Goal: Feedback & Contribution: Contribute content

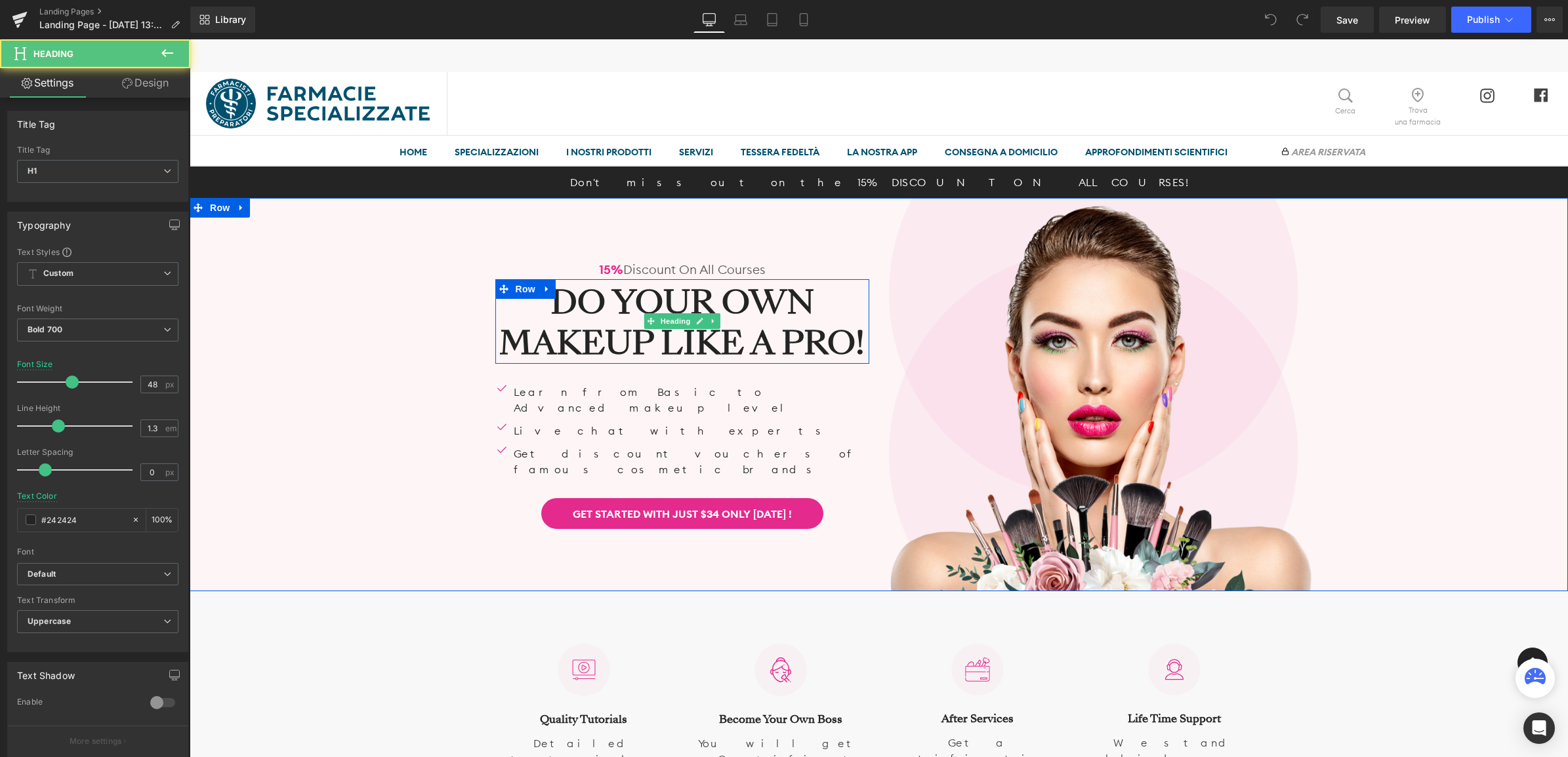
click at [859, 362] on h1 "Do Your Own Makeup Like A Pro!" at bounding box center [683, 322] width 374 height 82
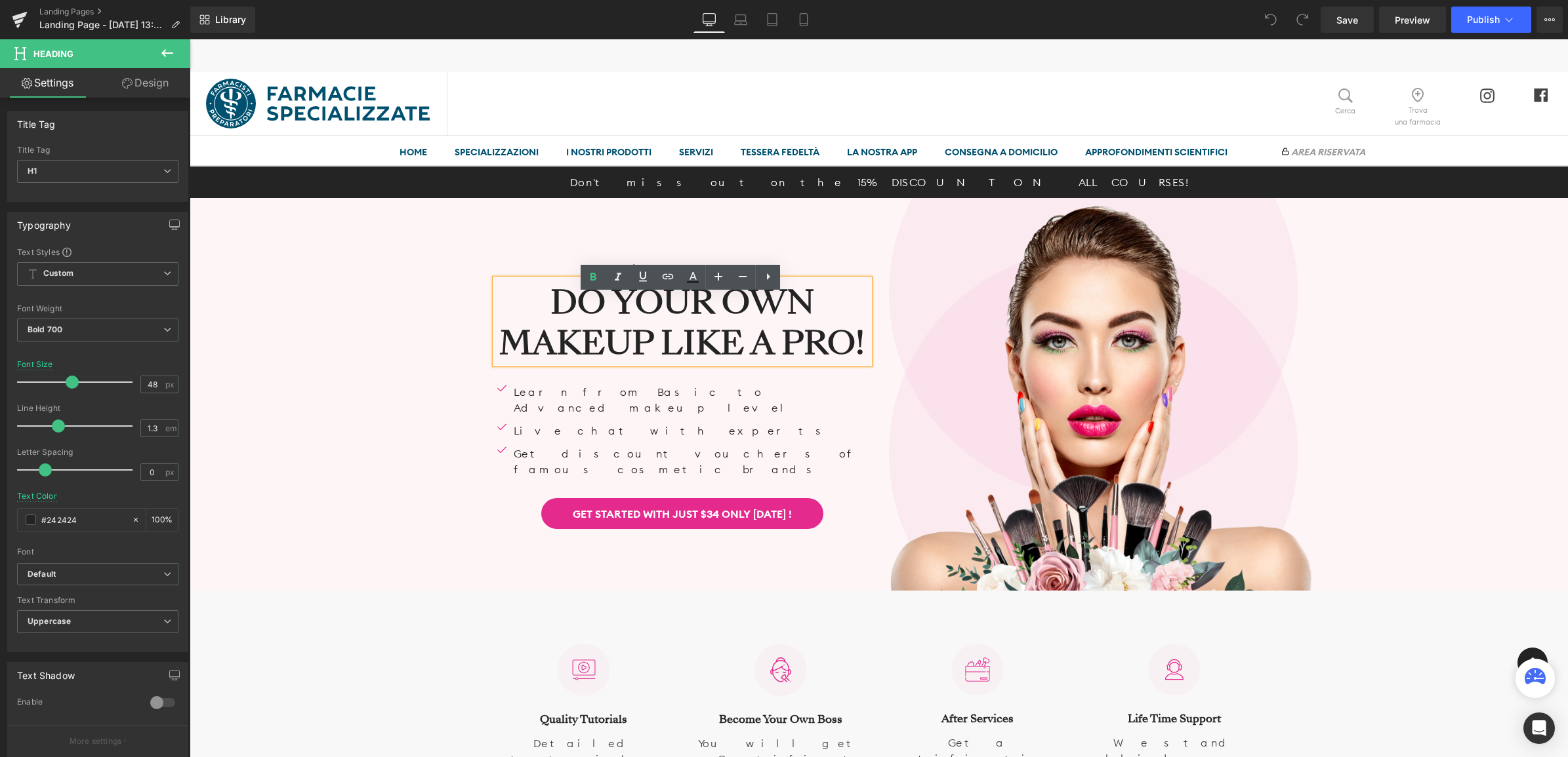
click at [549, 326] on h1 "Do Your Own Makeup Like A Pro!" at bounding box center [683, 322] width 374 height 82
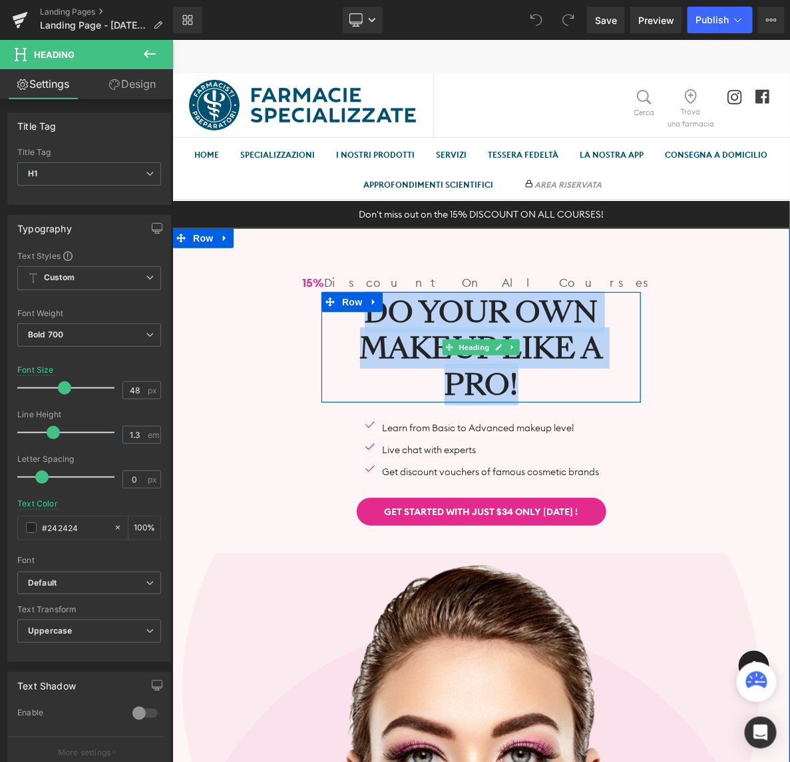
drag, startPoint x: 524, startPoint y: 384, endPoint x: 359, endPoint y: 314, distance: 179.6
click at [359, 314] on h1 "Do Your Own Makeup Like A Pro!" at bounding box center [481, 348] width 320 height 109
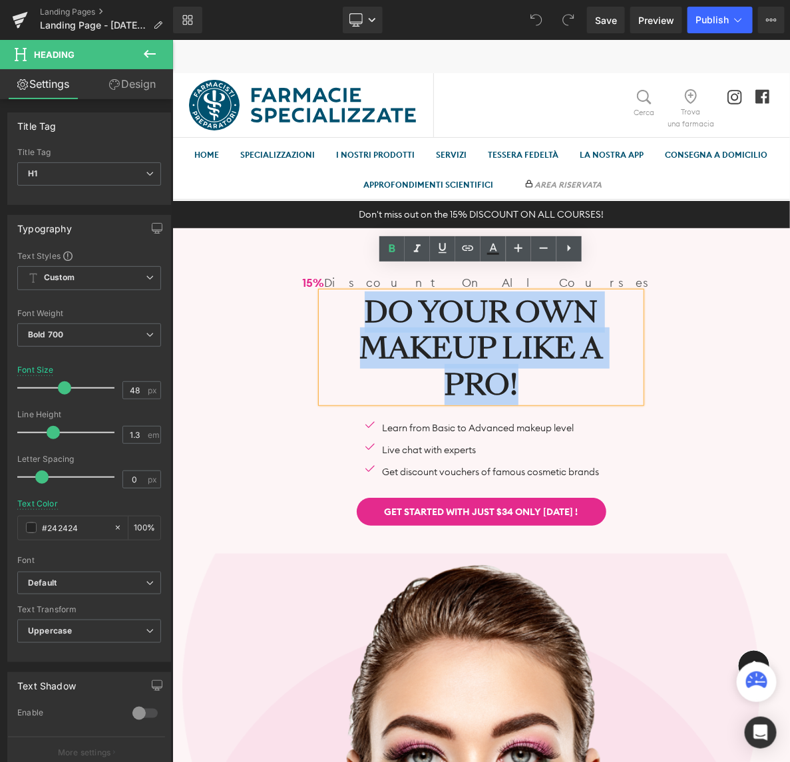
paste div
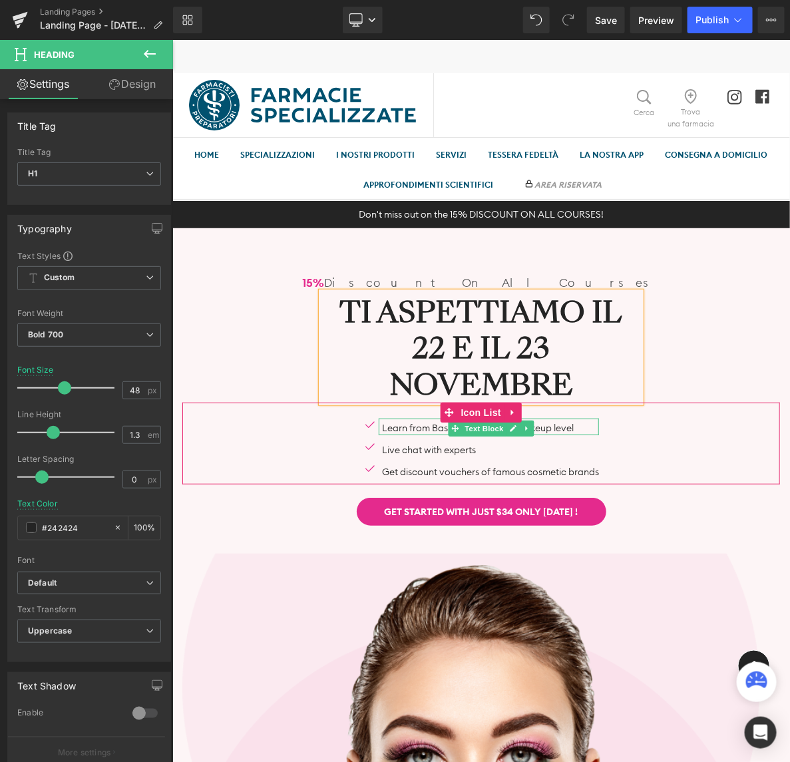
click at [393, 426] on p "Learn from Basic to Advanced makeup level" at bounding box center [490, 428] width 217 height 14
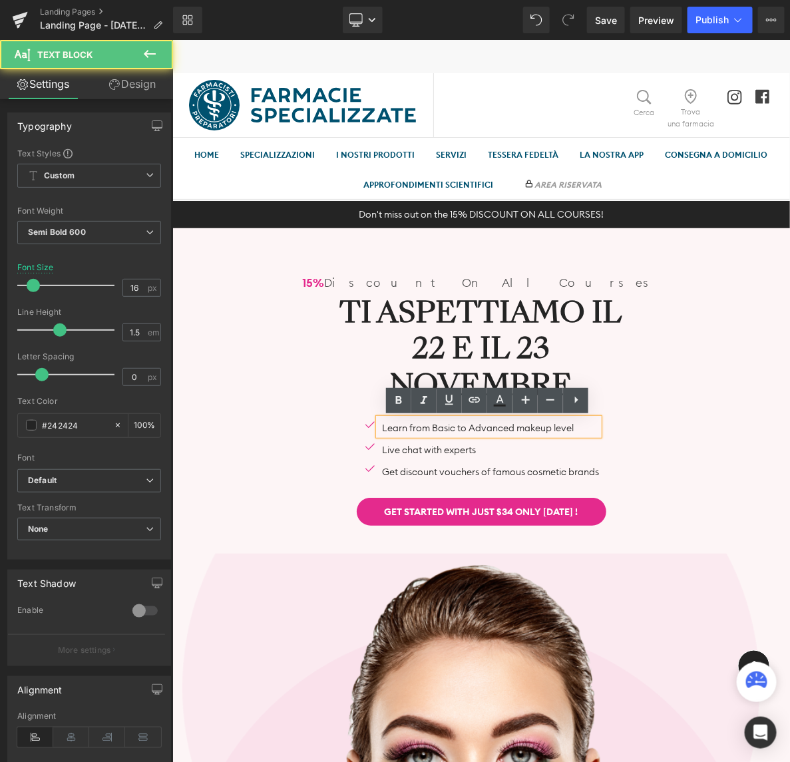
click at [378, 420] on div "Learn from Basic to Advanced makeup level" at bounding box center [488, 426] width 220 height 17
click at [352, 416] on div "Image Learn from Basic to Advanced makeup level Text Block Image Live chat with…" at bounding box center [481, 443] width 598 height 82
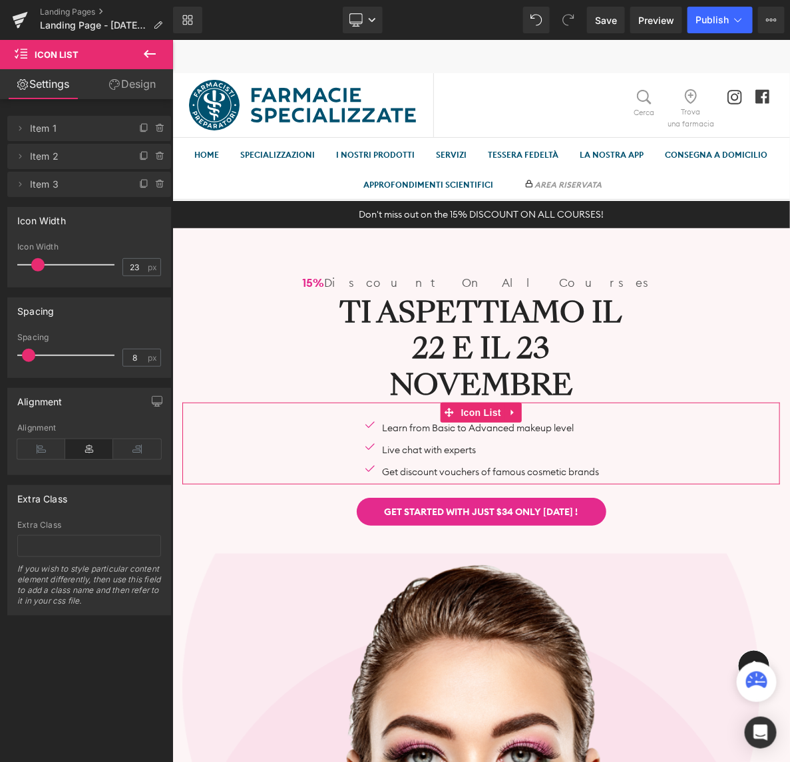
click at [127, 84] on link "Design" at bounding box center [132, 84] width 87 height 30
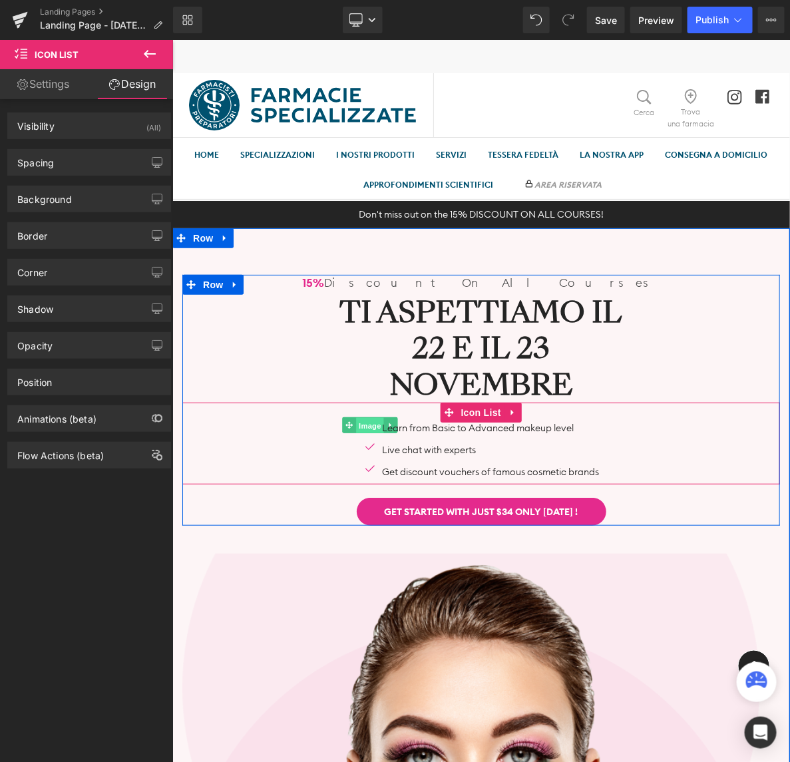
click at [366, 424] on span "Image" at bounding box center [370, 426] width 28 height 16
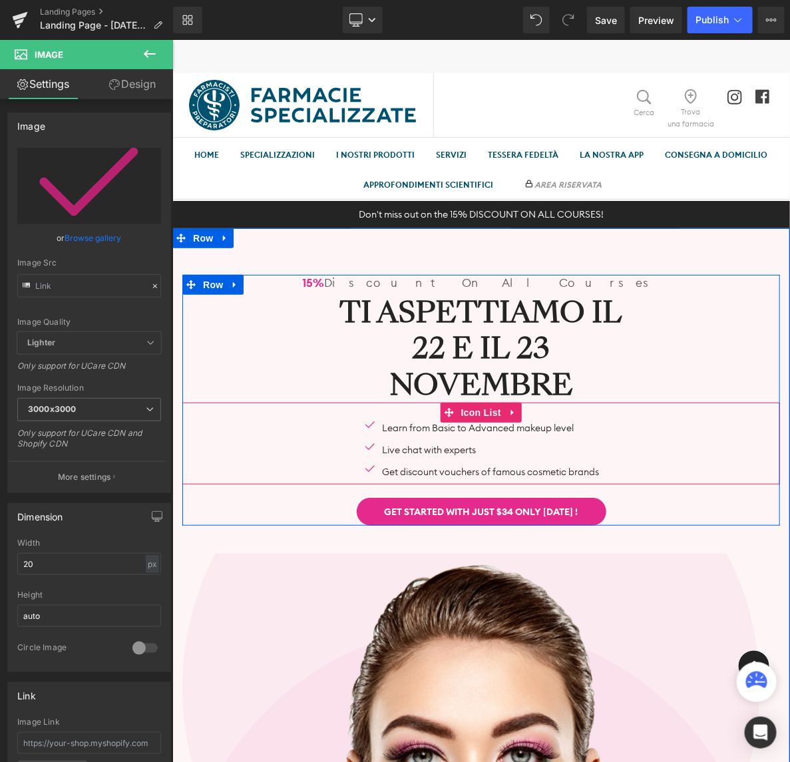
click at [386, 413] on div "Image Learn from Basic to Advanced makeup level Text Block Image Live chat with…" at bounding box center [481, 443] width 598 height 82
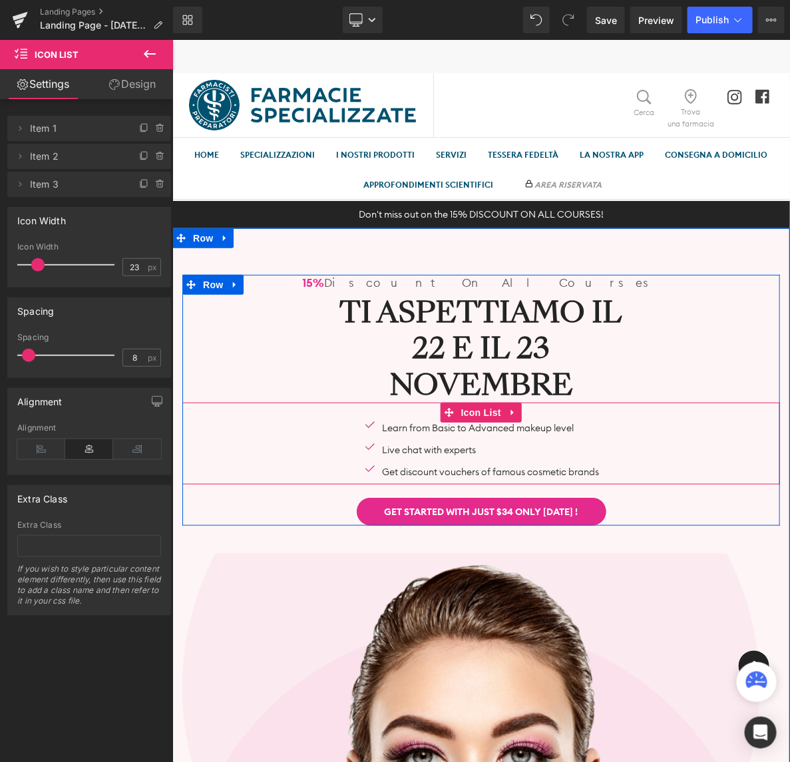
click at [363, 426] on div "Image" at bounding box center [370, 424] width 15 height 13
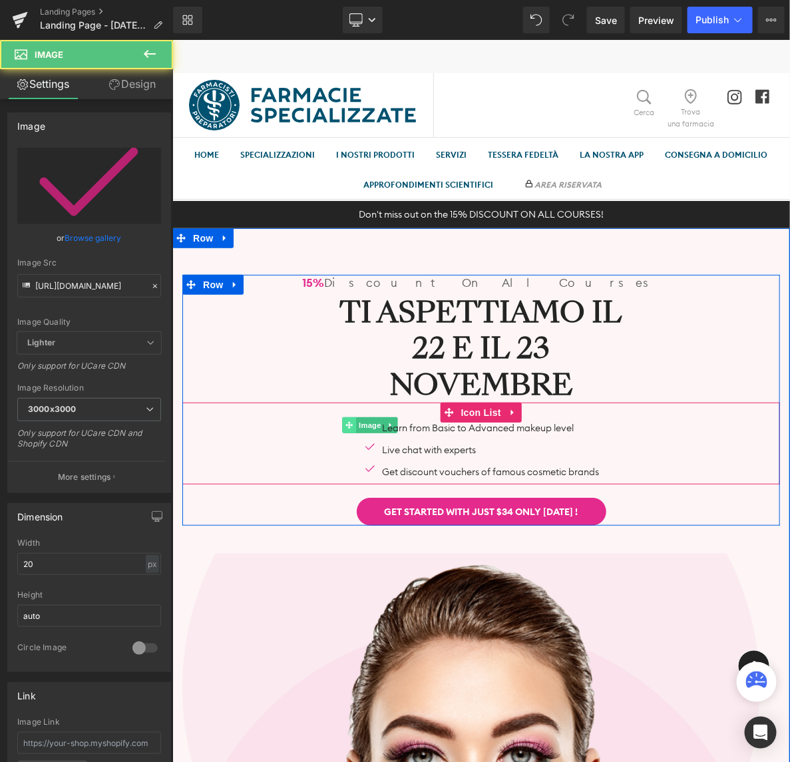
click at [351, 426] on span at bounding box center [349, 425] width 14 height 16
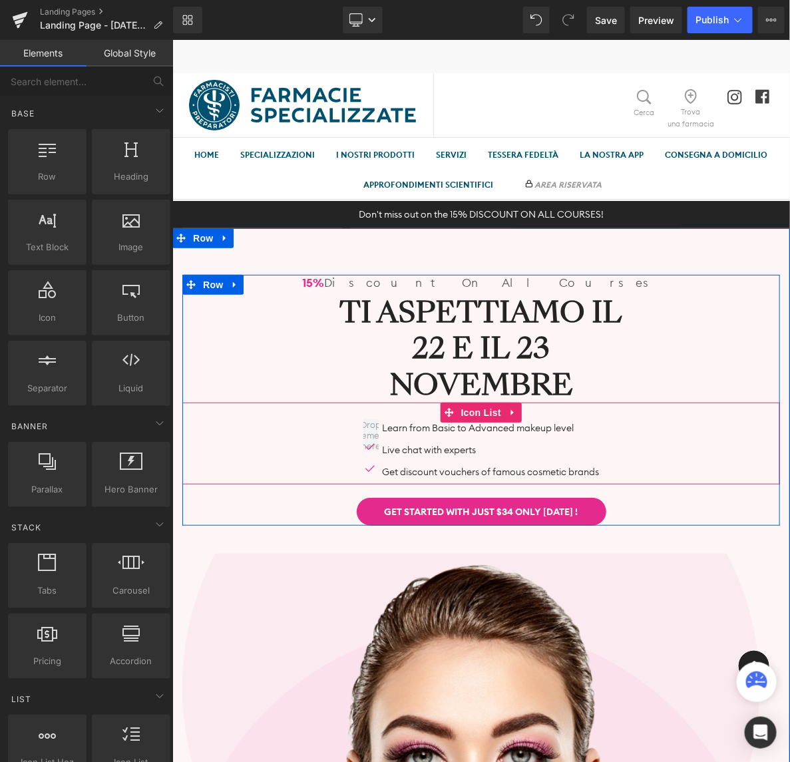
click at [363, 446] on div "Image" at bounding box center [370, 446] width 15 height 13
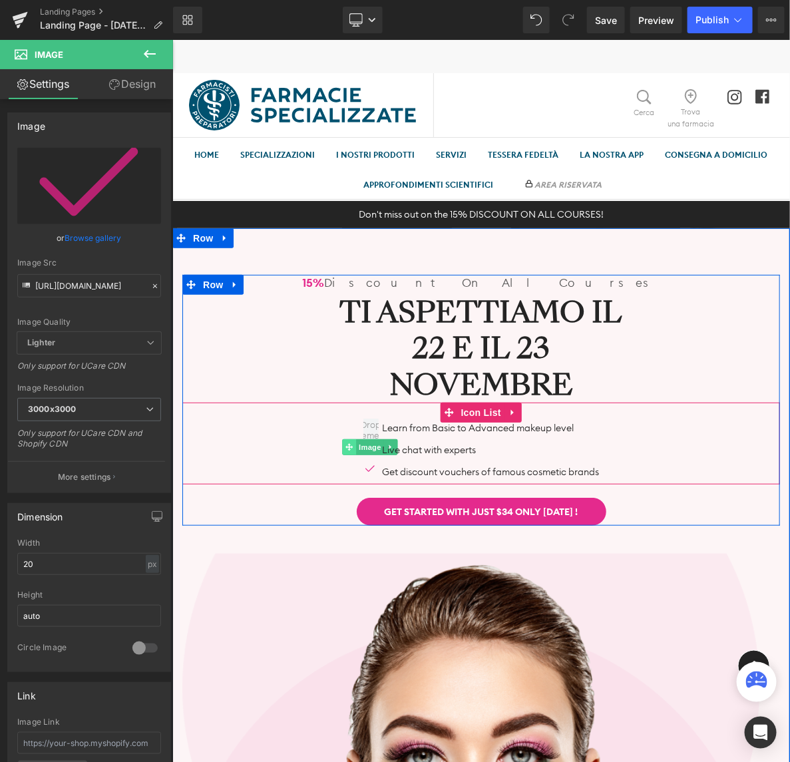
click at [346, 444] on icon at bounding box center [348, 447] width 7 height 7
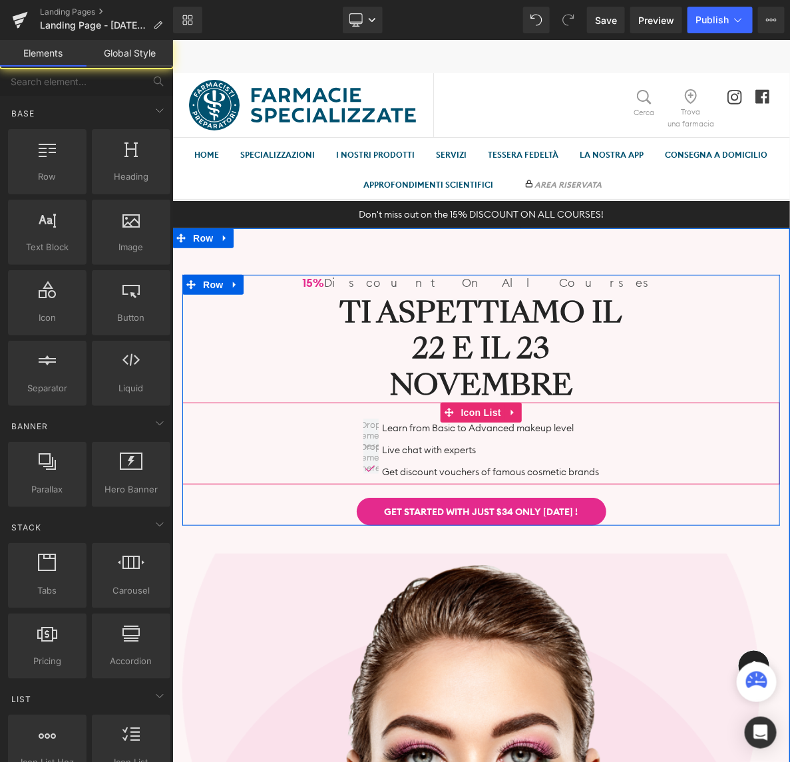
click at [358, 462] on div "Learn from Basic to Advanced makeup level Text Block Live chat with experts Tex…" at bounding box center [481, 451] width 598 height 66
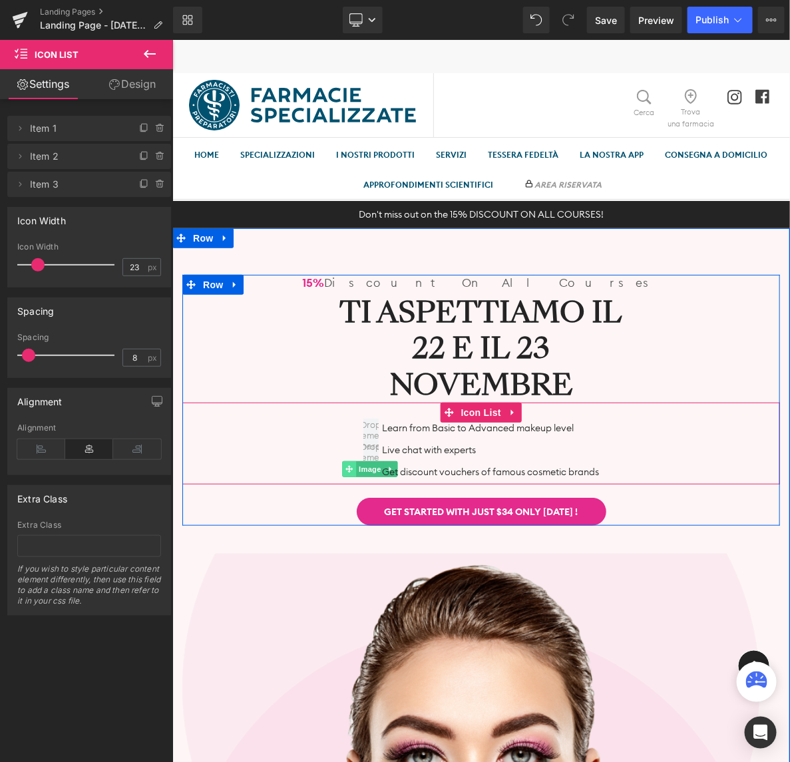
click at [346, 466] on icon at bounding box center [348, 468] width 7 height 7
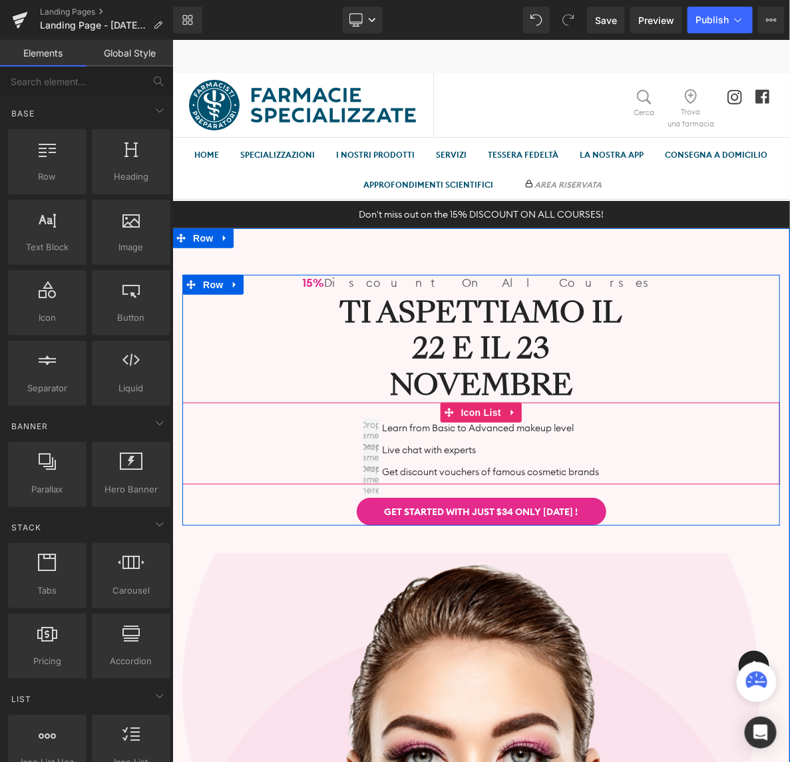
click at [624, 450] on div "Learn from Basic to Advanced makeup level Text Block Live chat with experts Tex…" at bounding box center [481, 451] width 598 height 66
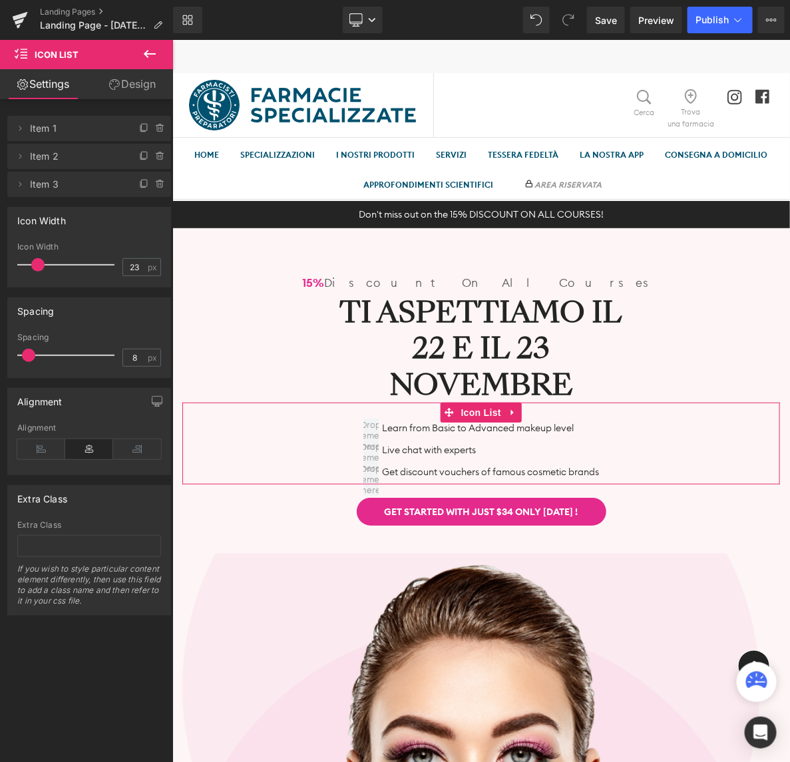
click at [117, 87] on icon at bounding box center [114, 84] width 11 height 11
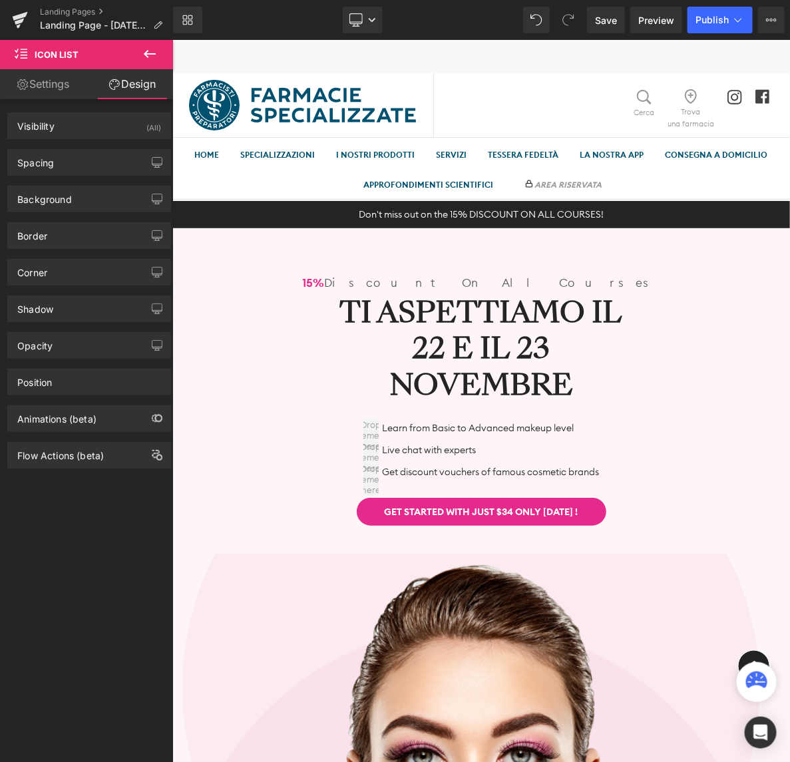
click at [144, 55] on icon at bounding box center [150, 54] width 16 height 16
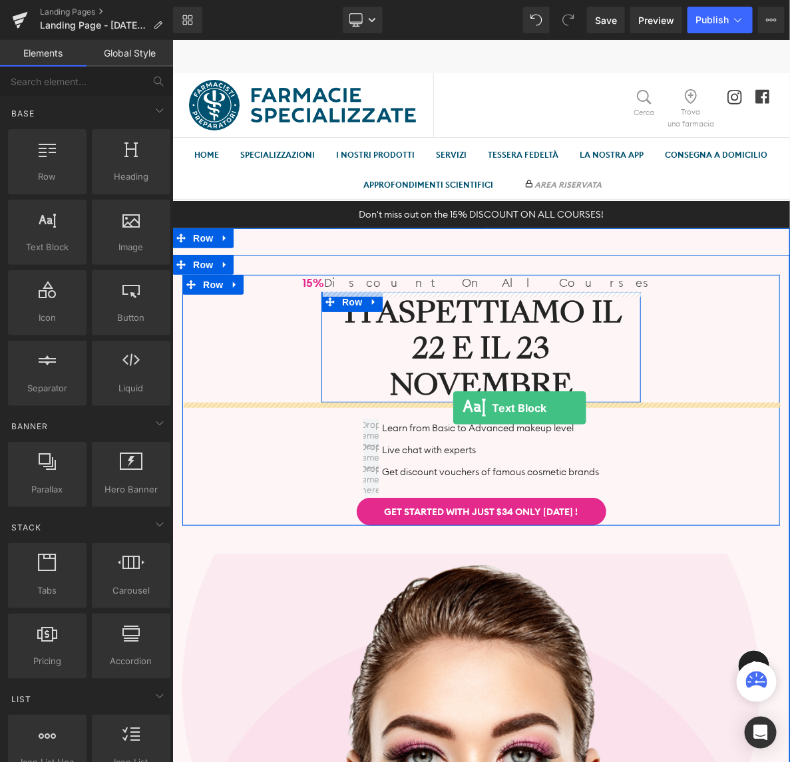
drag, startPoint x: 223, startPoint y: 279, endPoint x: 452, endPoint y: 408, distance: 262.7
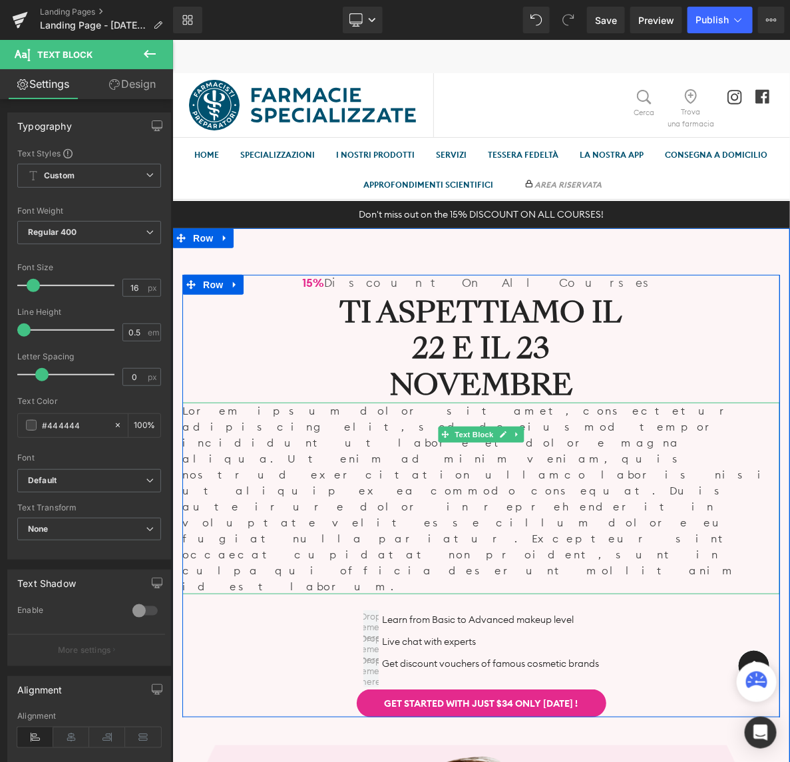
click at [545, 455] on p "Lorem ipsum dolor sit amet, consectetur adipiscing elit, sed do eiusmod tempor …" at bounding box center [481, 498] width 598 height 192
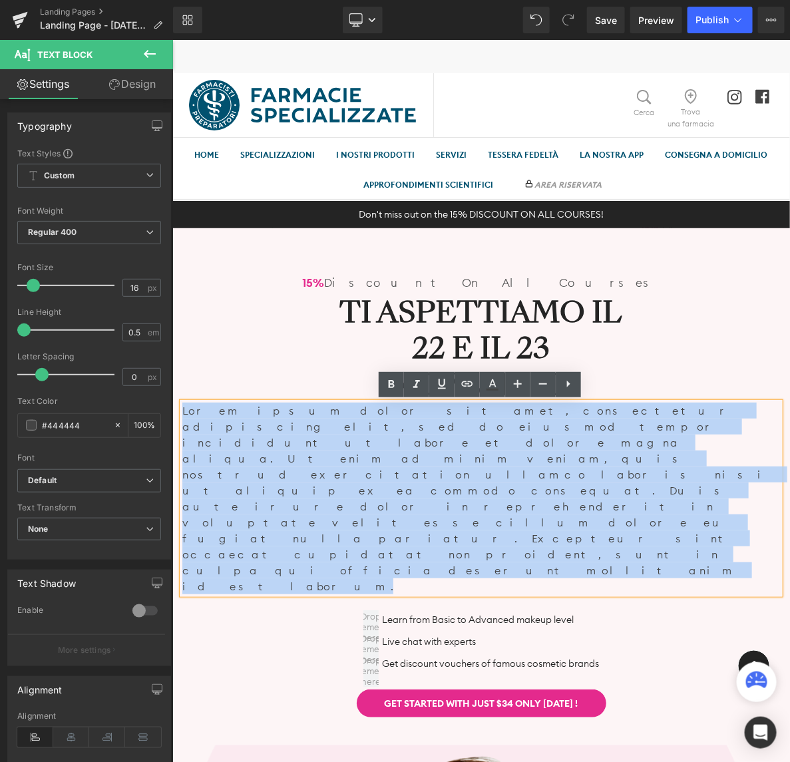
drag, startPoint x: 648, startPoint y: 461, endPoint x: 175, endPoint y: 406, distance: 475.9
click at [175, 406] on div "15% Discount On All Courses Text Block Ti aspettiamo il 22 e il 23 novembre Hea…" at bounding box center [481, 495] width 618 height 443
paste div
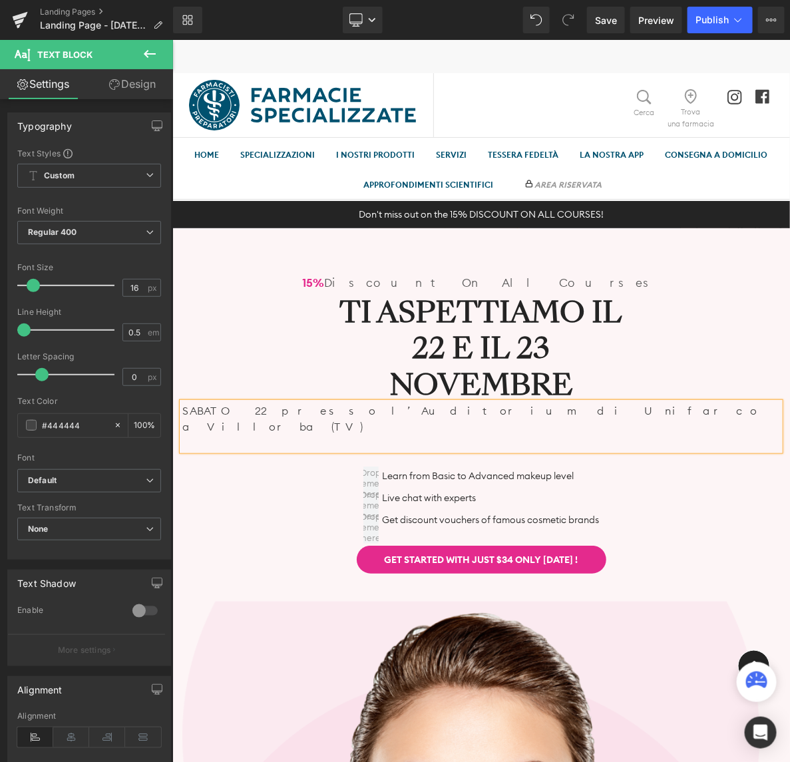
click at [186, 434] on p at bounding box center [481, 442] width 598 height 16
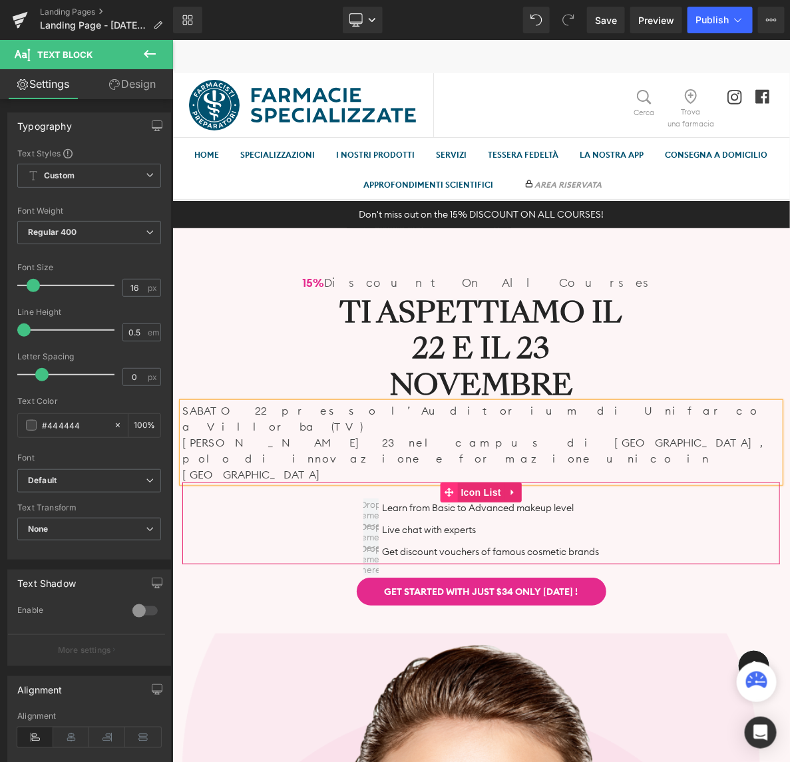
click at [446, 487] on icon at bounding box center [448, 492] width 9 height 10
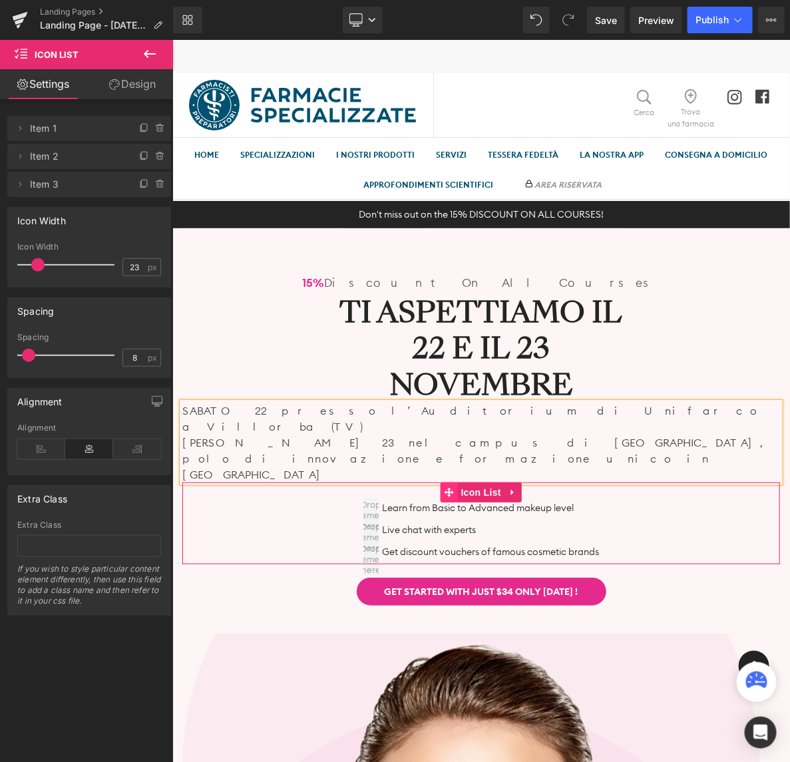
click at [446, 487] on icon at bounding box center [448, 492] width 9 height 10
click at [448, 487] on icon at bounding box center [448, 491] width 9 height 9
click at [631, 498] on div "Learn from Basic to Advanced makeup level Text Block Live chat with experts Tex…" at bounding box center [481, 531] width 598 height 66
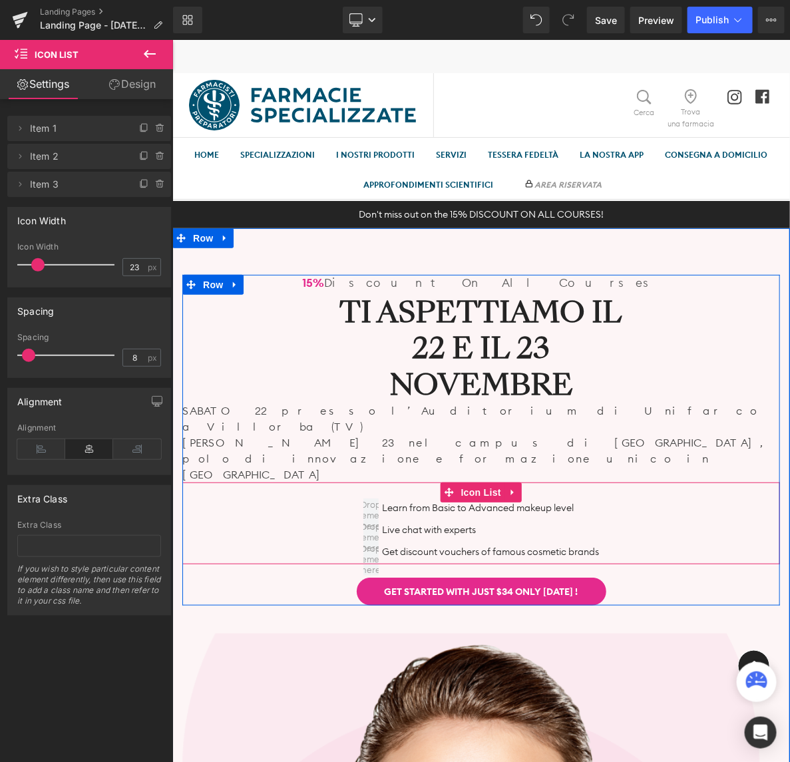
click at [286, 498] on div "Learn from Basic to Advanced makeup level Text Block Live chat with experts Tex…" at bounding box center [481, 531] width 598 height 66
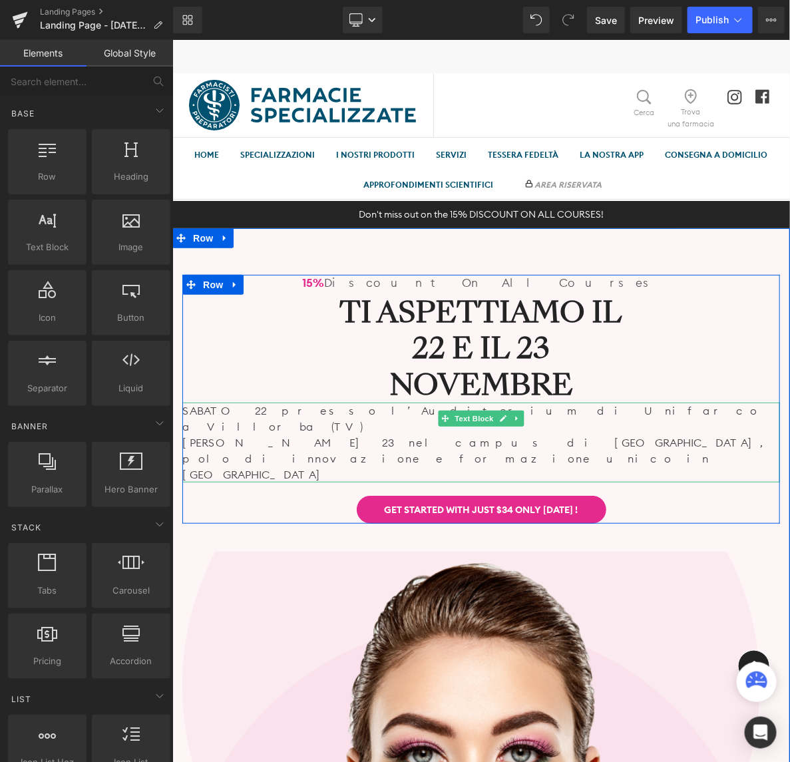
click at [303, 434] on p "[DATE] 23 nel campus di [GEOGRAPHIC_DATA], polo di innovazione e formazione uni…" at bounding box center [481, 458] width 598 height 48
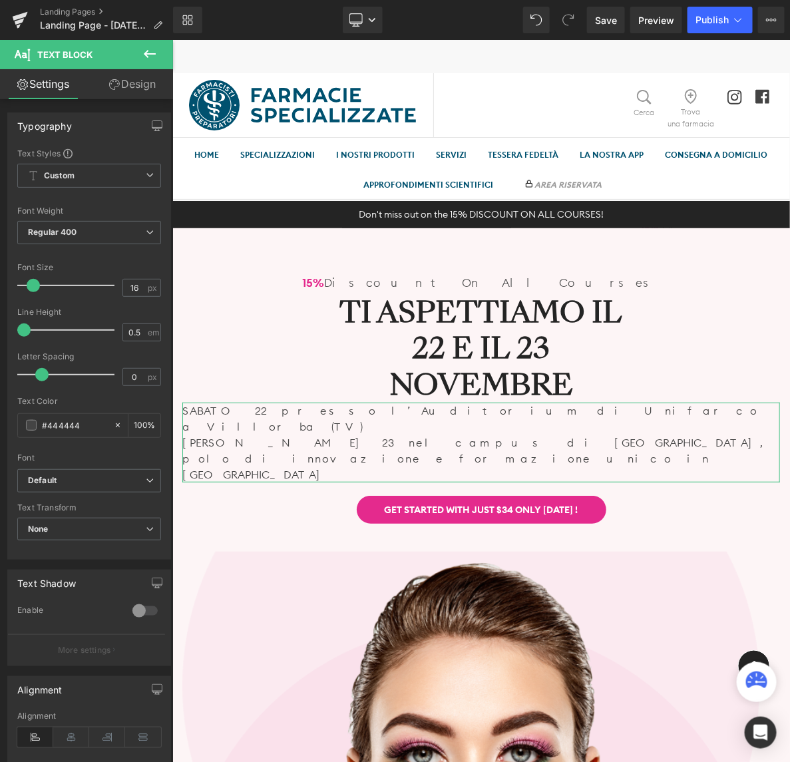
click at [130, 79] on link "Design" at bounding box center [132, 84] width 87 height 30
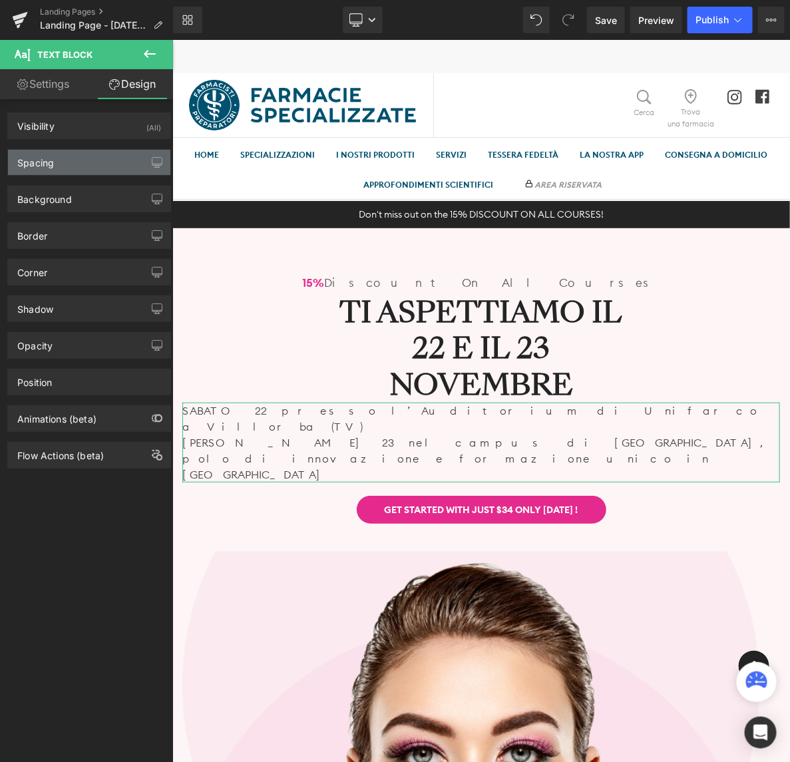
click at [107, 164] on div "Spacing" at bounding box center [89, 162] width 162 height 25
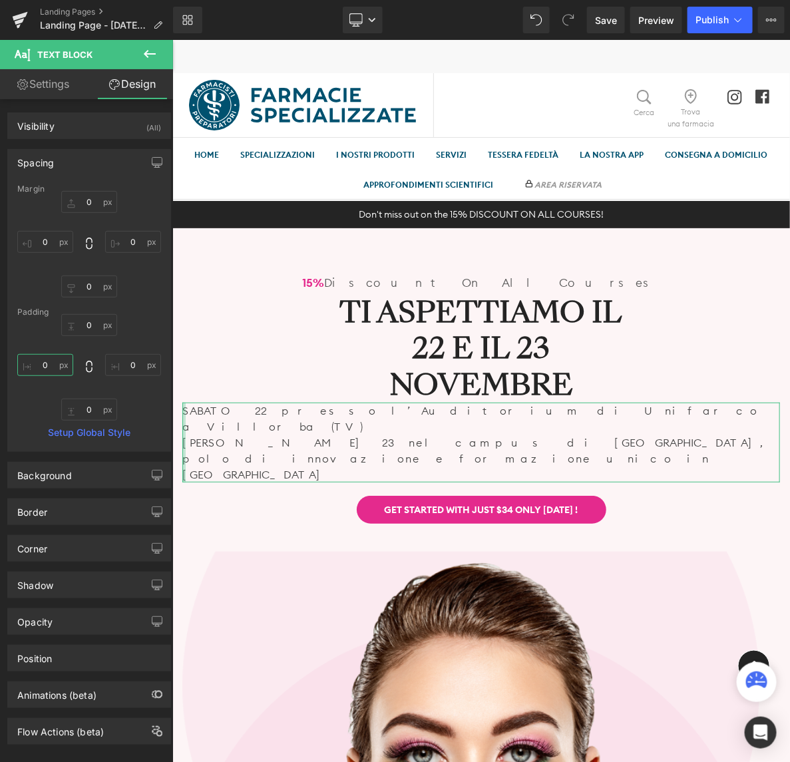
drag, startPoint x: 48, startPoint y: 365, endPoint x: 49, endPoint y: 330, distance: 35.3
click at [49, 364] on input "0" at bounding box center [45, 365] width 56 height 22
click at [53, 246] on input "0" at bounding box center [45, 242] width 56 height 22
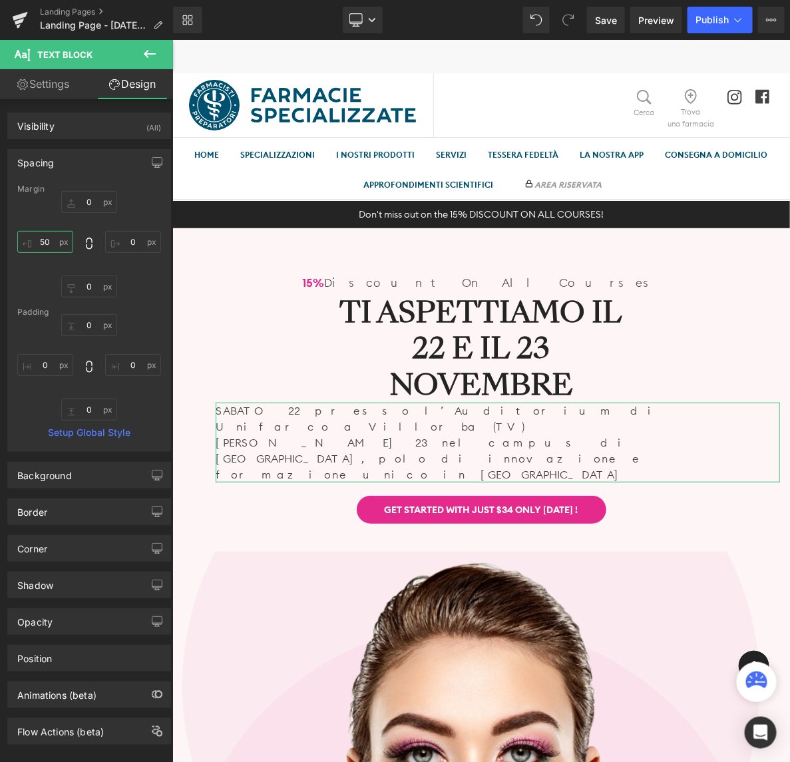
type input "5"
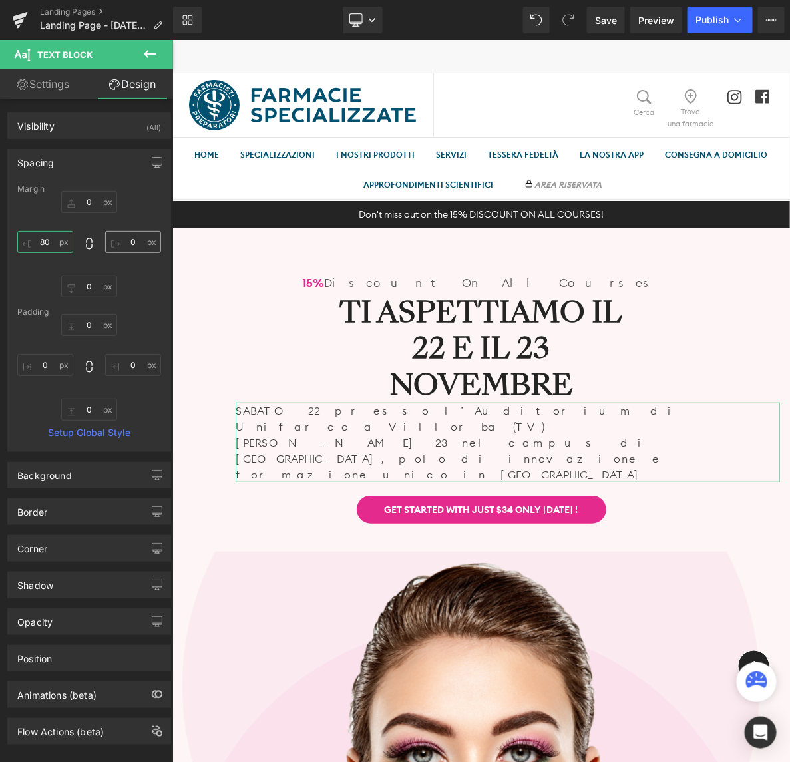
type input "80"
click at [127, 244] on input "0" at bounding box center [133, 242] width 56 height 22
type input "80"
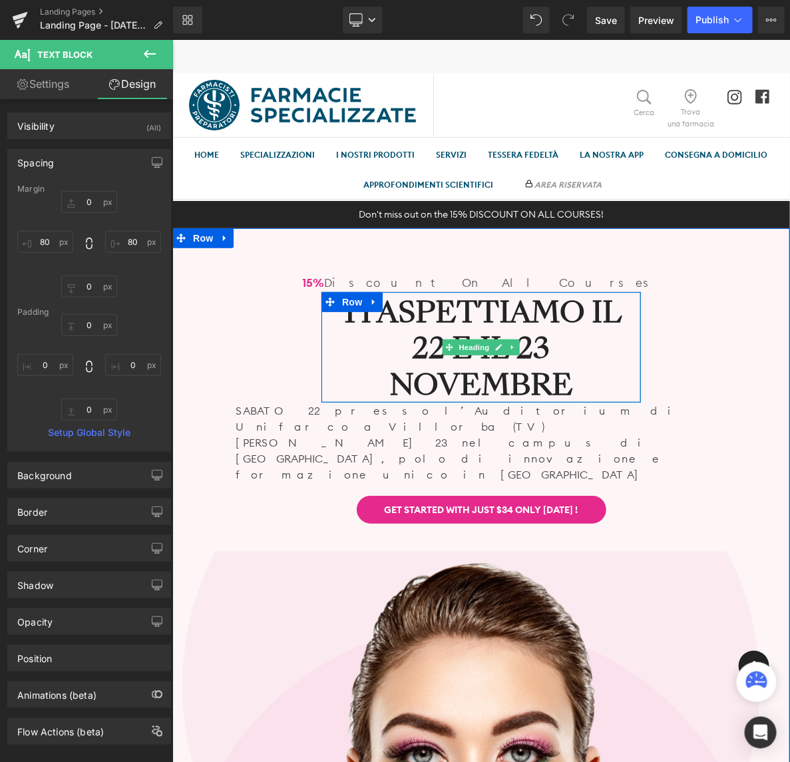
click at [350, 344] on h1 "Ti aspettiamo il 22 e il [DATE]" at bounding box center [481, 348] width 320 height 109
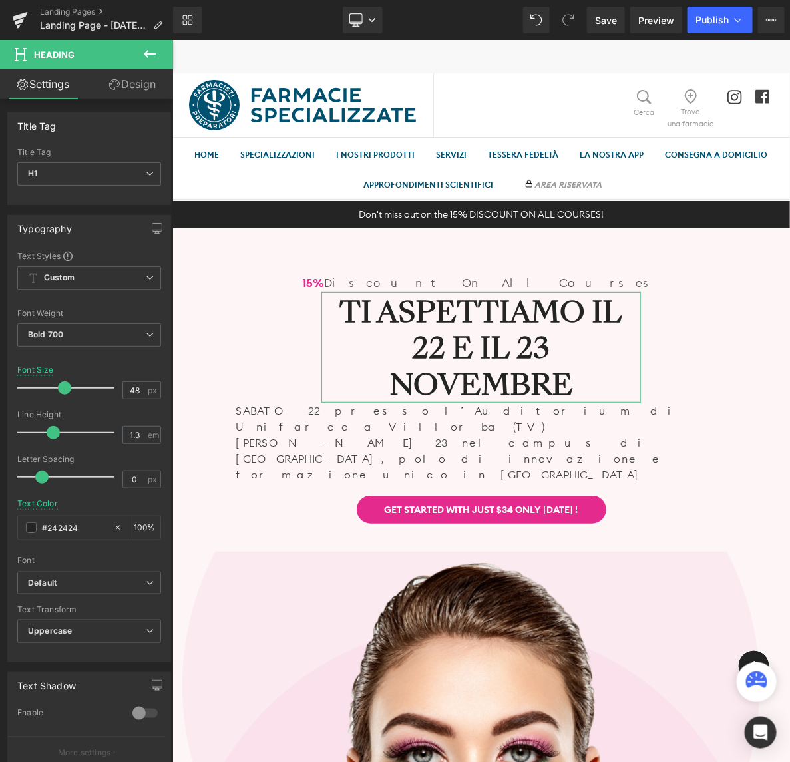
click at [125, 81] on link "Design" at bounding box center [132, 84] width 87 height 30
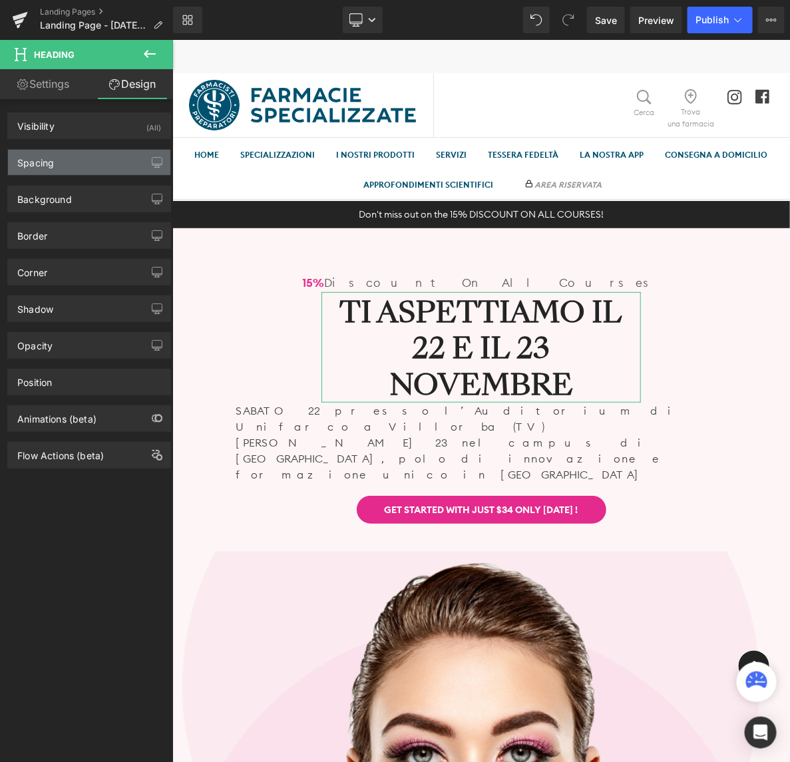
click at [74, 170] on div "Spacing" at bounding box center [89, 162] width 162 height 25
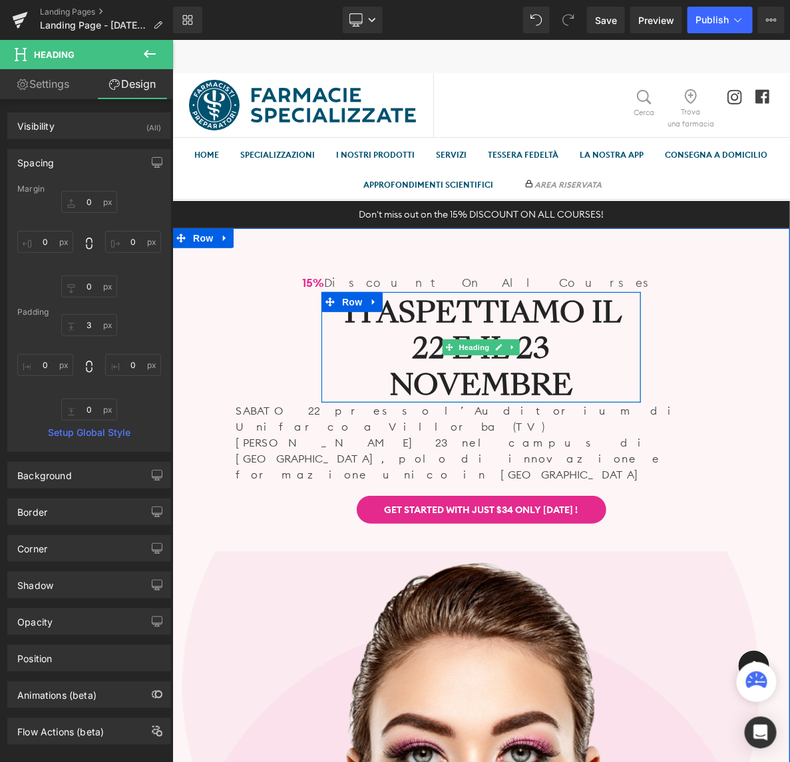
click at [352, 353] on h1 "Ti aspettiamo il 22 e il [DATE]" at bounding box center [481, 348] width 320 height 109
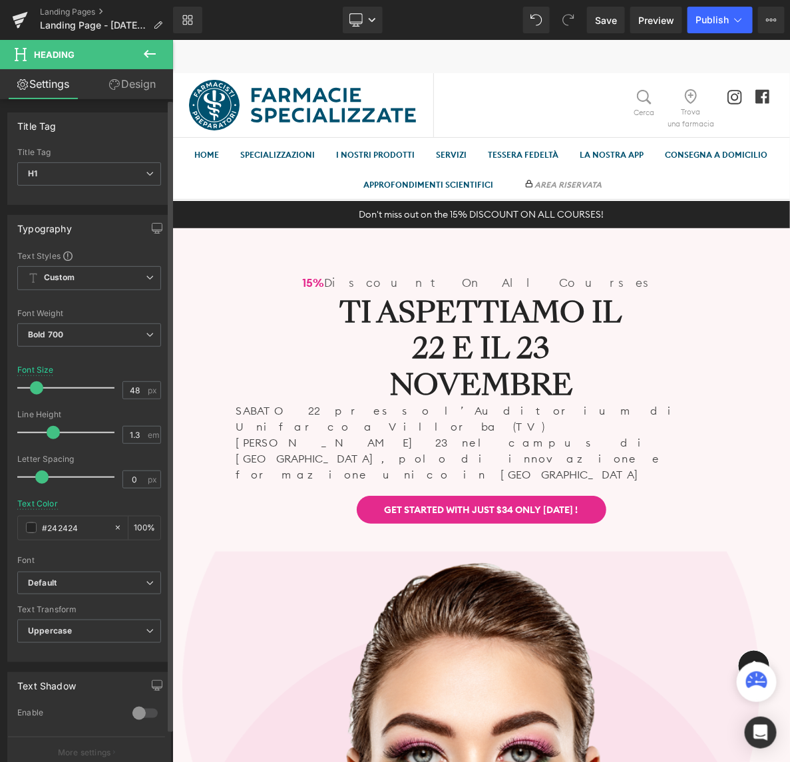
drag, startPoint x: 61, startPoint y: 387, endPoint x: 35, endPoint y: 388, distance: 26.0
click at [35, 388] on span at bounding box center [36, 388] width 13 height 13
drag, startPoint x: 37, startPoint y: 388, endPoint x: 58, endPoint y: 388, distance: 20.6
click at [48, 388] on span at bounding box center [47, 388] width 13 height 13
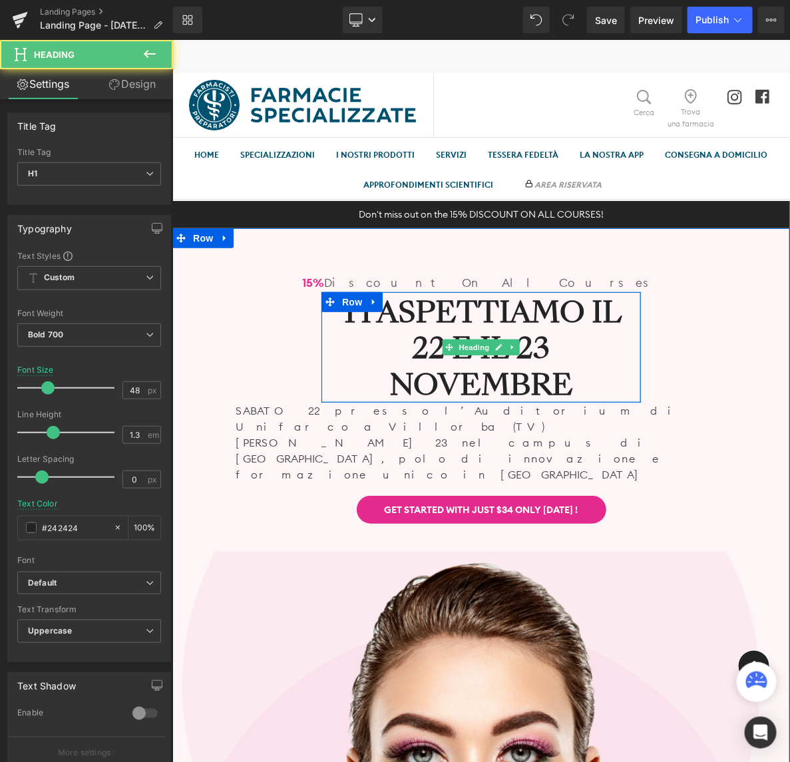
click at [459, 357] on h1 "Ti aspettiamo il 22 e il [DATE]" at bounding box center [481, 348] width 320 height 109
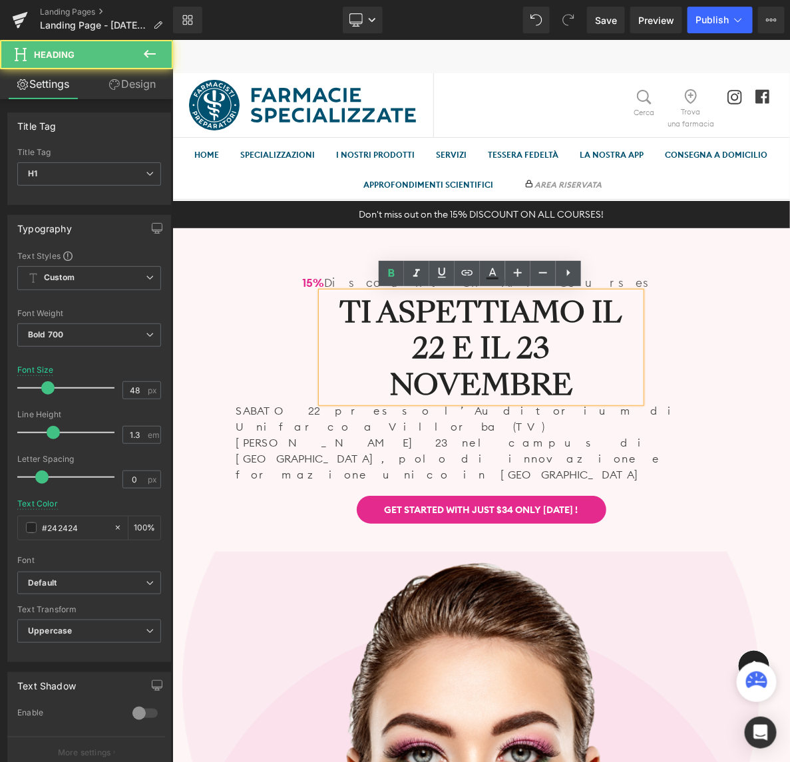
click at [442, 368] on h1 "Ti aspettiamo il 22 e il [DATE]" at bounding box center [481, 348] width 320 height 109
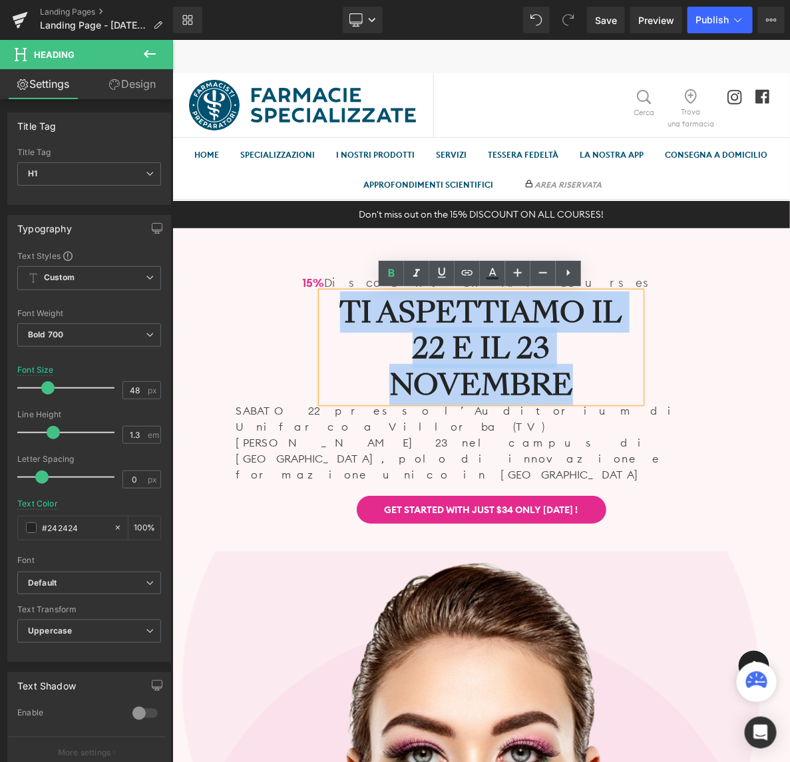
click at [442, 368] on h1 "Ti aspettiamo il 22 e il [DATE]" at bounding box center [481, 348] width 320 height 109
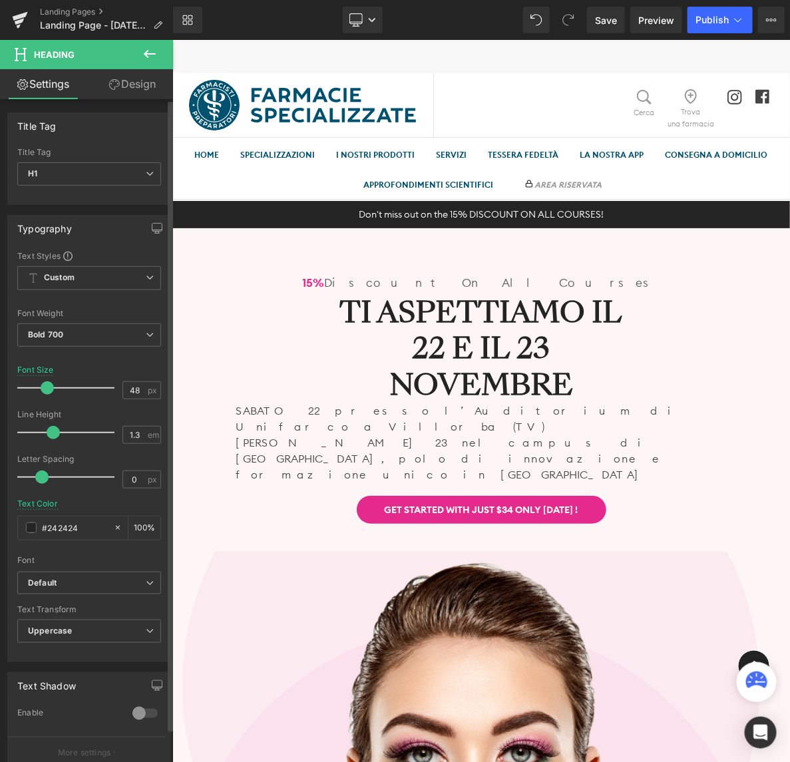
click at [51, 386] on span at bounding box center [47, 388] width 13 height 13
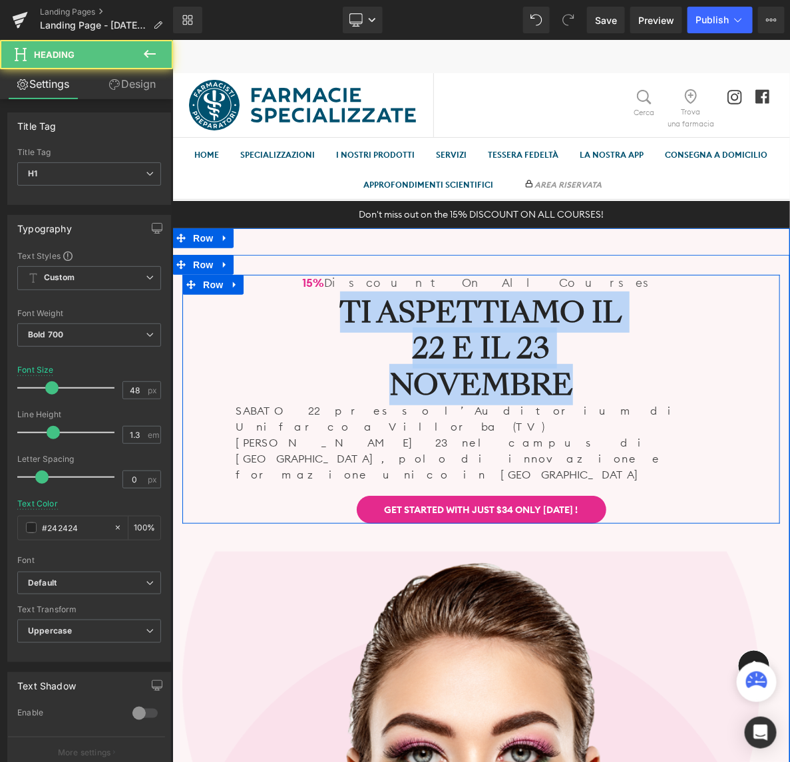
drag, startPoint x: 579, startPoint y: 386, endPoint x: 316, endPoint y: 322, distance: 270.7
click at [316, 322] on div "15% Discount On All Courses Text Block Ti aspettiamo il 22 e il 23 novembre Hea…" at bounding box center [481, 398] width 598 height 249
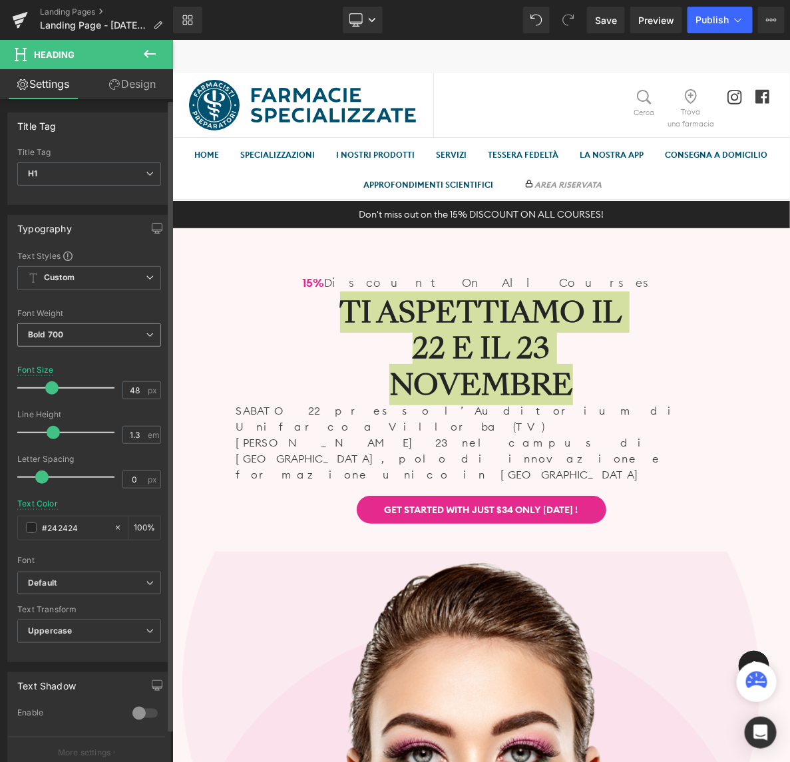
click at [91, 334] on span "Bold 700" at bounding box center [89, 335] width 144 height 23
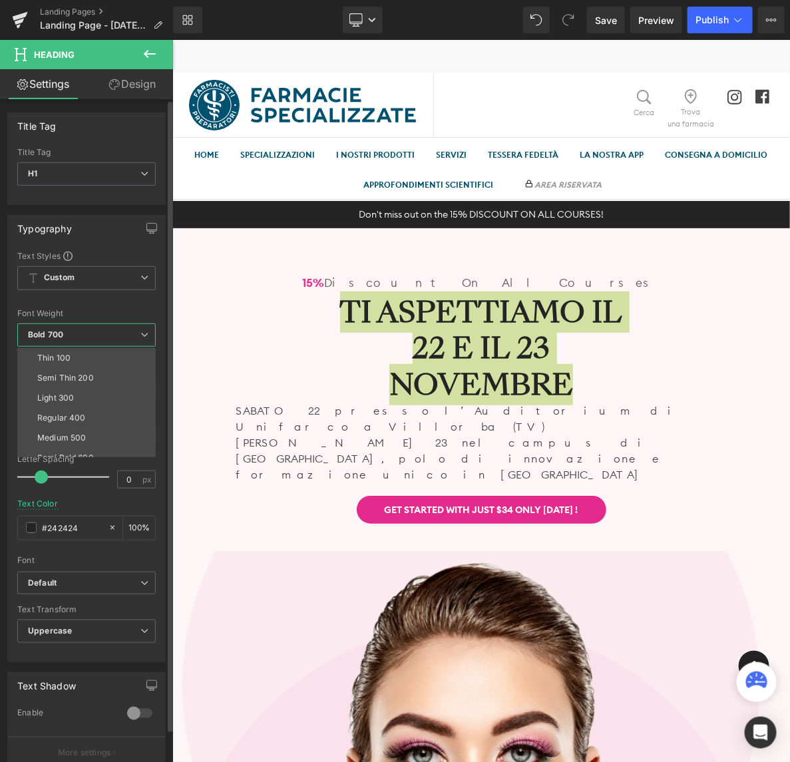
click at [91, 330] on span "Bold 700" at bounding box center [86, 335] width 139 height 23
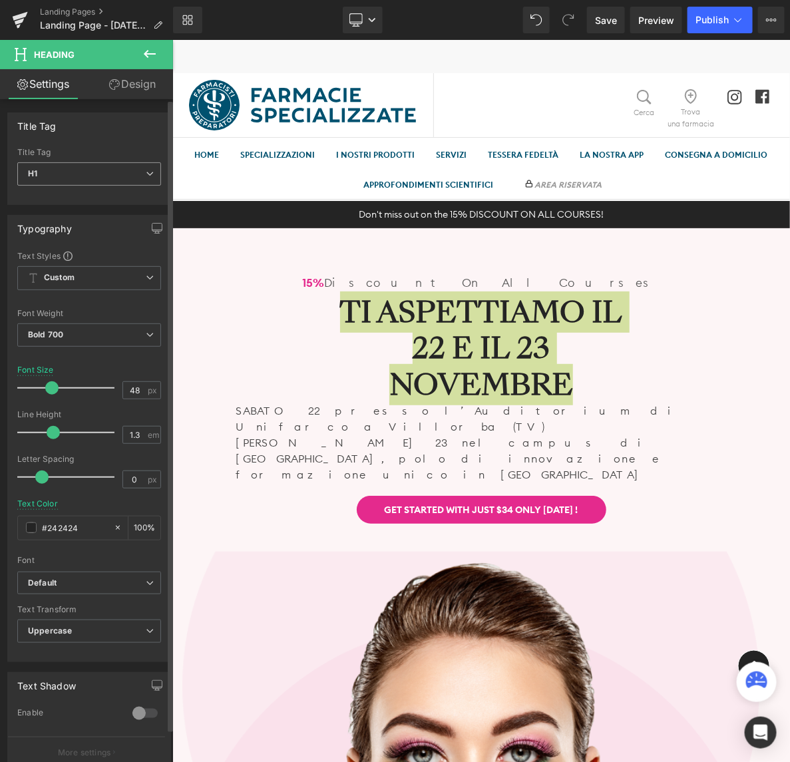
click at [64, 175] on span "H1" at bounding box center [89, 173] width 144 height 23
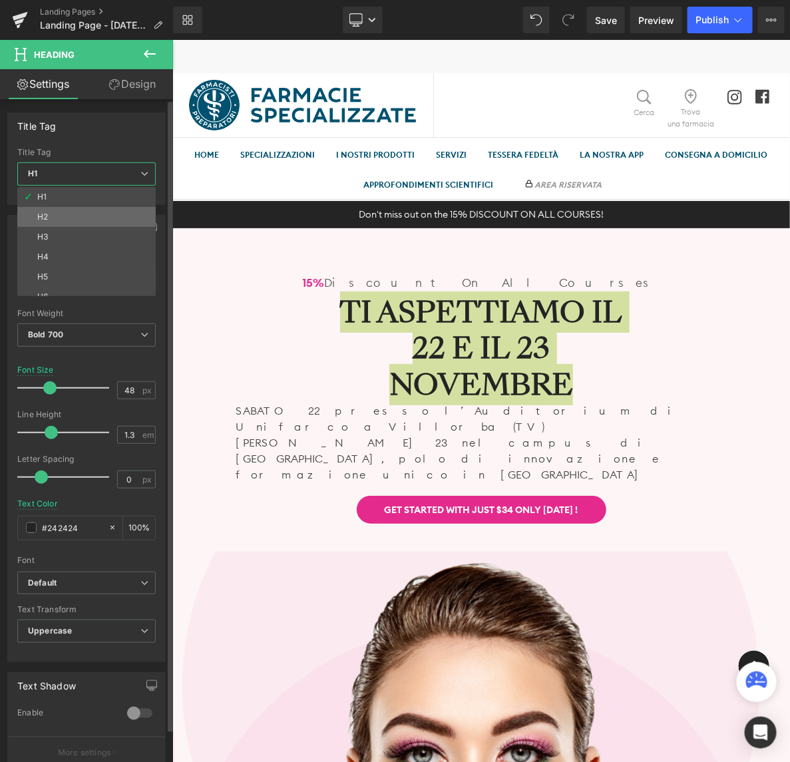
click at [65, 216] on li "H2" at bounding box center [89, 217] width 145 height 20
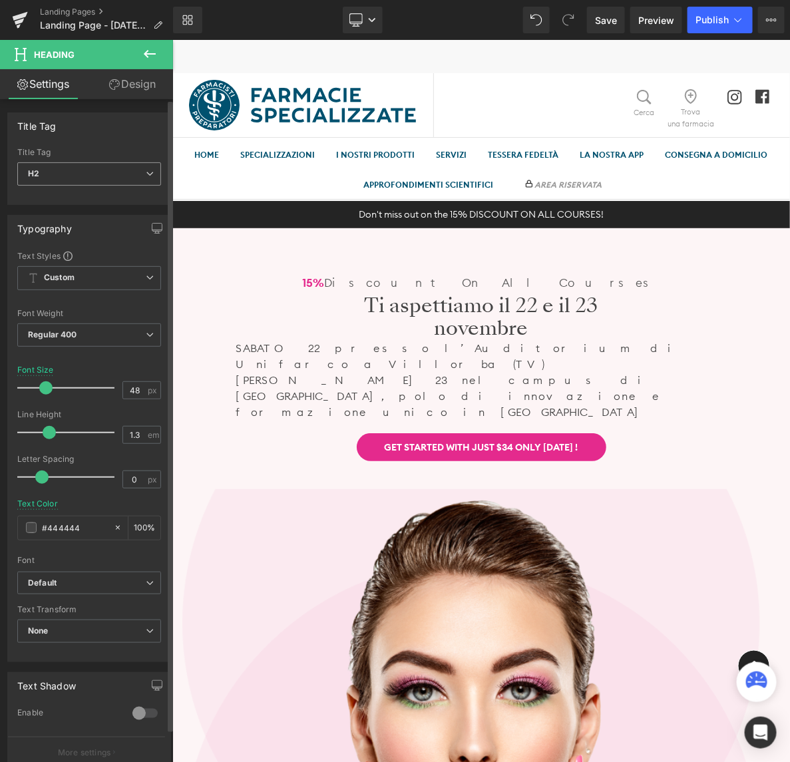
click at [77, 171] on span "H2" at bounding box center [89, 173] width 144 height 23
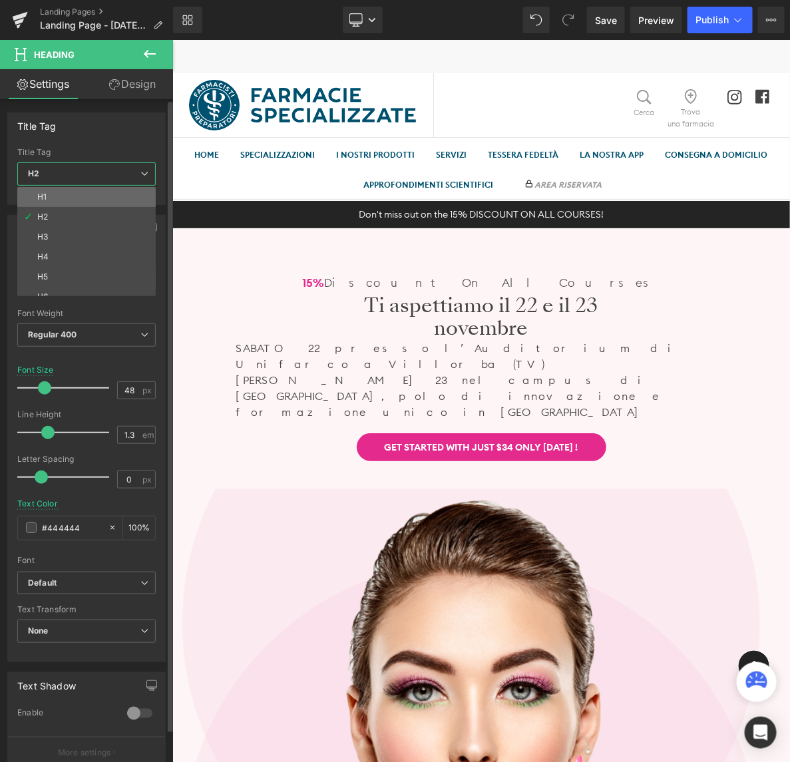
click at [80, 196] on li "H1" at bounding box center [89, 197] width 145 height 20
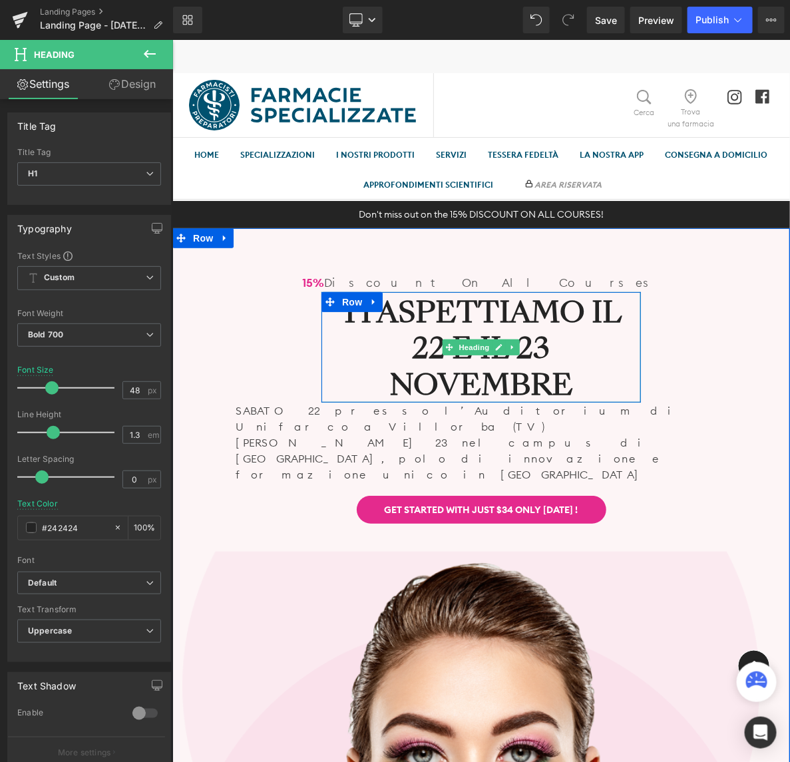
click at [585, 374] on h1 "Ti aspettiamo il 22 e il [DATE]" at bounding box center [481, 348] width 320 height 109
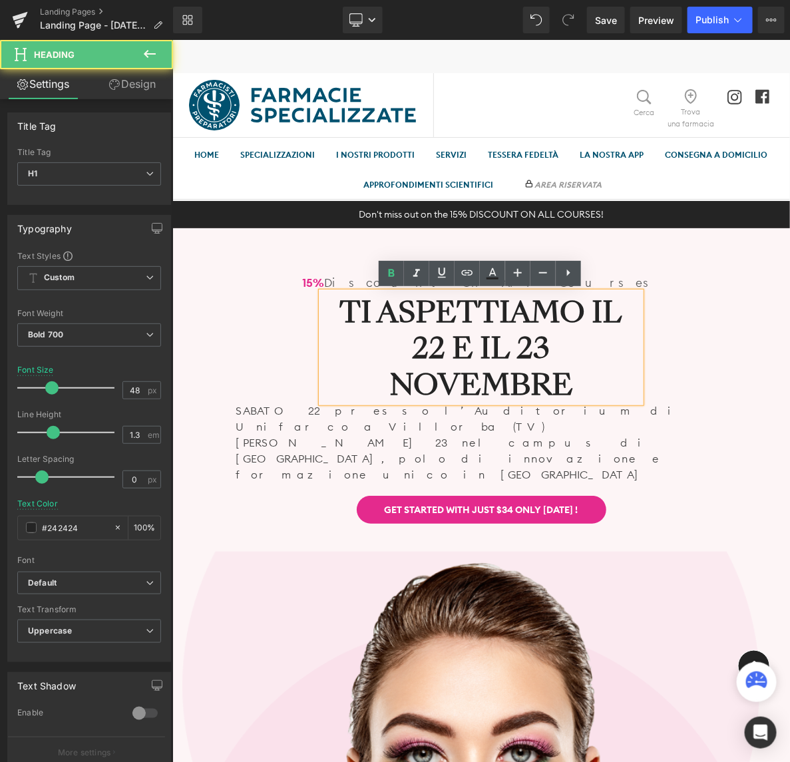
click at [342, 339] on h1 "Ti aspettiamo il 22 e il [DATE]" at bounding box center [481, 348] width 320 height 109
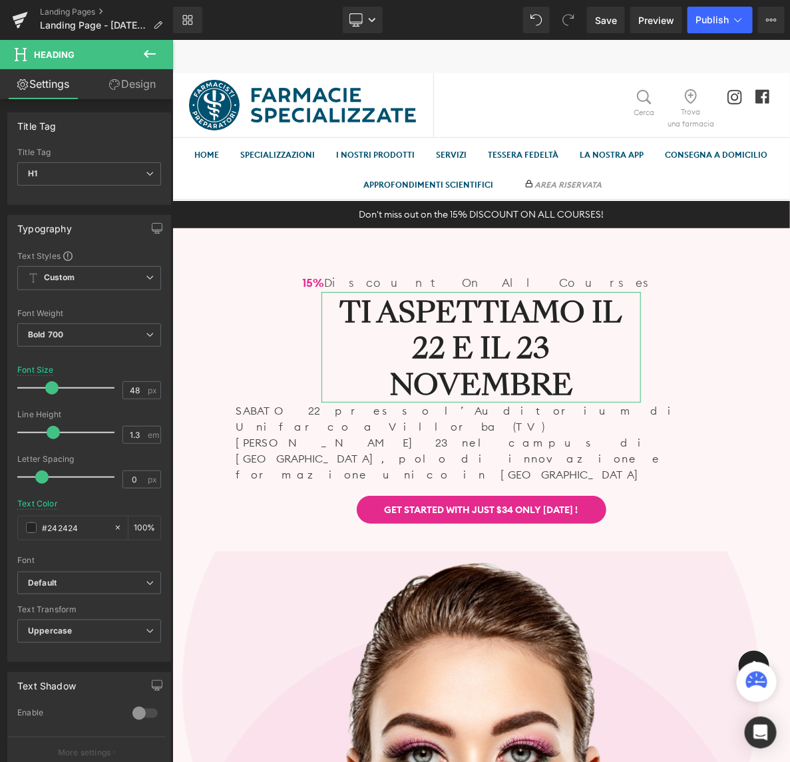
click at [132, 83] on link "Design" at bounding box center [132, 84] width 87 height 30
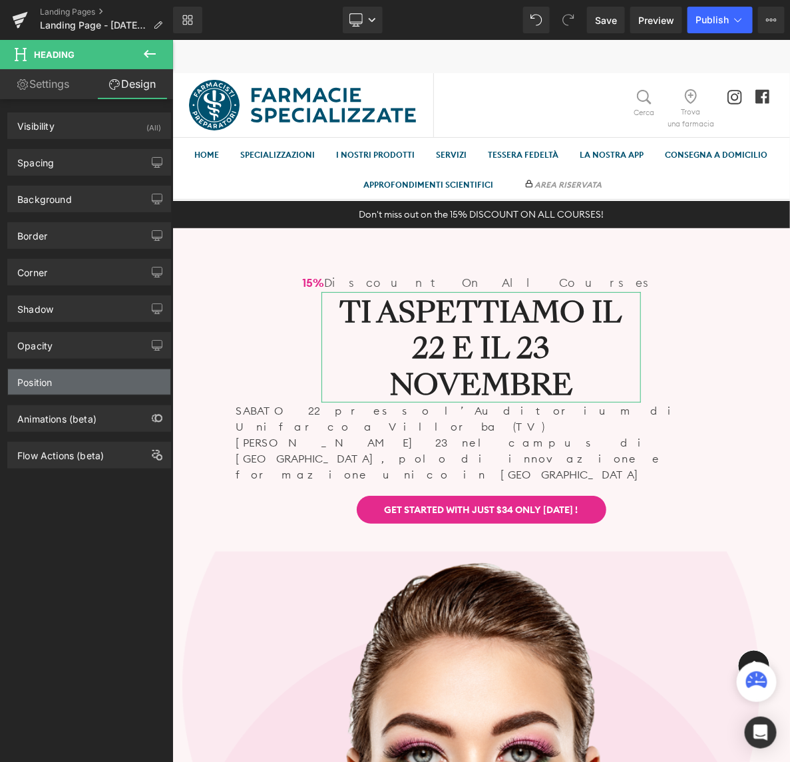
click at [67, 390] on div "Position" at bounding box center [89, 382] width 162 height 25
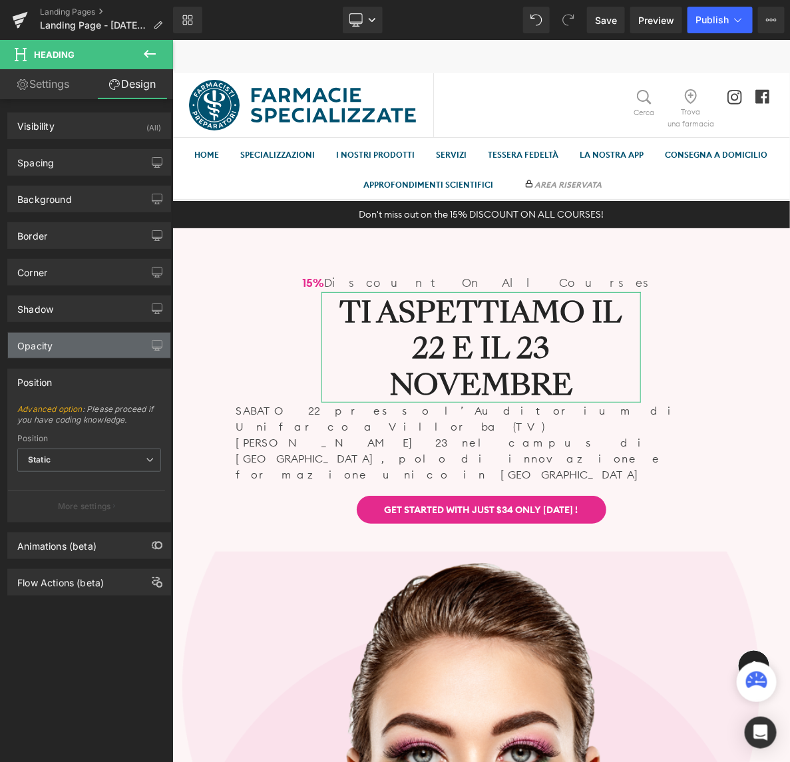
click at [69, 345] on div "Opacity" at bounding box center [89, 345] width 162 height 25
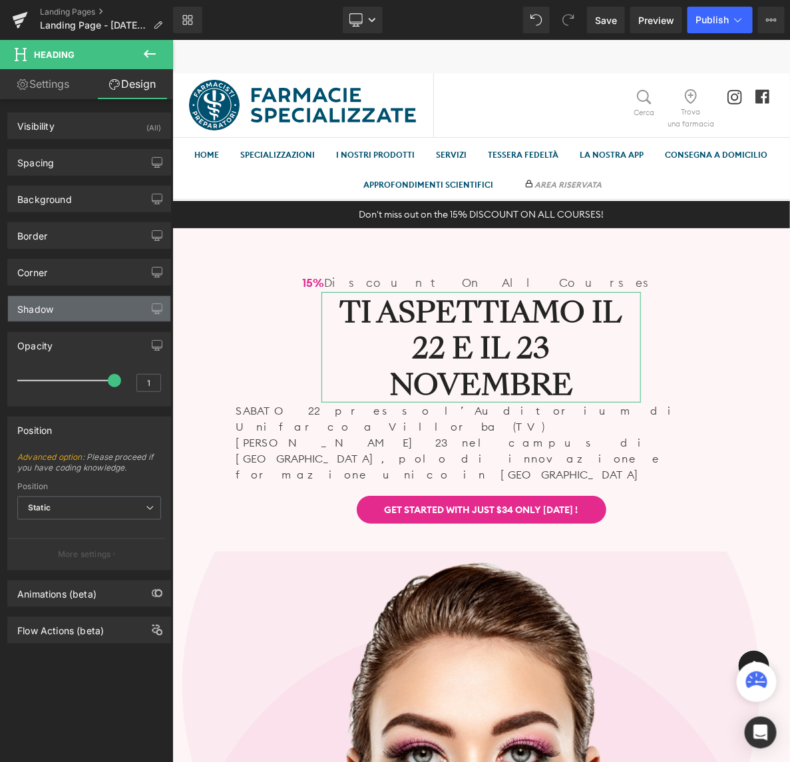
click at [69, 312] on div "Shadow" at bounding box center [89, 308] width 162 height 25
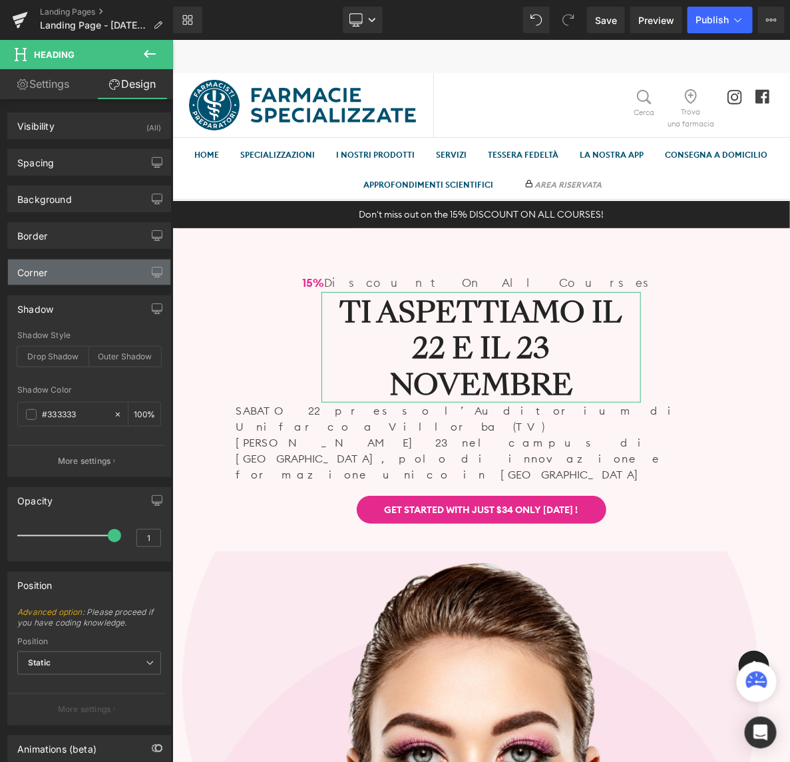
click at [71, 270] on div "Corner" at bounding box center [89, 272] width 162 height 25
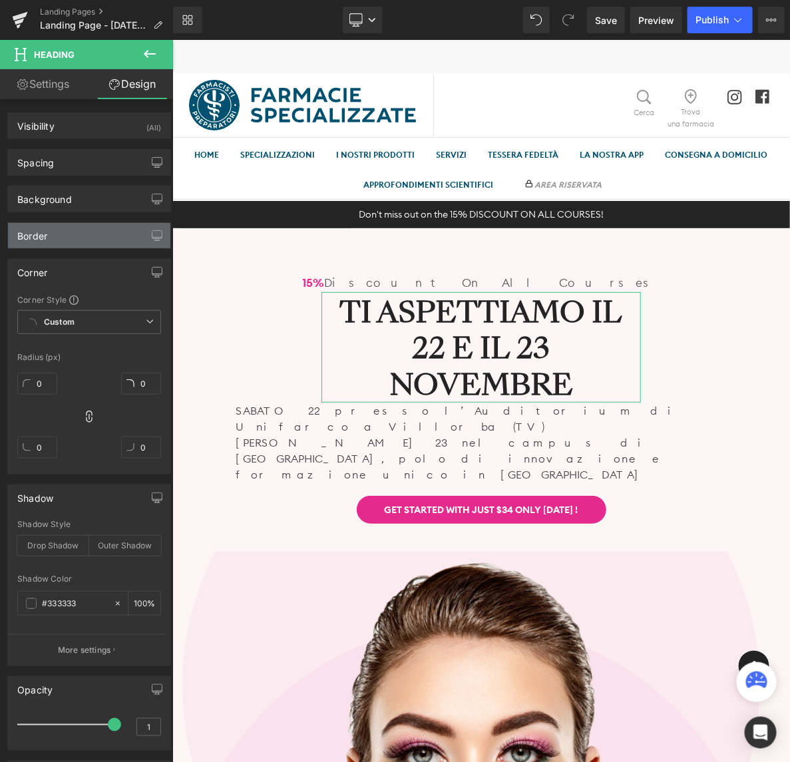
click at [65, 233] on div "Border" at bounding box center [89, 235] width 162 height 25
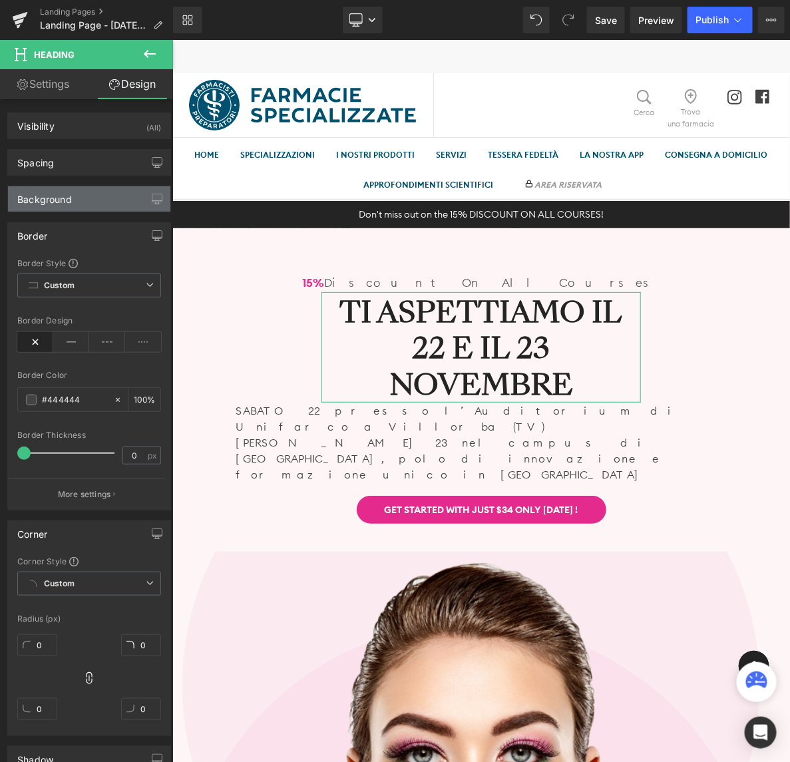
click at [67, 204] on div "Background" at bounding box center [44, 195] width 55 height 19
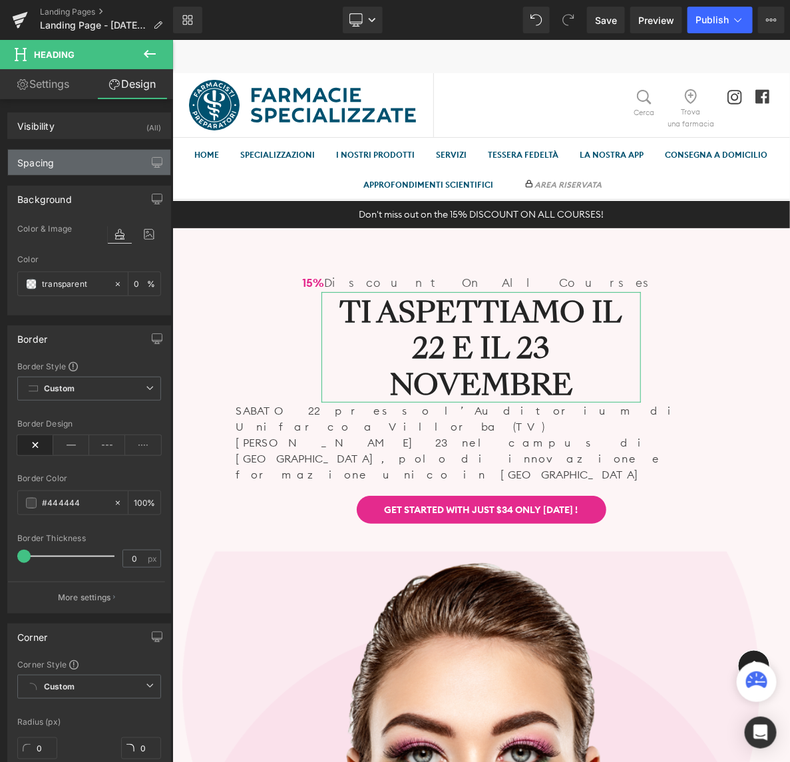
click at [60, 163] on div "Spacing" at bounding box center [89, 162] width 162 height 25
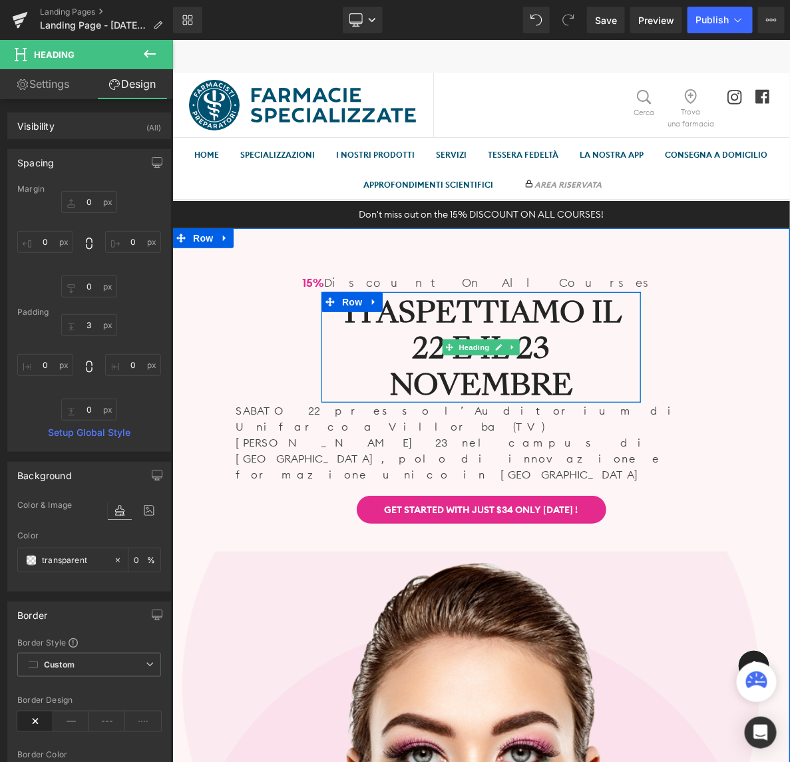
drag, startPoint x: 396, startPoint y: 356, endPoint x: 306, endPoint y: 354, distance: 90.6
click at [396, 356] on h1 "Ti aspettiamo il 22 e il [DATE]" at bounding box center [481, 348] width 320 height 109
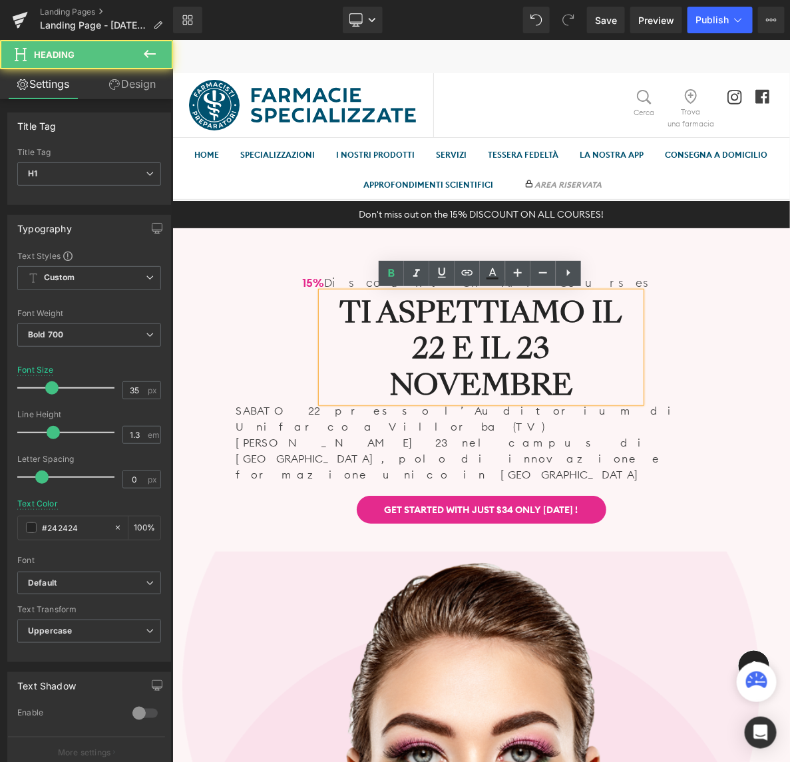
click at [306, 354] on div "15% Discount On All Courses Text Block Ti aspettiamo il 22 e il 23 novembre Hea…" at bounding box center [481, 398] width 598 height 249
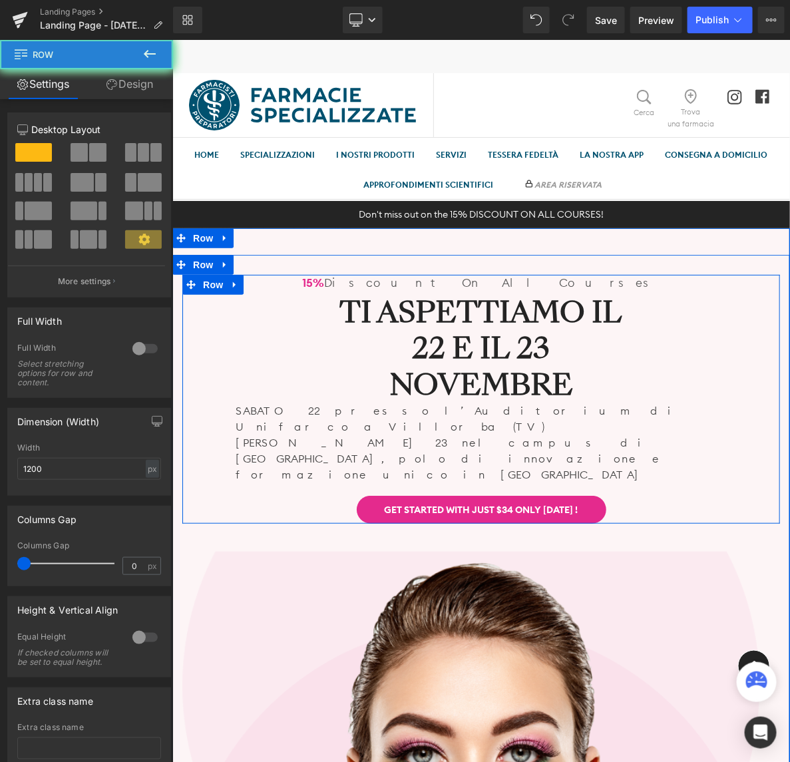
click at [285, 354] on div "15% Discount On All Courses Text Block Ti aspettiamo il 22 e il 23 novembre Hea…" at bounding box center [481, 398] width 598 height 249
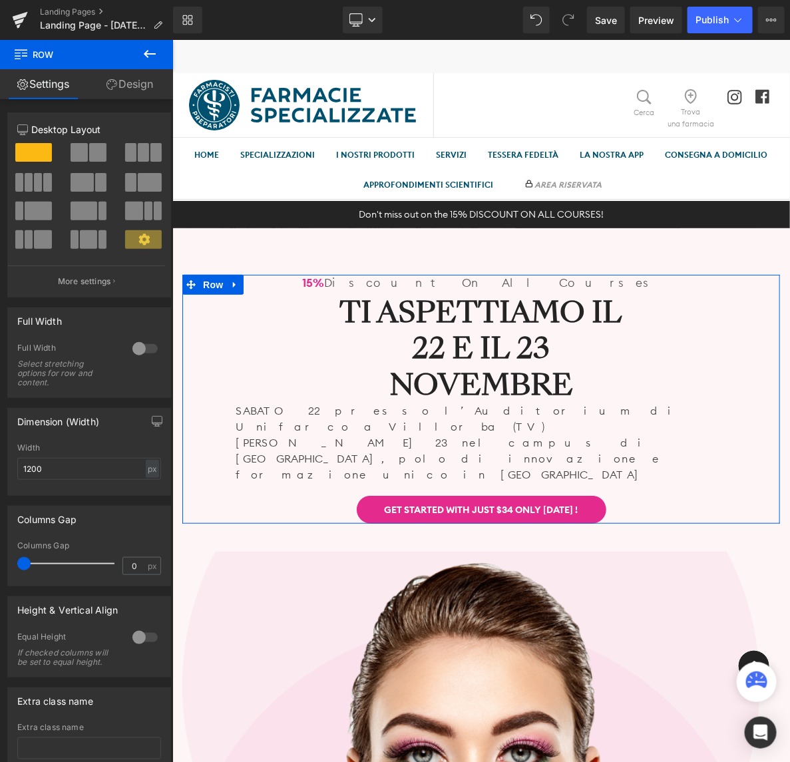
click at [144, 81] on link "Design" at bounding box center [130, 84] width 87 height 30
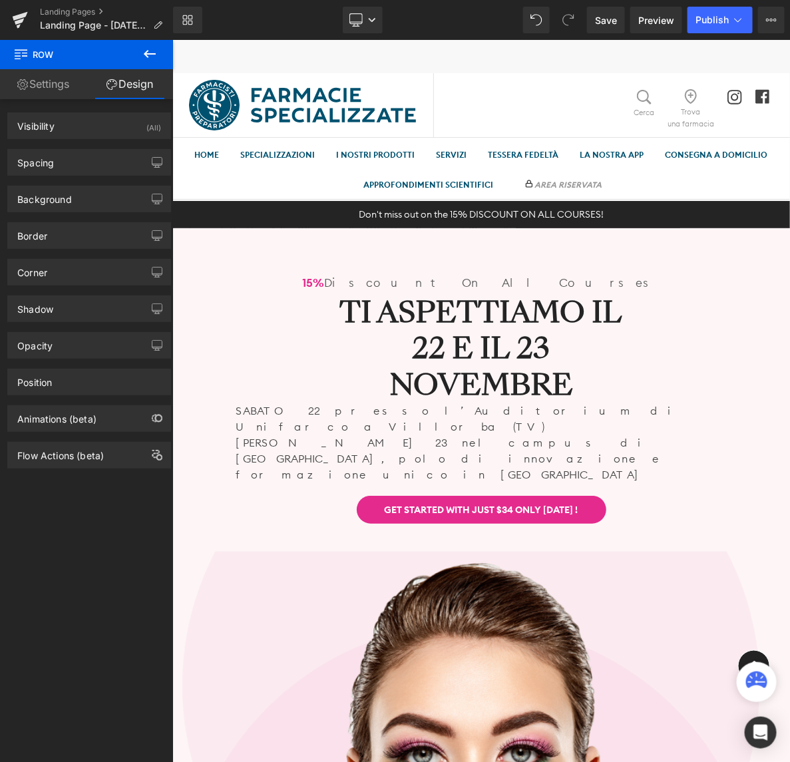
click at [147, 44] on button at bounding box center [150, 54] width 47 height 29
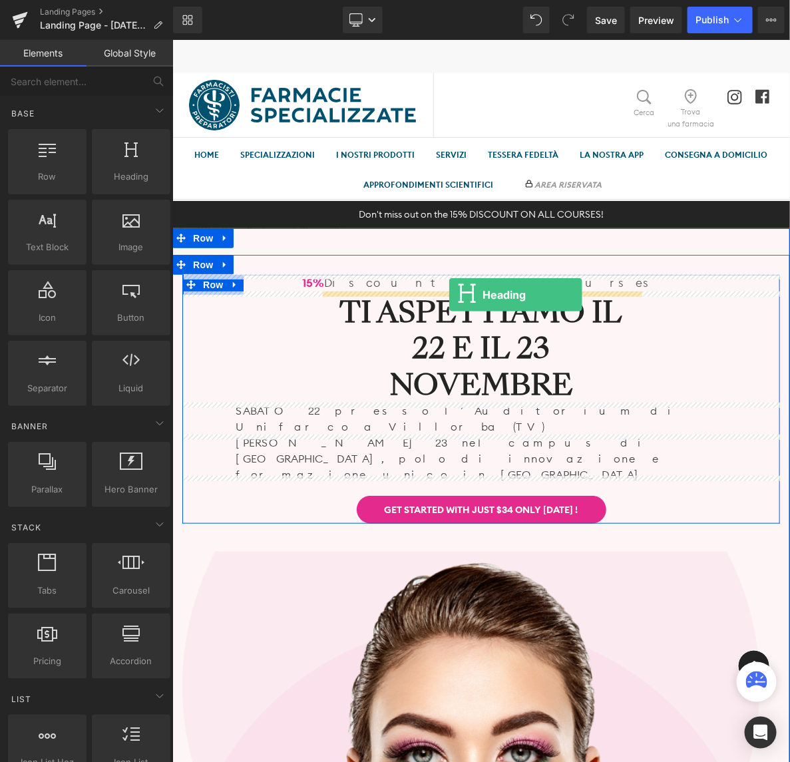
drag, startPoint x: 312, startPoint y: 196, endPoint x: 448, endPoint y: 294, distance: 167.4
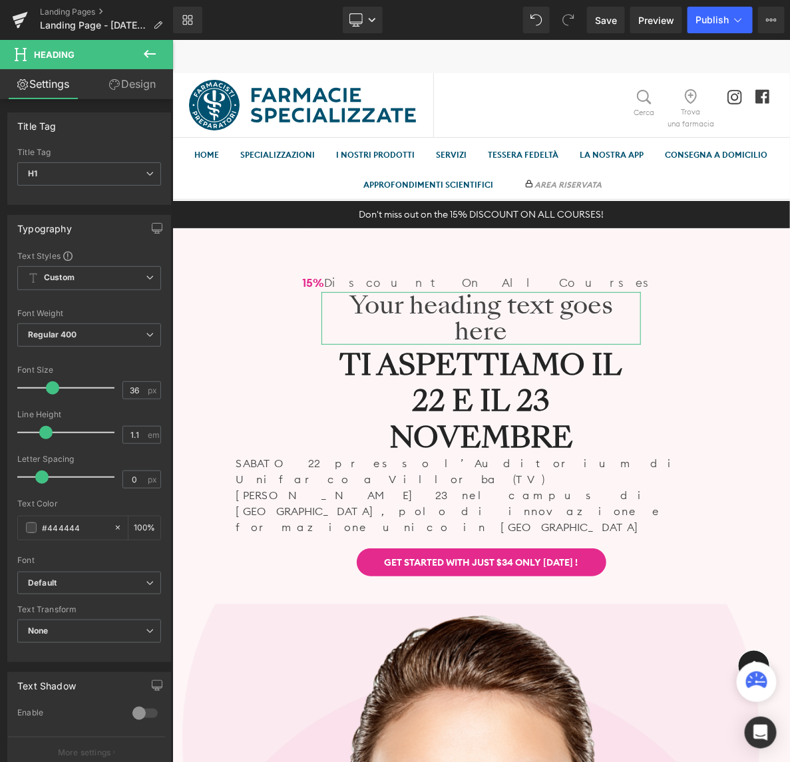
click at [124, 81] on link "Design" at bounding box center [132, 84] width 87 height 30
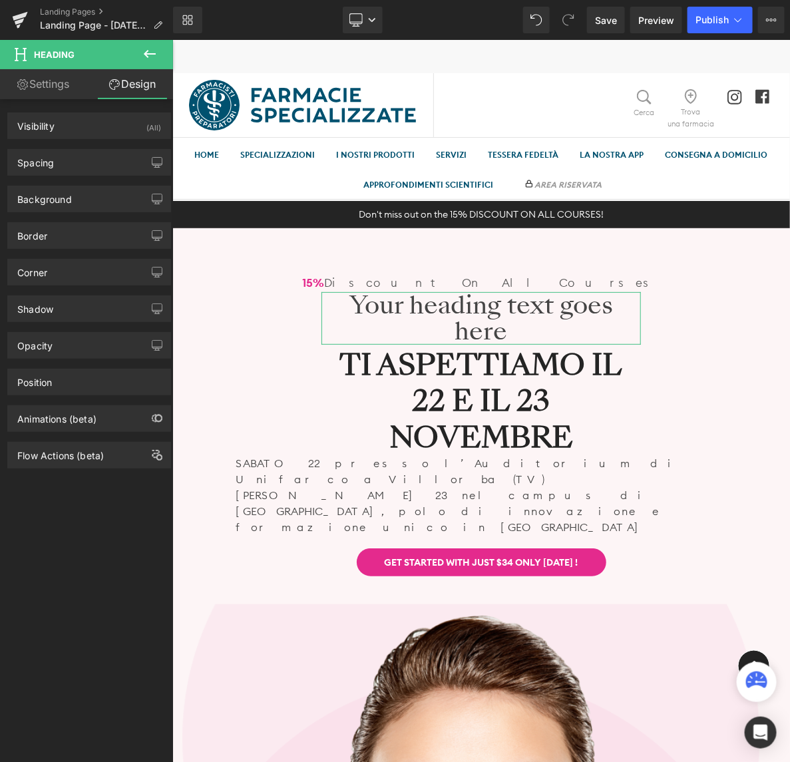
click at [62, 81] on link "Settings" at bounding box center [43, 84] width 87 height 30
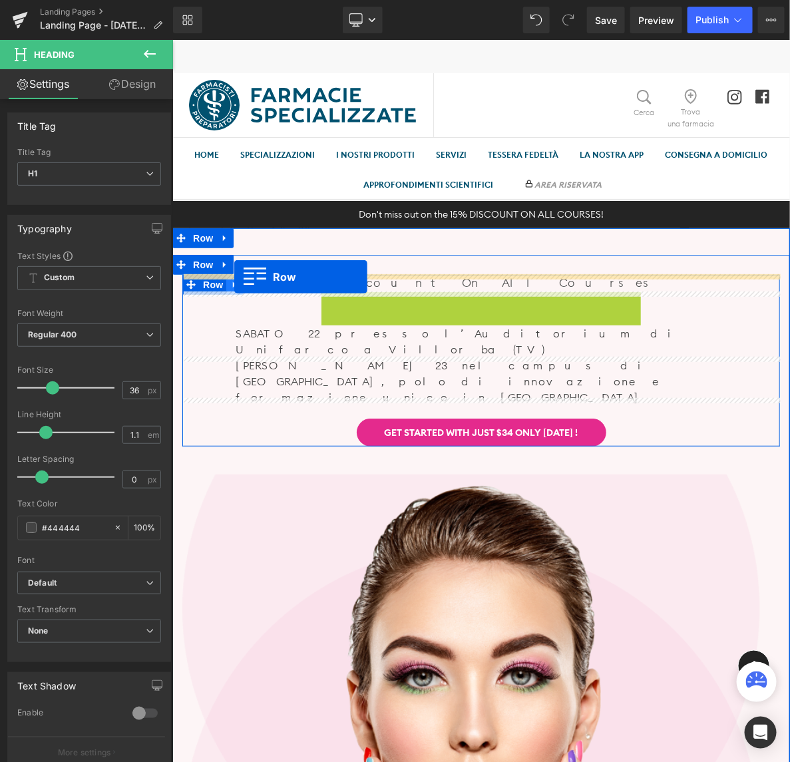
drag, startPoint x: 328, startPoint y: 304, endPoint x: 233, endPoint y: 276, distance: 98.4
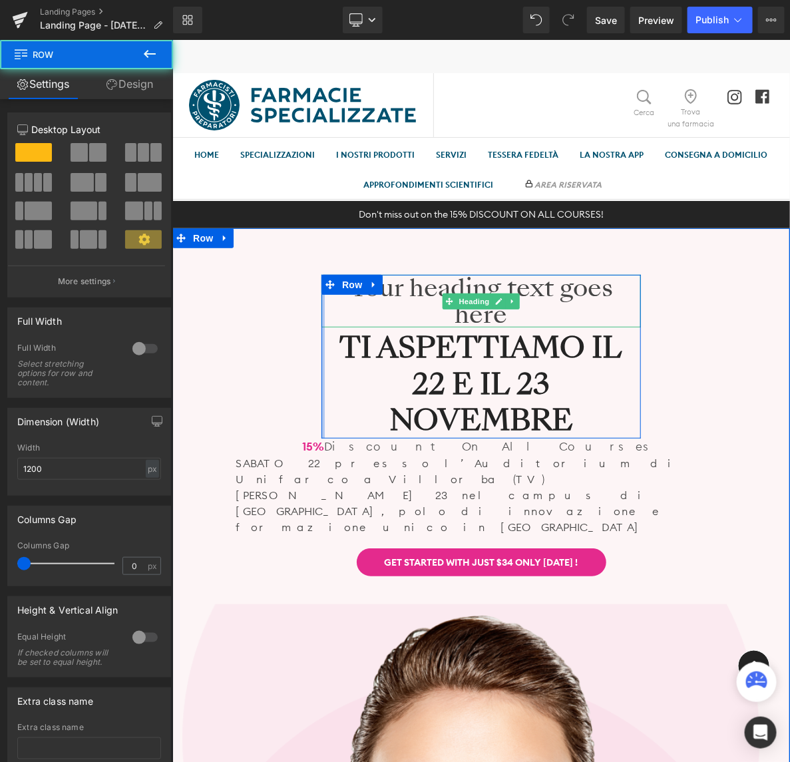
drag, startPoint x: 572, startPoint y: 314, endPoint x: 430, endPoint y: 301, distance: 143.1
click at [574, 314] on h1 "Your heading text goes here" at bounding box center [481, 300] width 320 height 53
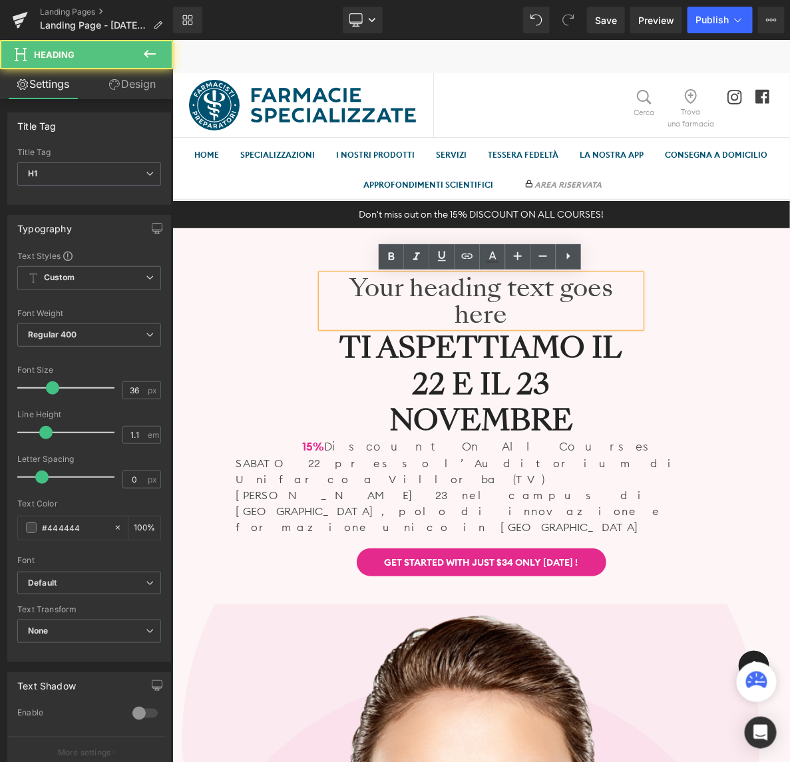
click at [313, 294] on div "Your heading text goes here Heading Ti aspettiamo il 22 e il 23 novembre Headin…" at bounding box center [481, 425] width 598 height 302
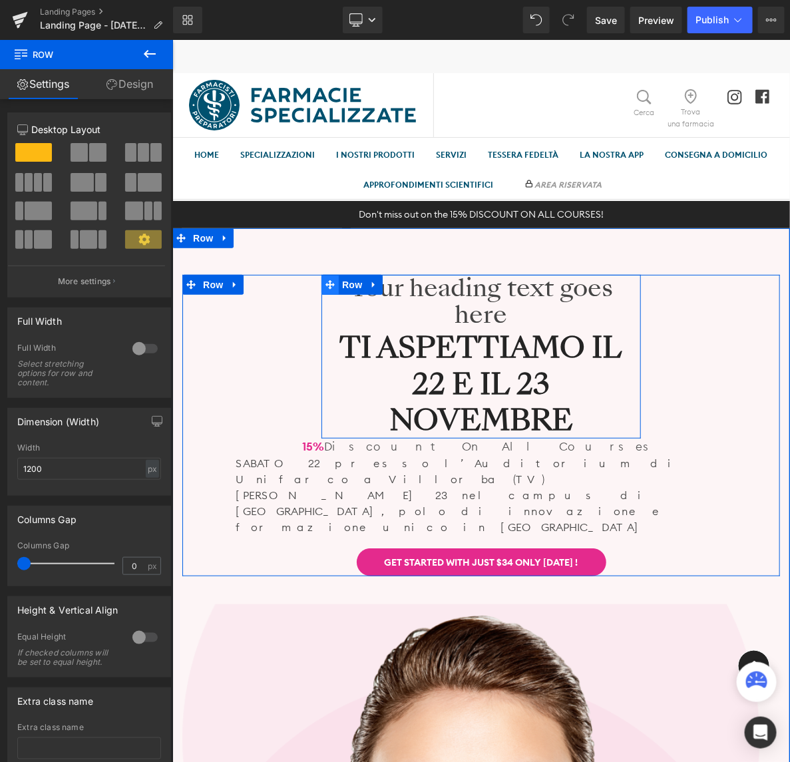
click at [325, 286] on icon at bounding box center [329, 284] width 9 height 9
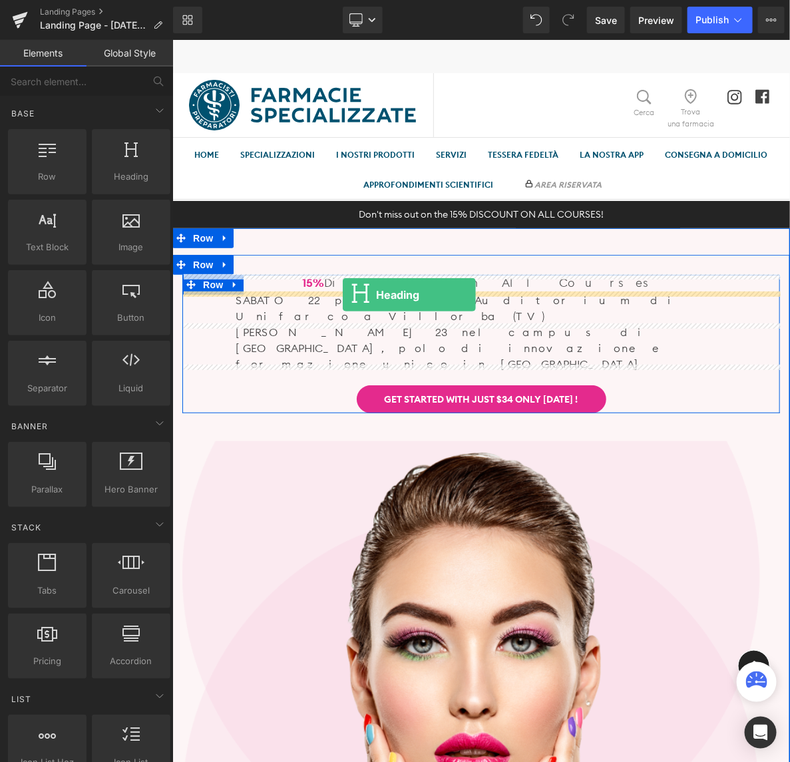
drag, startPoint x: 303, startPoint y: 216, endPoint x: 342, endPoint y: 294, distance: 87.6
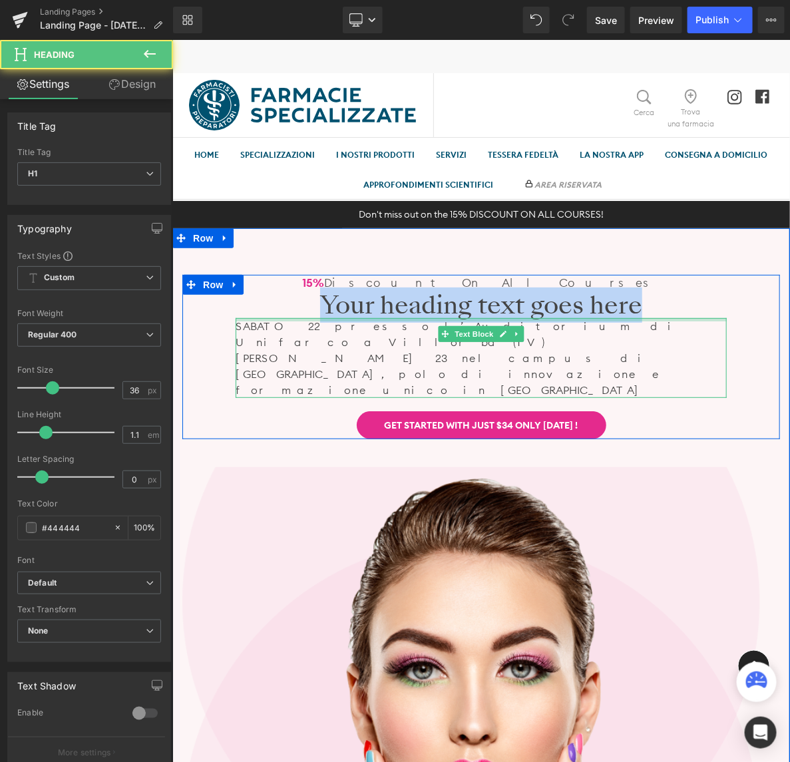
drag, startPoint x: 323, startPoint y: 304, endPoint x: 688, endPoint y: 319, distance: 365.2
click at [688, 319] on div "15% Discount On All Courses Text Block Your heading text goes here Heading SABA…" at bounding box center [481, 356] width 598 height 164
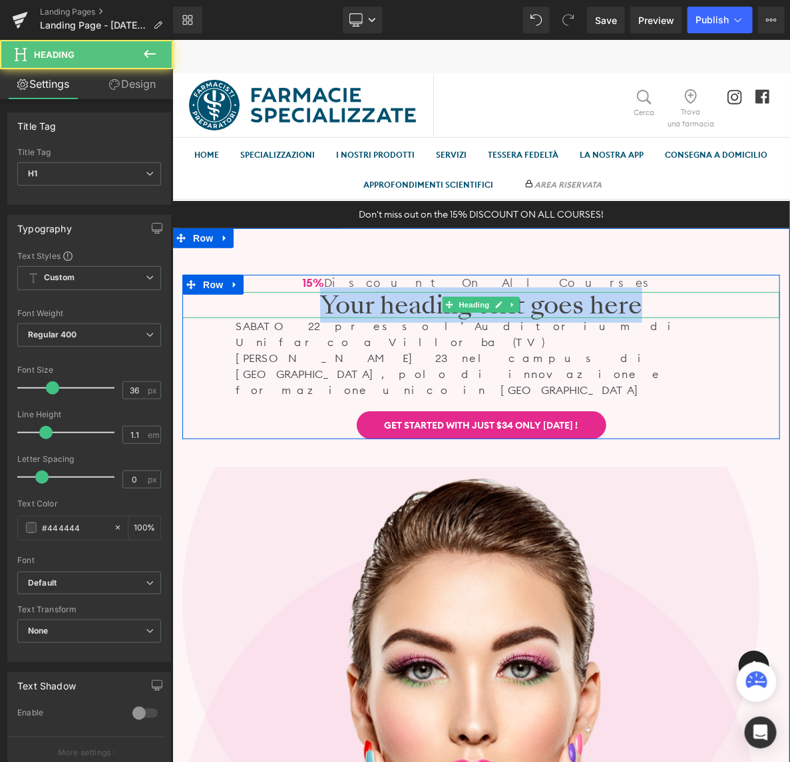
click at [551, 307] on h1 "Your heading text goes here" at bounding box center [481, 305] width 598 height 27
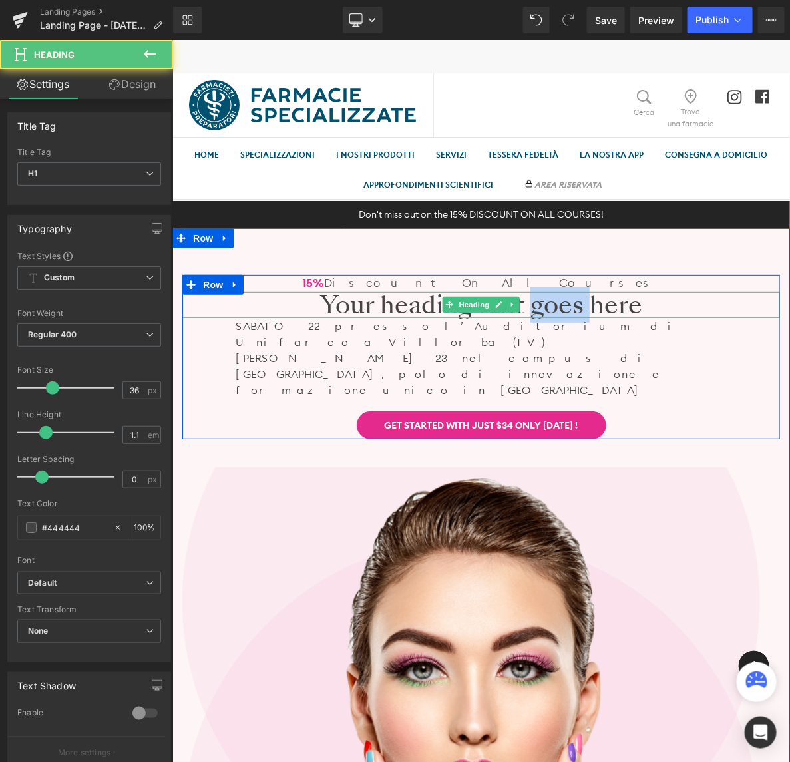
click at [551, 307] on h1 "Your heading text goes here" at bounding box center [481, 305] width 598 height 27
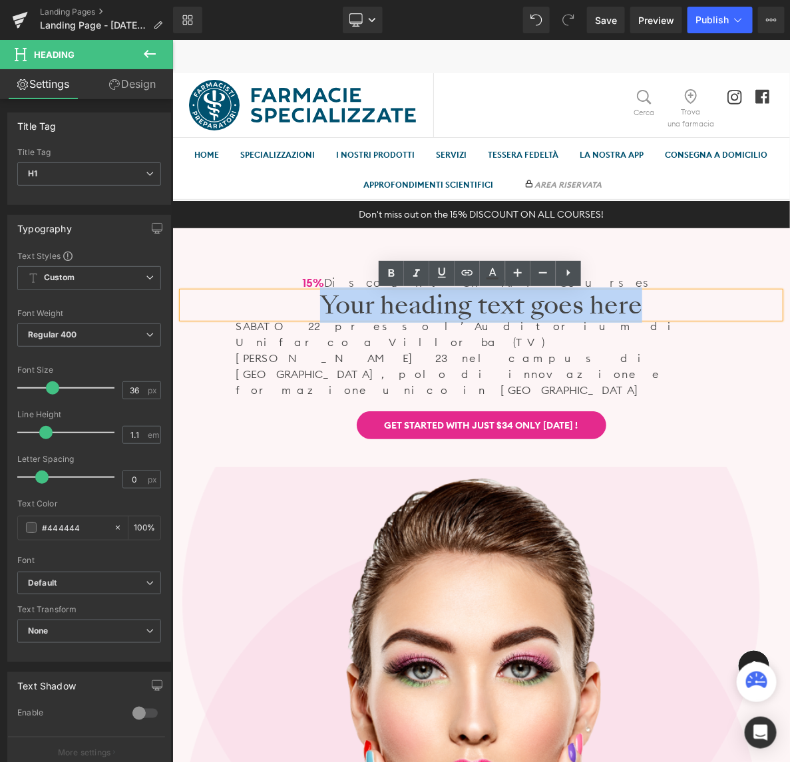
drag, startPoint x: 641, startPoint y: 307, endPoint x: 266, endPoint y: 303, distance: 375.6
click at [266, 303] on h1 "Your heading text goes here" at bounding box center [481, 305] width 598 height 27
paste div
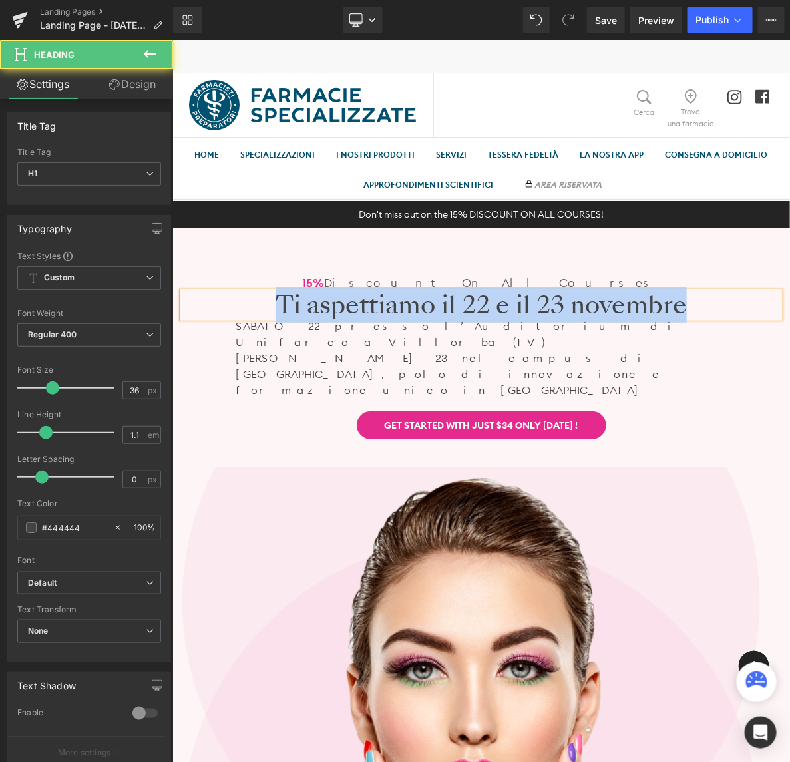
drag, startPoint x: 694, startPoint y: 310, endPoint x: 193, endPoint y: 308, distance: 500.8
click at [193, 308] on h1 "Ti aspettiamo il 22 e il [DATE]" at bounding box center [481, 305] width 598 height 27
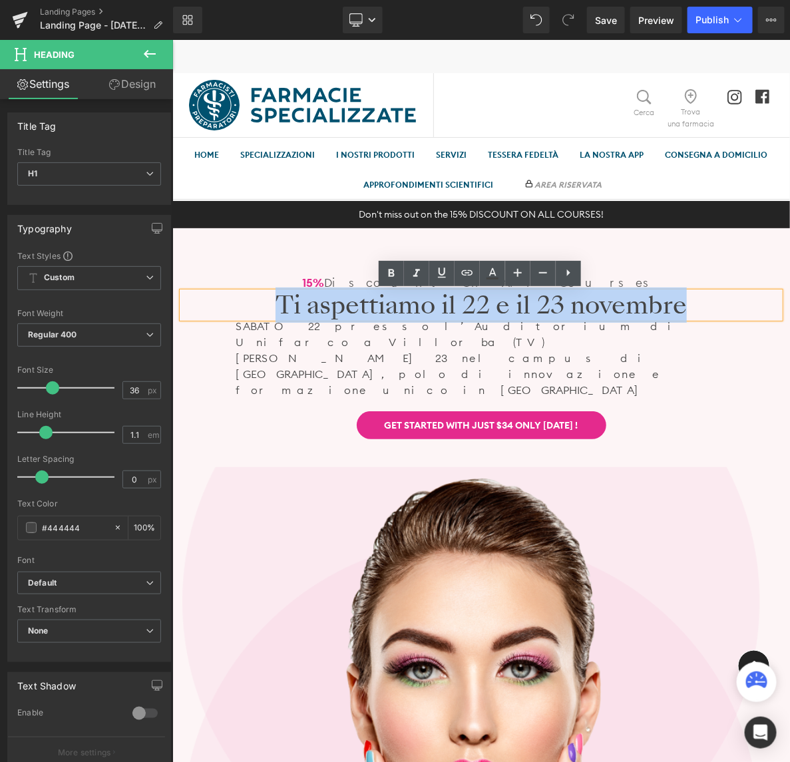
click at [679, 350] on p "[DATE] 23 nel campus di [GEOGRAPHIC_DATA], polo di innovazione e formazione uni…" at bounding box center [480, 374] width 491 height 48
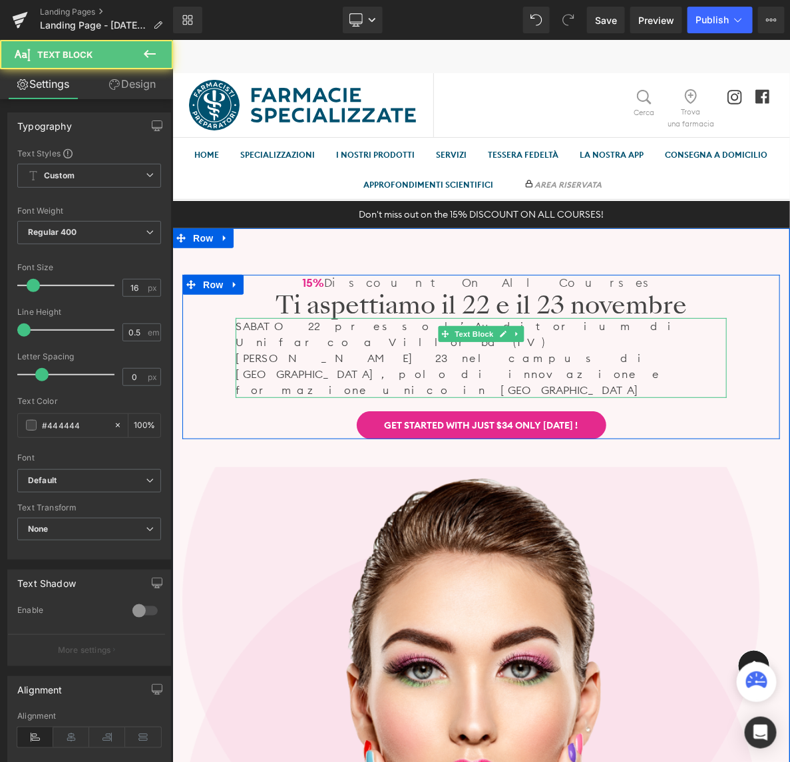
click at [286, 350] on p "[DATE] 23 nel campus di [GEOGRAPHIC_DATA], polo di innovazione e formazione uni…" at bounding box center [480, 374] width 491 height 48
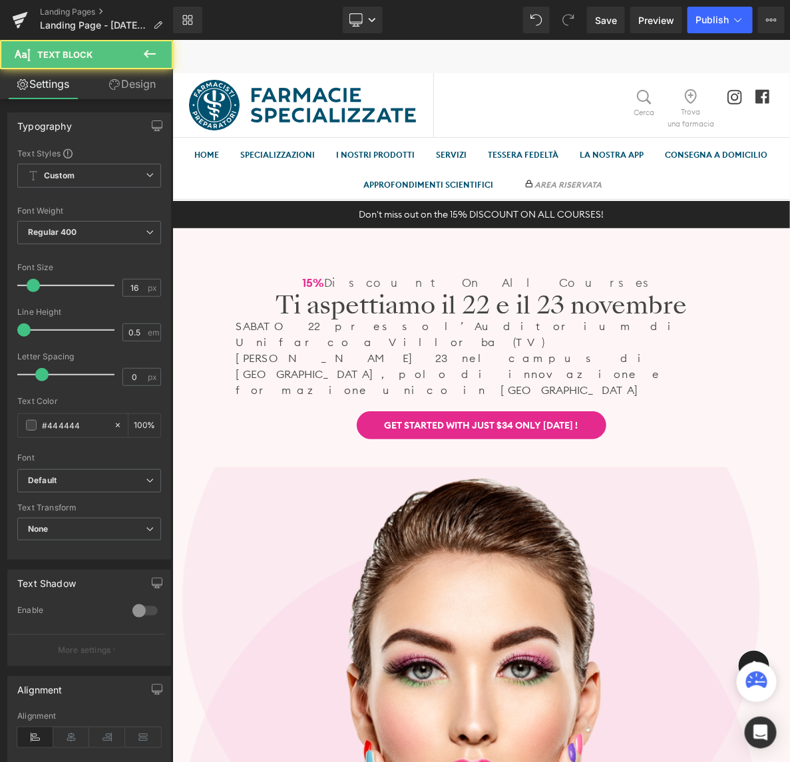
click at [141, 82] on link "Design" at bounding box center [132, 84] width 87 height 30
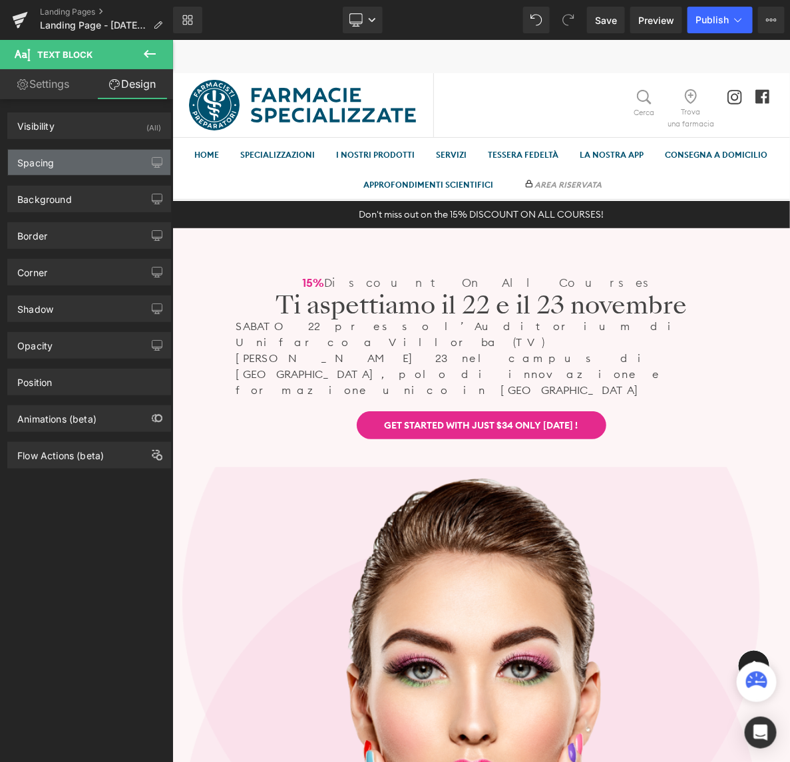
click at [80, 156] on div "Spacing" at bounding box center [89, 162] width 162 height 25
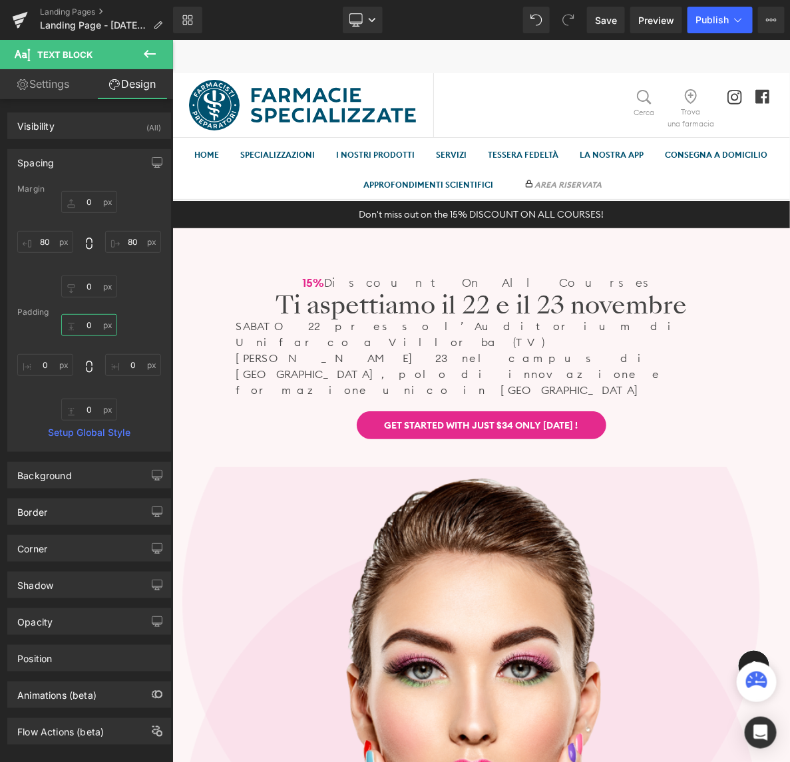
click at [87, 327] on input "0" at bounding box center [89, 325] width 56 height 22
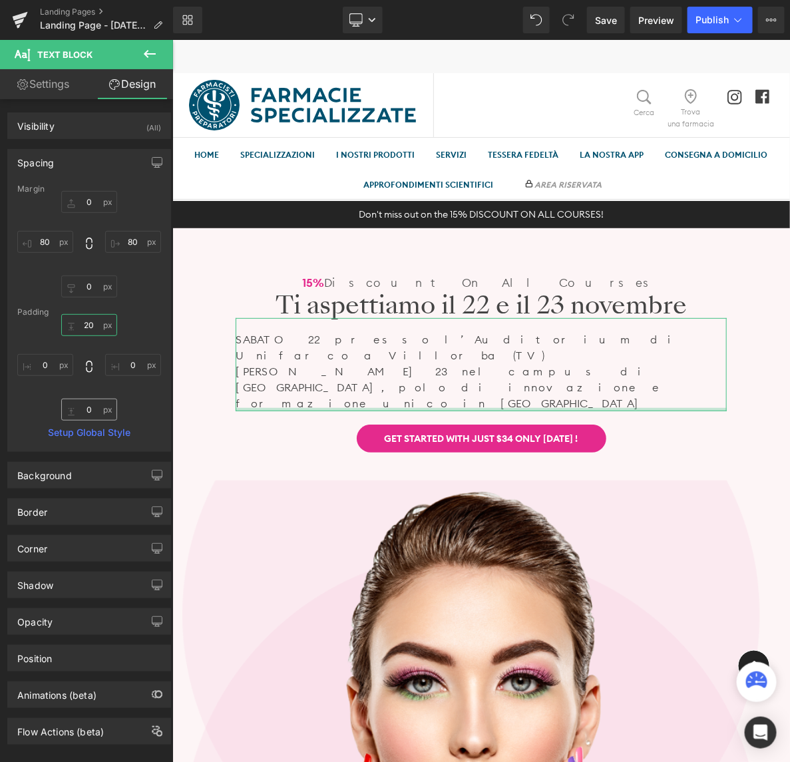
type input "20"
click at [92, 413] on input "0" at bounding box center [89, 410] width 56 height 22
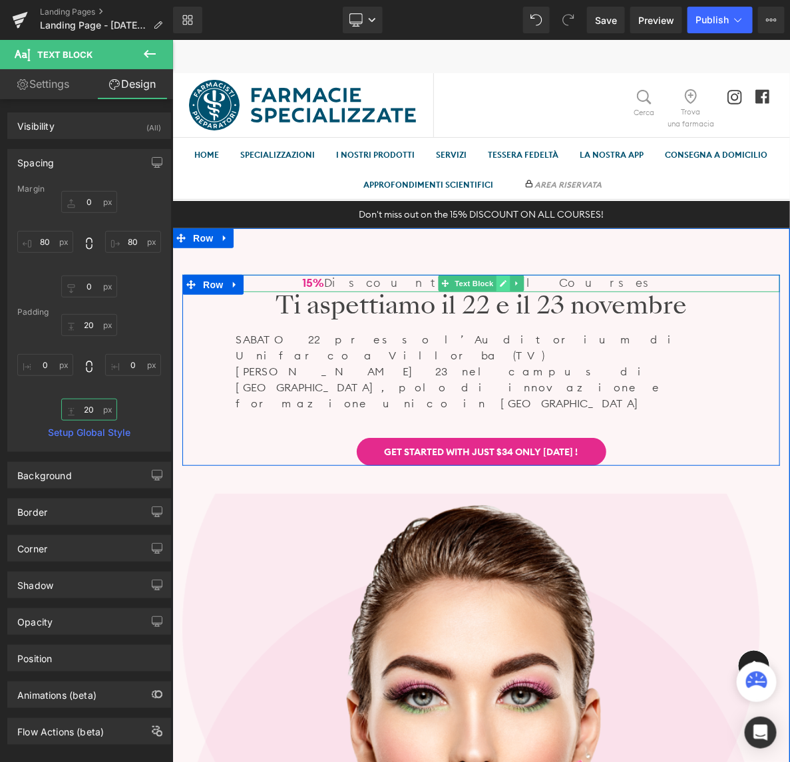
type input "20"
click at [502, 284] on icon at bounding box center [502, 283] width 7 height 8
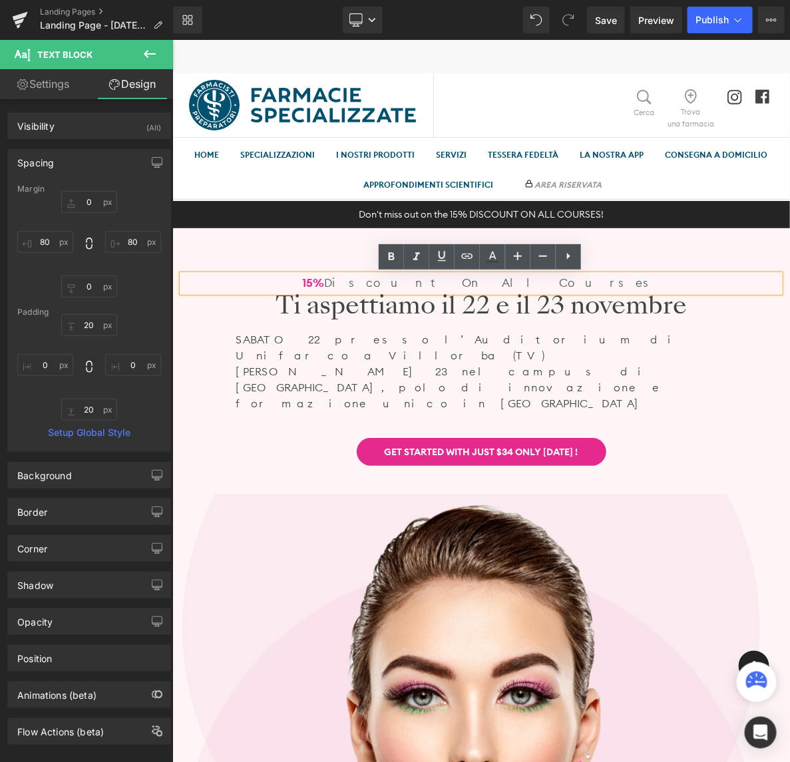
click at [548, 283] on p "15% Discount On All Courses" at bounding box center [481, 282] width 598 height 17
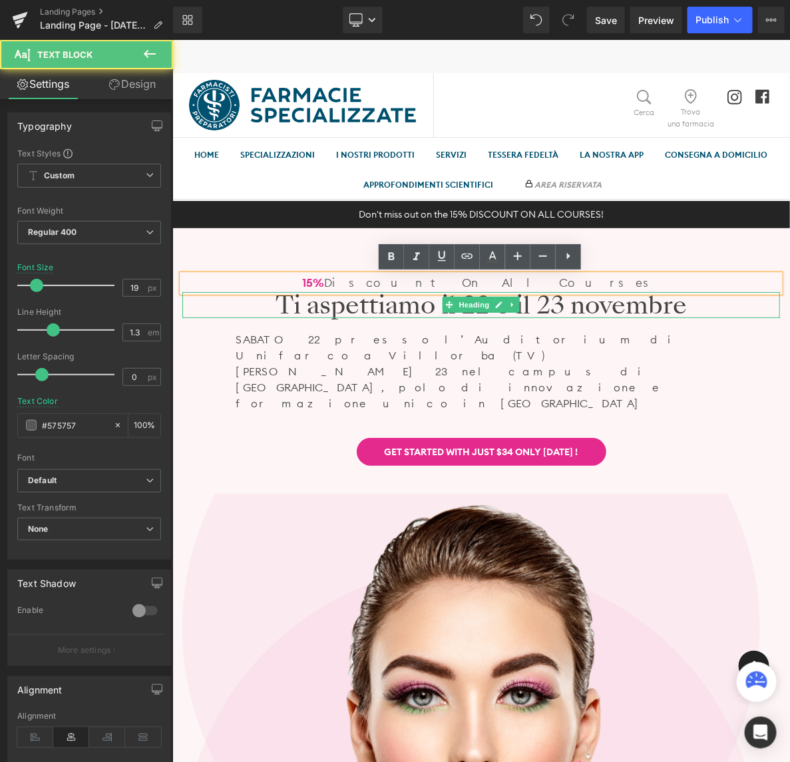
drag, startPoint x: 589, startPoint y: 286, endPoint x: 545, endPoint y: 287, distance: 44.0
click at [579, 292] on h1 "Ti aspettiamo il 22 e il [DATE]" at bounding box center [481, 305] width 598 height 27
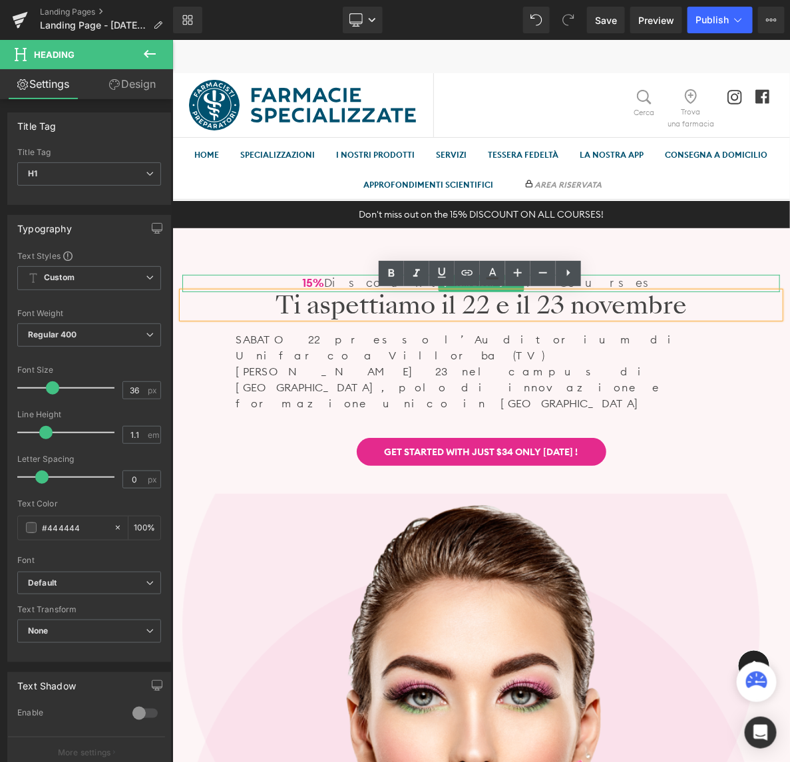
click at [336, 282] on p "15% Discount On All Courses" at bounding box center [481, 282] width 598 height 17
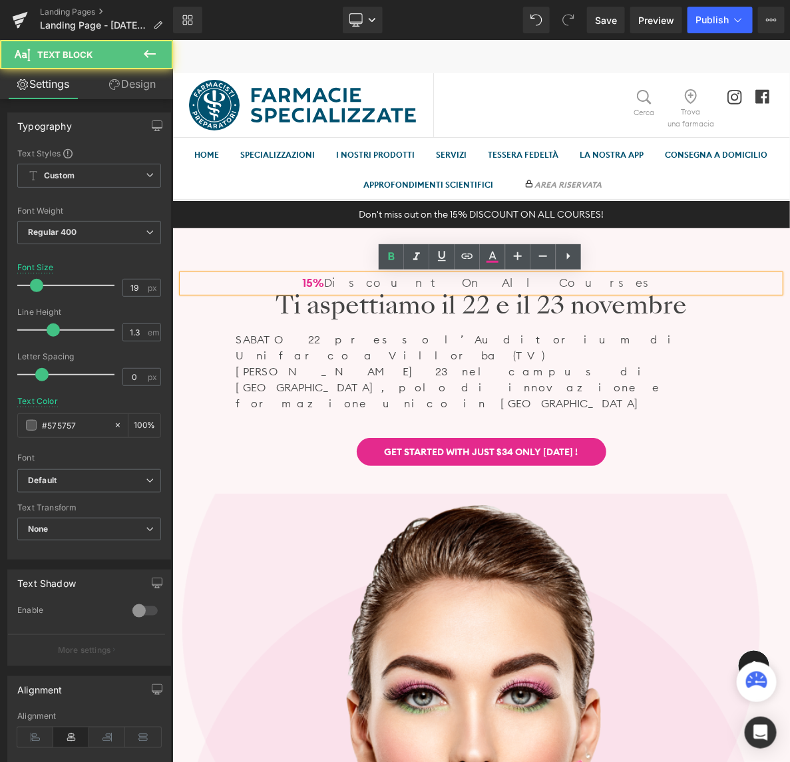
click at [573, 281] on p "15% Discount On All Courses" at bounding box center [481, 282] width 598 height 17
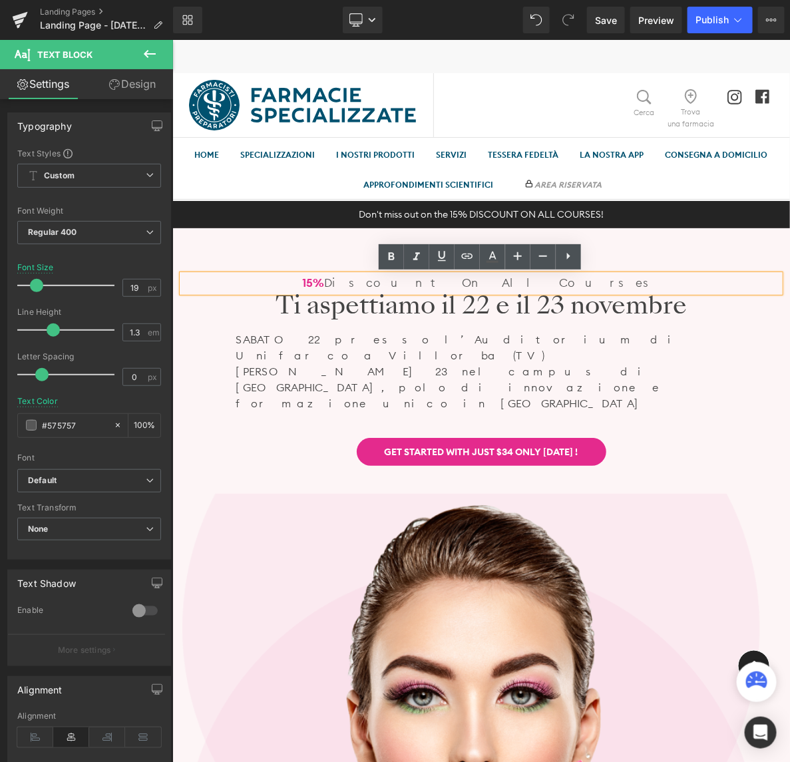
click at [286, 250] on div "15% Discount On All Courses Text Block Ti aspettiamo il 22 e il 23 novembre Hea…" at bounding box center [481, 639] width 618 height 822
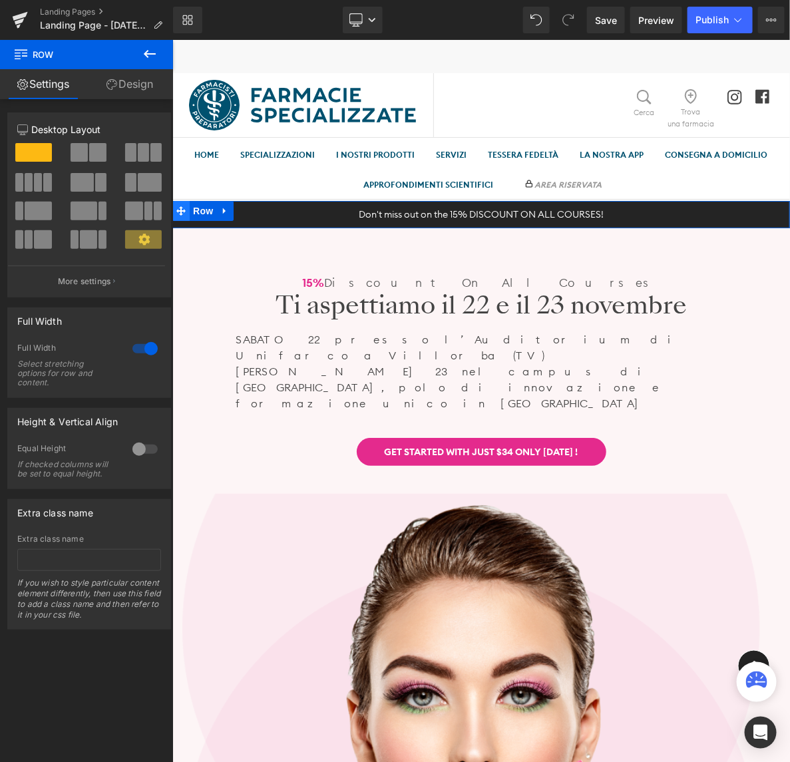
click at [176, 212] on icon at bounding box center [180, 211] width 9 height 10
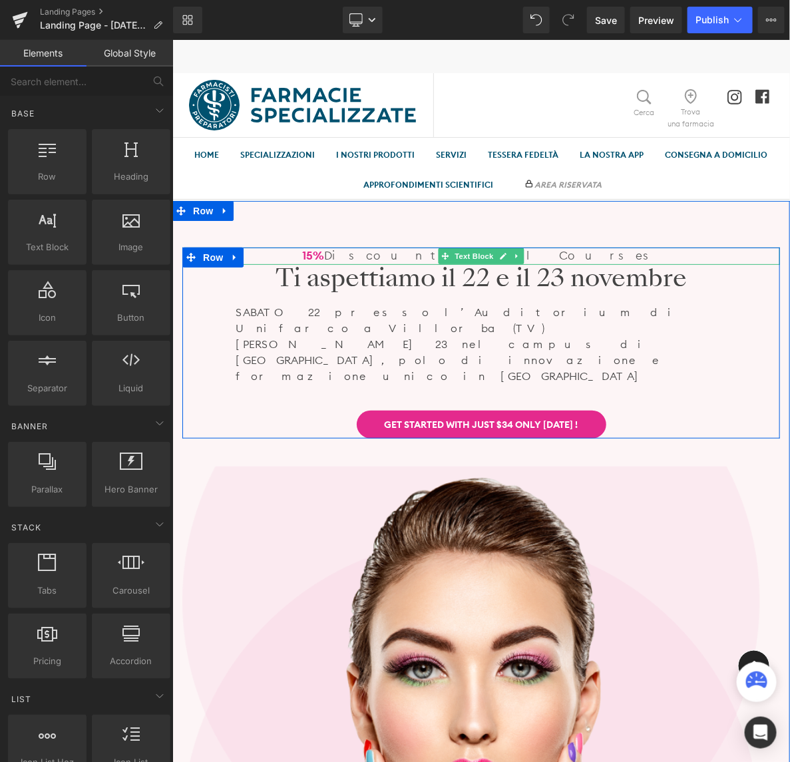
click at [433, 256] on p "15% Discount On All Courses" at bounding box center [481, 255] width 598 height 17
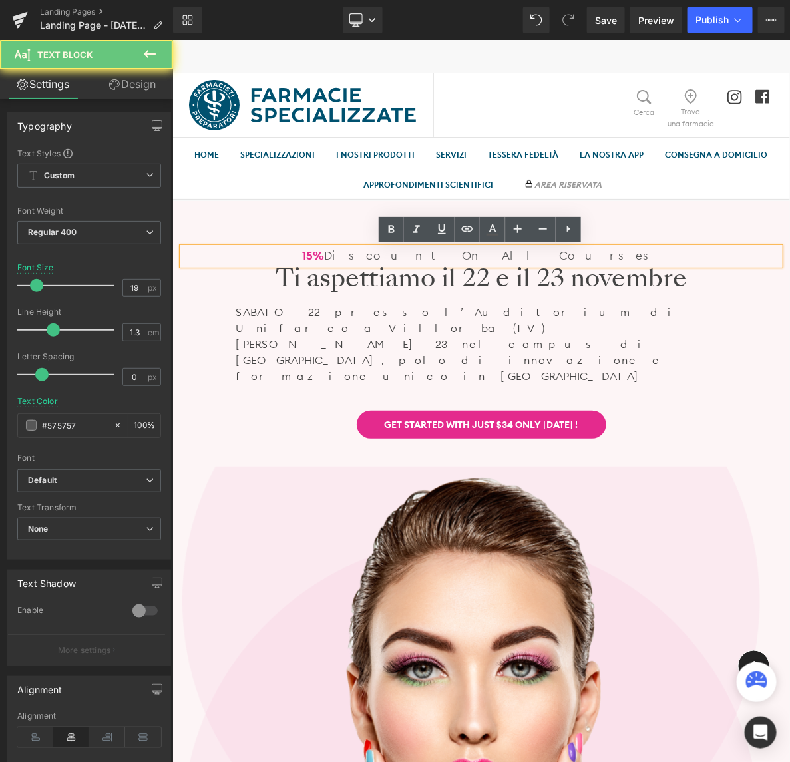
click at [324, 254] on strong "15%" at bounding box center [313, 255] width 22 height 15
drag, startPoint x: 266, startPoint y: 252, endPoint x: 174, endPoint y: 257, distance: 91.4
click at [262, 252] on p "15% Discount On All Courses" at bounding box center [481, 255] width 598 height 17
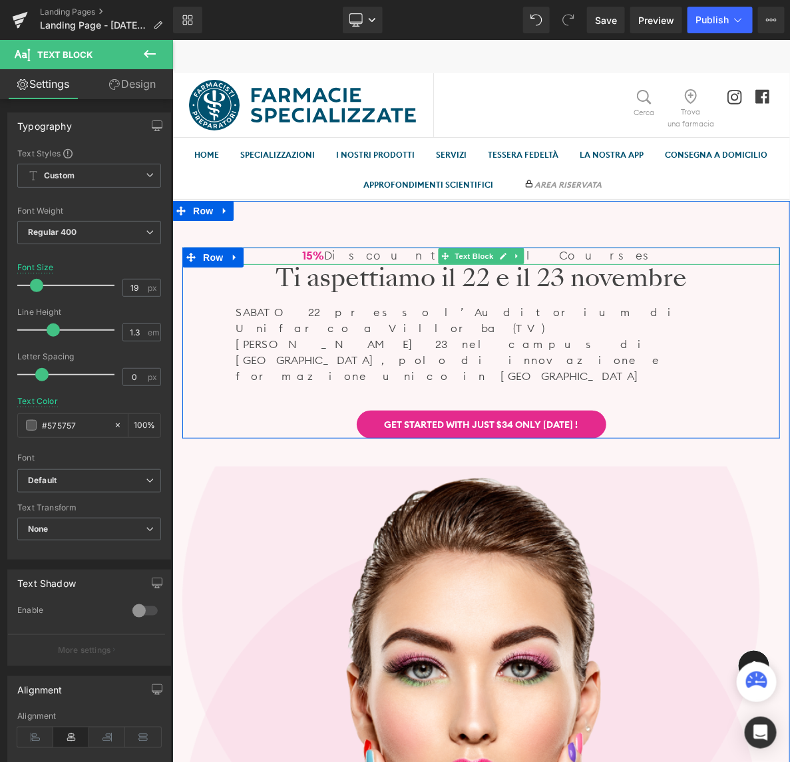
click at [392, 251] on p "15% Discount On All Courses" at bounding box center [481, 255] width 598 height 17
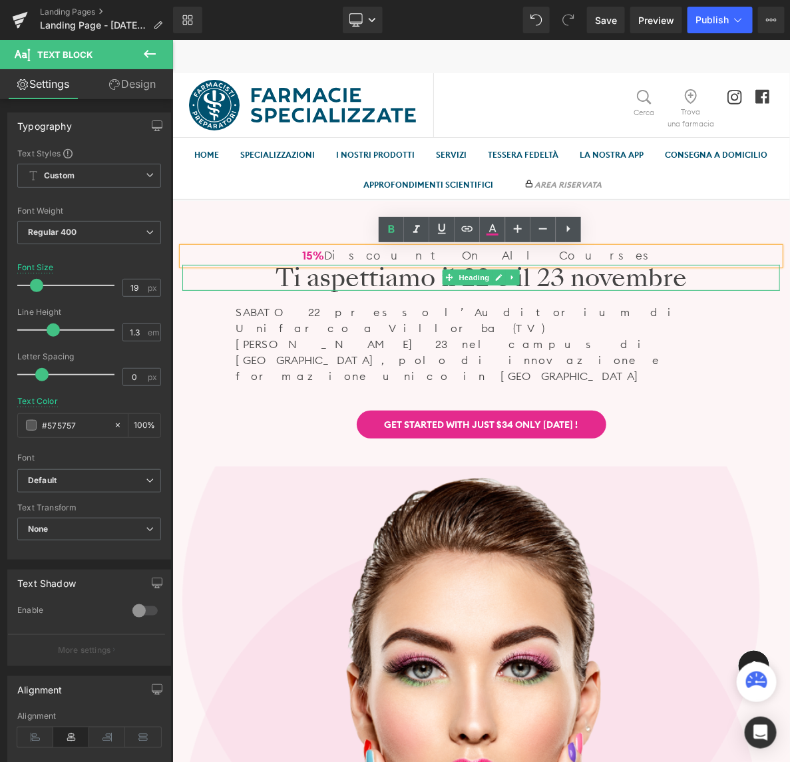
drag, startPoint x: 575, startPoint y: 258, endPoint x: 362, endPoint y: 259, distance: 213.8
click at [362, 259] on div "15% Discount On All Courses Text Block Ti aspettiamo il 22 e il 23 novembre Hea…" at bounding box center [481, 342] width 598 height 191
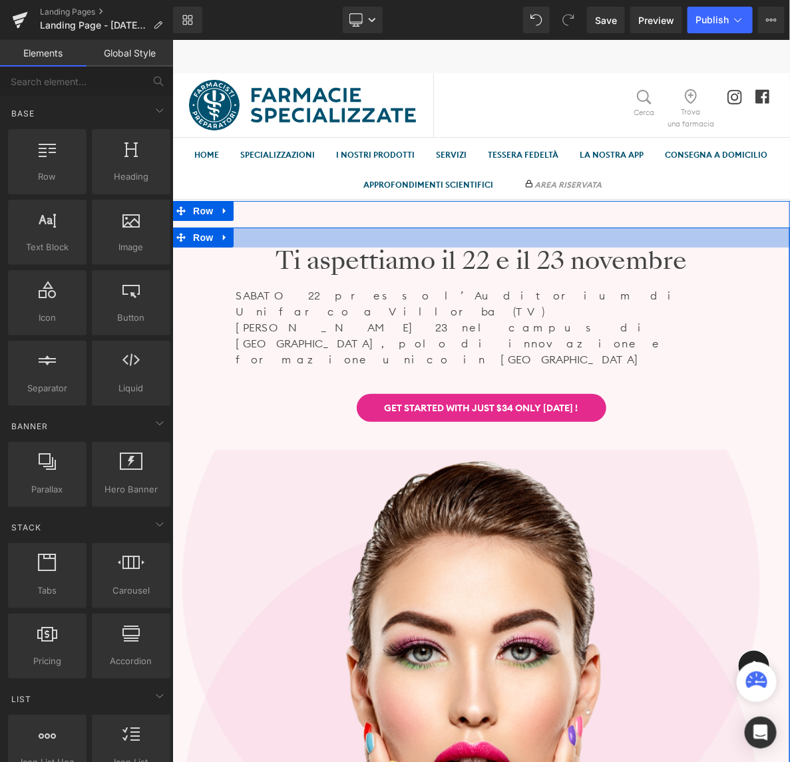
click at [589, 230] on div at bounding box center [481, 237] width 618 height 20
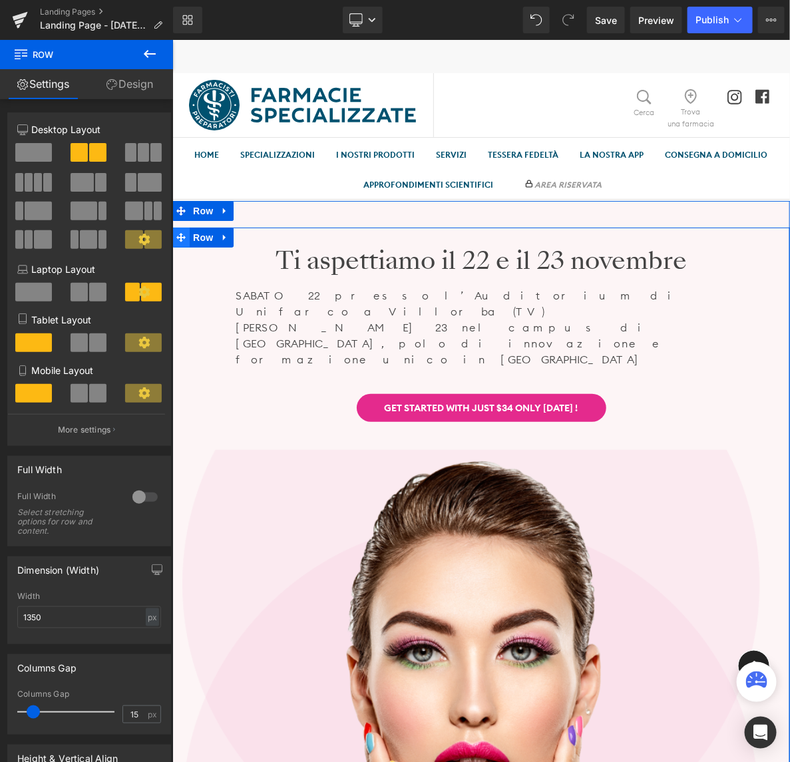
click at [178, 238] on icon at bounding box center [180, 236] width 9 height 9
click at [180, 238] on icon at bounding box center [180, 237] width 9 height 10
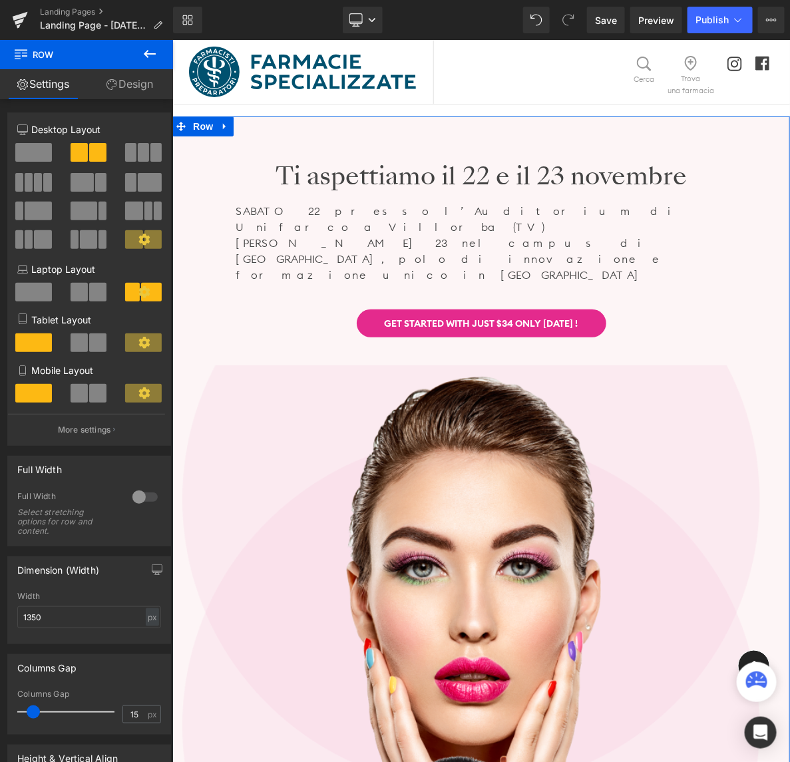
scroll to position [83, 0]
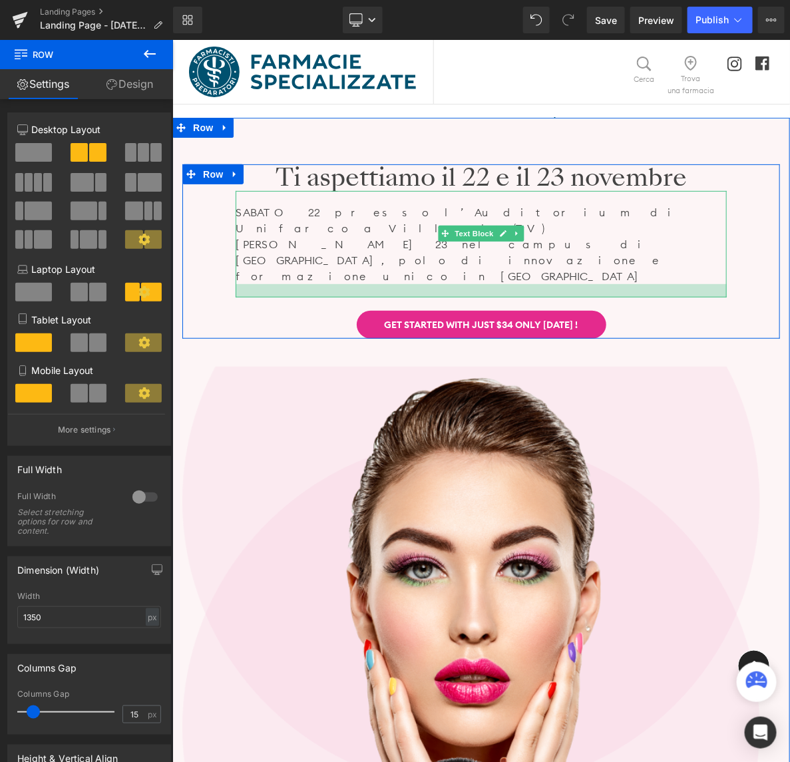
click at [485, 284] on div at bounding box center [480, 290] width 491 height 13
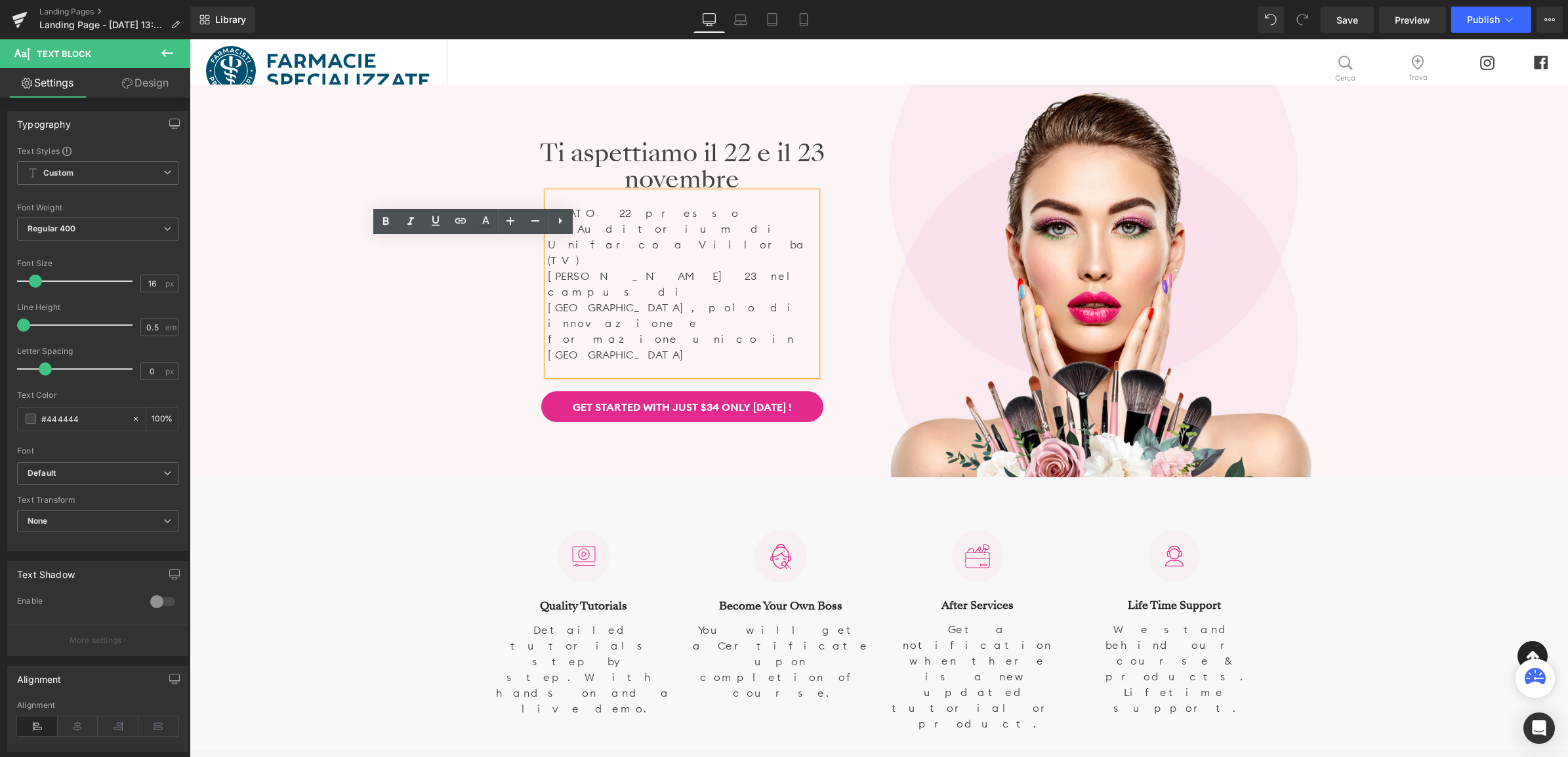
scroll to position [0, 0]
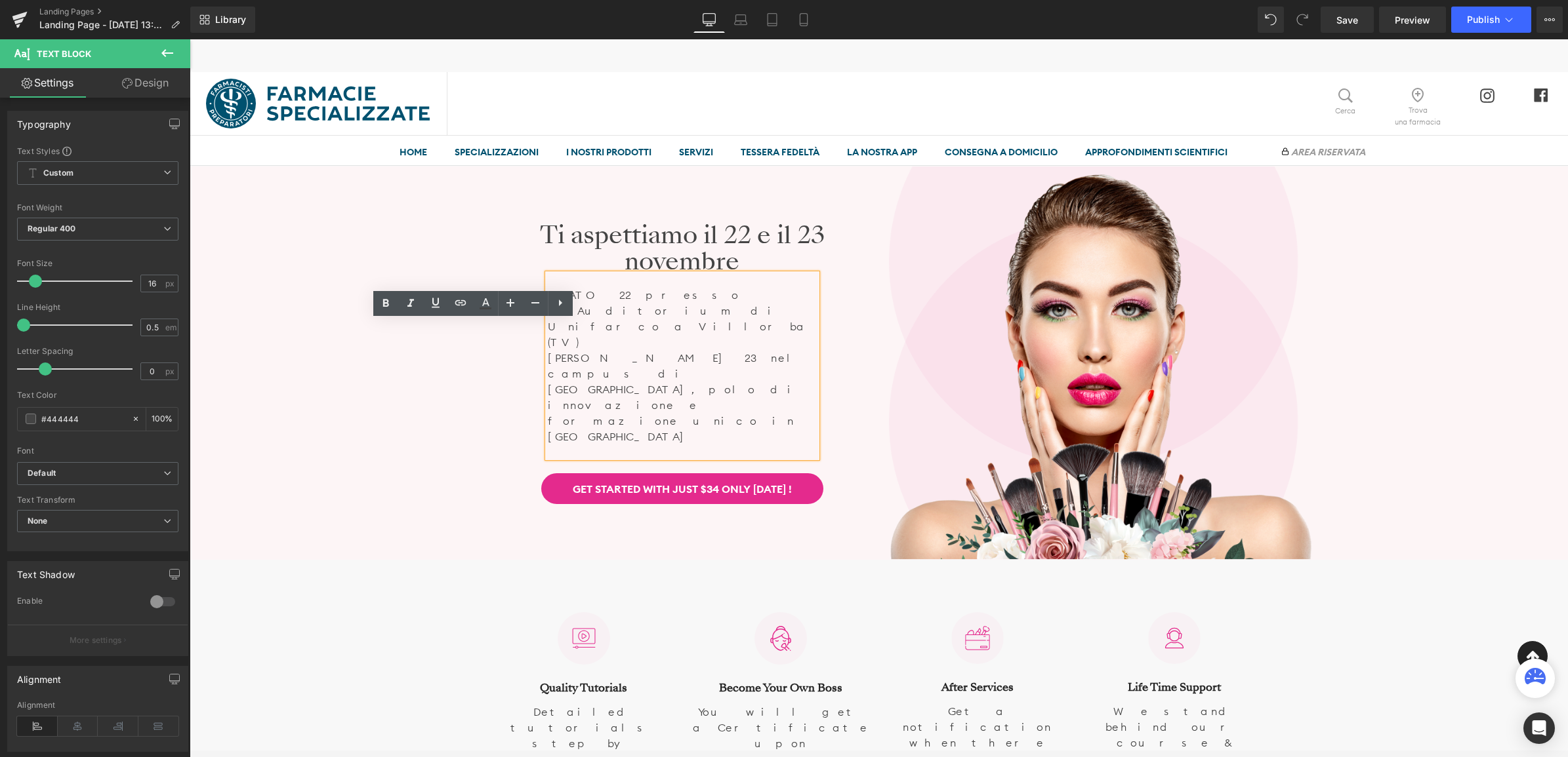
click at [631, 239] on div "Ti aspettiamo il 22 e il 23 novembre Heading SABATO 22 presso l’Auditorium di U…" at bounding box center [657, 363] width 442 height 394
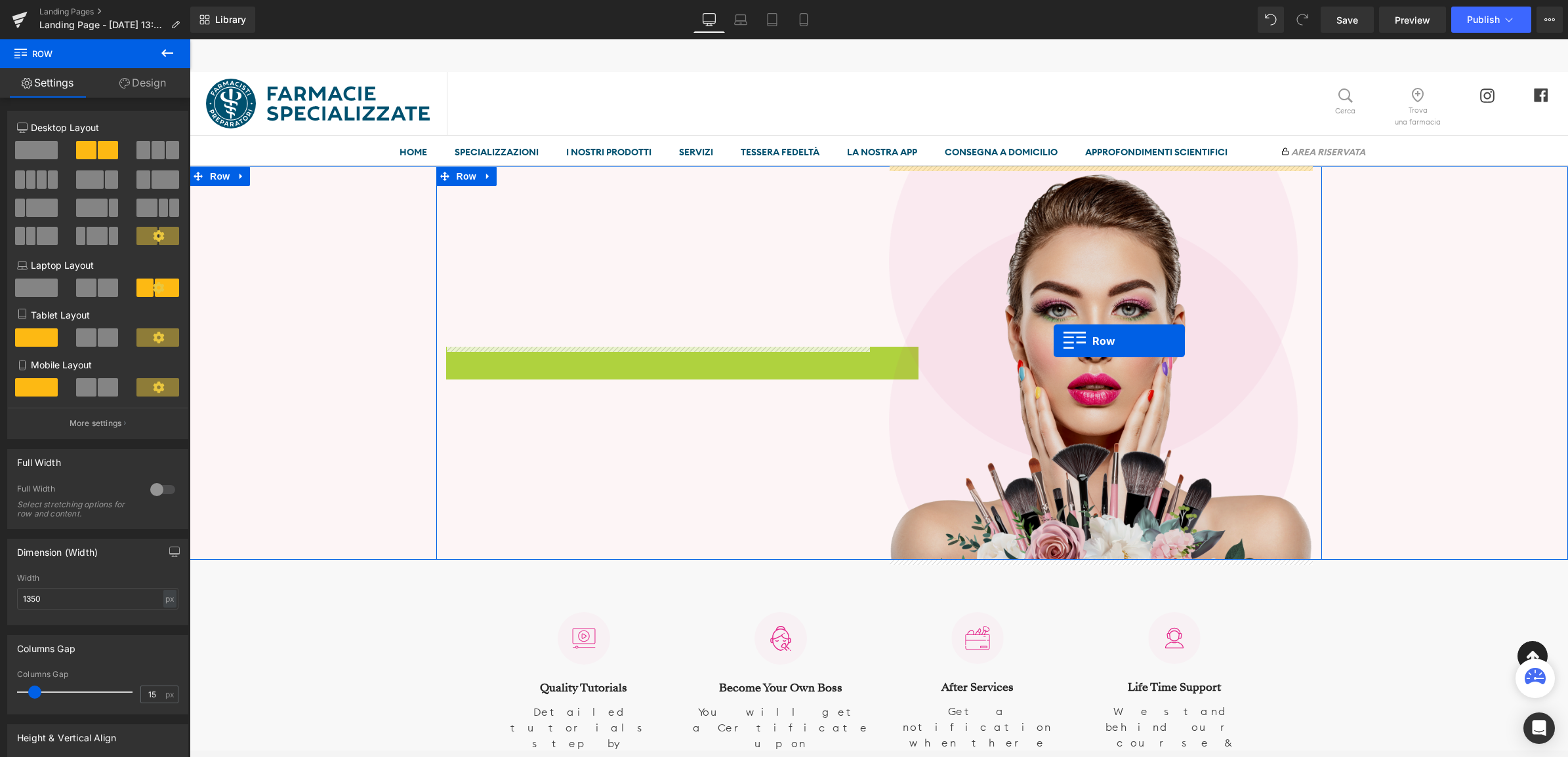
drag, startPoint x: 448, startPoint y: 281, endPoint x: 1055, endPoint y: 339, distance: 609.8
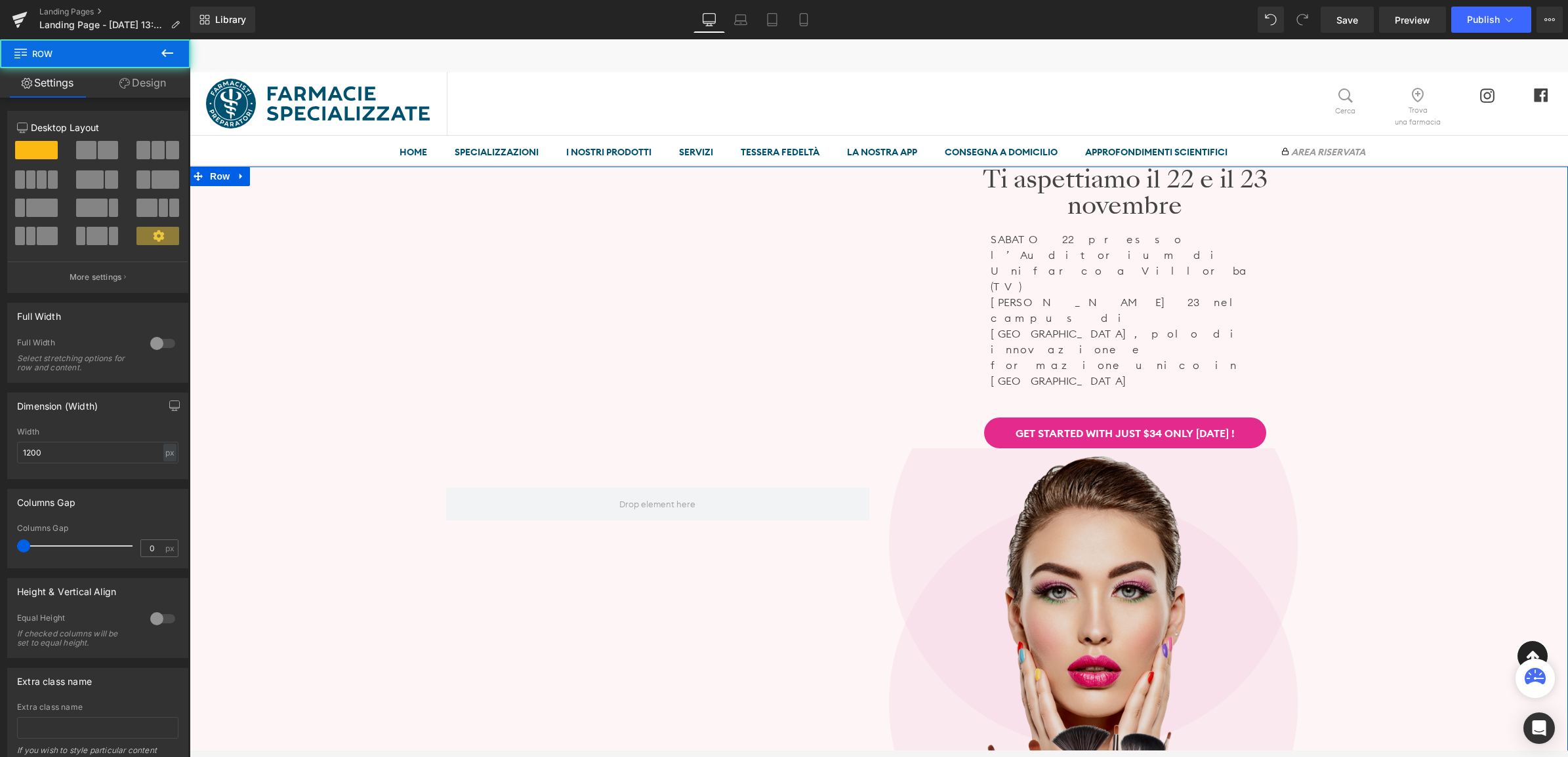
click at [1035, 495] on img at bounding box center [1100, 645] width 424 height 394
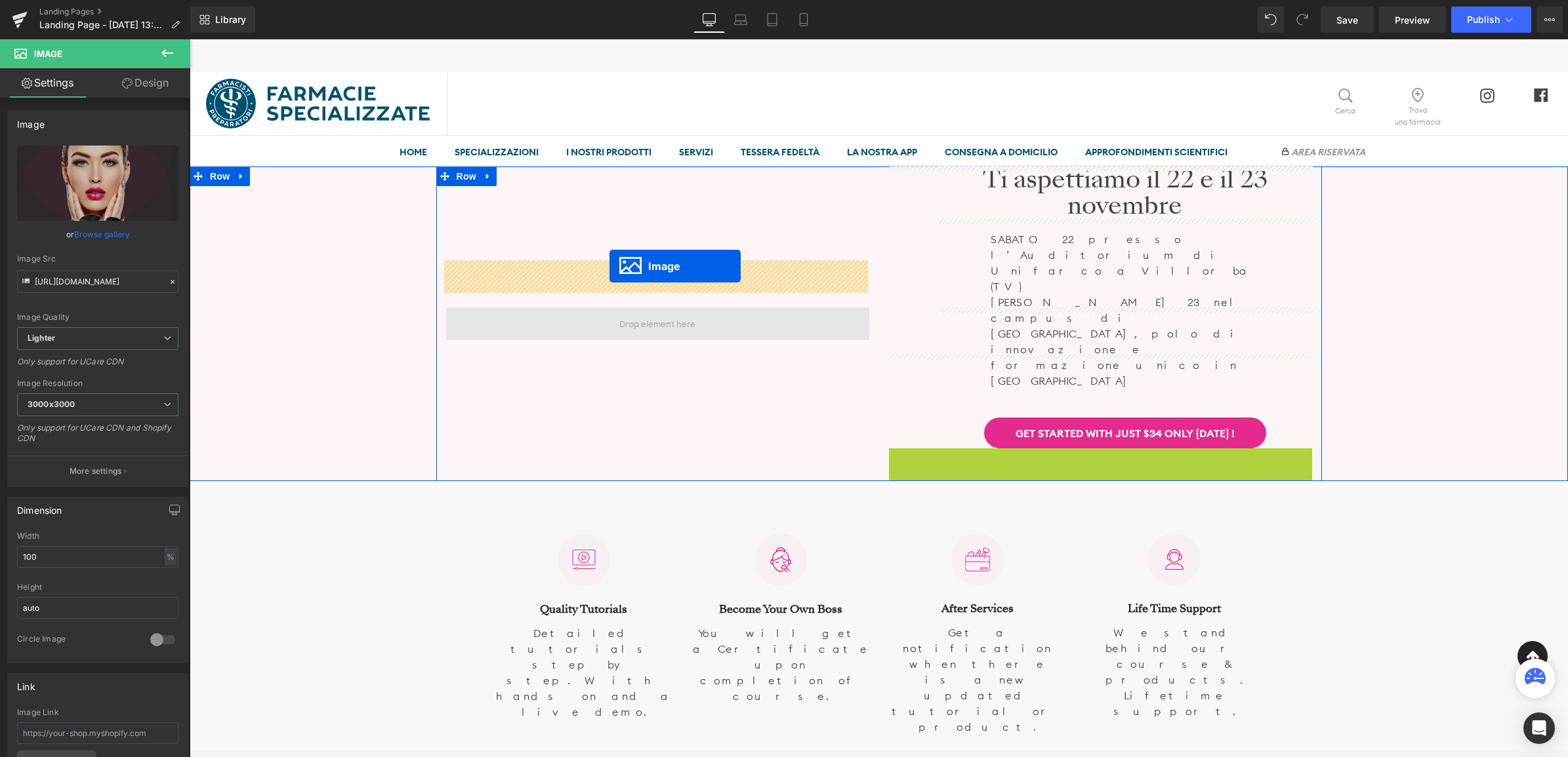
drag, startPoint x: 1077, startPoint y: 544, endPoint x: 610, endPoint y: 266, distance: 543.5
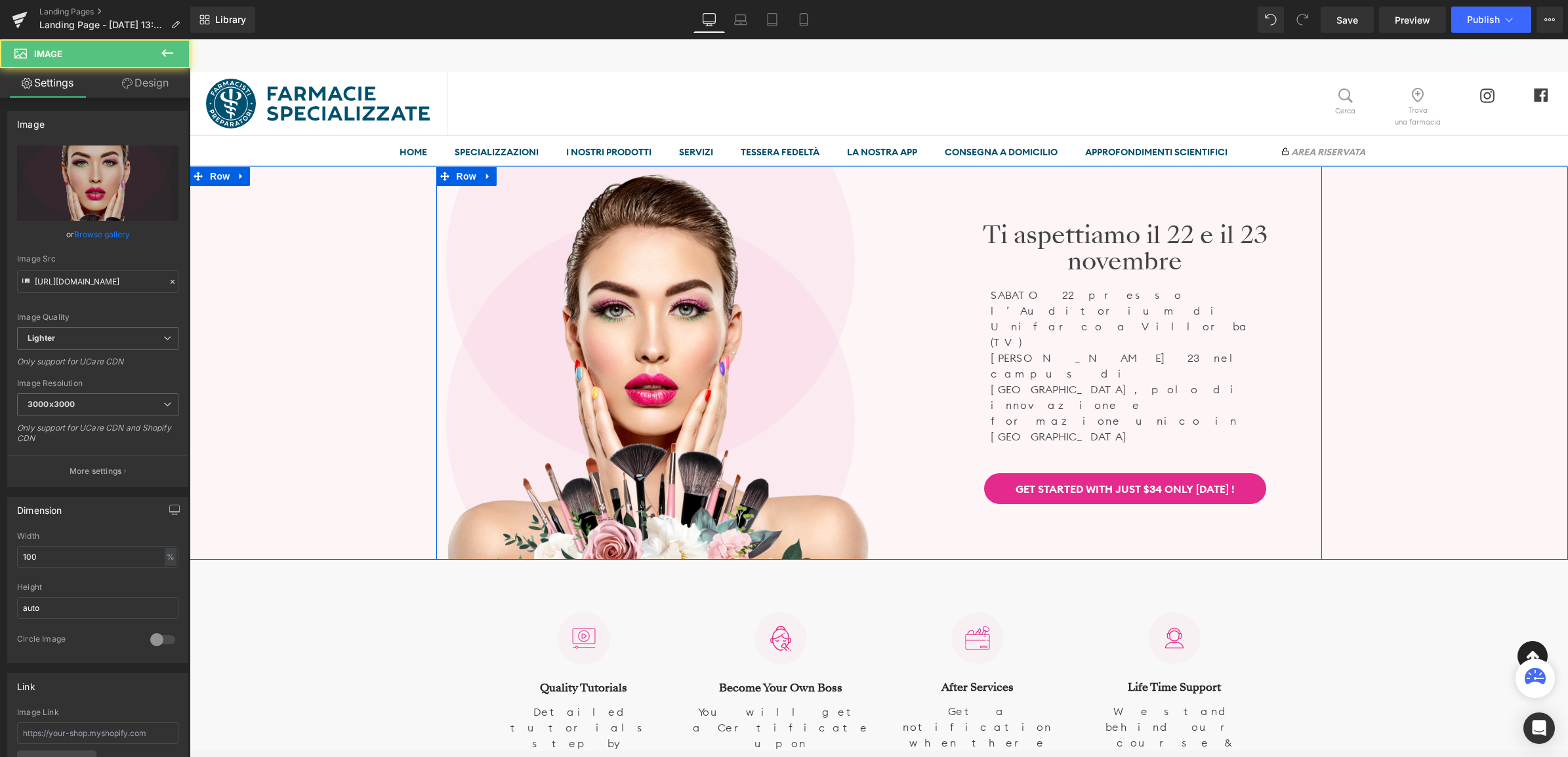
click at [1041, 515] on div "Ti aspettiamo il 22 e il 23 novembre Heading SABATO 22 presso l’Auditorium di U…" at bounding box center [1099, 363] width 442 height 394
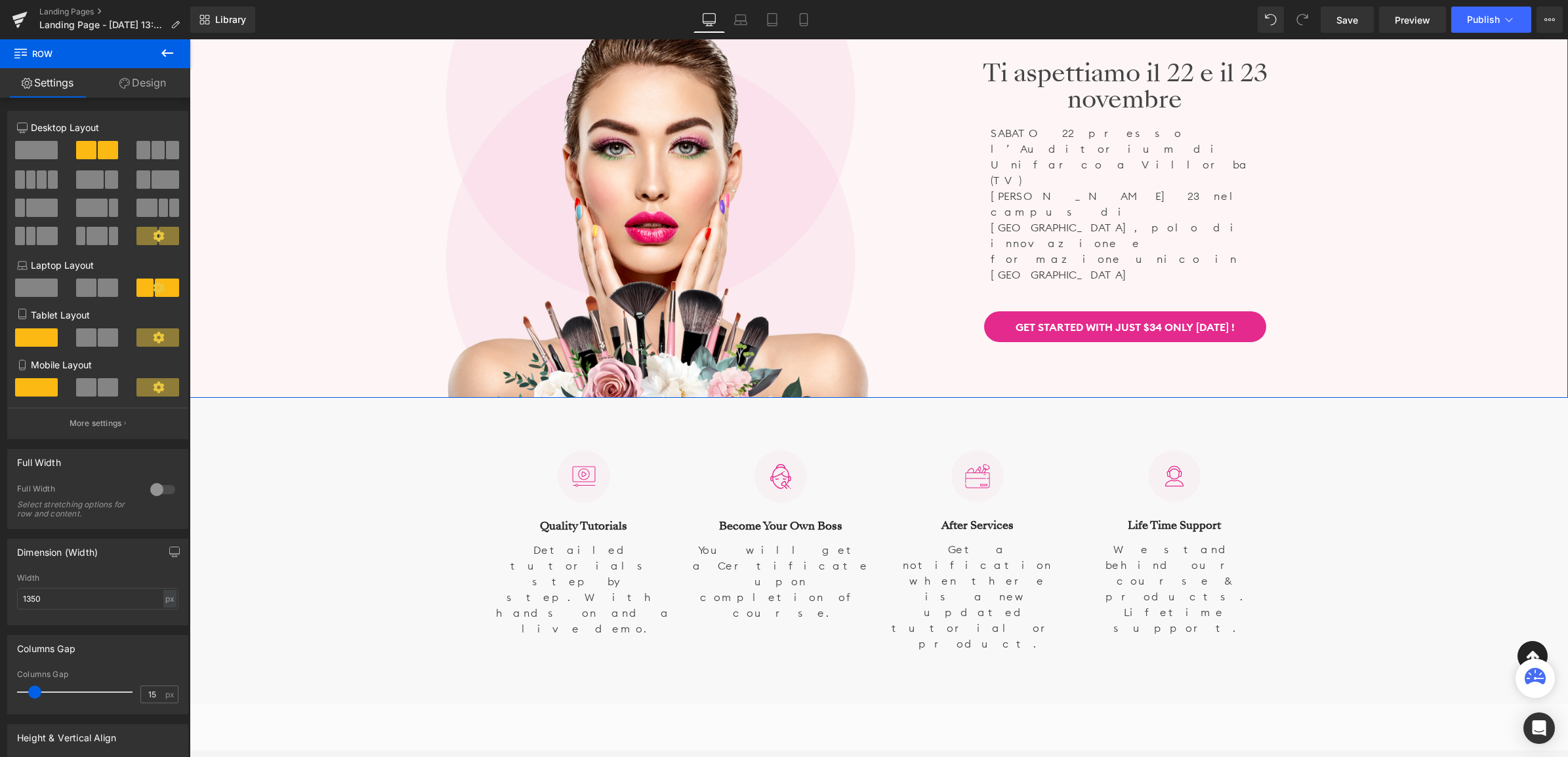
scroll to position [163, 0]
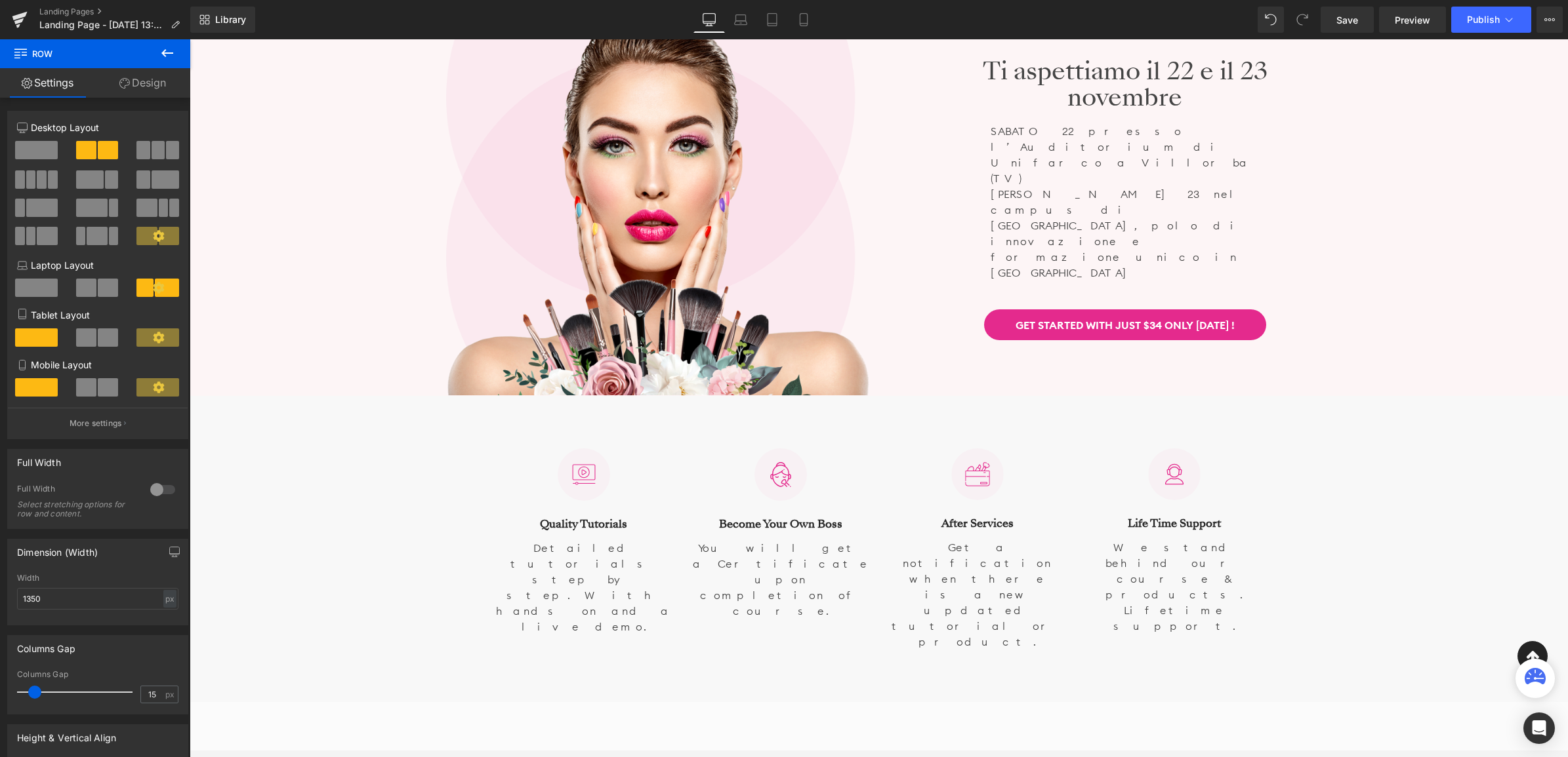
click at [163, 53] on icon at bounding box center [167, 53] width 12 height 8
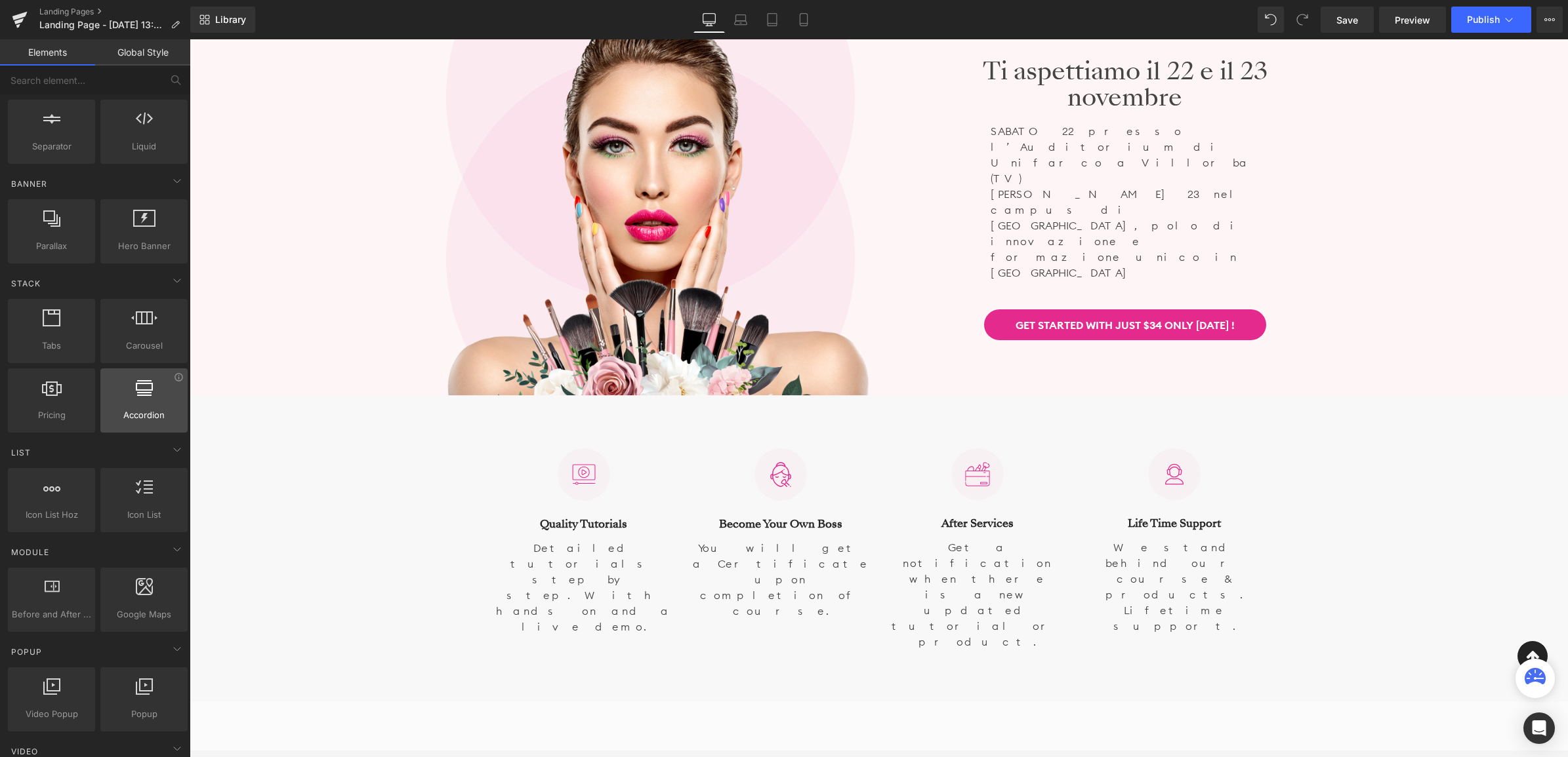
scroll to position [246, 0]
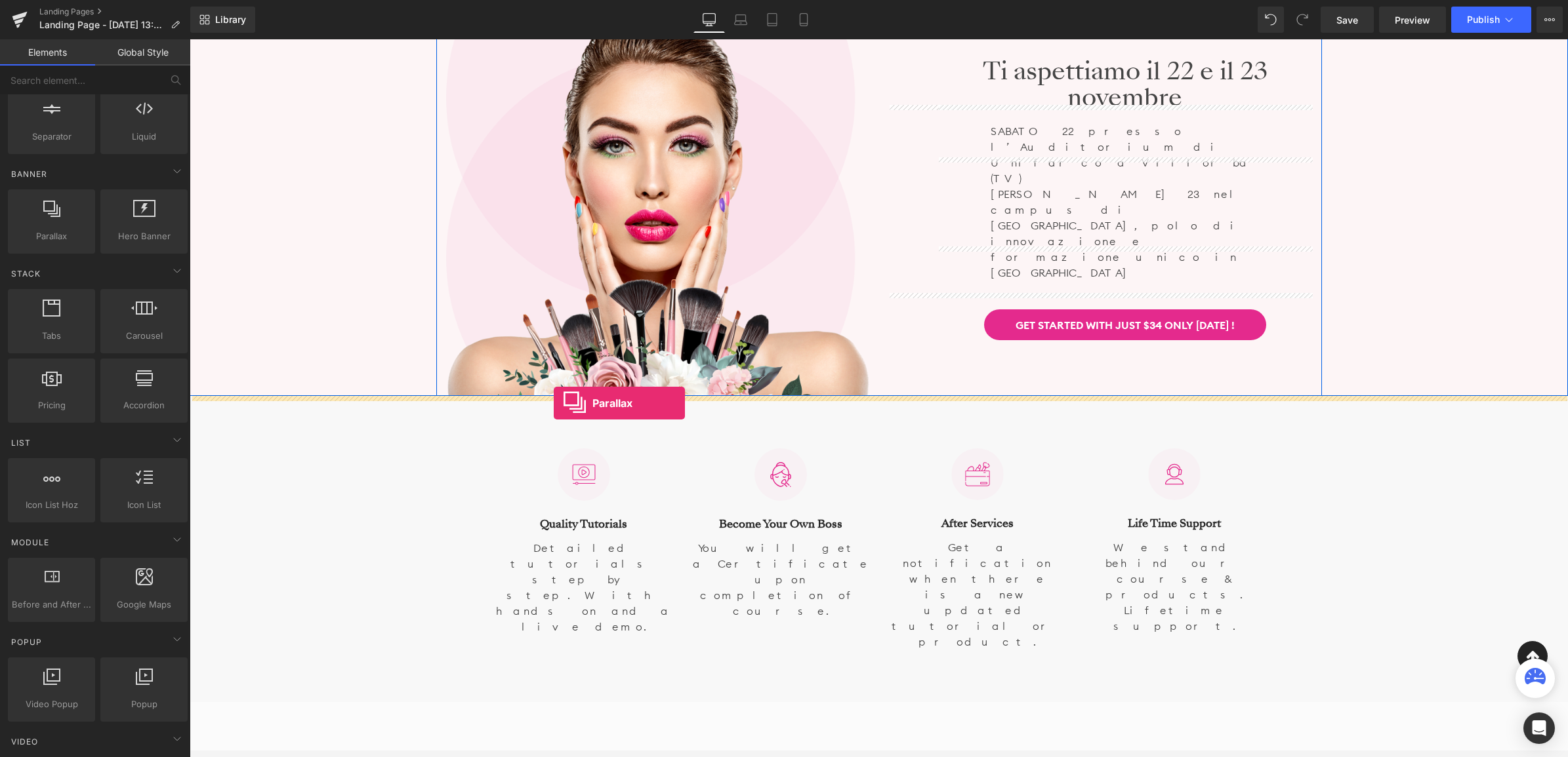
drag, startPoint x: 246, startPoint y: 267, endPoint x: 554, endPoint y: 404, distance: 337.1
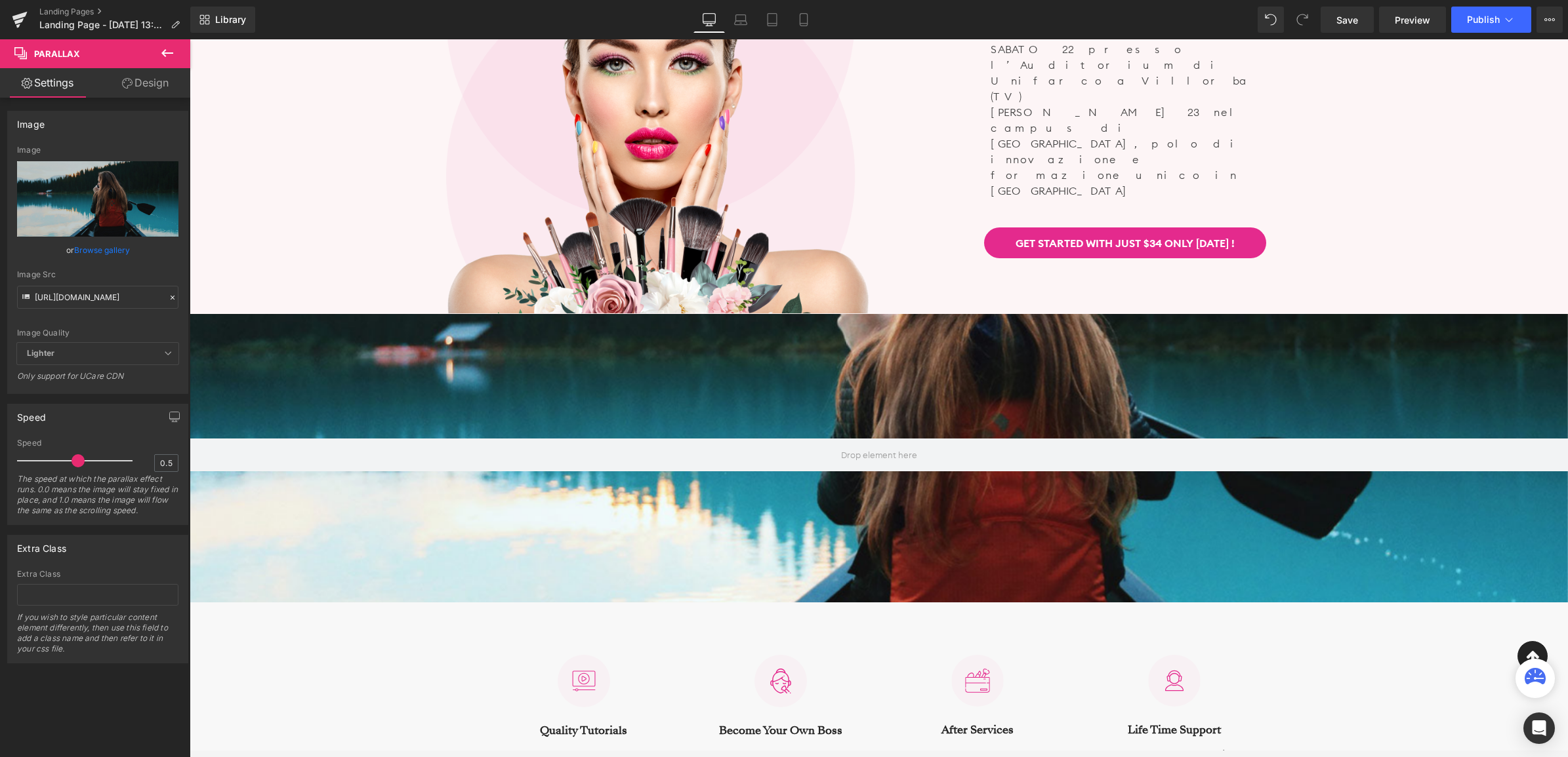
click at [163, 49] on icon at bounding box center [167, 53] width 16 height 16
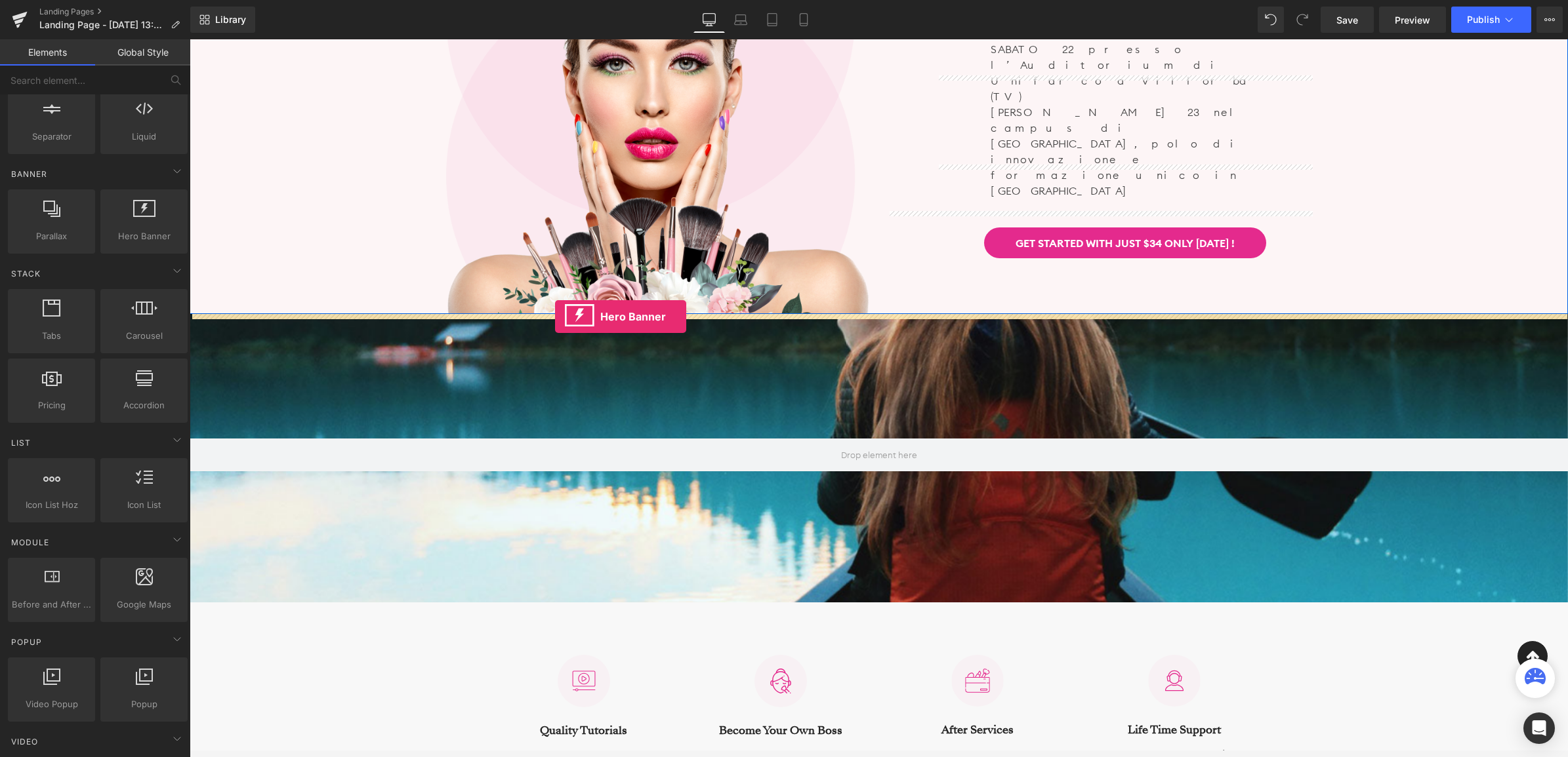
drag, startPoint x: 328, startPoint y: 270, endPoint x: 555, endPoint y: 317, distance: 231.8
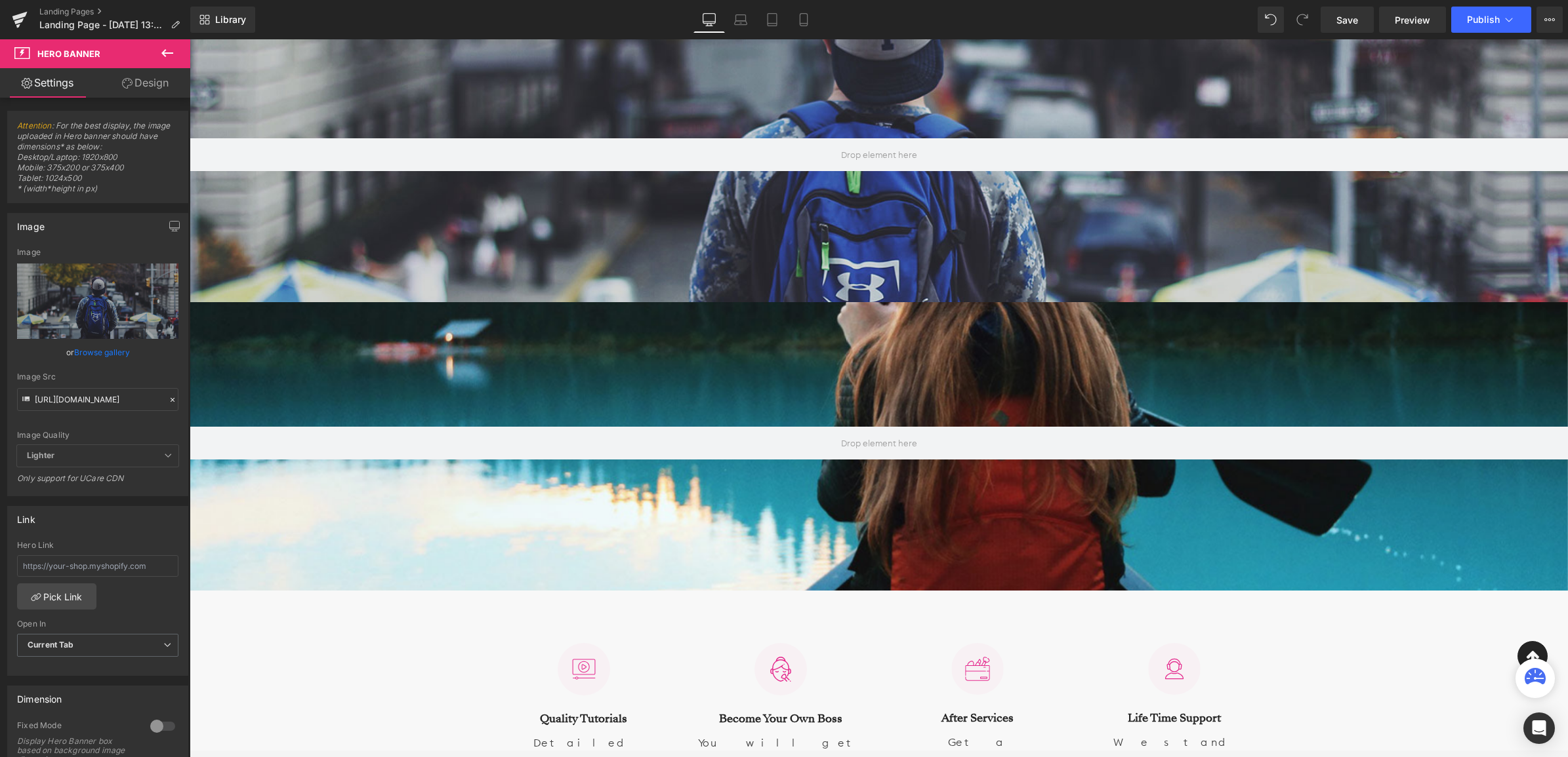
scroll to position [574, 0]
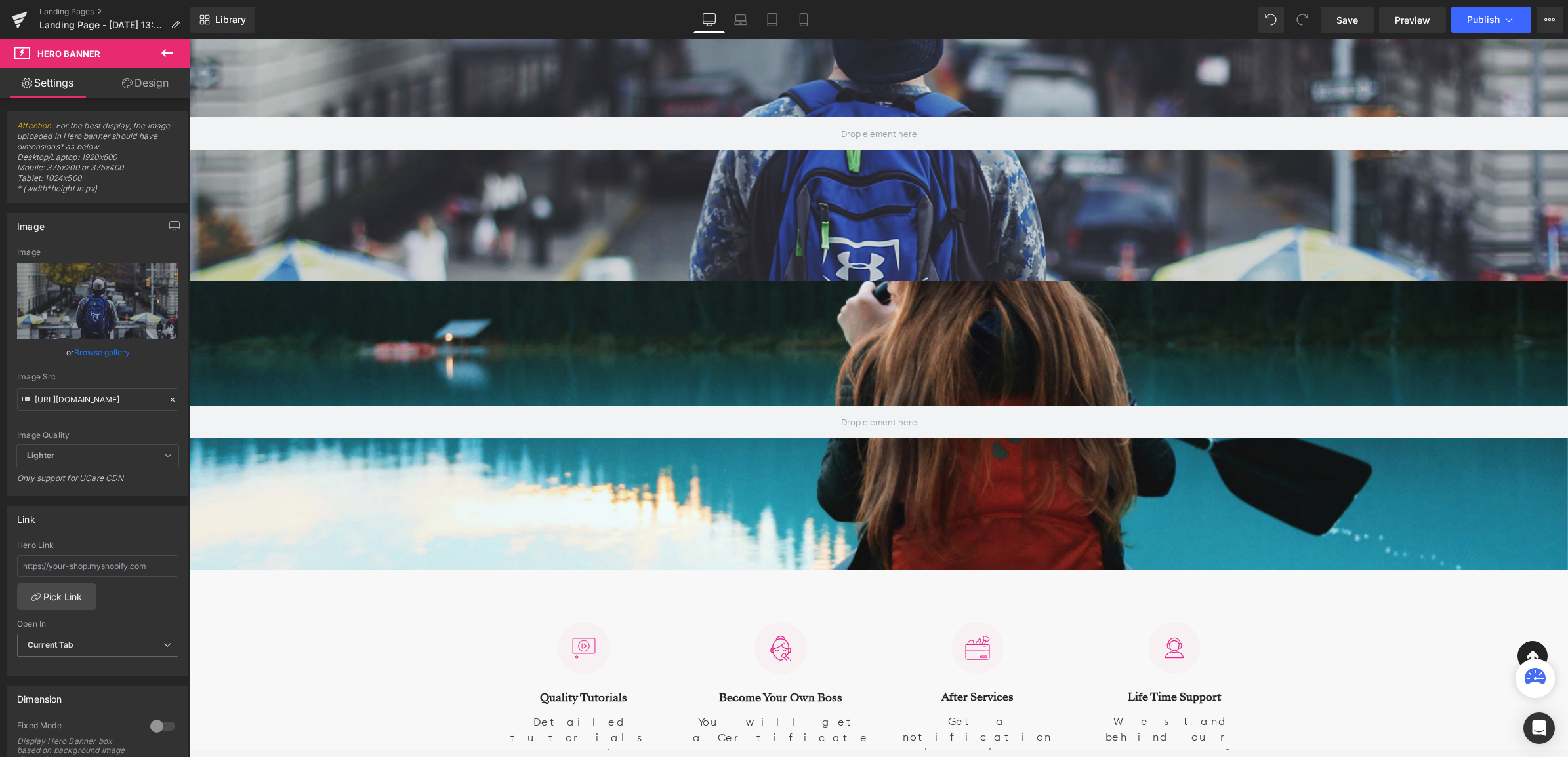
click at [389, 347] on div at bounding box center [878, 399] width 1378 height 669
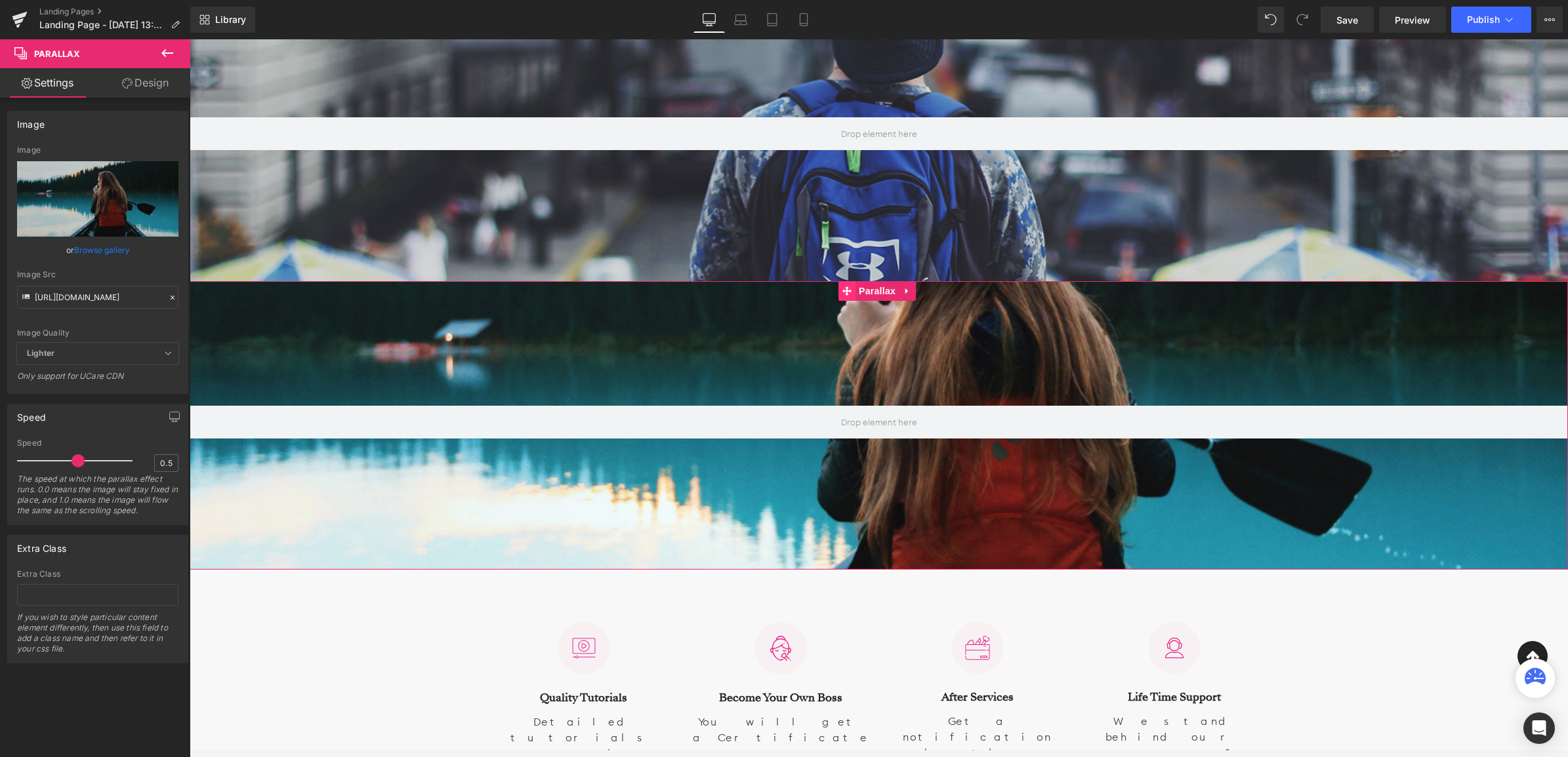
drag, startPoint x: 849, startPoint y: 289, endPoint x: 850, endPoint y: 299, distance: 10.0
click at [849, 291] on icon at bounding box center [846, 291] width 9 height 10
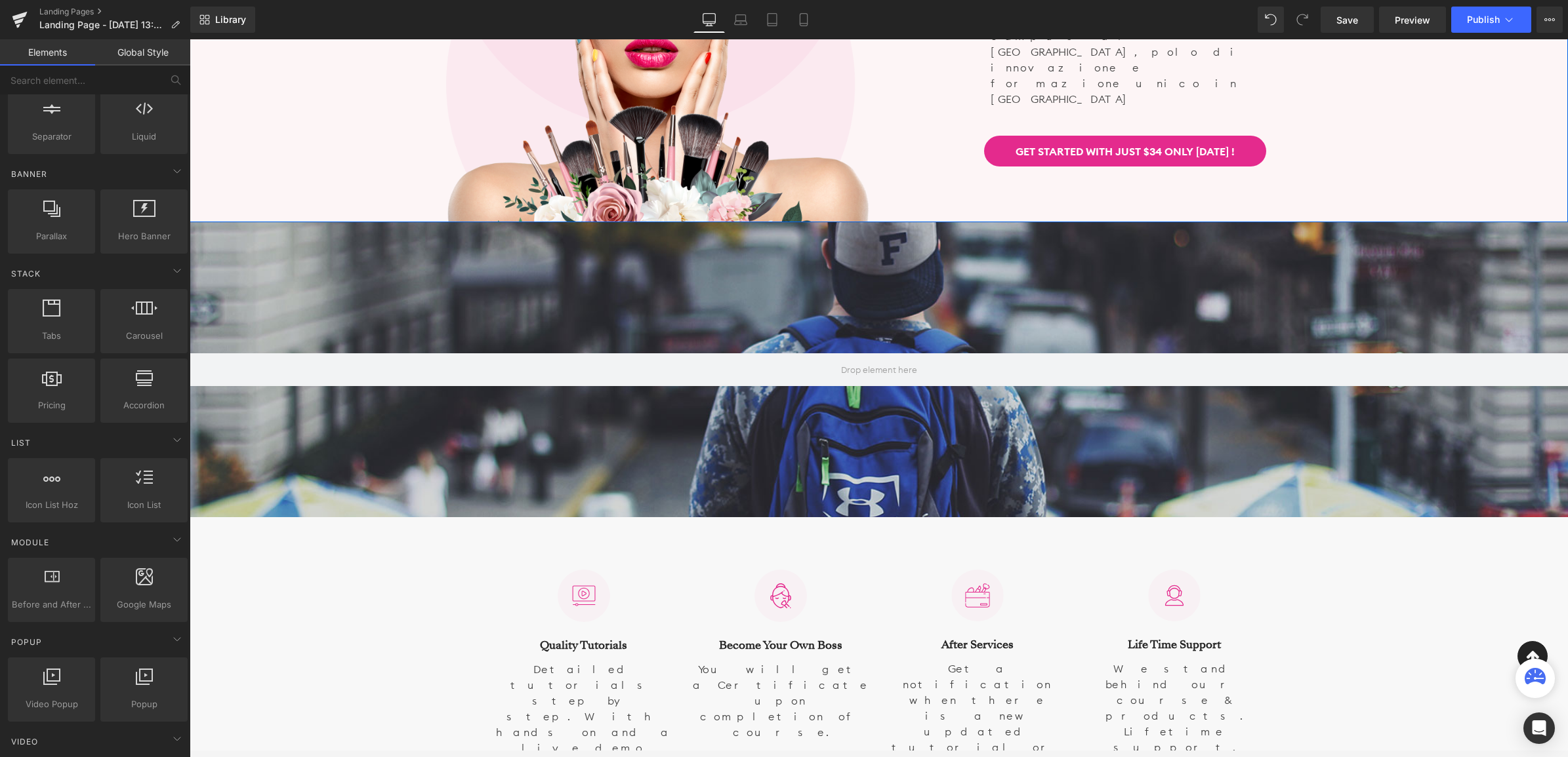
scroll to position [328, 0]
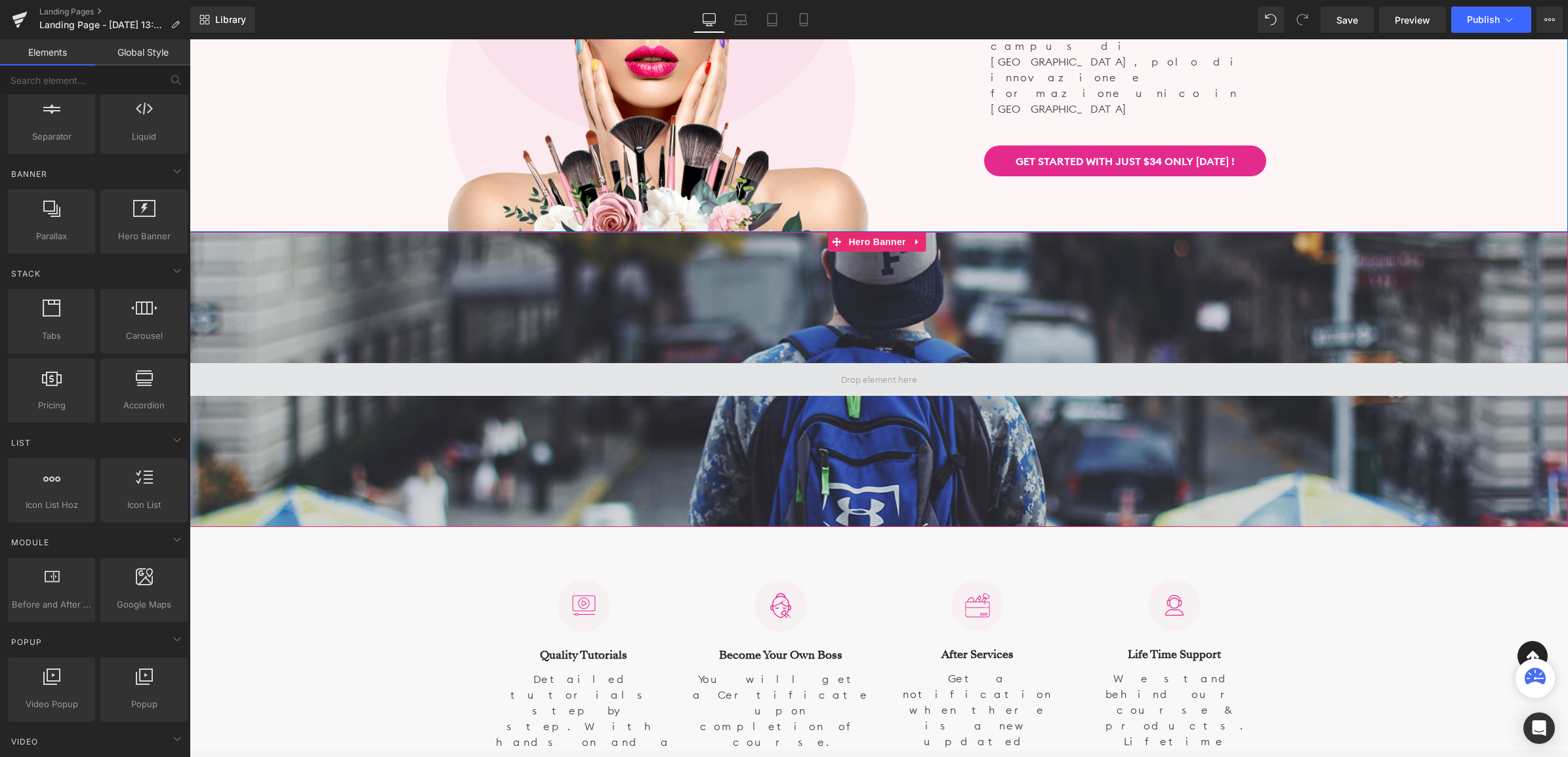
click at [817, 386] on span at bounding box center [878, 379] width 1378 height 32
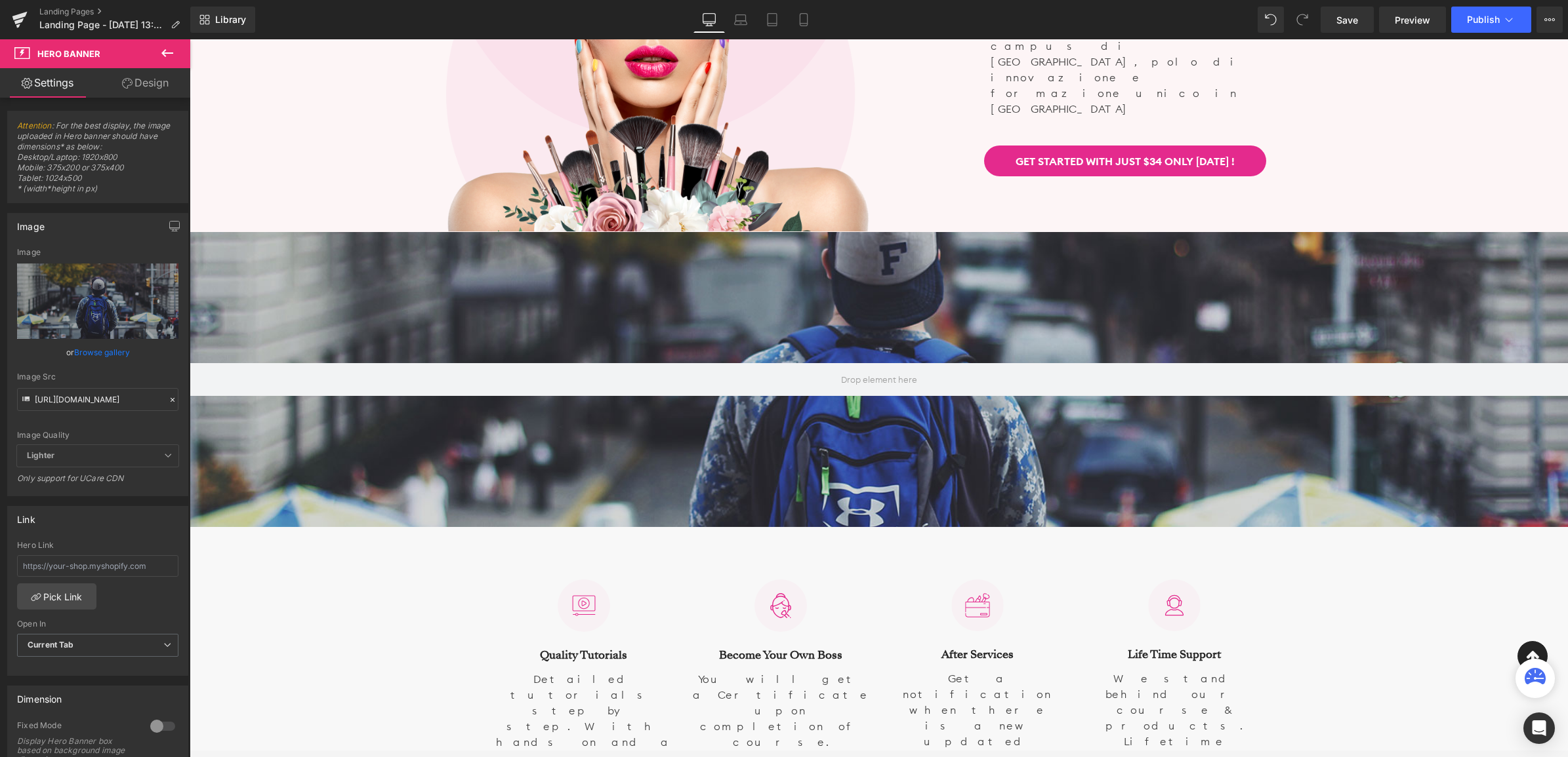
click at [167, 46] on icon at bounding box center [167, 53] width 16 height 16
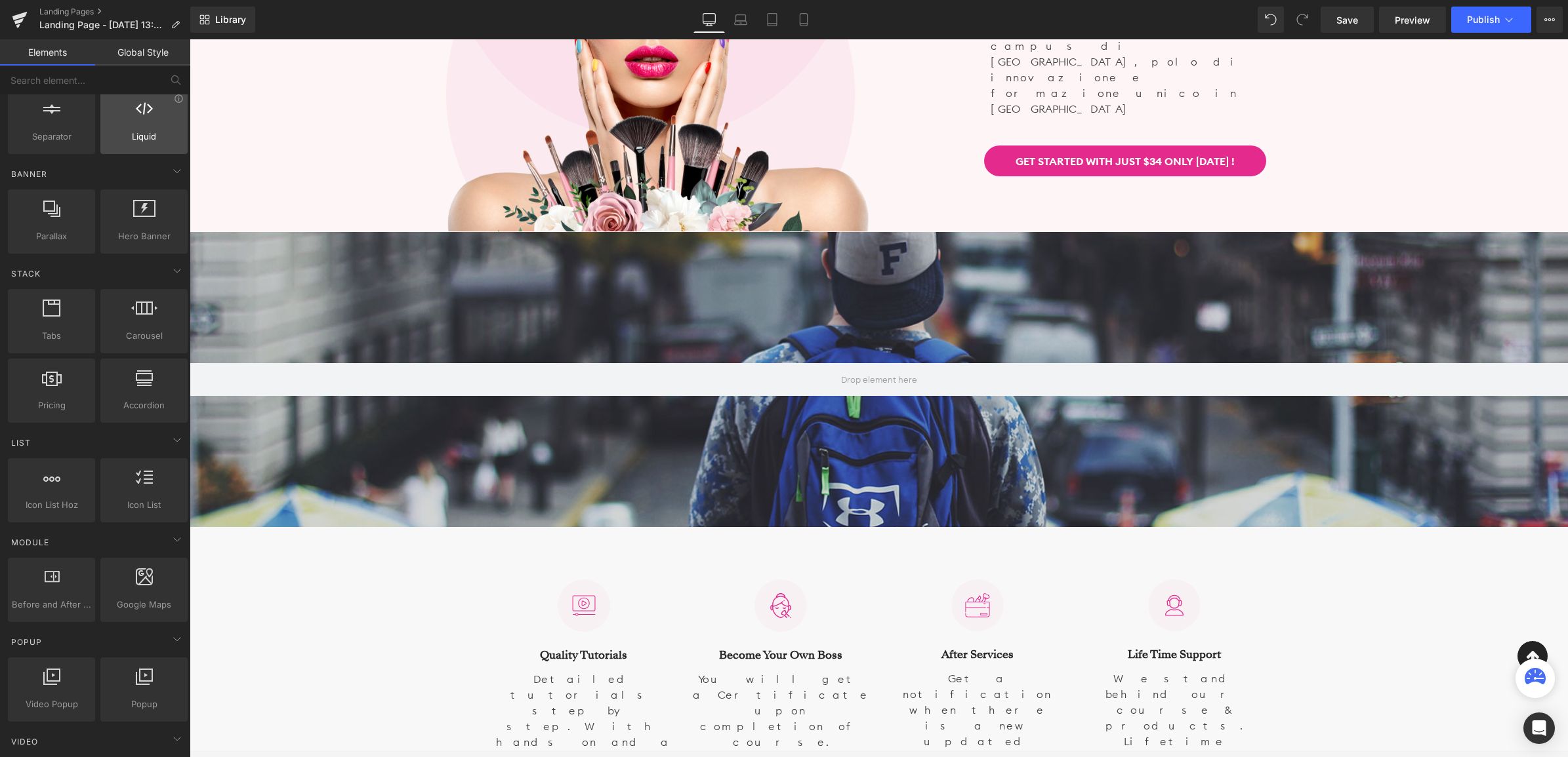
scroll to position [0, 0]
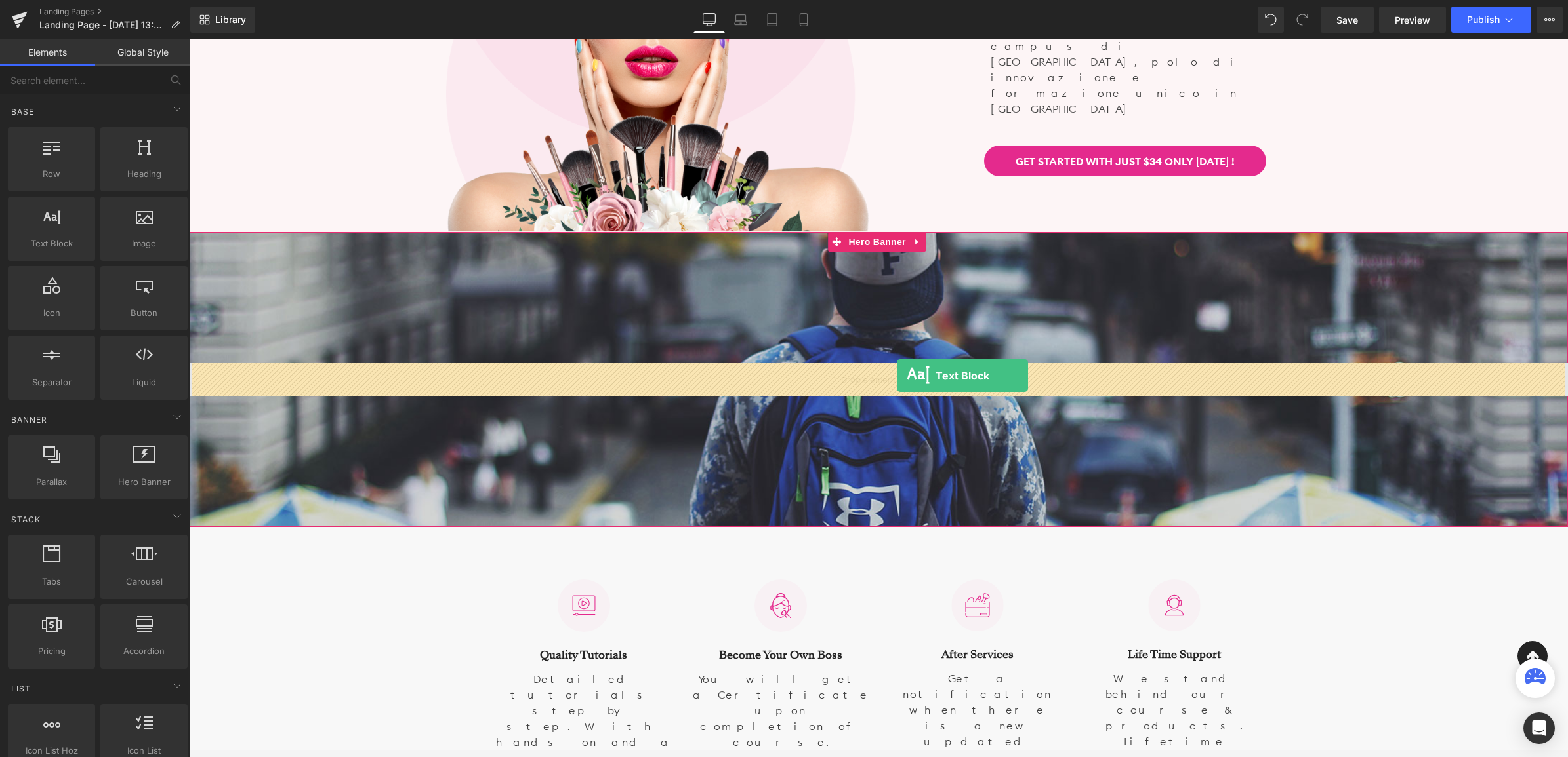
drag, startPoint x: 246, startPoint y: 276, endPoint x: 896, endPoint y: 376, distance: 657.6
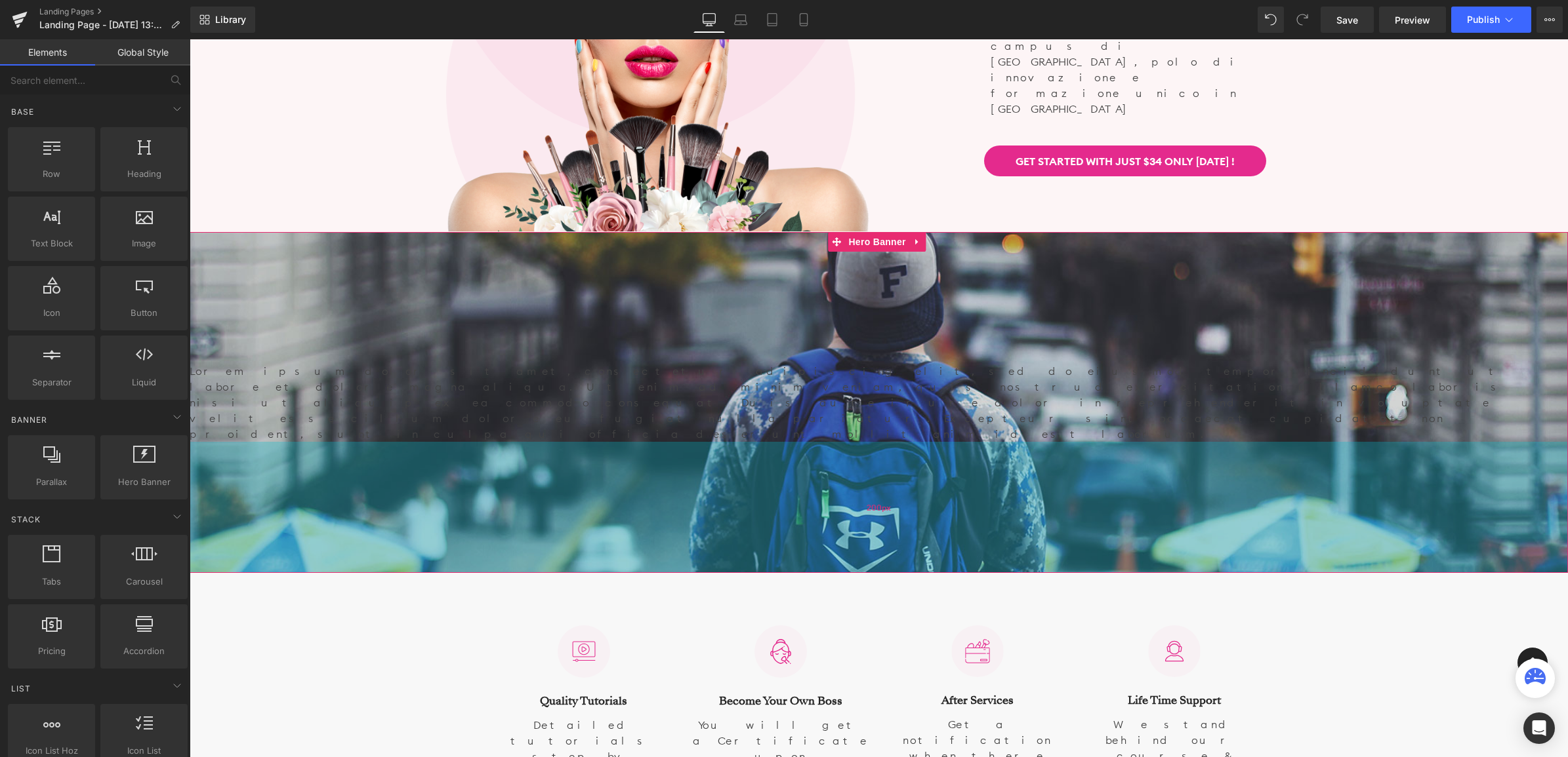
scroll to position [5497, 1375]
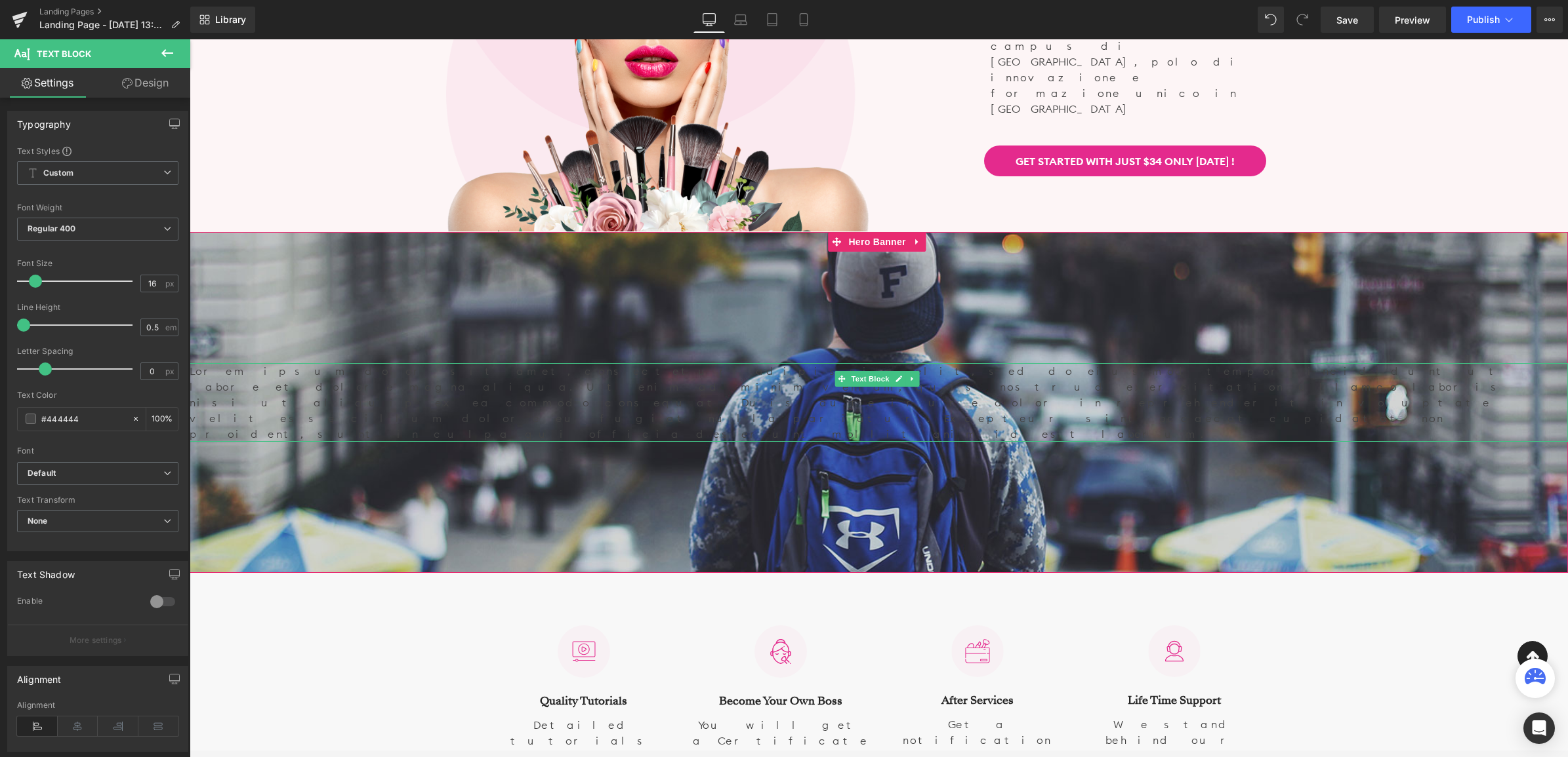
click at [404, 378] on p "Lorem ipsum dolor sit amet, consectetur adipiscing elit, sed do eiusmod tempor …" at bounding box center [878, 403] width 1378 height 79
click at [150, 80] on link "Design" at bounding box center [145, 83] width 96 height 30
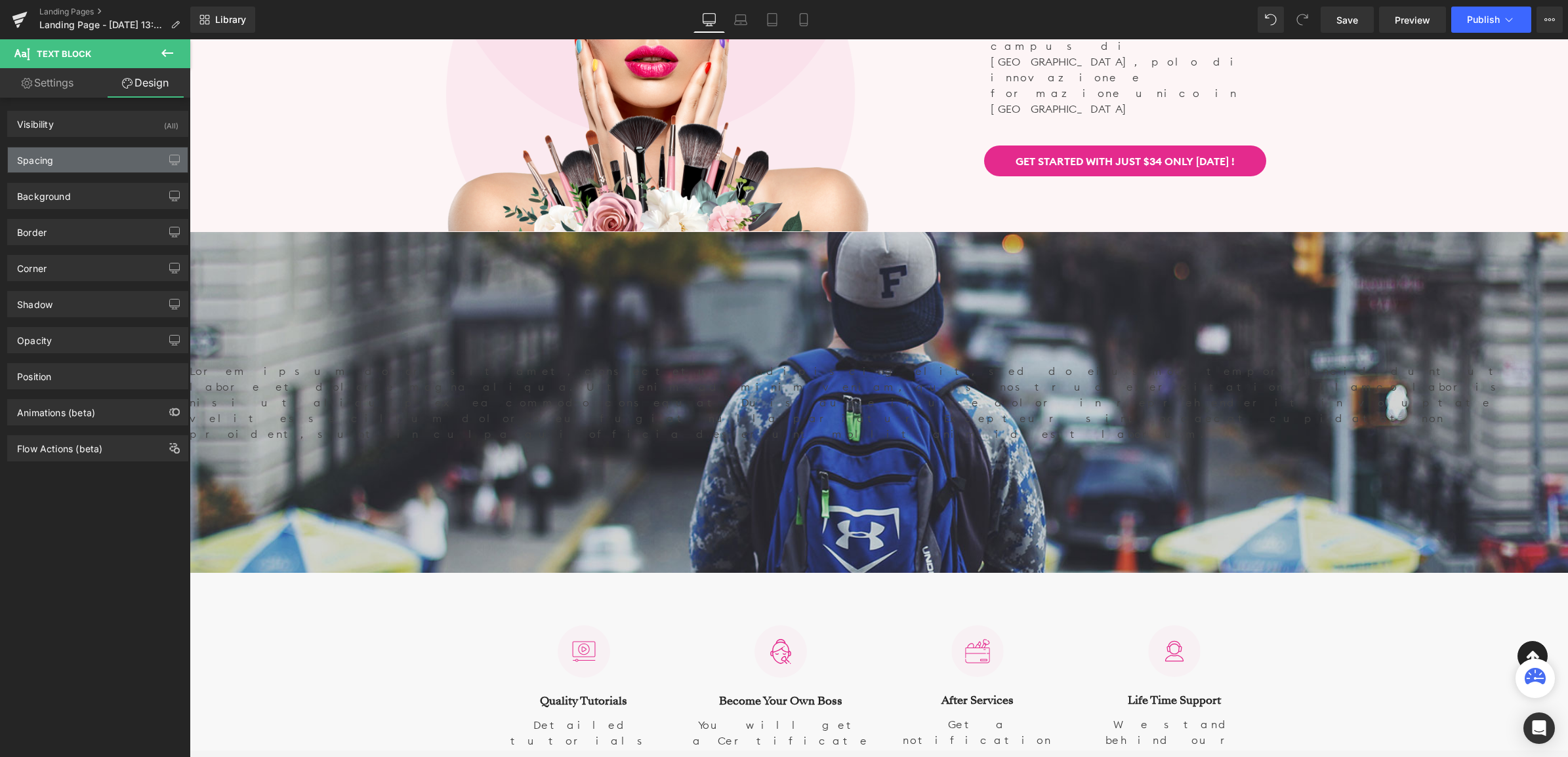
click at [98, 160] on div "Spacing" at bounding box center [98, 159] width 179 height 25
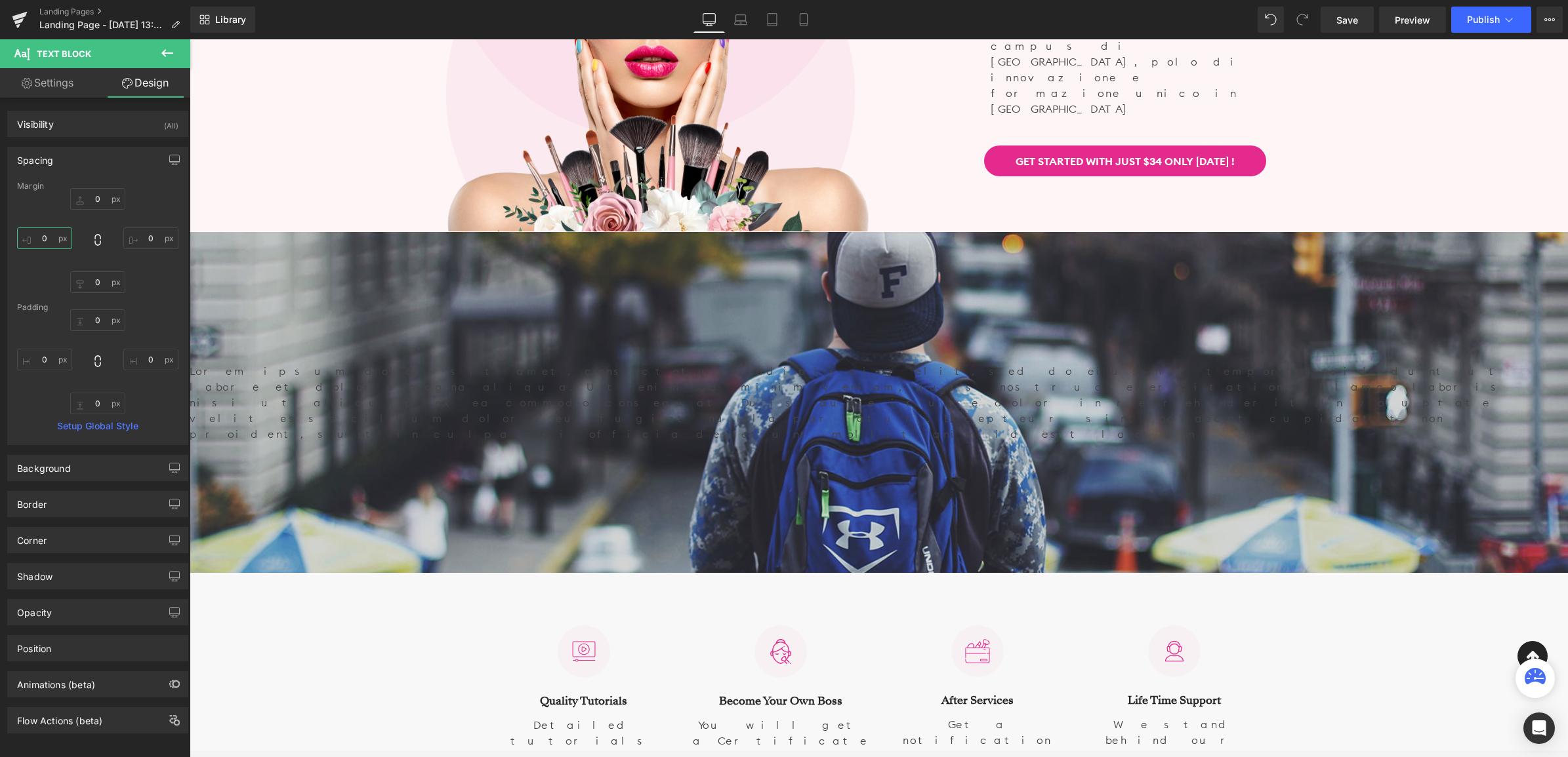
click at [46, 236] on input "text" at bounding box center [44, 238] width 55 height 22
click at [34, 238] on input "80" at bounding box center [44, 238] width 55 height 22
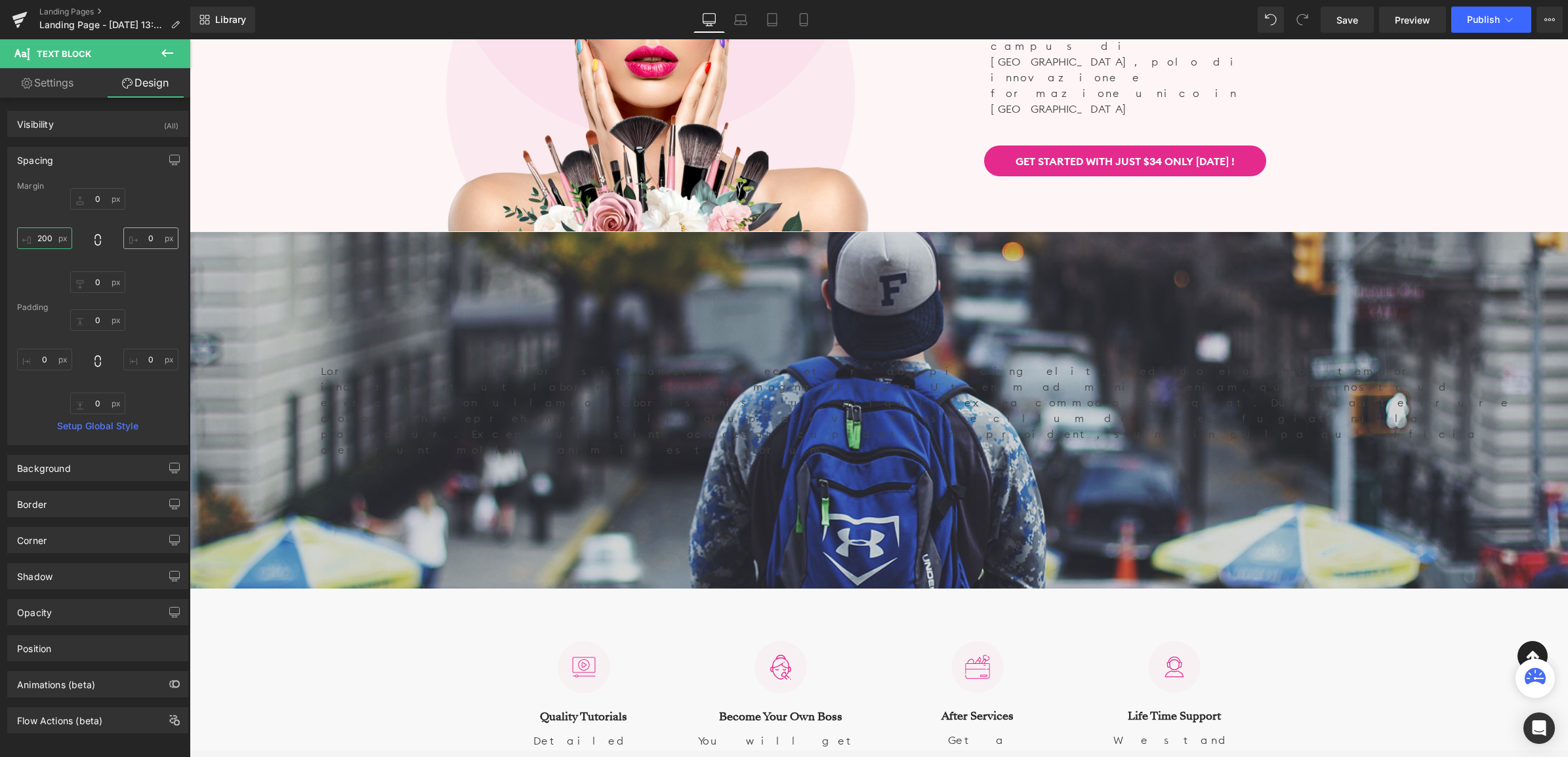
type input "200"
click at [145, 236] on input "text" at bounding box center [151, 238] width 55 height 22
type input "2"
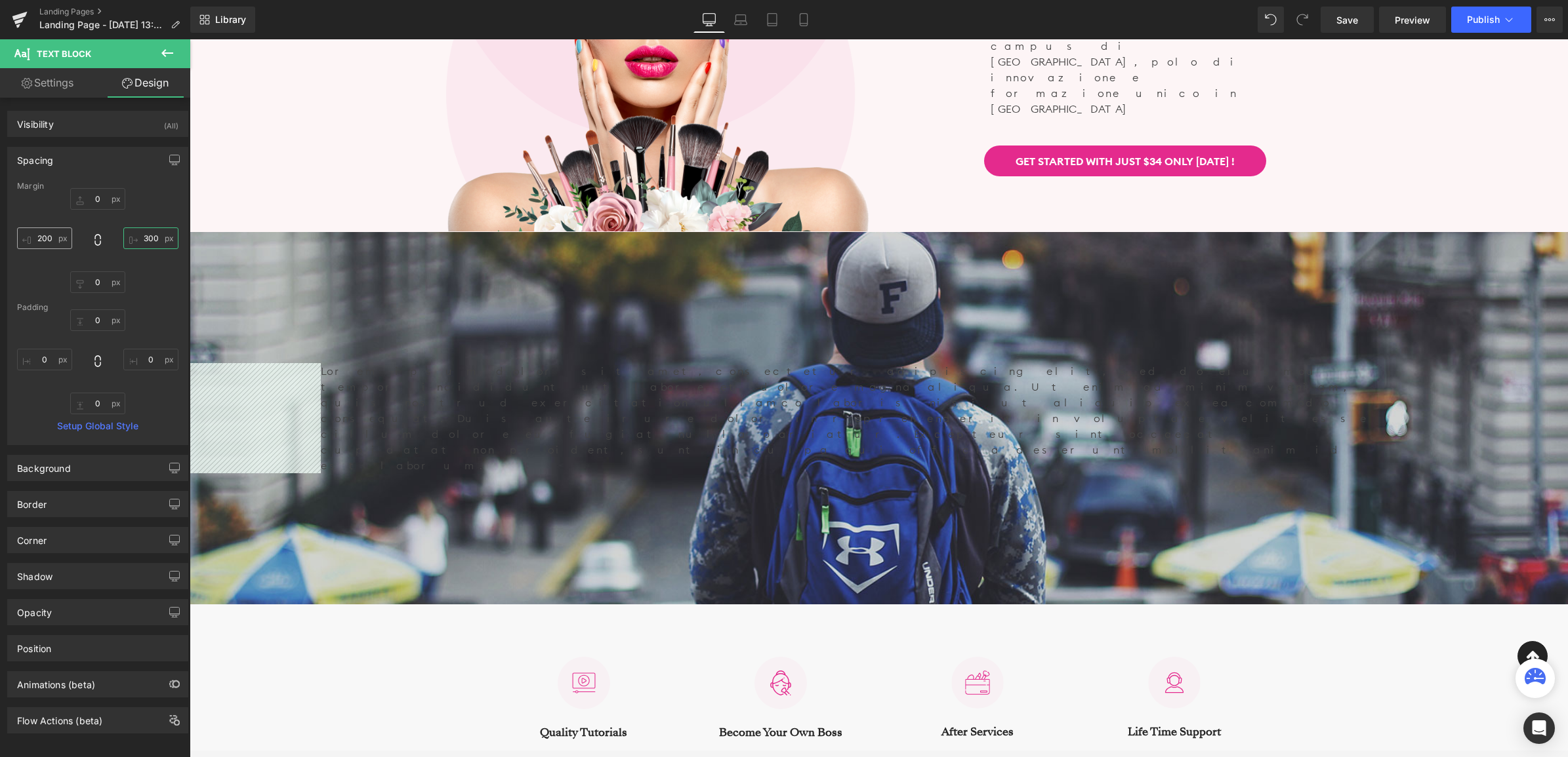
type input "300"
click at [44, 239] on input "200" at bounding box center [44, 238] width 55 height 22
type input "300"
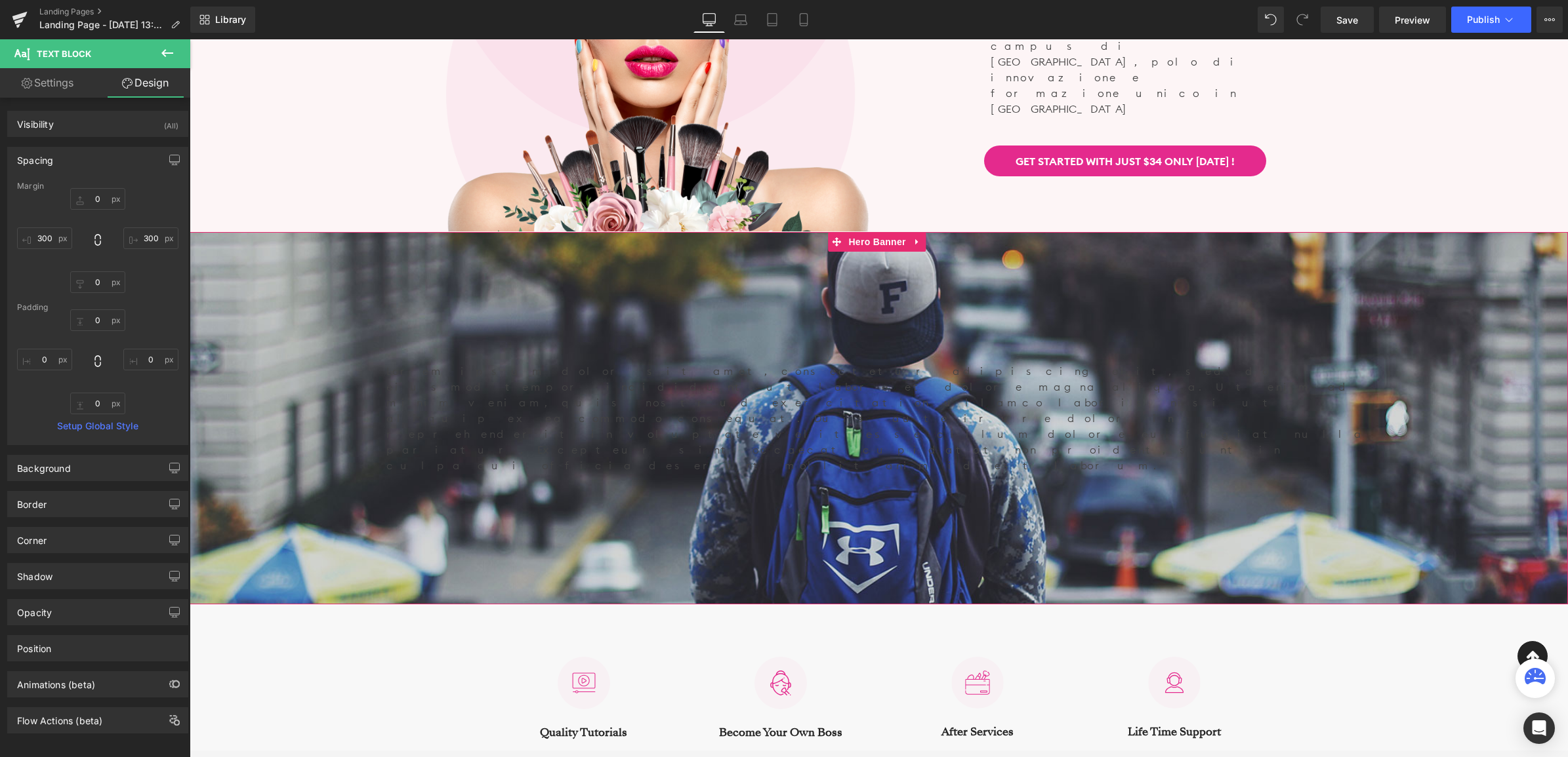
click at [473, 398] on p "Lorem ipsum dolor sit amet, consectetur adipiscing elit, sed do eiusmod tempor …" at bounding box center [879, 418] width 985 height 110
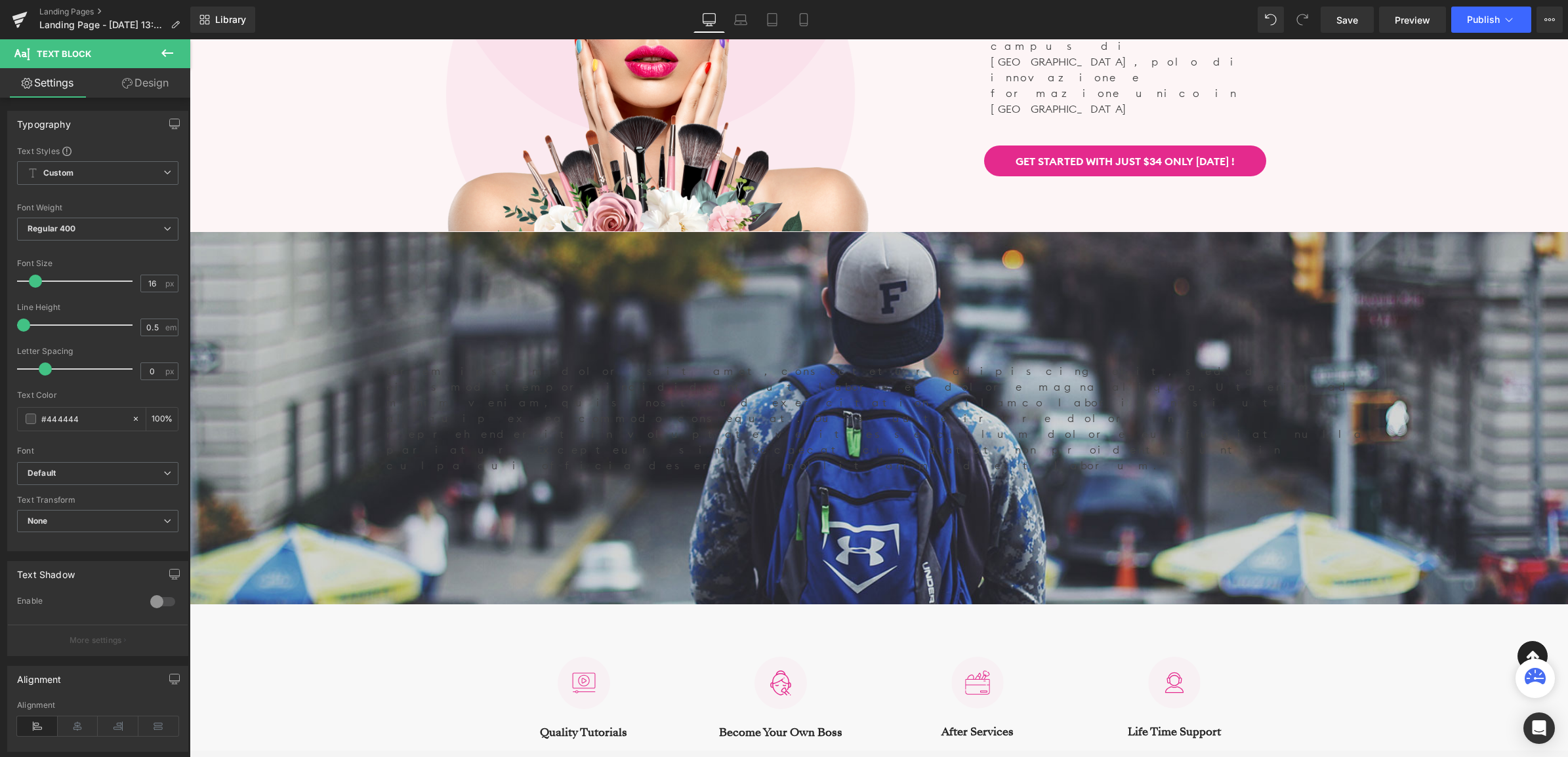
click at [171, 49] on icon at bounding box center [167, 53] width 16 height 16
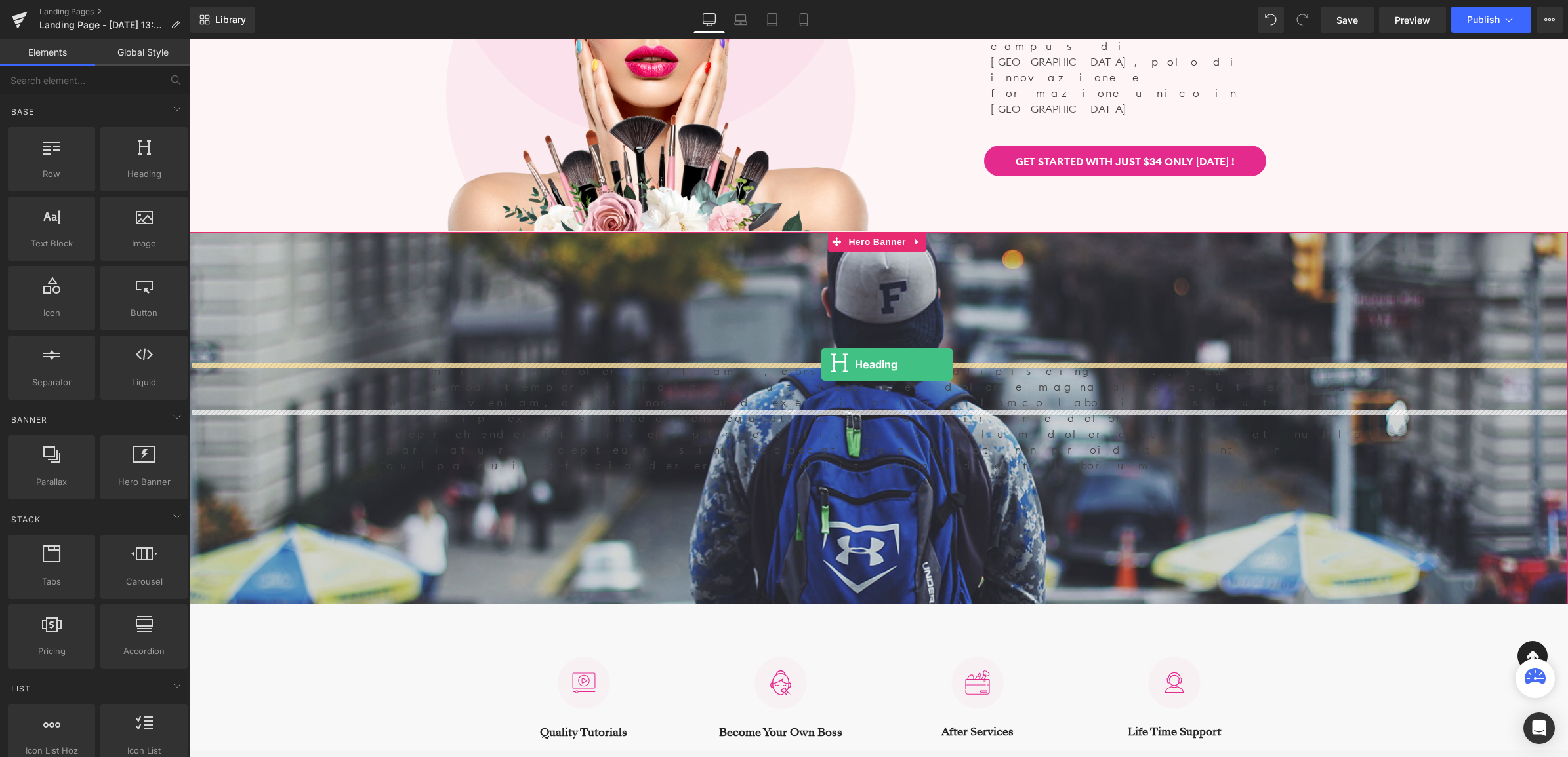
drag, startPoint x: 346, startPoint y: 209, endPoint x: 821, endPoint y: 364, distance: 499.6
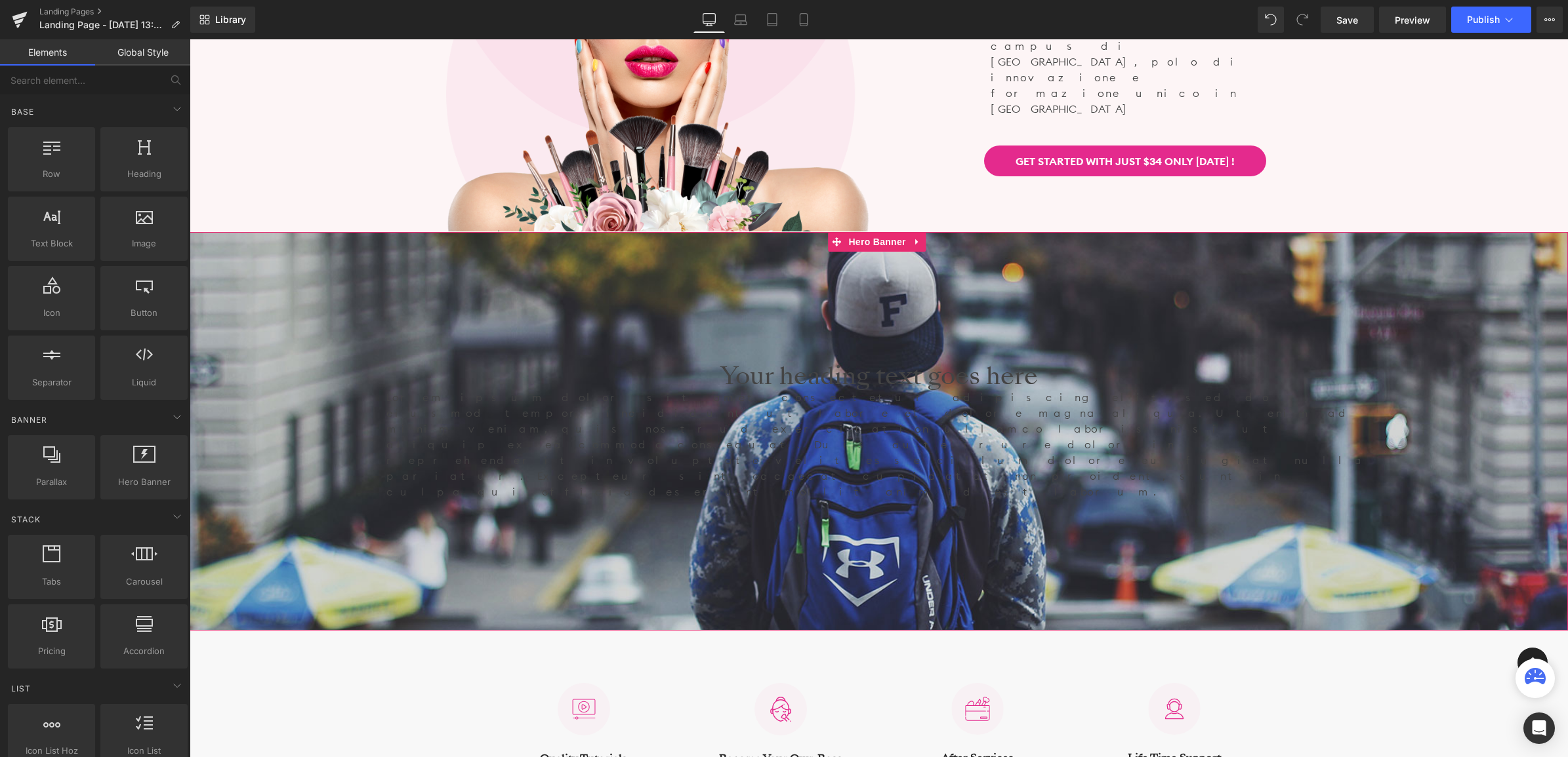
scroll to position [5537, 1375]
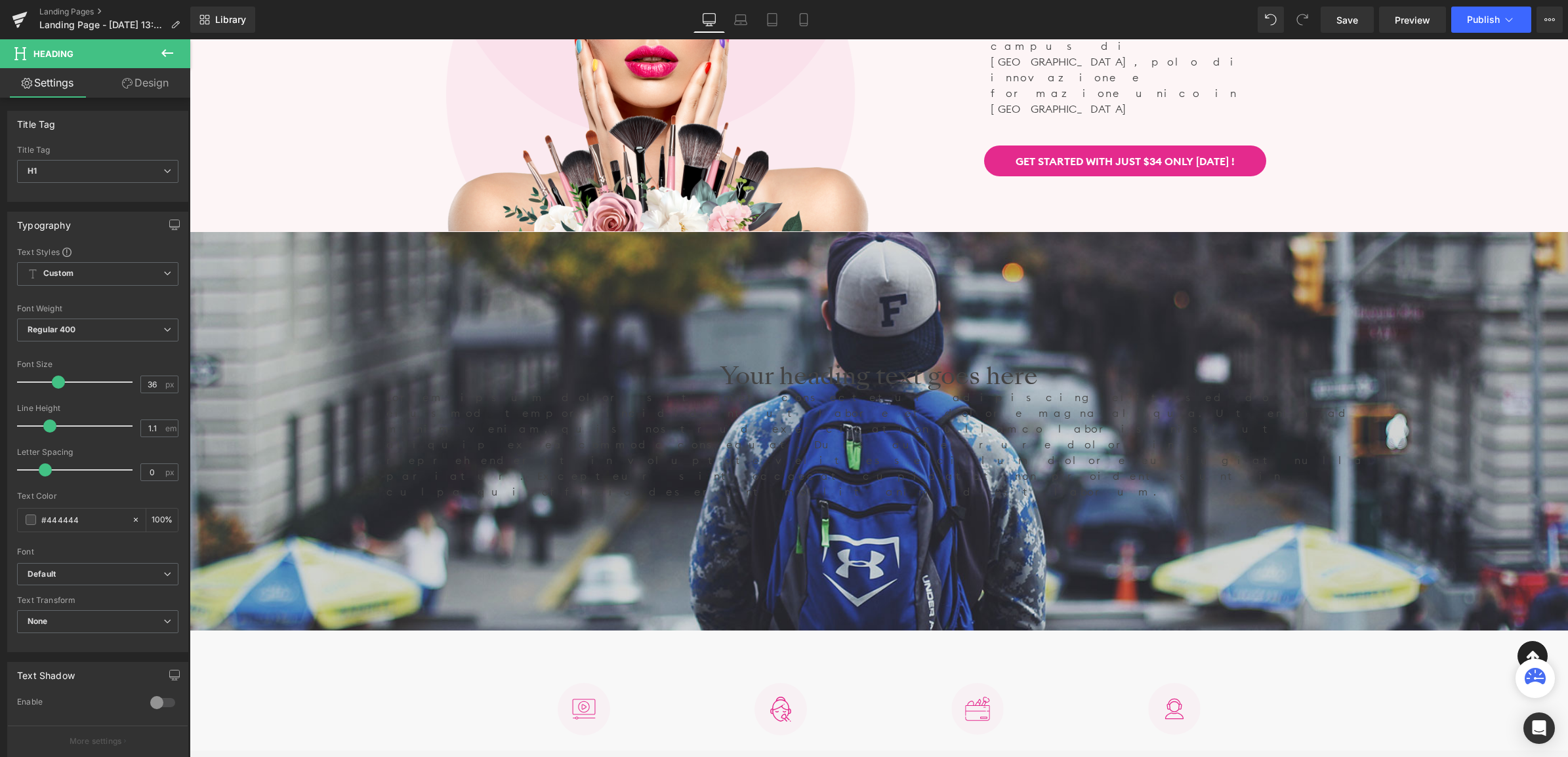
click at [156, 56] on button at bounding box center [167, 53] width 46 height 29
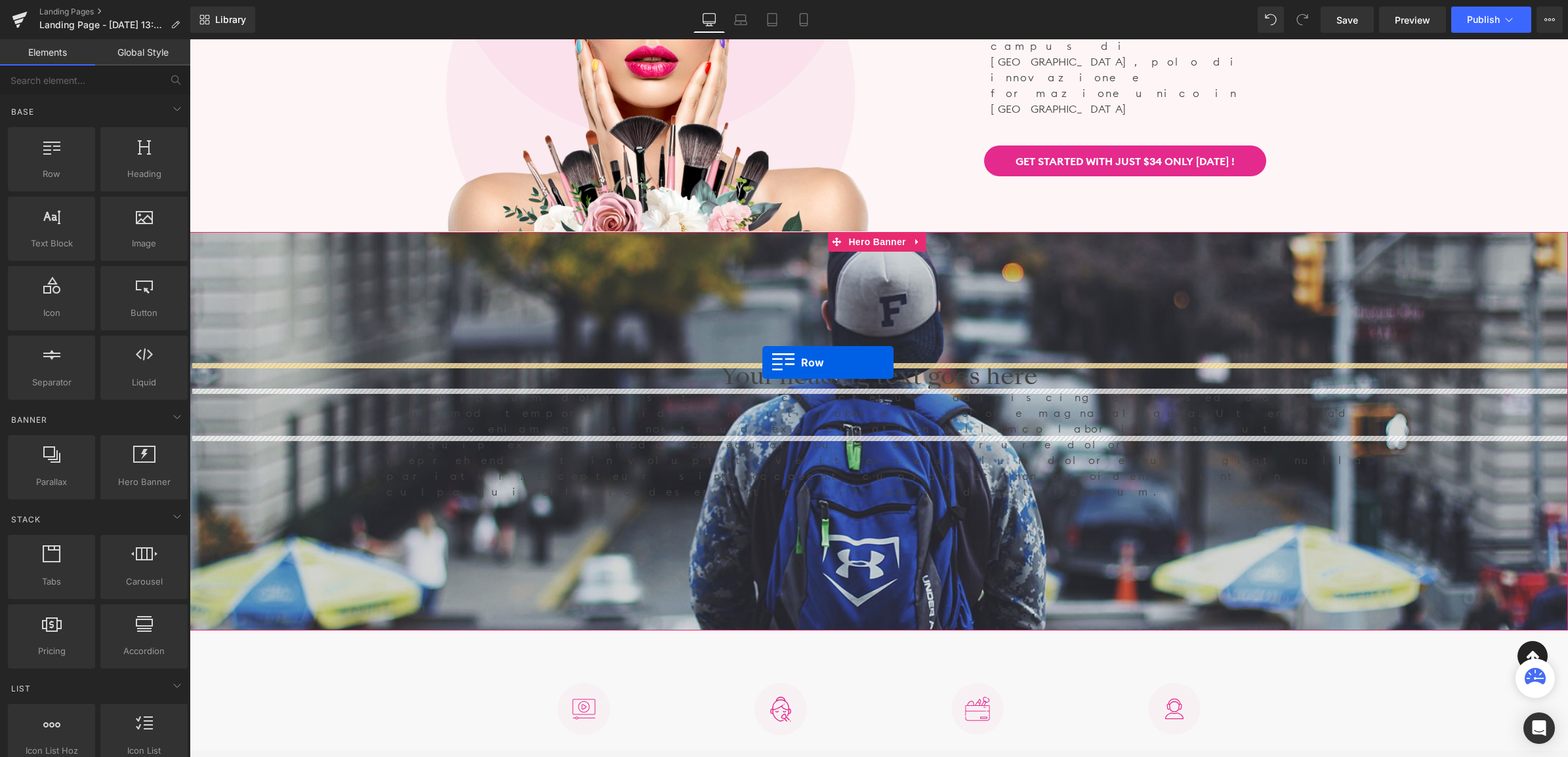
drag, startPoint x: 239, startPoint y: 202, endPoint x: 762, endPoint y: 362, distance: 546.9
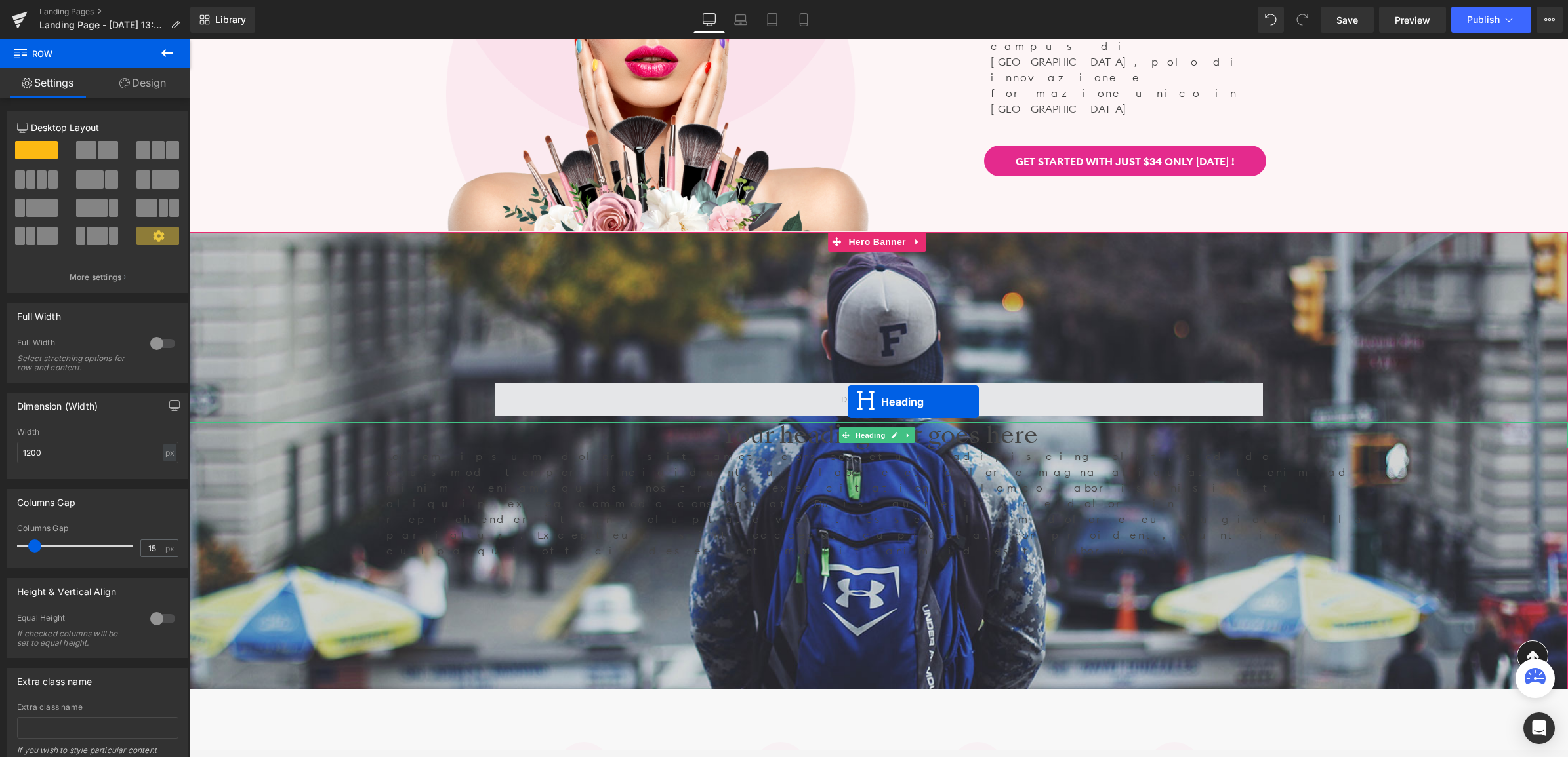
scroll to position [7, 7]
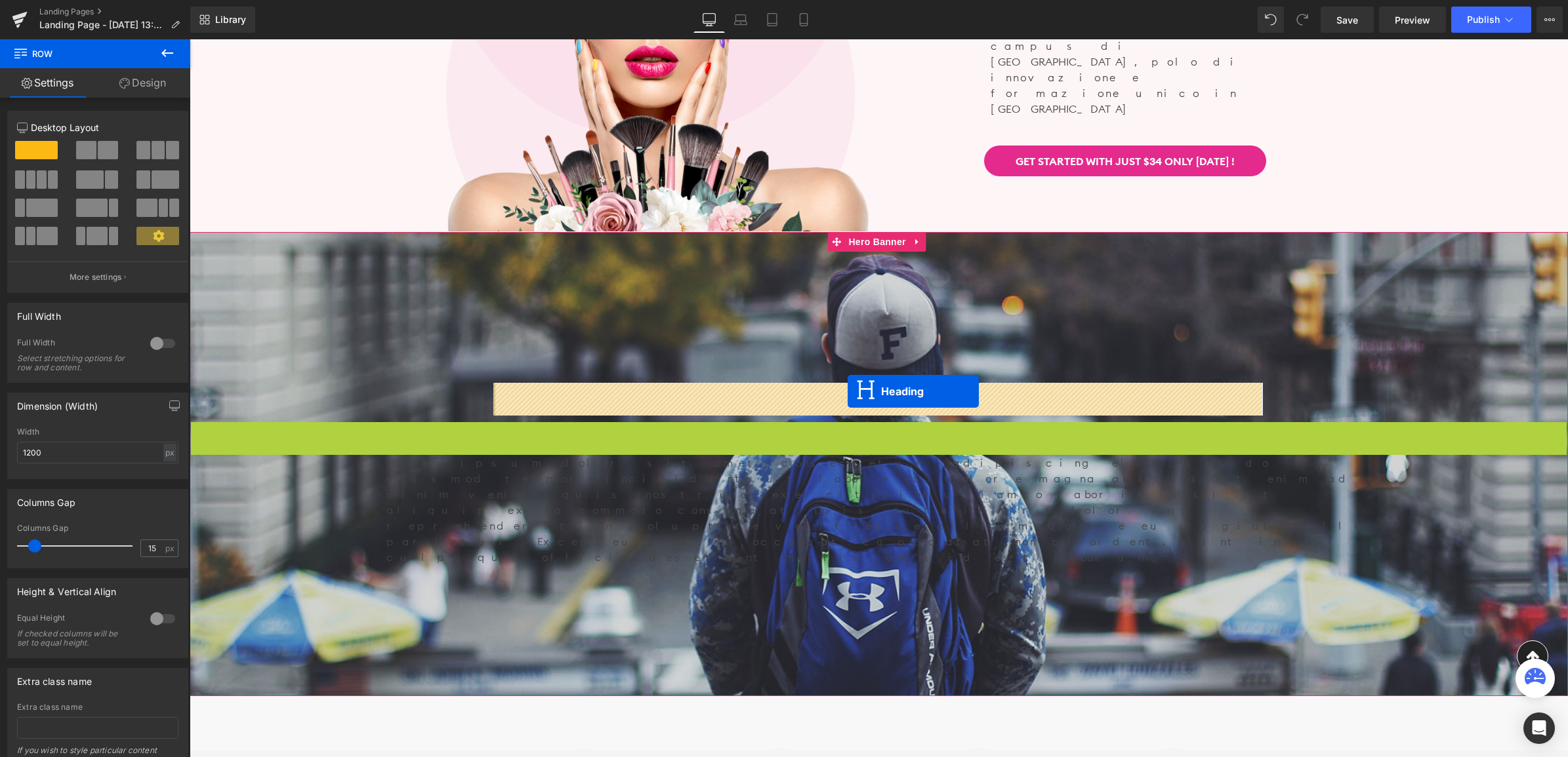
drag, startPoint x: 848, startPoint y: 437, endPoint x: 847, endPoint y: 392, distance: 45.0
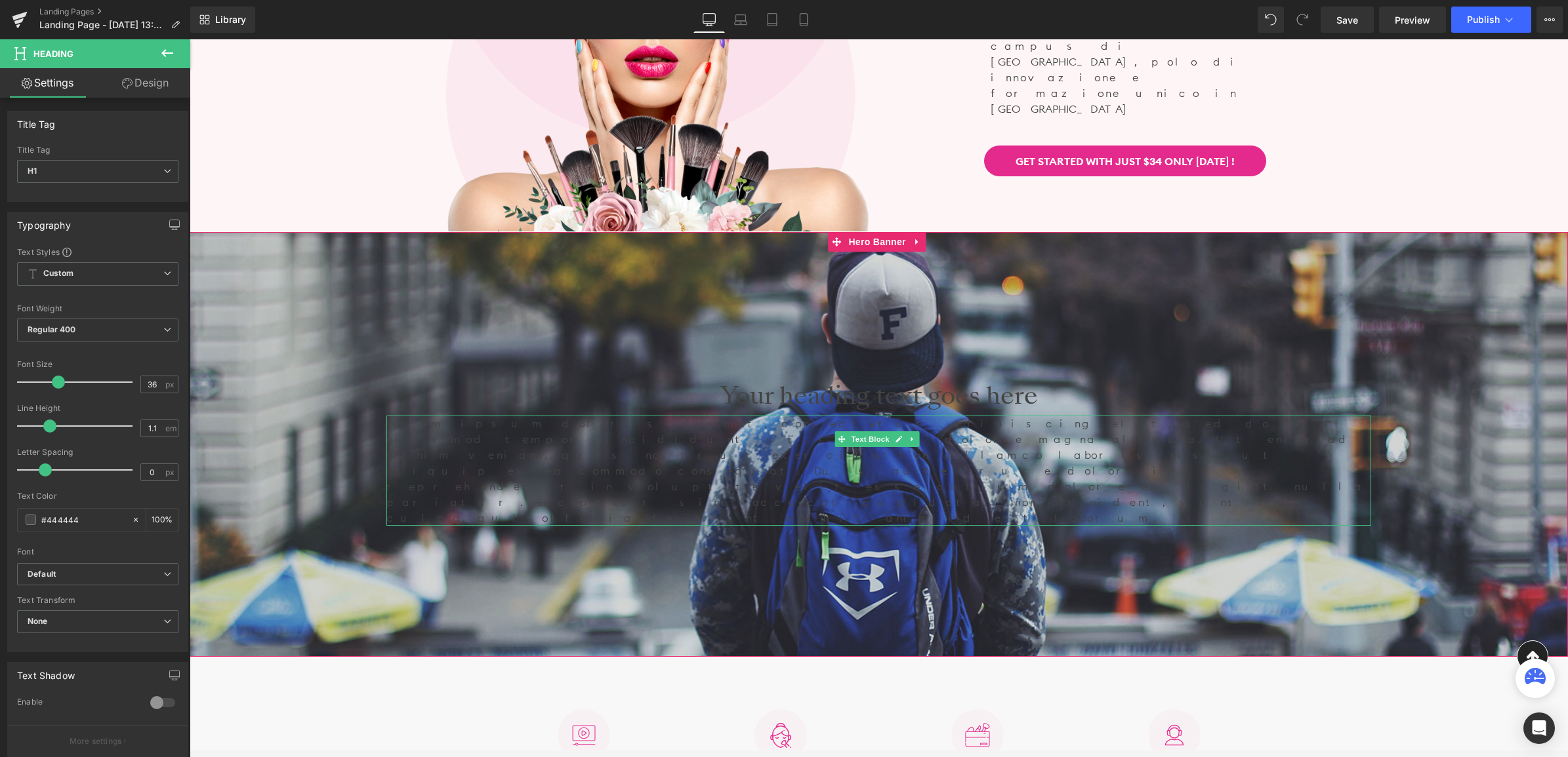
scroll to position [5550, 1375]
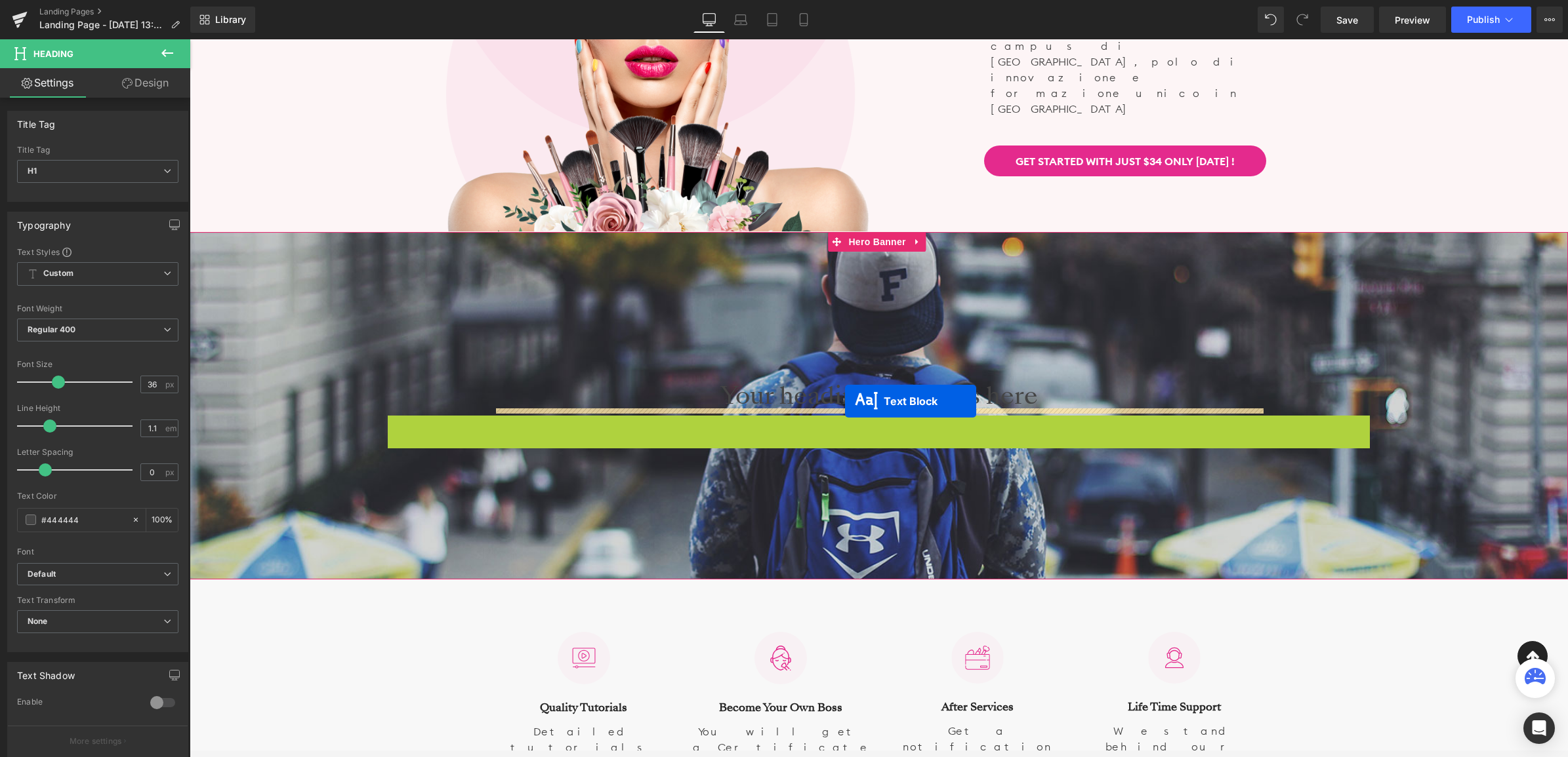
drag, startPoint x: 841, startPoint y: 438, endPoint x: 845, endPoint y: 402, distance: 36.2
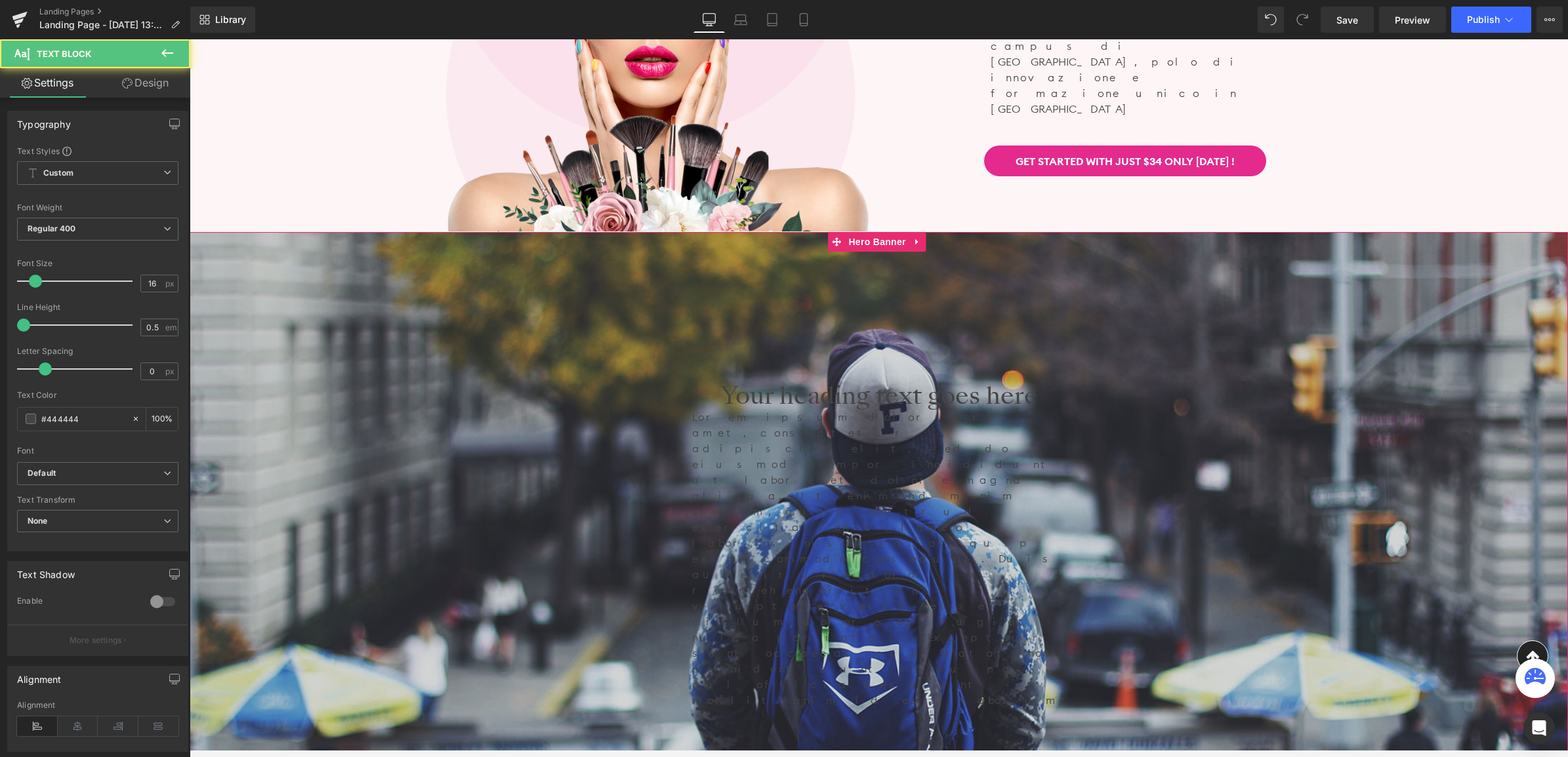
scroll to position [5626, 1375]
click at [697, 433] on p "Lorem ipsum dolor sit amet, consectetur adipiscing elit, sed do eiusmod tempor …" at bounding box center [880, 559] width 374 height 299
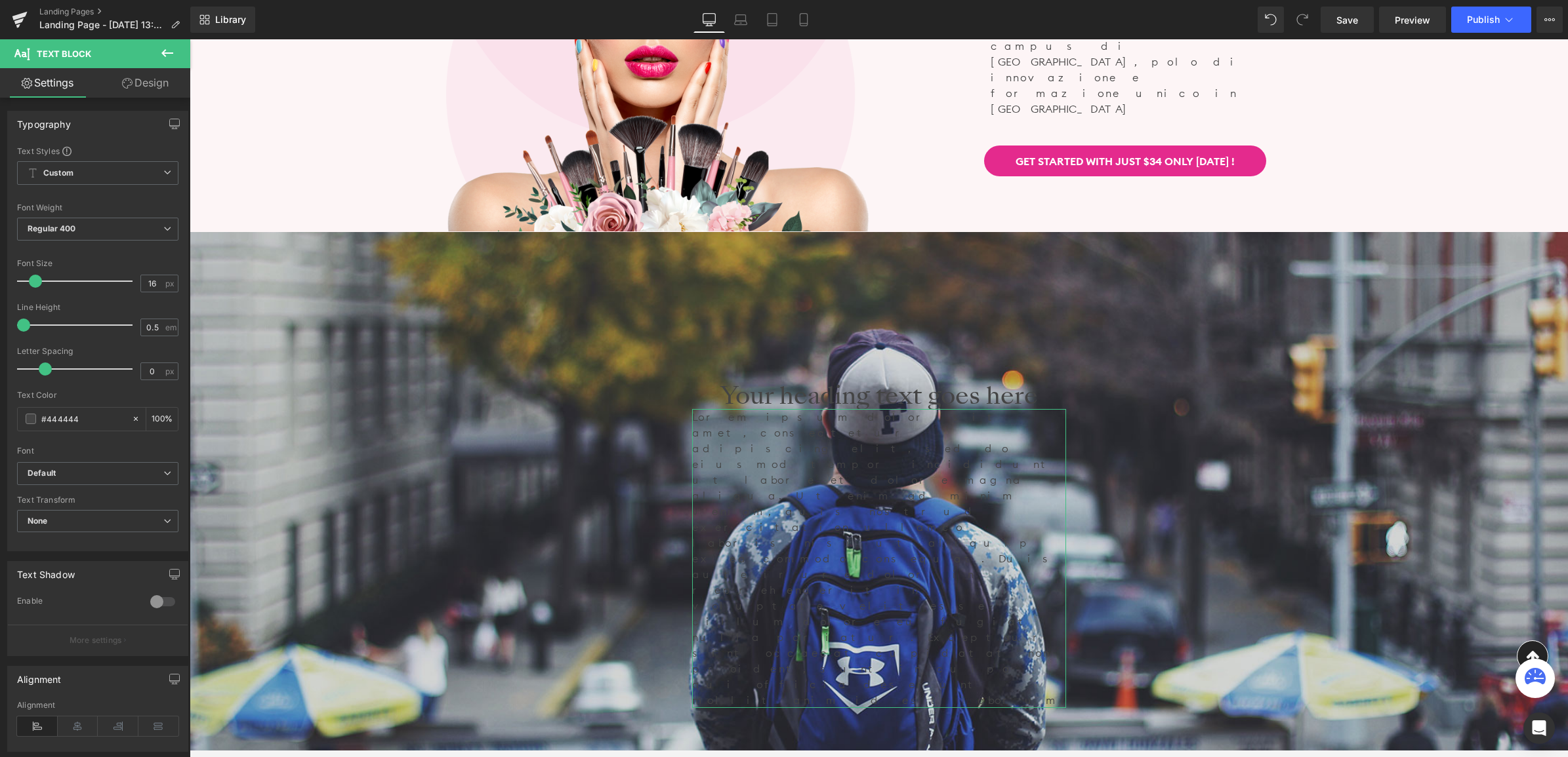
click at [151, 81] on link "Design" at bounding box center [145, 83] width 96 height 30
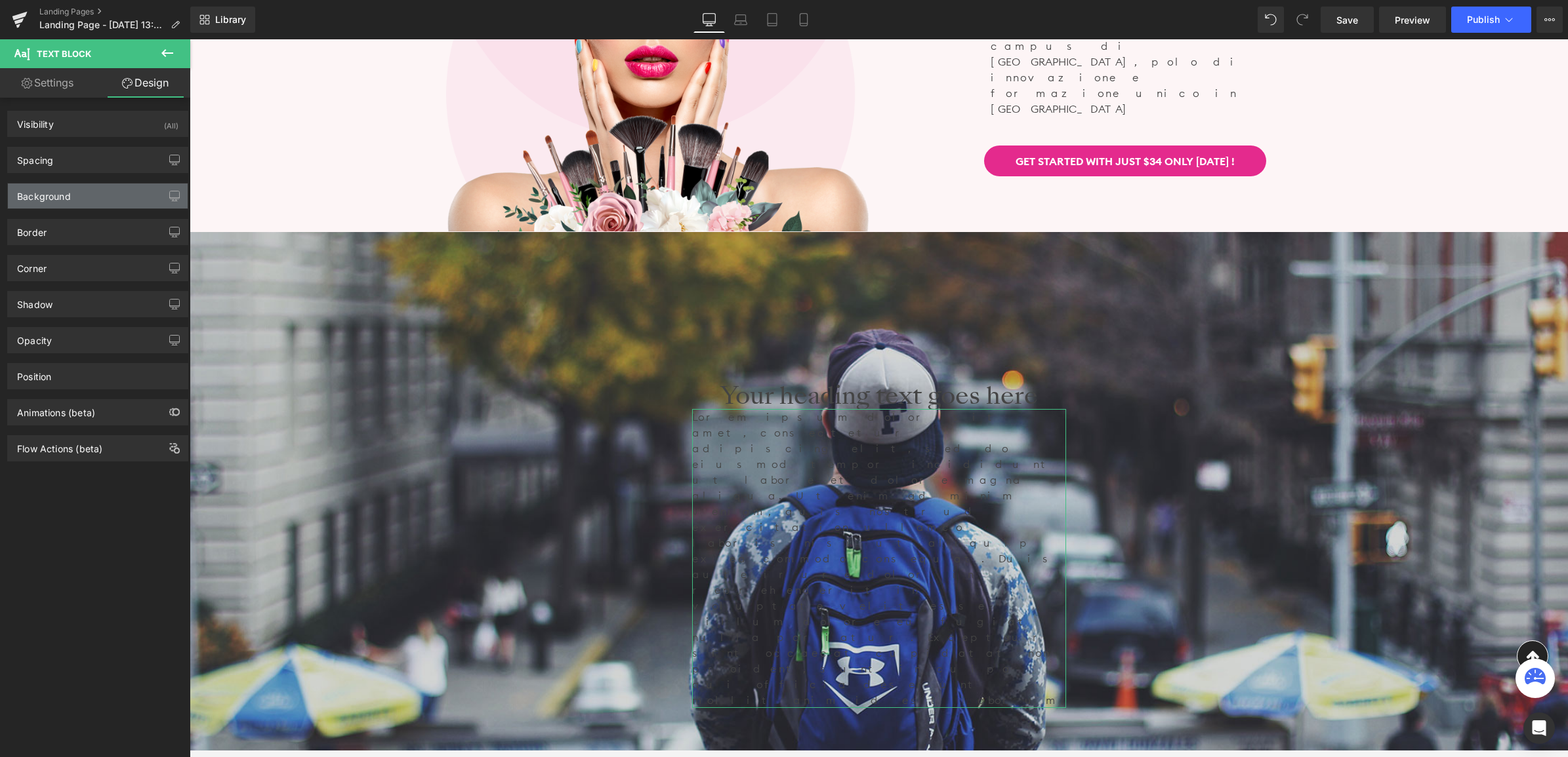
click at [67, 205] on div "Background" at bounding box center [98, 195] width 179 height 25
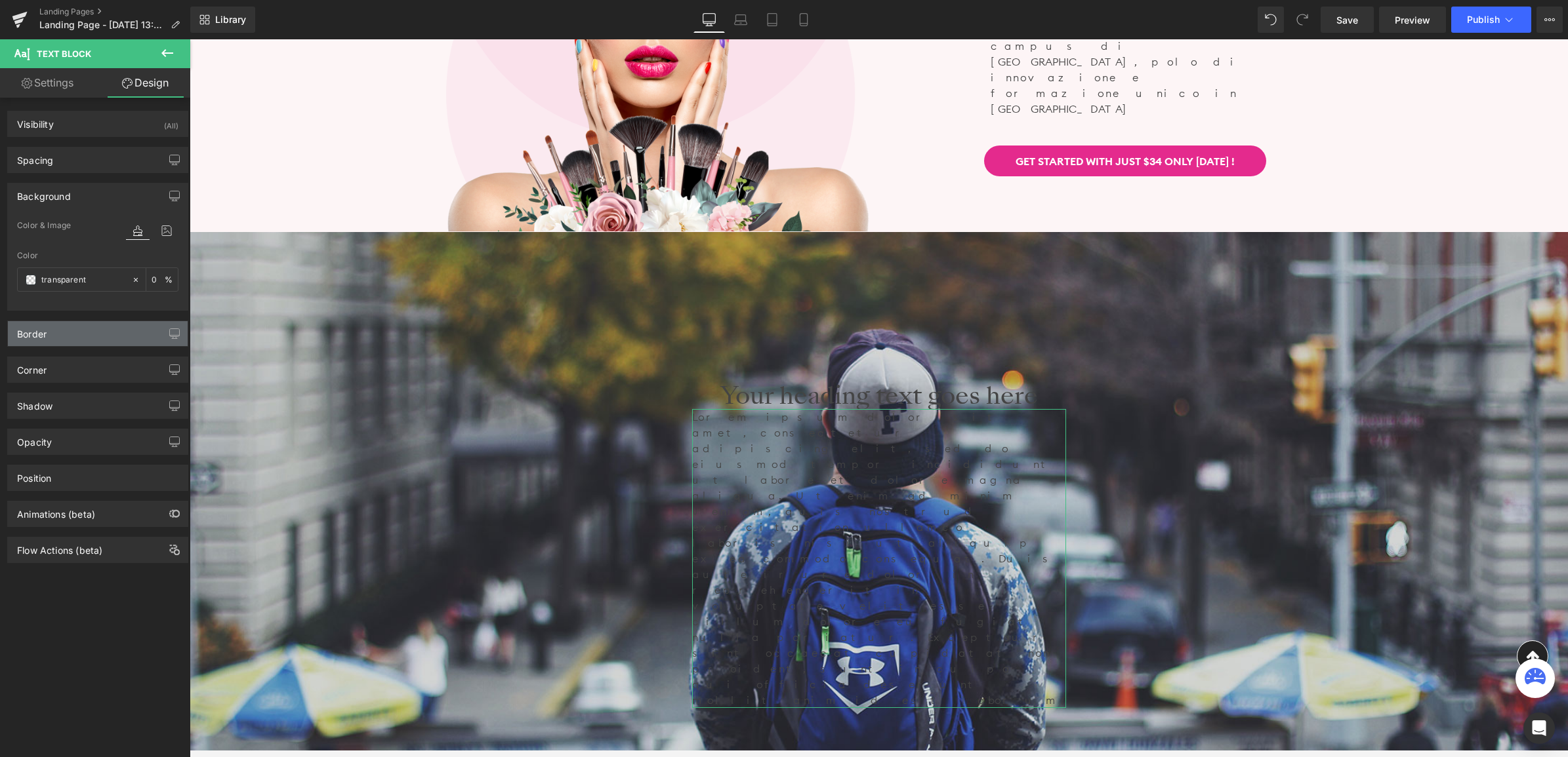
click at [97, 330] on div "Border" at bounding box center [98, 333] width 179 height 25
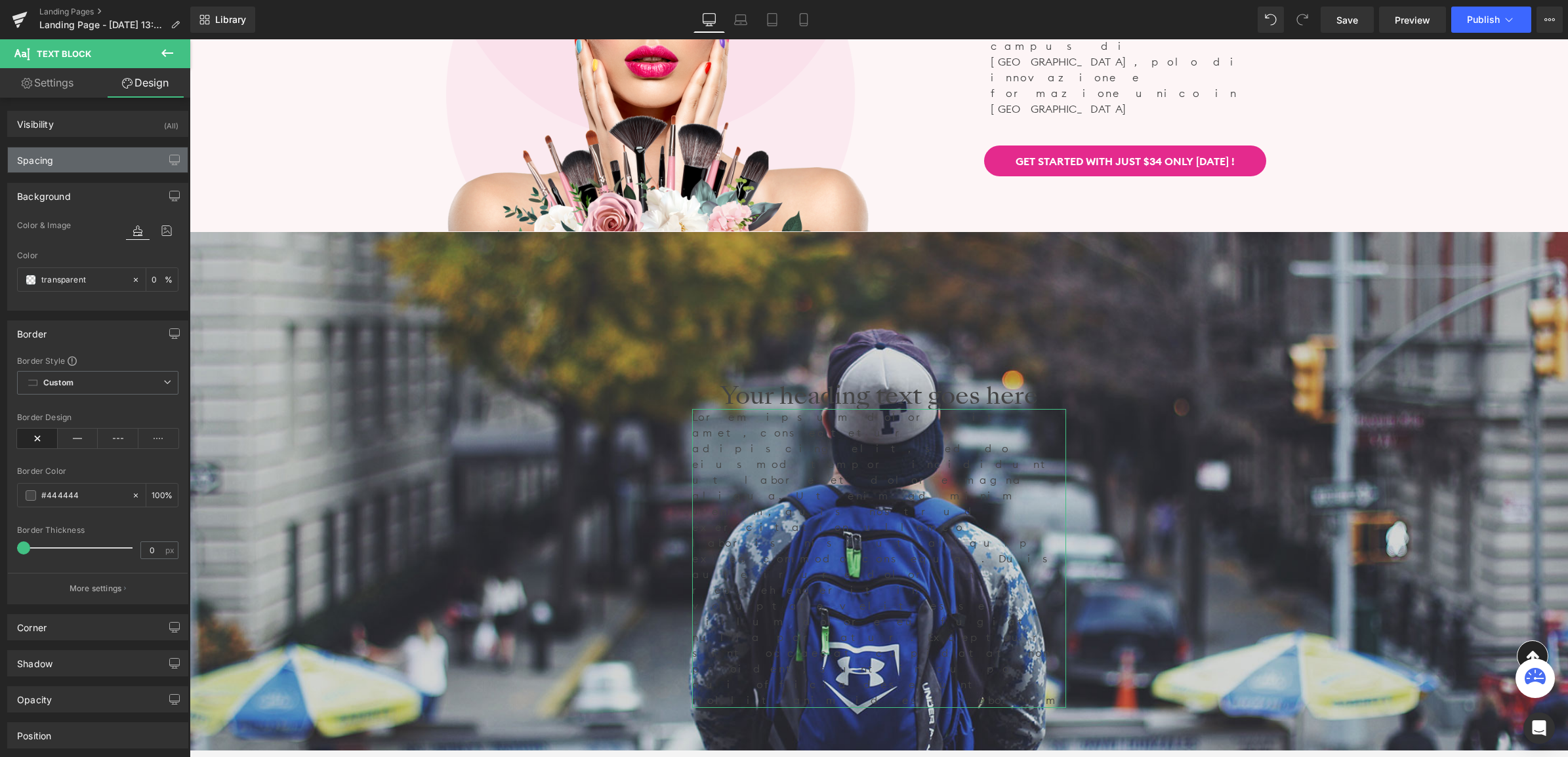
click at [73, 155] on div "Spacing" at bounding box center [98, 159] width 179 height 25
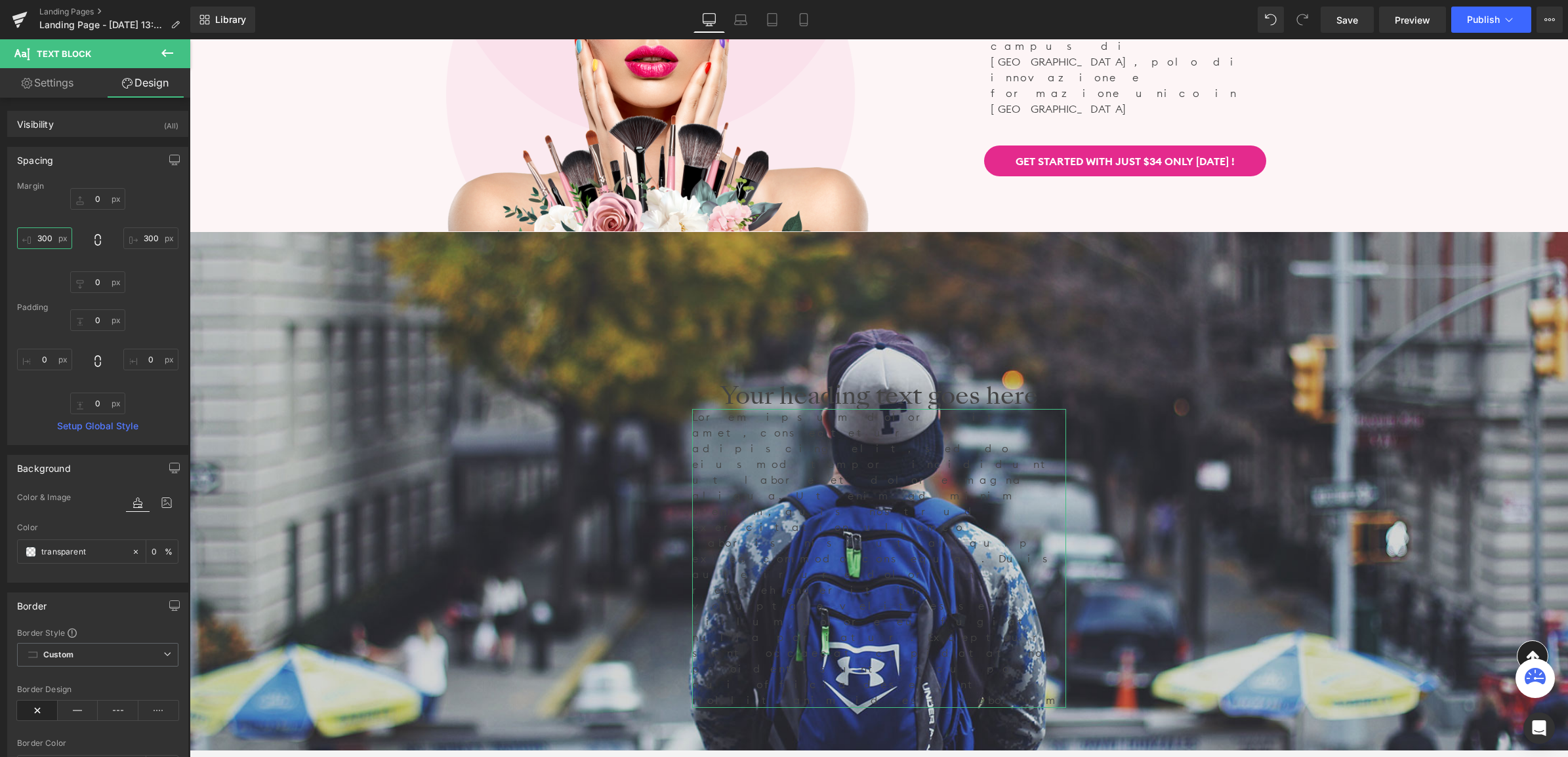
click at [56, 236] on input "300" at bounding box center [44, 238] width 55 height 22
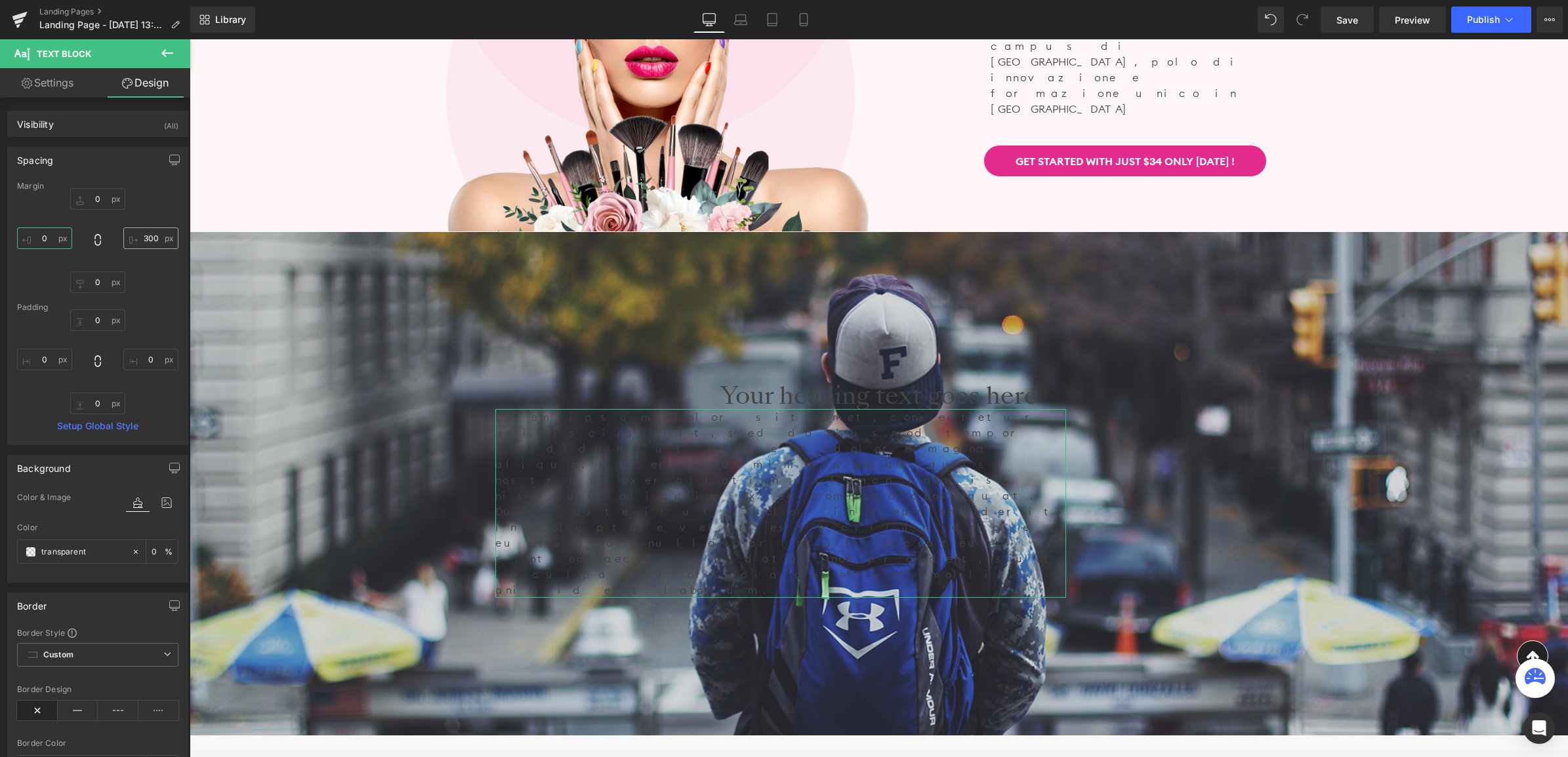
type input "0"
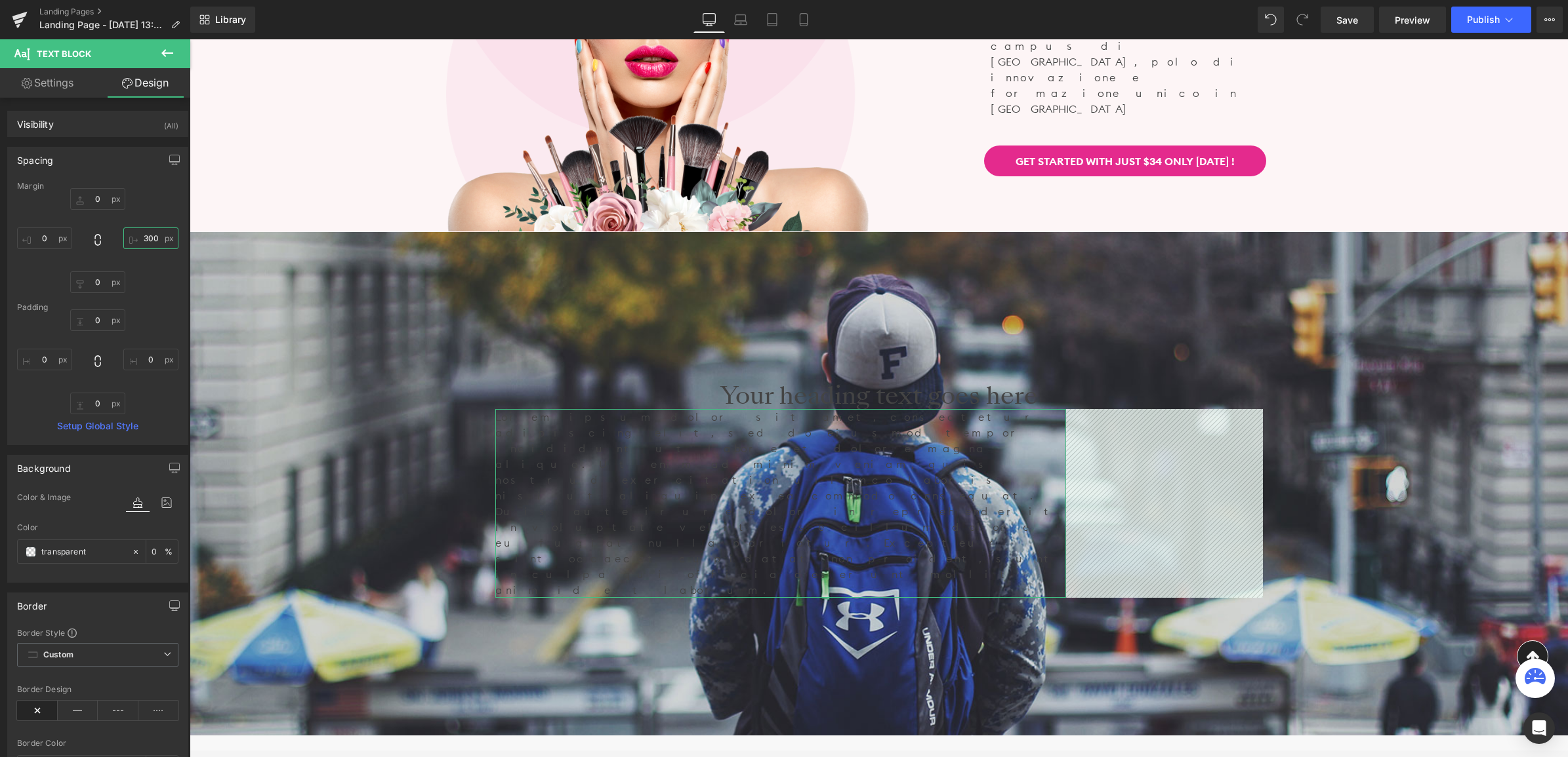
click at [142, 241] on input "300" at bounding box center [151, 238] width 55 height 22
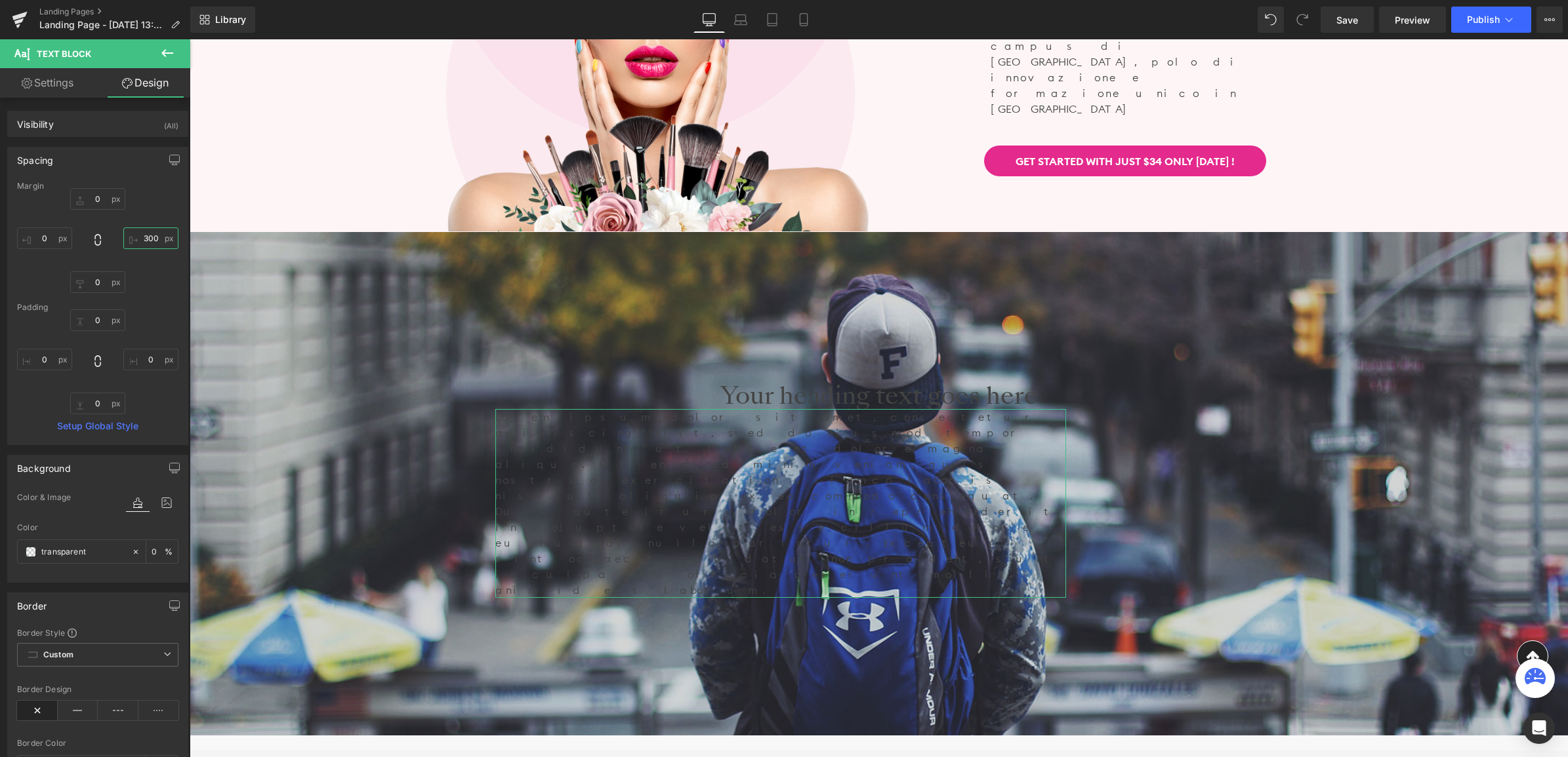
type input "0"
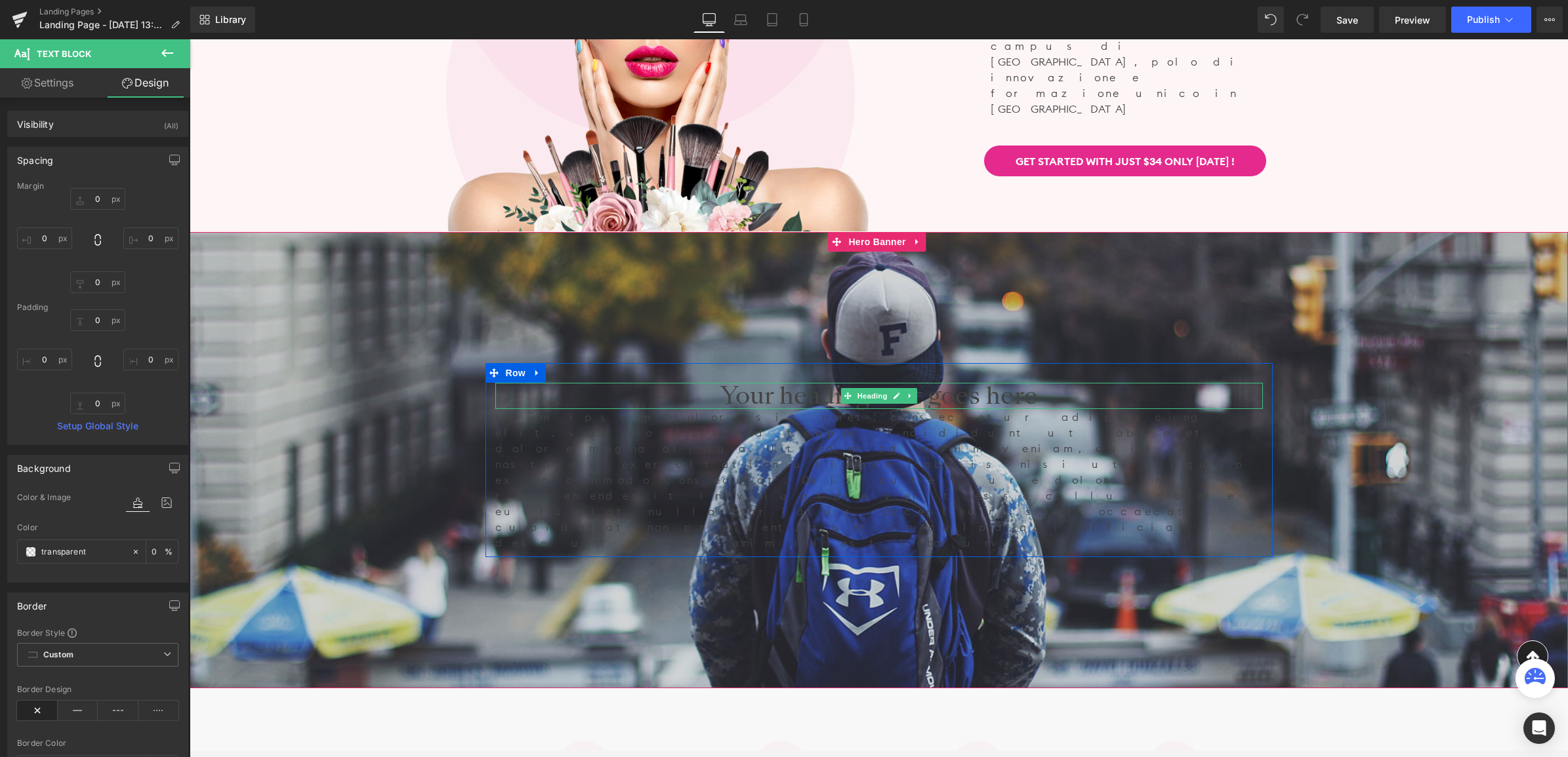
drag, startPoint x: 1053, startPoint y: 389, endPoint x: 906, endPoint y: 109, distance: 316.2
click at [1053, 389] on h1 "Your heading text goes here" at bounding box center [879, 396] width 767 height 27
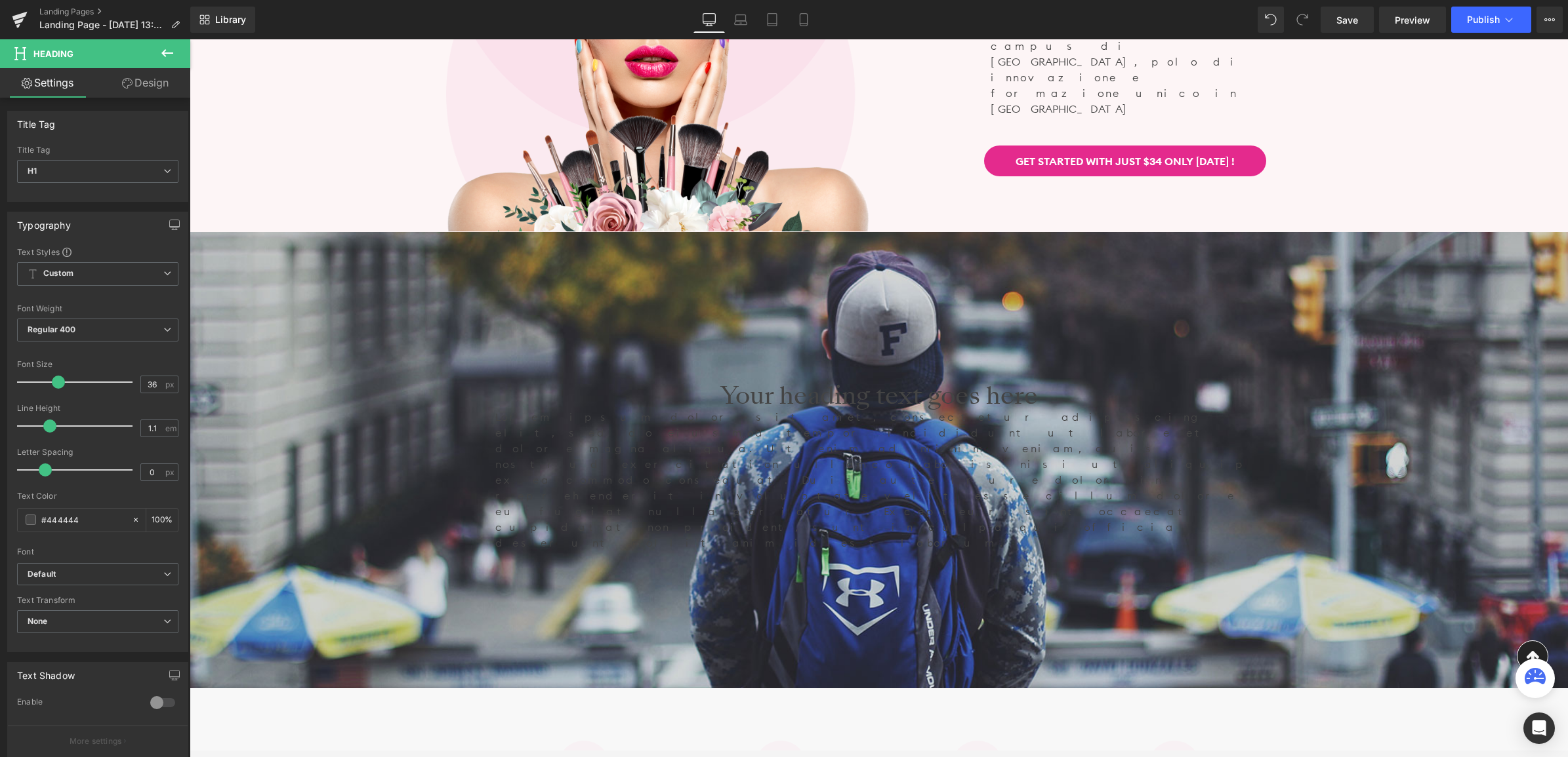
click at [170, 53] on icon at bounding box center [167, 53] width 12 height 8
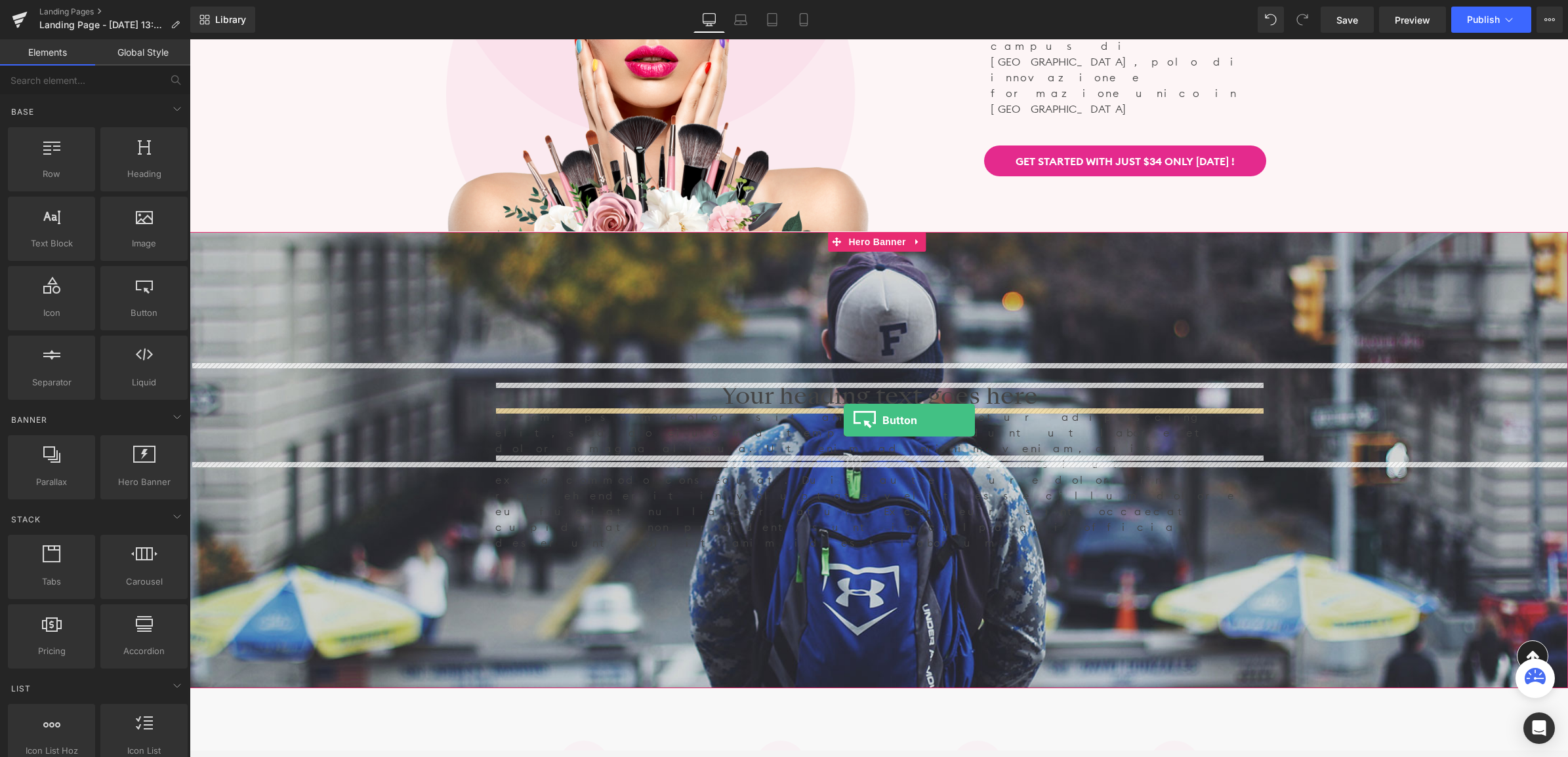
drag, startPoint x: 341, startPoint y: 345, endPoint x: 843, endPoint y: 420, distance: 507.6
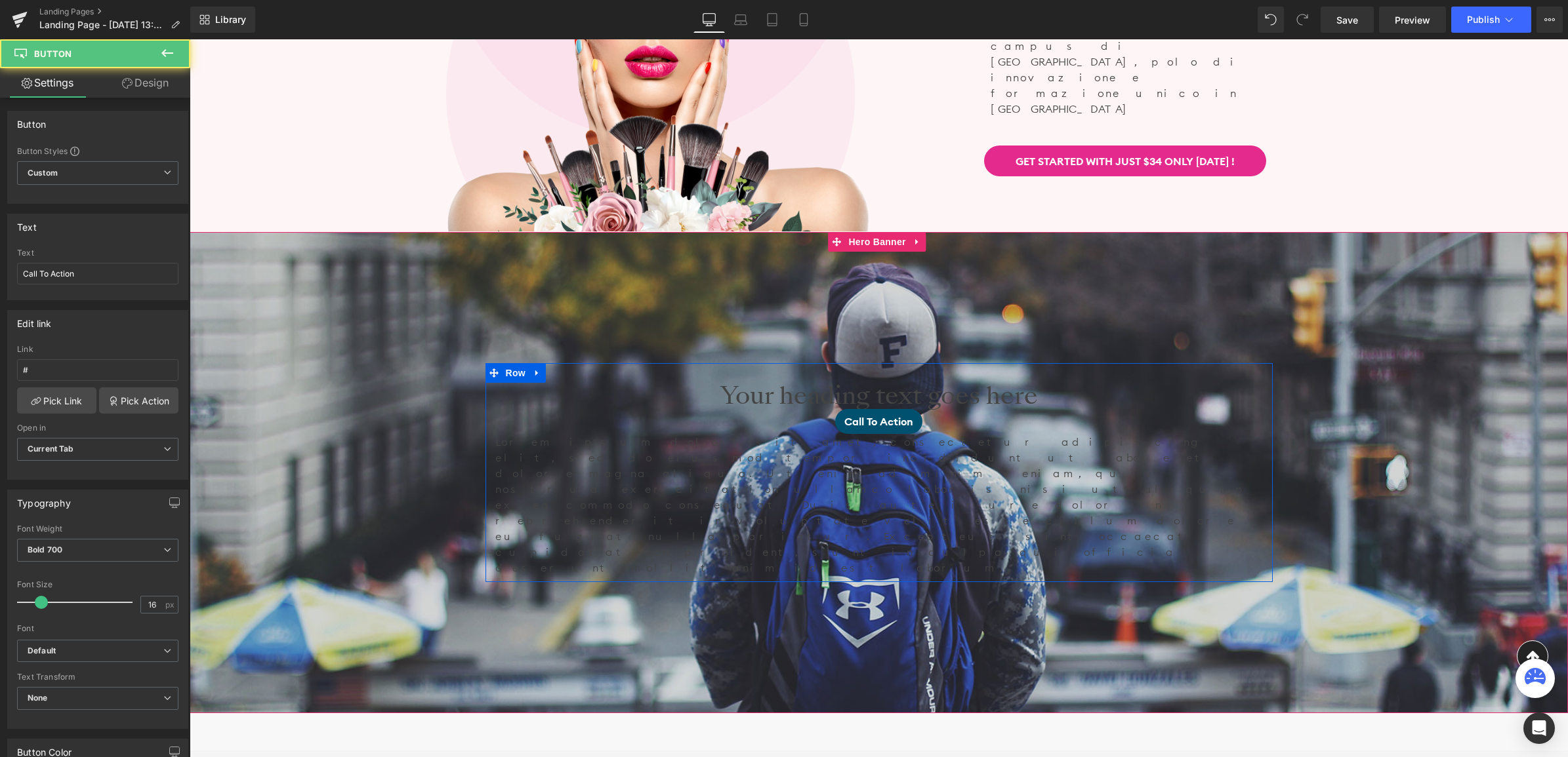
scroll to position [5589, 1375]
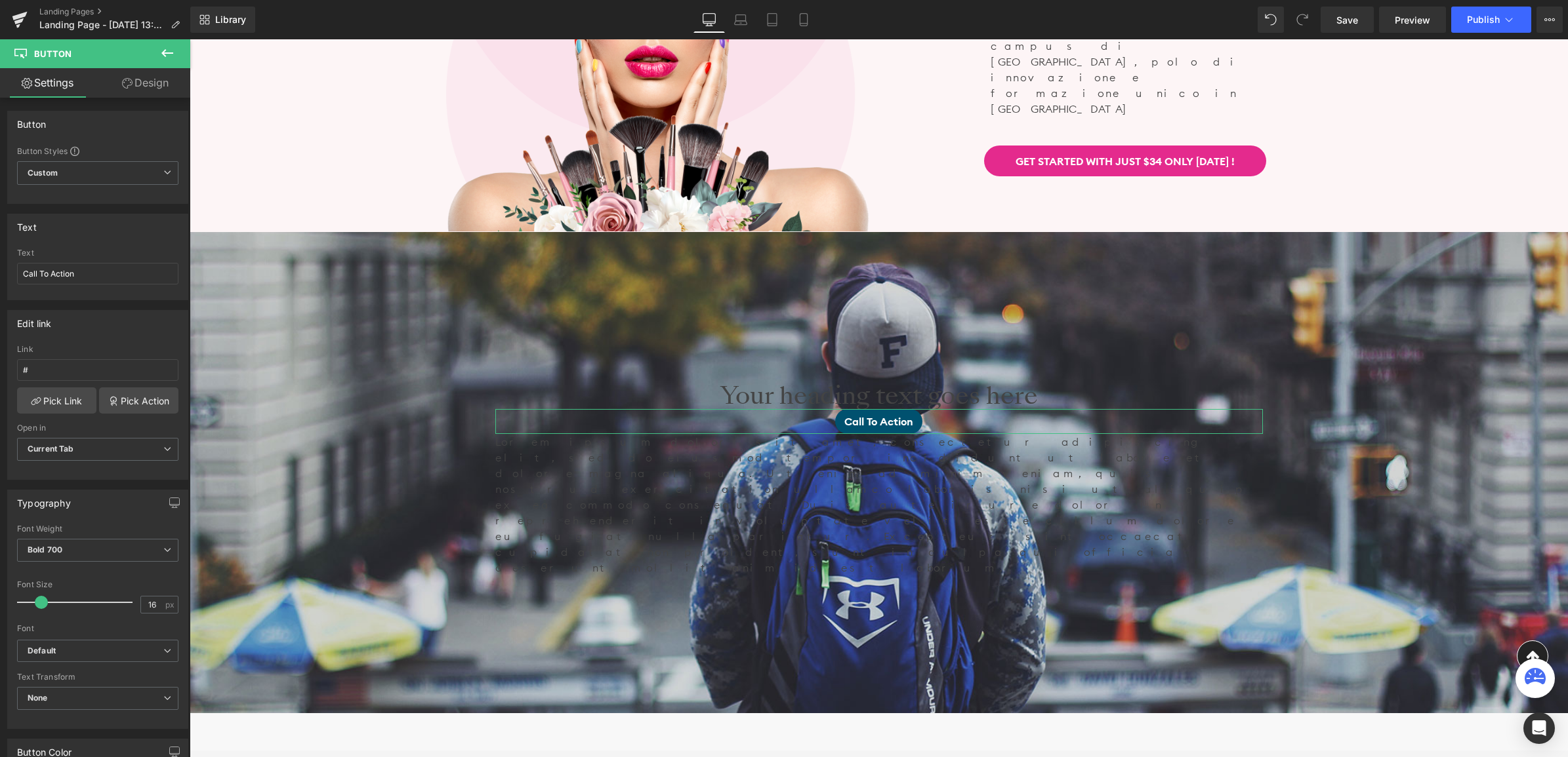
click at [122, 86] on icon at bounding box center [127, 83] width 11 height 11
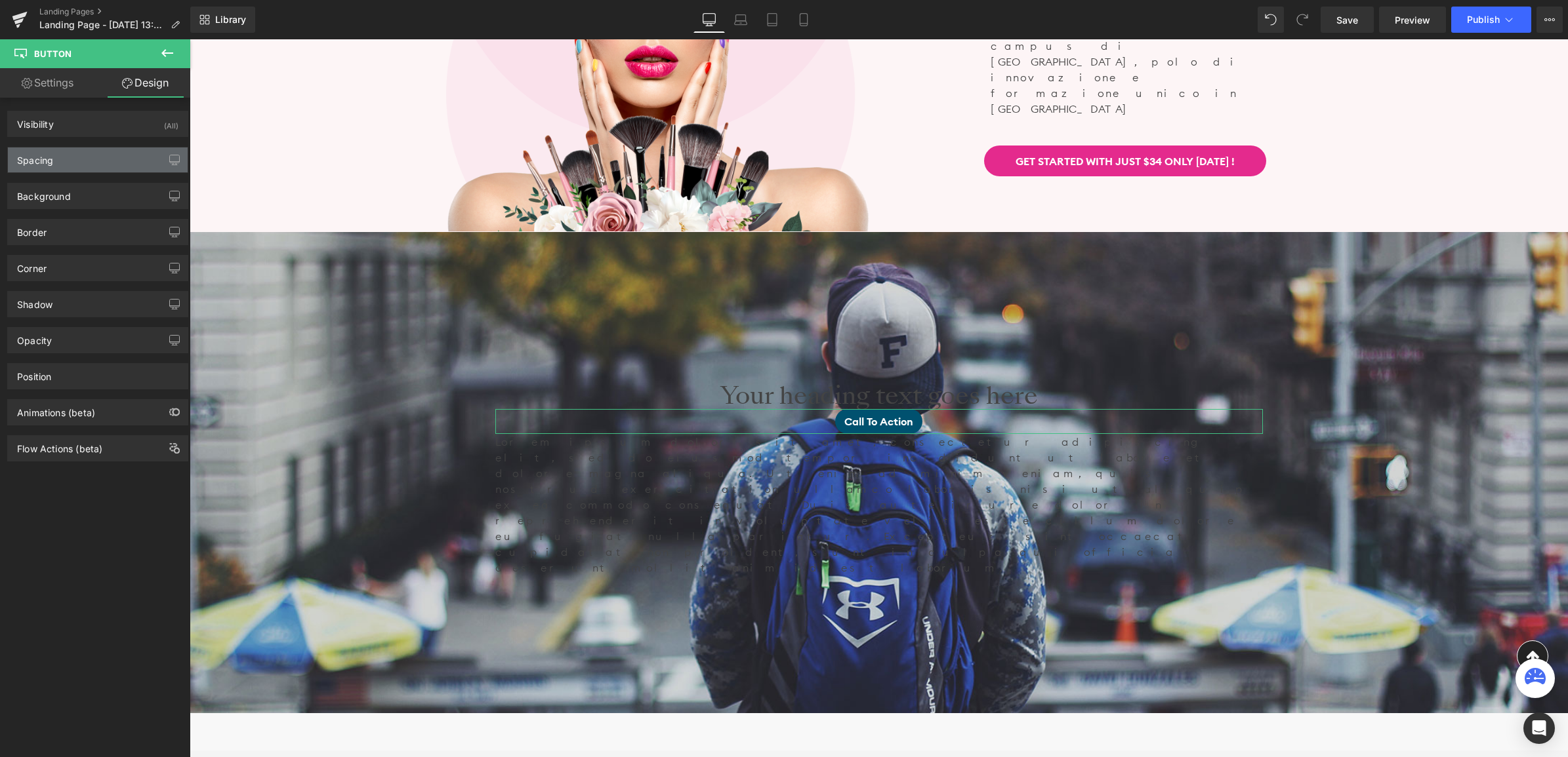
click at [80, 167] on div "Spacing" at bounding box center [98, 159] width 179 height 25
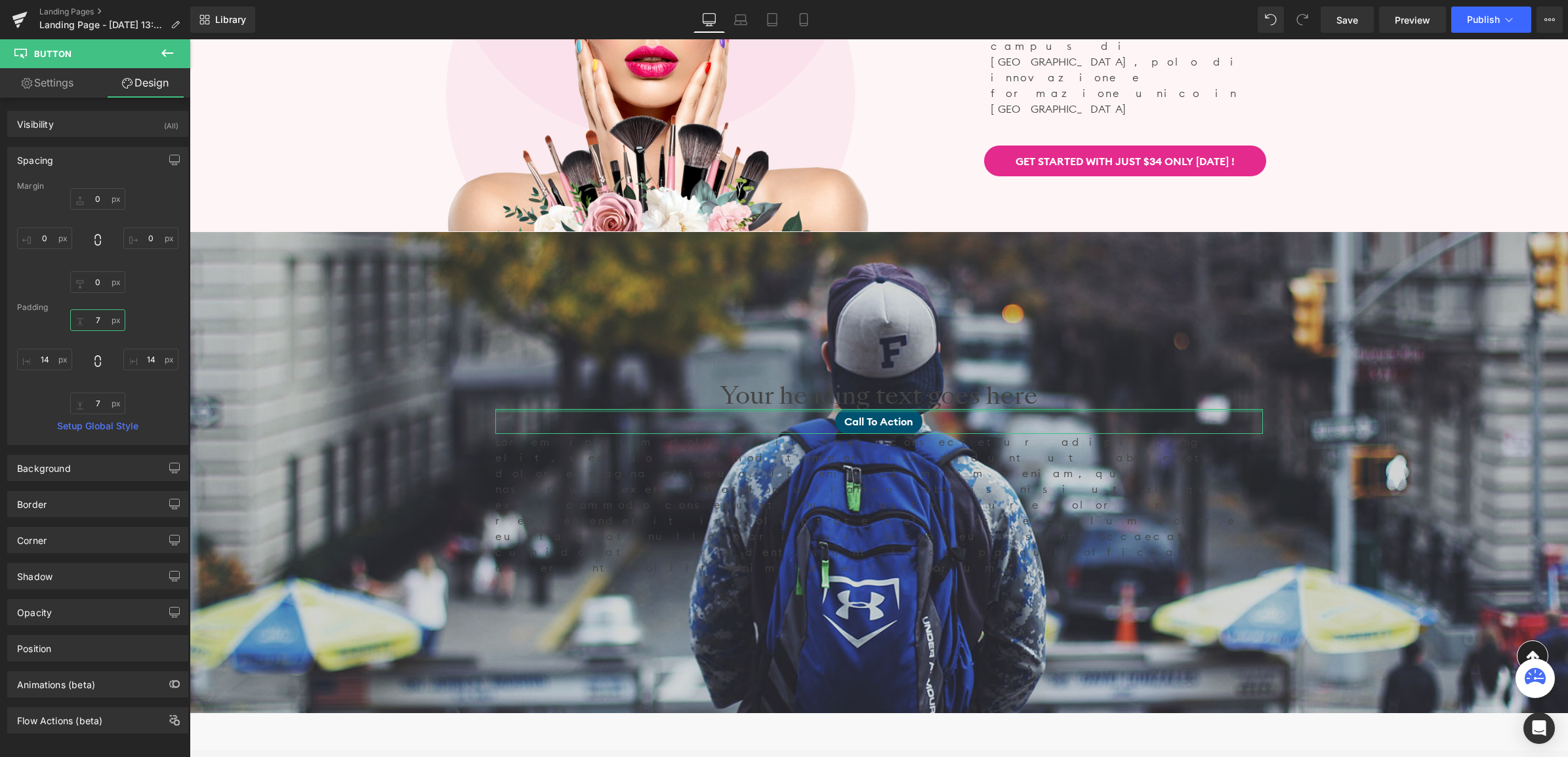
click at [94, 319] on input "7" at bounding box center [98, 320] width 55 height 22
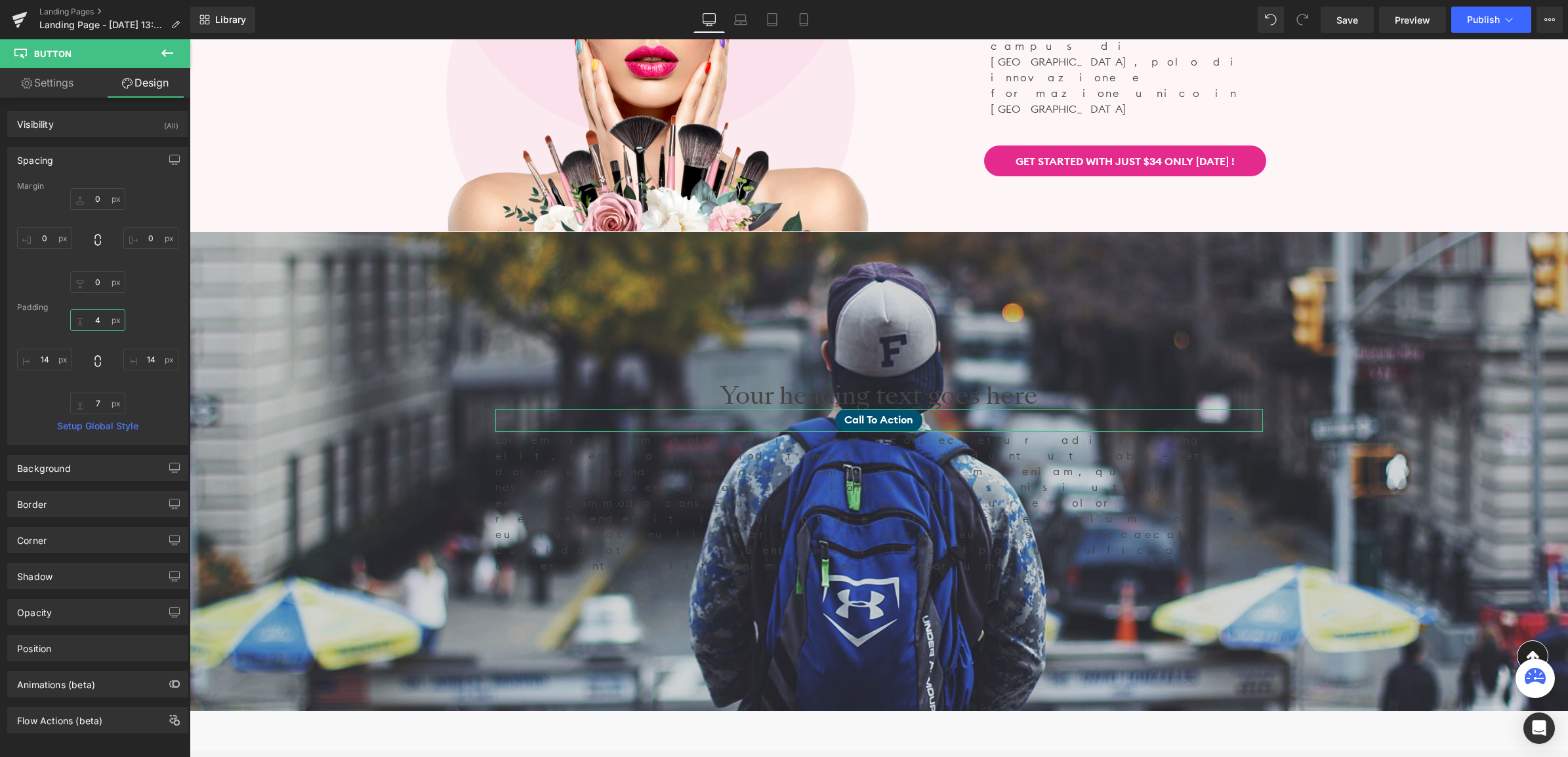
scroll to position [7, 7]
type input "4"
click at [94, 205] on input "0" at bounding box center [98, 199] width 55 height 22
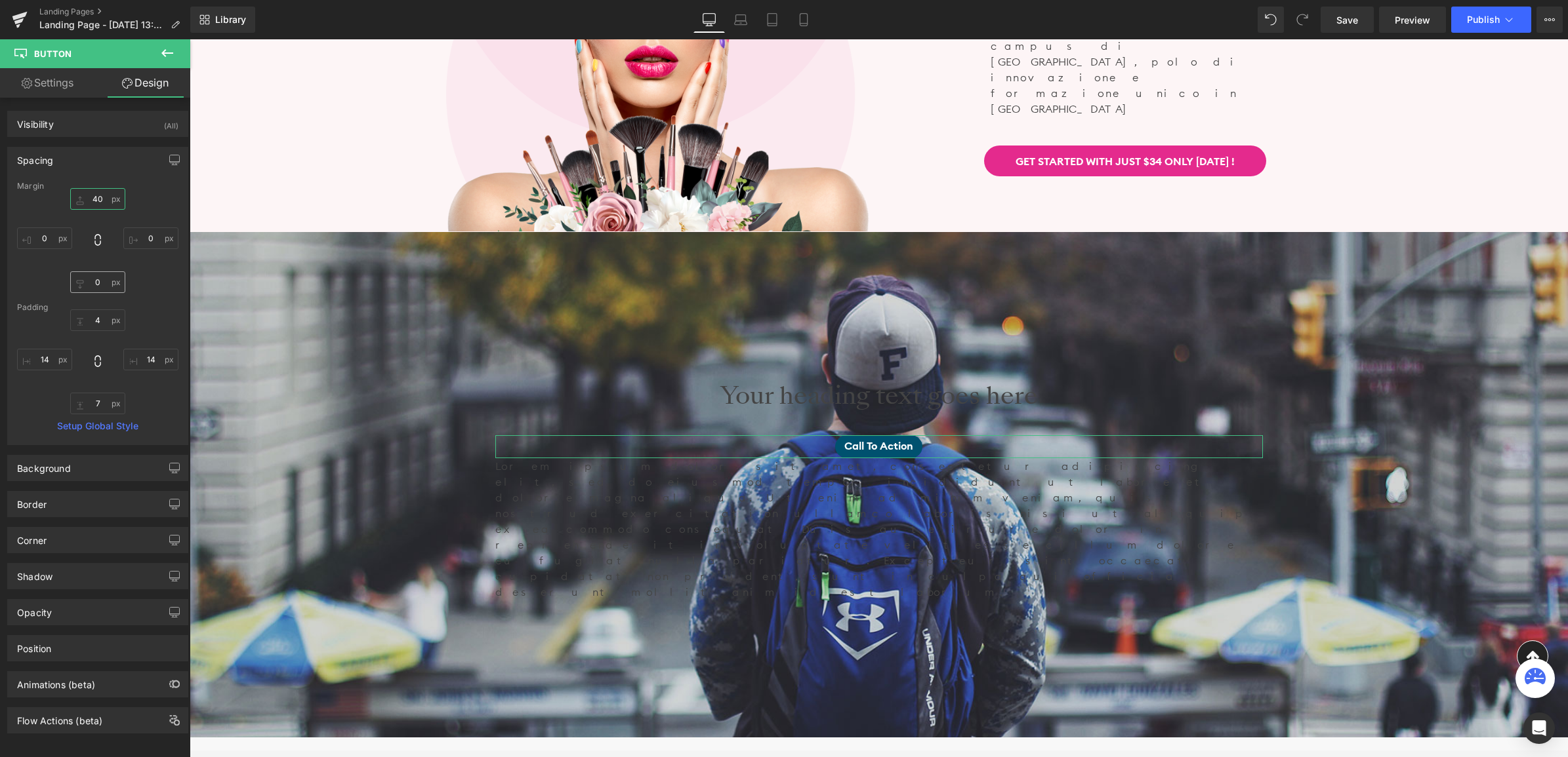
type input "40"
click at [94, 281] on input "0" at bounding box center [98, 283] width 55 height 22
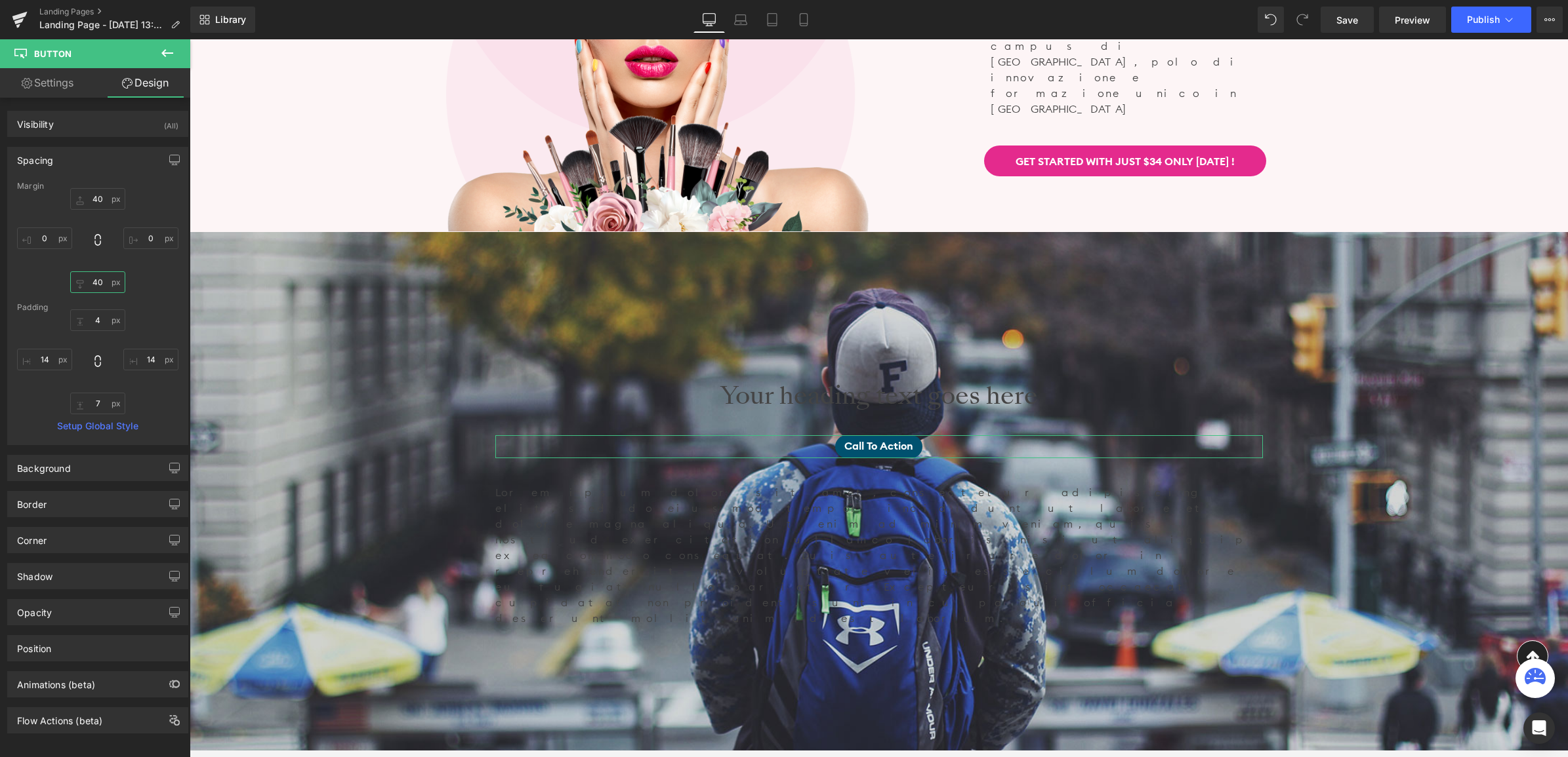
scroll to position [5639, 1375]
type input "4"
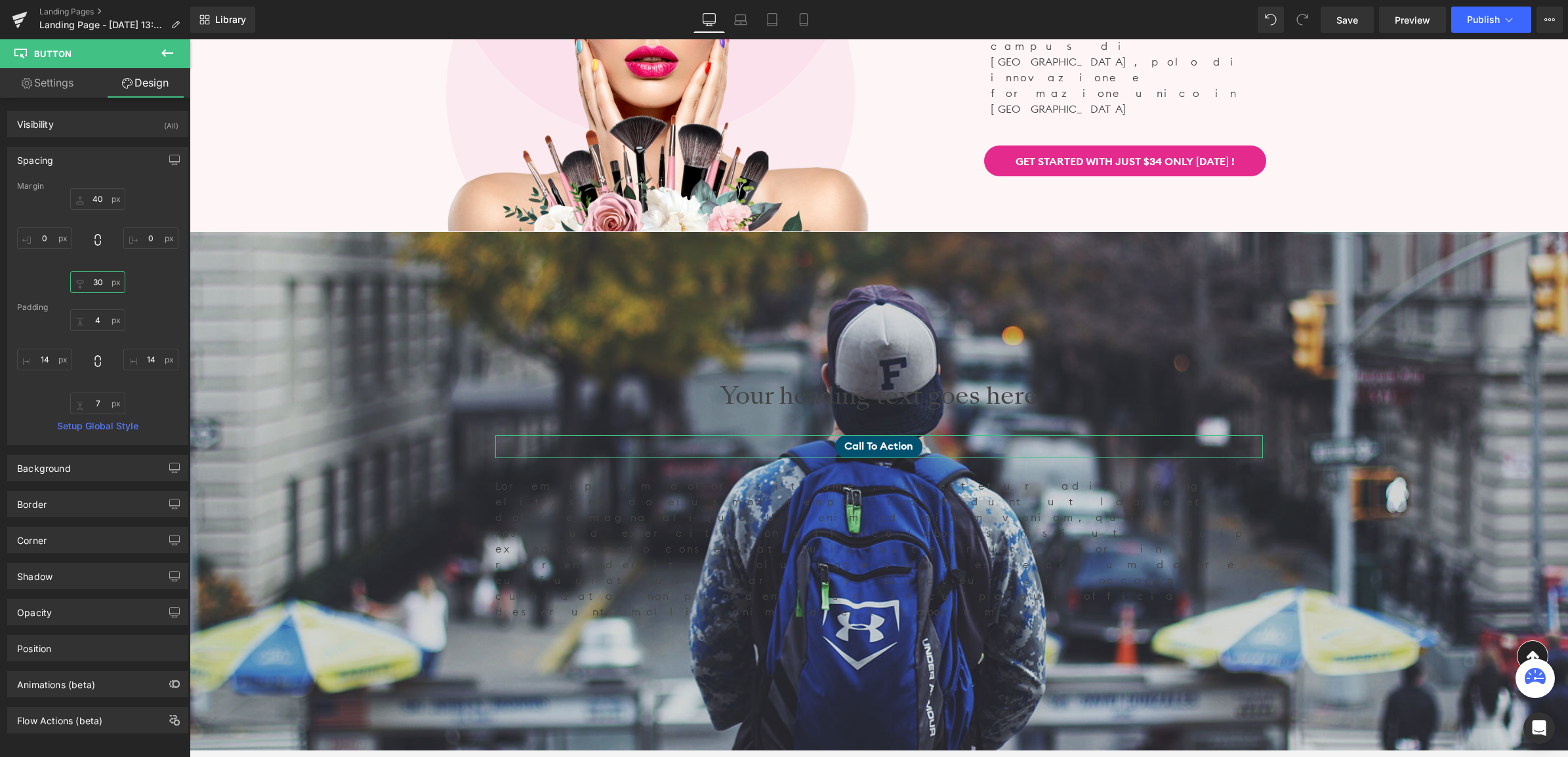
scroll to position [5633, 1375]
type input "30"
click at [96, 192] on input "40" at bounding box center [98, 199] width 55 height 22
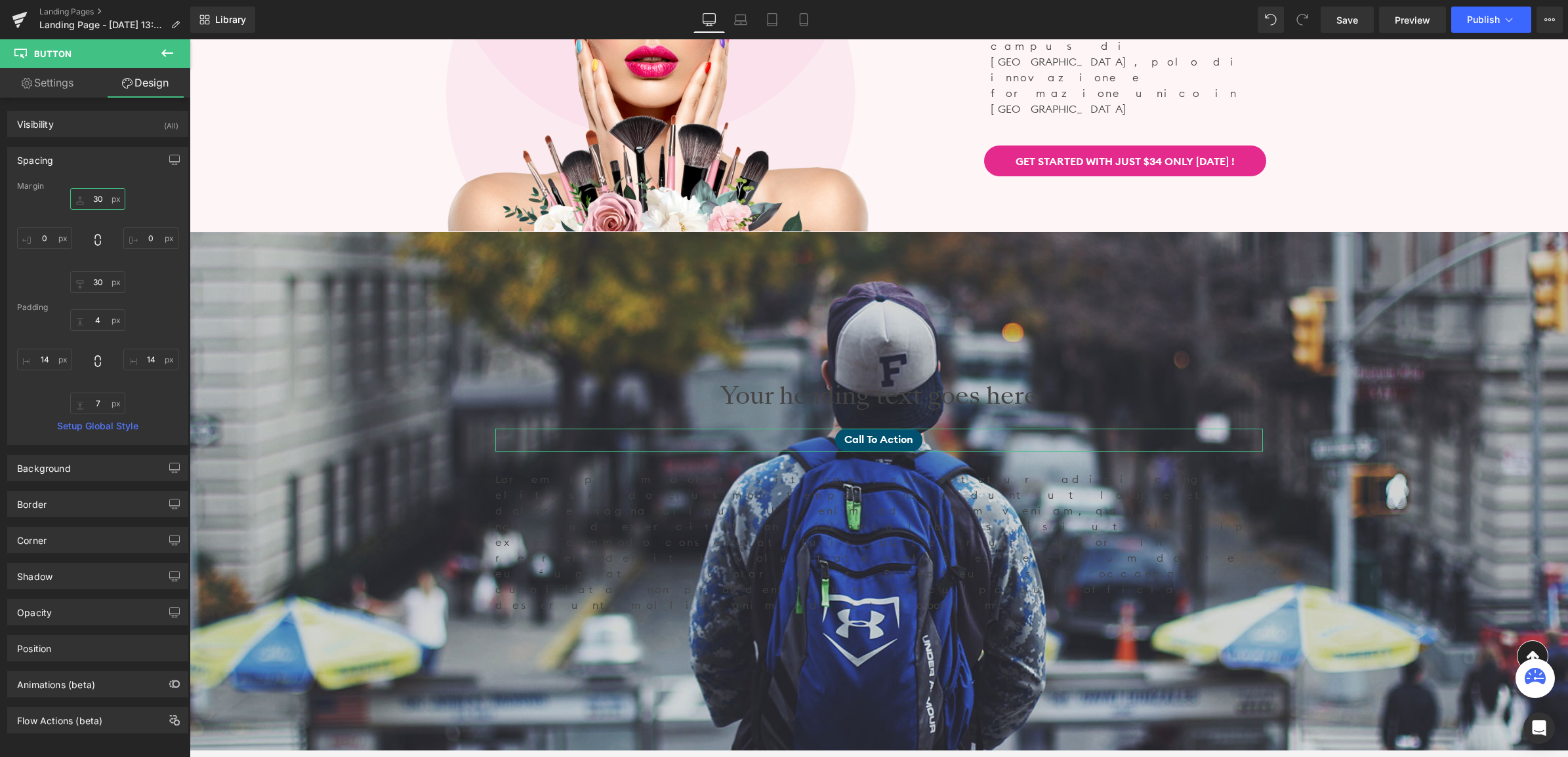
type input "30"
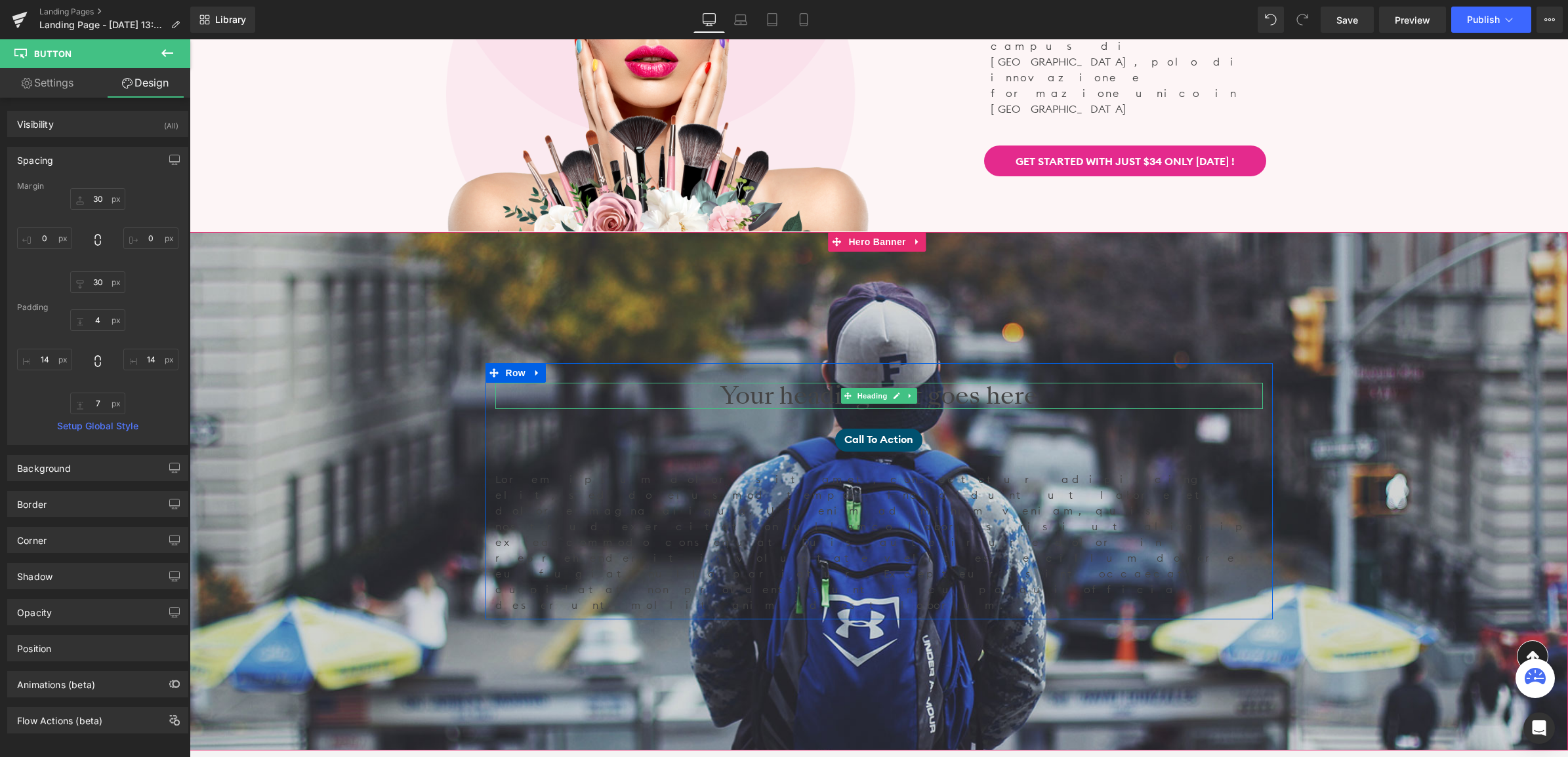
click at [810, 395] on h1 "Your heading text goes here" at bounding box center [879, 396] width 767 height 27
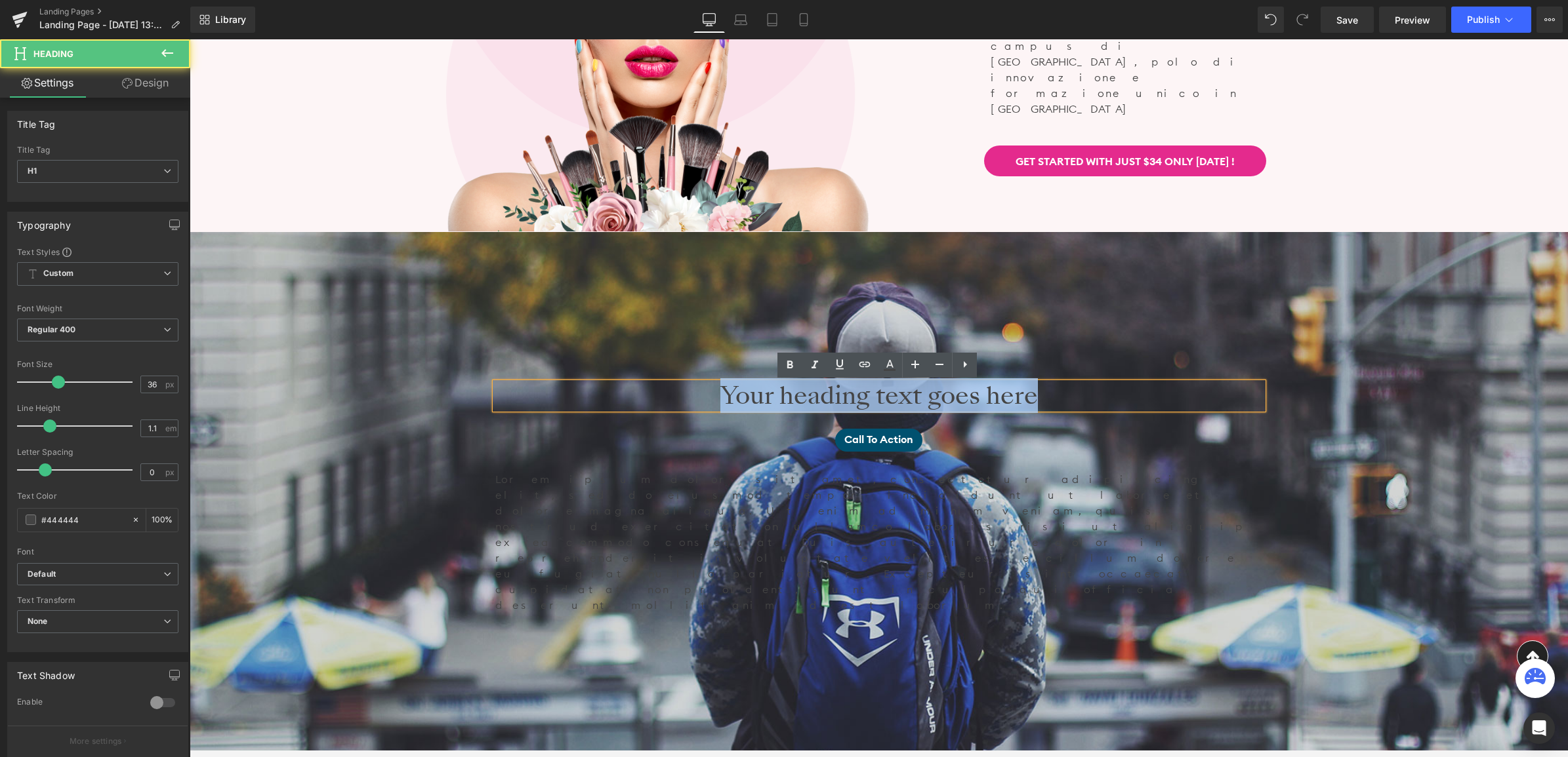
drag, startPoint x: 1014, startPoint y: 395, endPoint x: 714, endPoint y: 396, distance: 300.0
click at [714, 396] on h1 "Your heading text goes here" at bounding box center [879, 396] width 767 height 27
paste div
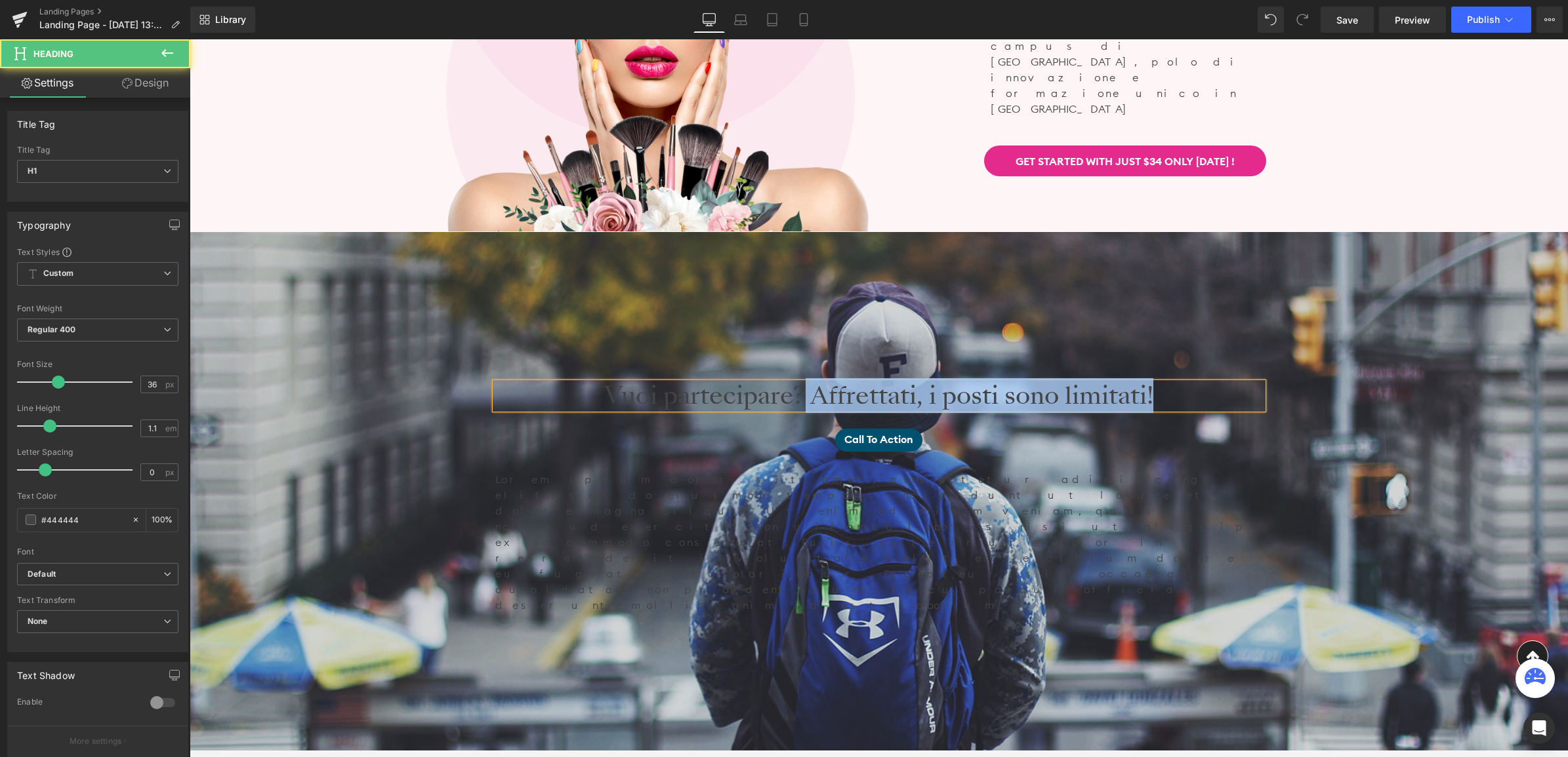
drag, startPoint x: 1165, startPoint y: 392, endPoint x: 799, endPoint y: 395, distance: 366.0
click at [799, 395] on h1 "Vuoi partecipare? Affrettati, i posti sono limitati!" at bounding box center [879, 396] width 767 height 27
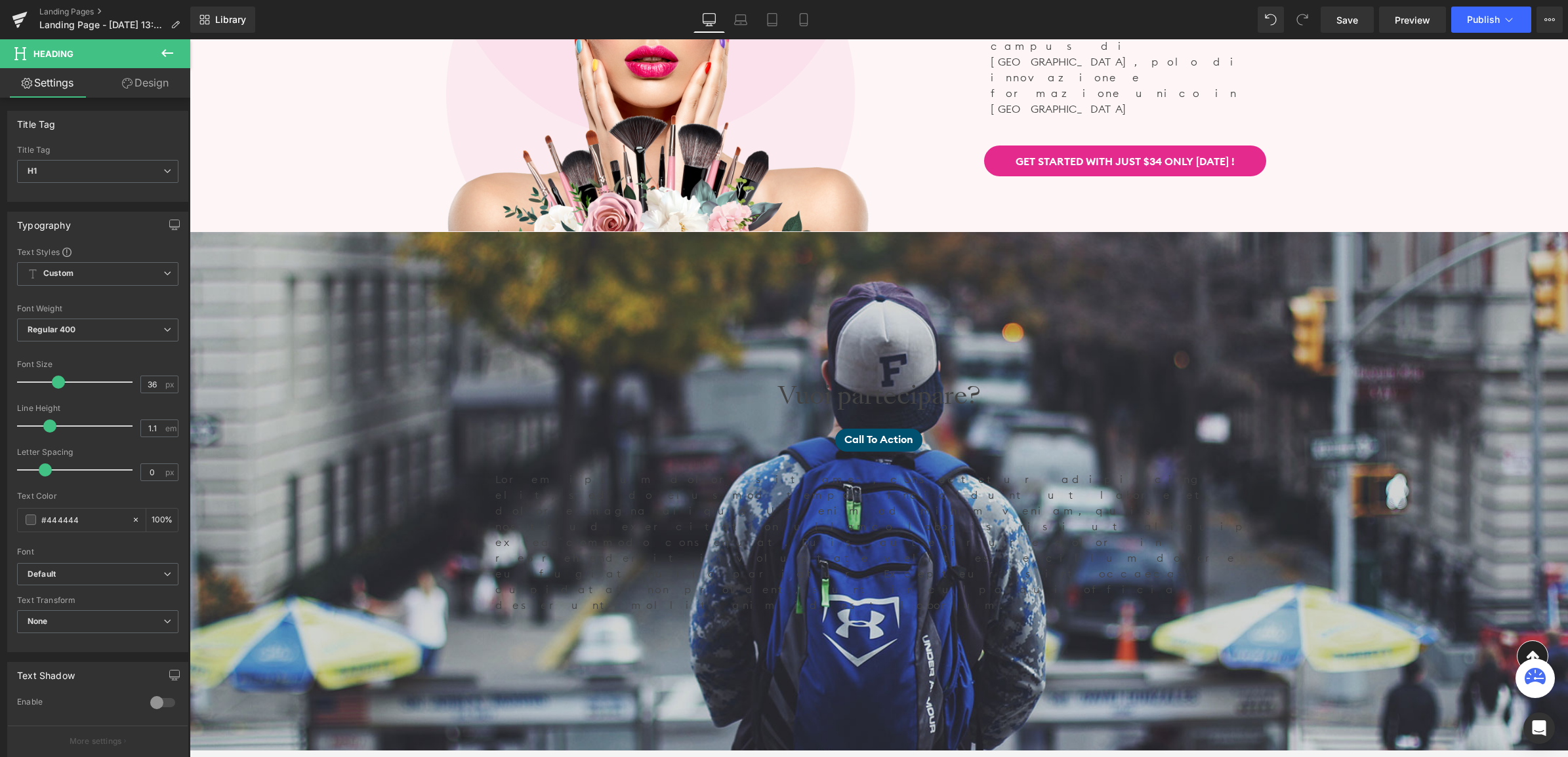
click at [164, 54] on icon at bounding box center [167, 53] width 12 height 8
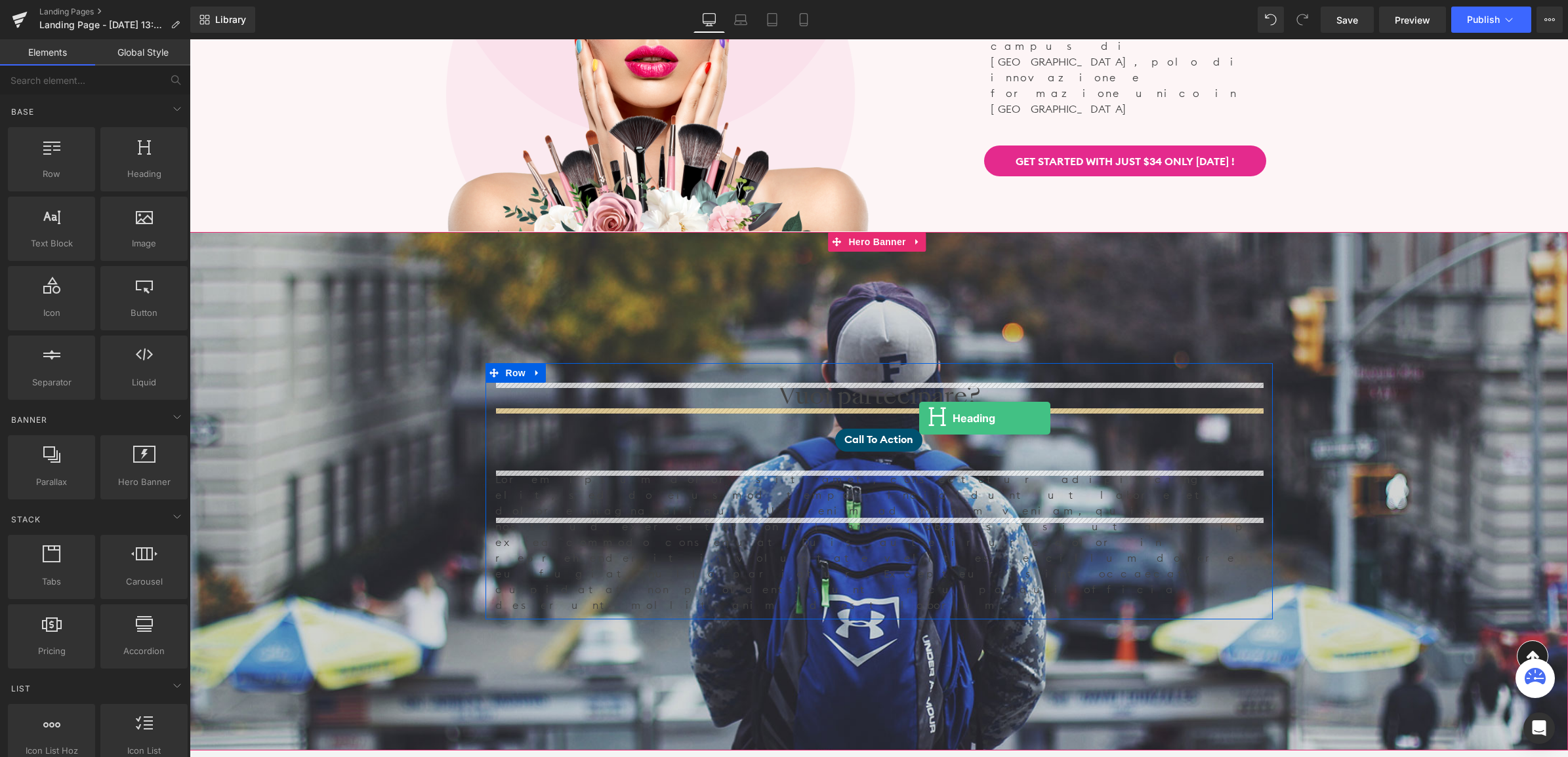
drag, startPoint x: 322, startPoint y: 208, endPoint x: 919, endPoint y: 418, distance: 632.9
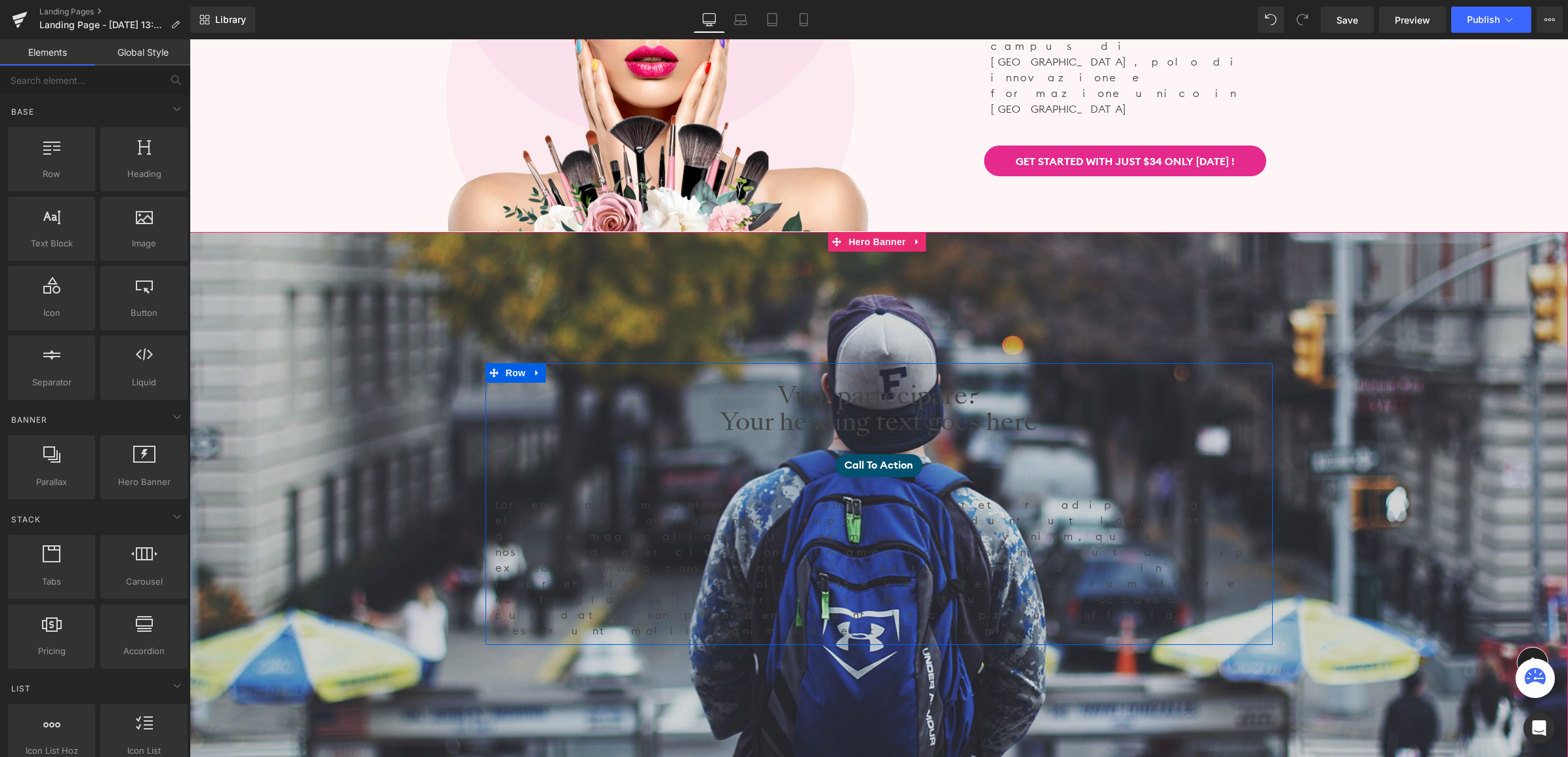
scroll to position [5651, 1375]
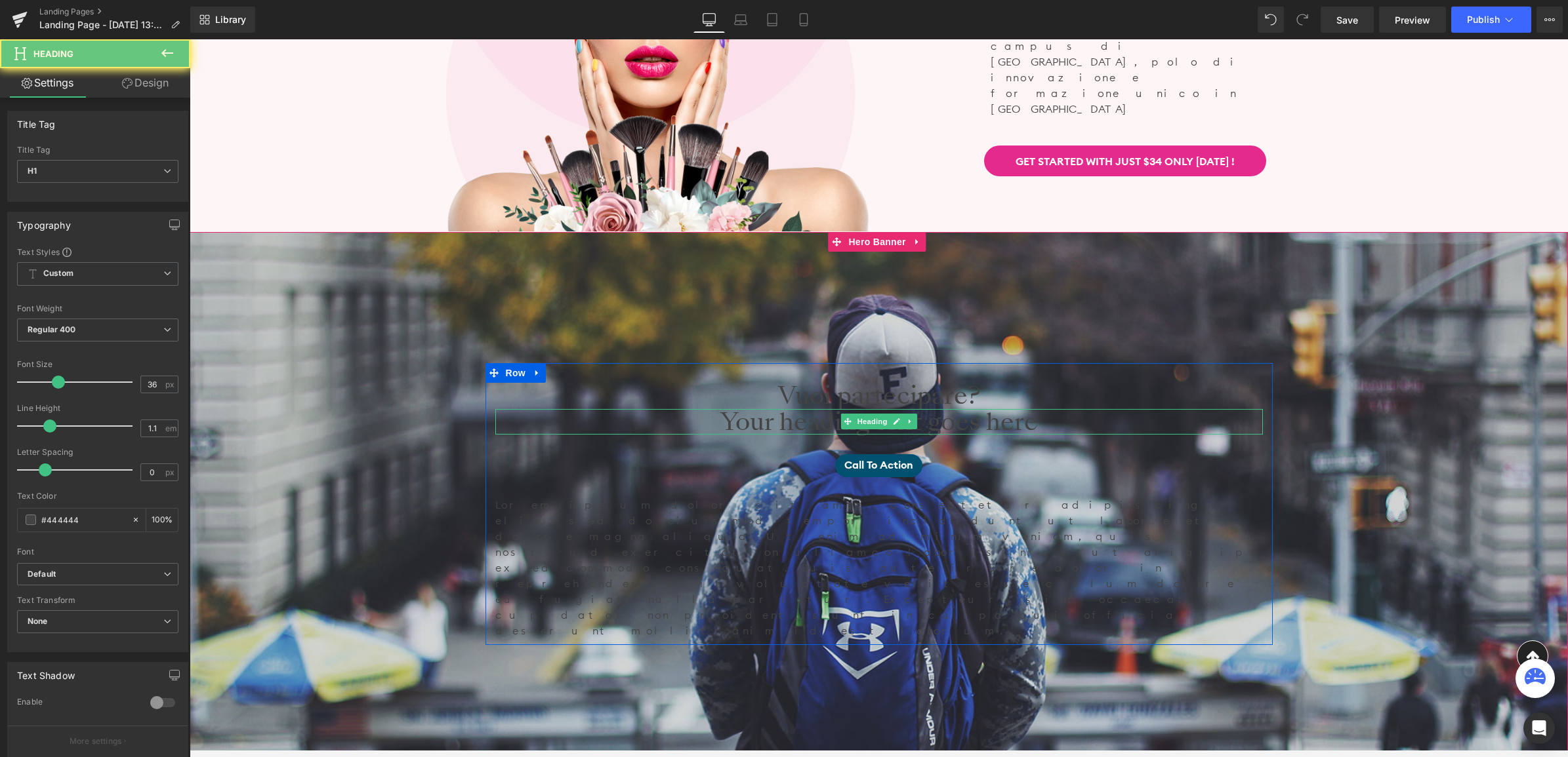
click at [999, 427] on h1 "Your heading text goes here" at bounding box center [879, 422] width 767 height 27
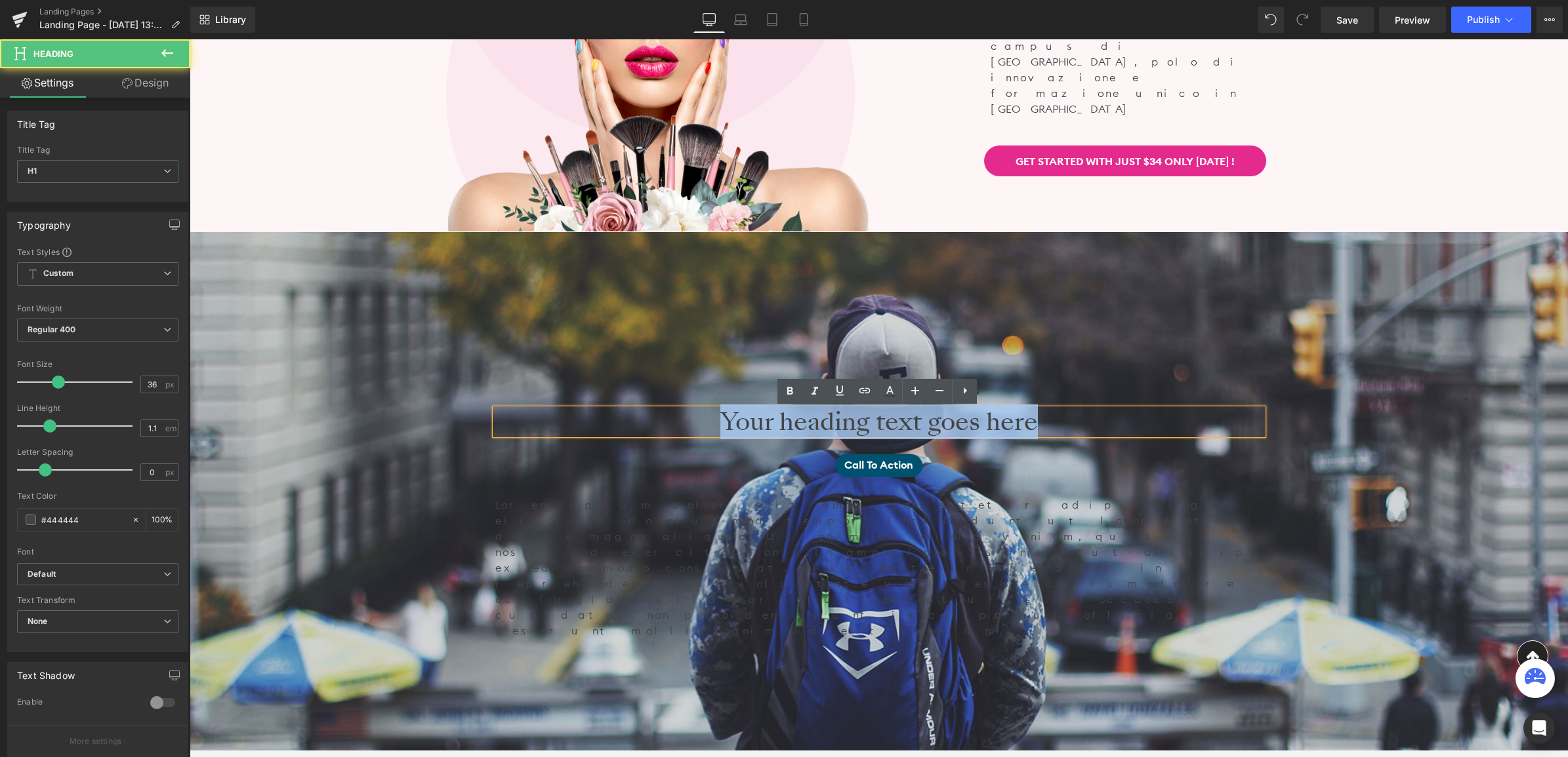
drag, startPoint x: 1048, startPoint y: 424, endPoint x: 657, endPoint y: 414, distance: 391.1
click at [657, 414] on h1 "Your heading text goes here" at bounding box center [879, 422] width 767 height 27
paste div
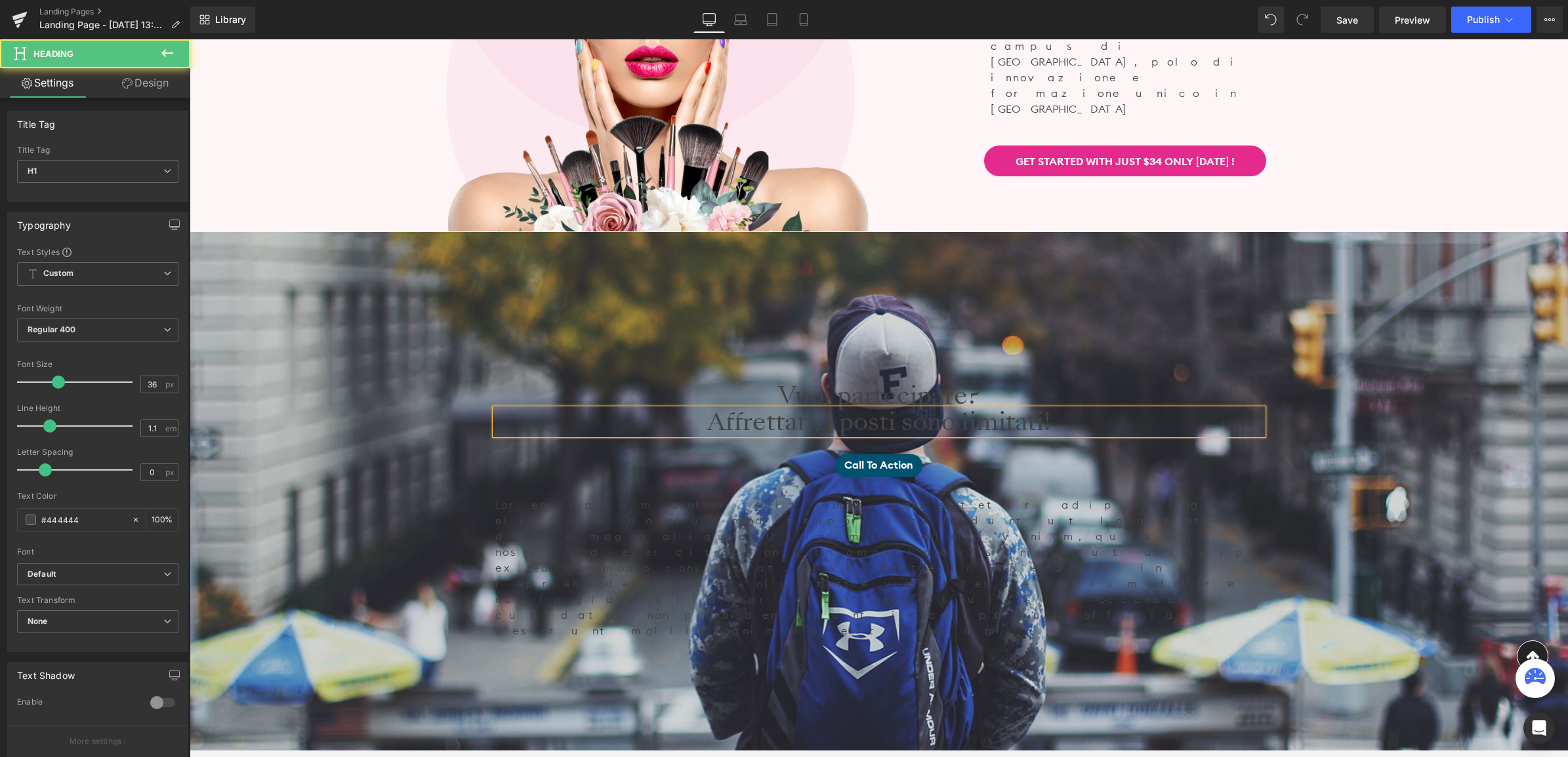
drag, startPoint x: 1022, startPoint y: 427, endPoint x: 677, endPoint y: 423, distance: 345.0
click at [677, 423] on div "Affrettati, i posti sono limitati!" at bounding box center [879, 422] width 767 height 27
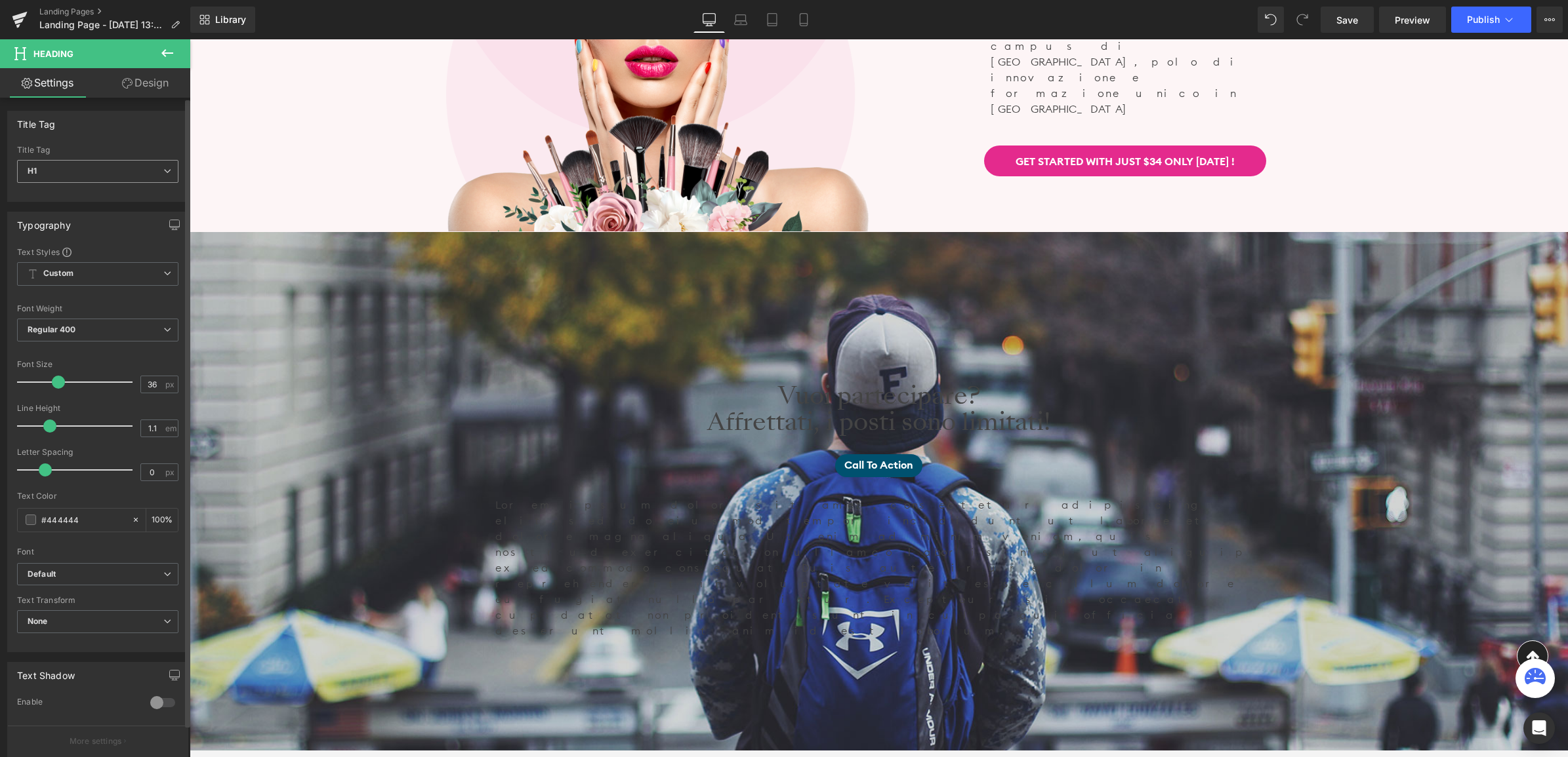
click at [133, 168] on span "H1" at bounding box center [98, 170] width 162 height 23
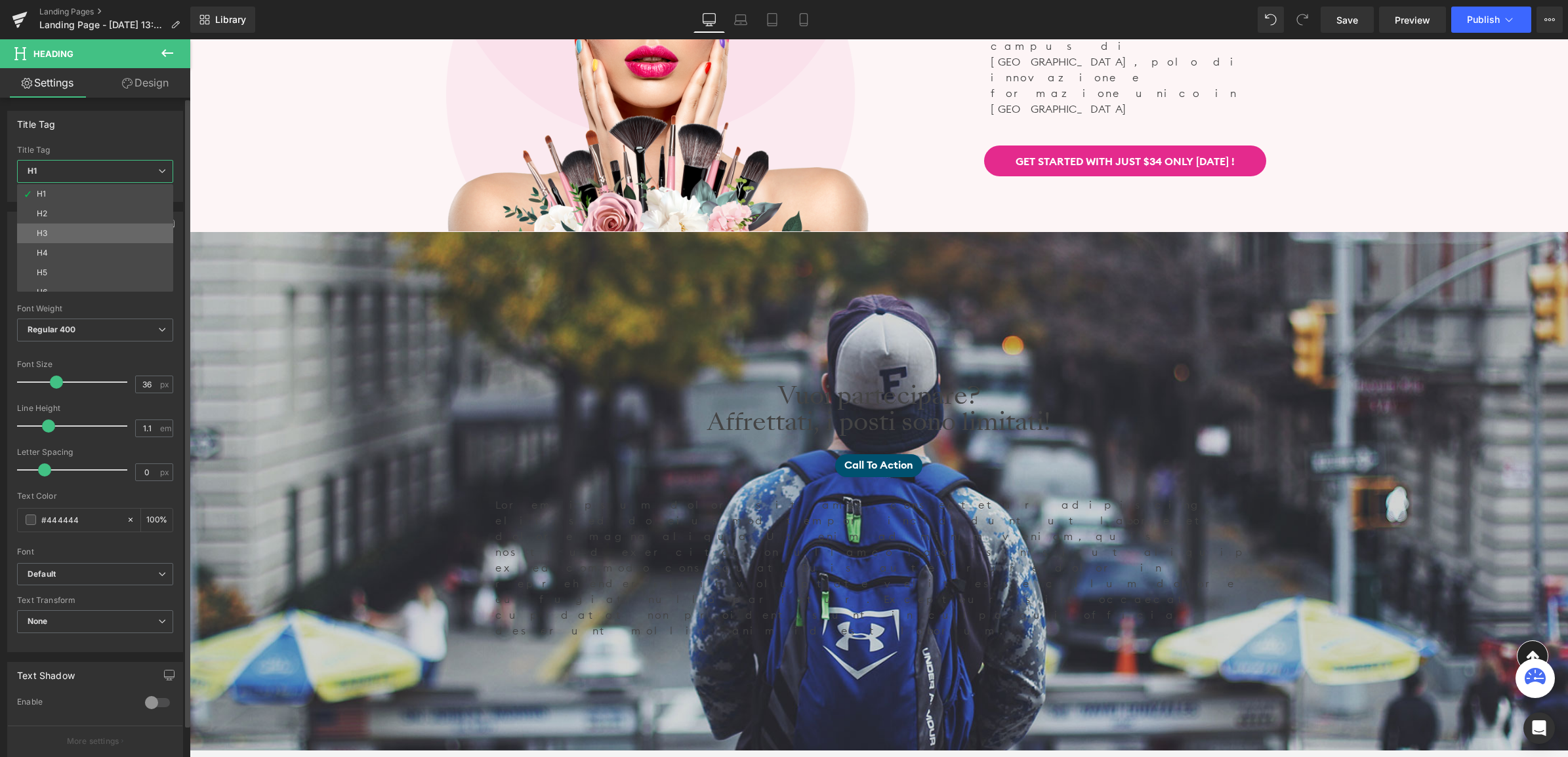
click at [92, 236] on li "H3" at bounding box center [98, 233] width 162 height 20
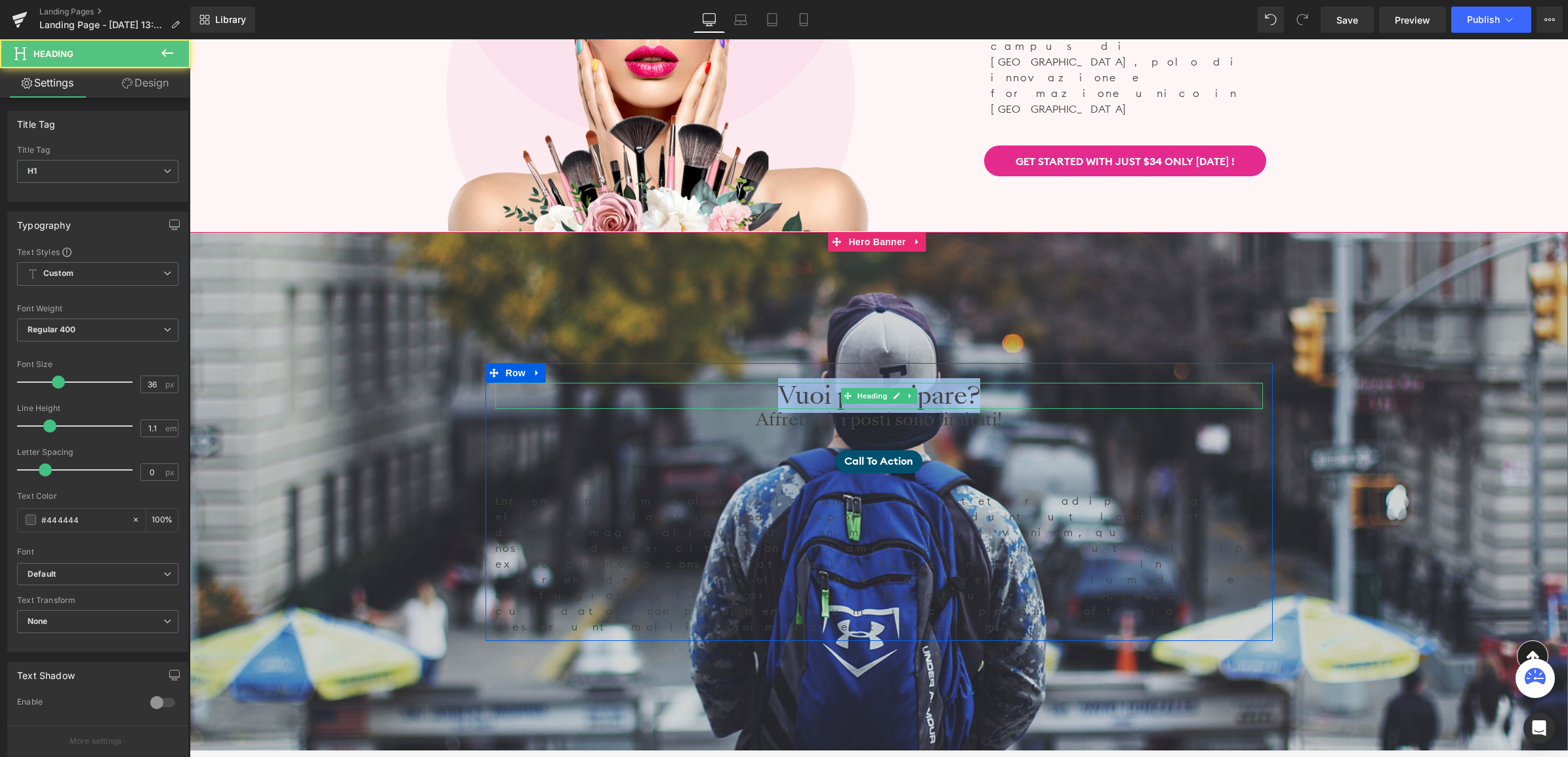
drag, startPoint x: 1014, startPoint y: 396, endPoint x: 681, endPoint y: 389, distance: 333.1
click at [681, 389] on h1 "Vuoi partecipare?" at bounding box center [879, 396] width 767 height 27
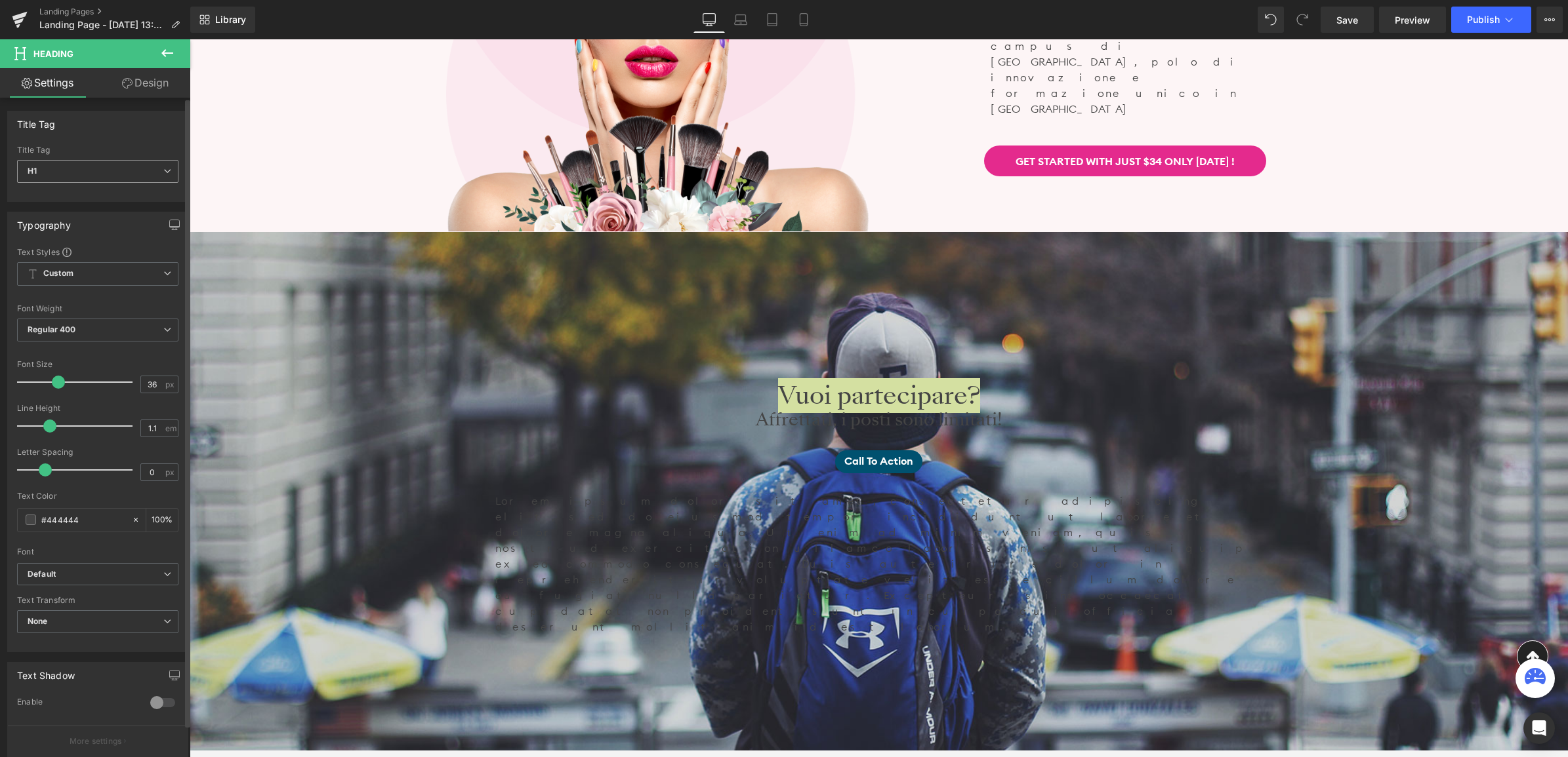
click at [103, 175] on span "H1" at bounding box center [98, 170] width 162 height 23
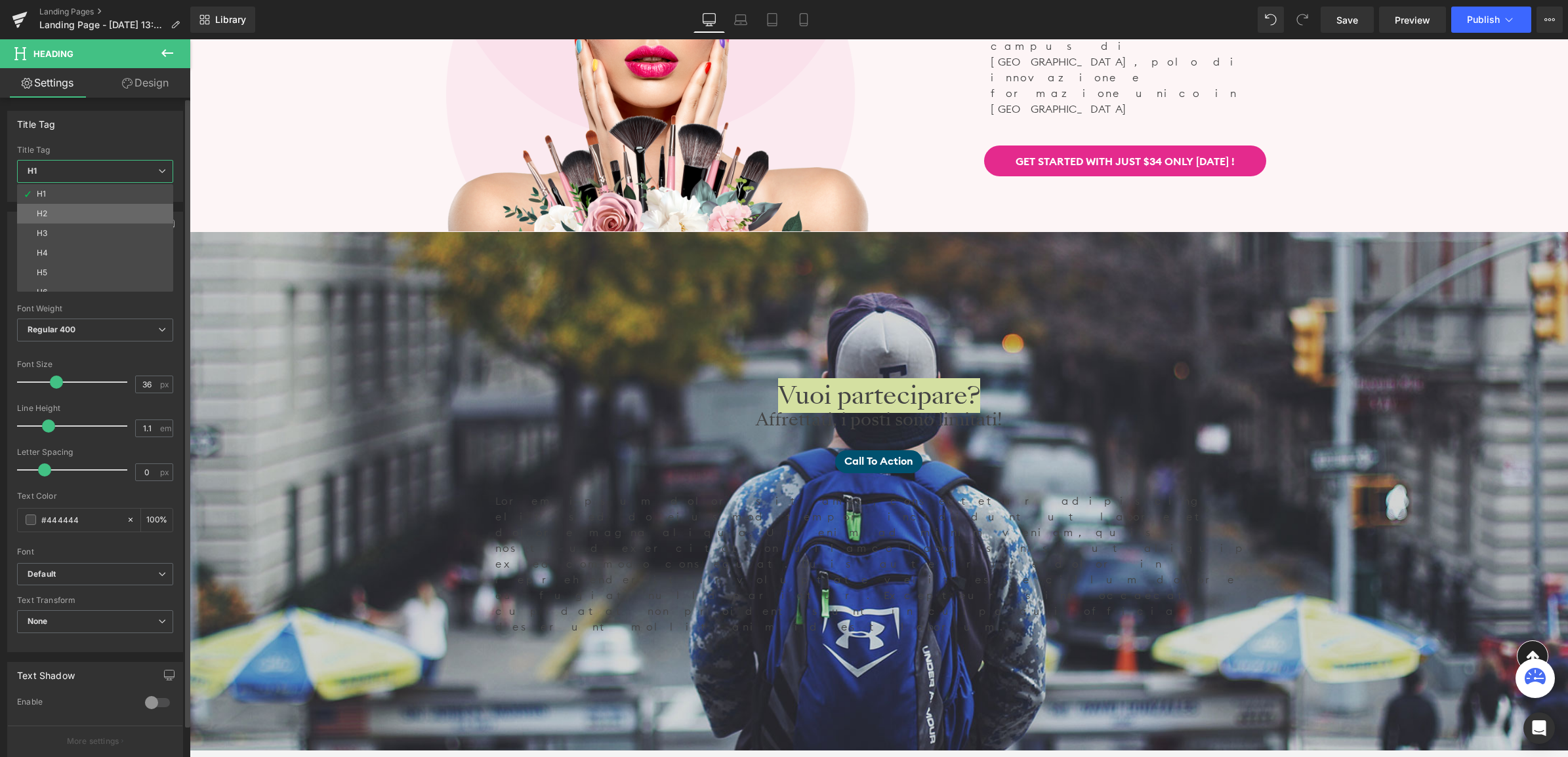
click at [101, 219] on li "H2" at bounding box center [98, 214] width 162 height 20
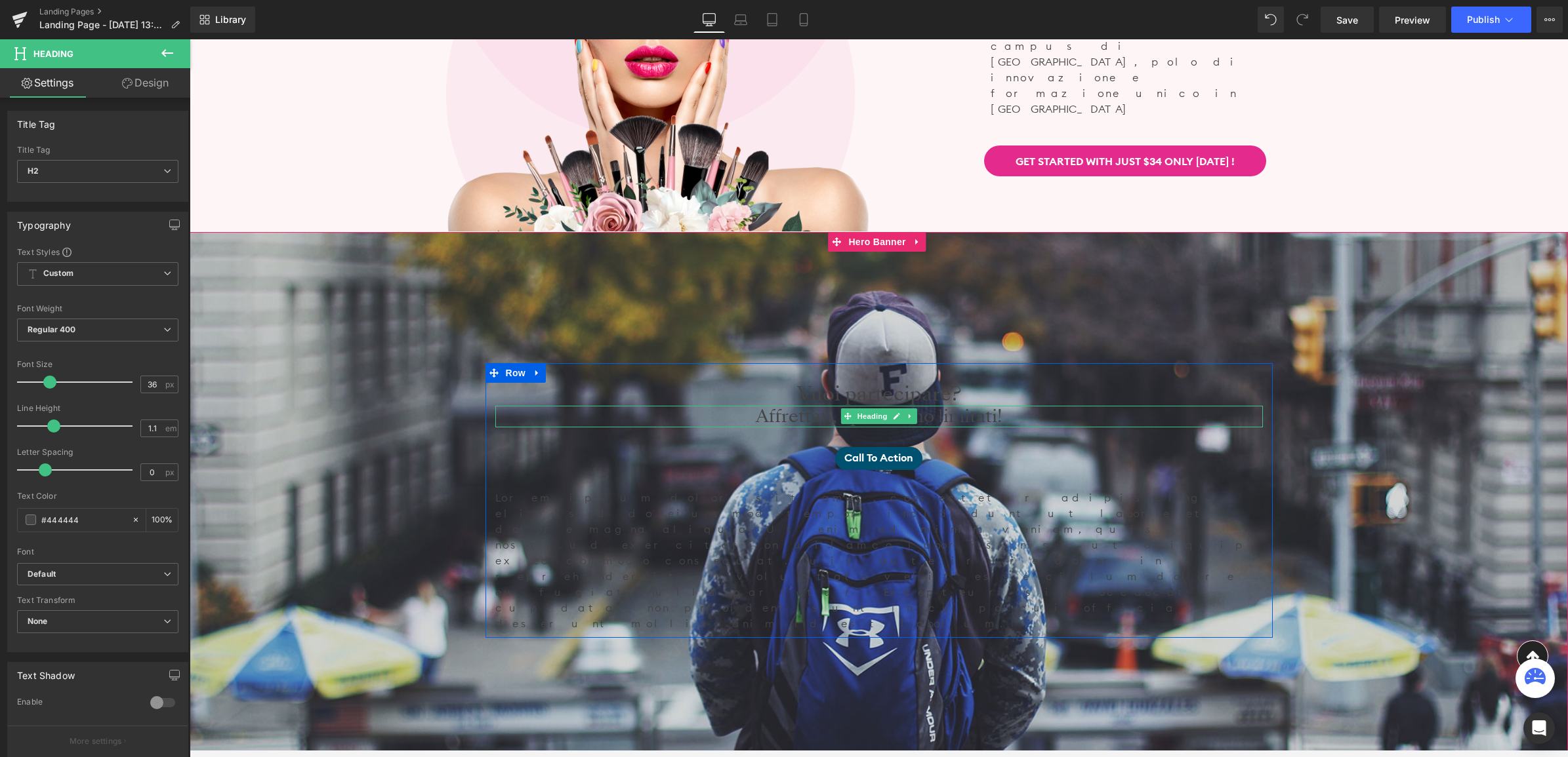
click at [798, 420] on h3 "Affrettati, i posti sono limitati!" at bounding box center [879, 416] width 767 height 23
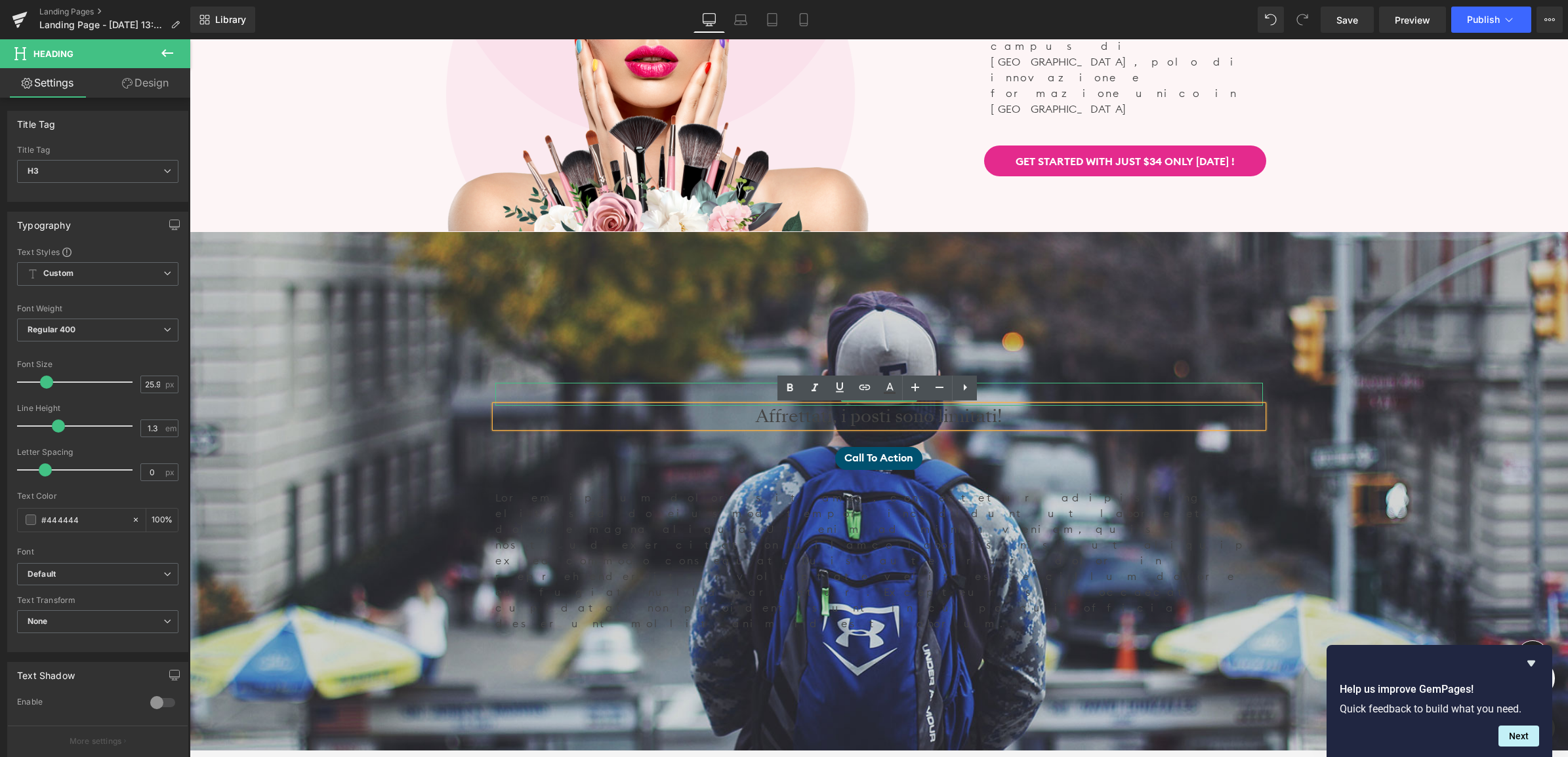
click at [1070, 387] on h2 "Vuoi partecipare?" at bounding box center [879, 394] width 767 height 23
click at [841, 457] on link "Call To Action" at bounding box center [879, 458] width 88 height 23
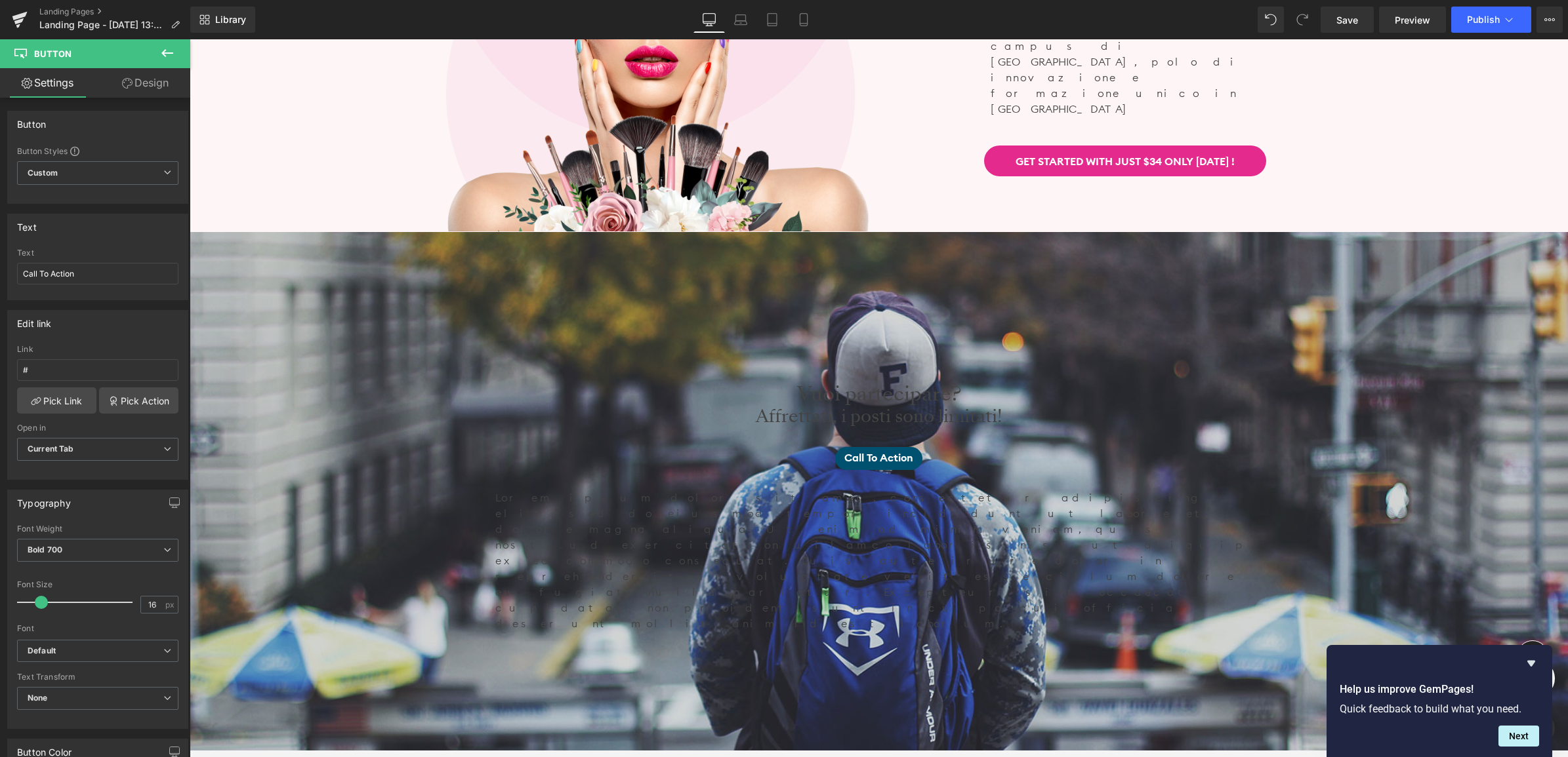
drag, startPoint x: 84, startPoint y: 273, endPoint x: -3, endPoint y: 271, distance: 87.0
click at [0, 271] on html "Heading You are previewing how the will restyle your page. You can not edit Ele…" at bounding box center [784, 378] width 1568 height 757
type input "Clicca qui iscriverti all'evento"
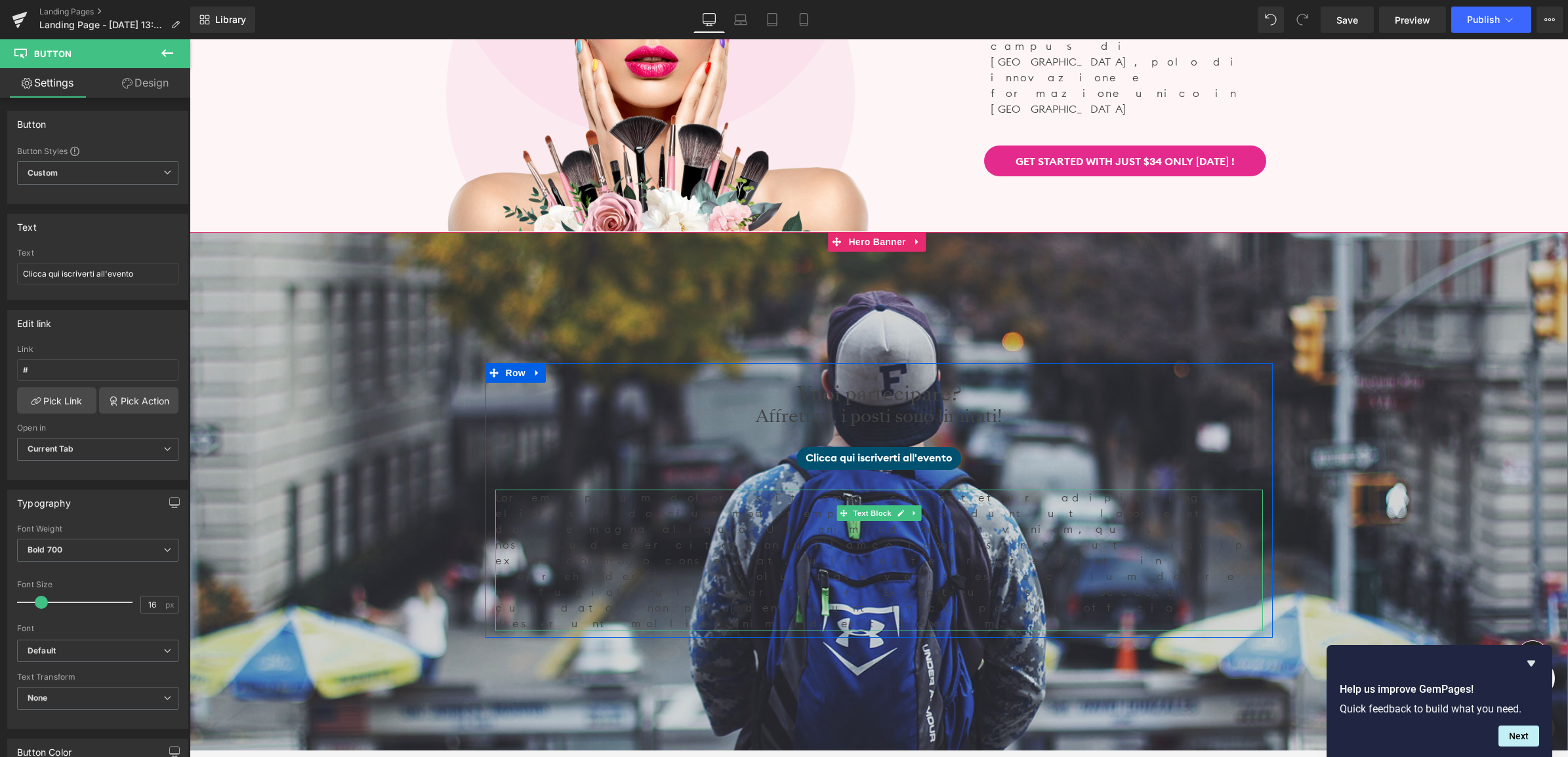
click at [1022, 523] on p "Lorem ipsum dolor sit amet, consectetur adipiscing elit, sed do eiusmod tempor …" at bounding box center [879, 560] width 767 height 142
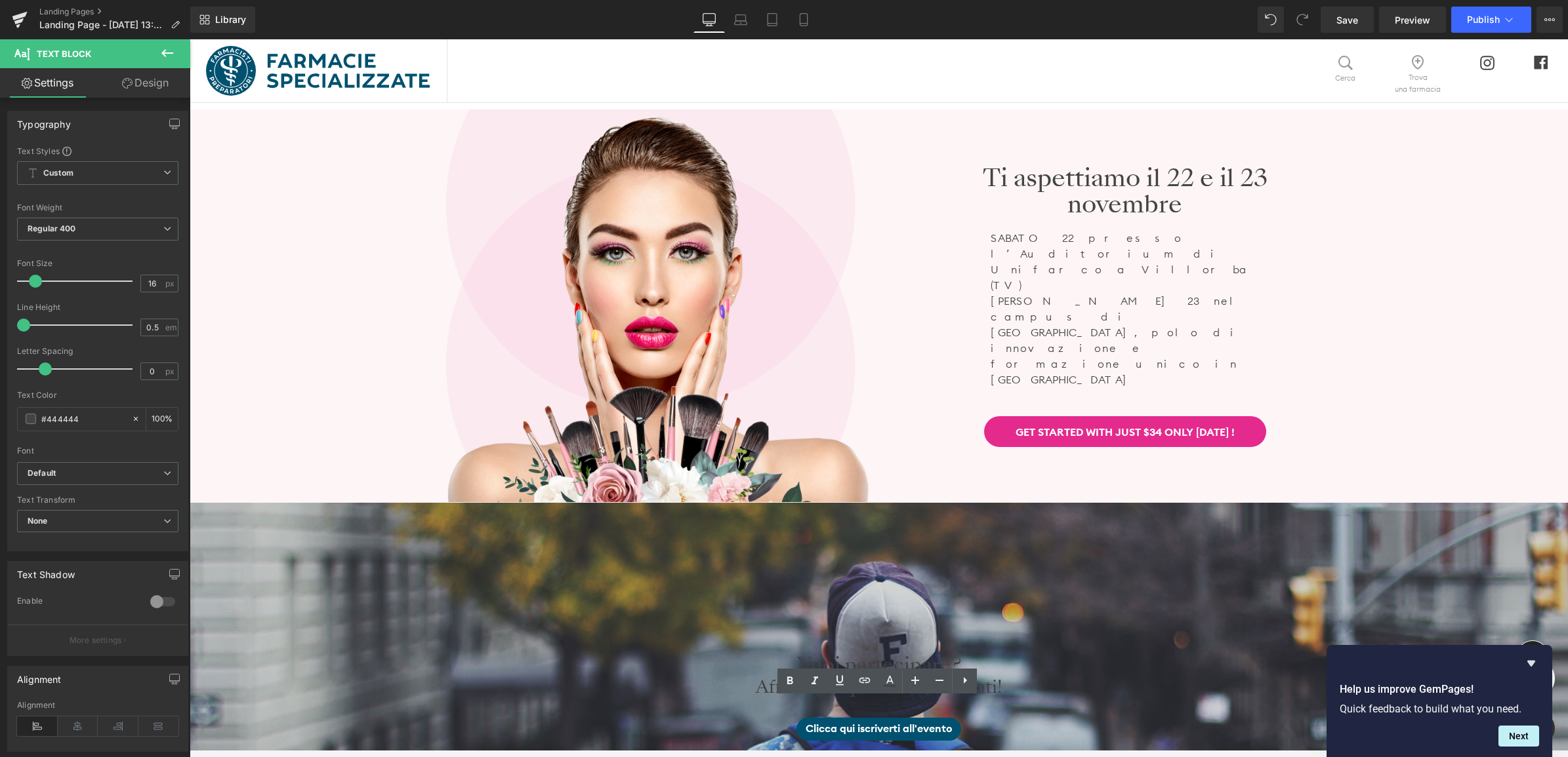
scroll to position [0, 0]
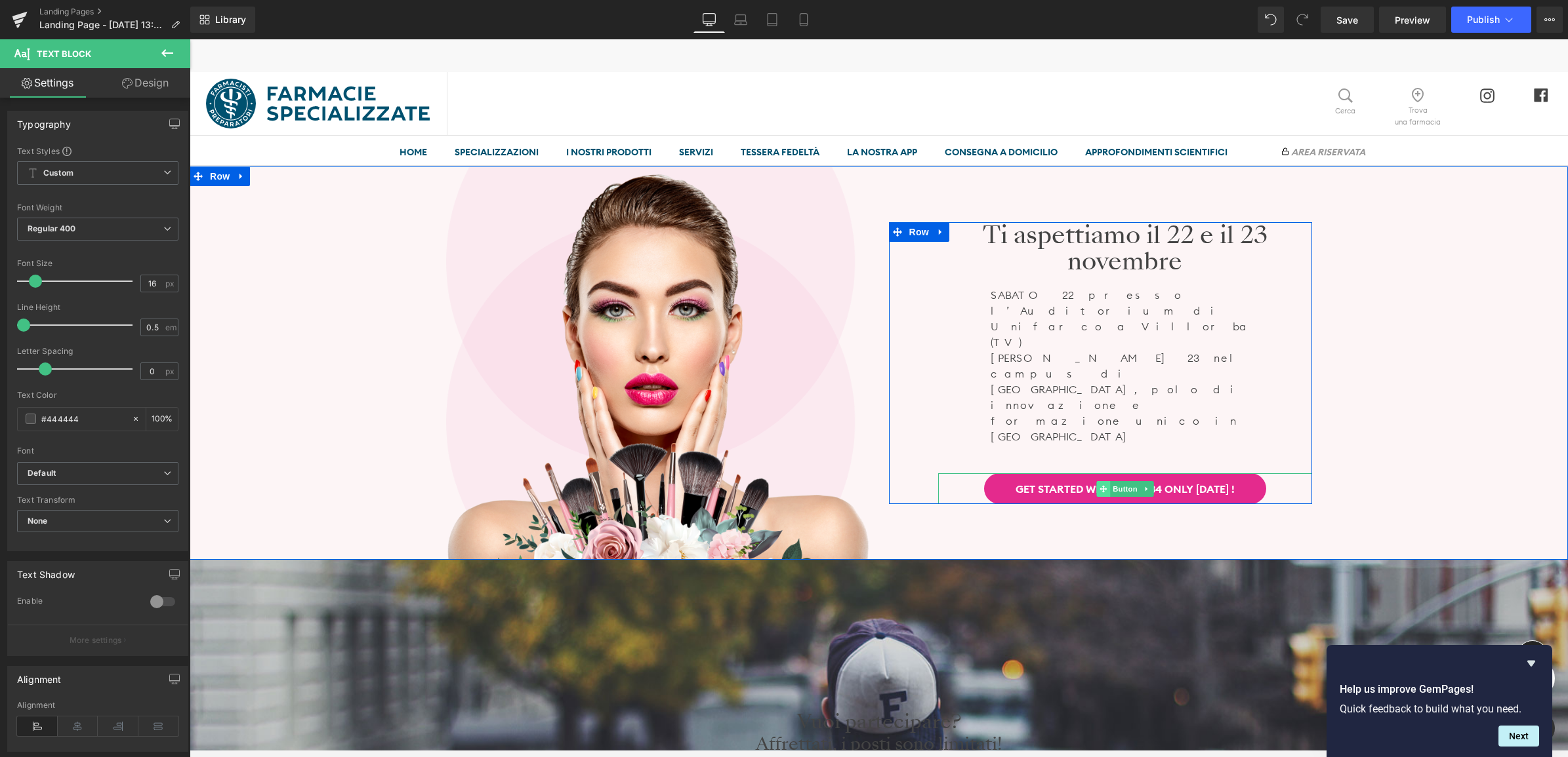
click at [1100, 485] on icon at bounding box center [1102, 489] width 7 height 8
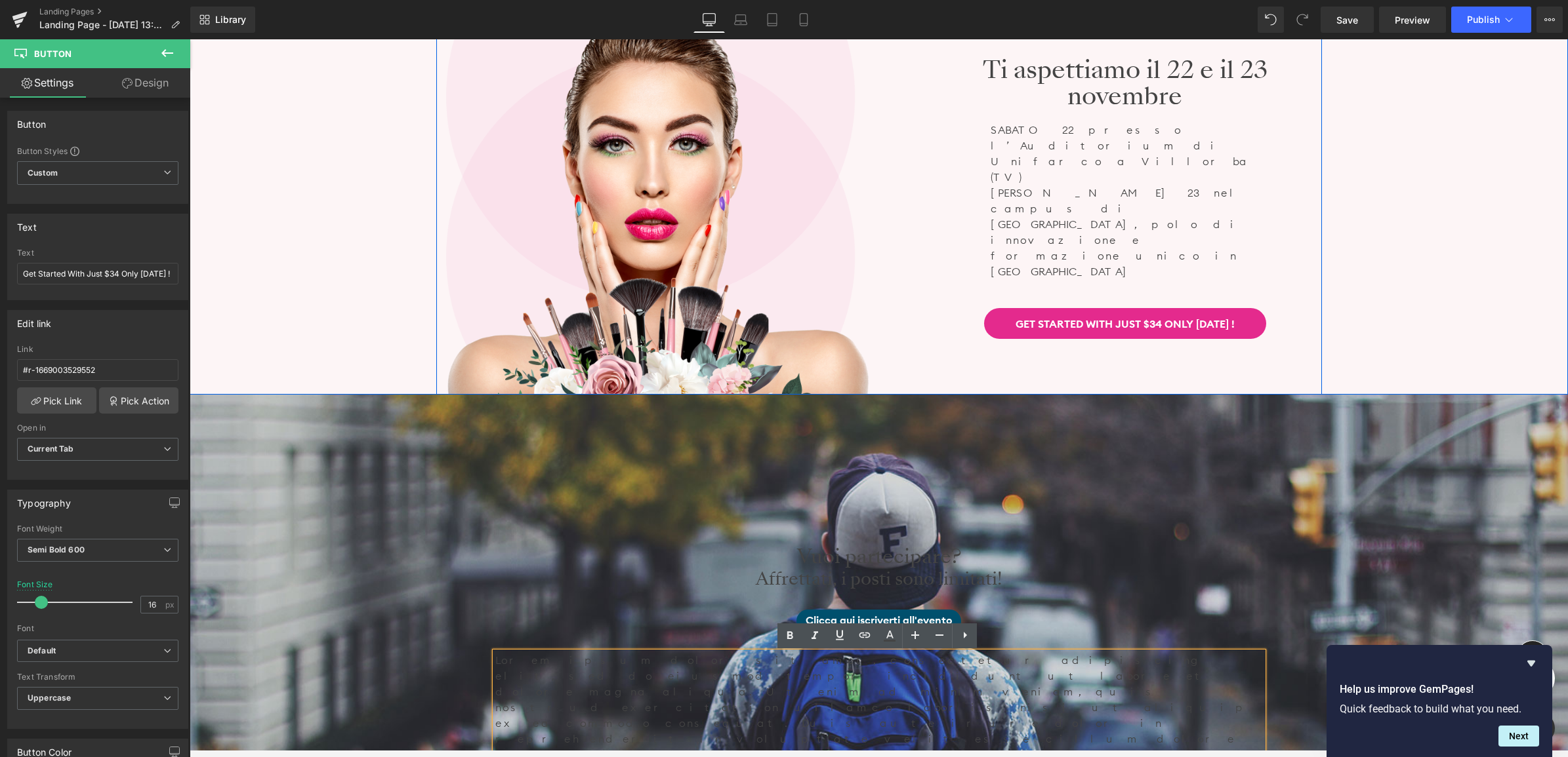
scroll to position [163, 0]
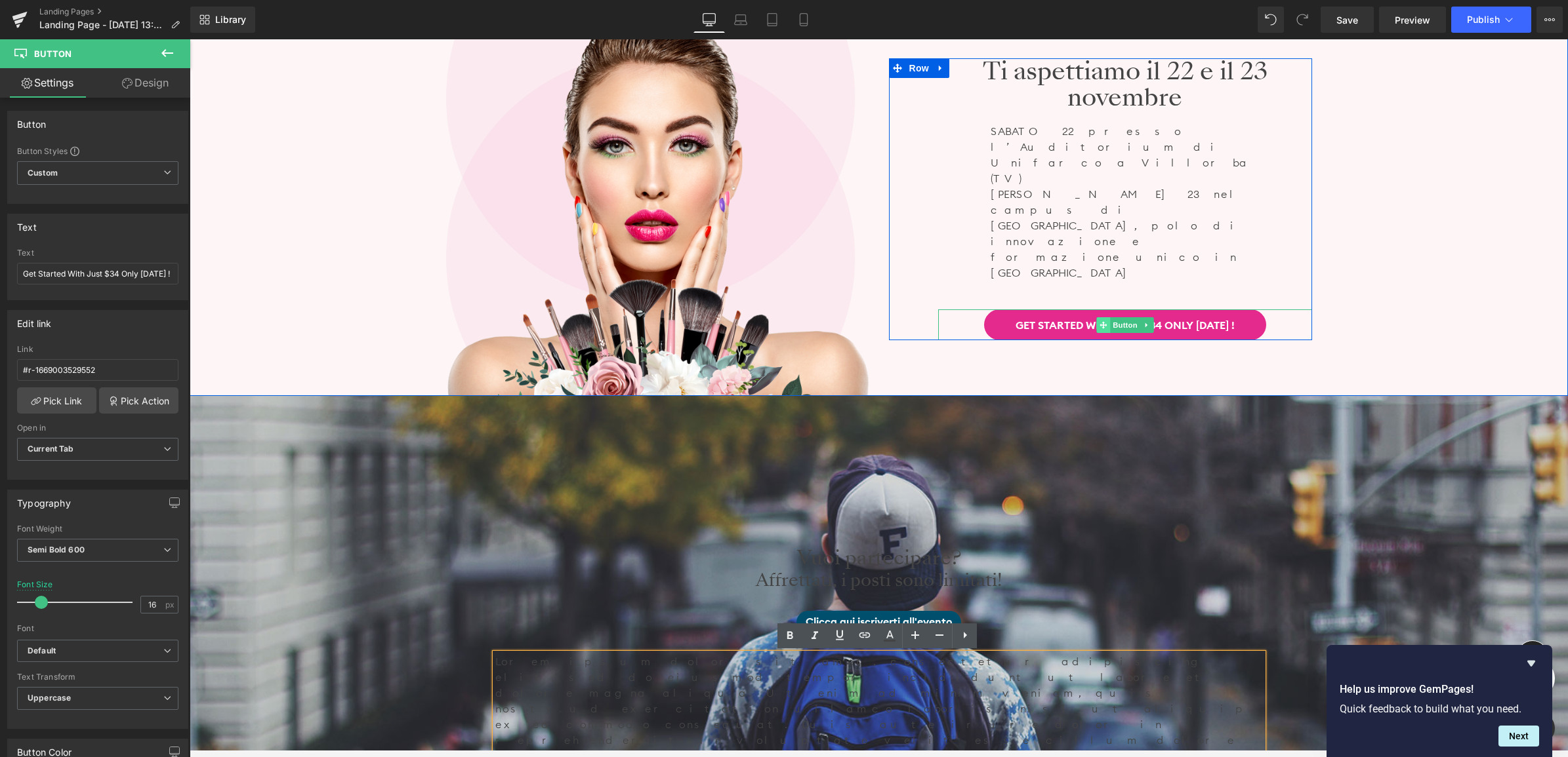
click at [1097, 317] on span at bounding box center [1103, 325] width 14 height 16
click at [1100, 321] on icon at bounding box center [1102, 325] width 7 height 8
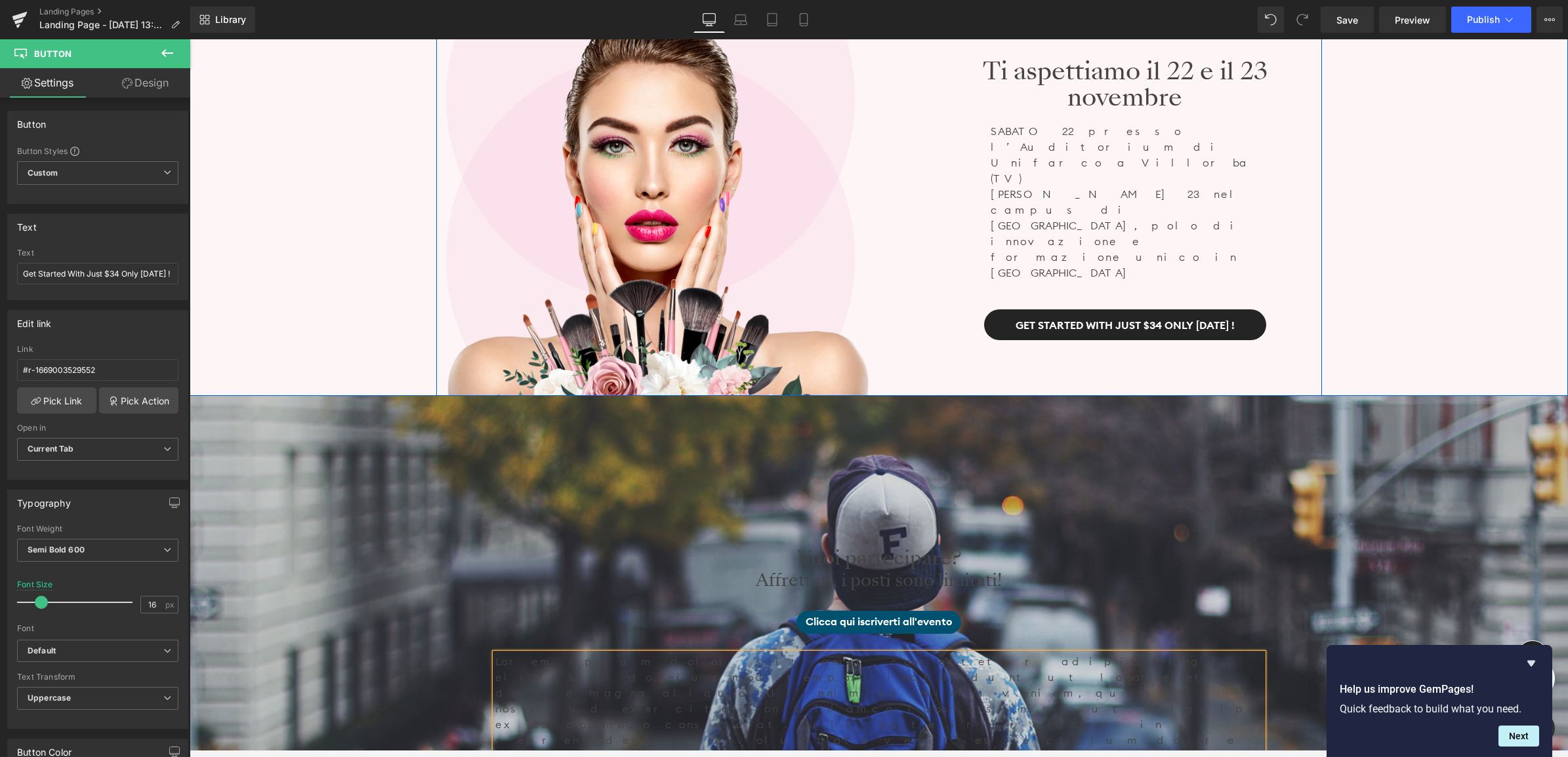
click at [1091, 309] on link "Get Started With Just $34 Only [DATE] !" at bounding box center [1125, 324] width 282 height 31
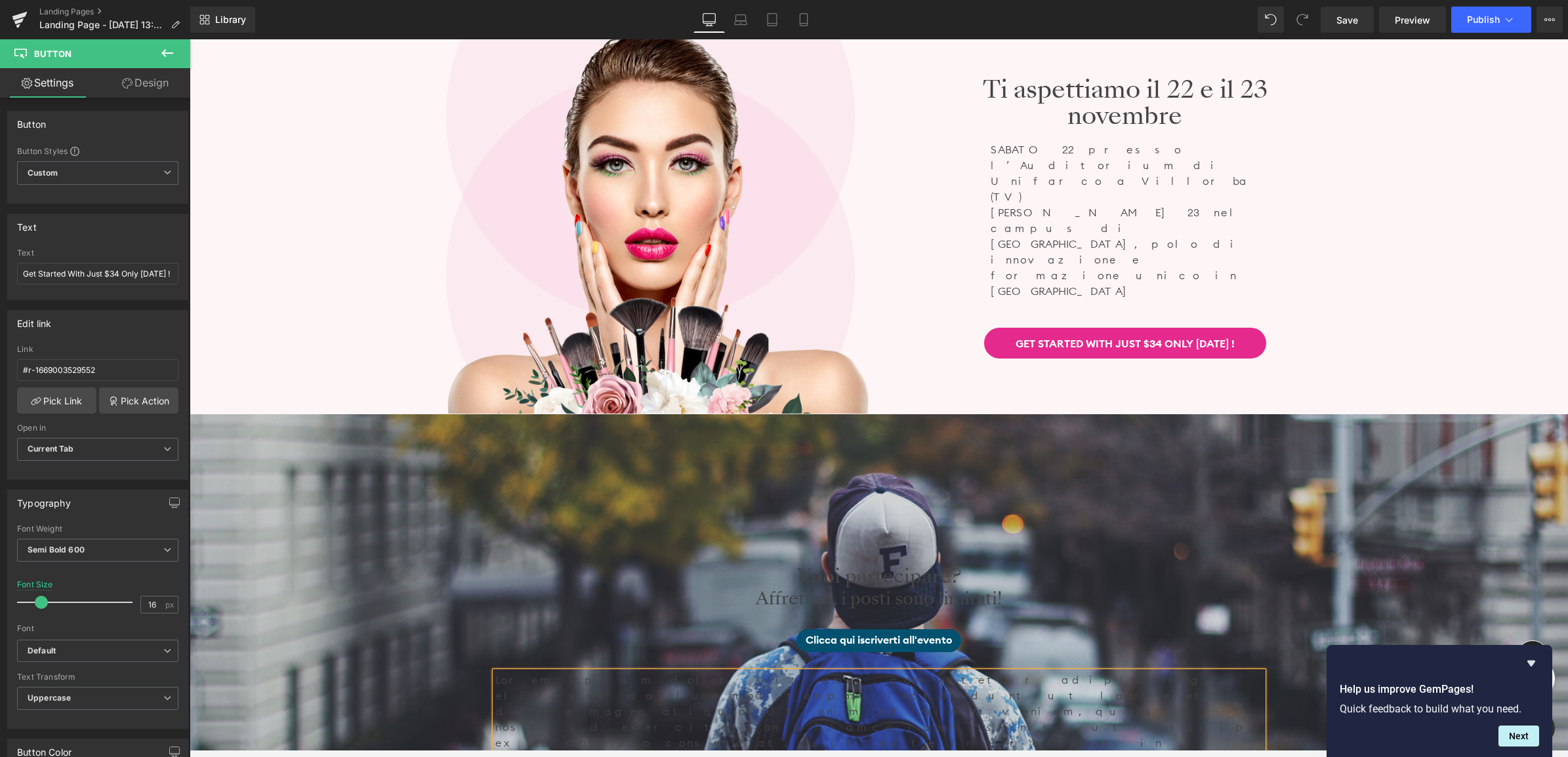
scroll to position [410, 0]
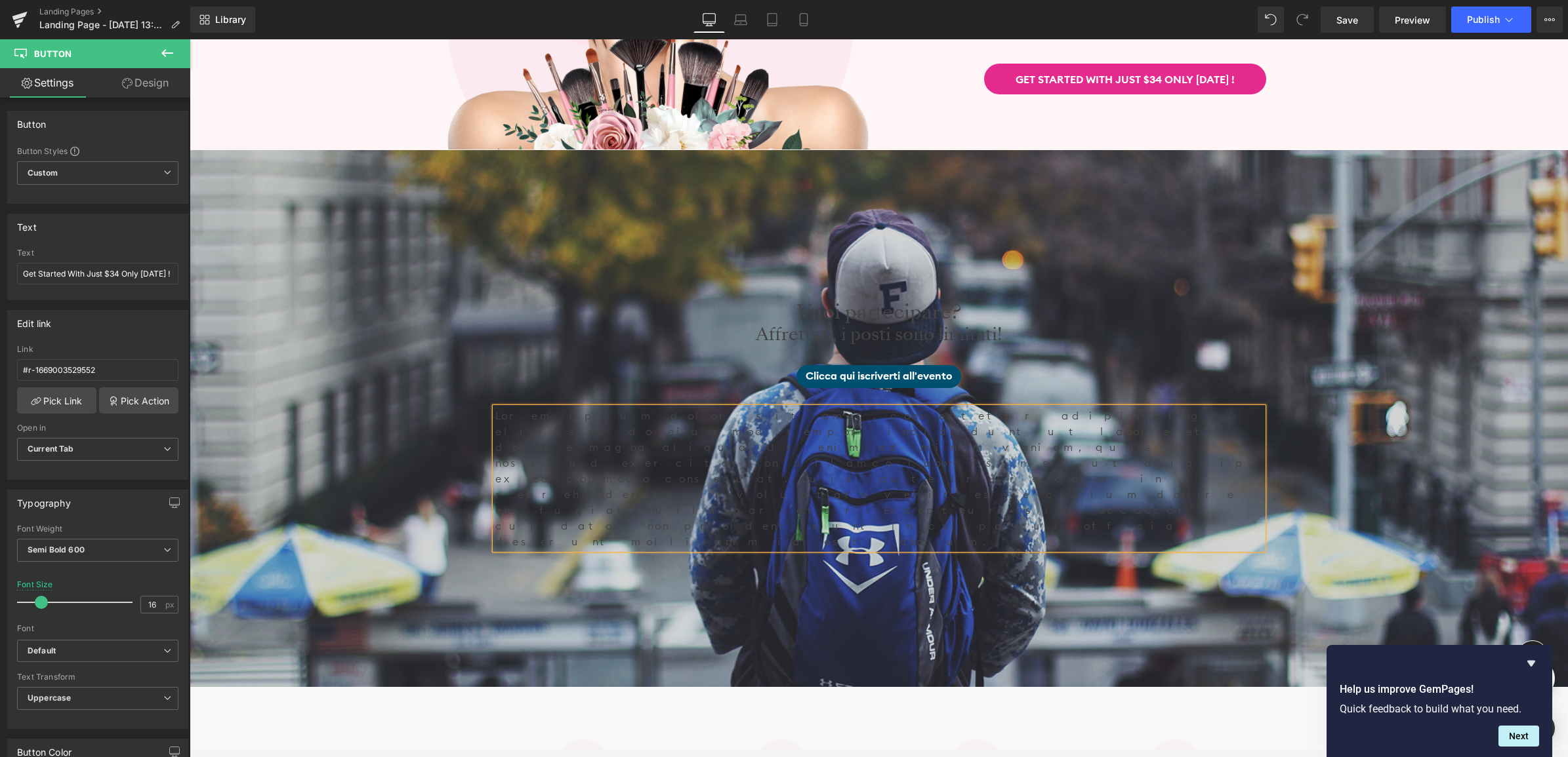
click at [799, 450] on p "Lorem ipsum dolor sit amet, consectetur adipiscing elit, sed do eiusmod tempor …" at bounding box center [879, 478] width 767 height 142
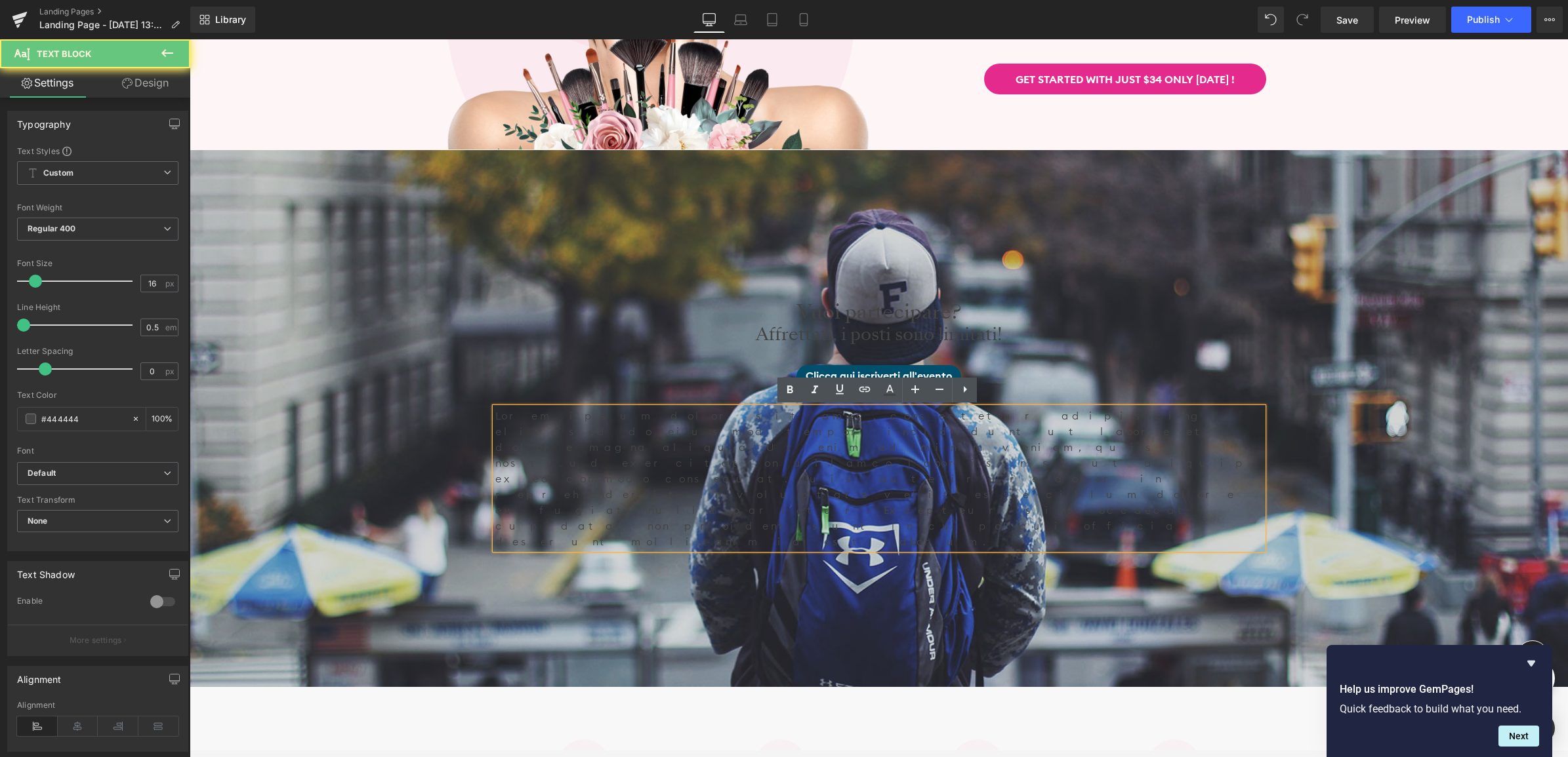
click at [799, 450] on p "Lorem ipsum dolor sit amet, consectetur adipiscing elit, sed do eiusmod tempor …" at bounding box center [879, 478] width 767 height 142
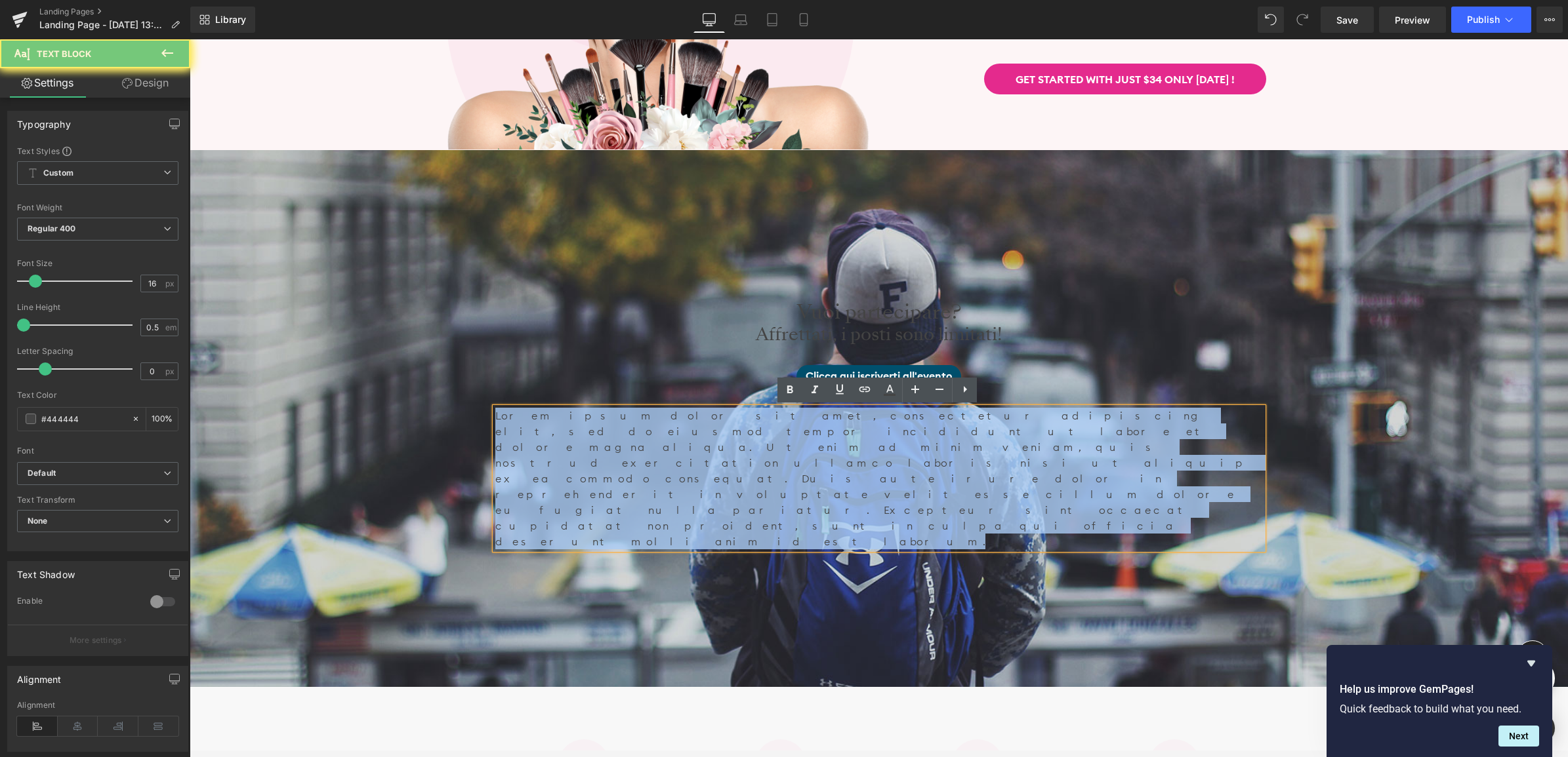
click at [799, 450] on p "Lorem ipsum dolor sit amet, consectetur adipiscing elit, sed do eiusmod tempor …" at bounding box center [879, 478] width 767 height 142
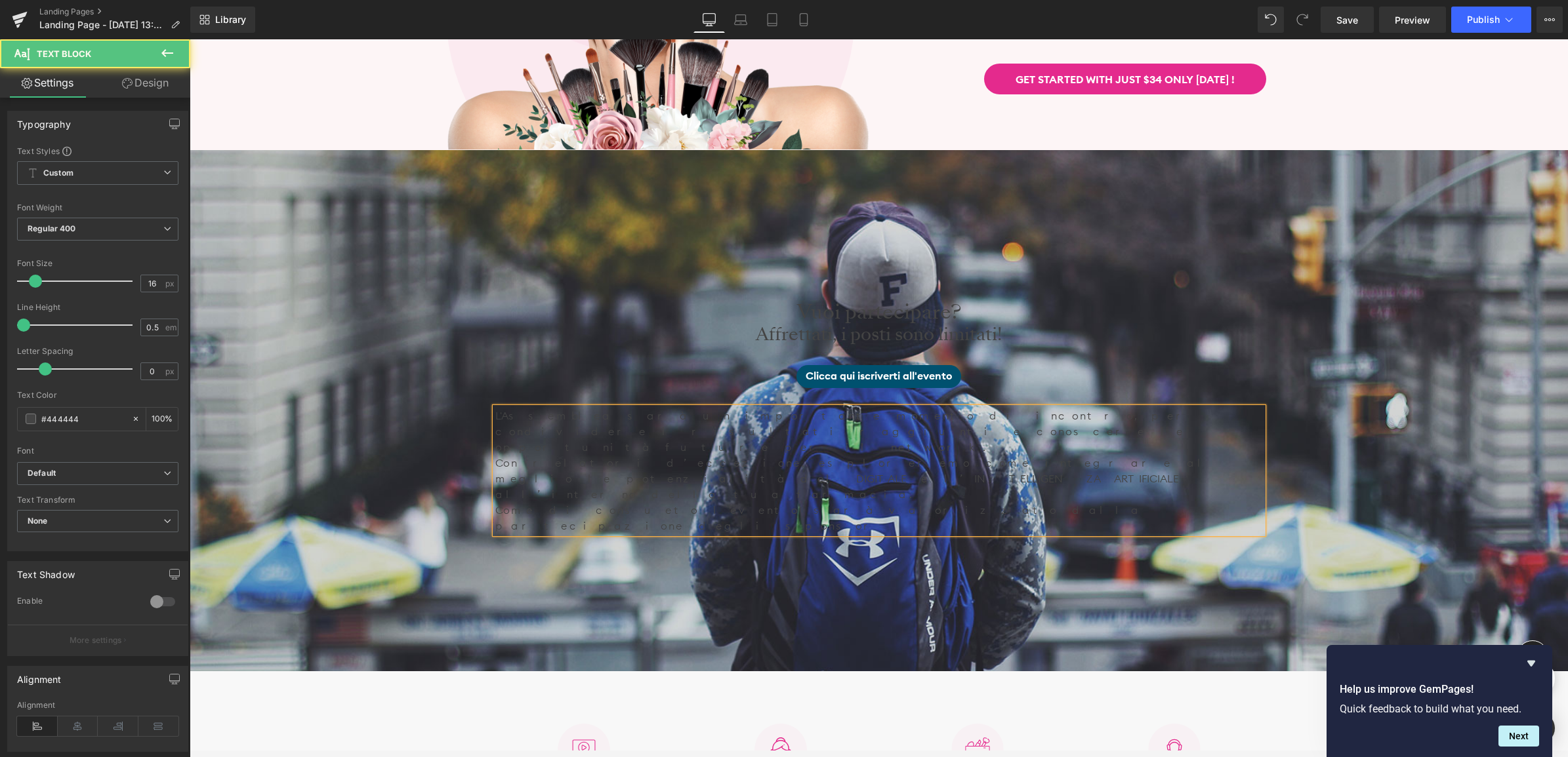
drag, startPoint x: 1016, startPoint y: 458, endPoint x: 790, endPoint y: 456, distance: 226.0
click at [790, 456] on div "L'Assemblea sarà un importante momento di incontro, per condividere i risultati…" at bounding box center [879, 471] width 767 height 126
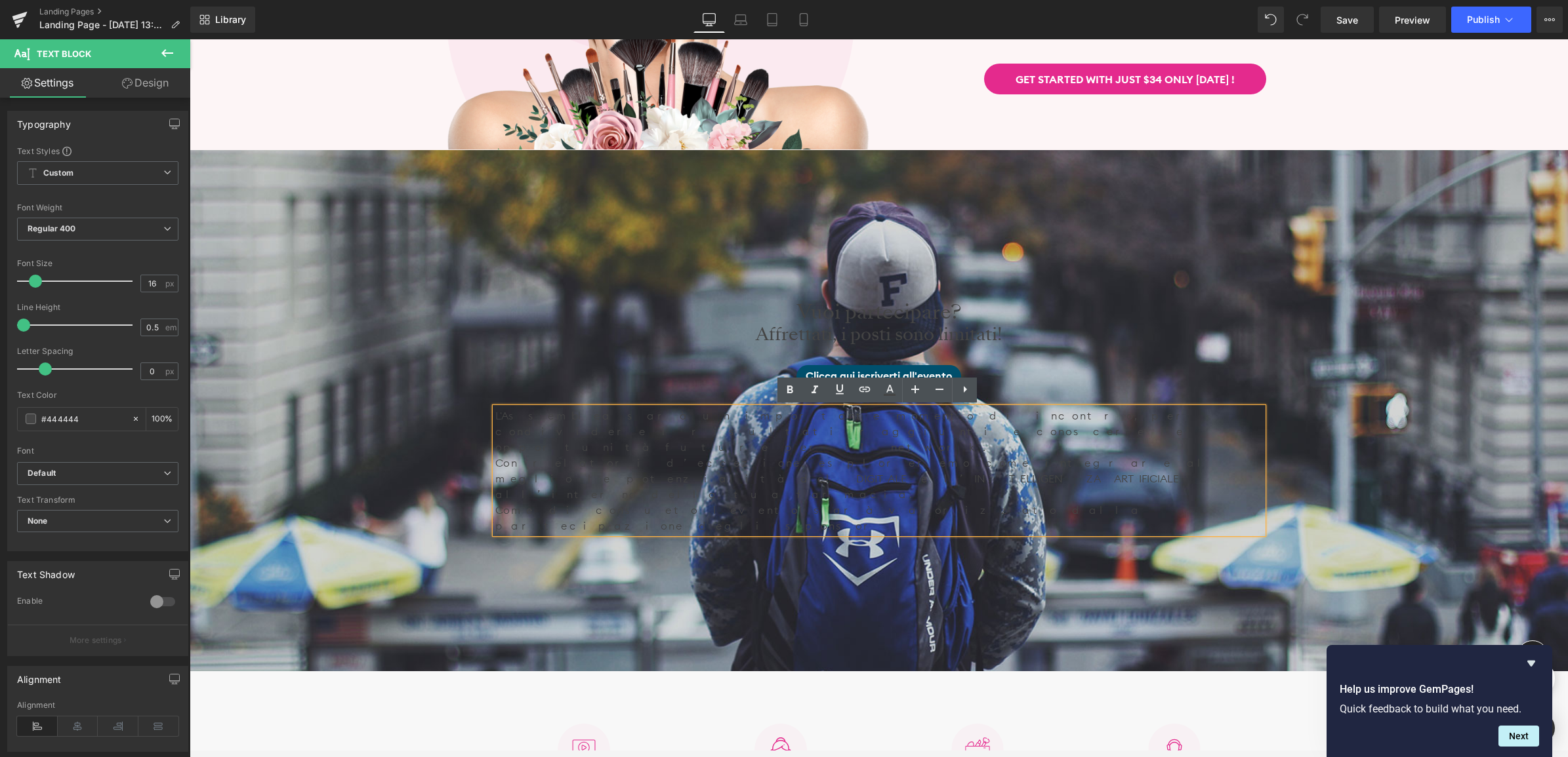
drag, startPoint x: 480, startPoint y: 276, endPoint x: 460, endPoint y: 280, distance: 20.4
click at [480, 276] on div at bounding box center [878, 410] width 1378 height 521
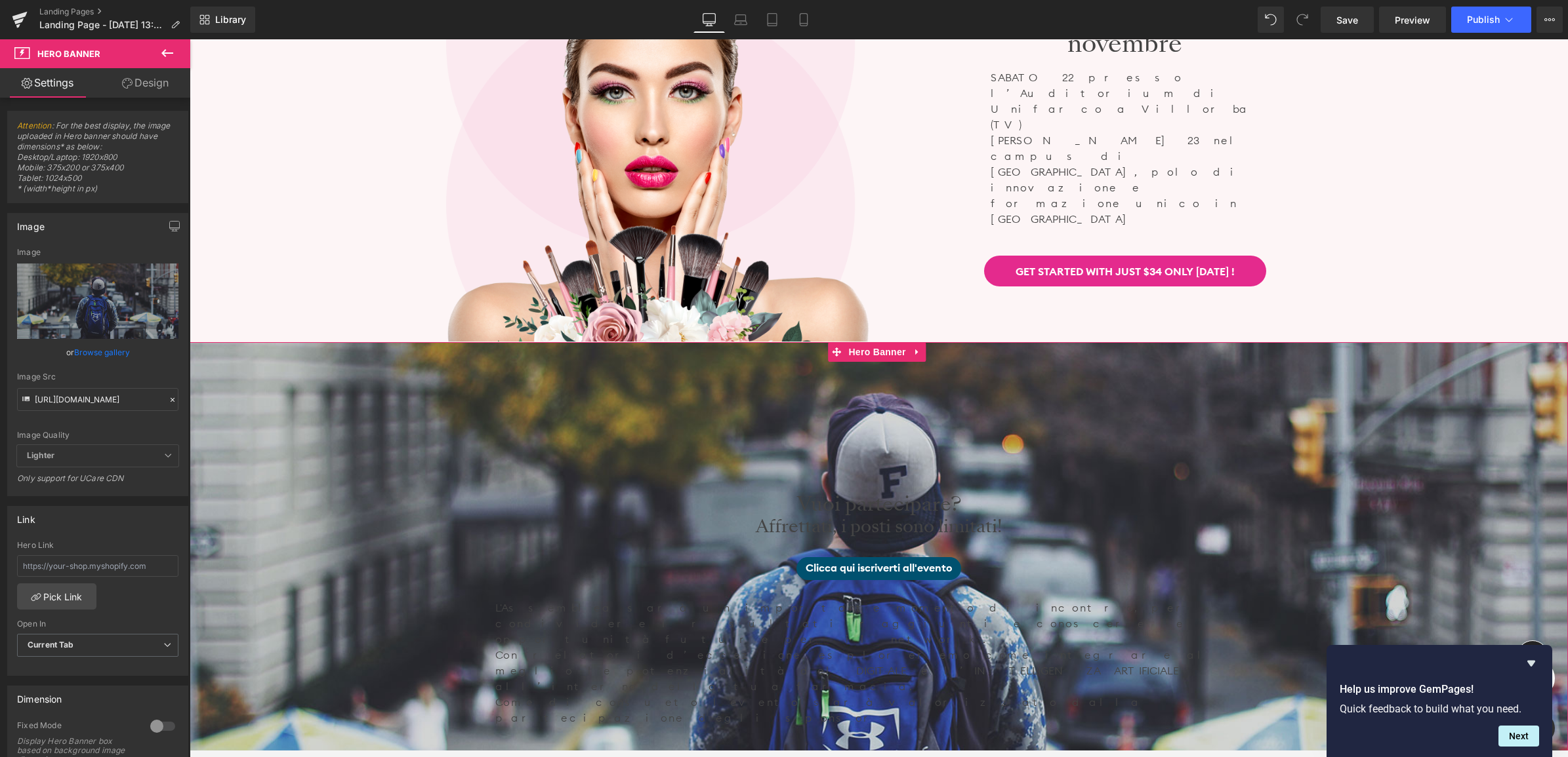
scroll to position [82, 0]
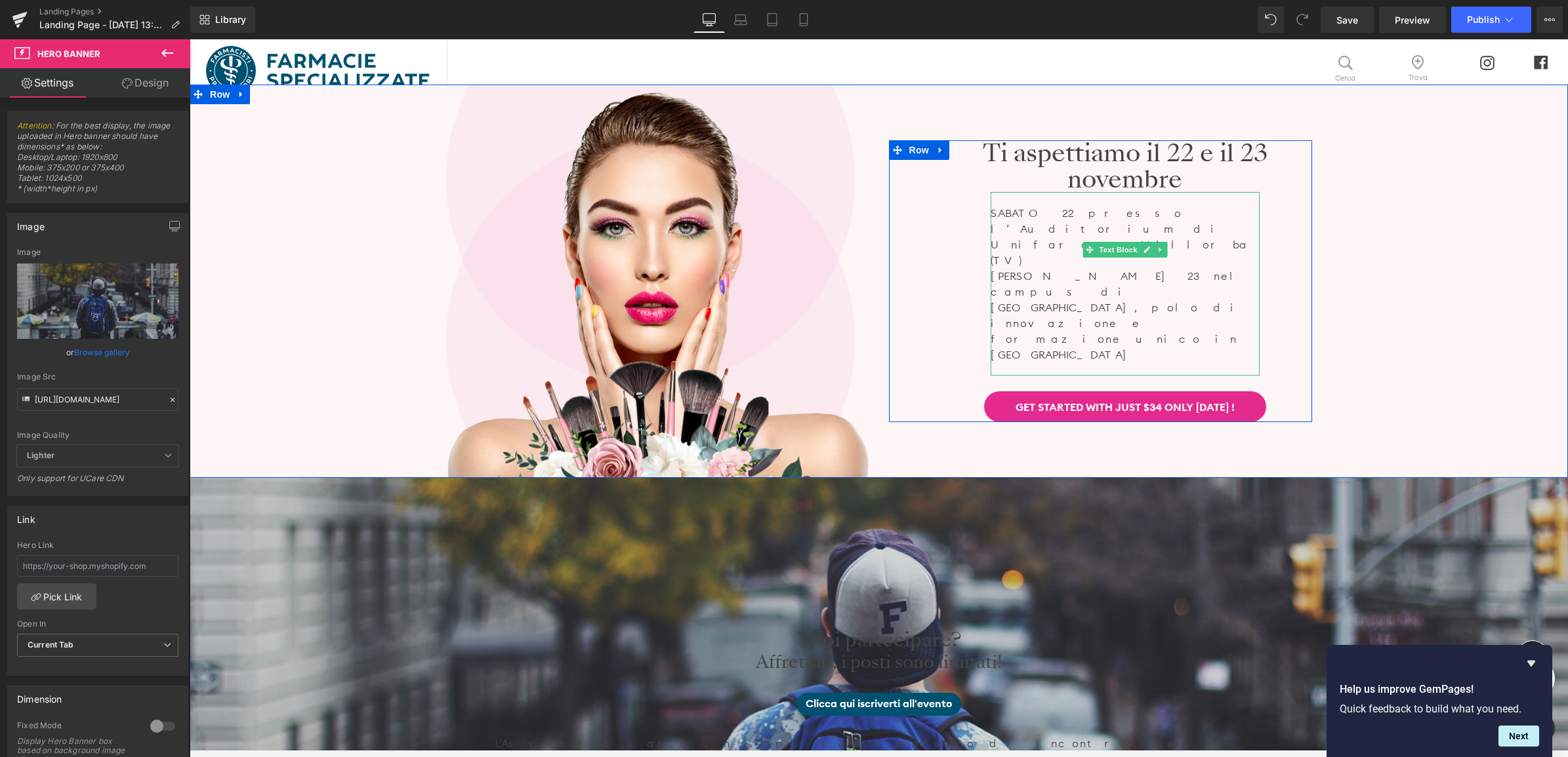
click at [1041, 268] on p "[DATE] 22 presso l’Auditorium di Unifarco a Villorba (TV)" at bounding box center [1125, 236] width 269 height 63
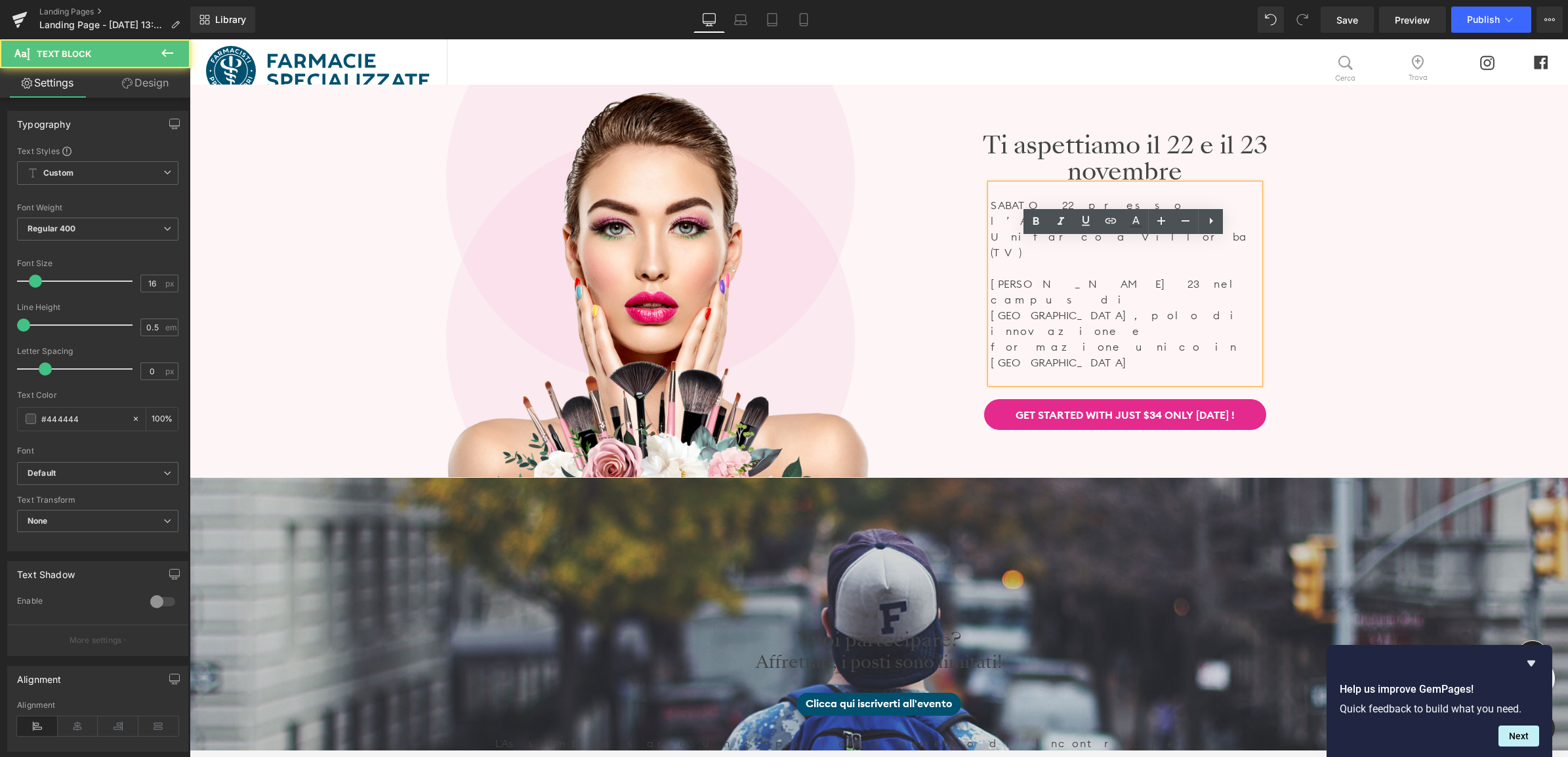
scroll to position [74, 0]
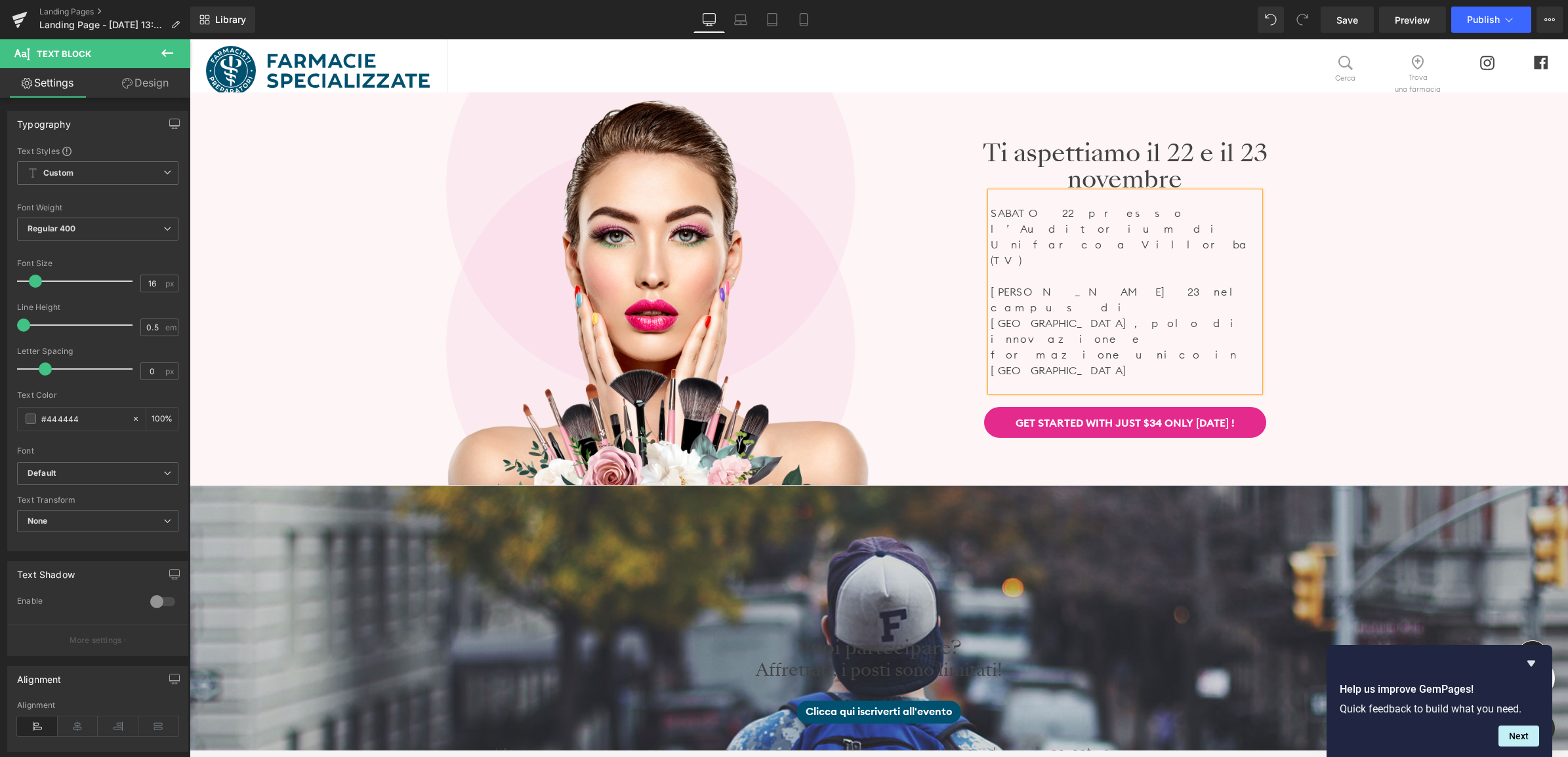
drag, startPoint x: 1043, startPoint y: 262, endPoint x: 1042, endPoint y: 270, distance: 8.1
click at [1042, 262] on p "[DATE] 22 presso l’Auditorium di Unifarco a Villorba (TV)" at bounding box center [1125, 236] width 269 height 63
click at [1258, 276] on div "SABATO 22 presso l’Auditorium di Unifarco a Villorba (TV) DOMENICA 23 nel campu…" at bounding box center [1125, 291] width 269 height 199
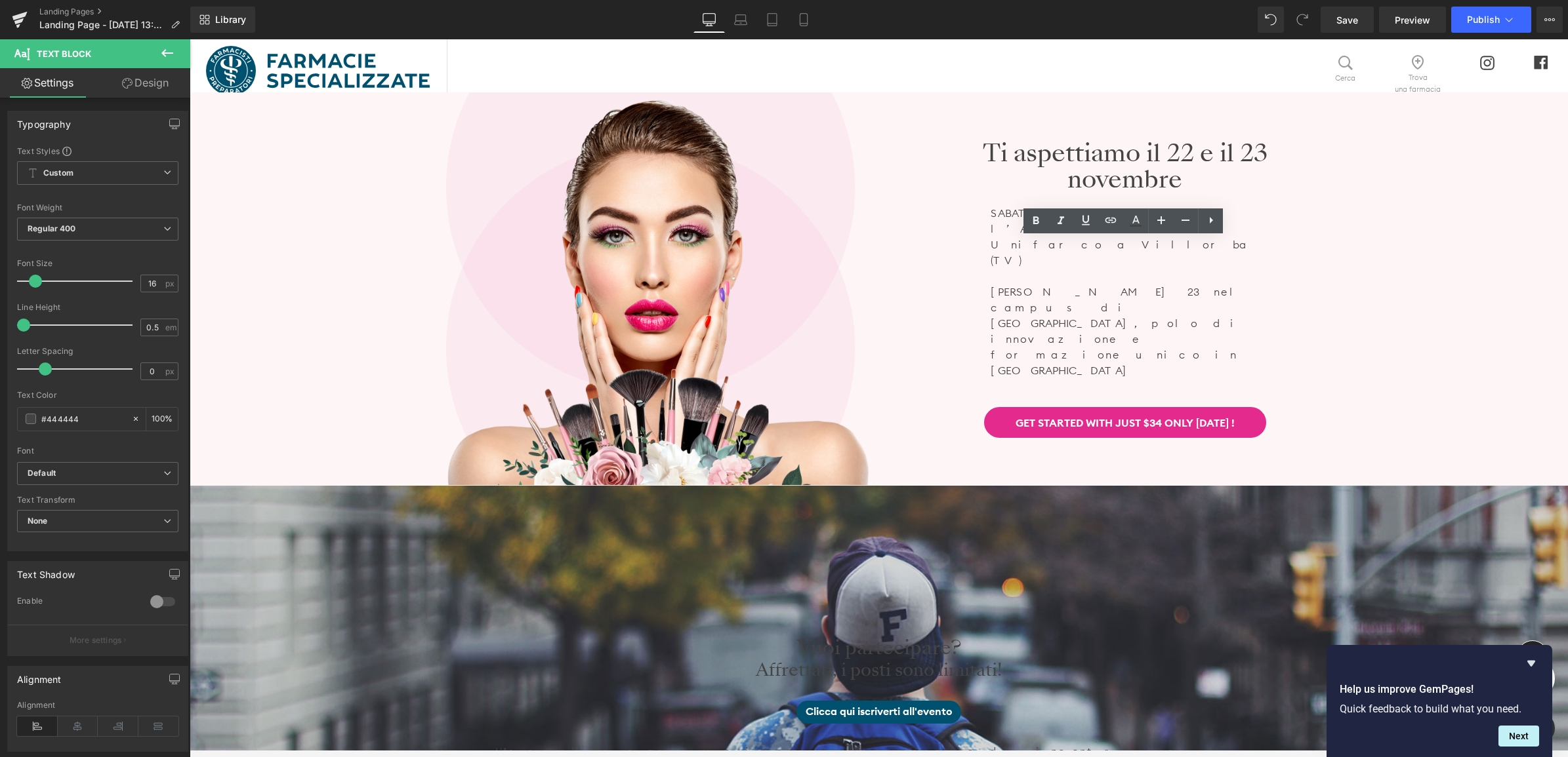
click at [150, 79] on link "Design" at bounding box center [145, 83] width 96 height 30
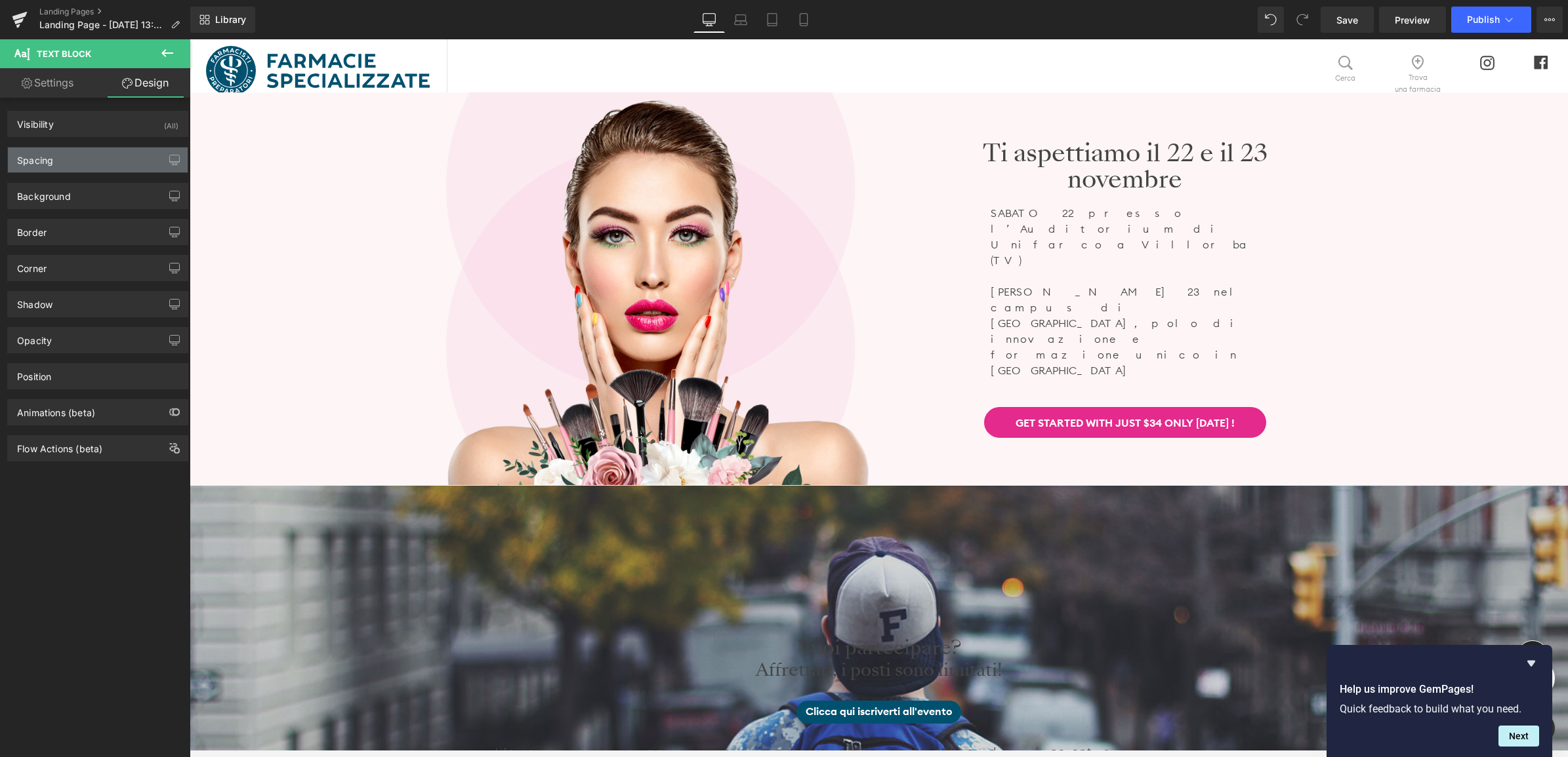
click at [93, 165] on div "Spacing" at bounding box center [98, 159] width 179 height 25
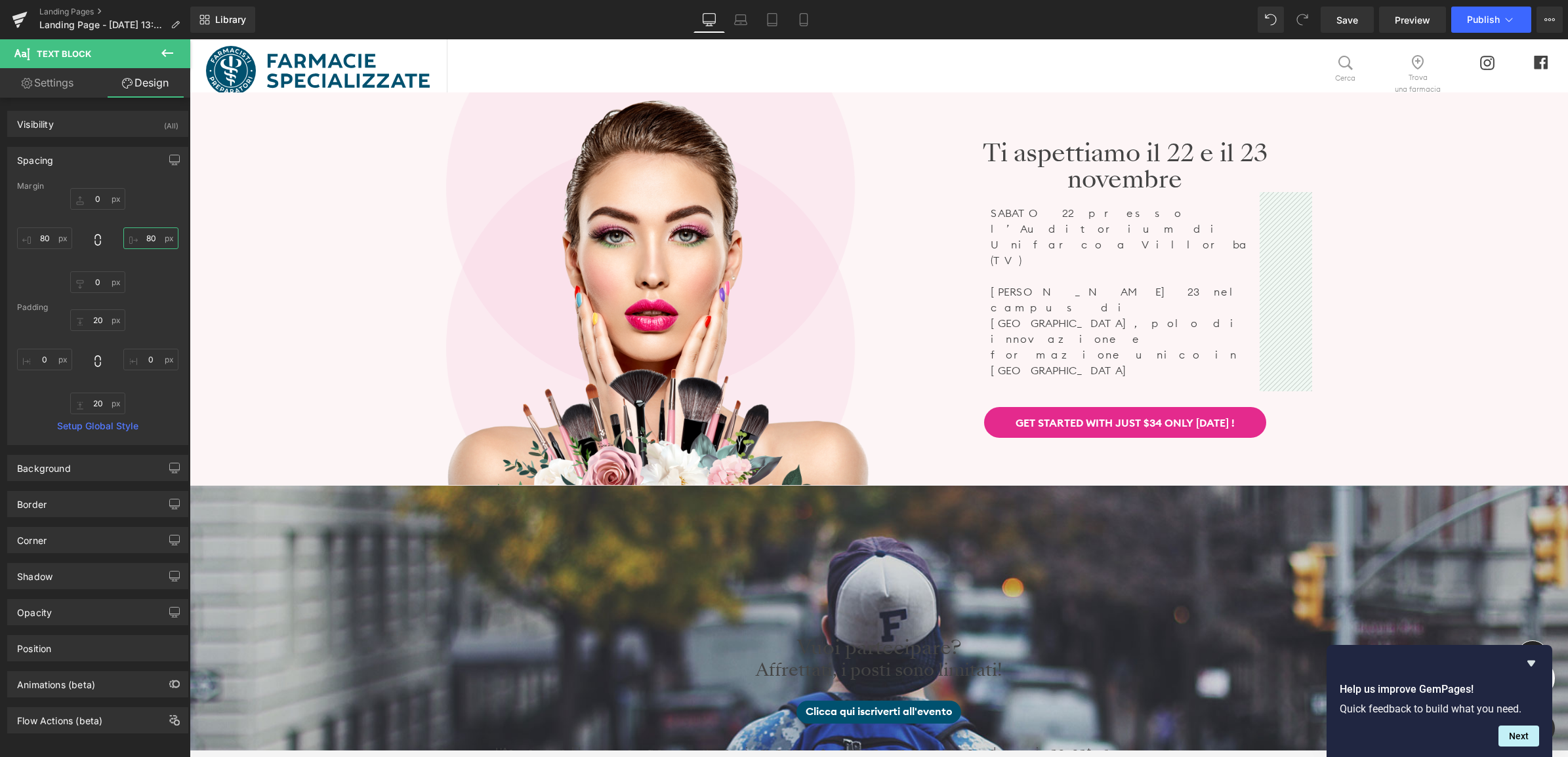
click at [145, 238] on input "80" at bounding box center [151, 238] width 55 height 22
type input "60"
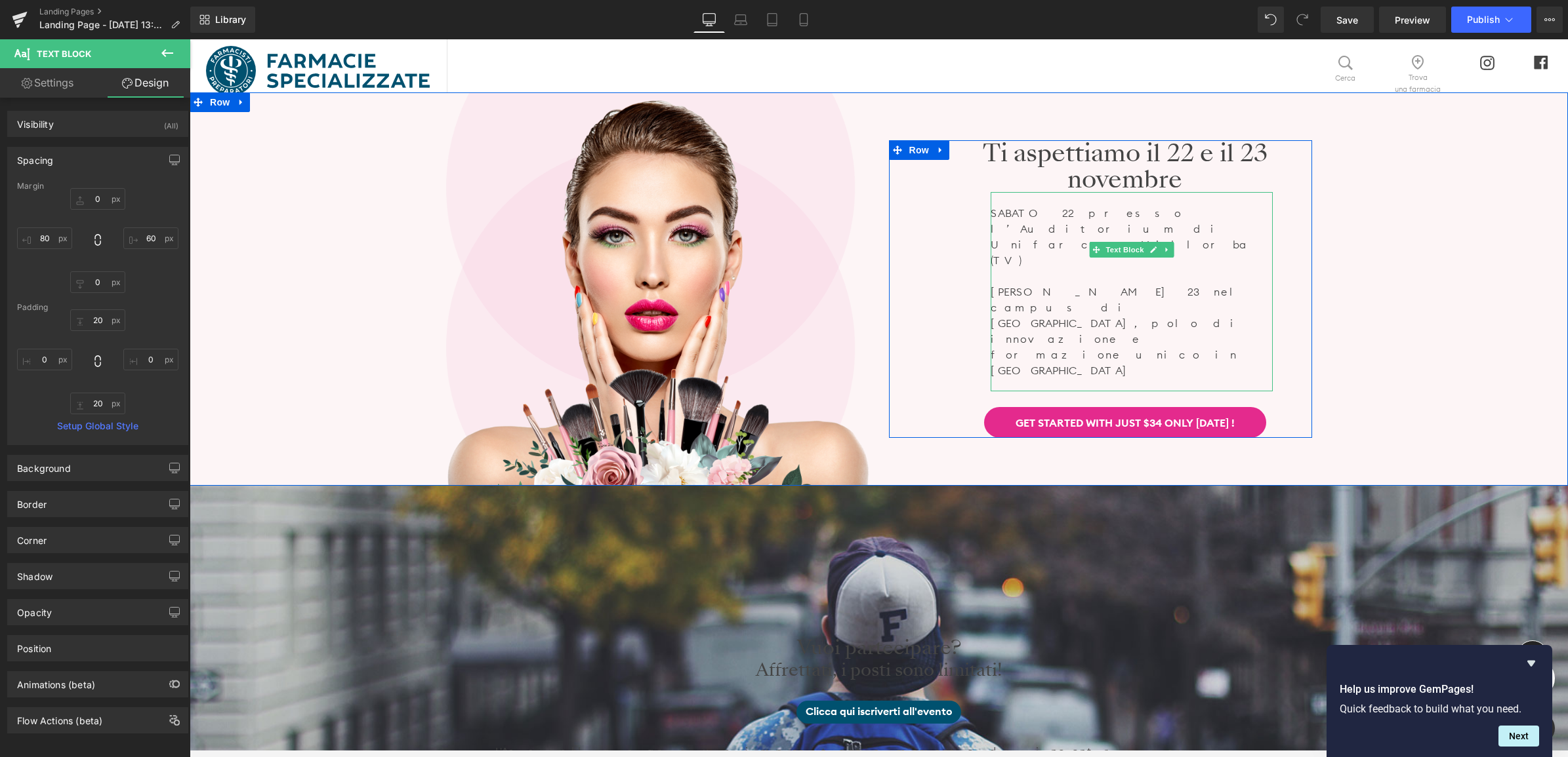
click at [1246, 307] on p "[DATE] 23 nel campus di [GEOGRAPHIC_DATA], polo di innovazione e formazione uni…" at bounding box center [1132, 331] width 282 height 95
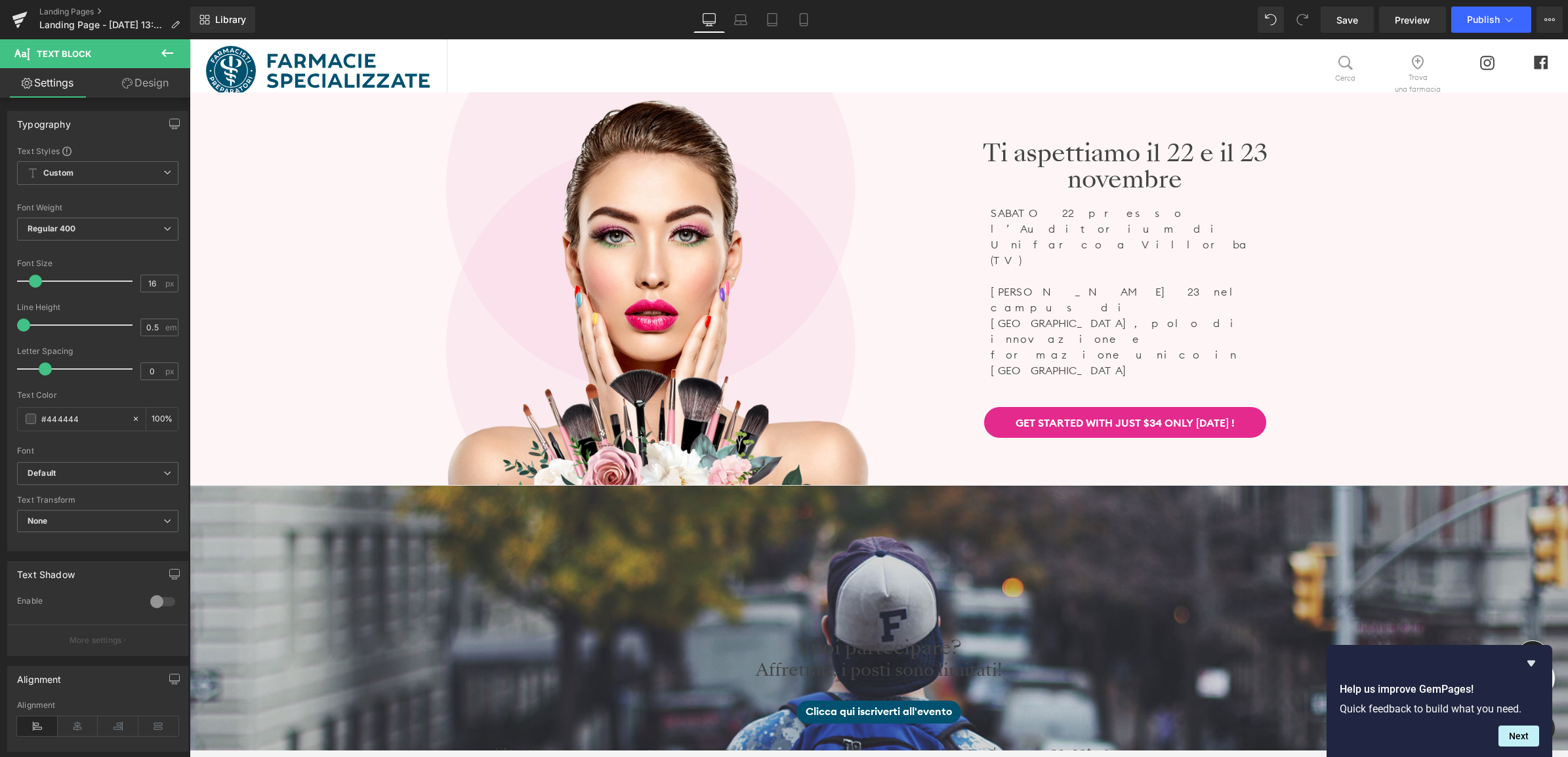
click at [145, 77] on link "Design" at bounding box center [145, 83] width 96 height 30
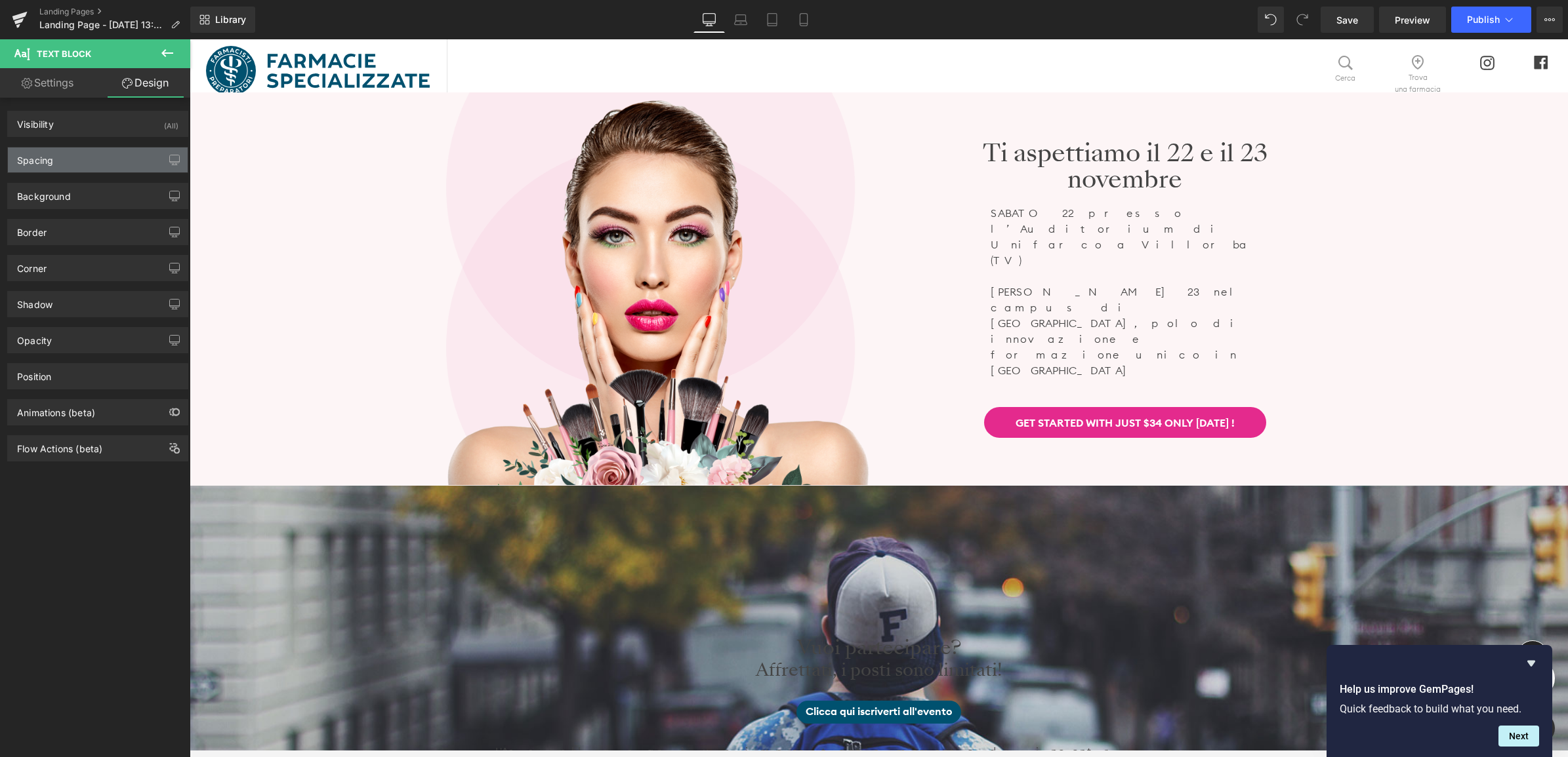
click at [113, 156] on div "Spacing" at bounding box center [98, 159] width 179 height 25
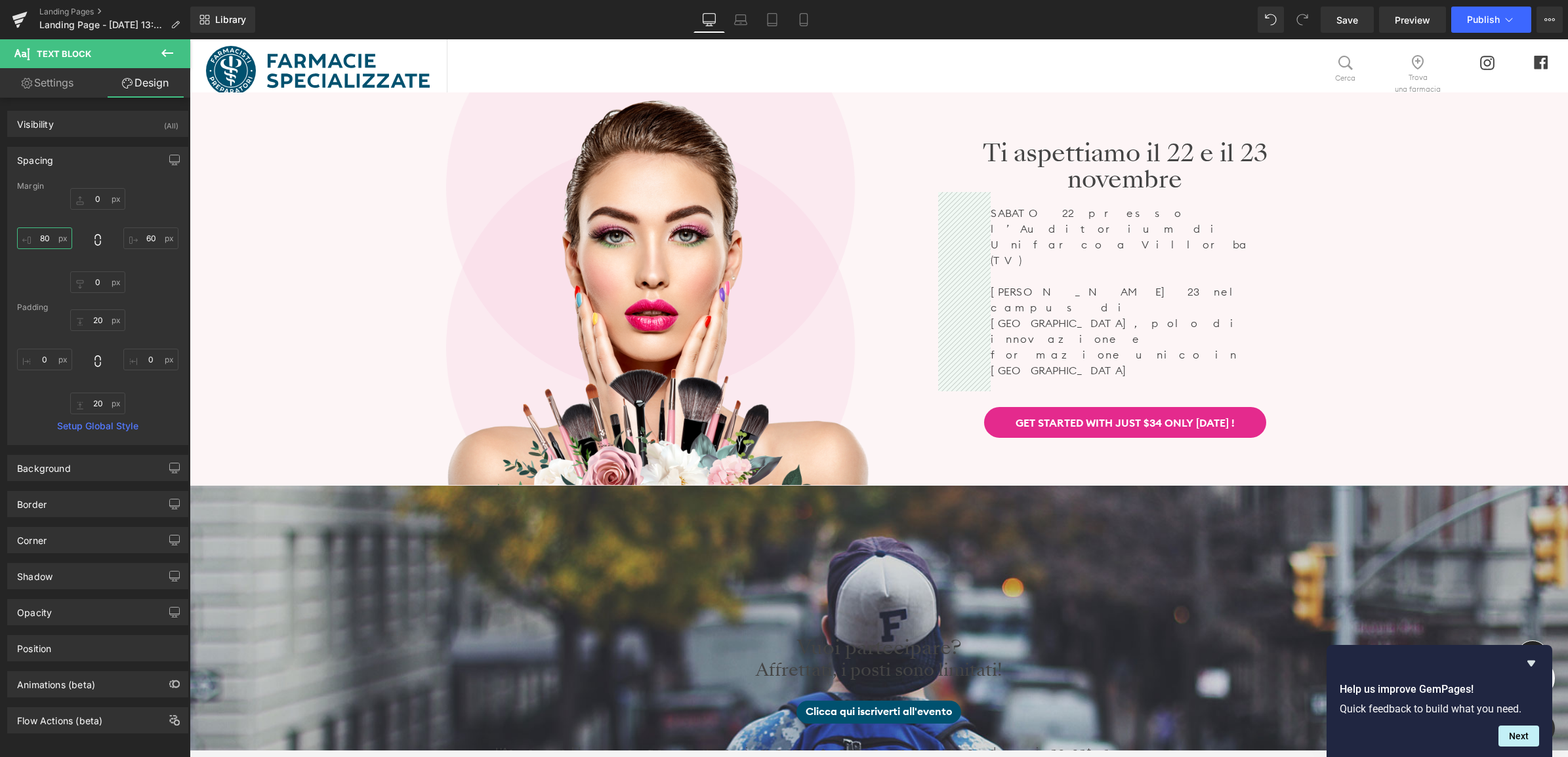
click at [49, 239] on input "80" at bounding box center [44, 238] width 55 height 22
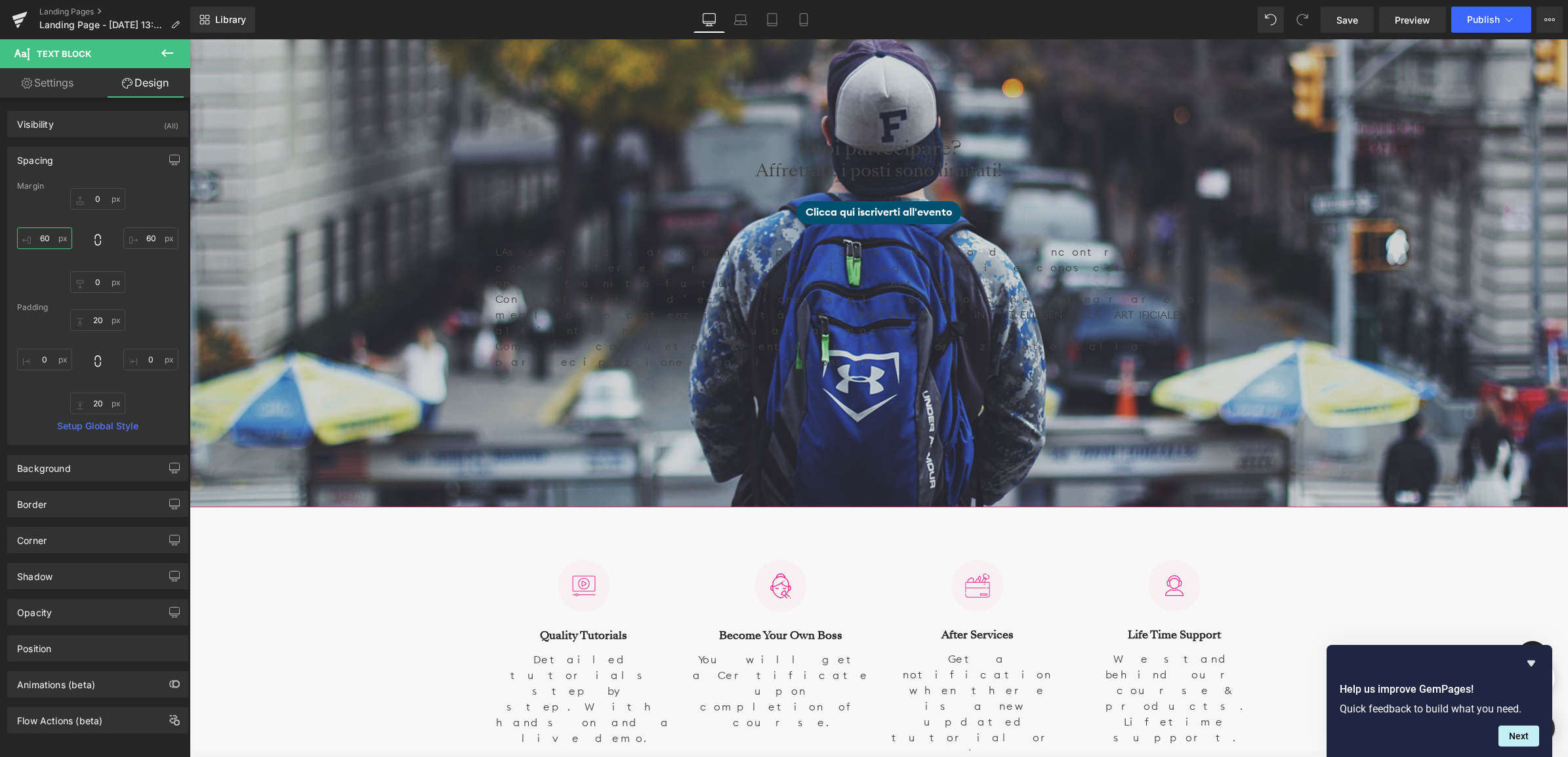
scroll to position [656, 0]
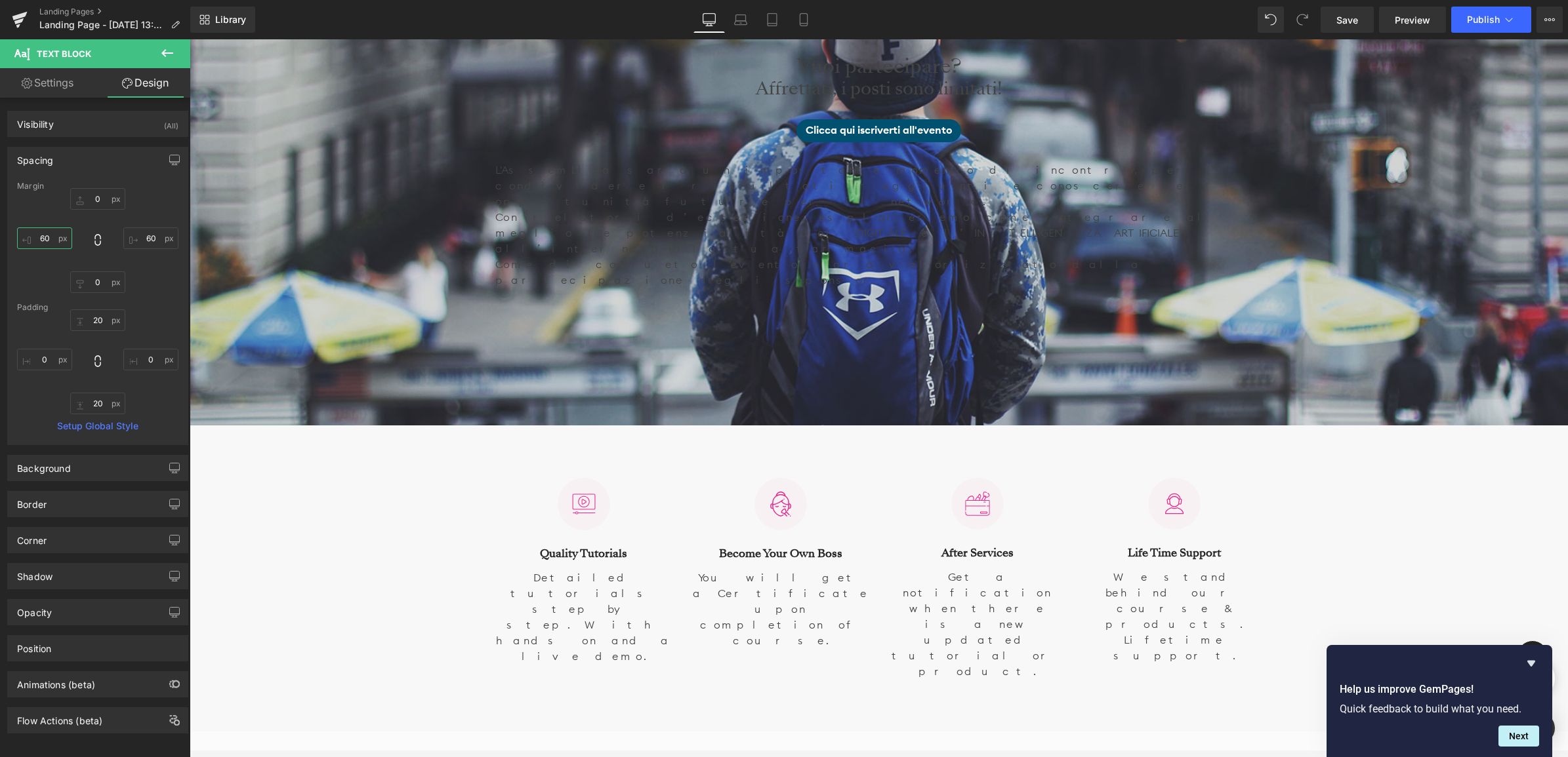
type input "60"
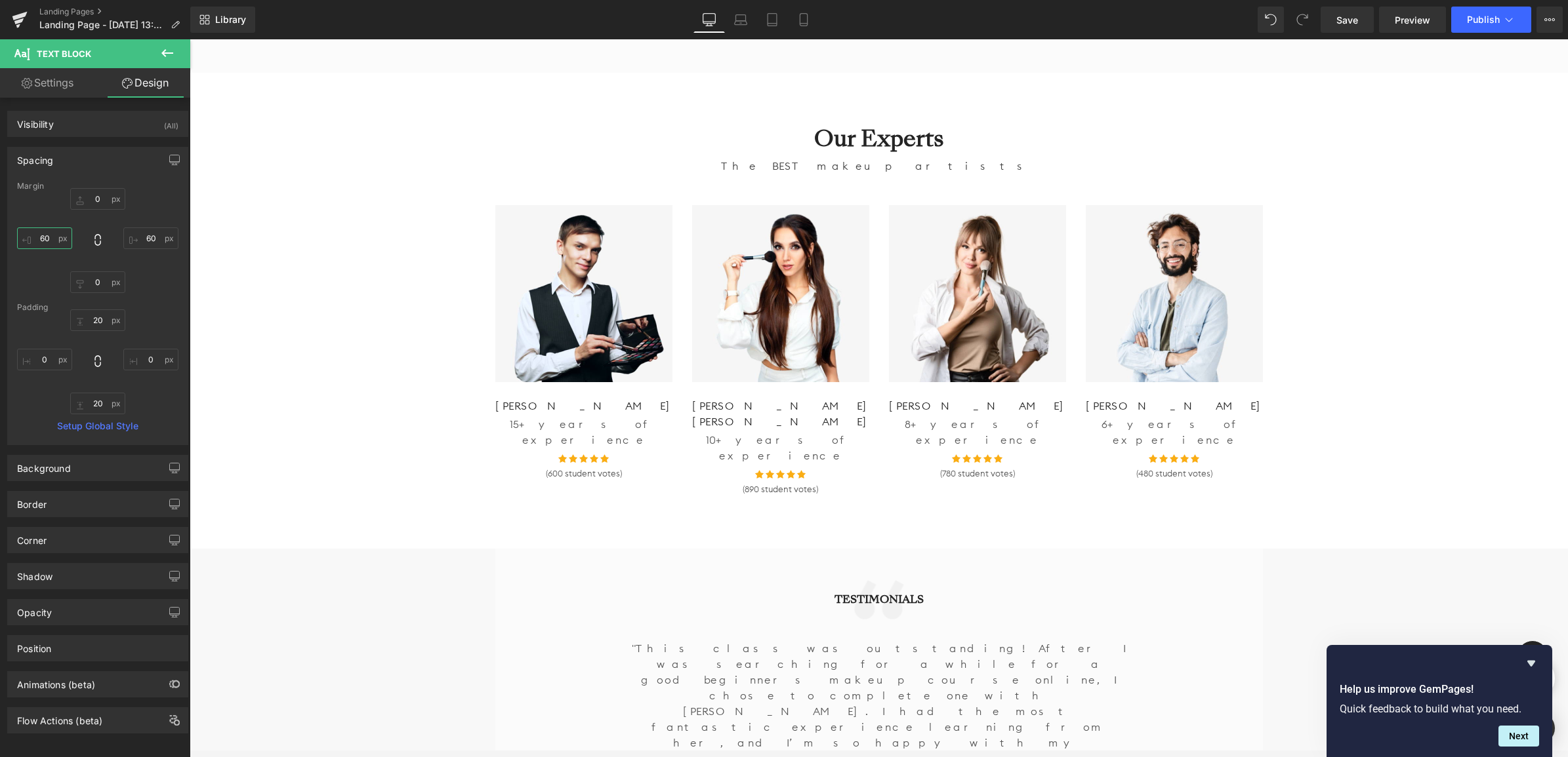
scroll to position [3769, 0]
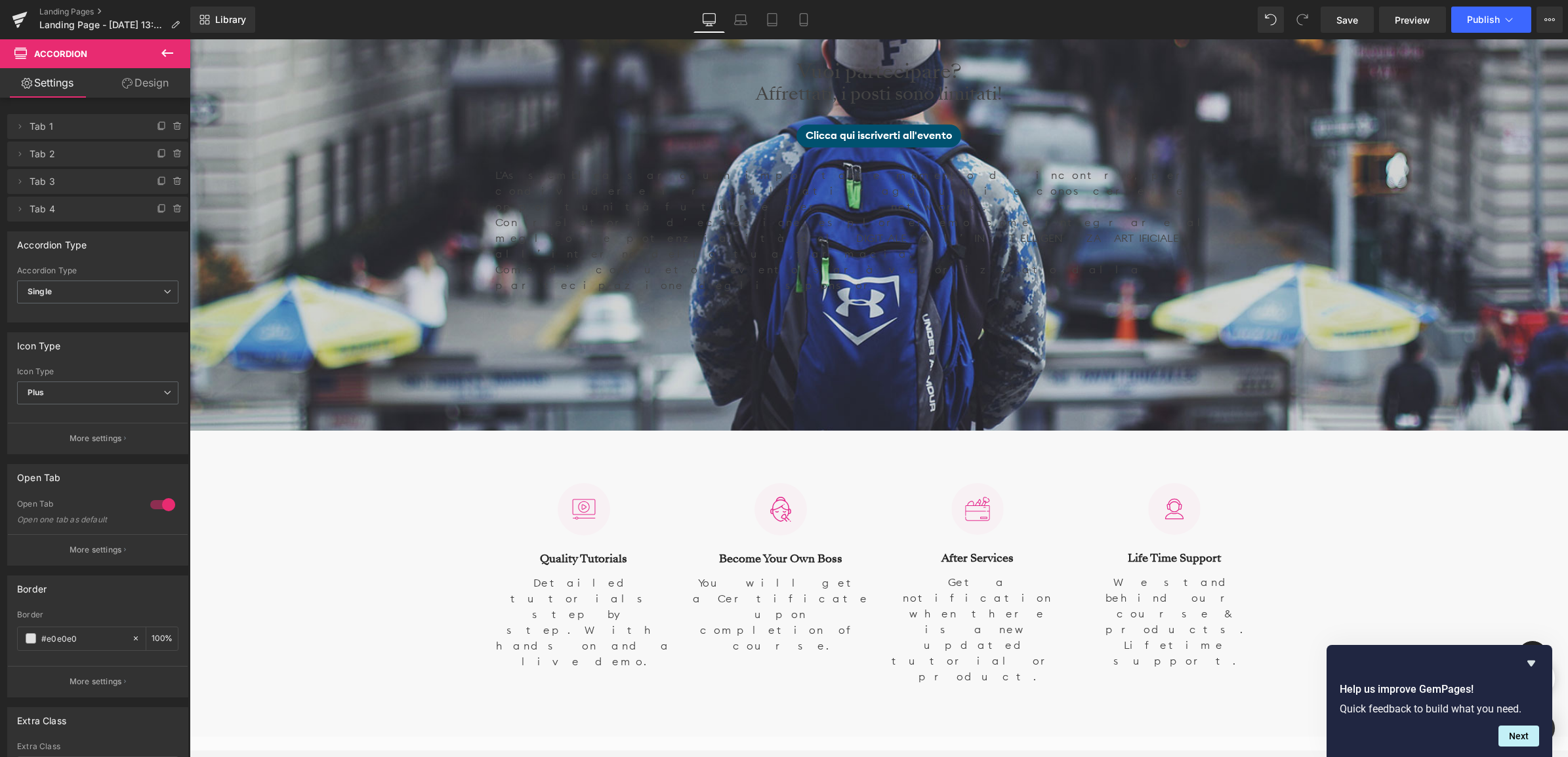
scroll to position [656, 0]
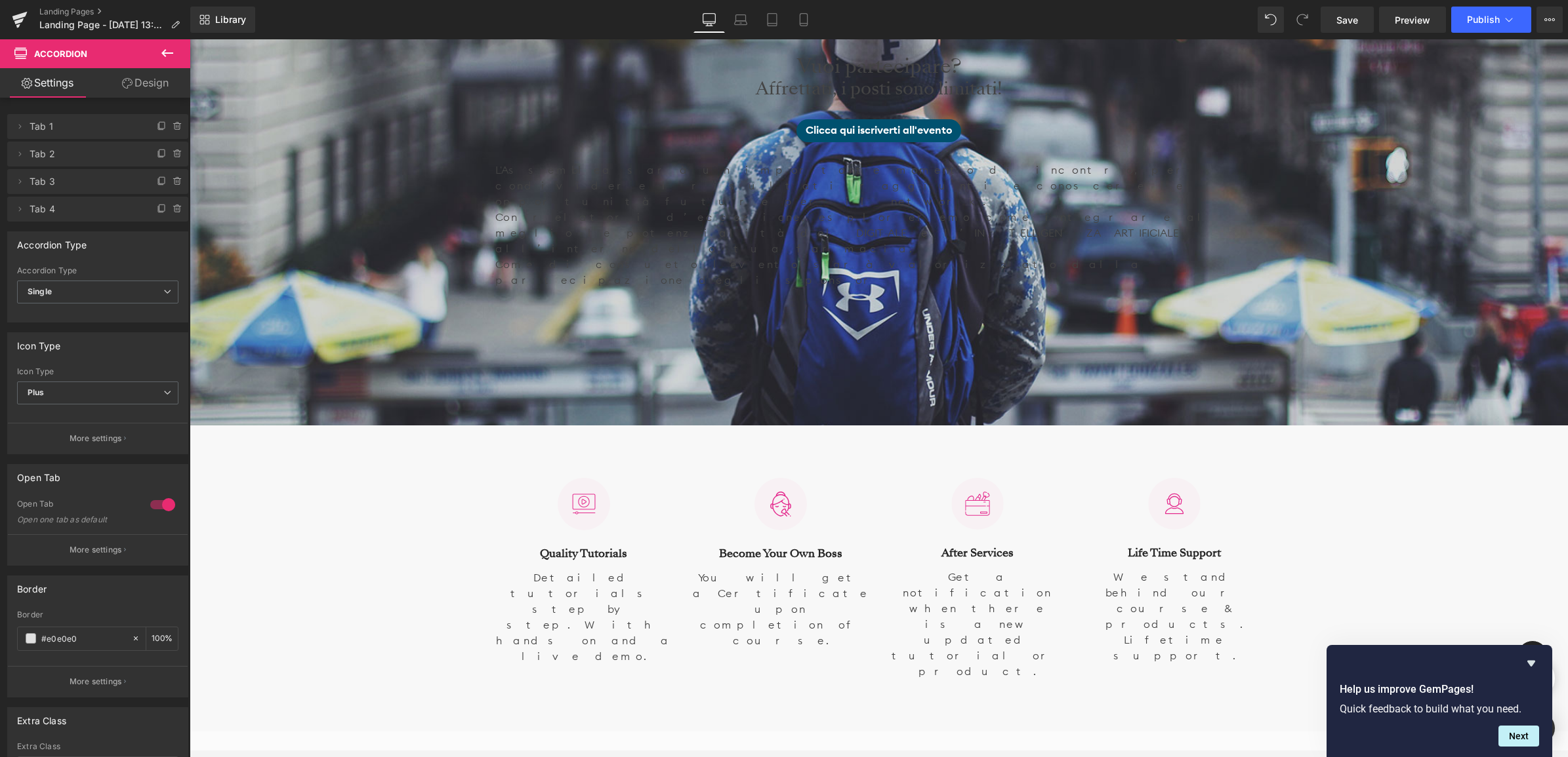
click at [164, 54] on icon at bounding box center [167, 53] width 16 height 16
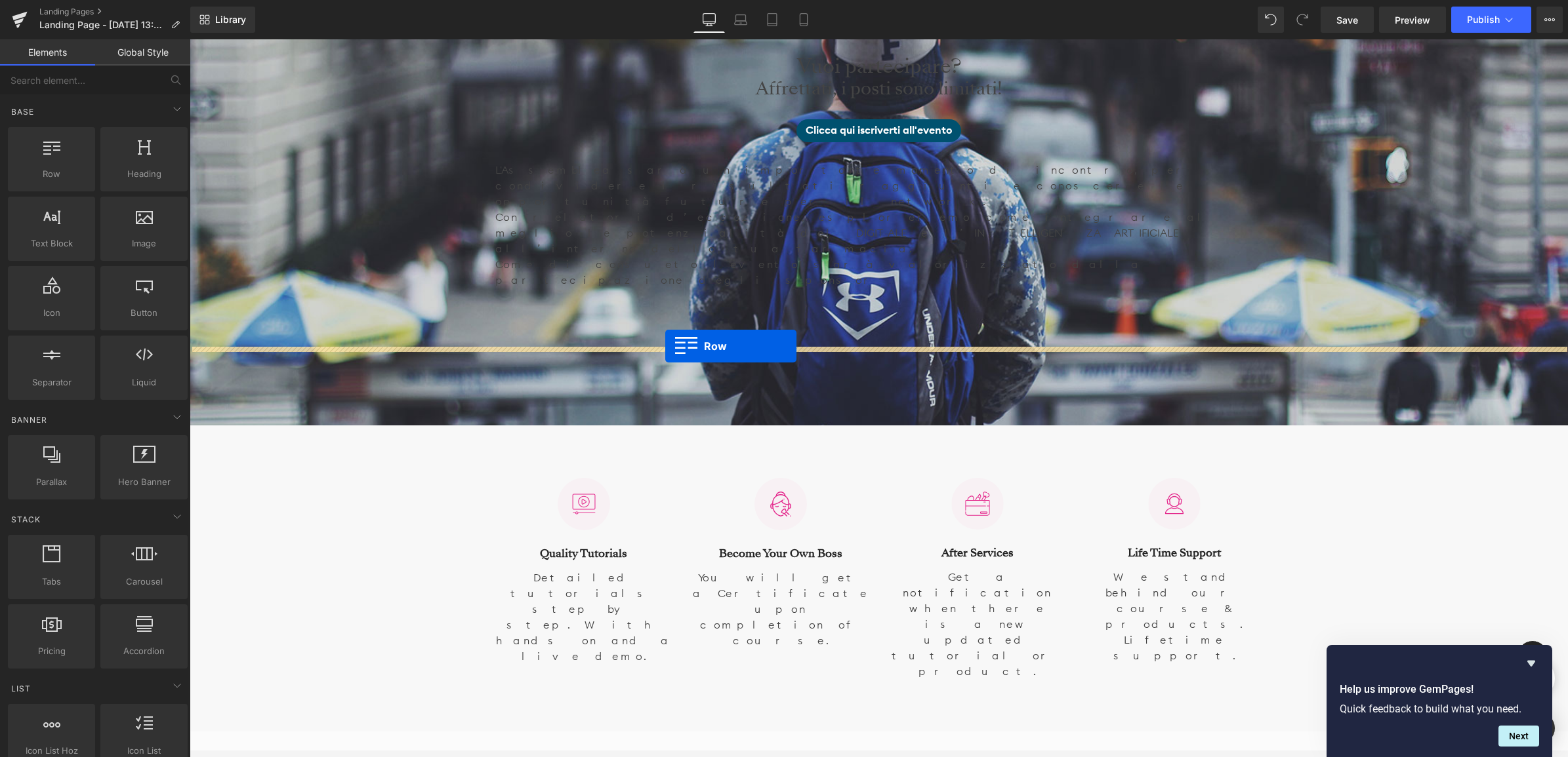
drag, startPoint x: 255, startPoint y: 202, endPoint x: 667, endPoint y: 347, distance: 436.8
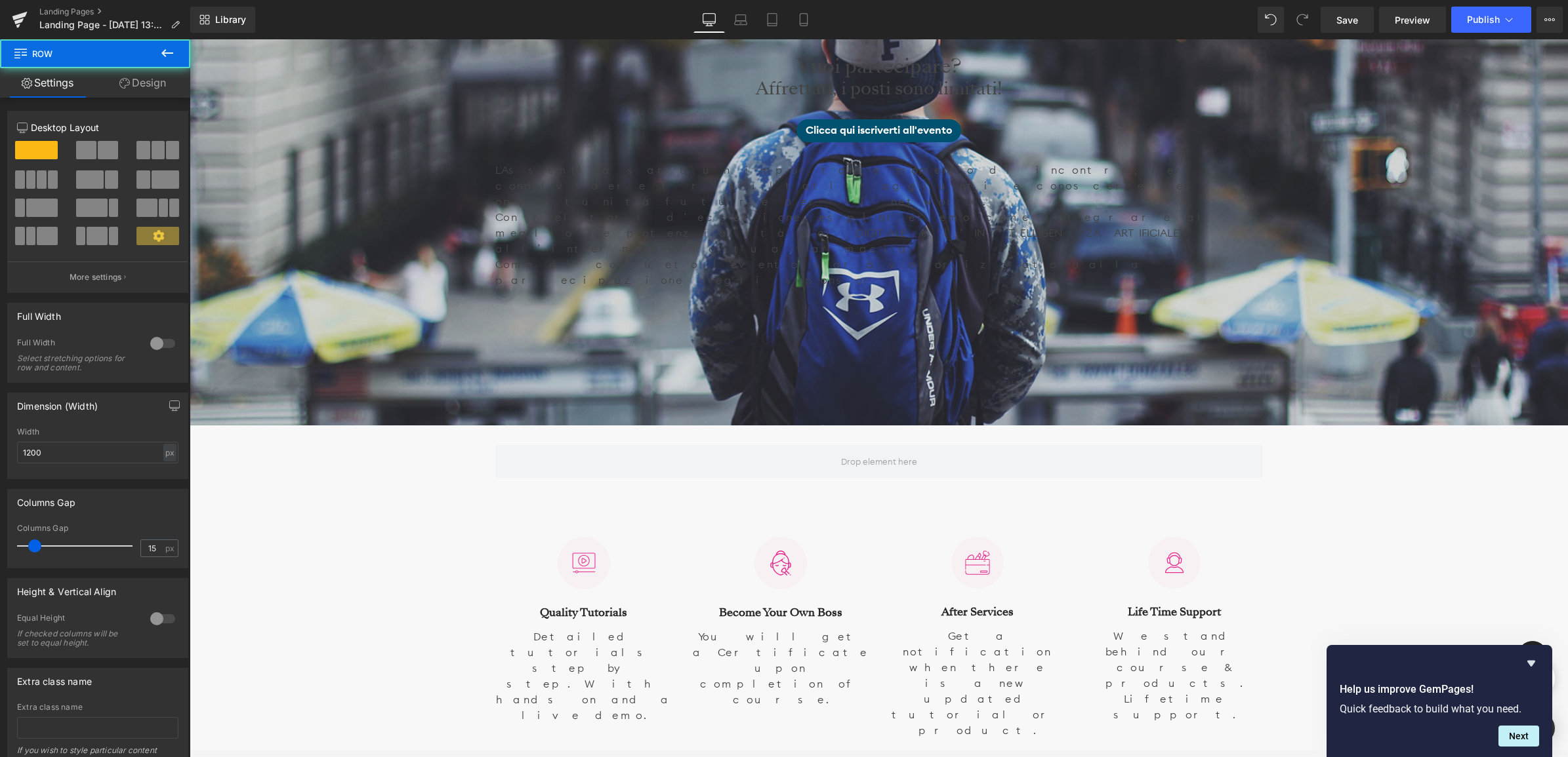
scroll to position [5704, 1375]
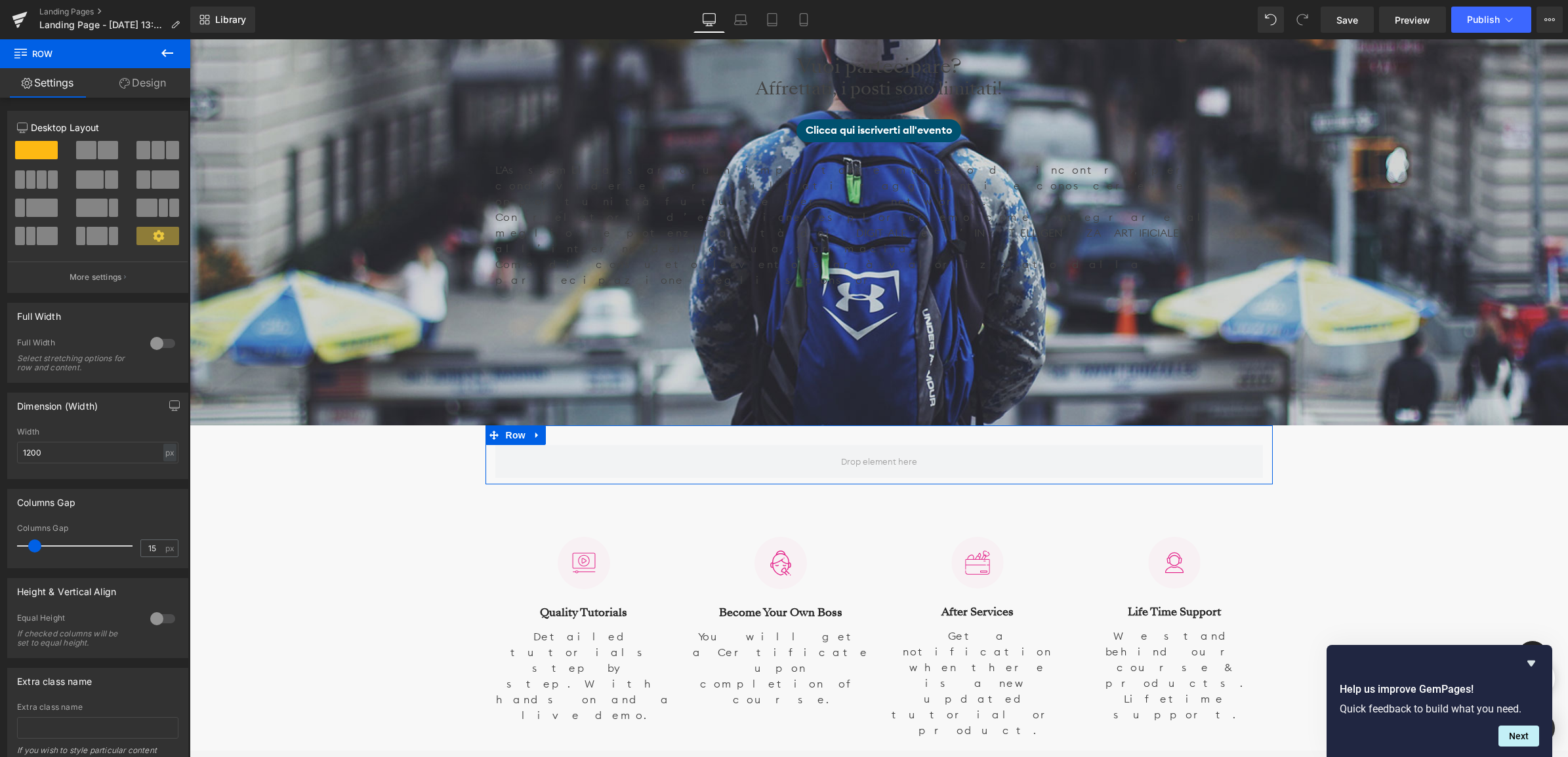
click at [90, 150] on span at bounding box center [86, 150] width 21 height 19
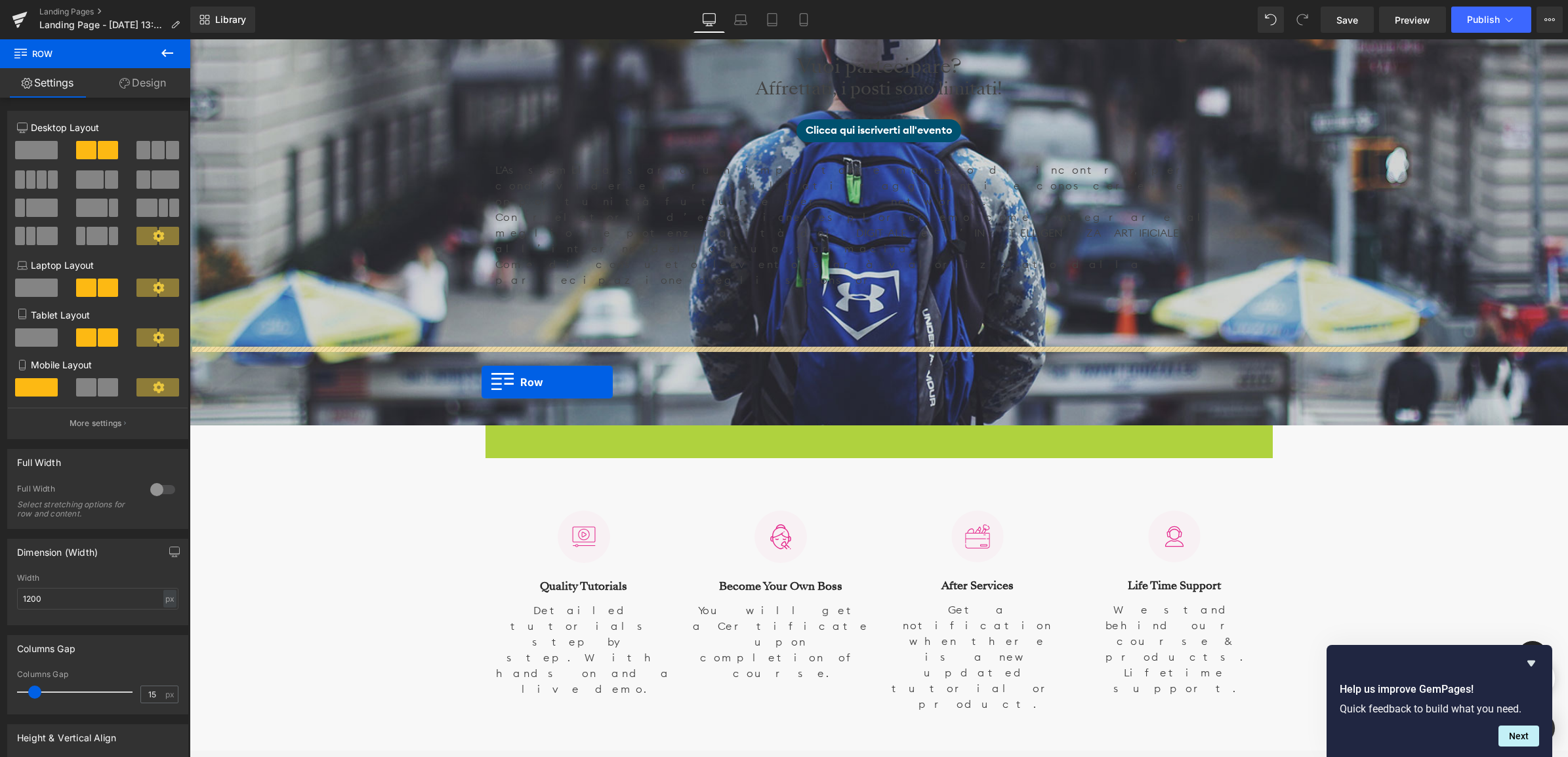
scroll to position [5678, 1375]
drag, startPoint x: 488, startPoint y: 354, endPoint x: 366, endPoint y: 354, distance: 122.0
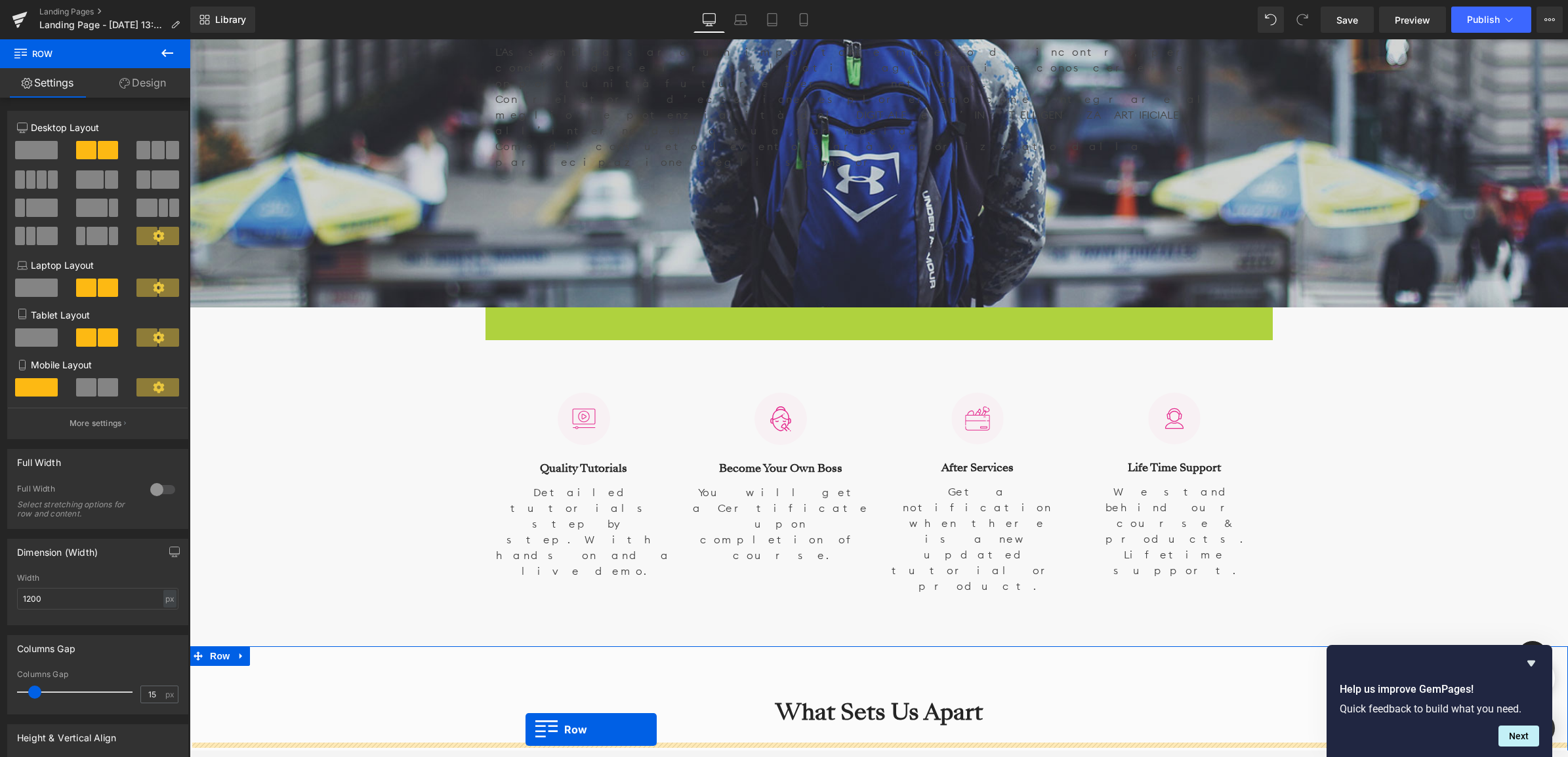
scroll to position [905, 0]
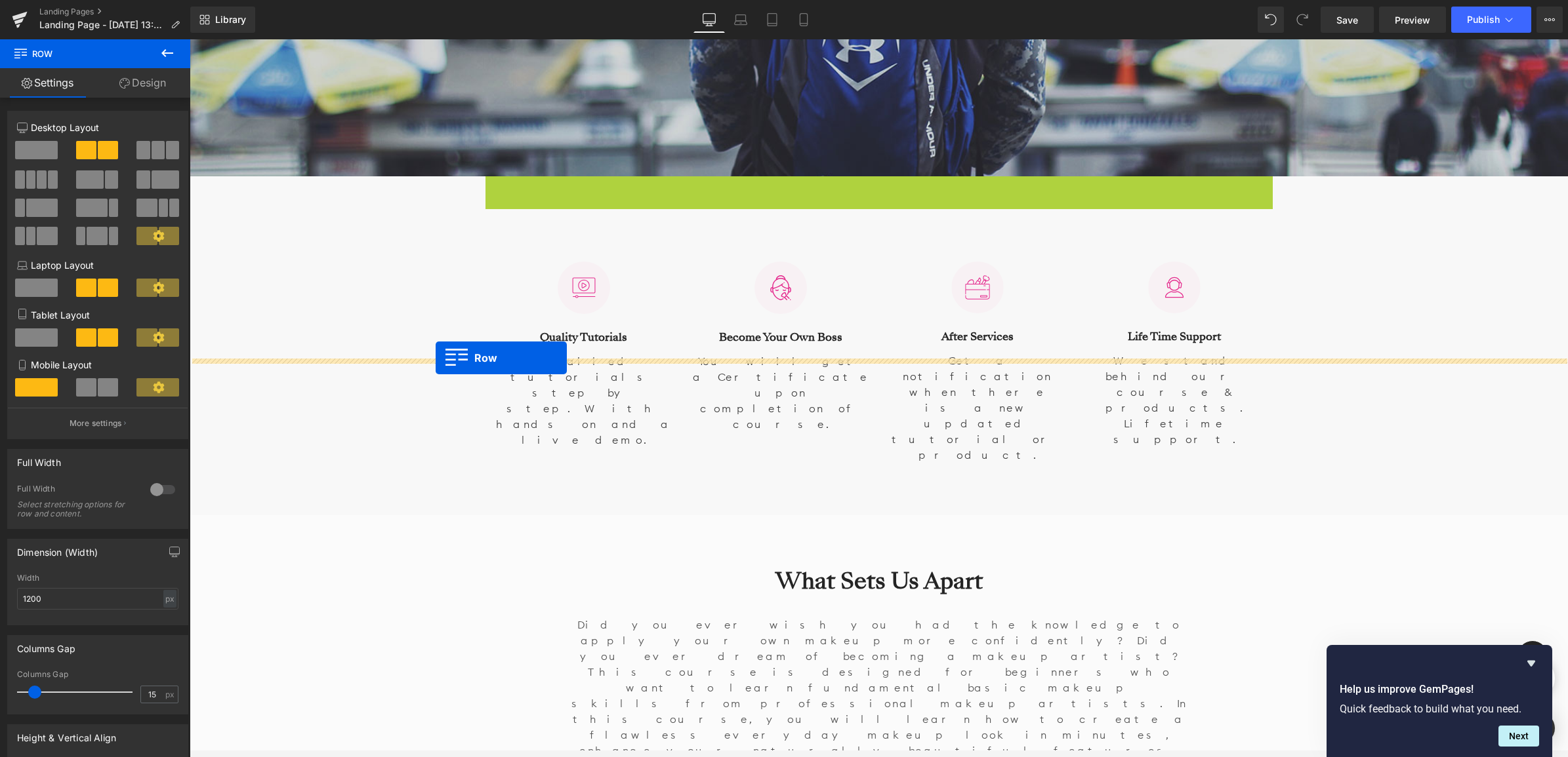
drag, startPoint x: 488, startPoint y: 350, endPoint x: 435, endPoint y: 358, distance: 53.6
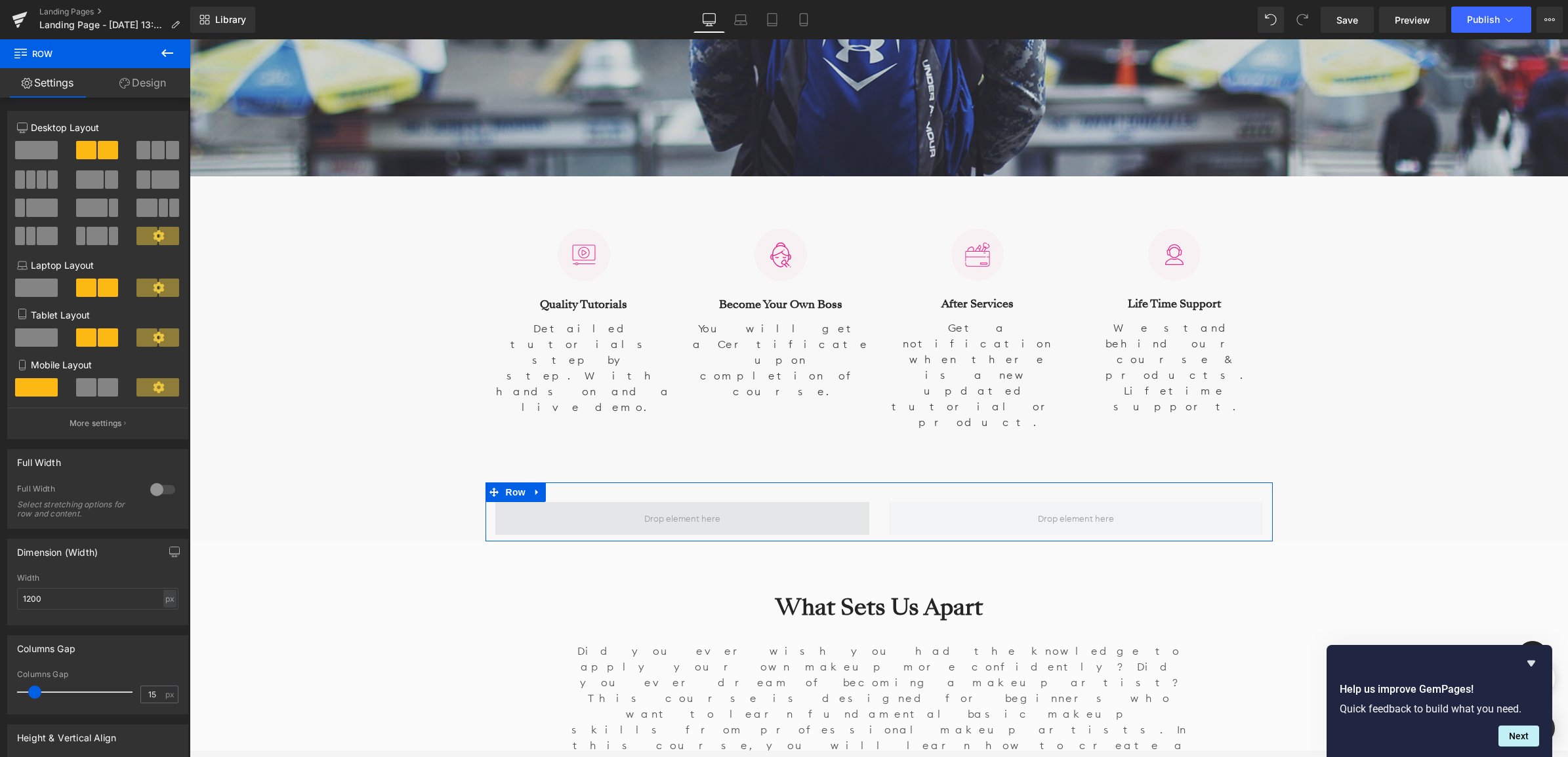
click at [501, 502] on span at bounding box center [683, 518] width 374 height 32
click at [493, 487] on icon at bounding box center [493, 491] width 9 height 9
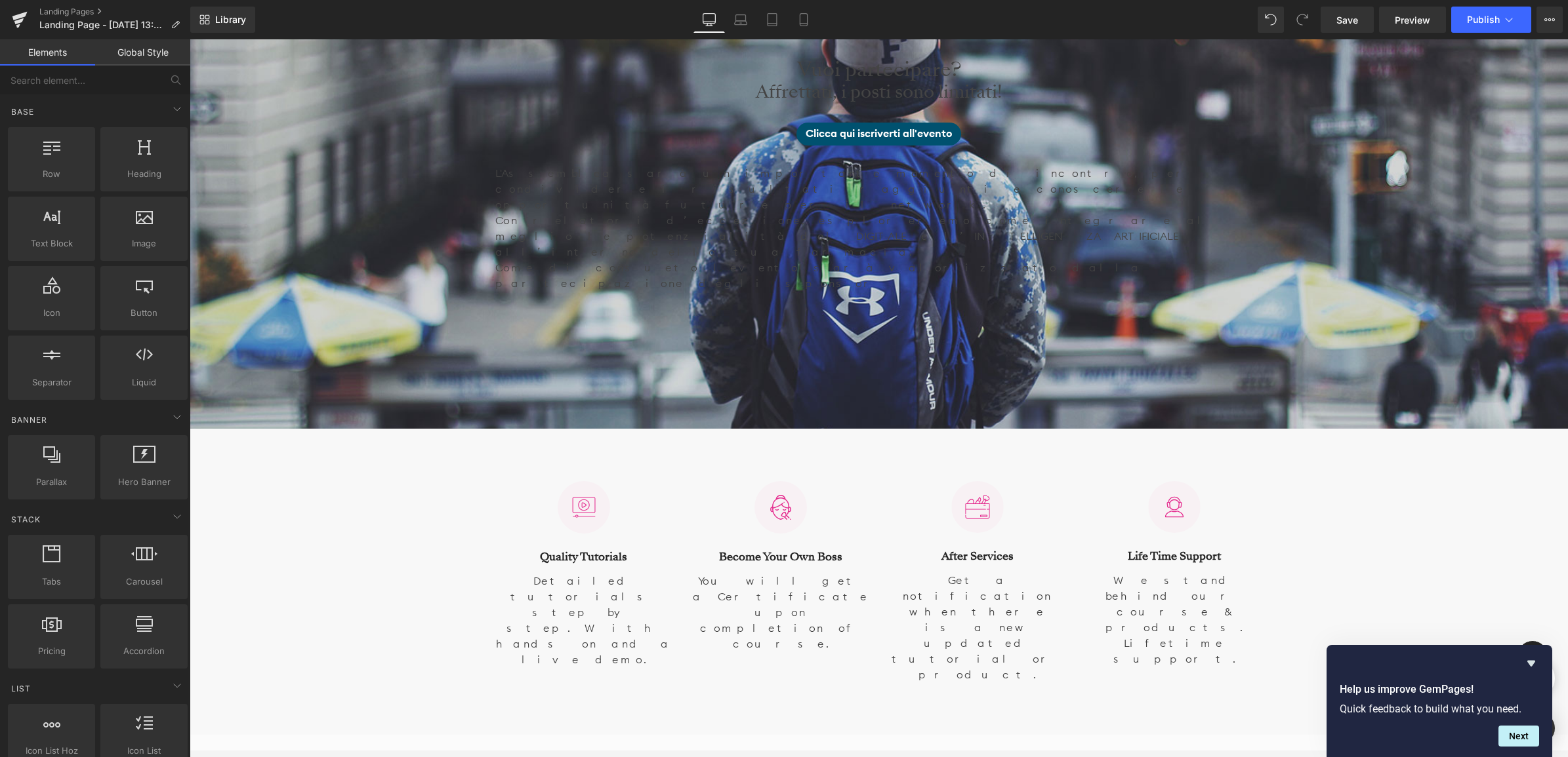
scroll to position [823, 0]
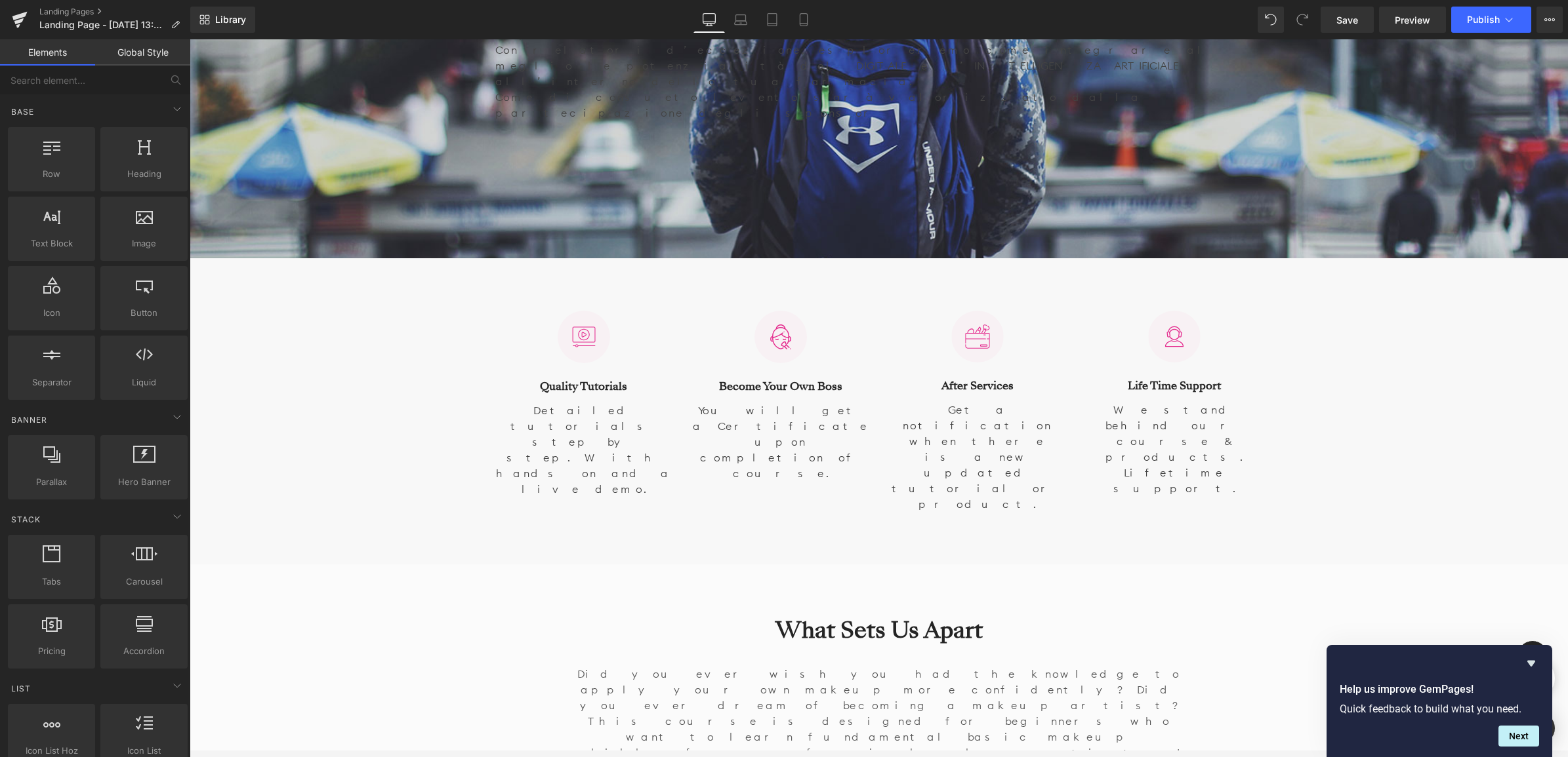
click at [512, 395] on div "Detailed tutorials step by step. With hands on and a live demo." at bounding box center [584, 446] width 177 height 102
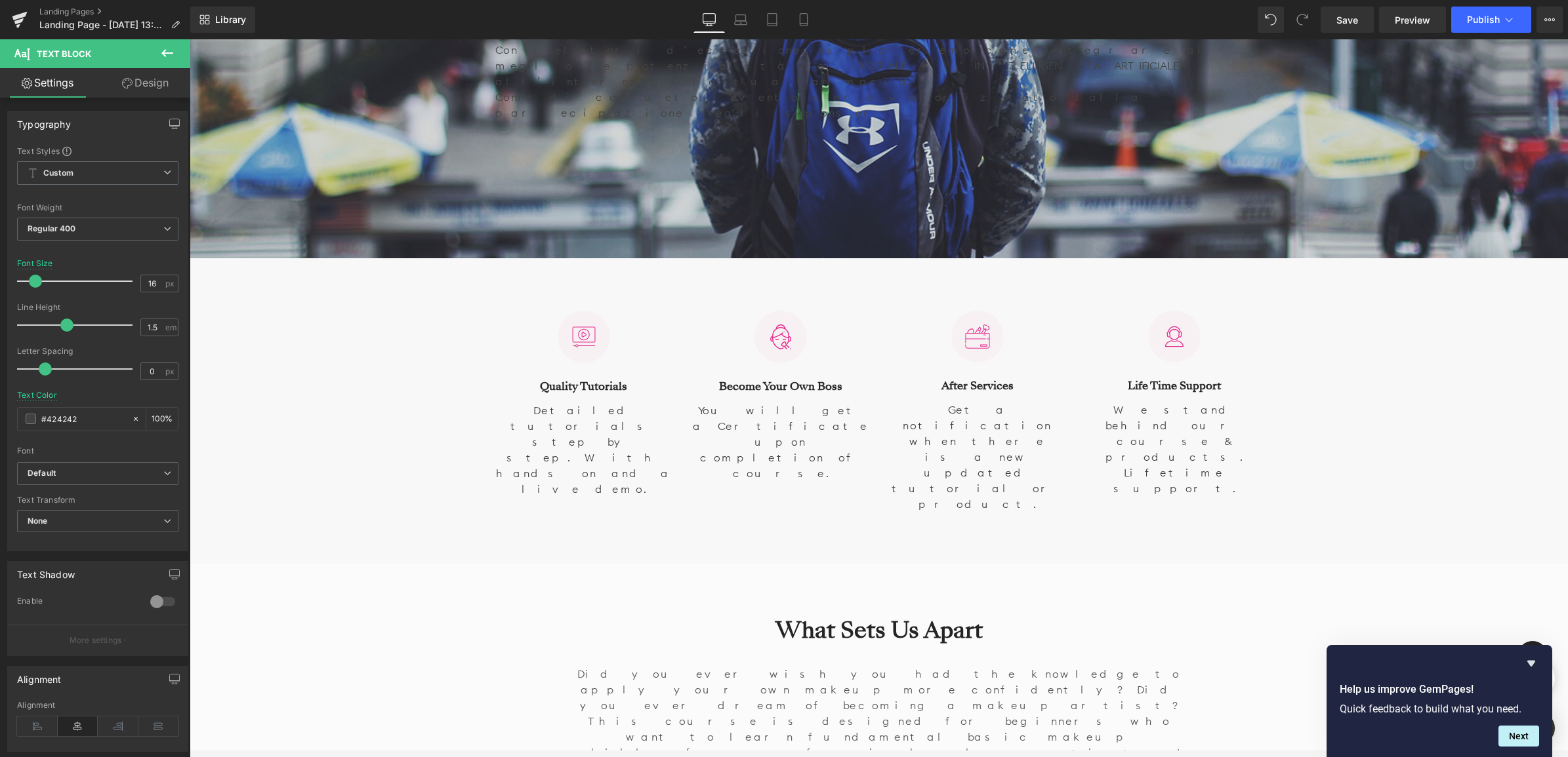
click at [165, 49] on icon at bounding box center [167, 53] width 16 height 16
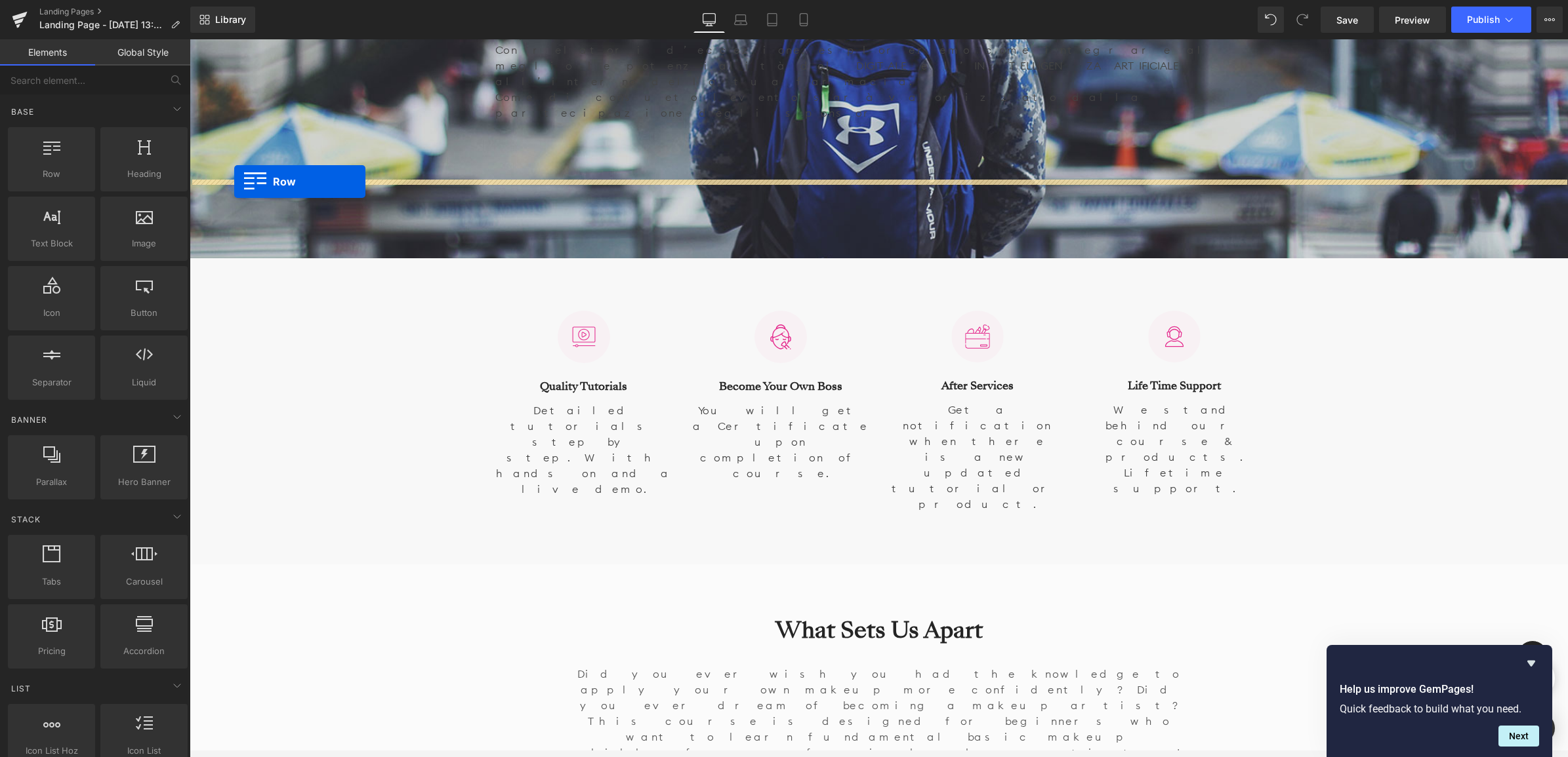
drag, startPoint x: 250, startPoint y: 210, endPoint x: 234, endPoint y: 181, distance: 33.1
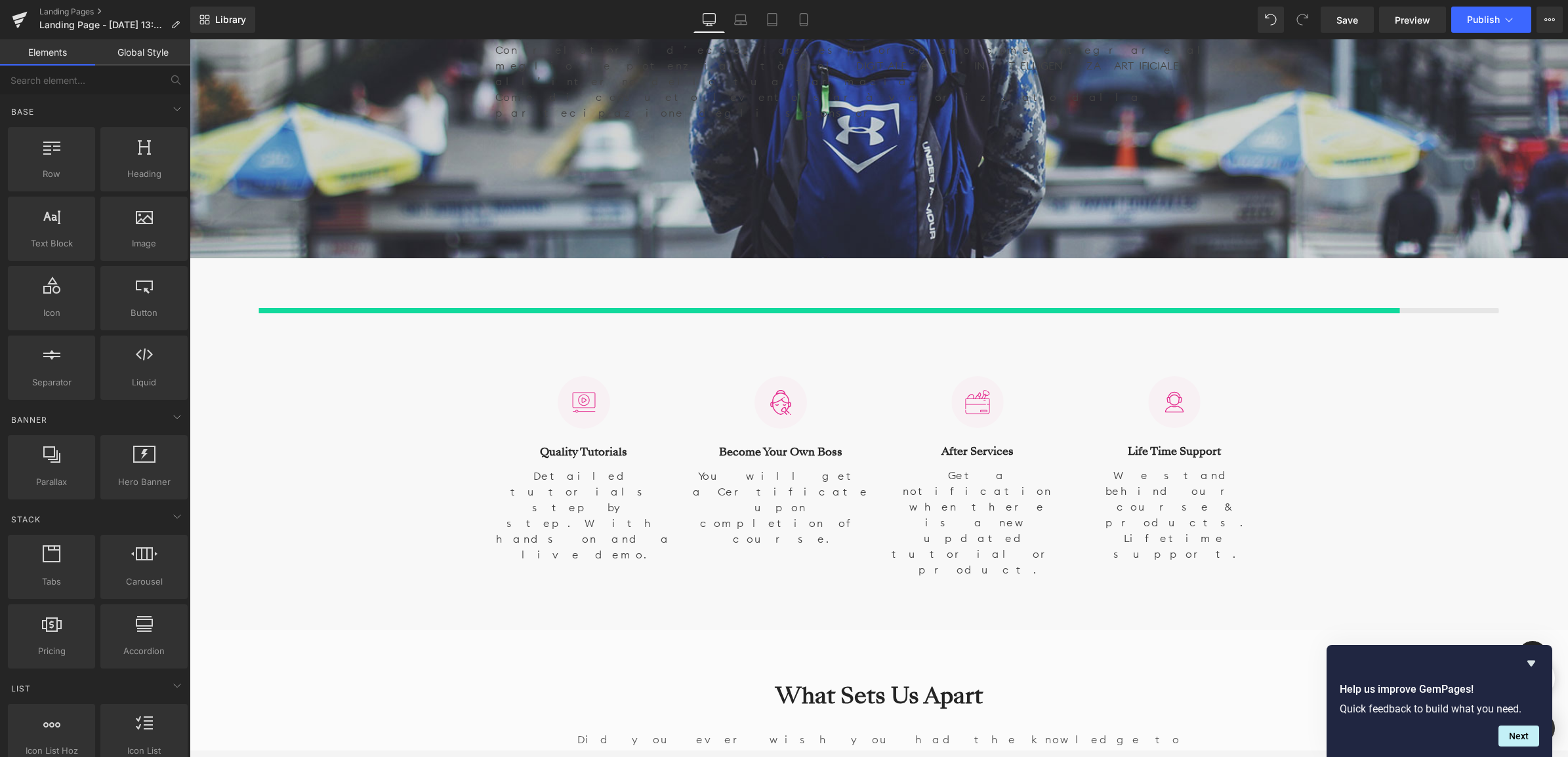
scroll to position [5704, 1375]
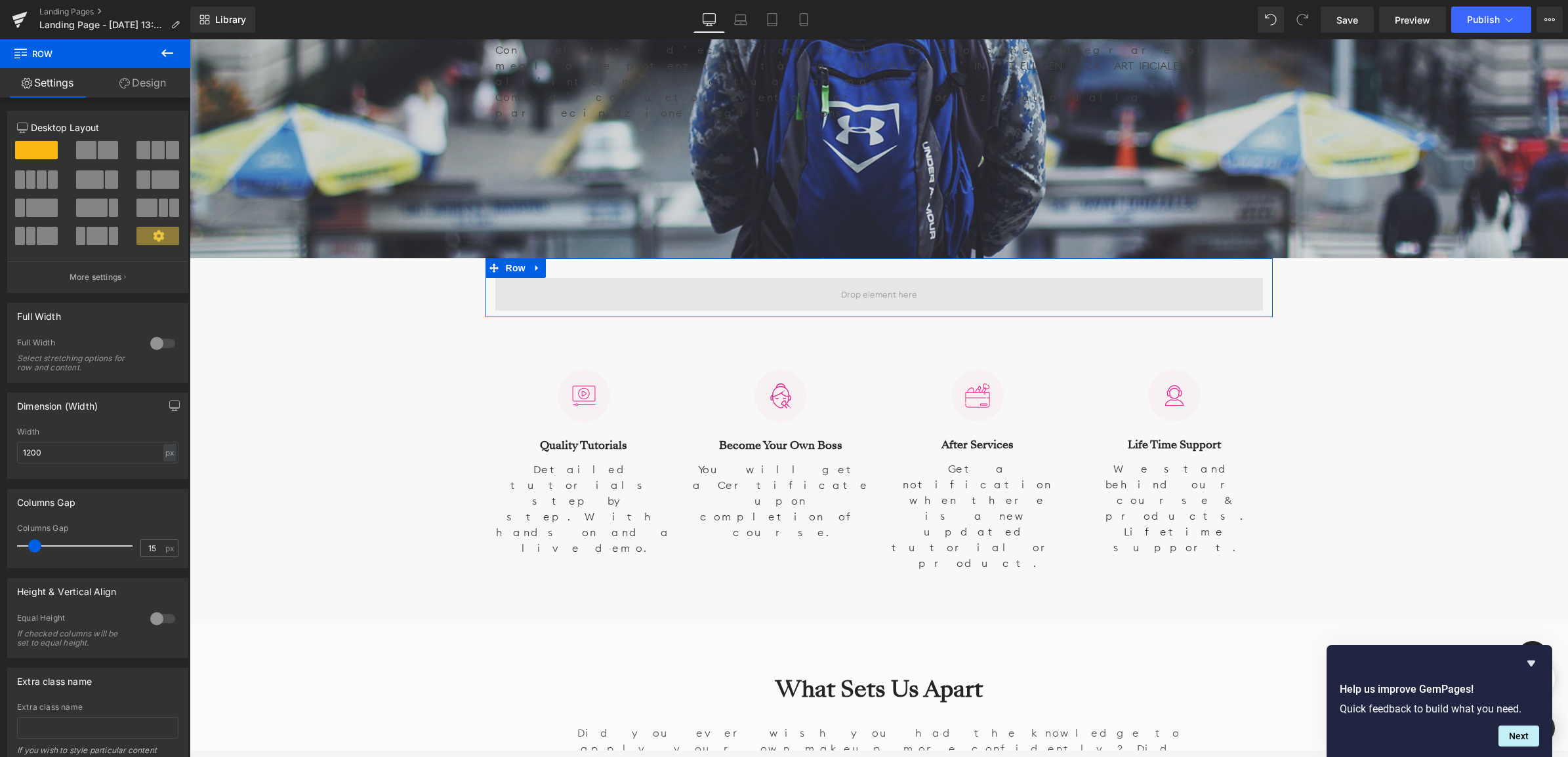
click at [544, 278] on span at bounding box center [879, 293] width 767 height 32
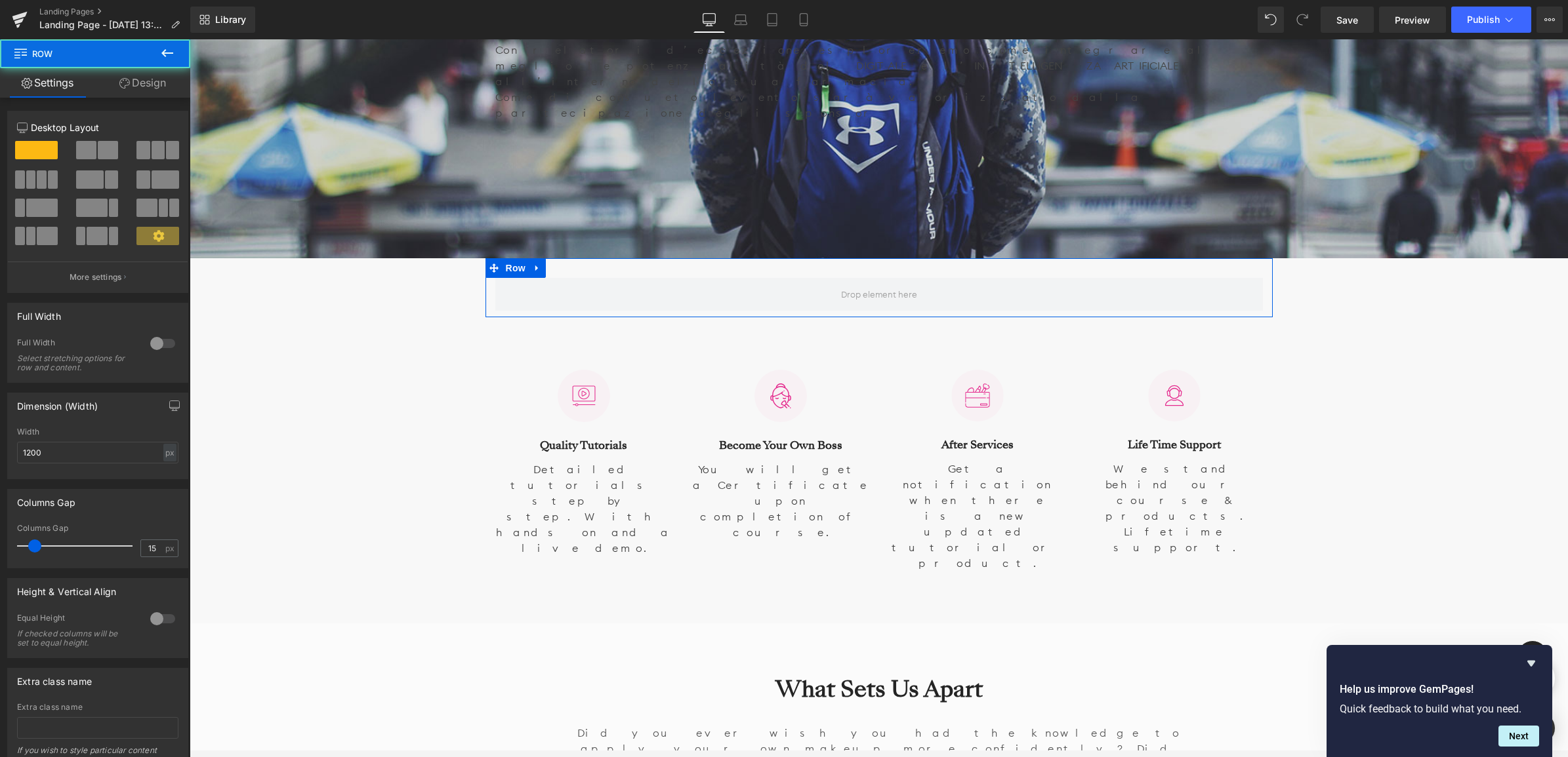
click at [147, 84] on link "Design" at bounding box center [143, 83] width 96 height 30
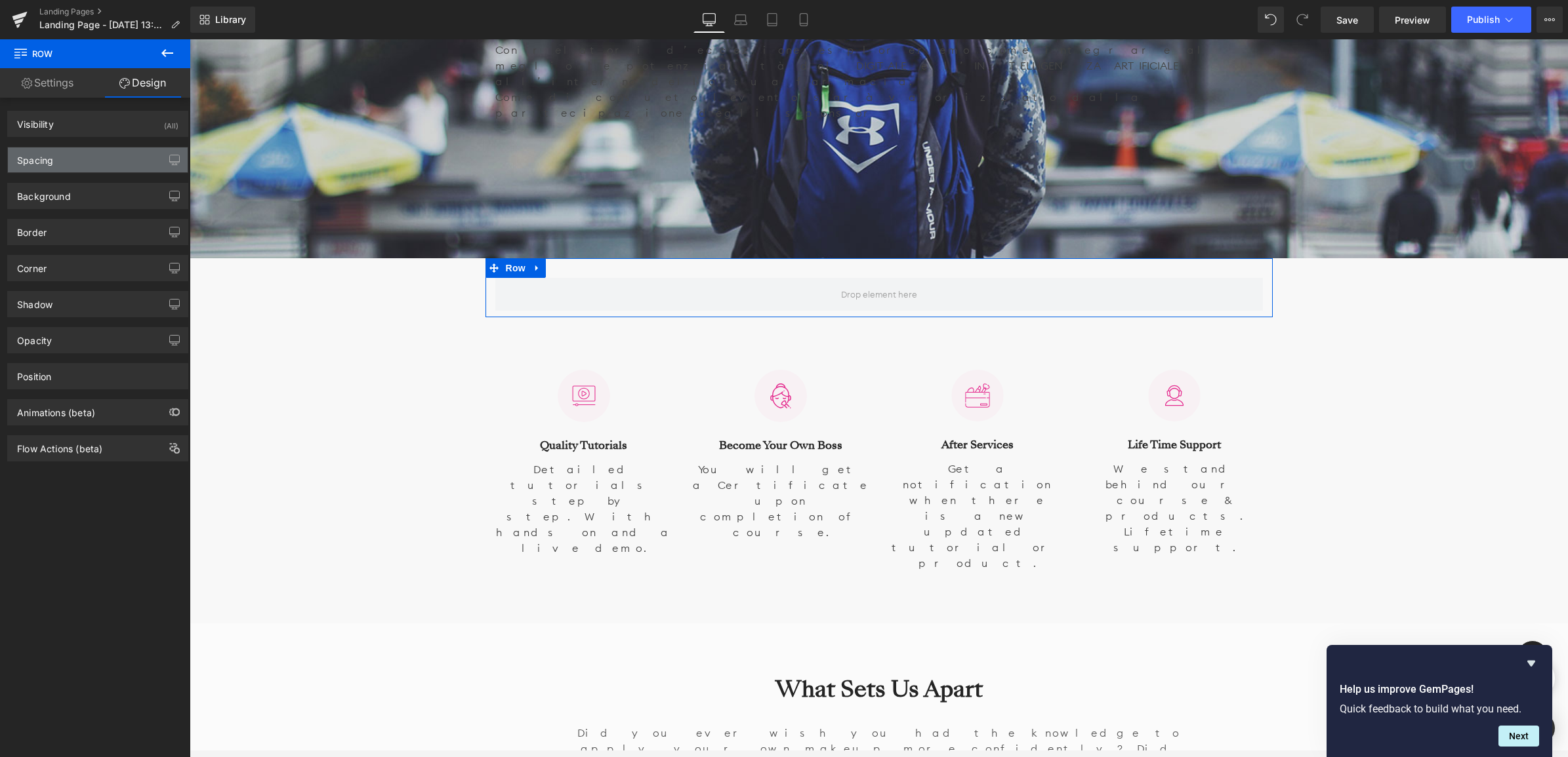
click at [110, 162] on div "Spacing" at bounding box center [98, 159] width 179 height 25
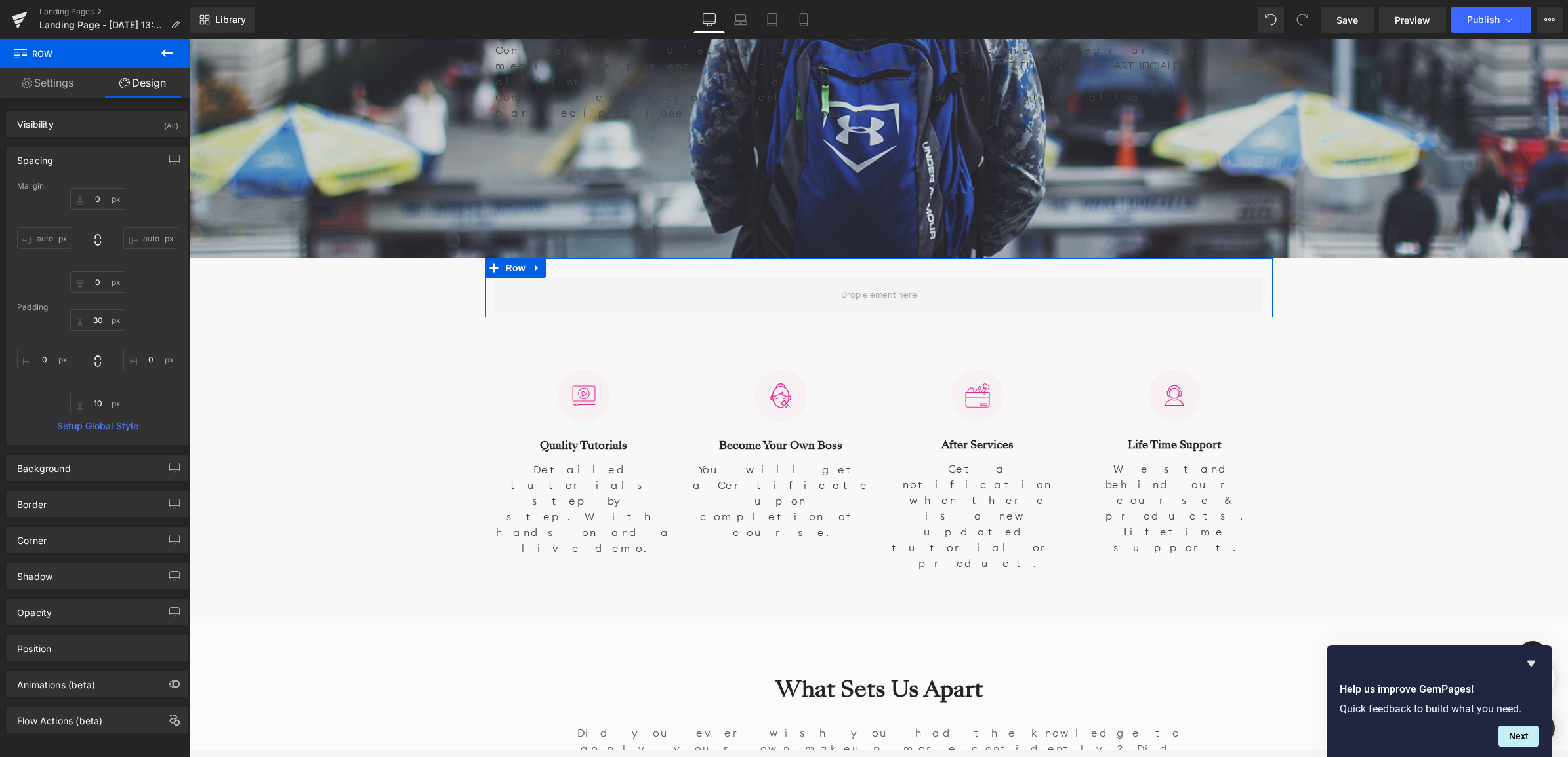
click at [58, 237] on input "auto" at bounding box center [44, 238] width 55 height 22
click at [129, 237] on input "auto" at bounding box center [151, 238] width 55 height 22
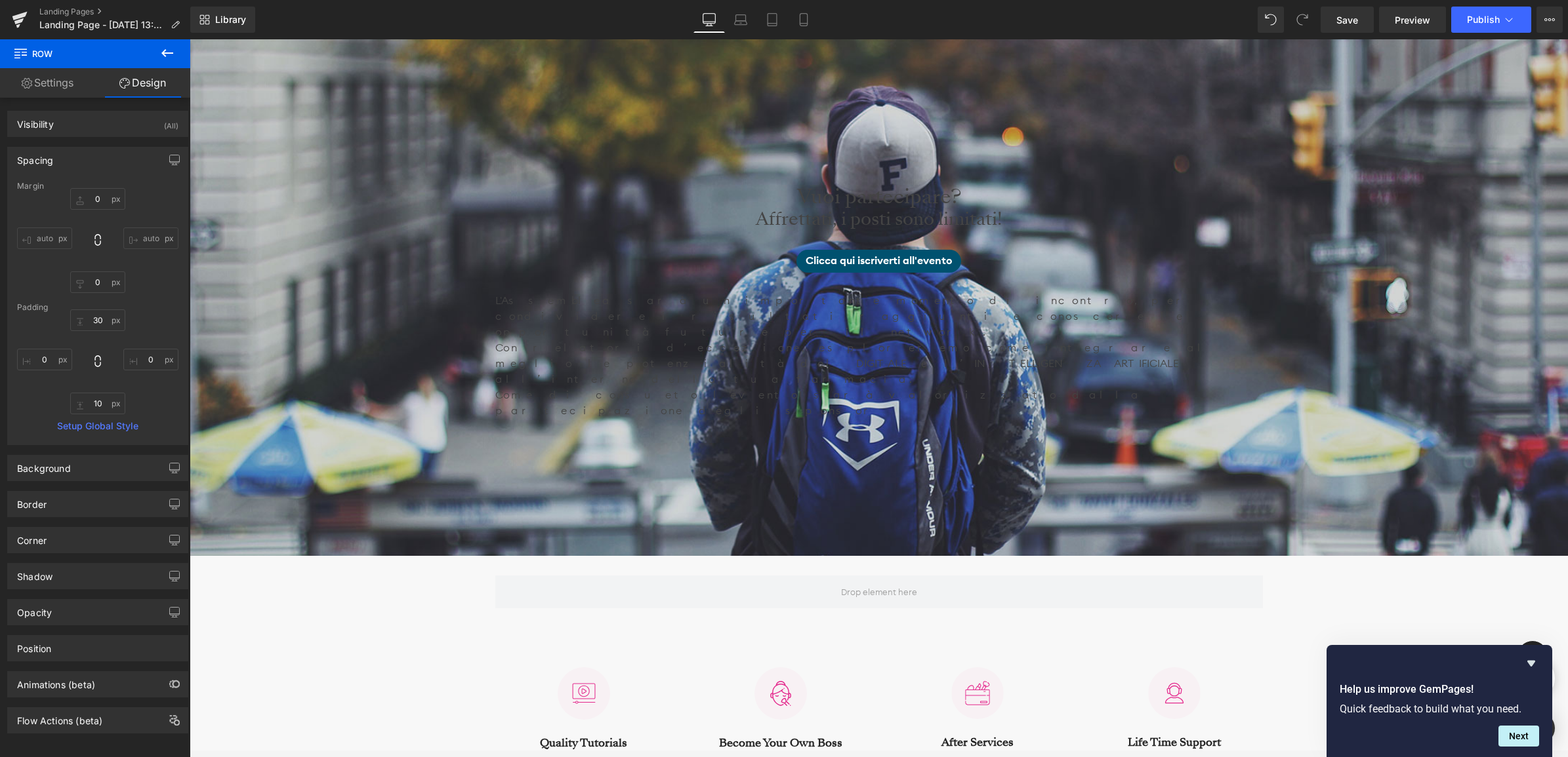
scroll to position [819, 0]
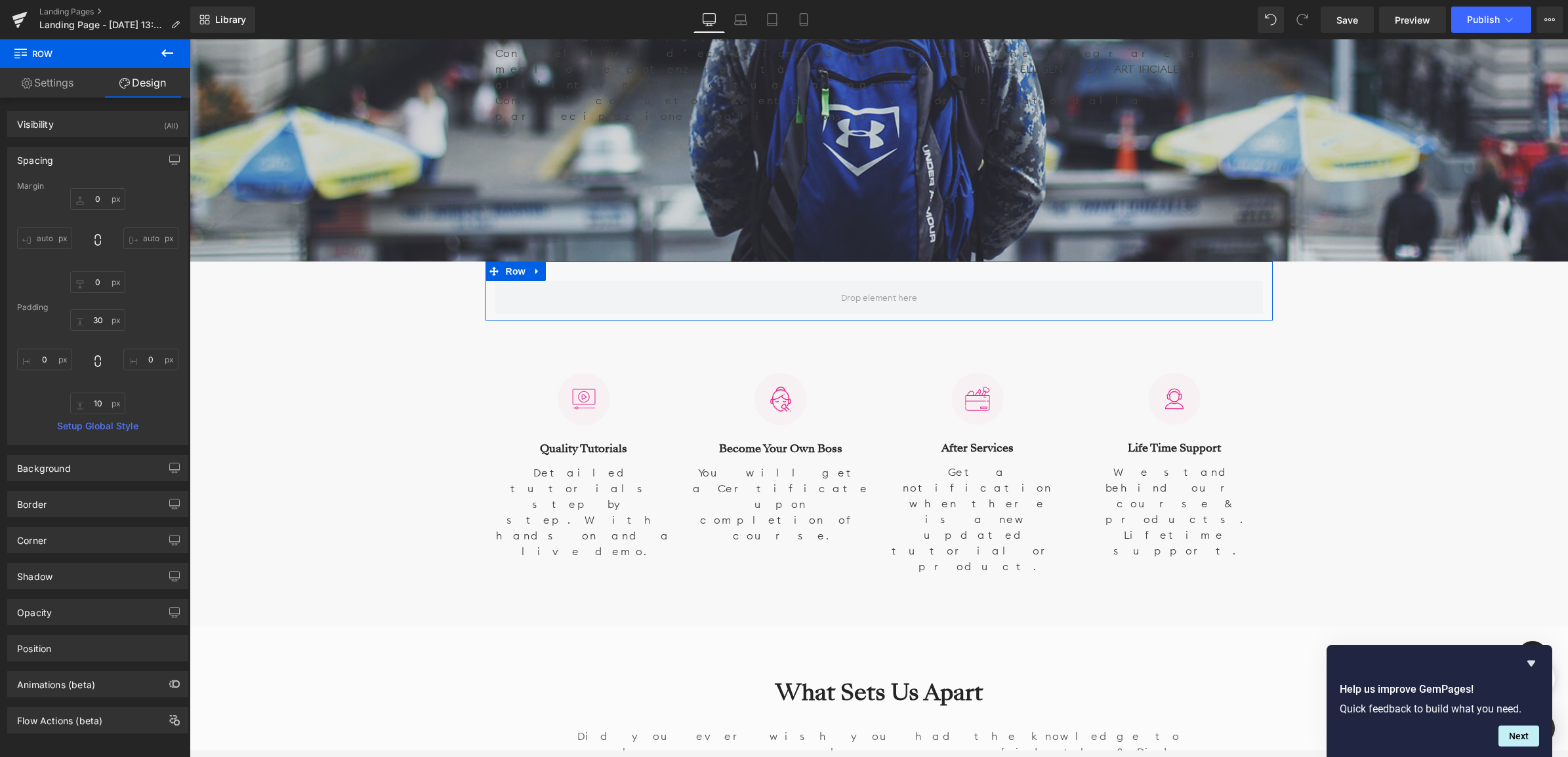
click at [67, 83] on link "Settings" at bounding box center [47, 83] width 96 height 30
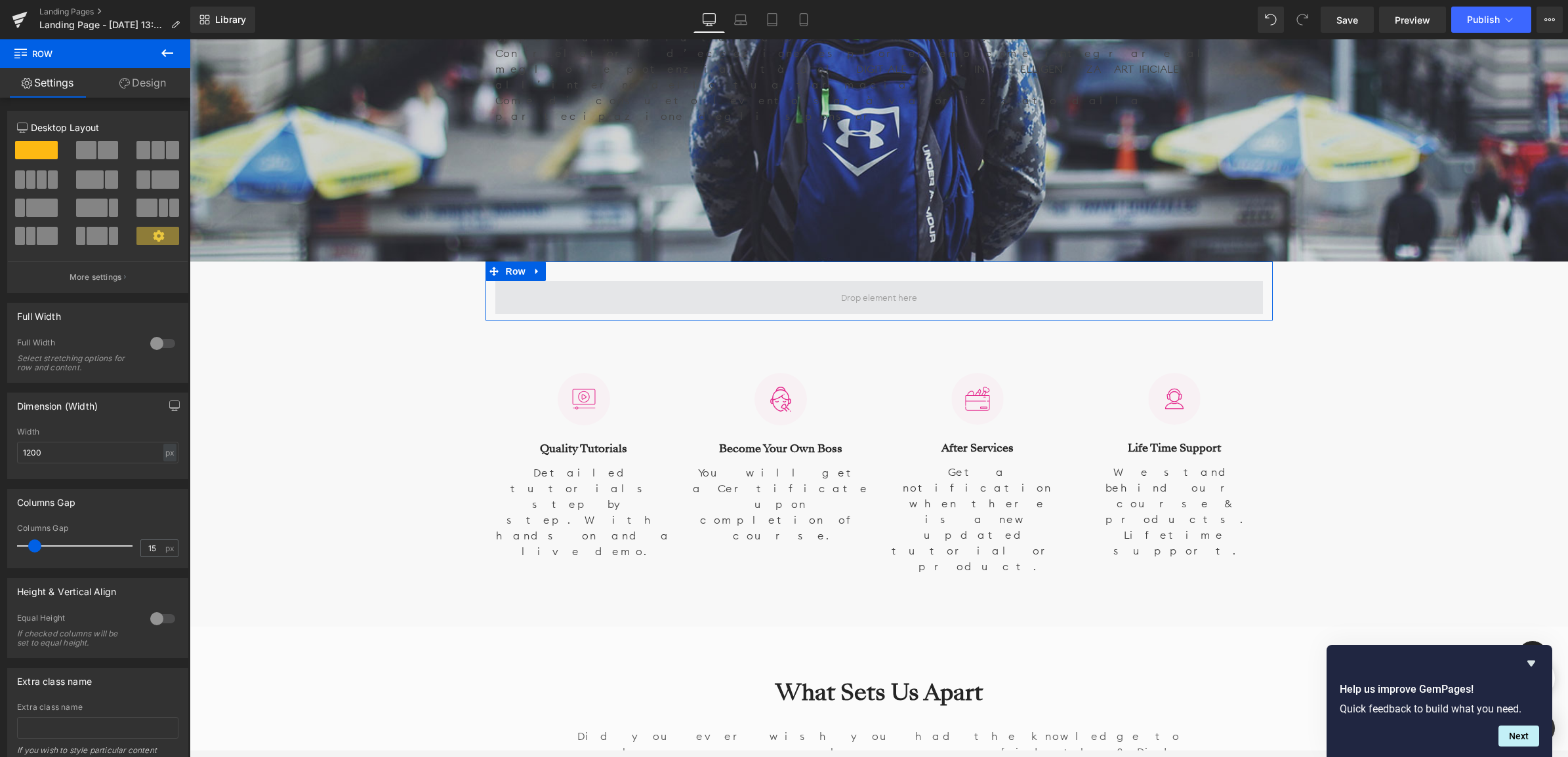
drag, startPoint x: 290, startPoint y: 182, endPoint x: 821, endPoint y: 213, distance: 531.9
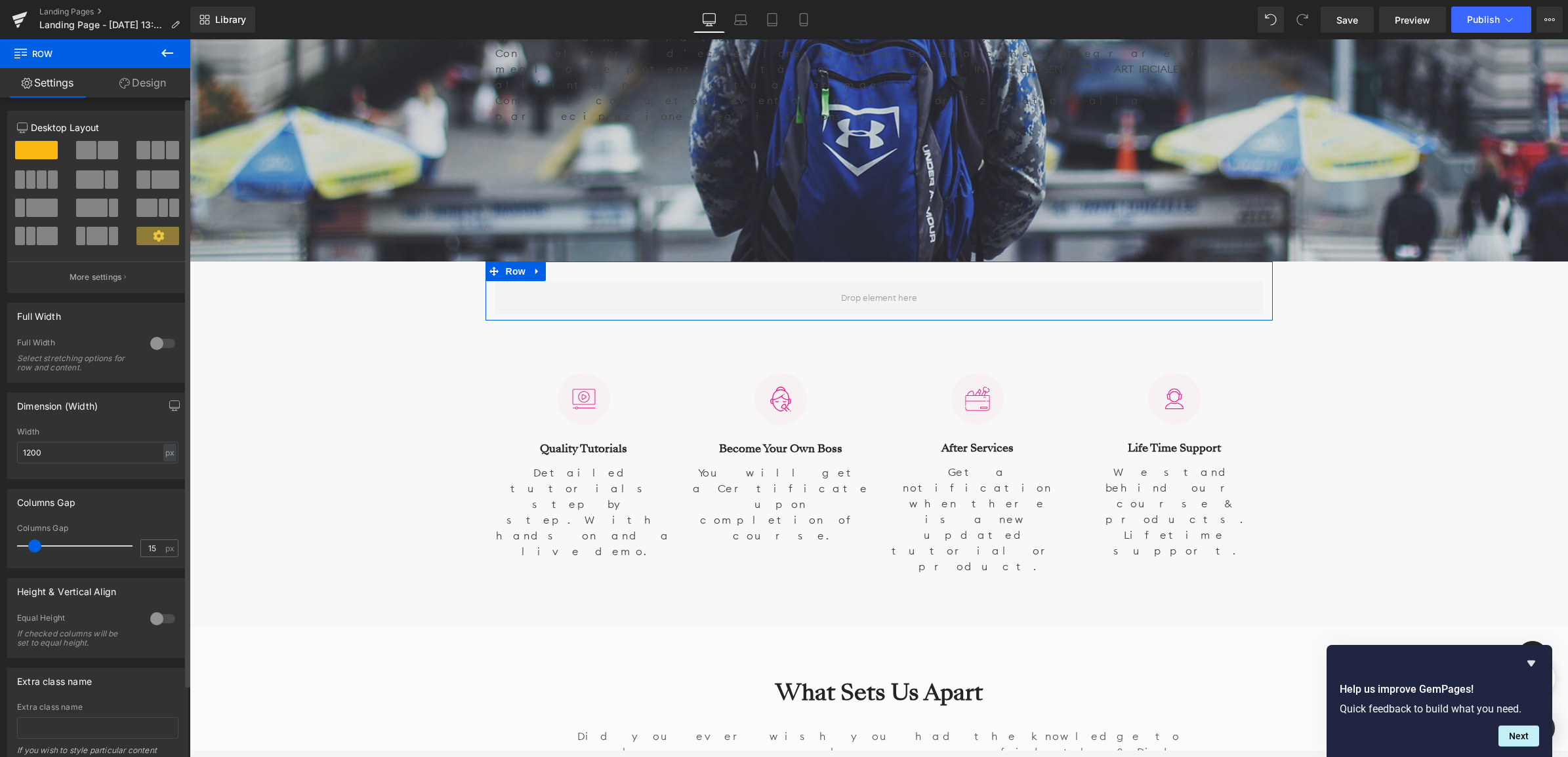
click at [99, 147] on span at bounding box center [107, 150] width 21 height 19
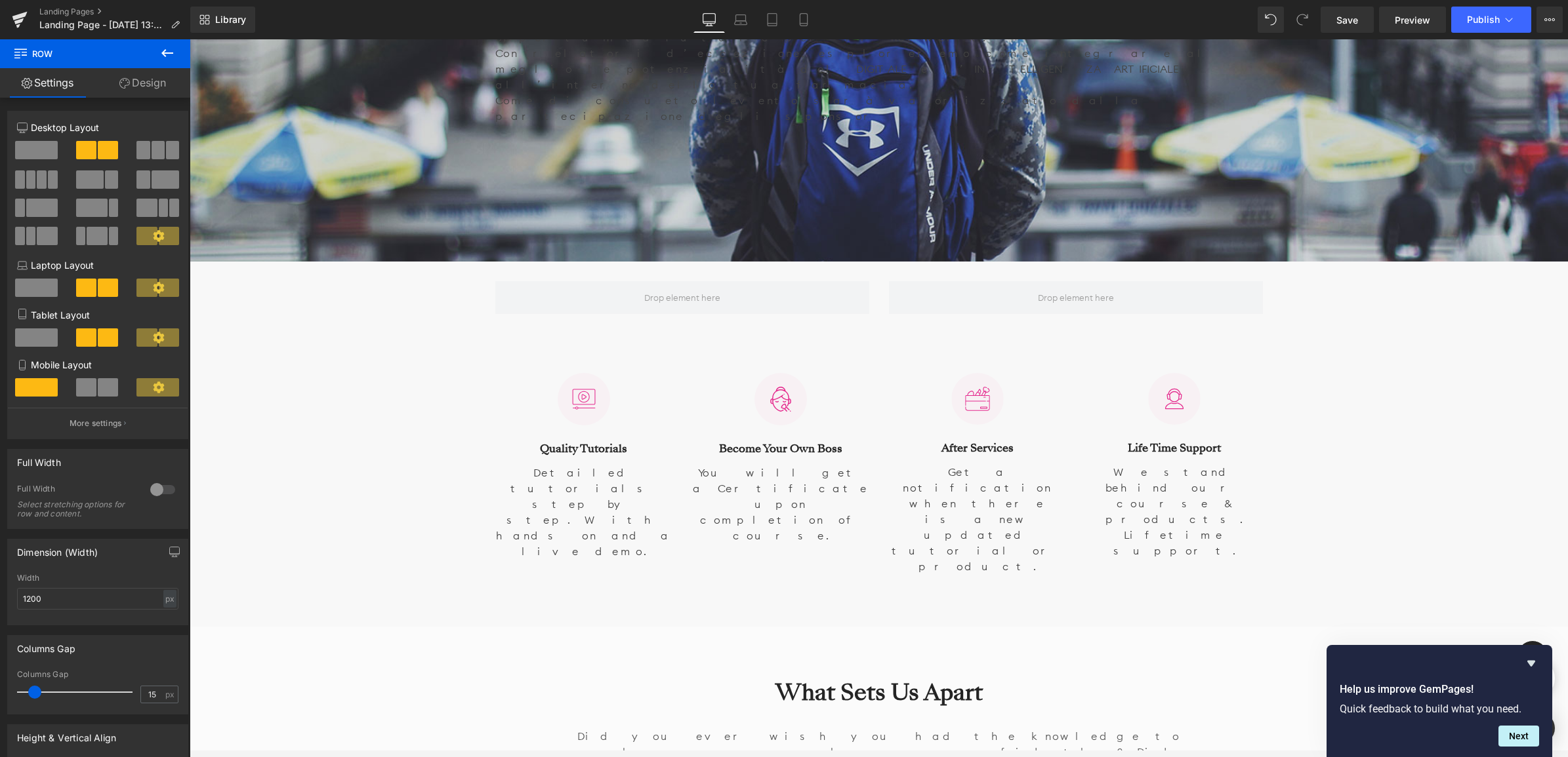
click at [172, 50] on icon at bounding box center [167, 53] width 16 height 16
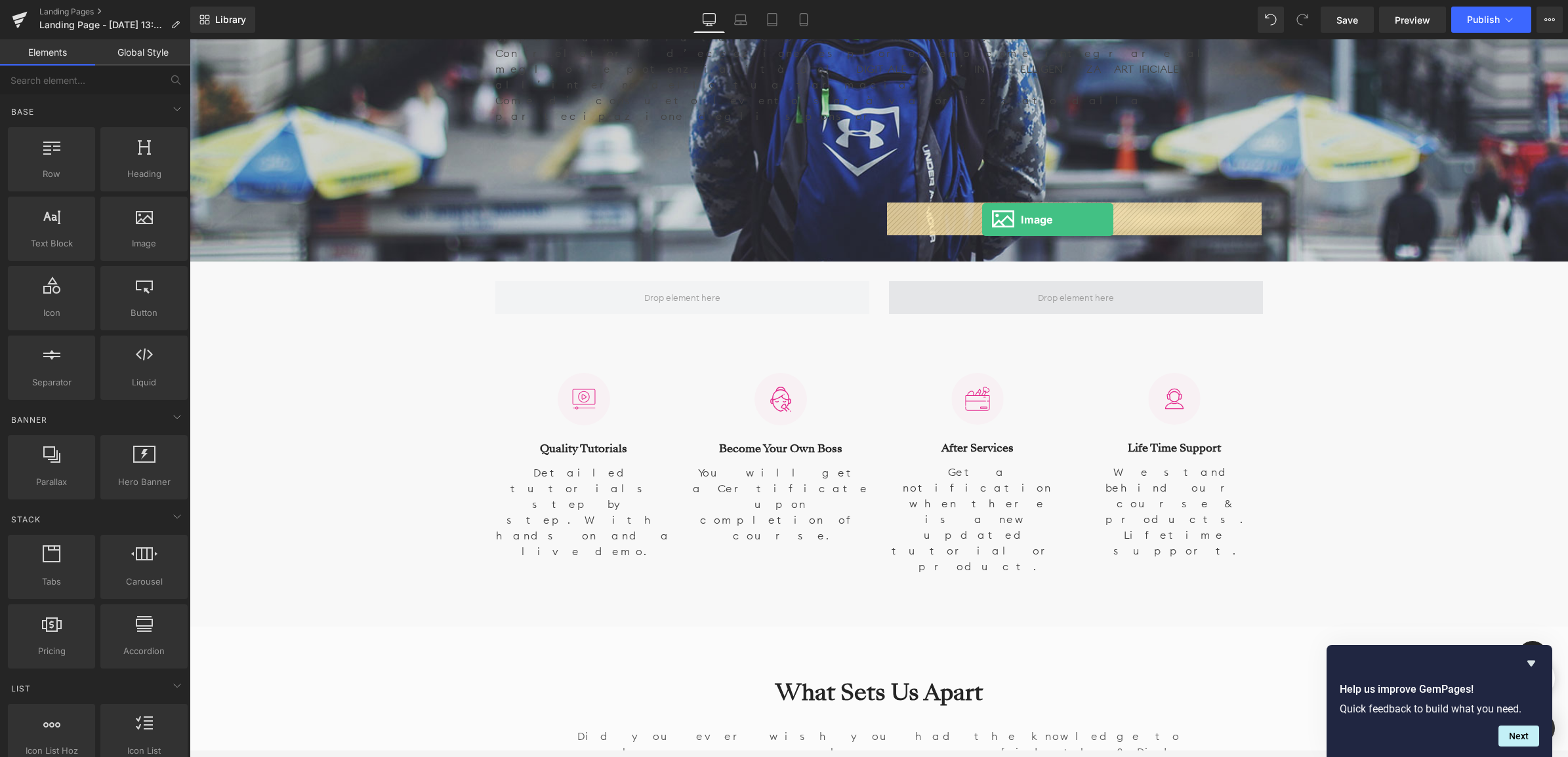
drag, startPoint x: 322, startPoint y: 264, endPoint x: 982, endPoint y: 220, distance: 661.5
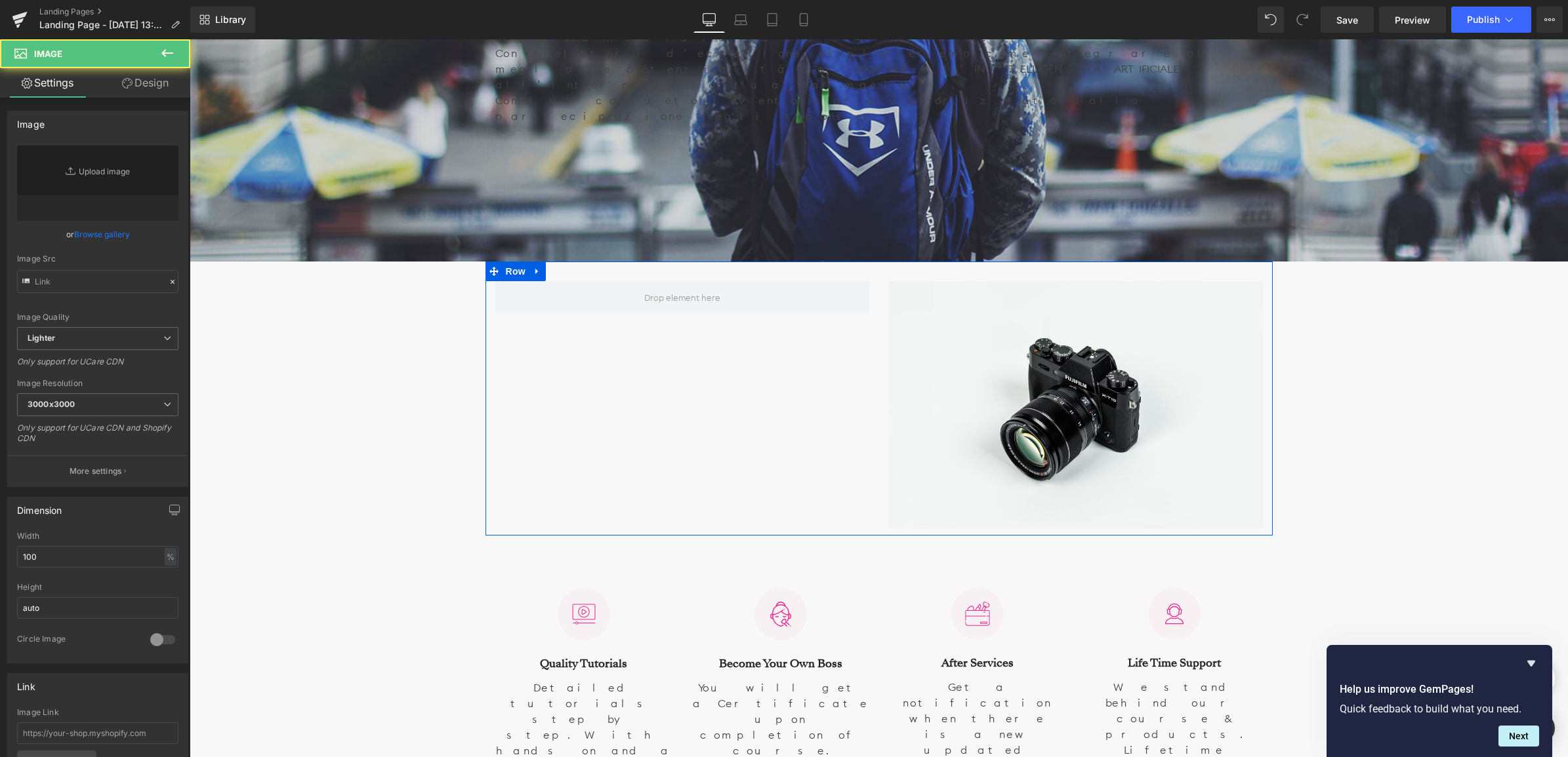
scroll to position [7, 7]
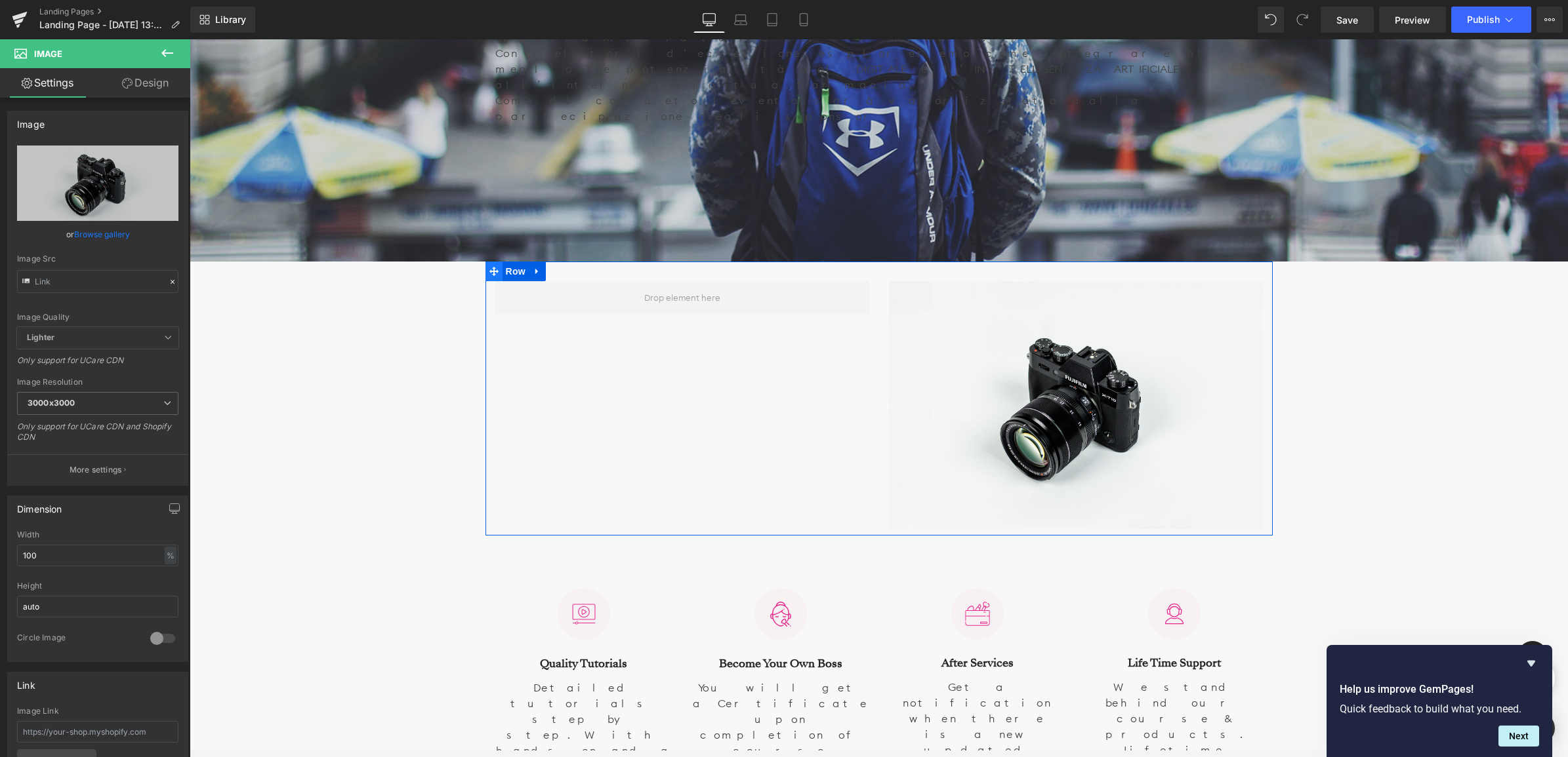
click at [490, 267] on icon at bounding box center [493, 271] width 9 height 9
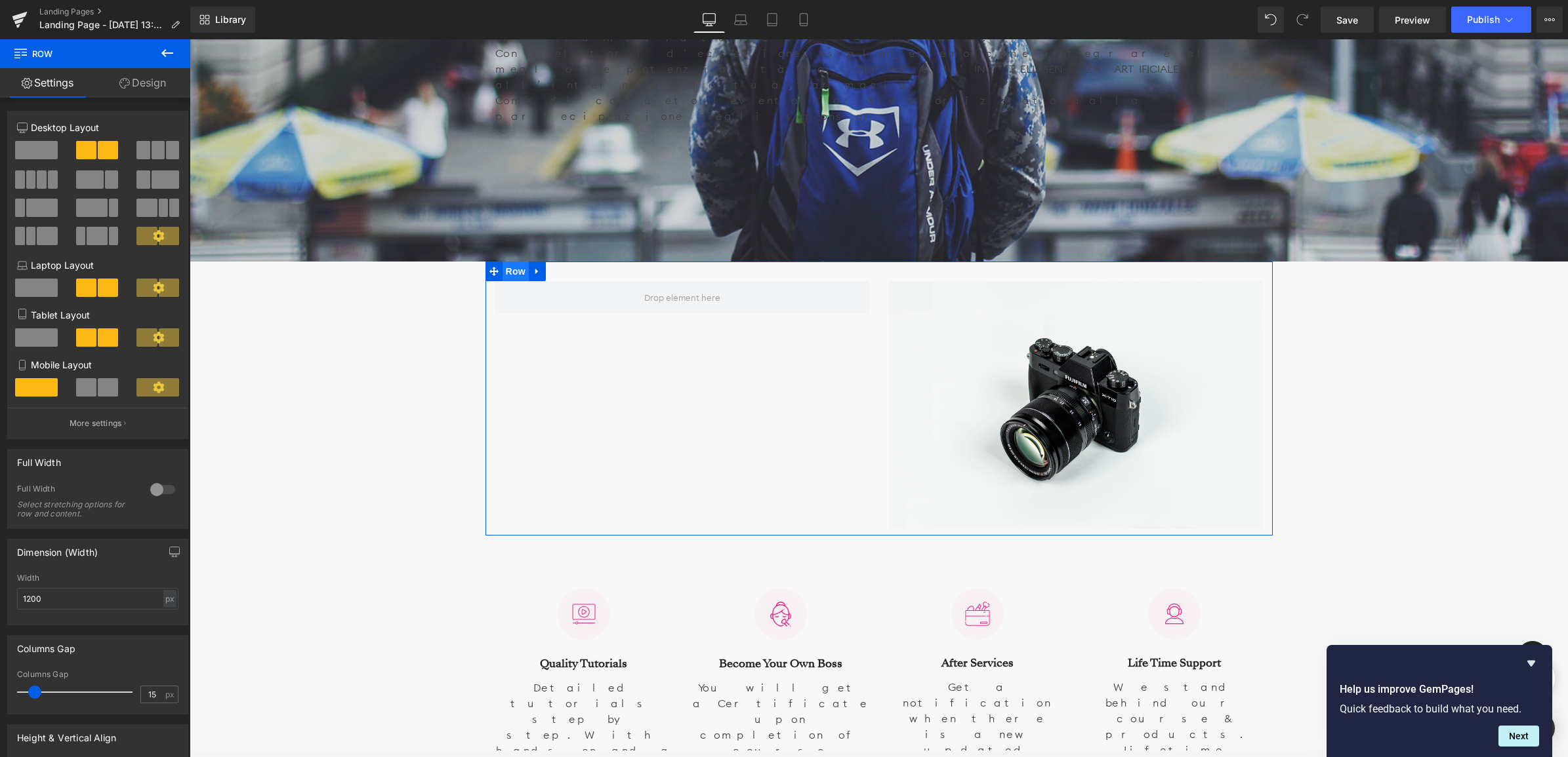
click at [516, 262] on span "Row" at bounding box center [515, 272] width 27 height 20
click at [535, 269] on icon at bounding box center [536, 272] width 3 height 6
click at [554, 267] on icon at bounding box center [554, 271] width 9 height 9
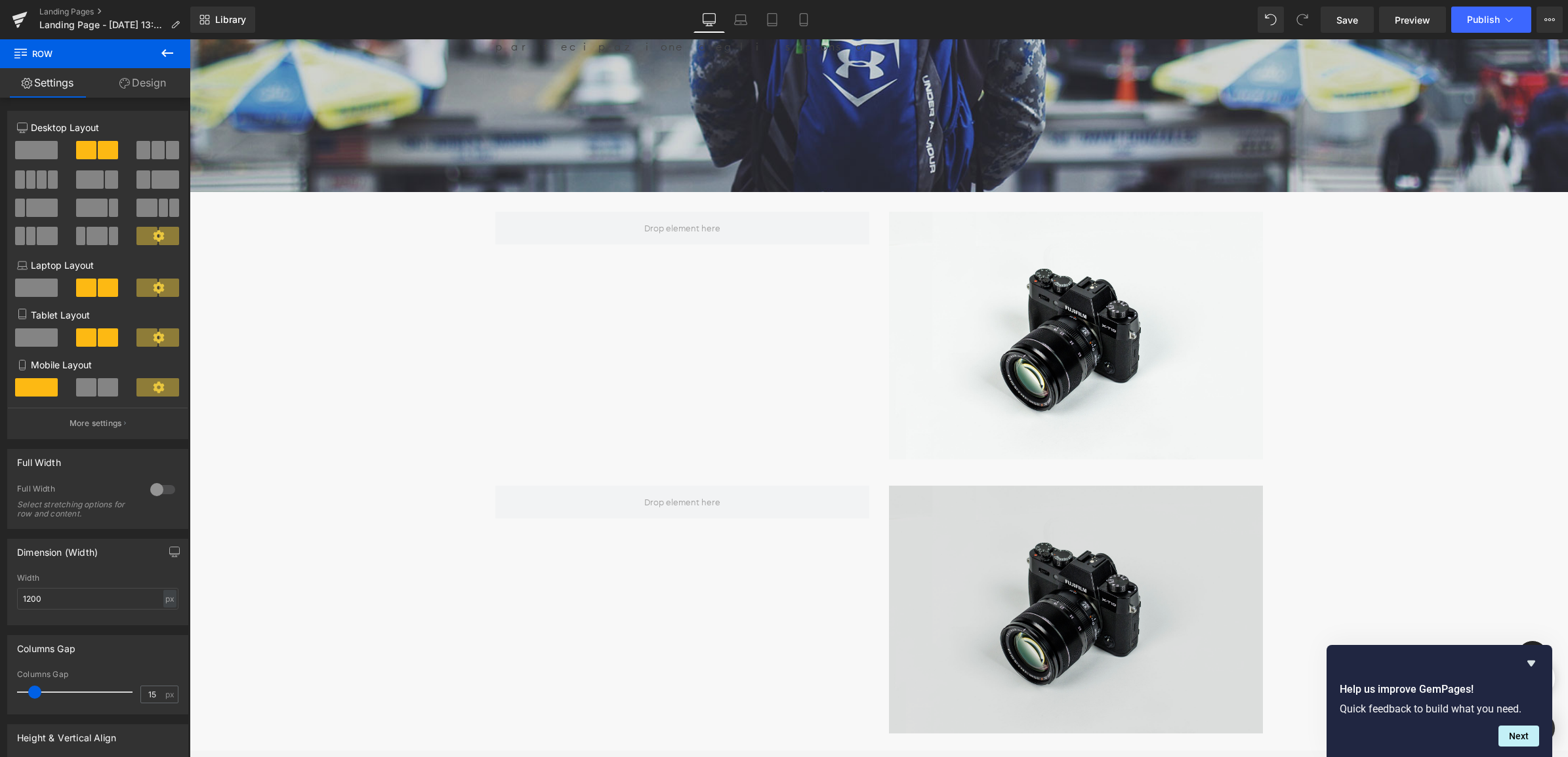
scroll to position [983, 0]
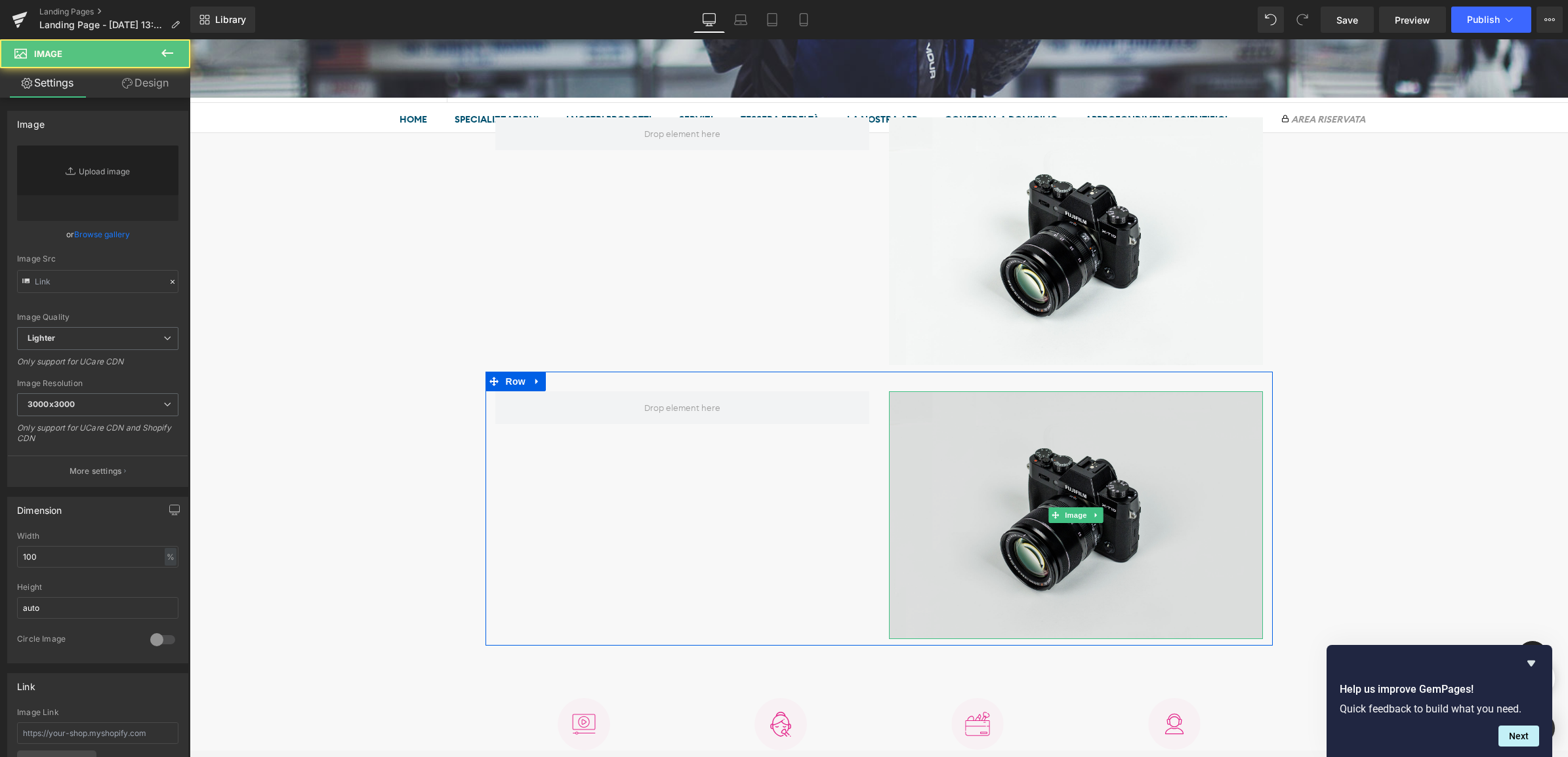
click at [975, 404] on img at bounding box center [1076, 516] width 374 height 248
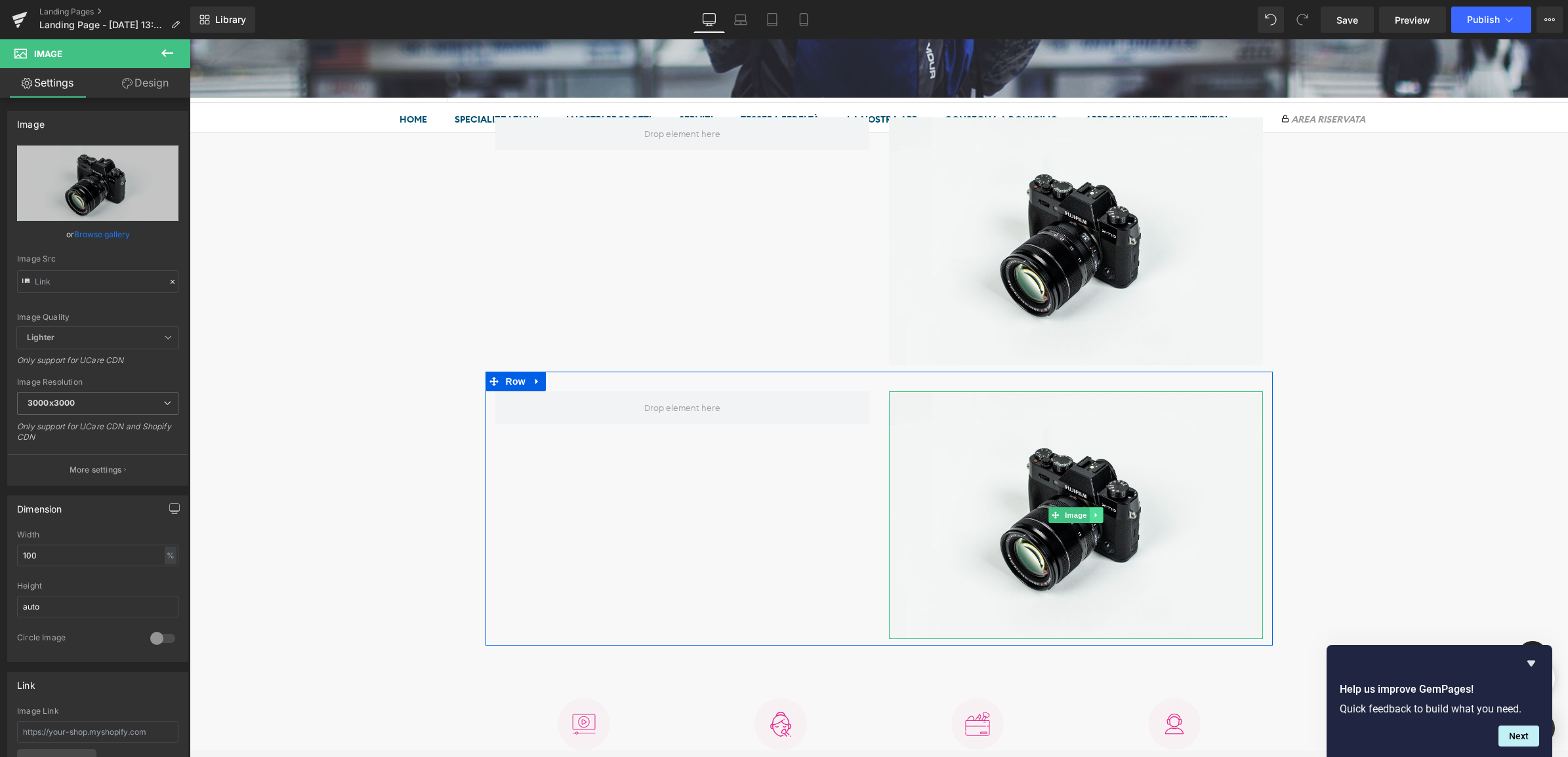
click at [1096, 511] on icon at bounding box center [1095, 515] width 7 height 8
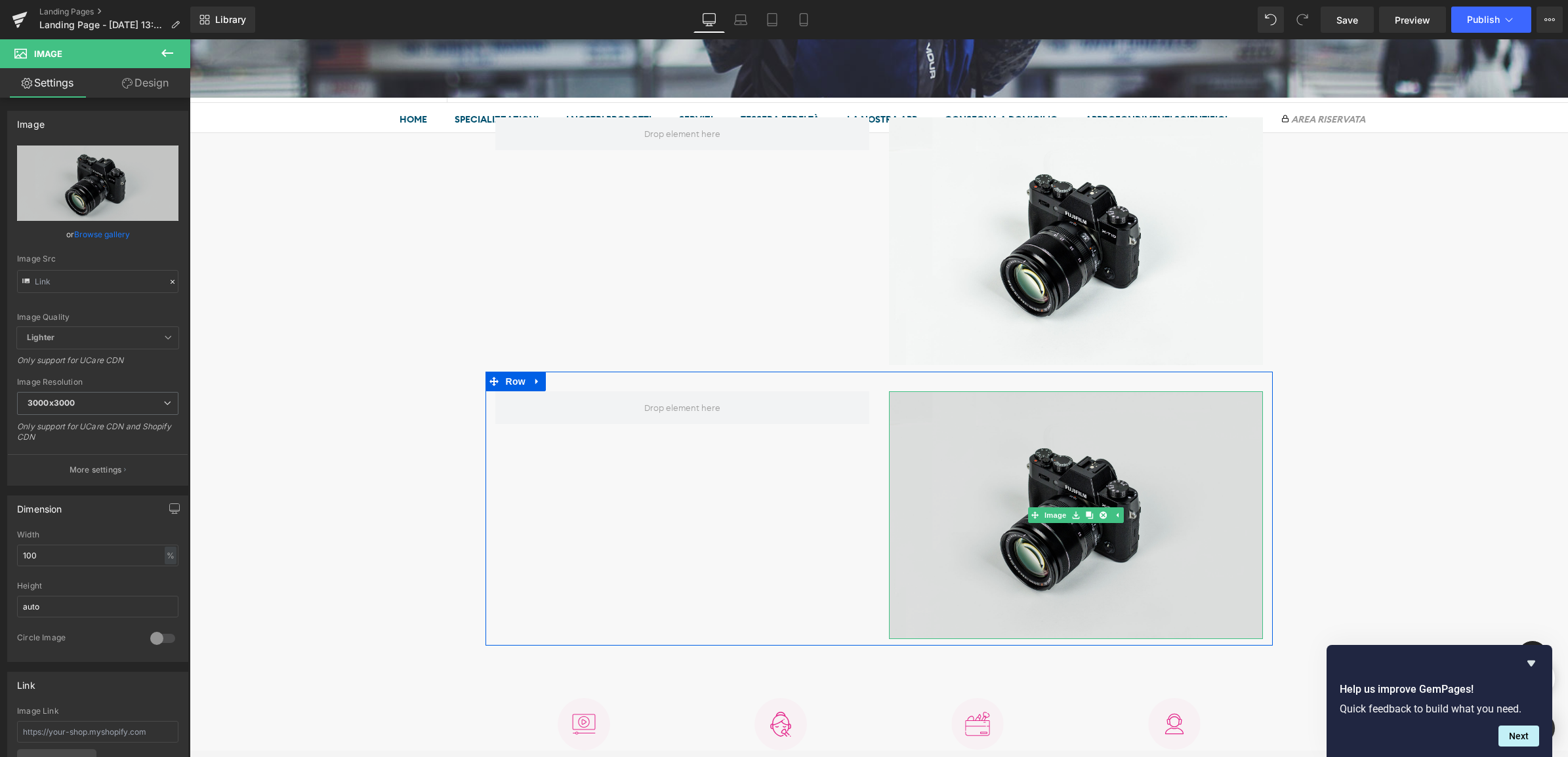
click at [1098, 444] on img at bounding box center [1076, 516] width 374 height 248
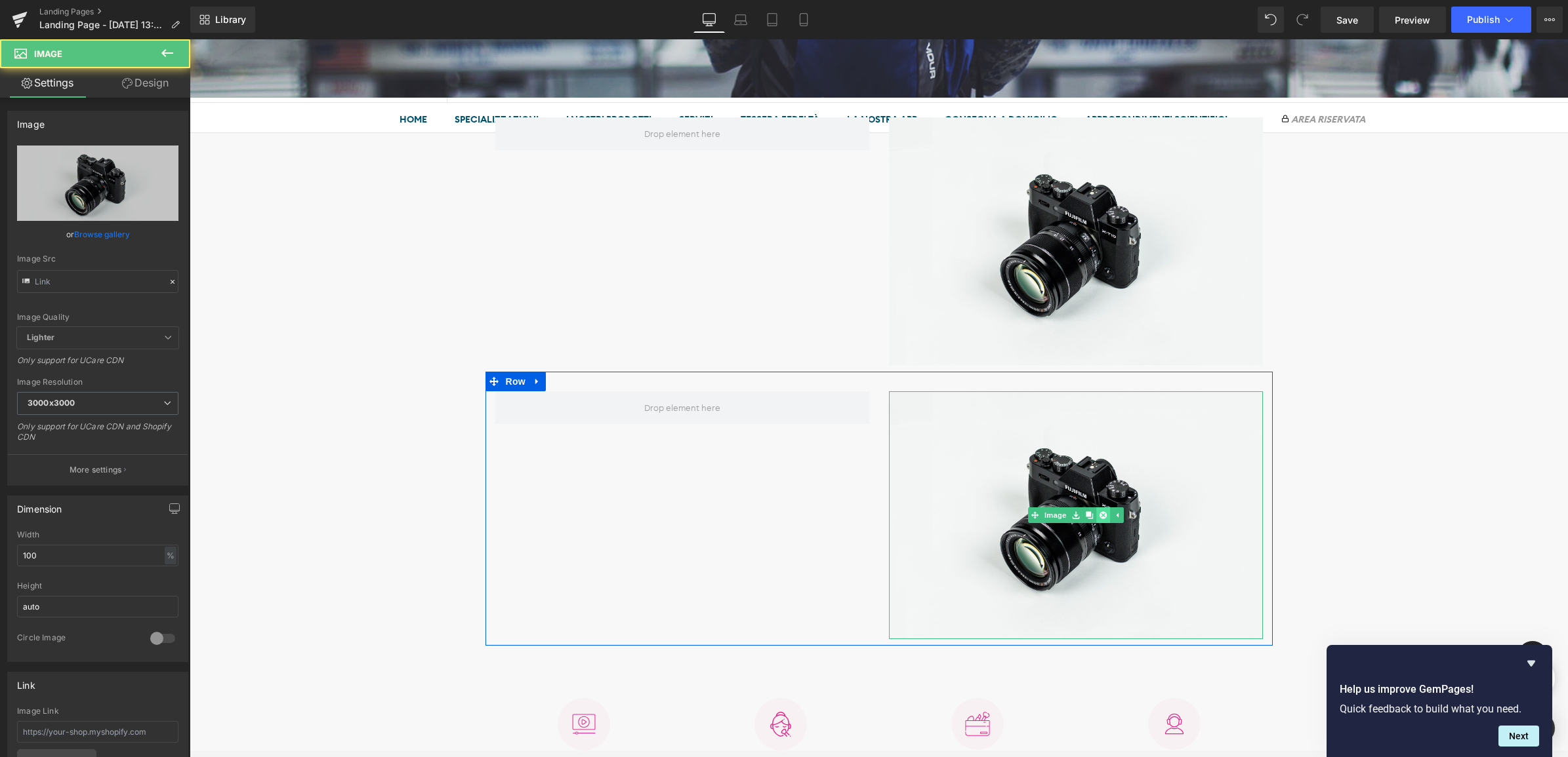
click at [1098, 511] on icon at bounding box center [1101, 514] width 7 height 7
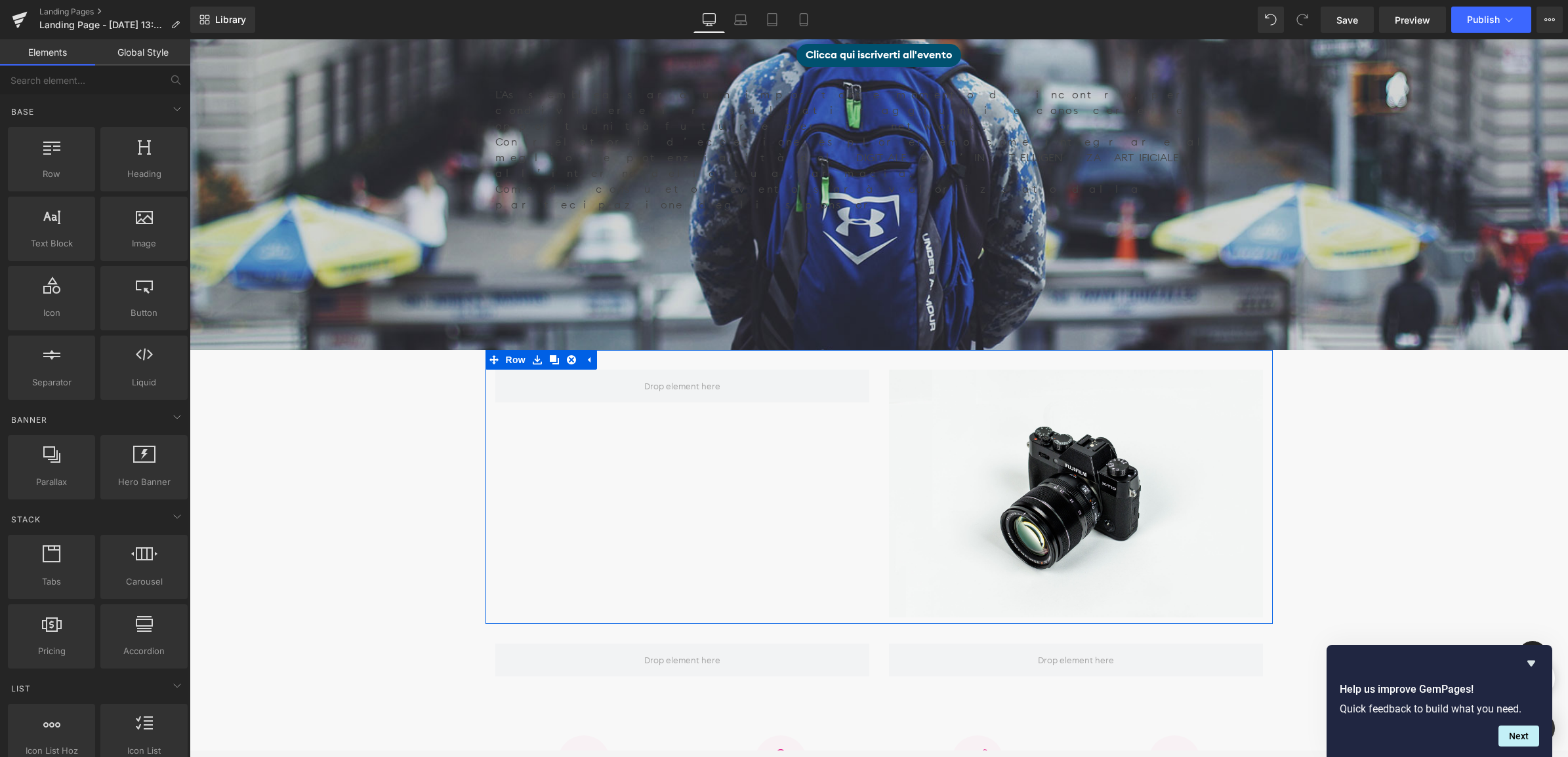
scroll to position [819, 0]
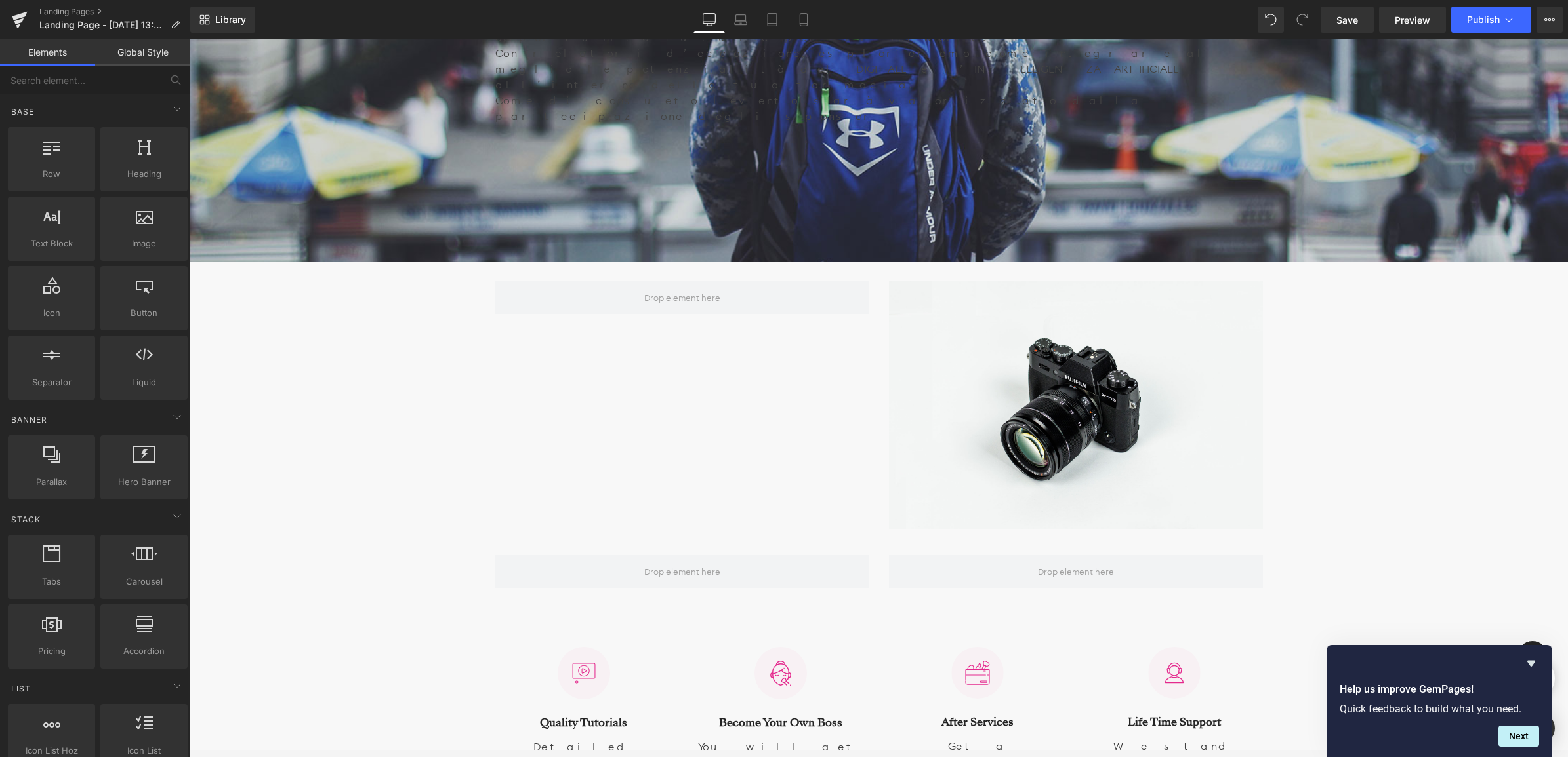
click at [63, 49] on link "Elements" at bounding box center [47, 52] width 96 height 27
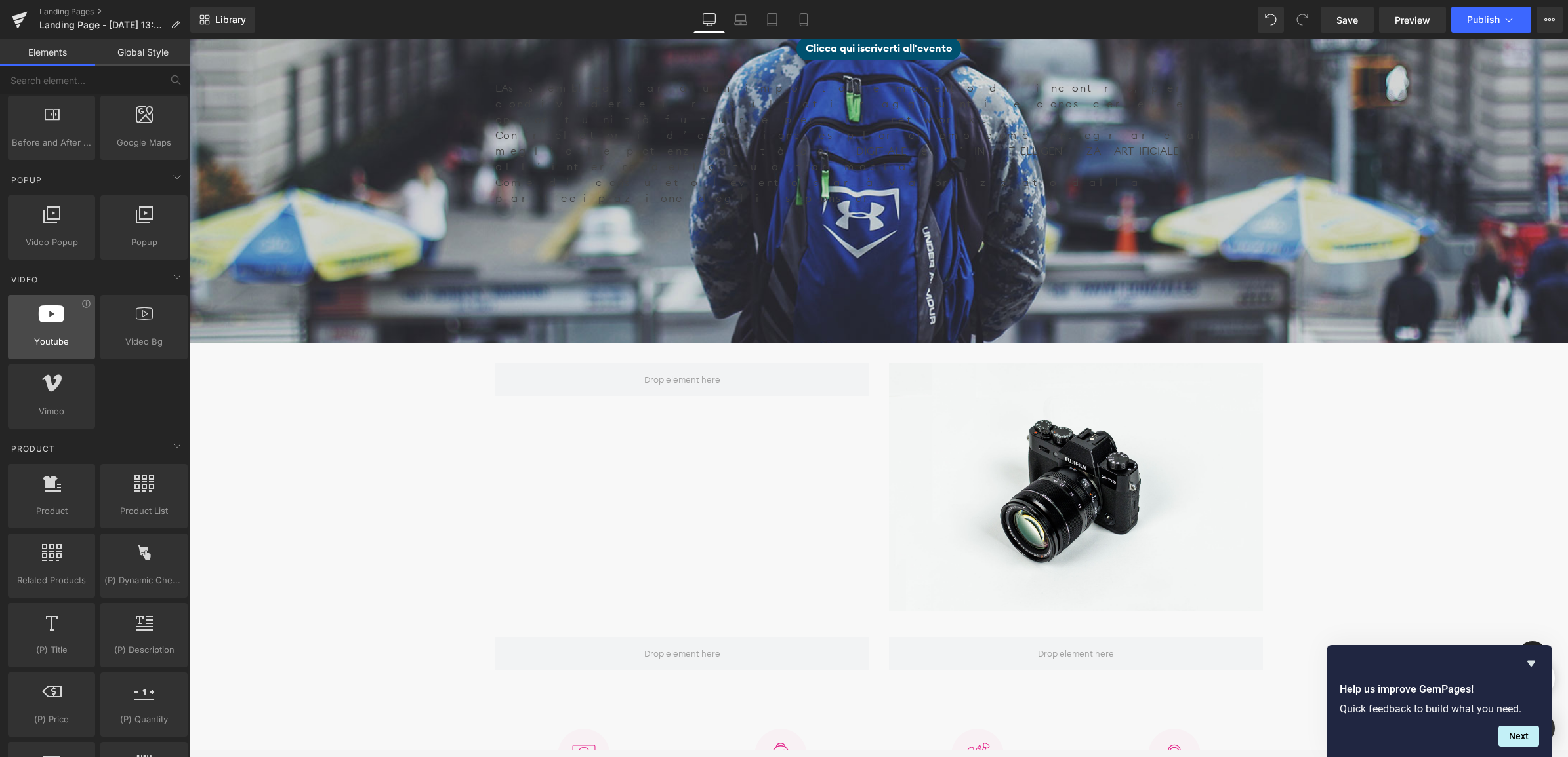
scroll to position [737, 0]
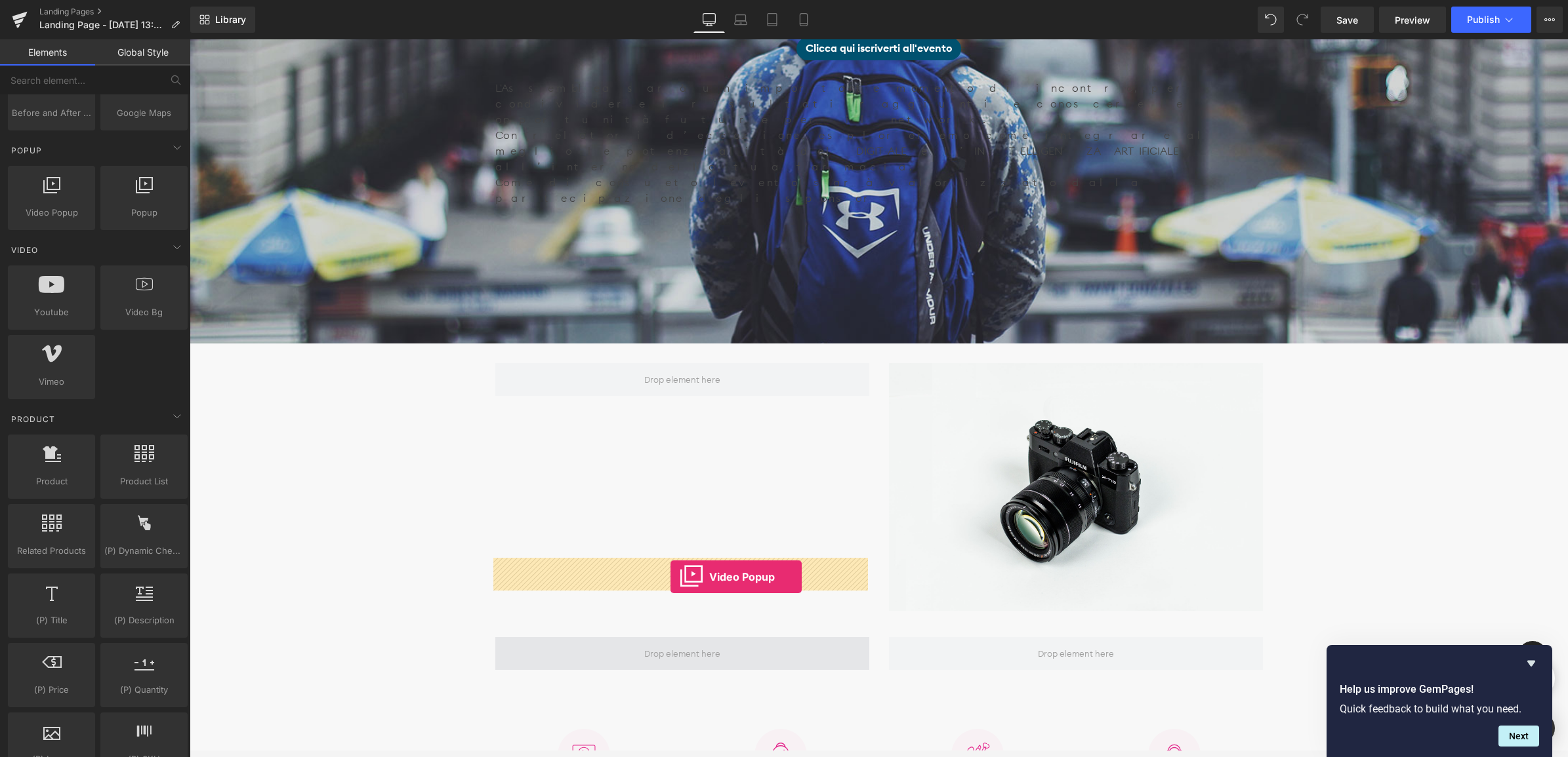
drag, startPoint x: 223, startPoint y: 242, endPoint x: 667, endPoint y: 577, distance: 556.2
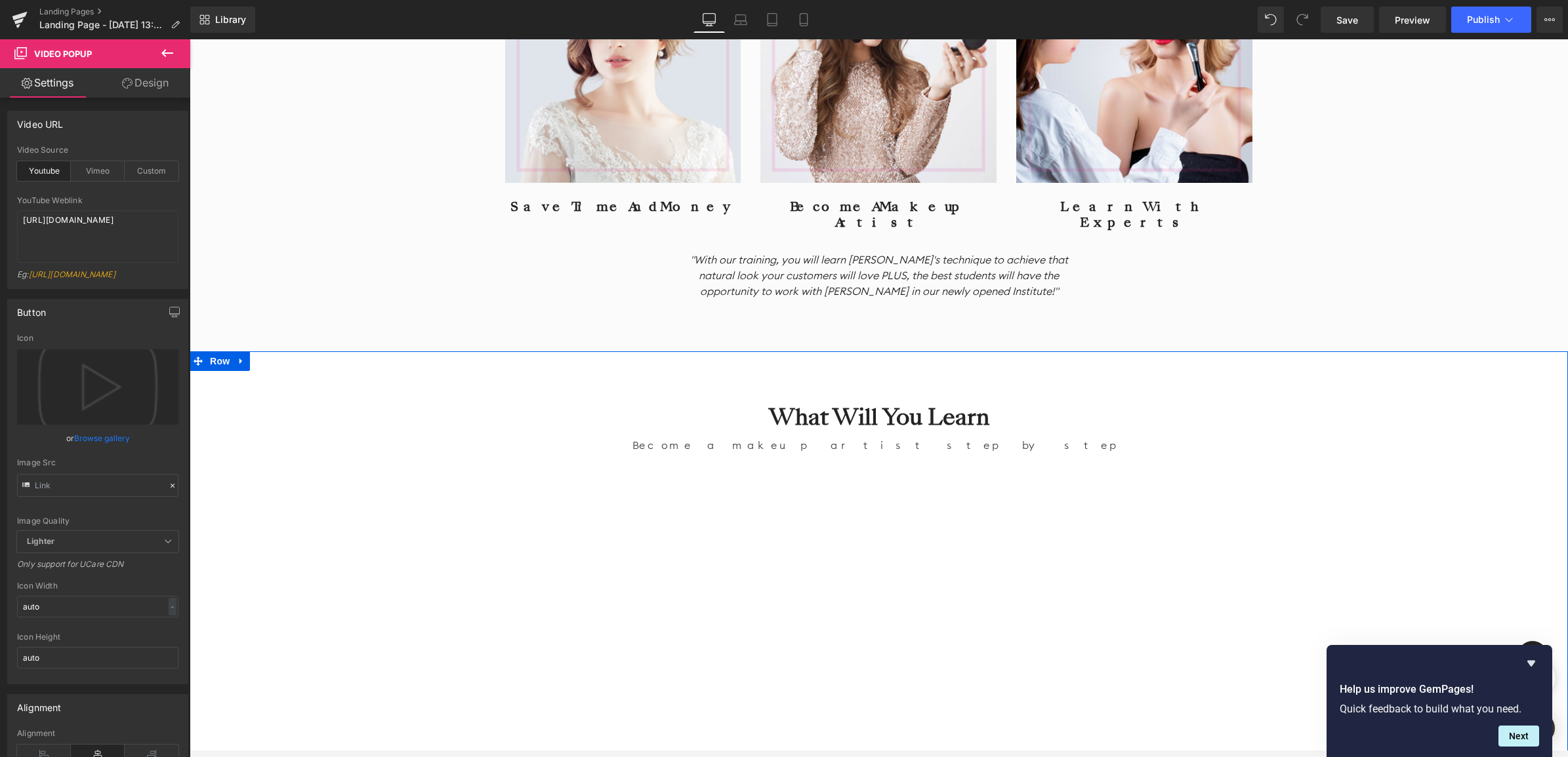
scroll to position [2212, 0]
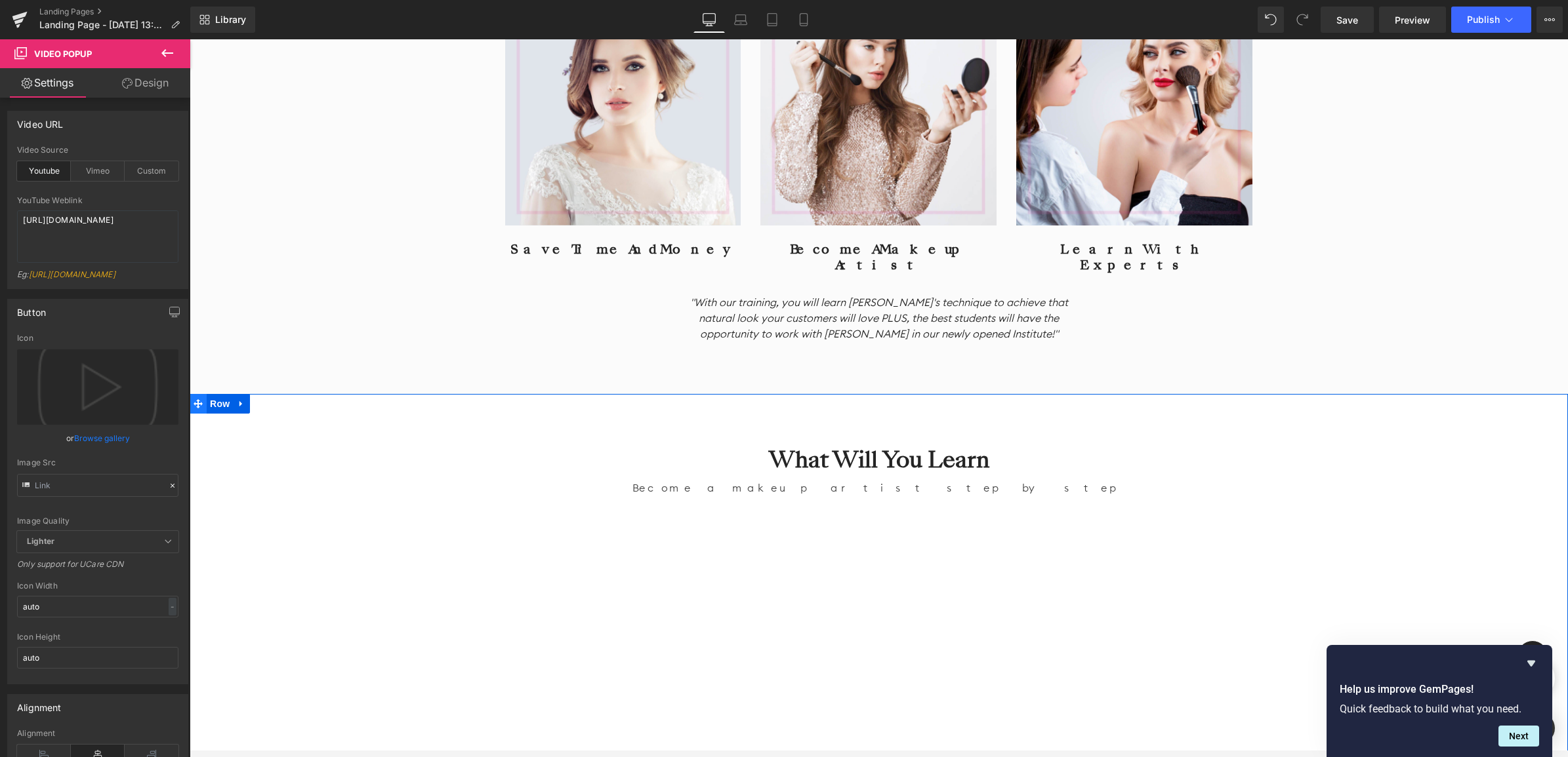
click at [195, 400] on icon at bounding box center [197, 405] width 9 height 10
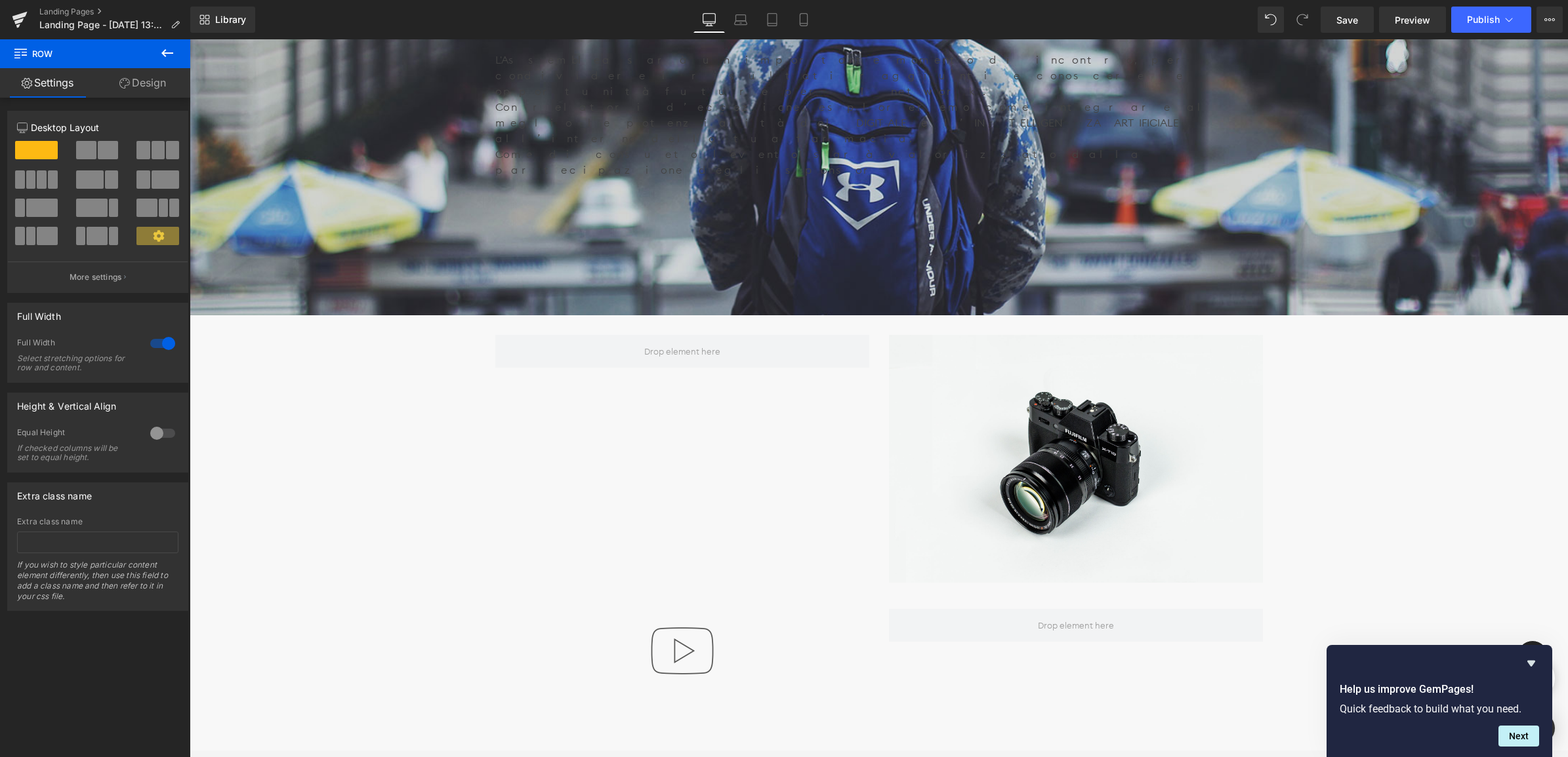
scroll to position [656, 0]
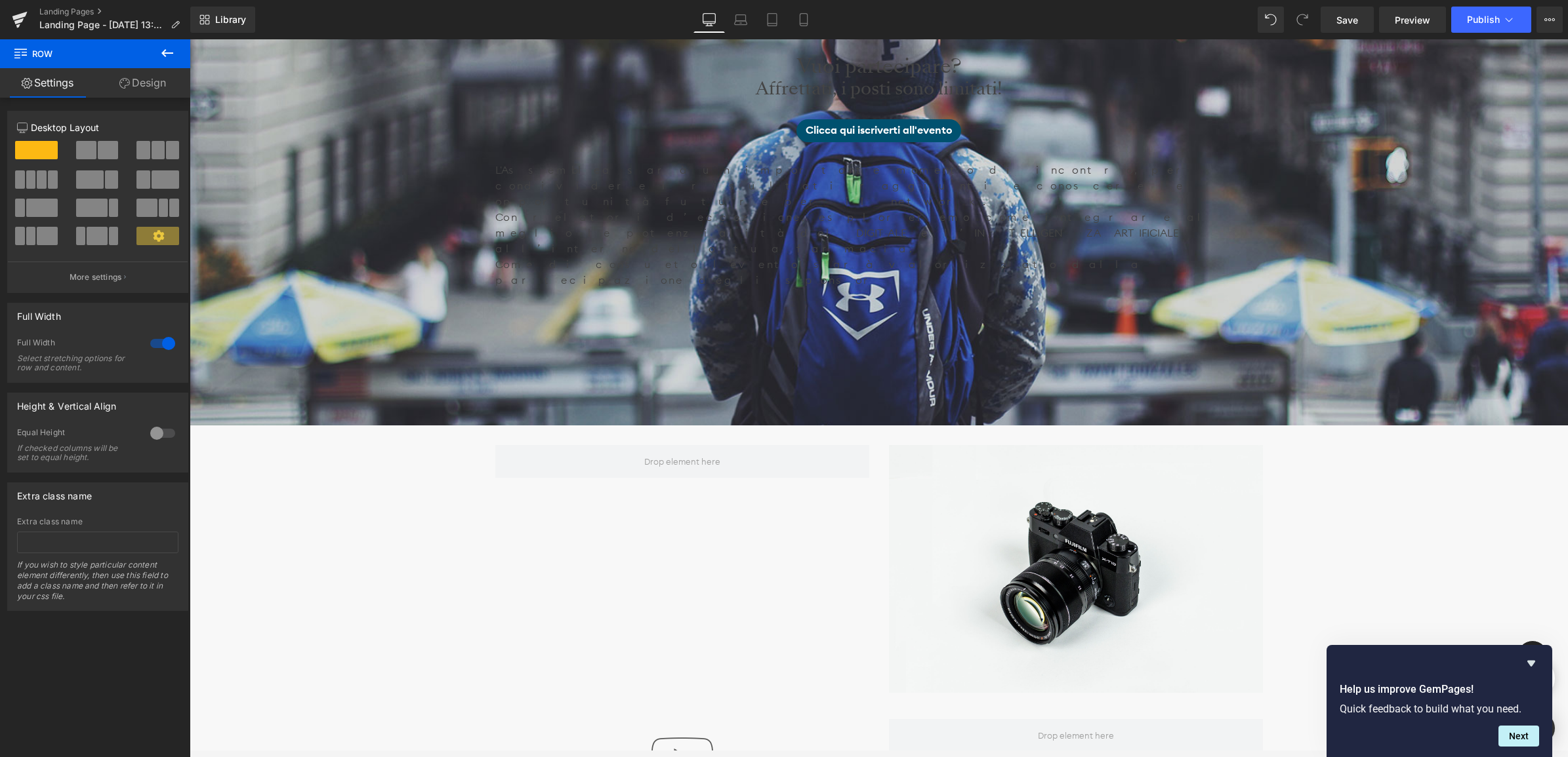
click at [163, 46] on icon at bounding box center [167, 53] width 16 height 16
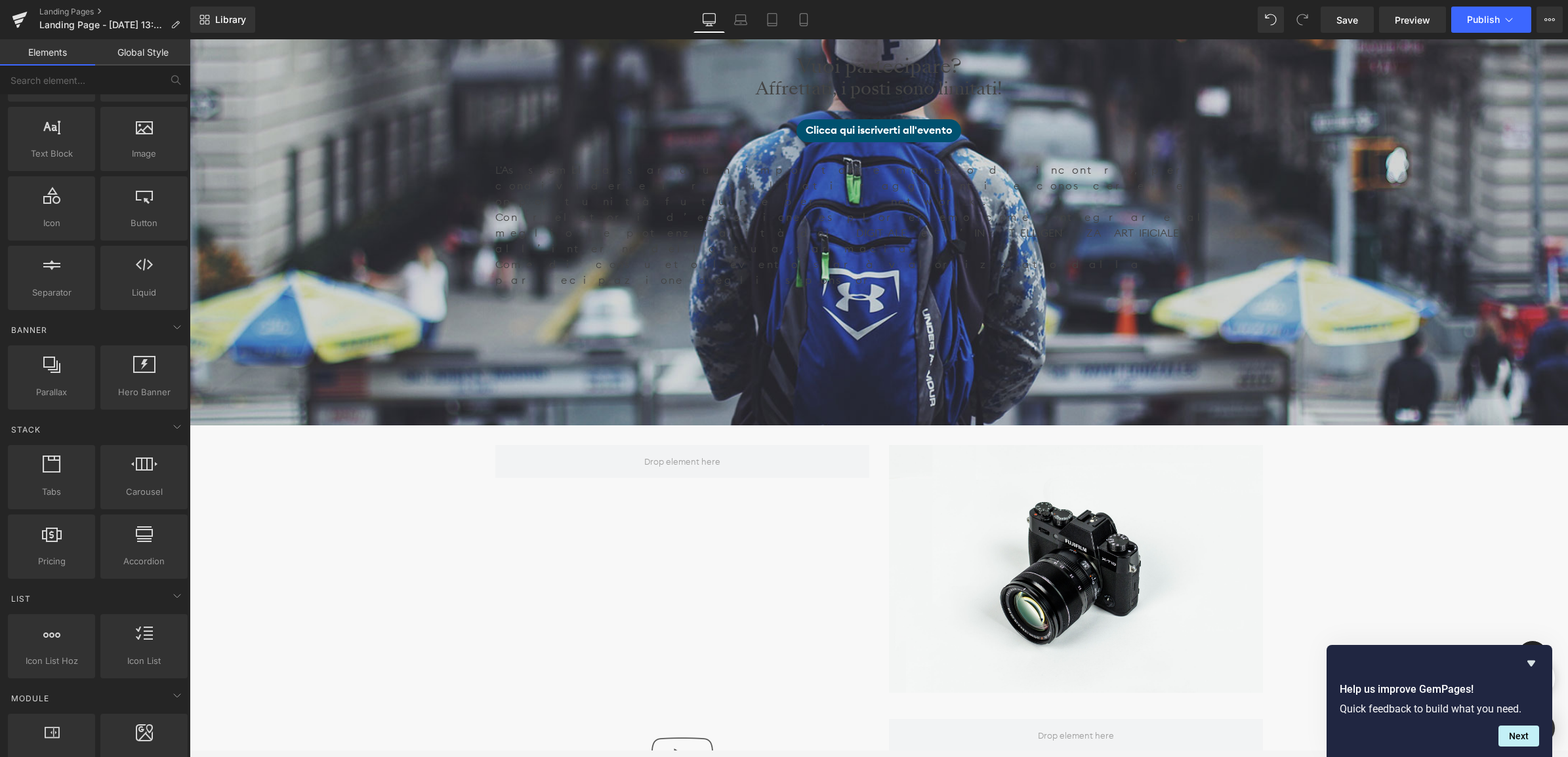
scroll to position [0, 0]
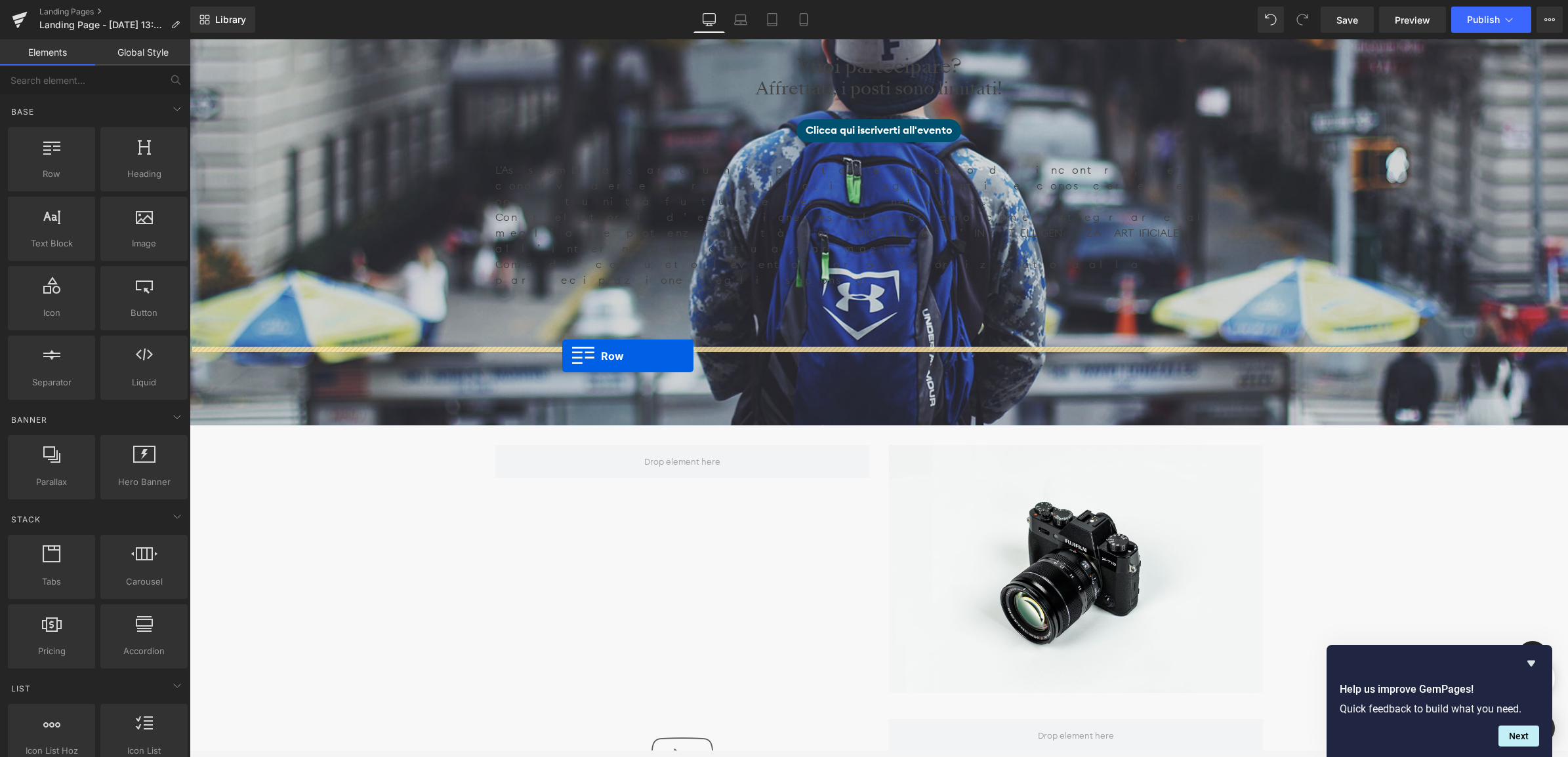
drag, startPoint x: 247, startPoint y: 200, endPoint x: 562, endPoint y: 356, distance: 351.5
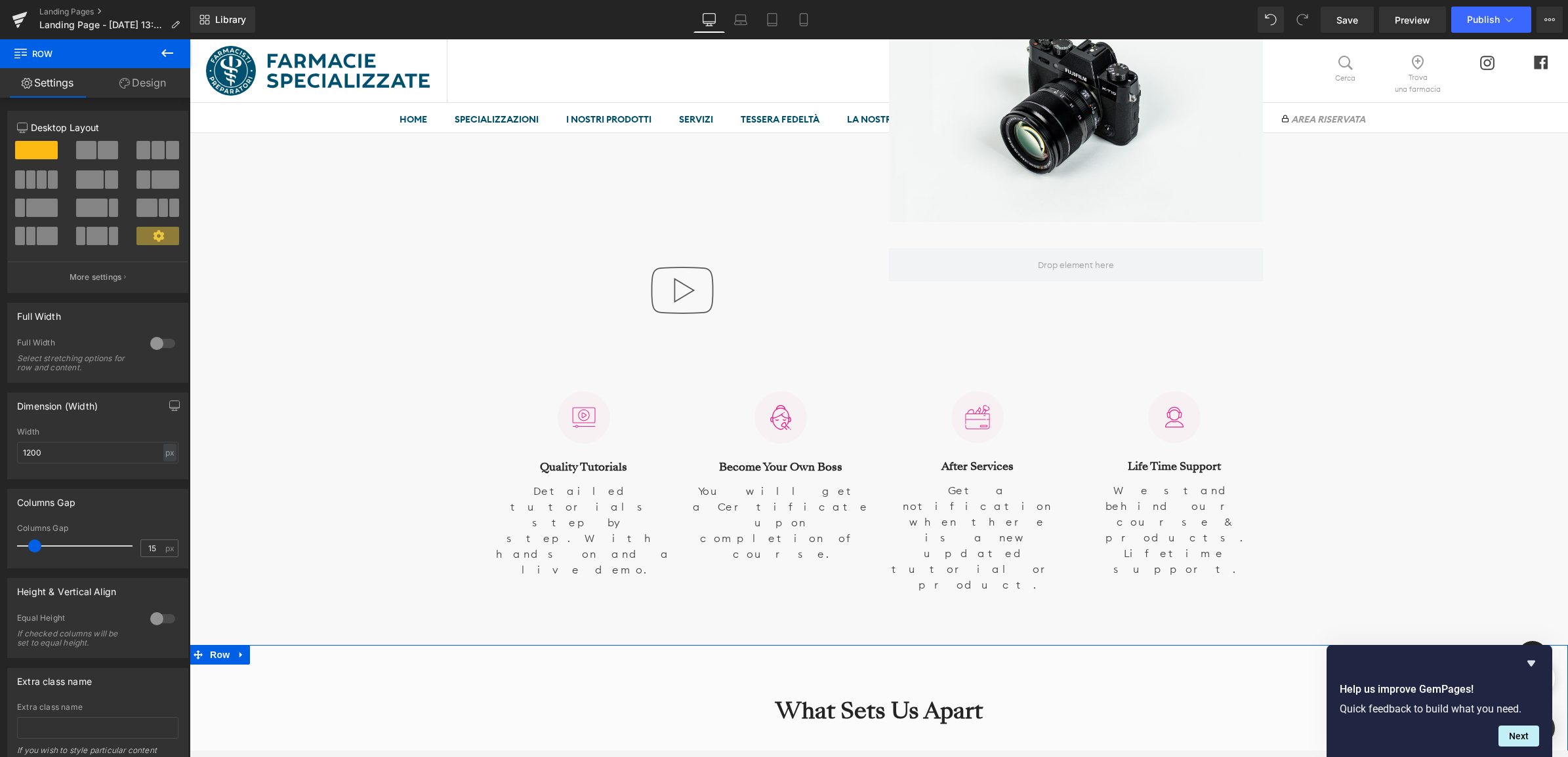
scroll to position [1147, 0]
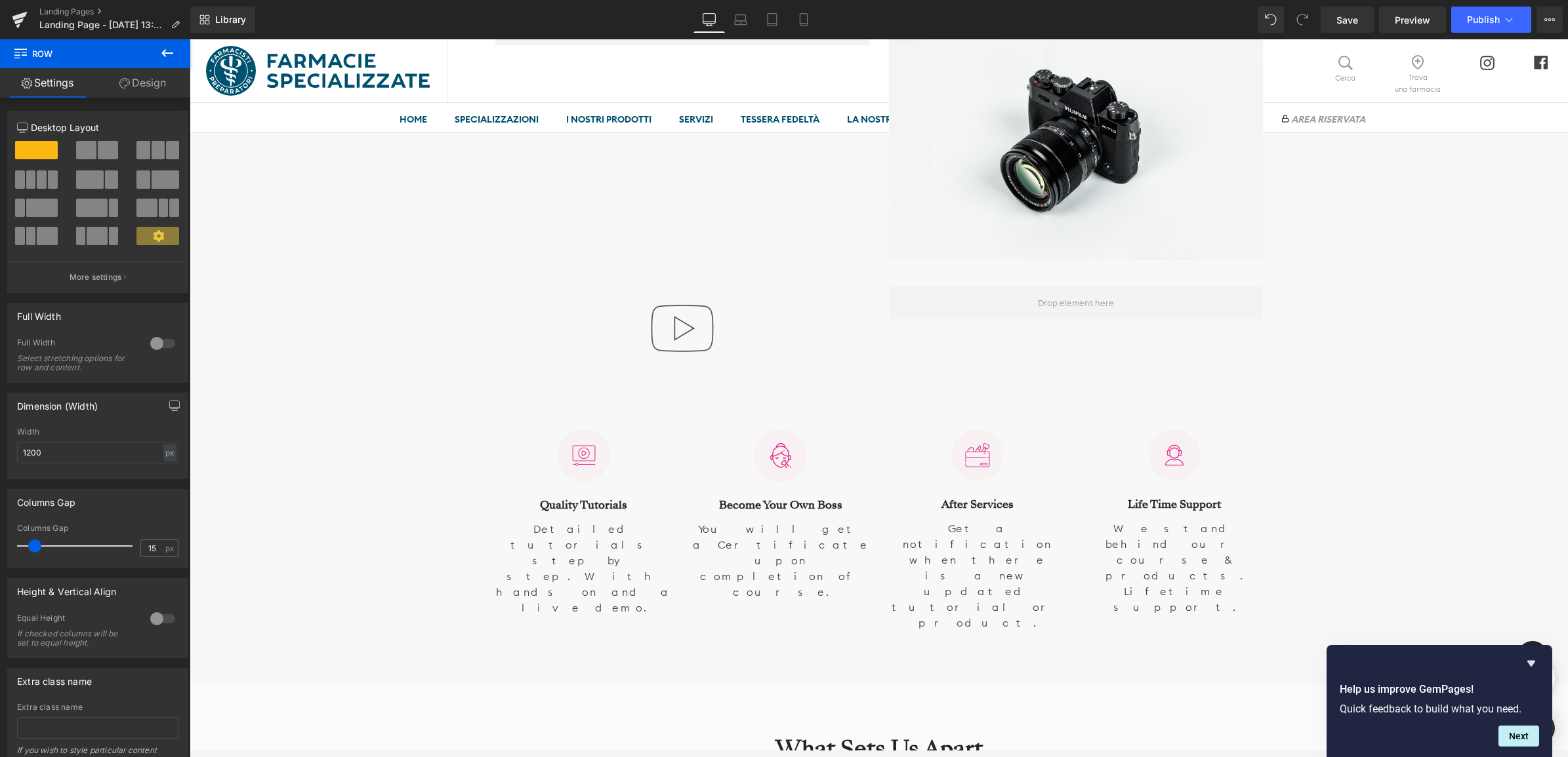
click at [165, 50] on icon at bounding box center [167, 53] width 12 height 8
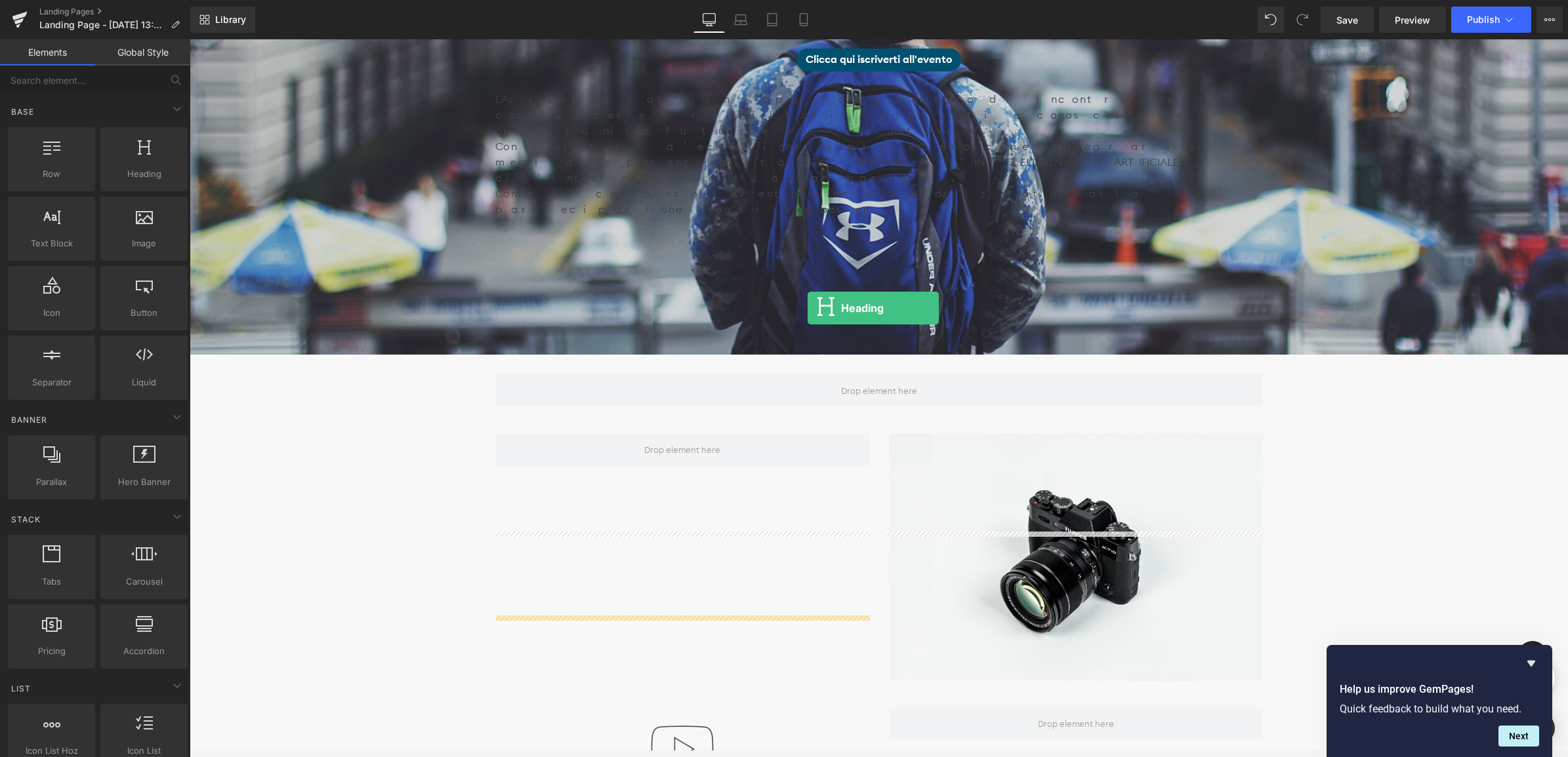
scroll to position [656, 0]
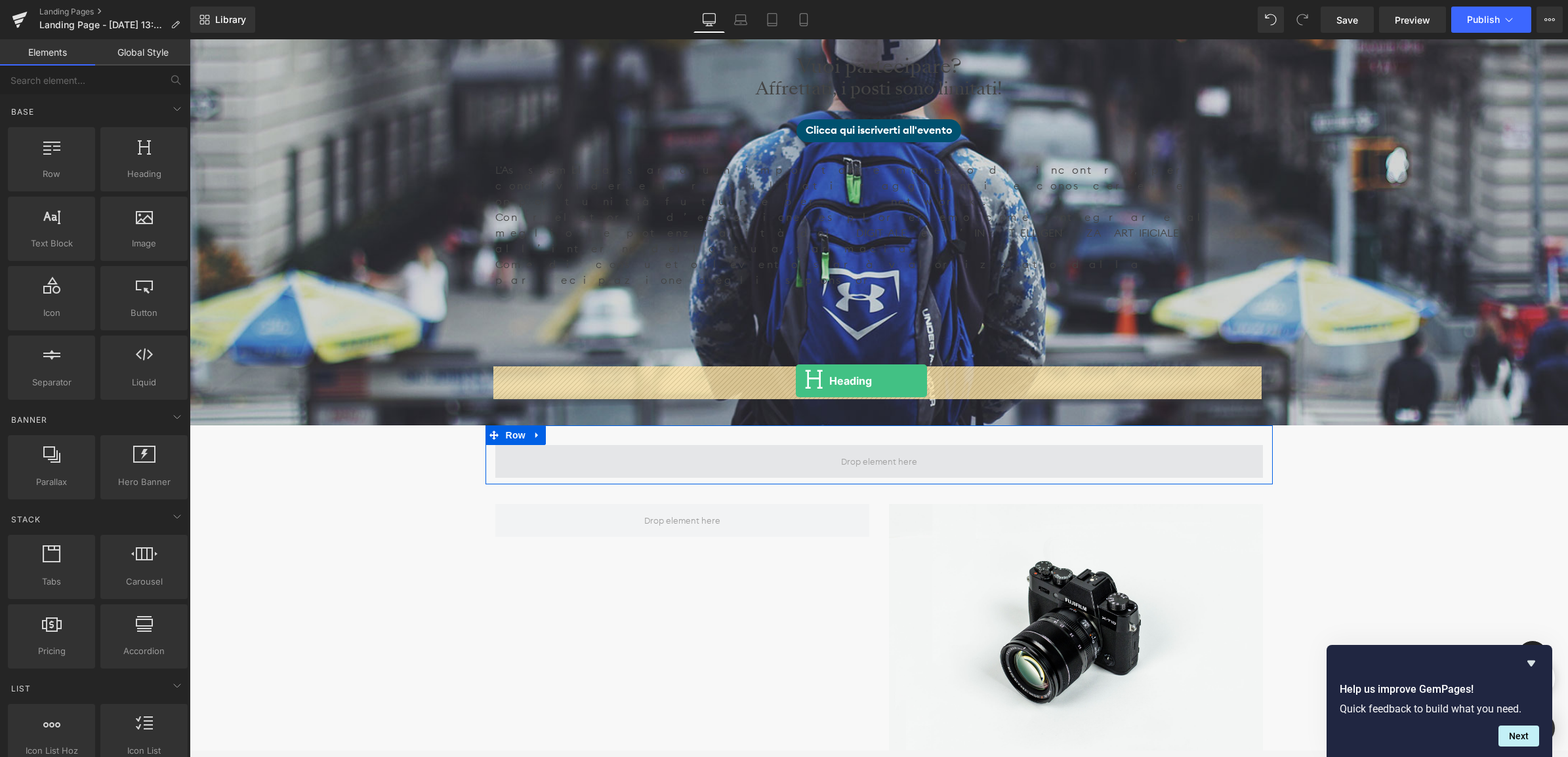
drag, startPoint x: 321, startPoint y: 204, endPoint x: 796, endPoint y: 381, distance: 506.9
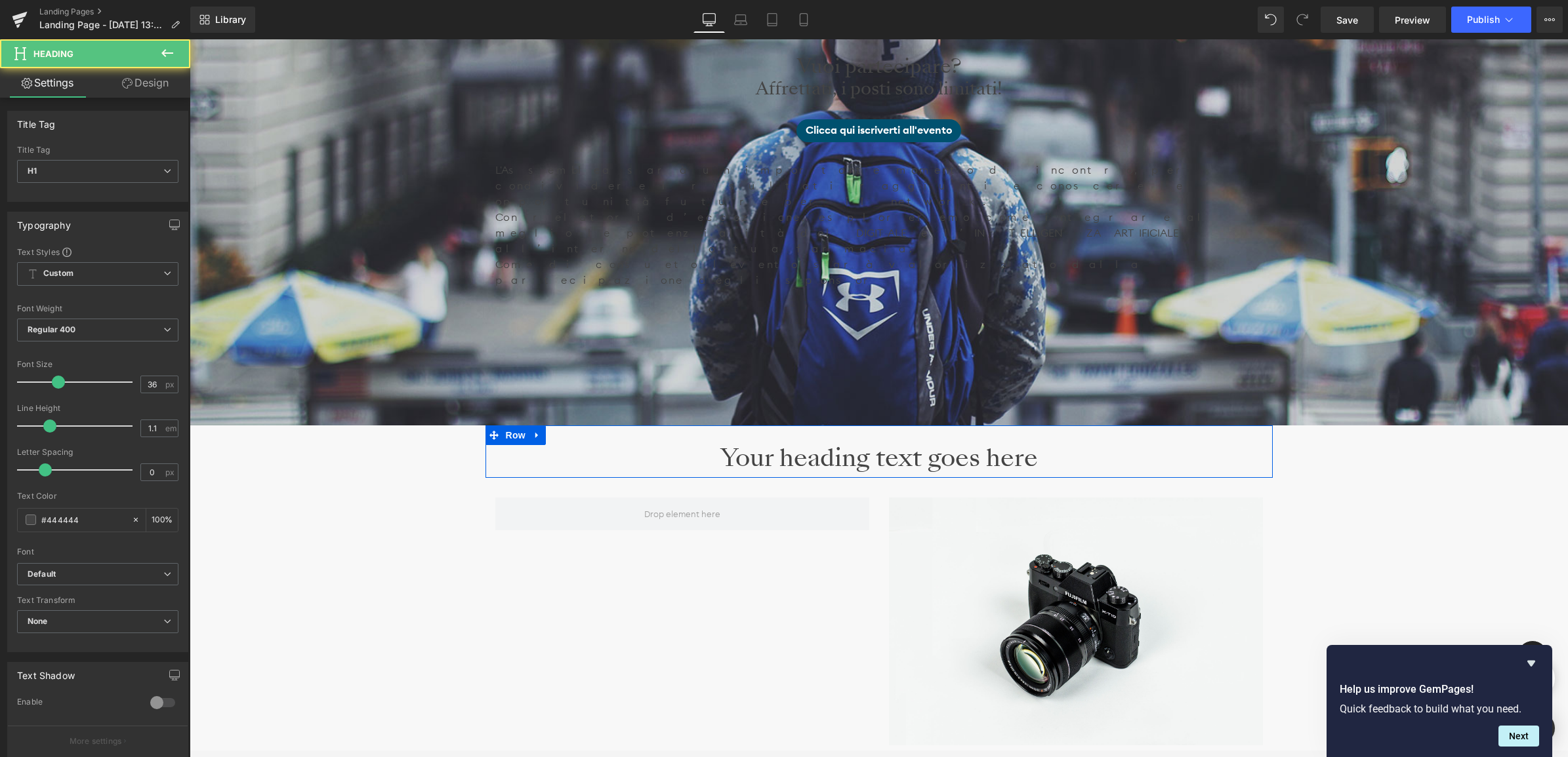
scroll to position [7, 7]
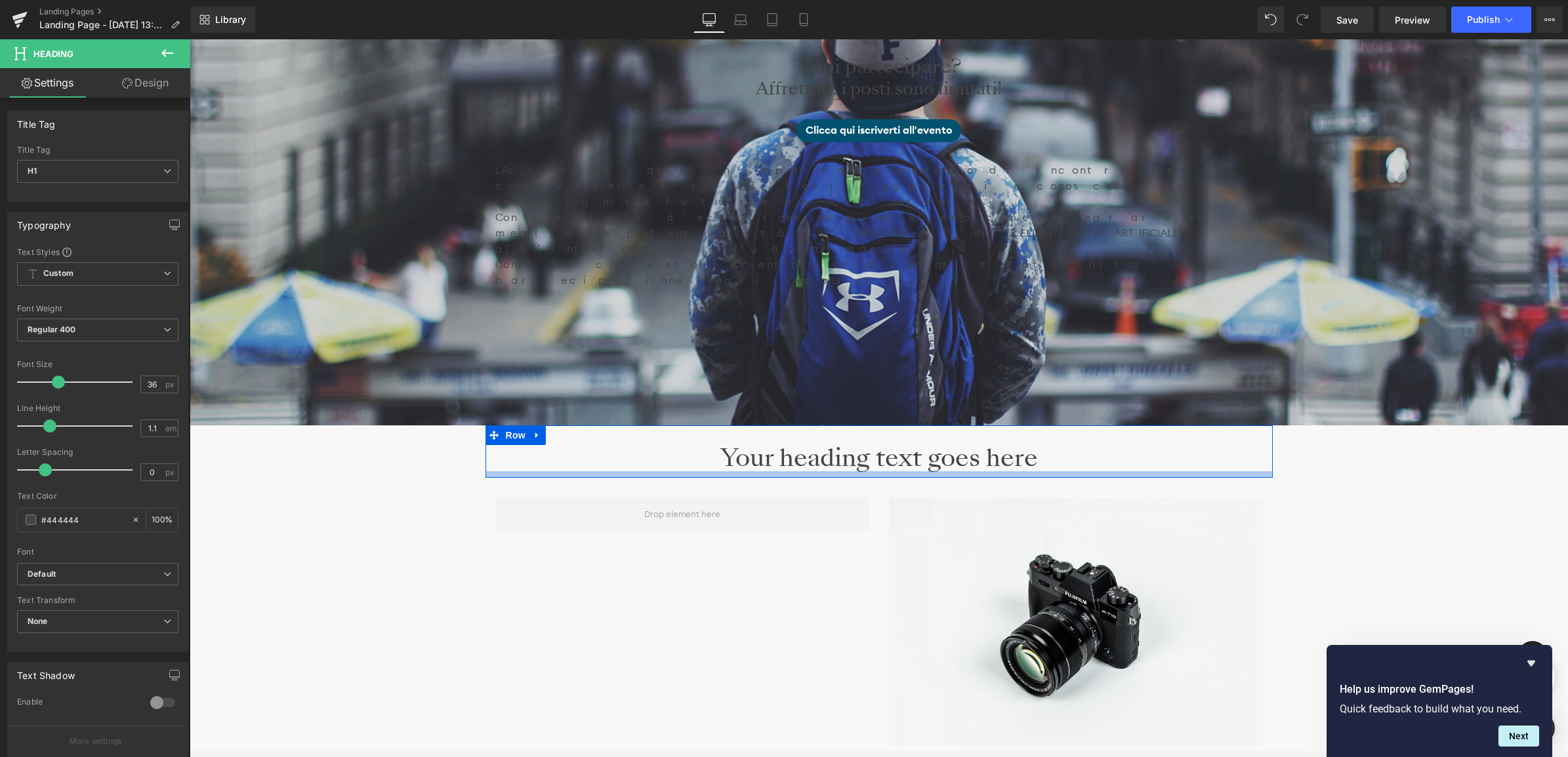
click at [710, 472] on div at bounding box center [879, 474] width 787 height 7
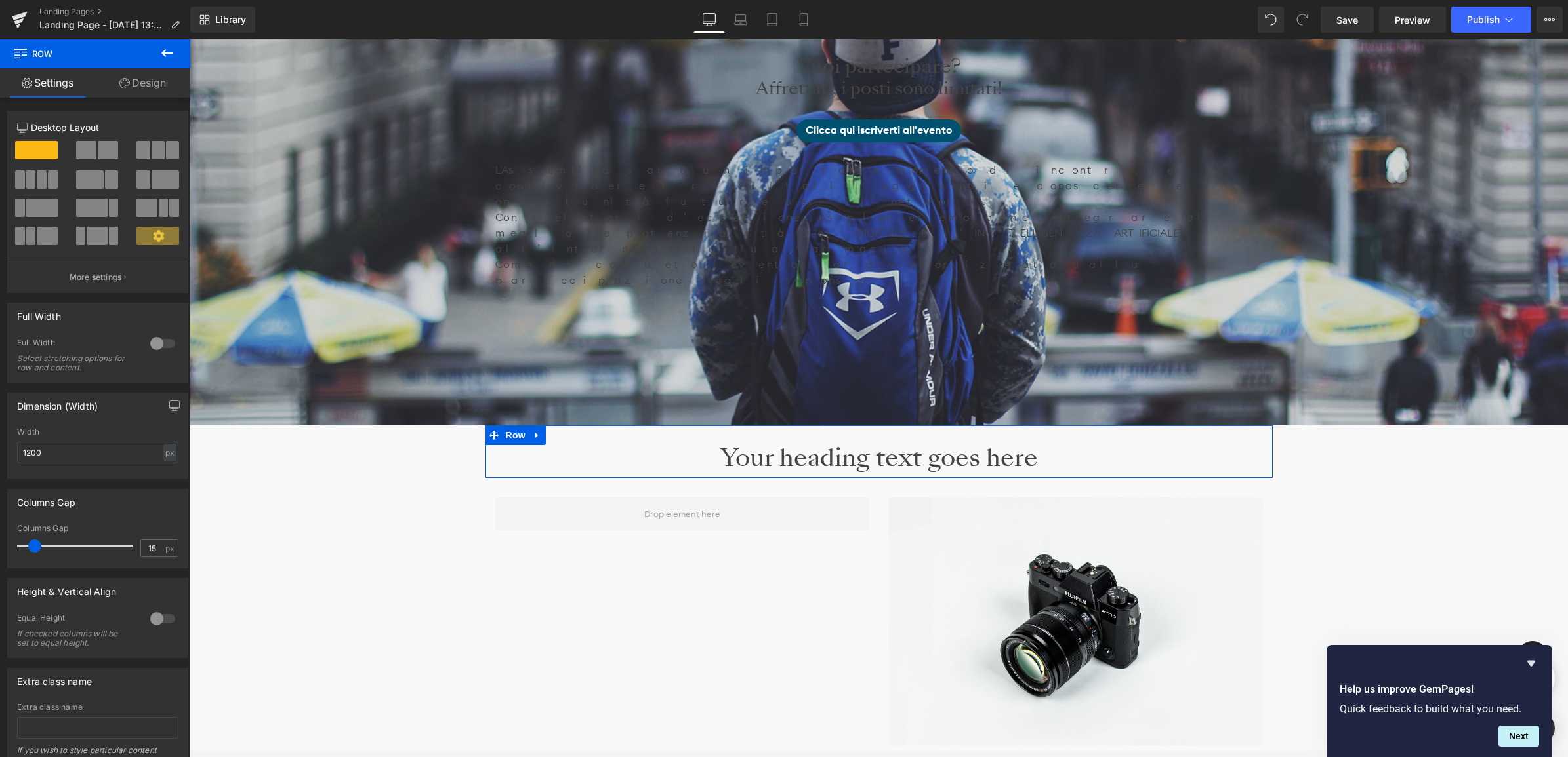
click at [91, 148] on span at bounding box center [86, 150] width 21 height 19
click at [165, 50] on icon at bounding box center [167, 53] width 16 height 16
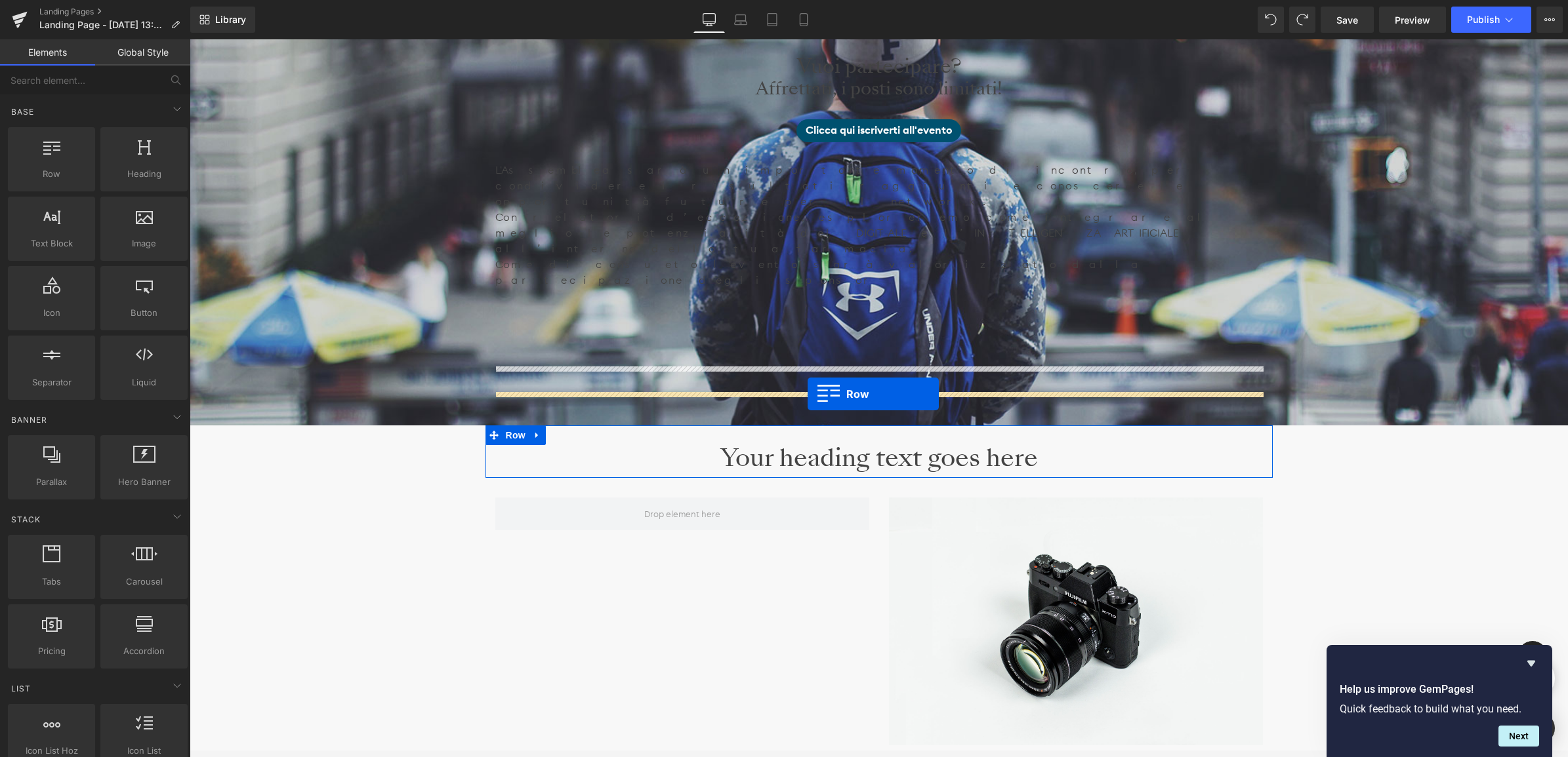
drag, startPoint x: 254, startPoint y: 207, endPoint x: 808, endPoint y: 394, distance: 584.7
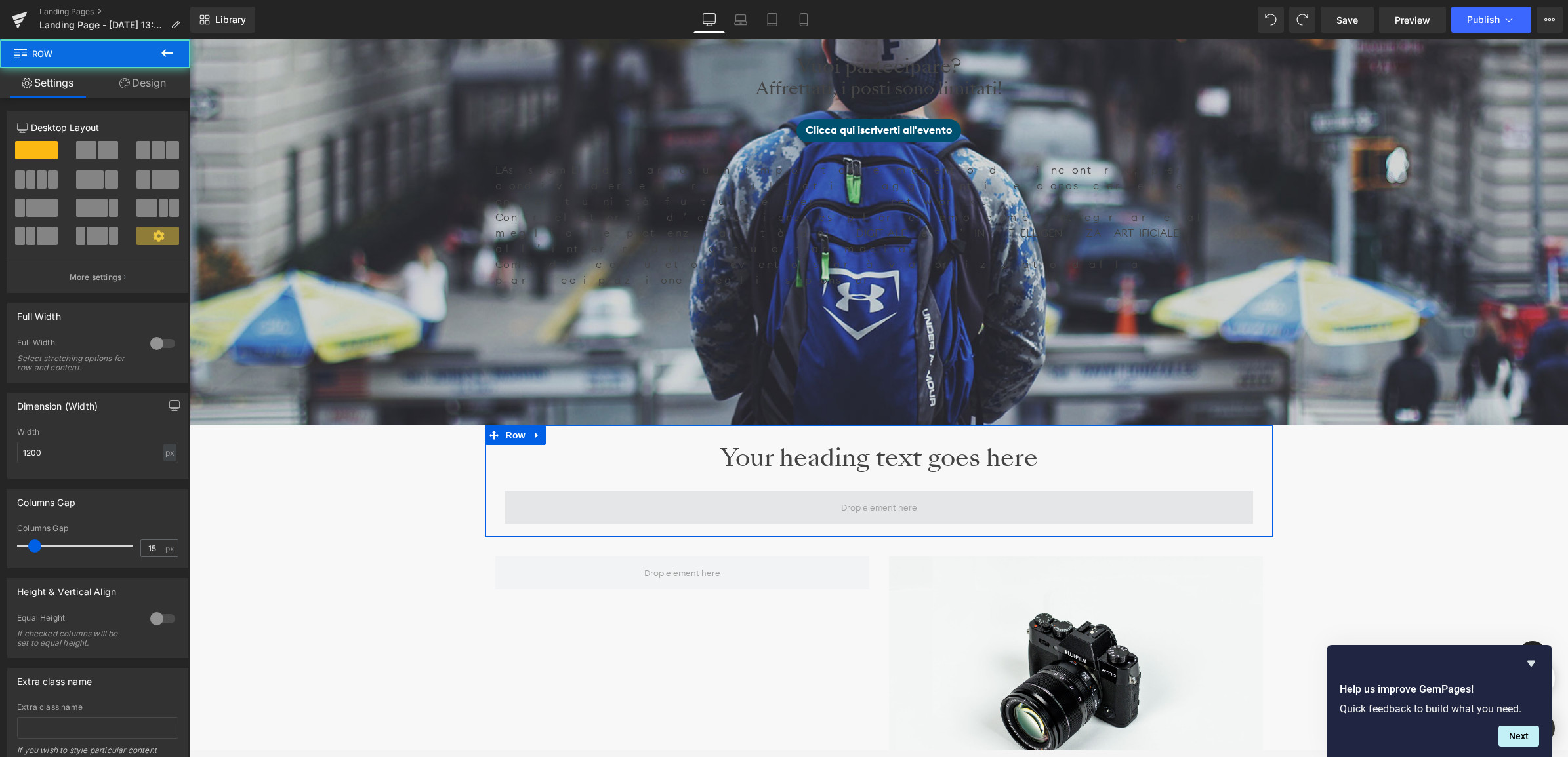
scroll to position [6140, 1375]
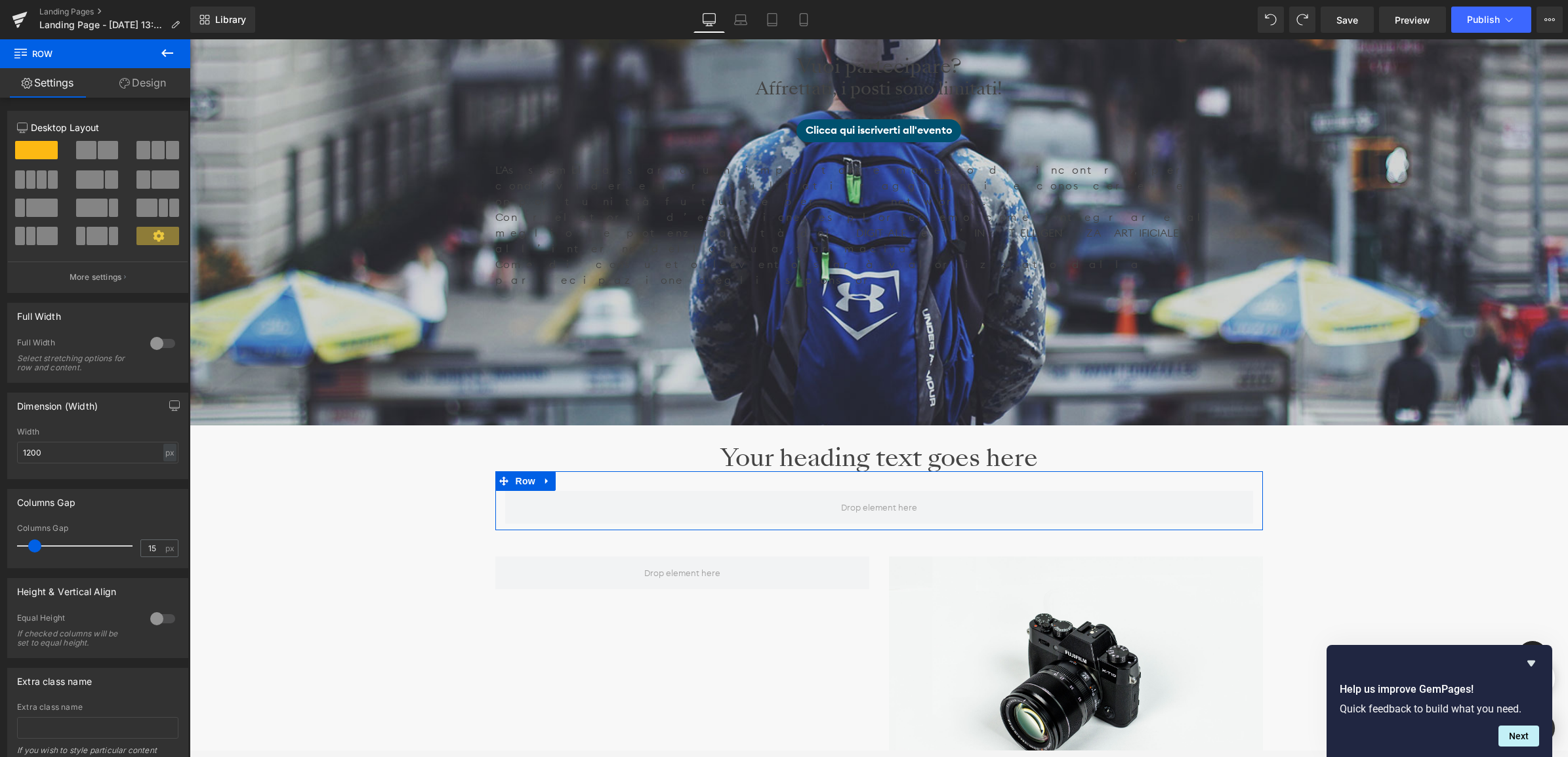
click at [92, 149] on span at bounding box center [86, 150] width 21 height 19
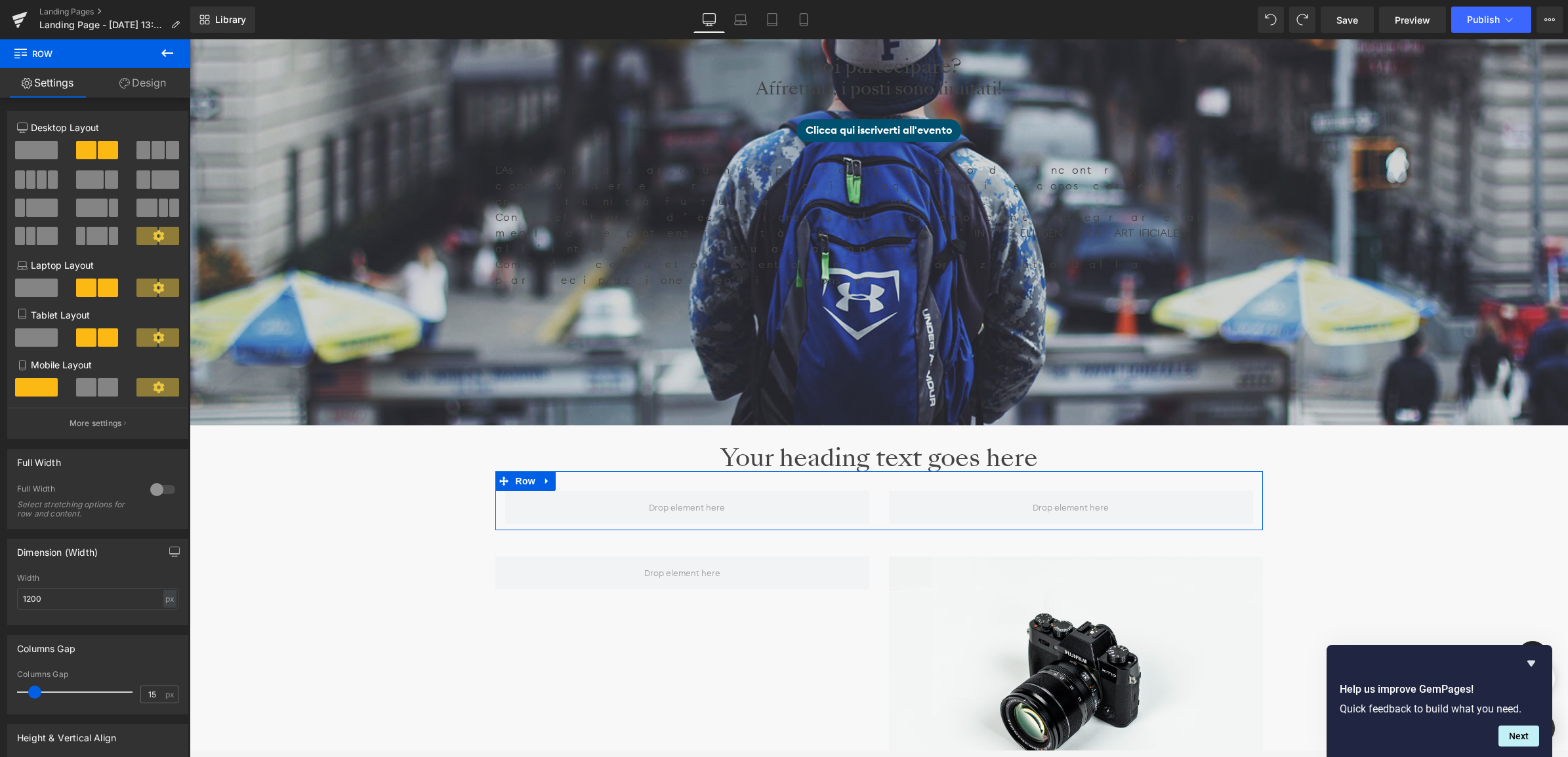
click at [125, 84] on icon at bounding box center [124, 83] width 11 height 11
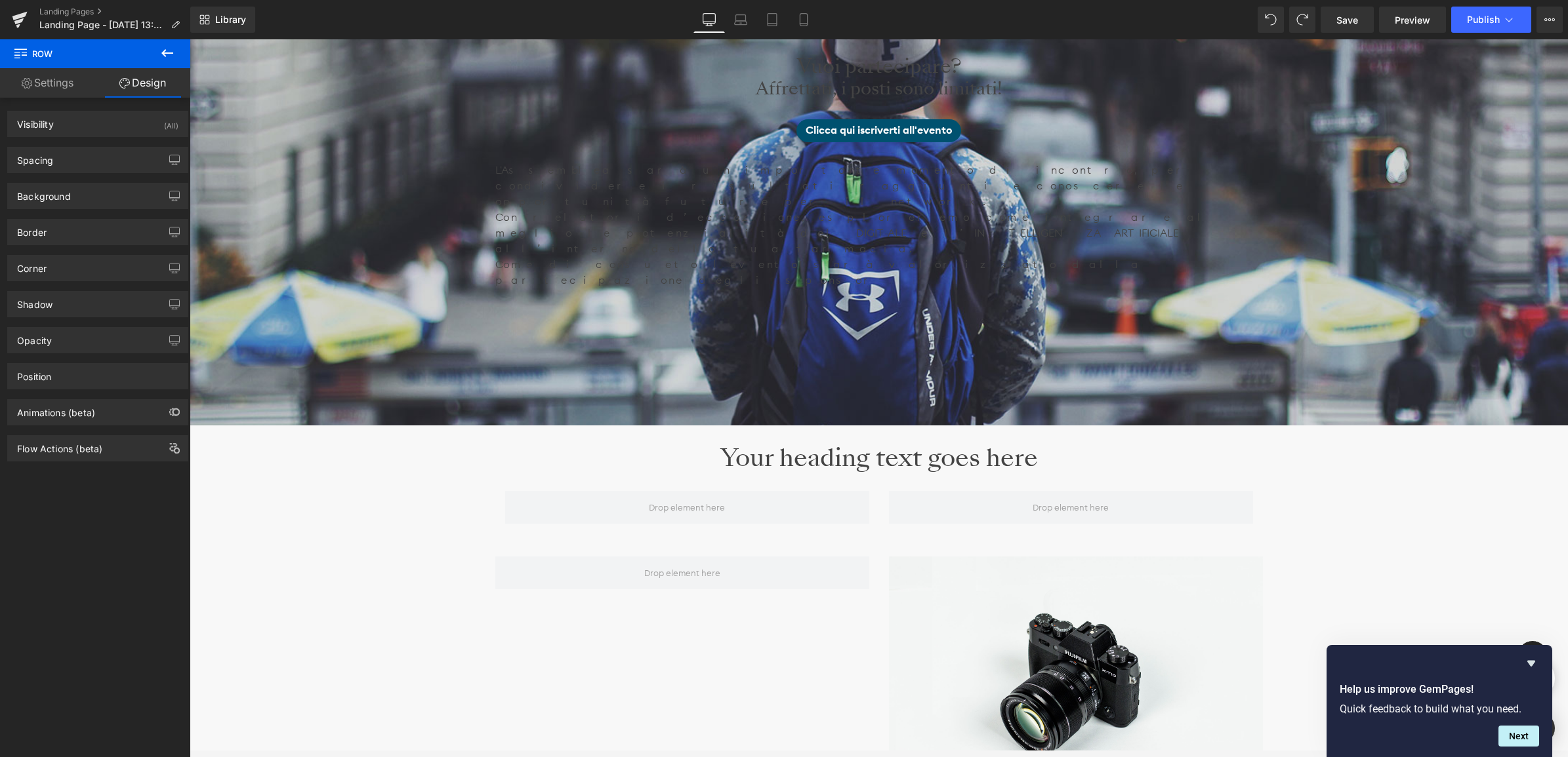
click at [170, 54] on icon at bounding box center [167, 53] width 16 height 16
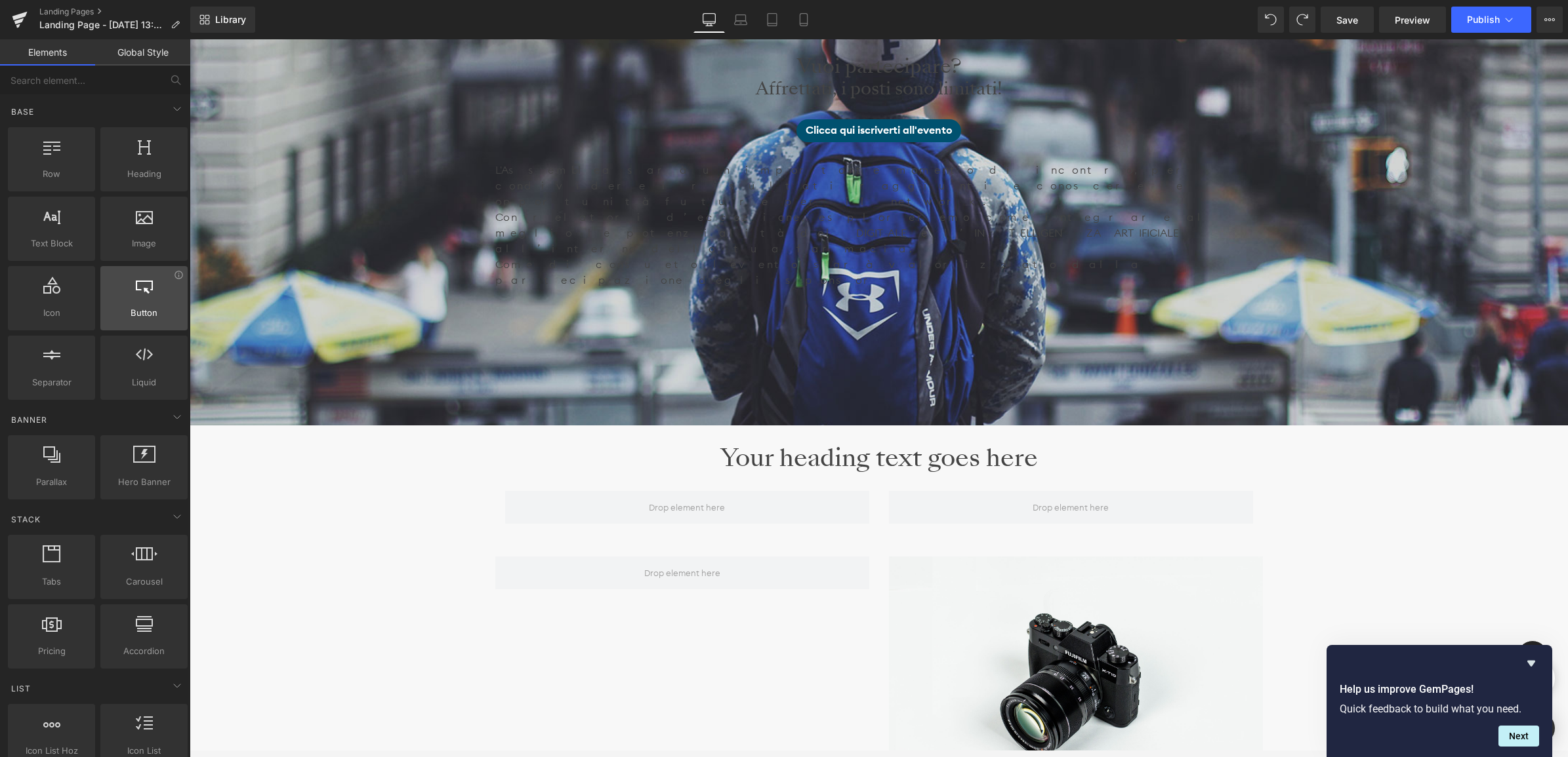
scroll to position [163, 0]
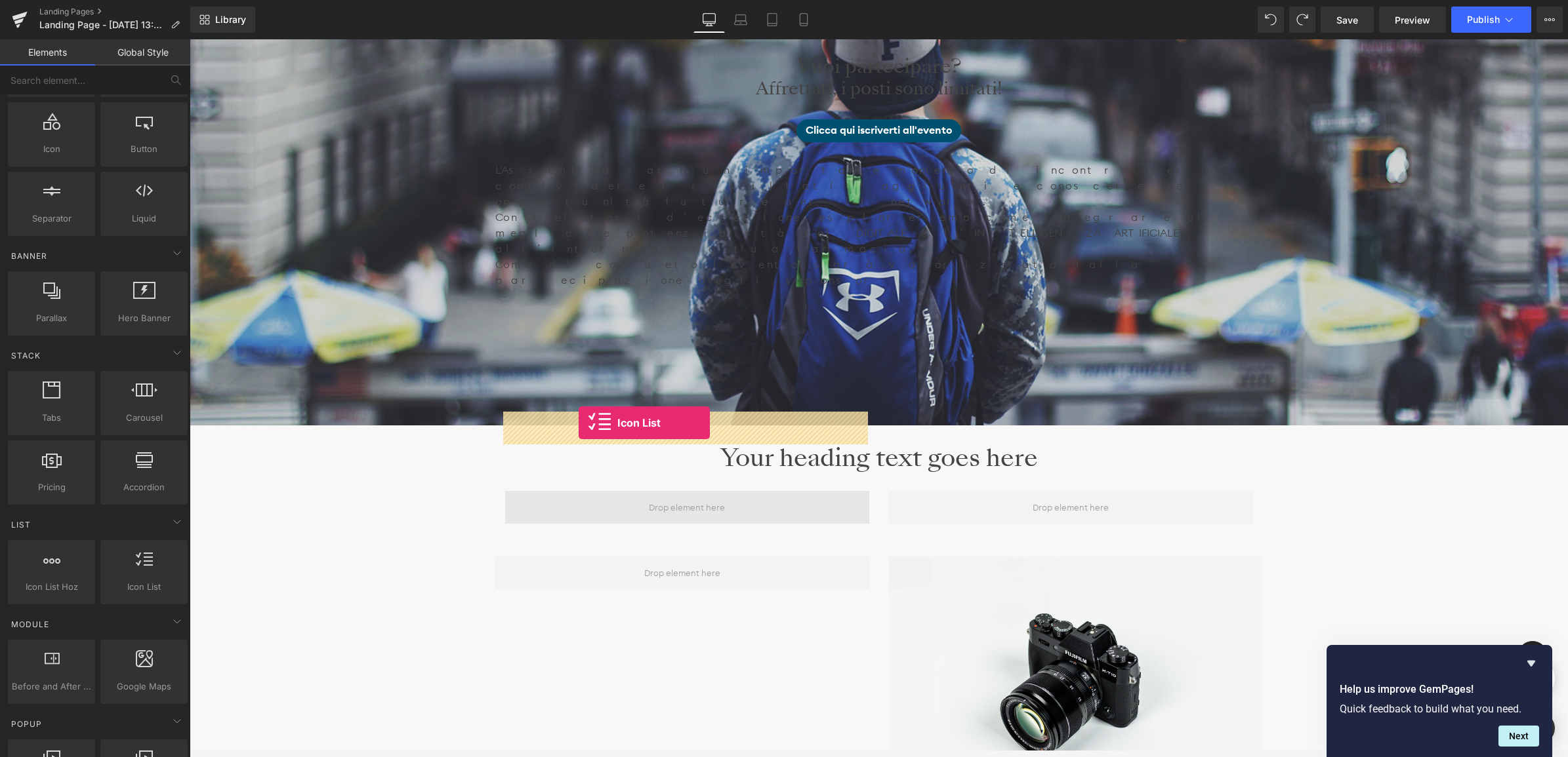
drag, startPoint x: 316, startPoint y: 623, endPoint x: 579, endPoint y: 423, distance: 330.4
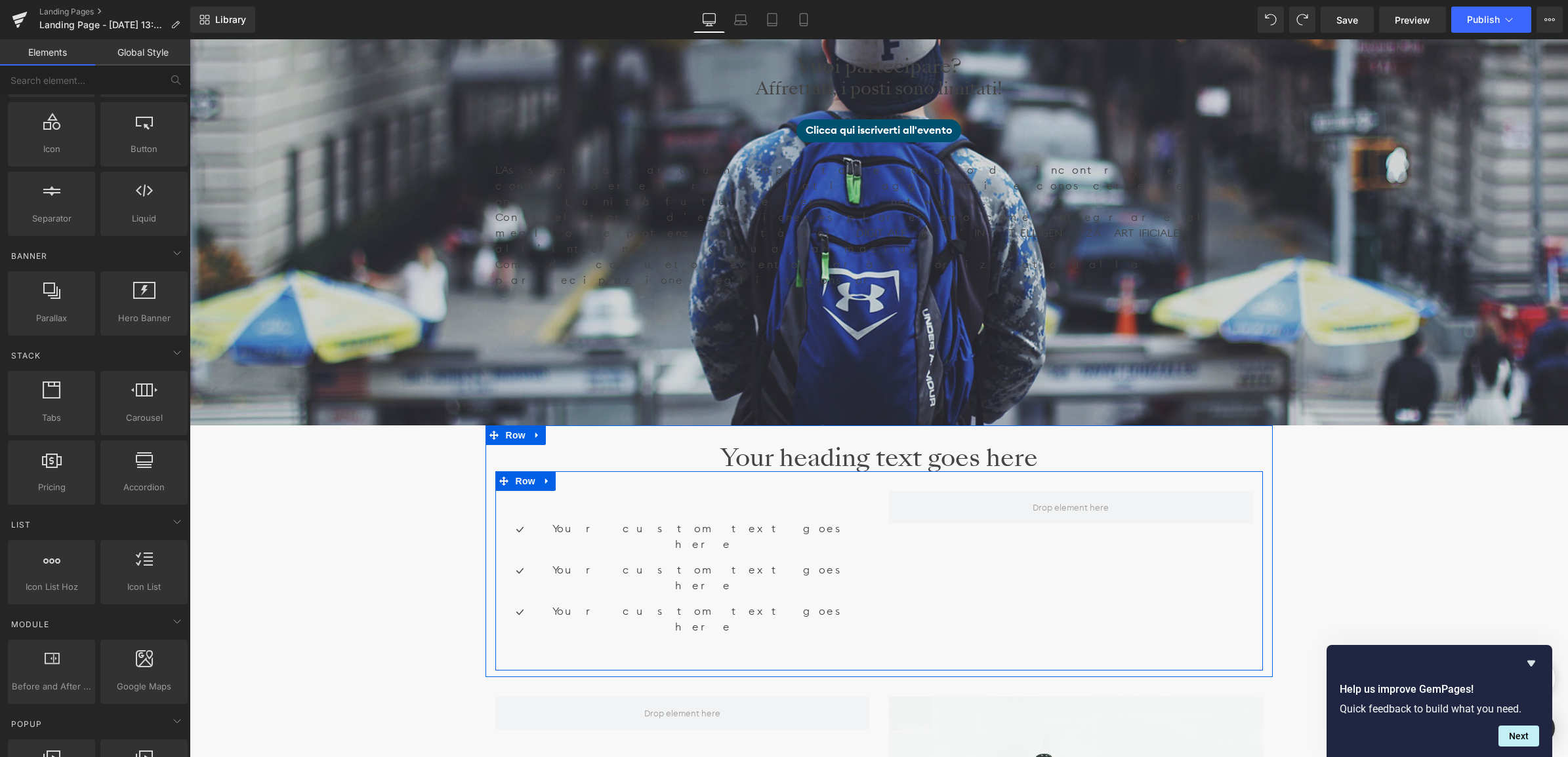
scroll to position [6232, 1375]
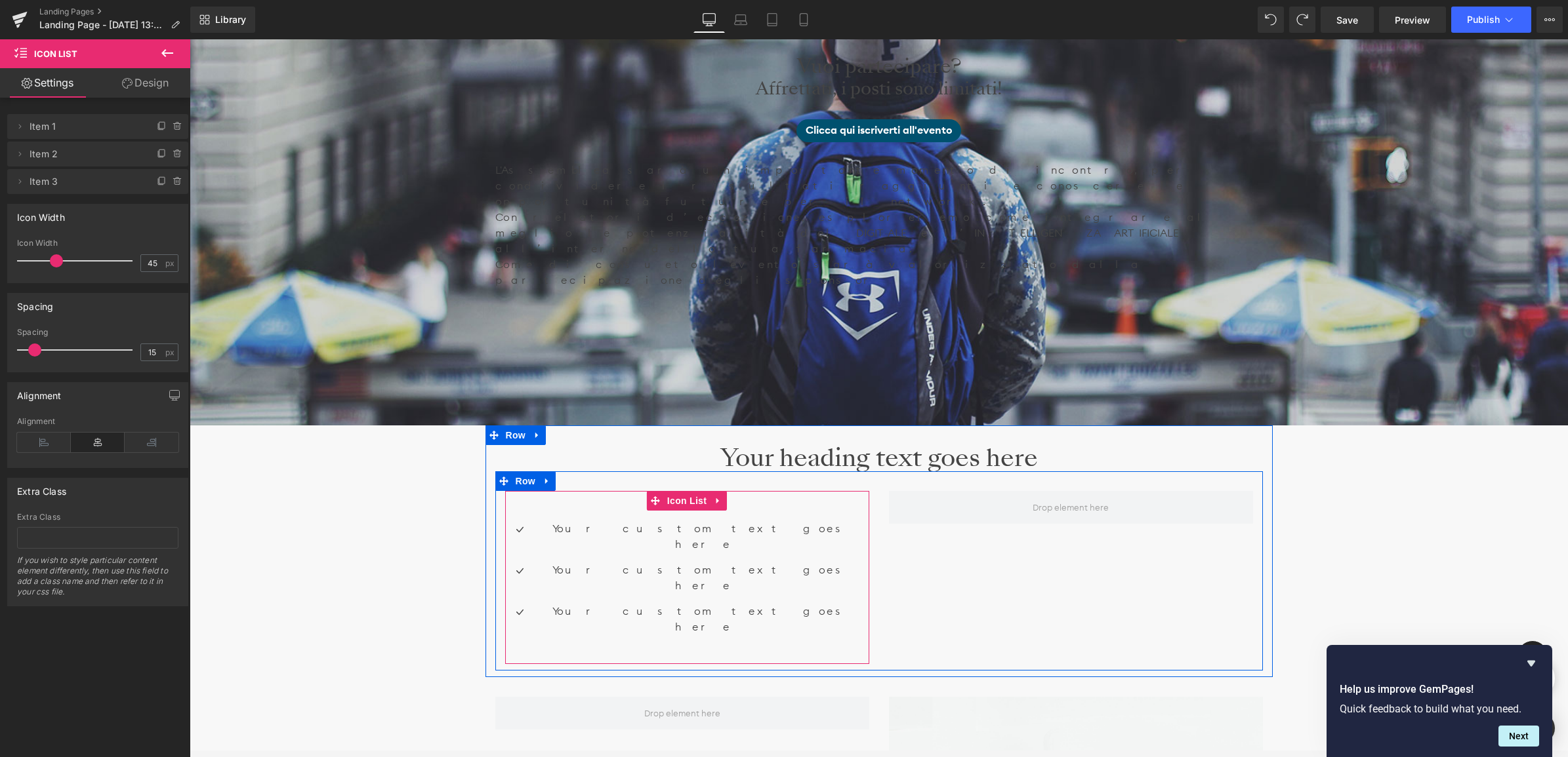
click at [667, 521] on ul "Icon Your custom text goes here Text Block Icon Your custom text goes here Text…" at bounding box center [687, 583] width 364 height 124
click at [718, 495] on icon at bounding box center [718, 500] width 9 height 10
click at [708, 496] on icon at bounding box center [709, 500] width 9 height 9
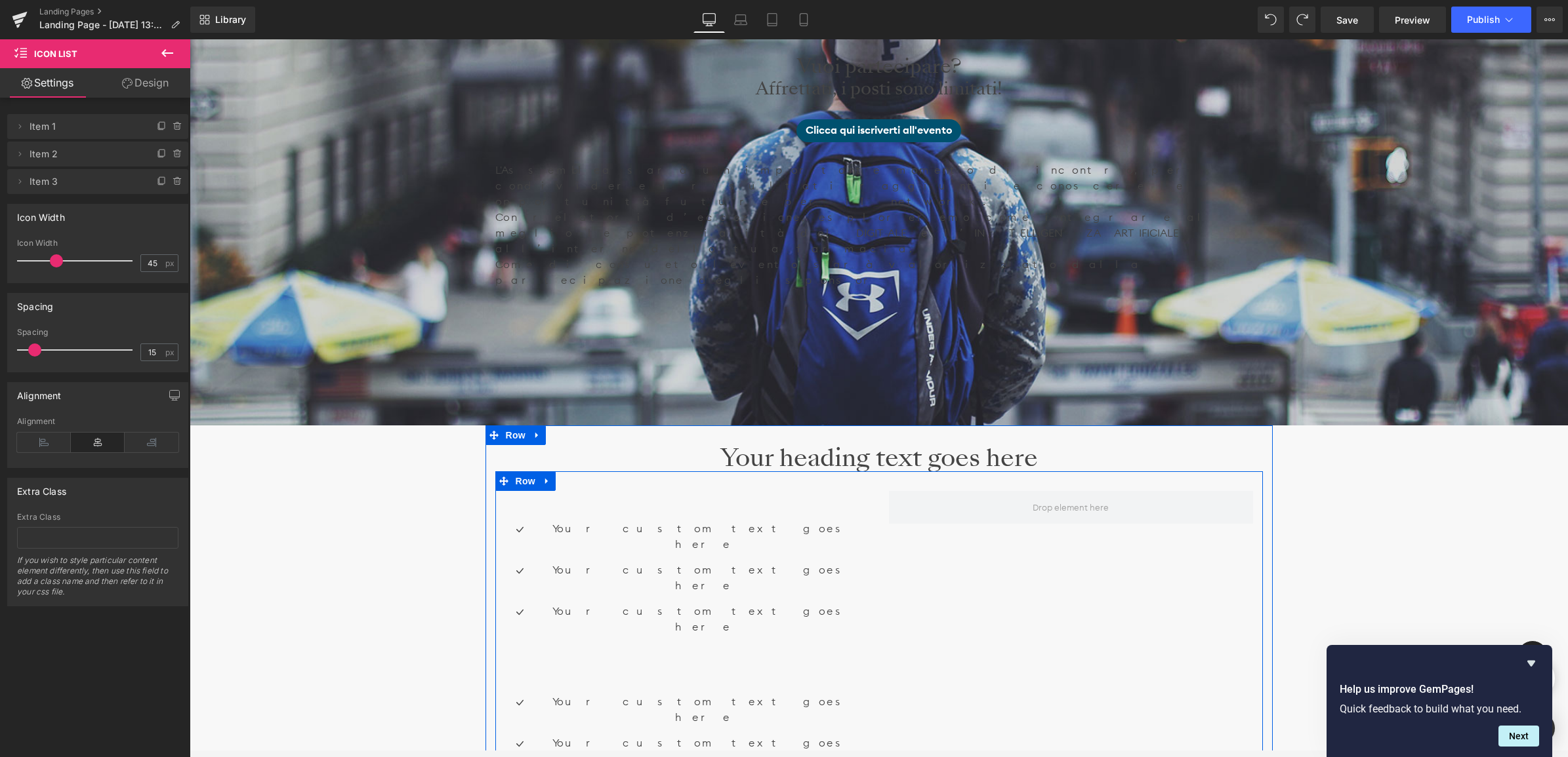
click at [189, 39] on div at bounding box center [189, 39] width 0 height 0
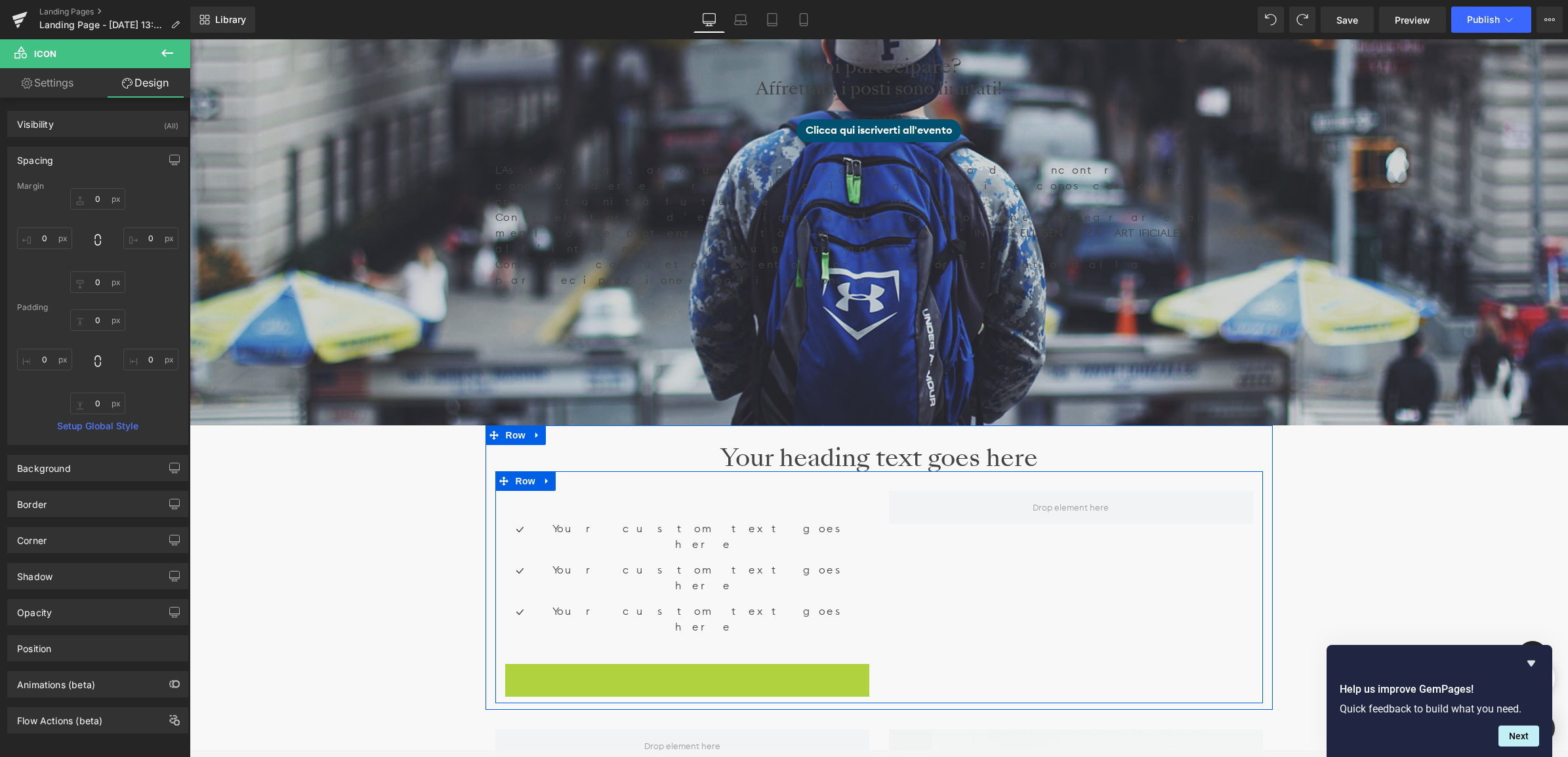
scroll to position [5, 7]
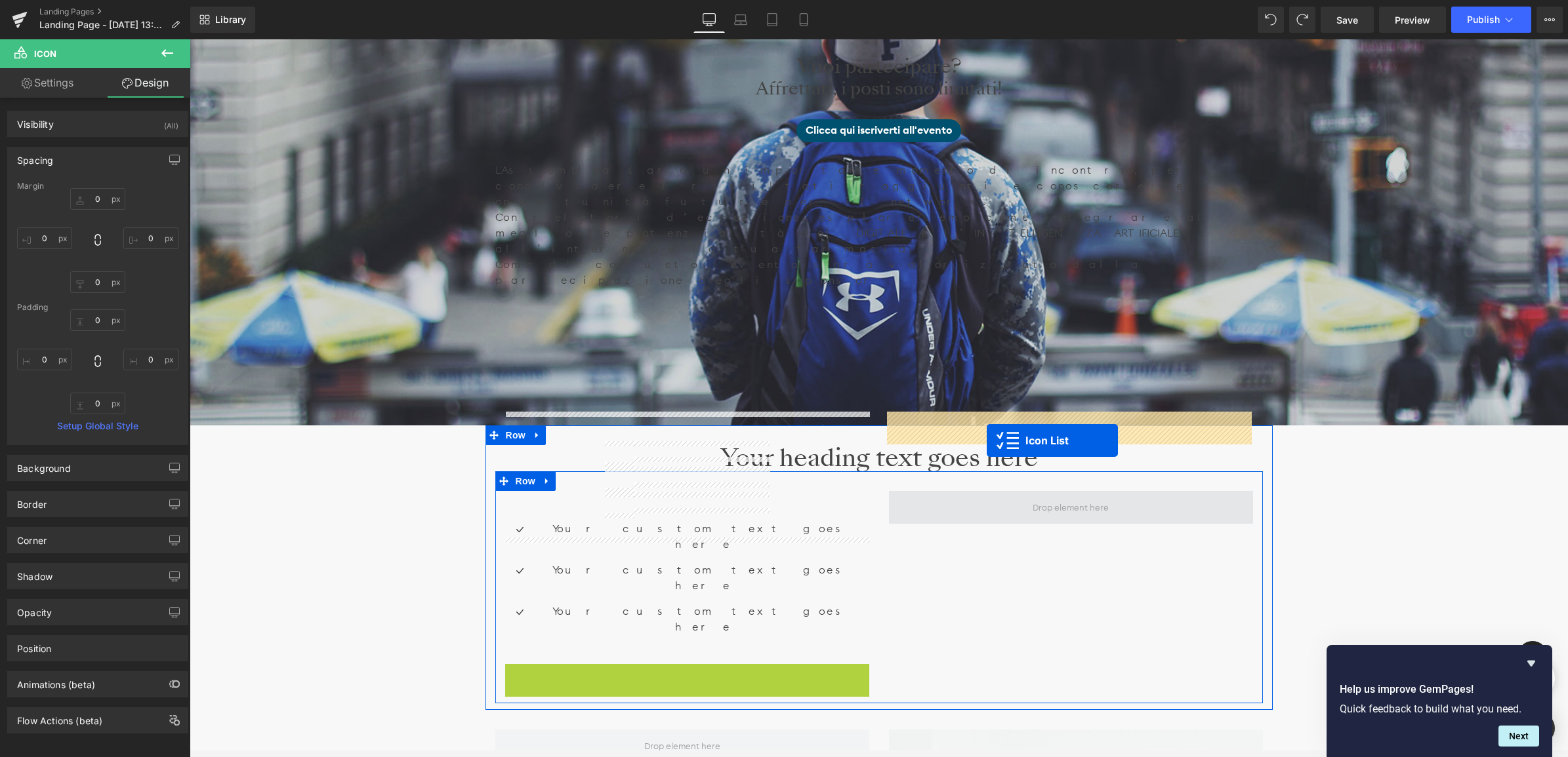
drag, startPoint x: 651, startPoint y: 547, endPoint x: 987, endPoint y: 441, distance: 352.3
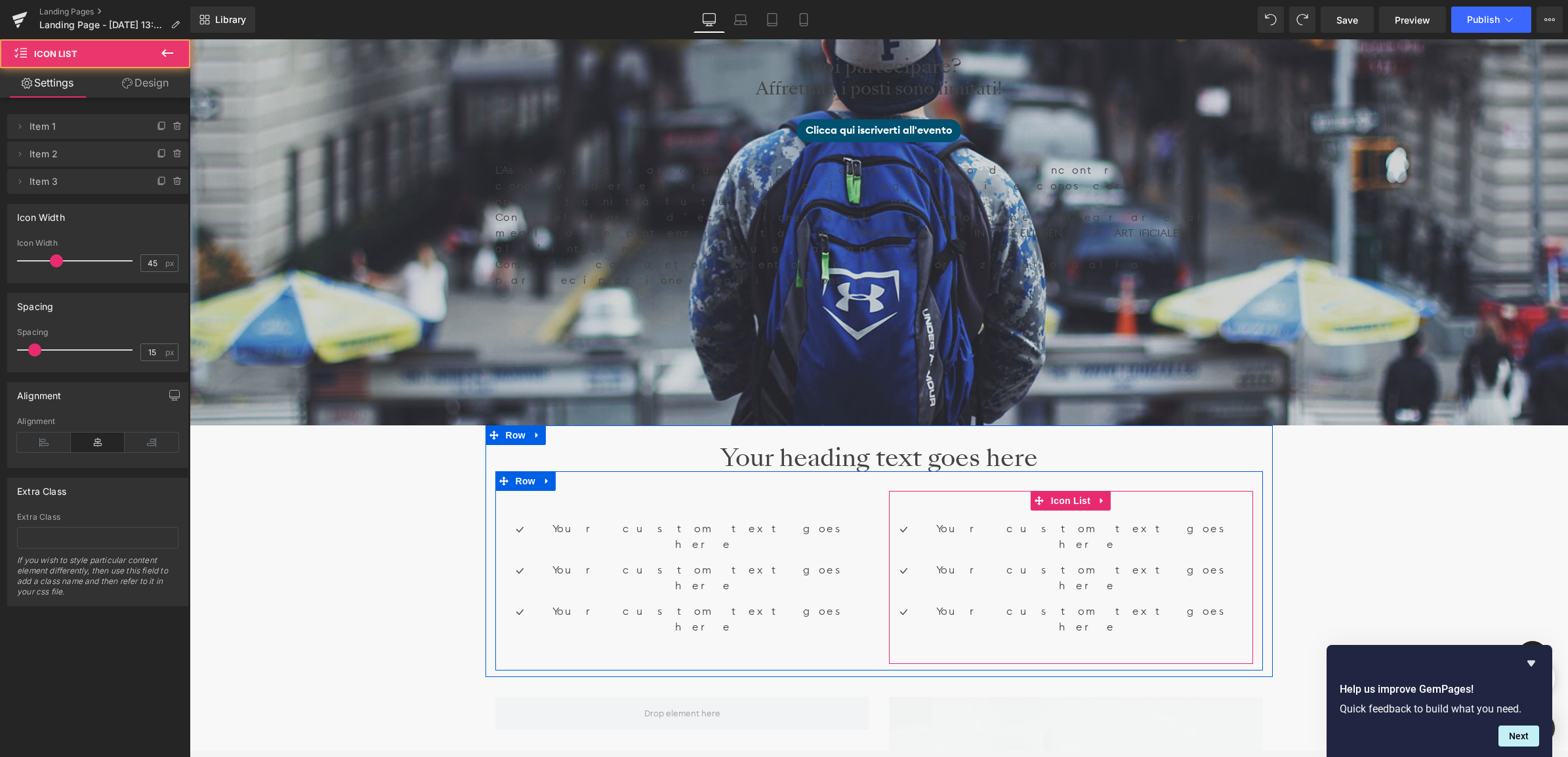
scroll to position [6232, 1375]
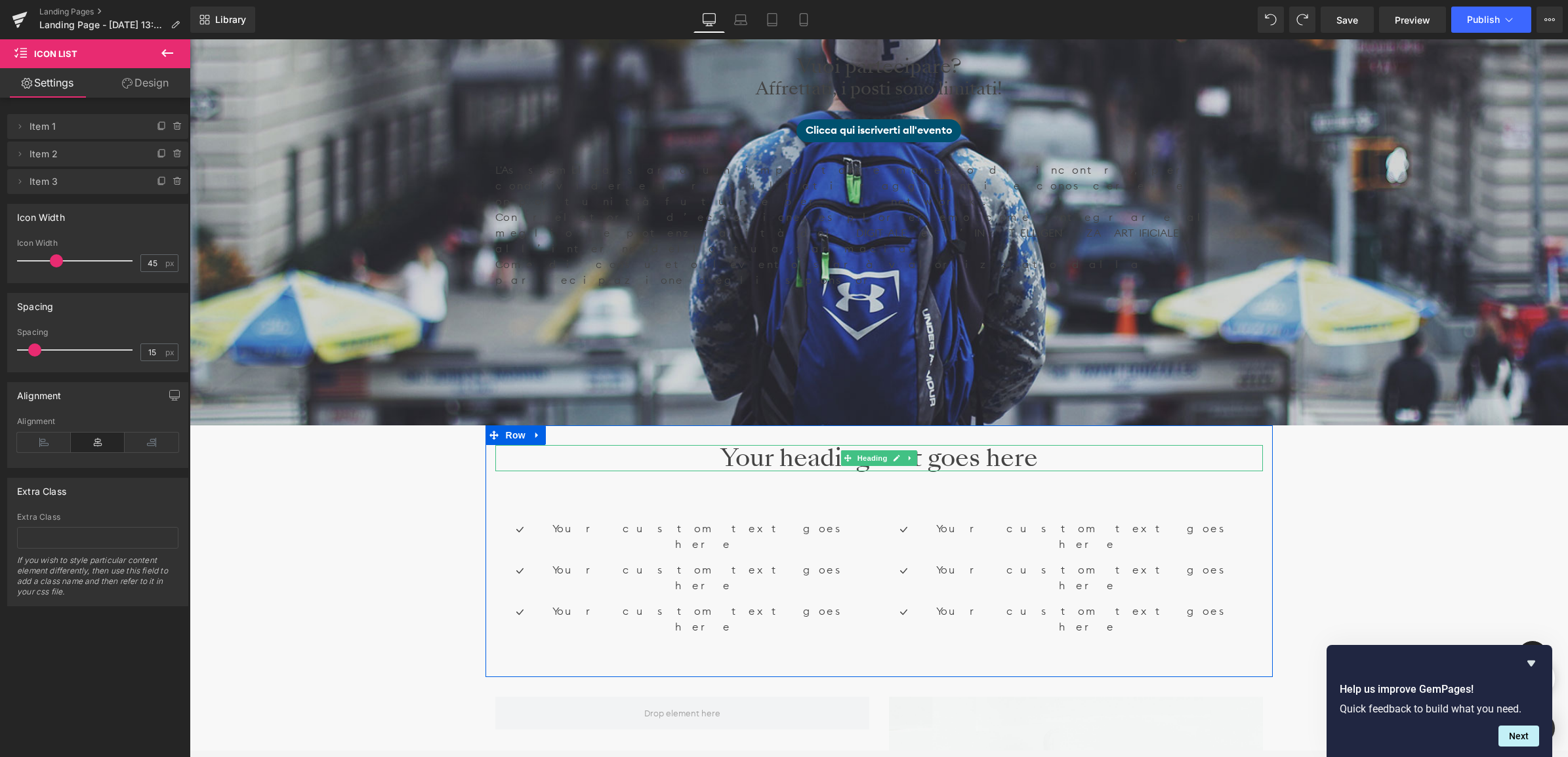
click at [999, 445] on h1 "Your heading text goes here" at bounding box center [879, 458] width 767 height 27
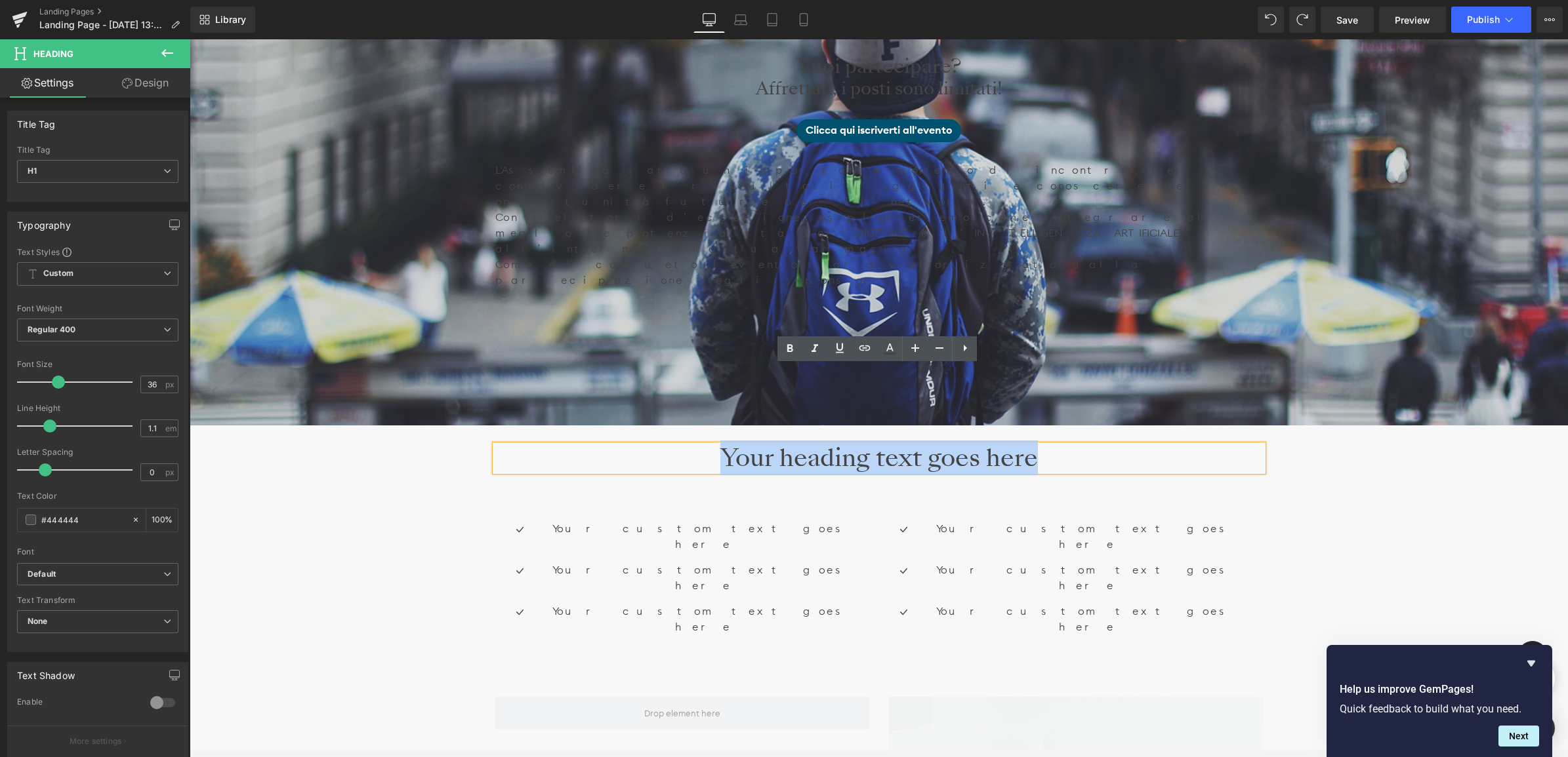
drag, startPoint x: 1054, startPoint y: 380, endPoint x: 704, endPoint y: 380, distance: 350.0
click at [704, 445] on h1 "Your heading text goes here" at bounding box center [879, 458] width 767 height 27
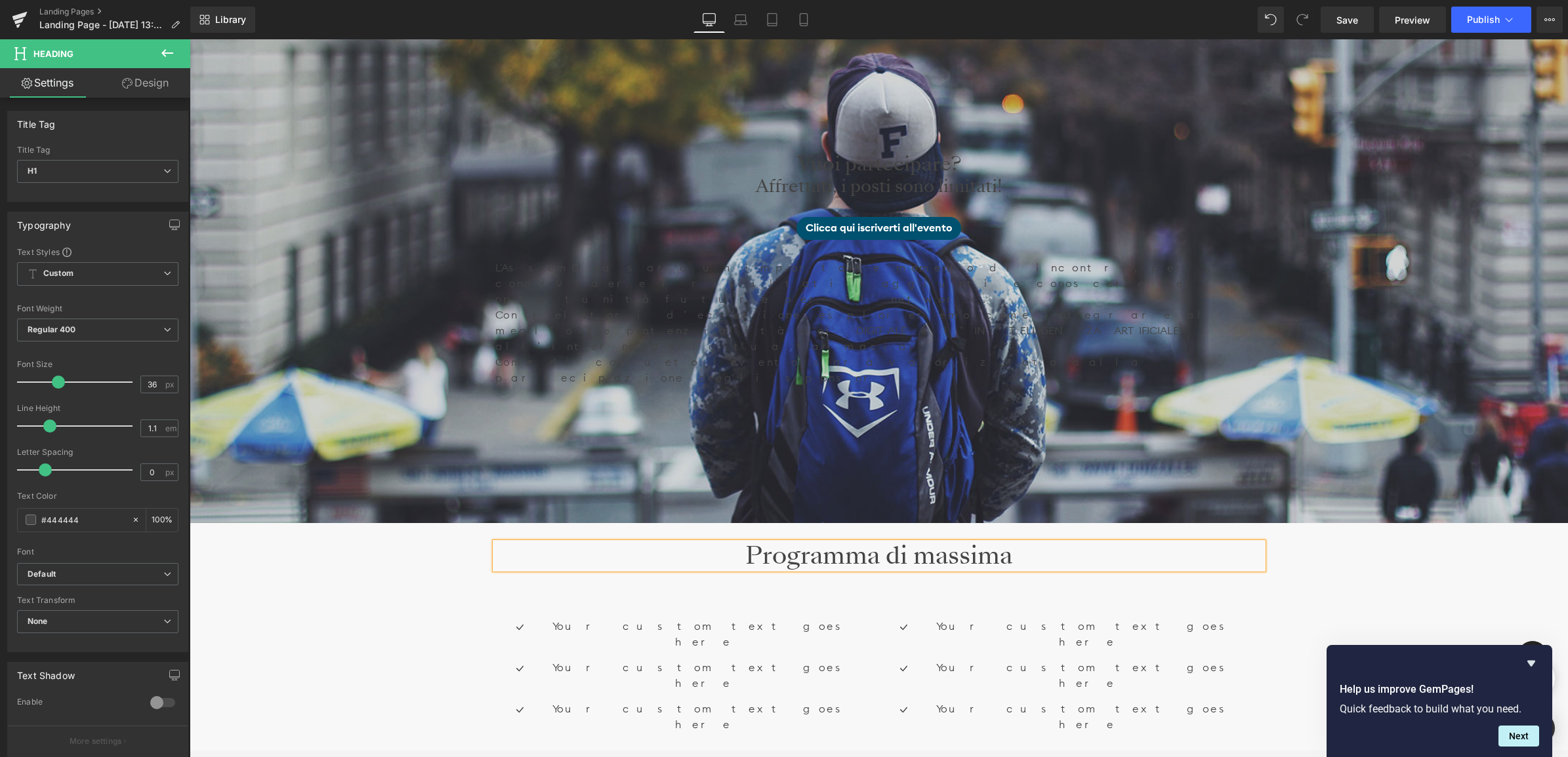
scroll to position [574, 0]
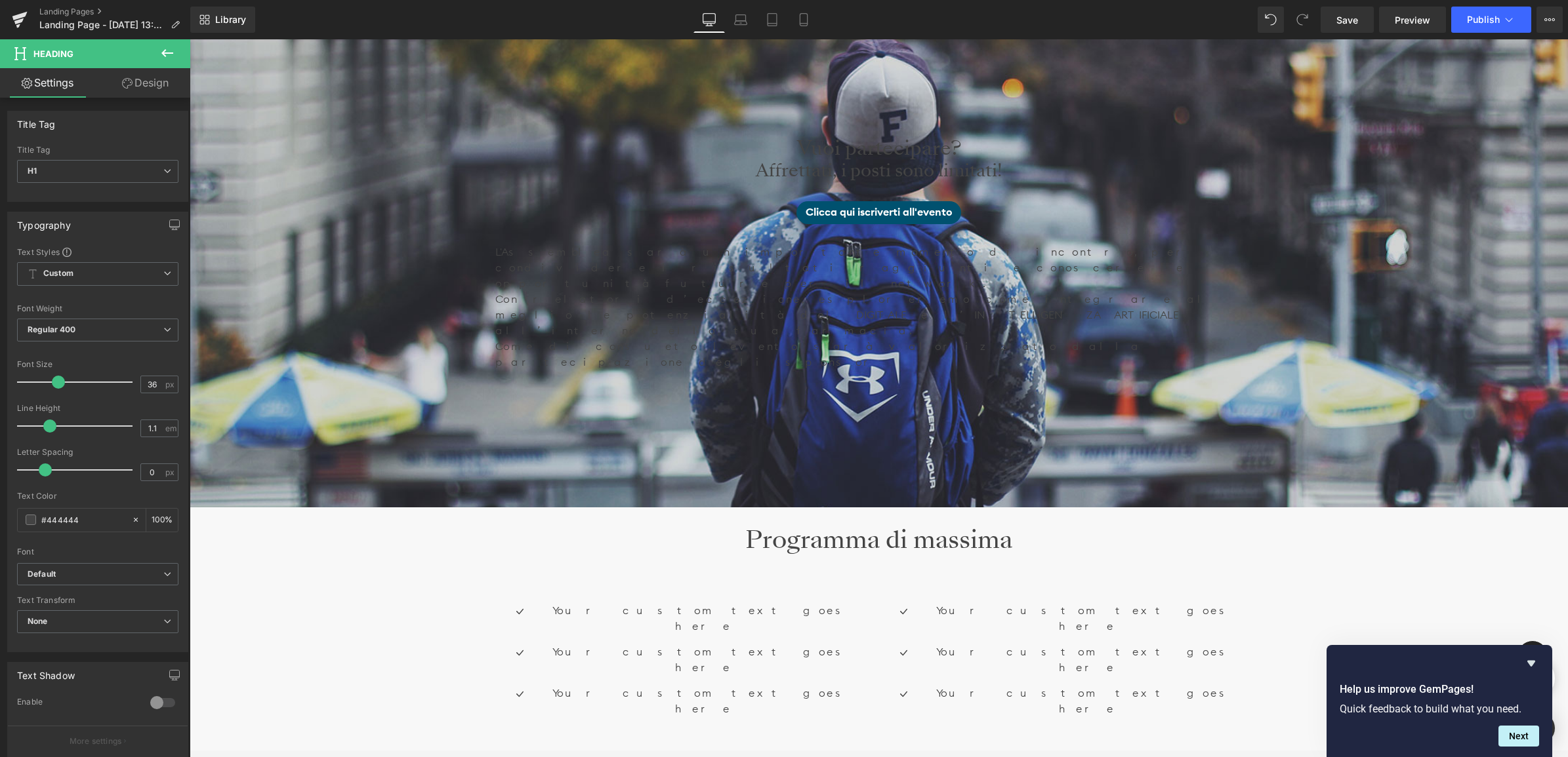
click at [172, 49] on icon at bounding box center [167, 53] width 16 height 16
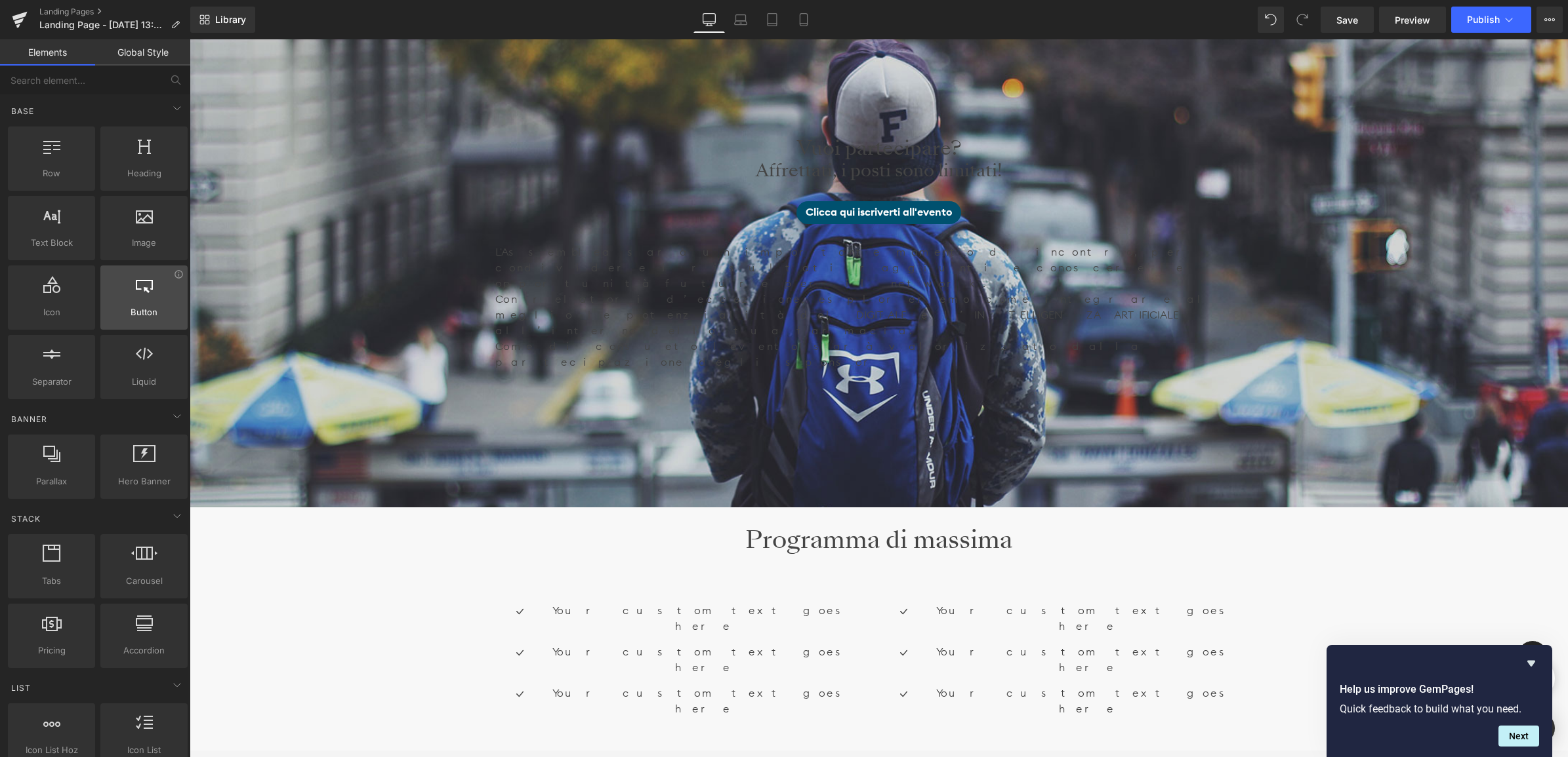
scroll to position [0, 0]
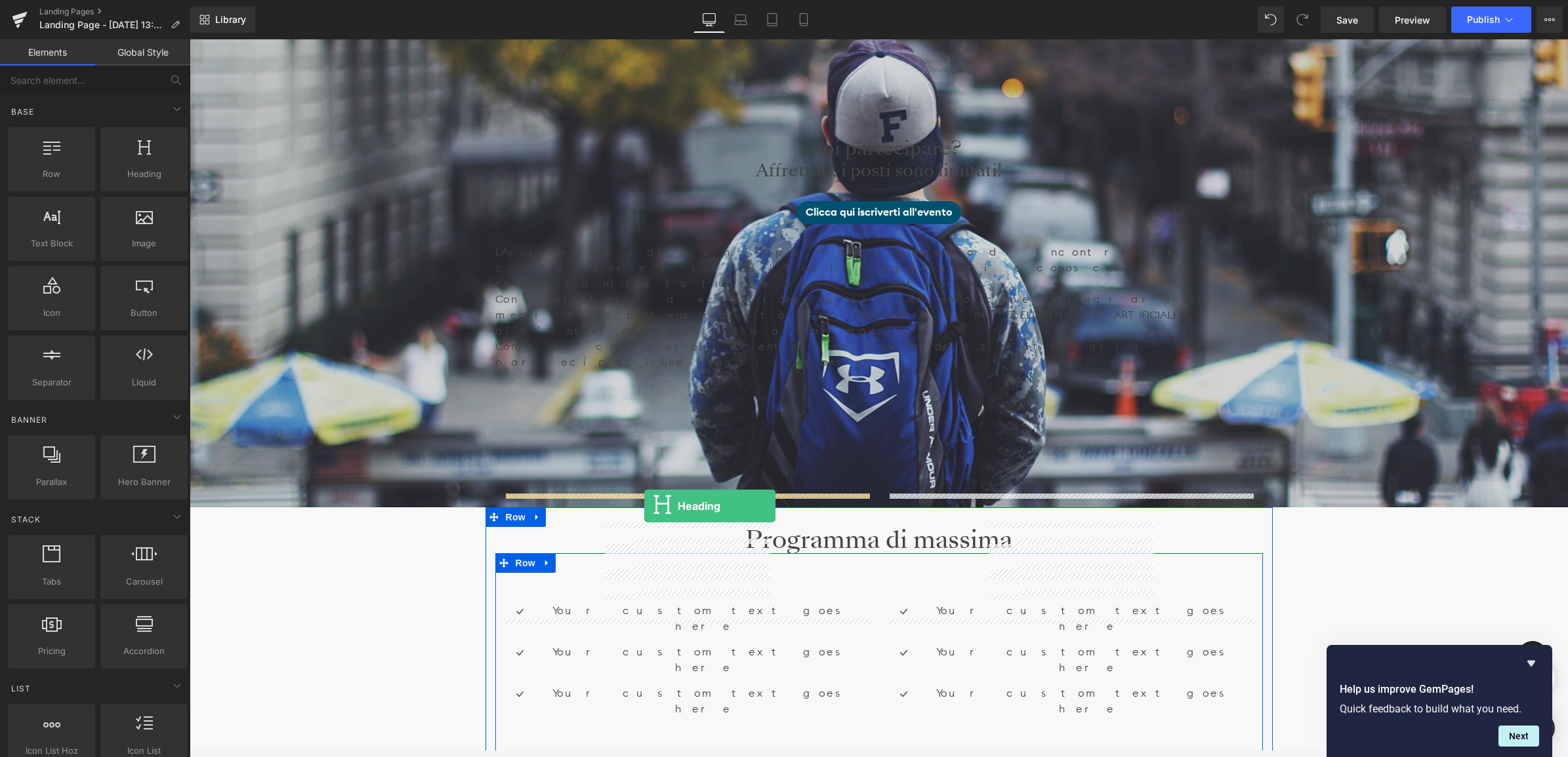
drag, startPoint x: 326, startPoint y: 207, endPoint x: 644, endPoint y: 506, distance: 436.5
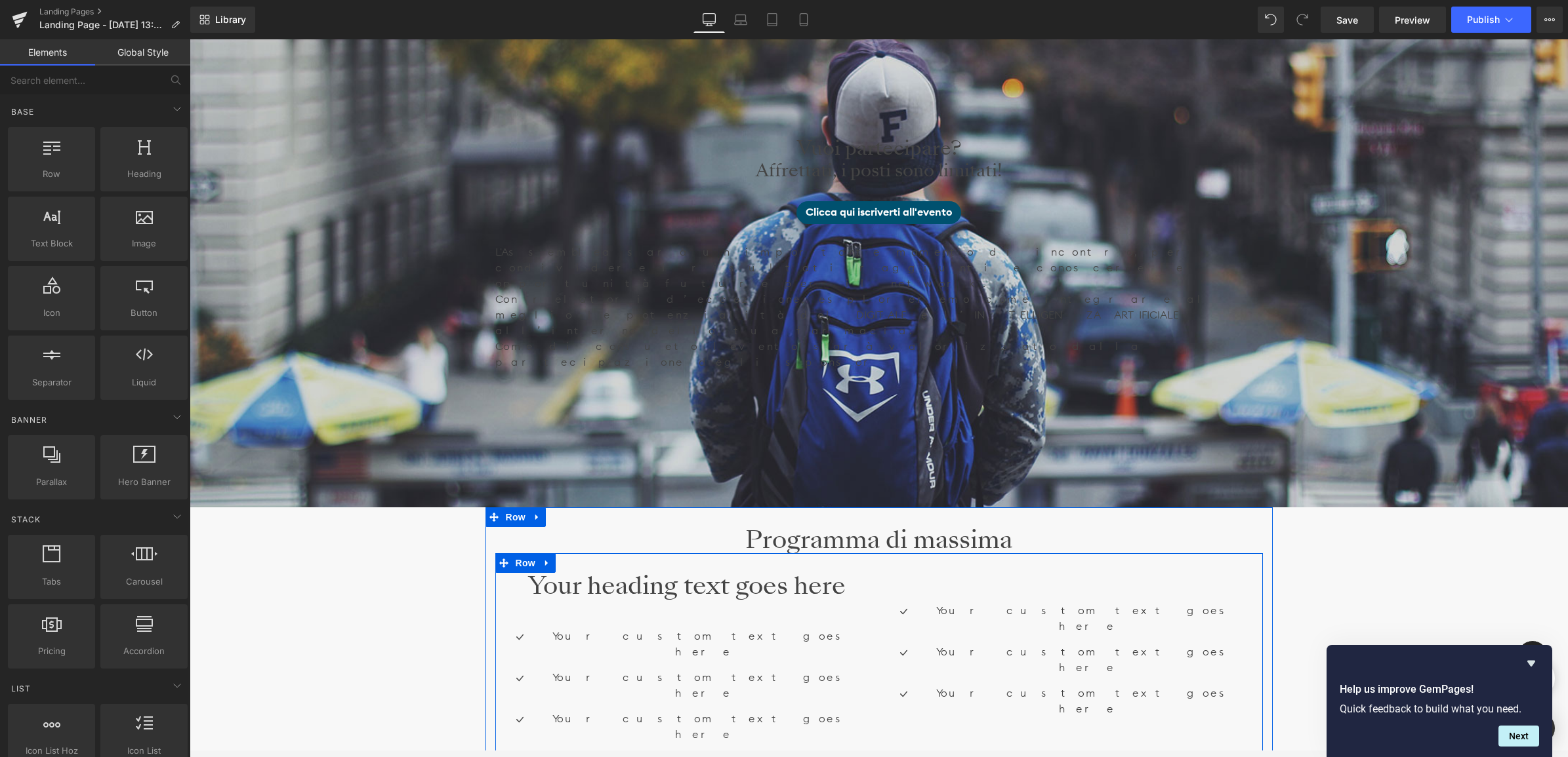
scroll to position [7, 7]
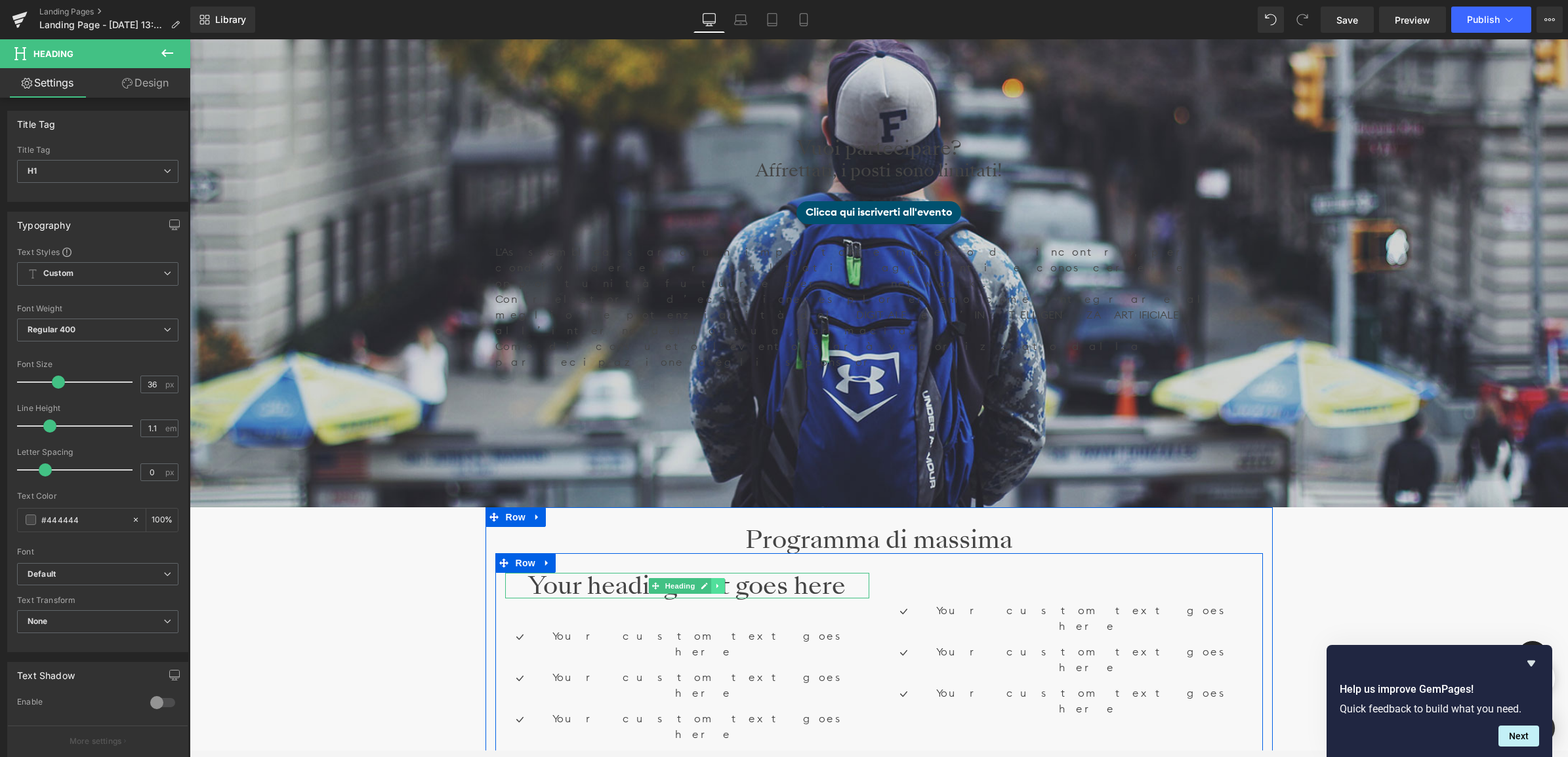
click at [714, 578] on link at bounding box center [718, 586] width 14 height 16
click at [709, 582] on icon at bounding box center [711, 585] width 7 height 7
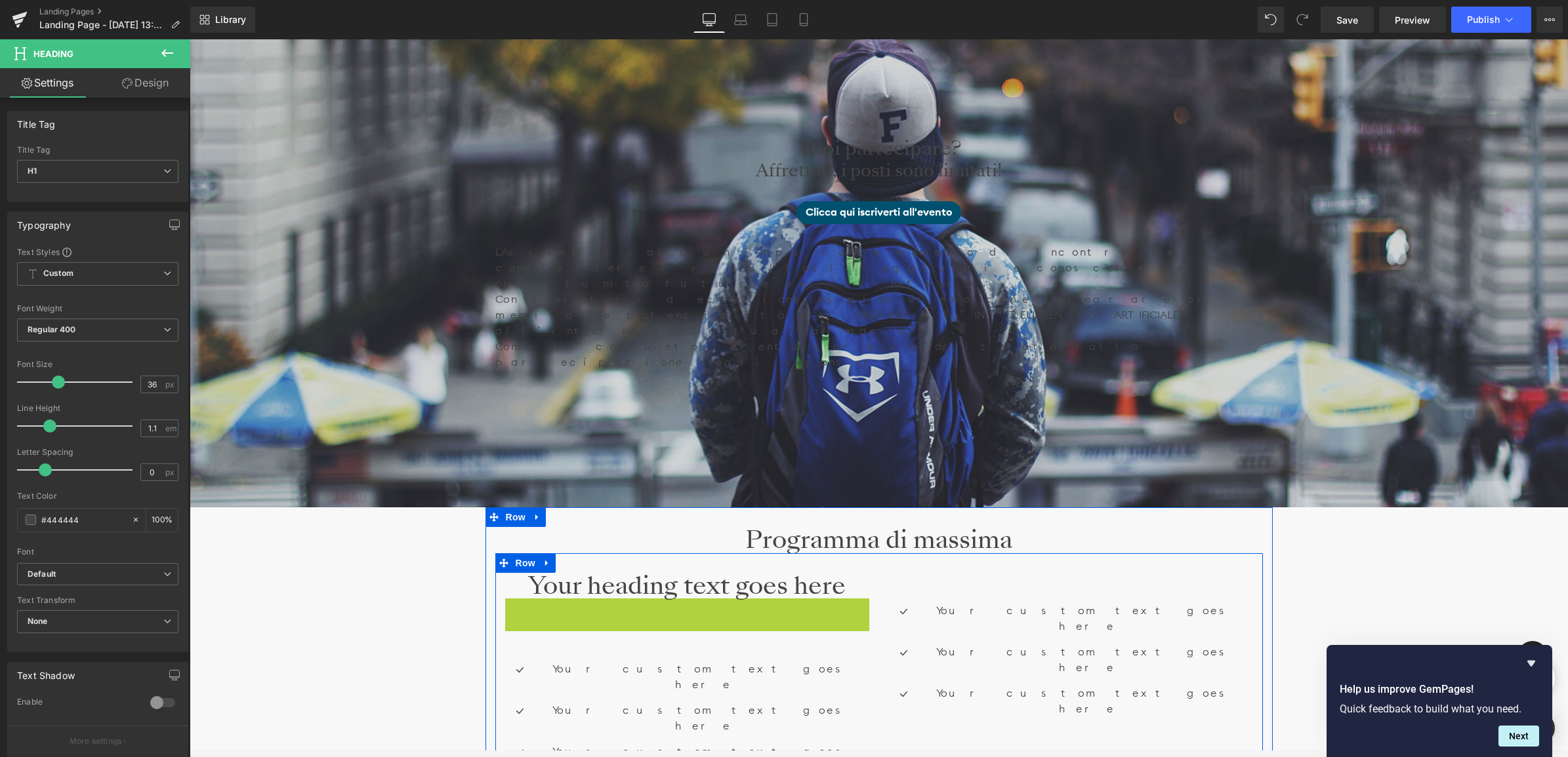
scroll to position [6292, 1375]
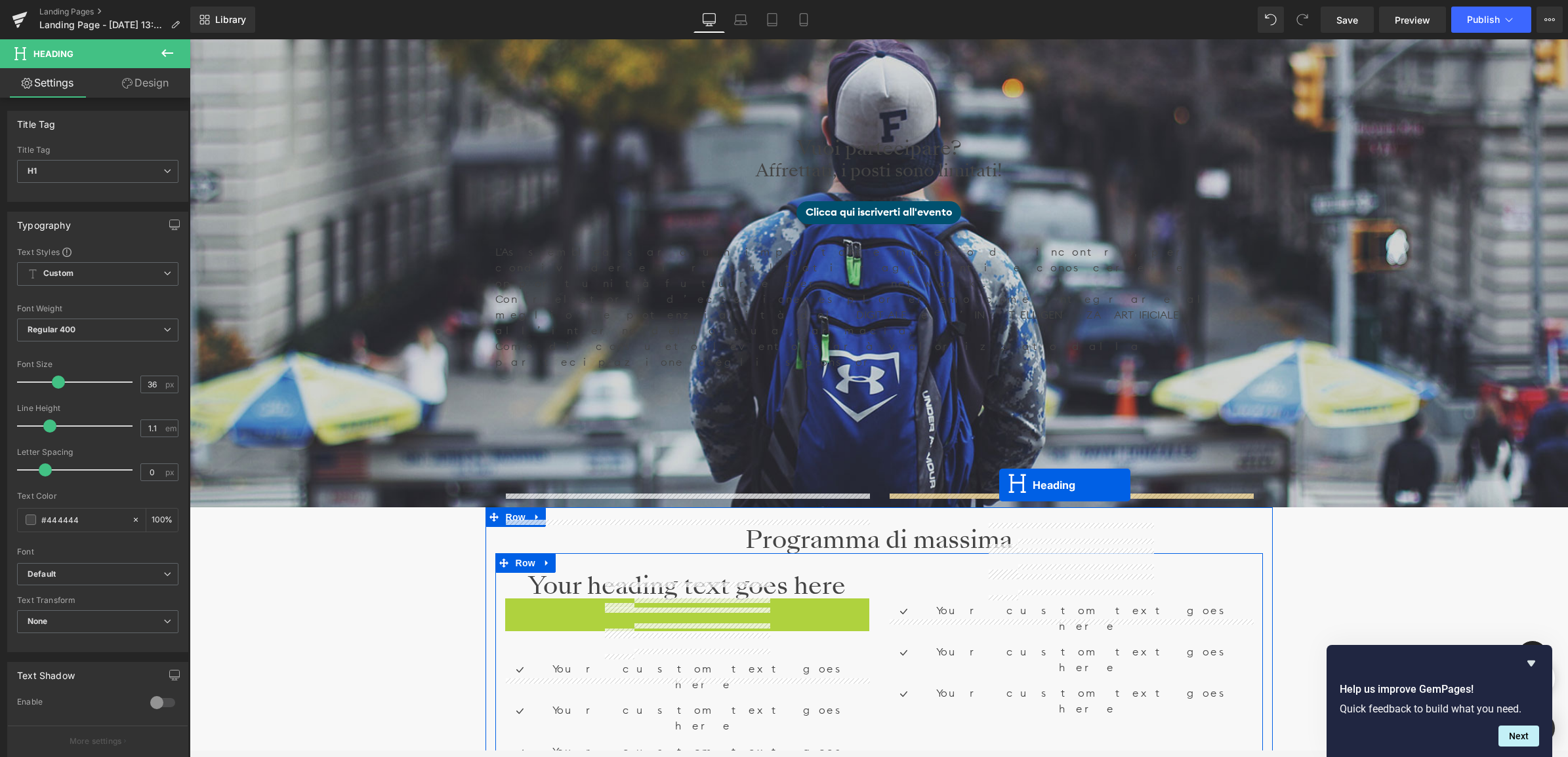
drag, startPoint x: 651, startPoint y: 532, endPoint x: 999, endPoint y: 485, distance: 351.2
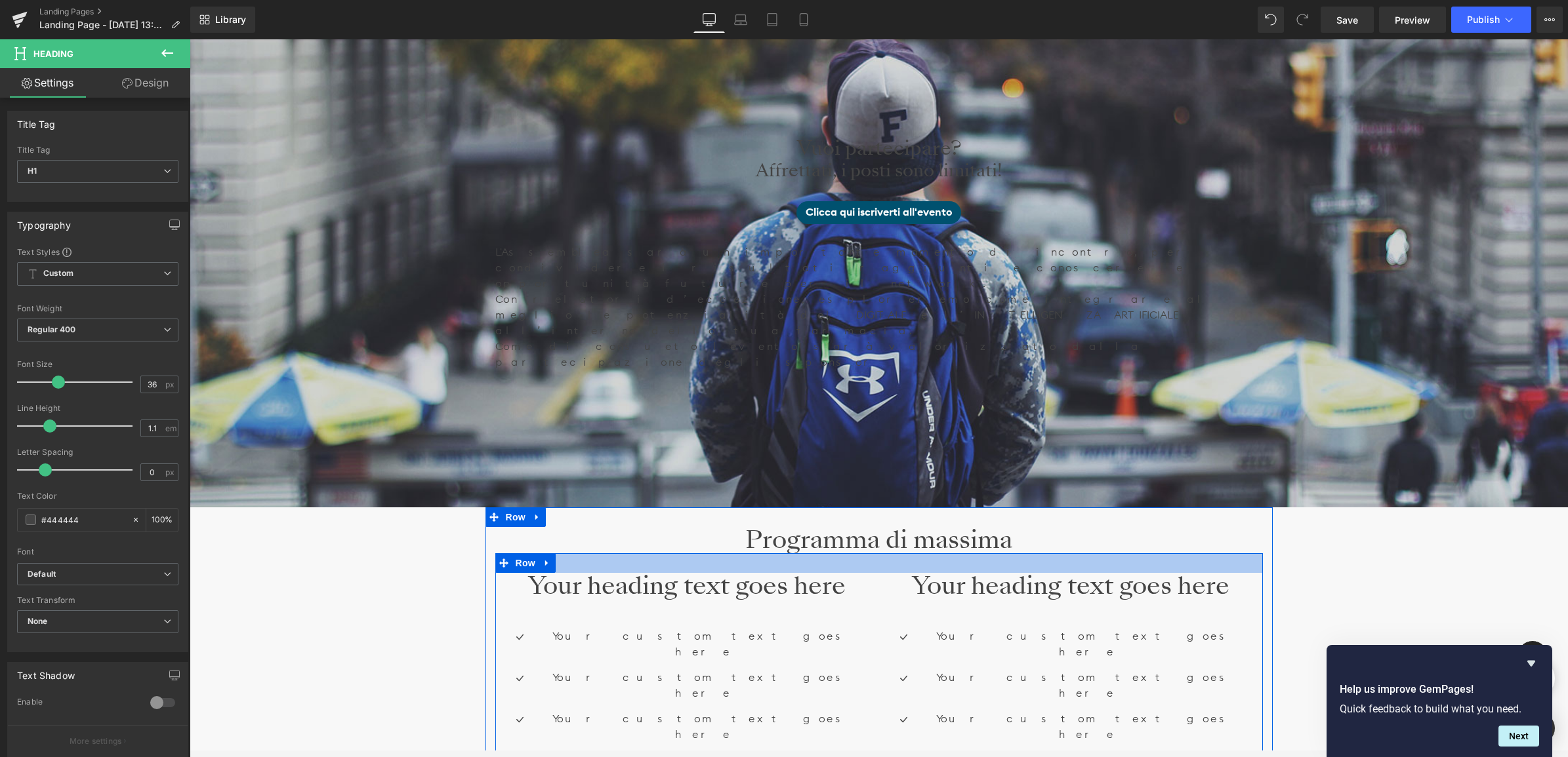
scroll to position [737, 0]
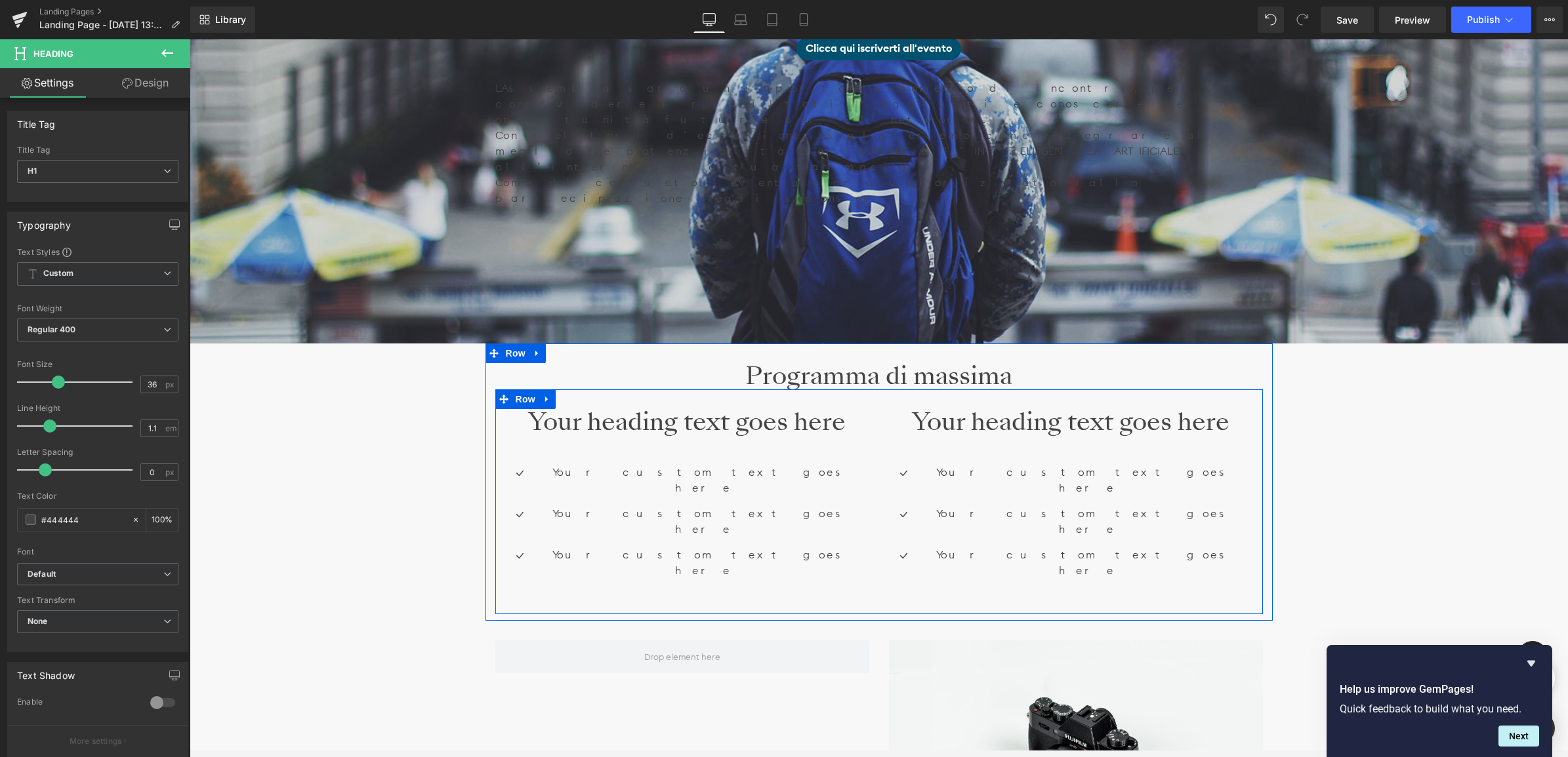
click at [661, 410] on div "Your heading text goes here Heading" at bounding box center [687, 422] width 364 height 27
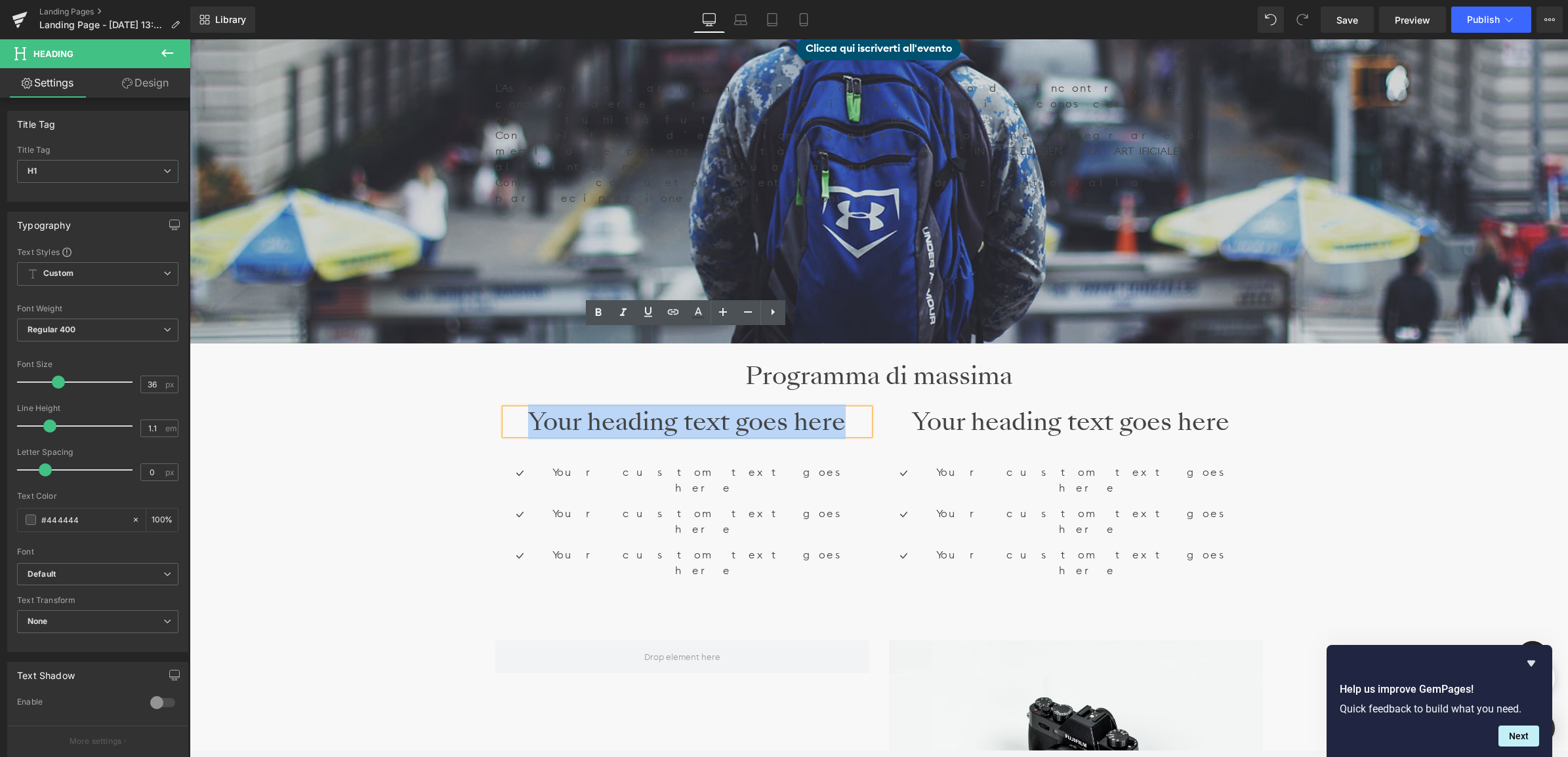
drag, startPoint x: 843, startPoint y: 347, endPoint x: 525, endPoint y: 345, distance: 318.0
click at [525, 410] on h1 "Your heading text goes here" at bounding box center [687, 422] width 364 height 27
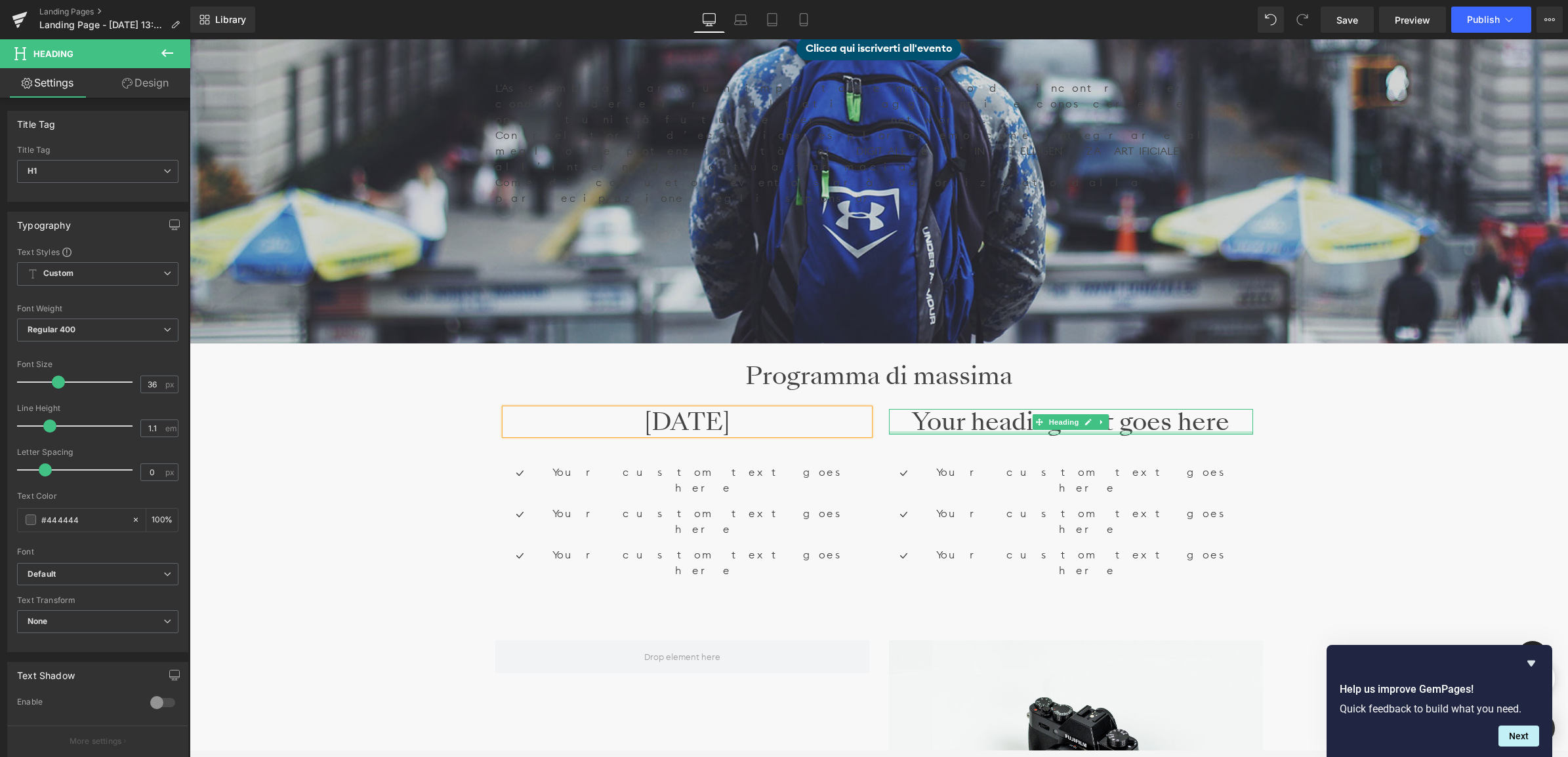
click at [1159, 410] on h1 "Your heading text goes here" at bounding box center [1071, 422] width 364 height 27
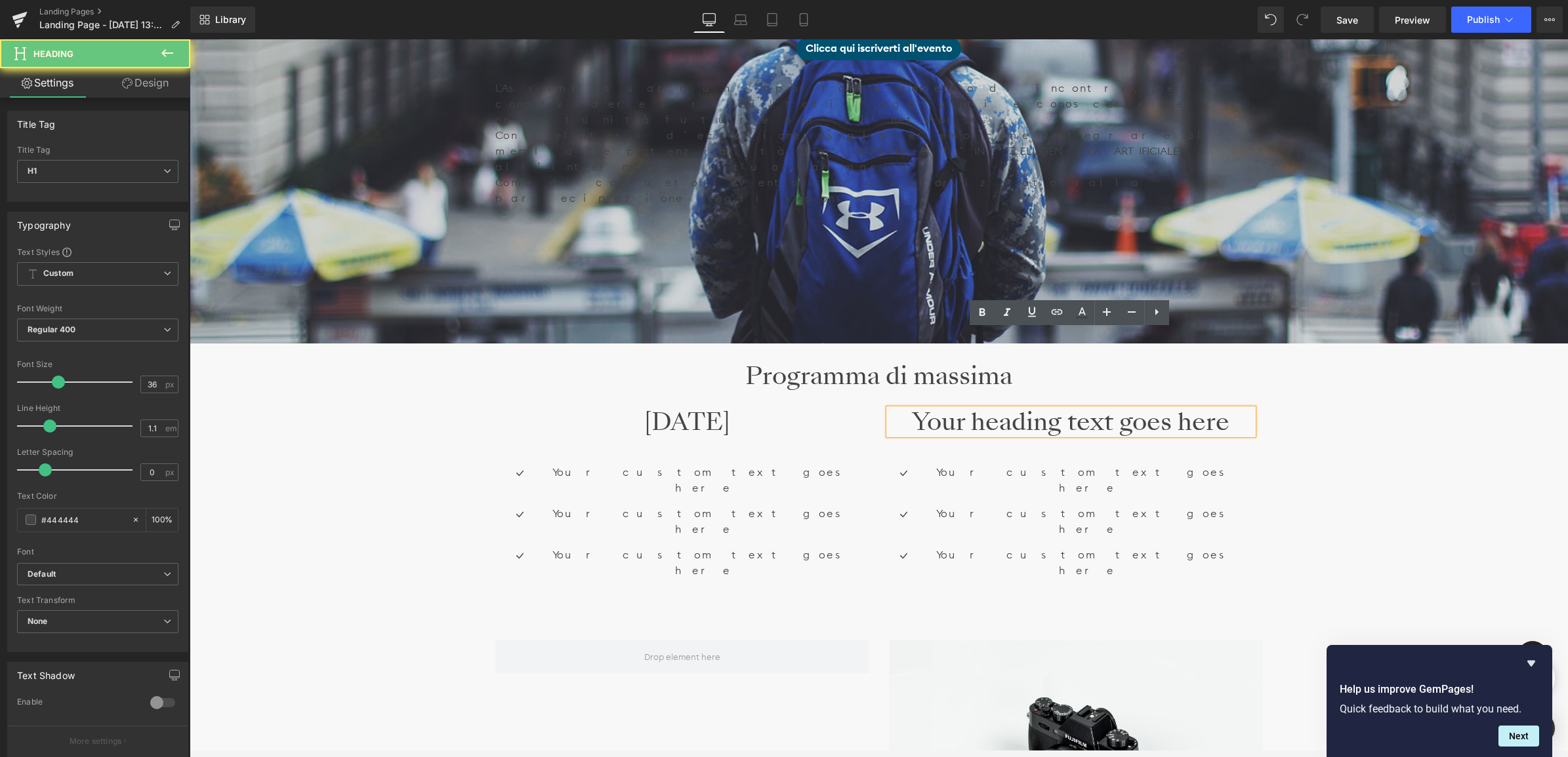
click at [1169, 410] on h1 "Your heading text goes here" at bounding box center [1071, 422] width 364 height 27
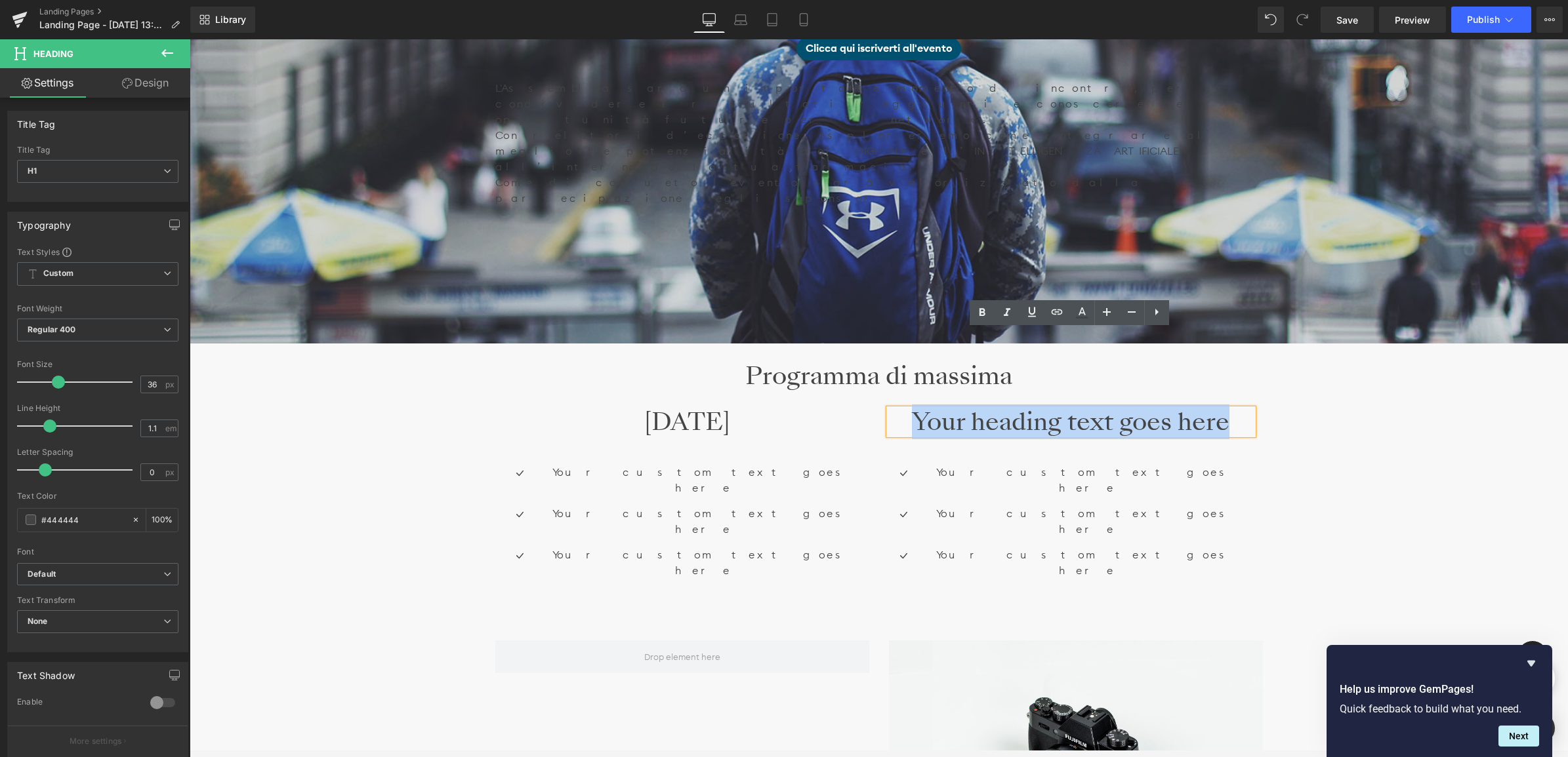
click at [1169, 410] on h1 "Your heading text goes here" at bounding box center [1071, 422] width 364 height 27
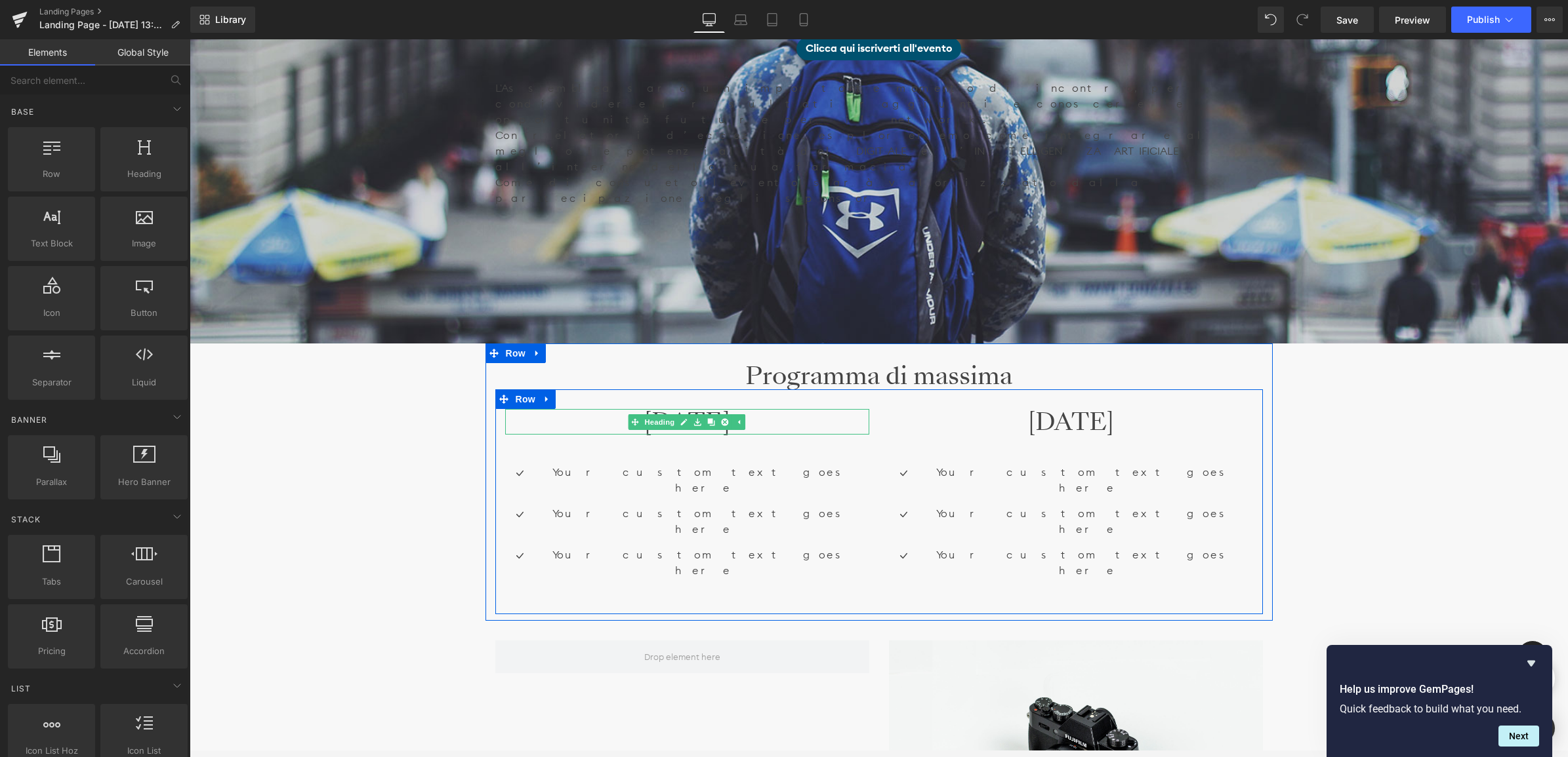
click at [794, 410] on h1 "[DATE]" at bounding box center [687, 422] width 364 height 27
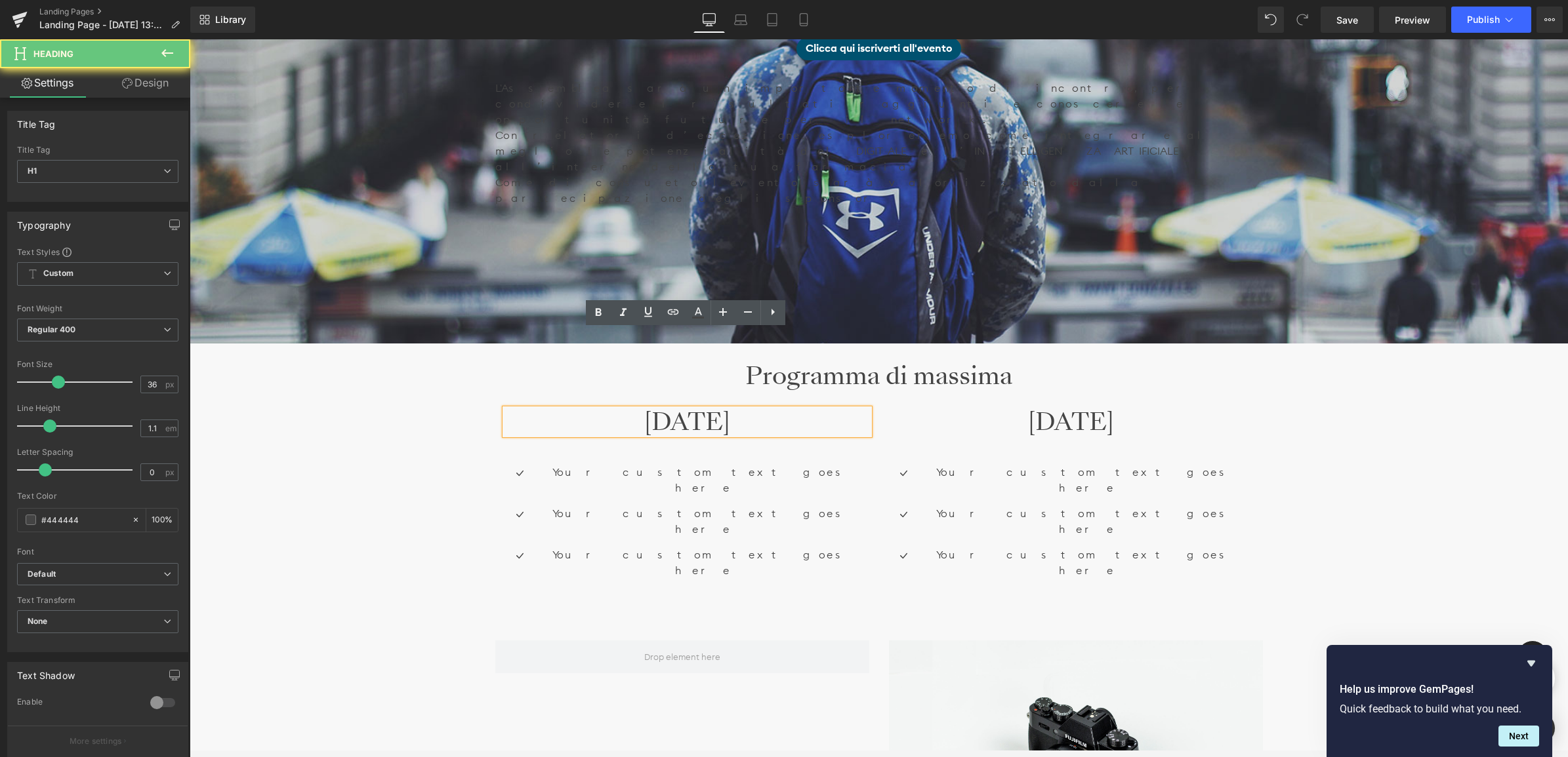
drag, startPoint x: 812, startPoint y: 345, endPoint x: 555, endPoint y: 340, distance: 257.0
click at [555, 410] on h1 "[DATE]" at bounding box center [687, 422] width 364 height 27
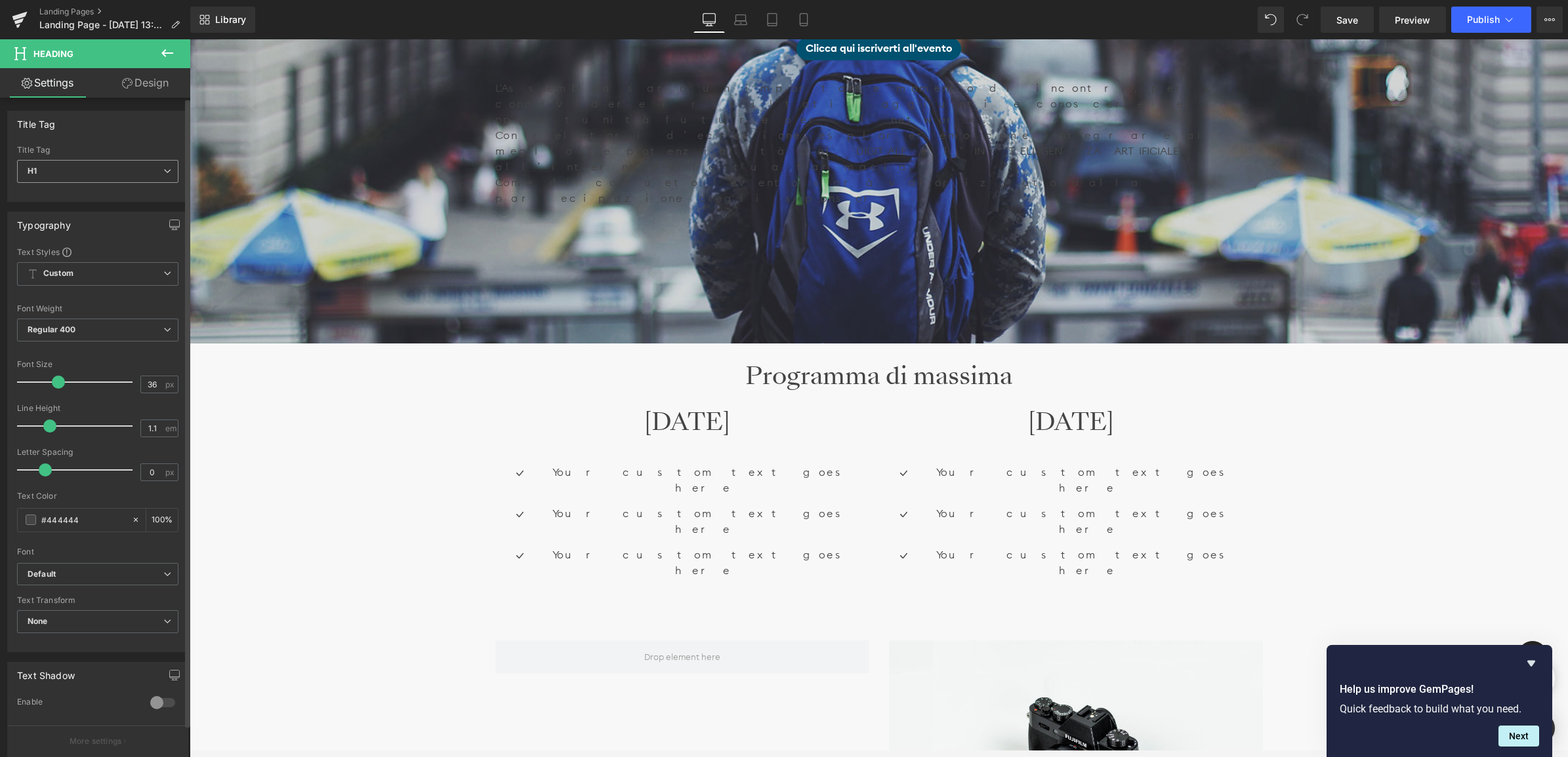
click at [102, 167] on span "H1" at bounding box center [98, 170] width 162 height 23
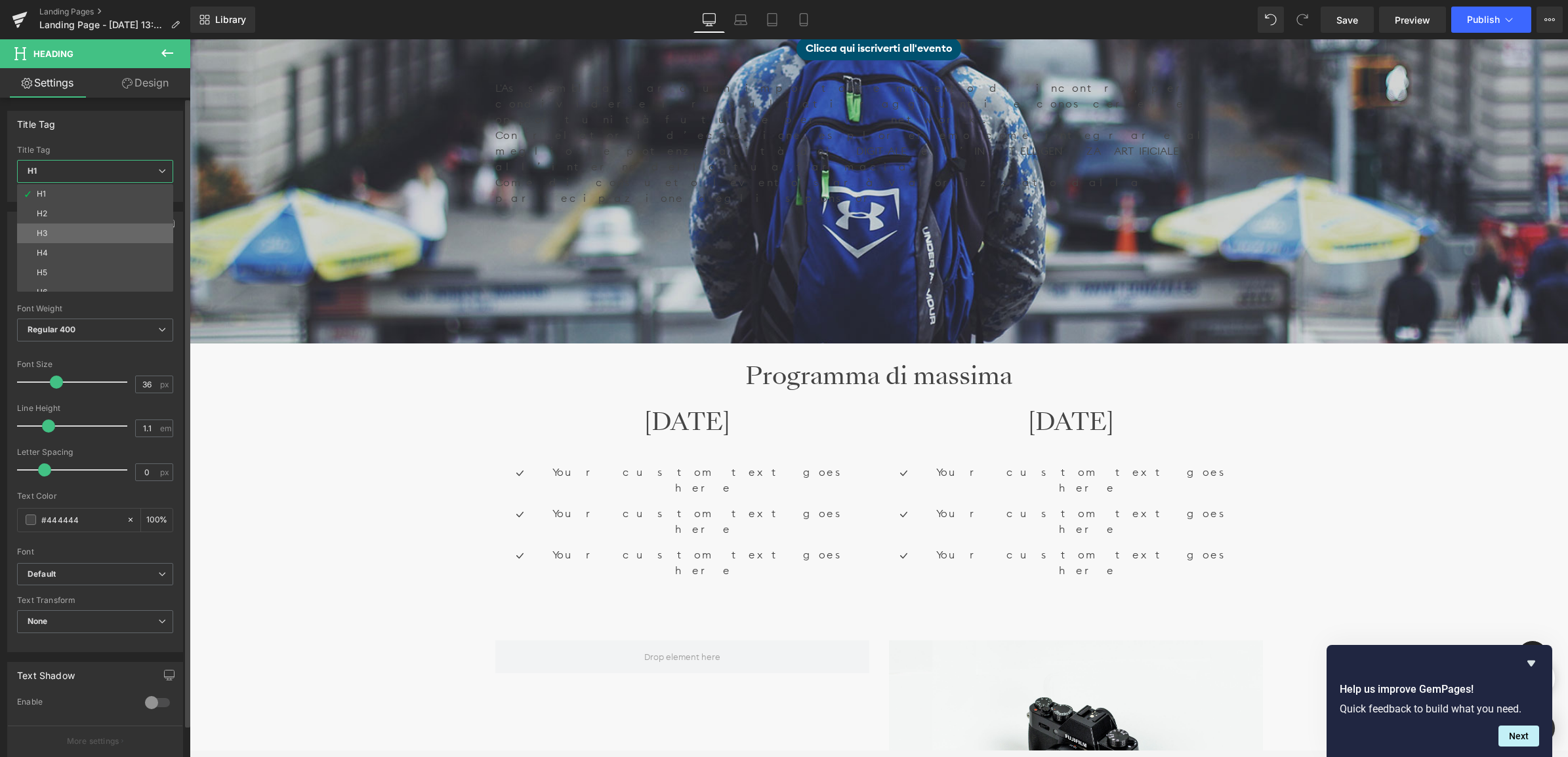
click at [100, 228] on li "H3" at bounding box center [98, 233] width 162 height 20
type input "25.92"
type input "1.3"
type input "100"
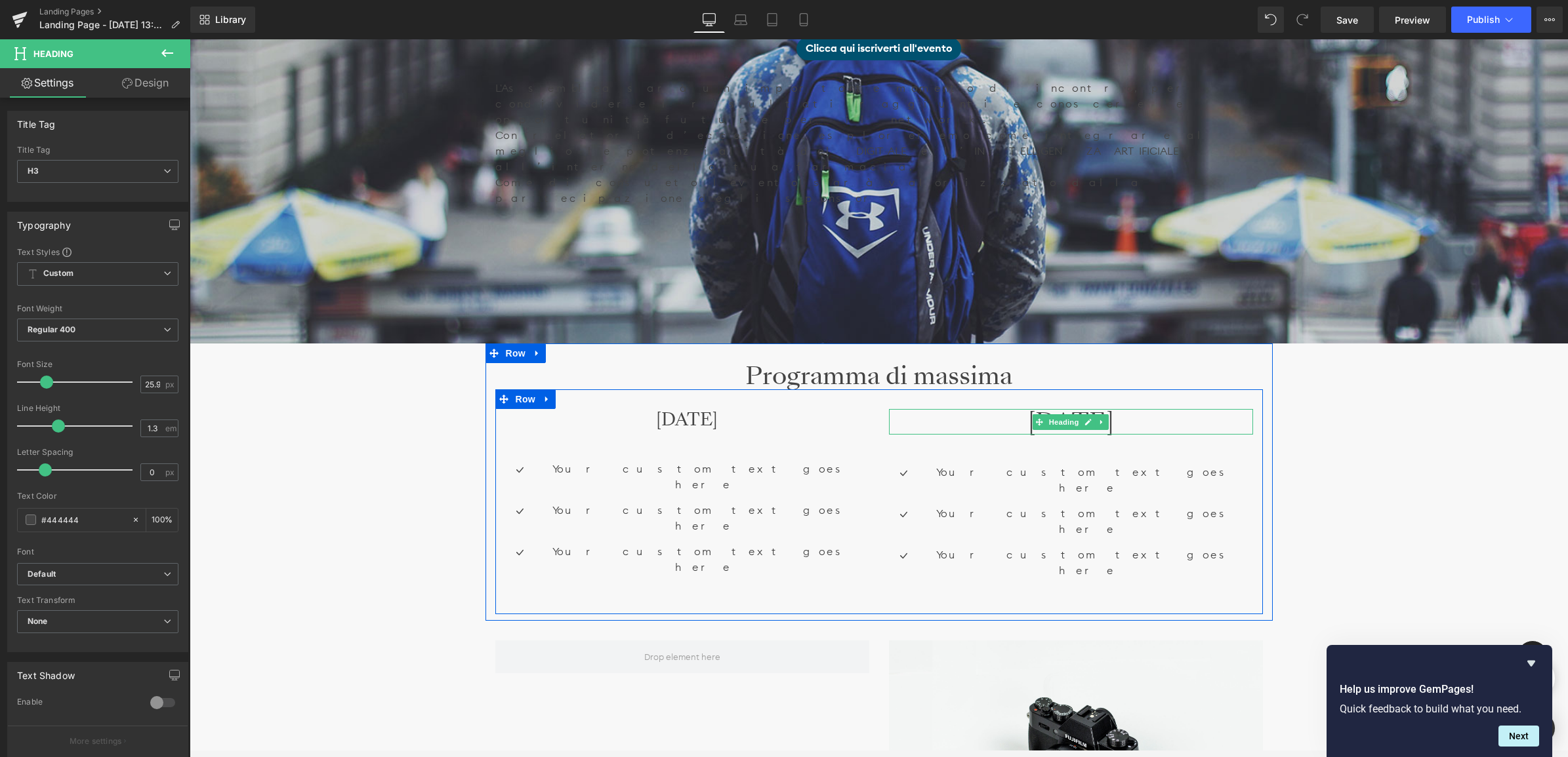
click at [1005, 410] on h1 "[DATE]" at bounding box center [1071, 422] width 364 height 27
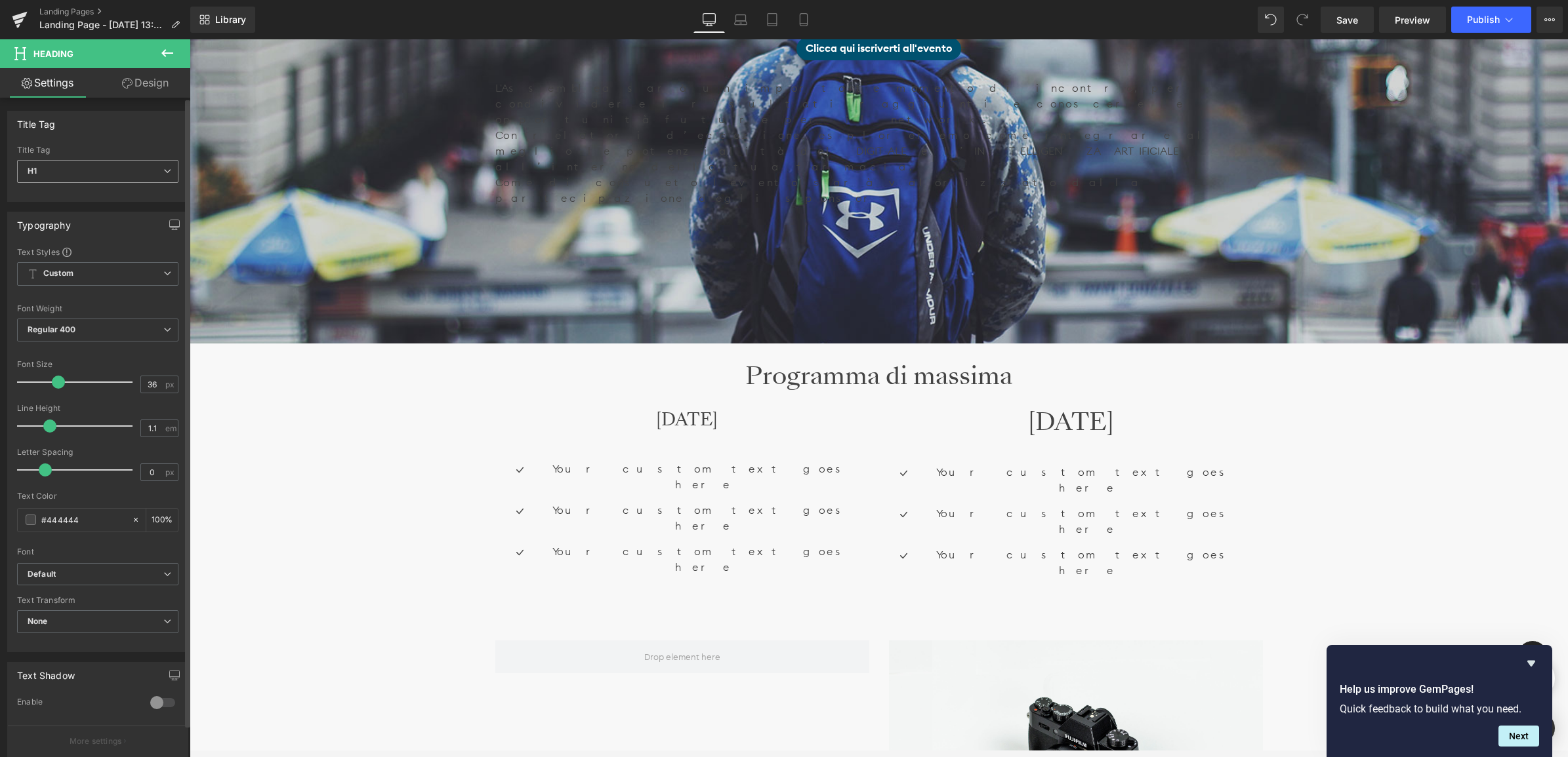
click at [135, 165] on span "H1" at bounding box center [98, 170] width 162 height 23
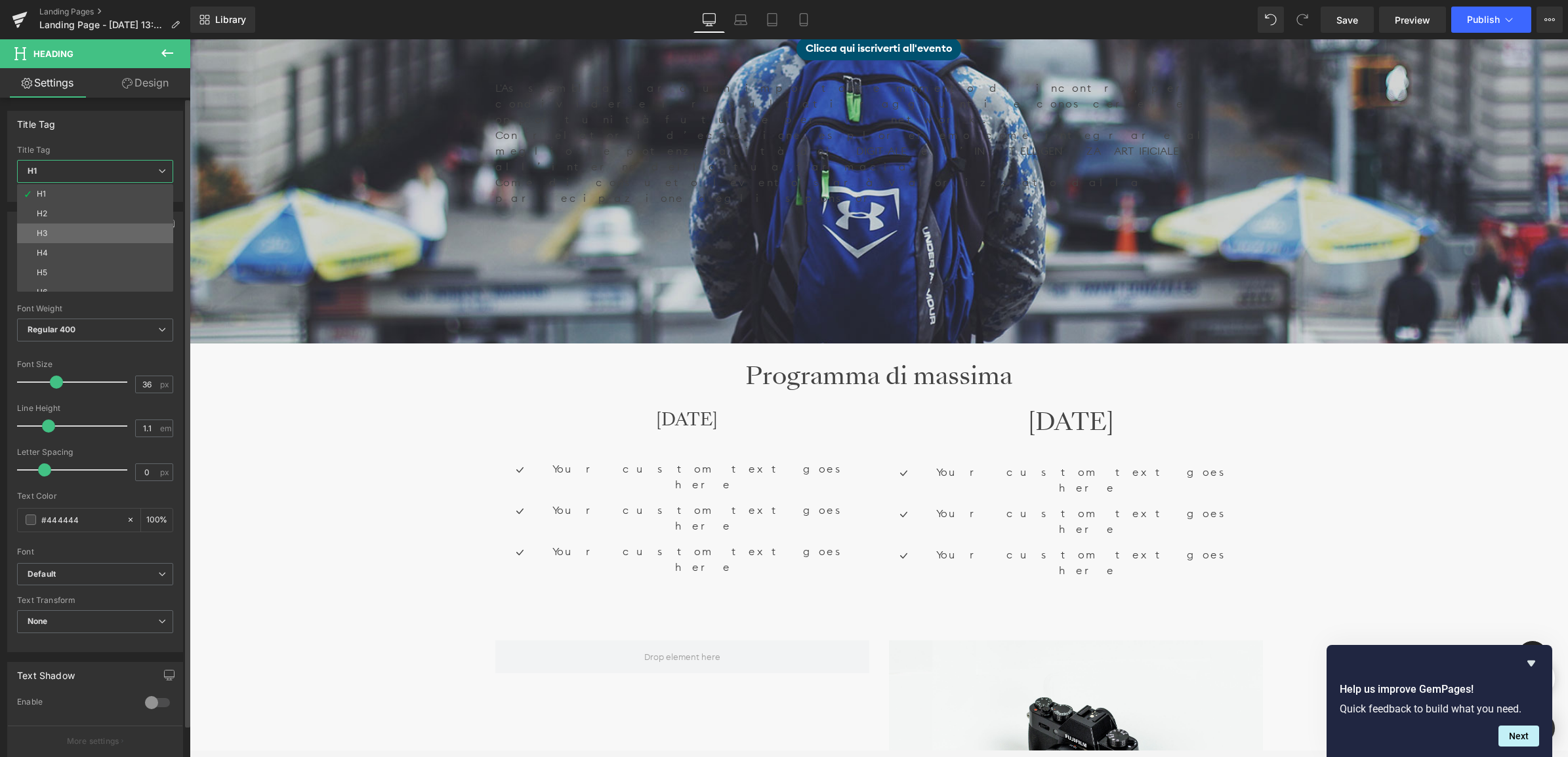
click at [142, 224] on li "H3" at bounding box center [98, 233] width 162 height 20
type input "25.92"
type input "1.3"
type input "100"
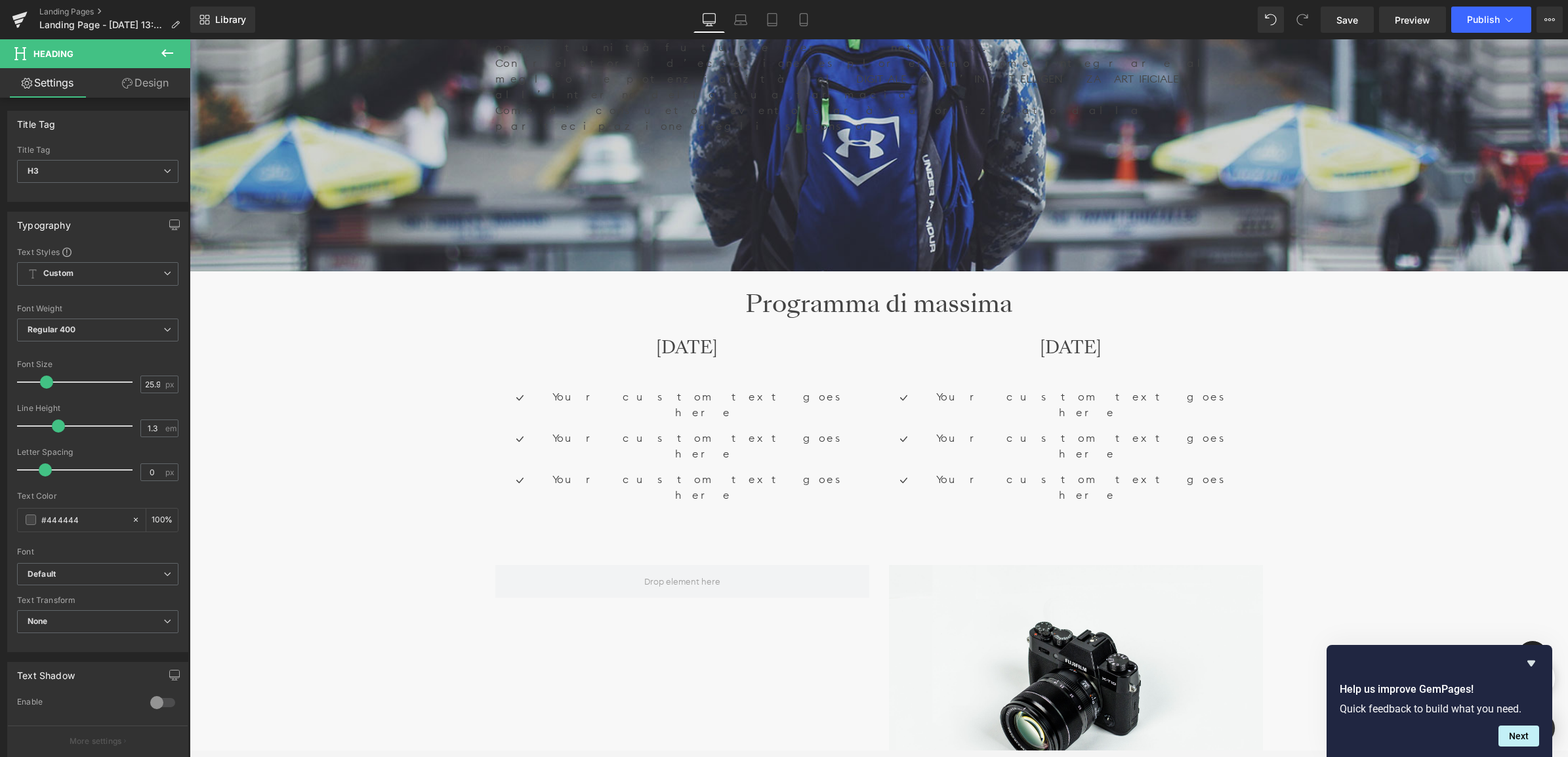
scroll to position [819, 0]
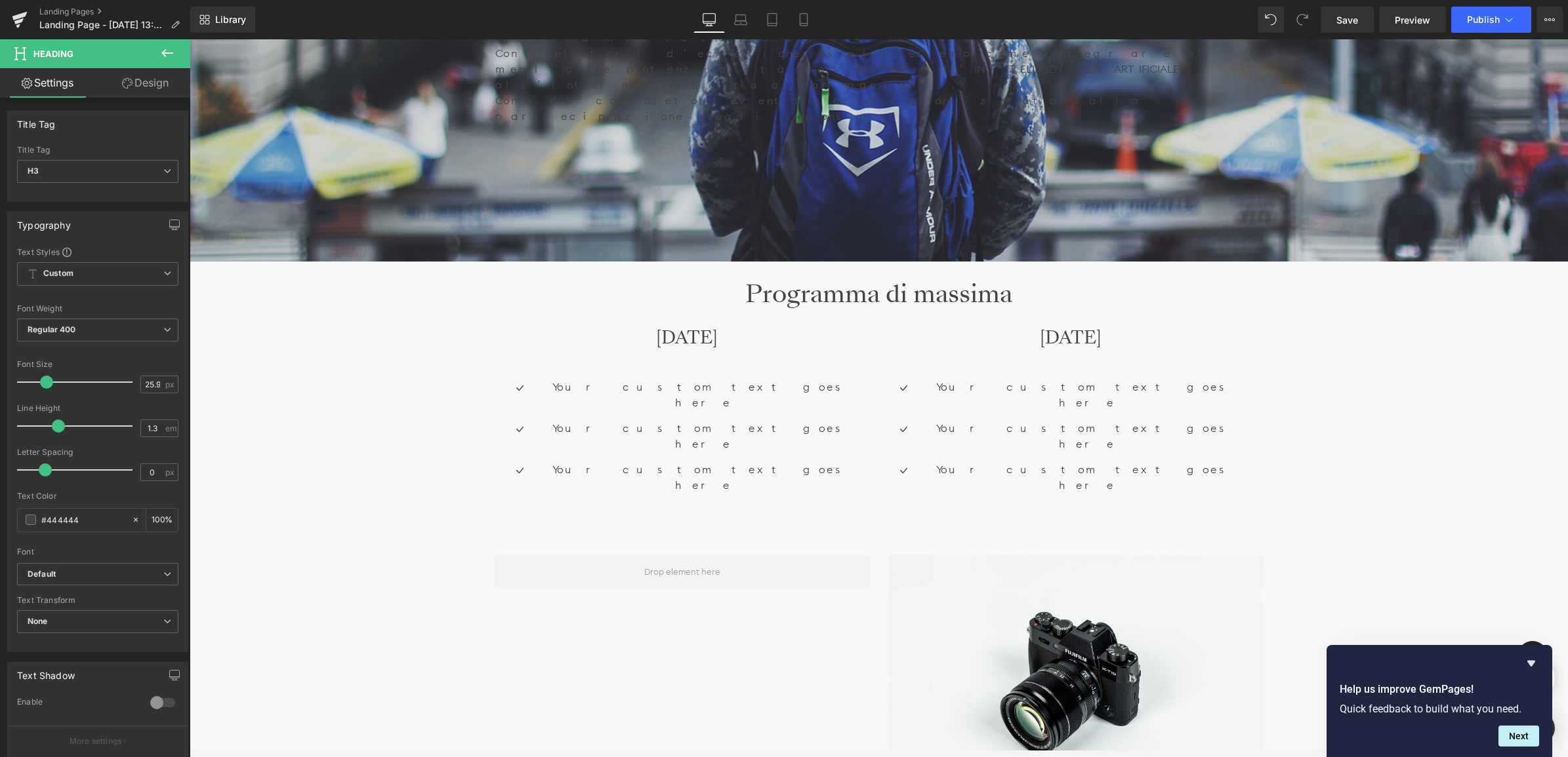
drag, startPoint x: 163, startPoint y: 52, endPoint x: 150, endPoint y: 73, distance: 24.7
click at [163, 52] on icon at bounding box center [167, 53] width 12 height 8
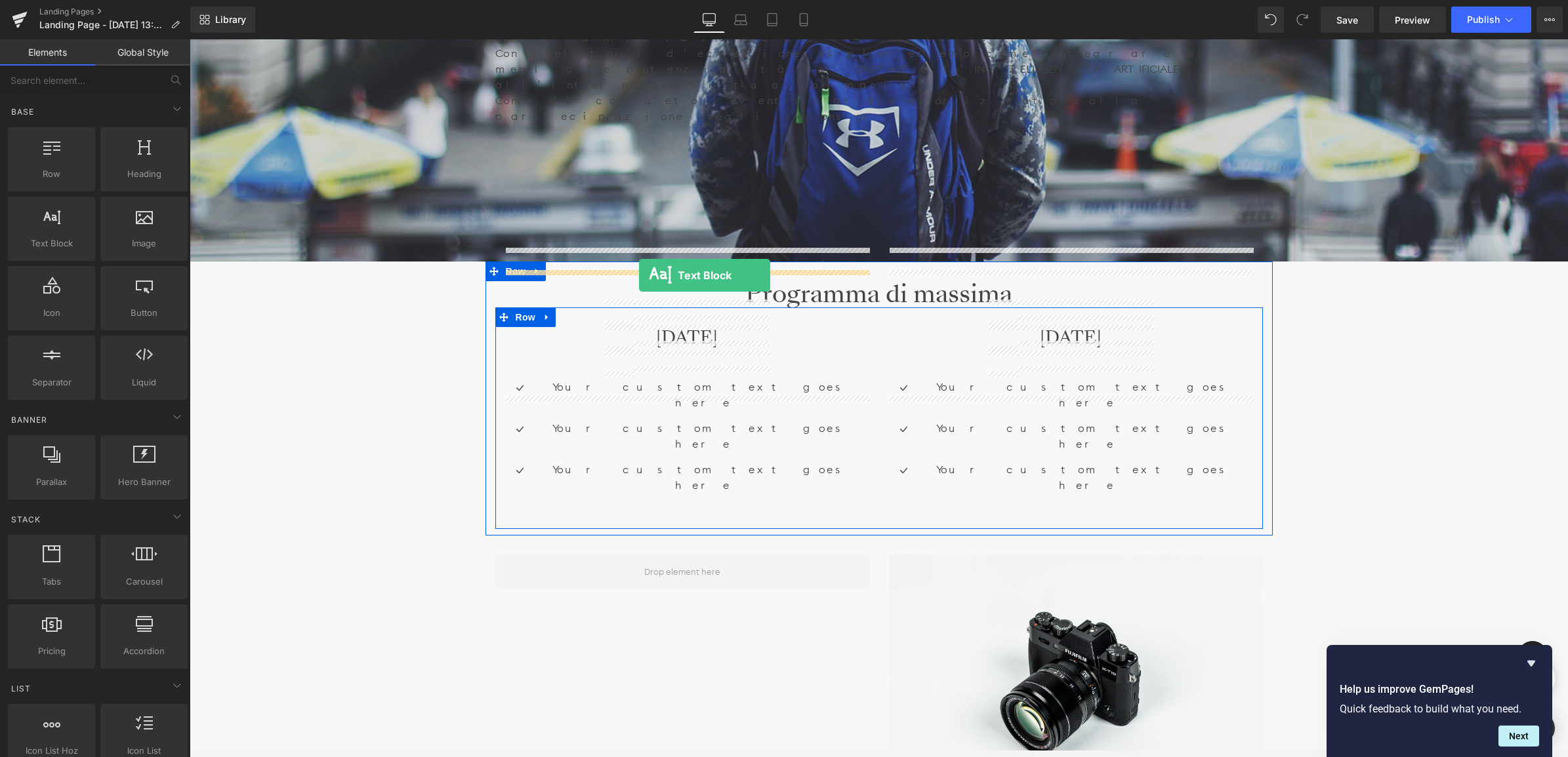
drag, startPoint x: 244, startPoint y: 266, endPoint x: 639, endPoint y: 276, distance: 395.1
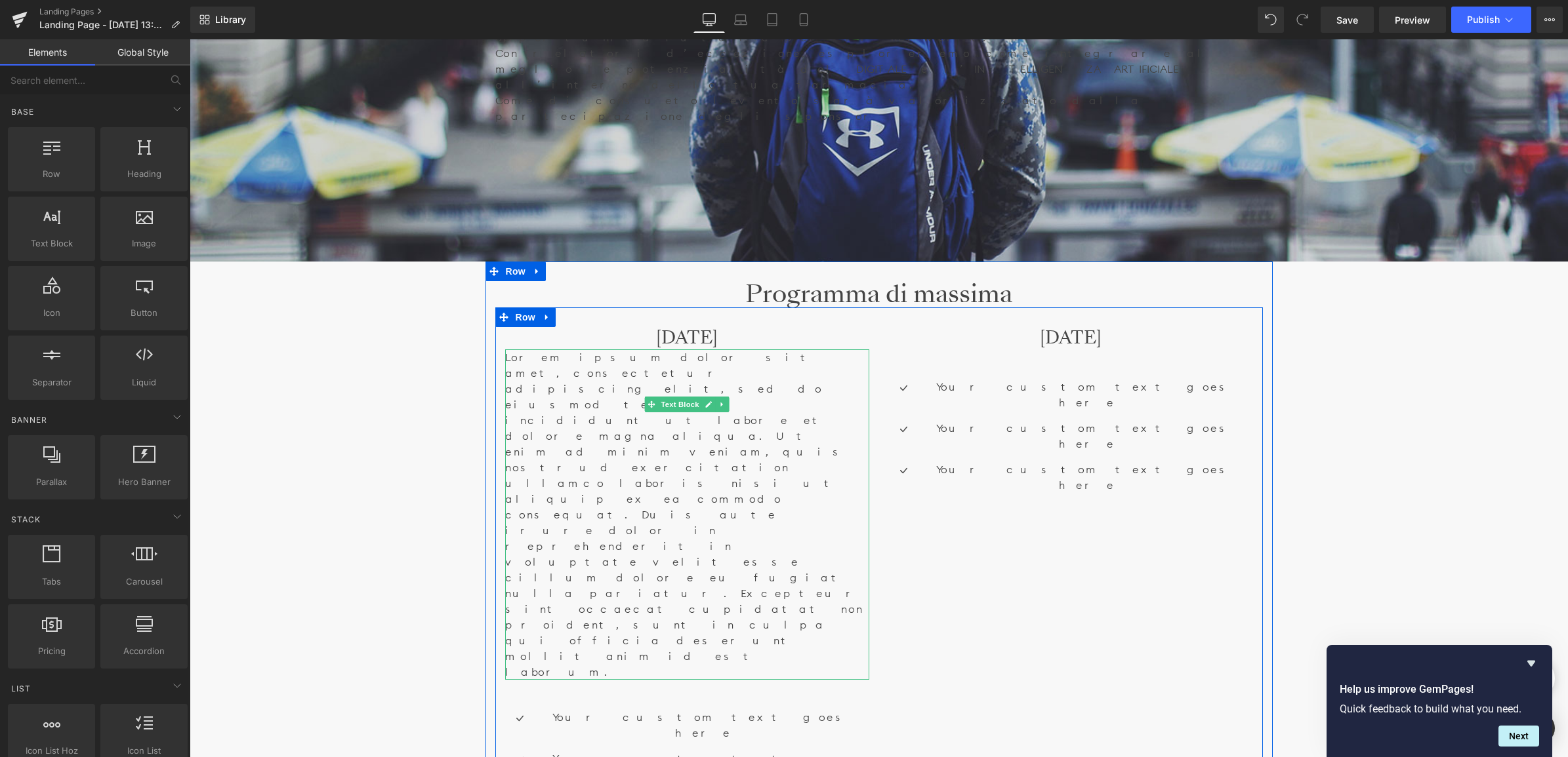
scroll to position [6365, 1375]
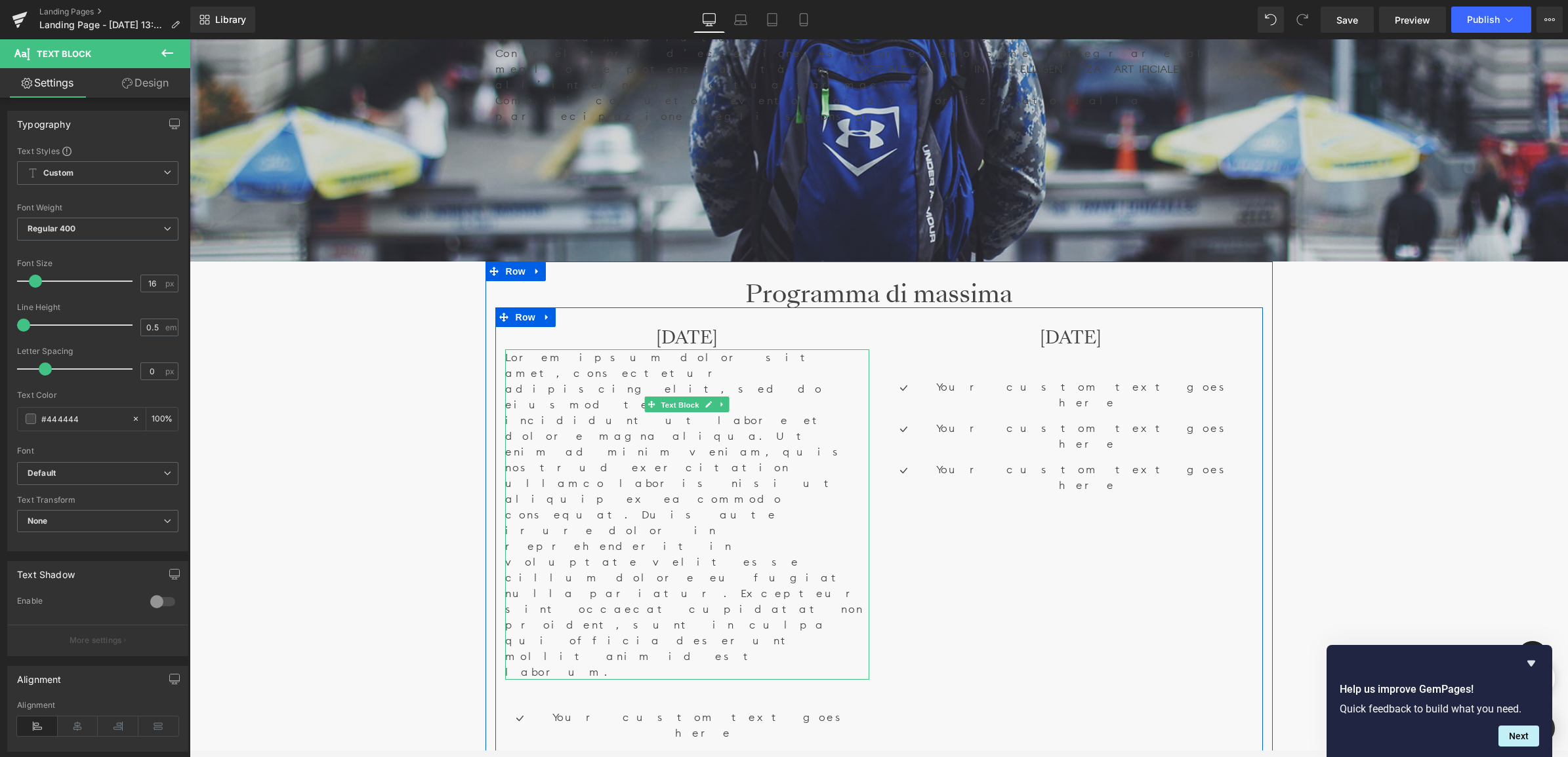
click at [693, 397] on span "Text Block" at bounding box center [680, 405] width 43 height 16
click at [720, 401] on icon at bounding box center [721, 405] width 7 height 8
click at [713, 401] on icon at bounding box center [715, 404] width 7 height 7
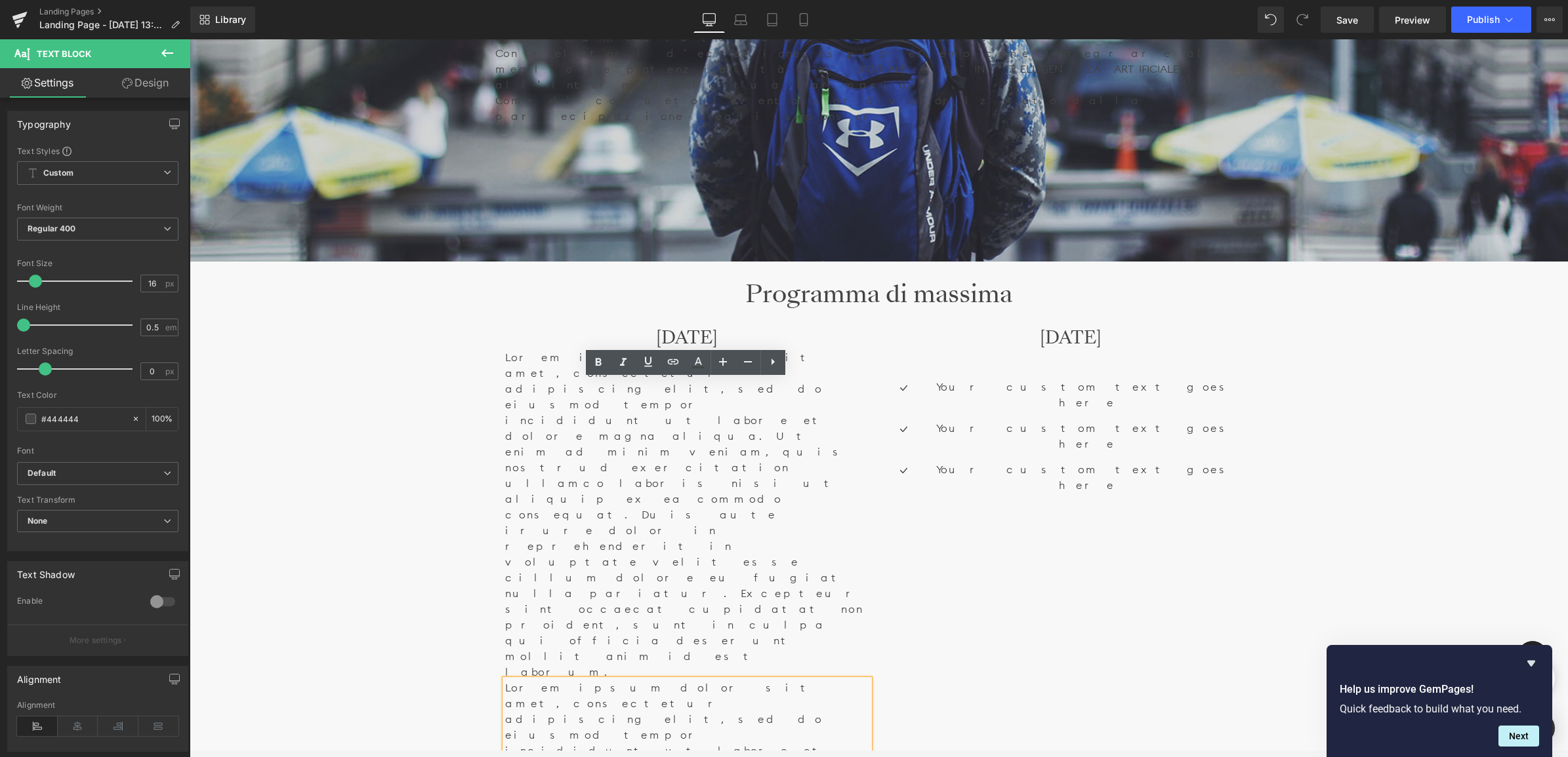
click at [951, 378] on div "Icon Your custom text goes here Text Block Icon Your custom text goes here Text…" at bounding box center [1071, 436] width 364 height 173
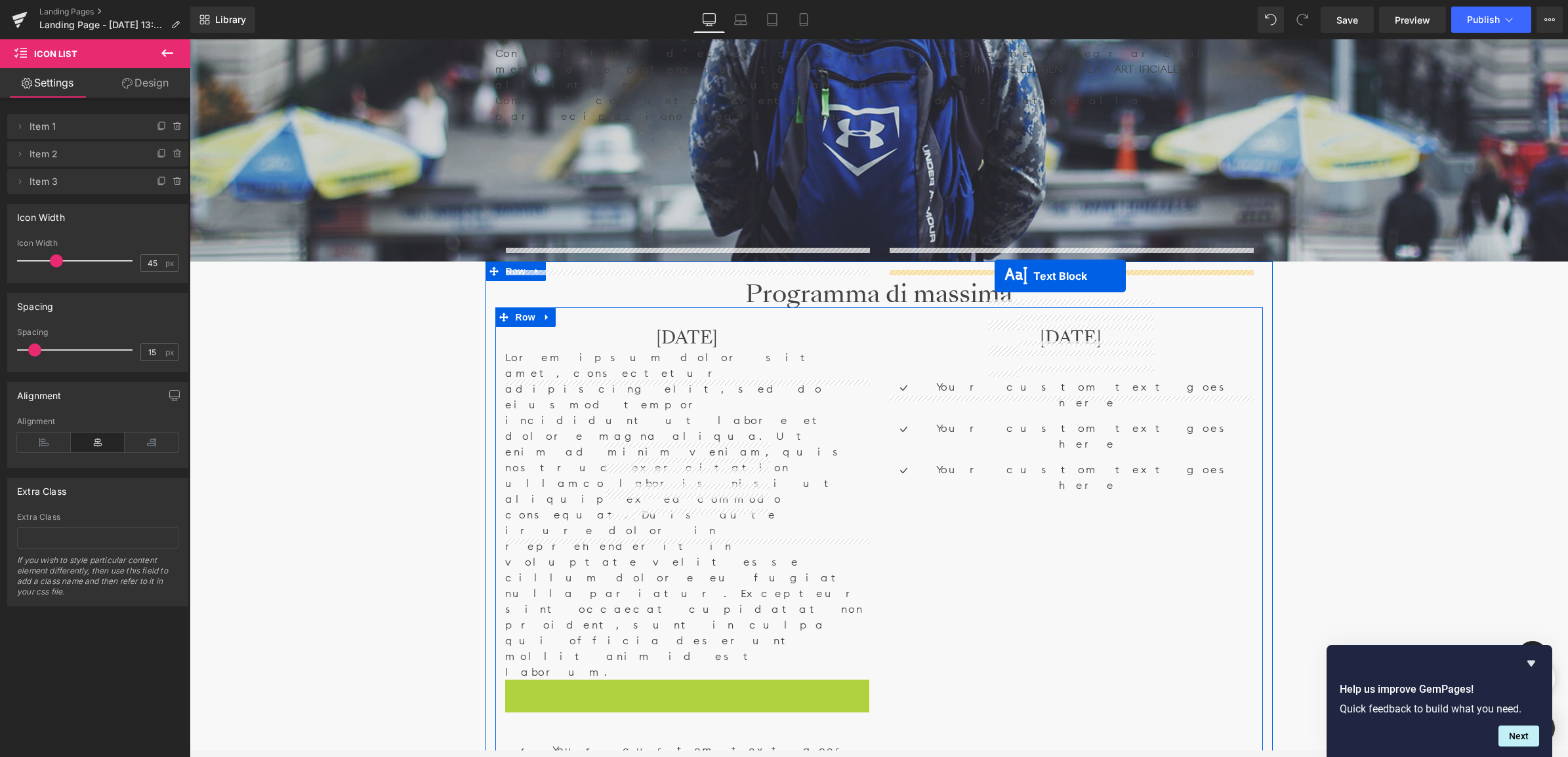
drag, startPoint x: 650, startPoint y: 437, endPoint x: 995, endPoint y: 276, distance: 380.7
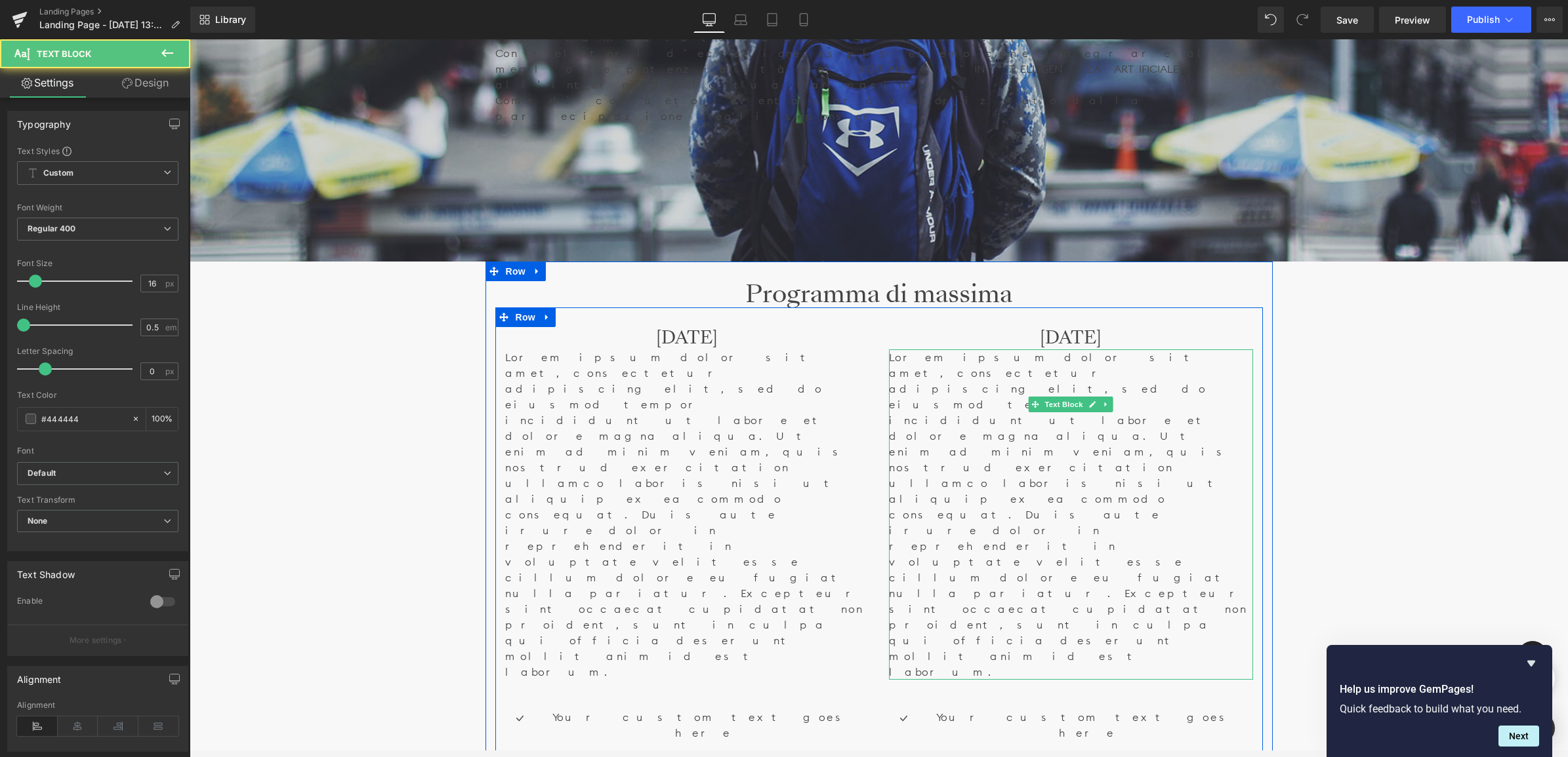
scroll to position [6365, 1375]
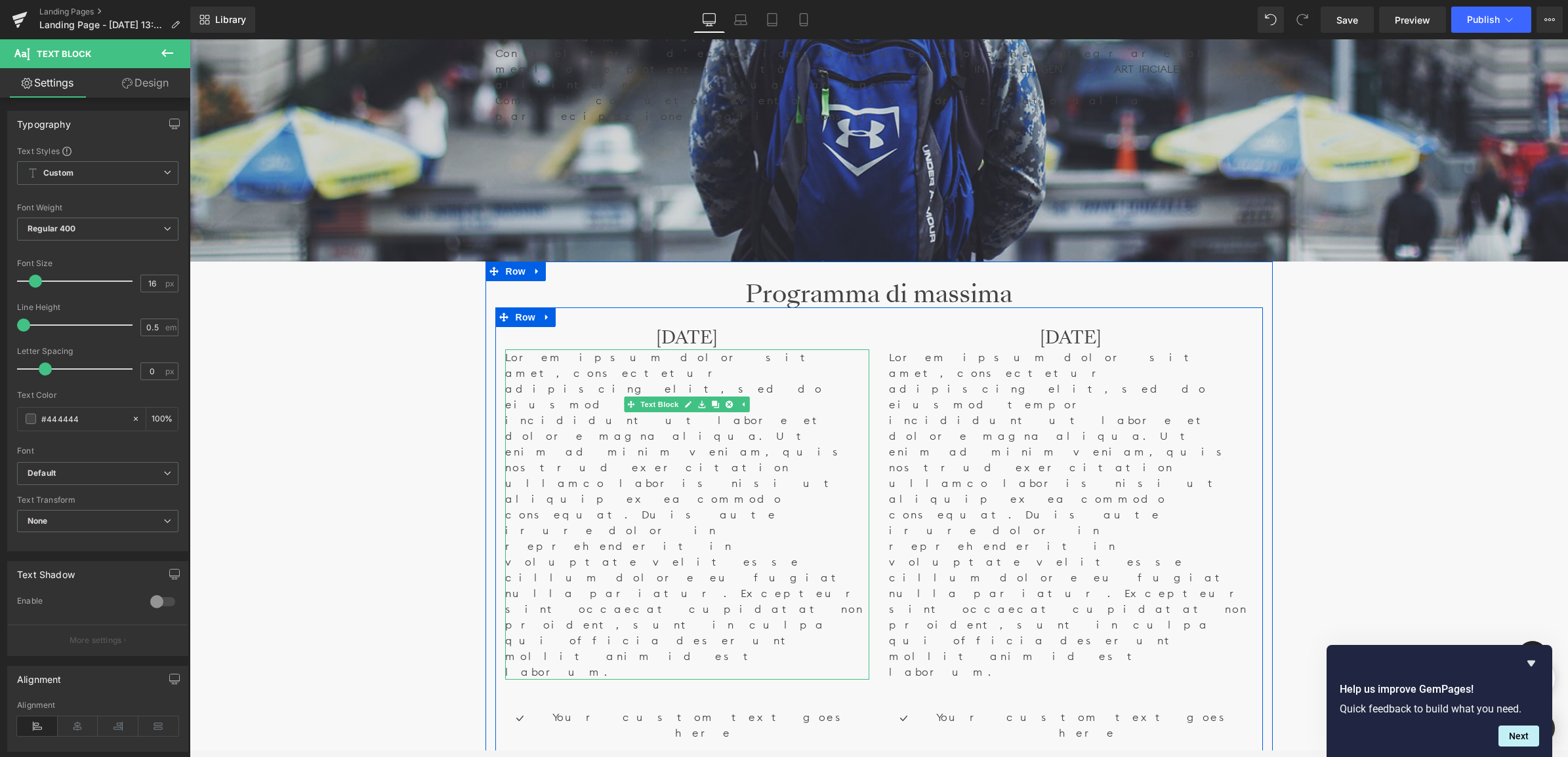
click at [701, 349] on p "Lorem ipsum dolor sit amet, consectetur adipiscing elit, sed do eiusmod tempor …" at bounding box center [687, 515] width 364 height 331
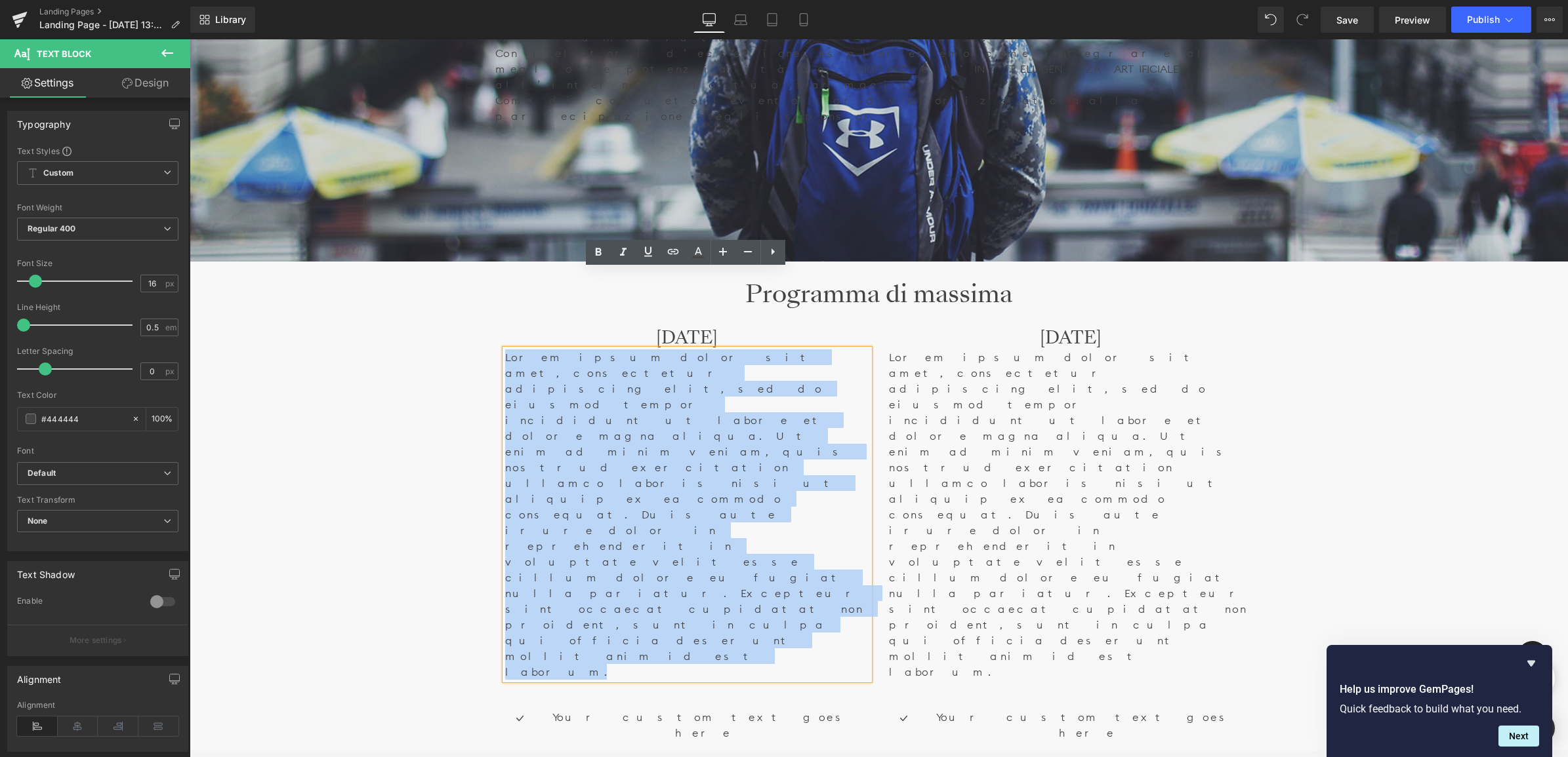
drag, startPoint x: 585, startPoint y: 377, endPoint x: 496, endPoint y: 274, distance: 136.1
click at [496, 327] on div "[DATE] Heading Lorem ipsum dolor sit amet, consectetur adipiscing elit, sed do …" at bounding box center [687, 590] width 384 height 526
paste div
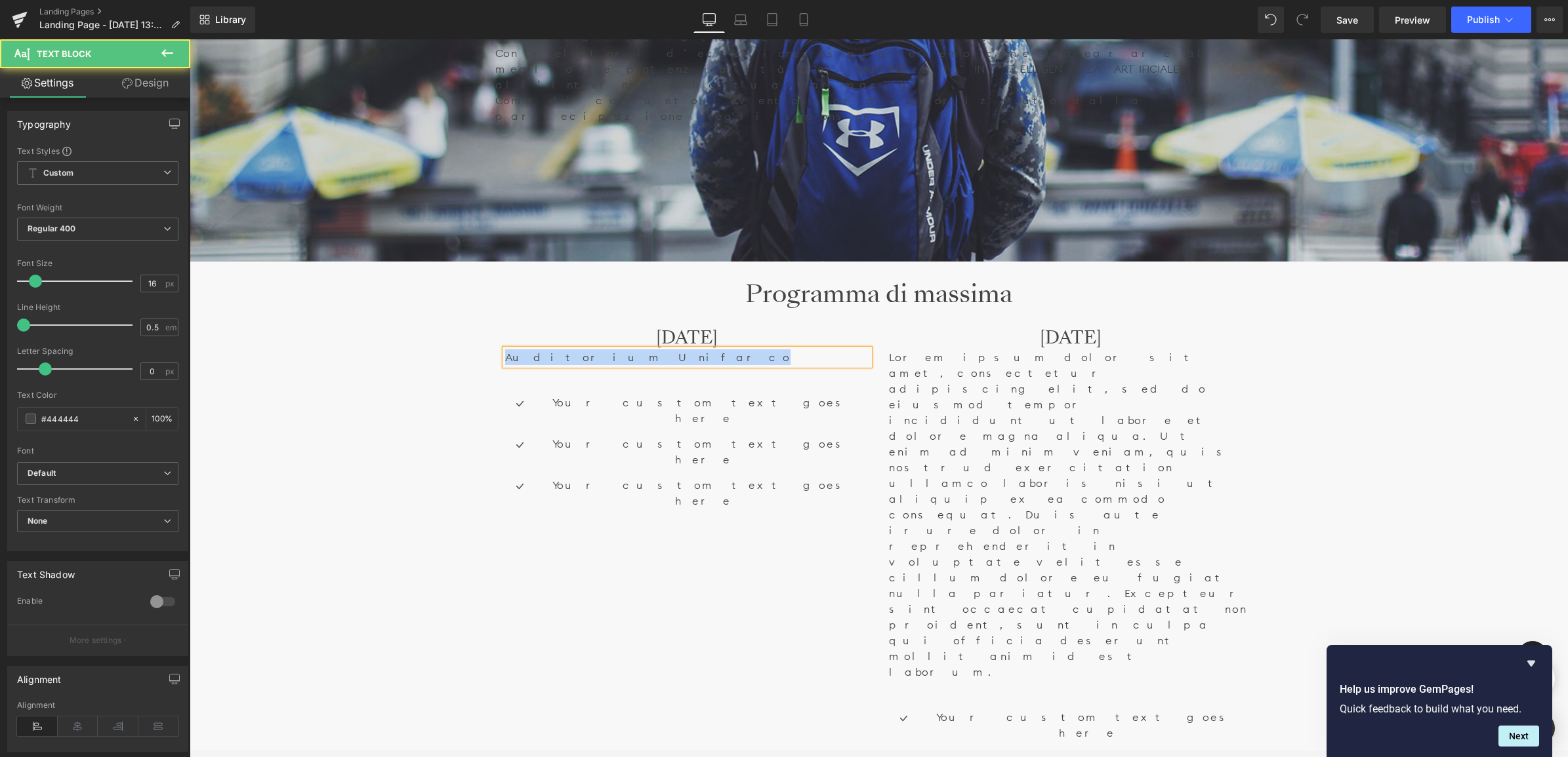
drag, startPoint x: 610, startPoint y: 279, endPoint x: 460, endPoint y: 289, distance: 150.3
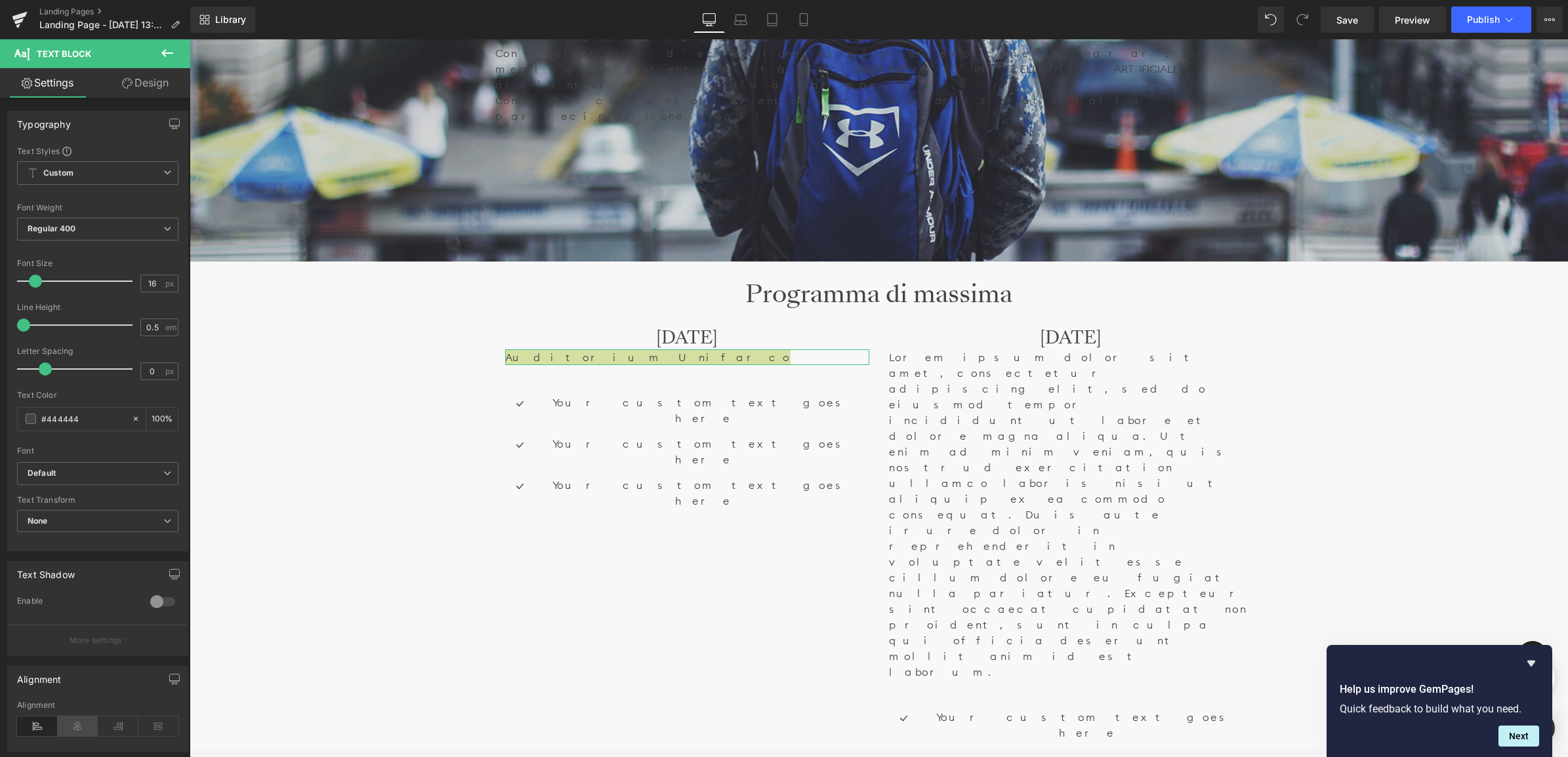
click at [70, 729] on icon at bounding box center [78, 726] width 40 height 20
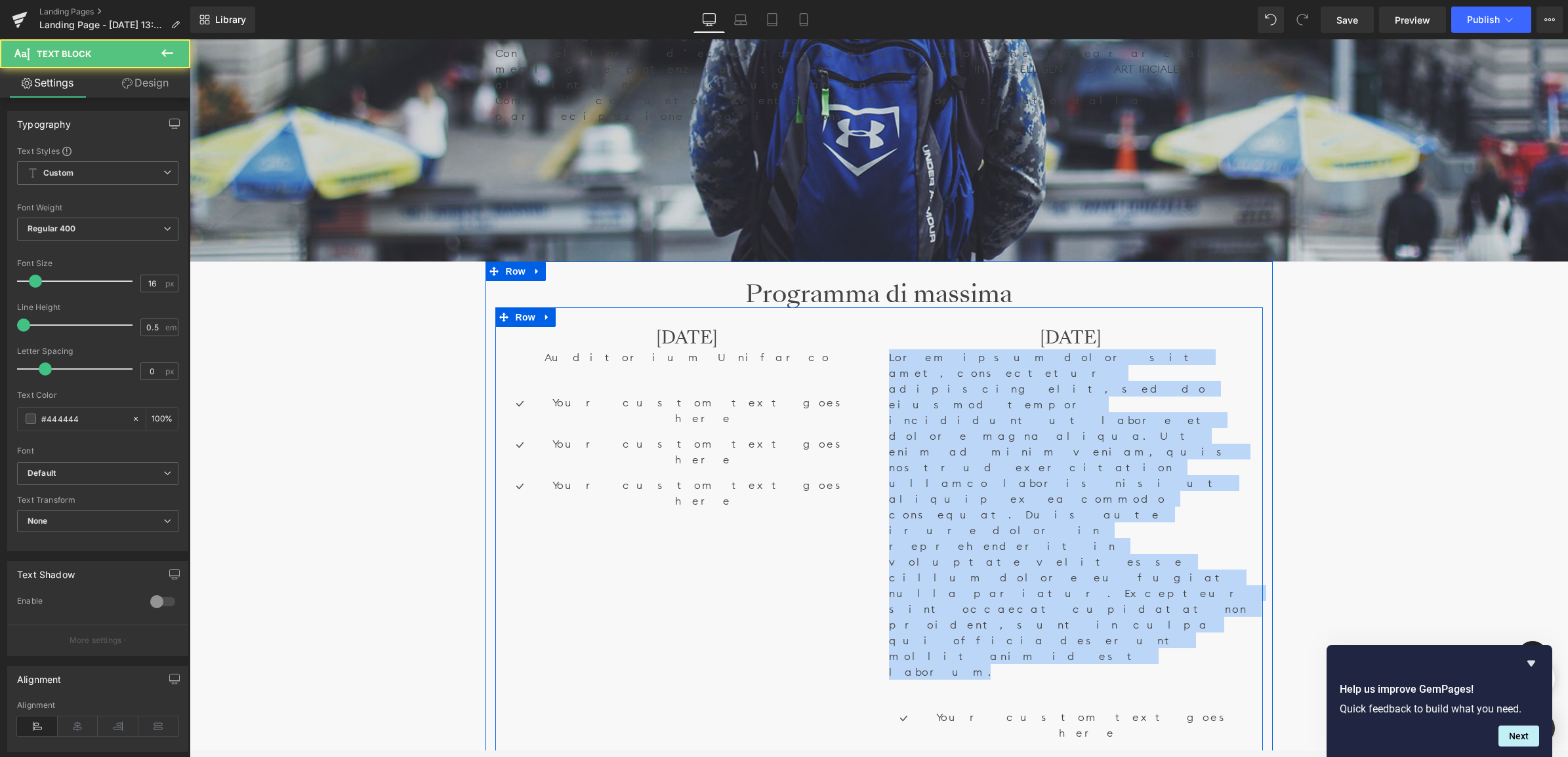
drag, startPoint x: 878, startPoint y: 343, endPoint x: 877, endPoint y: 270, distance: 73.0
click at [879, 327] on div "[DATE] Heading Lorem ipsum dolor sit amet, consectetur adipiscing elit, sed do …" at bounding box center [1071, 590] width 384 height 526
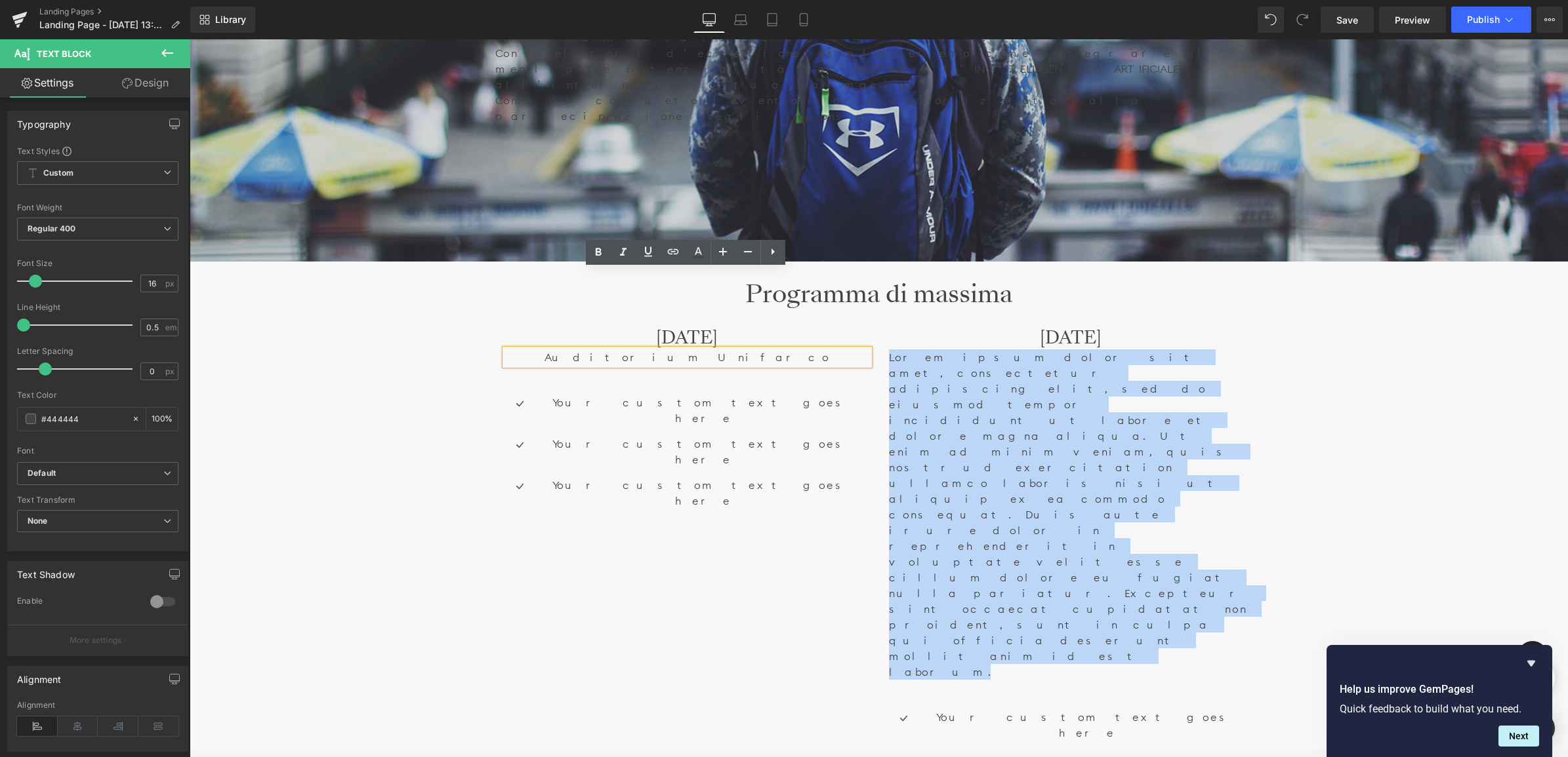
paste div
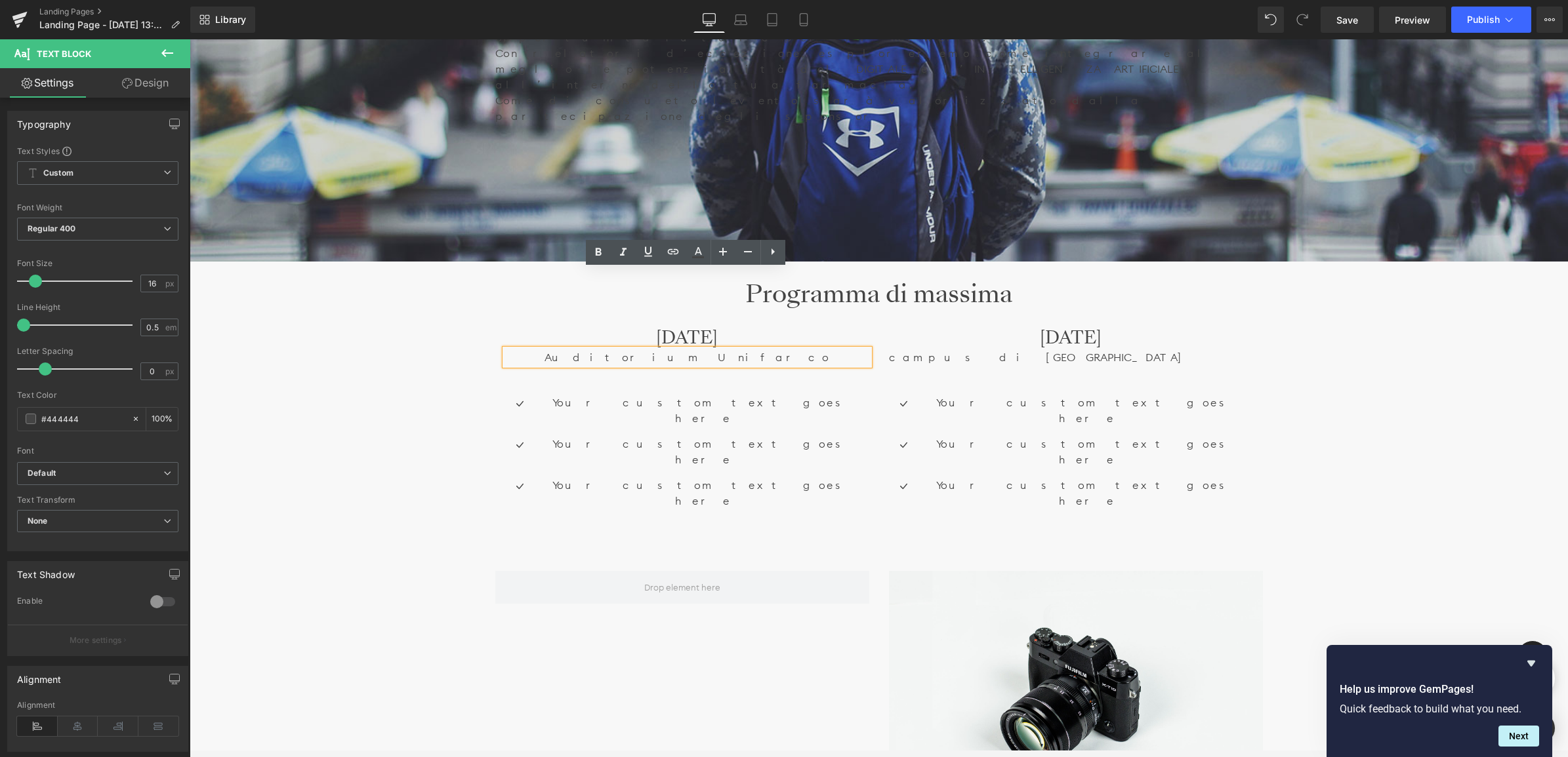
scroll to position [6271, 1375]
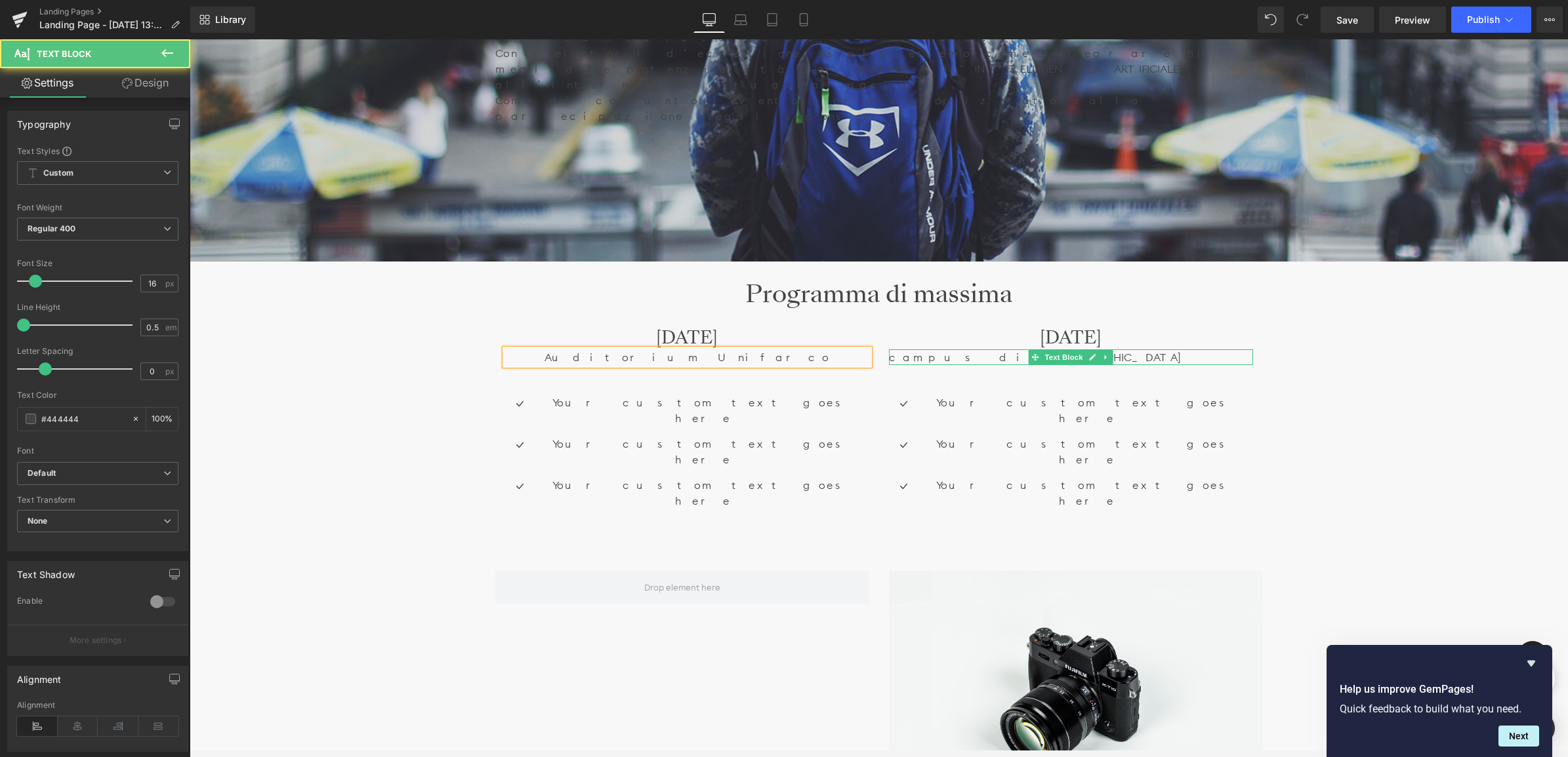
drag, startPoint x: 985, startPoint y: 277, endPoint x: 943, endPoint y: 278, distance: 42.0
click at [943, 349] on p "campus di [GEOGRAPHIC_DATA]" at bounding box center [1071, 357] width 364 height 16
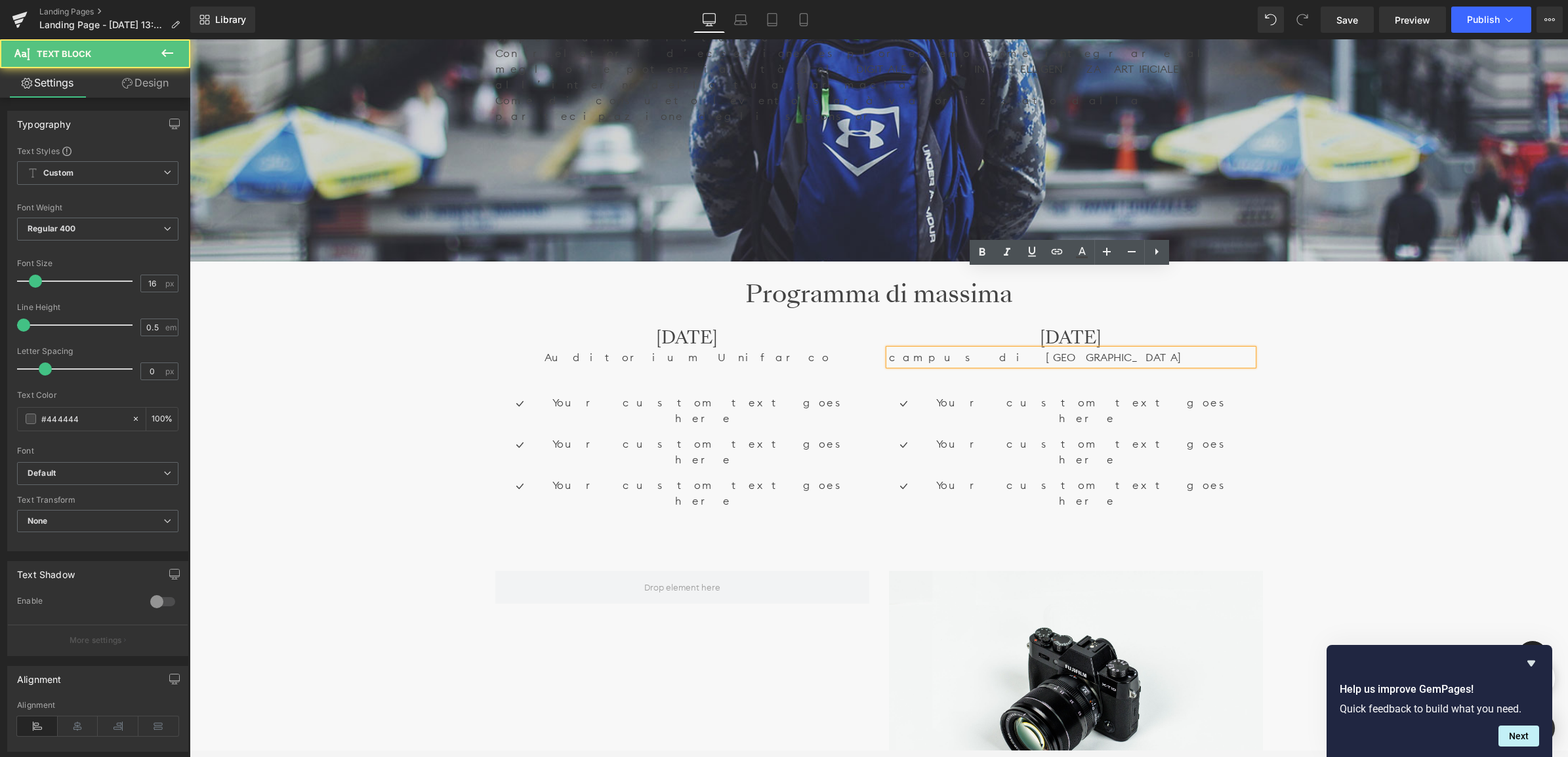
click at [891, 349] on p "campus di [GEOGRAPHIC_DATA]" at bounding box center [1071, 357] width 364 height 16
drag, startPoint x: 1001, startPoint y: 273, endPoint x: 886, endPoint y: 279, distance: 115.2
click at [888, 349] on p "Campus di [GEOGRAPHIC_DATA]" at bounding box center [1071, 357] width 364 height 16
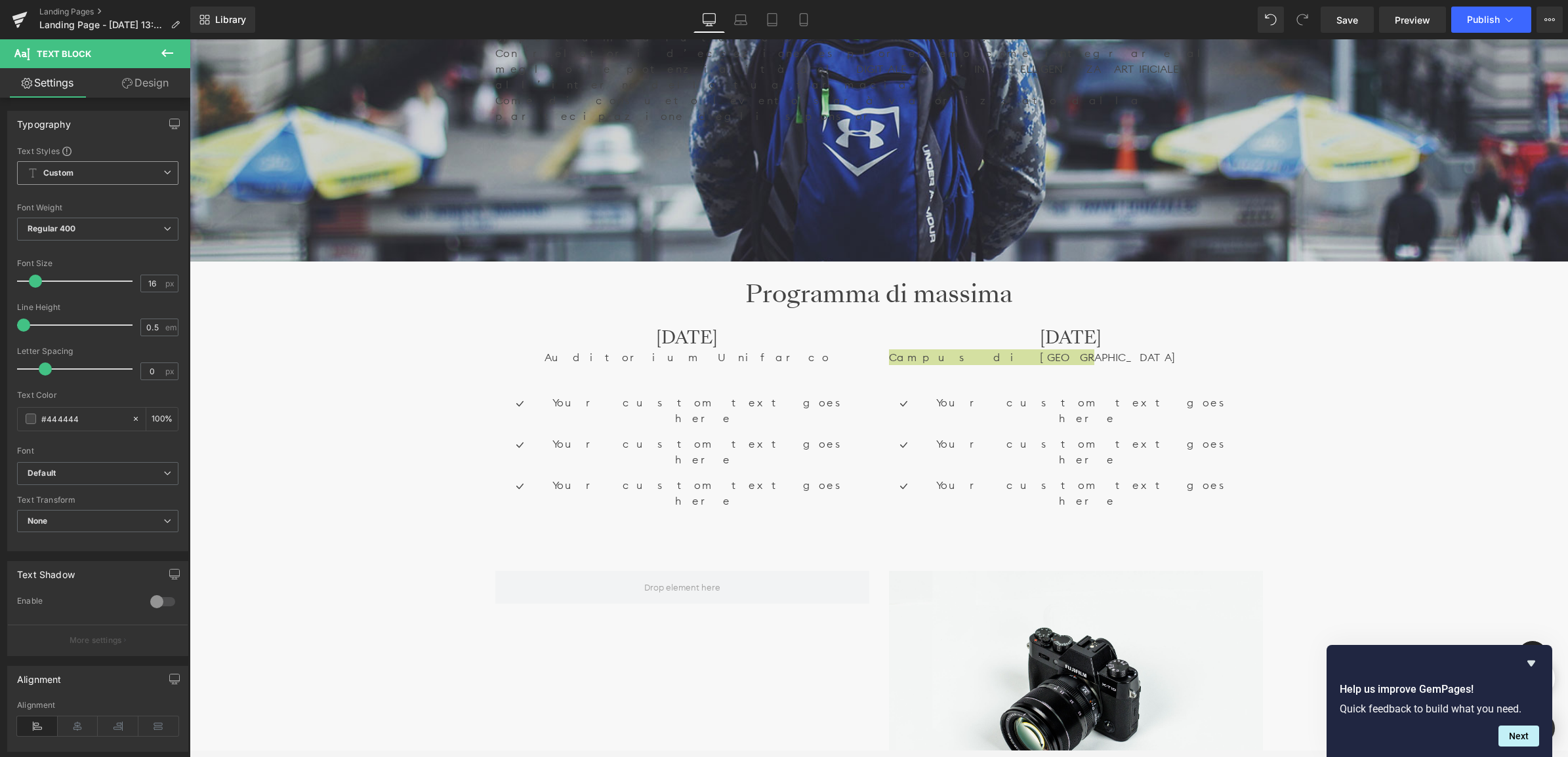
click at [112, 179] on span "Custom Setup Global Style" at bounding box center [98, 173] width 162 height 24
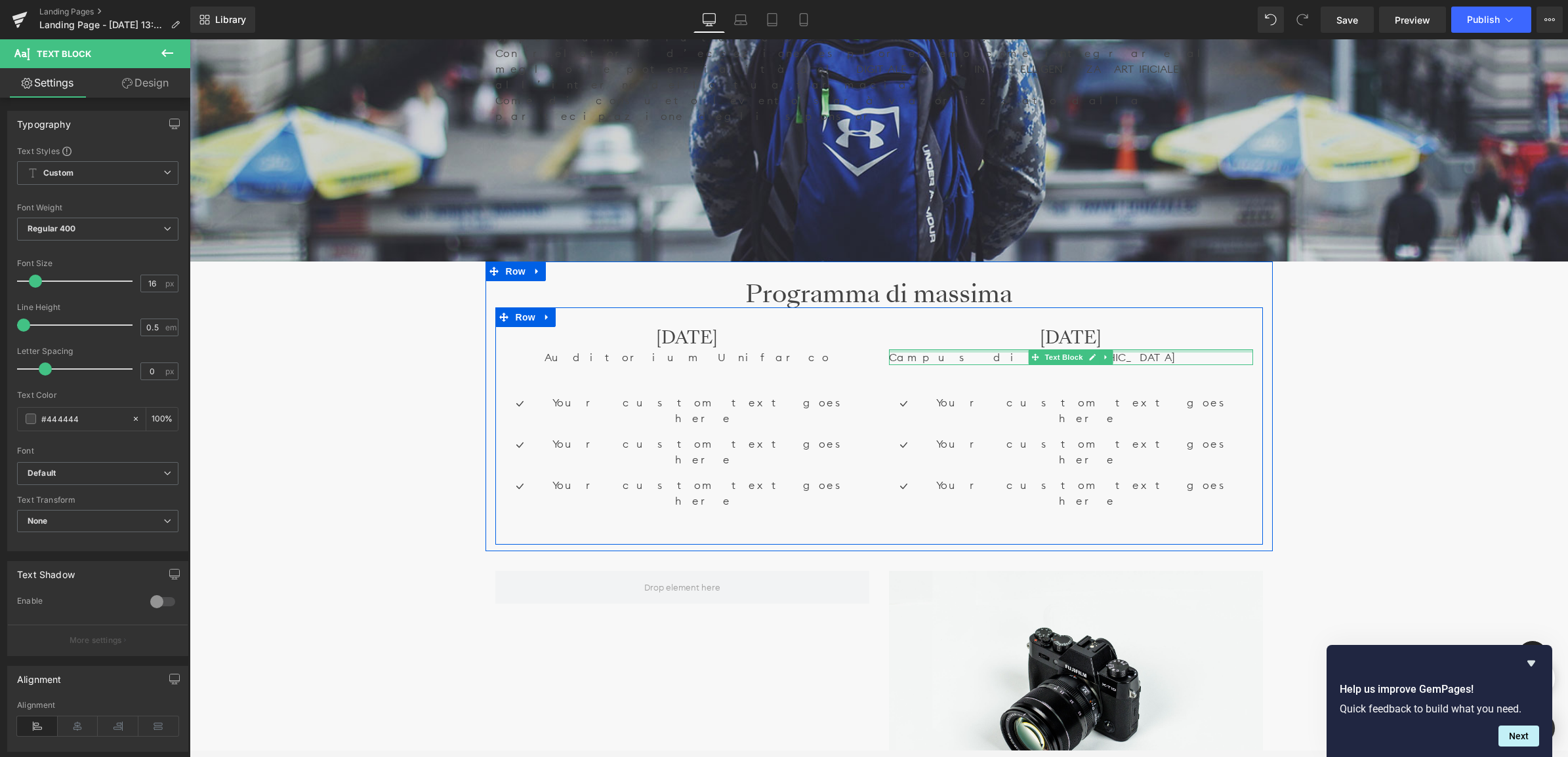
click at [943, 349] on div at bounding box center [1071, 350] width 364 height 3
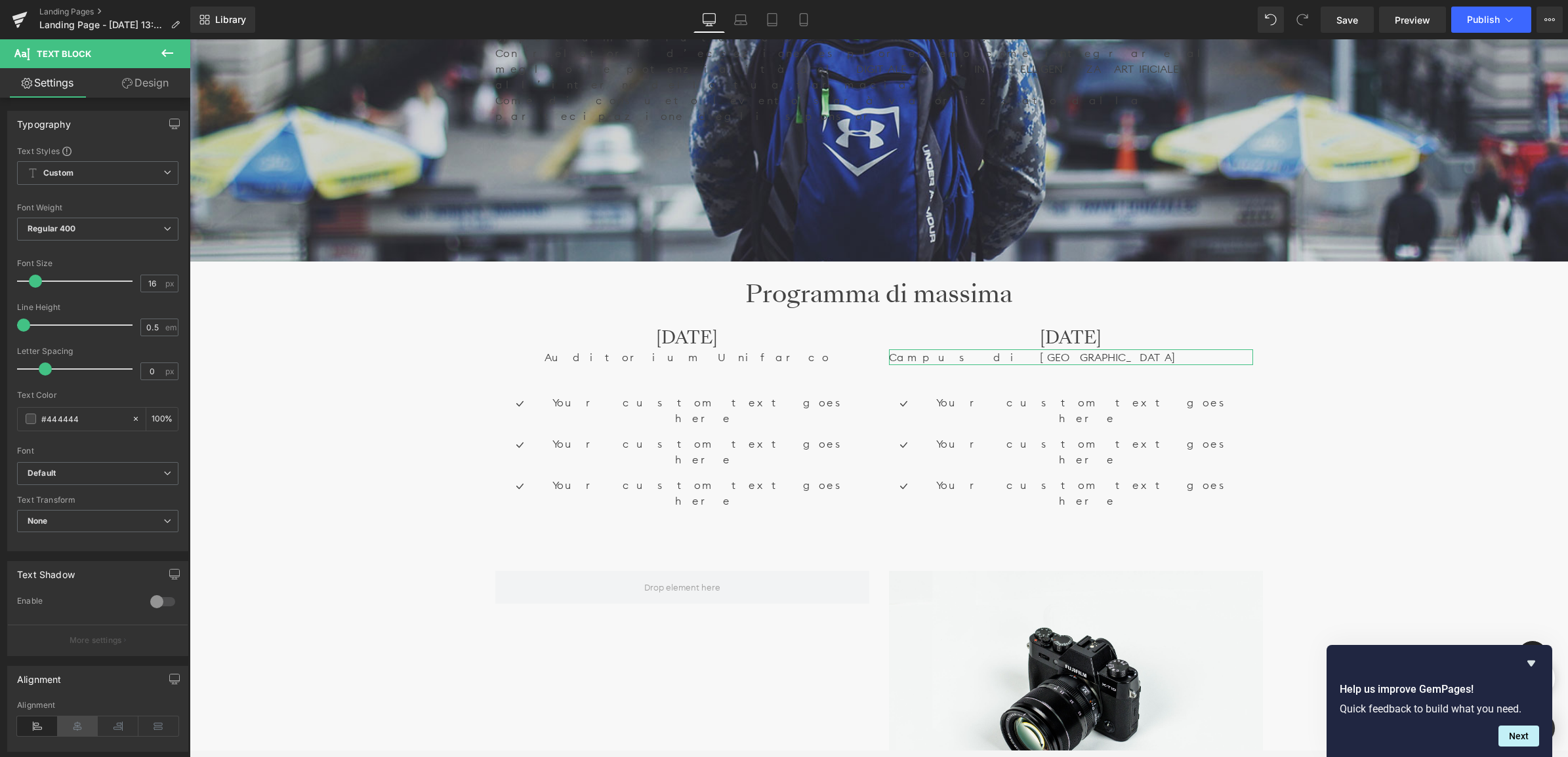
click at [77, 728] on icon at bounding box center [78, 726] width 40 height 20
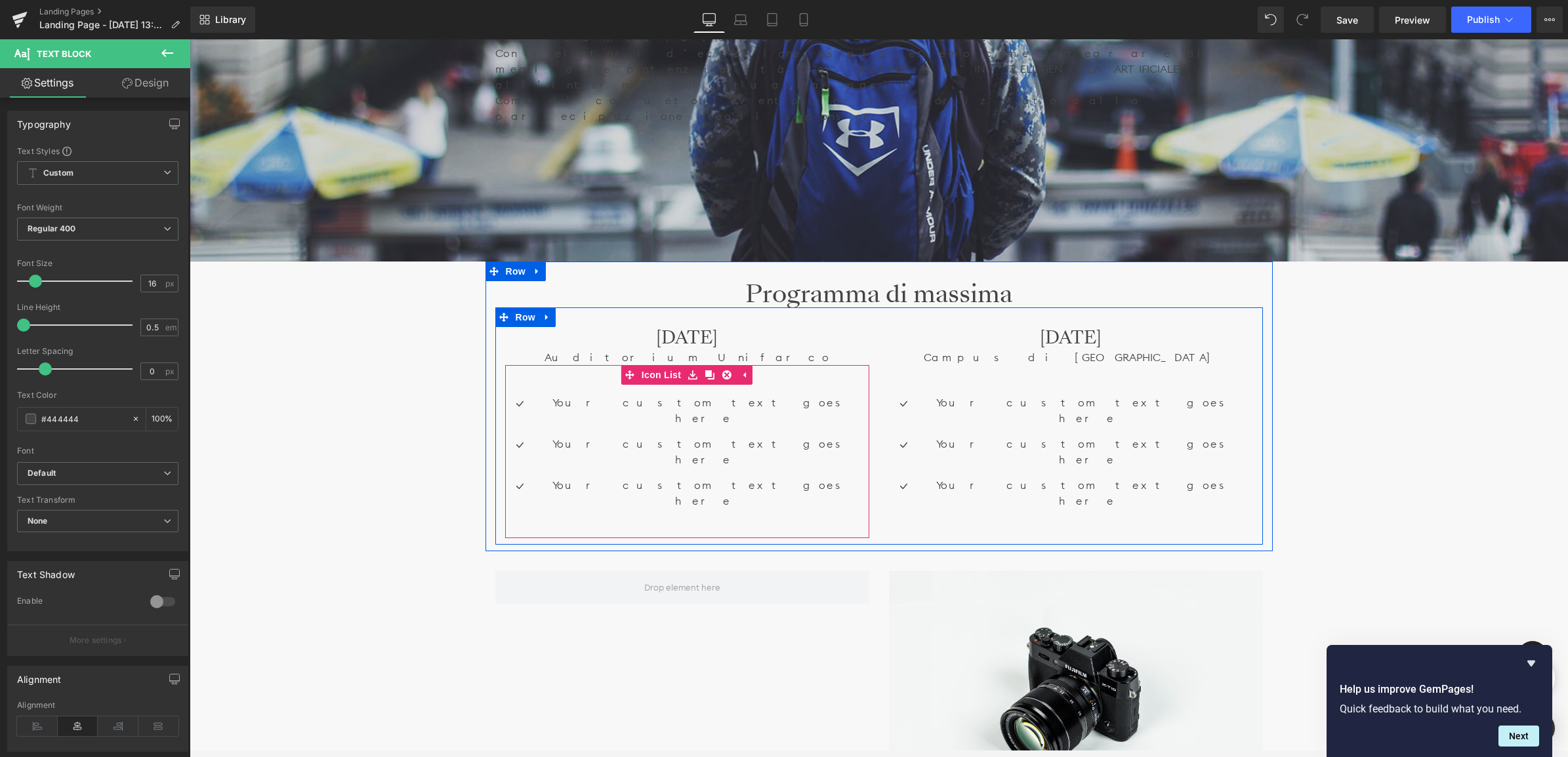
click at [588, 395] on div "Icon Your custom text goes here Text Block Icon Your custom text goes here Text…" at bounding box center [687, 457] width 364 height 124
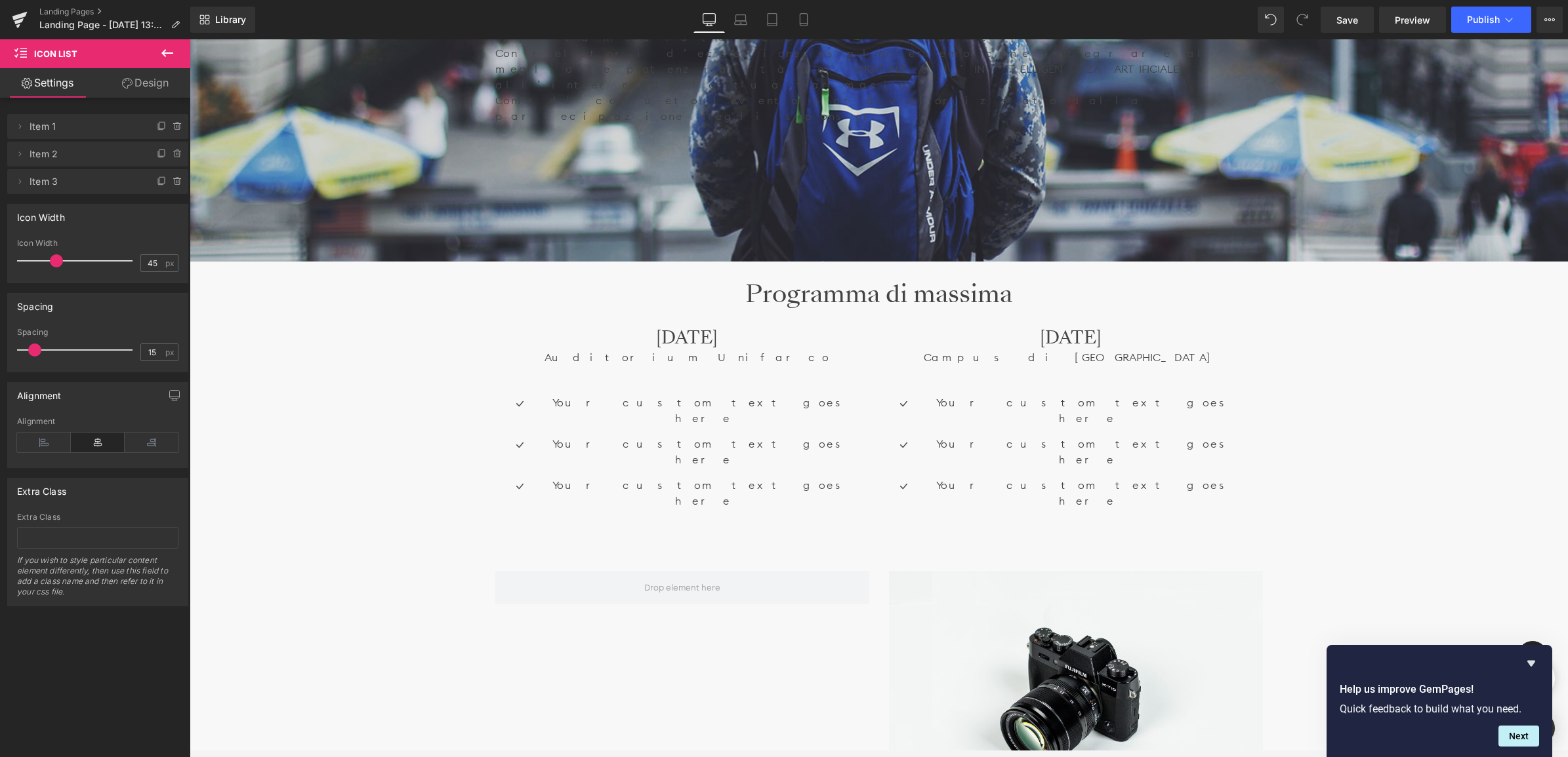
click at [170, 46] on icon at bounding box center [167, 53] width 16 height 16
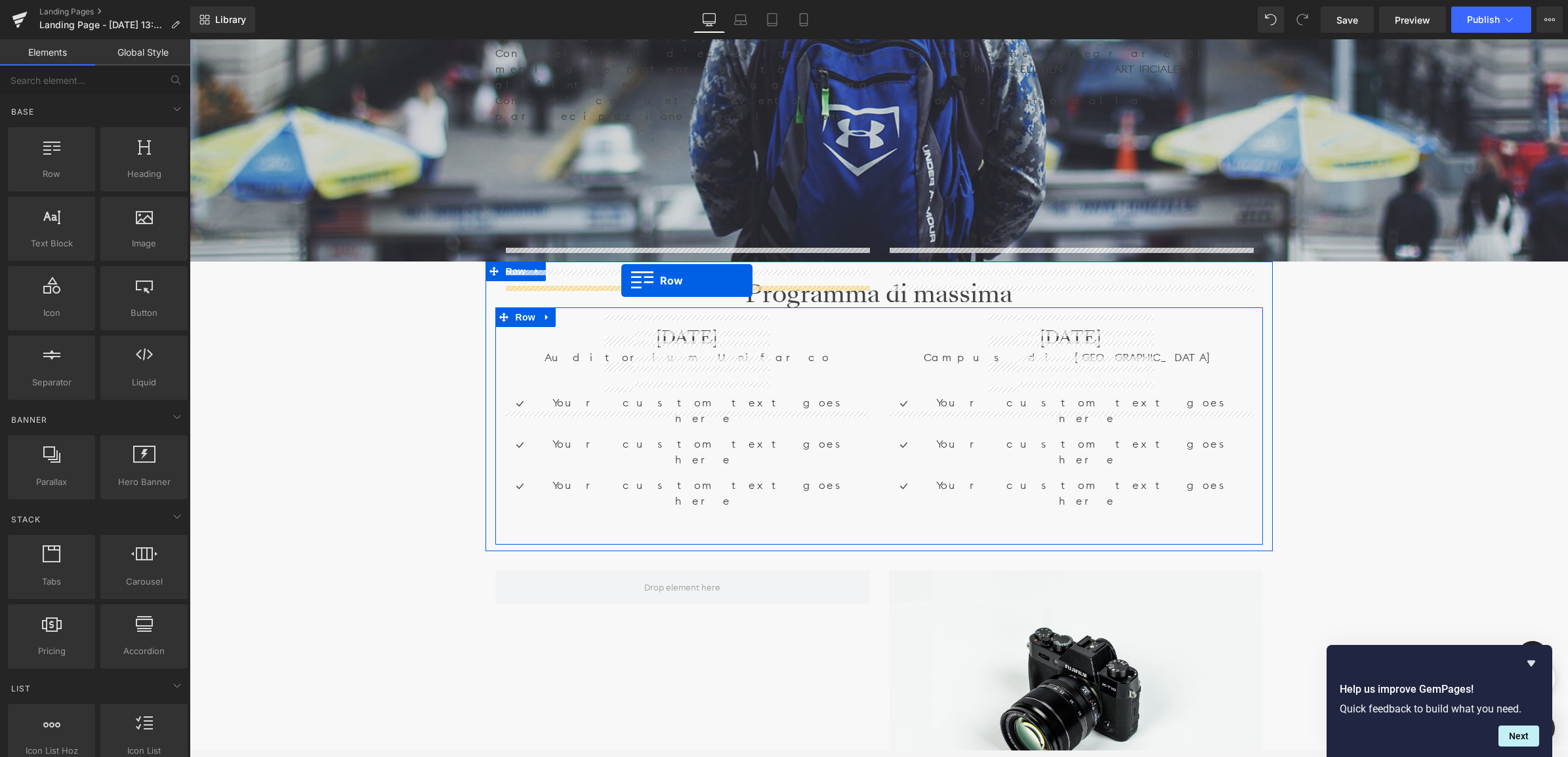
drag, startPoint x: 250, startPoint y: 194, endPoint x: 621, endPoint y: 281, distance: 381.1
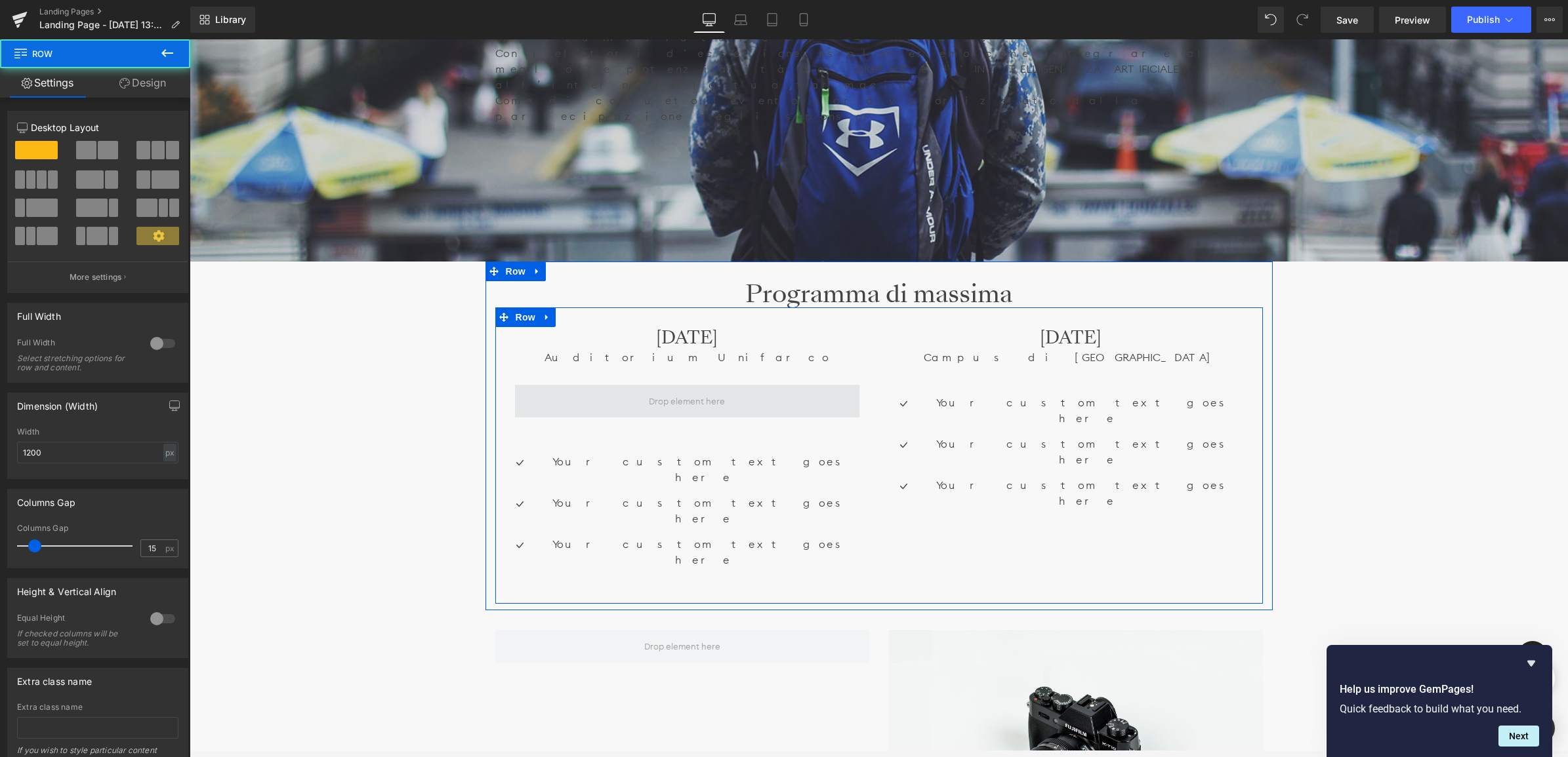
scroll to position [6329, 1375]
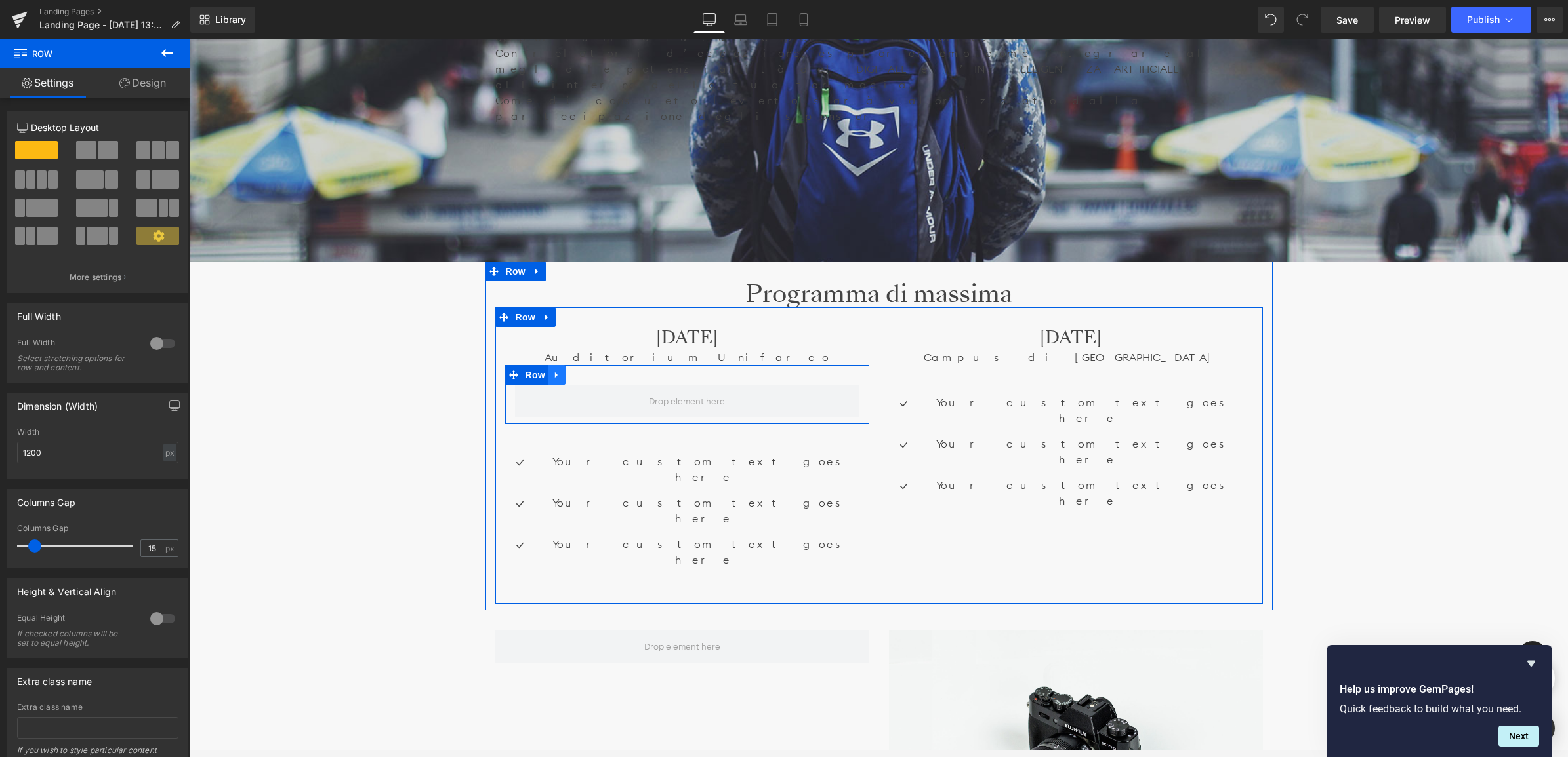
click at [555, 370] on icon at bounding box center [556, 375] width 9 height 10
drag, startPoint x: 573, startPoint y: 291, endPoint x: 578, endPoint y: 326, distance: 35.4
click at [575, 365] on link at bounding box center [573, 375] width 17 height 20
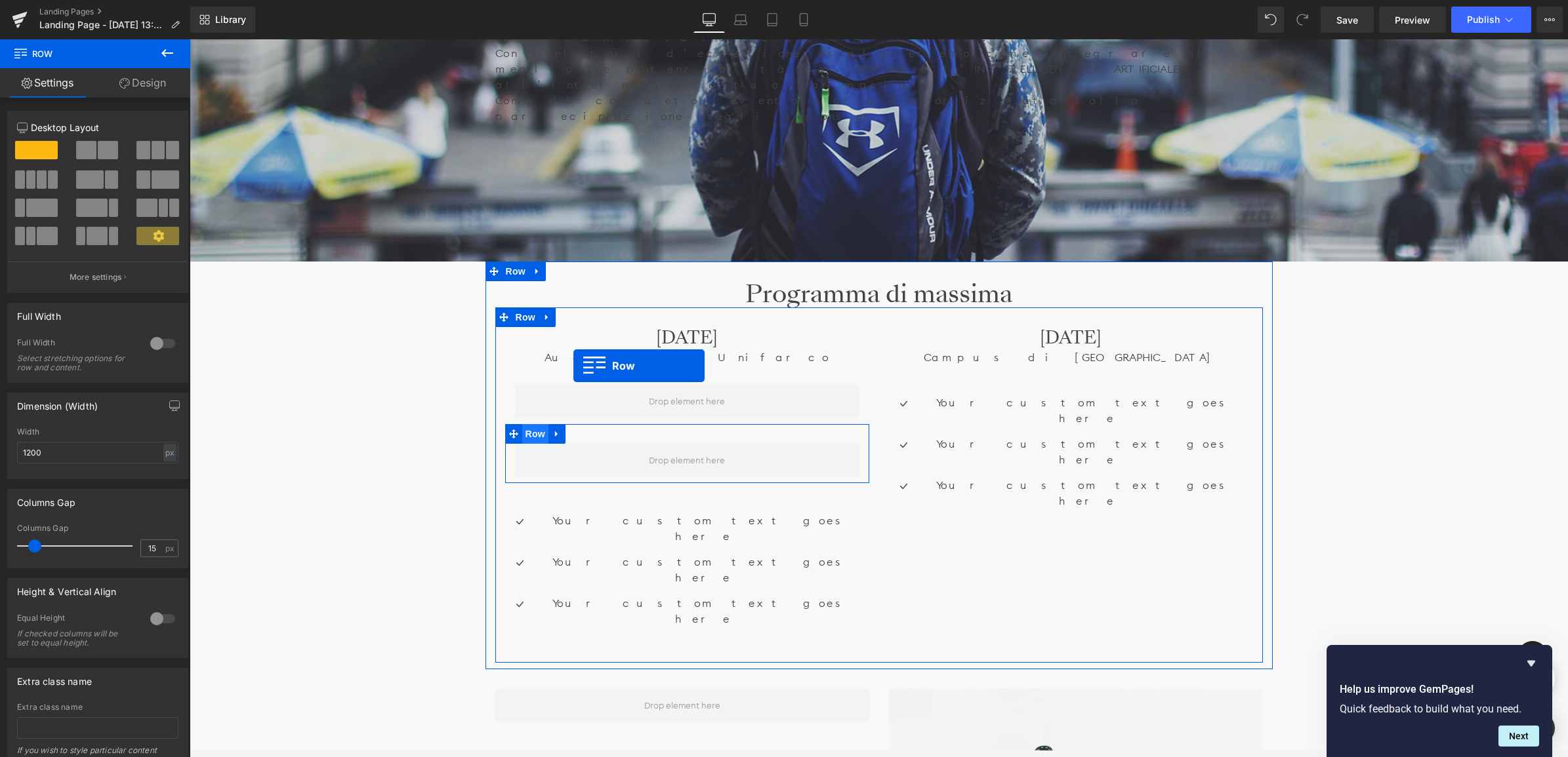
scroll to position [6362, 1375]
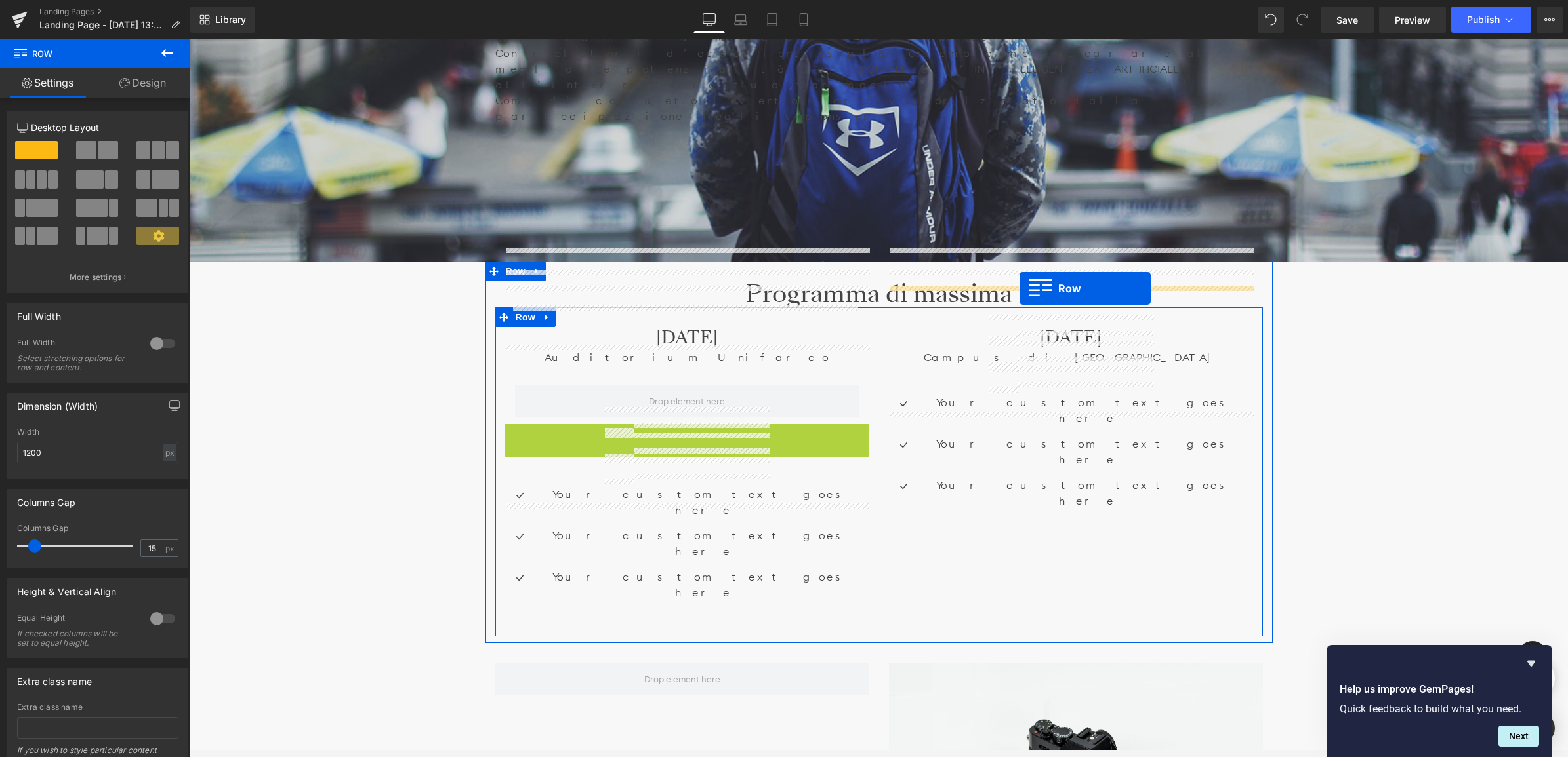
drag, startPoint x: 511, startPoint y: 352, endPoint x: 1019, endPoint y: 288, distance: 512.0
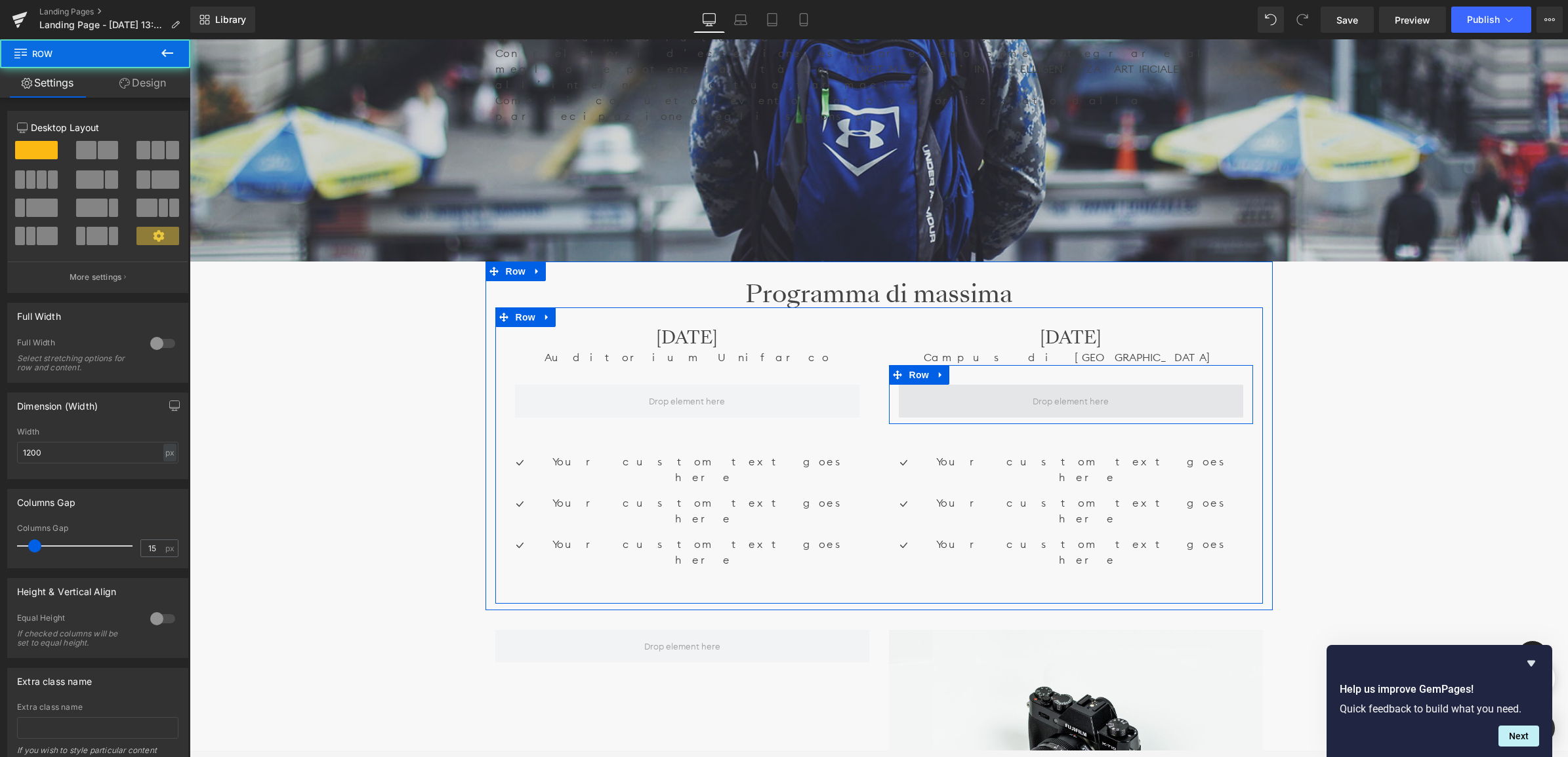
scroll to position [6329, 1375]
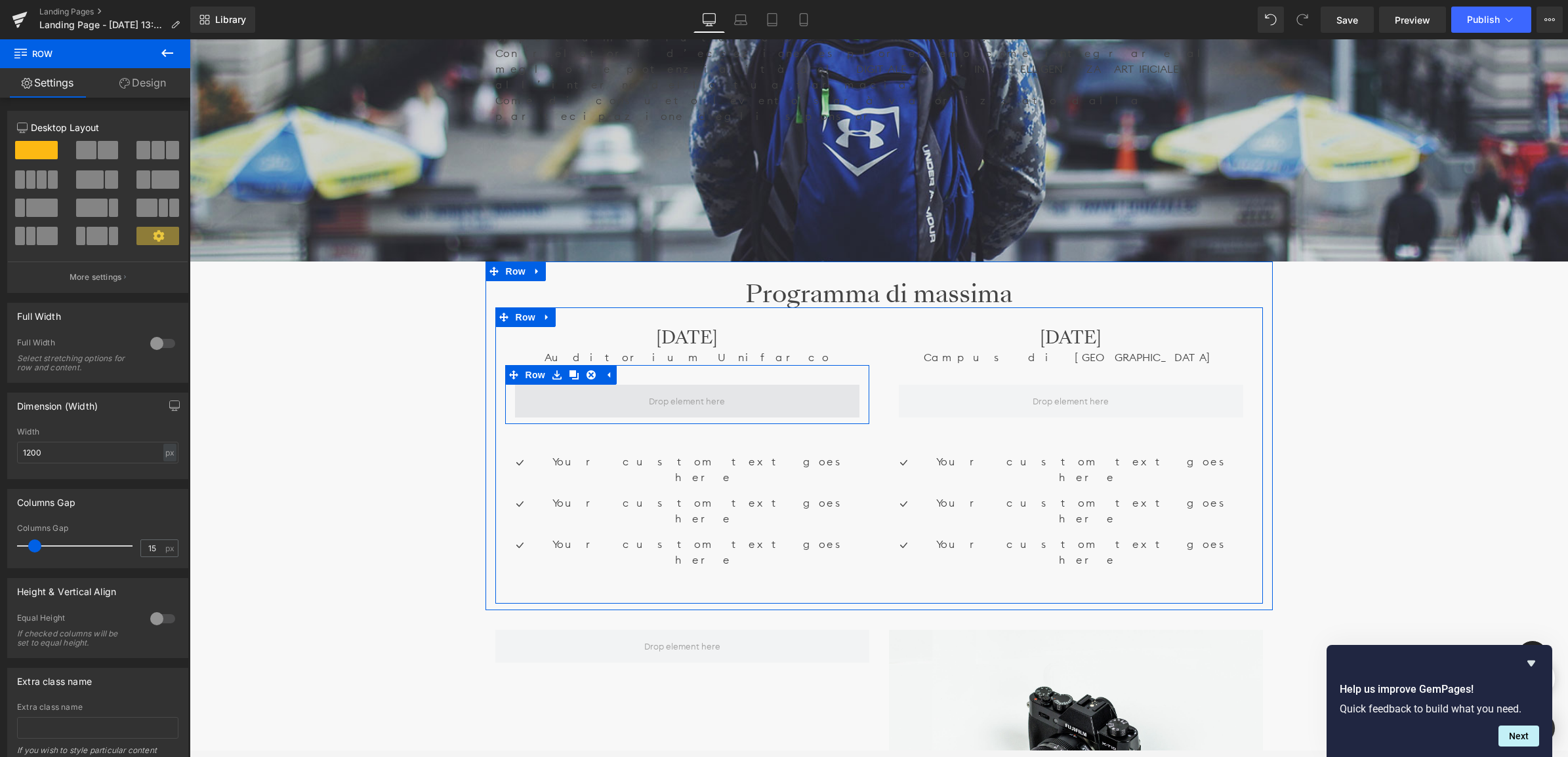
click at [602, 385] on span at bounding box center [687, 401] width 345 height 32
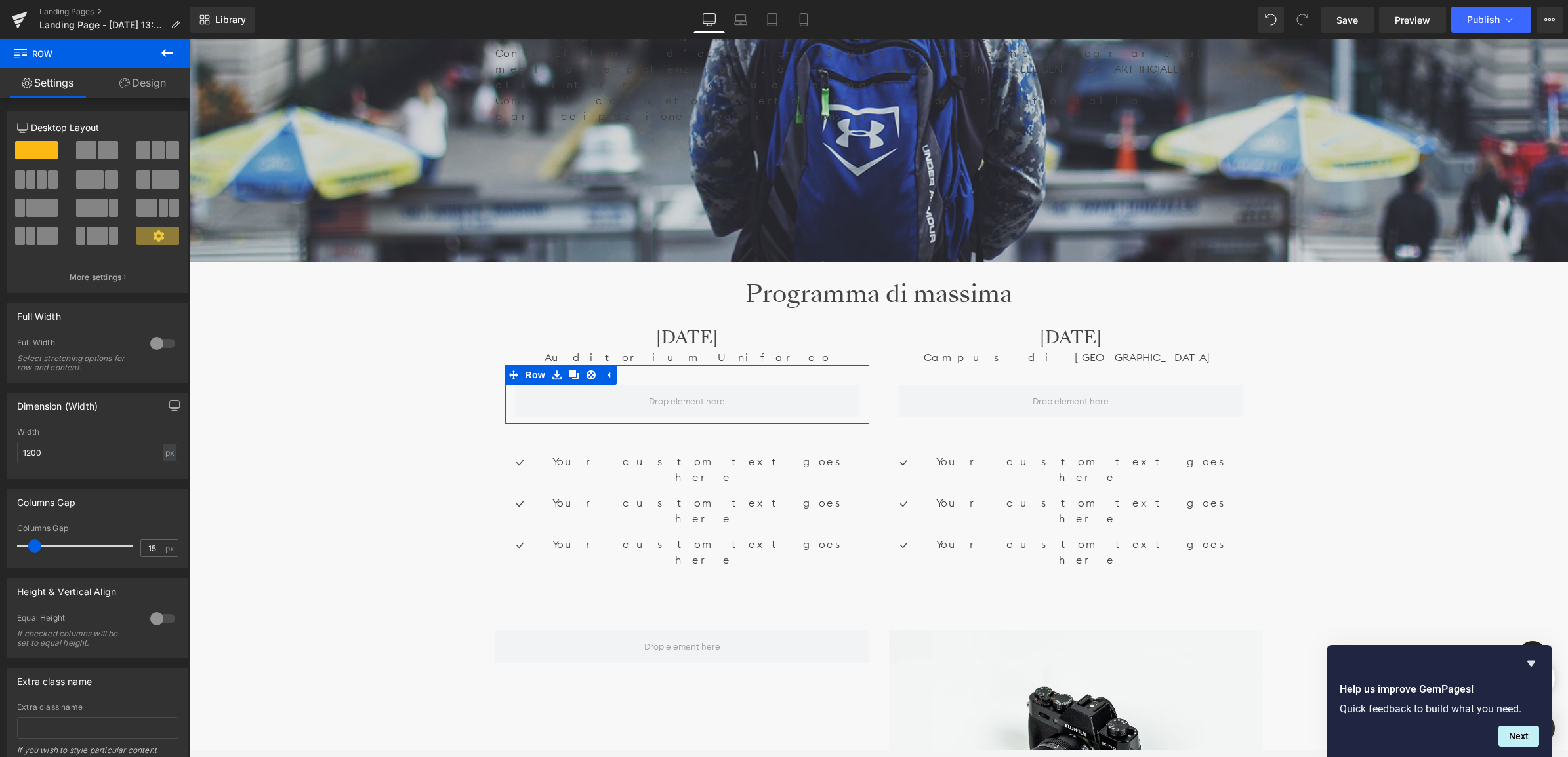
click at [152, 181] on span at bounding box center [165, 179] width 28 height 19
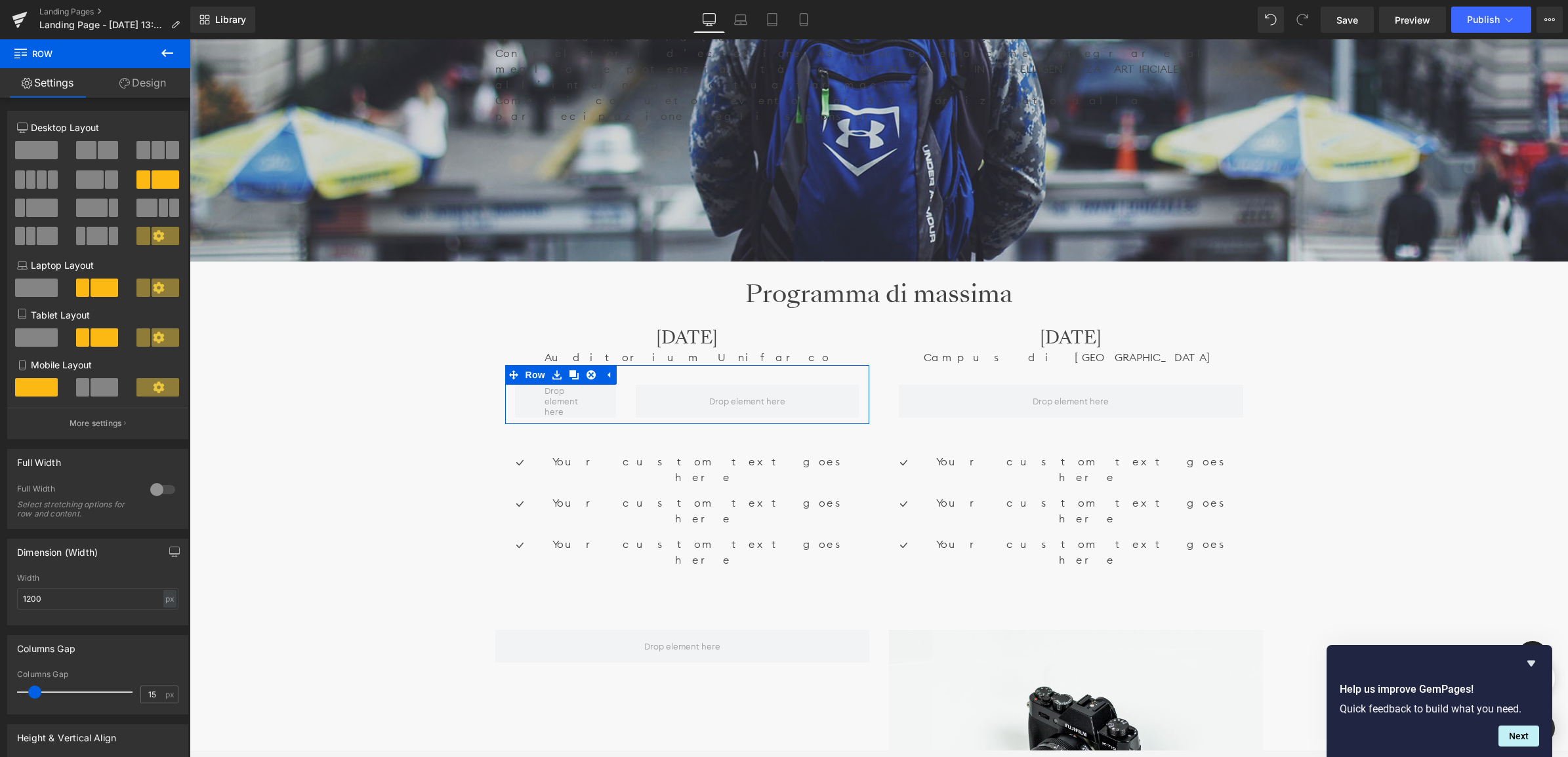
click at [155, 84] on link "Design" at bounding box center [143, 83] width 96 height 30
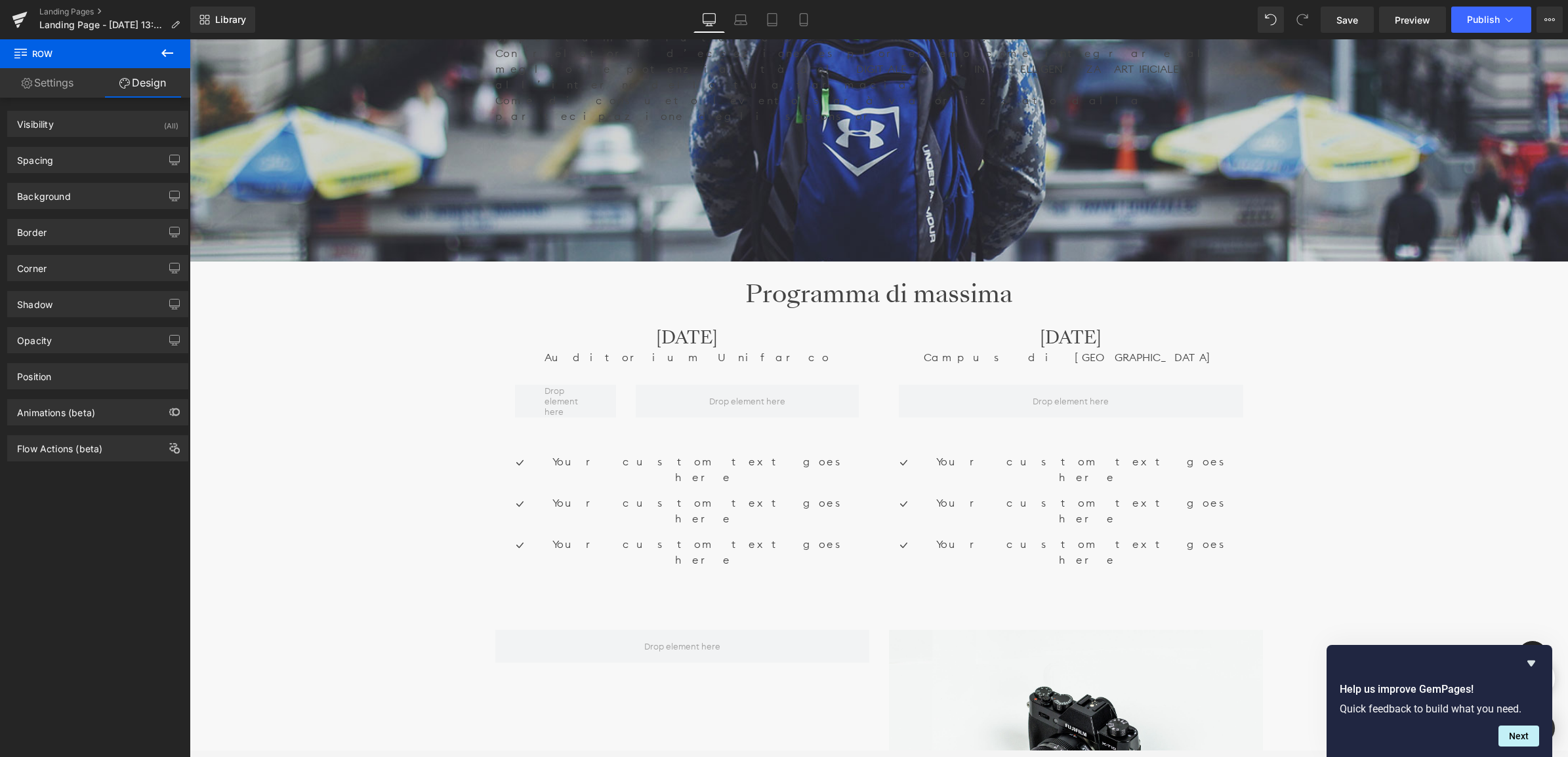
click at [165, 49] on icon at bounding box center [167, 53] width 16 height 16
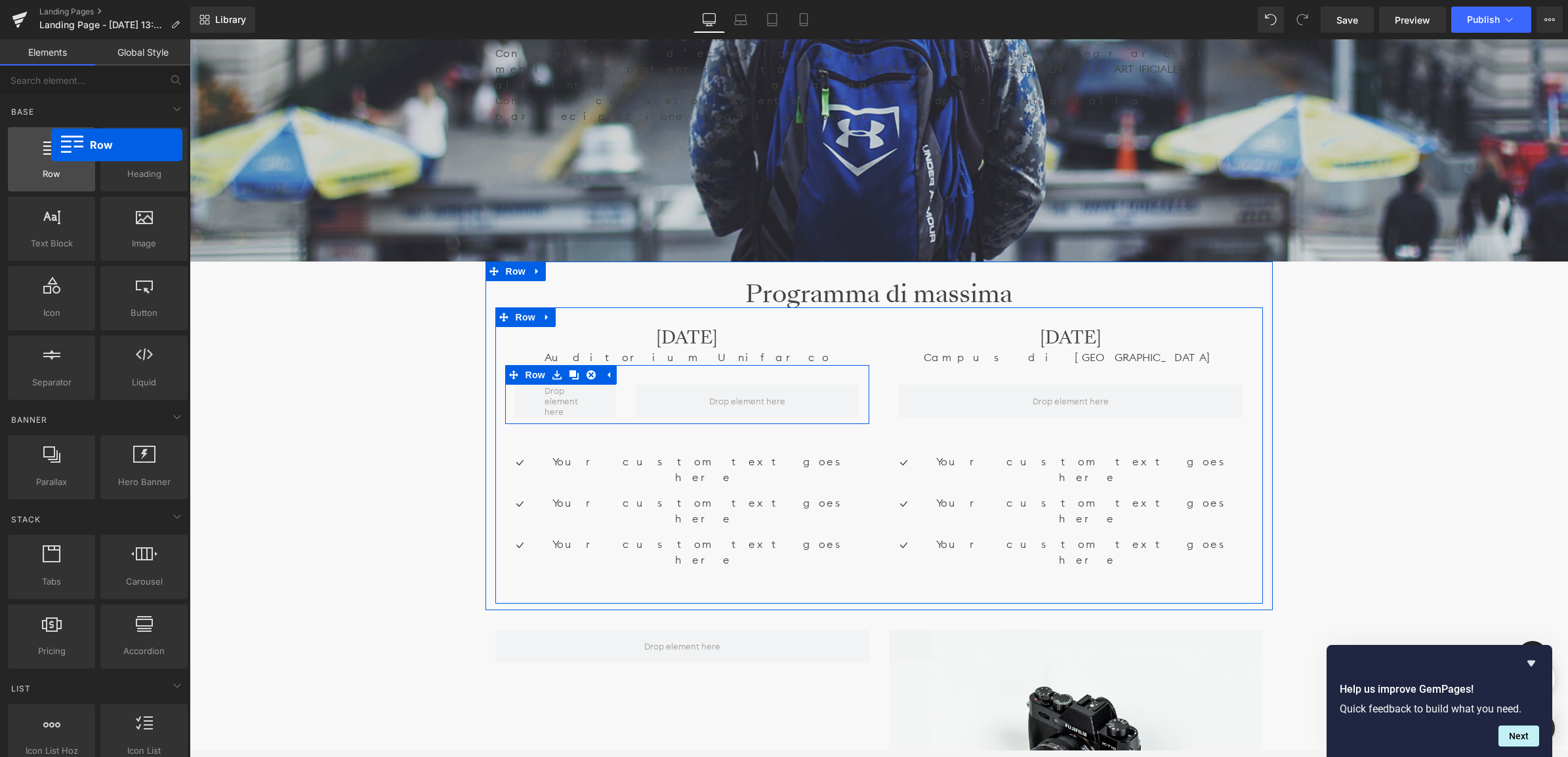
drag, startPoint x: 66, startPoint y: 156, endPoint x: 54, endPoint y: 156, distance: 12.0
click at [54, 156] on div at bounding box center [51, 153] width 80 height 30
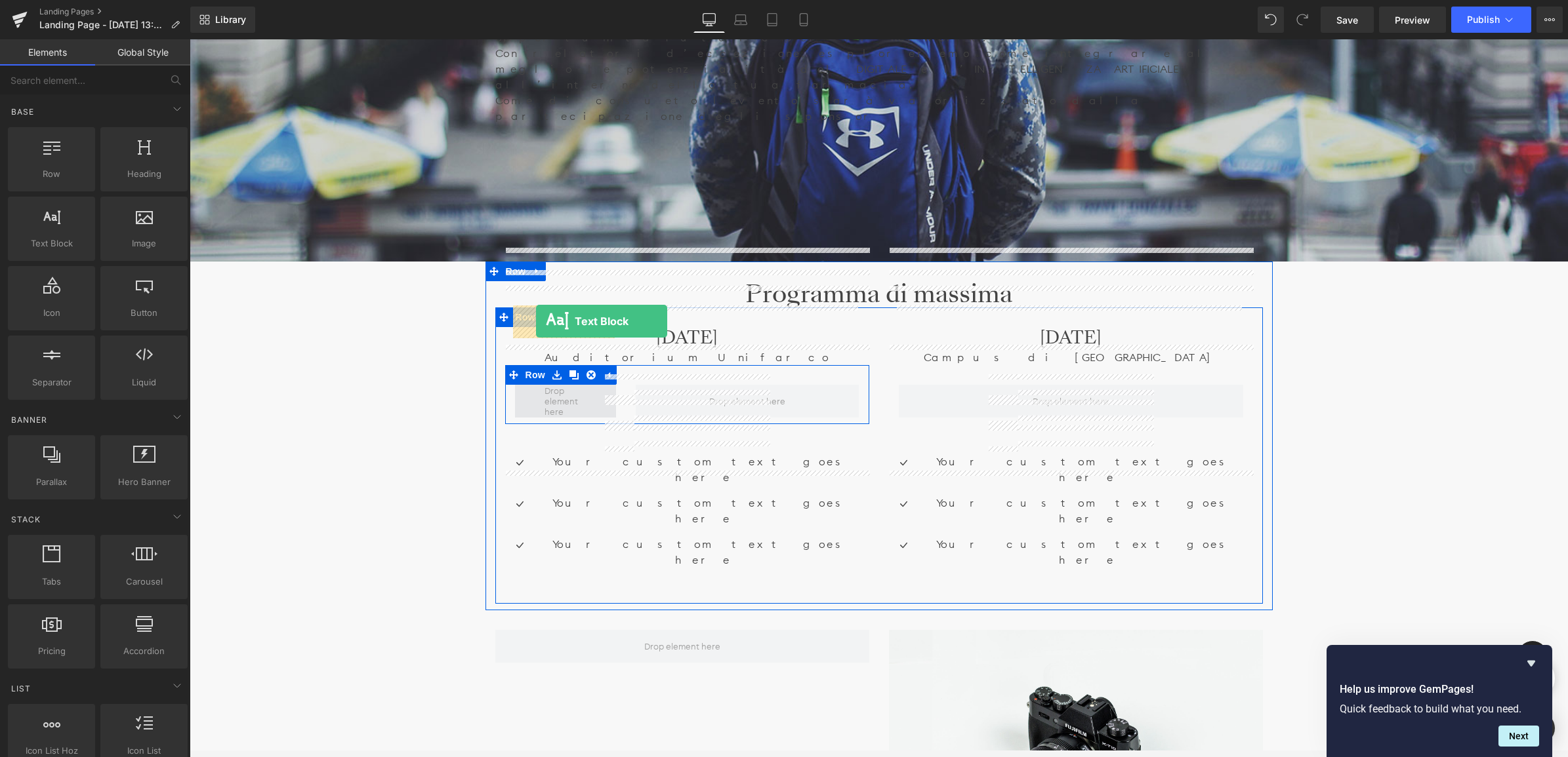
drag, startPoint x: 250, startPoint y: 274, endPoint x: 536, endPoint y: 321, distance: 289.8
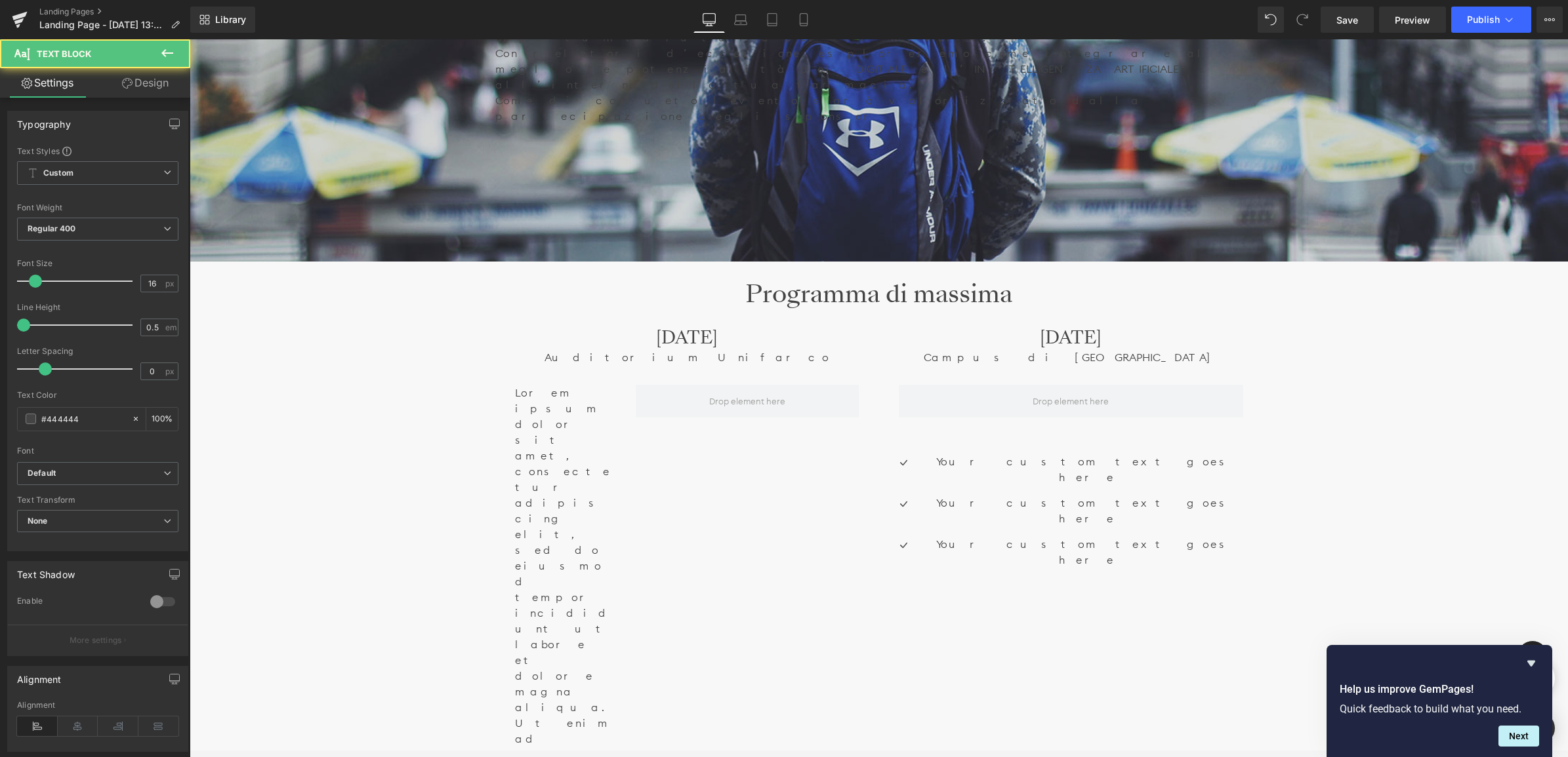
scroll to position [6690, 1375]
click at [165, 53] on icon at bounding box center [167, 53] width 12 height 8
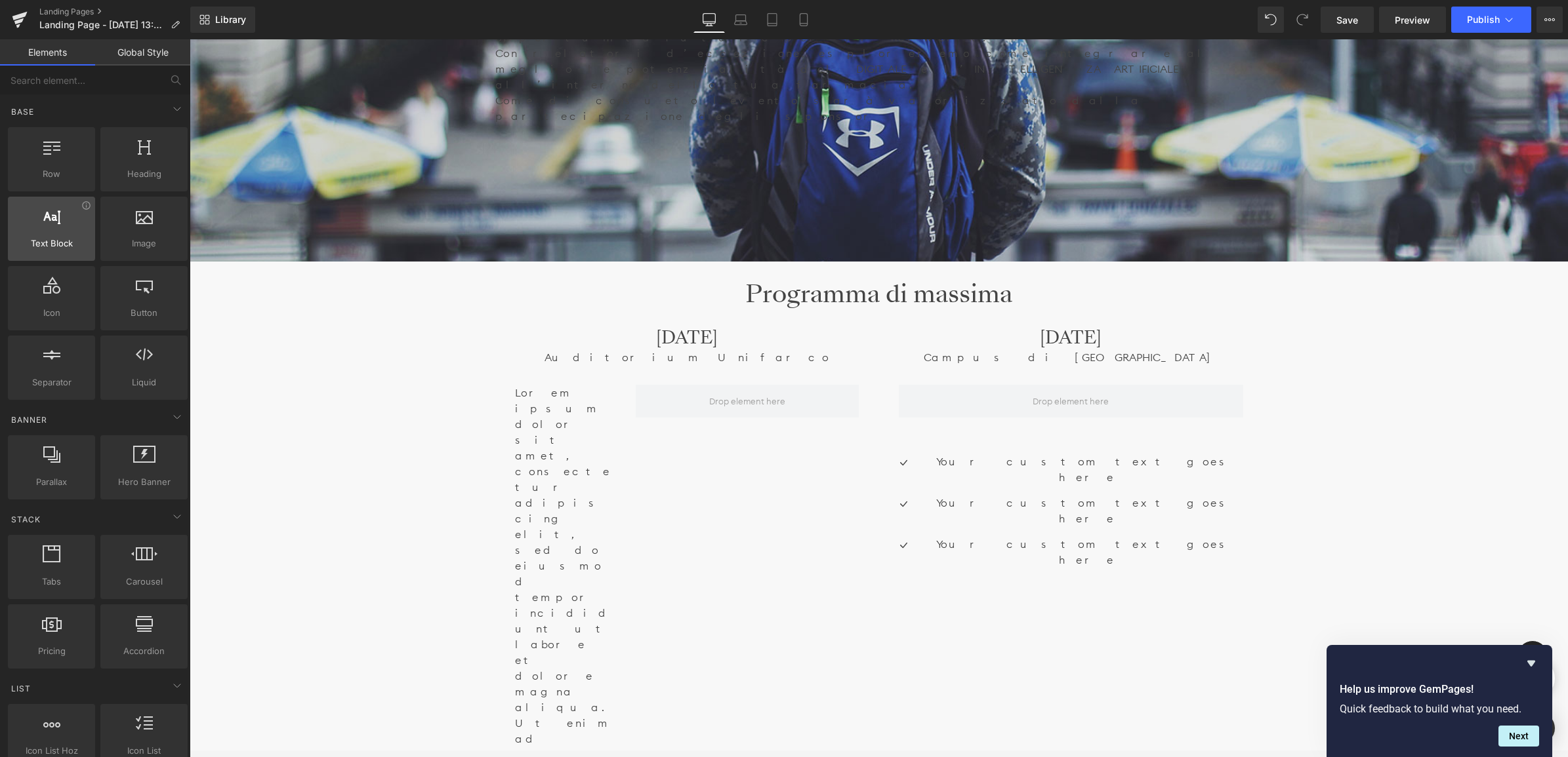
click at [60, 244] on span "Text Block" at bounding box center [51, 243] width 80 height 14
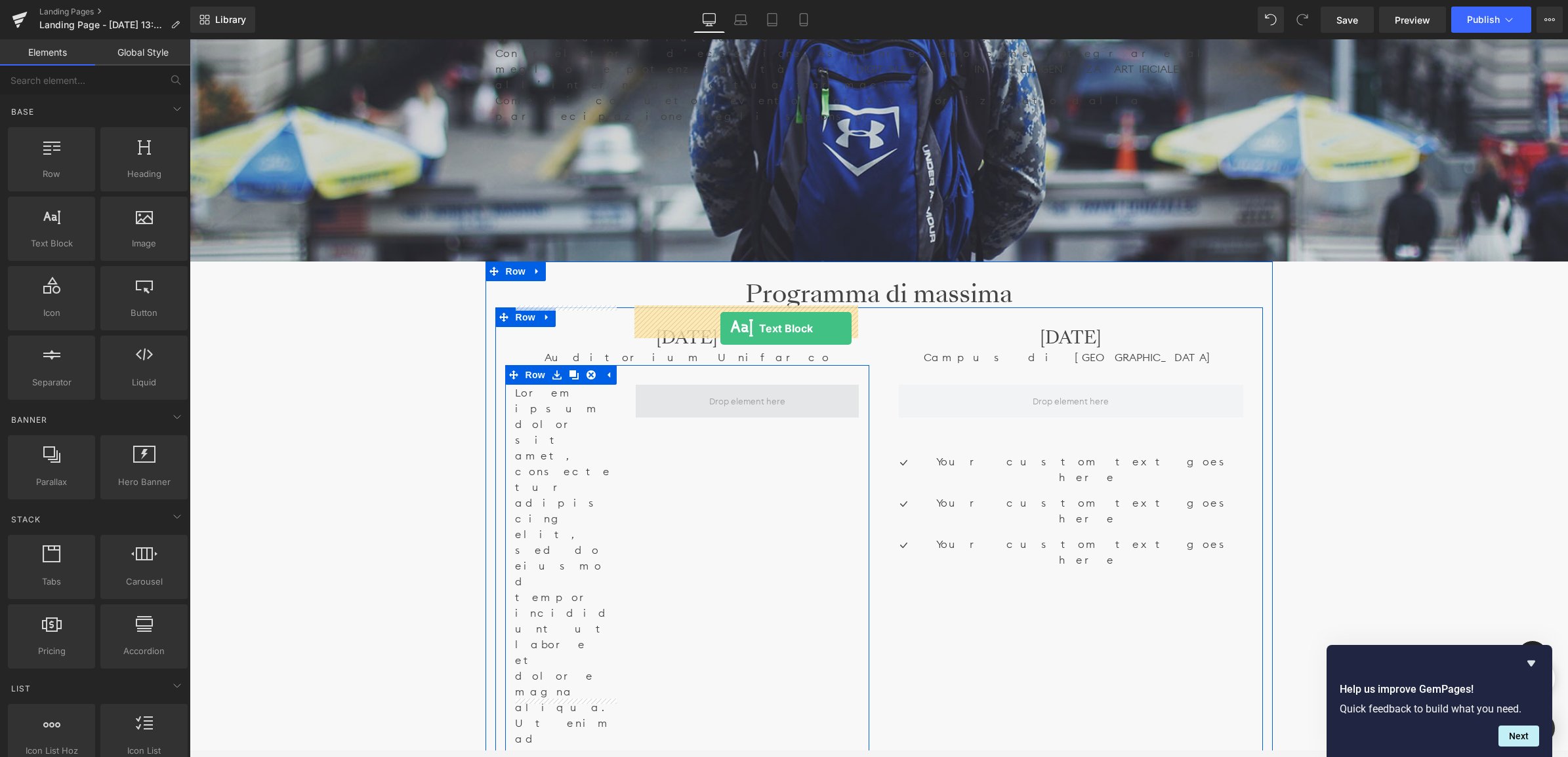
drag, startPoint x: 242, startPoint y: 266, endPoint x: 720, endPoint y: 329, distance: 482.1
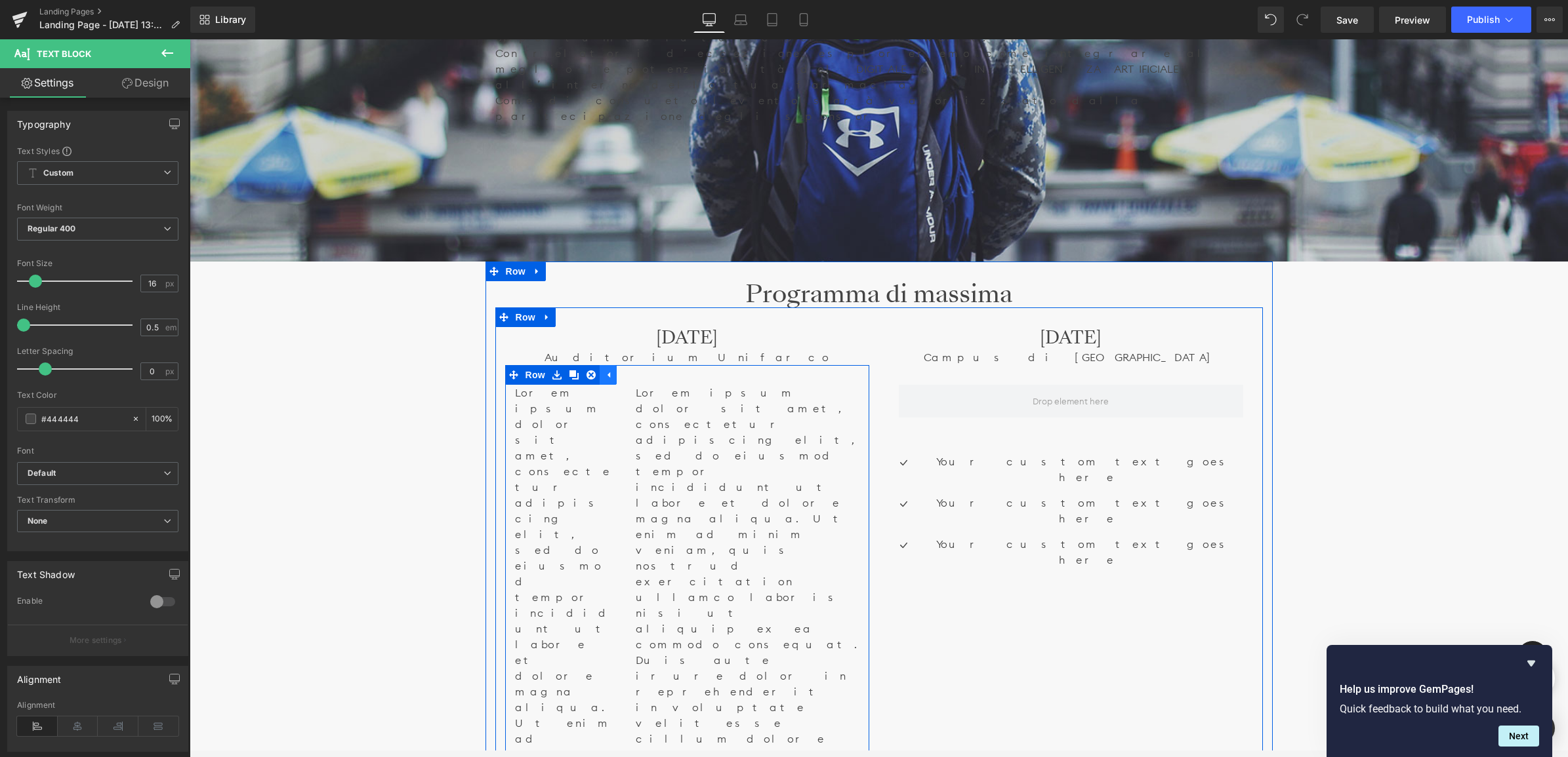
click at [608, 370] on icon at bounding box center [608, 375] width 9 height 10
click at [553, 370] on icon at bounding box center [556, 375] width 9 height 10
click at [572, 370] on icon at bounding box center [573, 374] width 9 height 9
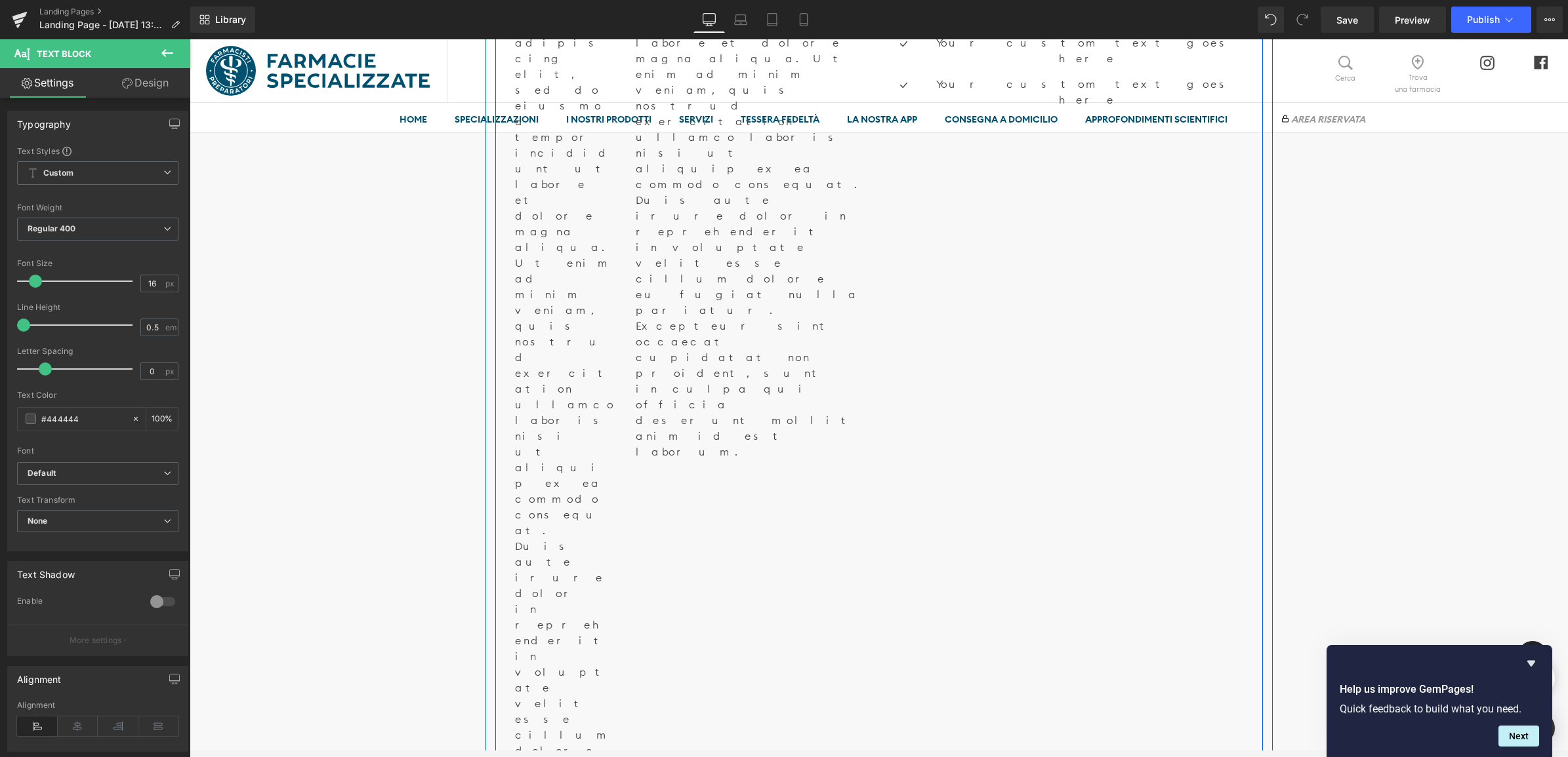
scroll to position [1105, 0]
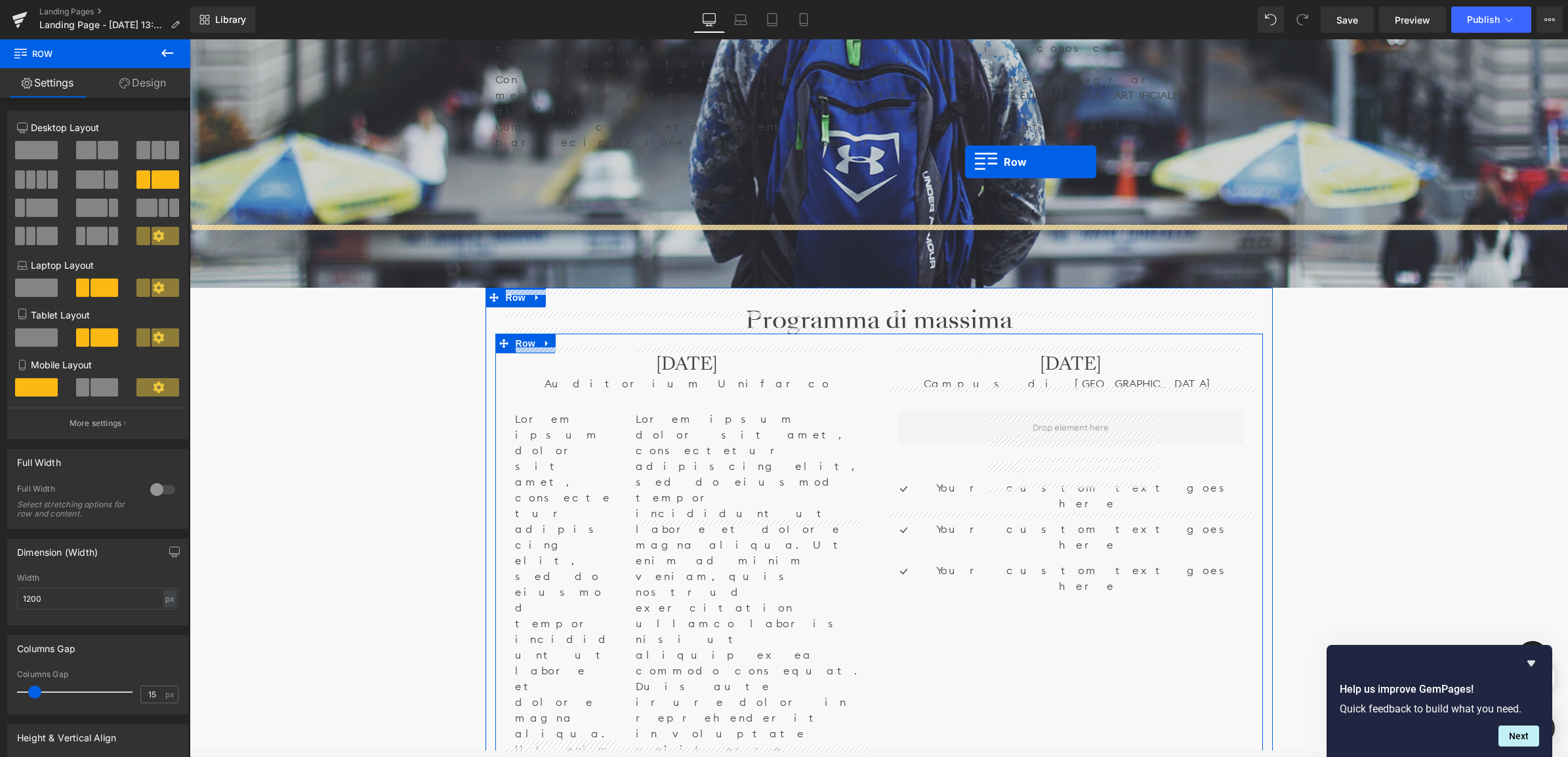
scroll to position [778, 0]
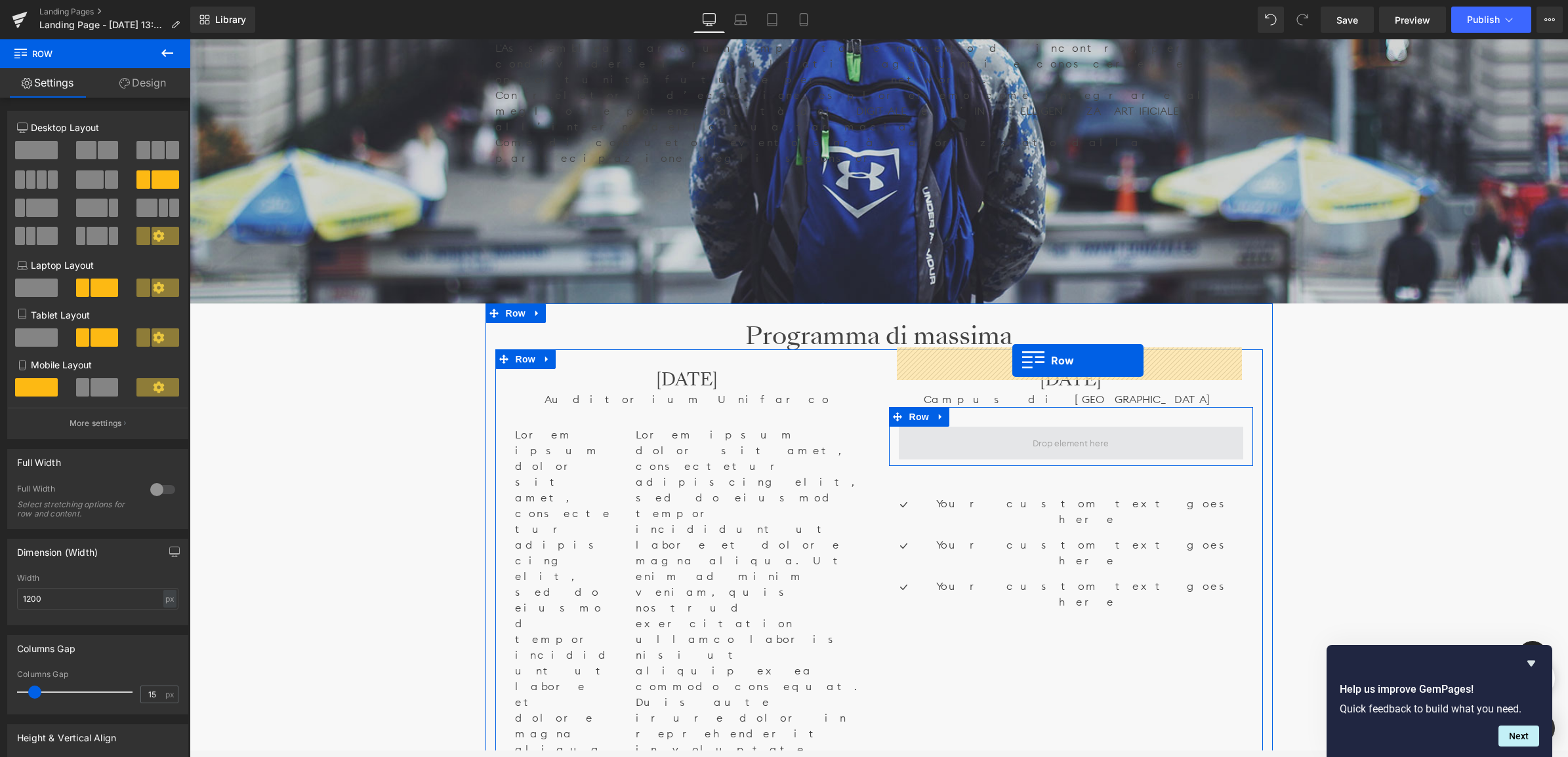
drag, startPoint x: 512, startPoint y: 424, endPoint x: 1014, endPoint y: 360, distance: 506.1
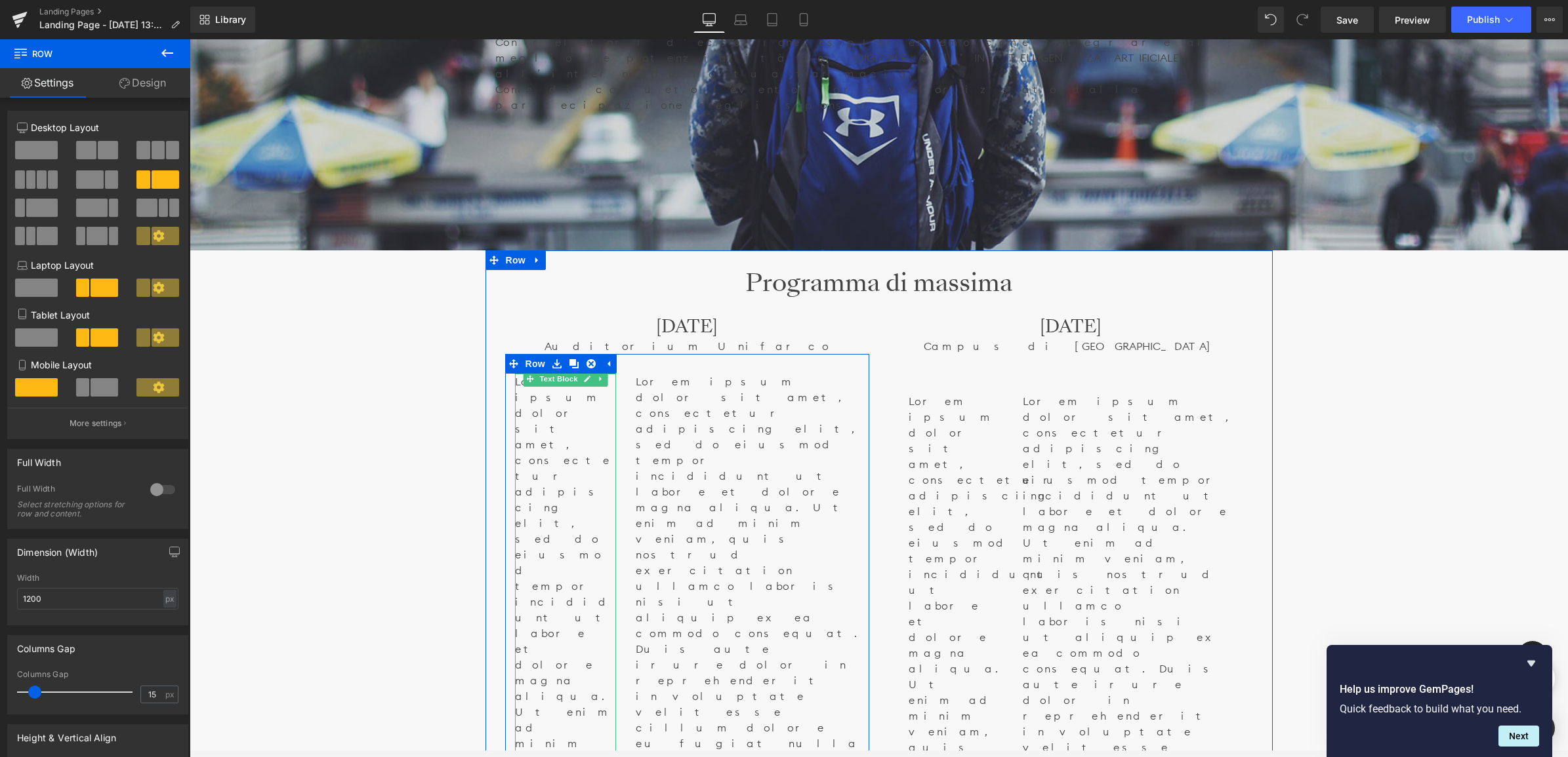
scroll to position [859, 0]
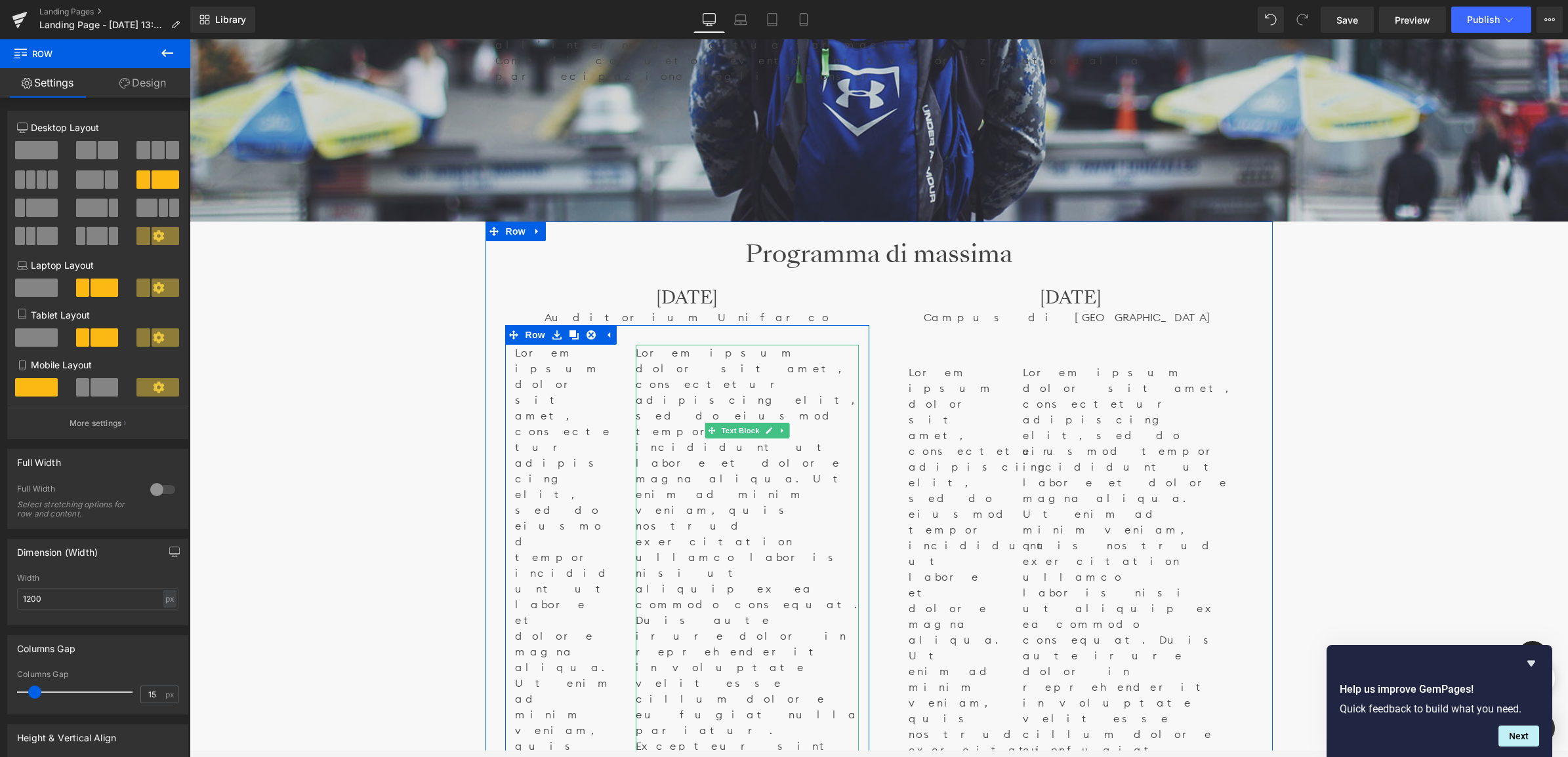
click at [641, 345] on p "Lorem ipsum dolor sit amet, consectetur adipiscing elit, sed do eiusmod tempor …" at bounding box center [747, 611] width 223 height 535
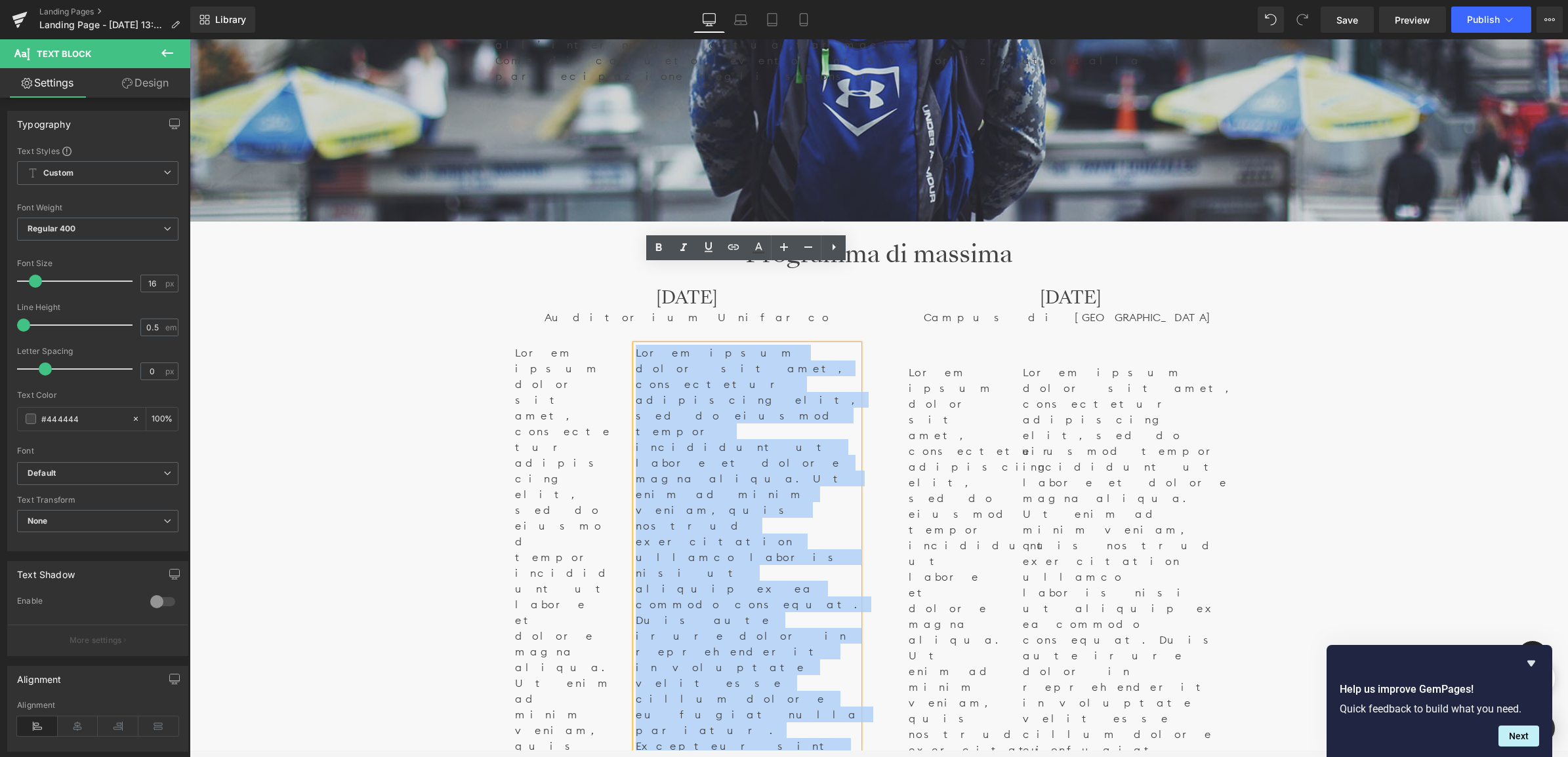
drag, startPoint x: 780, startPoint y: 433, endPoint x: 616, endPoint y: 271, distance: 230.5
paste div
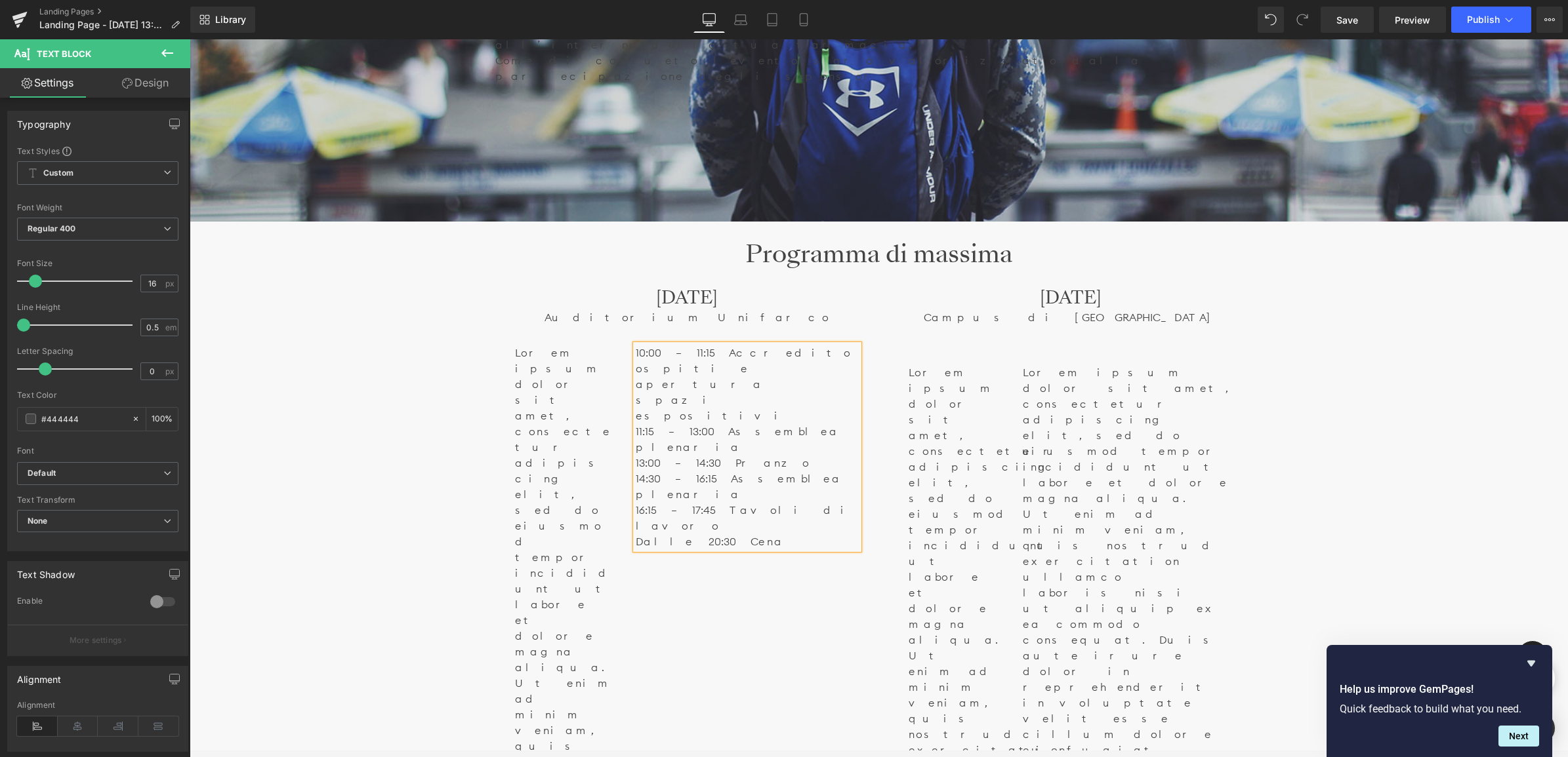
drag, startPoint x: 690, startPoint y: 272, endPoint x: 644, endPoint y: 270, distance: 46.0
click at [644, 345] on p "10:00 – 11:15 Accredito ospiti e apertura spazi espositivi" at bounding box center [747, 384] width 223 height 79
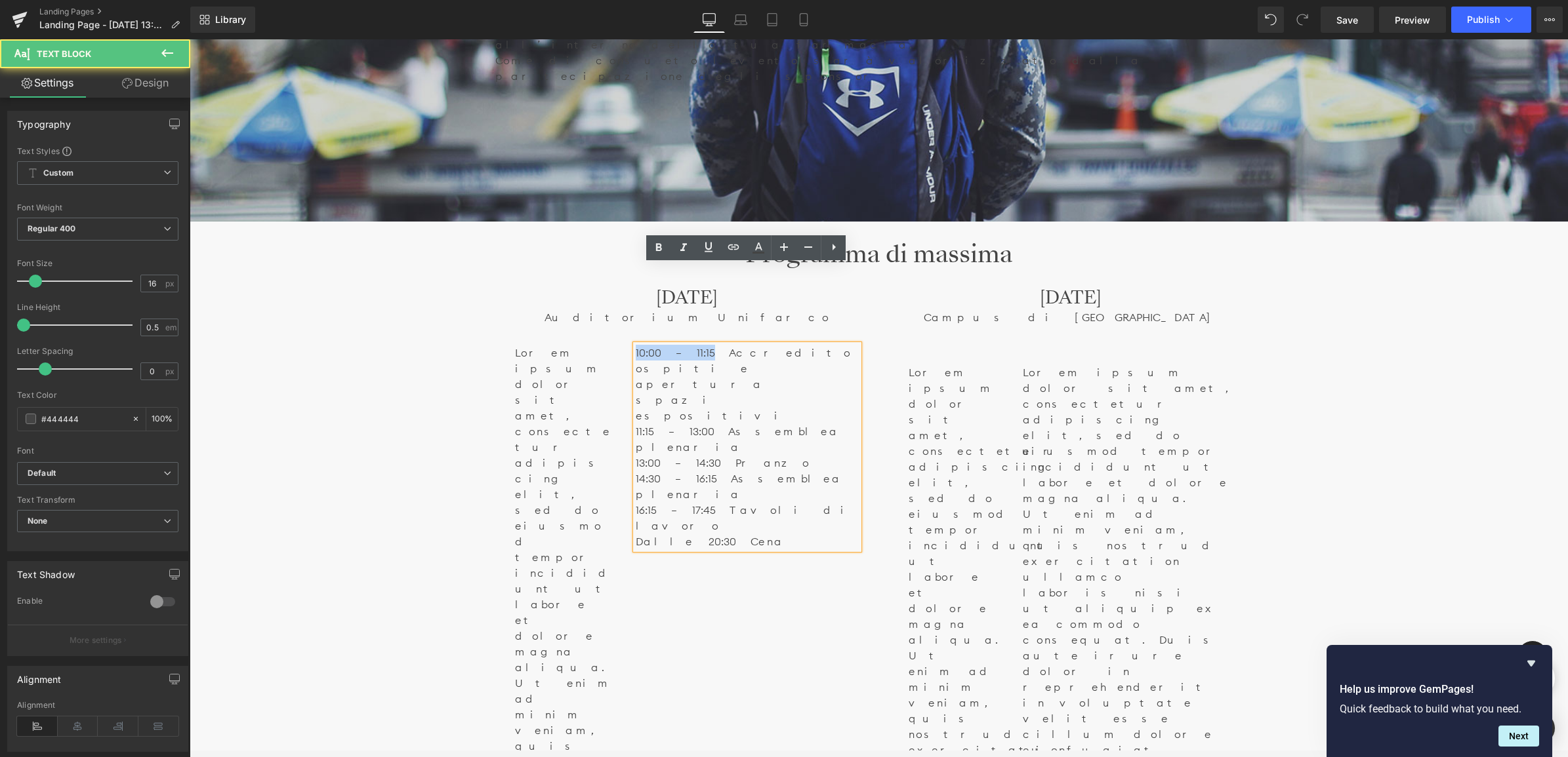
drag, startPoint x: 689, startPoint y: 274, endPoint x: 633, endPoint y: 274, distance: 56.0
click at [635, 345] on p "10:00 – 11:15 Accredito ospiti e apertura spazi espositivi" at bounding box center [747, 384] width 223 height 79
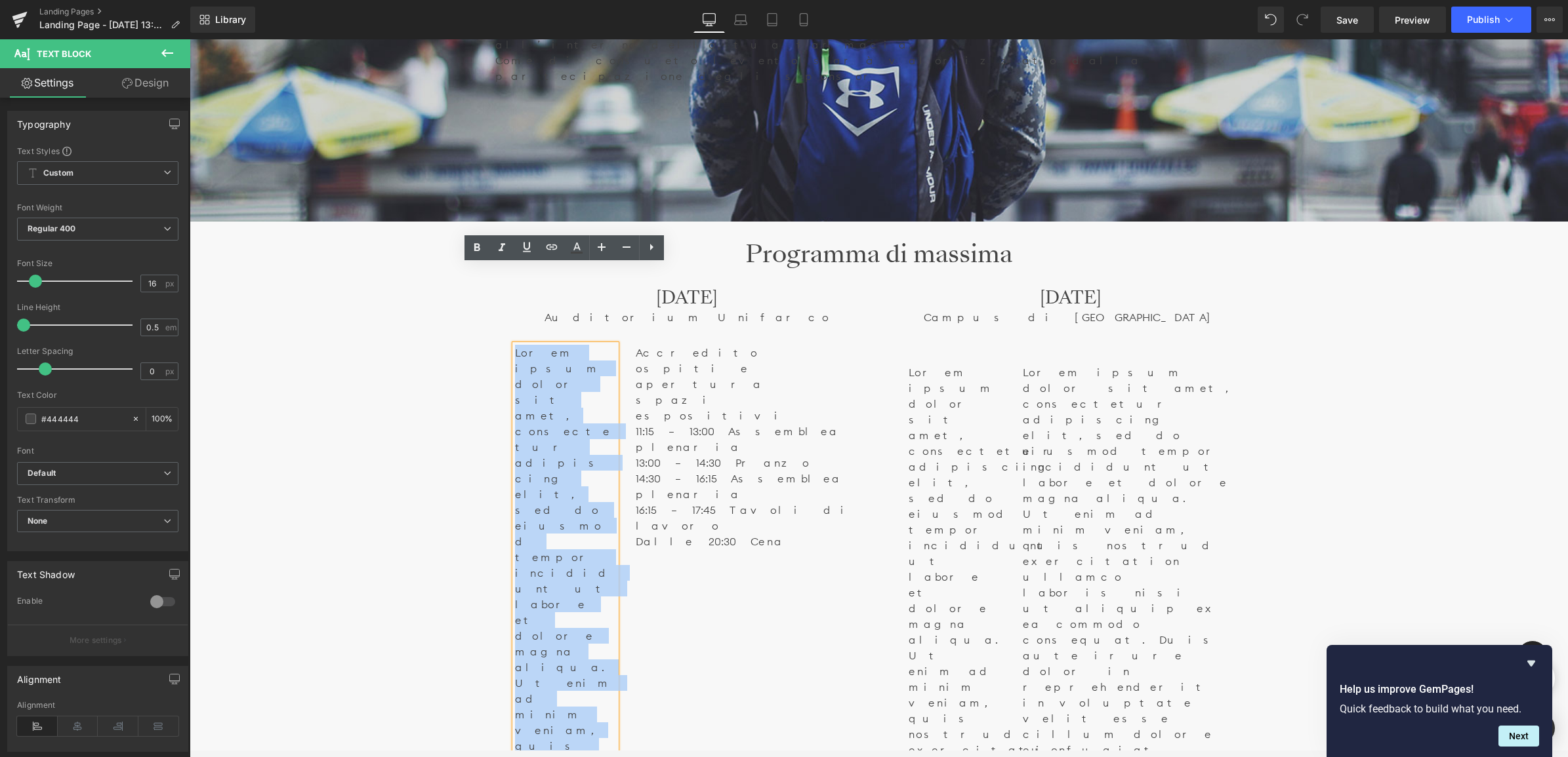
drag, startPoint x: 596, startPoint y: 656, endPoint x: 507, endPoint y: 276, distance: 390.3
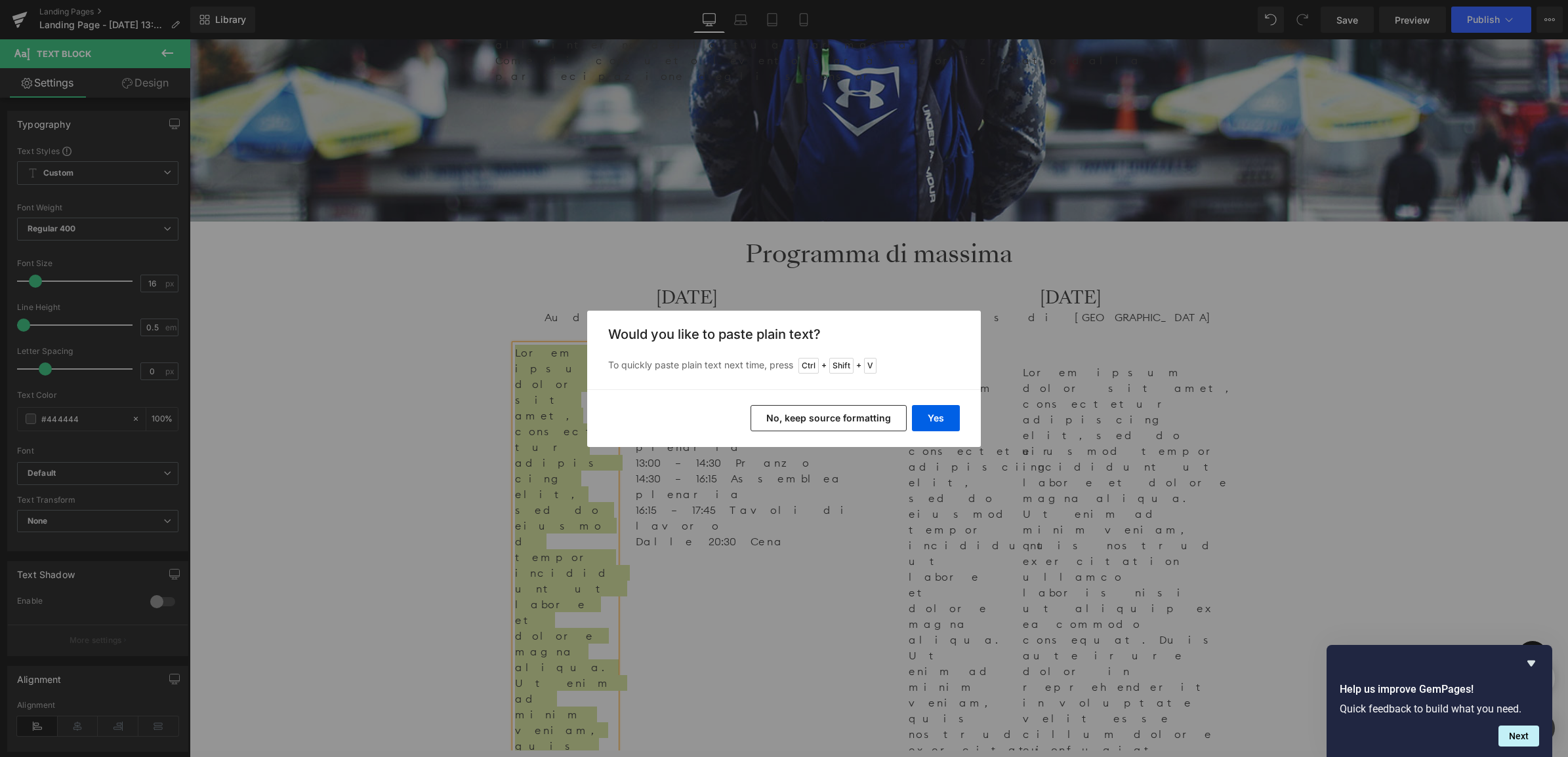
click at [831, 418] on button "No, keep source formatting" at bounding box center [828, 418] width 156 height 27
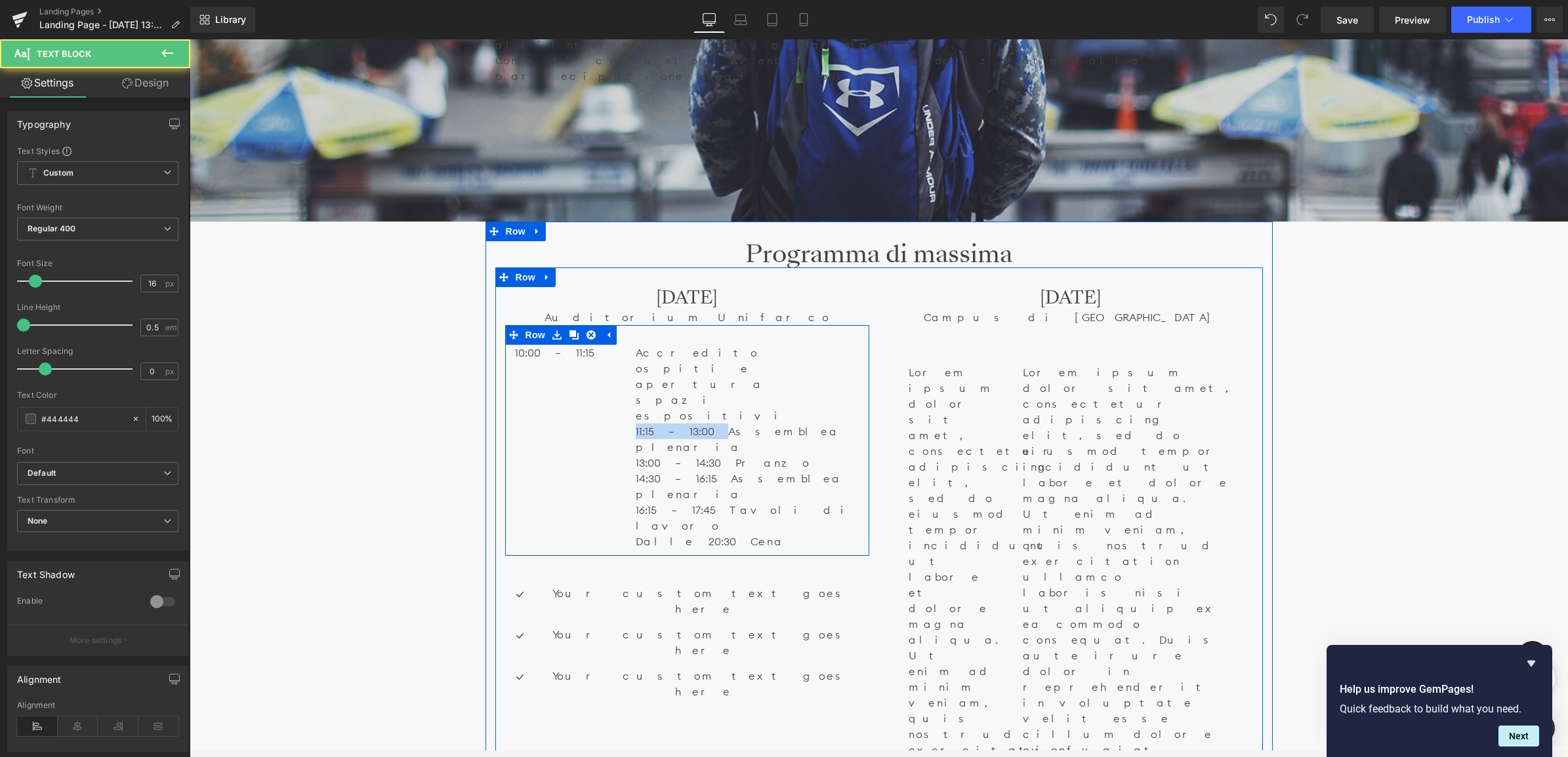
drag, startPoint x: 690, startPoint y: 287, endPoint x: 618, endPoint y: 291, distance: 72.1
click at [618, 325] on div "10:00 – 11:15 Text Block Accredito ospiti e apertura spazi espositivi 11:15 – …" at bounding box center [687, 440] width 364 height 230
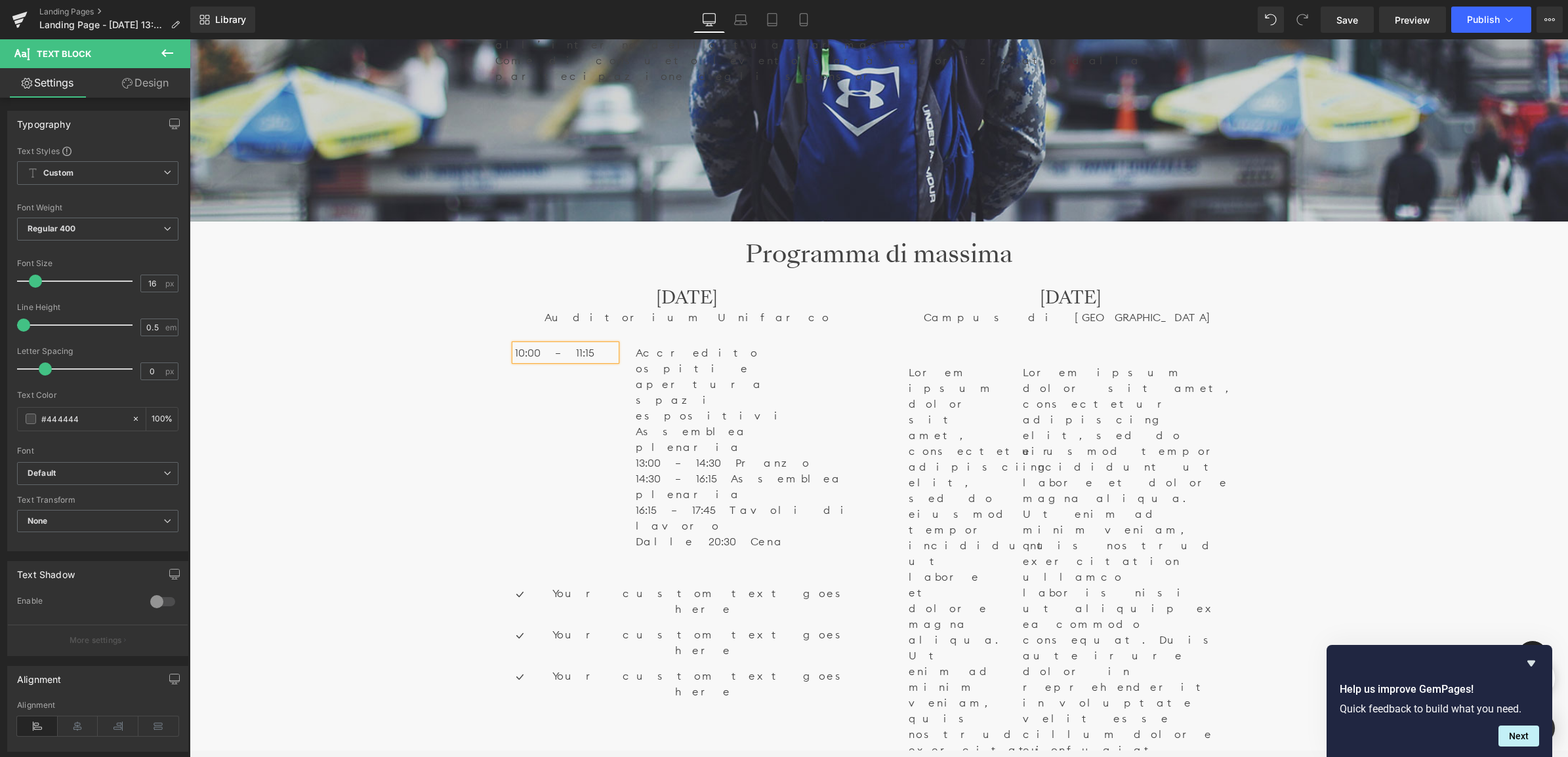
click at [574, 345] on p "10:00 – 11:15" at bounding box center [565, 352] width 101 height 16
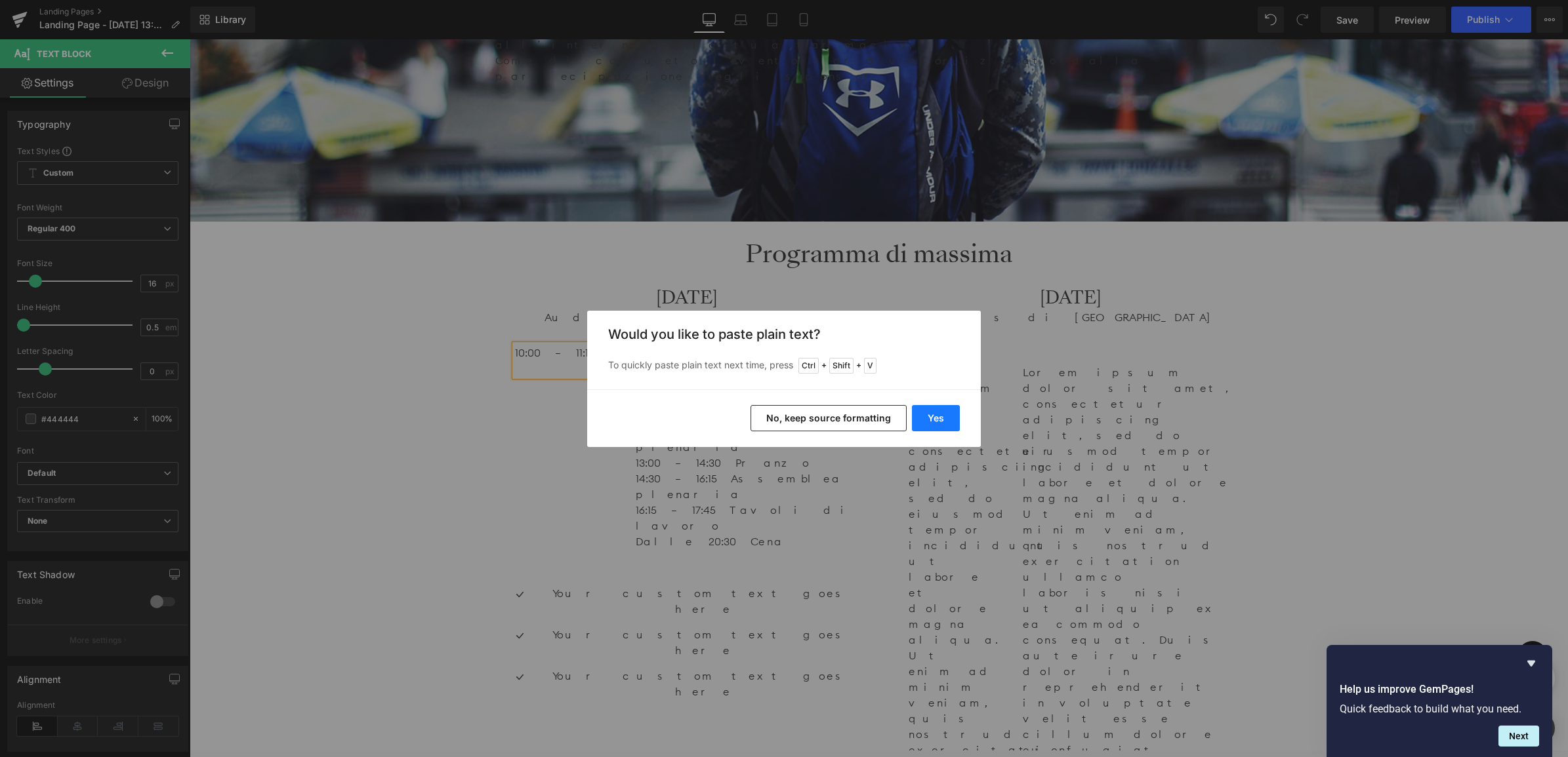
drag, startPoint x: 939, startPoint y: 408, endPoint x: 741, endPoint y: 418, distance: 198.3
click at [939, 408] on button "Yes" at bounding box center [936, 418] width 48 height 27
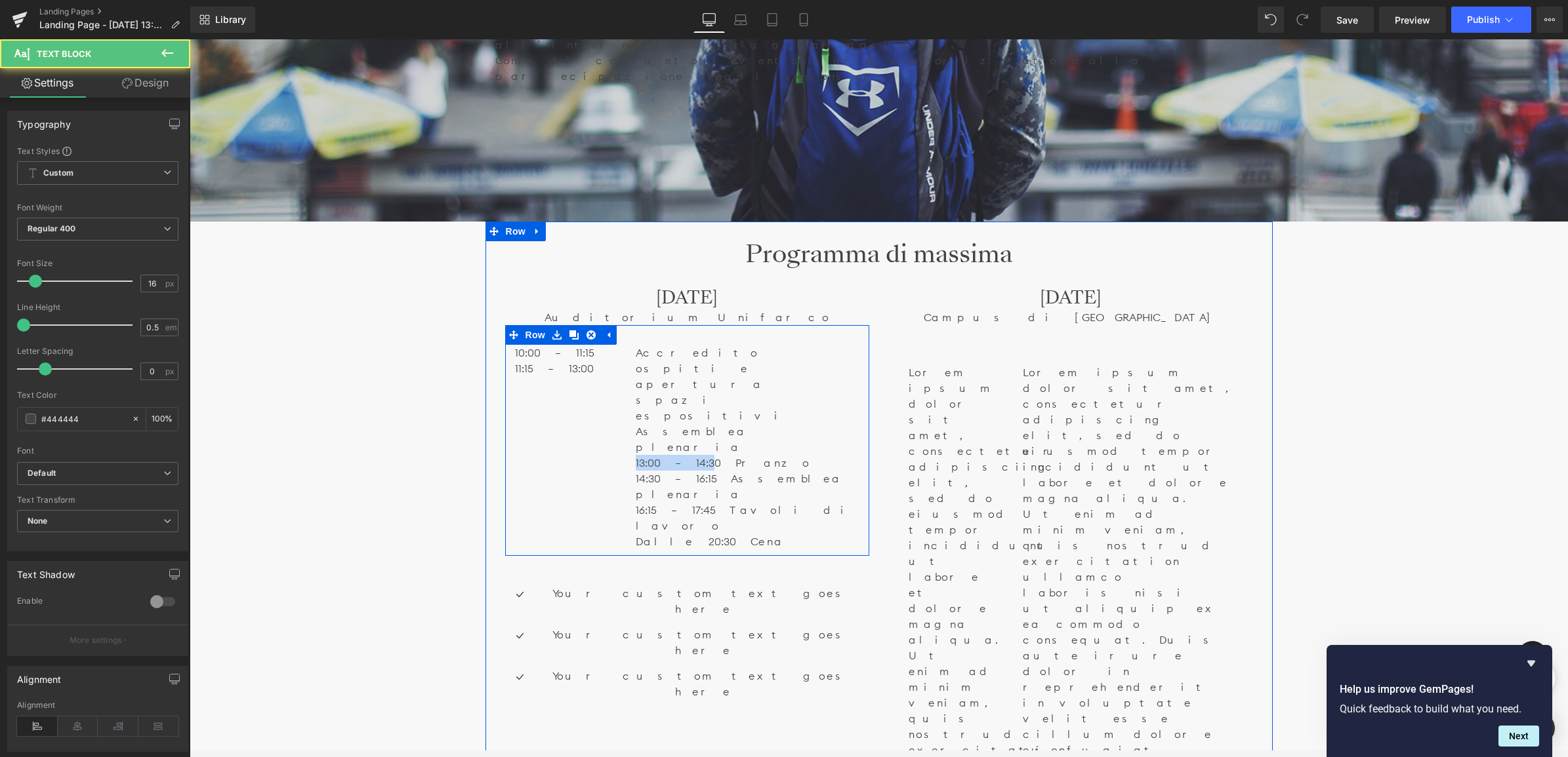
drag, startPoint x: 691, startPoint y: 302, endPoint x: 632, endPoint y: 302, distance: 59.0
click at [632, 345] on div "Accredito ospiti e apertura spazi espositivi Assemblea plenaria 13:00 – 14:30…" at bounding box center [747, 447] width 242 height 205
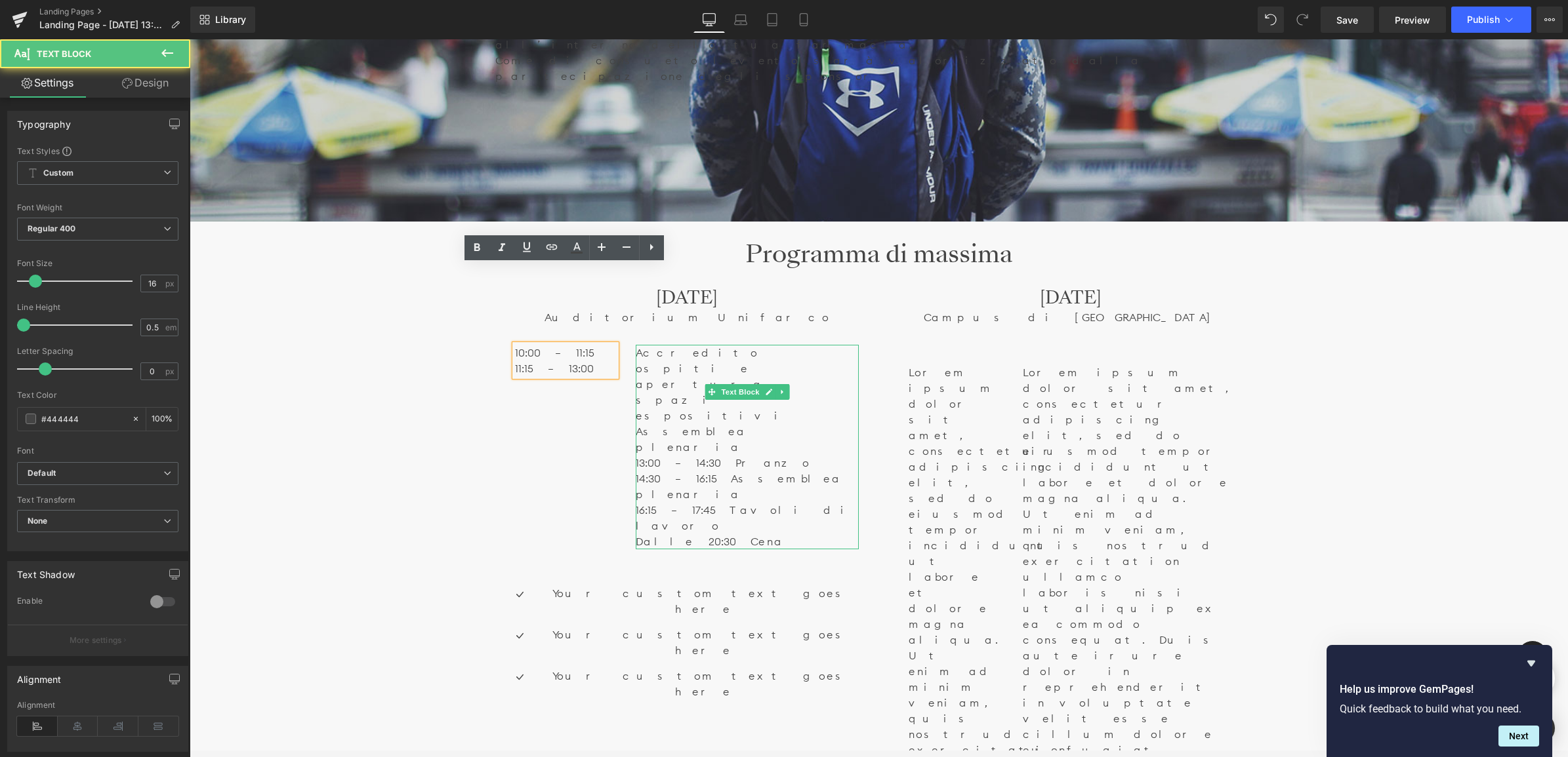
click at [686, 471] on p "14:30 – 16:15 Assemblea plenaria" at bounding box center [747, 486] width 223 height 32
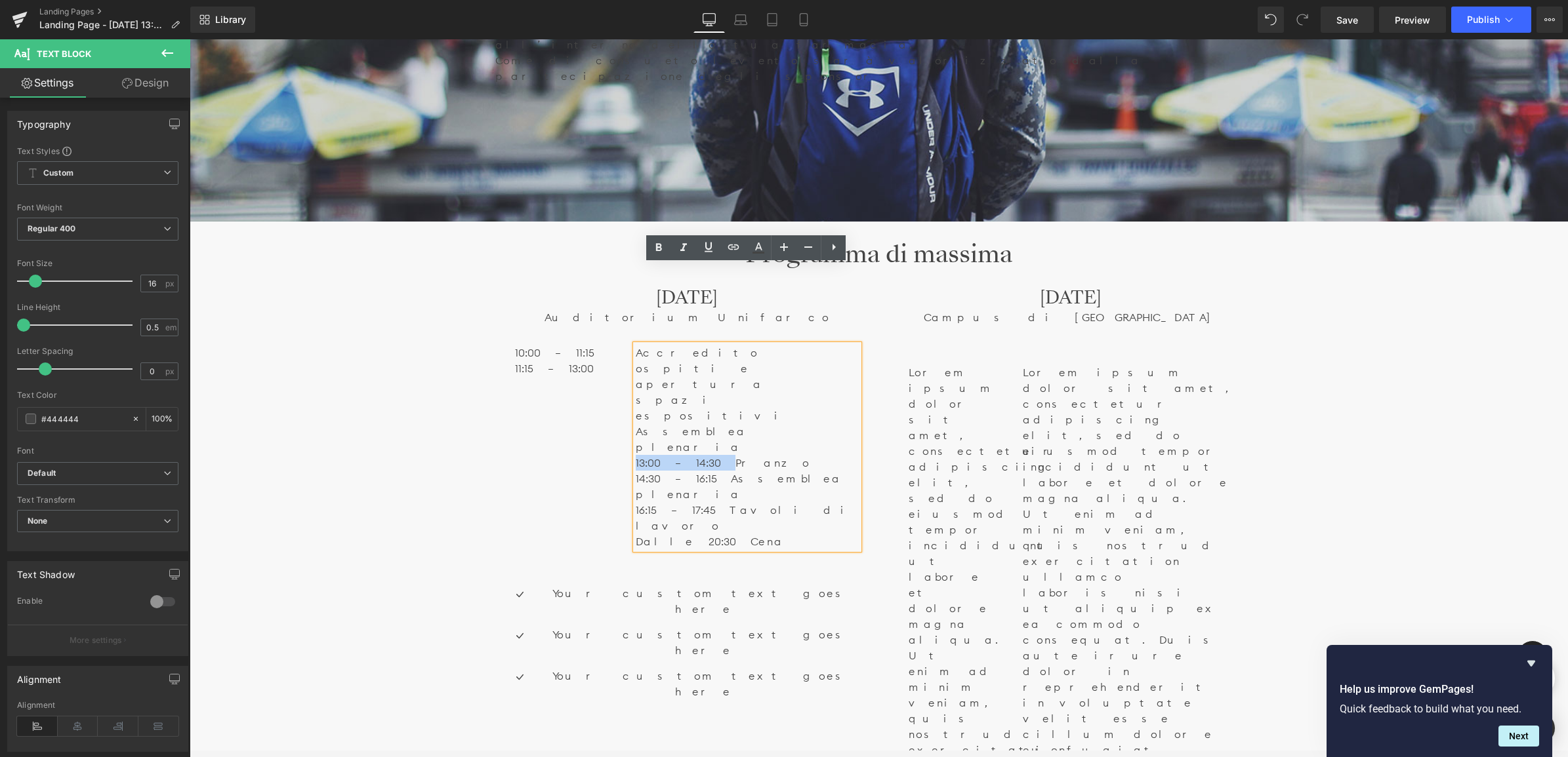
drag, startPoint x: 696, startPoint y: 306, endPoint x: 635, endPoint y: 296, distance: 61.8
click at [635, 455] on p "13:00 – 14:30 Pranzo" at bounding box center [747, 463] width 223 height 16
click at [572, 360] on p "11:15 – 13:00" at bounding box center [565, 368] width 101 height 16
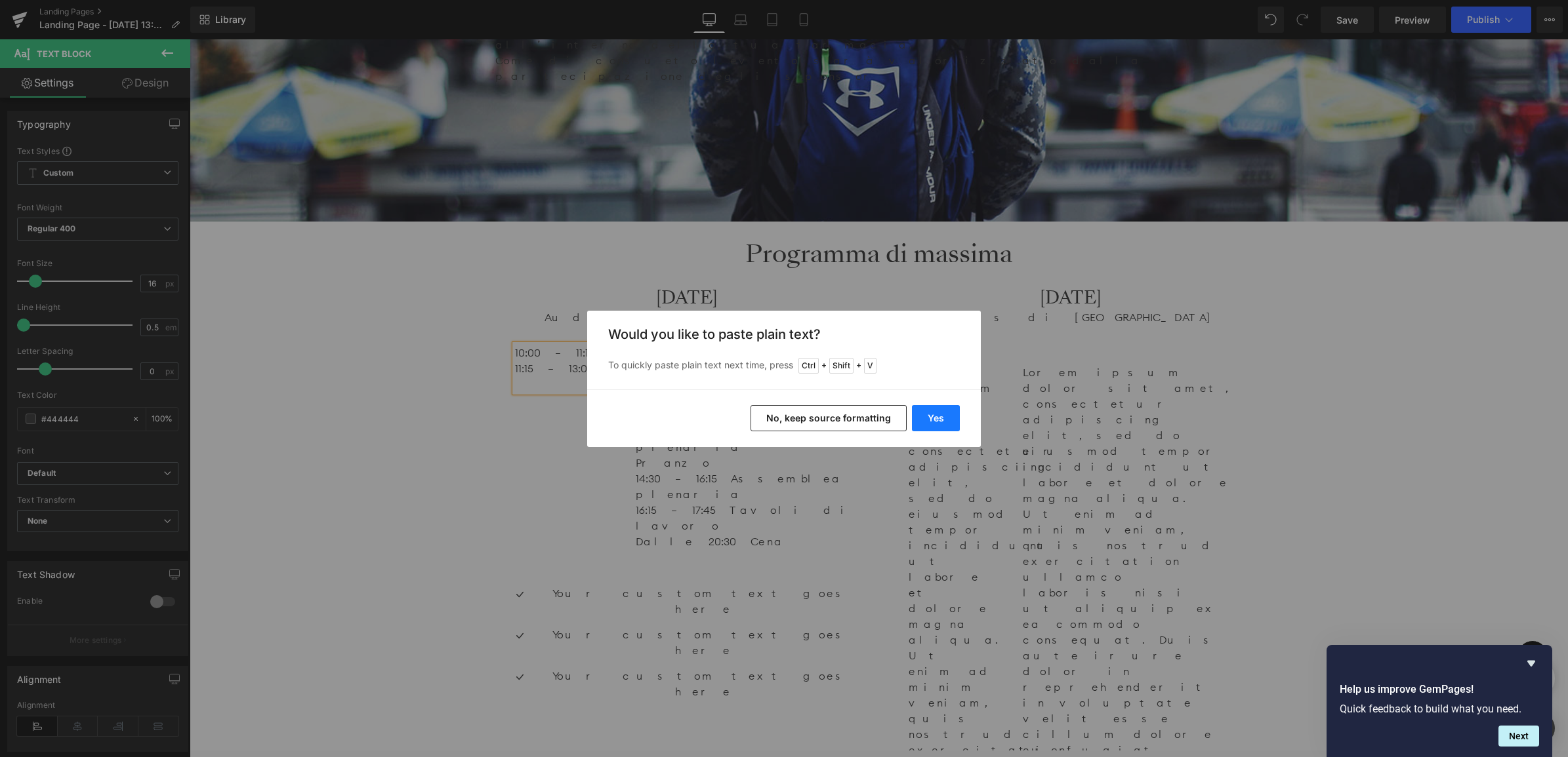
drag, startPoint x: 948, startPoint y: 419, endPoint x: 756, endPoint y: 380, distance: 195.9
click at [948, 419] on button "Yes" at bounding box center [936, 418] width 48 height 27
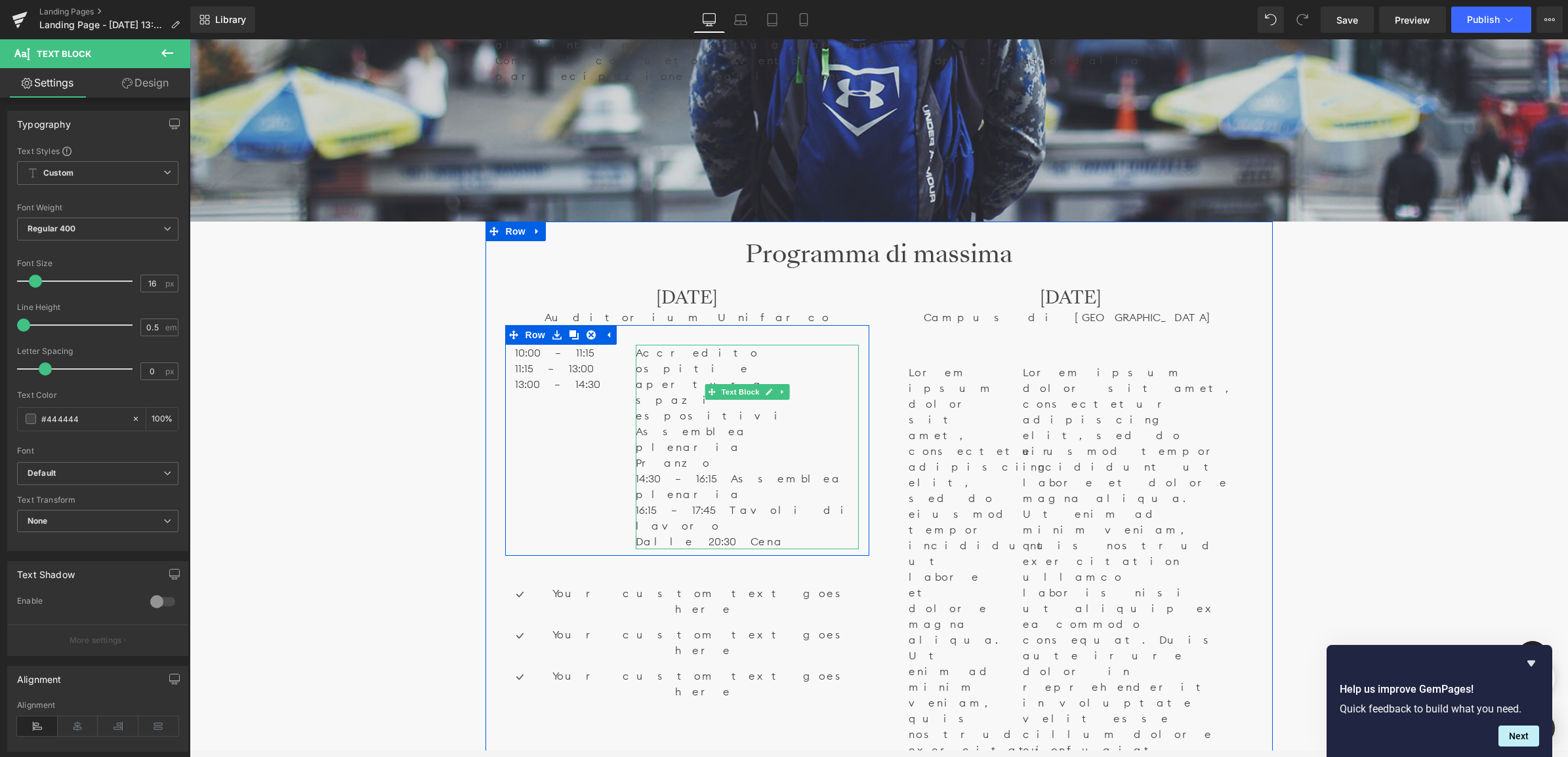
click at [679, 471] on p "14:30 – 16:15 Assemblea plenaria" at bounding box center [747, 486] width 223 height 32
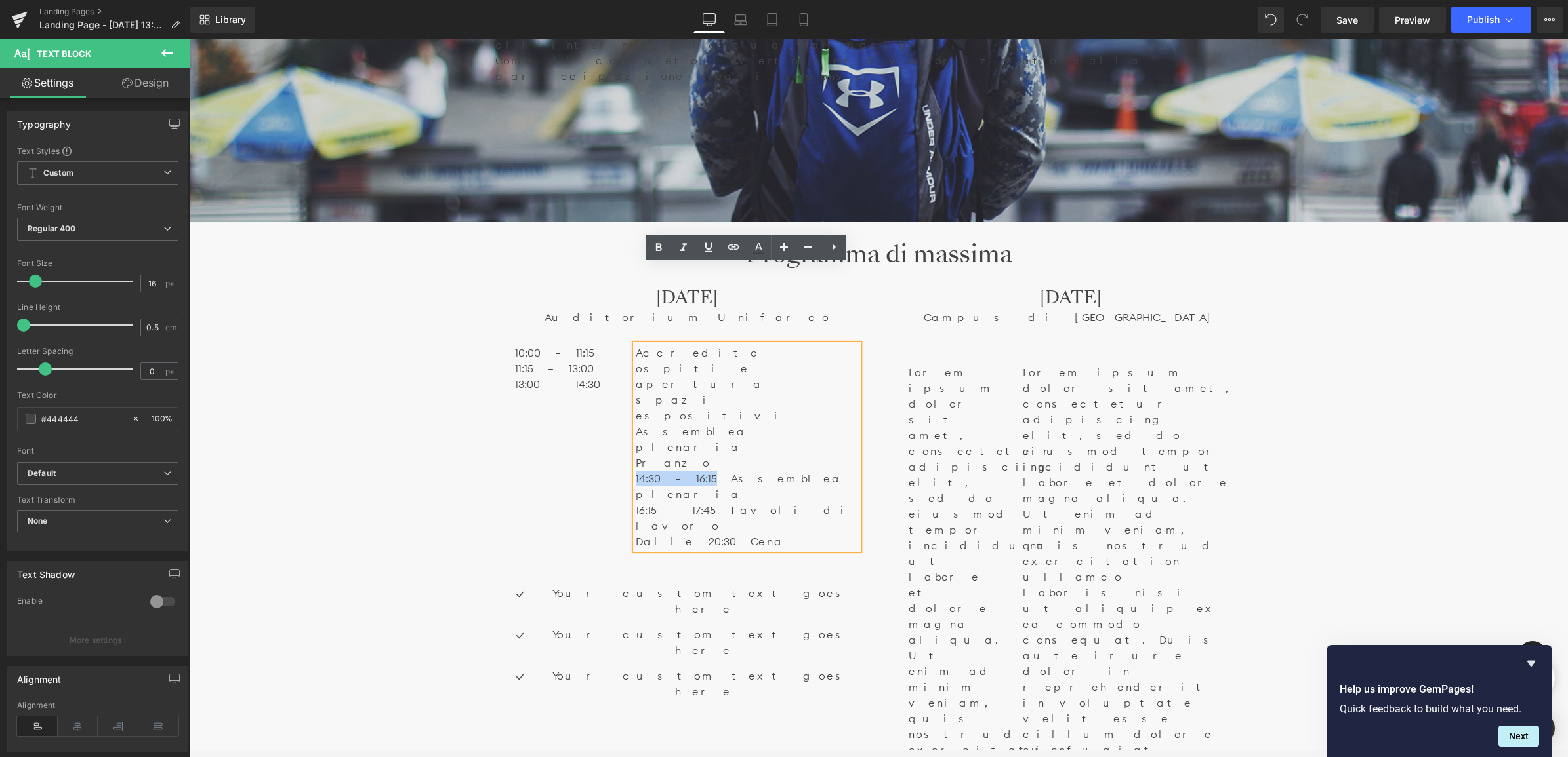
drag, startPoint x: 690, startPoint y: 318, endPoint x: 621, endPoint y: 319, distance: 69.0
click at [621, 325] on div "10:00 – 11:15 11:15 – 13:00 13:00 – 14:30 Text Block Accredito ospiti e apertur…" at bounding box center [687, 440] width 364 height 230
click at [576, 378] on span "13:00 – 14:30" at bounding box center [557, 384] width 86 height 13
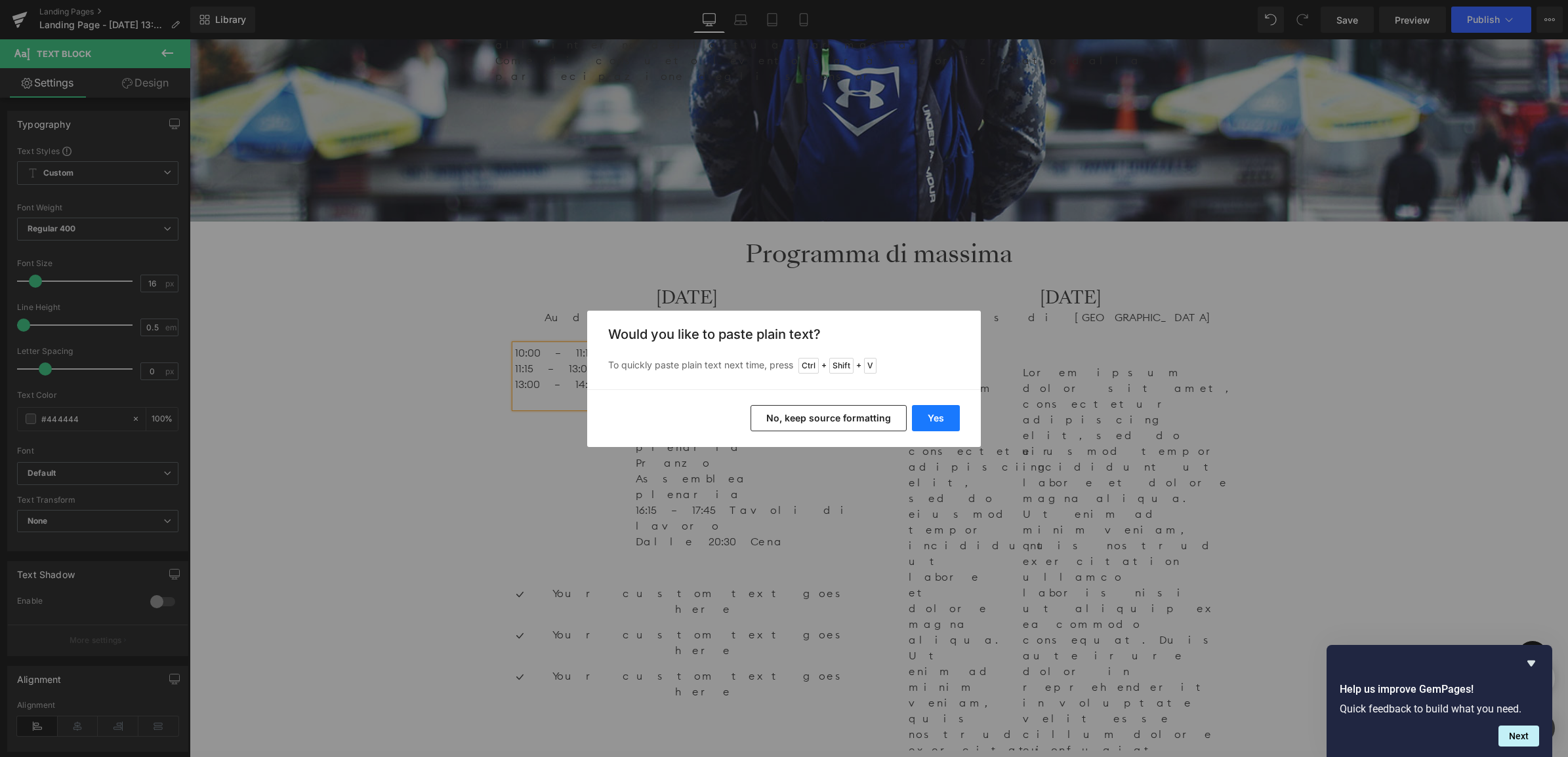
click at [932, 427] on button "Yes" at bounding box center [936, 418] width 48 height 27
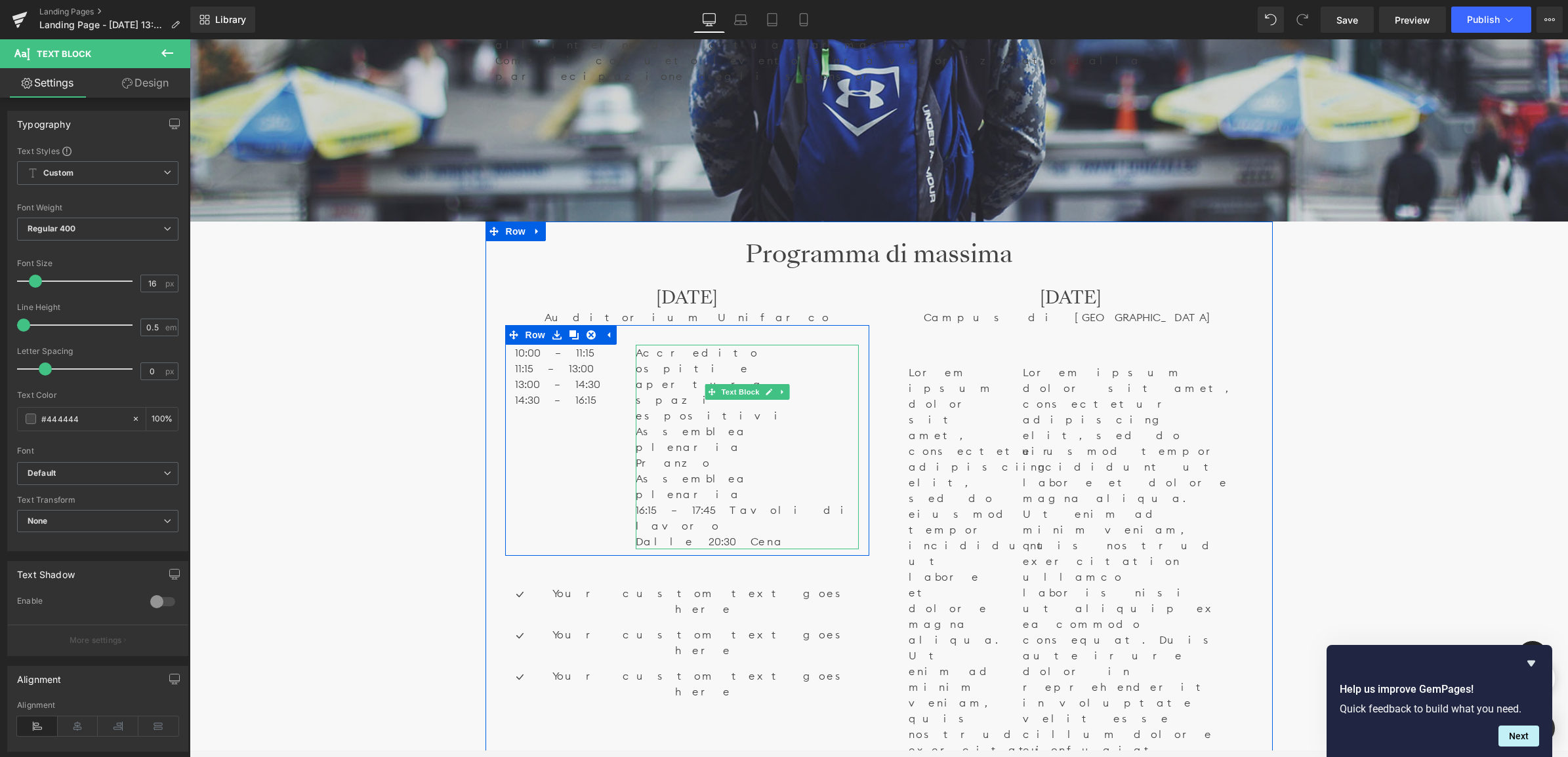
drag, startPoint x: 690, startPoint y: 337, endPoint x: 688, endPoint y: 354, distance: 17.1
click at [689, 502] on p "16:15 – 17:45 Tavoli di lavoro" at bounding box center [747, 518] width 223 height 32
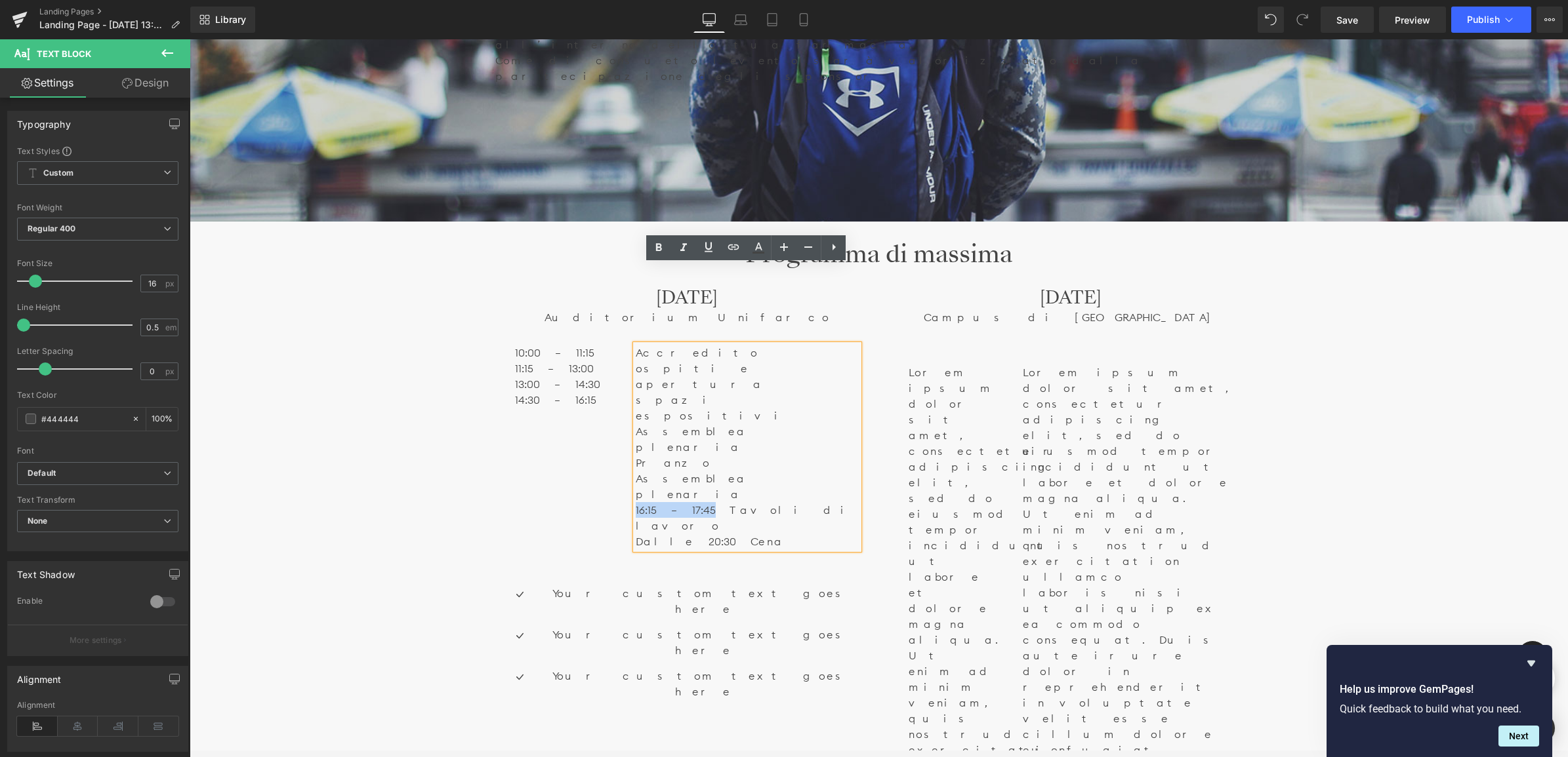
drag, startPoint x: 688, startPoint y: 339, endPoint x: 619, endPoint y: 340, distance: 69.0
click at [619, 340] on div "10:00 – 11:15 11:15 – 13:00 13:00 – 14:30 14:30 – 16:15 Text Block Accredito os…" at bounding box center [687, 440] width 364 height 230
click at [579, 392] on p "14:30 – 16:15" at bounding box center [565, 400] width 101 height 16
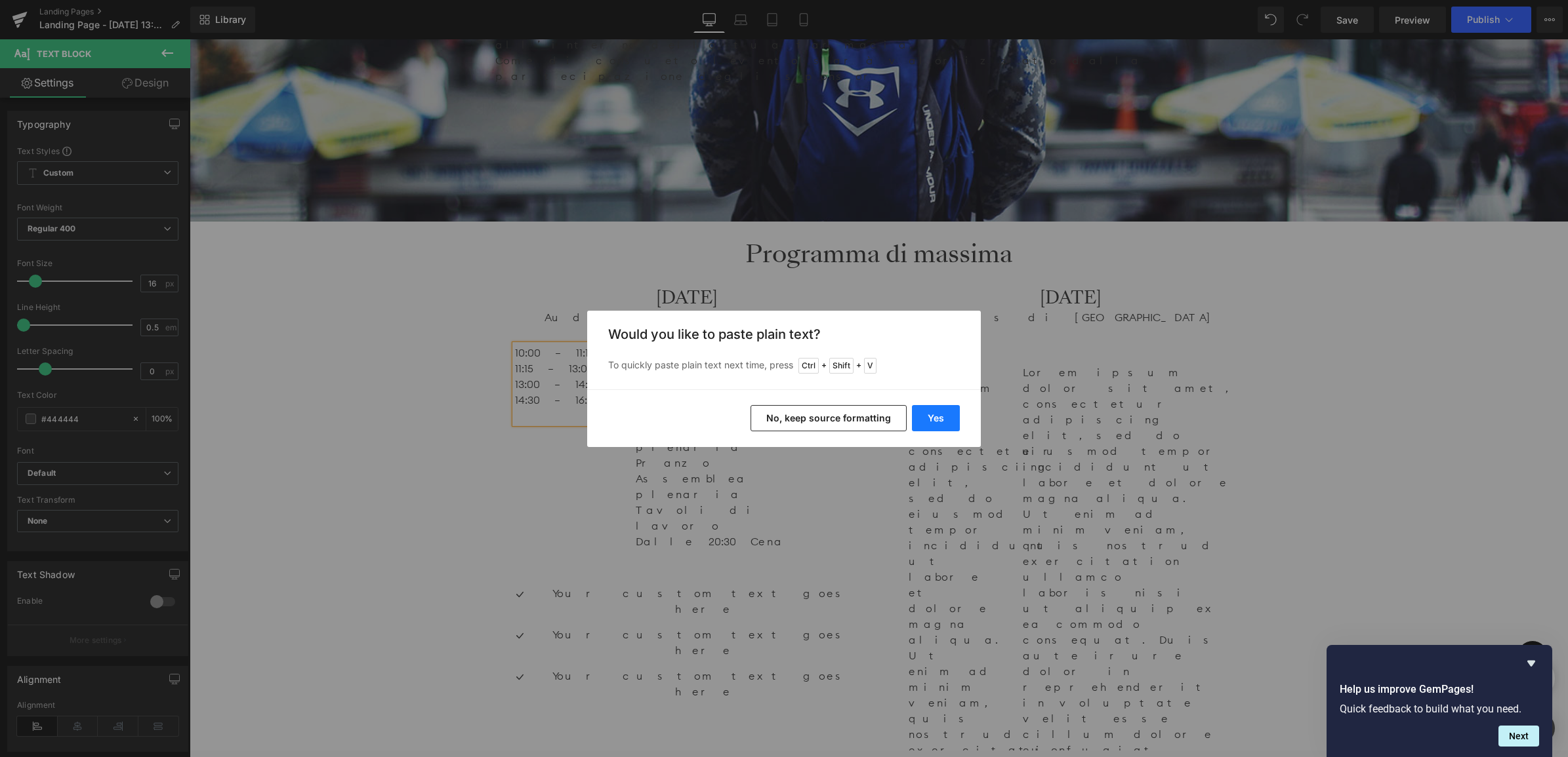
drag, startPoint x: 932, startPoint y: 415, endPoint x: 621, endPoint y: 387, distance: 312.3
click at [932, 415] on button "Yes" at bounding box center [936, 418] width 48 height 27
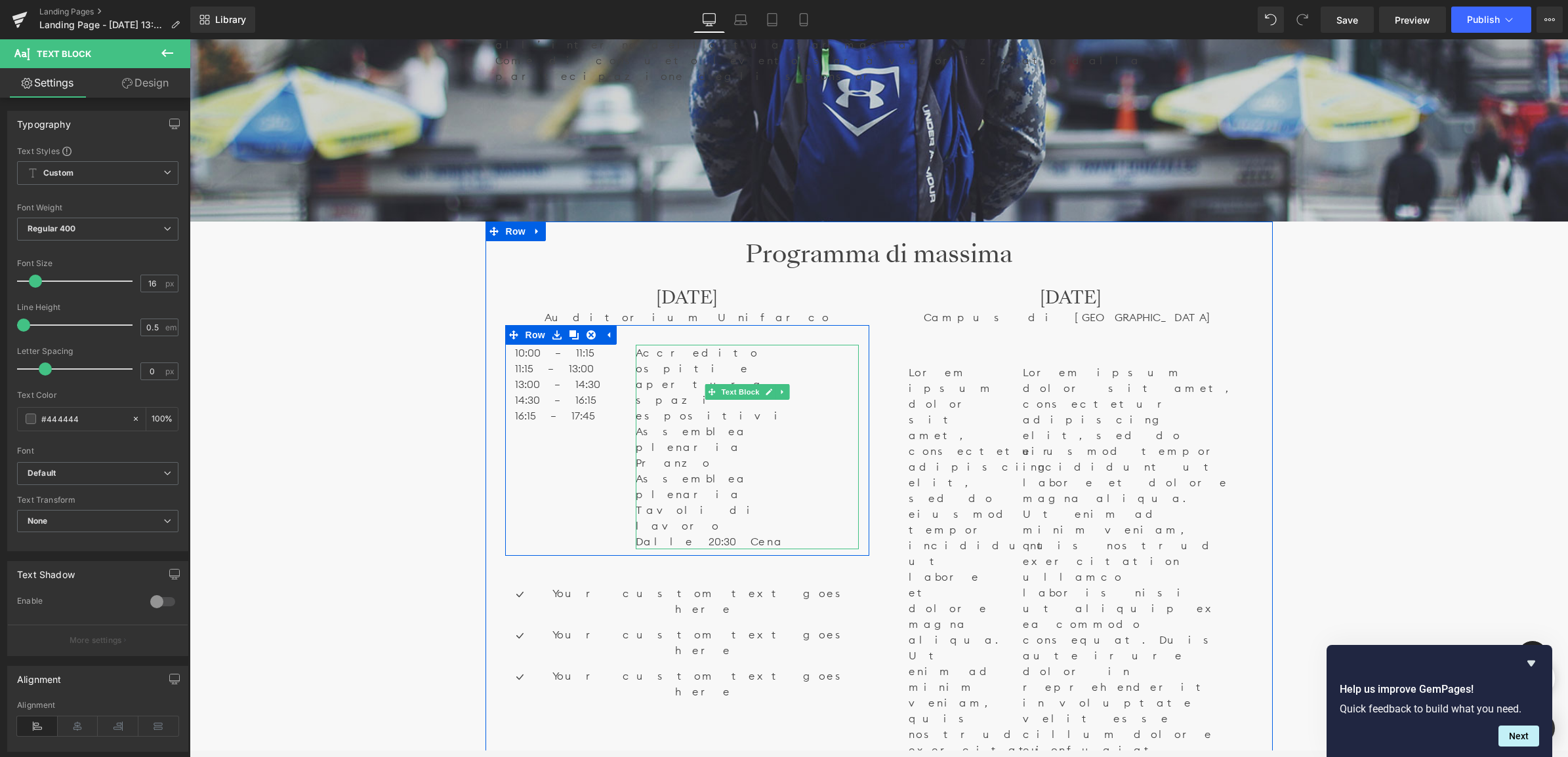
click at [662, 534] on p "Dalle 20:30 Cena" at bounding box center [747, 541] width 223 height 16
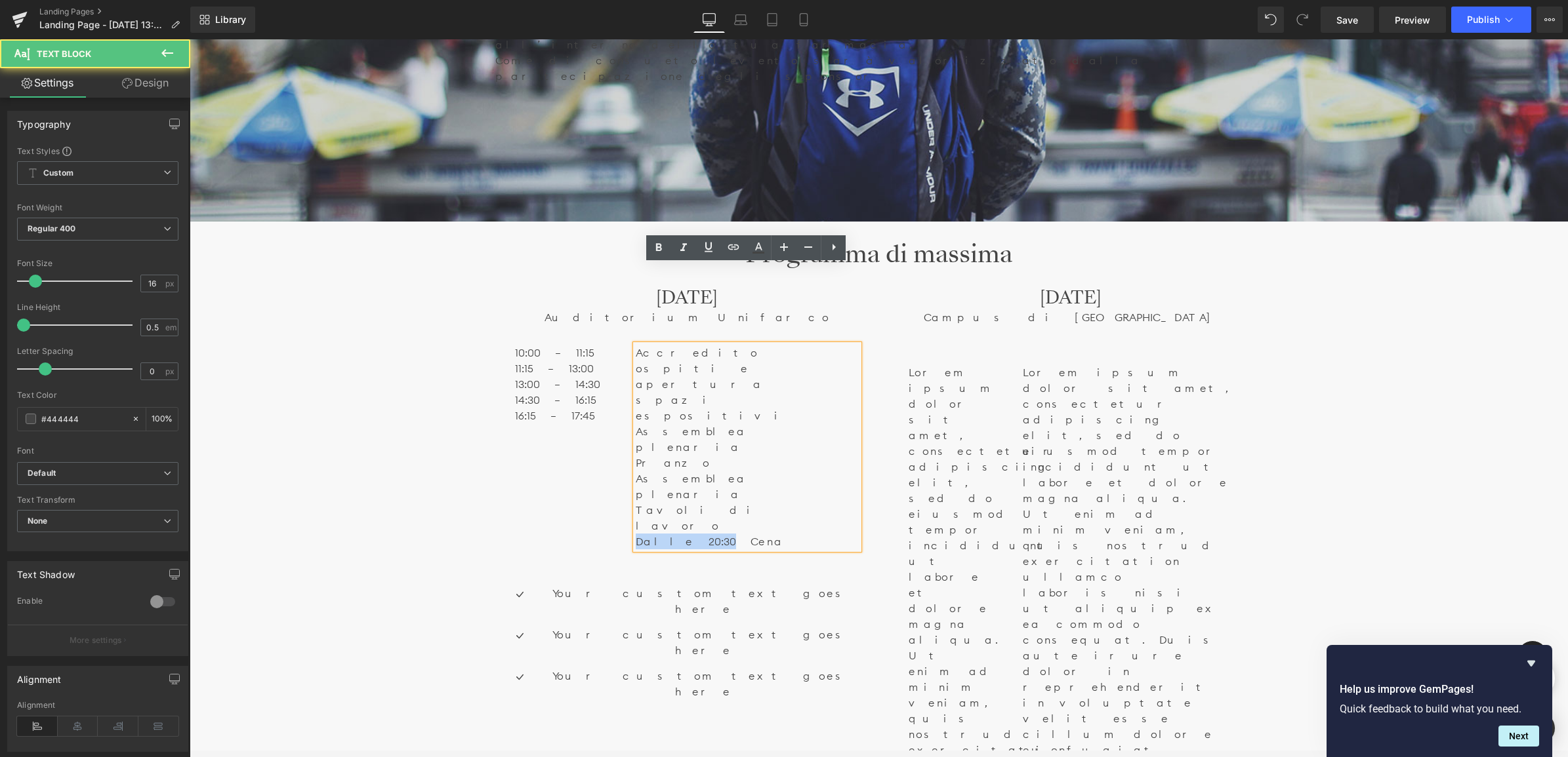
drag, startPoint x: 689, startPoint y: 348, endPoint x: 568, endPoint y: 356, distance: 121.3
click at [568, 356] on div "10:00 – 11:15 11:15 – 13:00 13:00 – 14:30 14:30 – 16:15 16:15 – 17:45 Text Bloc…" at bounding box center [687, 440] width 364 height 230
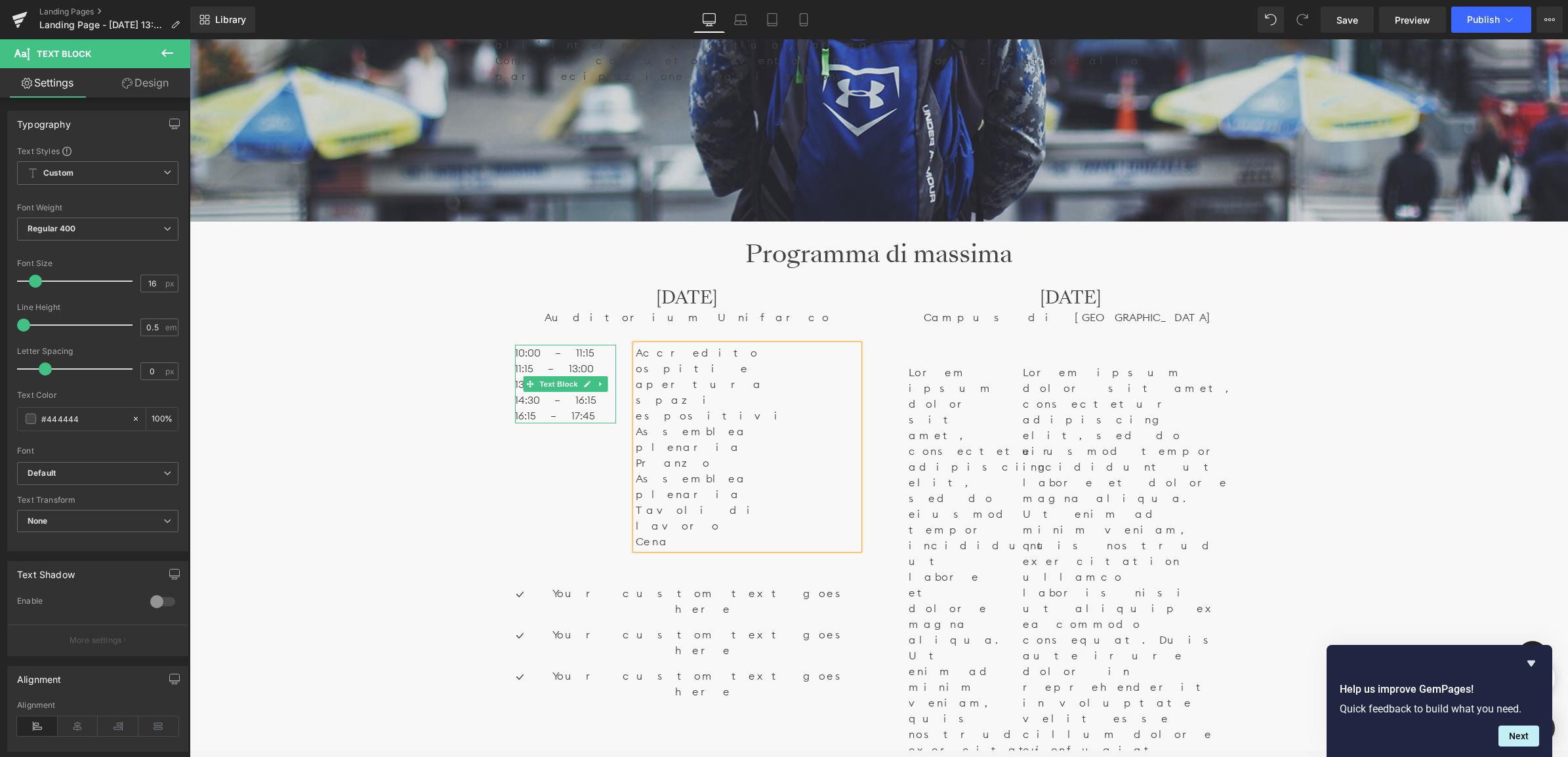
drag, startPoint x: 565, startPoint y: 336, endPoint x: 591, endPoint y: 349, distance: 29.1
click at [572, 408] on p "16:15 – 17:45" at bounding box center [565, 415] width 101 height 16
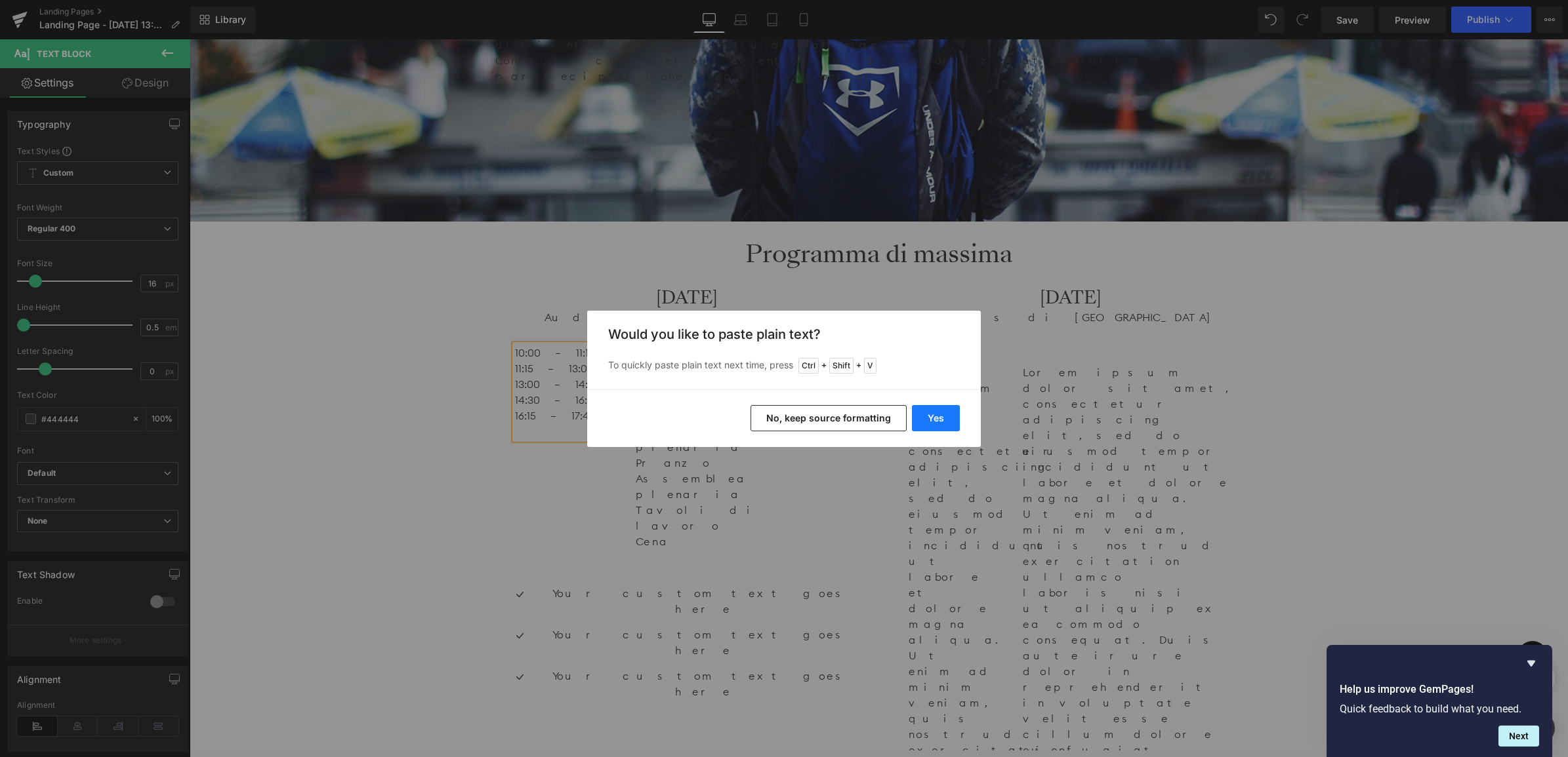
drag, startPoint x: 934, startPoint y: 413, endPoint x: 730, endPoint y: 395, distance: 204.8
click at [934, 413] on button "Yes" at bounding box center [936, 418] width 48 height 27
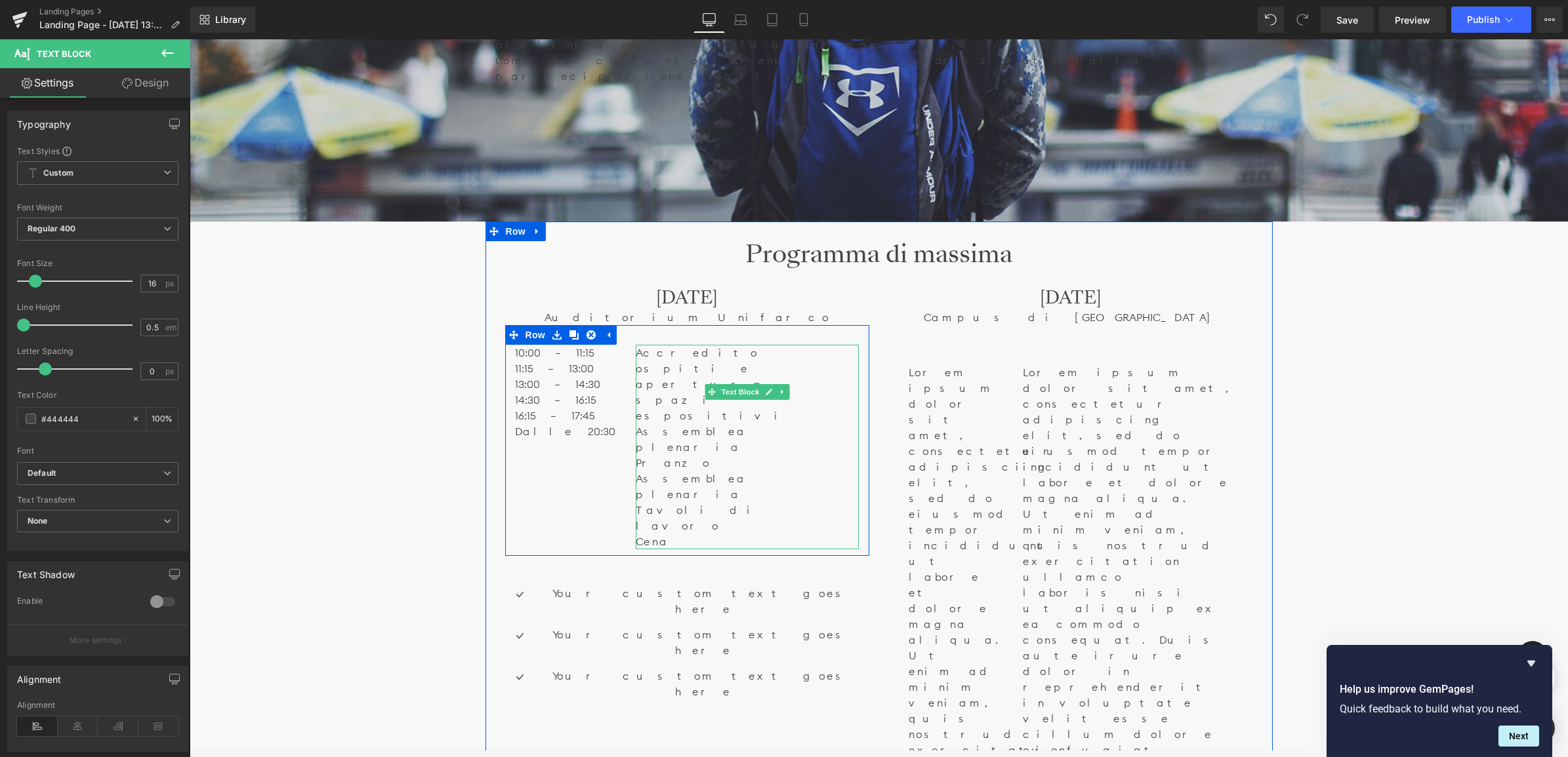
click at [639, 534] on p "Cena" at bounding box center [747, 541] width 223 height 16
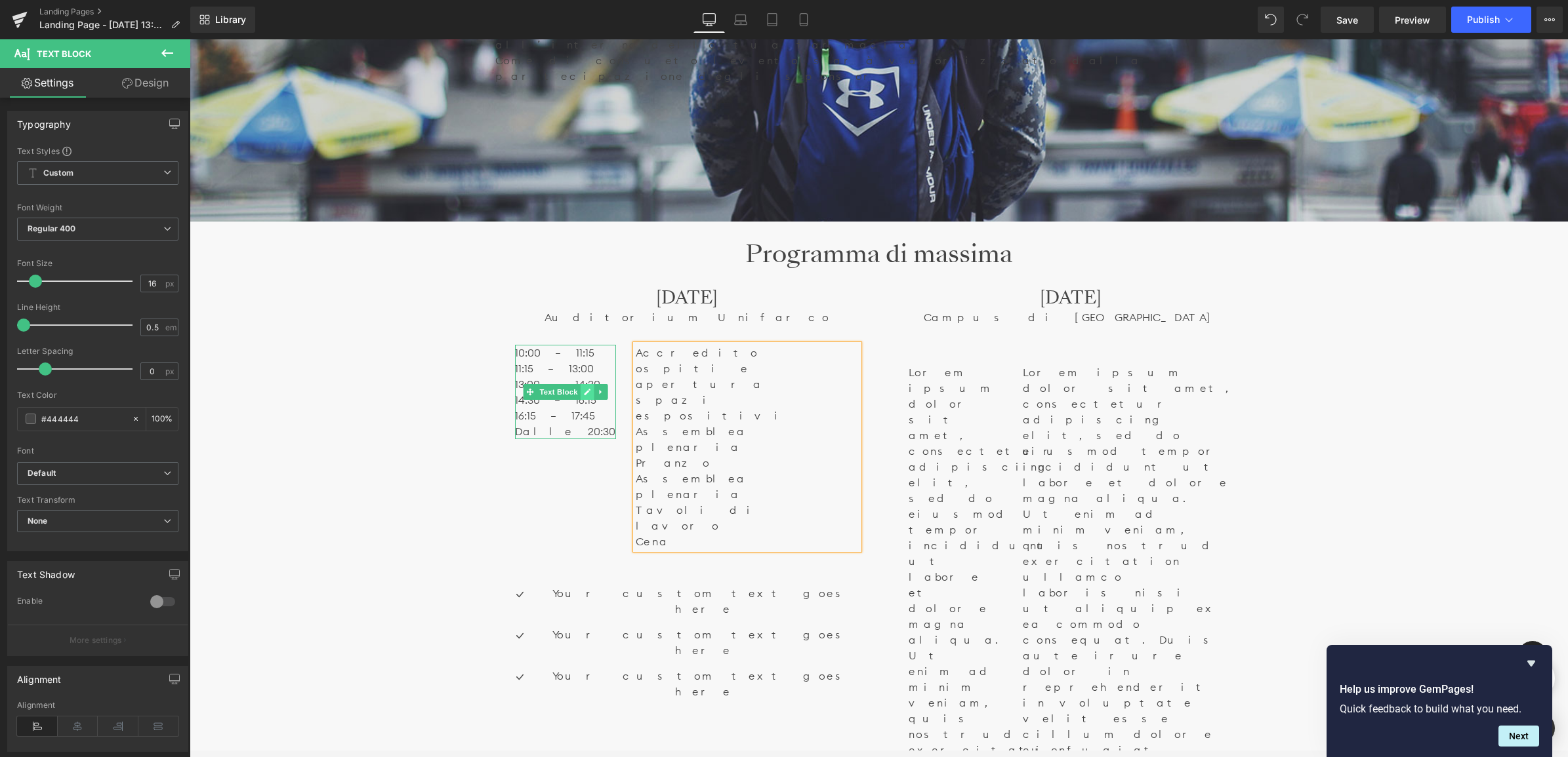
click at [584, 389] on icon at bounding box center [587, 392] width 7 height 7
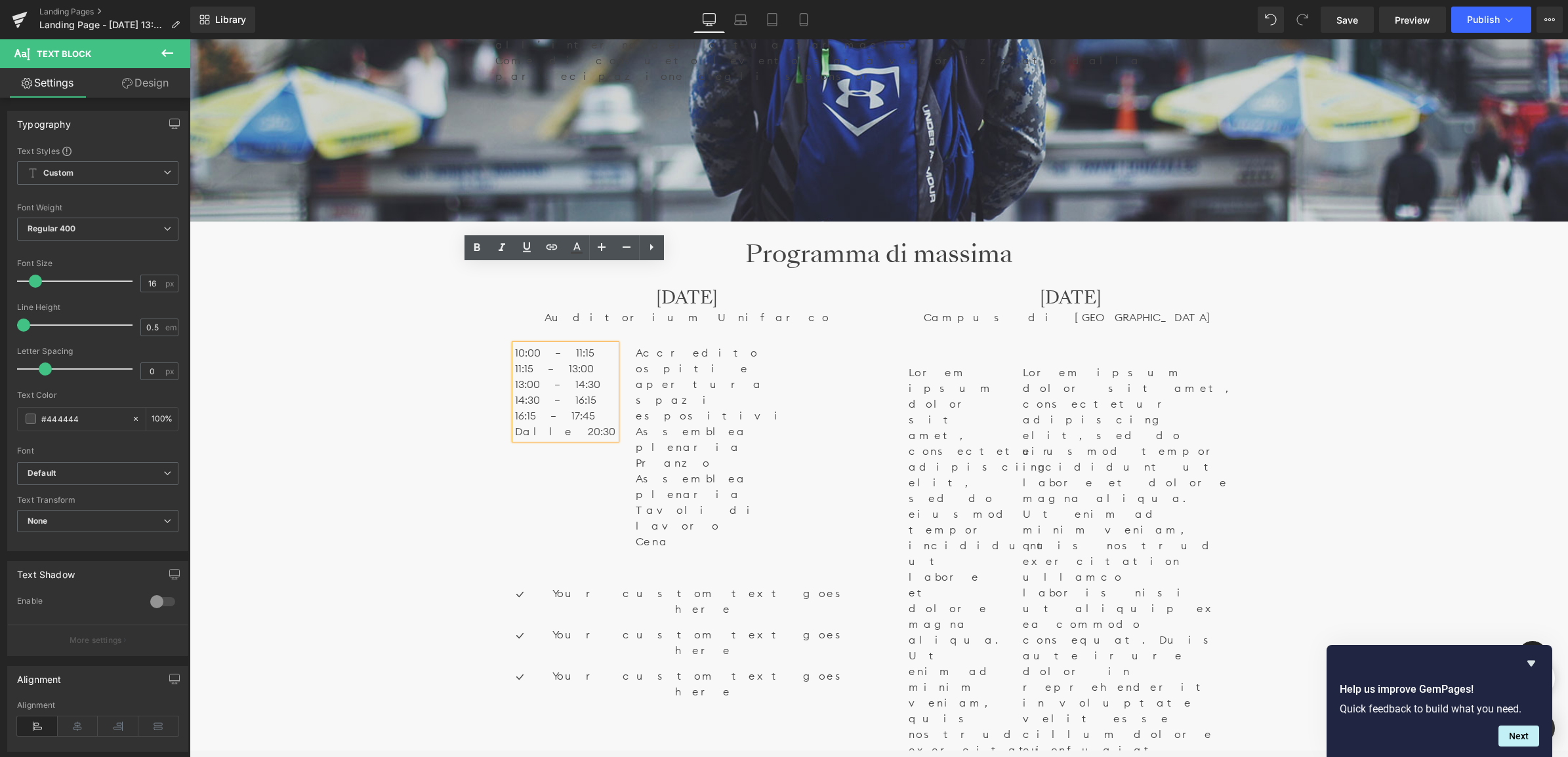
click at [586, 423] on p "Dalle 20:30" at bounding box center [565, 431] width 101 height 16
drag, startPoint x: 581, startPoint y: 359, endPoint x: 505, endPoint y: 276, distance: 112.5
click at [505, 345] on div "10:00 – 11:15 11:15 – 13:00 13:00 – 14:30 14:30 – 16:15 16:15 – 17:45 Dalle 20:…" at bounding box center [565, 392] width 121 height 95
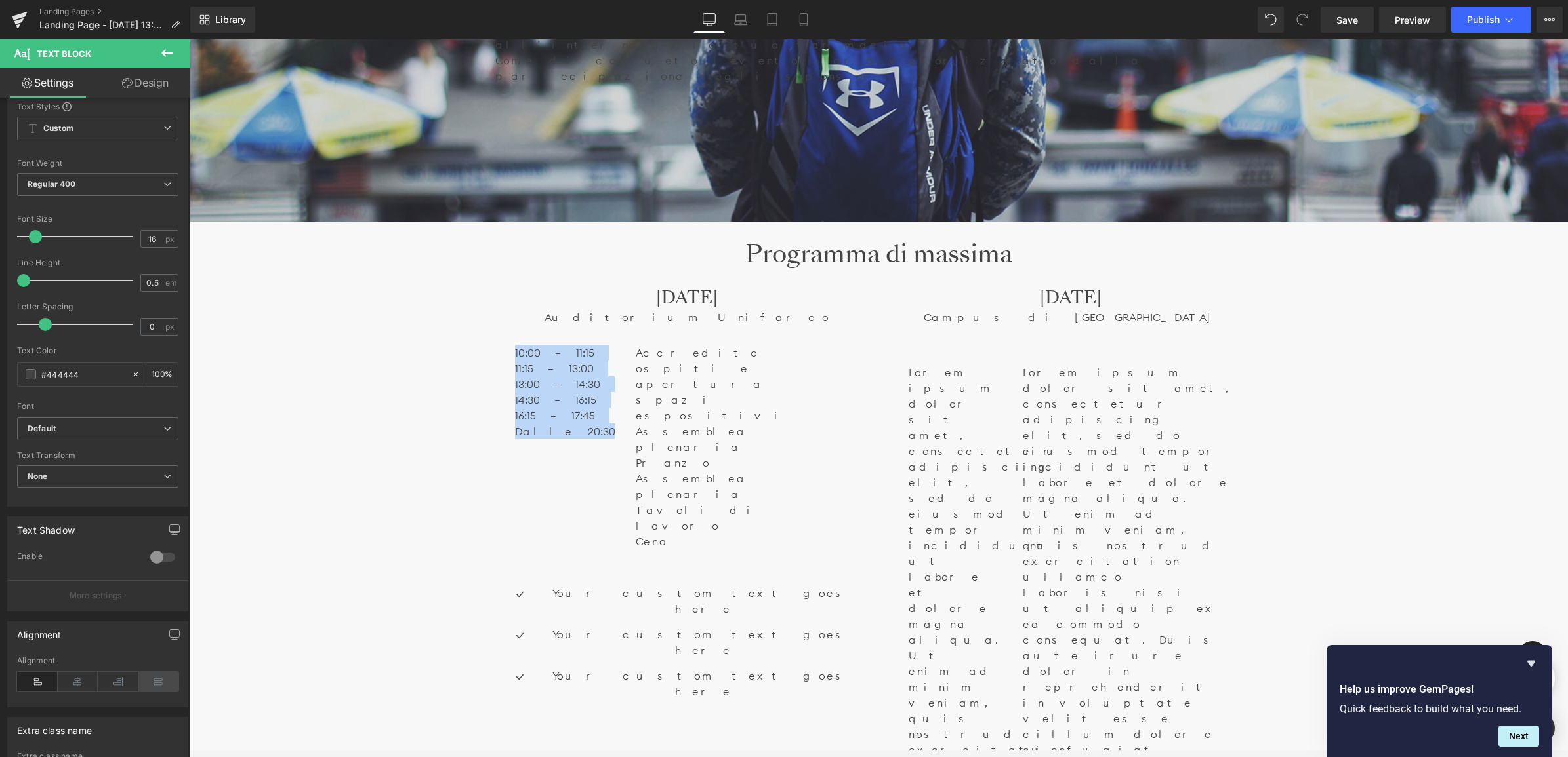
scroll to position [163, 0]
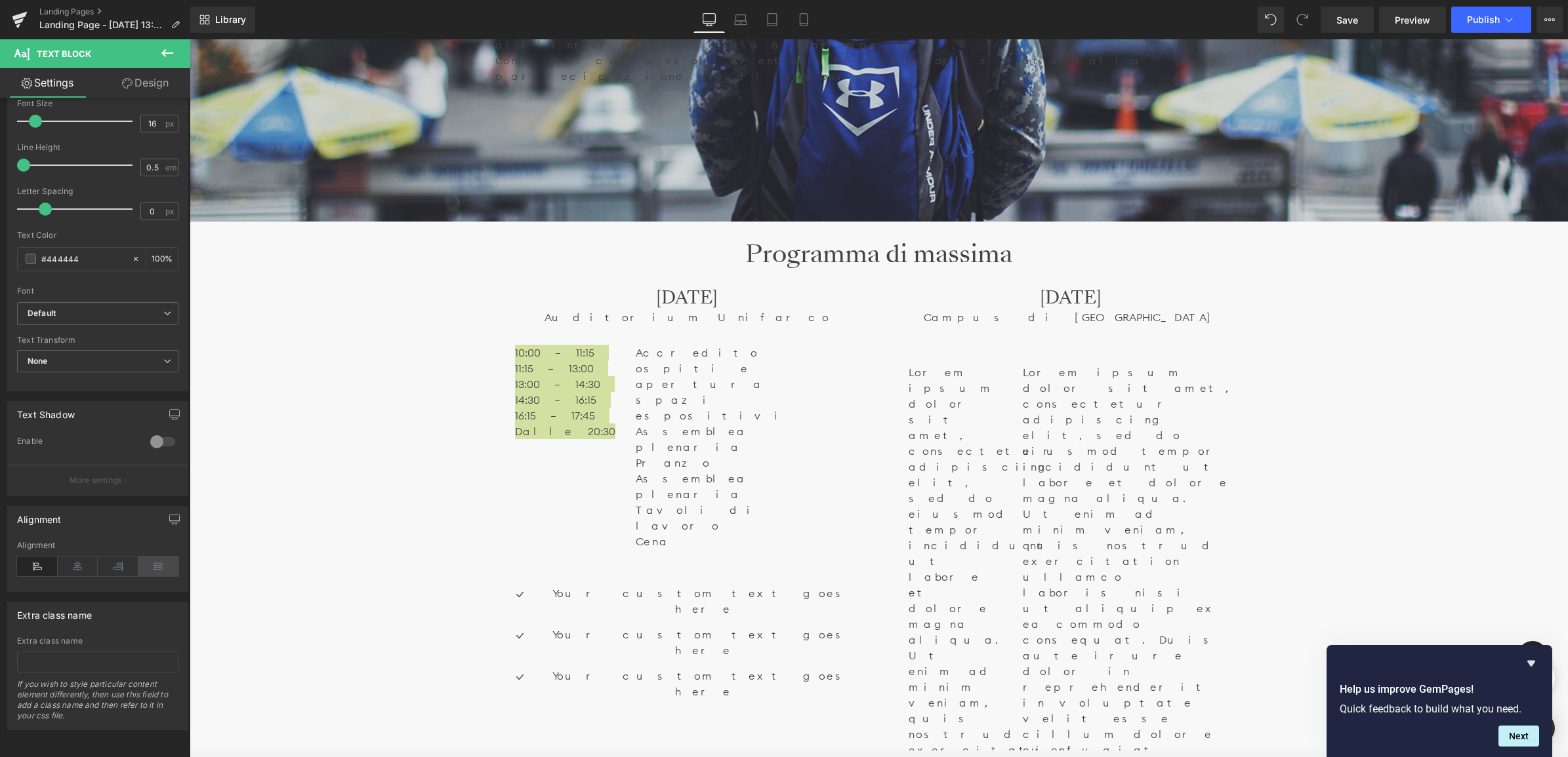
click at [158, 571] on icon at bounding box center [159, 566] width 40 height 20
click at [119, 568] on icon at bounding box center [117, 566] width 40 height 20
drag, startPoint x: 386, startPoint y: 575, endPoint x: 402, endPoint y: 575, distance: 16.0
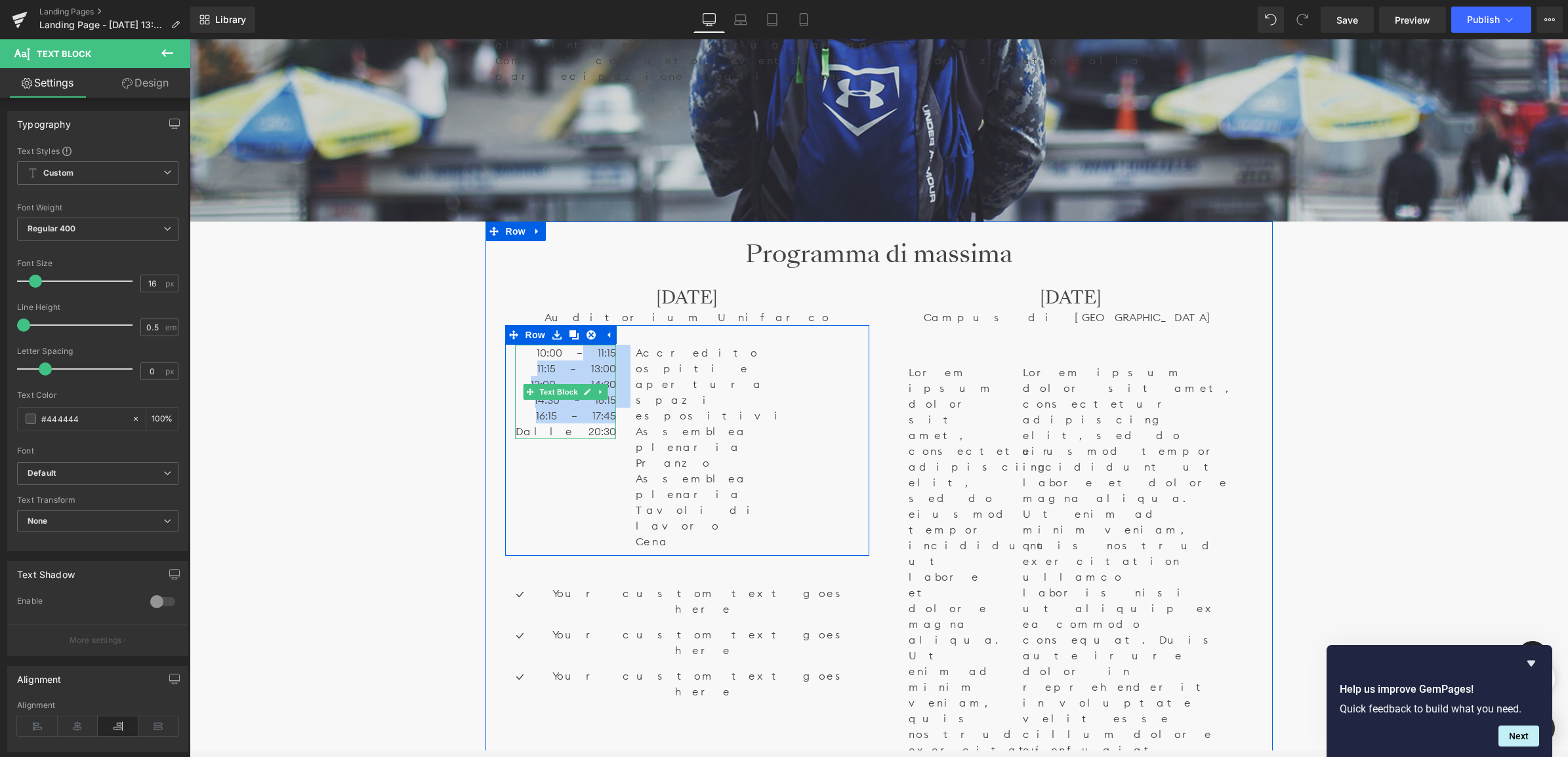
drag, startPoint x: 553, startPoint y: 352, endPoint x: 522, endPoint y: 326, distance: 40.5
click at [592, 345] on div "10:00 – 11:15 11:15 – 13:00 13:00 – 14:30 14:30 – 16:15 16:15 – 17:45 Dalle 20:…" at bounding box center [565, 392] width 101 height 95
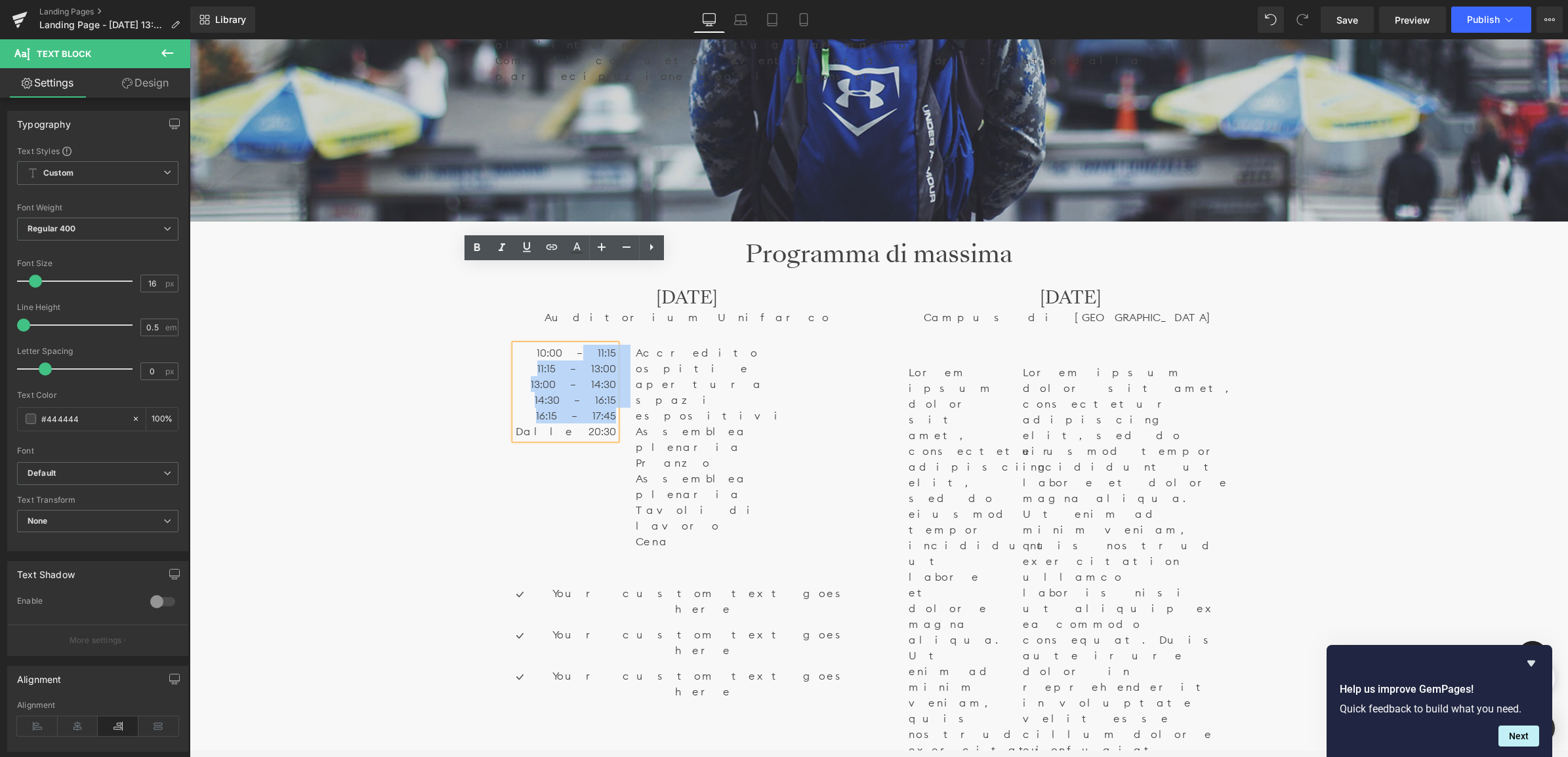
click at [533, 376] on p "13:00 – 14:30" at bounding box center [565, 384] width 101 height 16
drag, startPoint x: 554, startPoint y: 276, endPoint x: 616, endPoint y: 358, distance: 102.8
click at [616, 358] on div "10:00 – 11:15 11:15 – 13:00 13:00 – 14:30 14:30 – 16:15 16:15 – 17:45 Dalle 20:…" at bounding box center [565, 392] width 101 height 95
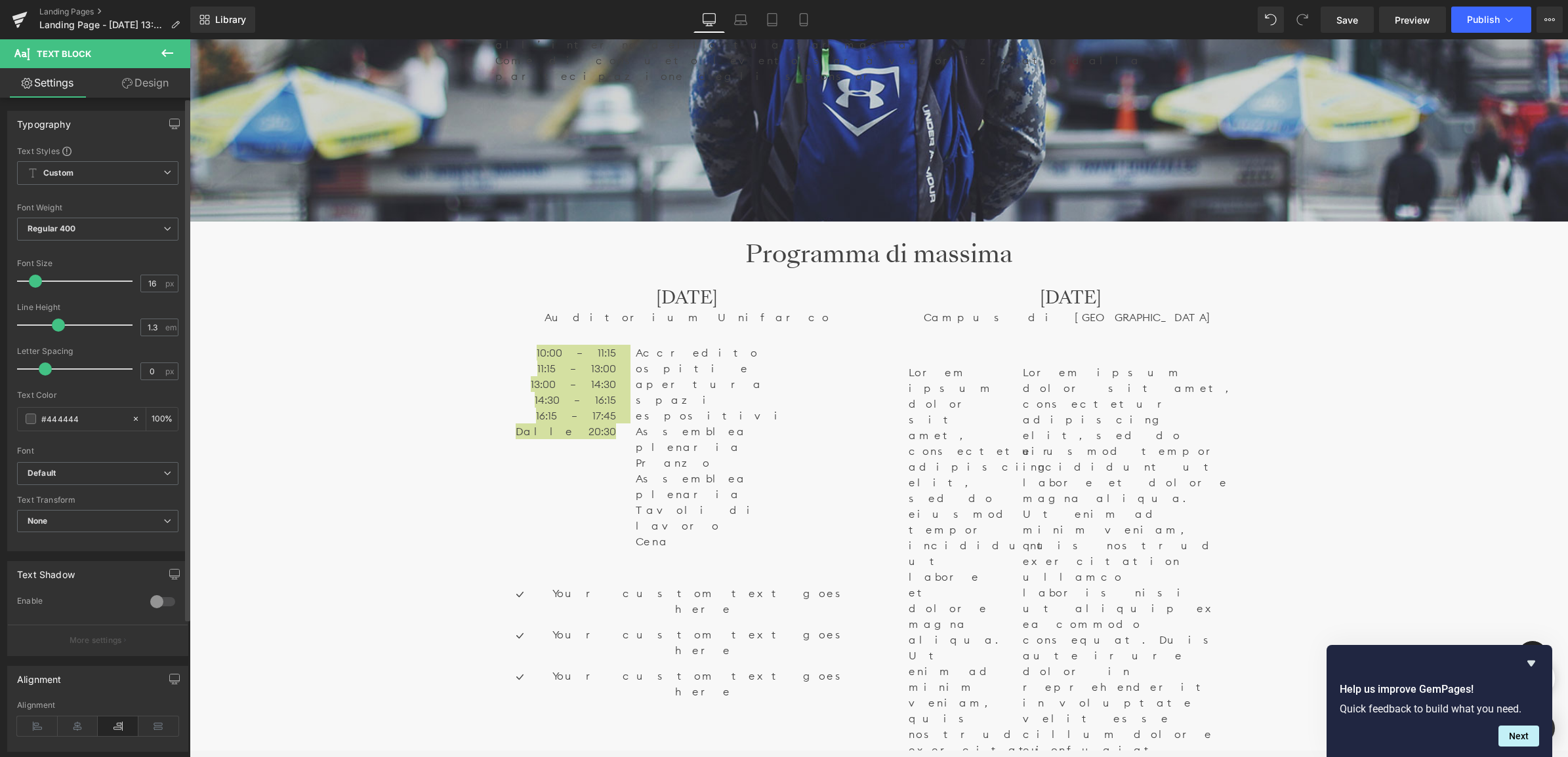
drag, startPoint x: 27, startPoint y: 322, endPoint x: 58, endPoint y: 325, distance: 31.1
click at [58, 325] on span at bounding box center [58, 325] width 13 height 13
click at [94, 322] on div at bounding box center [78, 325] width 109 height 27
click at [158, 320] on input "2.2" at bounding box center [152, 327] width 23 height 17
click at [551, 345] on div "10:00 – 11:15 11:15 – 13:00 13:00 – 14:30 14:30 – 16:15 16:15 – 17:45 Dalle 20:…" at bounding box center [565, 392] width 101 height 95
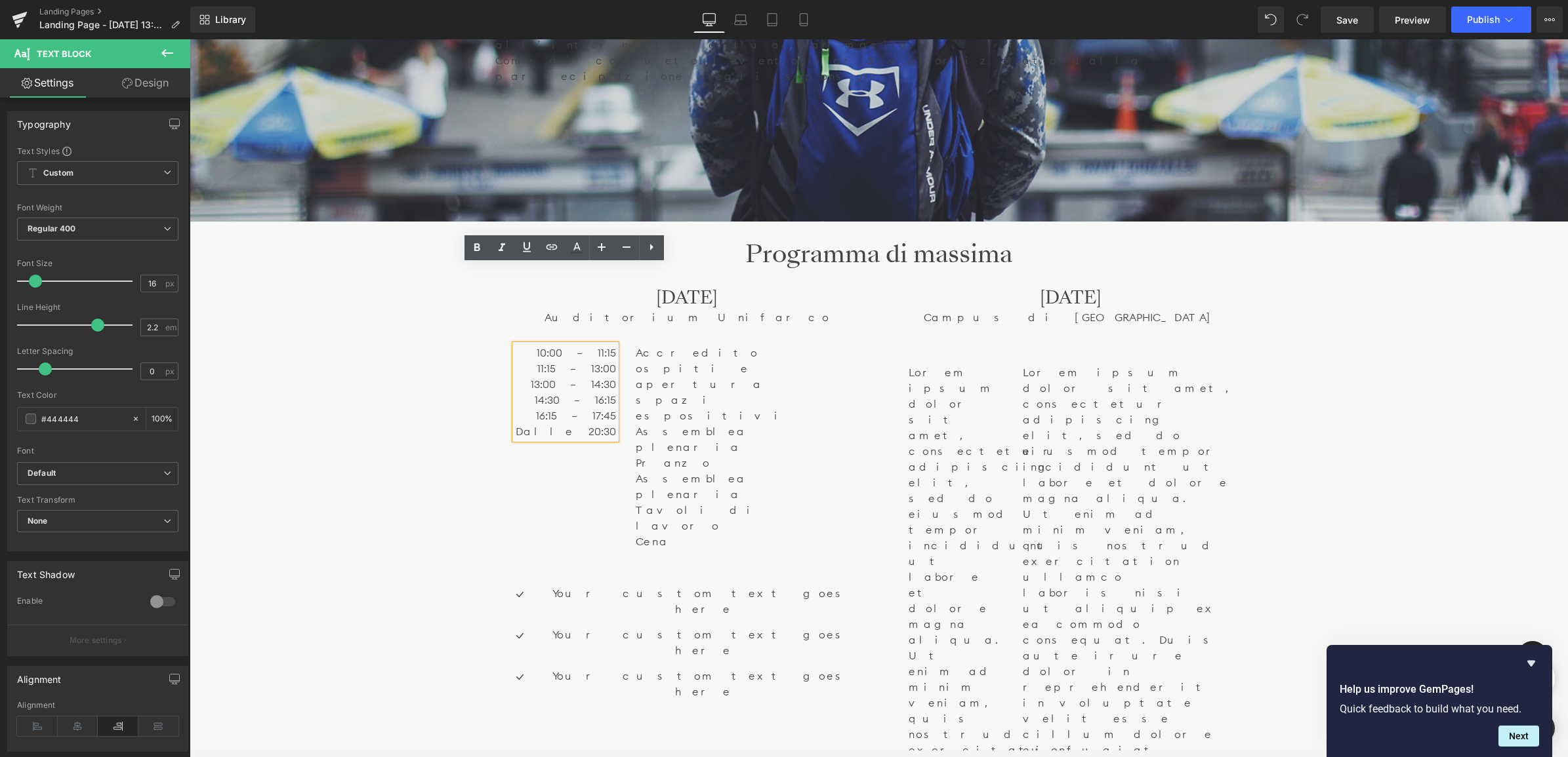
click at [574, 410] on span "16:15 – 17:45" at bounding box center [575, 415] width 80 height 13
drag, startPoint x: 556, startPoint y: 274, endPoint x: 613, endPoint y: 352, distance: 96.6
click at [613, 352] on div "10:00 – 11:15 11:15 – 13:00 13:00 – 14:30 14:30 – 16:15 16:15 – 17:45 Dalle 20:…" at bounding box center [565, 392] width 101 height 95
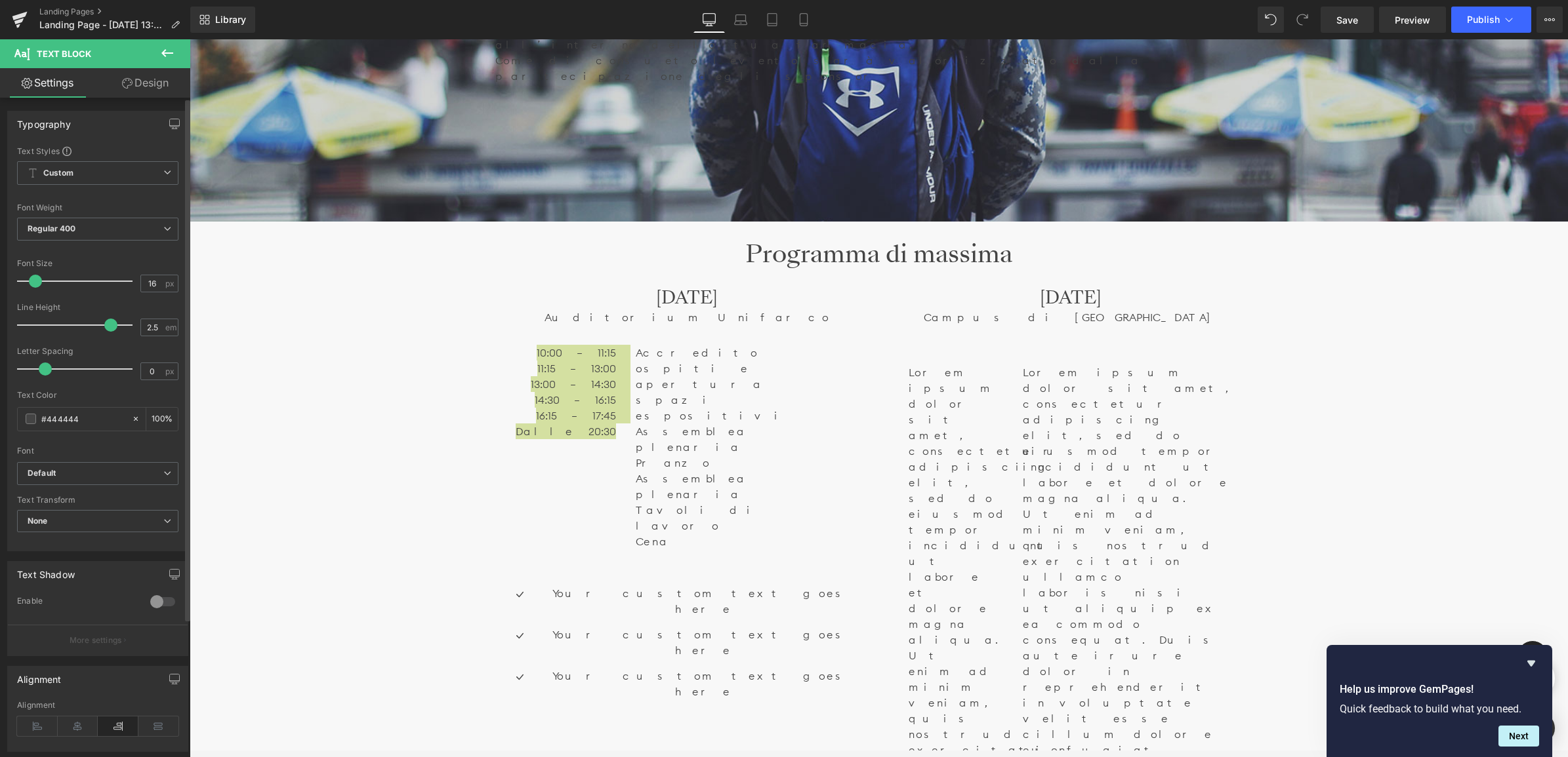
drag, startPoint x: 98, startPoint y: 326, endPoint x: 110, endPoint y: 330, distance: 12.6
click at [110, 330] on span at bounding box center [110, 325] width 13 height 13
drag, startPoint x: 112, startPoint y: 322, endPoint x: 122, endPoint y: 325, distance: 10.4
click at [117, 325] on span at bounding box center [110, 325] width 13 height 13
click at [122, 325] on div at bounding box center [78, 325] width 109 height 27
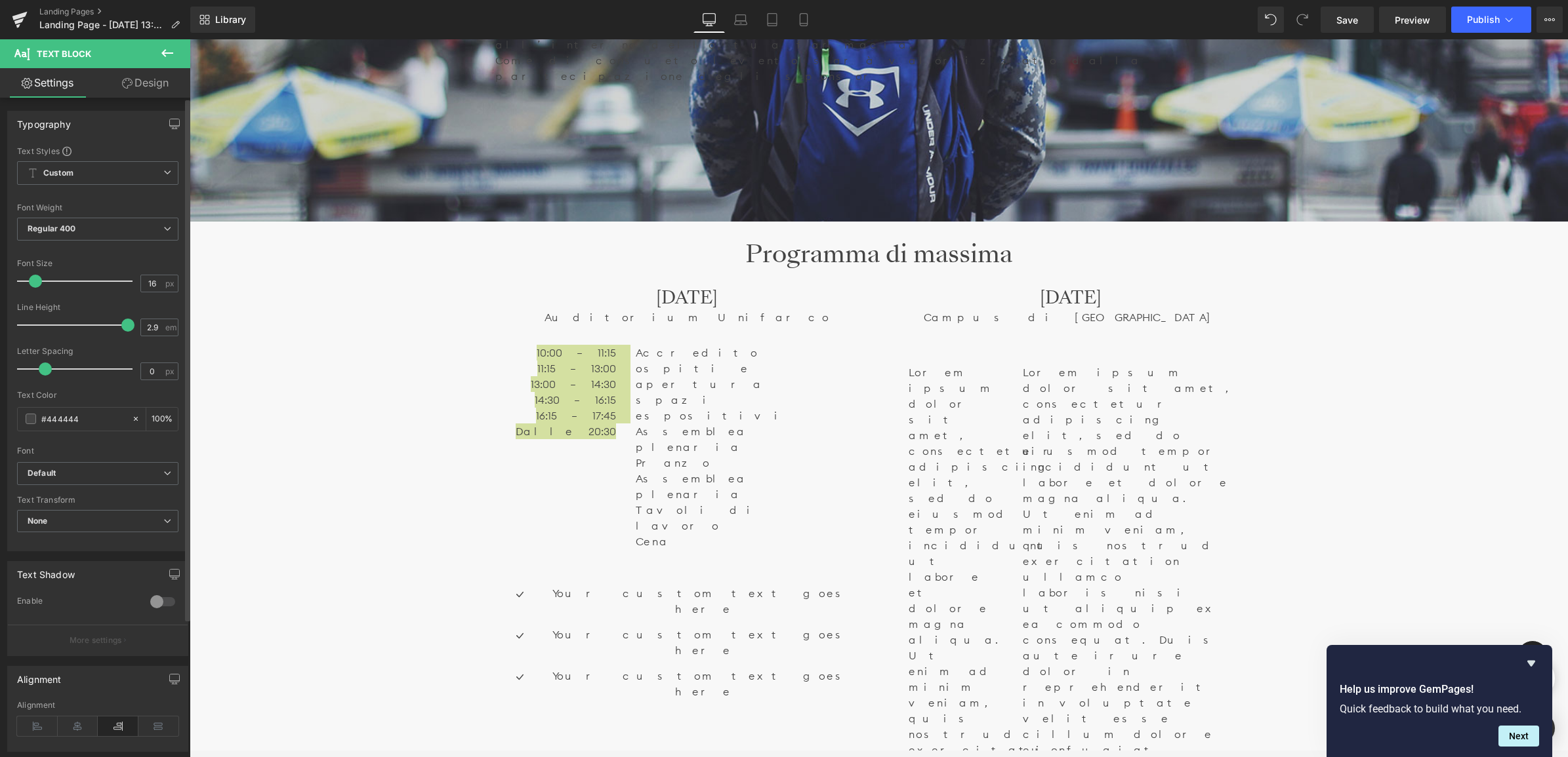
click at [122, 325] on span at bounding box center [127, 325] width 13 height 13
type input "3"
drag, startPoint x: 128, startPoint y: 327, endPoint x: 163, endPoint y: 329, distance: 35.1
click at [163, 329] on div "Line Height 3 em" at bounding box center [98, 325] width 162 height 44
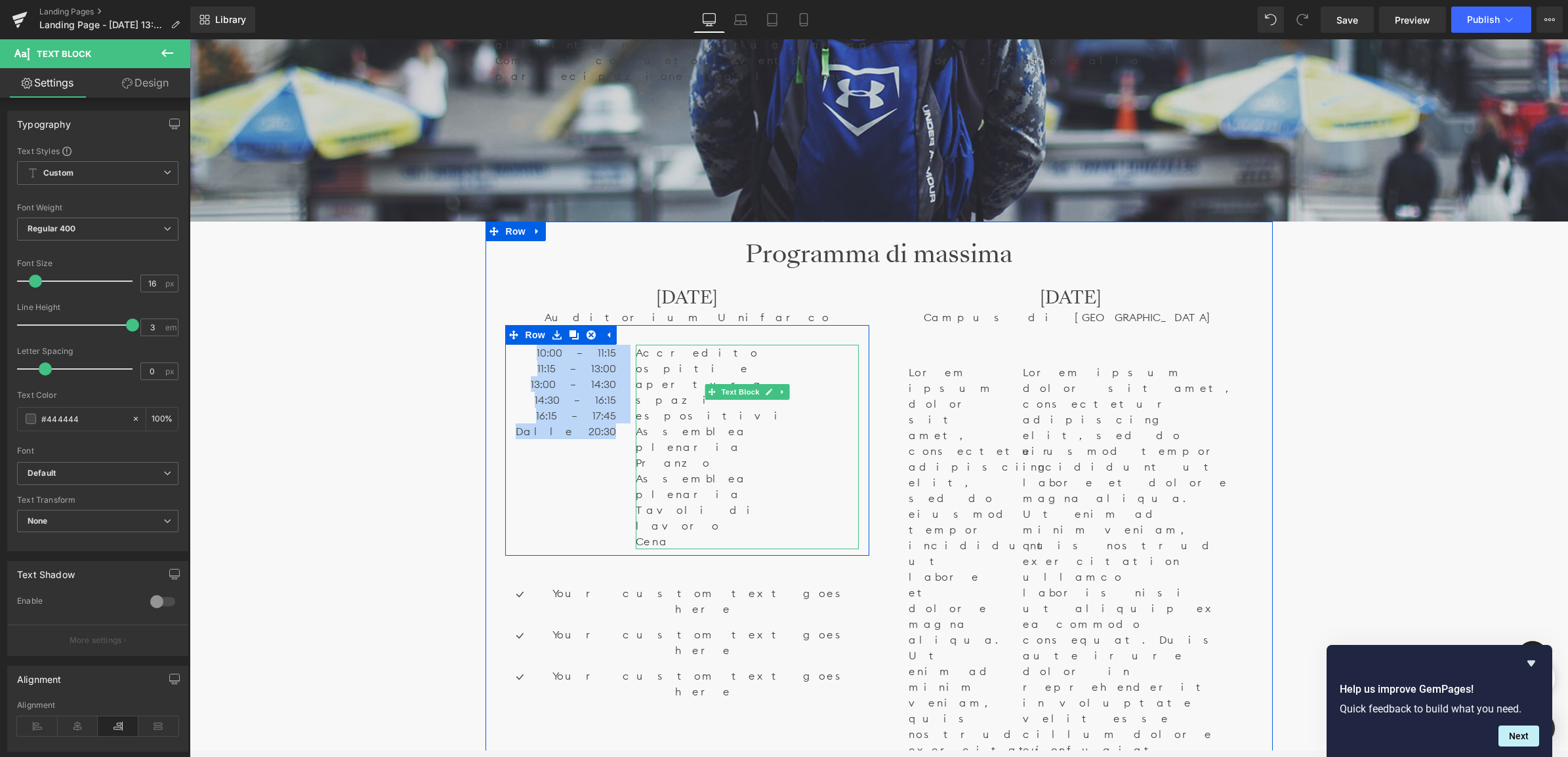
click at [700, 471] on p "Assemblea plenaria" at bounding box center [747, 486] width 223 height 32
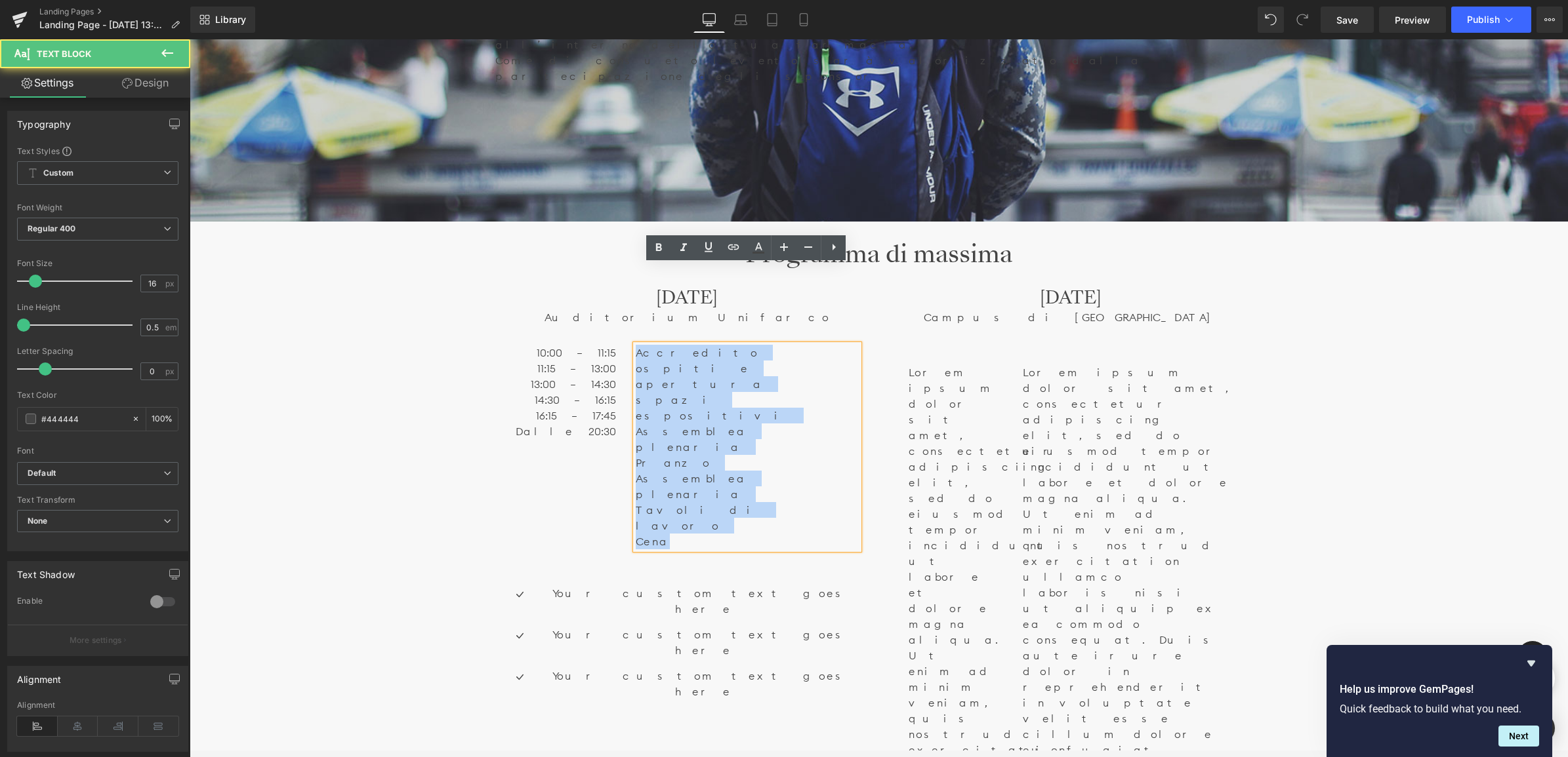
drag, startPoint x: 690, startPoint y: 345, endPoint x: 621, endPoint y: 266, distance: 104.9
click at [621, 325] on div "10:00 – 11:15 11:15 – 13:00 13:00 – 14:30 14:30 – 16:15 16:15 – 17:45 Dalle 20:…" at bounding box center [687, 440] width 364 height 230
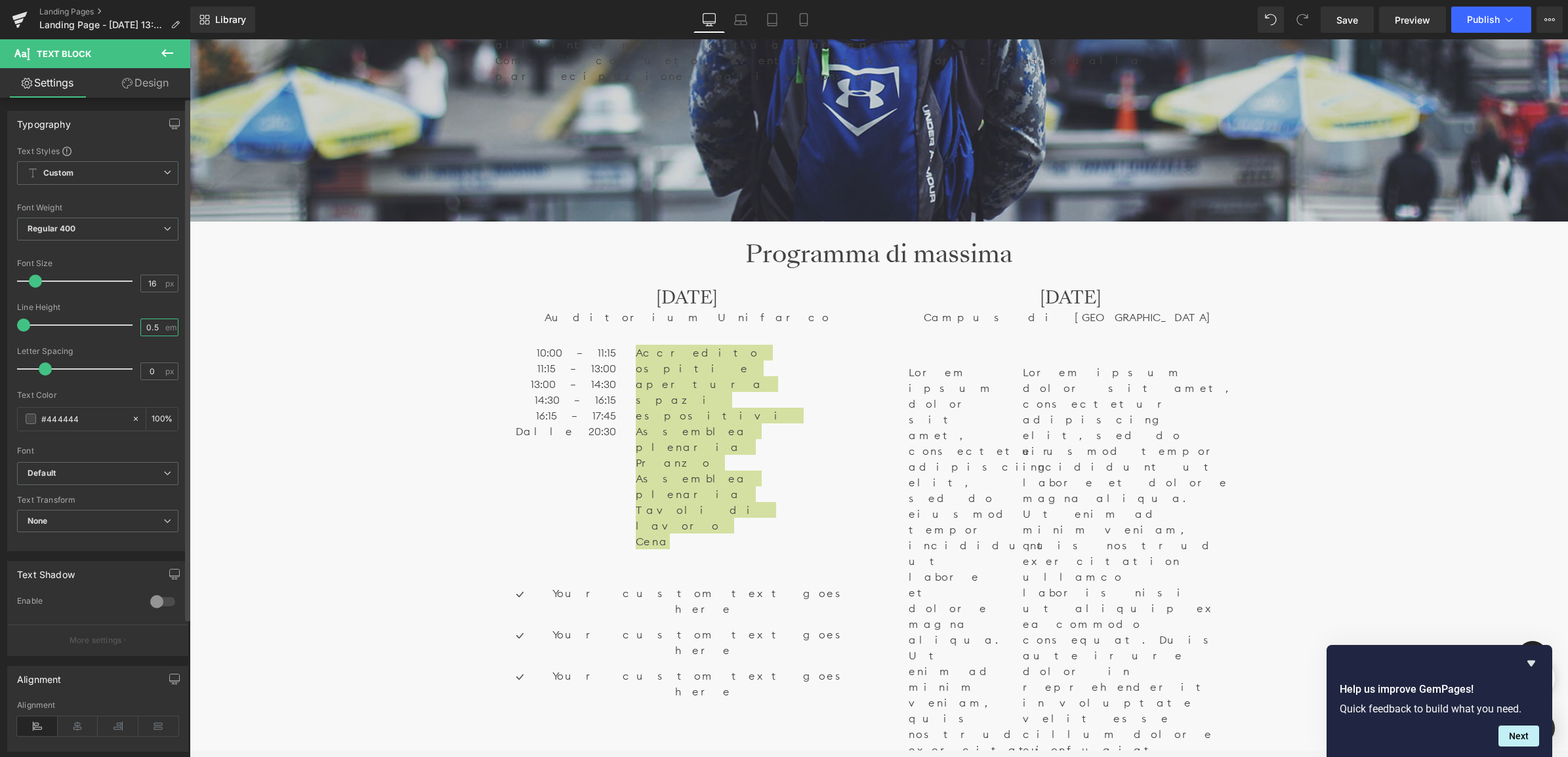
click at [146, 323] on input "0.5" at bounding box center [152, 327] width 23 height 17
drag, startPoint x: 160, startPoint y: 319, endPoint x: 138, endPoint y: 320, distance: 22.0
click at [141, 320] on div "0.5 em" at bounding box center [160, 328] width 38 height 18
click at [143, 320] on input "0.5" at bounding box center [152, 327] width 23 height 17
click at [161, 329] on div "0.5 em" at bounding box center [160, 328] width 38 height 18
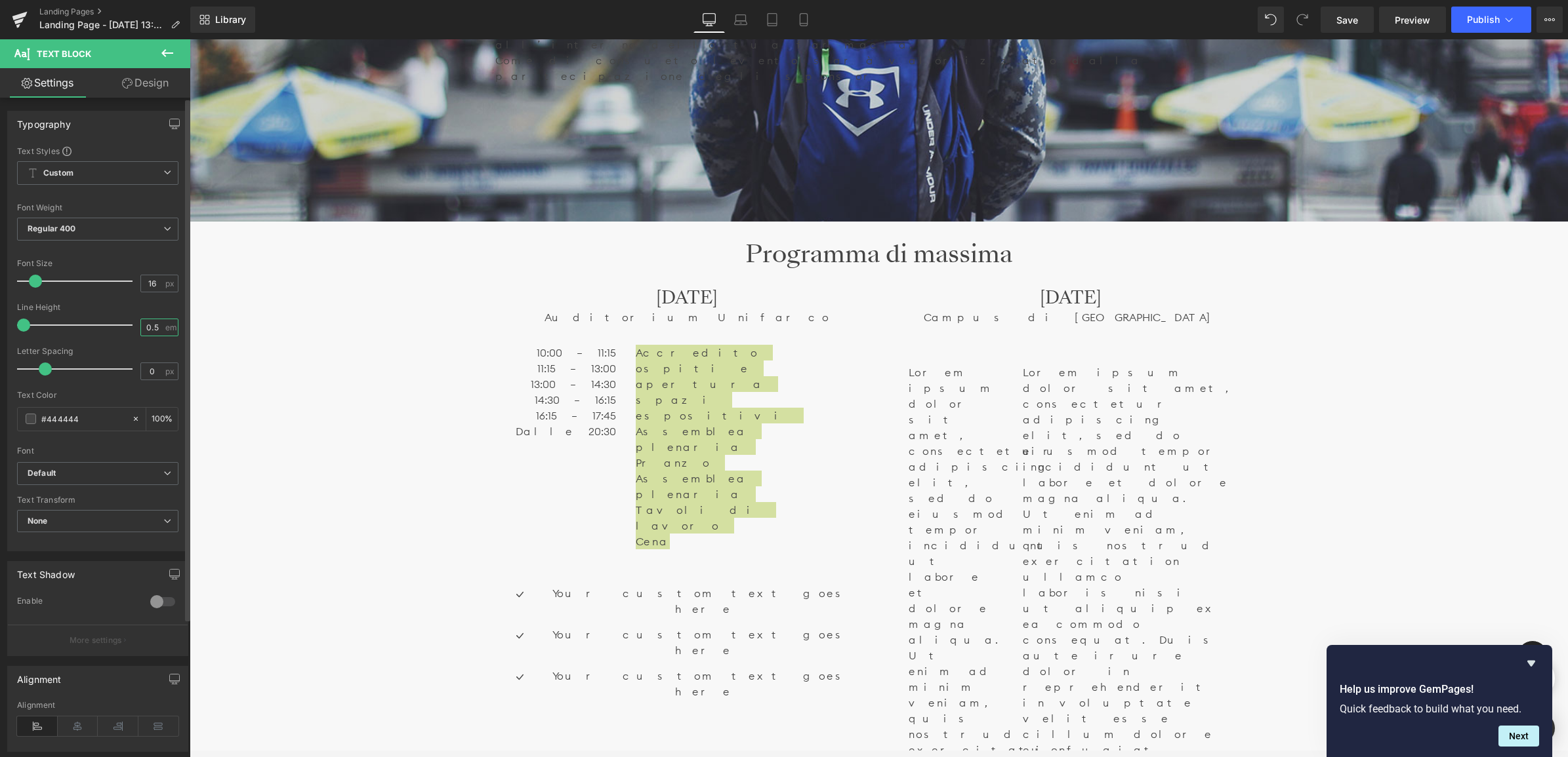
click at [155, 330] on input "0.5" at bounding box center [152, 327] width 23 height 17
click at [155, 329] on input "0.5" at bounding box center [152, 327] width 23 height 17
click at [158, 329] on input "0.5" at bounding box center [152, 327] width 23 height 17
drag, startPoint x: 158, startPoint y: 329, endPoint x: 119, endPoint y: 331, distance: 39.1
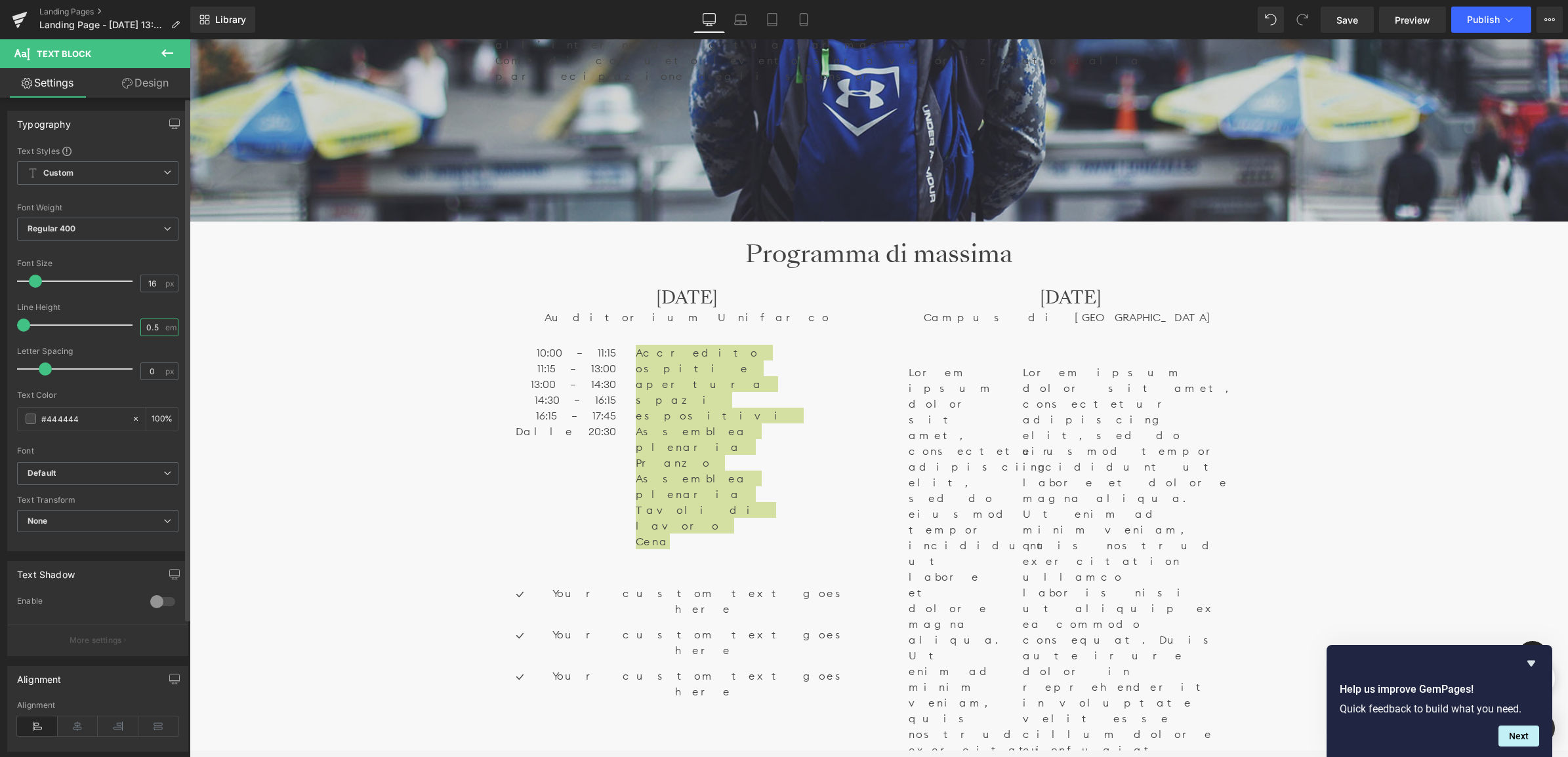
click at [119, 331] on div "Line Height 0.5 em" at bounding box center [98, 325] width 162 height 44
type input "3"
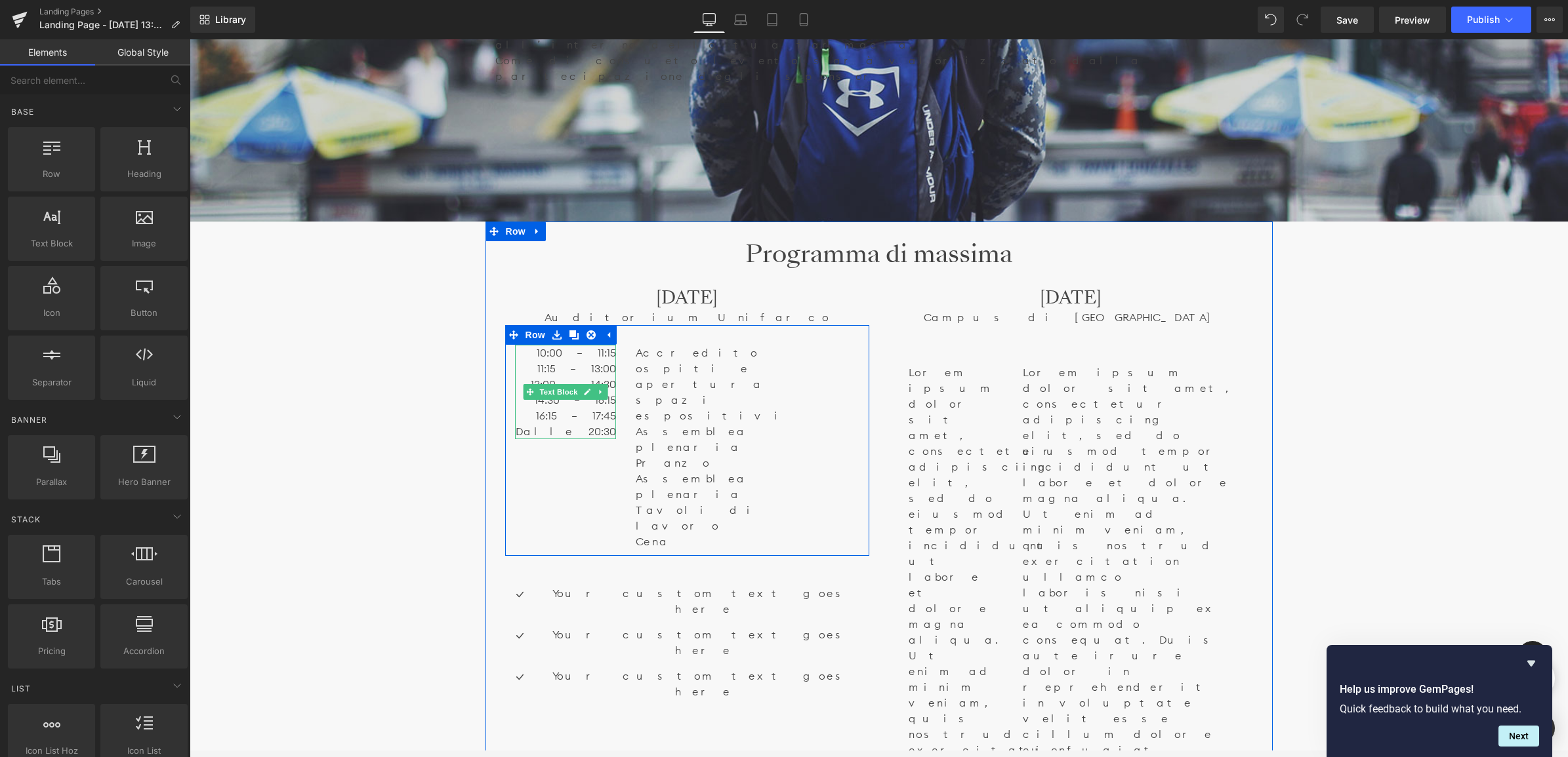
drag, startPoint x: 584, startPoint y: 351, endPoint x: 604, endPoint y: 360, distance: 21.9
click at [584, 425] on span "Dalle 20:30" at bounding box center [565, 431] width 100 height 13
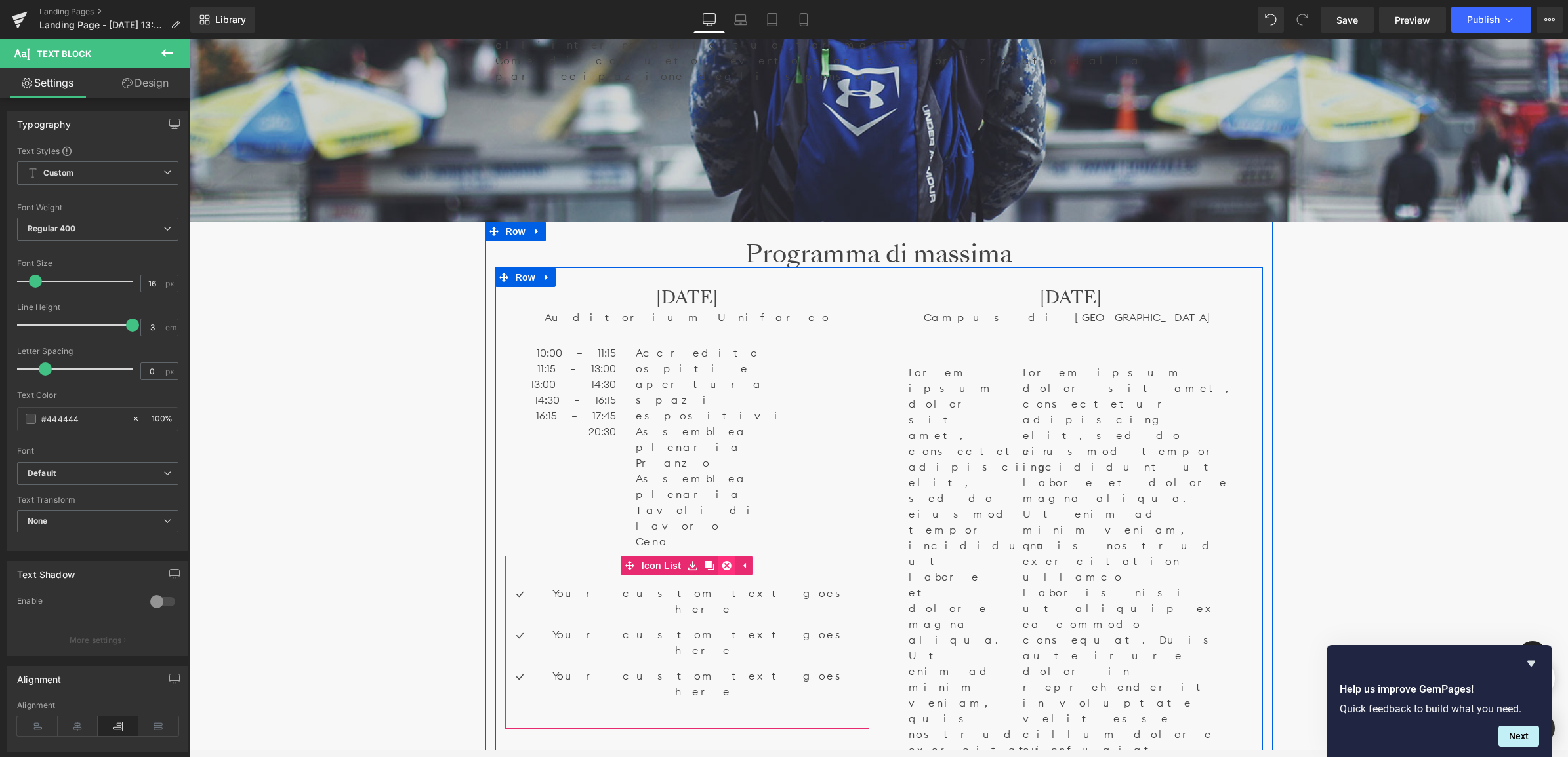
click at [723, 560] on icon at bounding box center [726, 565] width 9 height 10
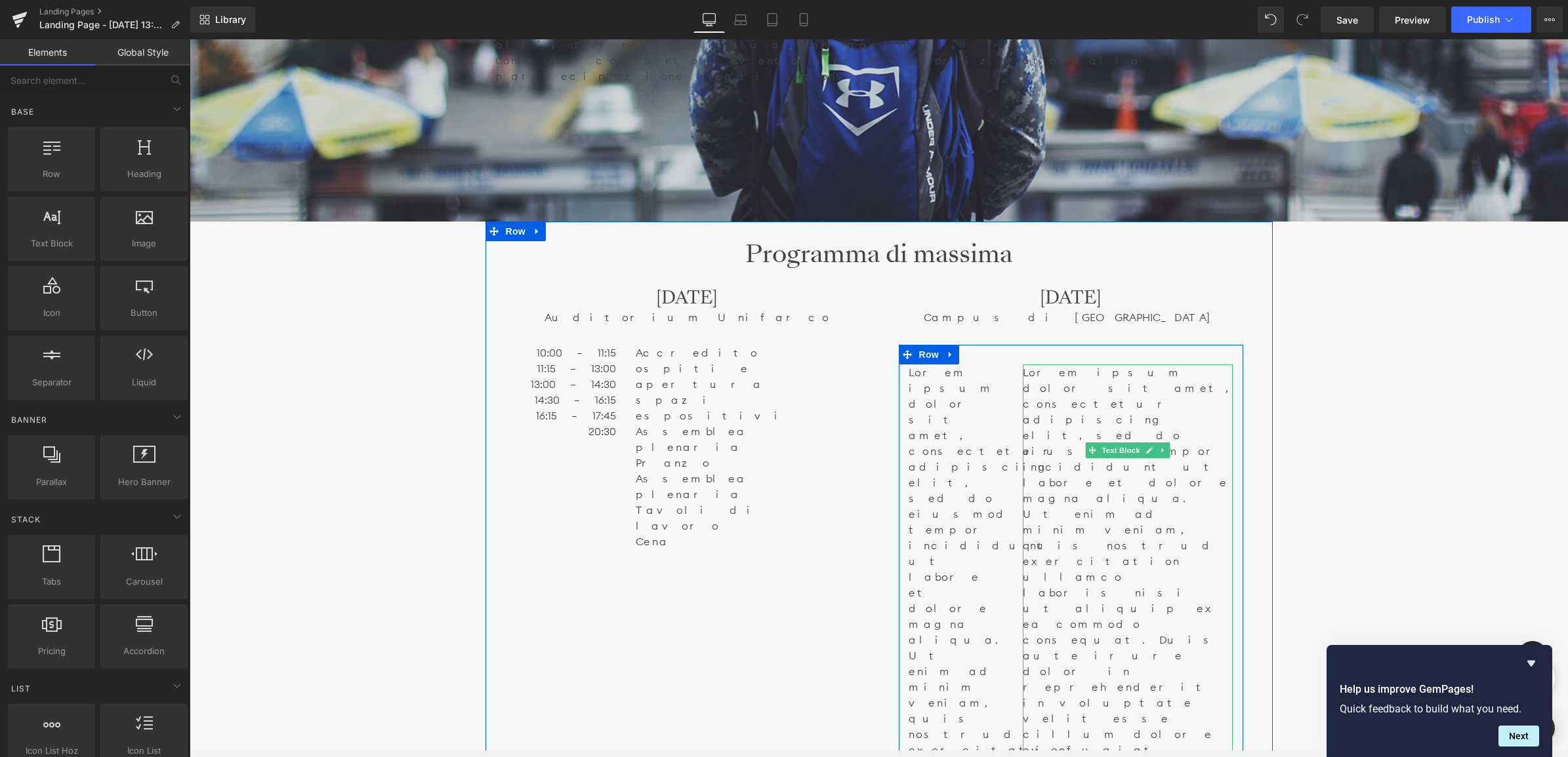
click at [1200, 450] on p "Lorem ipsum dolor sit amet, consectetur adipiscing elit, sed do eiusmod tempor …" at bounding box center [1127, 647] width 210 height 566
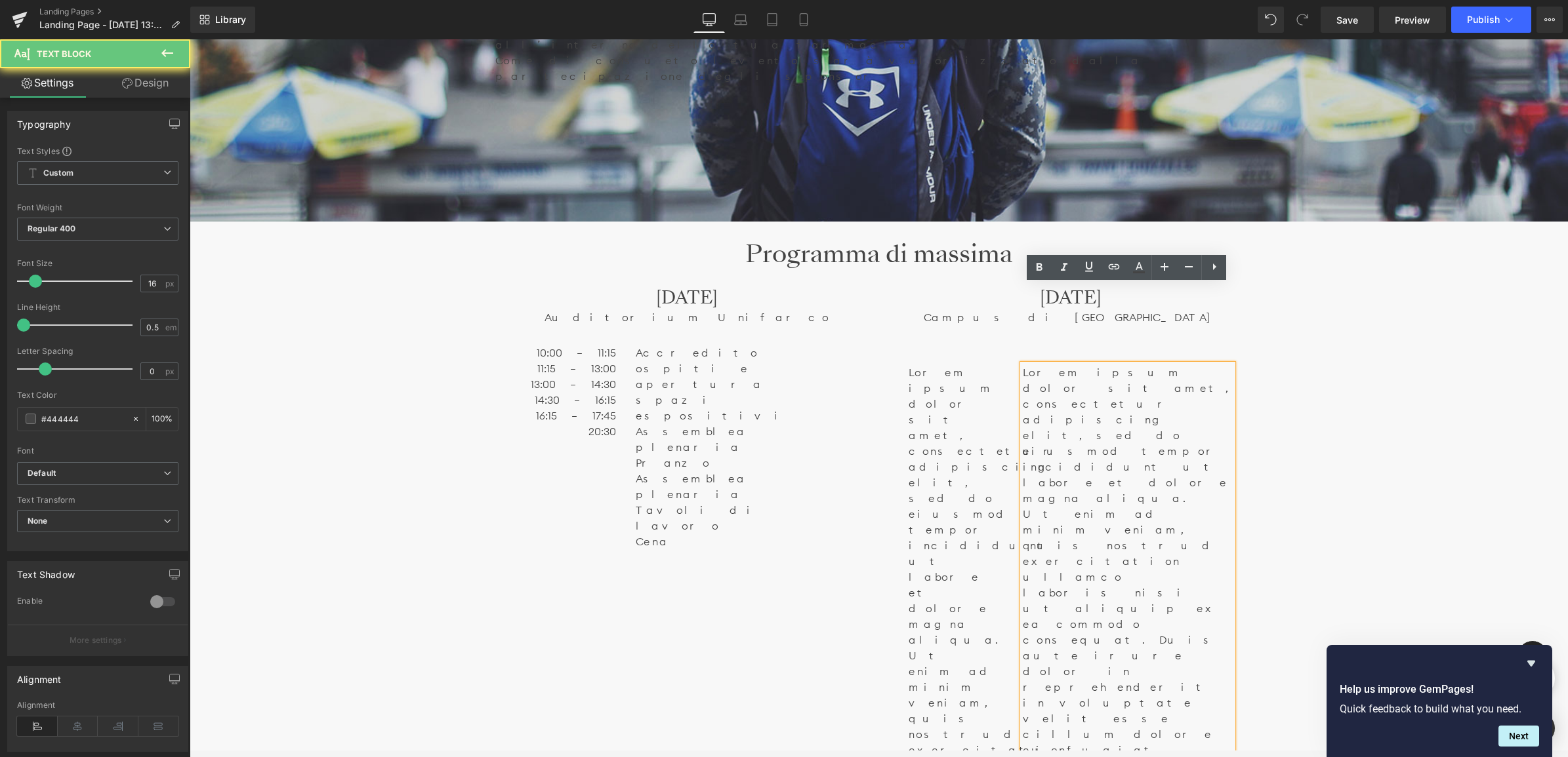
click at [1200, 450] on p "Lorem ipsum dolor sit amet, consectetur adipiscing elit, sed do eiusmod tempor …" at bounding box center [1127, 647] width 210 height 566
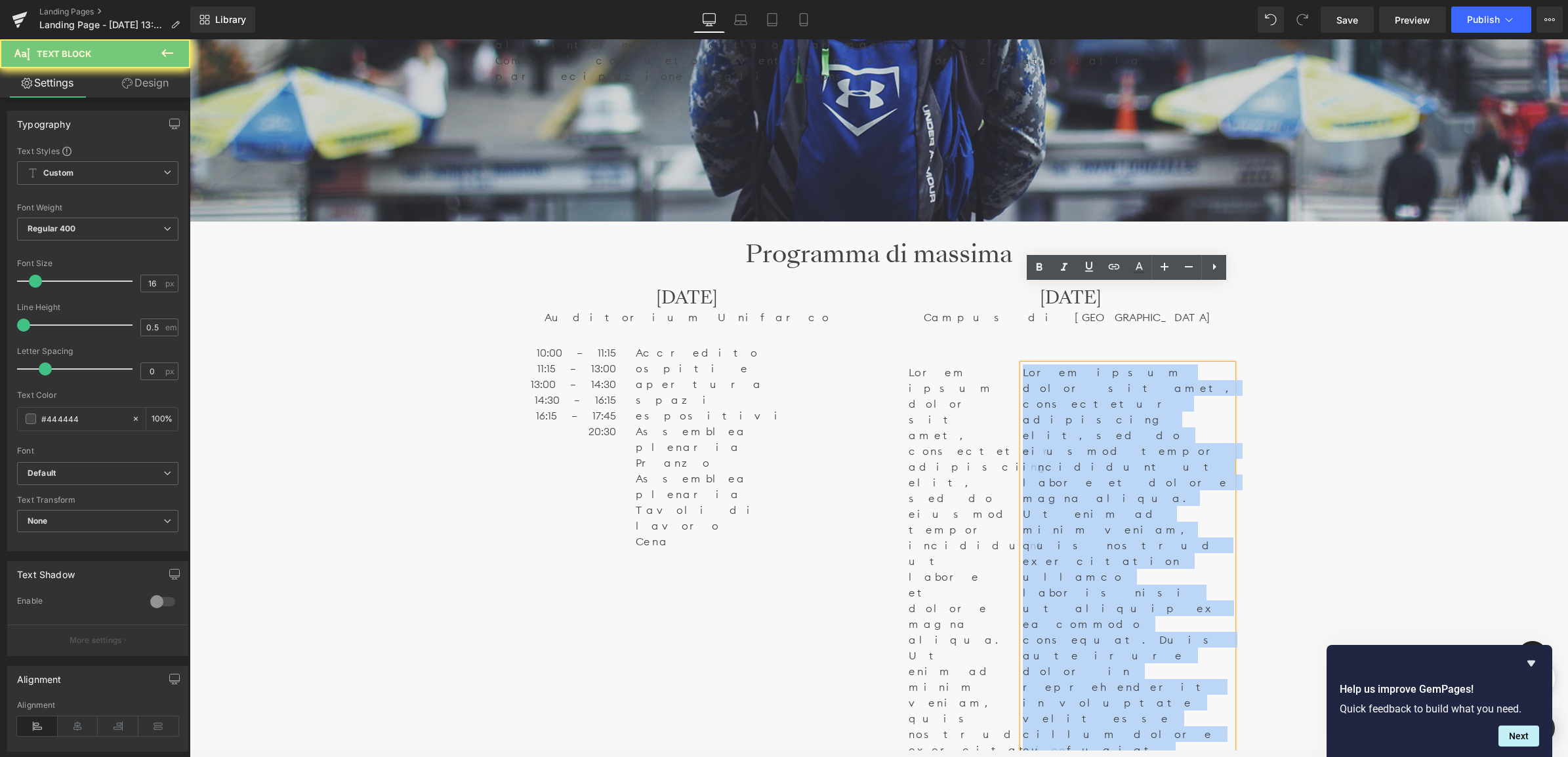
click at [1199, 450] on p "Lorem ipsum dolor sit amet, consectetur adipiscing elit, sed do eiusmod tempor …" at bounding box center [1127, 647] width 210 height 566
paste div
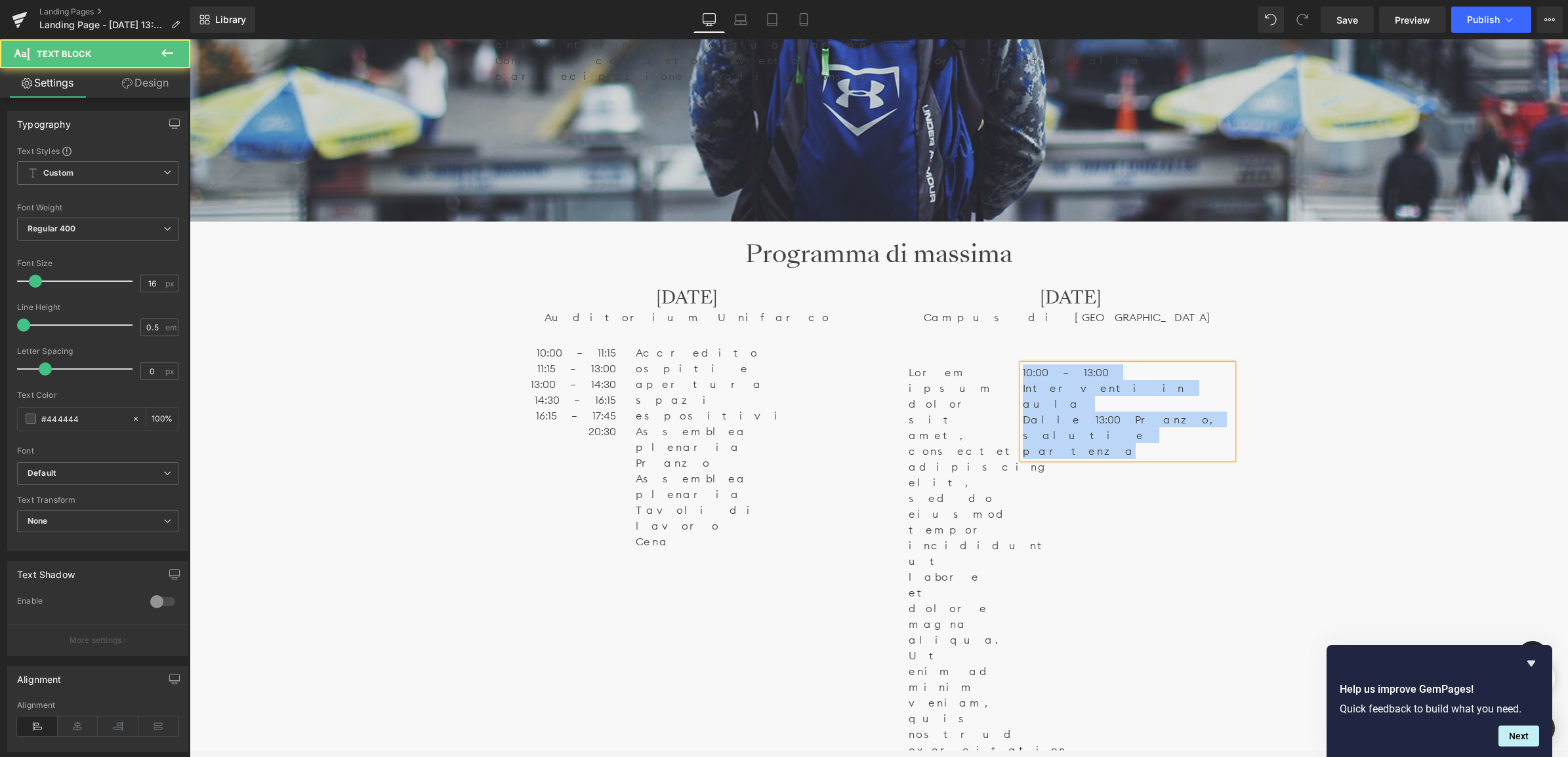
drag, startPoint x: 1209, startPoint y: 303, endPoint x: 1026, endPoint y: 274, distance: 185.3
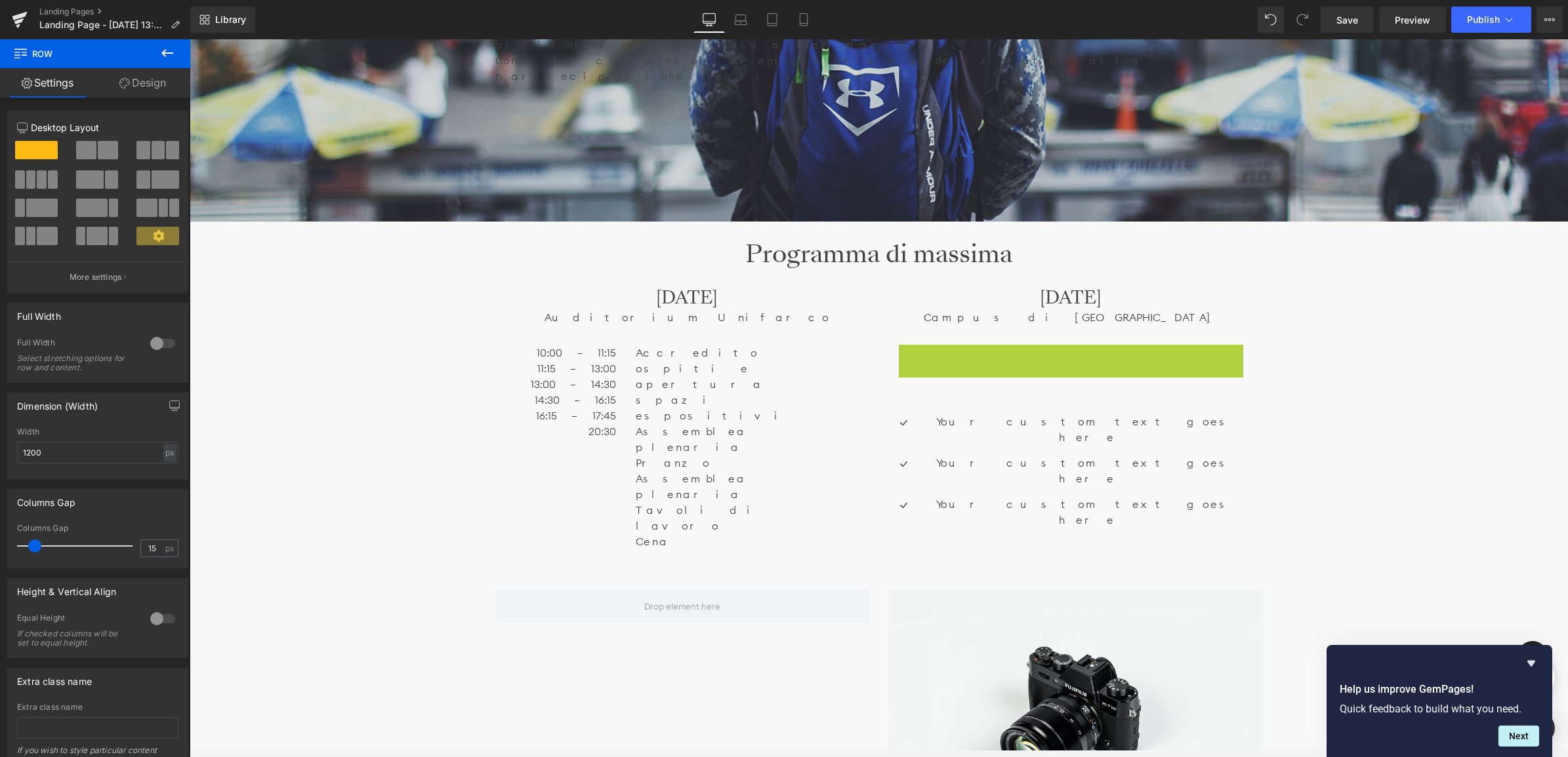
scroll to position [6329, 1375]
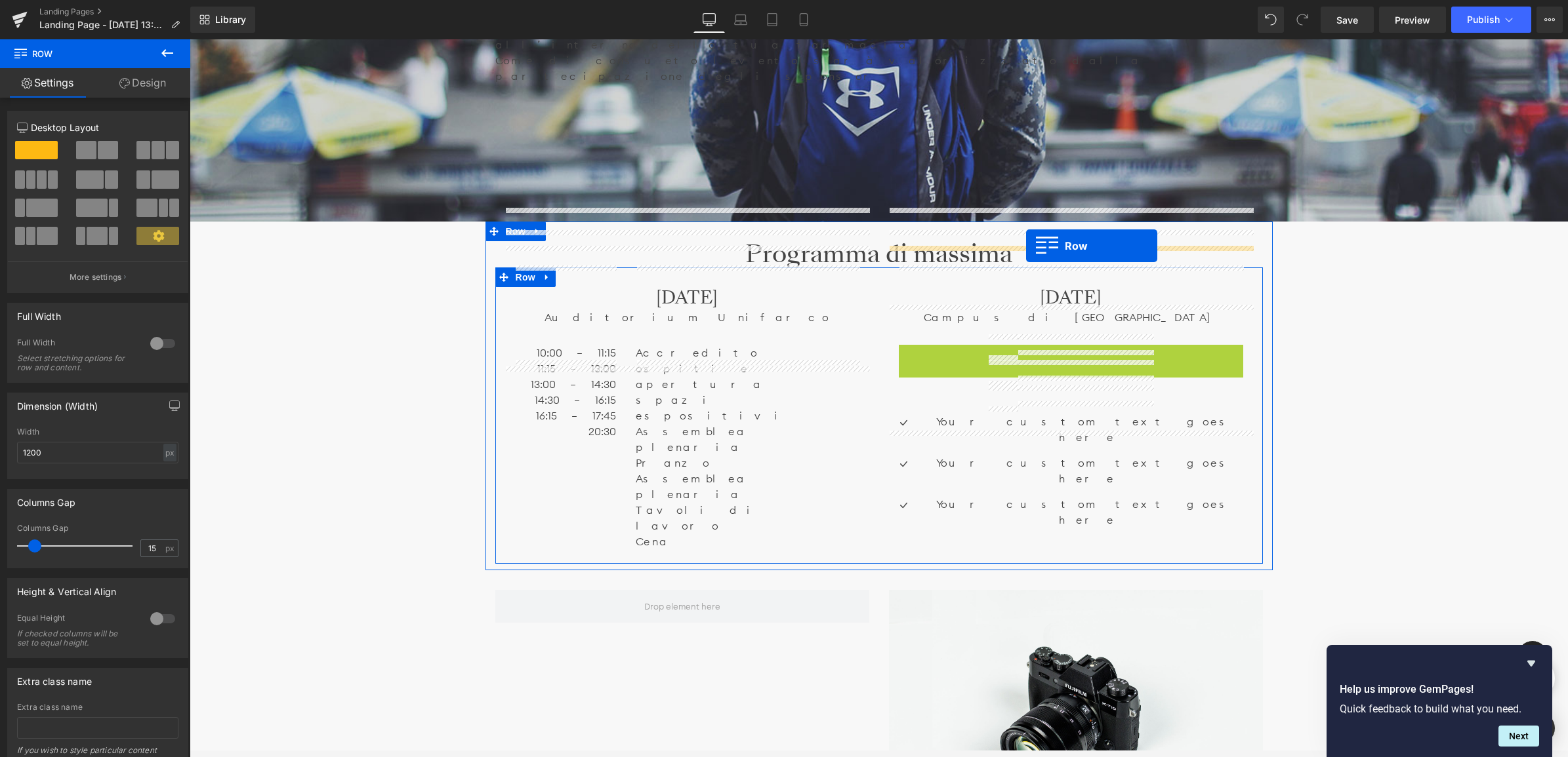
drag, startPoint x: 906, startPoint y: 274, endPoint x: 1026, endPoint y: 246, distance: 123.2
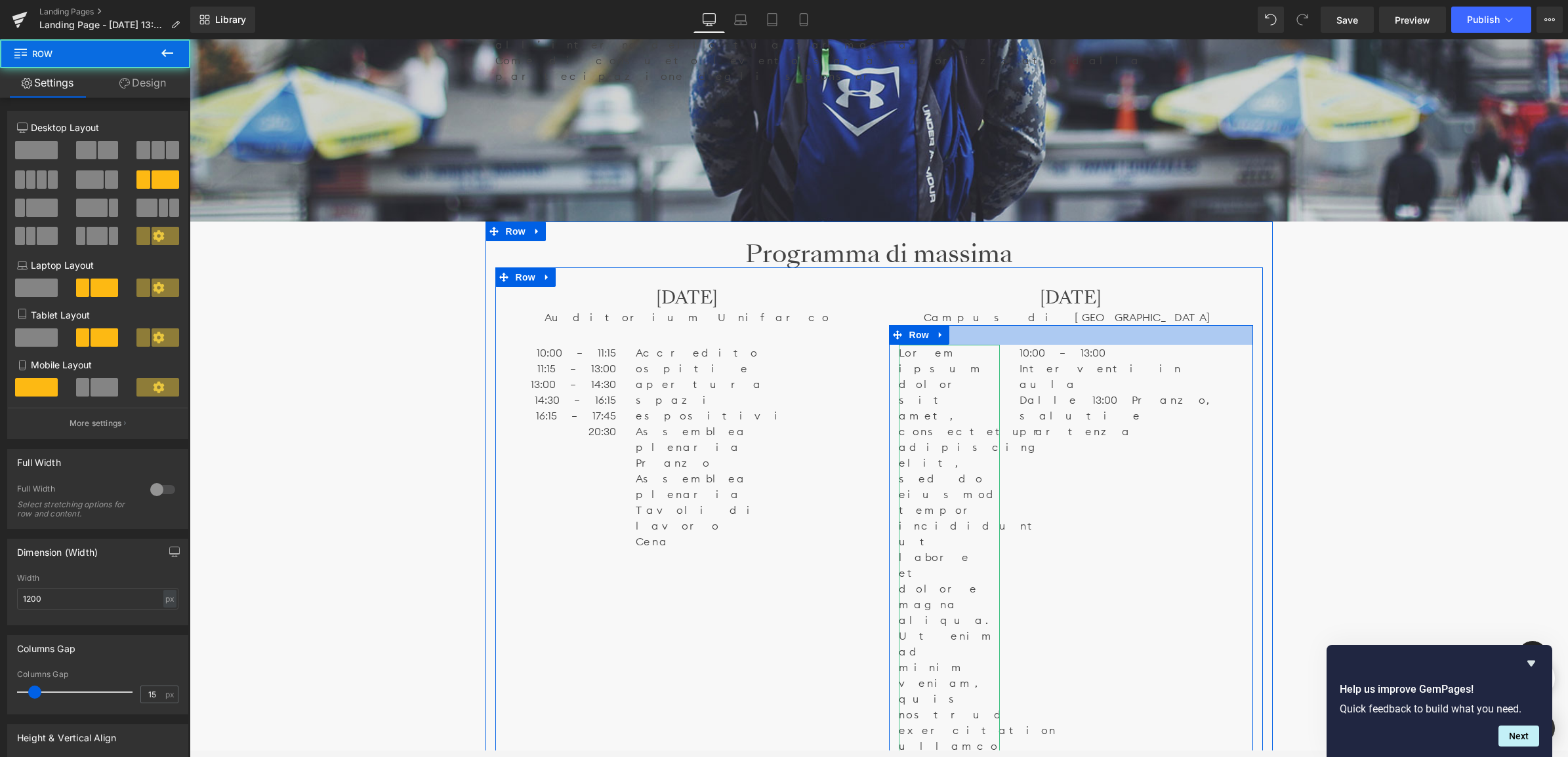
scroll to position [6749, 1375]
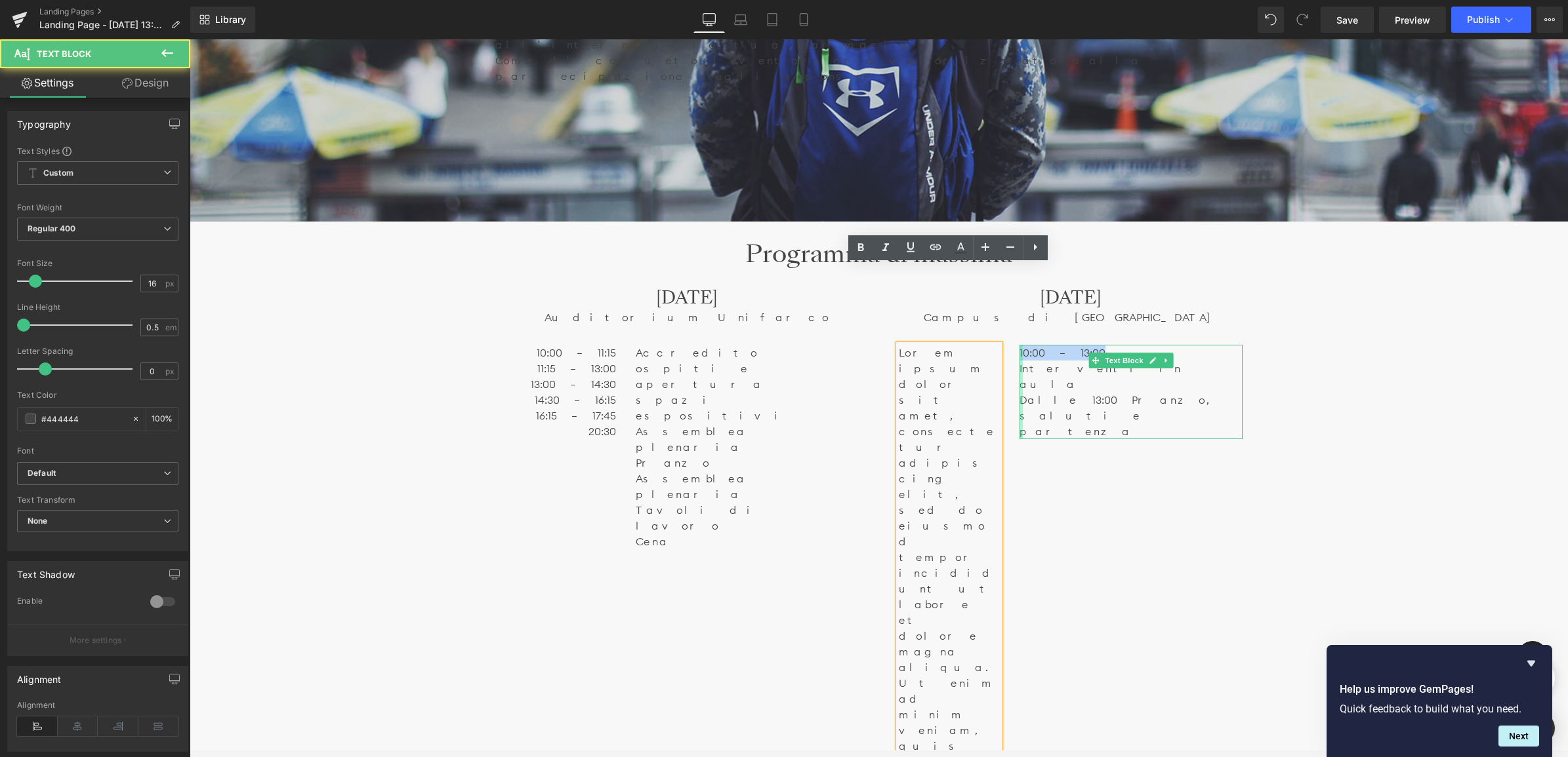
drag, startPoint x: 1078, startPoint y: 273, endPoint x: 1018, endPoint y: 274, distance: 60.0
click at [1019, 345] on div "10:00 – 13:00 Interventi in [GEOGRAPHIC_DATA] 13:00 Pranzo, saluti e partenza …" at bounding box center [1131, 392] width 223 height 95
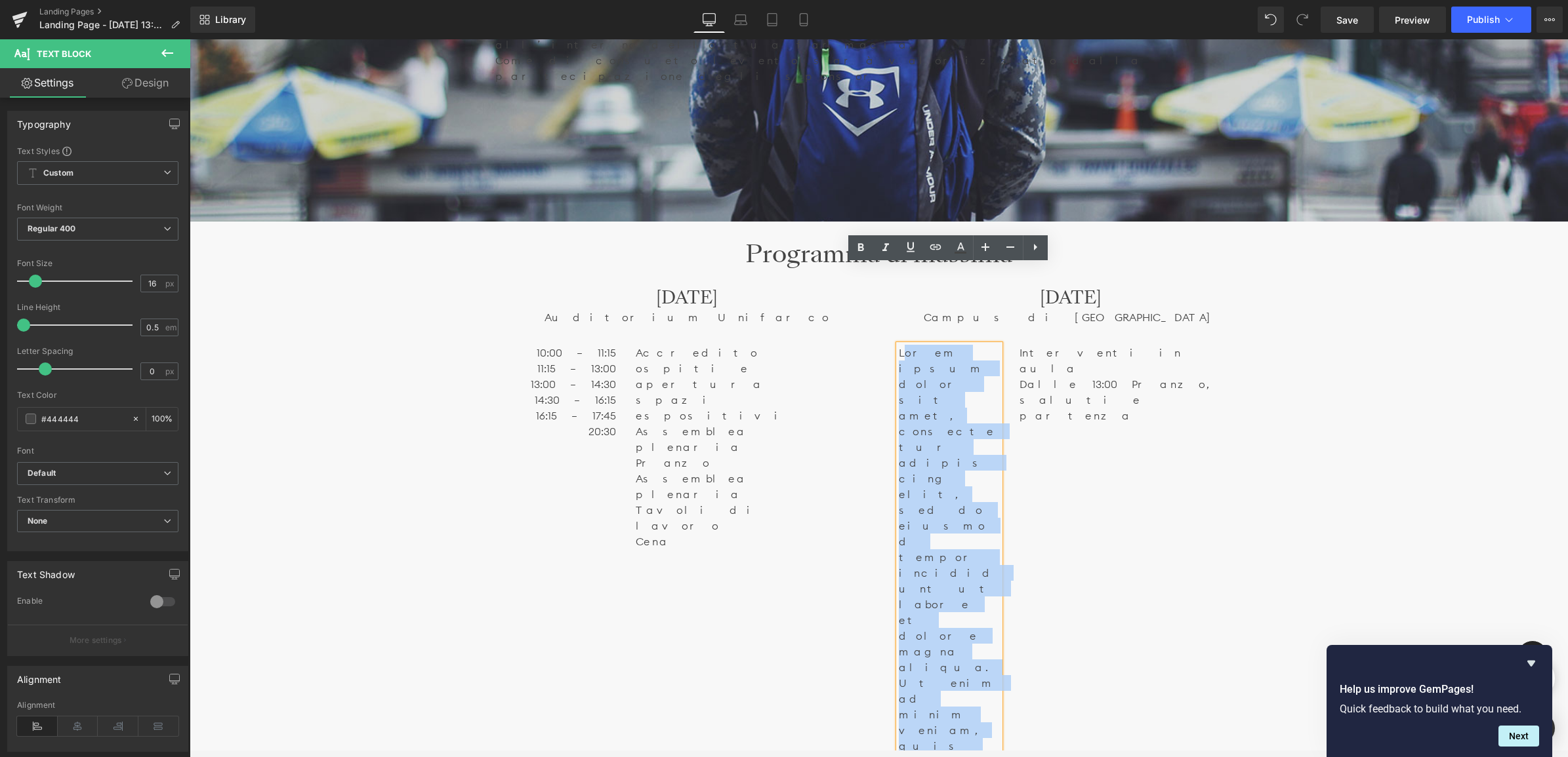
drag, startPoint x: 975, startPoint y: 654, endPoint x: 900, endPoint y: 276, distance: 385.4
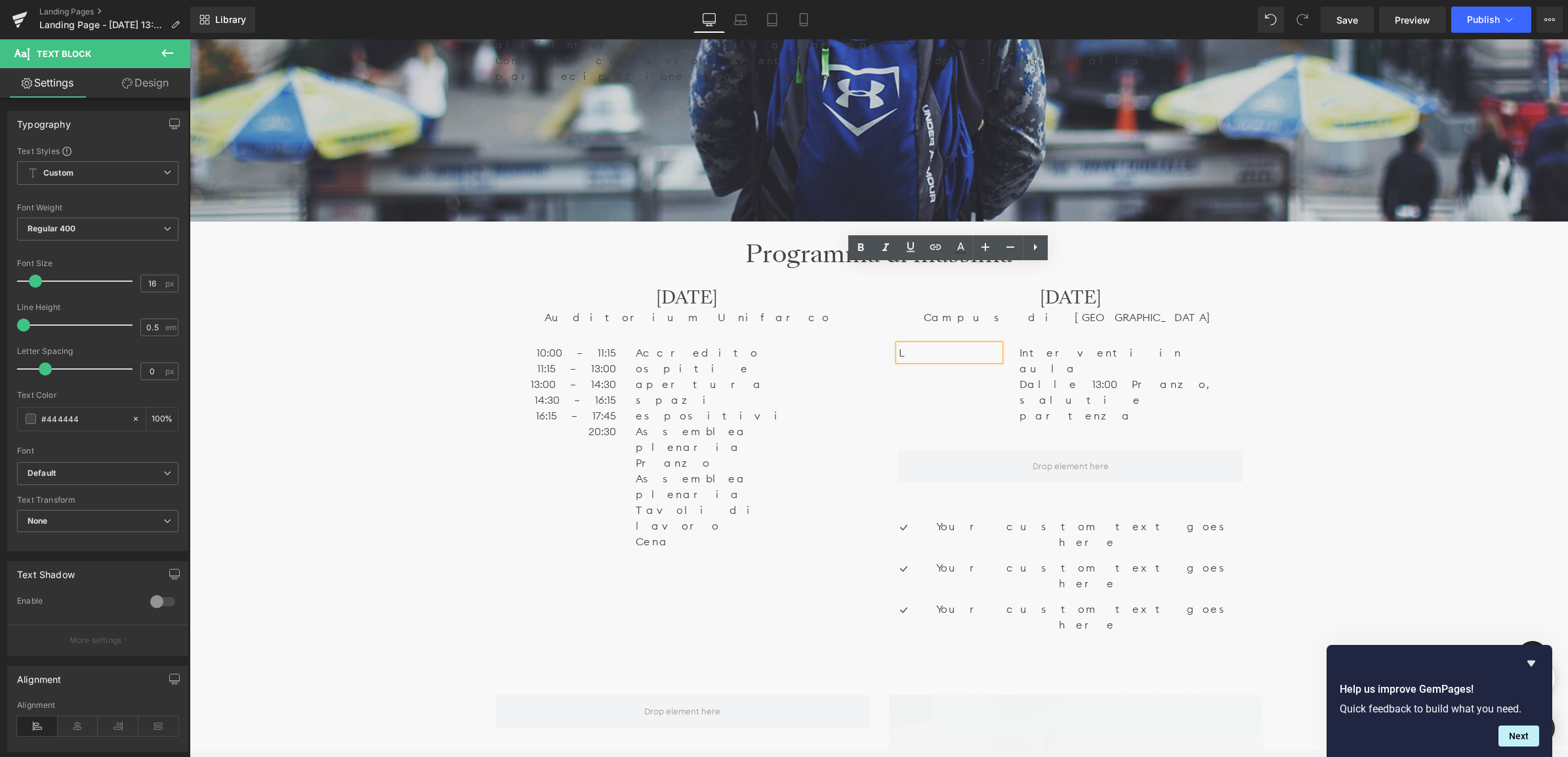
scroll to position [7, 7]
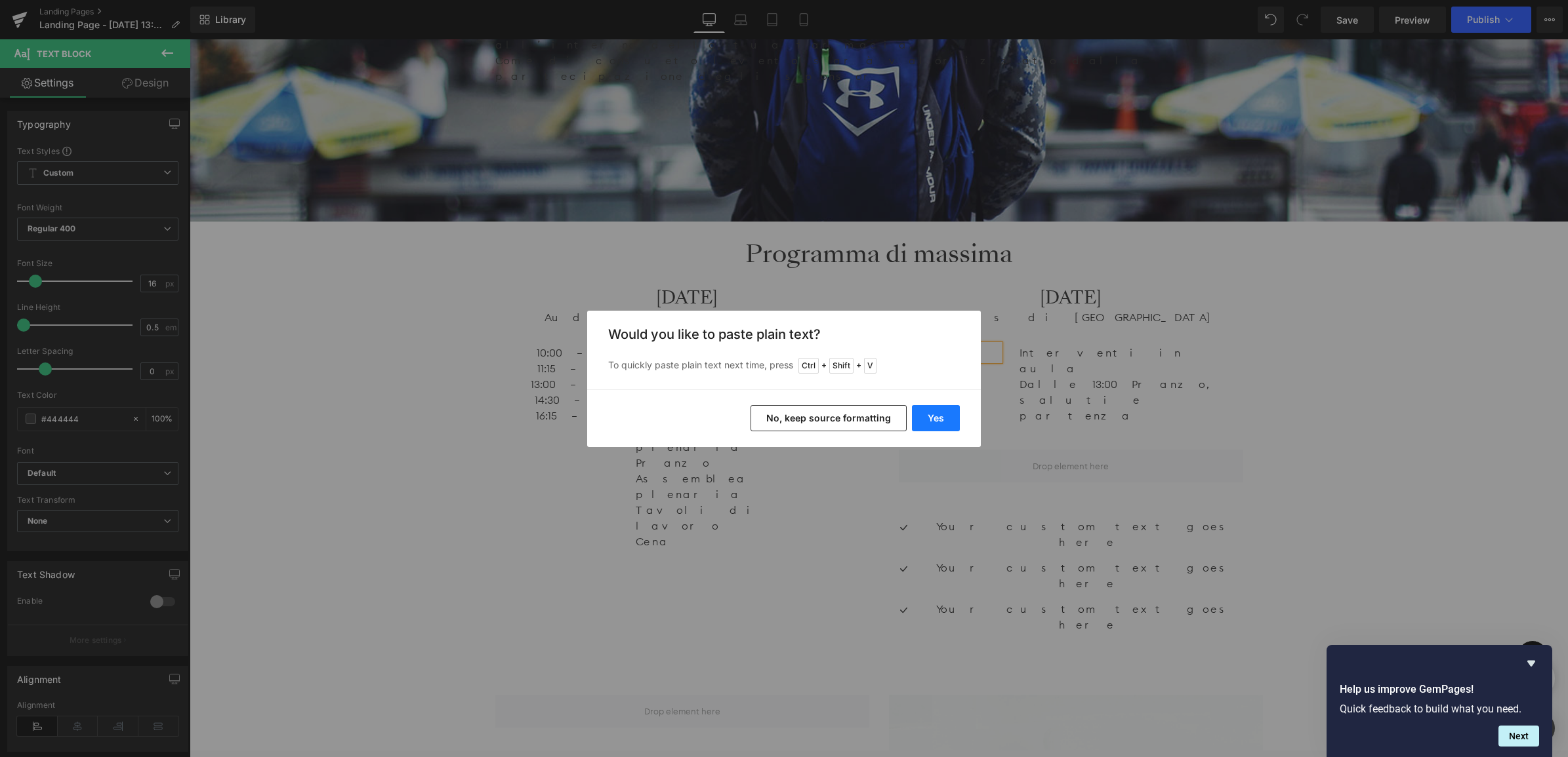
click at [943, 421] on button "Yes" at bounding box center [936, 418] width 48 height 27
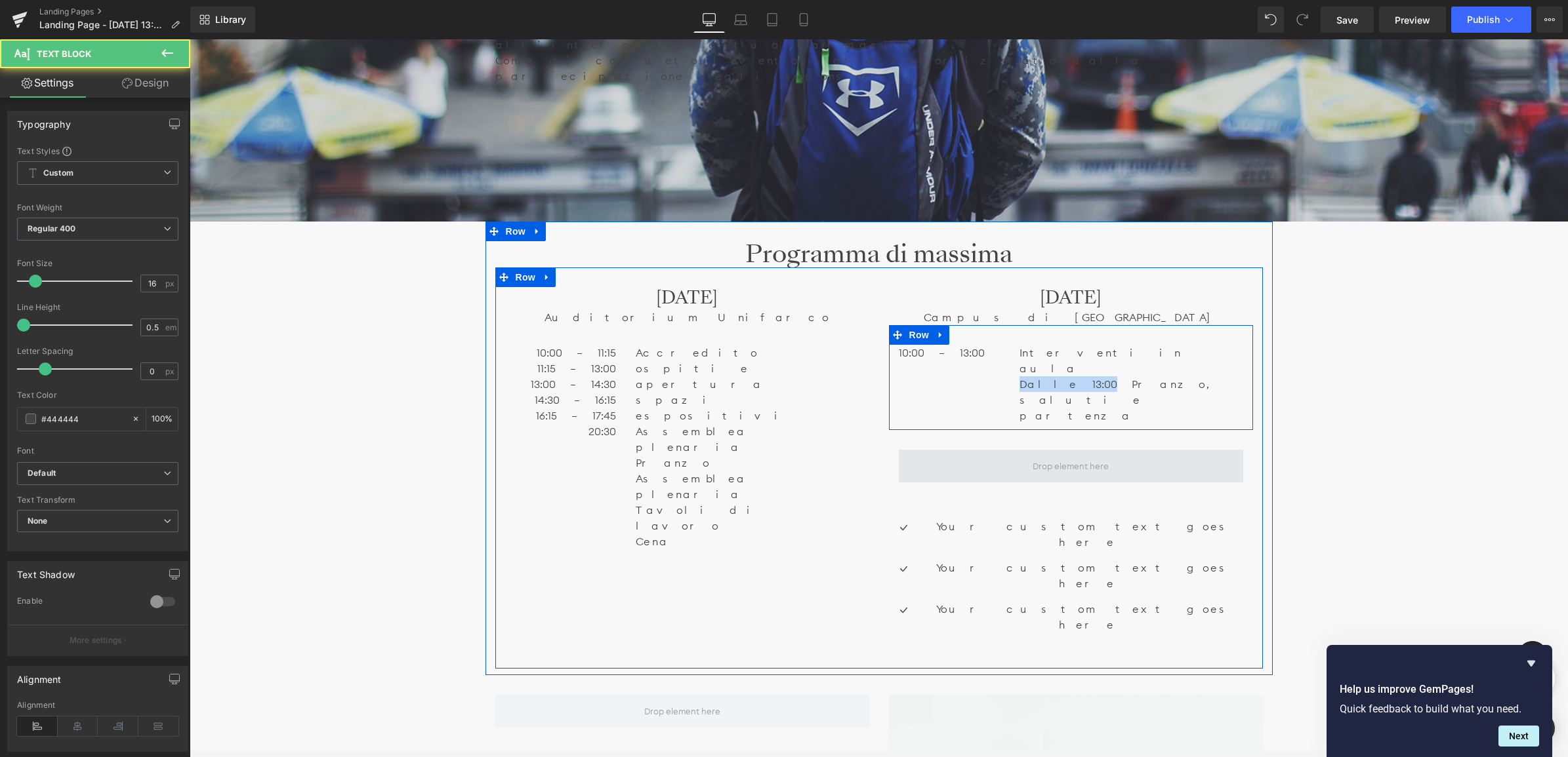
drag, startPoint x: 1069, startPoint y: 287, endPoint x: 1002, endPoint y: 325, distance: 77.0
click at [1013, 345] on div "Interventi in [GEOGRAPHIC_DATA] 13:00 Pranzo, saluti e partenza  Text Block" at bounding box center [1131, 384] width 242 height 79
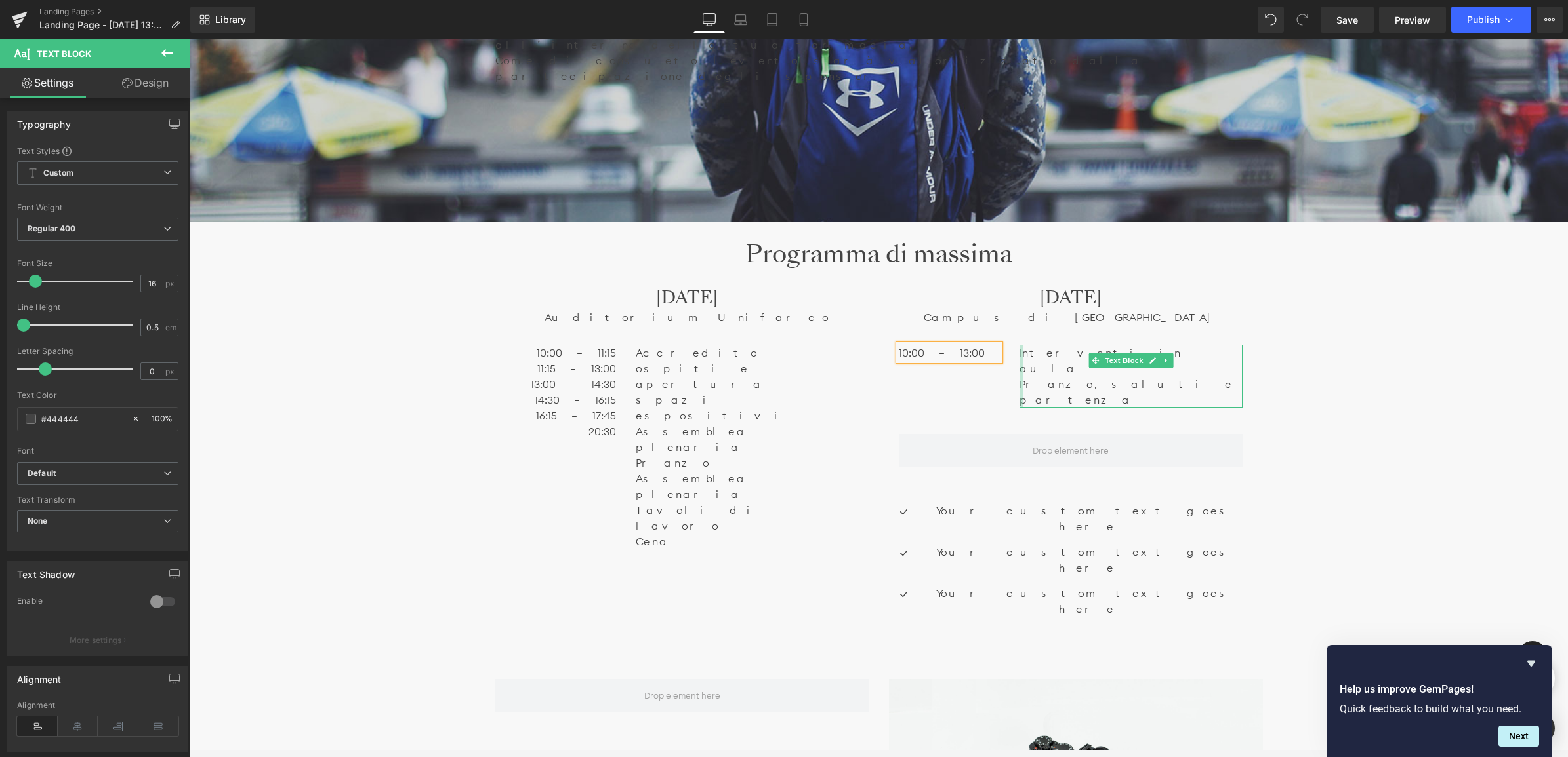
click at [1019, 345] on div at bounding box center [1020, 376] width 3 height 63
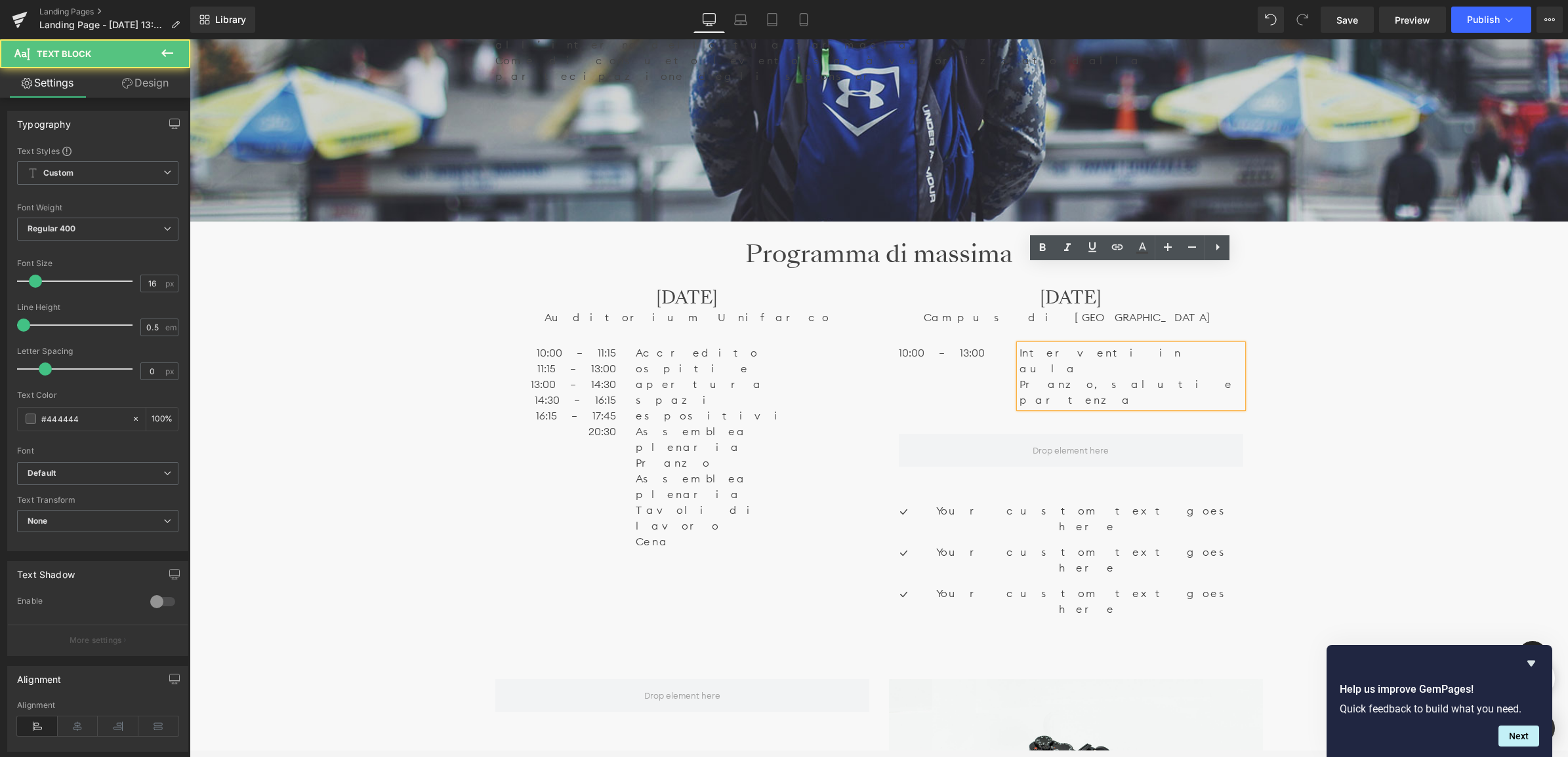
click at [1030, 345] on p "Interventi in aula" at bounding box center [1131, 360] width 223 height 32
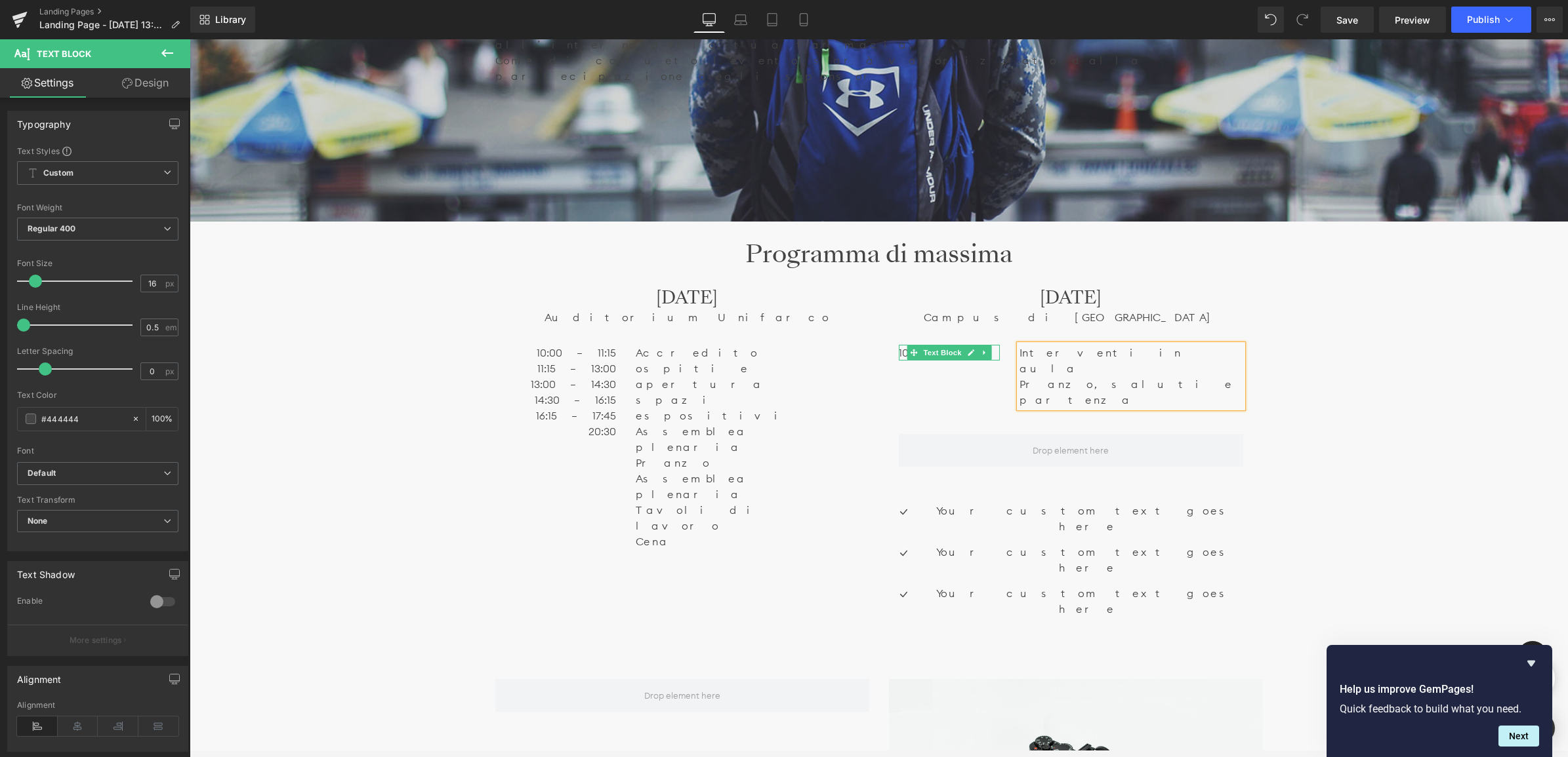
click at [990, 345] on p "10:00 – 13:00" at bounding box center [948, 352] width 101 height 16
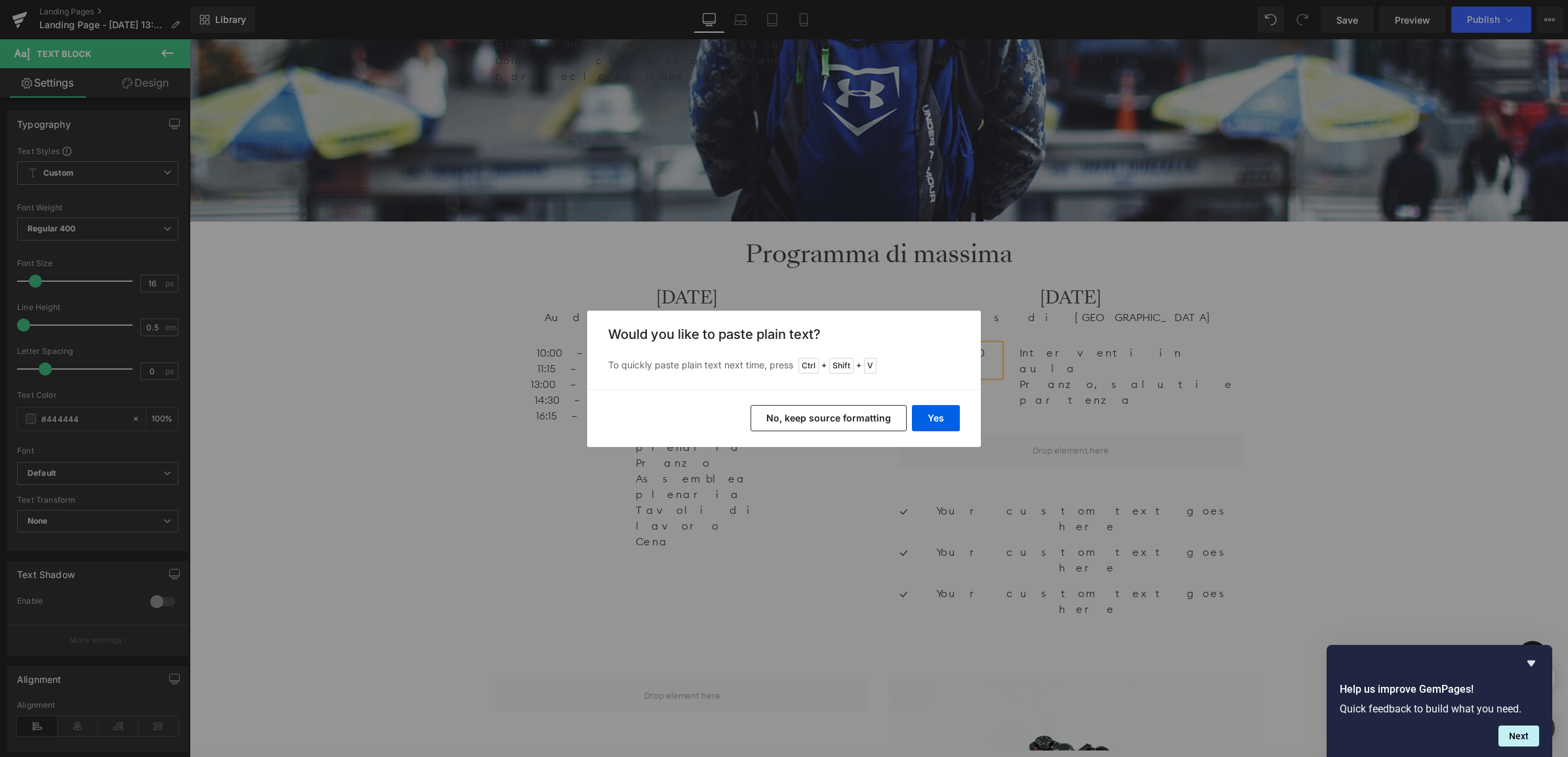
drag, startPoint x: 947, startPoint y: 399, endPoint x: 947, endPoint y: 423, distance: 24.0
click at [947, 402] on div "Yes No, keep source formatting" at bounding box center [784, 418] width 394 height 58
click at [947, 423] on button "Yes" at bounding box center [936, 418] width 48 height 27
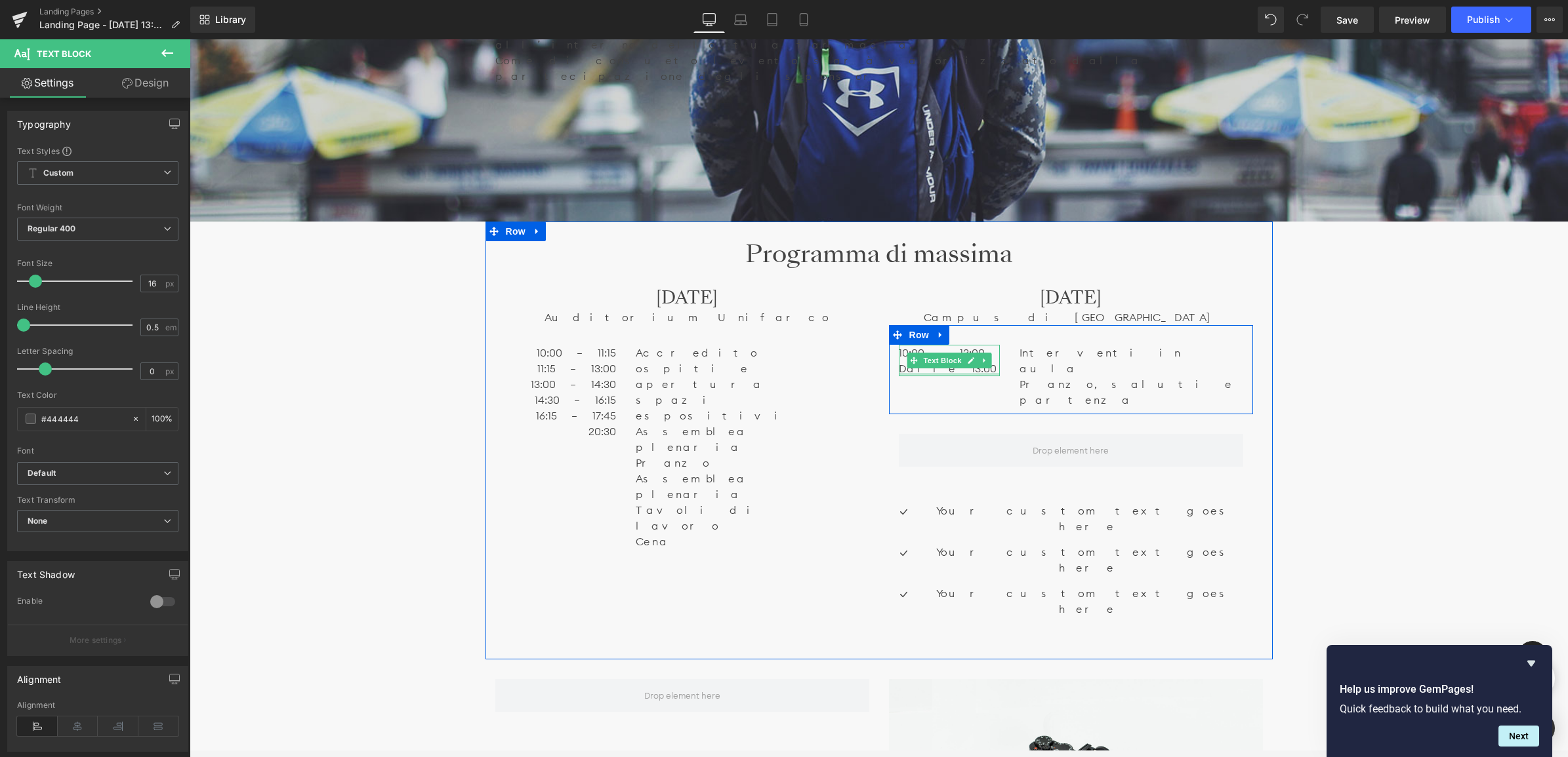
click at [923, 373] on div at bounding box center [948, 374] width 101 height 3
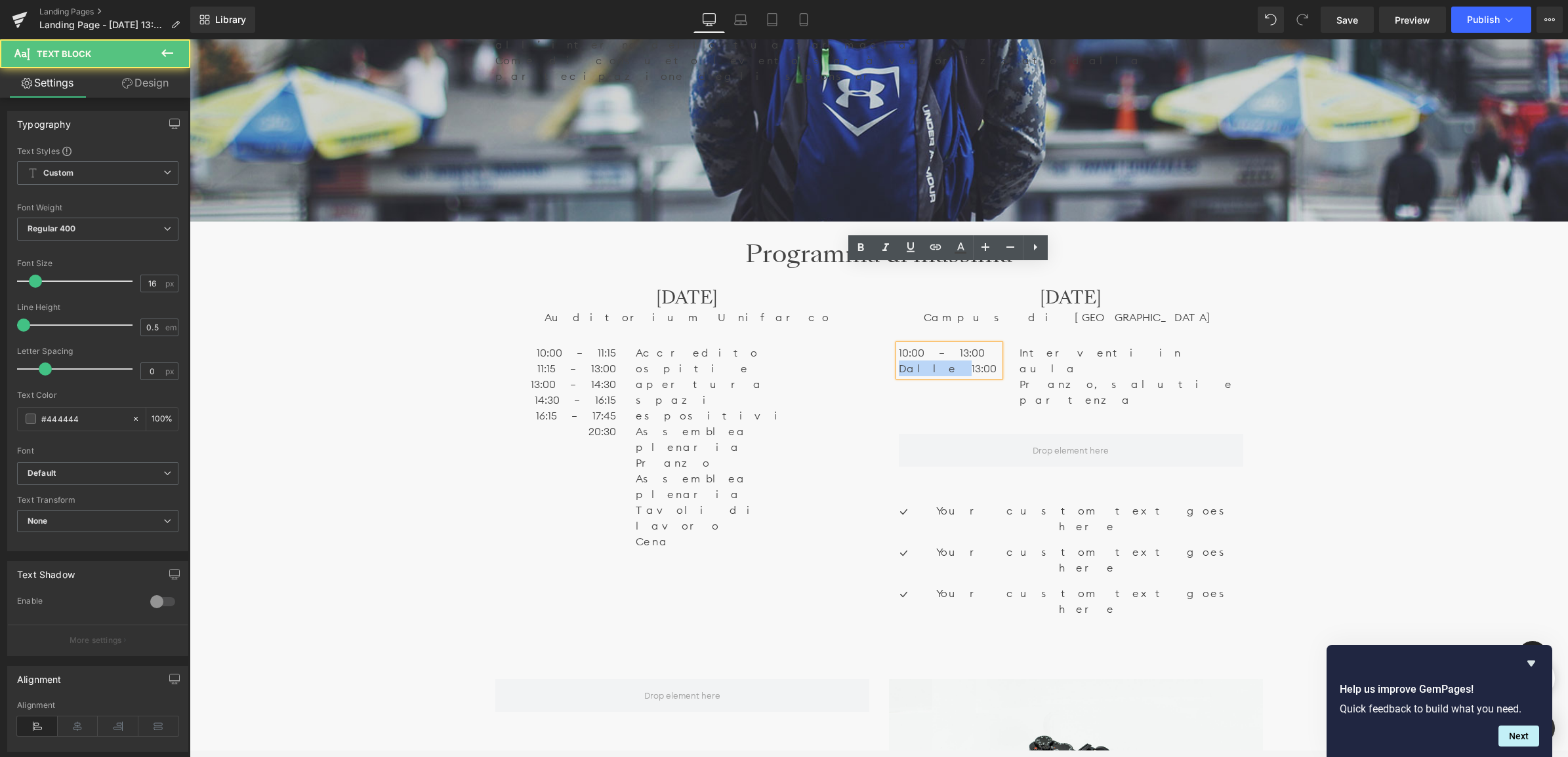
drag, startPoint x: 924, startPoint y: 288, endPoint x: 888, endPoint y: 291, distance: 36.1
click at [888, 345] on div "10:00 – 13:00 Dalle 13:00 Text Block" at bounding box center [948, 360] width 121 height 32
drag, startPoint x: 920, startPoint y: 286, endPoint x: 1081, endPoint y: 295, distance: 161.3
click at [893, 325] on div "10:00 – 13:00 13:00 Text Block Interventi in [GEOGRAPHIC_DATA], saluti e parten…" at bounding box center [1071, 369] width 364 height 90
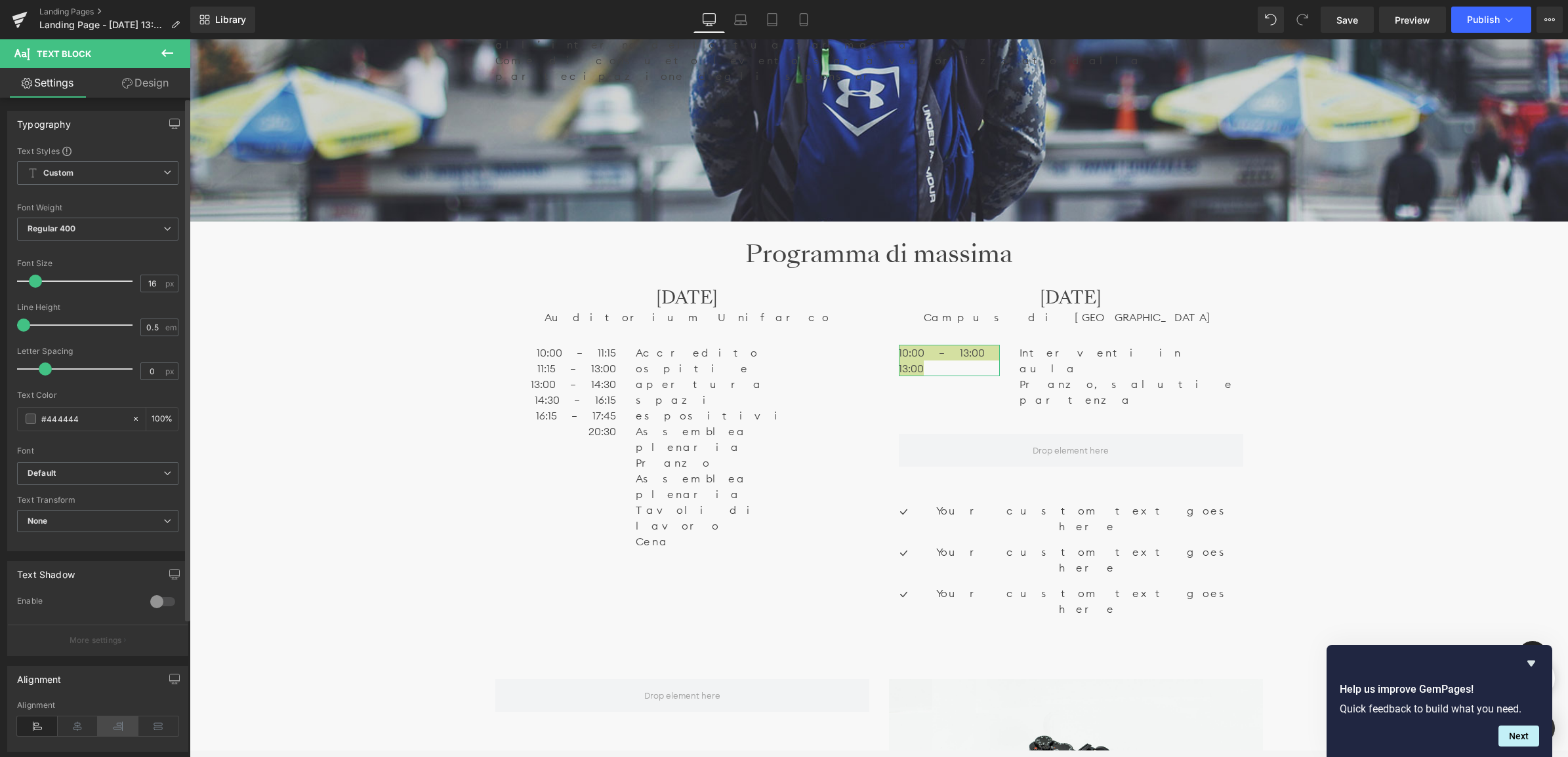
click at [109, 732] on icon at bounding box center [117, 726] width 40 height 20
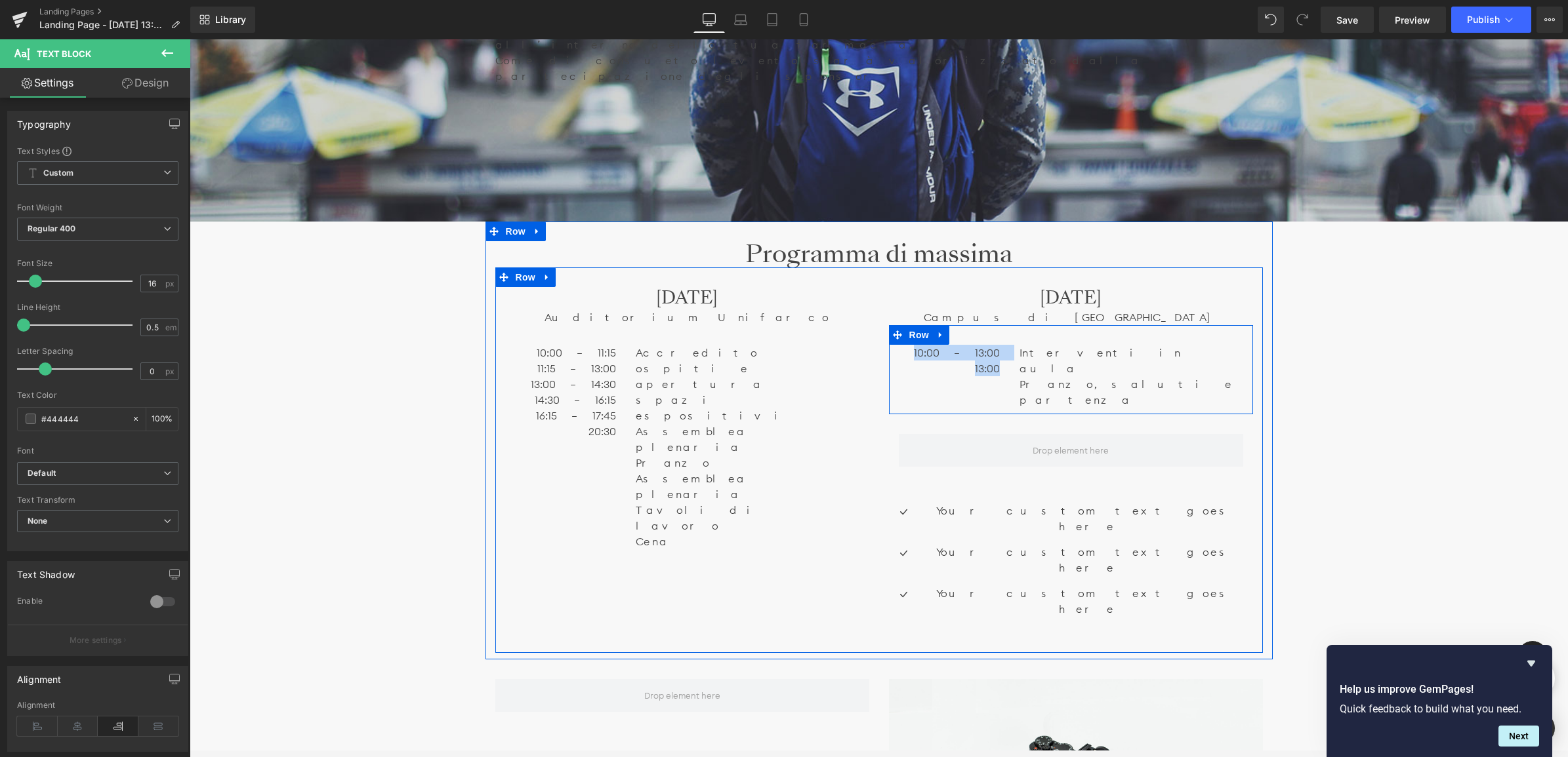
click at [1003, 345] on div "10:00 – 13:00 13:00 Text Block" at bounding box center [948, 360] width 121 height 32
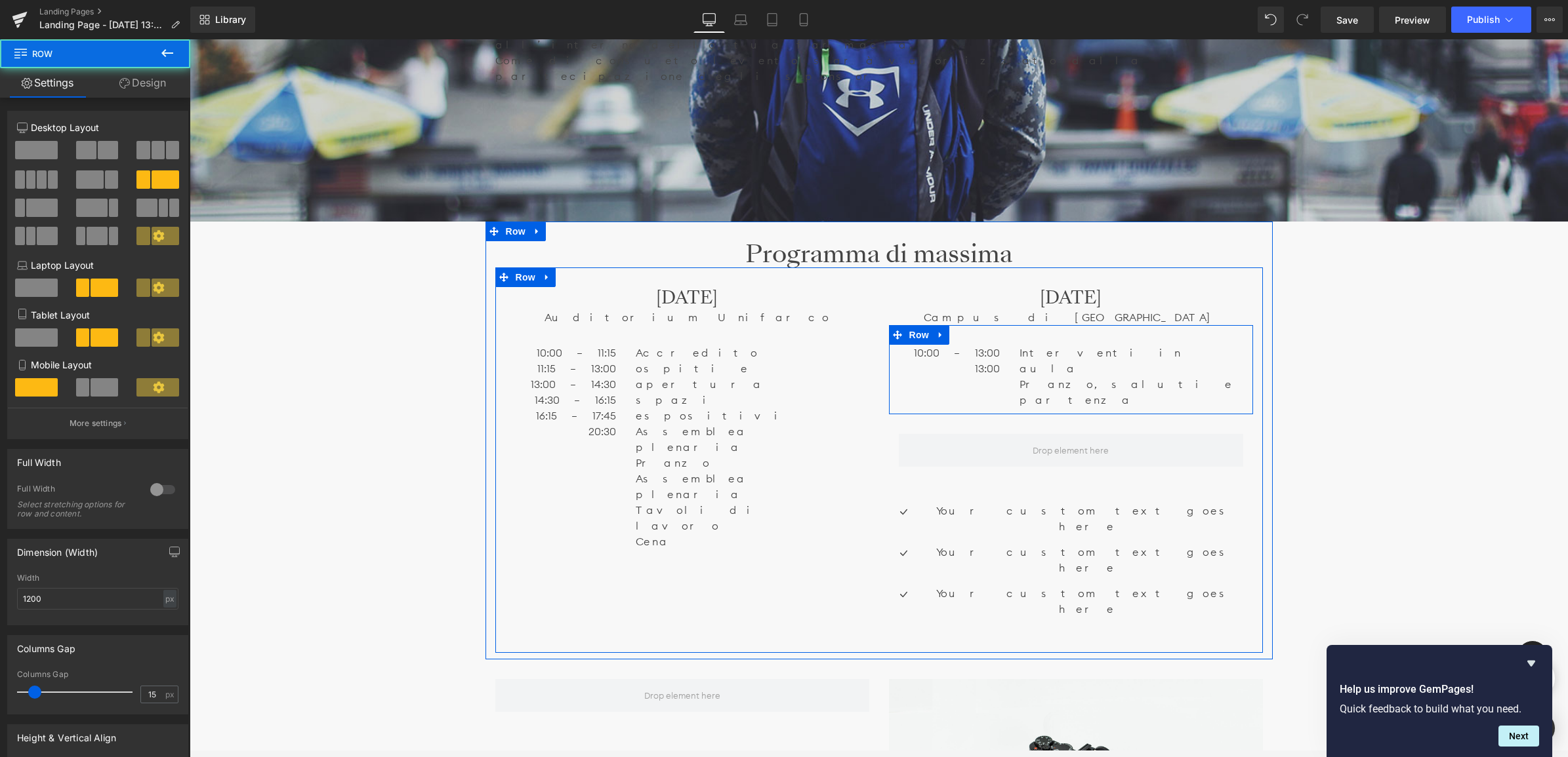
click at [189, 39] on div at bounding box center [189, 39] width 0 height 0
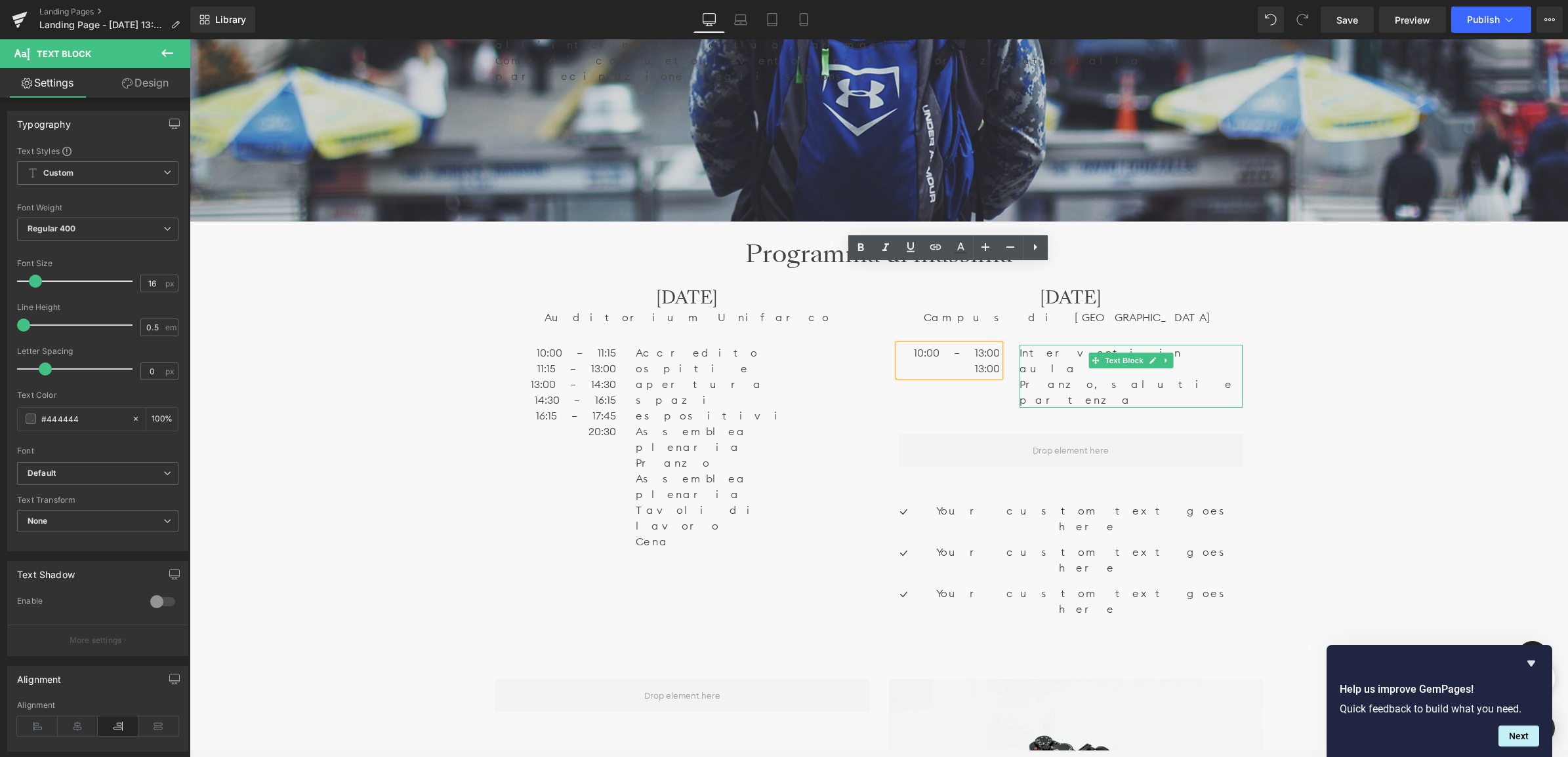
click at [1028, 376] on p "Pranzo, saluti e partenza" at bounding box center [1131, 392] width 223 height 32
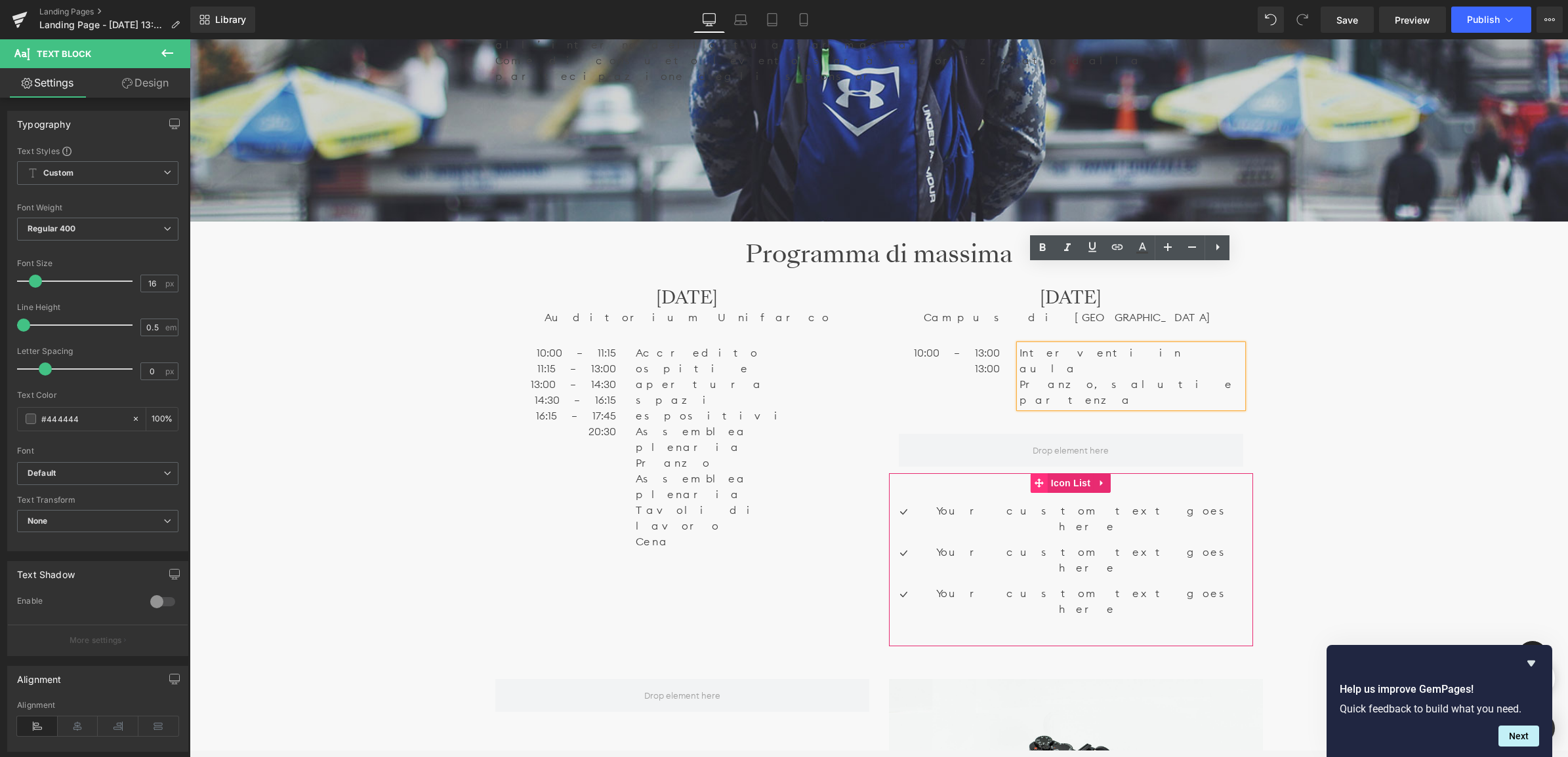
click at [1037, 478] on icon at bounding box center [1038, 482] width 9 height 9
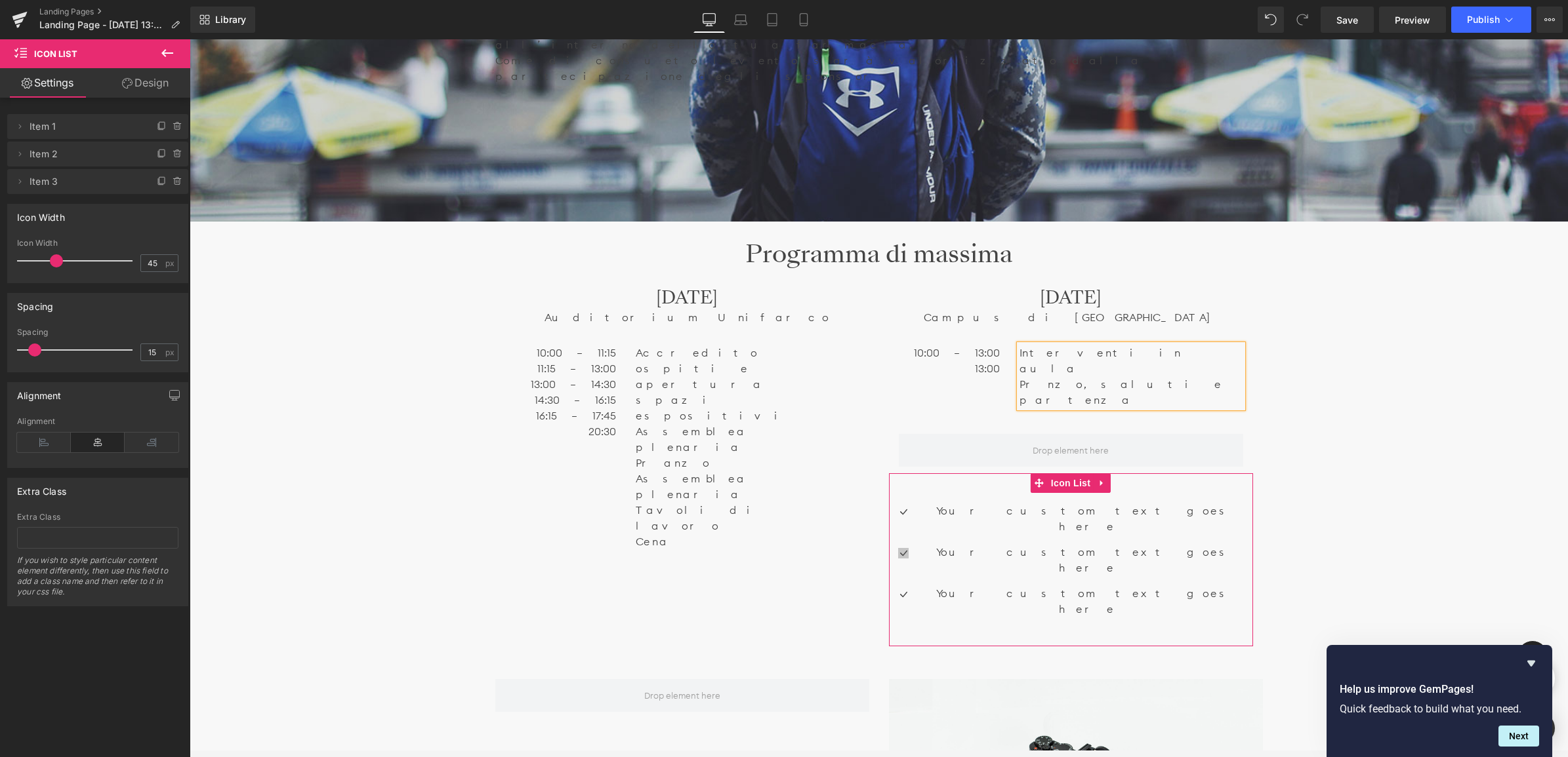
click at [918, 544] on div "Icon" at bounding box center [903, 554] width 30 height 21
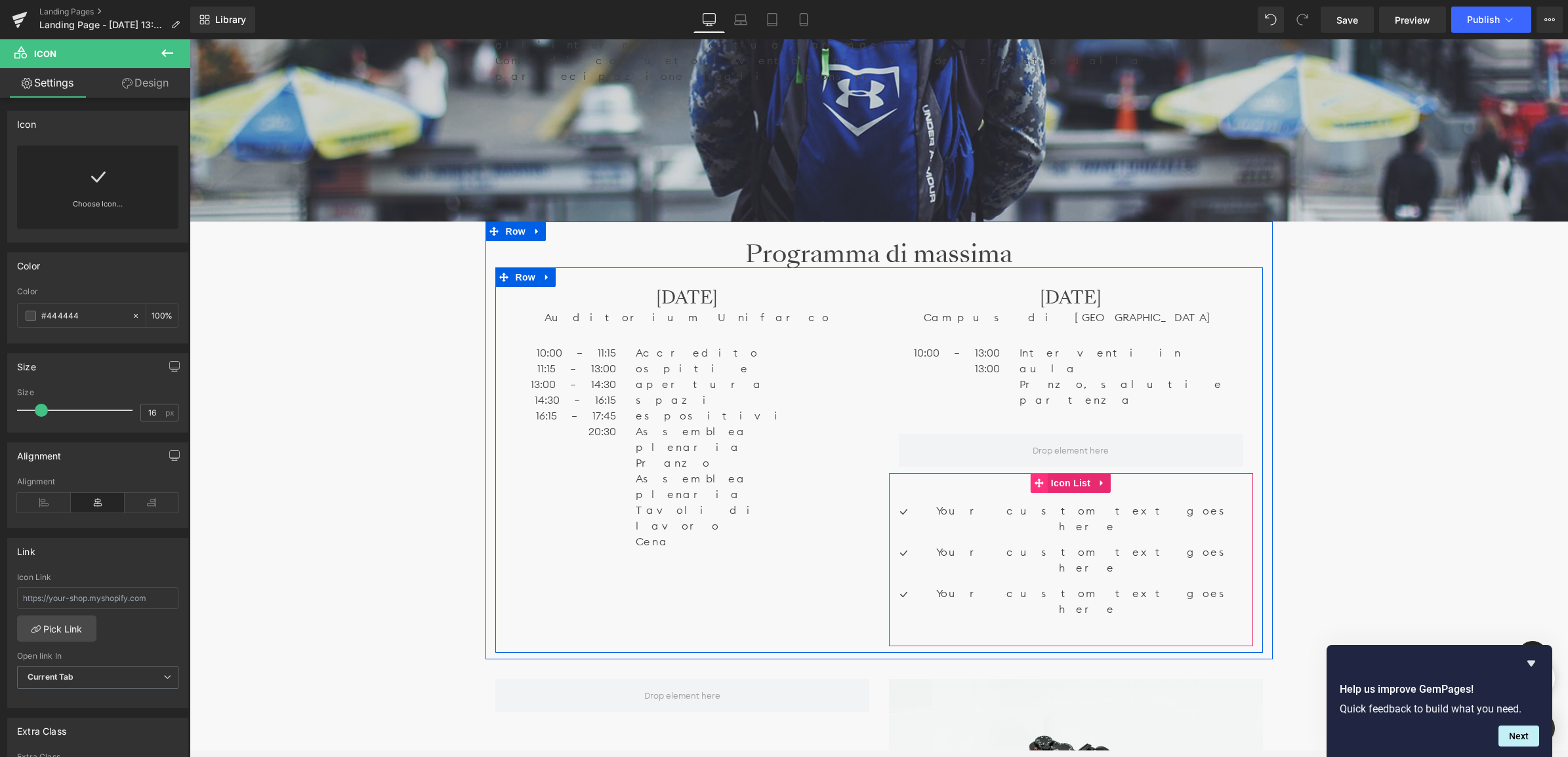
click at [1040, 477] on icon at bounding box center [1038, 482] width 9 height 10
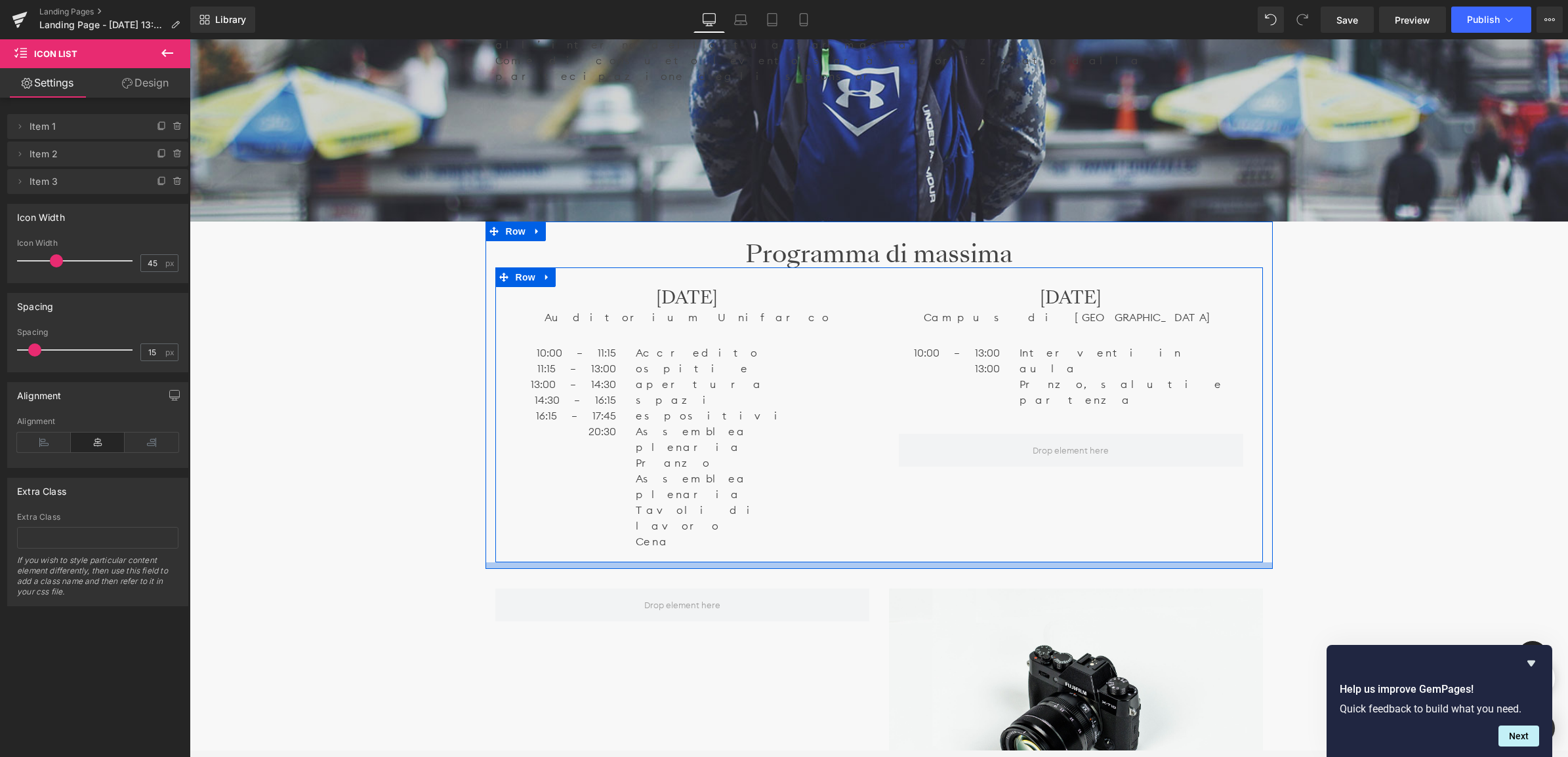
scroll to position [6266, 1375]
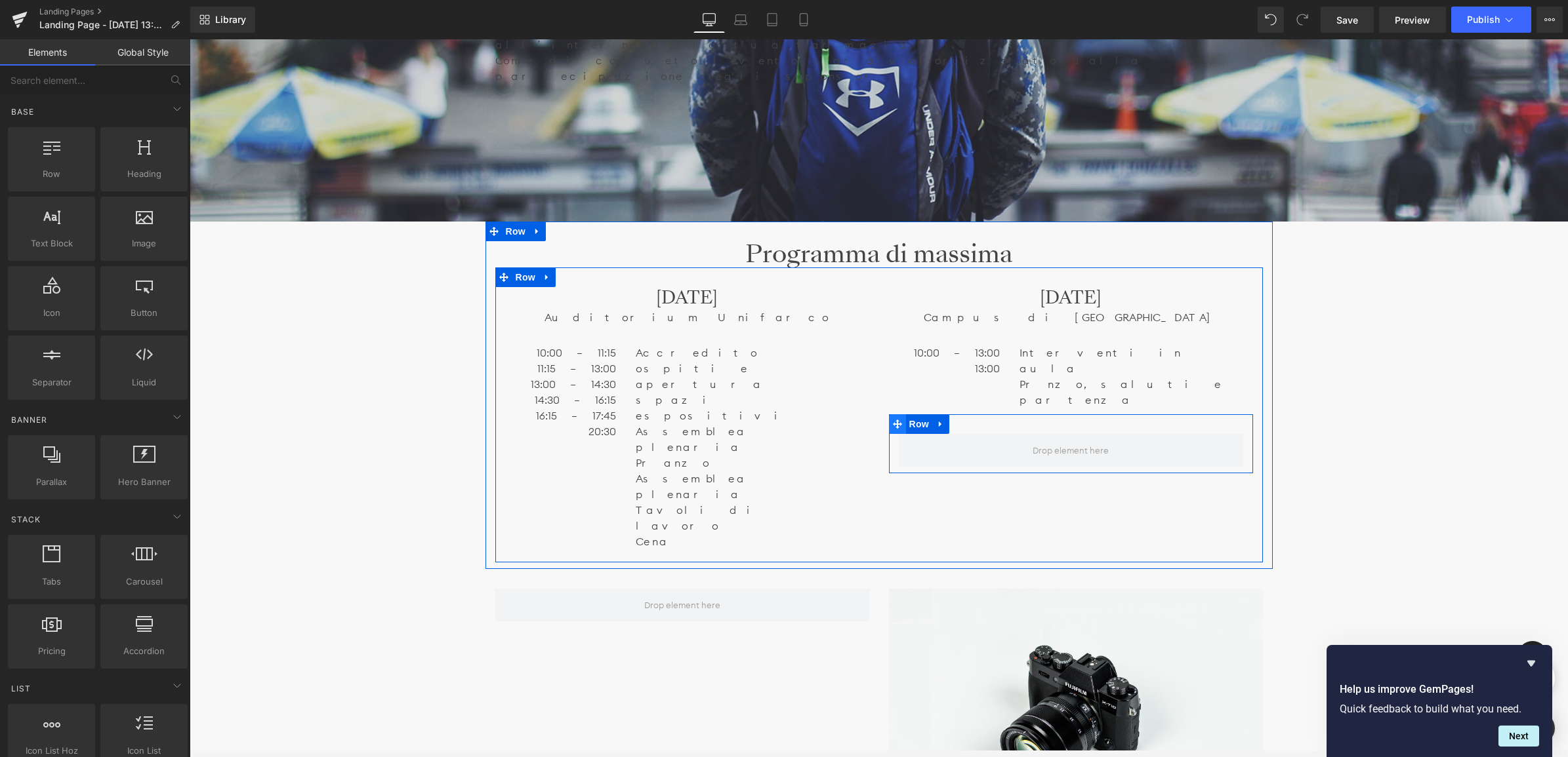
click at [892, 419] on icon at bounding box center [896, 424] width 9 height 10
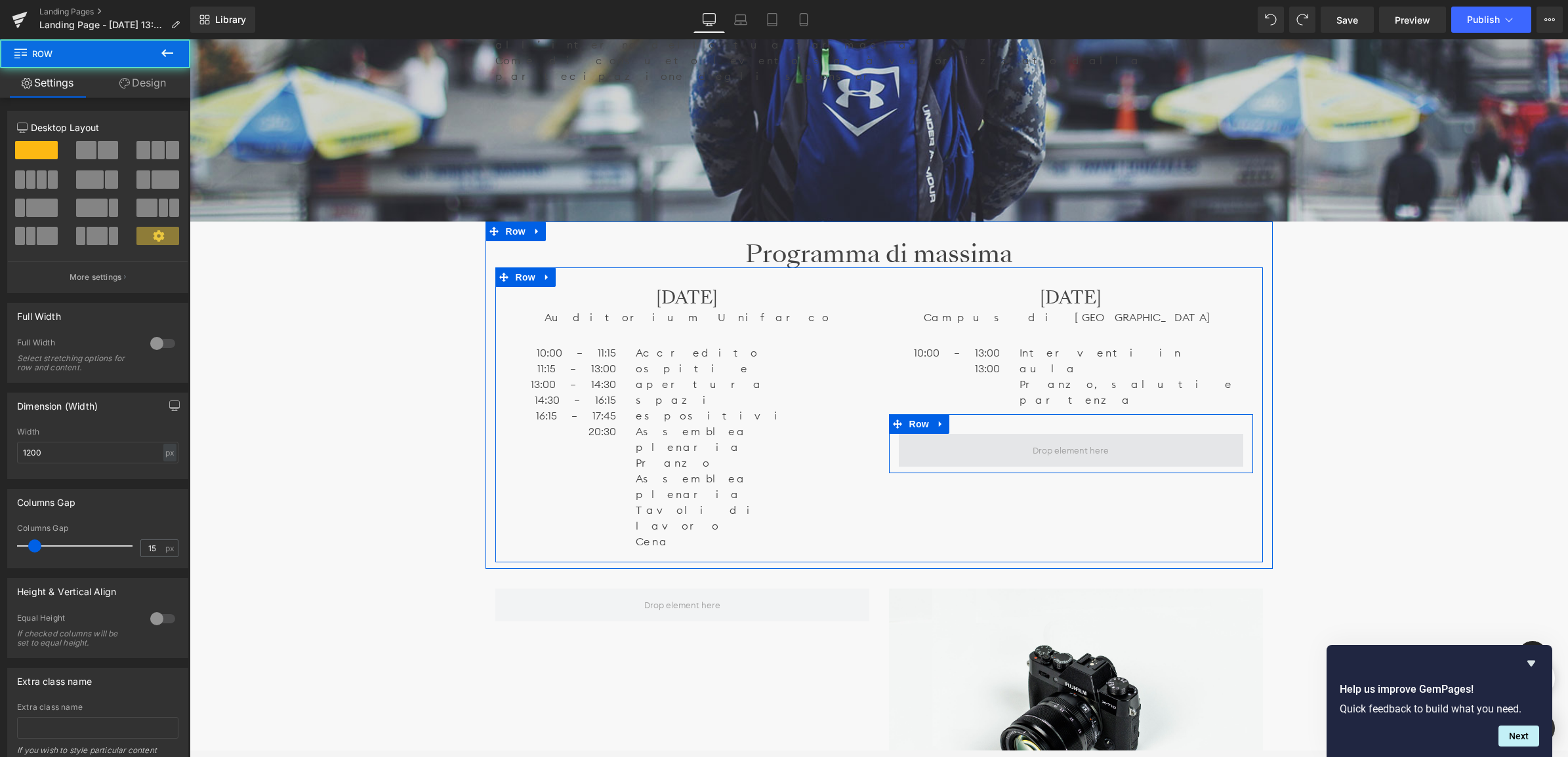
click at [973, 434] on span at bounding box center [1071, 450] width 345 height 32
click at [892, 419] on icon at bounding box center [896, 424] width 9 height 10
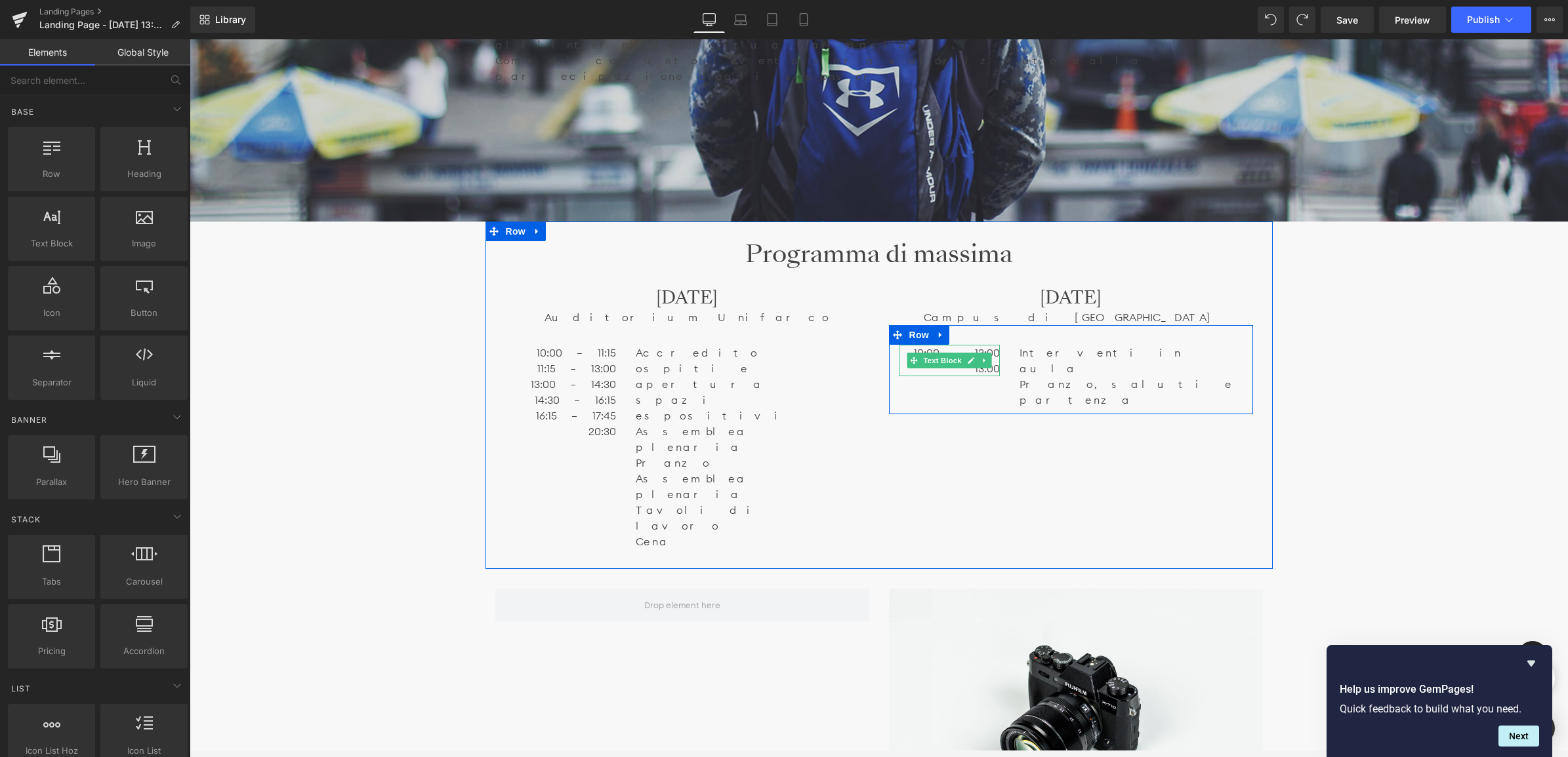
click at [995, 345] on div "10:00 – 13:00 13:00 Text Block" at bounding box center [948, 360] width 101 height 32
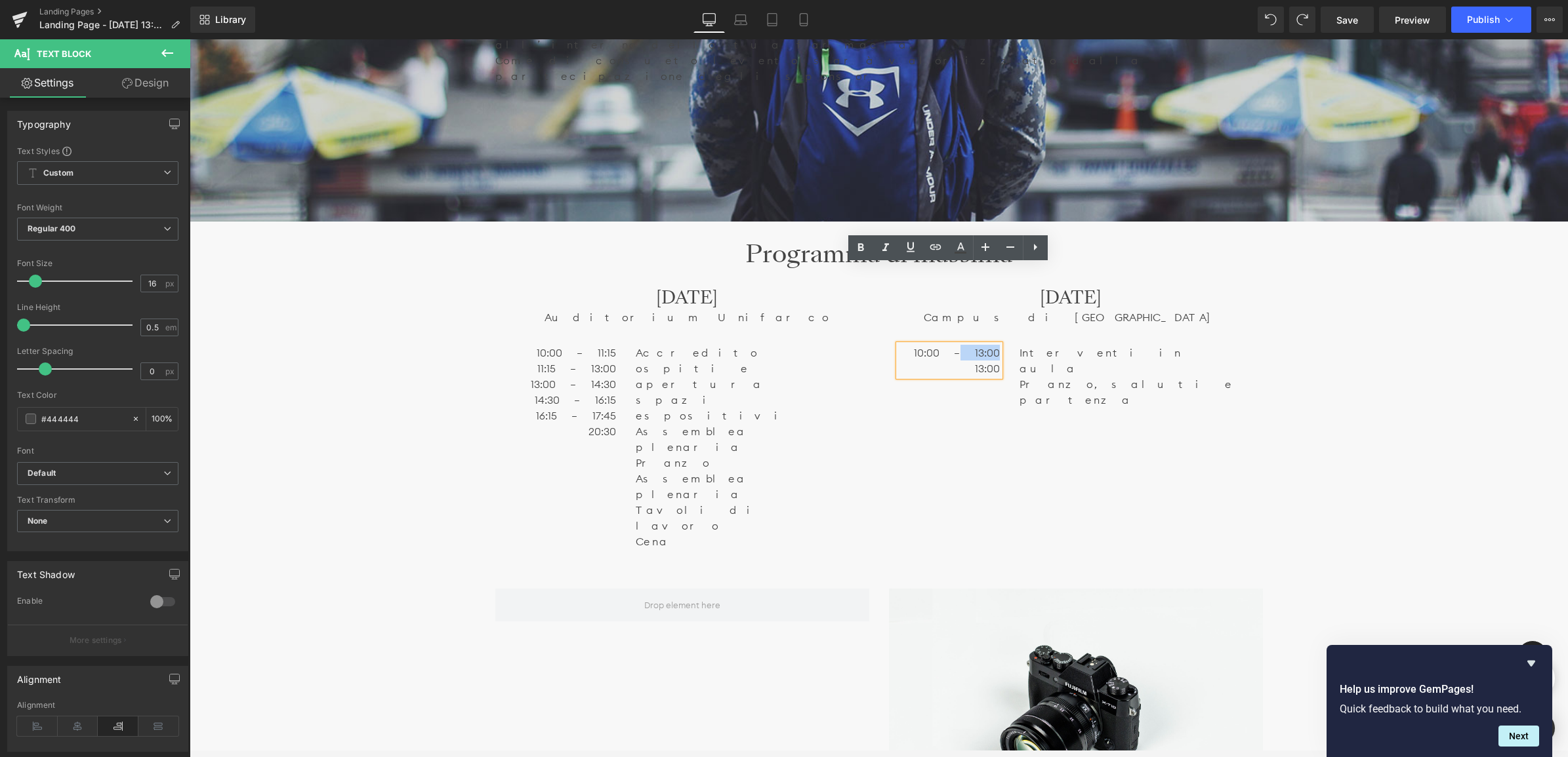
drag, startPoint x: 969, startPoint y: 271, endPoint x: 1010, endPoint y: 271, distance: 41.0
click at [1010, 325] on div "10:00 – 13:00 13:00 Text Block Interventi in [GEOGRAPHIC_DATA], saluti e parten…" at bounding box center [1071, 369] width 364 height 90
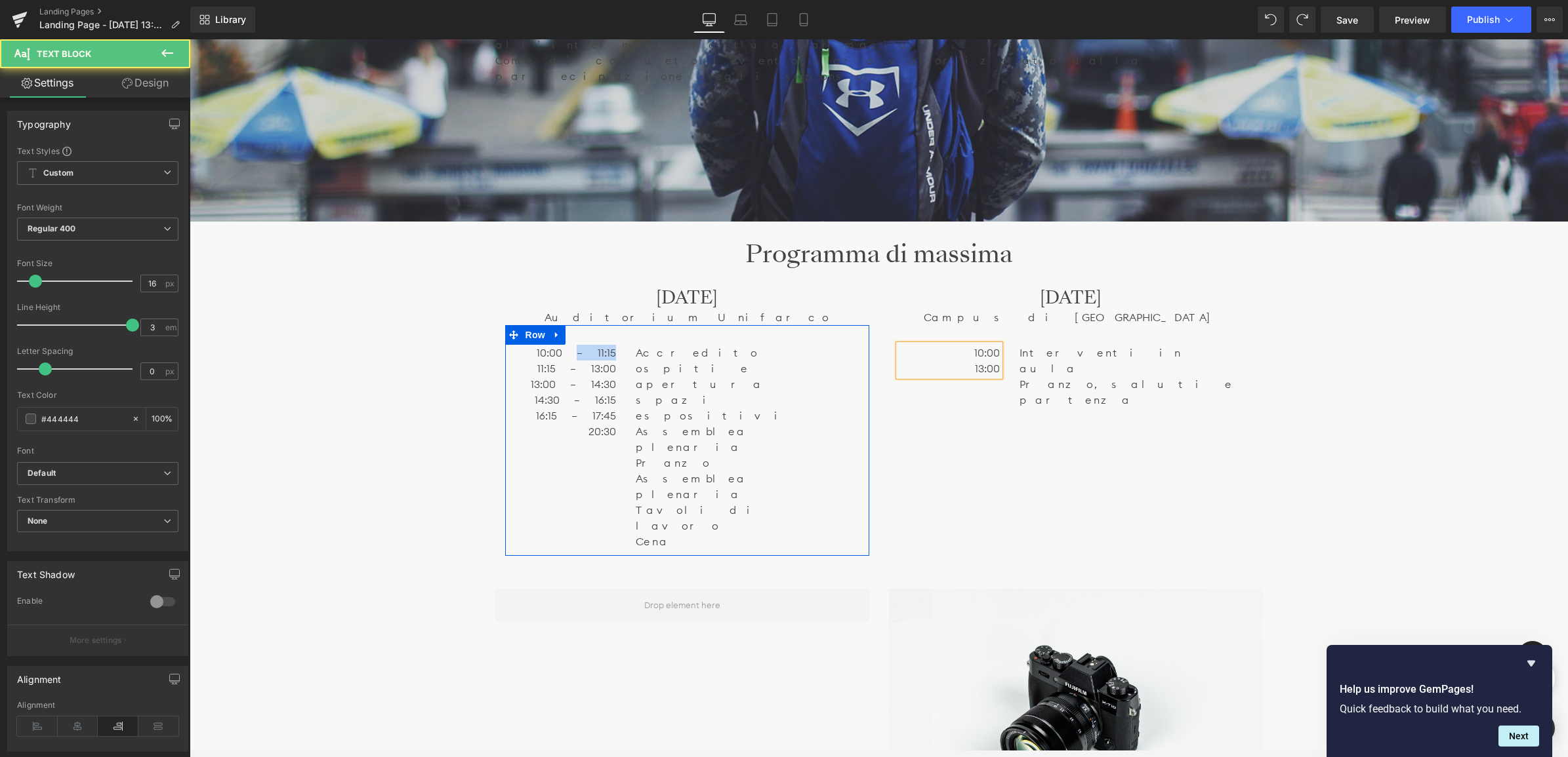
drag, startPoint x: 589, startPoint y: 273, endPoint x: 615, endPoint y: 273, distance: 26.0
click at [615, 345] on div "10:00 – 11:15 11:15 – 13:00 13:00 – 14:30 14:30 – 16:15 16:15 – 17:45 20:30 Tex…" at bounding box center [565, 392] width 121 height 95
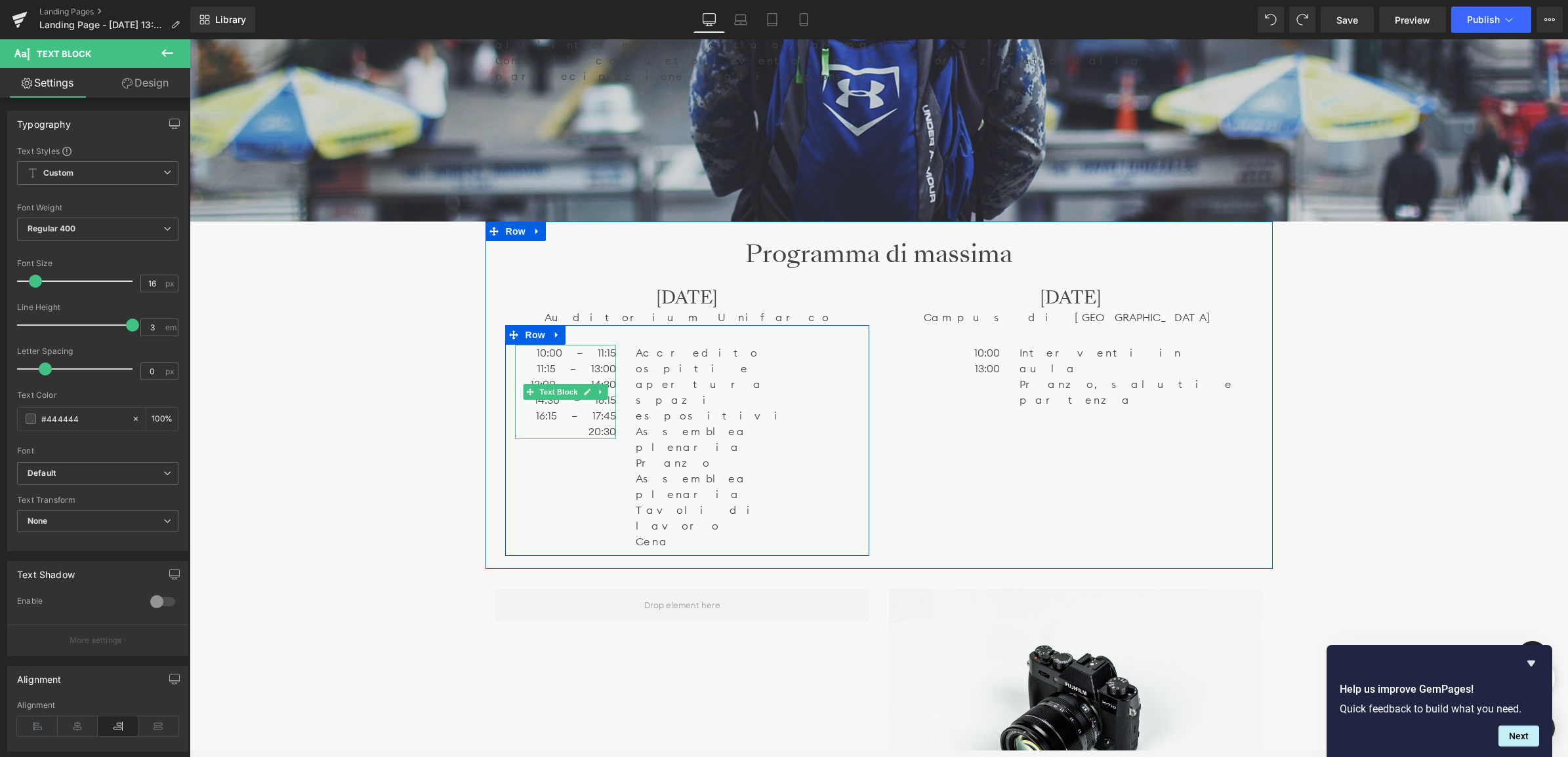
click at [589, 362] on span "11:15 – 13:00" at bounding box center [576, 368] width 79 height 13
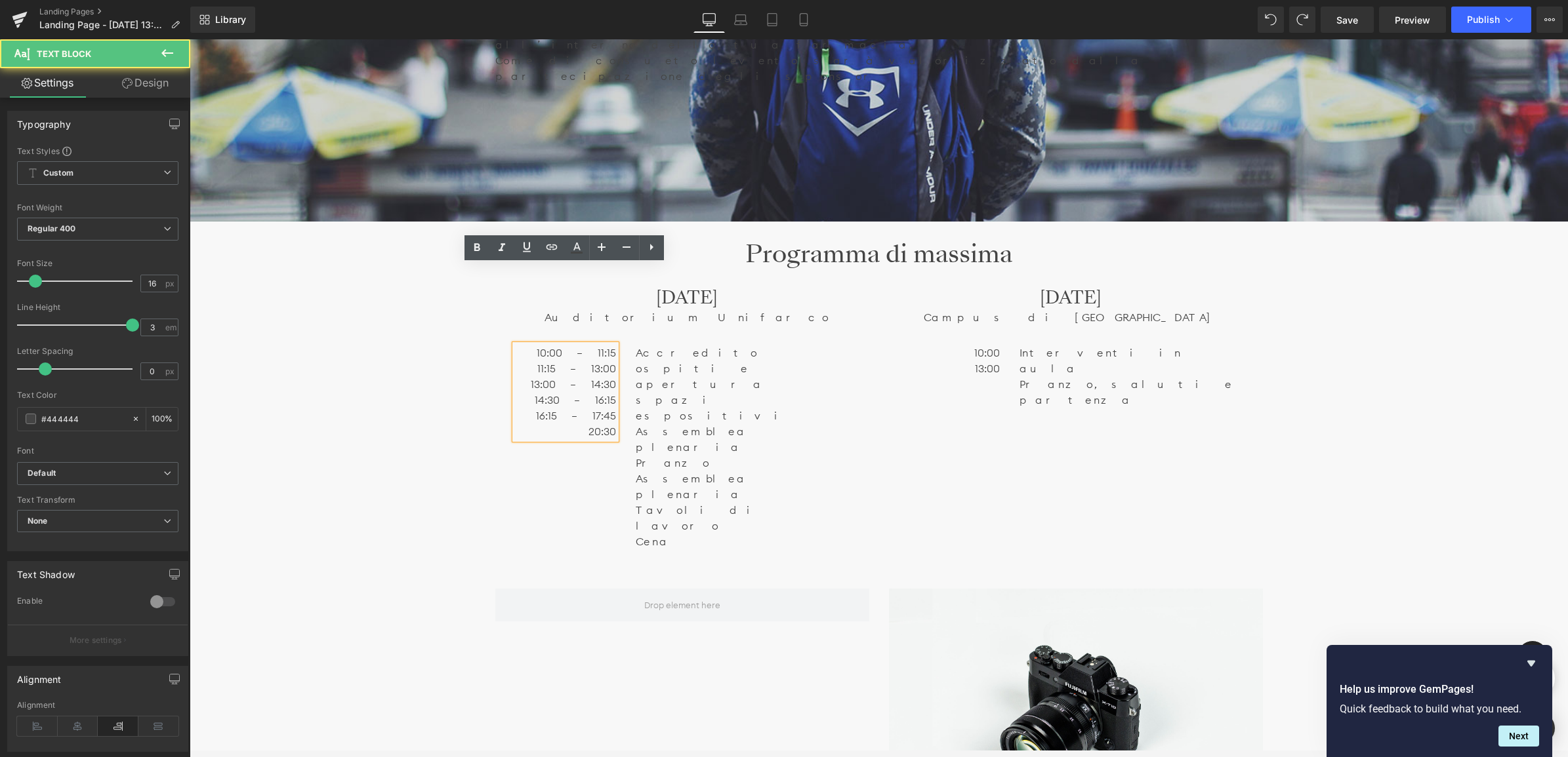
click at [586, 347] on span "10:00 – 11:15" at bounding box center [576, 352] width 80 height 13
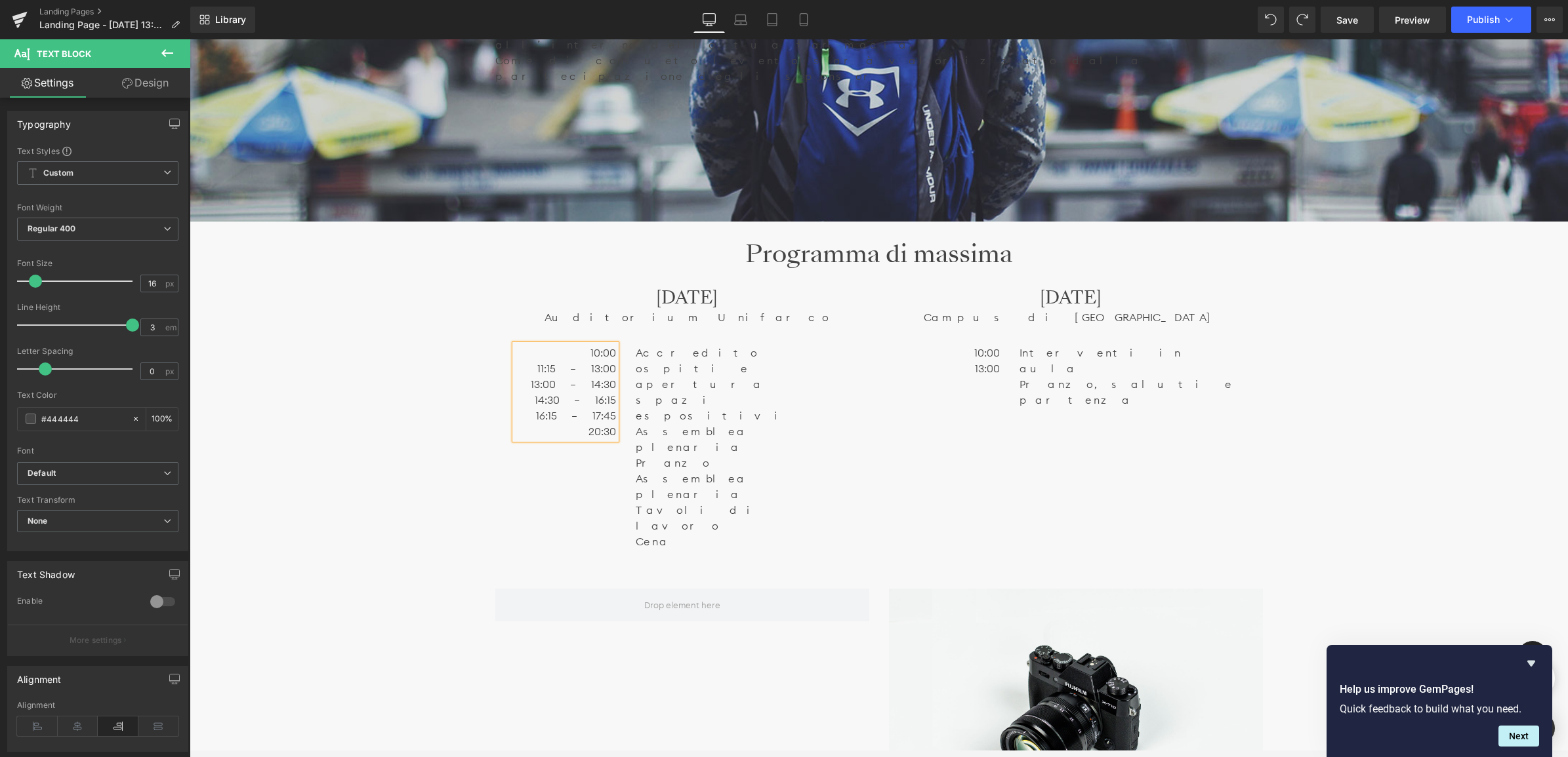
drag, startPoint x: 575, startPoint y: 288, endPoint x: 586, endPoint y: 291, distance: 11.4
click at [575, 362] on span "11:15 – 13:00" at bounding box center [576, 368] width 79 height 13
click at [578, 378] on span "13:00 – 14:30" at bounding box center [573, 384] width 86 height 13
click at [584, 394] on span "14:30 – 16:15" at bounding box center [575, 400] width 82 height 13
drag, startPoint x: 581, startPoint y: 339, endPoint x: 586, endPoint y: 351, distance: 13.0
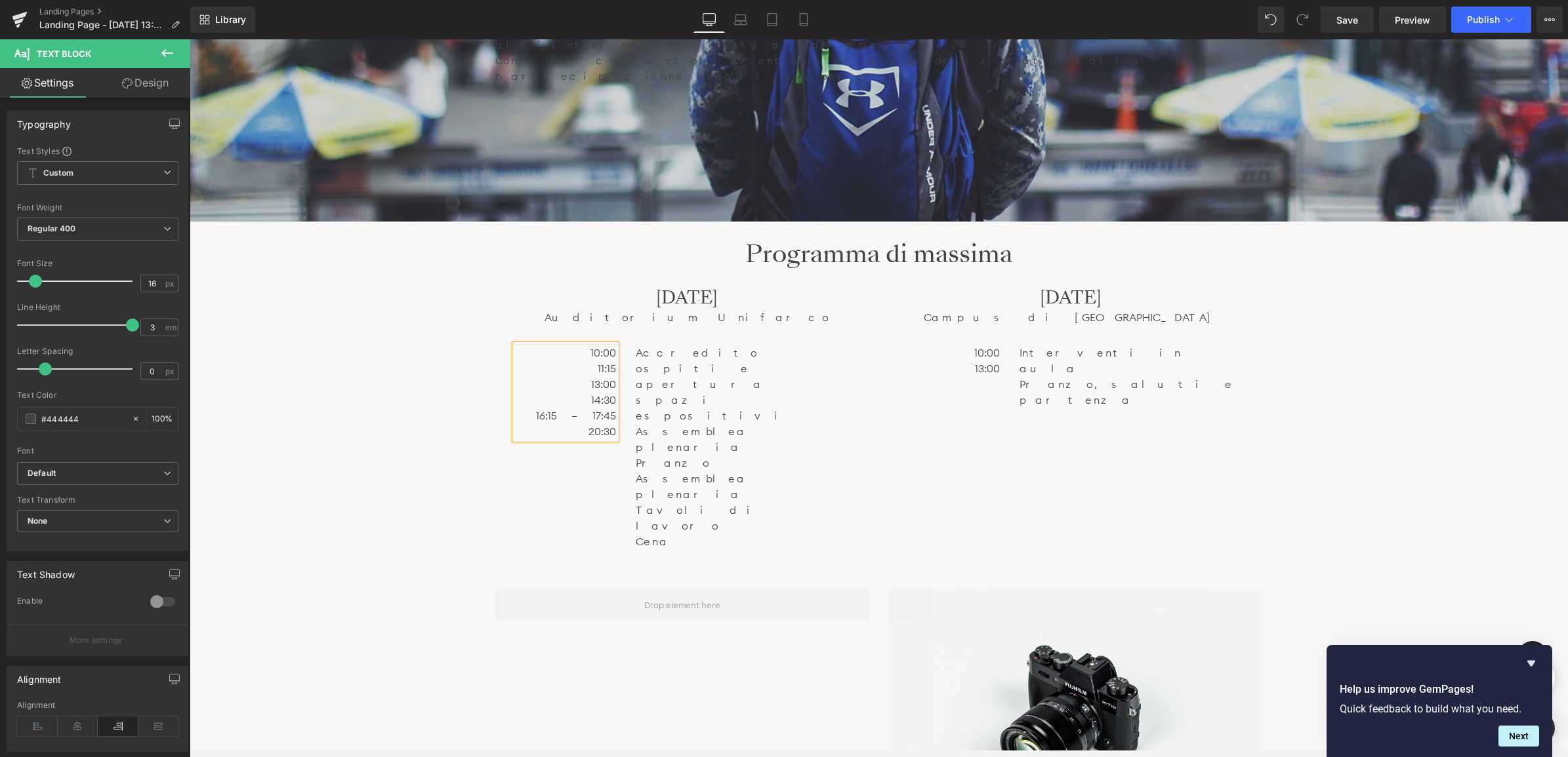
click at [582, 410] on span "16:15 – 17:45" at bounding box center [575, 415] width 80 height 13
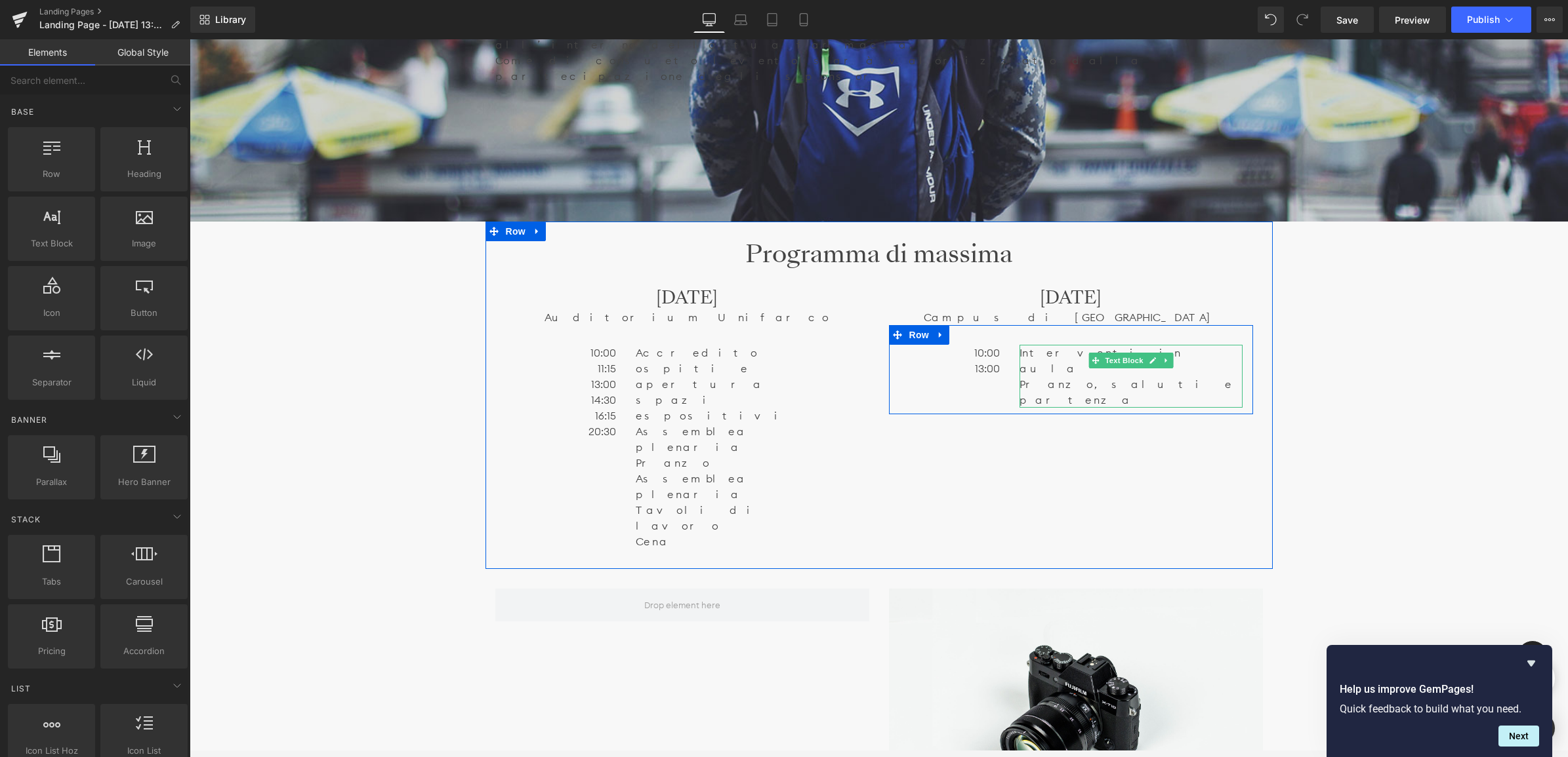
click at [1031, 376] on p "Pranzo, saluti e partenza" at bounding box center [1131, 392] width 223 height 32
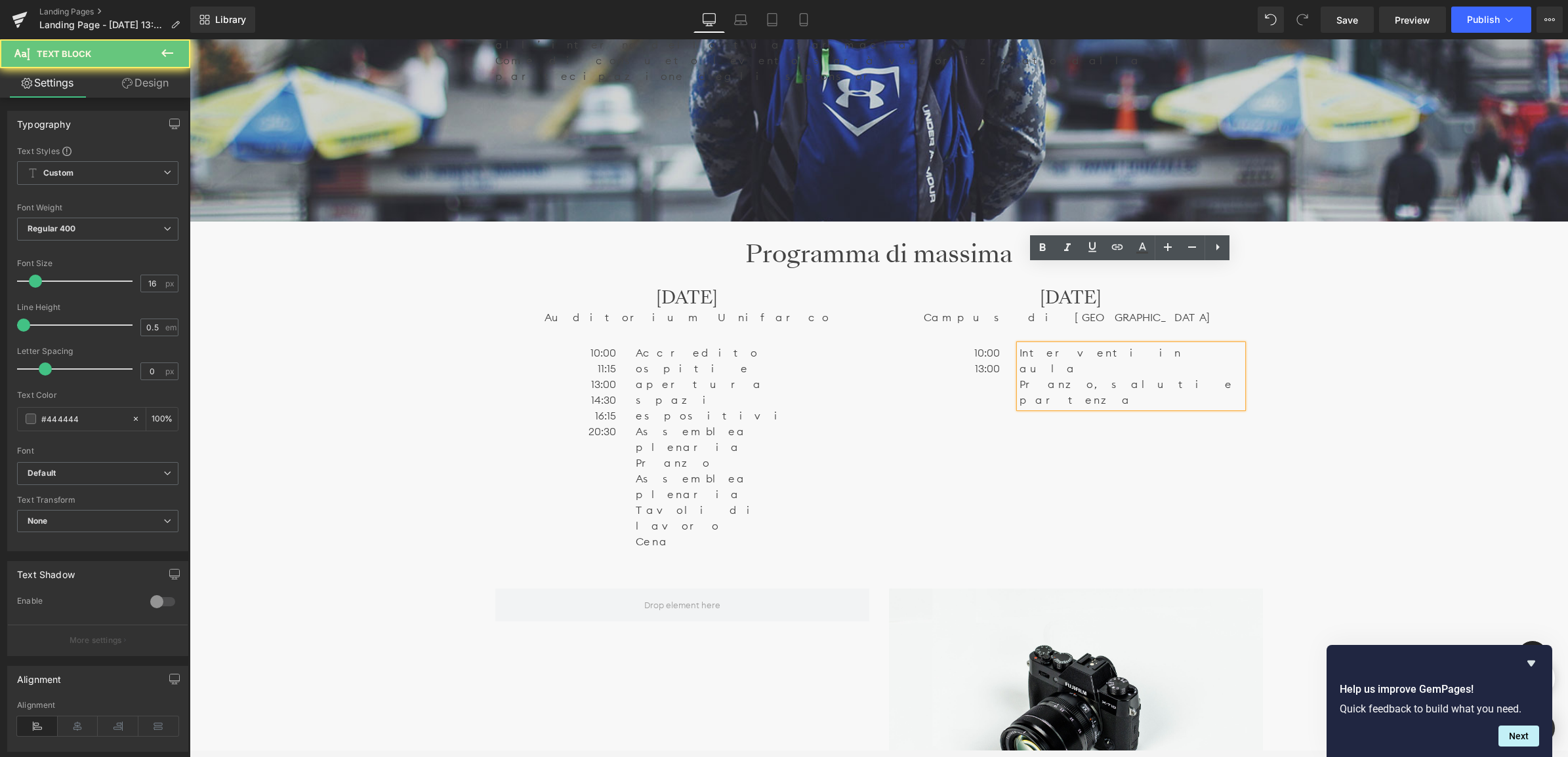
click at [1030, 345] on p "Interventi in aula" at bounding box center [1131, 360] width 223 height 32
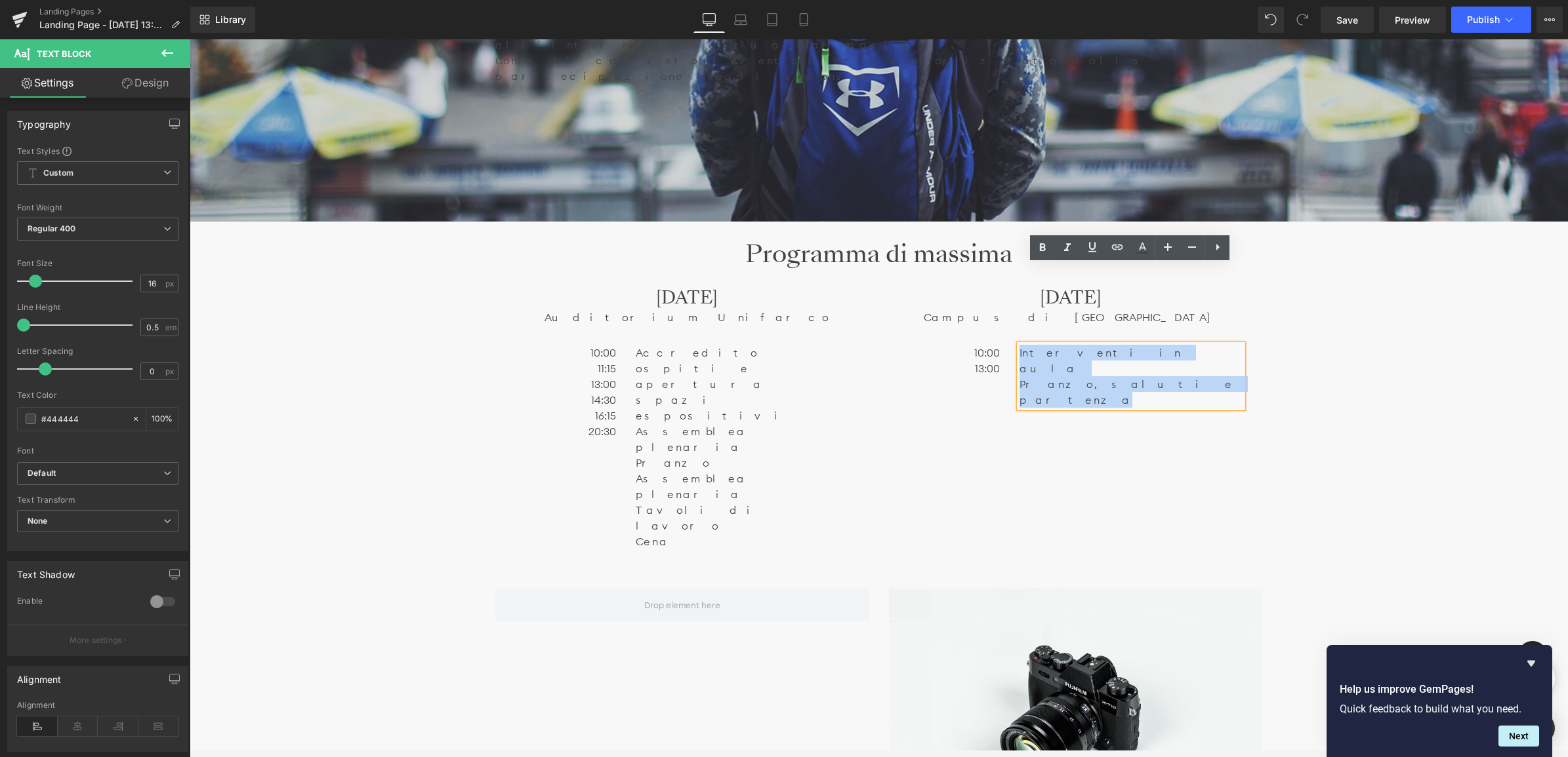
drag, startPoint x: 1153, startPoint y: 291, endPoint x: 1009, endPoint y: 261, distance: 147.1
click at [1009, 325] on div "10:00 13:00 Text Block Interventi in [GEOGRAPHIC_DATA], saluti e partenza  Tex…" at bounding box center [1071, 369] width 364 height 90
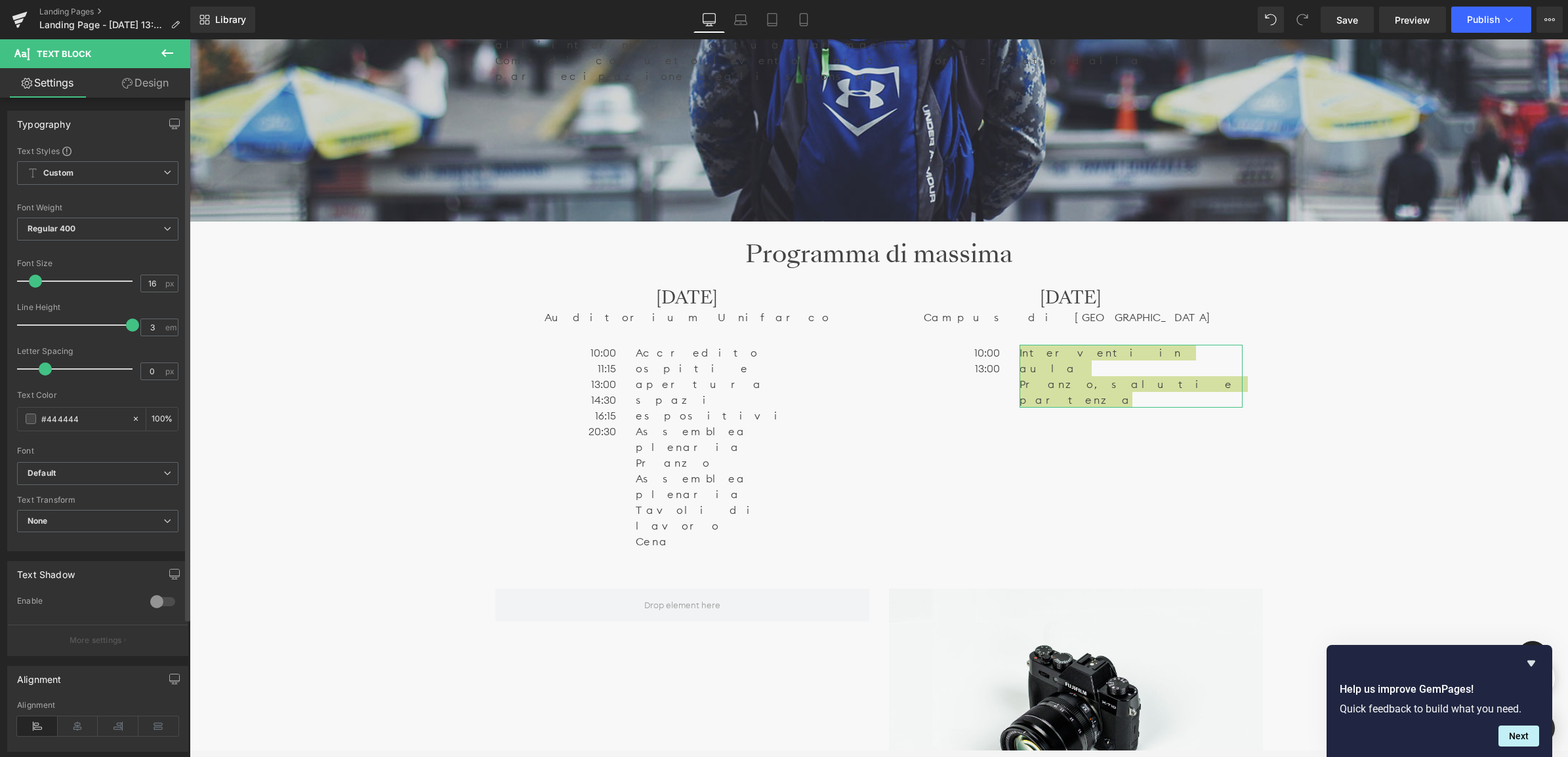
drag, startPoint x: 21, startPoint y: 323, endPoint x: 125, endPoint y: 325, distance: 104.0
click at [126, 325] on span at bounding box center [132, 325] width 13 height 13
type input "0.5"
drag, startPoint x: 120, startPoint y: 323, endPoint x: 145, endPoint y: 333, distance: 26.9
click at [11, 331] on div "Text Styles Custom Custom Setup Global Style Custom Setup Global Style Thin 100…" at bounding box center [98, 348] width 179 height 406
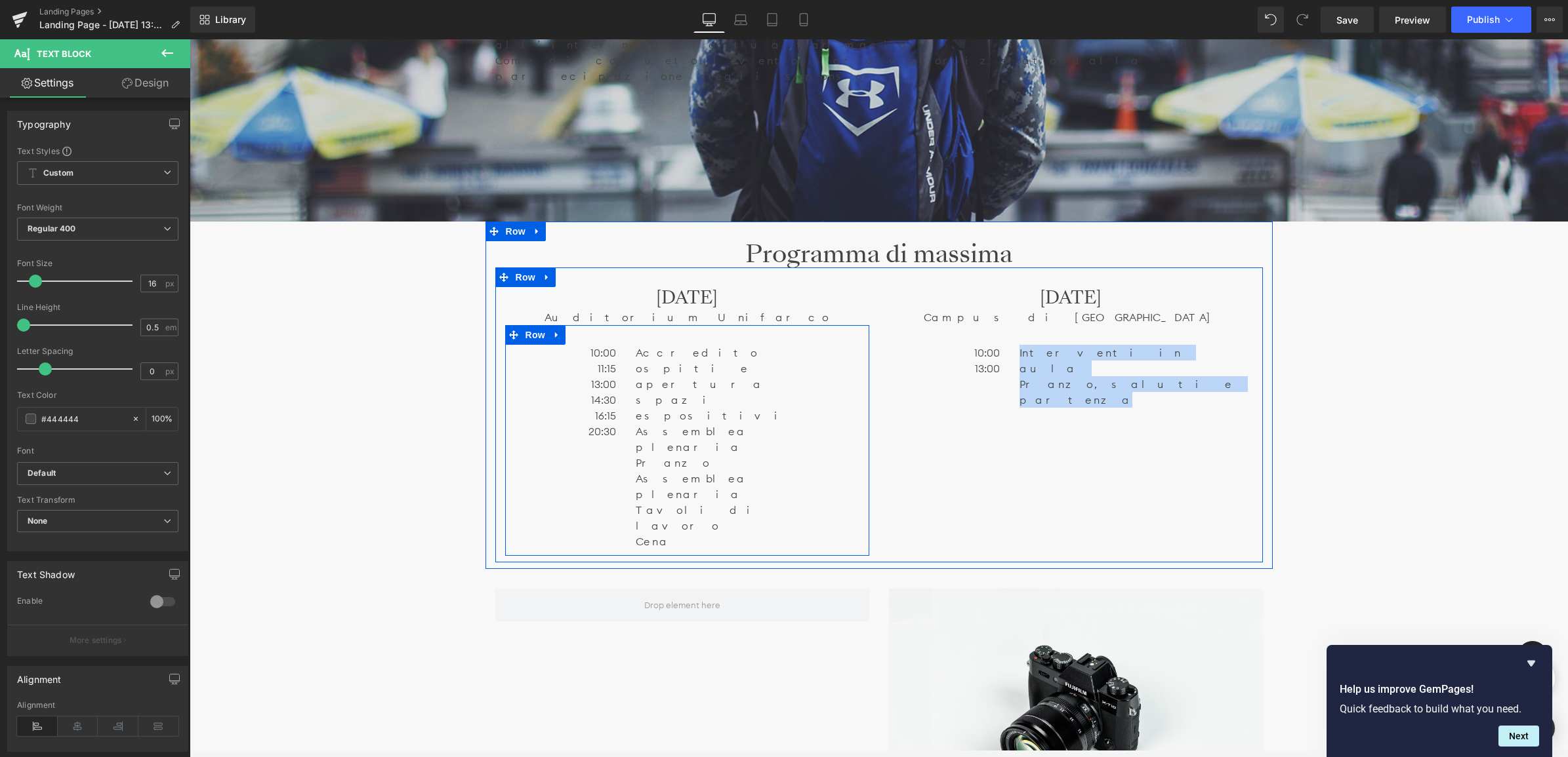
click at [698, 423] on p "Assemblea plenaria" at bounding box center [747, 439] width 223 height 32
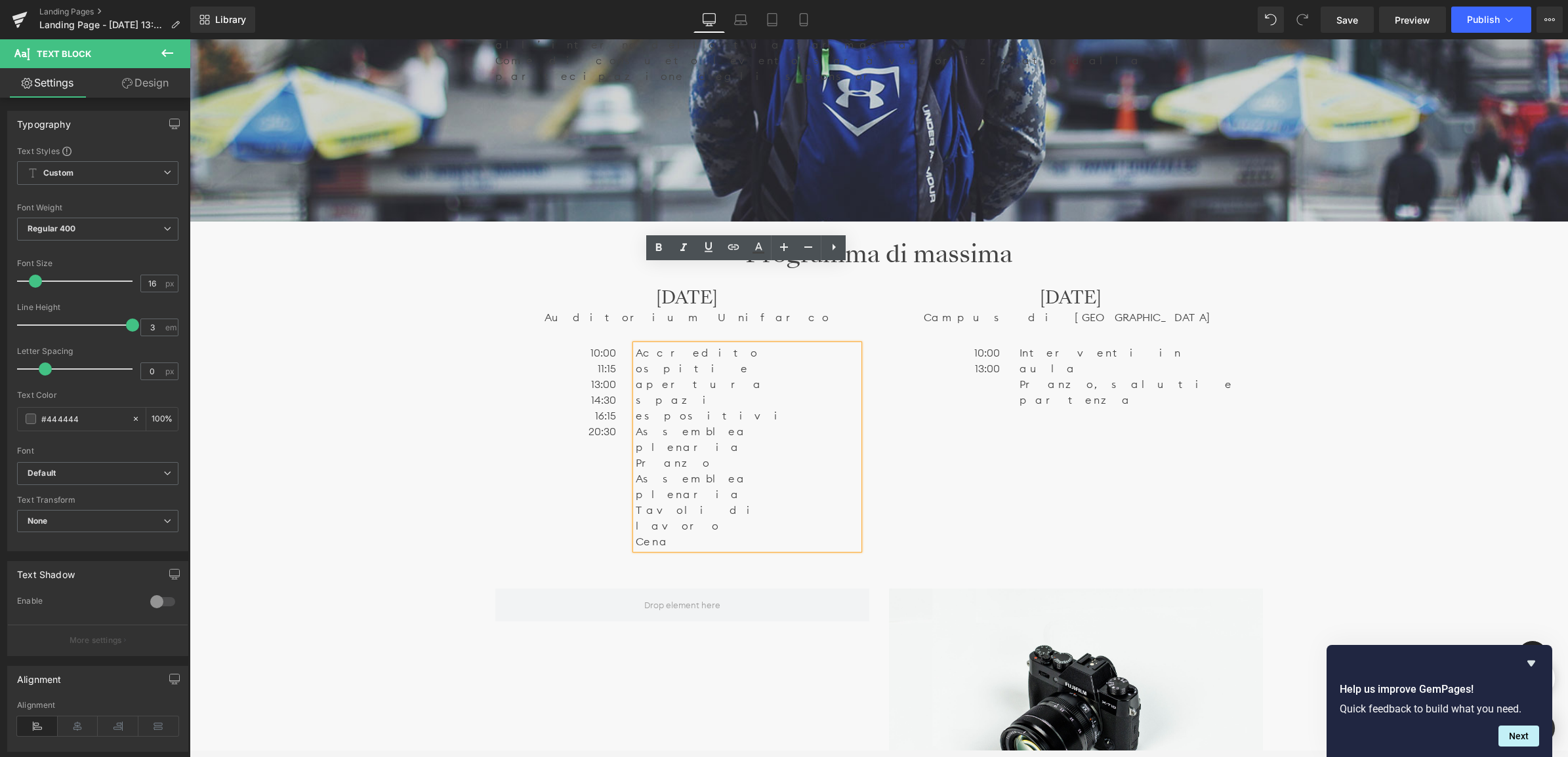
click at [688, 455] on p "Pranzo" at bounding box center [747, 463] width 223 height 16
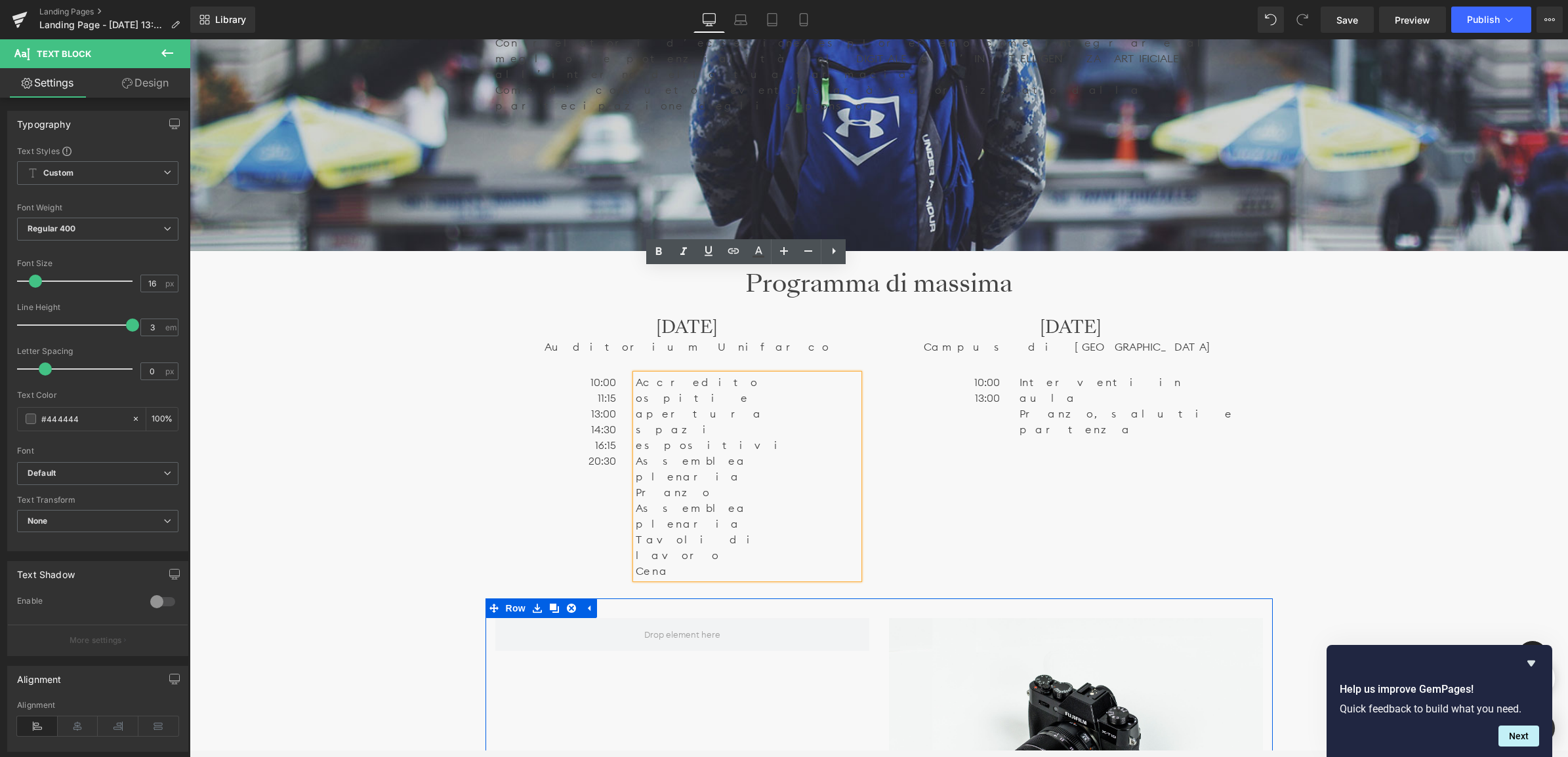
scroll to position [859, 0]
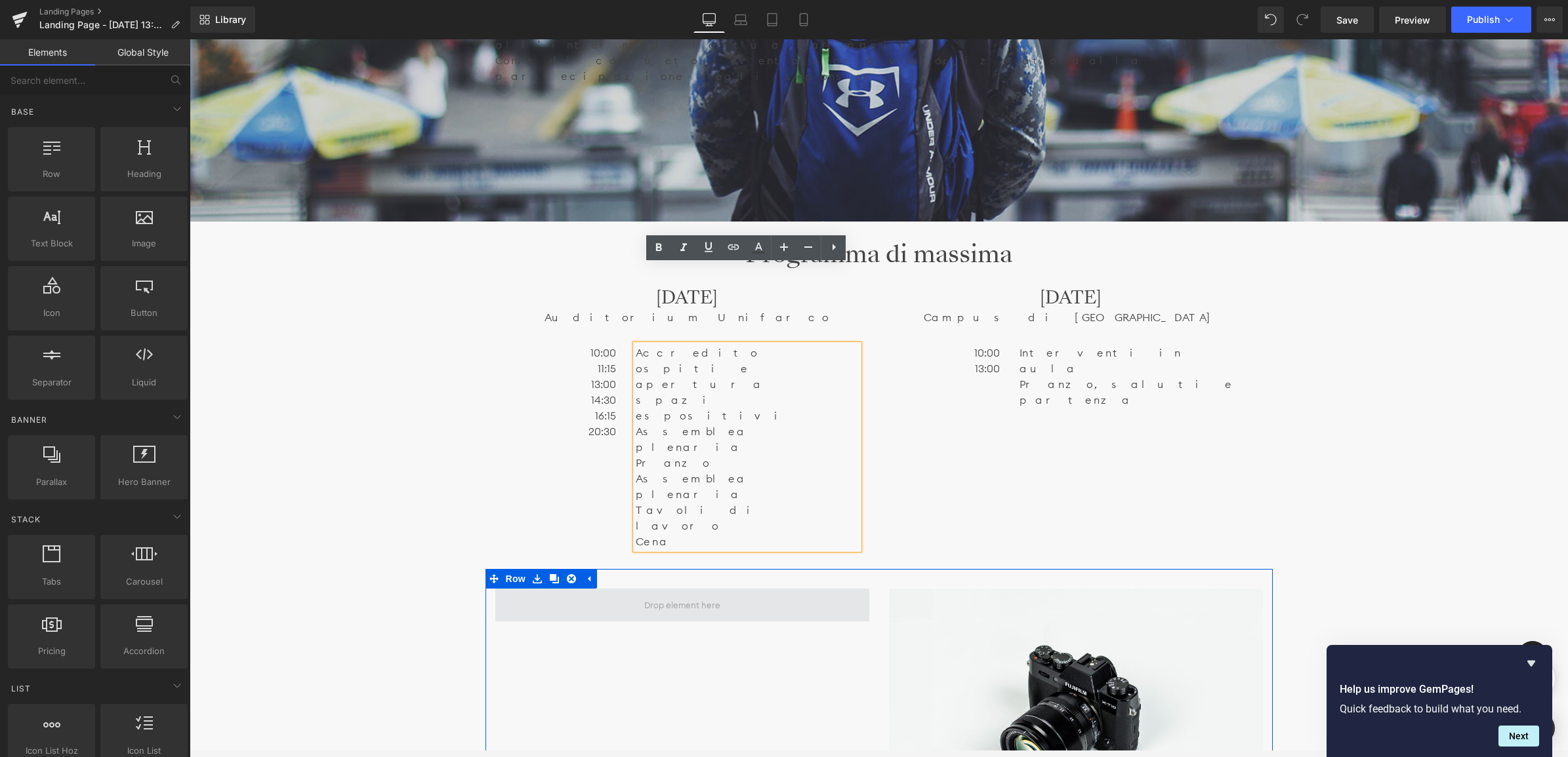
click at [677, 597] on span at bounding box center [682, 604] width 86 height 17
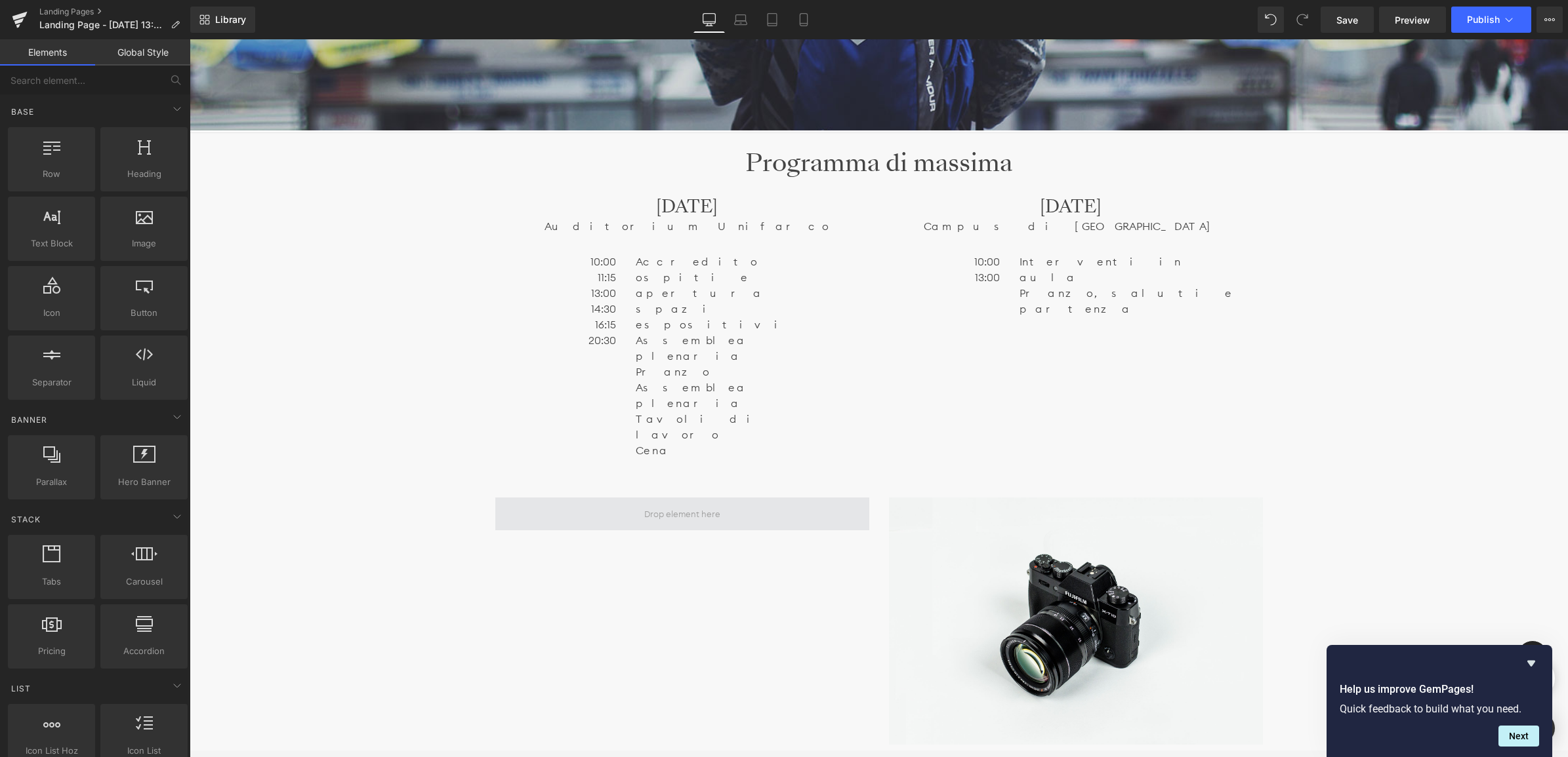
scroll to position [941, 0]
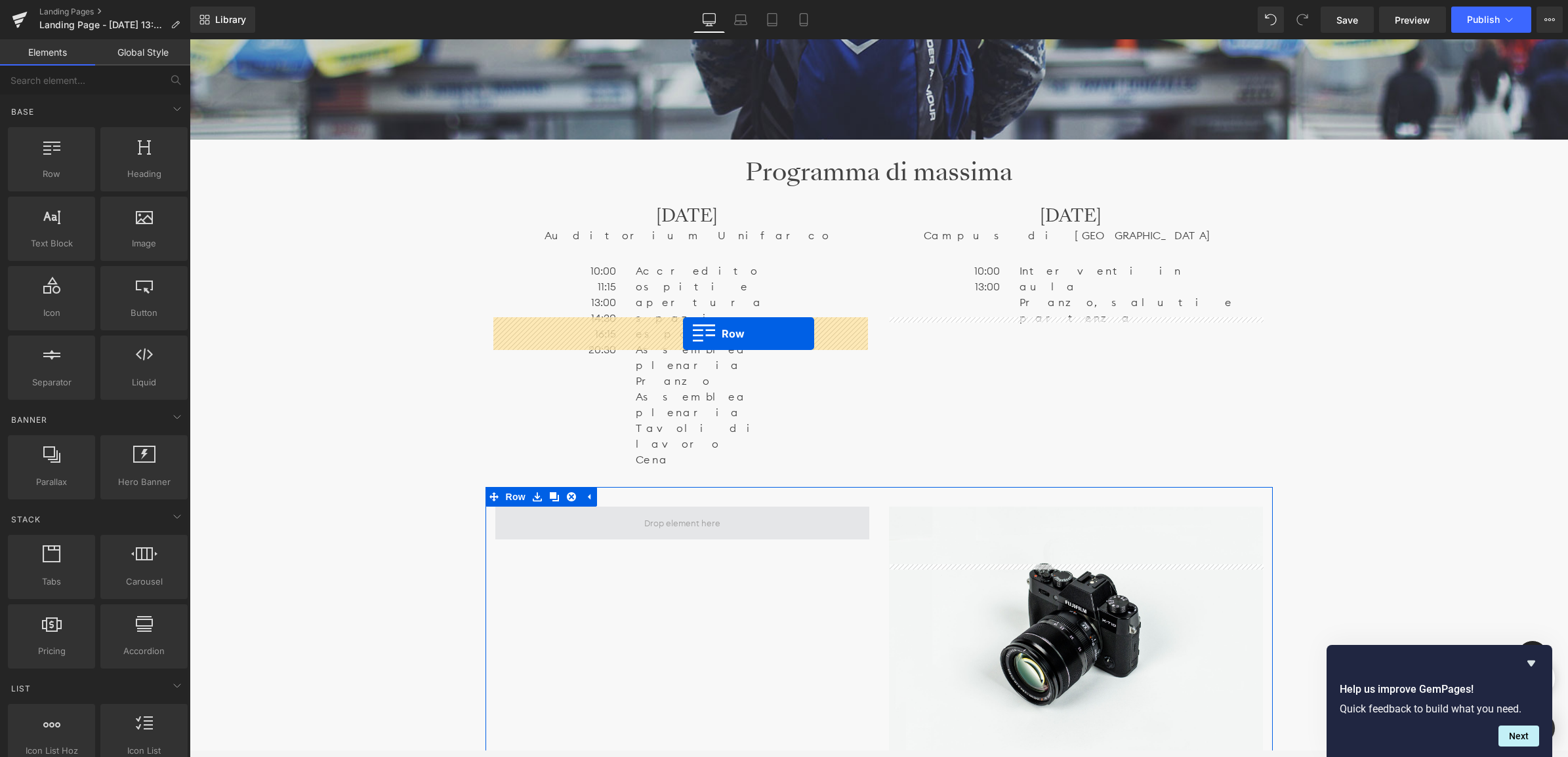
drag, startPoint x: 247, startPoint y: 202, endPoint x: 683, endPoint y: 333, distance: 455.3
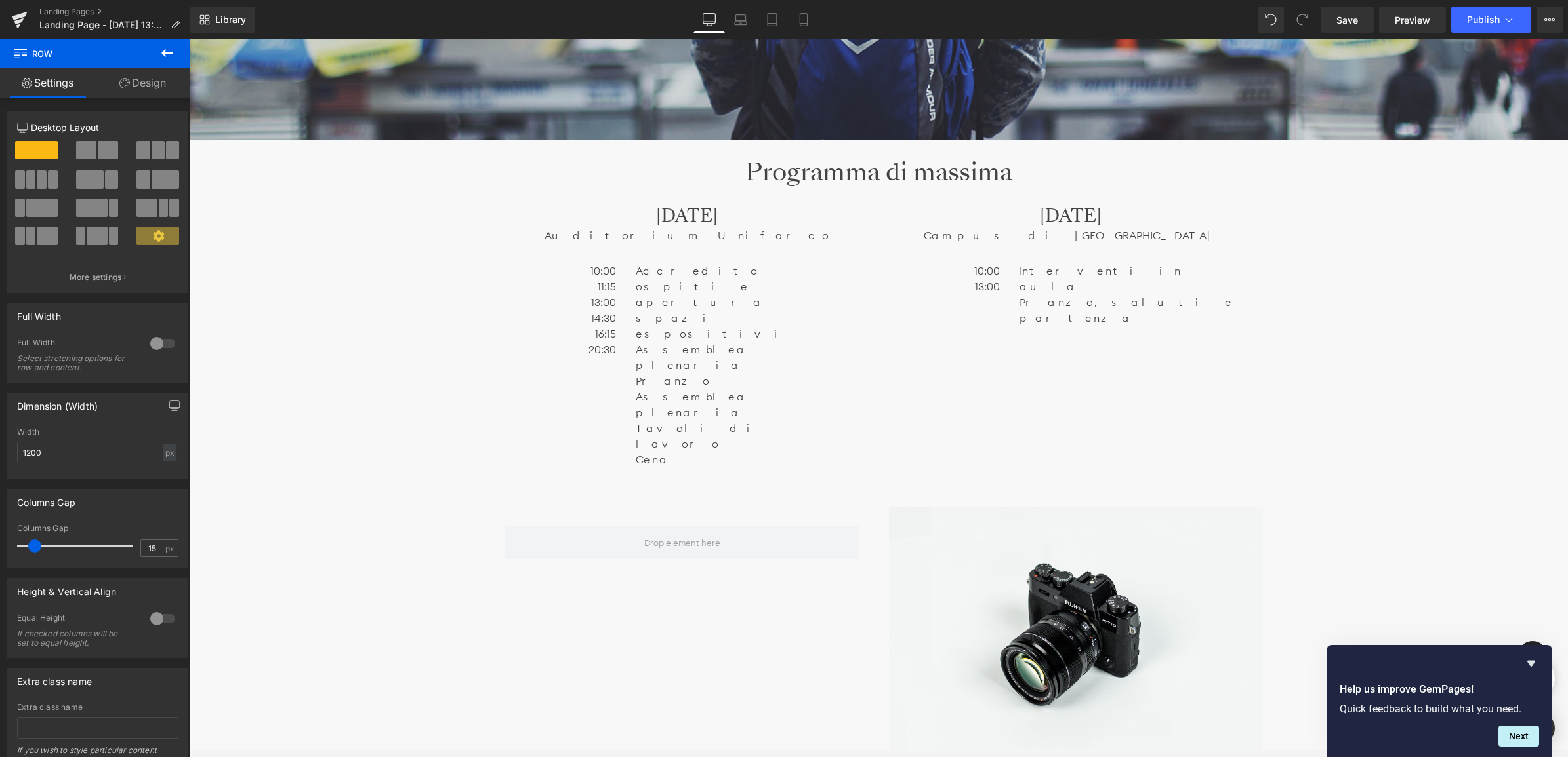
click at [164, 49] on icon at bounding box center [167, 53] width 16 height 16
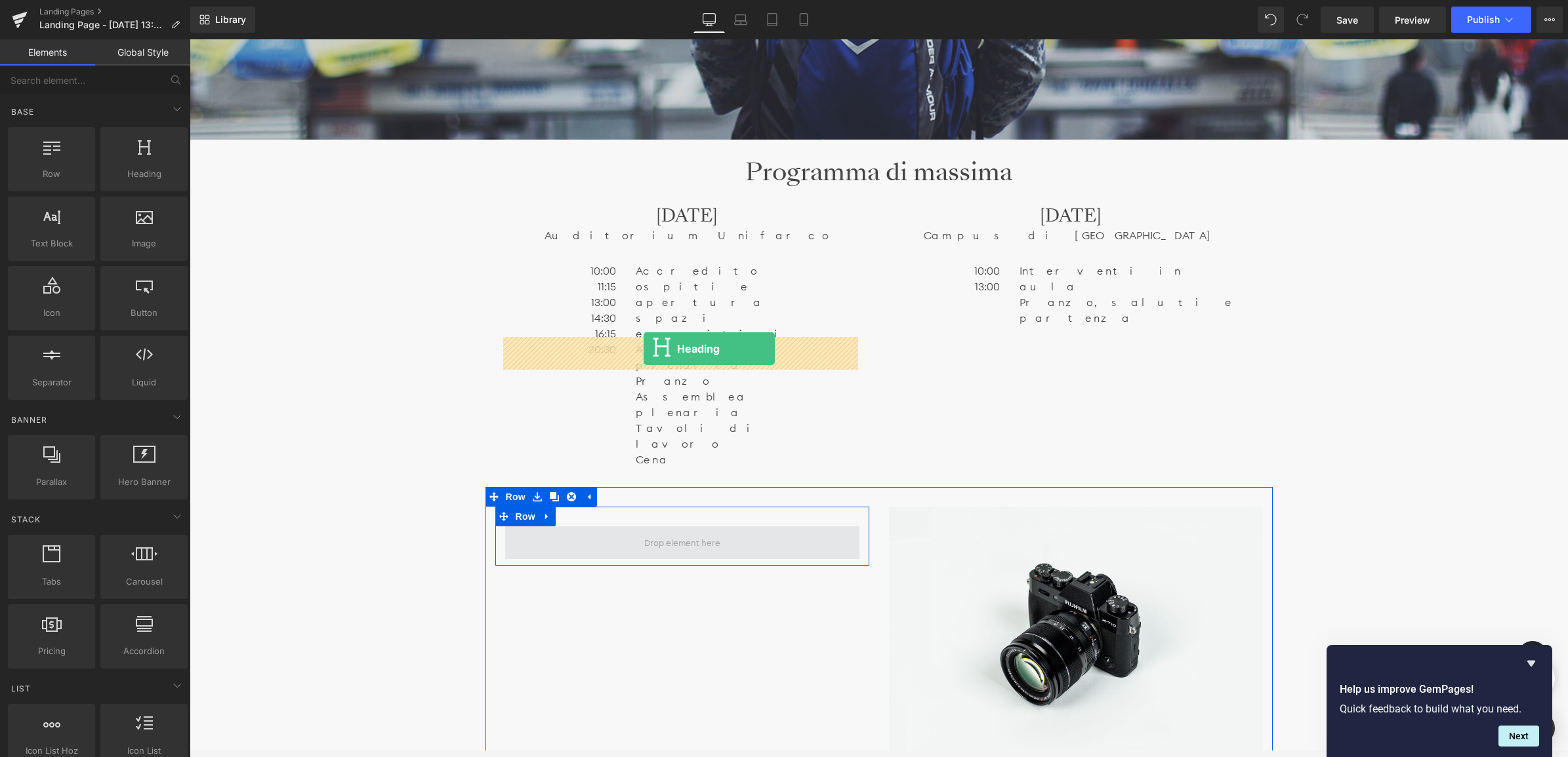
drag, startPoint x: 319, startPoint y: 192, endPoint x: 643, endPoint y: 348, distance: 359.6
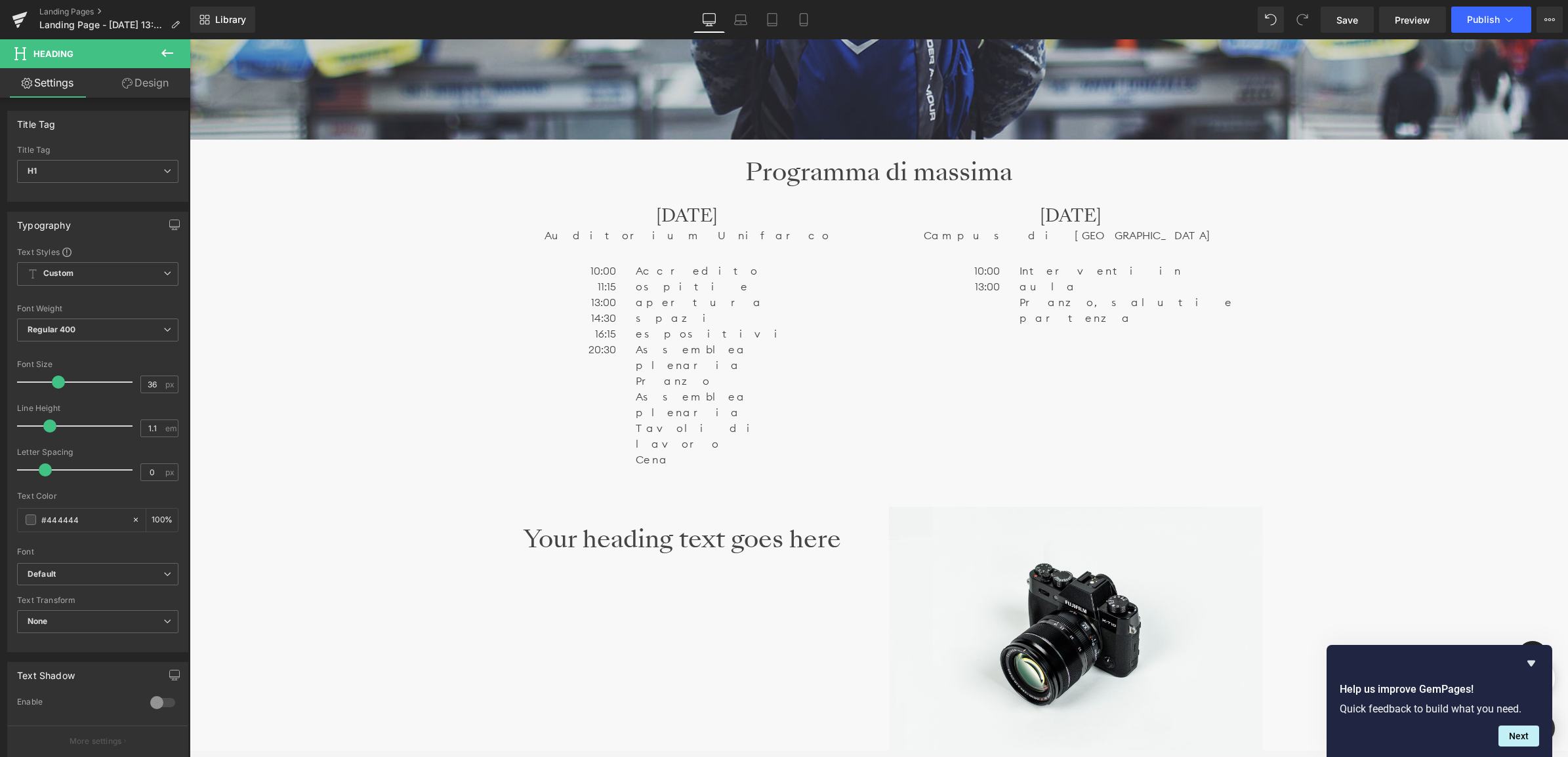
click at [163, 53] on icon at bounding box center [167, 53] width 12 height 8
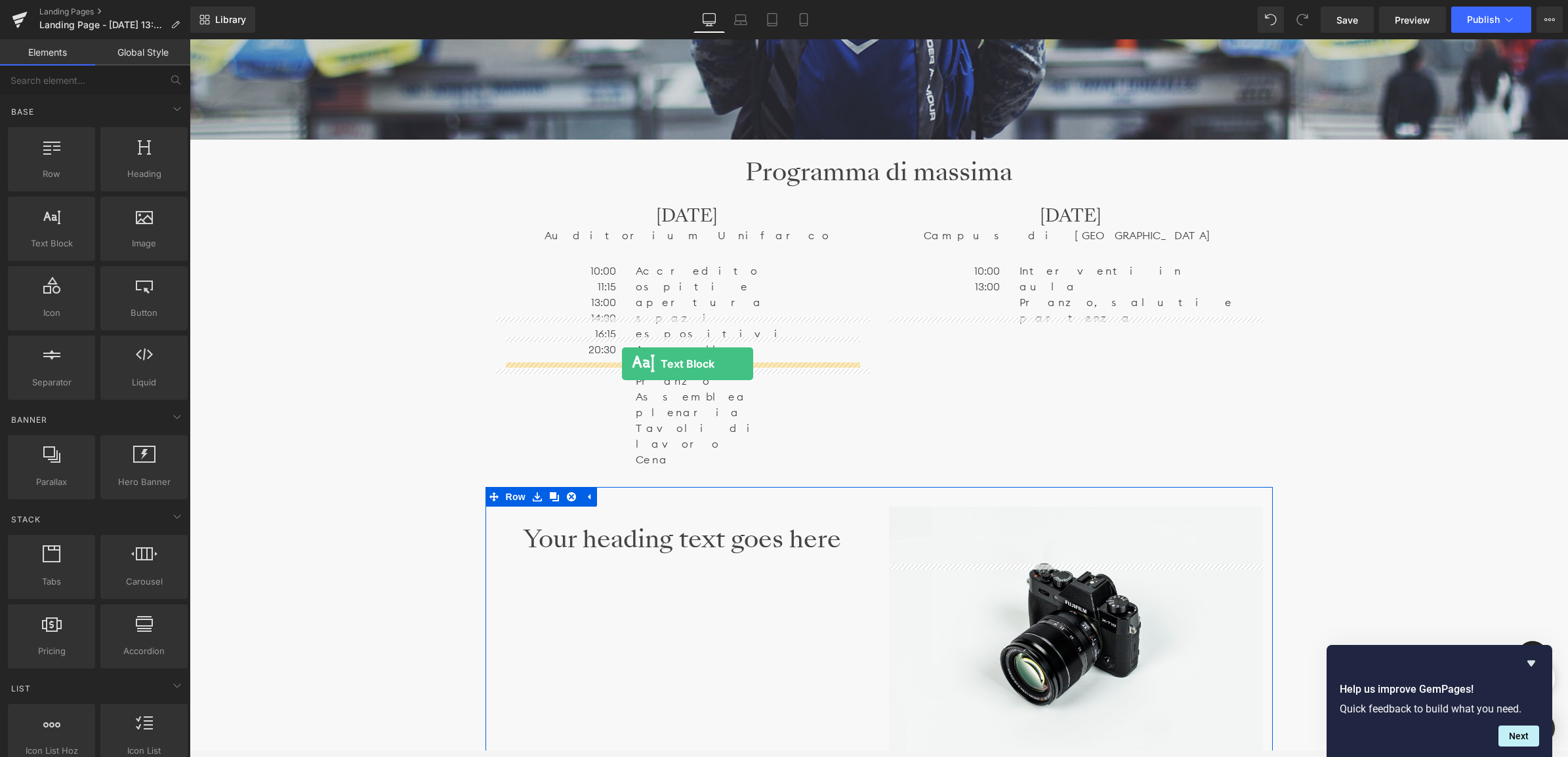
drag, startPoint x: 245, startPoint y: 270, endPoint x: 621, endPoint y: 364, distance: 387.6
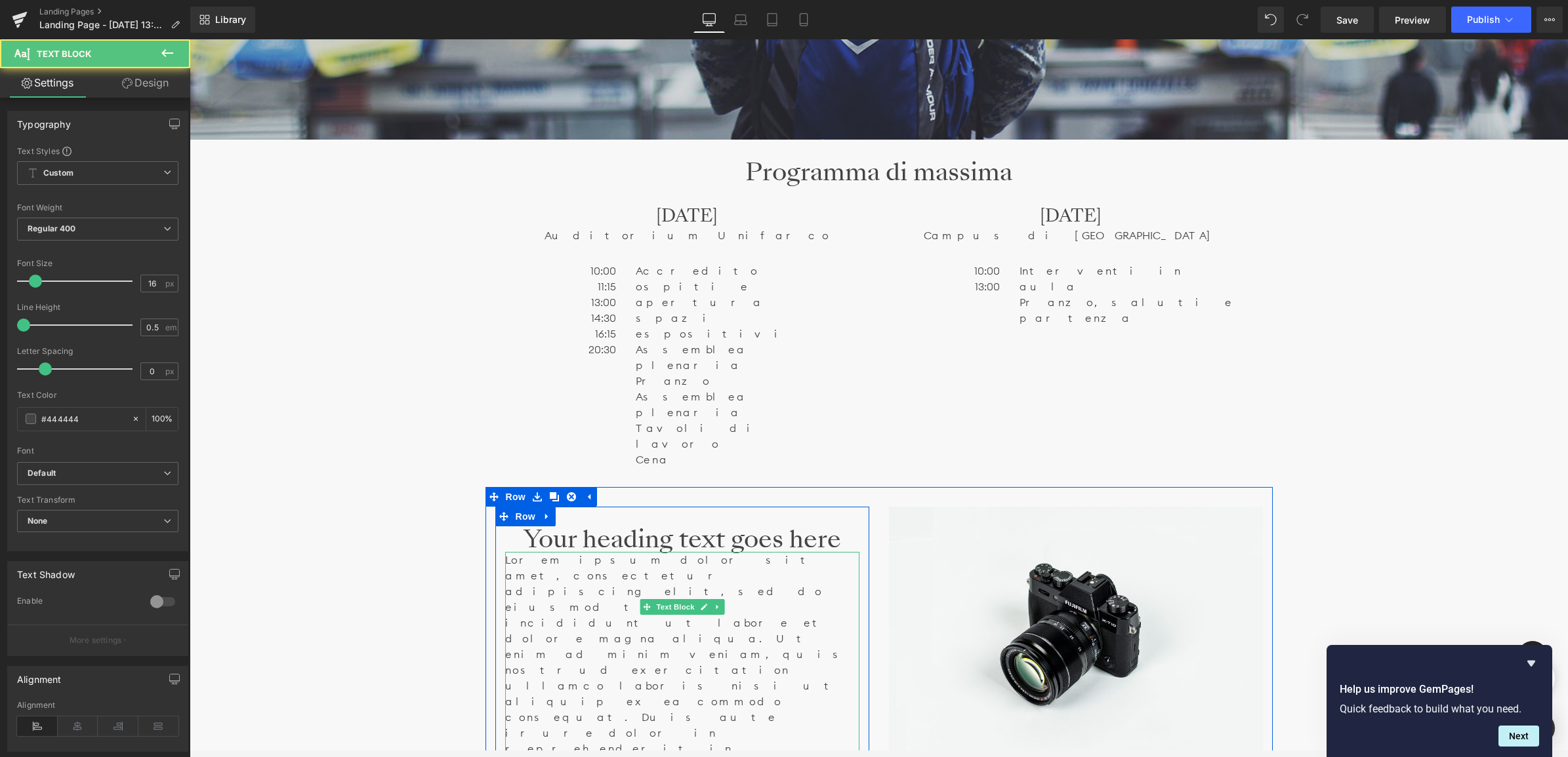
click at [576, 552] on p "Lorem ipsum dolor sit amet, consectetur adipiscing elit, sed do eiusmod tempor …" at bounding box center [683, 718] width 355 height 331
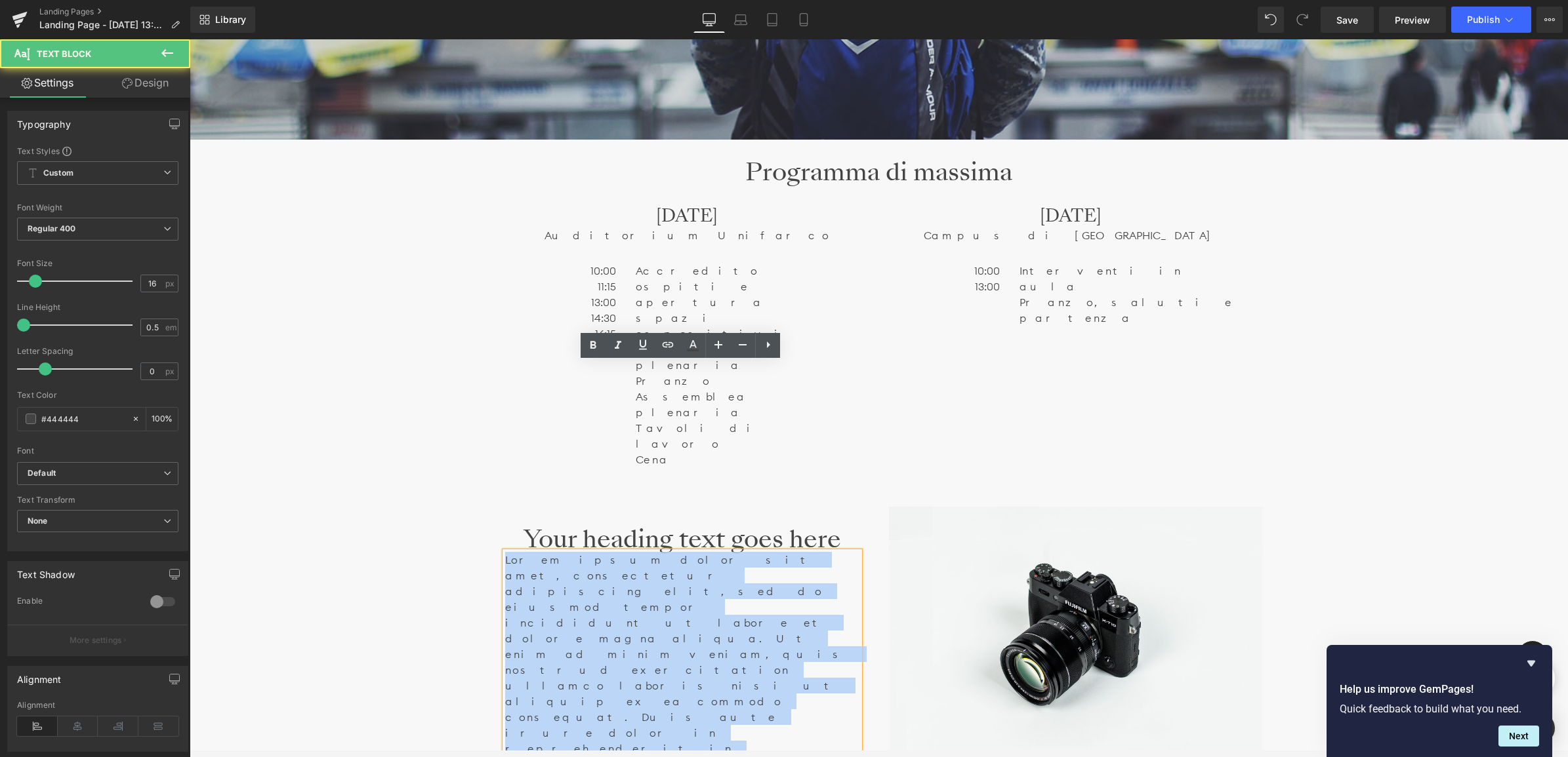
drag, startPoint x: 570, startPoint y: 466, endPoint x: 499, endPoint y: 352, distance: 134.3
click at [499, 527] on div "Your heading text goes here Heading Lorem ipsum dolor sit amet, consectetur adi…" at bounding box center [683, 705] width 374 height 356
paste div
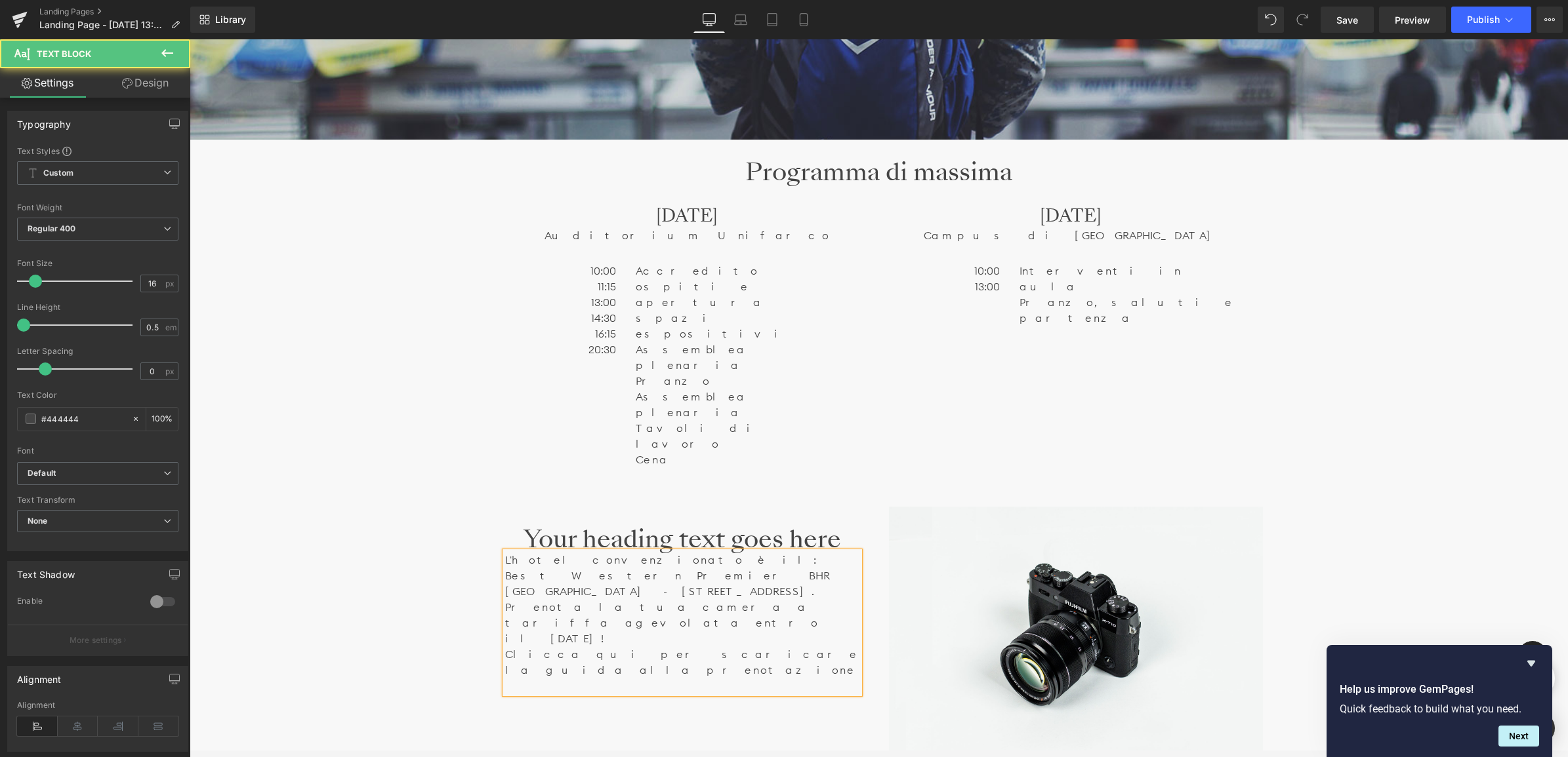
drag, startPoint x: 681, startPoint y: 369, endPoint x: 673, endPoint y: 380, distance: 13.6
click at [678, 552] on p "L'hotel convenzionato è il:" at bounding box center [683, 560] width 355 height 16
drag, startPoint x: 662, startPoint y: 398, endPoint x: 663, endPoint y: 406, distance: 8.1
click at [662, 568] on p "Best Western Premier BHR [GEOGRAPHIC_DATA] - [STREET_ADDRESS]." at bounding box center [683, 584] width 355 height 32
click at [147, 84] on link "Design" at bounding box center [145, 83] width 96 height 30
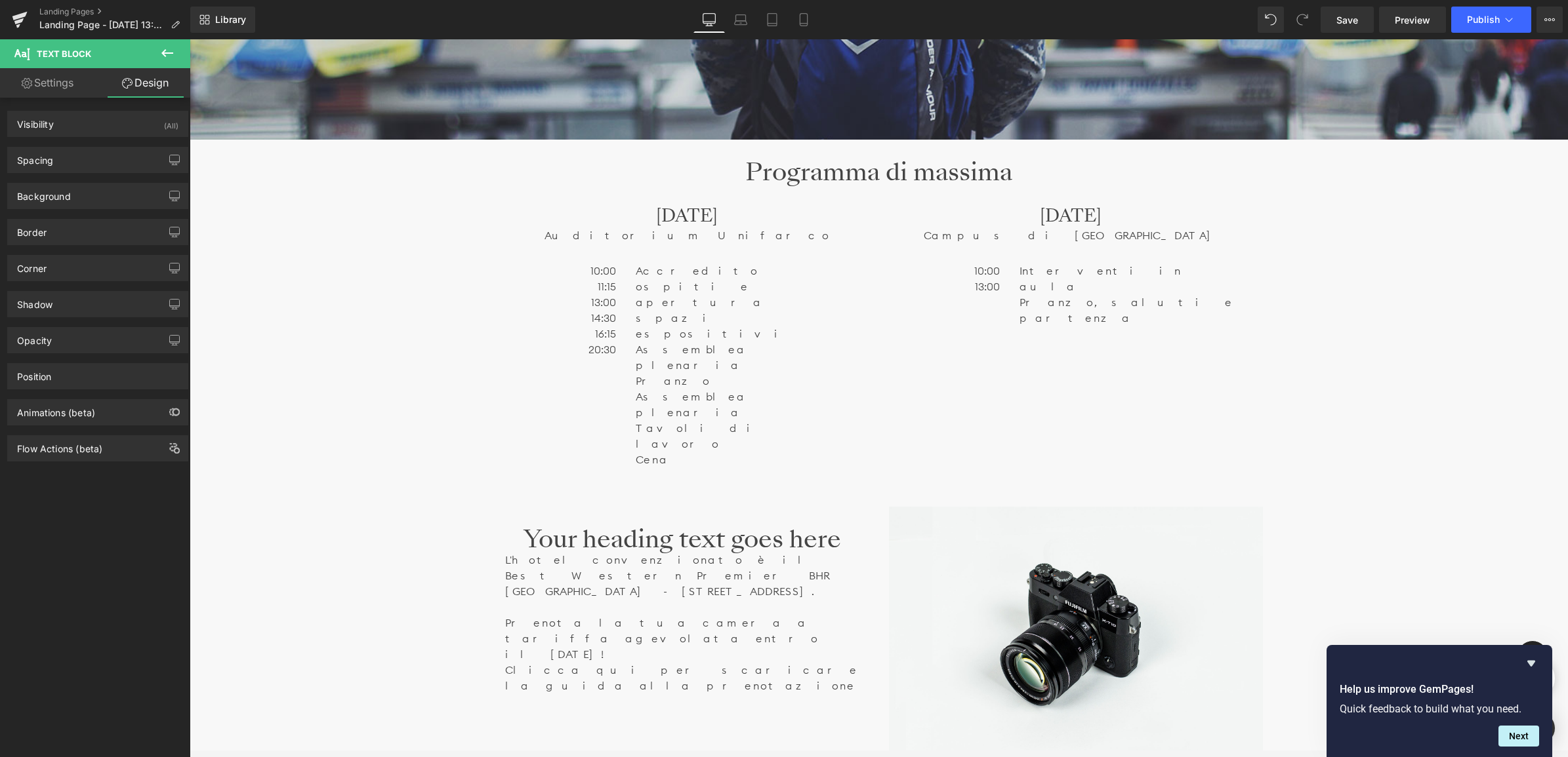
click at [164, 50] on icon at bounding box center [167, 53] width 12 height 8
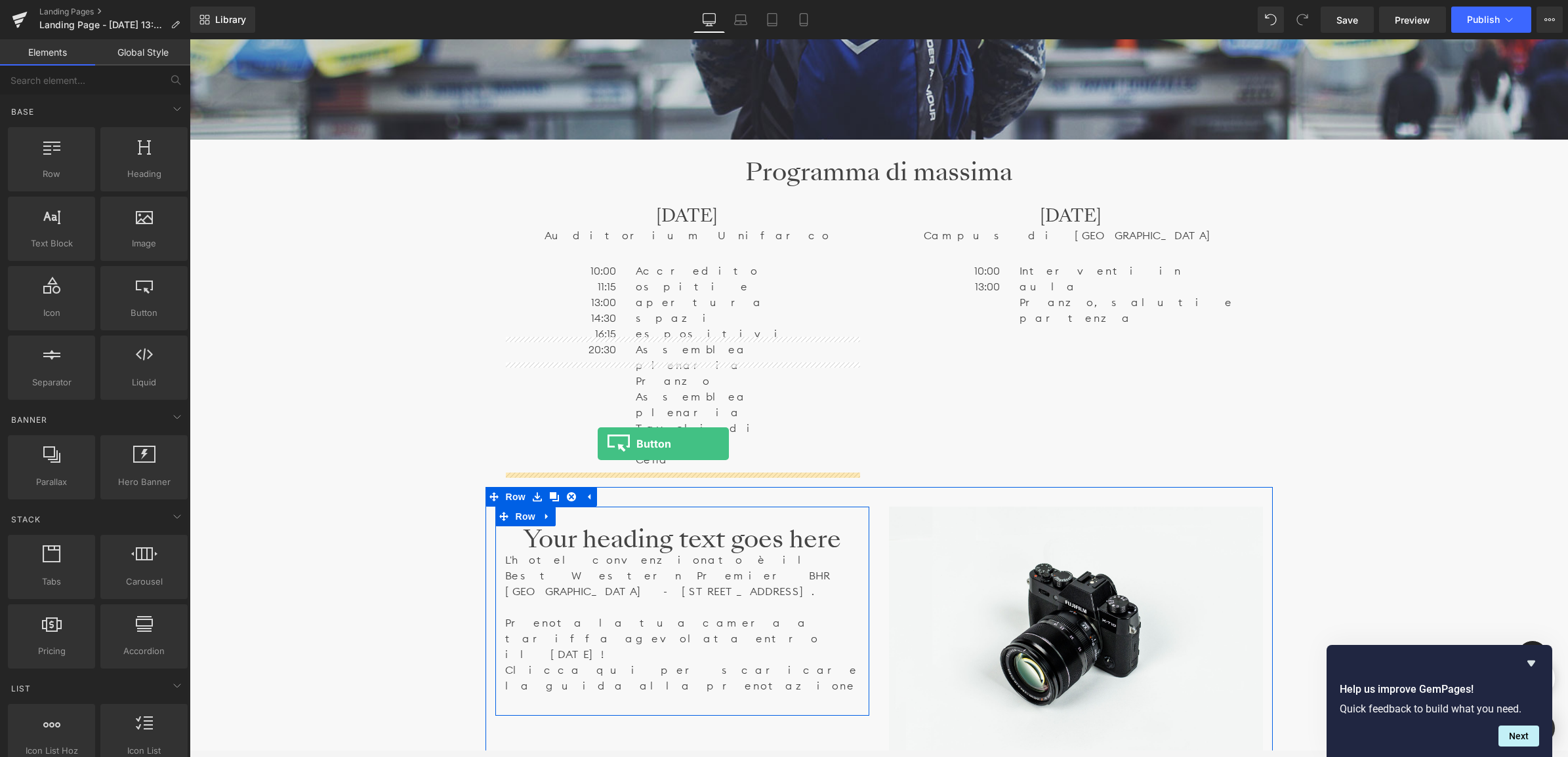
drag, startPoint x: 329, startPoint y: 342, endPoint x: 598, endPoint y: 444, distance: 287.7
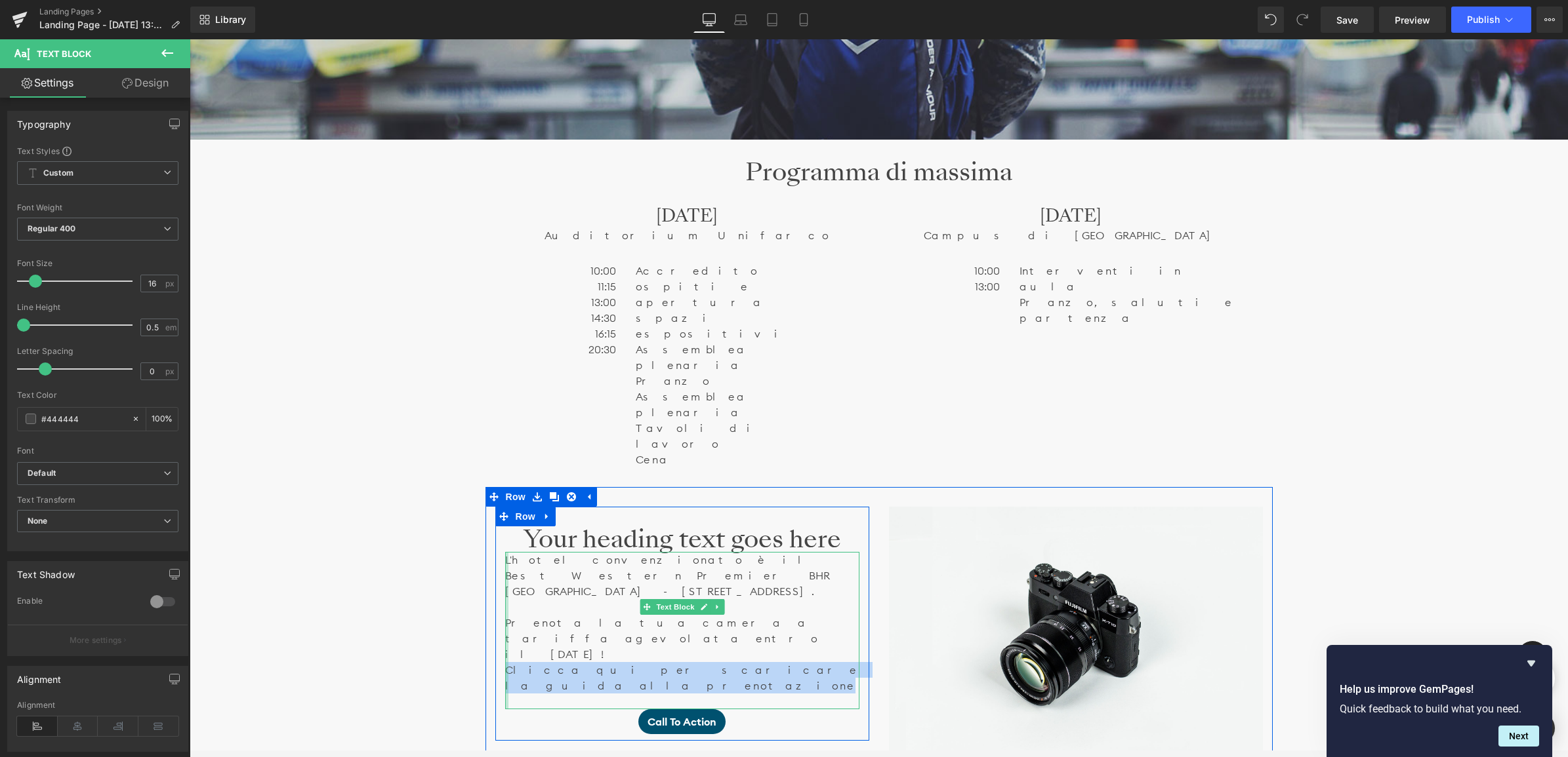
drag, startPoint x: 758, startPoint y: 452, endPoint x: 505, endPoint y: 451, distance: 253.0
click at [505, 552] on div "L'hotel convenzionato è il Best Western Premier BHR [GEOGRAPHIC_DATA] - [STREET…" at bounding box center [683, 631] width 355 height 158
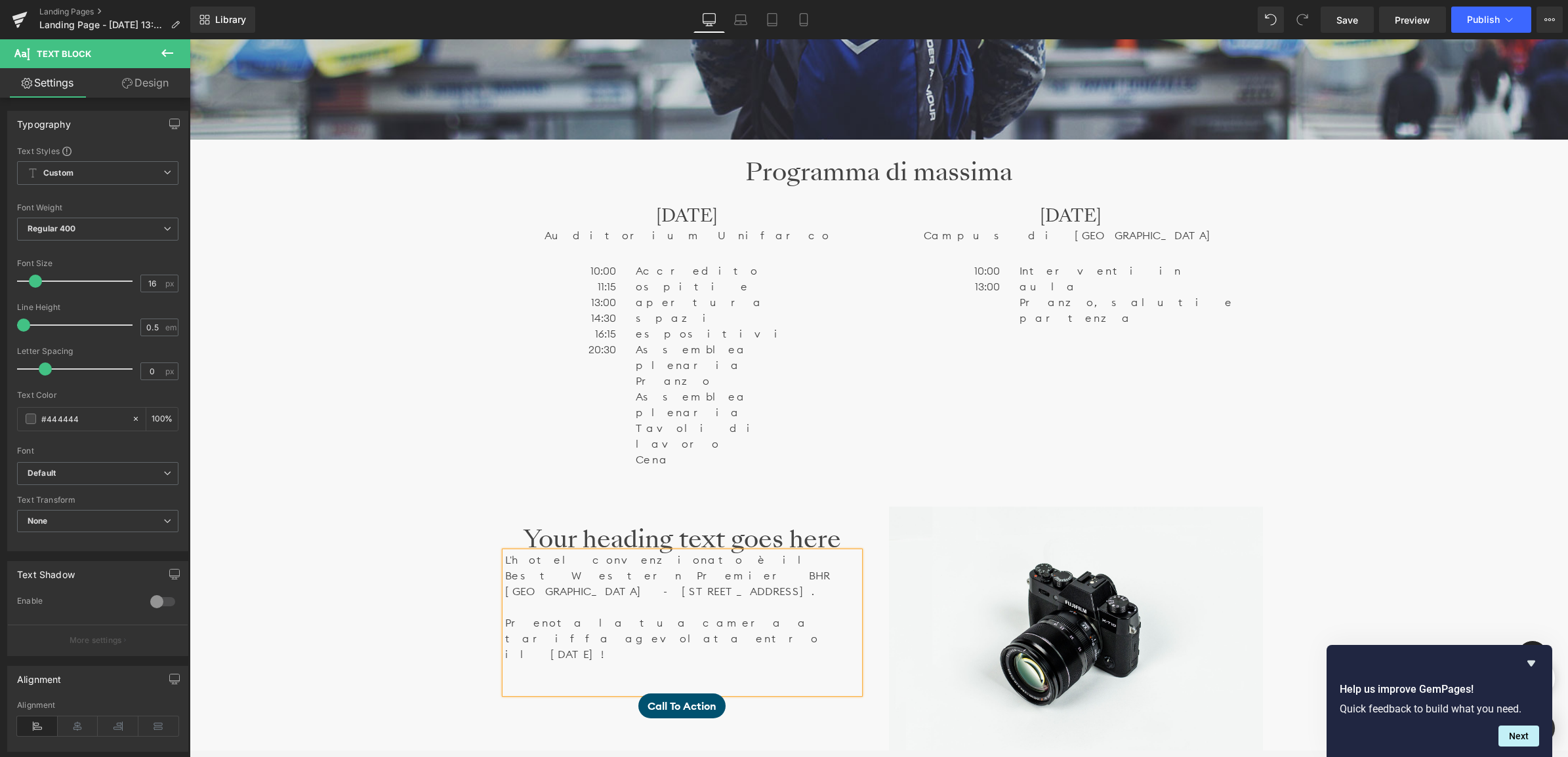
click at [690, 698] on span "Button" at bounding box center [682, 706] width 31 height 16
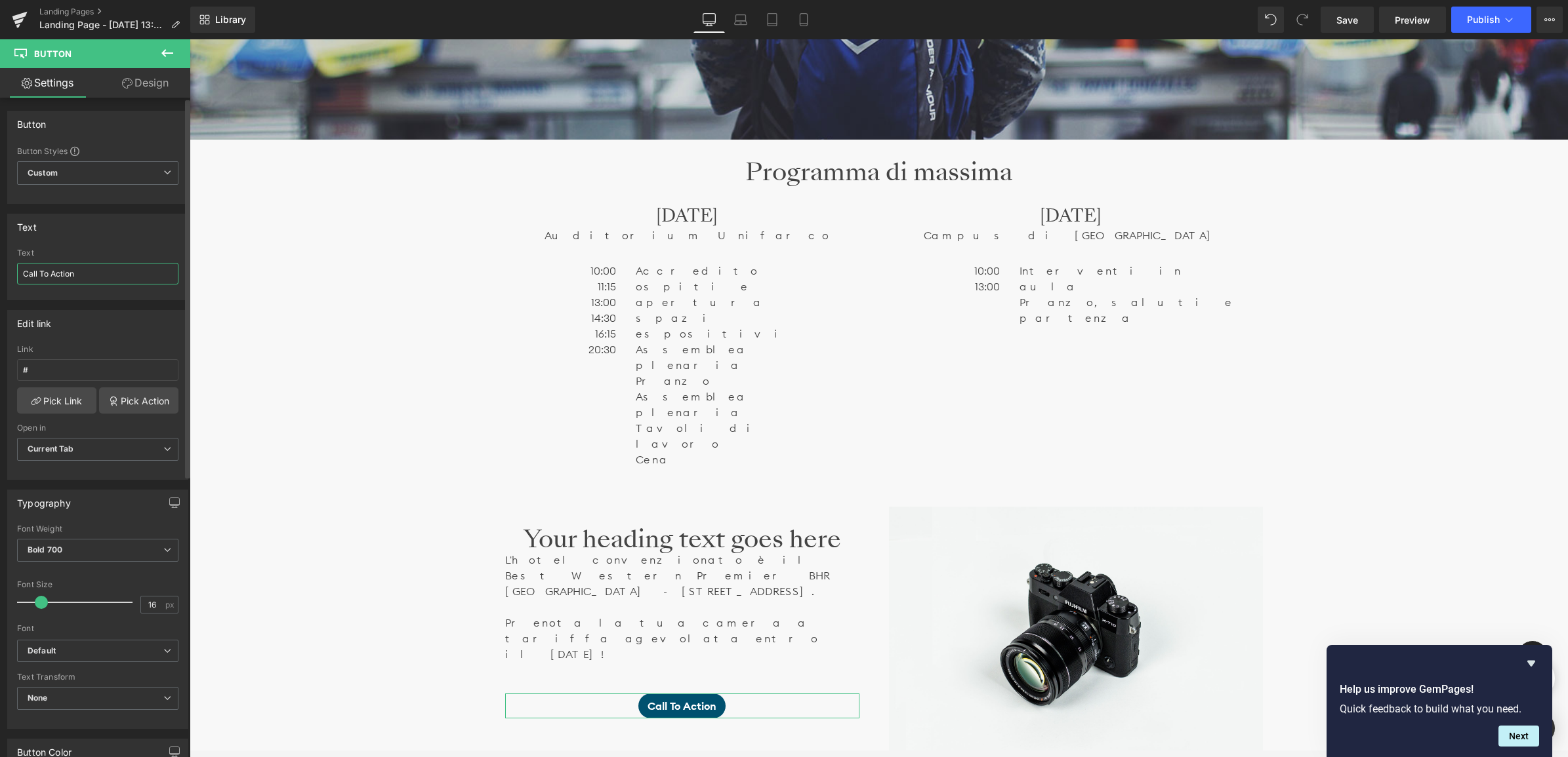
drag, startPoint x: 102, startPoint y: 276, endPoint x: 13, endPoint y: 276, distance: 89.0
click at [13, 276] on div "Call To Action Text Call To Action" at bounding box center [98, 274] width 179 height 51
paste input "licca qui per scaricare la guida alla prenotazione"
type input "Clicca qui per scaricare la guida alla prenotazione"
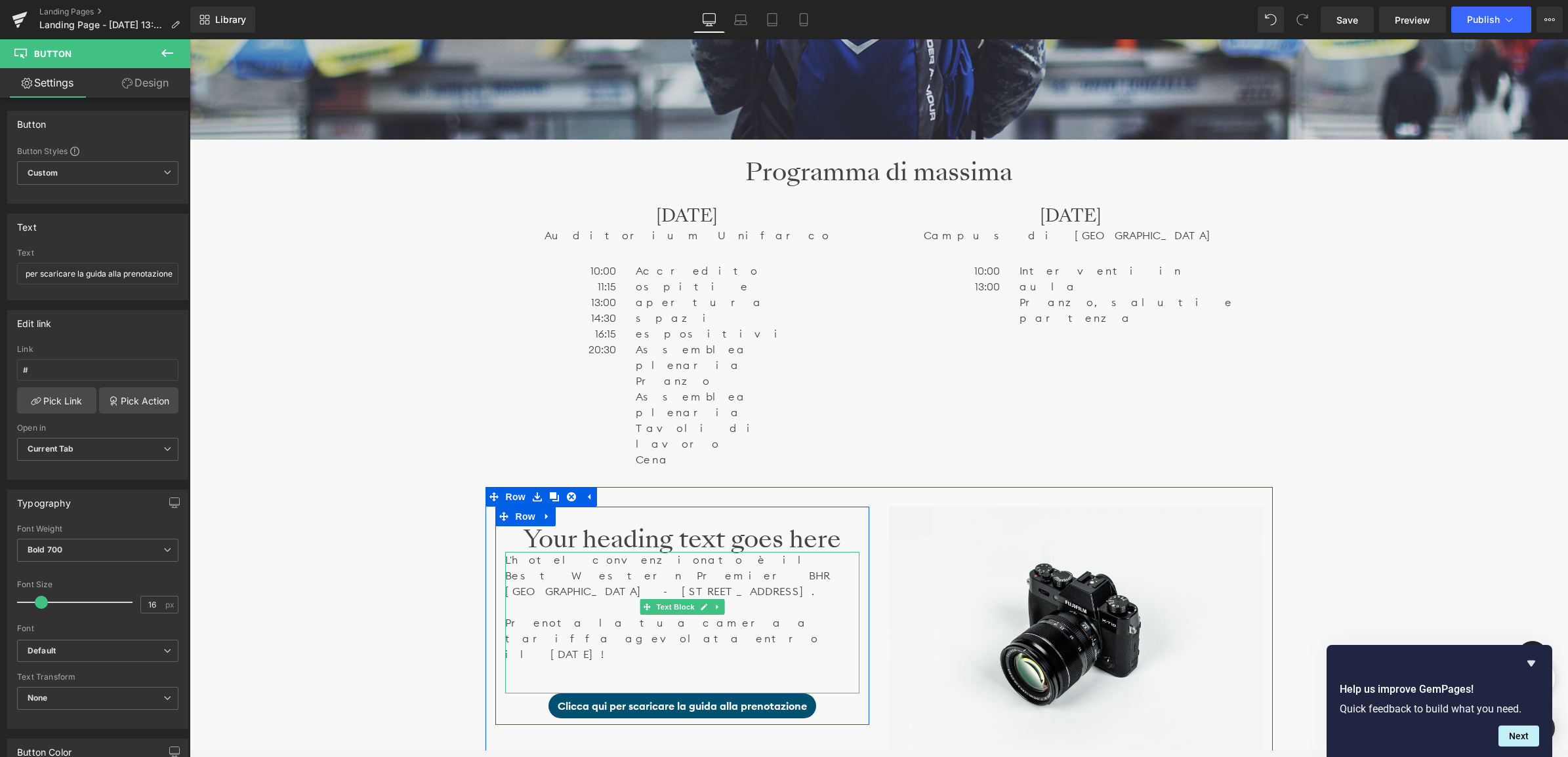
click at [596, 662] on p at bounding box center [683, 670] width 355 height 16
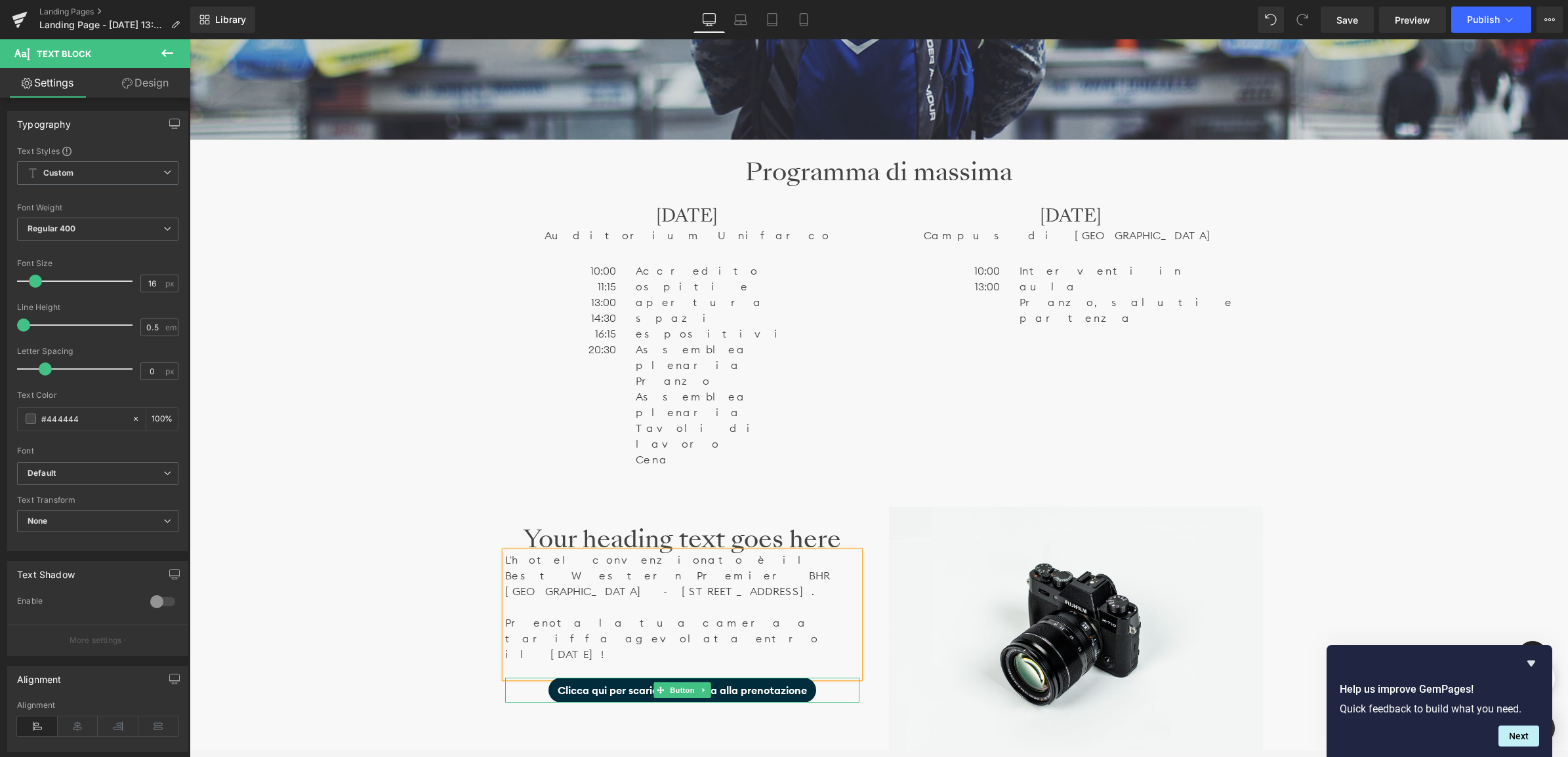
click at [628, 682] on span "Clicca qui per scaricare la guida alla prenotazione" at bounding box center [682, 690] width 249 height 16
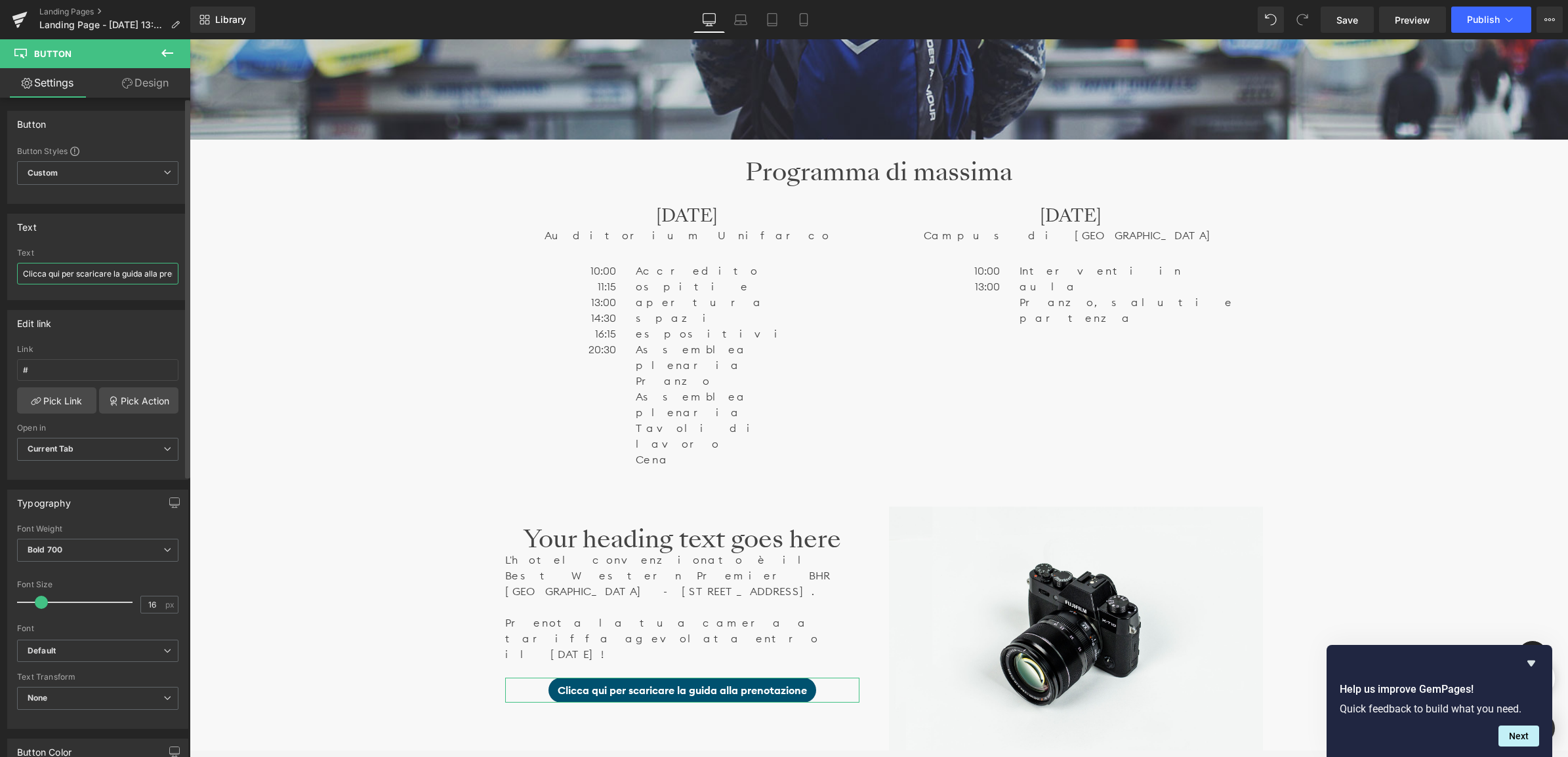
click at [113, 270] on input "Clicca qui per scaricare la guida alla prenotazione" at bounding box center [98, 274] width 162 height 22
drag, startPoint x: 115, startPoint y: 270, endPoint x: 13, endPoint y: 272, distance: 102.0
click at [13, 272] on div "Clicca qui per scaricare la guida alla prenotazione Text Clicca qui per scarica…" at bounding box center [98, 274] width 179 height 51
type input "Vai alla guida alla prenotazione"
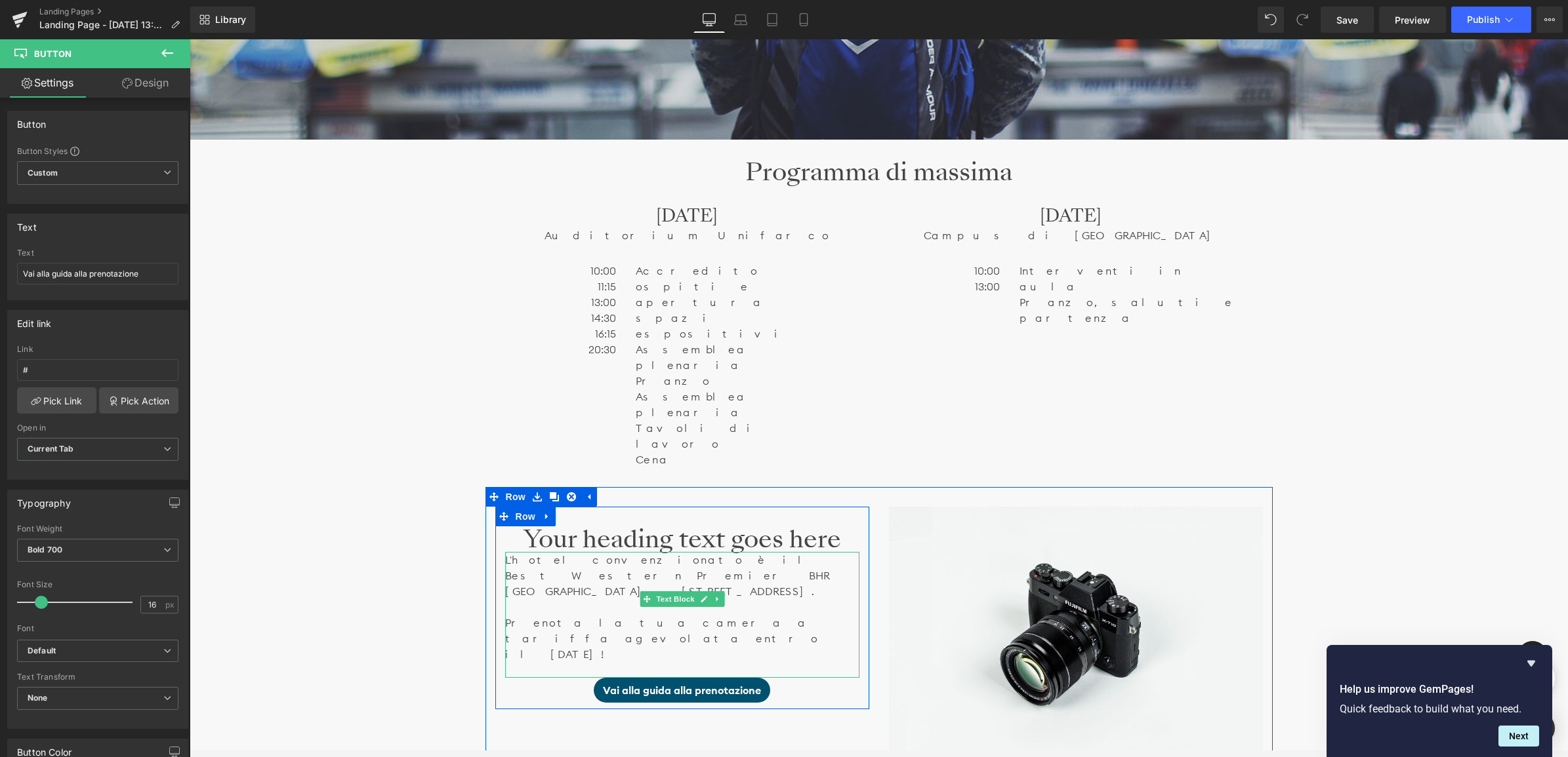
click at [582, 552] on p "L'hotel convenzionato è il" at bounding box center [683, 560] width 355 height 16
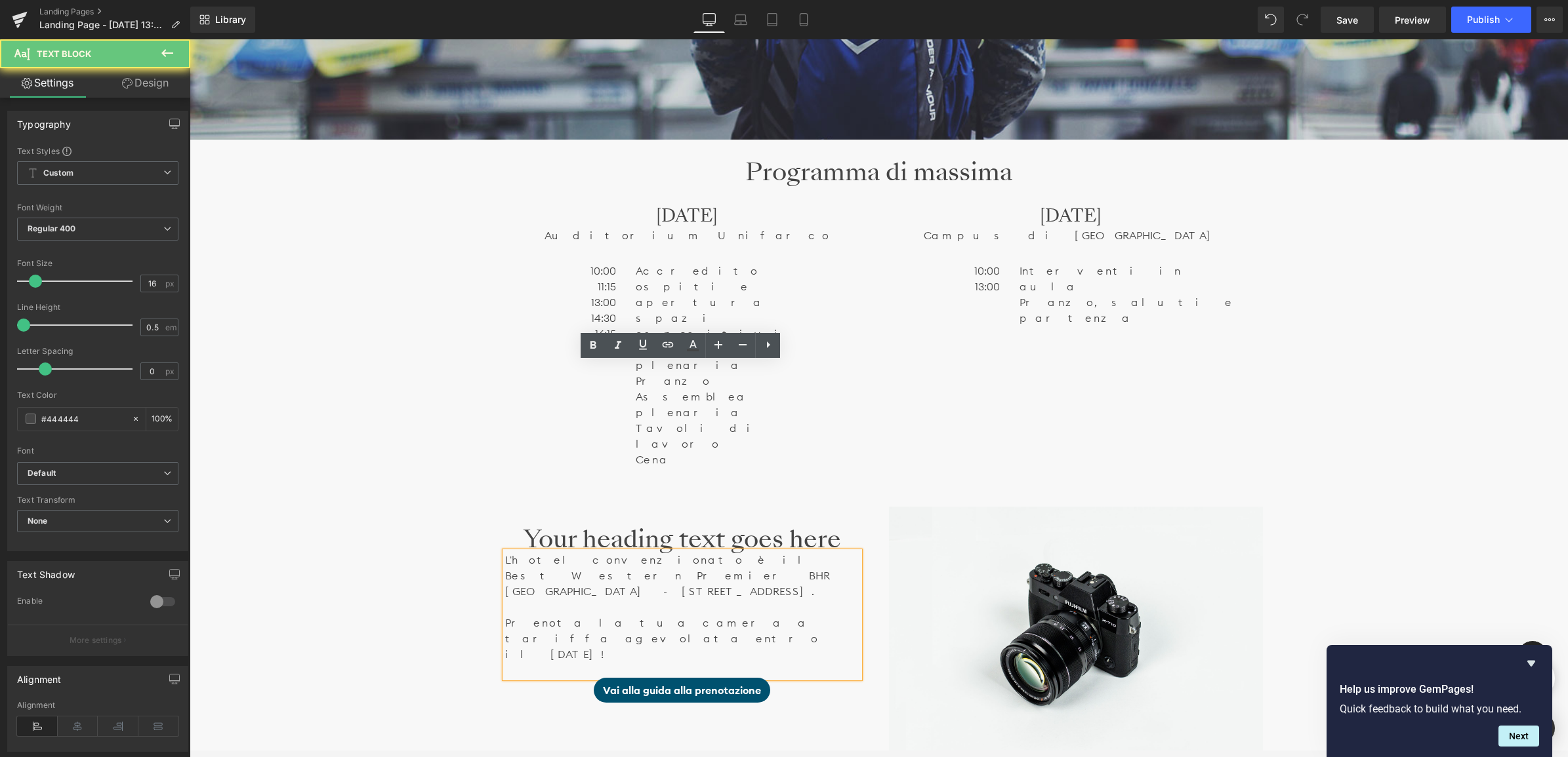
click at [638, 552] on p "L'hotel convenzionato è il" at bounding box center [683, 560] width 355 height 16
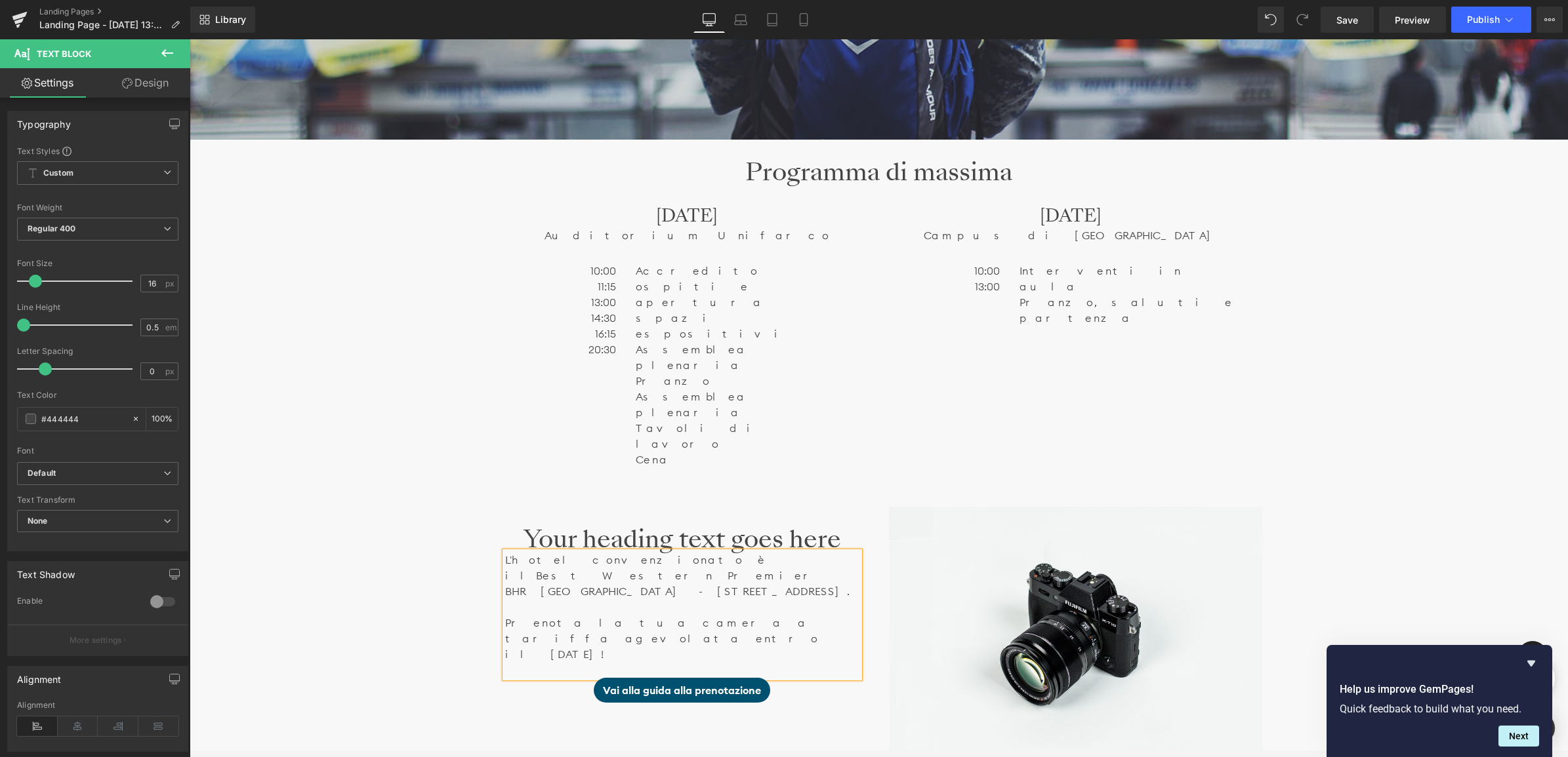
click at [792, 552] on p "L'hotel convenzionato è il Best Western Premier BHR [GEOGRAPHIC_DATA] - [STREET…" at bounding box center [683, 576] width 355 height 47
click at [162, 81] on link "Design" at bounding box center [145, 83] width 96 height 30
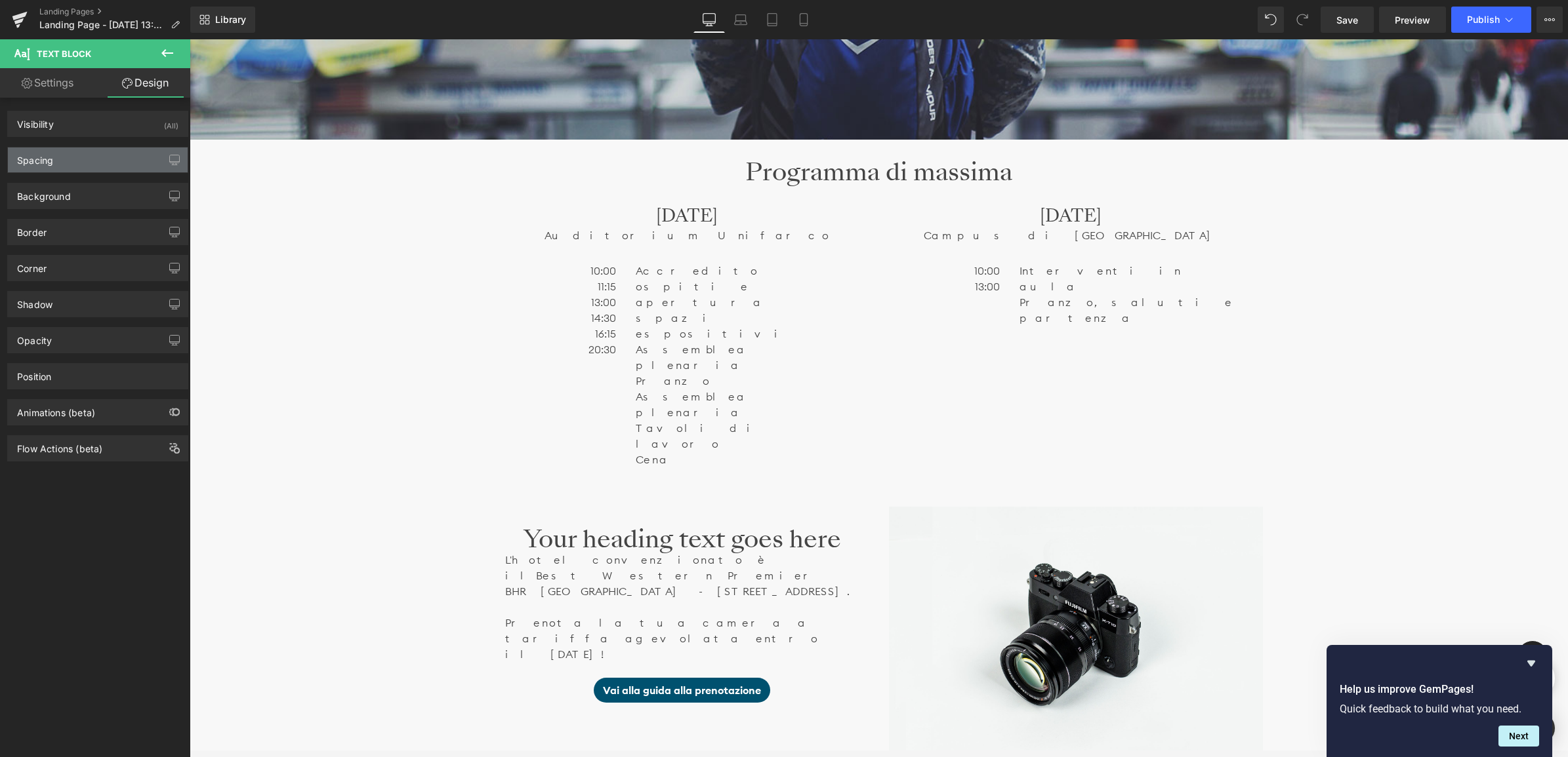
click at [64, 158] on div "Spacing" at bounding box center [98, 159] width 179 height 25
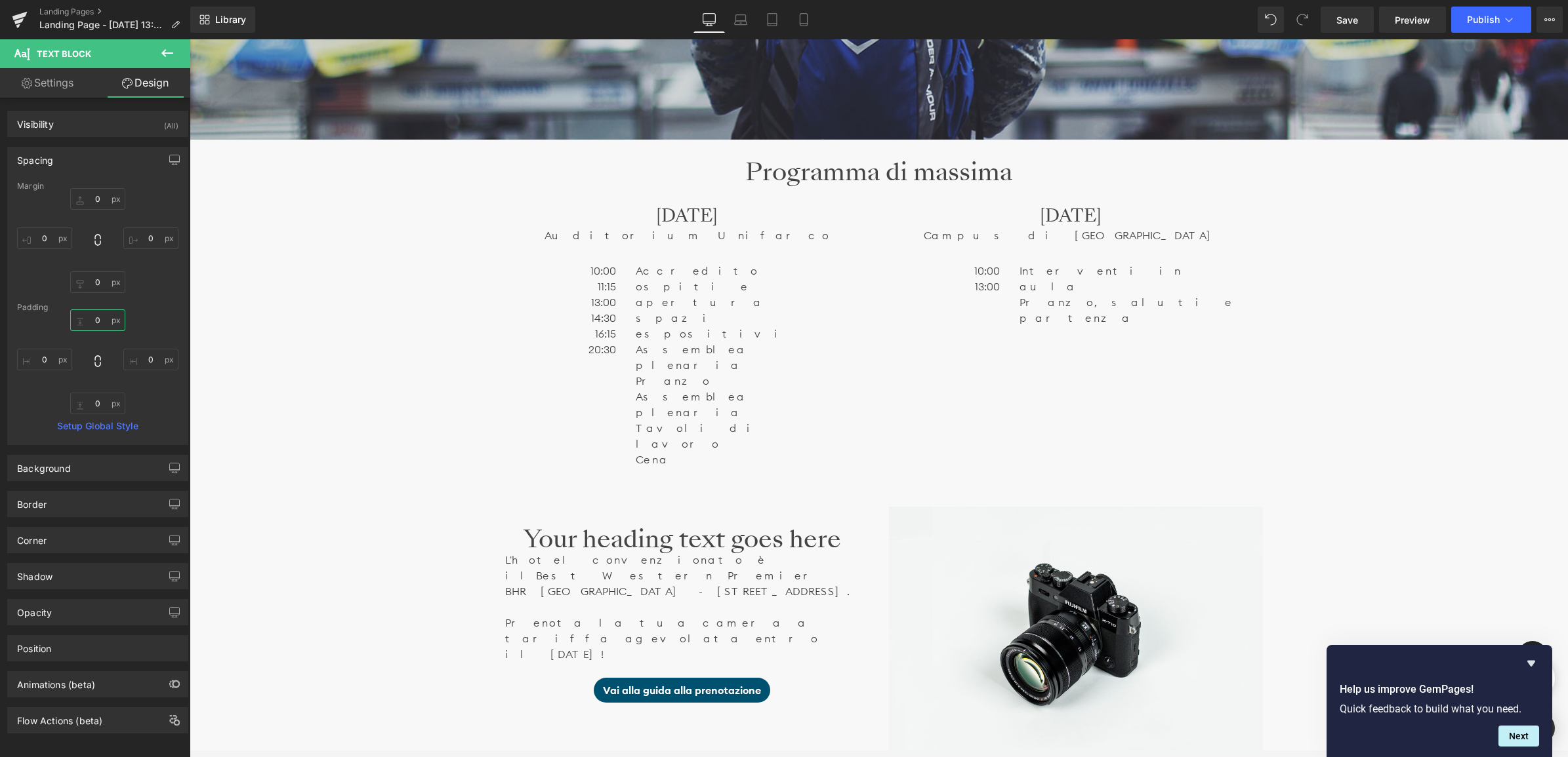
click at [97, 316] on input "0" at bounding box center [98, 320] width 55 height 22
type input "30"
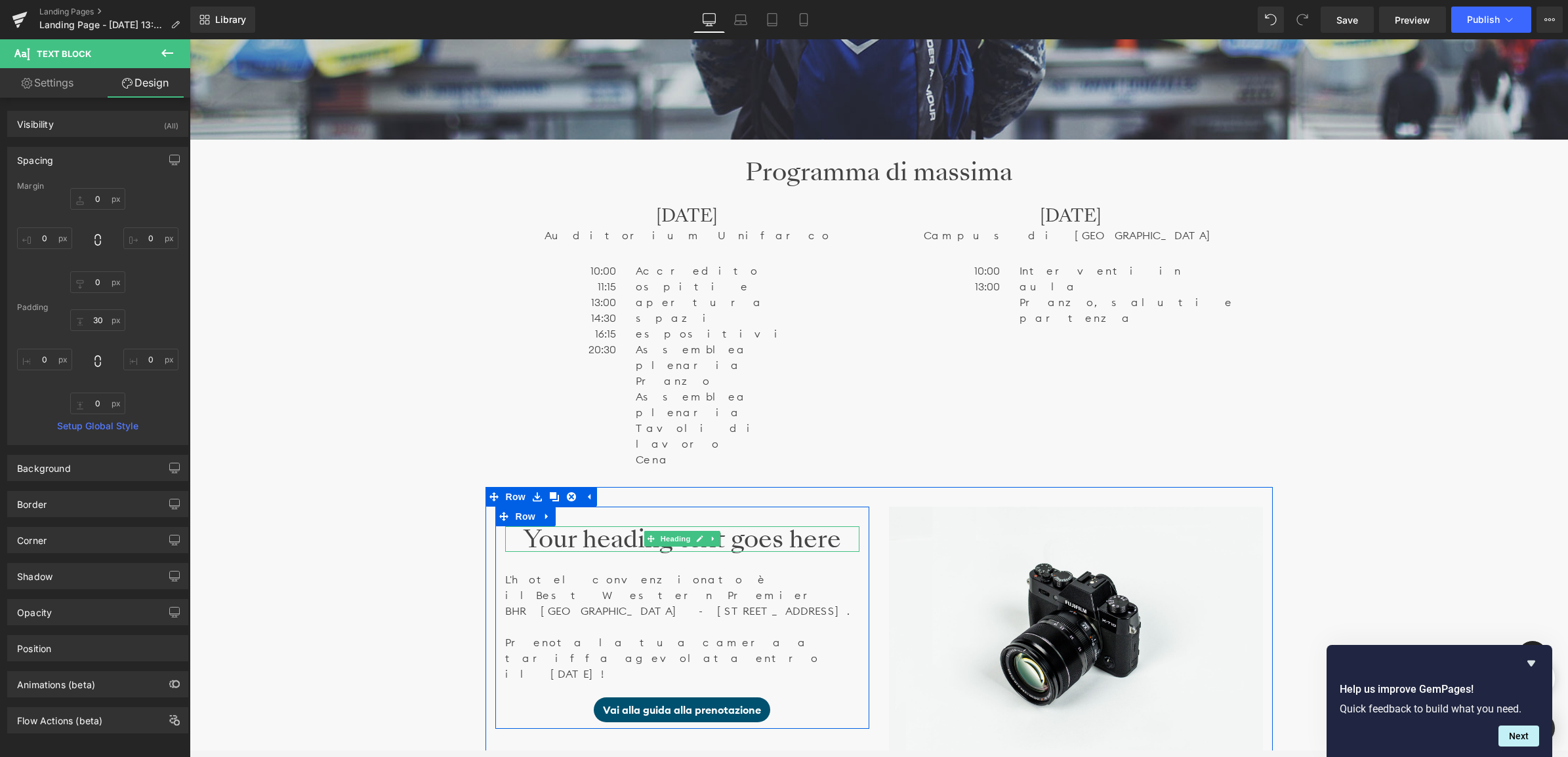
click at [593, 527] on h1 "Your heading text goes here" at bounding box center [683, 539] width 355 height 27
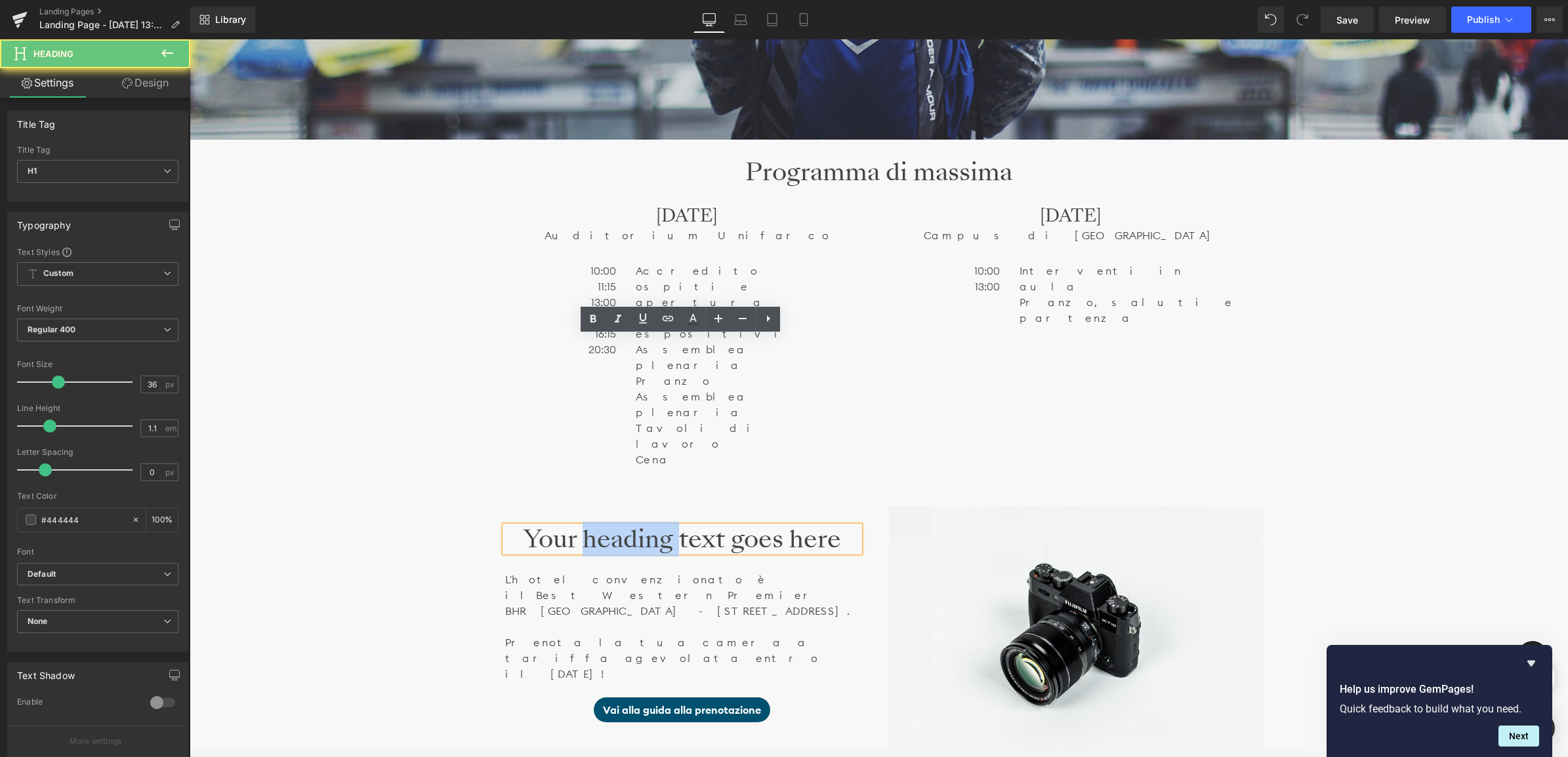
click at [593, 527] on h1 "Your heading text goes here" at bounding box center [683, 539] width 355 height 27
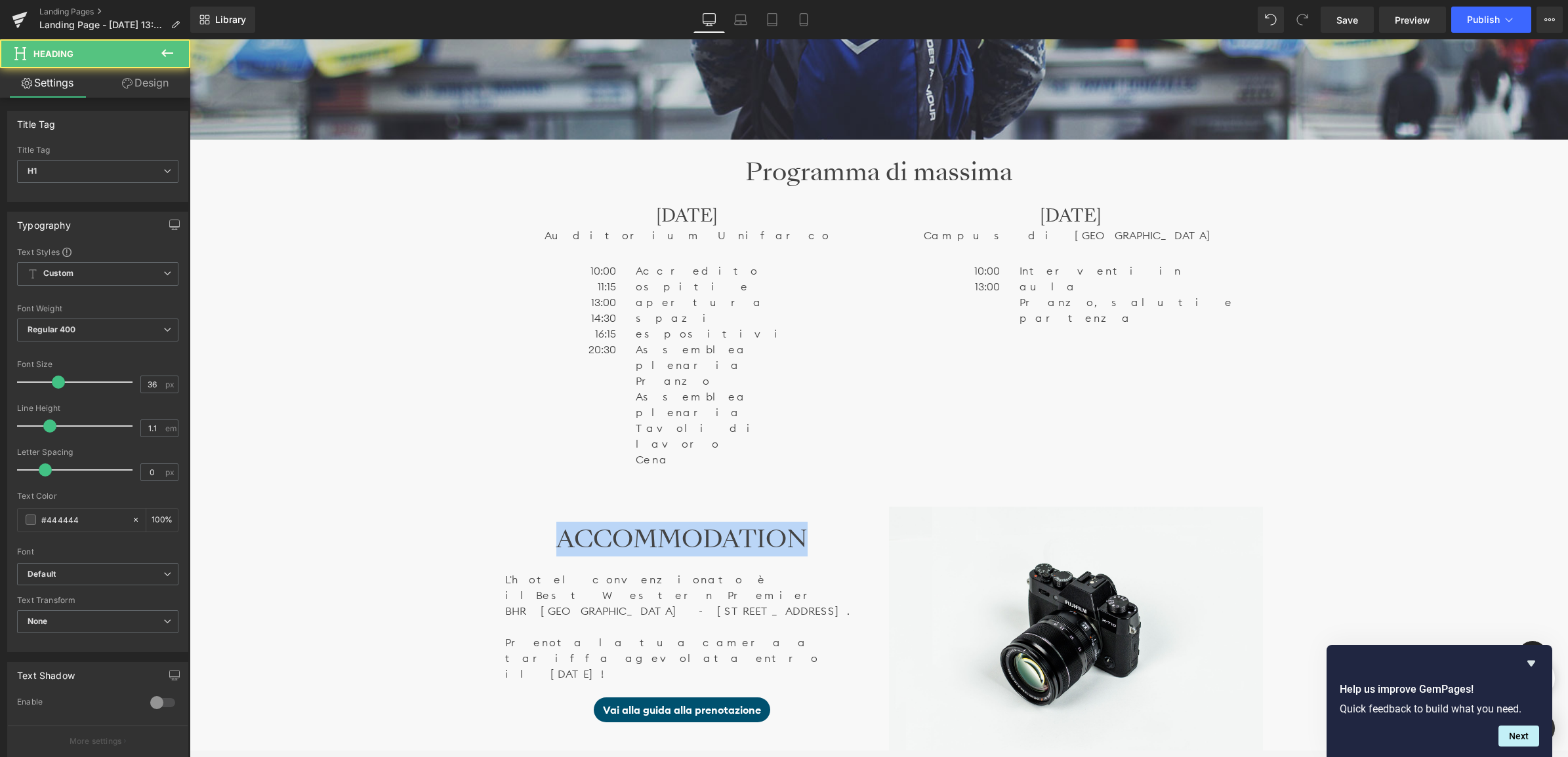
drag, startPoint x: 809, startPoint y: 351, endPoint x: 454, endPoint y: 356, distance: 355.0
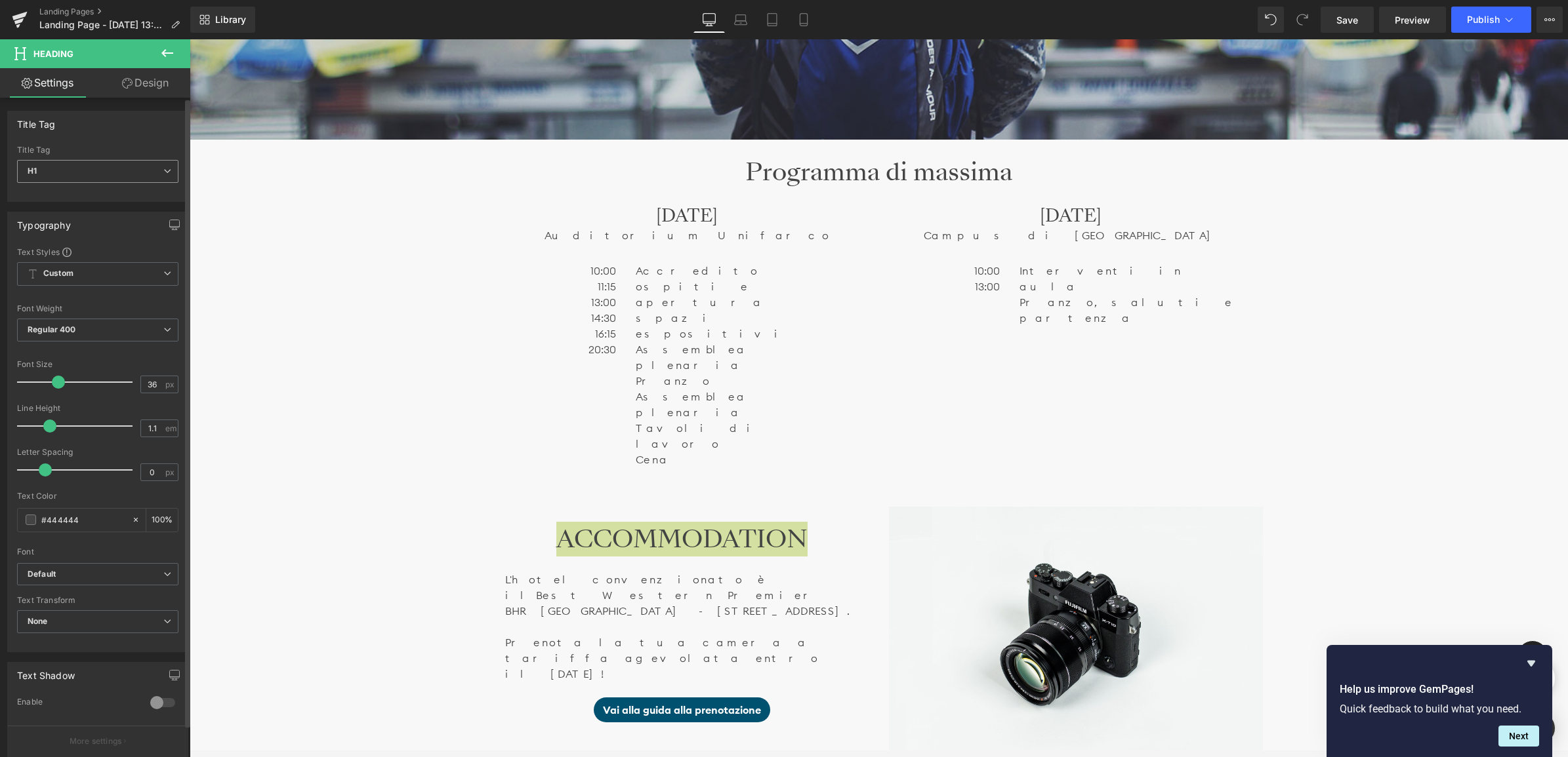
click at [109, 175] on span "H1" at bounding box center [98, 170] width 162 height 23
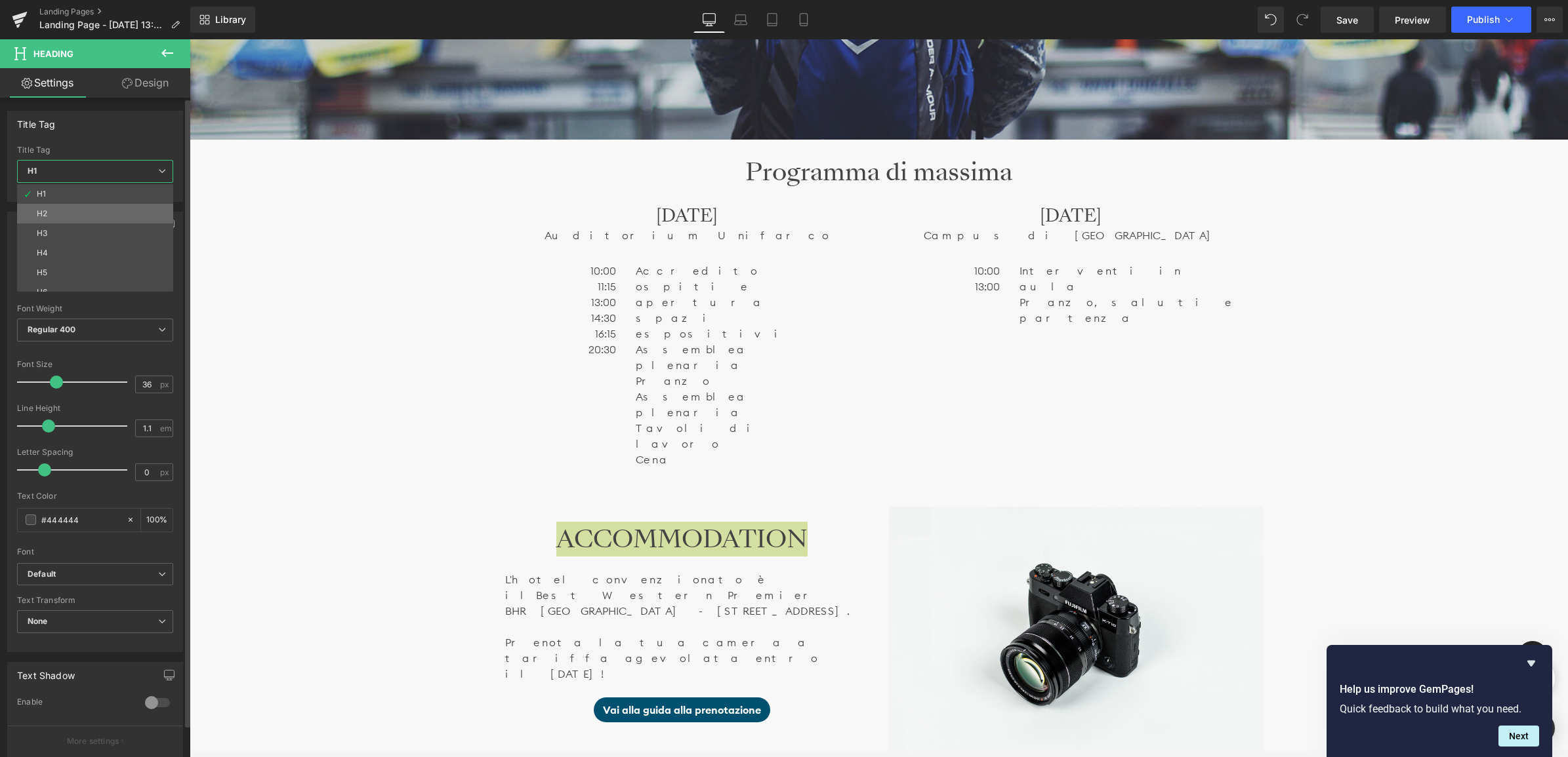
click at [62, 219] on li "H2" at bounding box center [98, 214] width 162 height 20
type input "28.8"
type input "1.2"
type input "100"
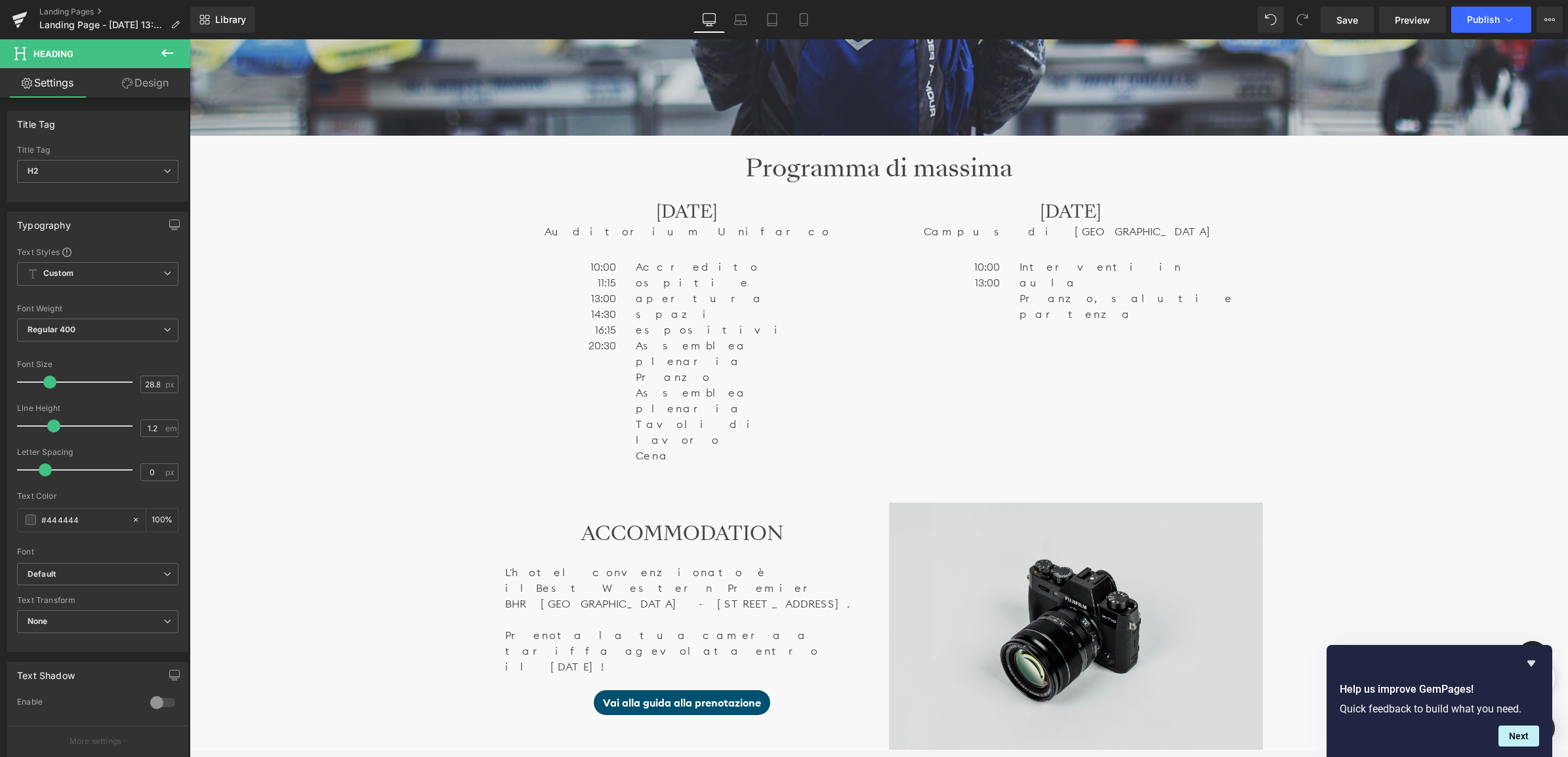
scroll to position [941, 0]
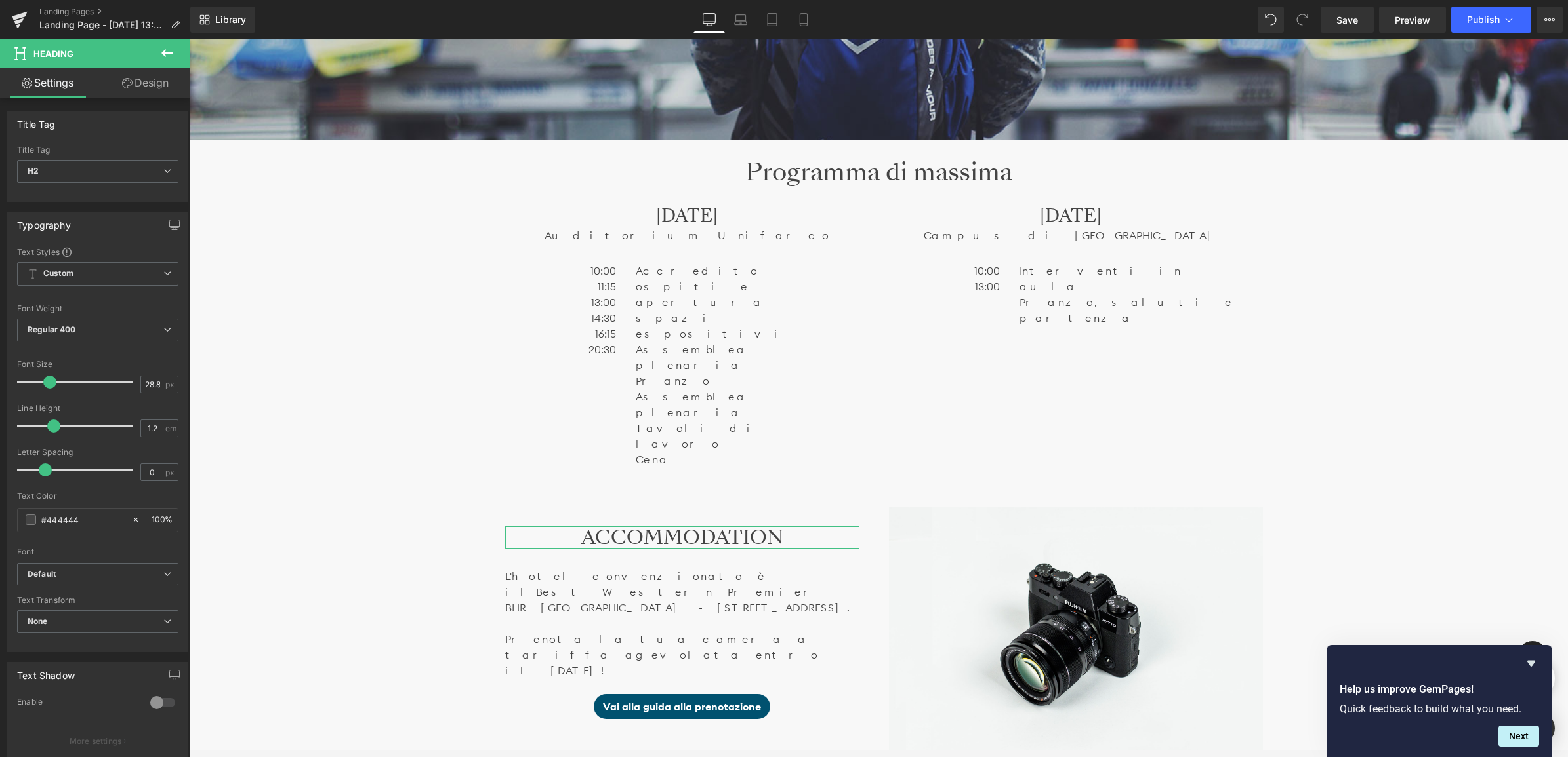
click at [145, 86] on link "Design" at bounding box center [145, 83] width 96 height 30
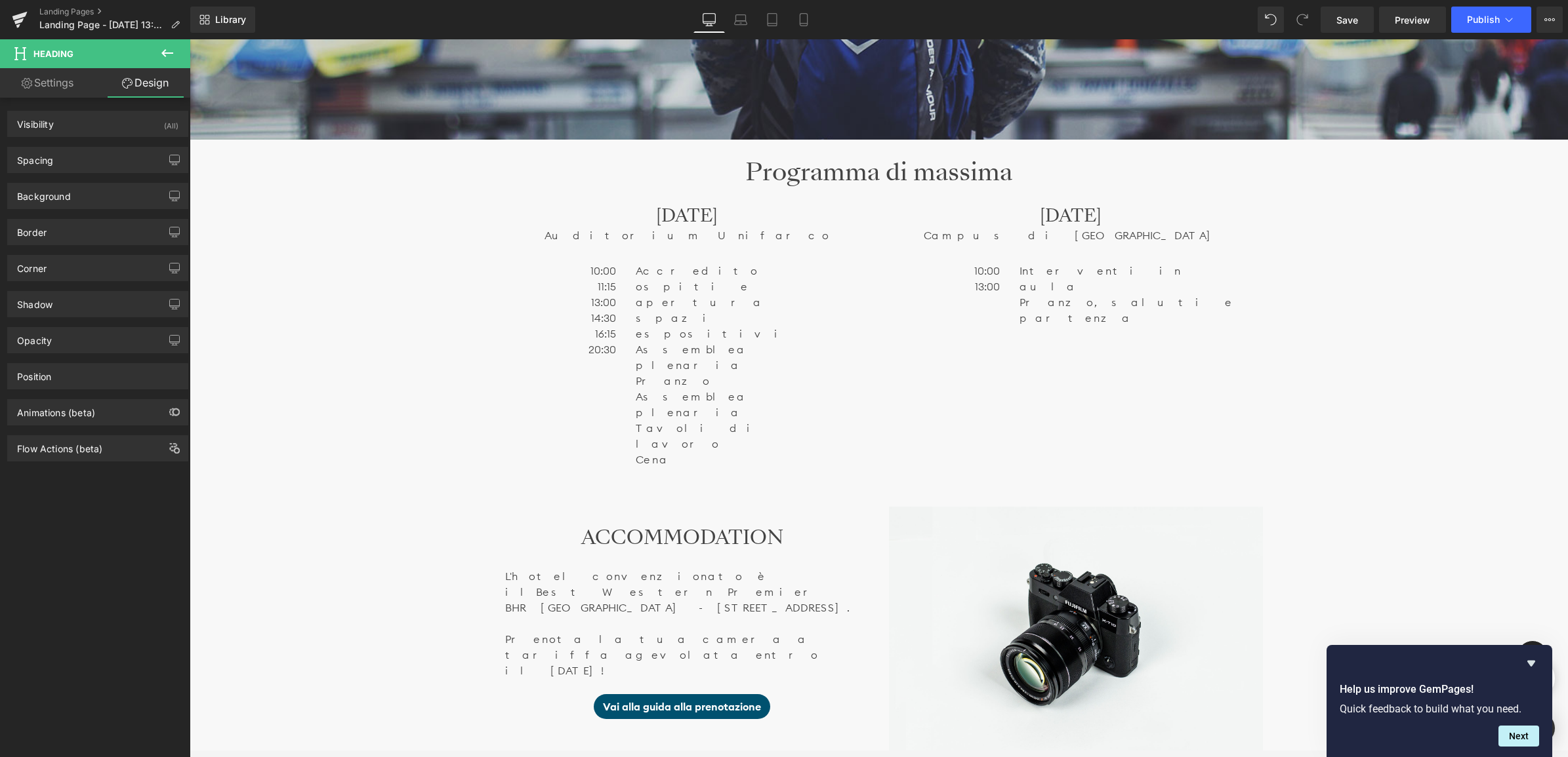
drag, startPoint x: 171, startPoint y: 50, endPoint x: 187, endPoint y: 87, distance: 40.3
click at [171, 51] on icon at bounding box center [167, 53] width 16 height 16
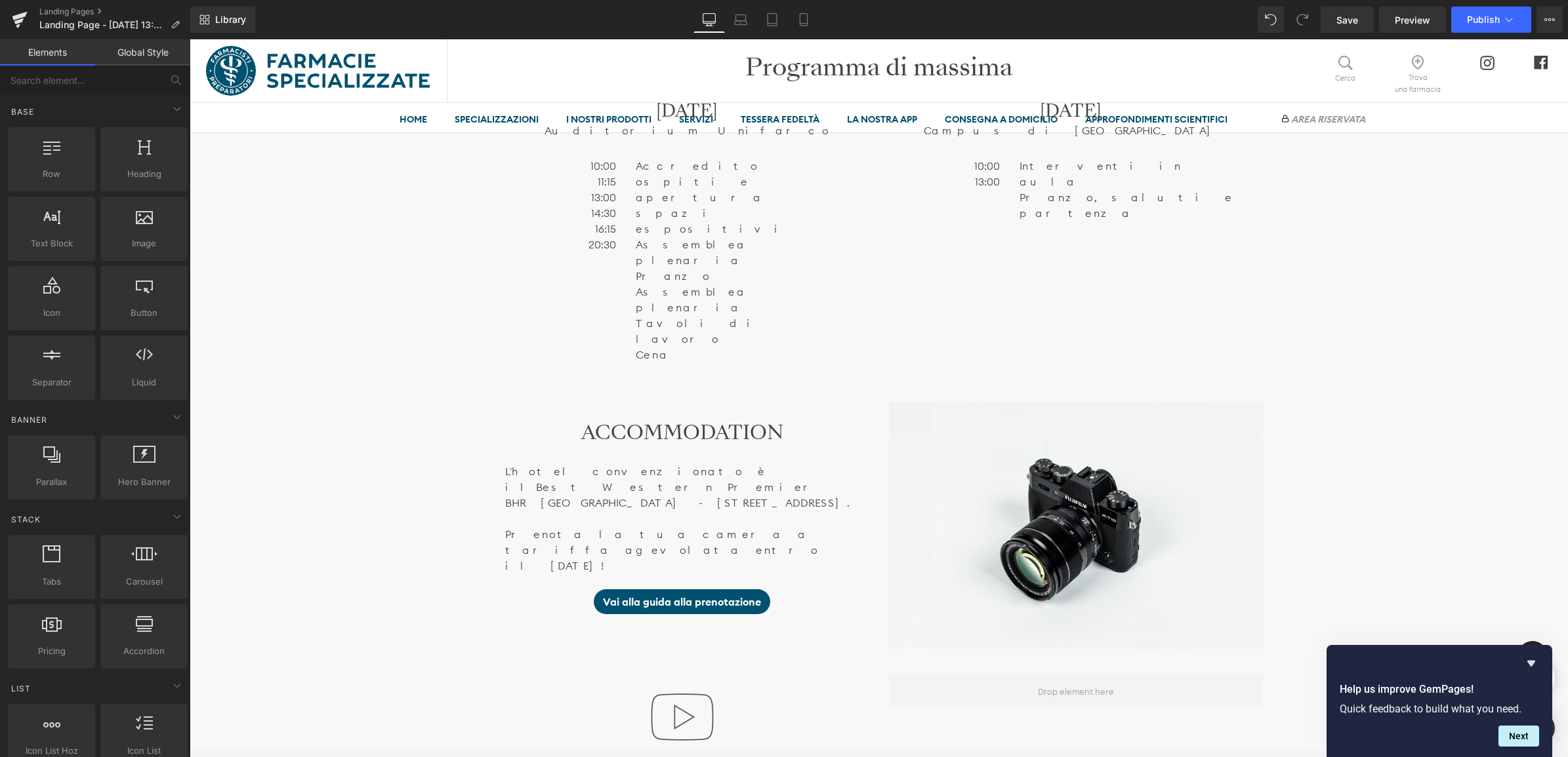
scroll to position [1105, 0]
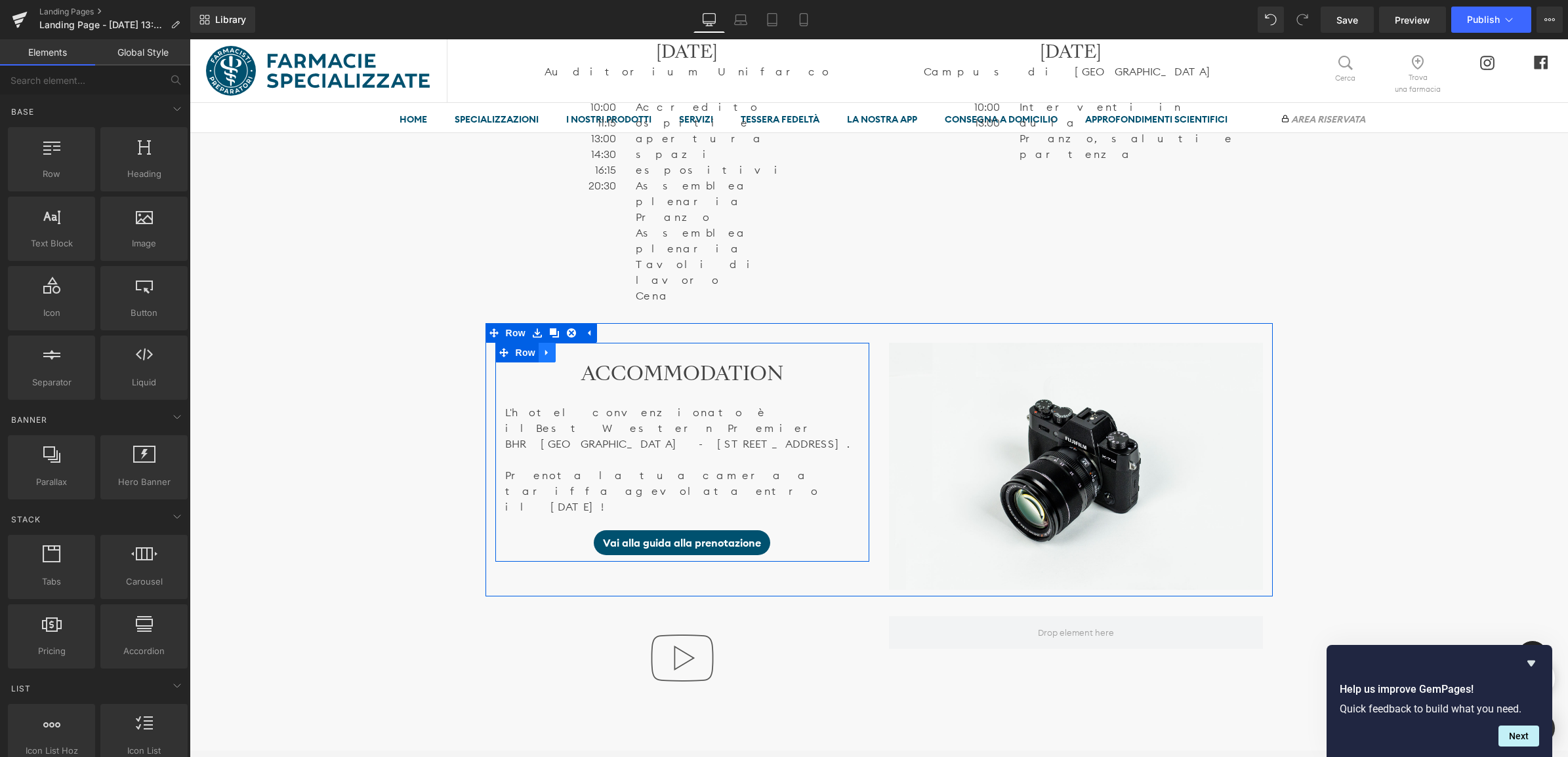
click at [543, 347] on icon at bounding box center [547, 352] width 9 height 10
click at [561, 348] on icon at bounding box center [563, 352] width 9 height 9
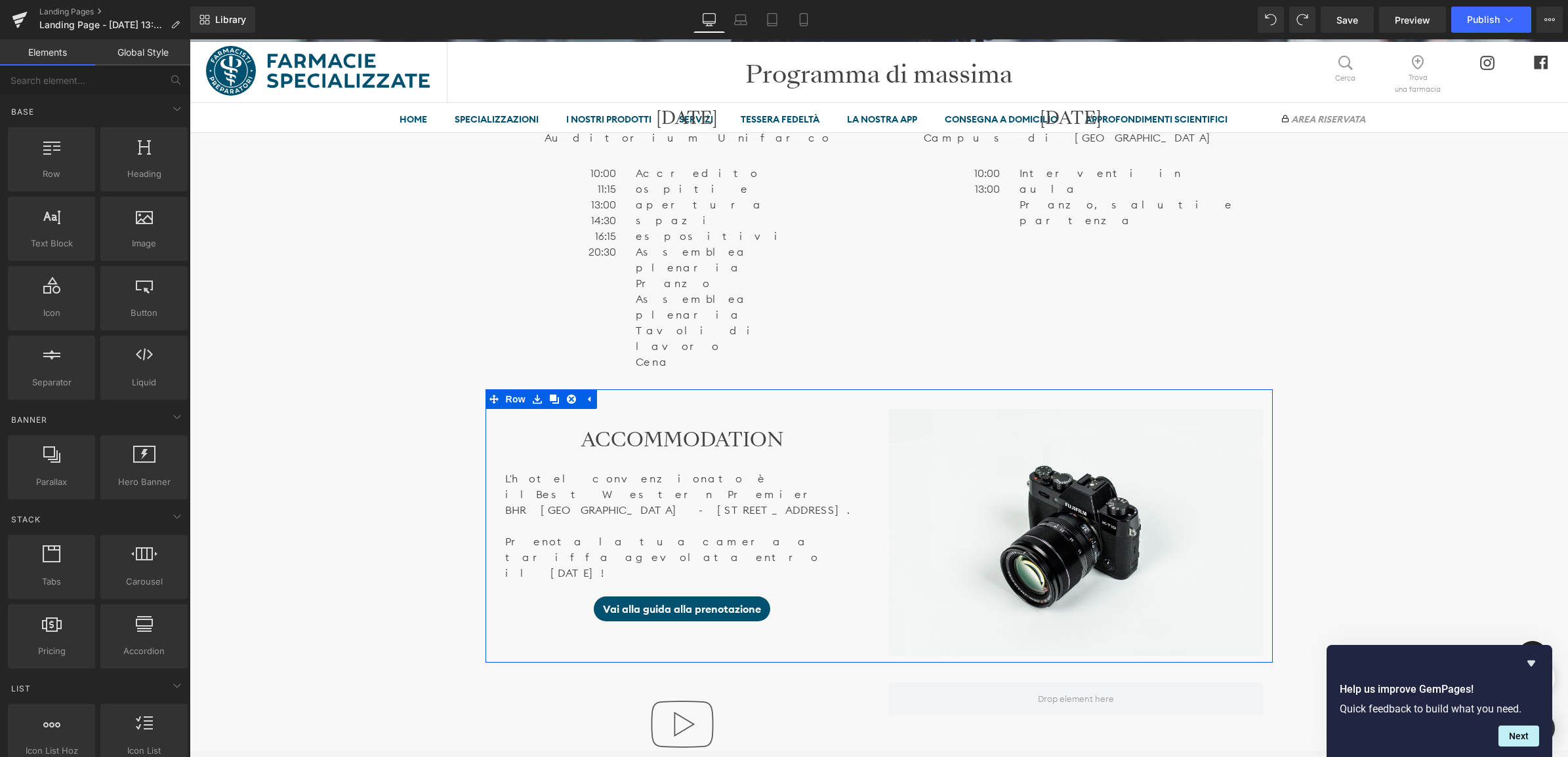
scroll to position [859, 0]
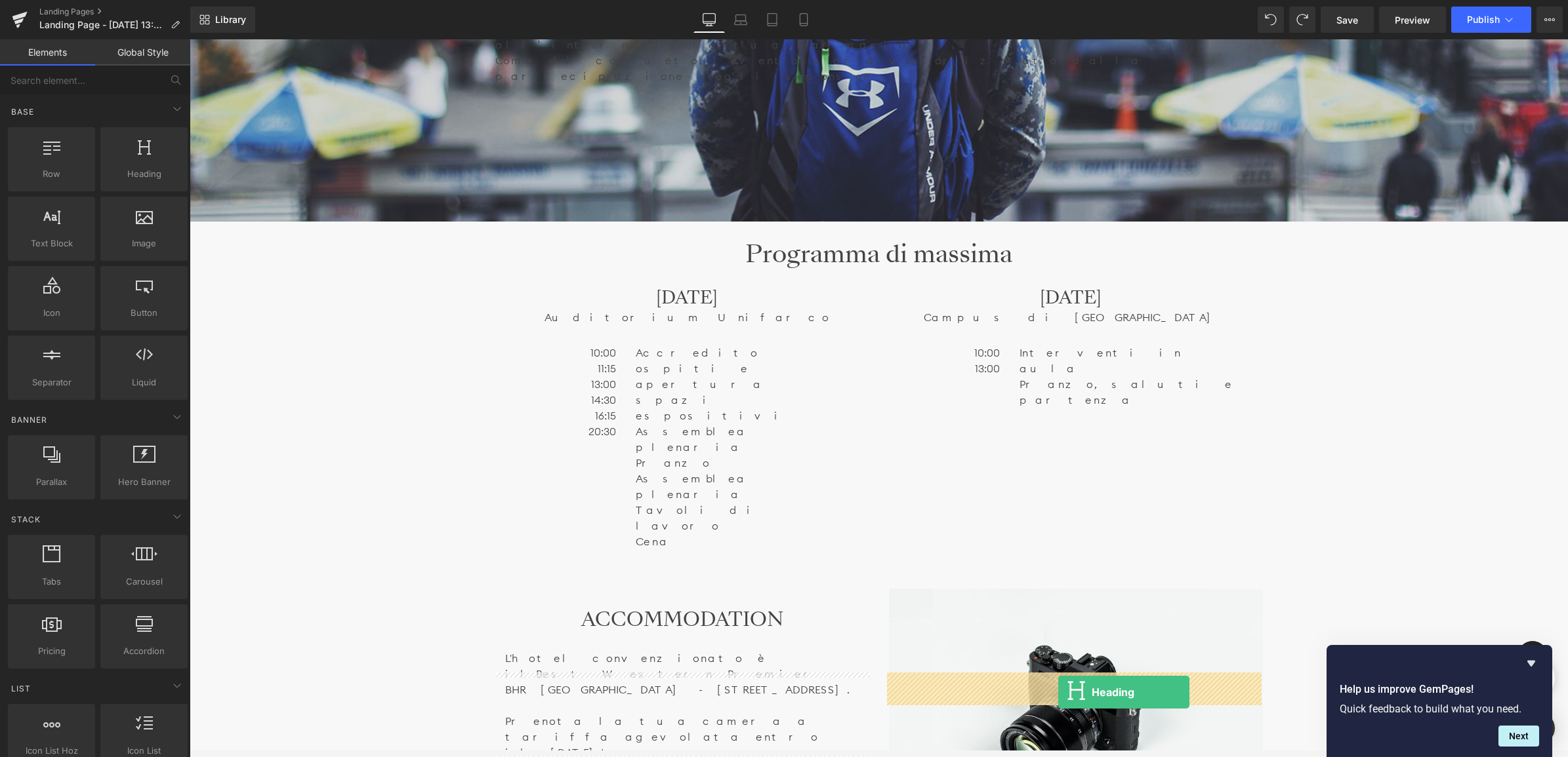
drag, startPoint x: 331, startPoint y: 203, endPoint x: 1058, endPoint y: 692, distance: 876.2
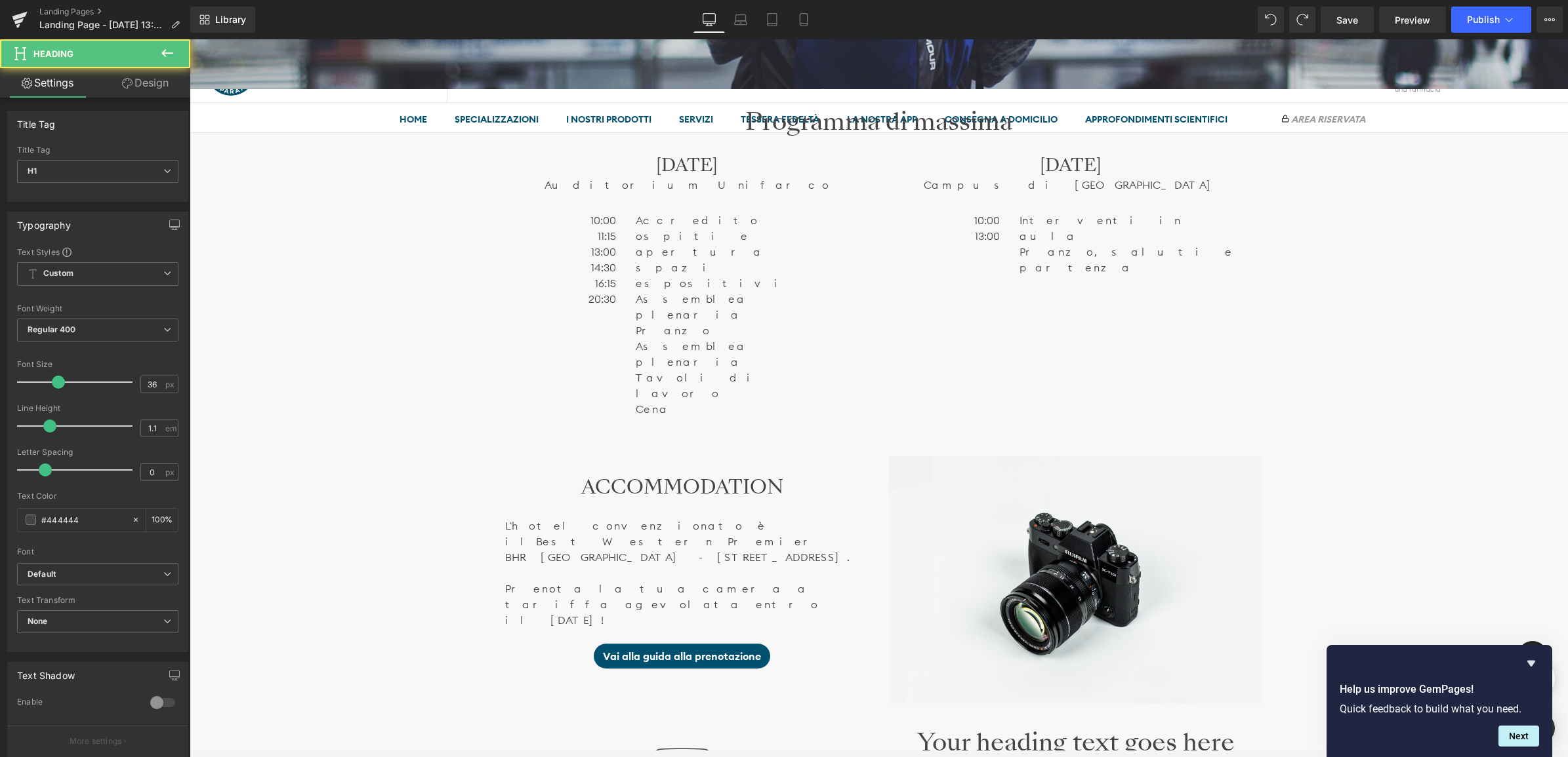
scroll to position [1024, 0]
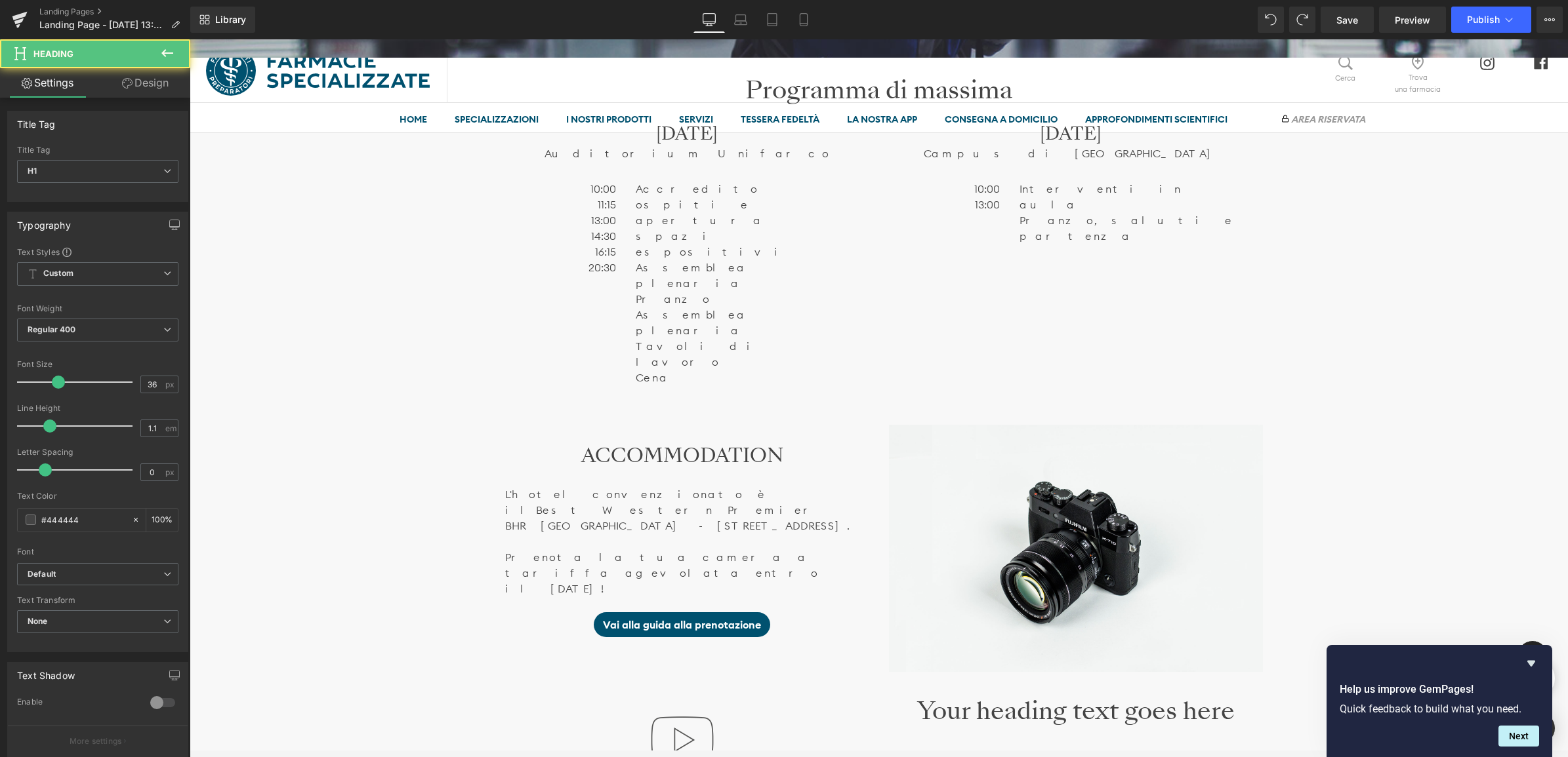
click at [1028, 698] on h1 "Your heading text goes here" at bounding box center [1076, 711] width 374 height 27
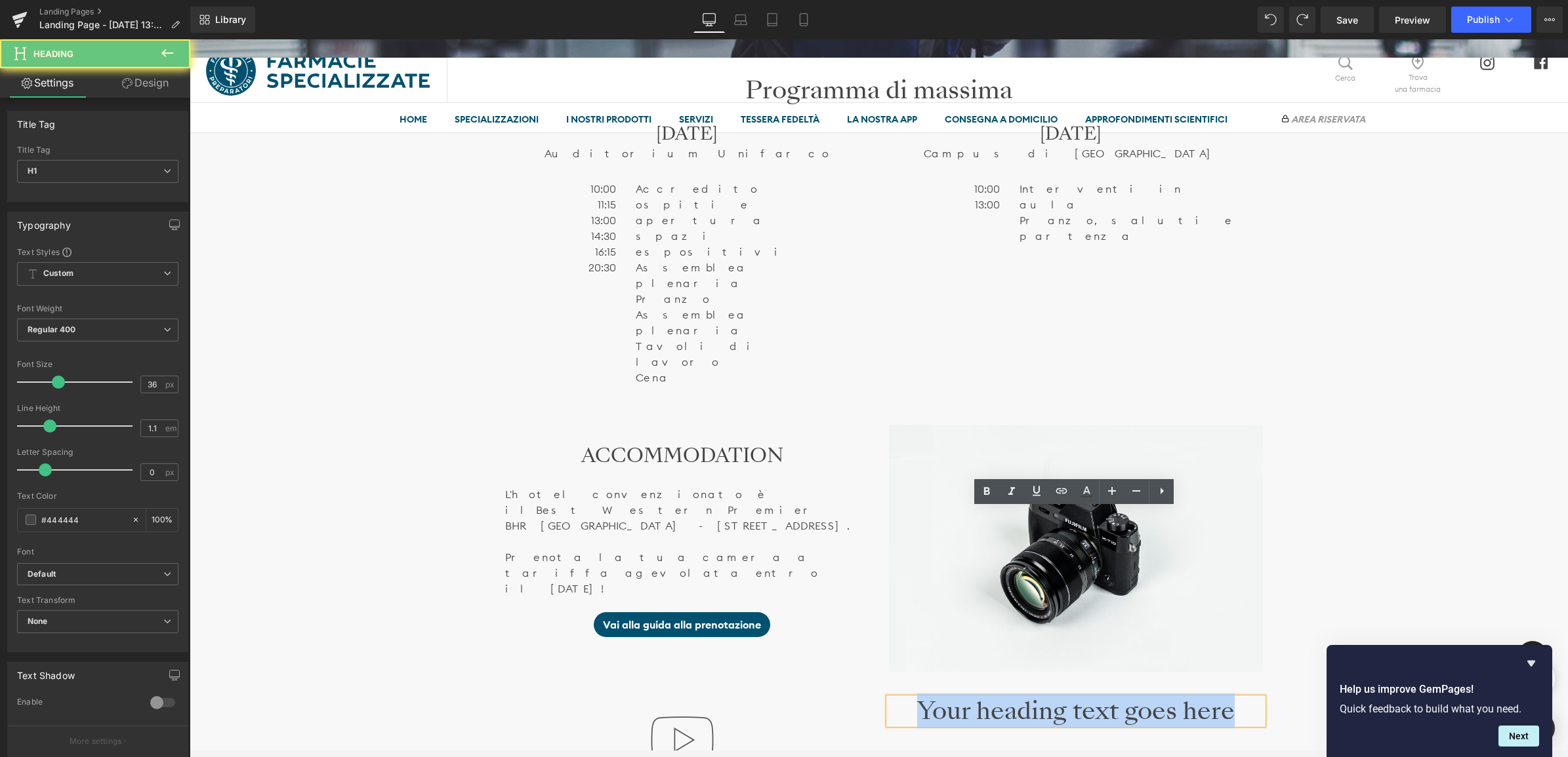
click at [1028, 698] on h1 "Your heading text goes here" at bounding box center [1076, 711] width 374 height 27
paste div
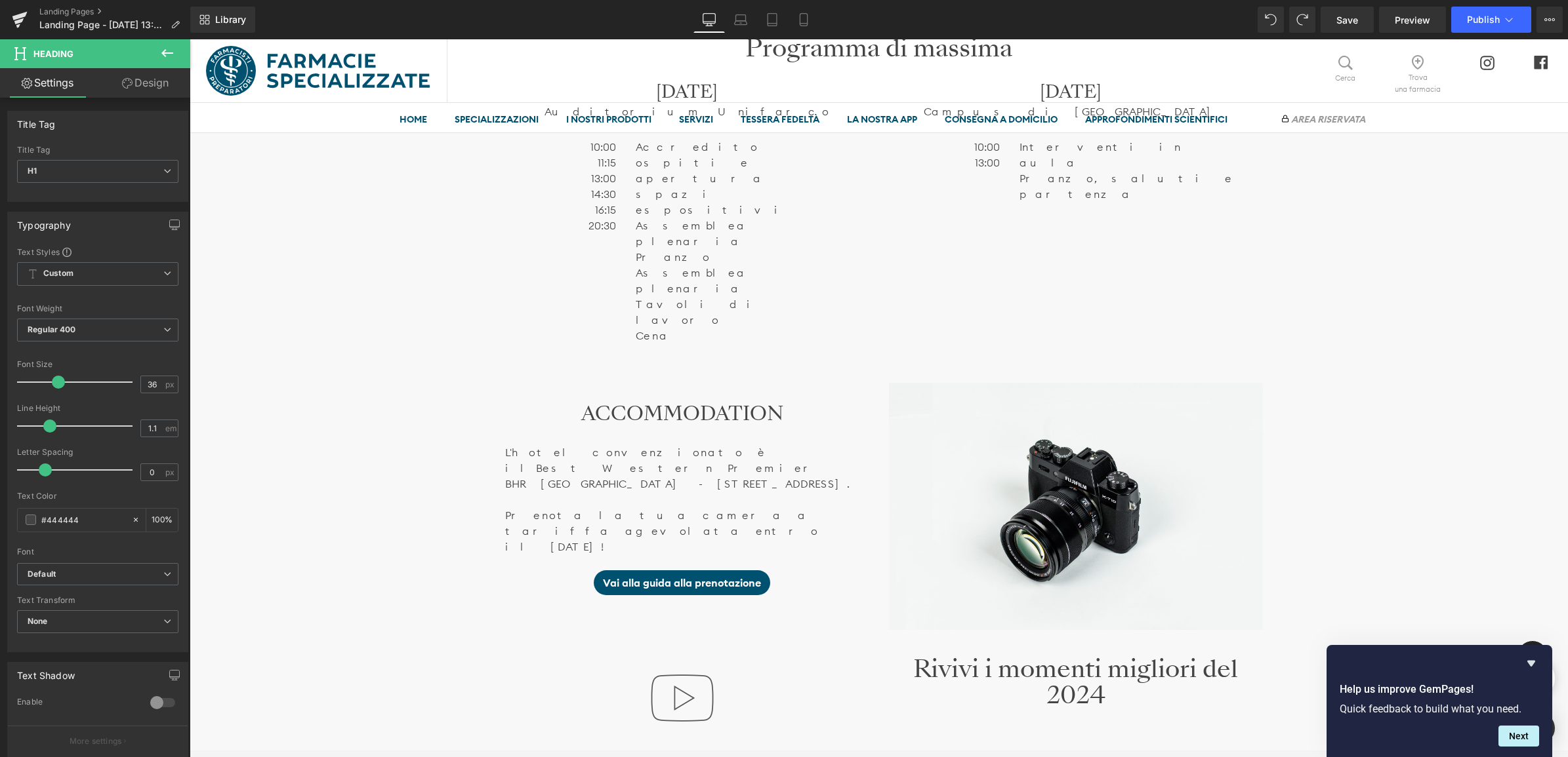
scroll to position [1105, 0]
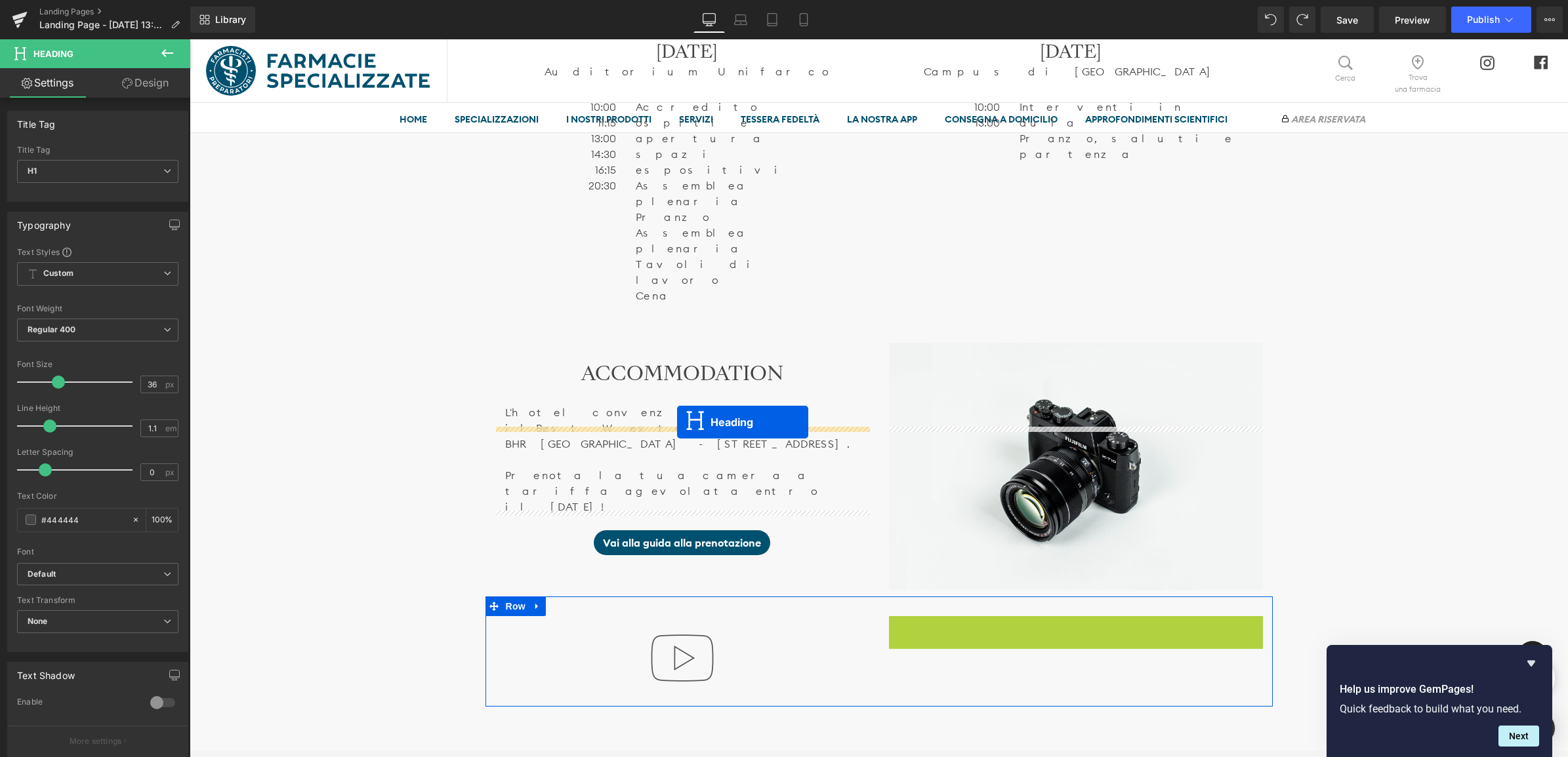
drag, startPoint x: 1041, startPoint y: 449, endPoint x: 677, endPoint y: 421, distance: 365.1
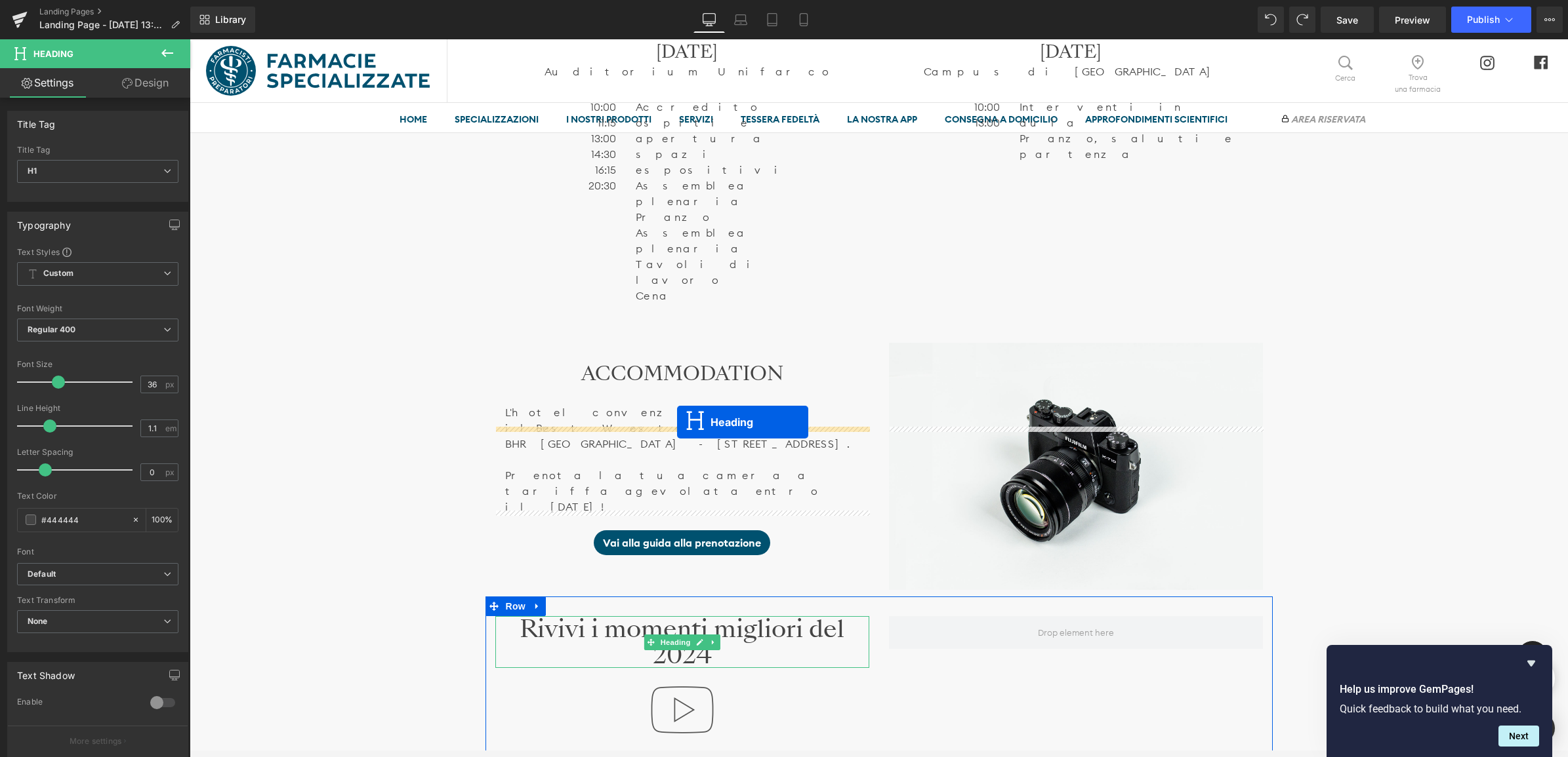
scroll to position [6317, 1375]
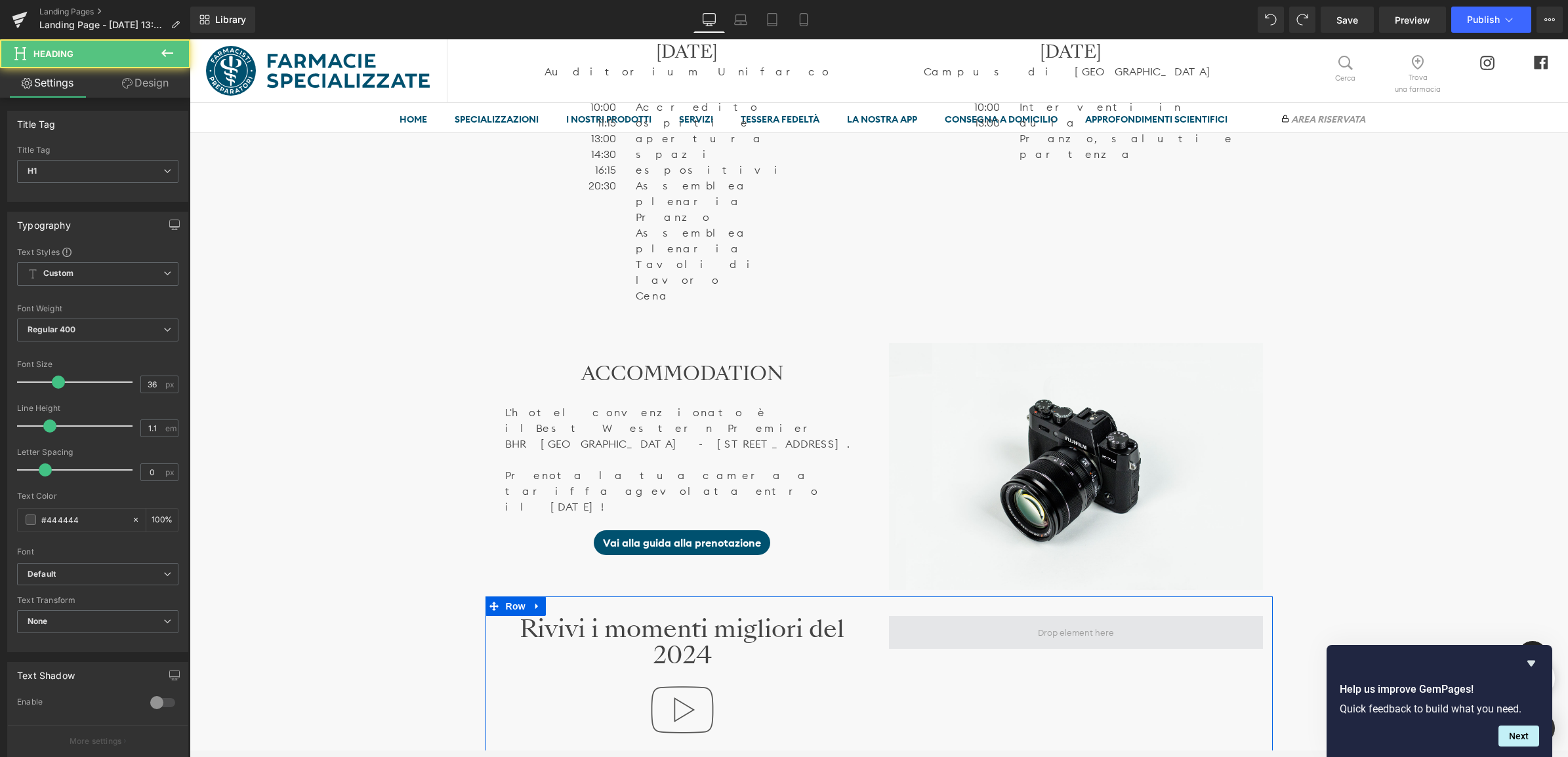
click at [982, 616] on span at bounding box center [1076, 632] width 374 height 32
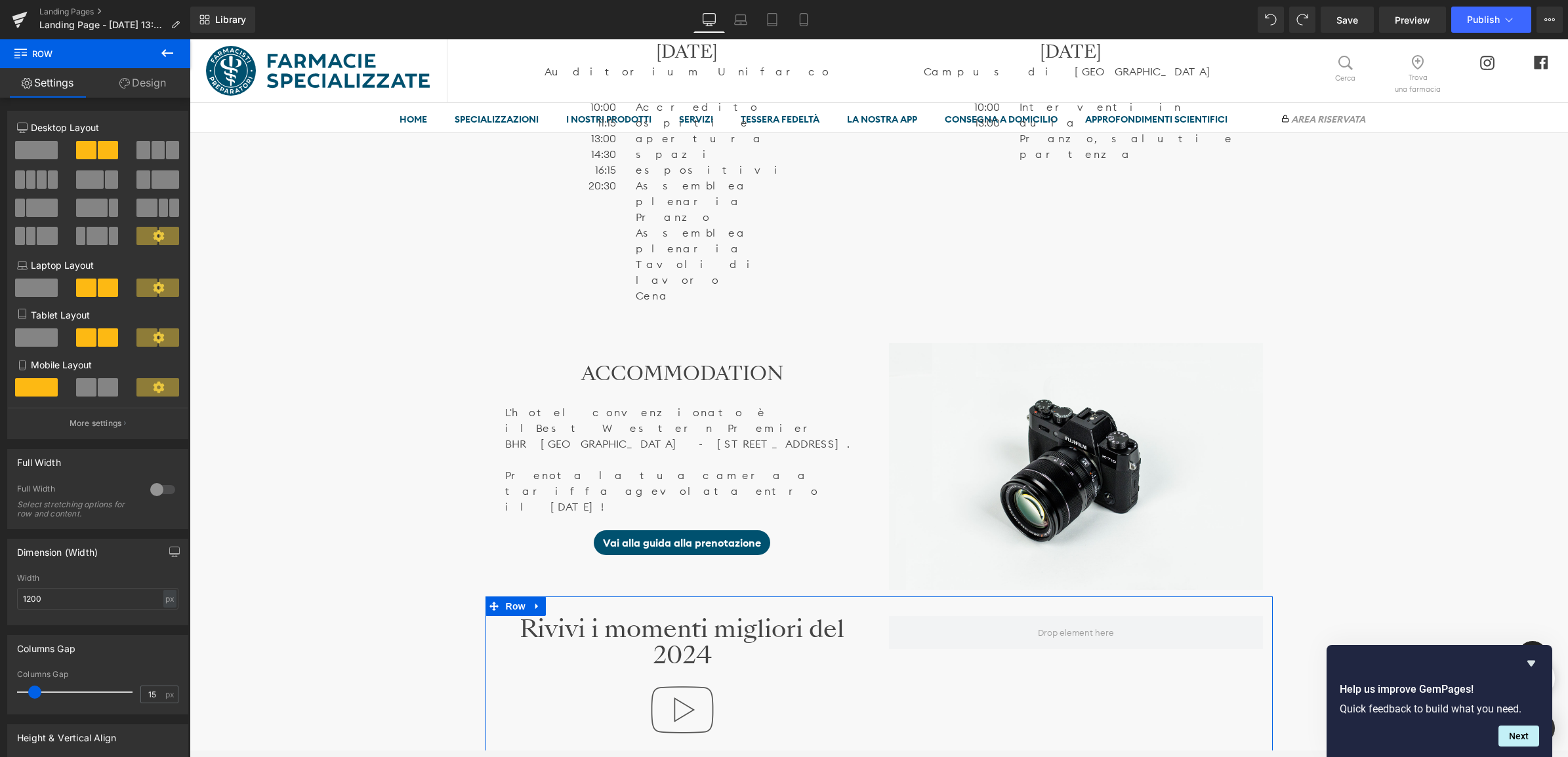
click at [40, 145] on span at bounding box center [35, 150] width 42 height 19
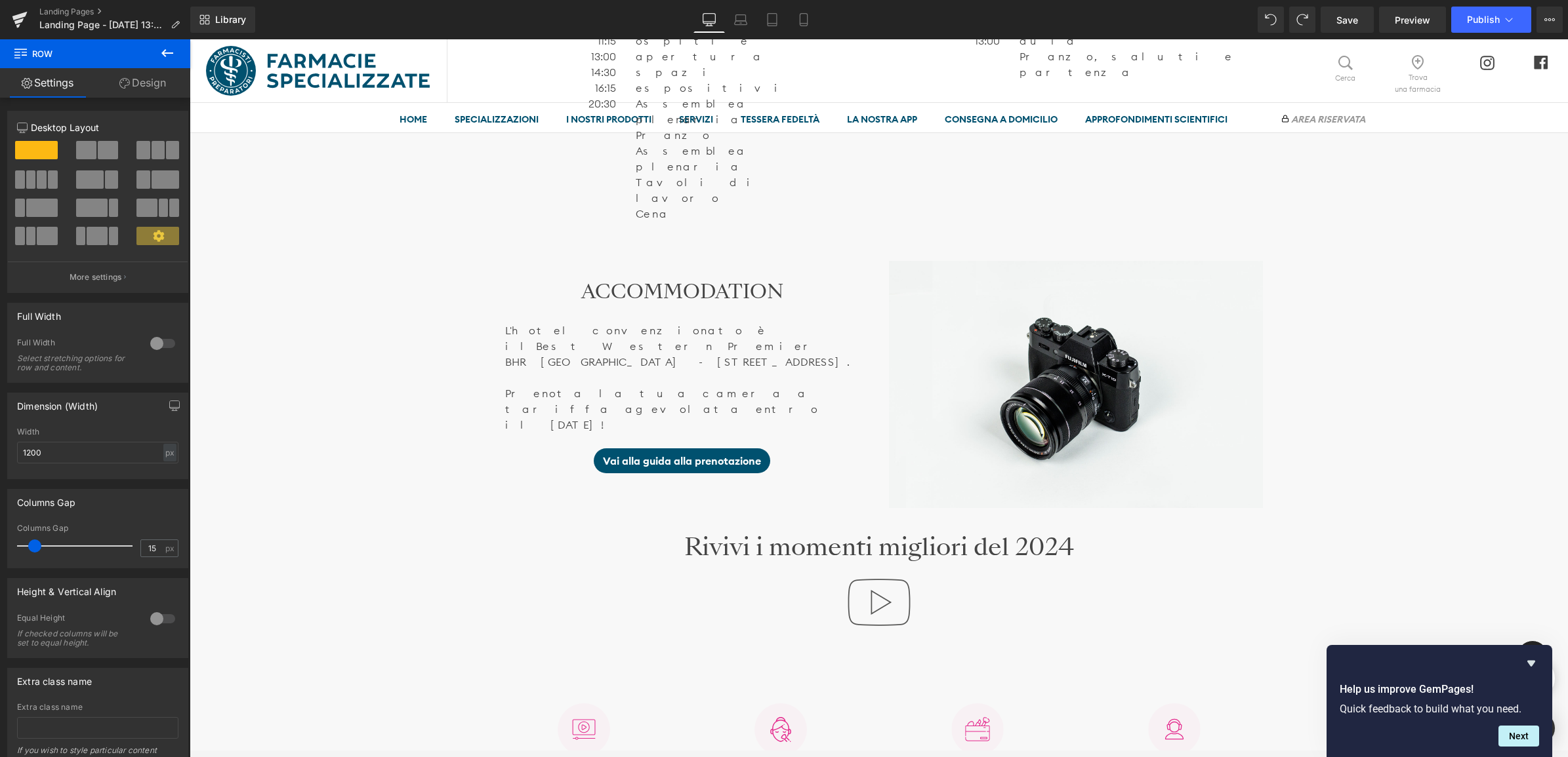
scroll to position [941, 0]
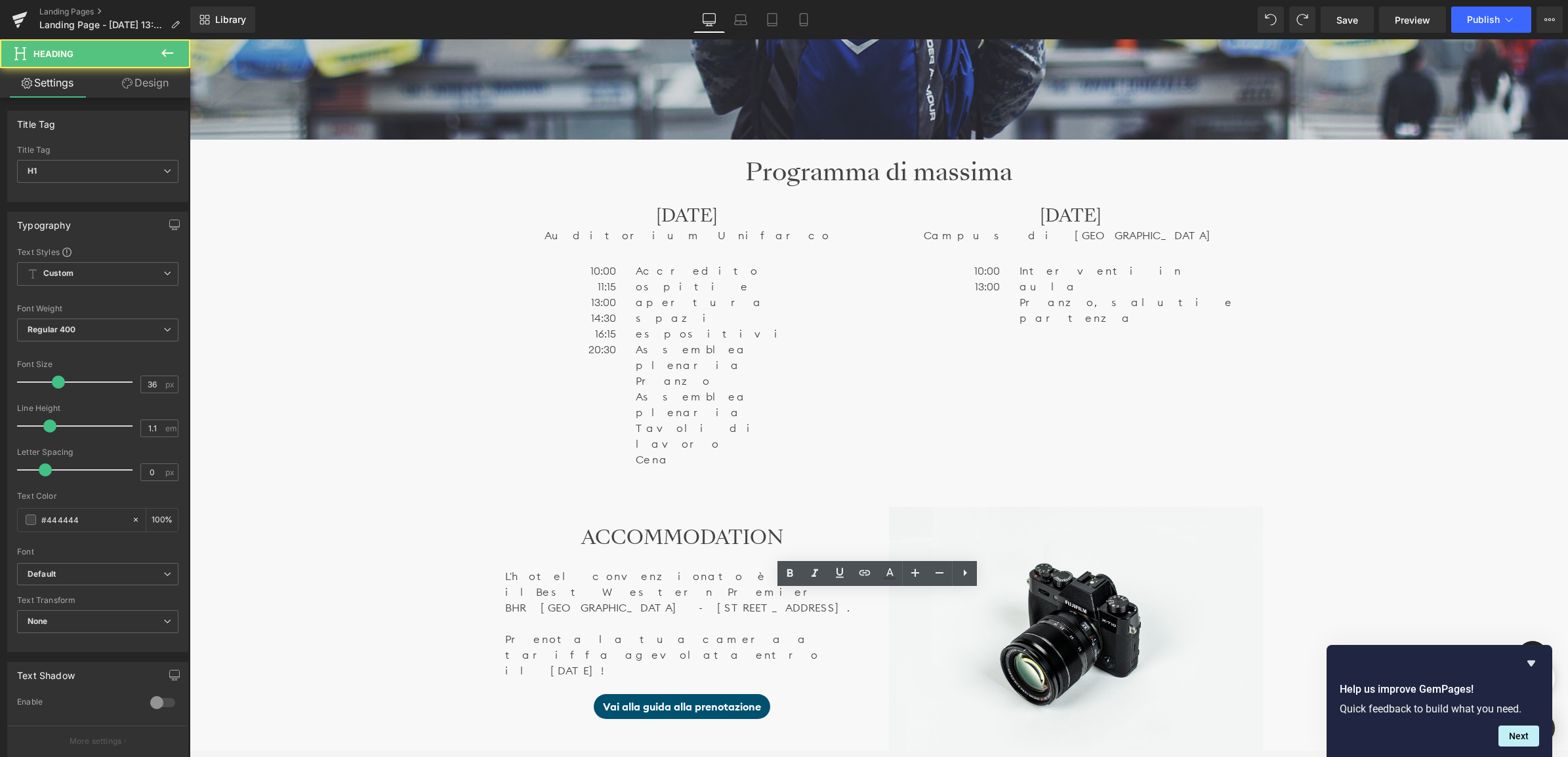
drag, startPoint x: 1081, startPoint y: 609, endPoint x: 637, endPoint y: 621, distance: 444.2
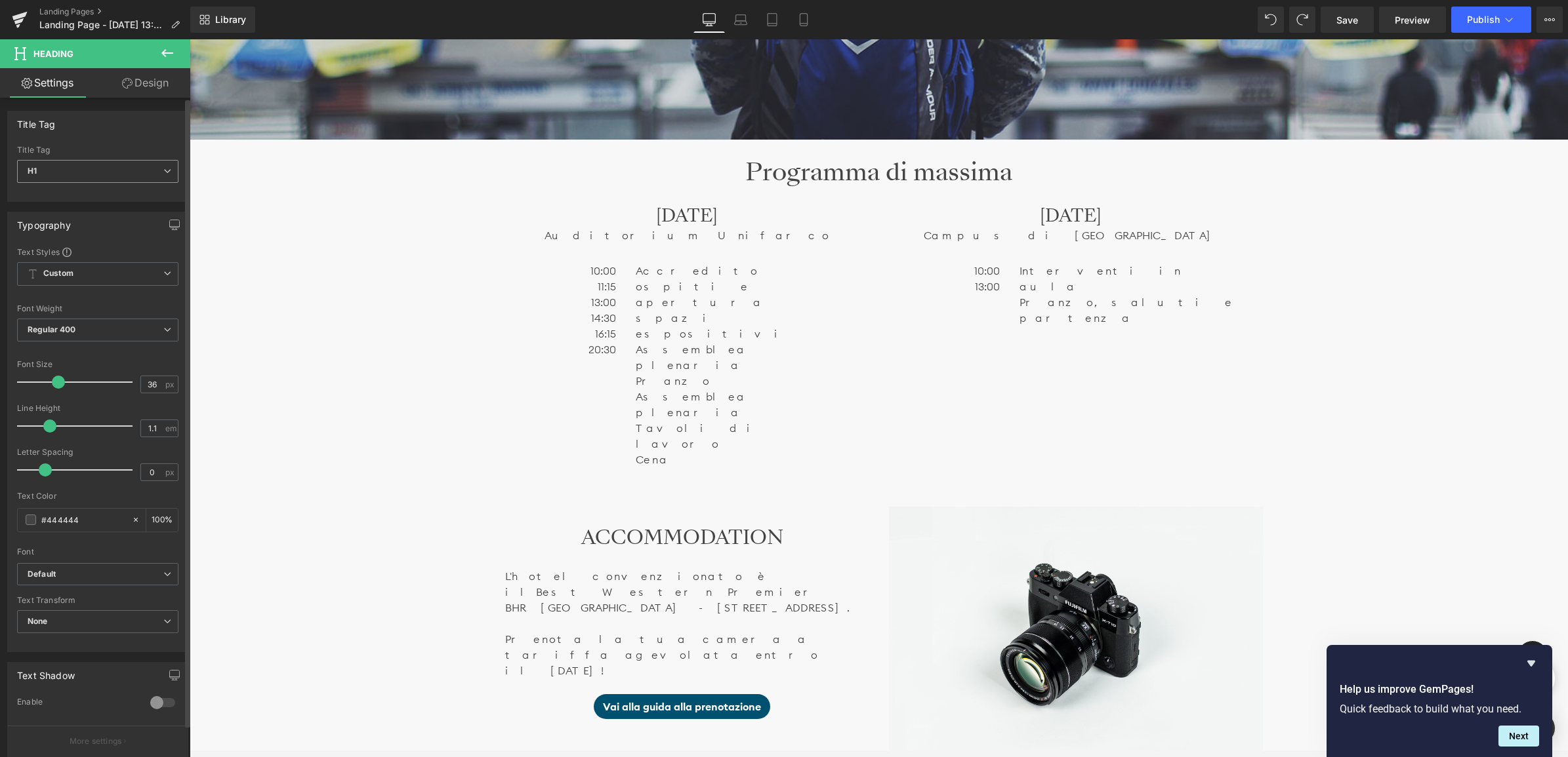
click at [96, 167] on span "H1" at bounding box center [98, 170] width 162 height 23
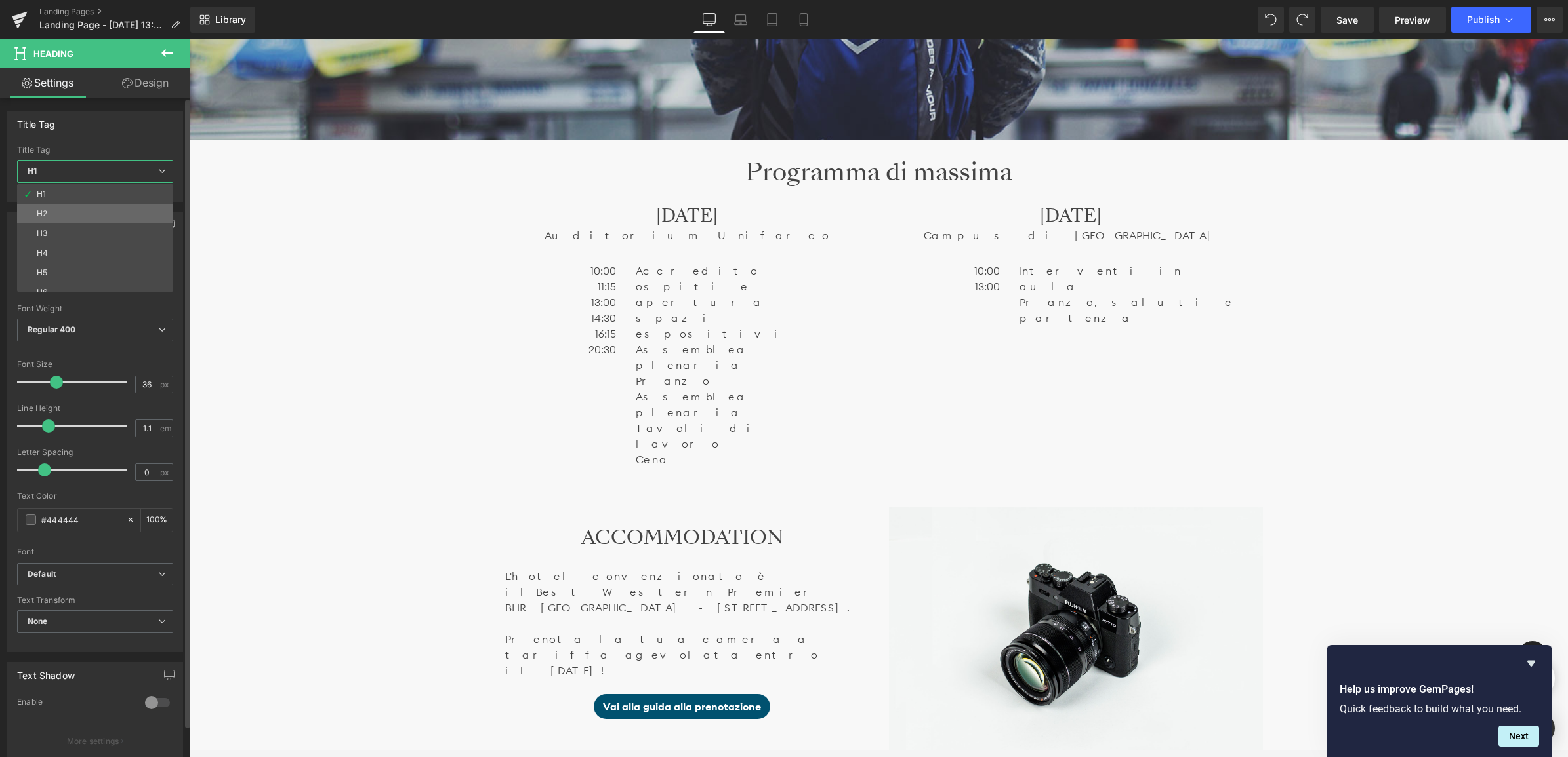
click at [83, 221] on li "H2" at bounding box center [98, 214] width 162 height 20
type input "28.8"
type input "1.2"
type input "100"
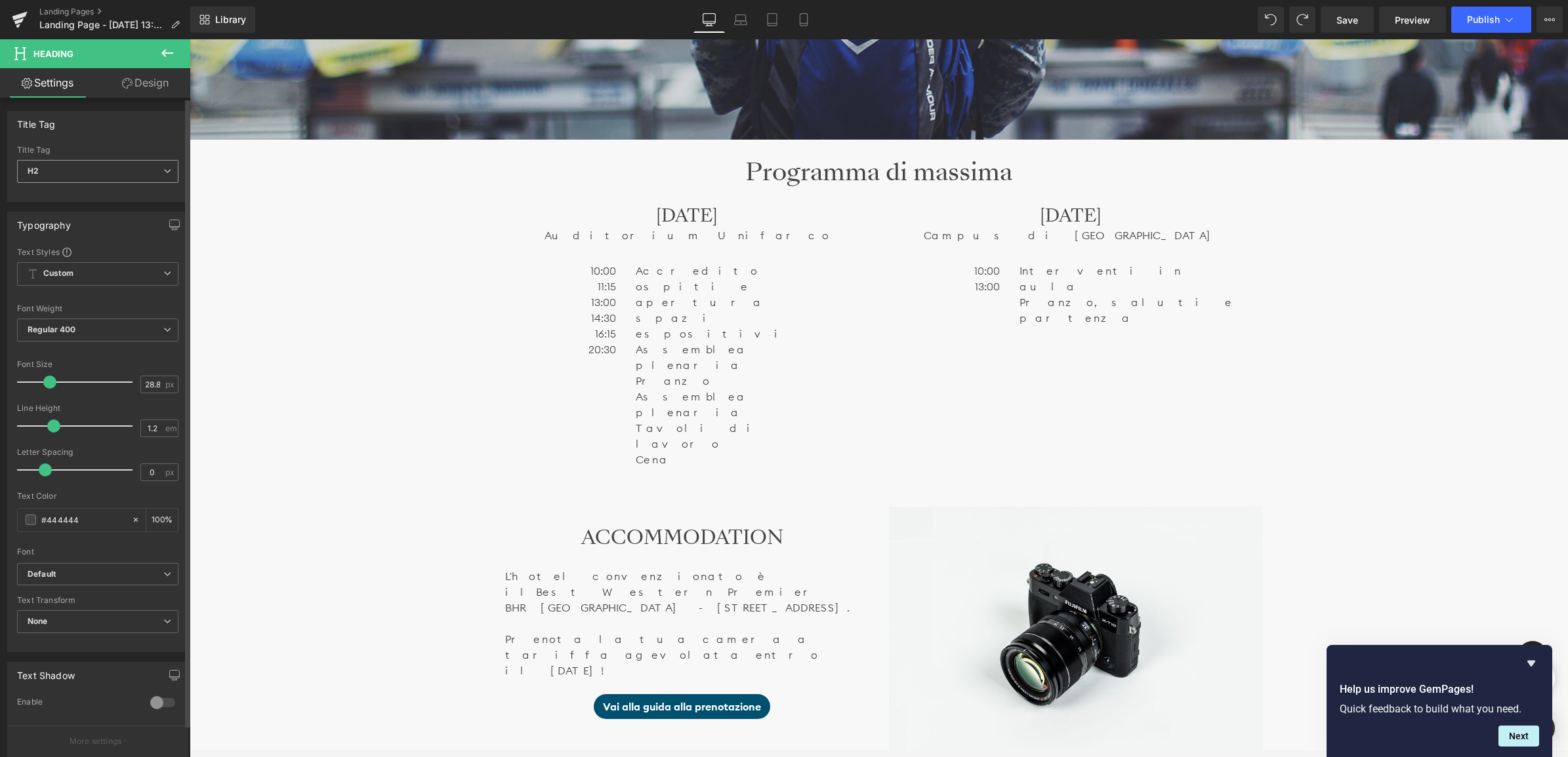
scroll to position [6288, 1375]
drag, startPoint x: 102, startPoint y: 159, endPoint x: 102, endPoint y: 167, distance: 8.0
click at [102, 165] on span "H2" at bounding box center [98, 170] width 162 height 23
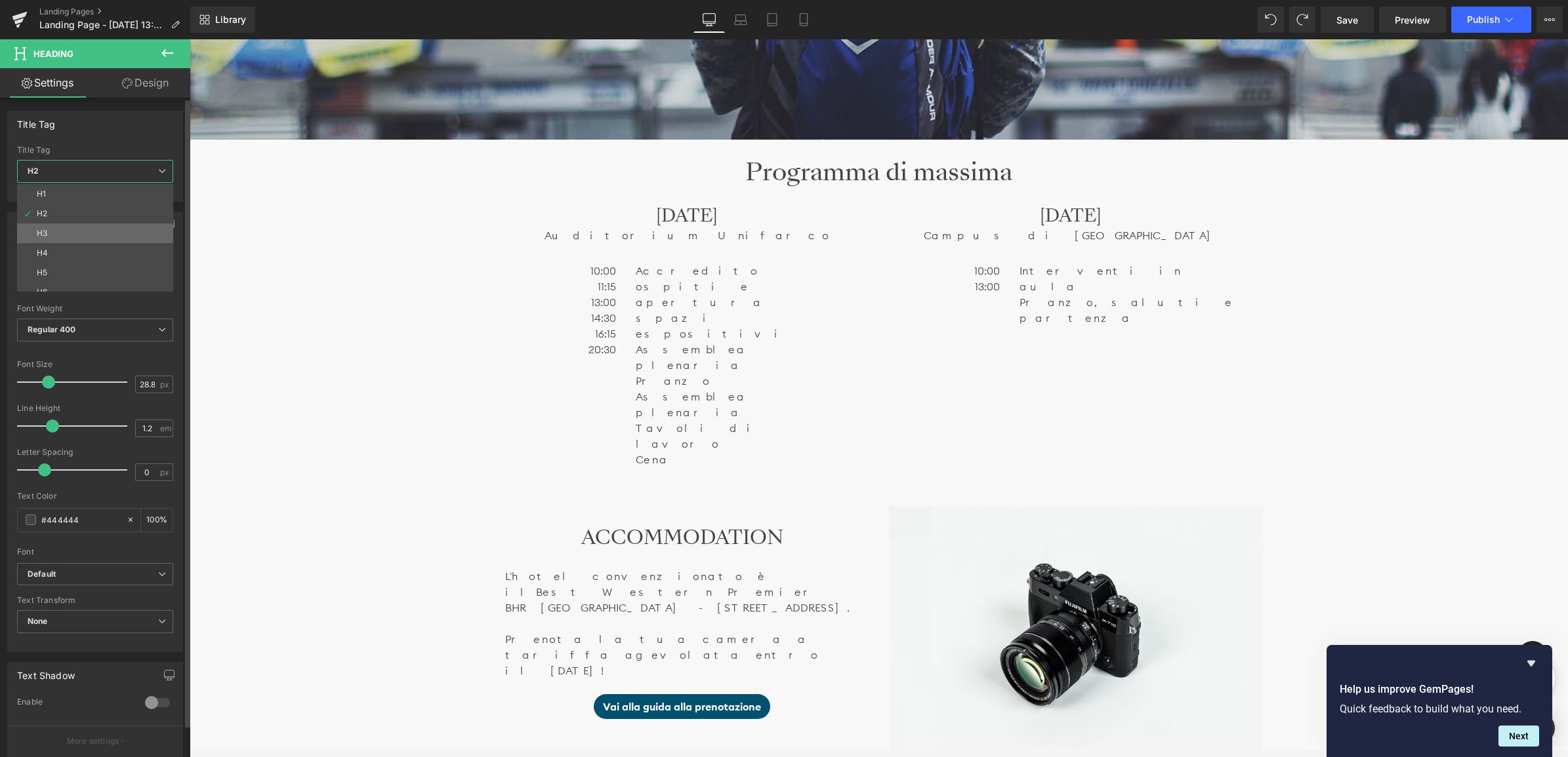
click at [97, 230] on li "H3" at bounding box center [98, 233] width 162 height 20
type input "25.92"
type input "1.3"
type input "100"
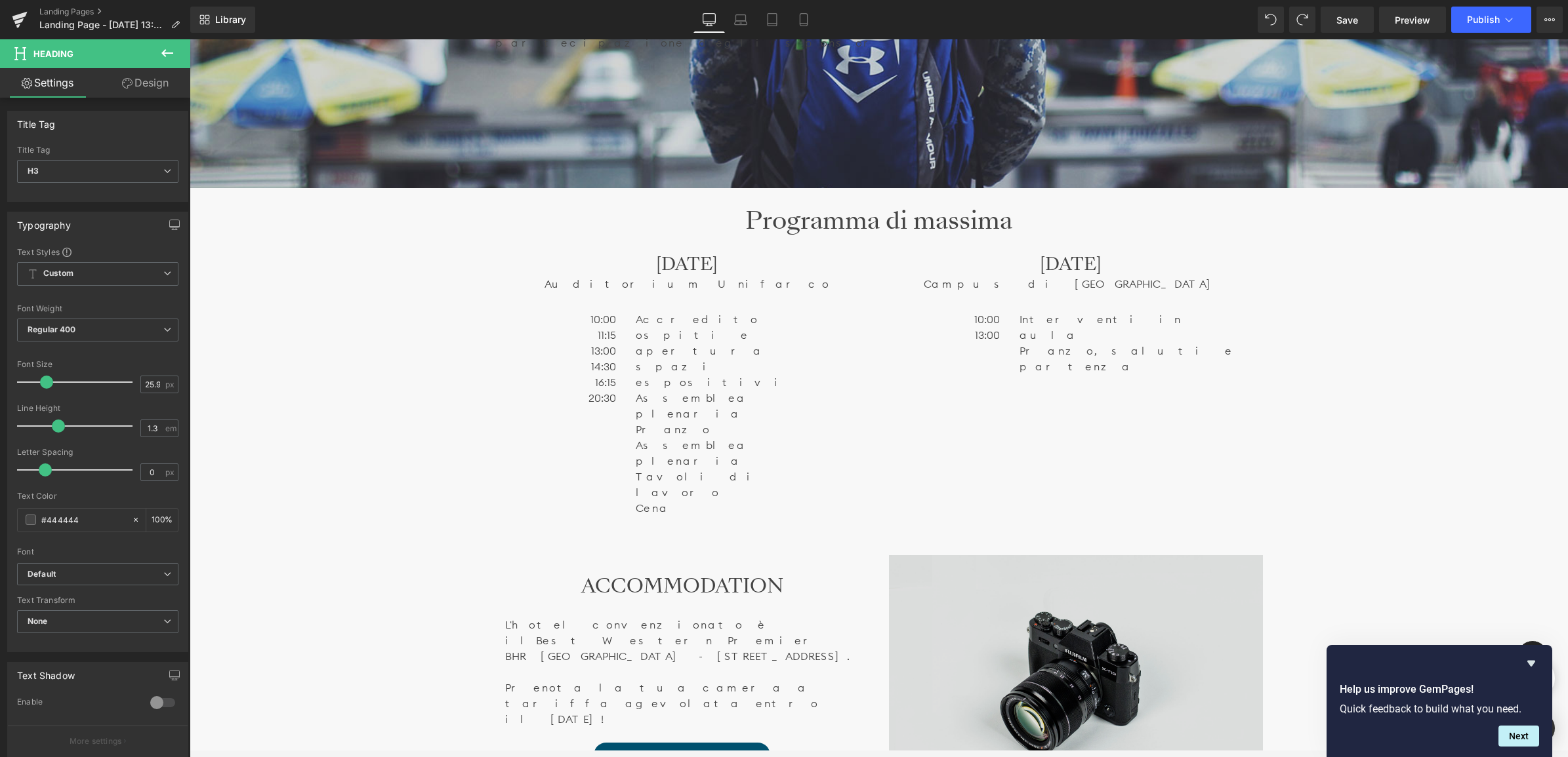
scroll to position [859, 0]
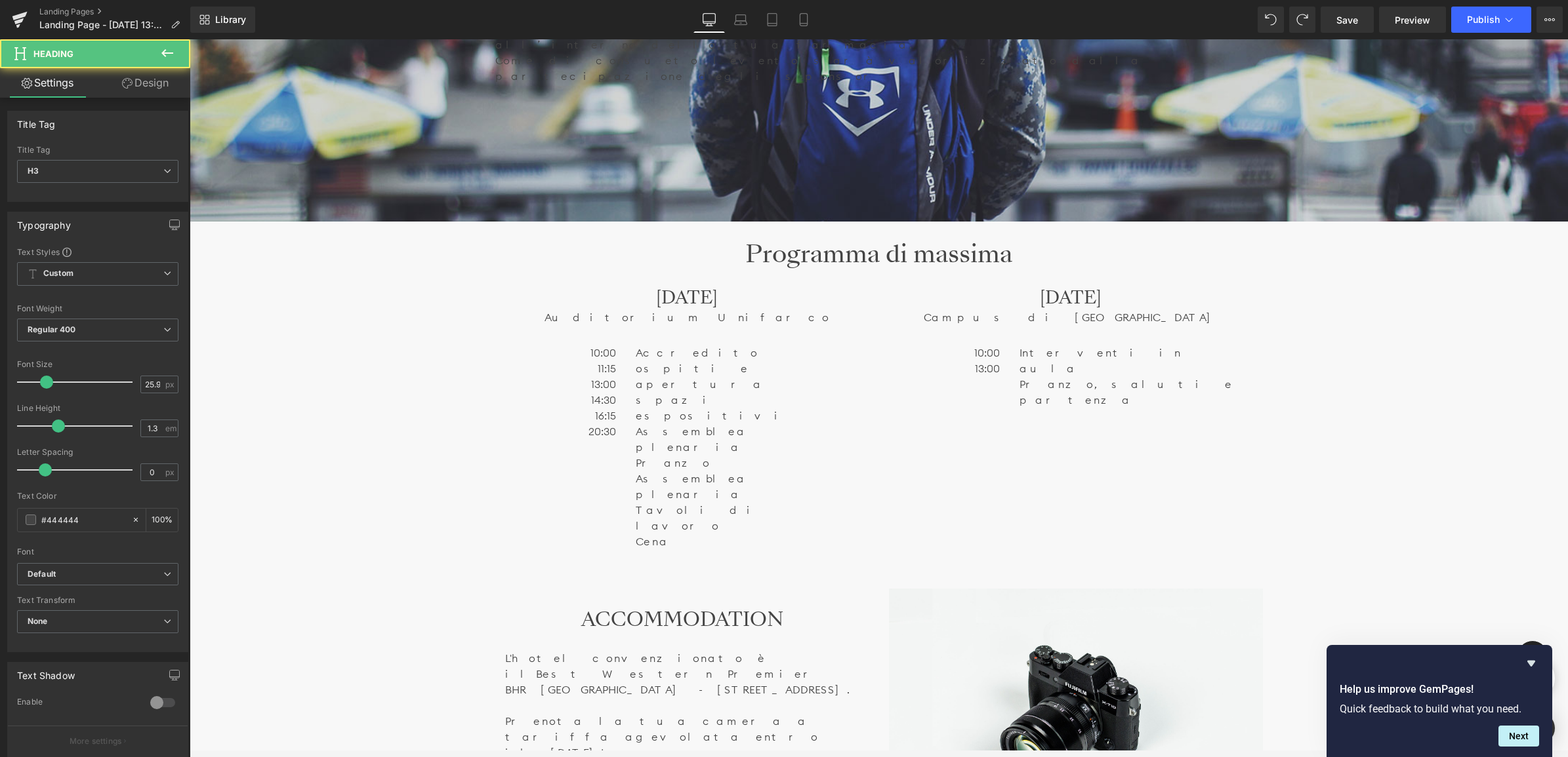
drag, startPoint x: 1019, startPoint y: 684, endPoint x: 1006, endPoint y: 684, distance: 13.0
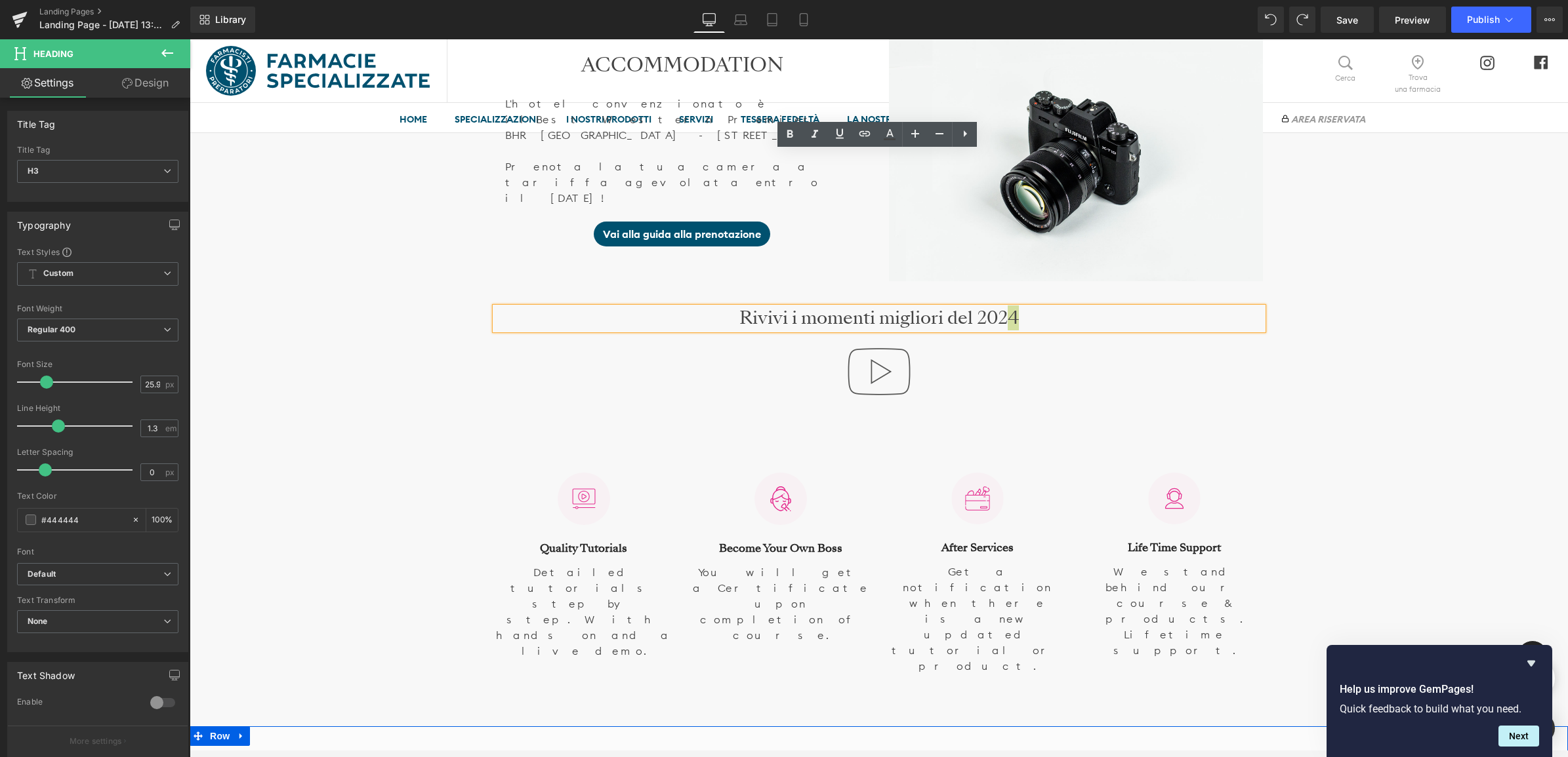
scroll to position [1433, 0]
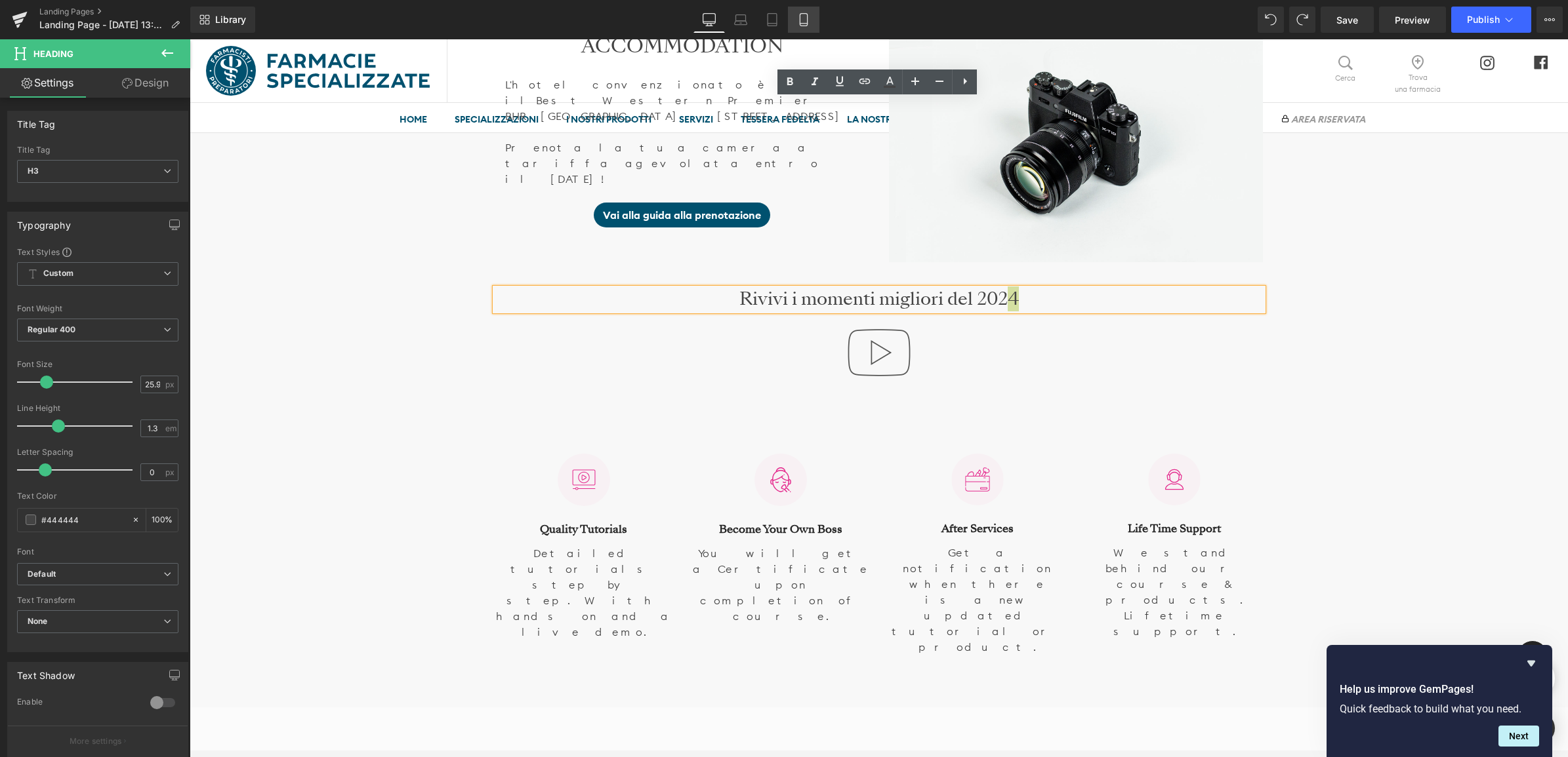
click at [802, 21] on icon at bounding box center [803, 19] width 13 height 13
type input "21.6"
type input "100"
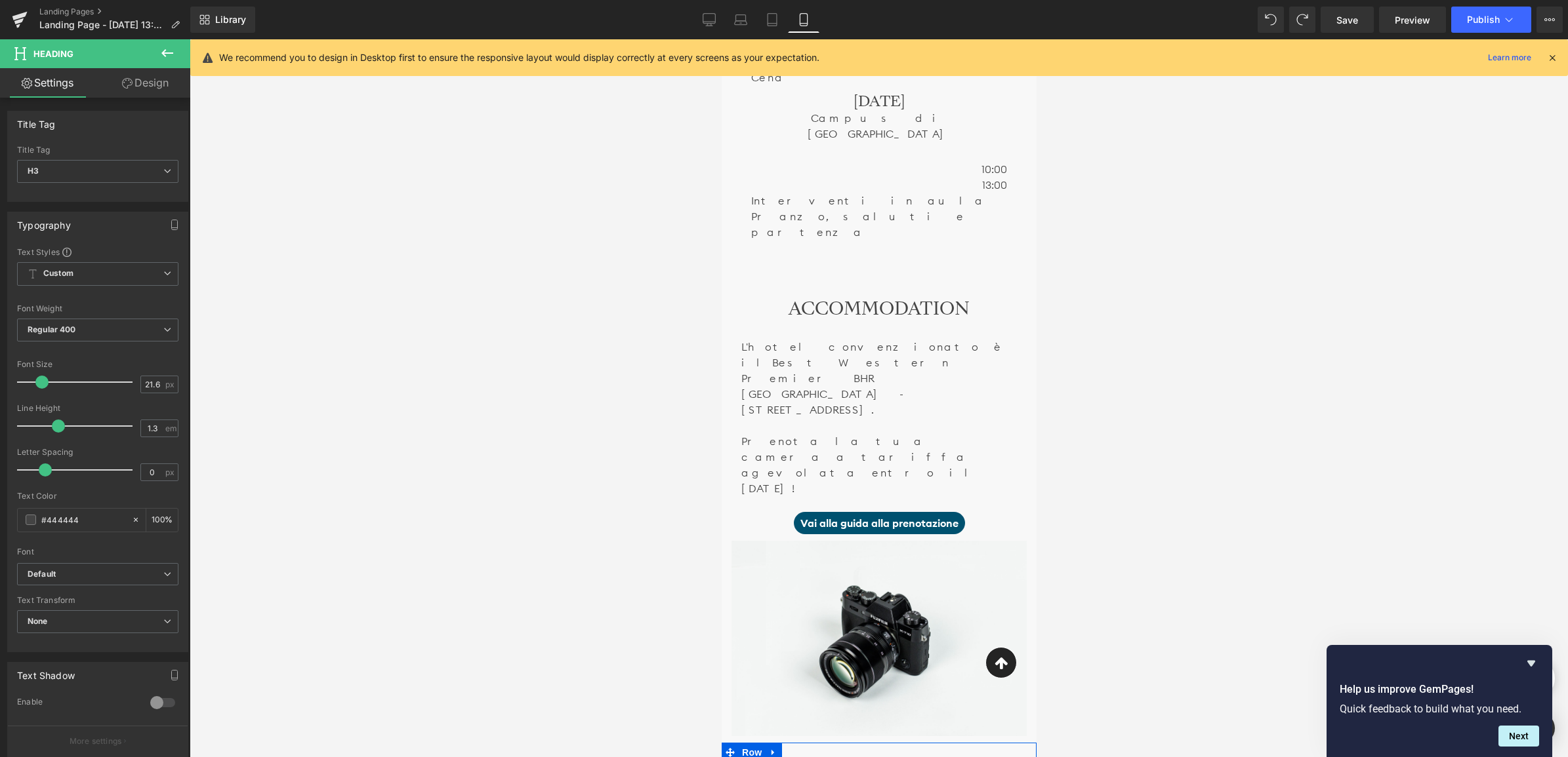
scroll to position [1595, 0]
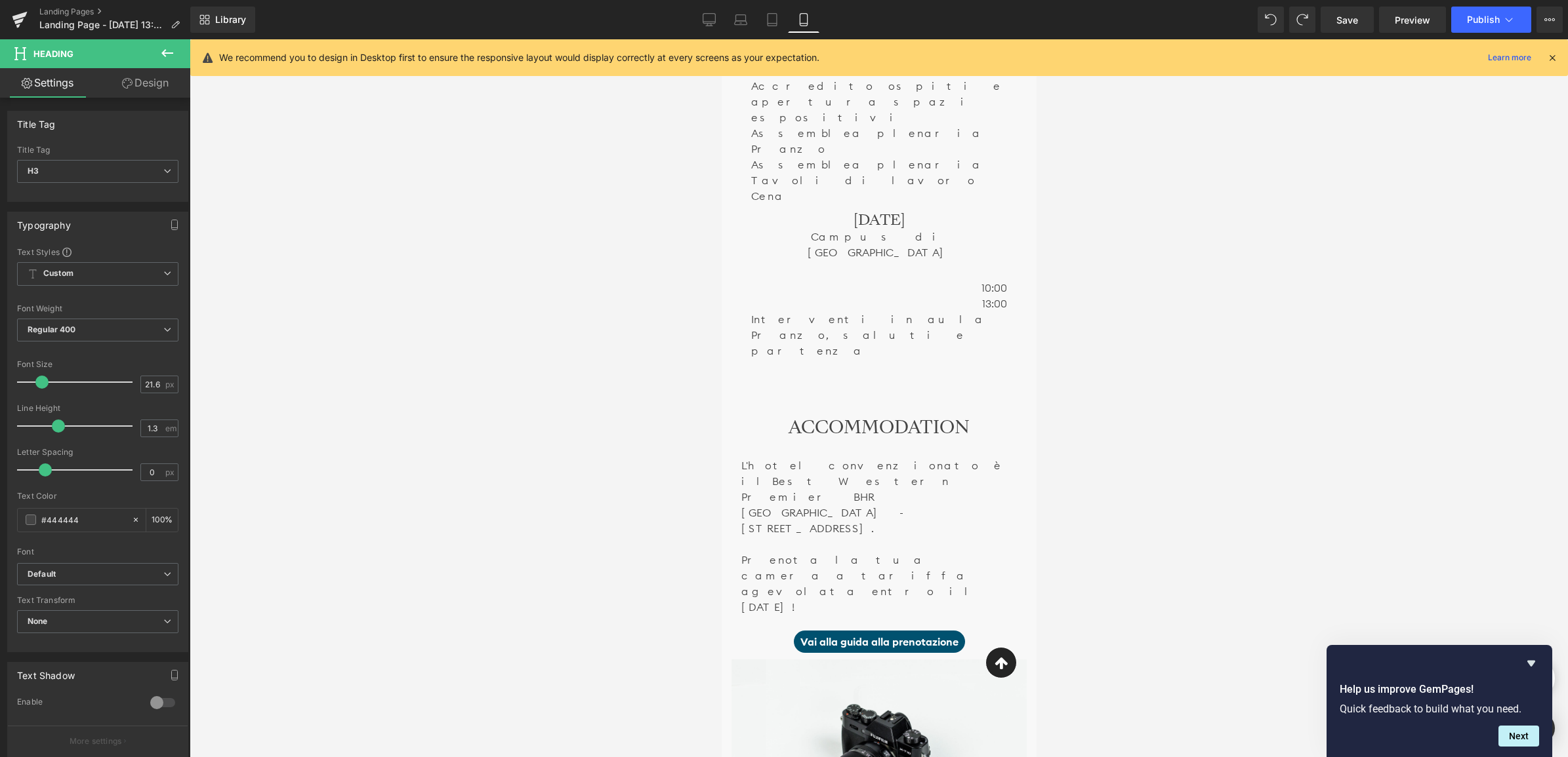
click at [1114, 400] on div at bounding box center [878, 398] width 1378 height 718
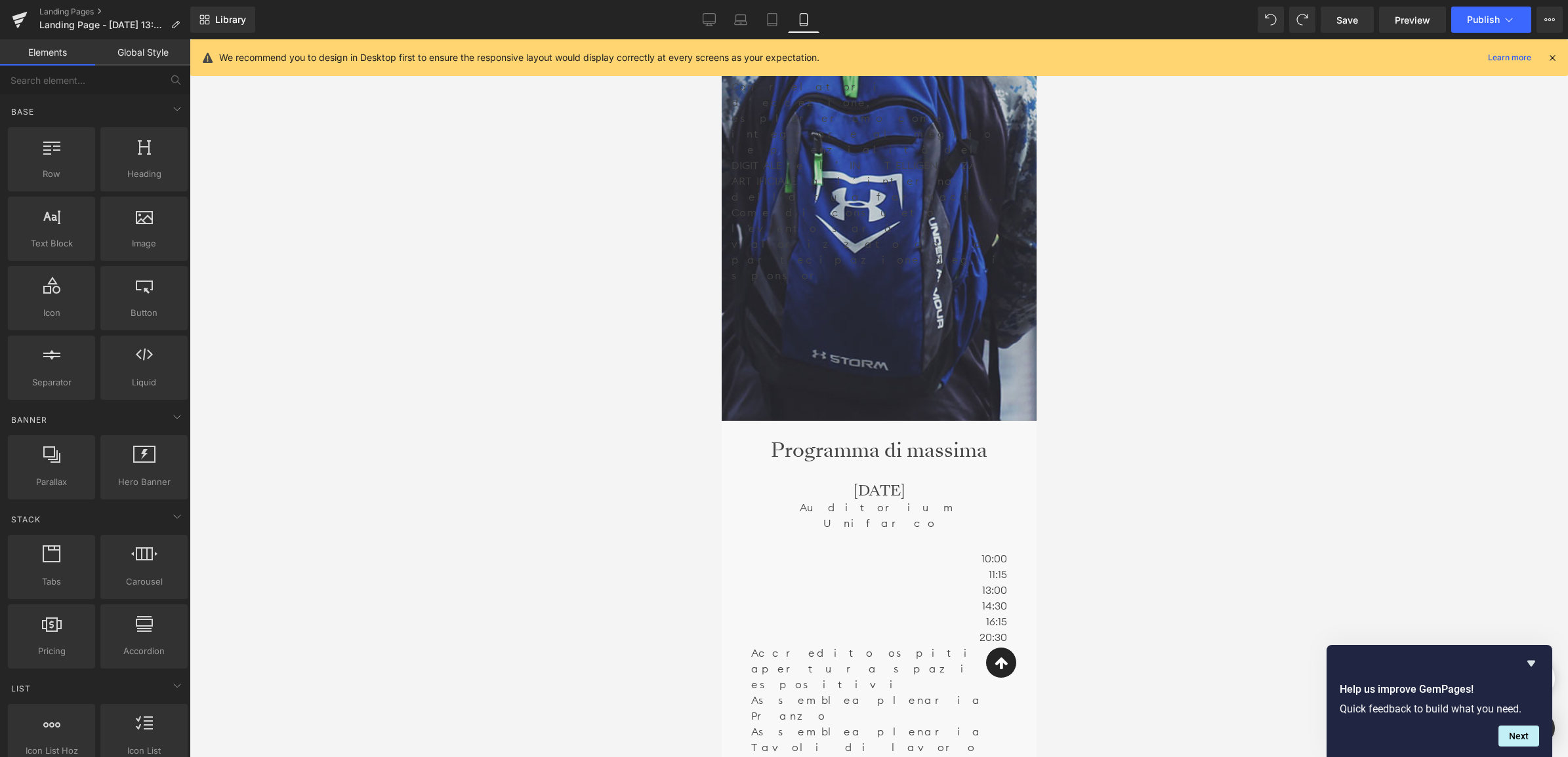
scroll to position [1065, 0]
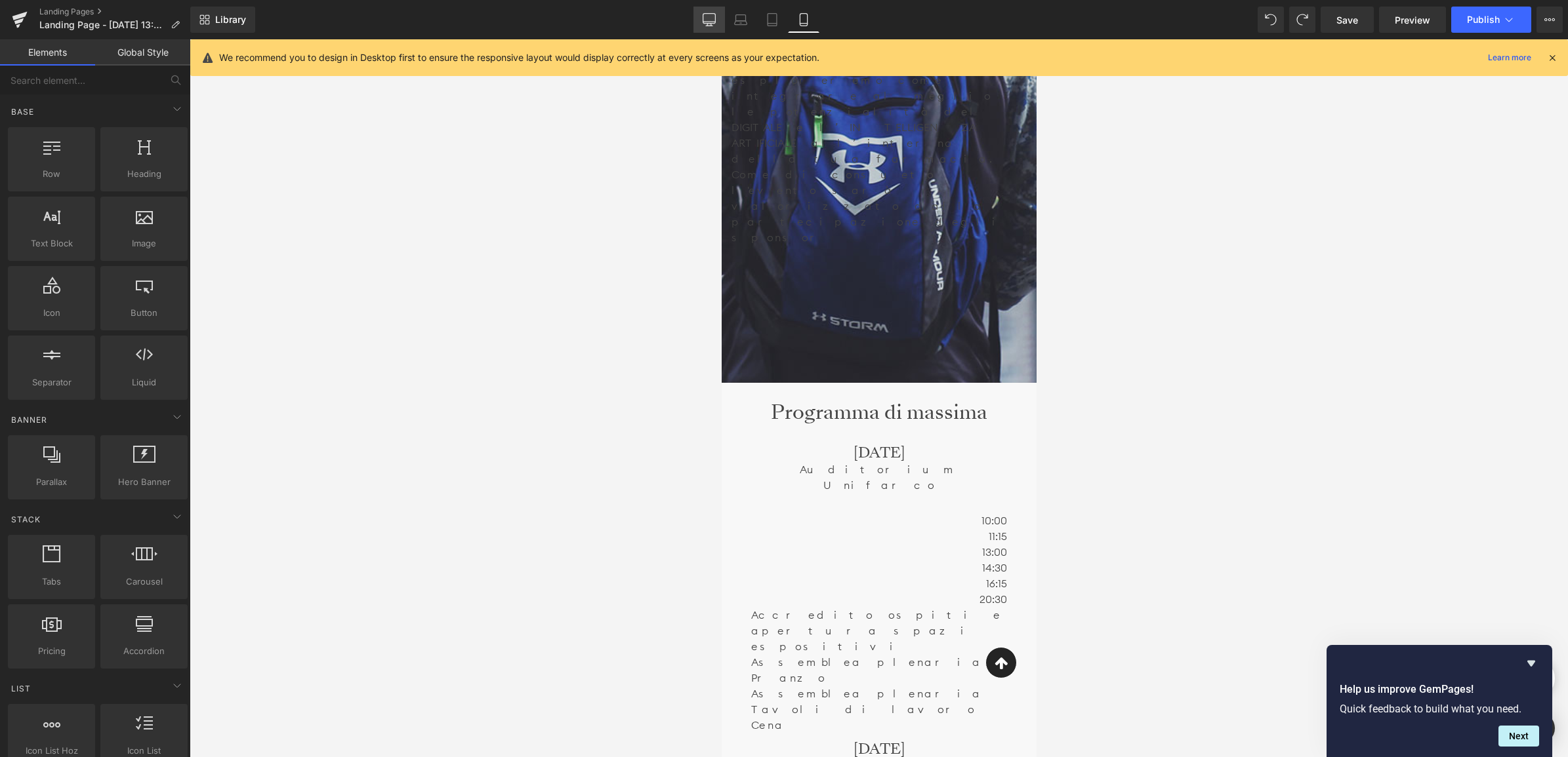
click at [710, 23] on icon at bounding box center [709, 19] width 13 height 10
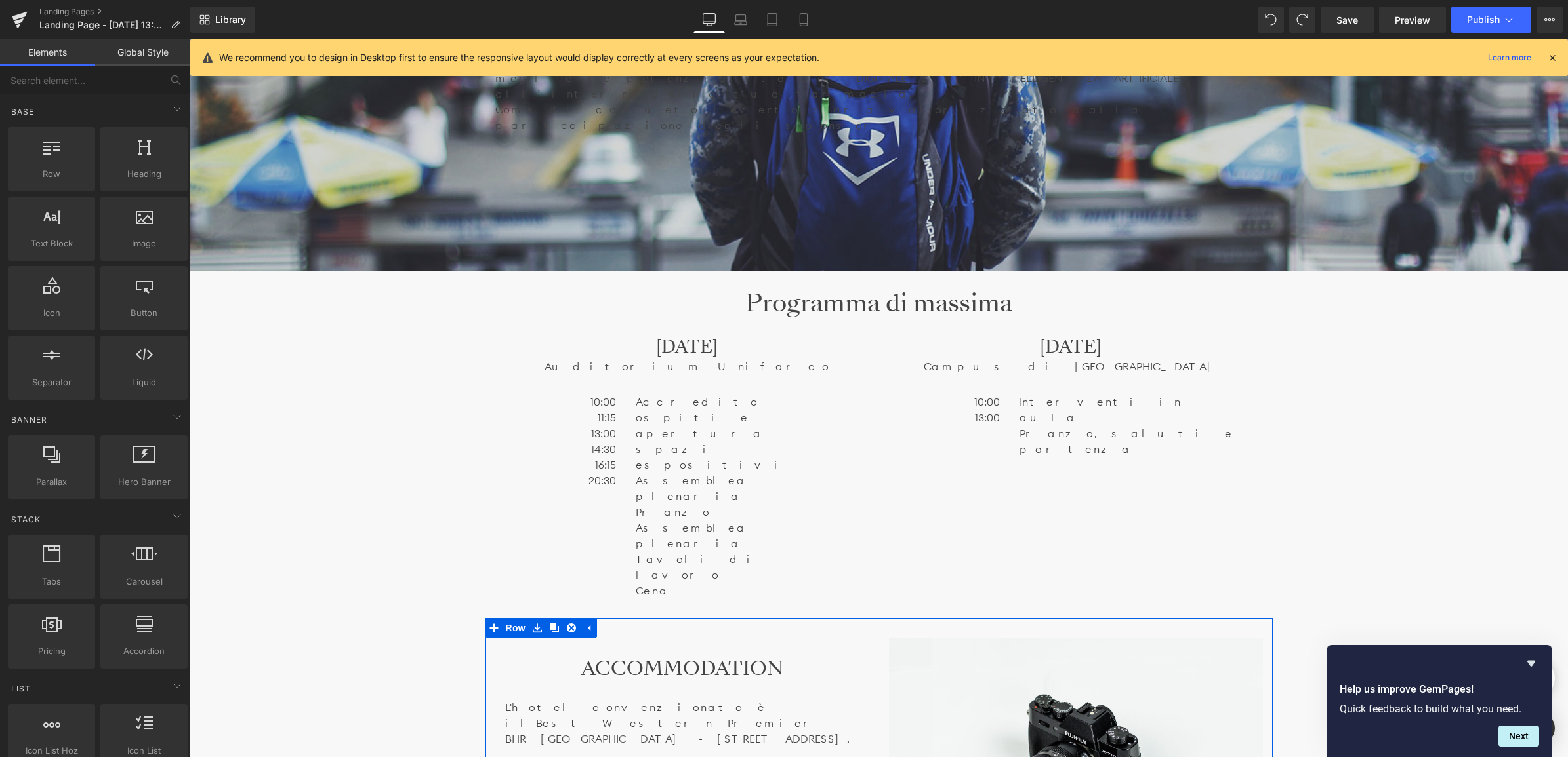
scroll to position [655, 0]
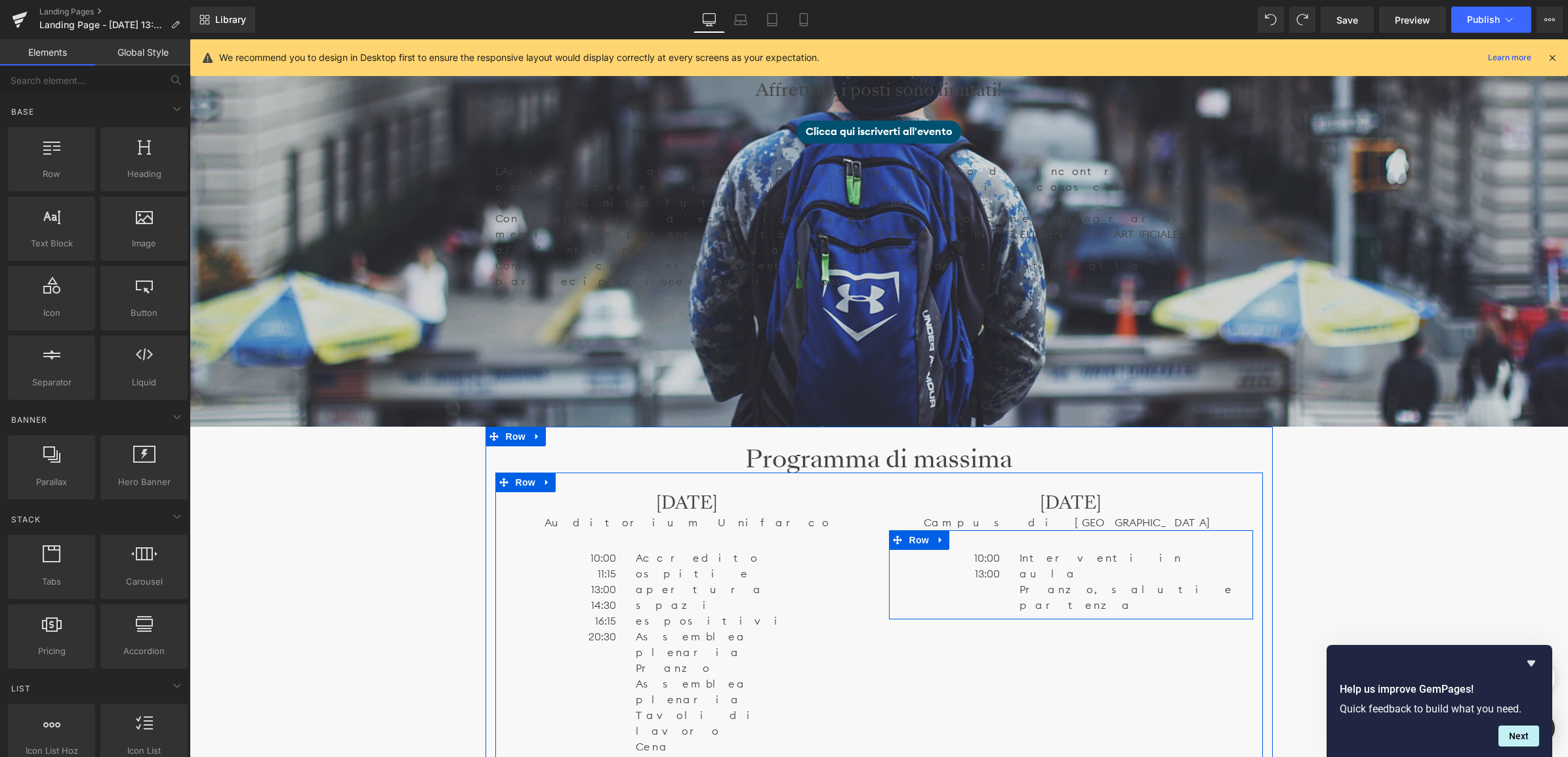
click at [999, 550] on div "10:00 13:00 Text Block" at bounding box center [948, 566] width 121 height 32
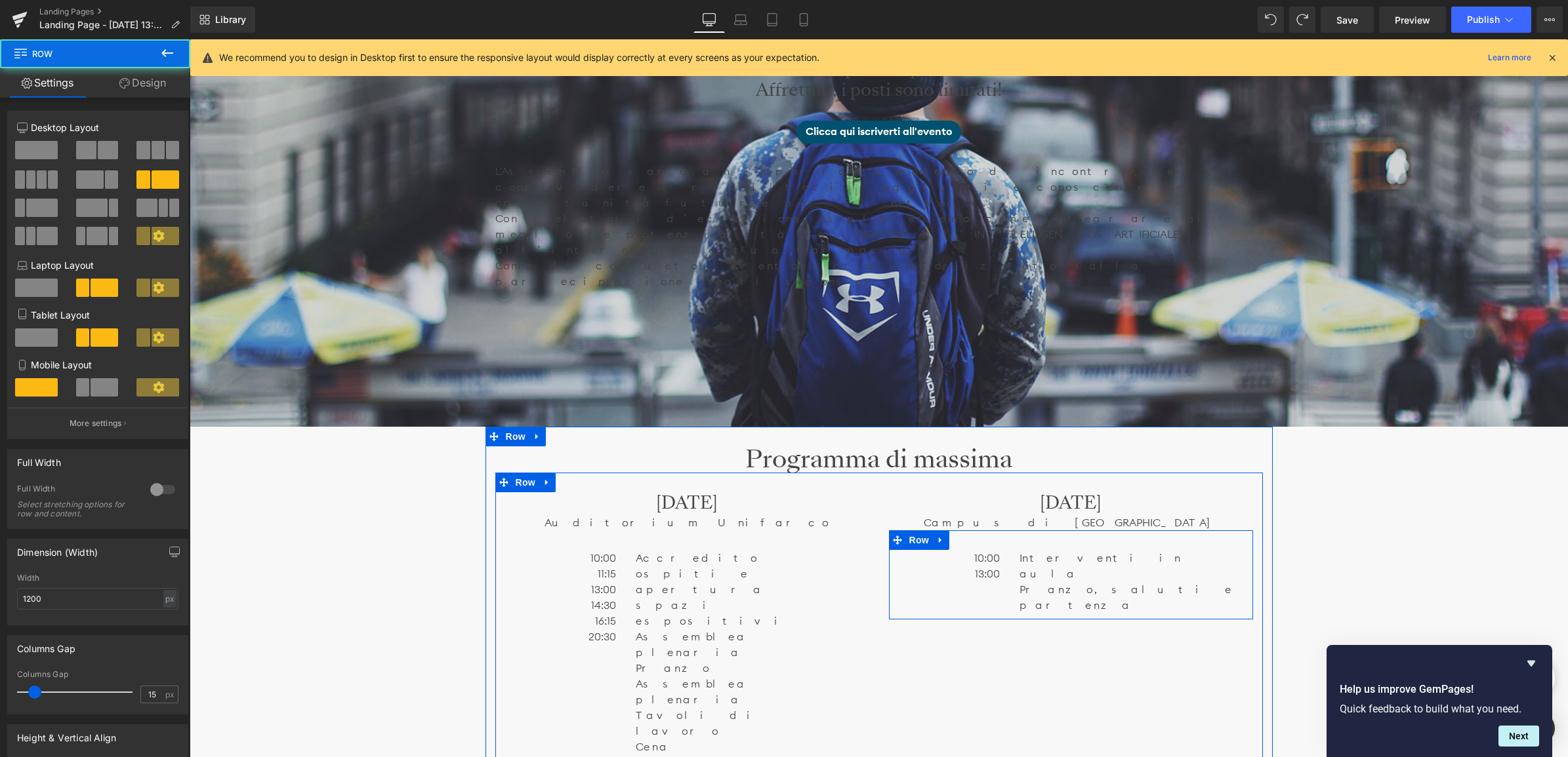
click at [985, 558] on link at bounding box center [984, 566] width 14 height 16
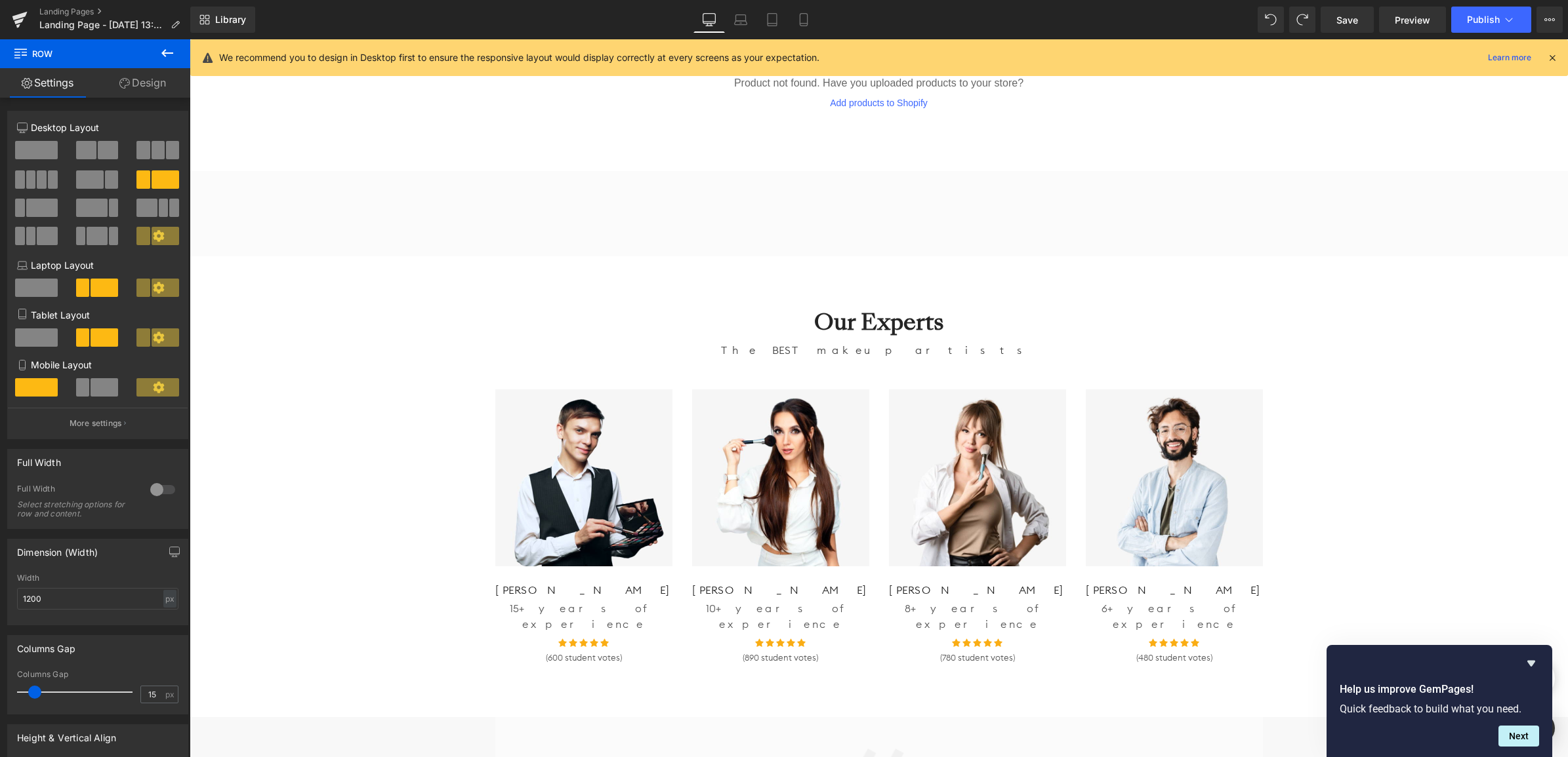
scroll to position [4341, 0]
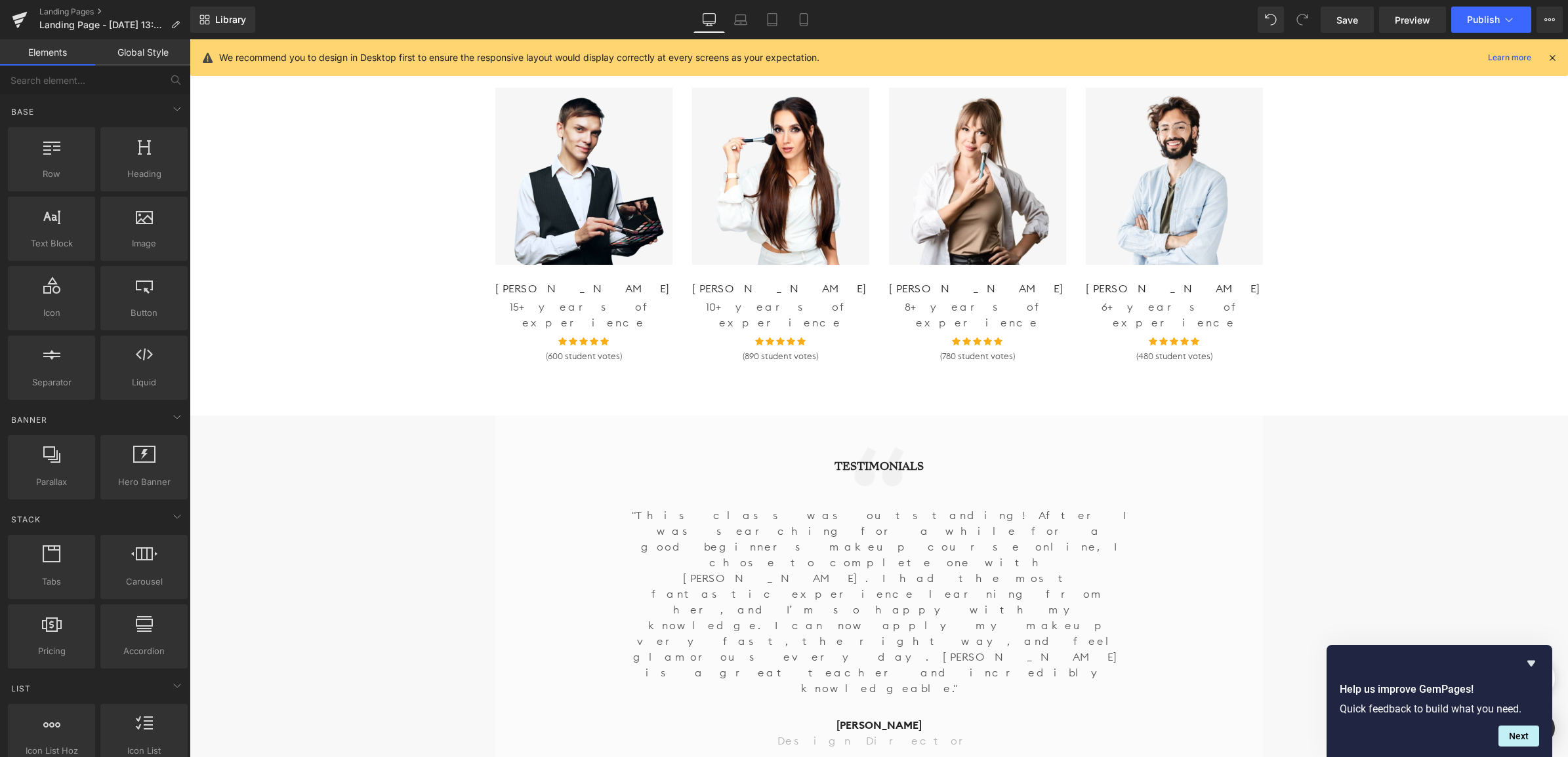
scroll to position [4506, 0]
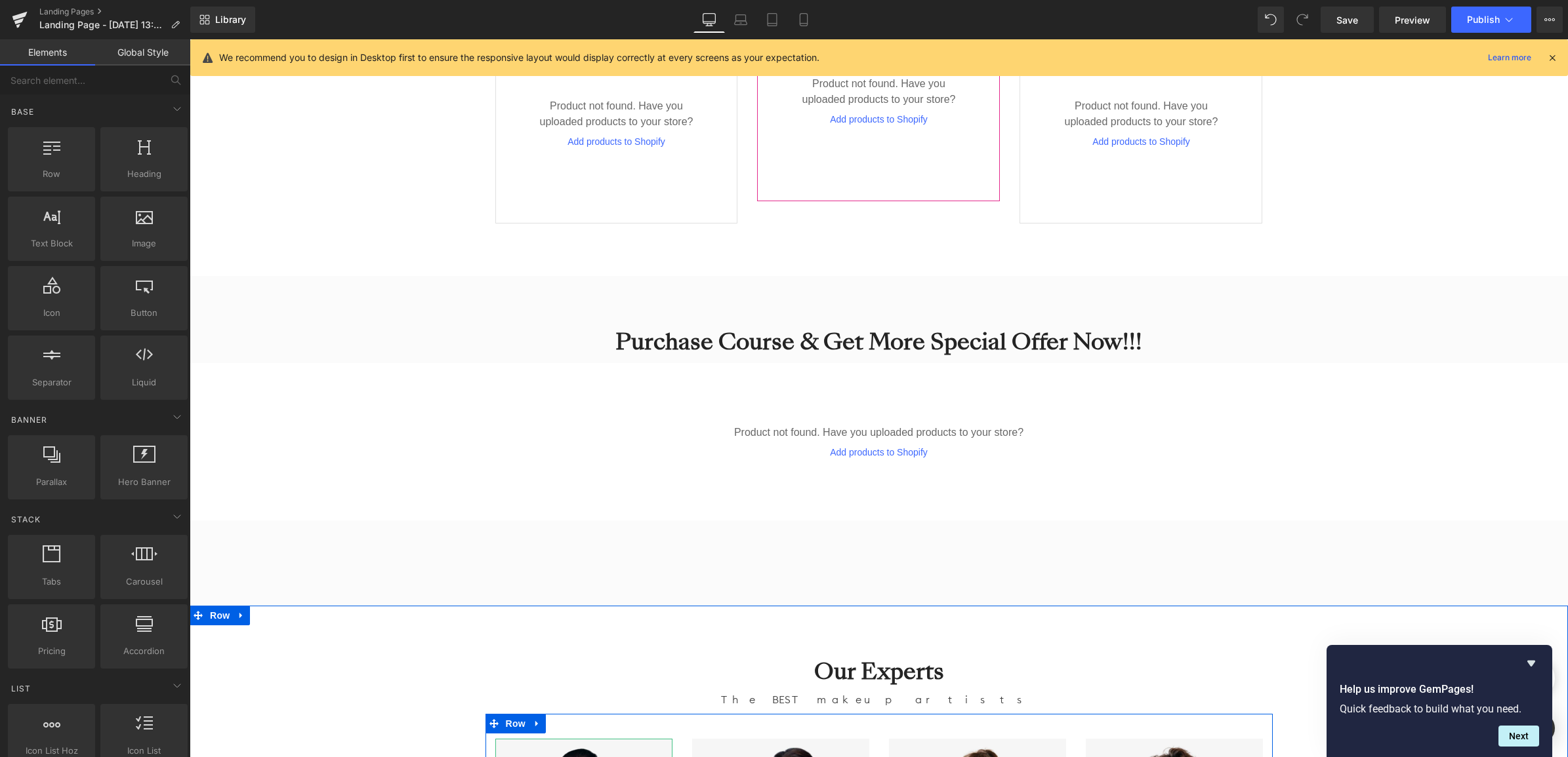
scroll to position [3850, 0]
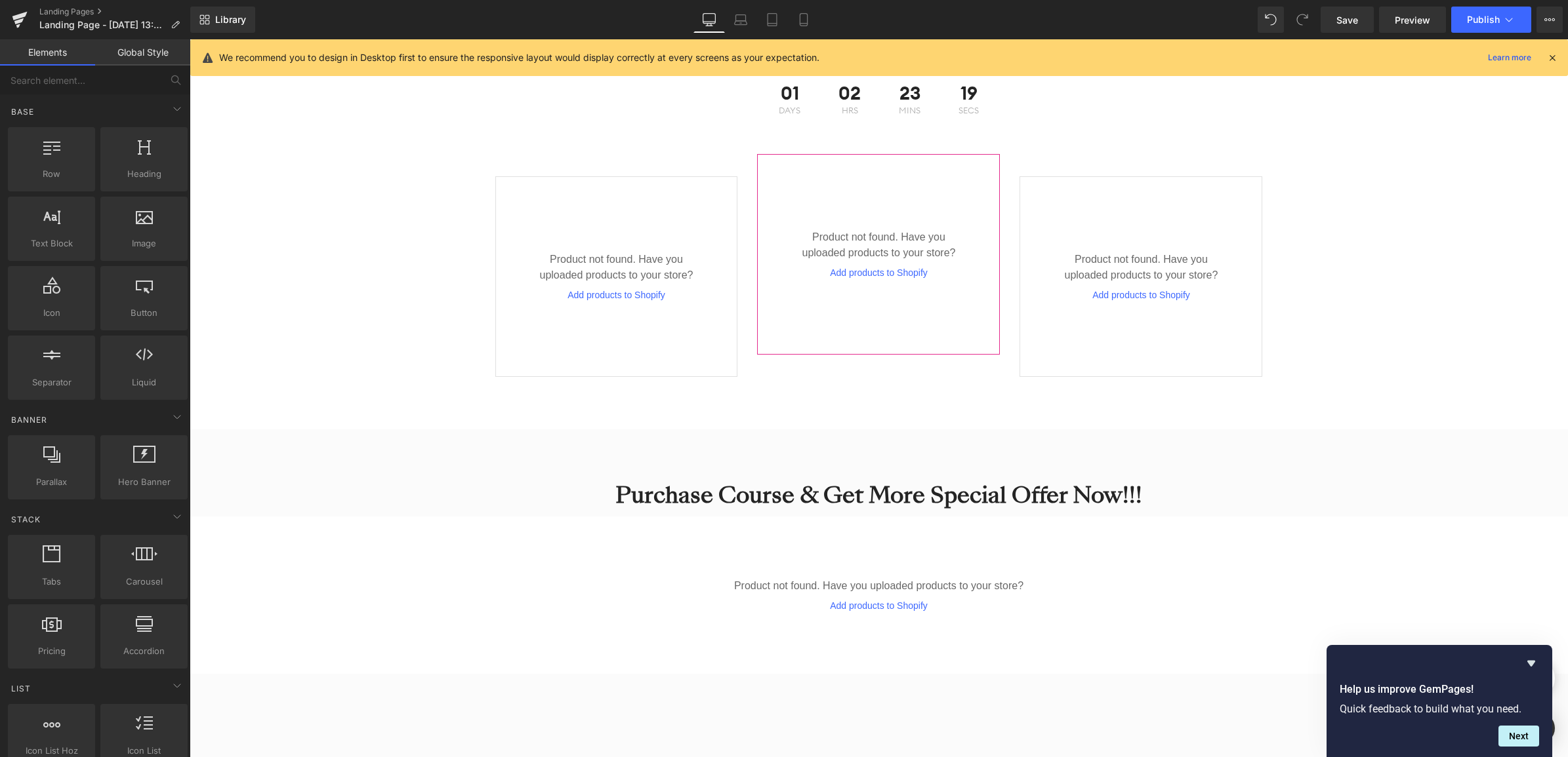
click at [197, 756] on icon at bounding box center [197, 769] width 9 height 10
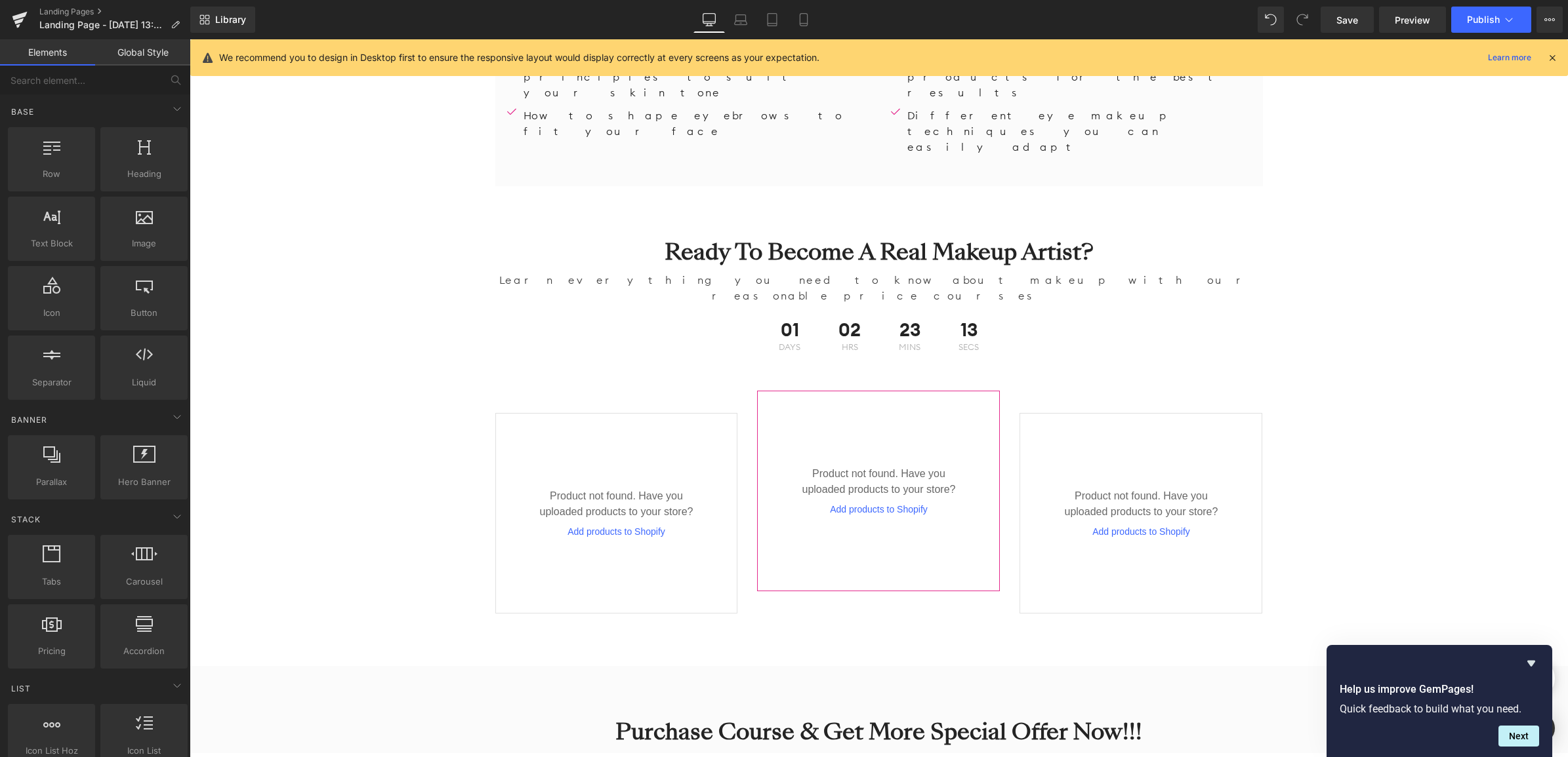
scroll to position [3768, 0]
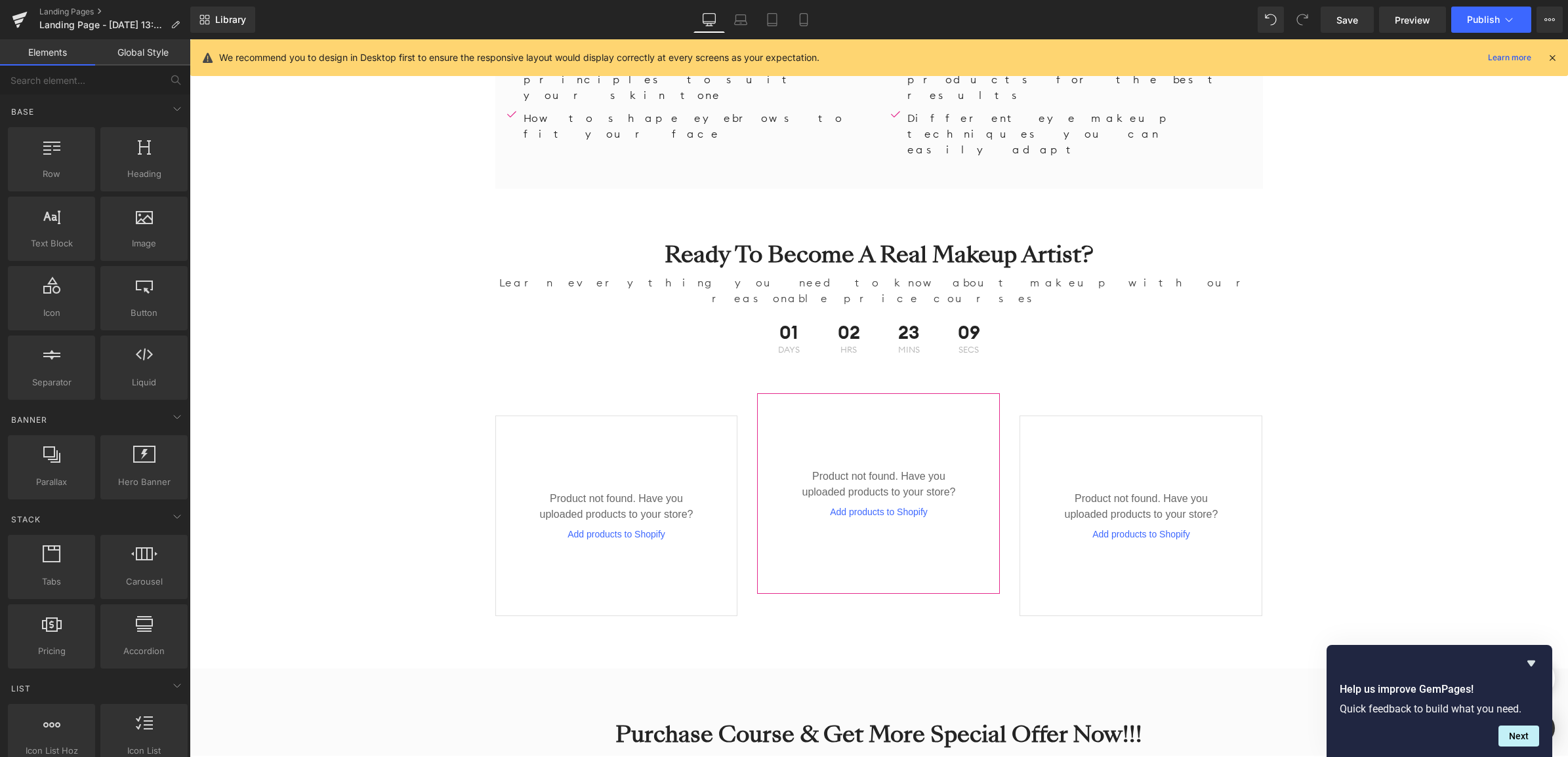
scroll to position [3604, 0]
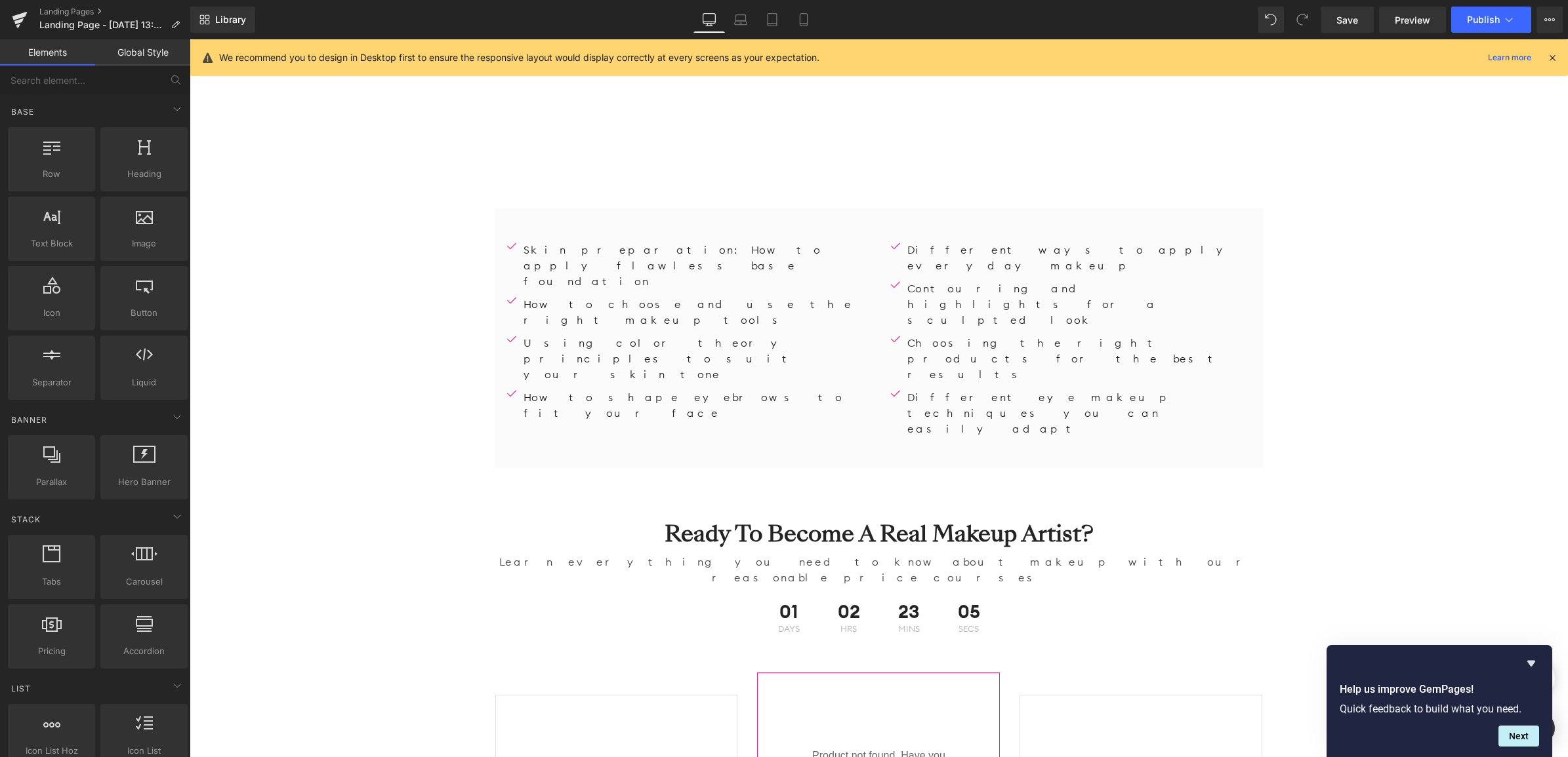
scroll to position [3276, 0]
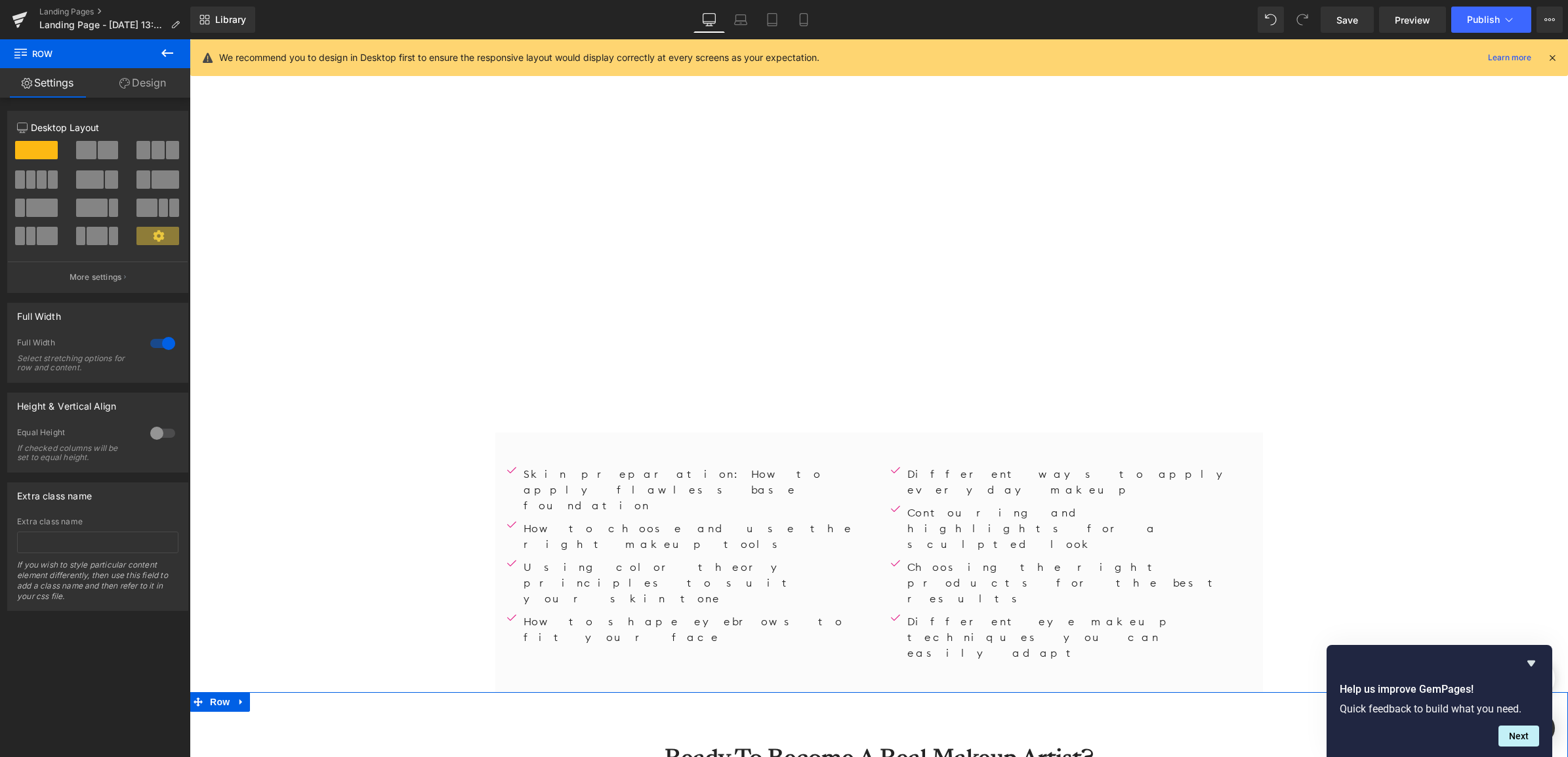
scroll to position [3113, 0]
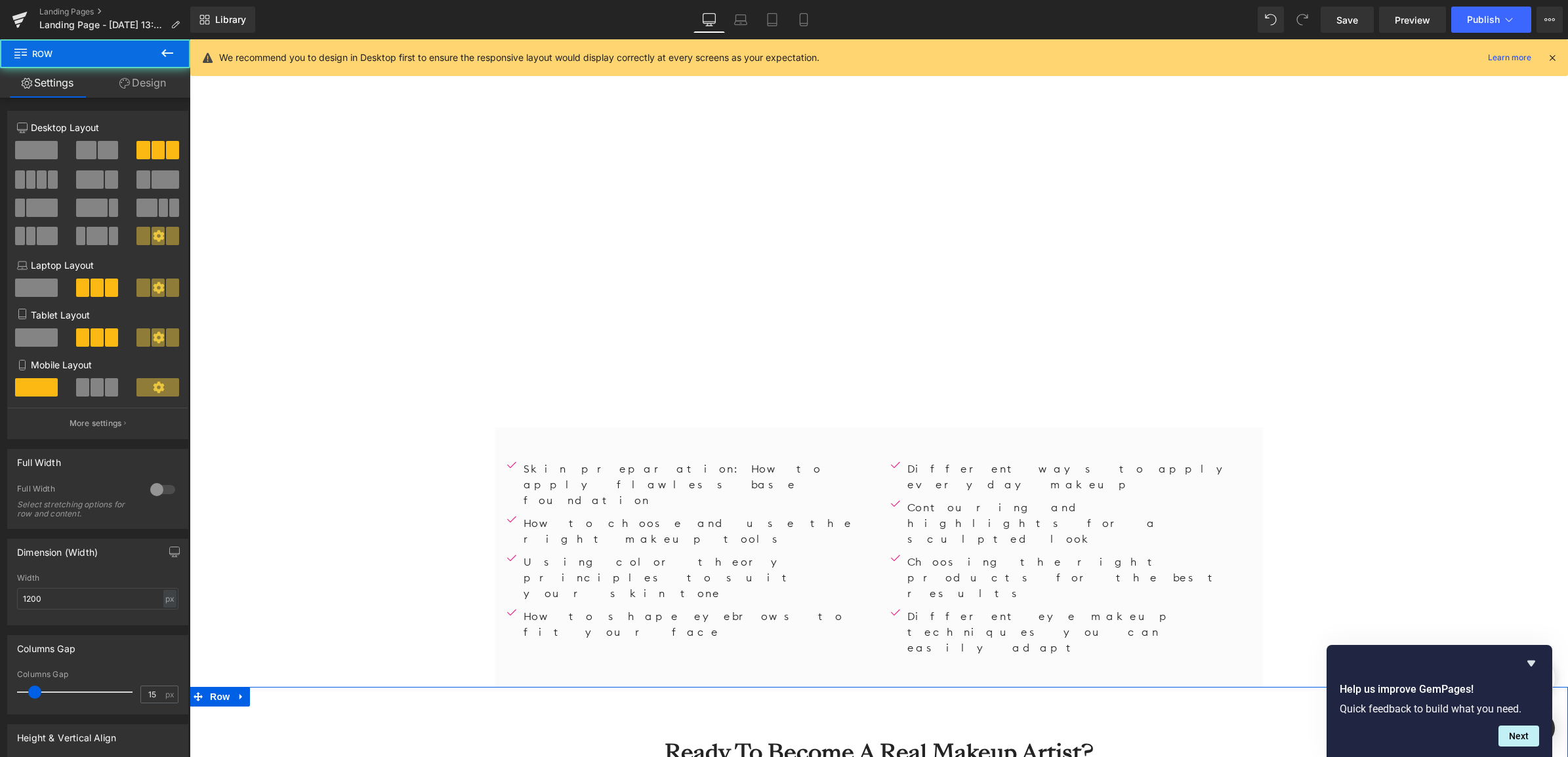
scroll to position [4239, 1375]
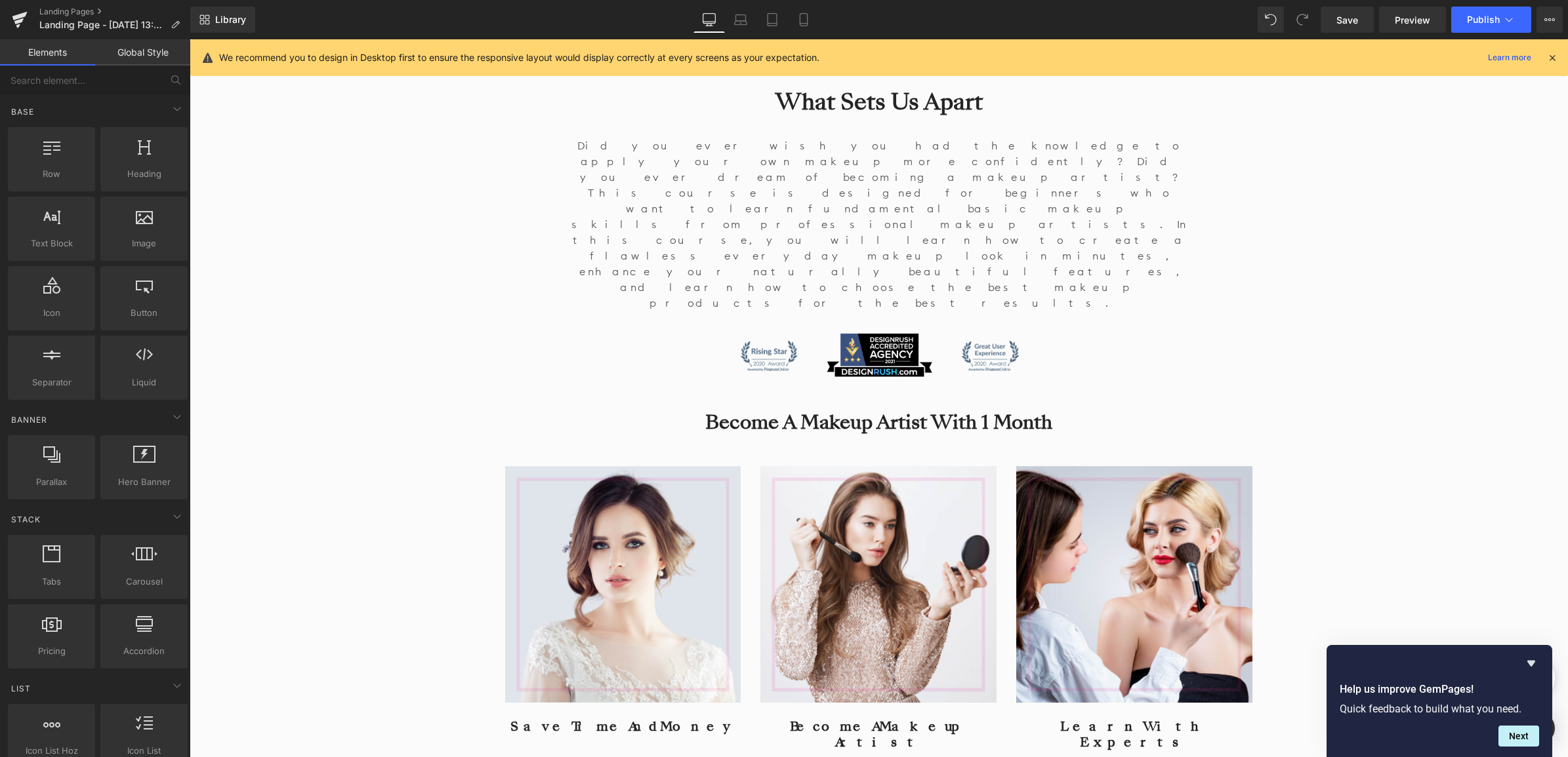
scroll to position [2129, 0]
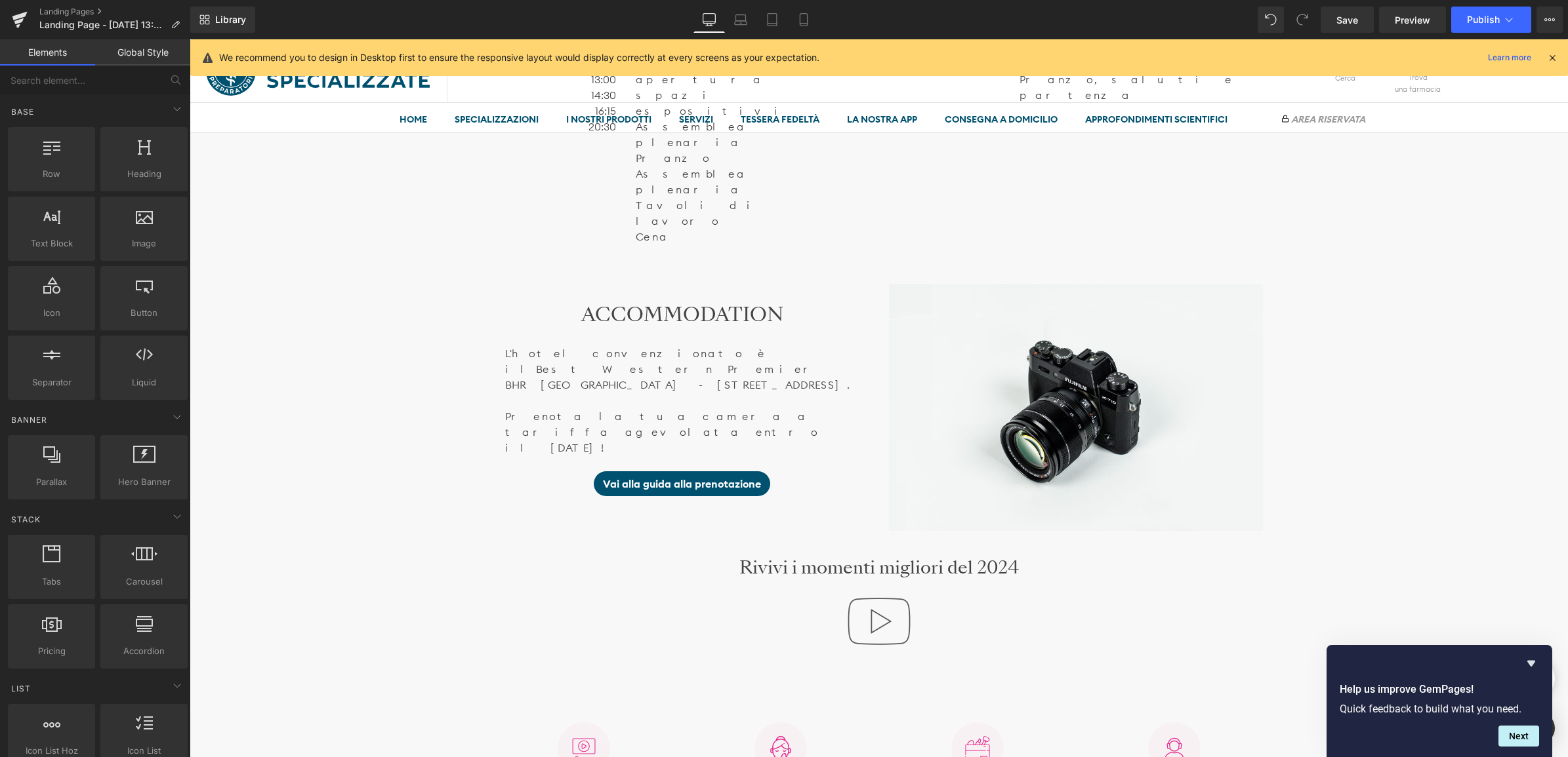
scroll to position [1146, 0]
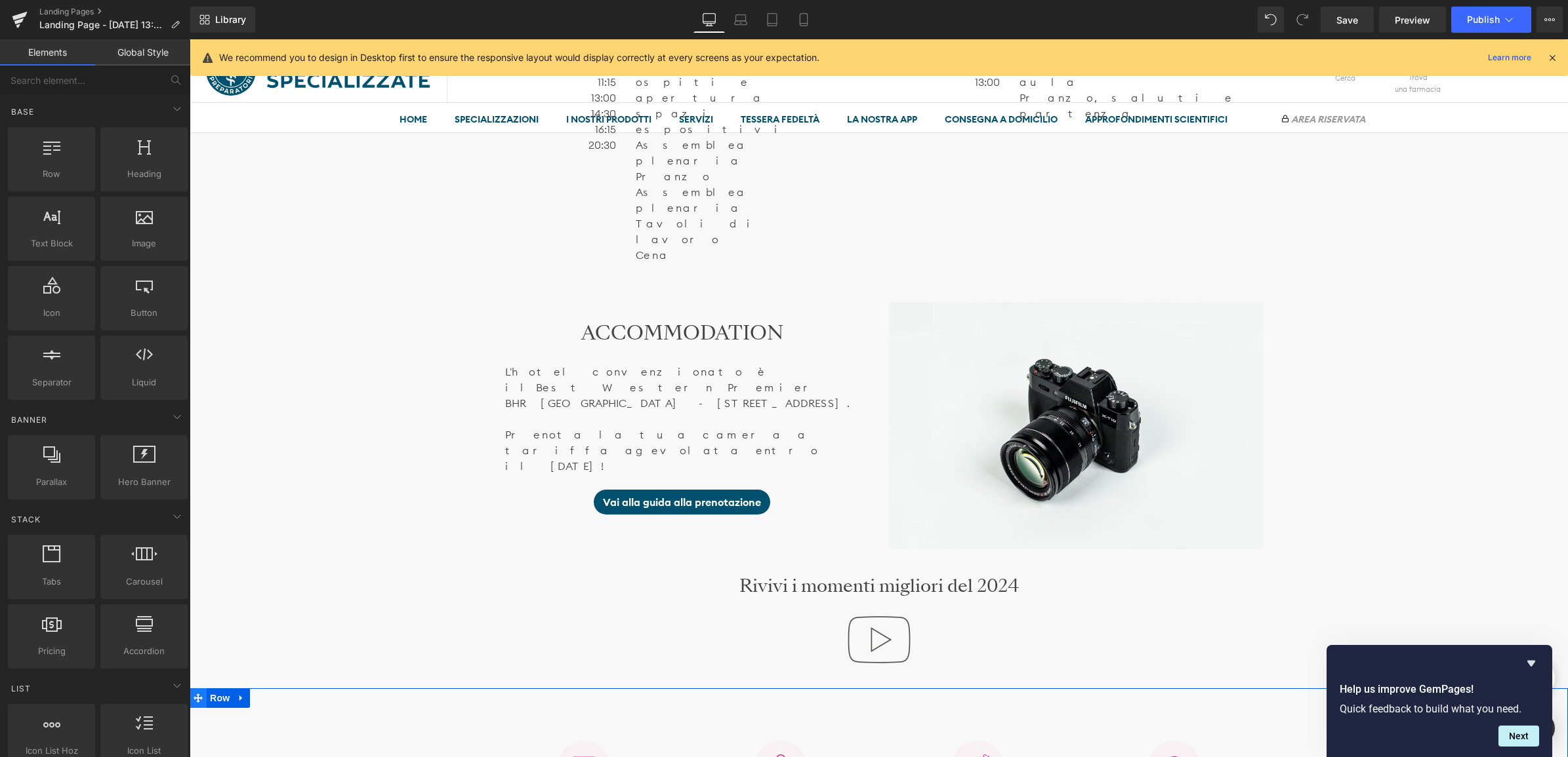
click at [195, 694] on icon at bounding box center [197, 698] width 9 height 9
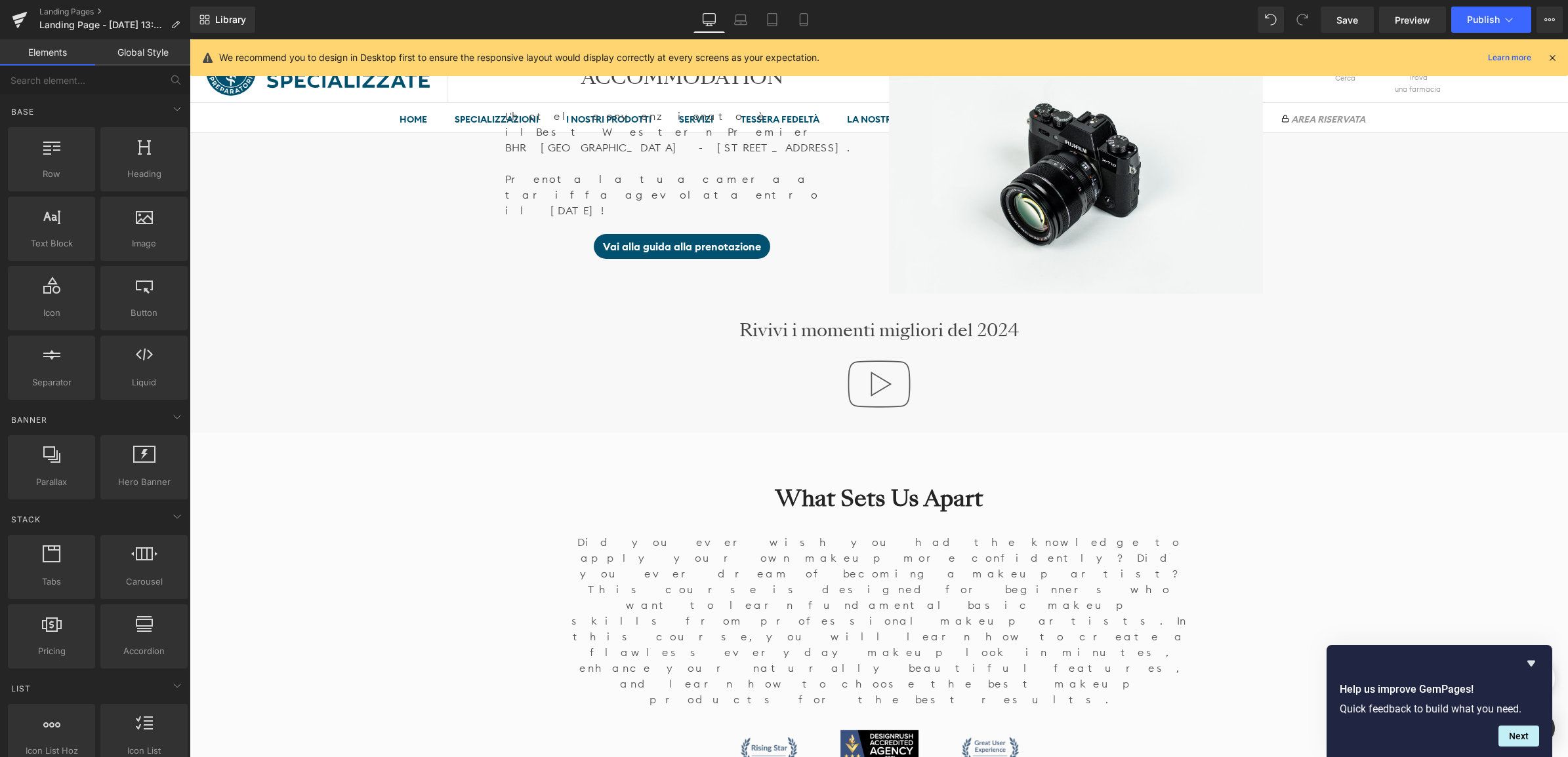
scroll to position [1474, 0]
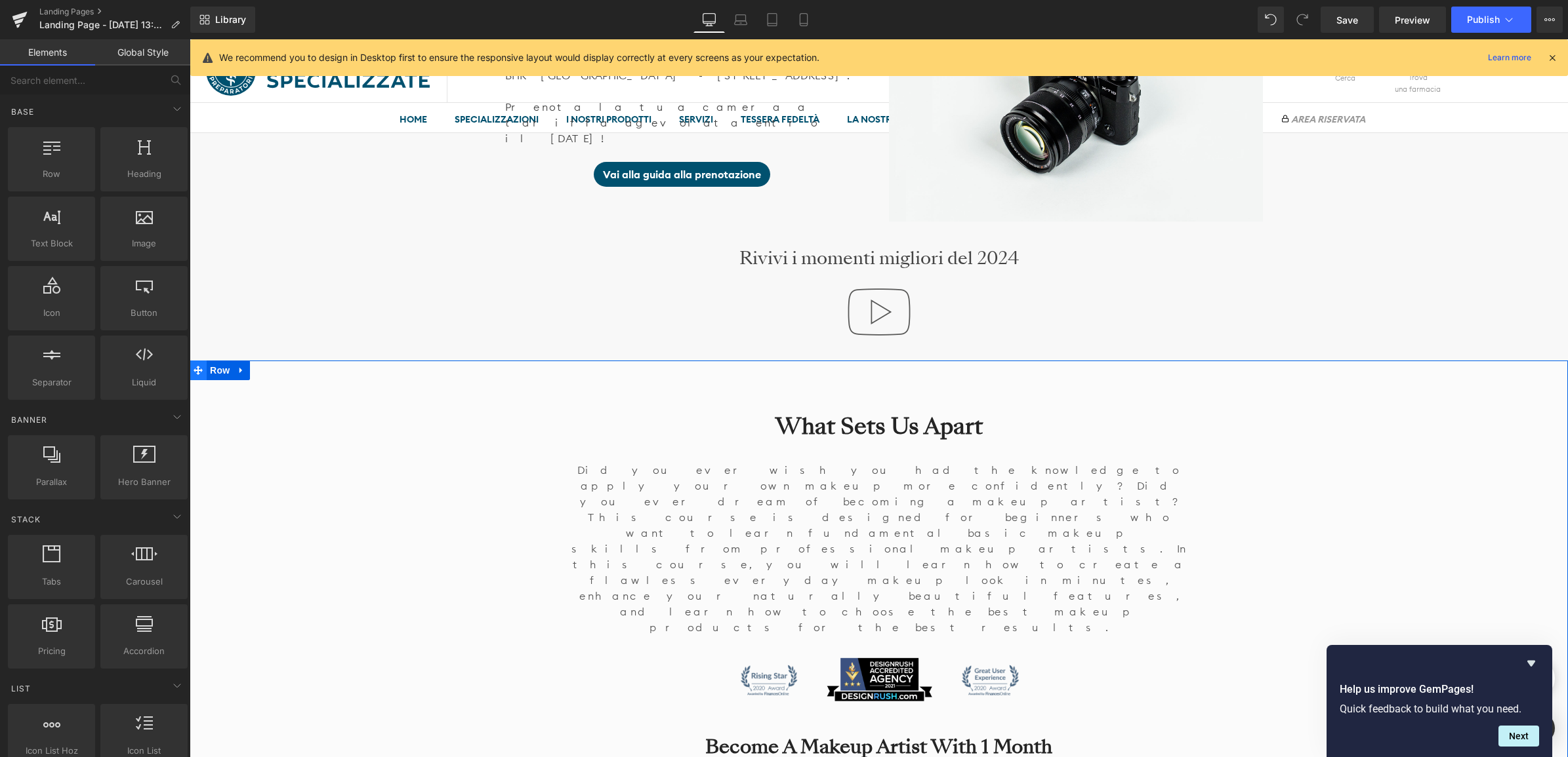
click at [199, 360] on span at bounding box center [197, 370] width 17 height 20
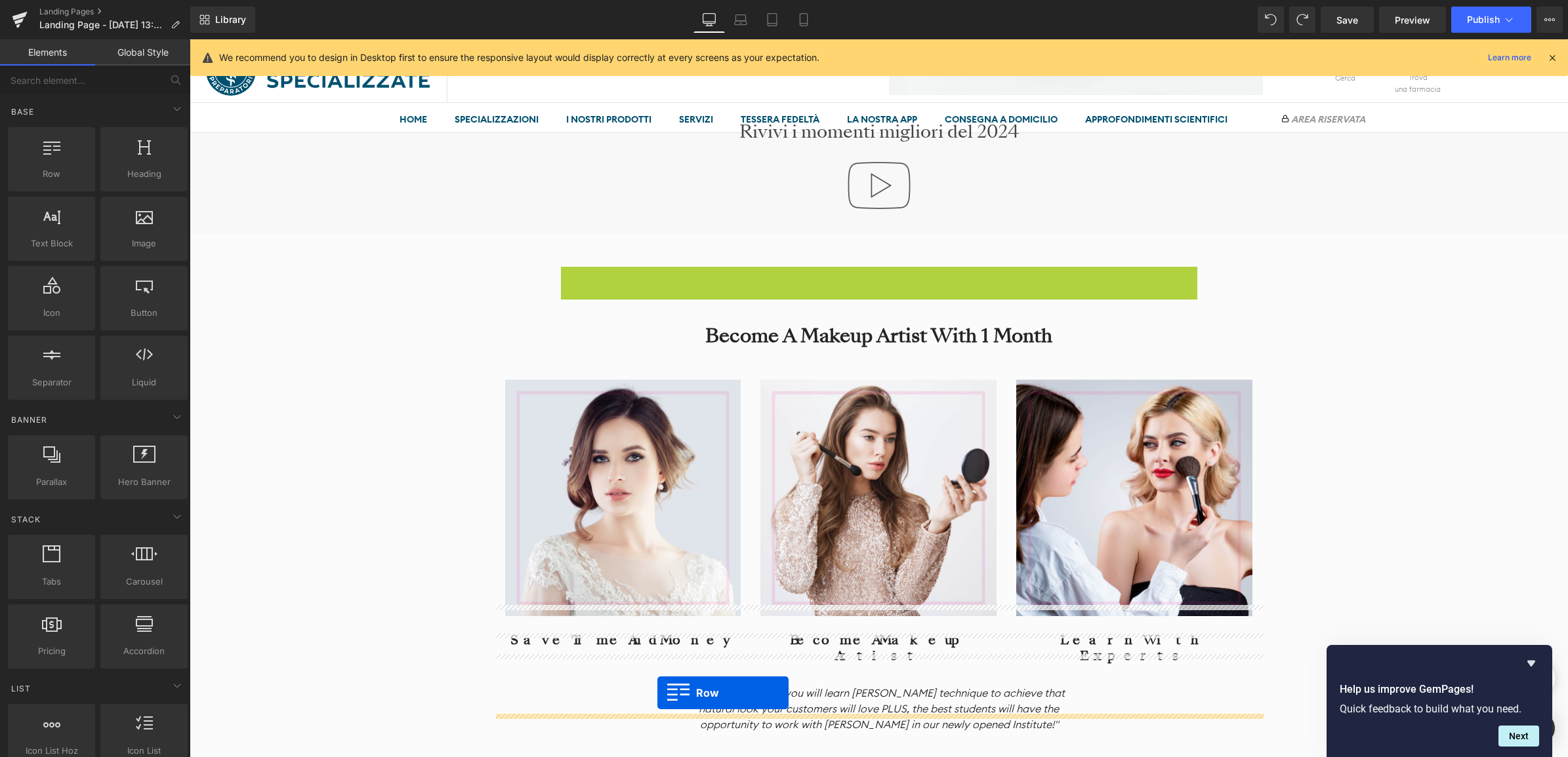
scroll to position [1626, 0]
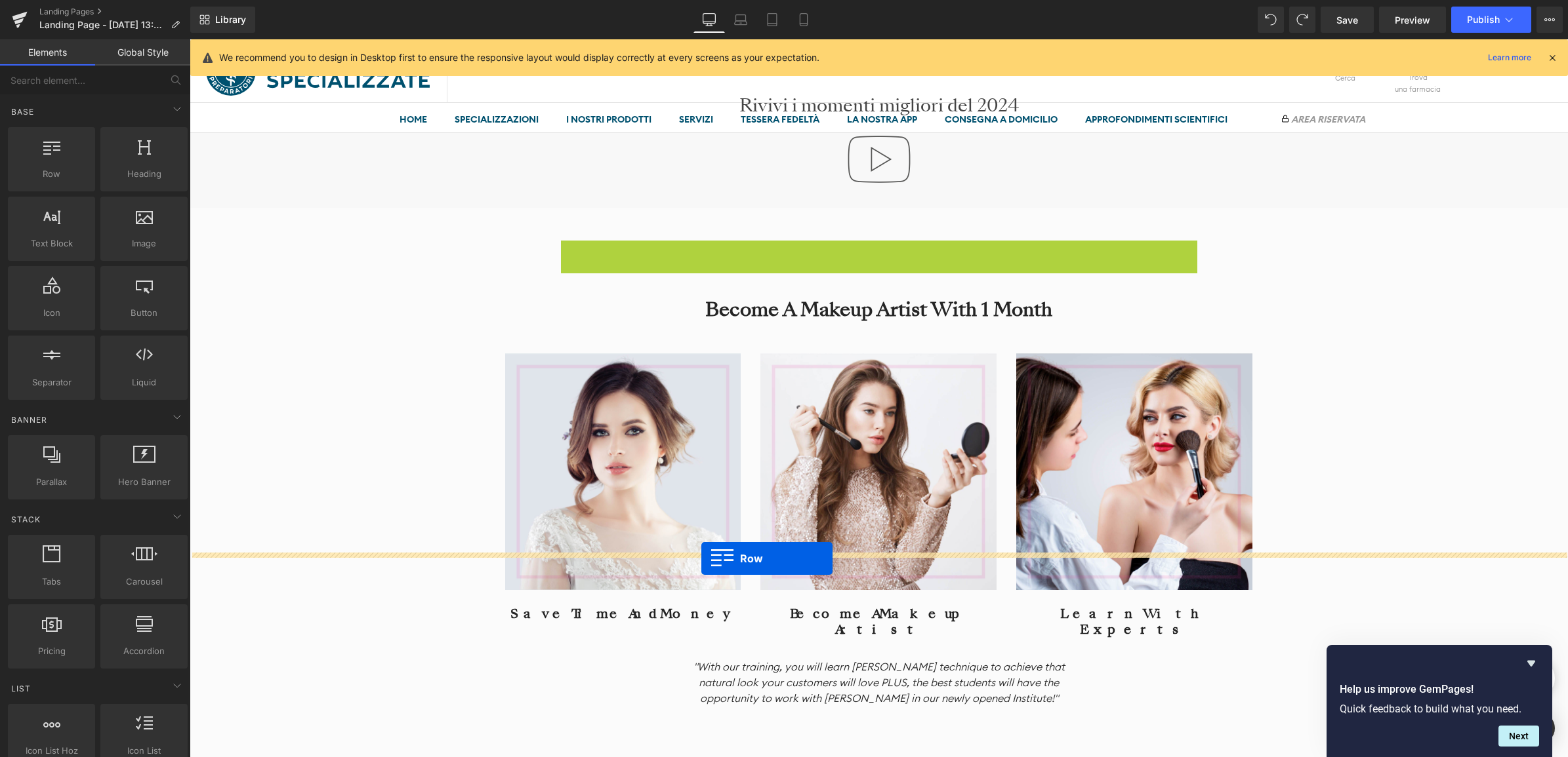
drag, startPoint x: 570, startPoint y: 257, endPoint x: 701, endPoint y: 558, distance: 328.3
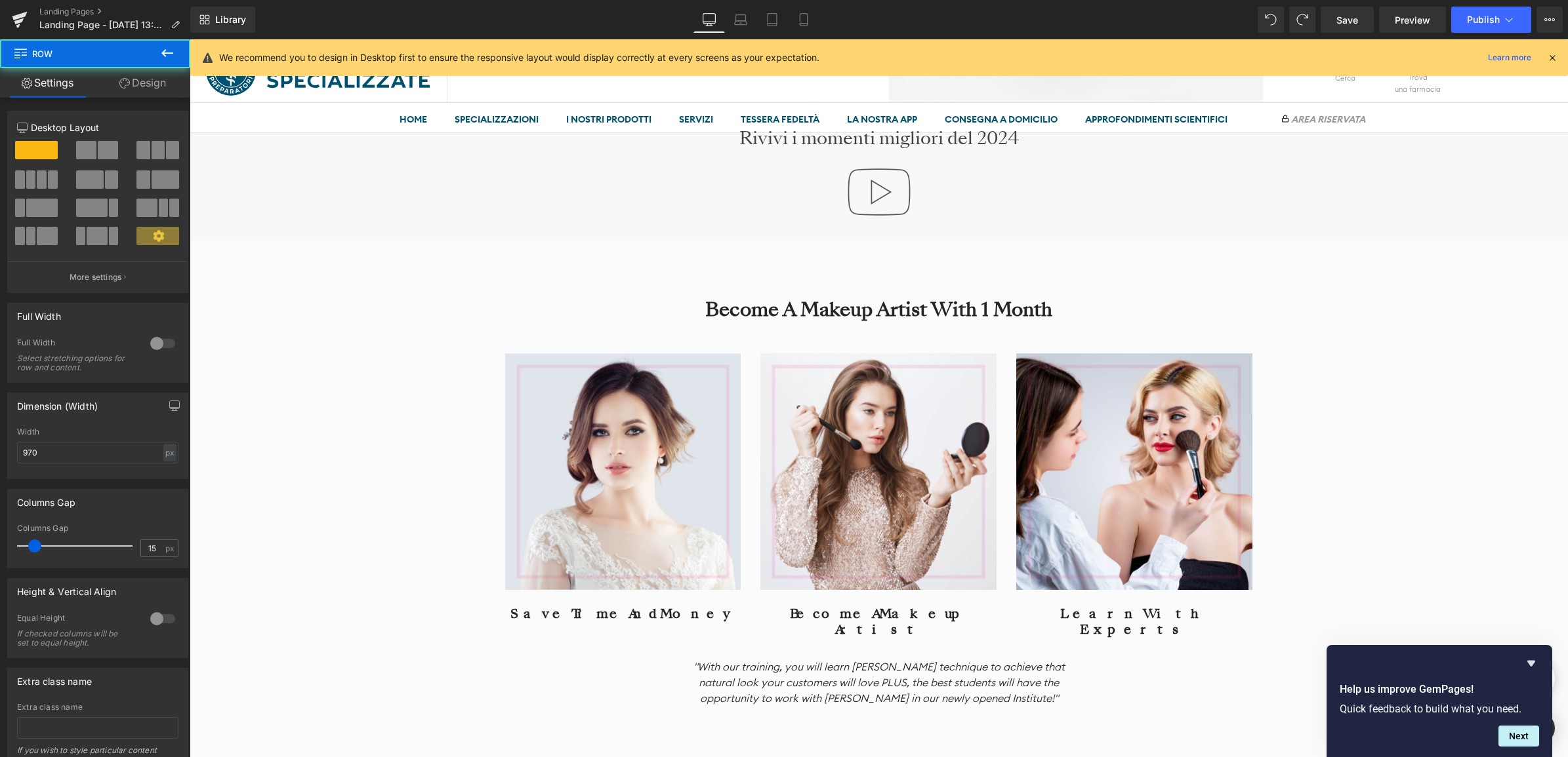
scroll to position [0, 0]
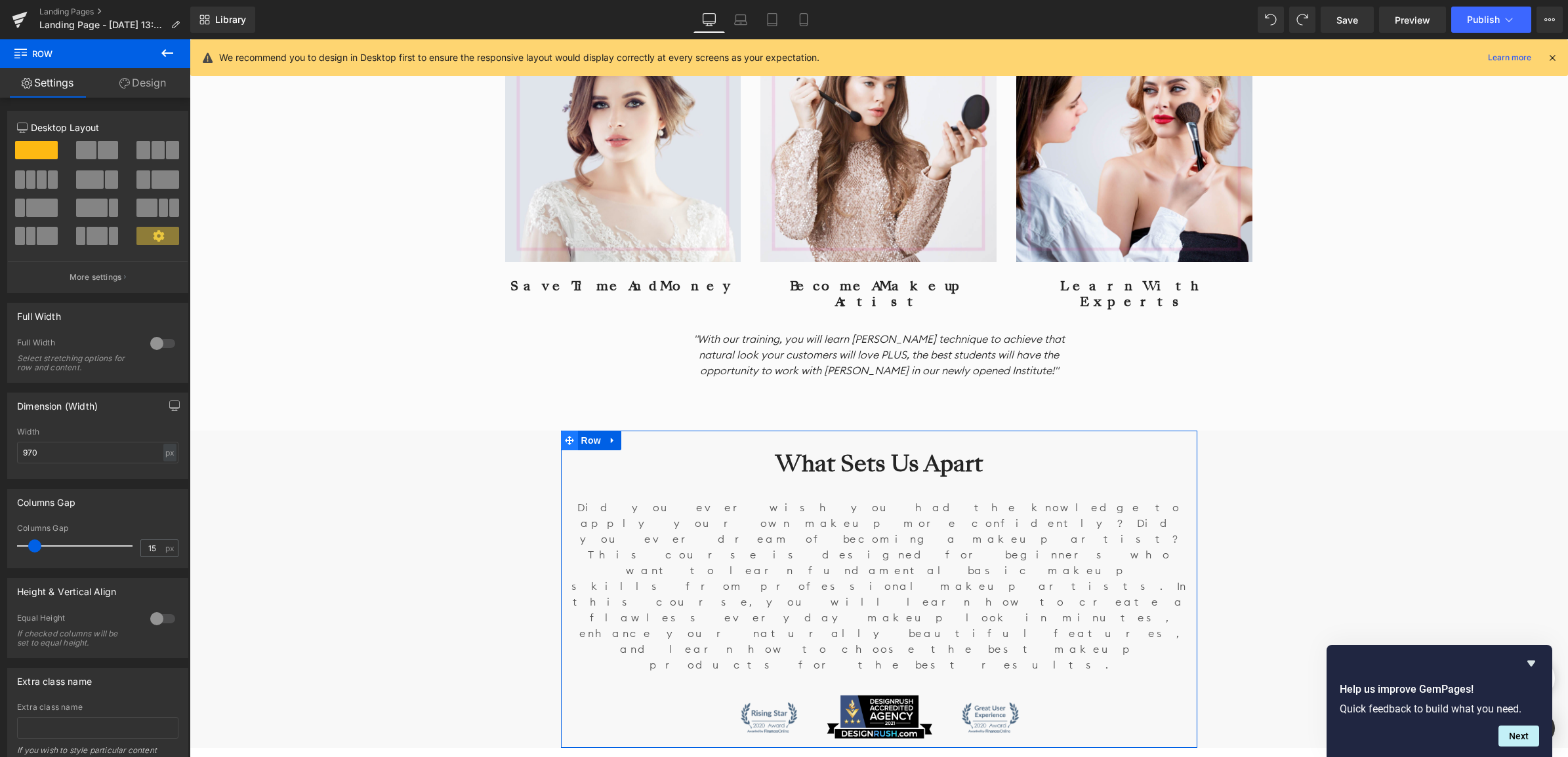
click at [564, 436] on icon at bounding box center [568, 440] width 9 height 9
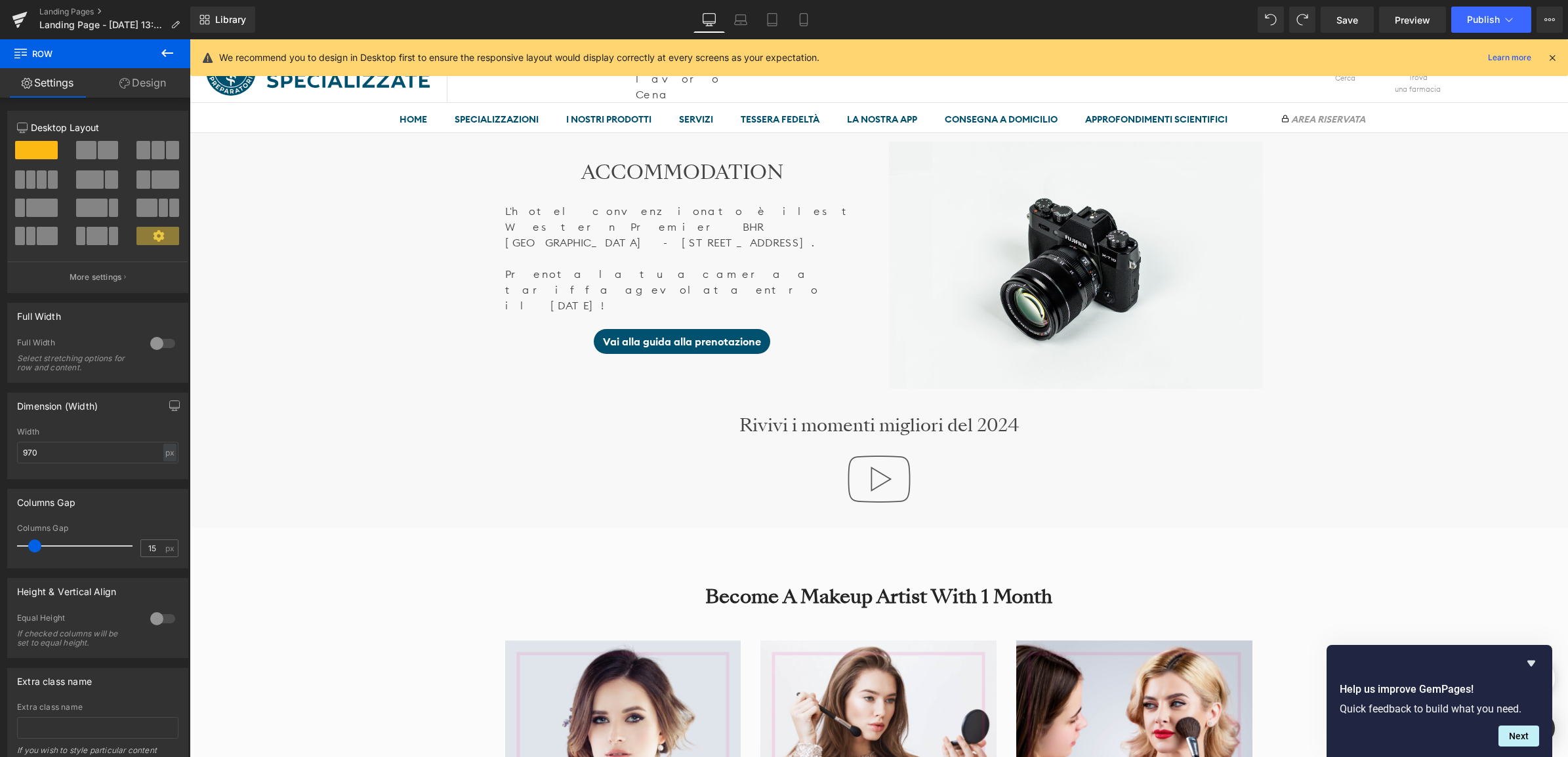
scroll to position [1363, 0]
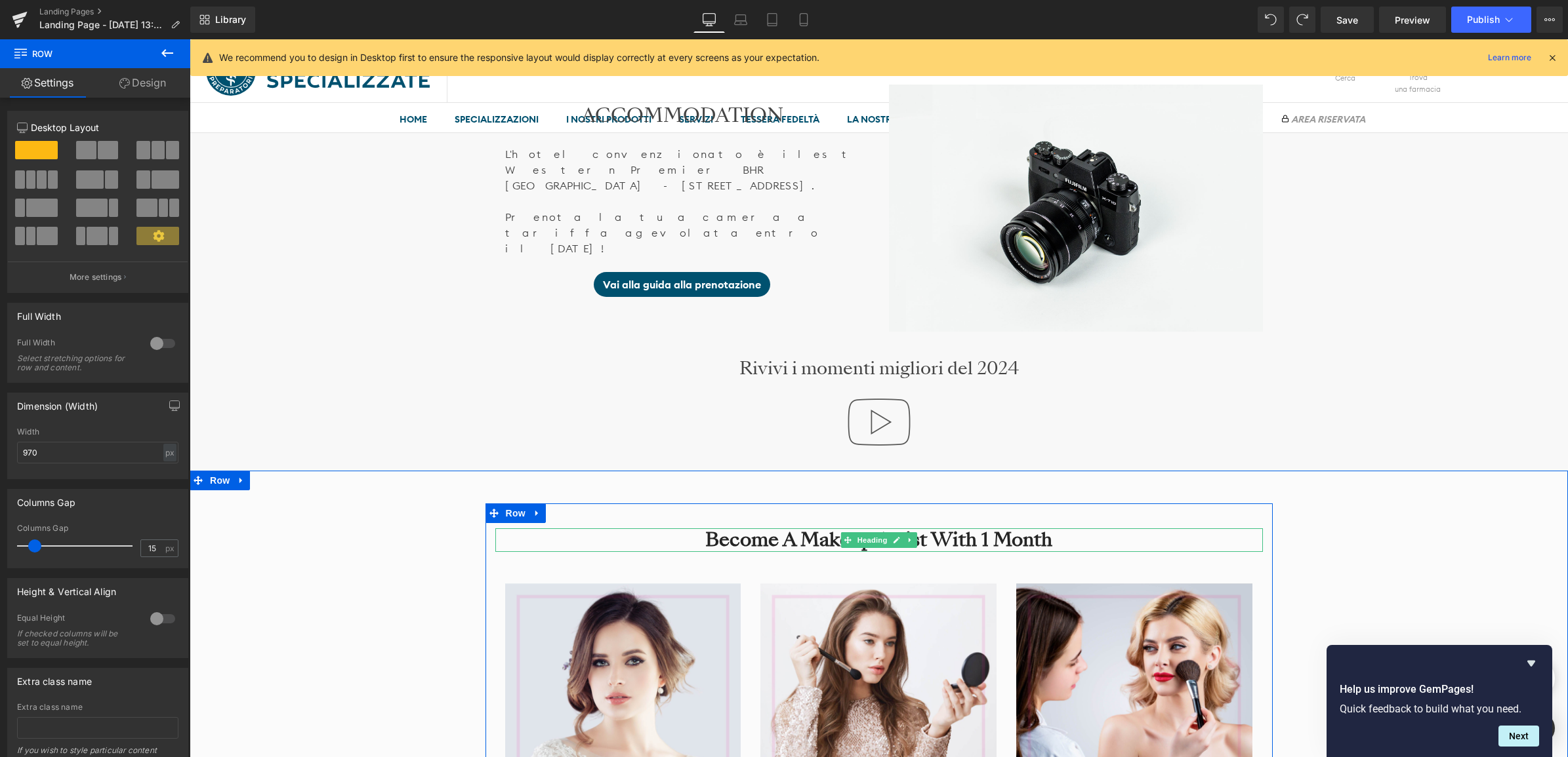
click at [1057, 529] on h3 "Become A Makeup Artist With 1 Month" at bounding box center [879, 540] width 767 height 24
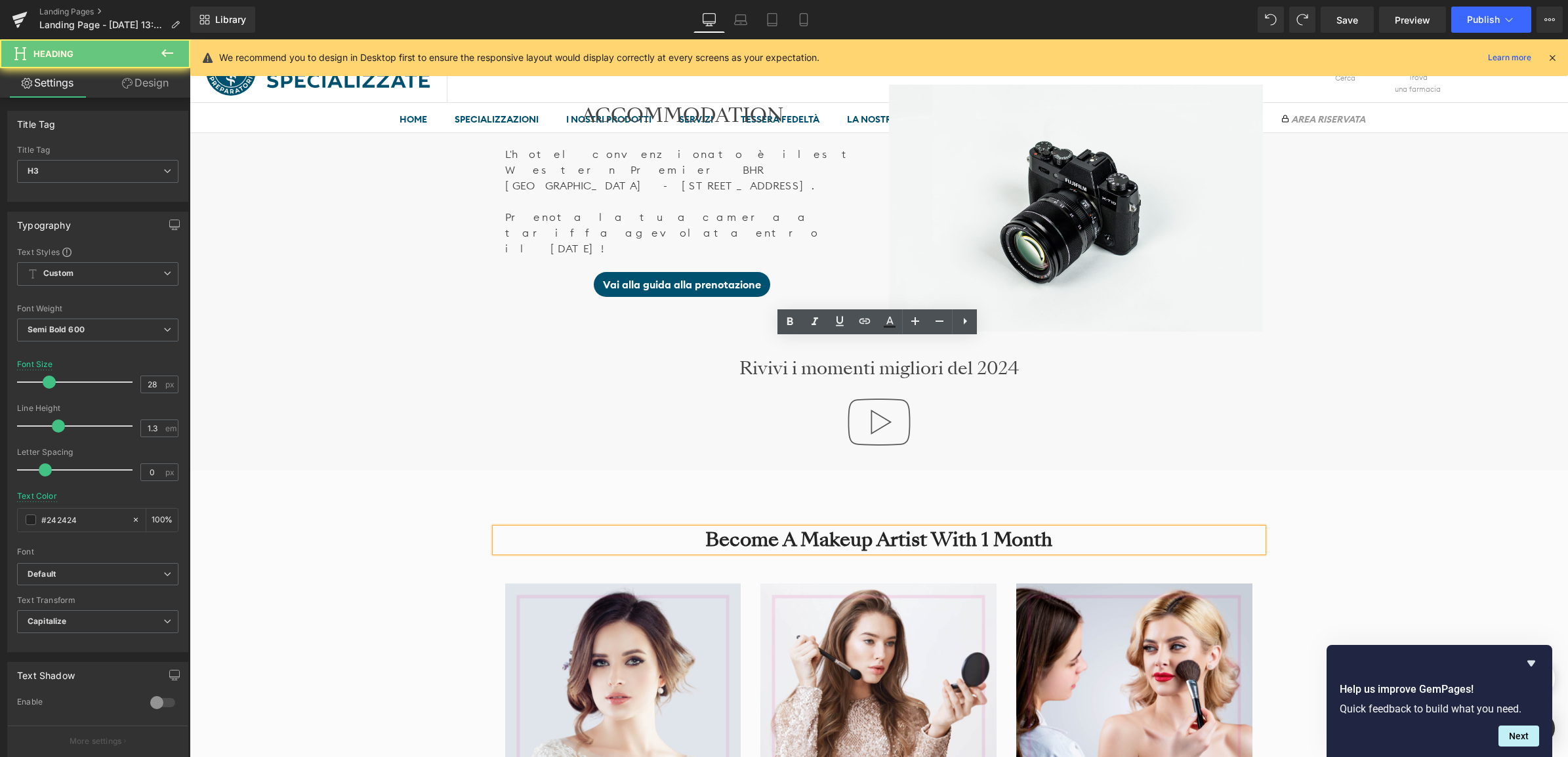
click at [1057, 529] on h3 "Become A Makeup Artist With 1 Month" at bounding box center [879, 540] width 767 height 24
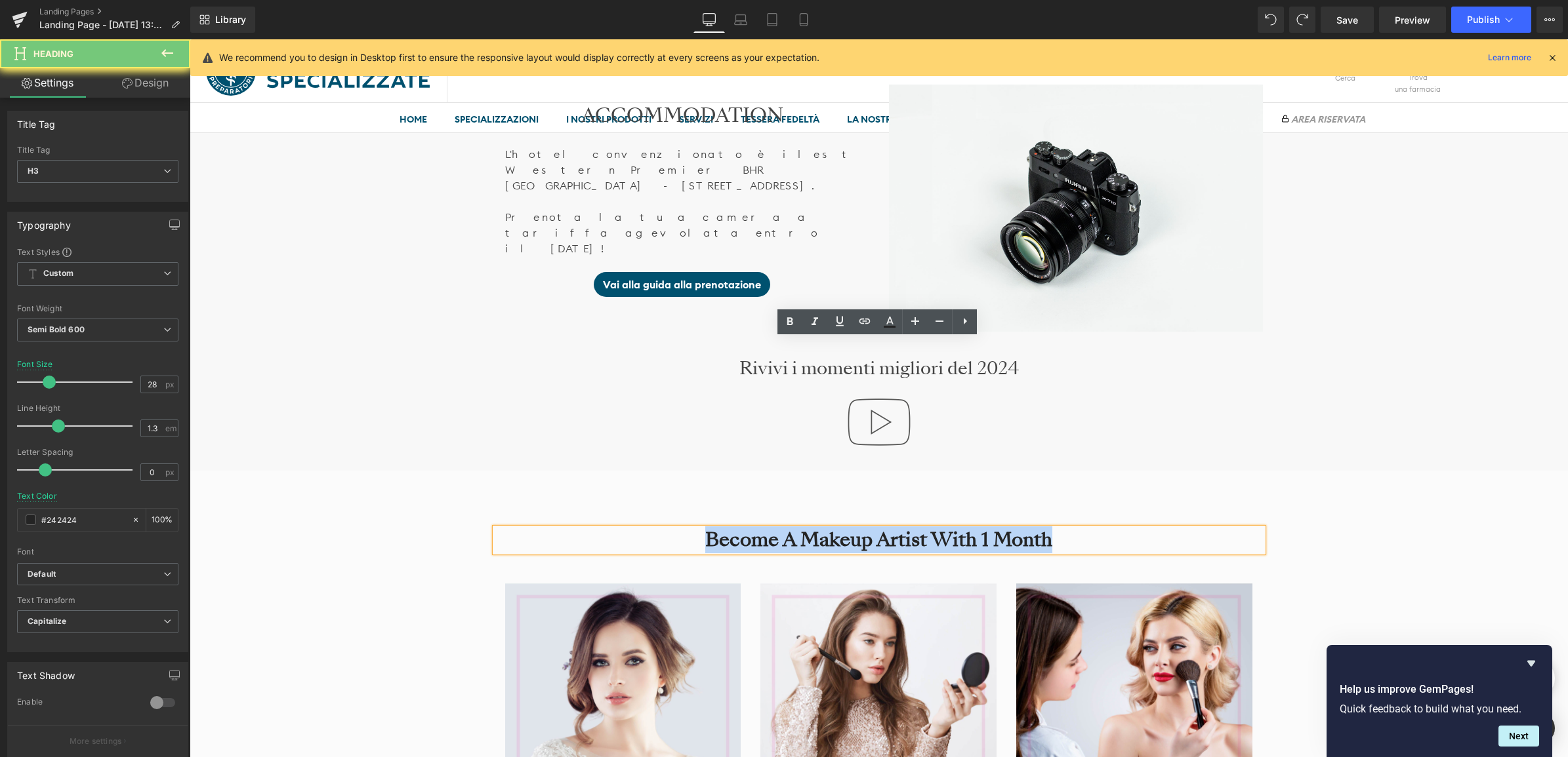
drag, startPoint x: 1057, startPoint y: 351, endPoint x: 796, endPoint y: 352, distance: 261.0
click at [796, 529] on h3 "Become A Makeup Artist With 1 Month" at bounding box center [879, 540] width 767 height 24
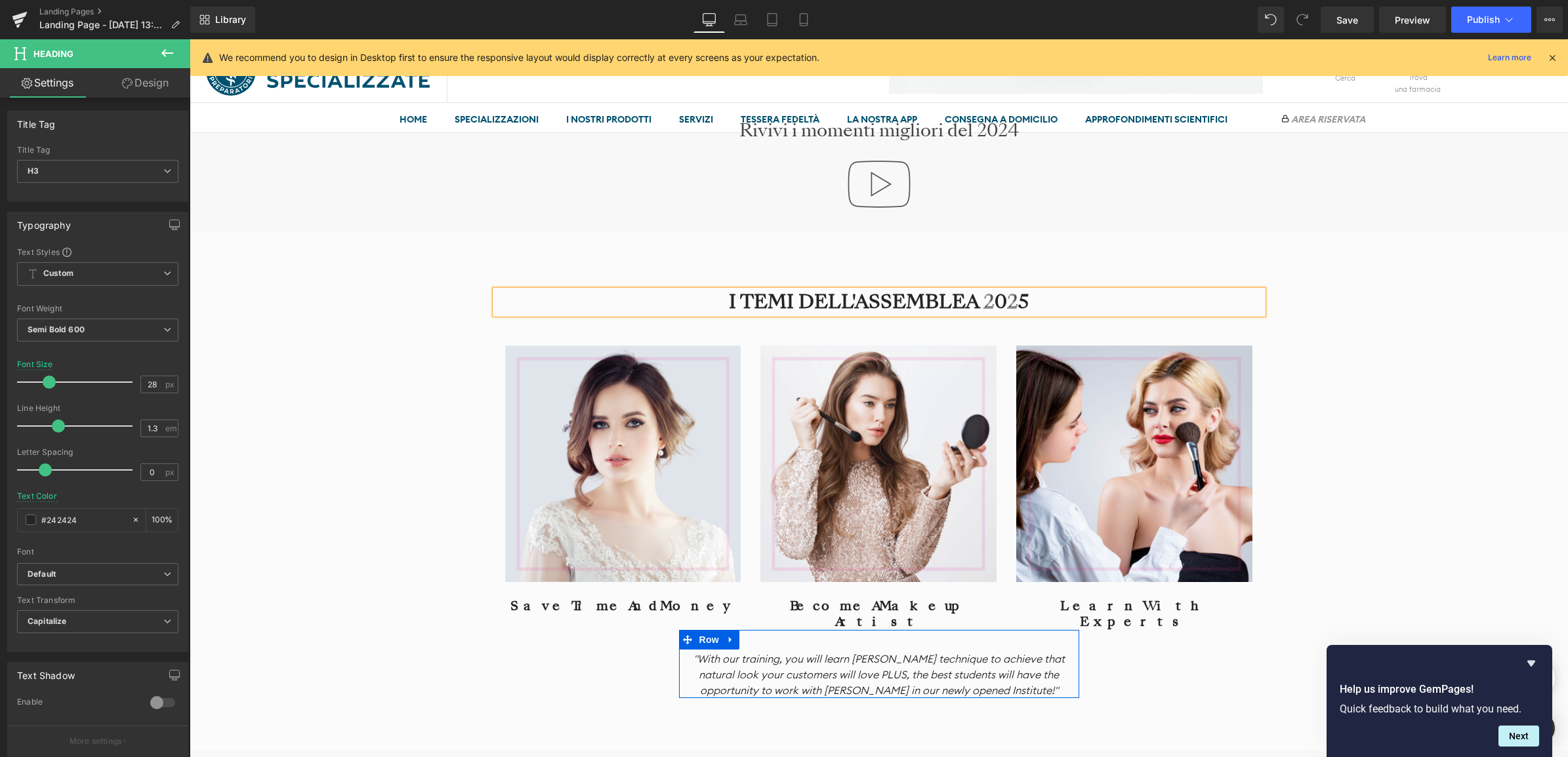
scroll to position [1609, 0]
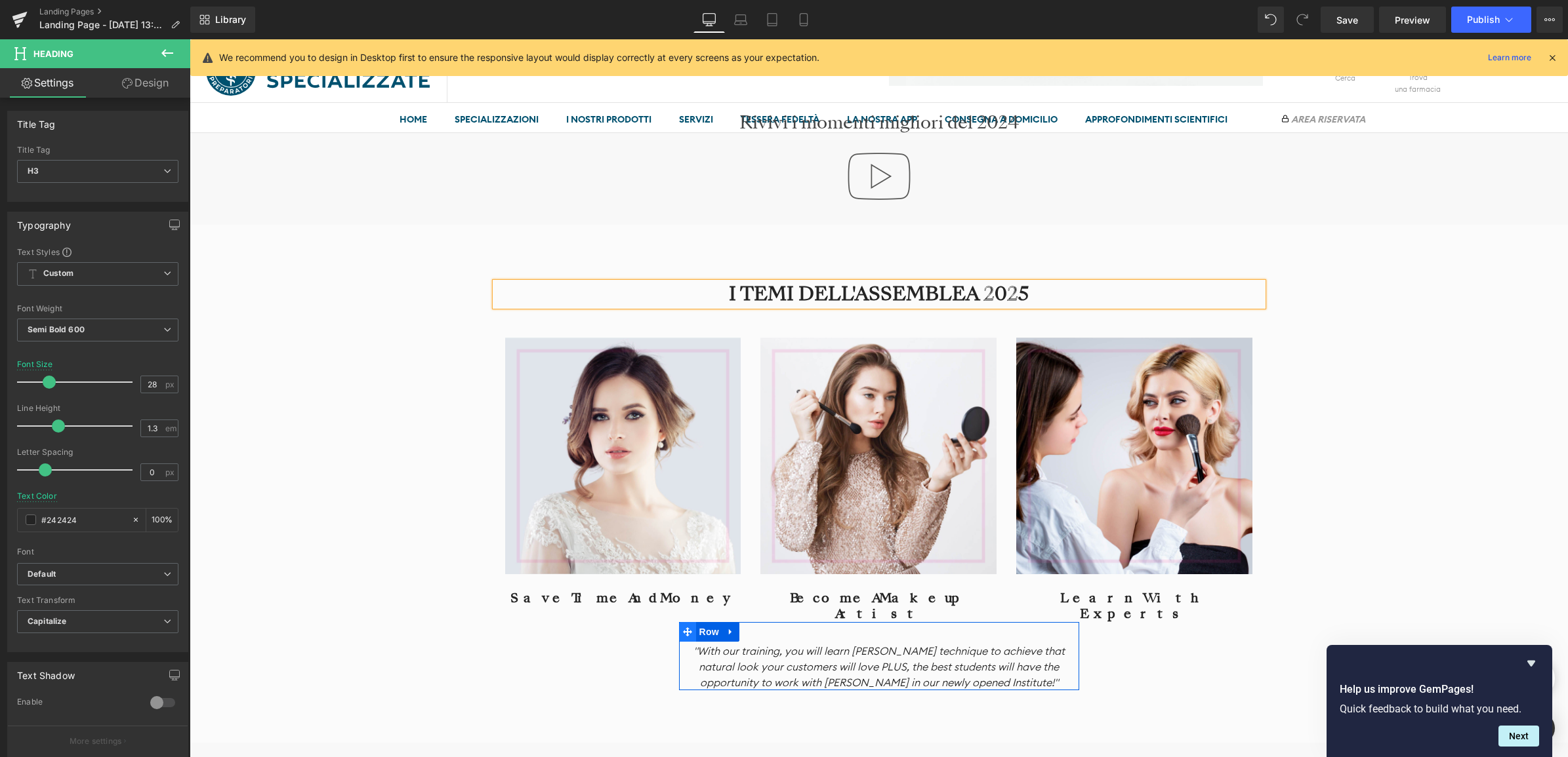
click at [683, 627] on icon at bounding box center [686, 632] width 9 height 10
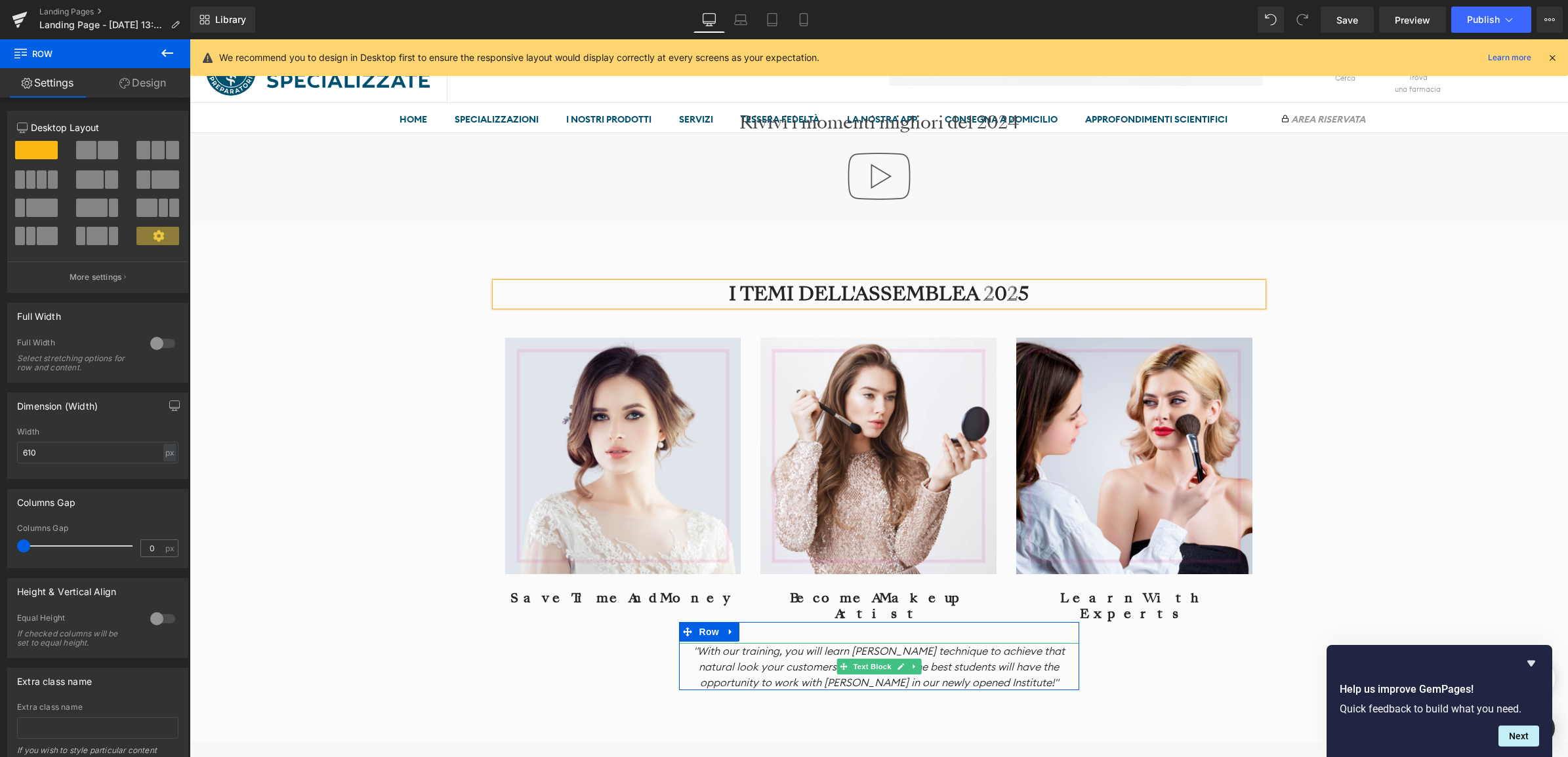
click at [714, 645] on icon ""With our training, you will learn [PERSON_NAME] technique to achieve that natu…" at bounding box center [879, 666] width 371 height 44
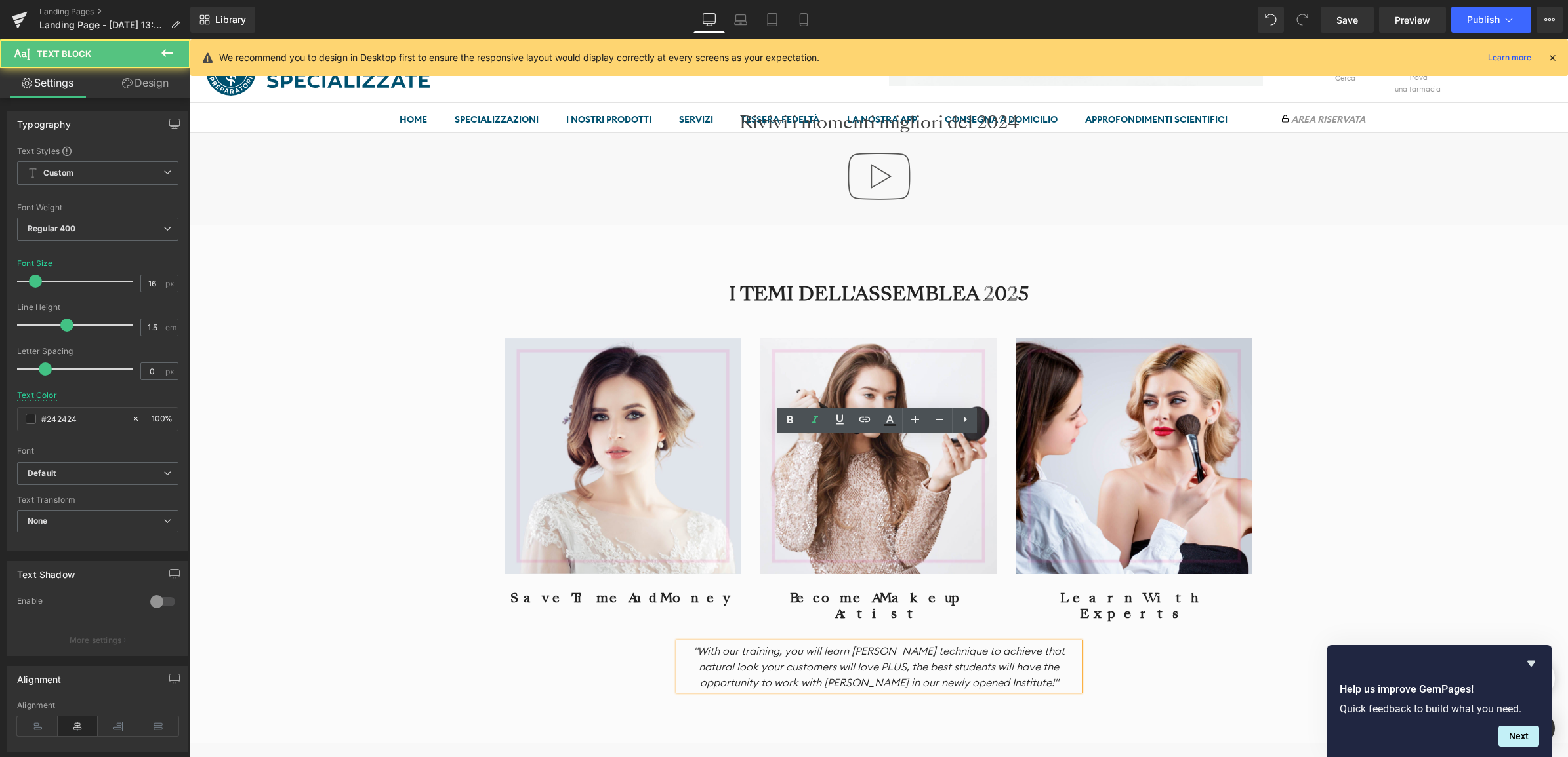
drag, startPoint x: 683, startPoint y: 444, endPoint x: 700, endPoint y: 493, distance: 51.9
click at [684, 643] on p ""With our training, you will learn [PERSON_NAME] technique to achieve that natu…" at bounding box center [879, 666] width 400 height 47
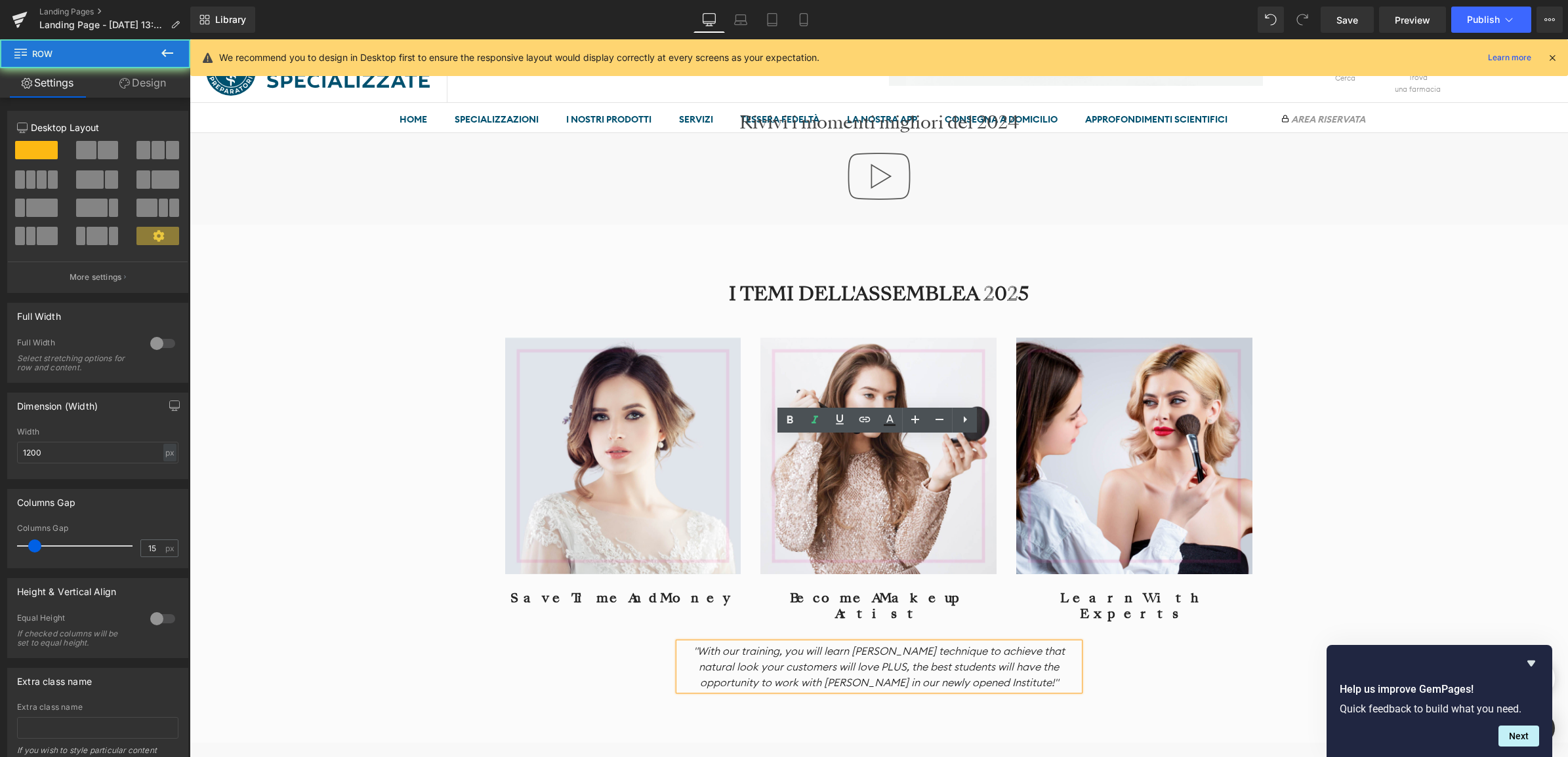
click at [605, 468] on div "I TEMI DELL'ASSEMBLEA 2025 Heading Image Save Time And Money Heading Image Beco…" at bounding box center [879, 486] width 787 height 408
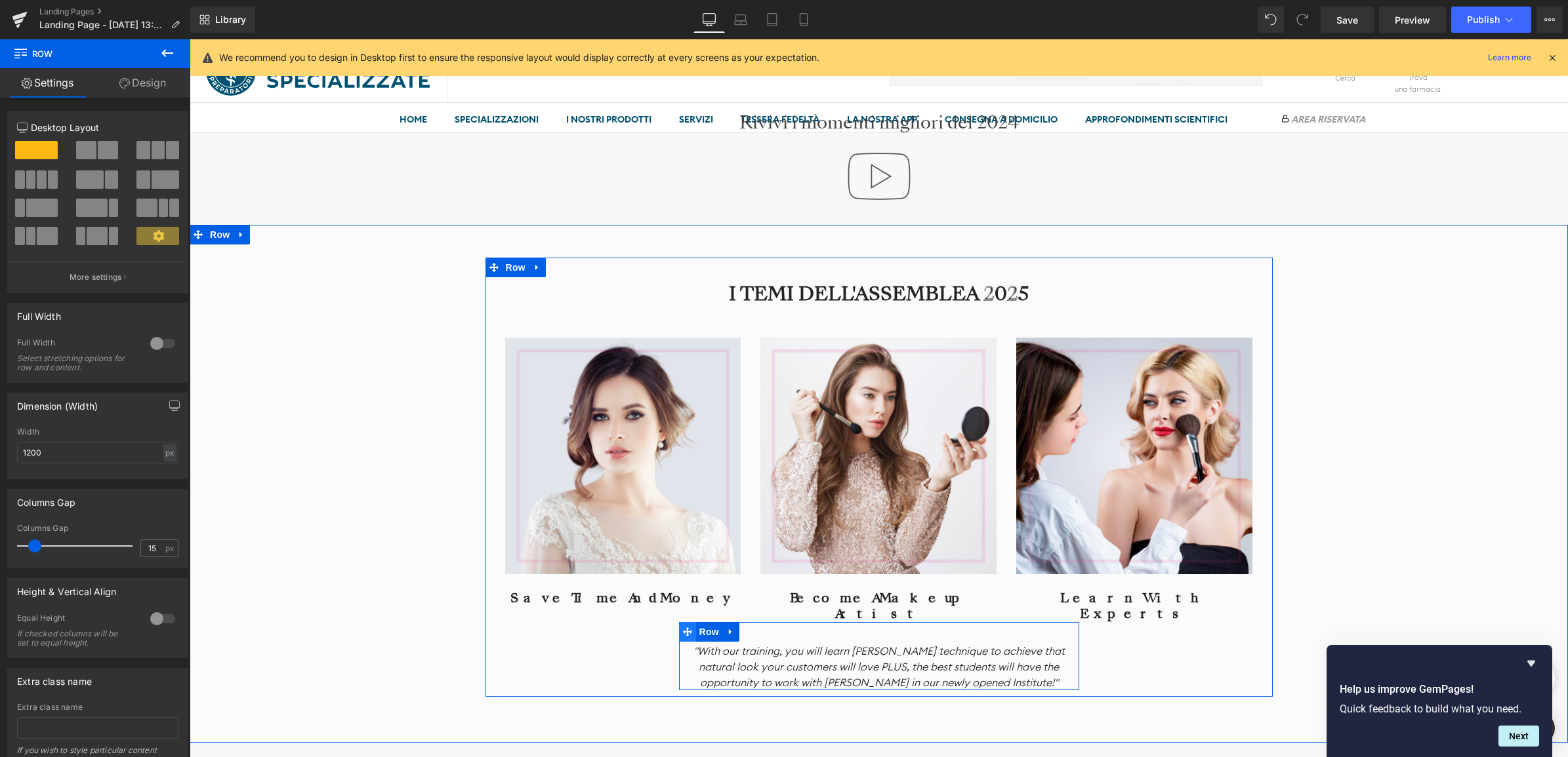
click at [686, 627] on icon at bounding box center [686, 631] width 9 height 9
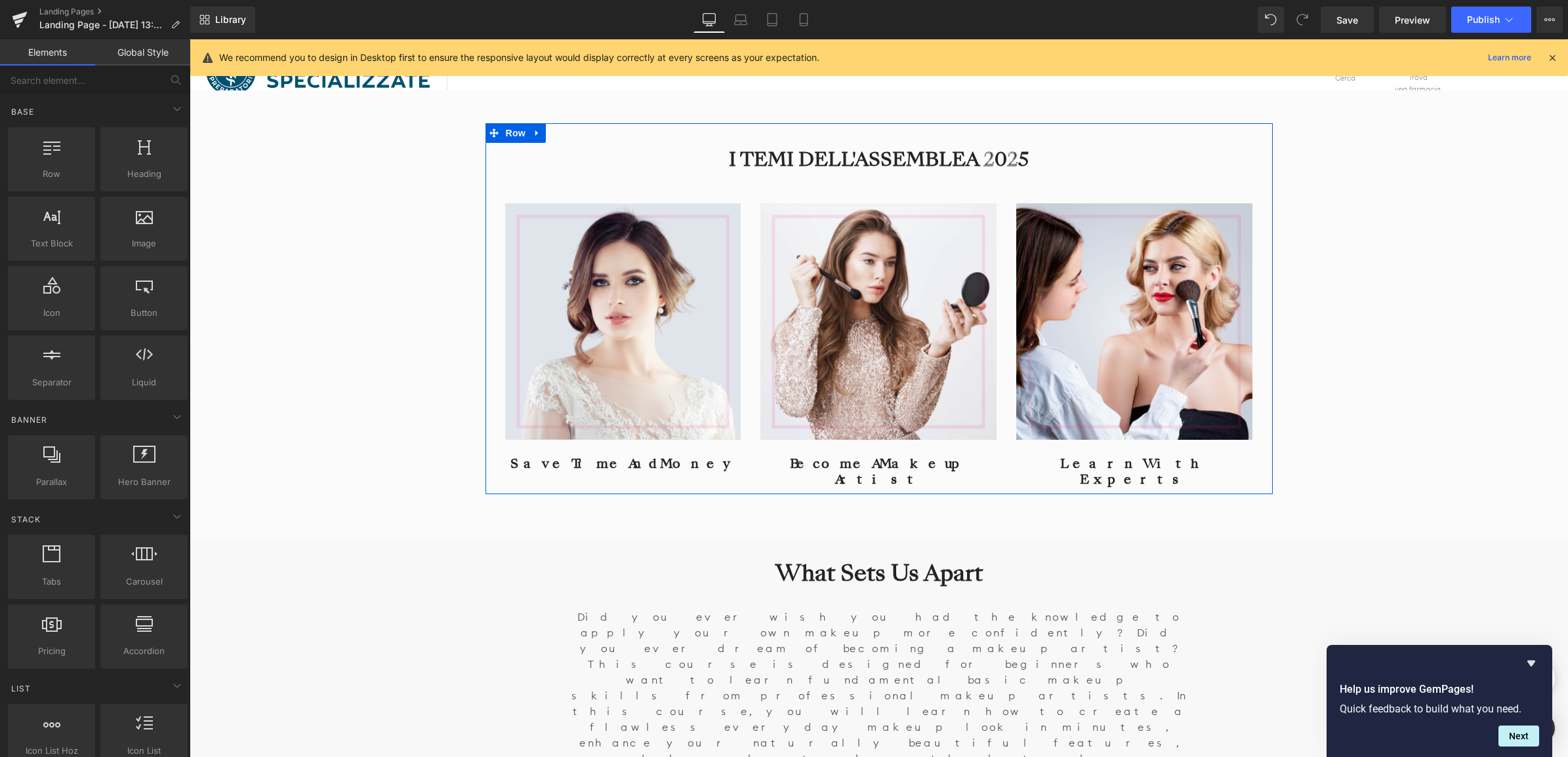
scroll to position [1773, 0]
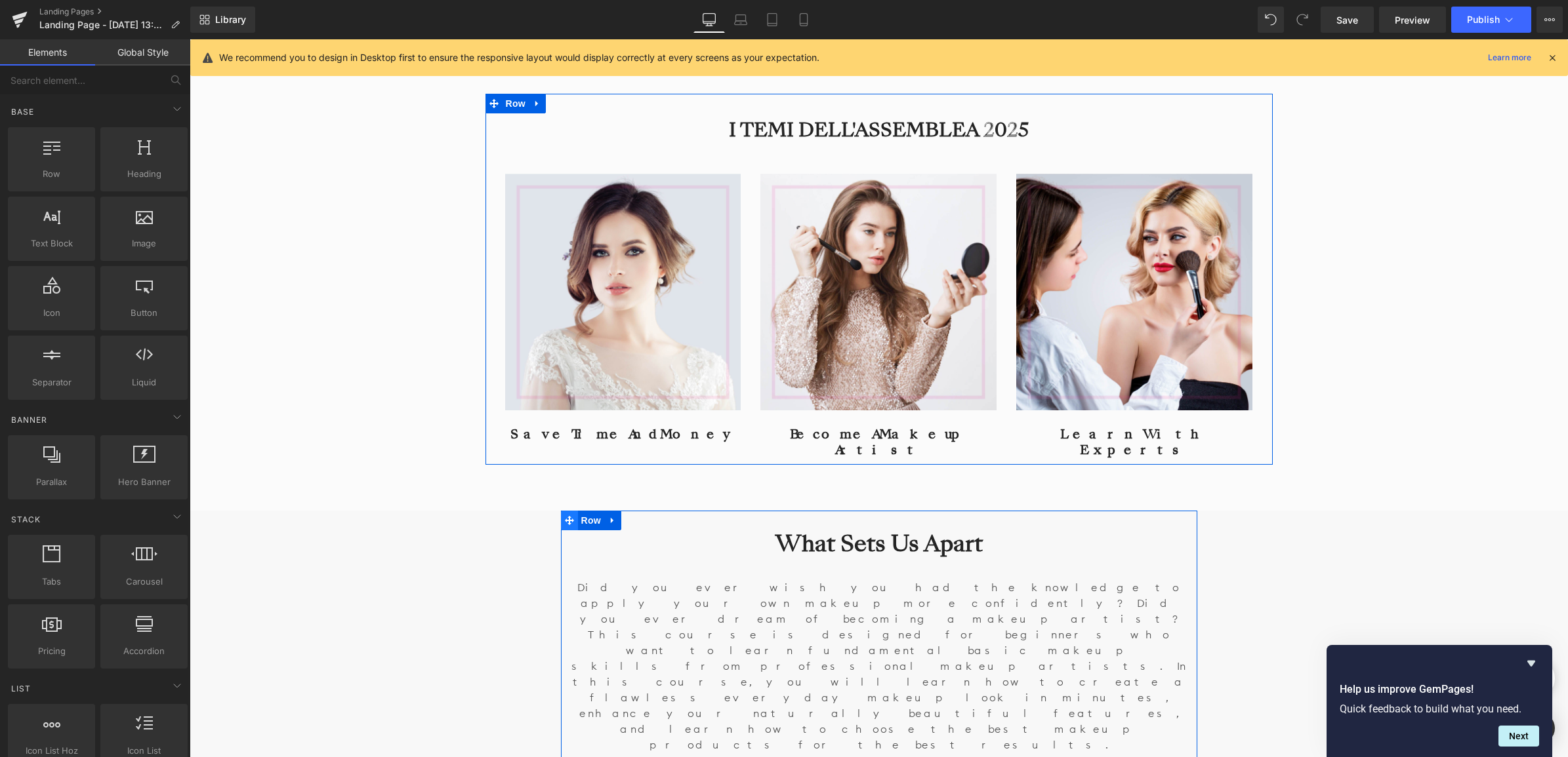
click at [564, 515] on icon at bounding box center [568, 520] width 9 height 10
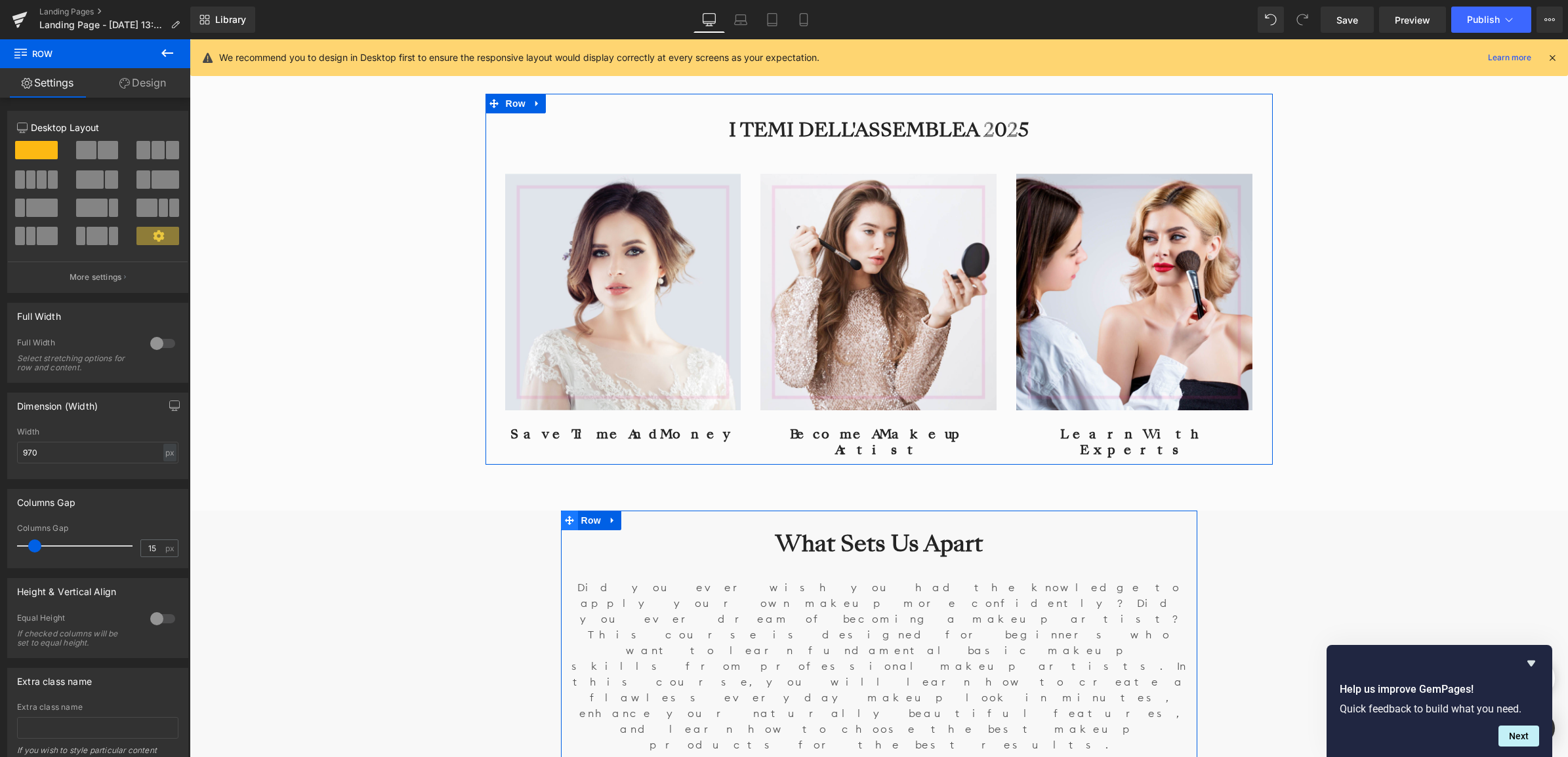
click at [564, 516] on icon at bounding box center [568, 520] width 9 height 9
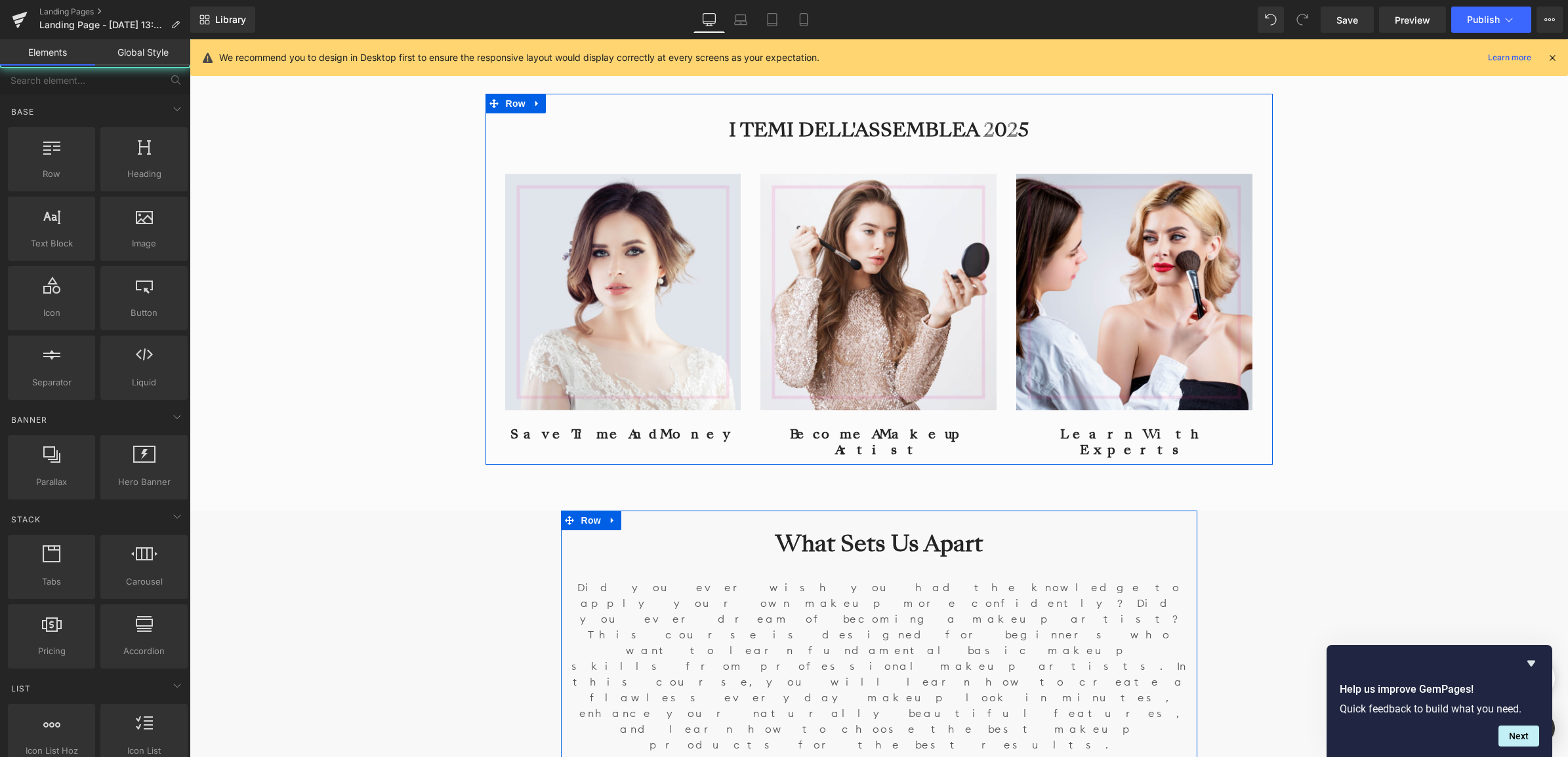
scroll to position [7, 7]
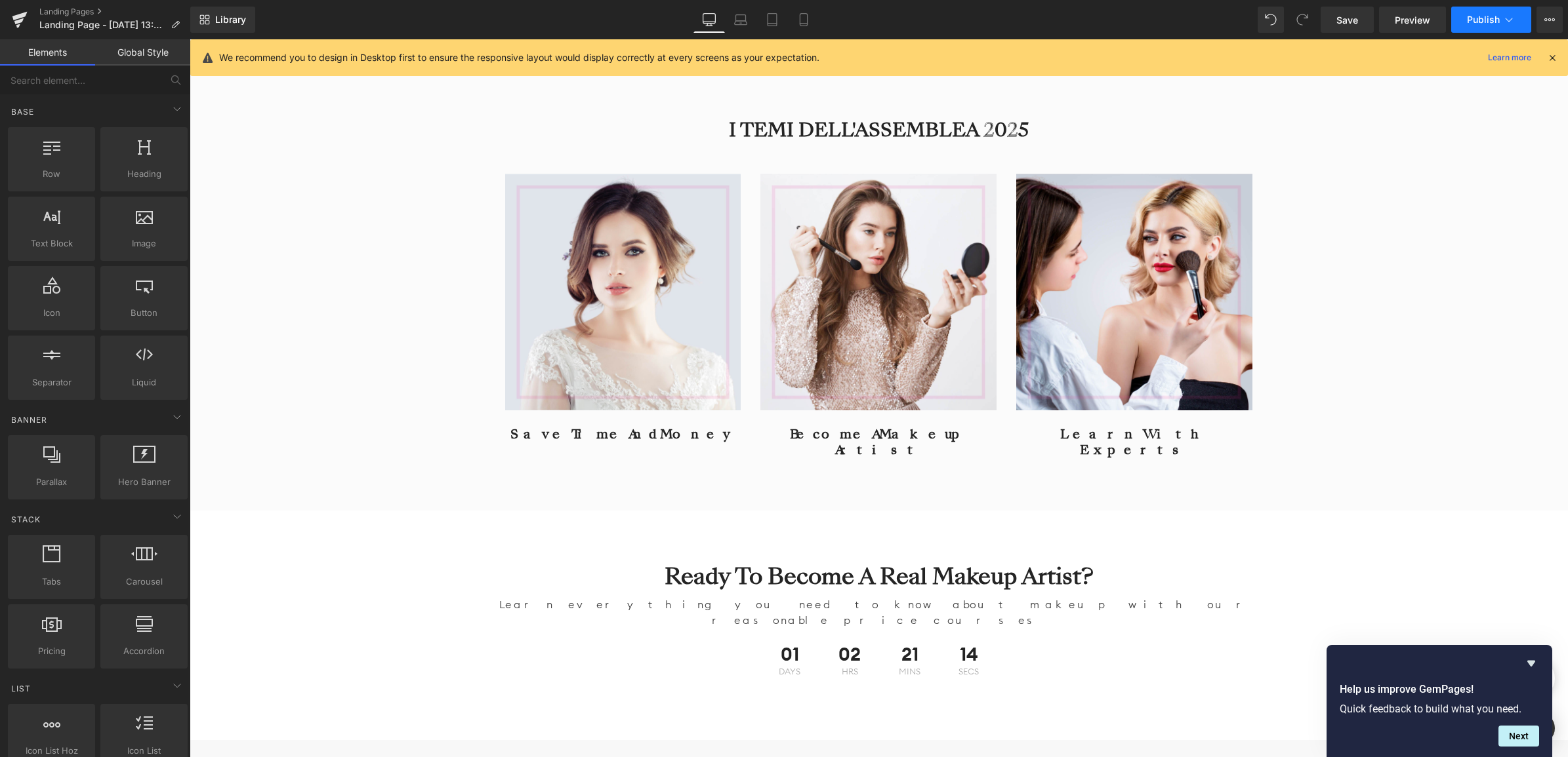
click at [1513, 15] on icon at bounding box center [1508, 19] width 13 height 13
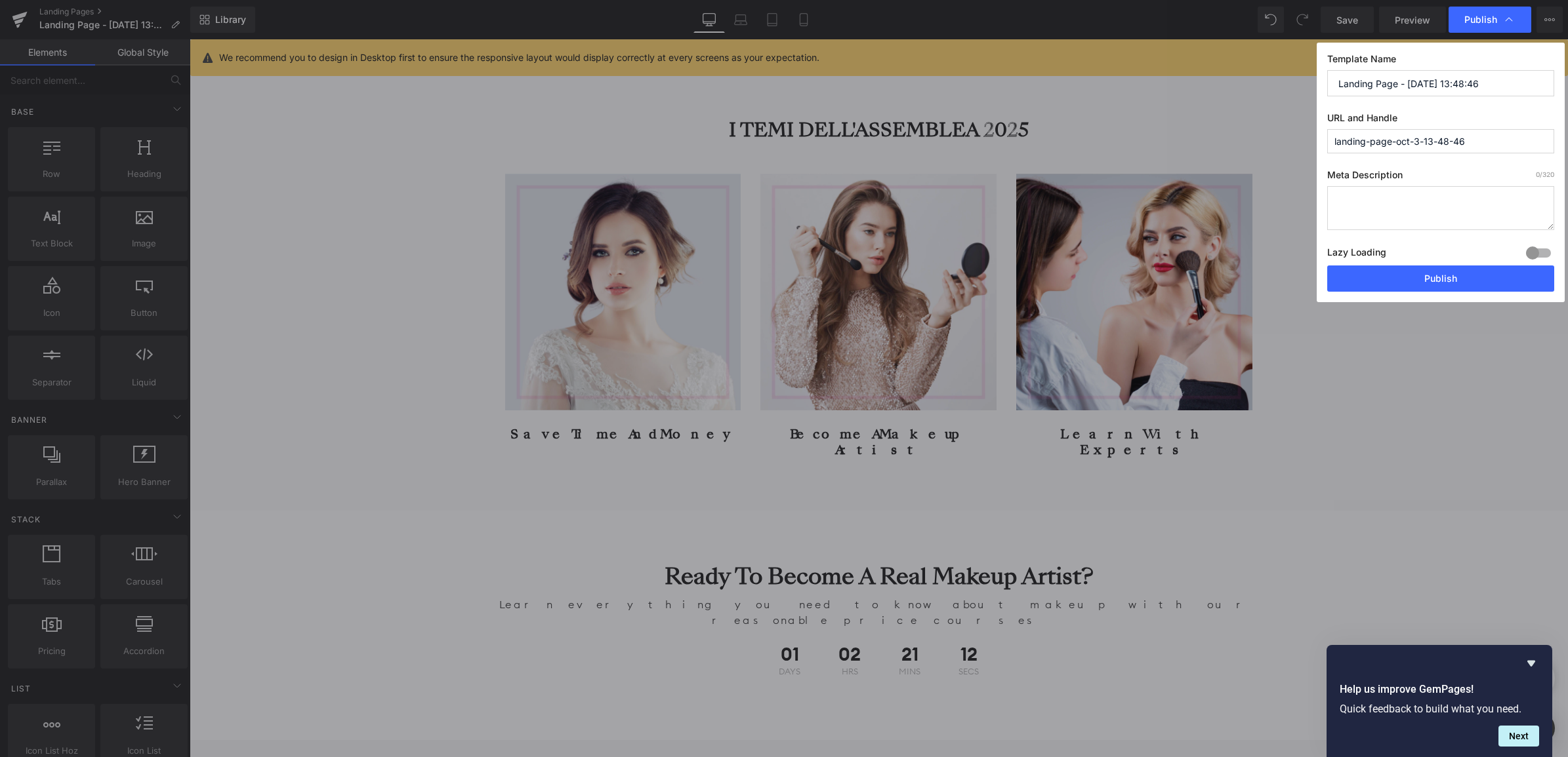
drag, startPoint x: 1479, startPoint y: 83, endPoint x: 1328, endPoint y: 86, distance: 151.0
click at [1324, 84] on div "Template Name Landing Page - [DATE] 13:48:46 URL and Handle landing-page-oct-3-…" at bounding box center [1441, 172] width 248 height 260
type input "a"
type input "Assemblea Nazionale 2025"
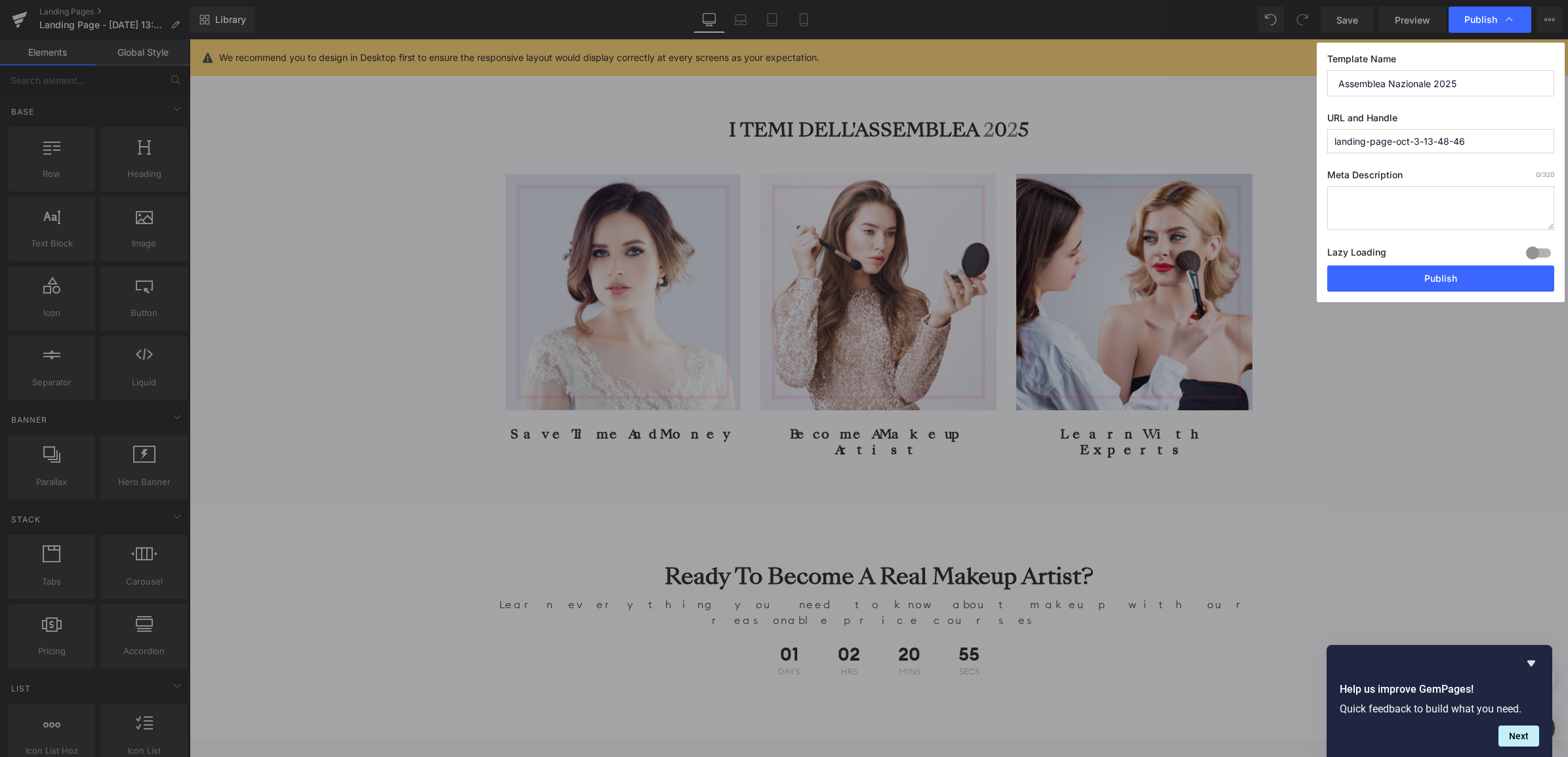
click at [1461, 148] on input "landing-page-oct-3-13-48-46" at bounding box center [1440, 141] width 227 height 25
drag, startPoint x: 1491, startPoint y: 145, endPoint x: 1315, endPoint y: 140, distance: 176.1
click at [1315, 140] on div "Publish Template Name Assemblea Nazionale 2025 URL and Handle landing-page-oct-…" at bounding box center [784, 378] width 1568 height 757
type input "assembleana-nazionale-2025"
click at [1418, 207] on textarea at bounding box center [1440, 208] width 227 height 44
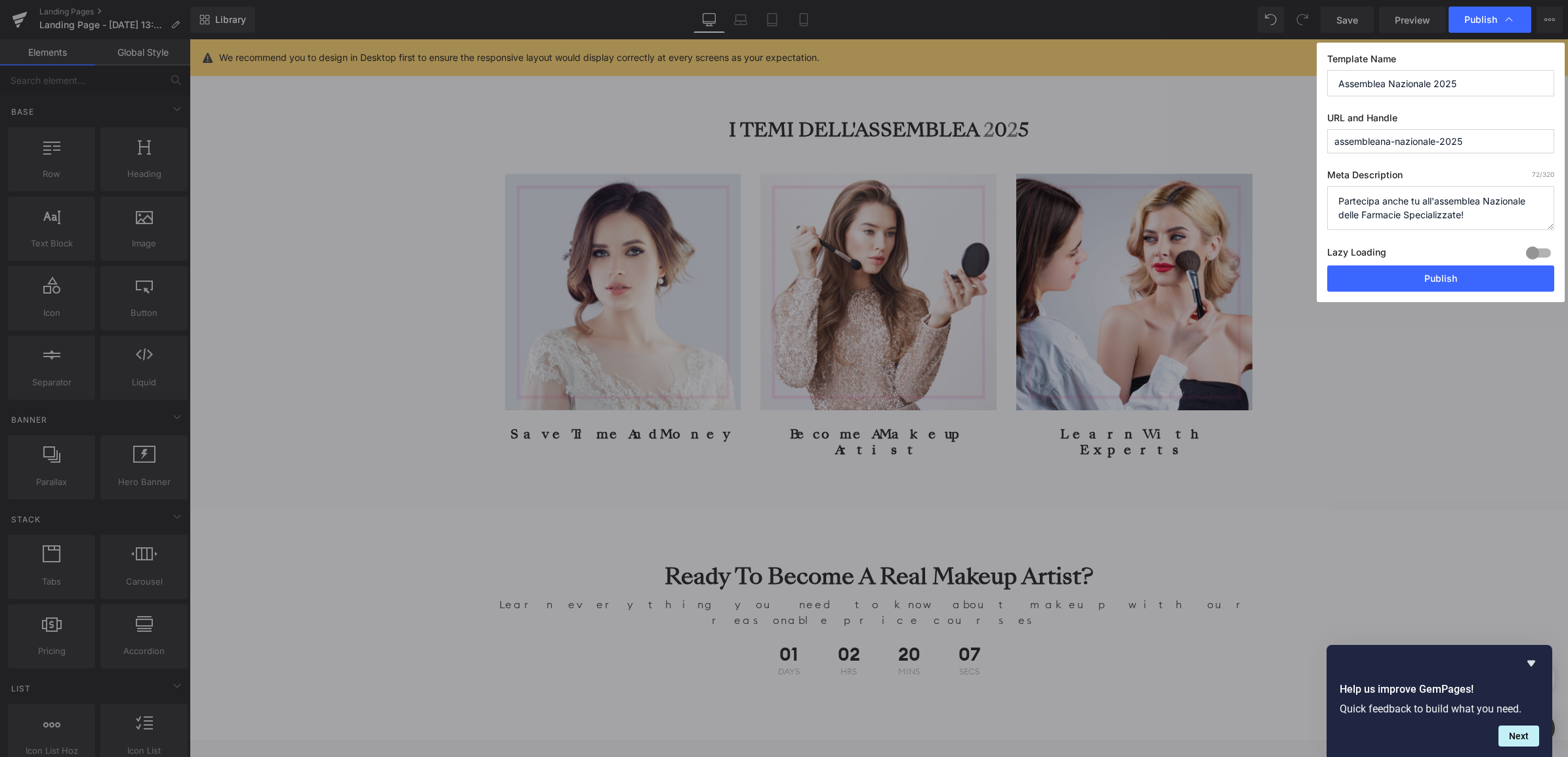
click at [1338, 203] on textarea "Partecipa anche tu all'assemblea Nazionale delle Farmacie Specializzate!" at bounding box center [1440, 208] width 227 height 44
type textarea "Partecipa anche tu all'assemblea Nazionale delle Farmacie Specializzate!"
click at [1338, 86] on input "Assemblea Nazionale 2025" at bounding box center [1440, 83] width 227 height 27
click at [1335, 145] on input "assembleana-nazionale-2025" at bounding box center [1440, 141] width 227 height 25
click at [1381, 142] on input "assembleana-nazionale-2025" at bounding box center [1440, 141] width 227 height 25
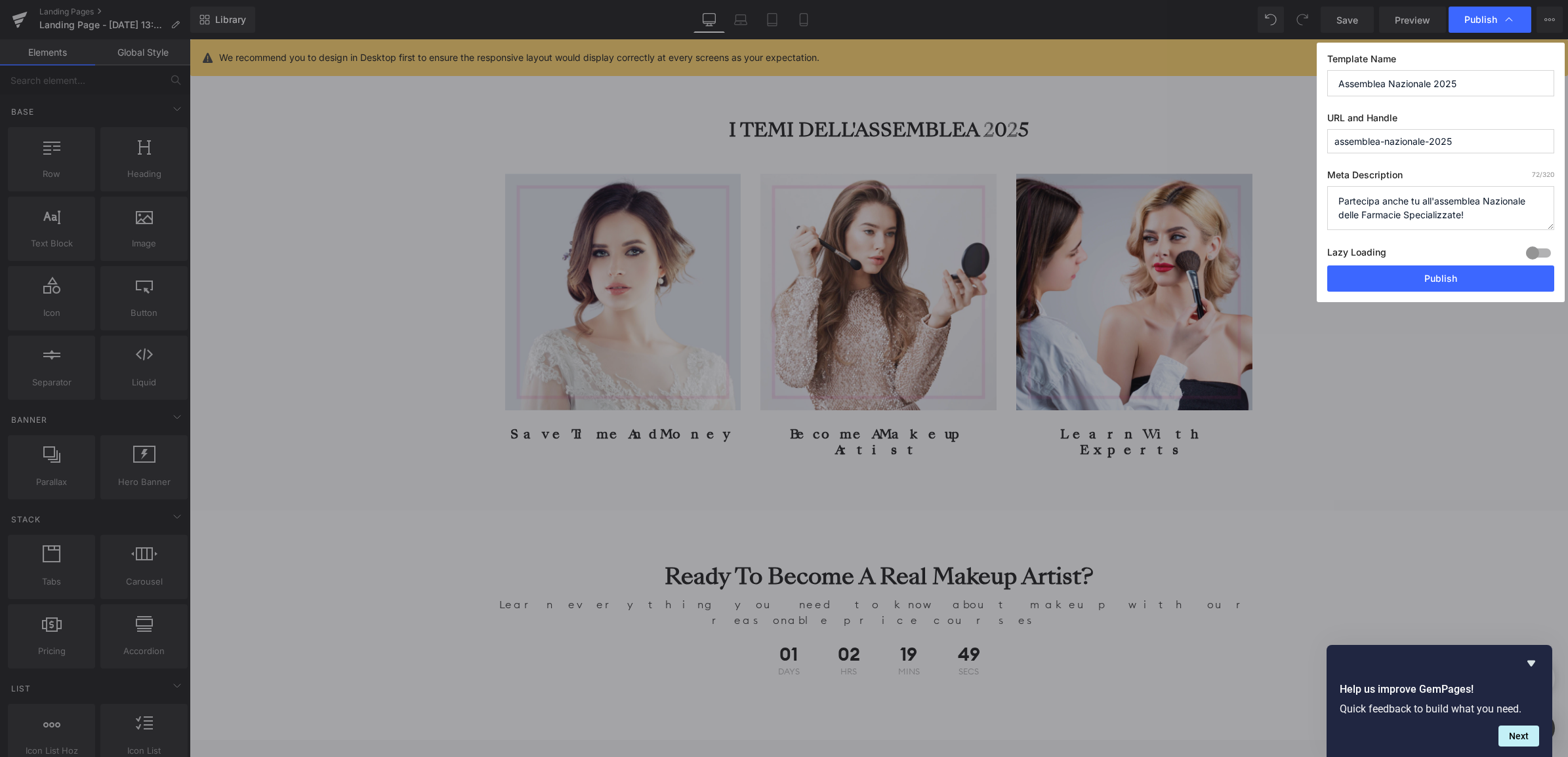
type input "assemblea-nazionale-2025"
click at [1436, 201] on textarea "Partecipa anche tu all'assemblea Nazionale delle Farmacie Specializzate!" at bounding box center [1440, 208] width 227 height 44
type textarea "Partecipa anche tu all'Assemblea Nazionale delle Farmacie Specializzate!"
click at [1430, 279] on button "Publish" at bounding box center [1440, 279] width 227 height 27
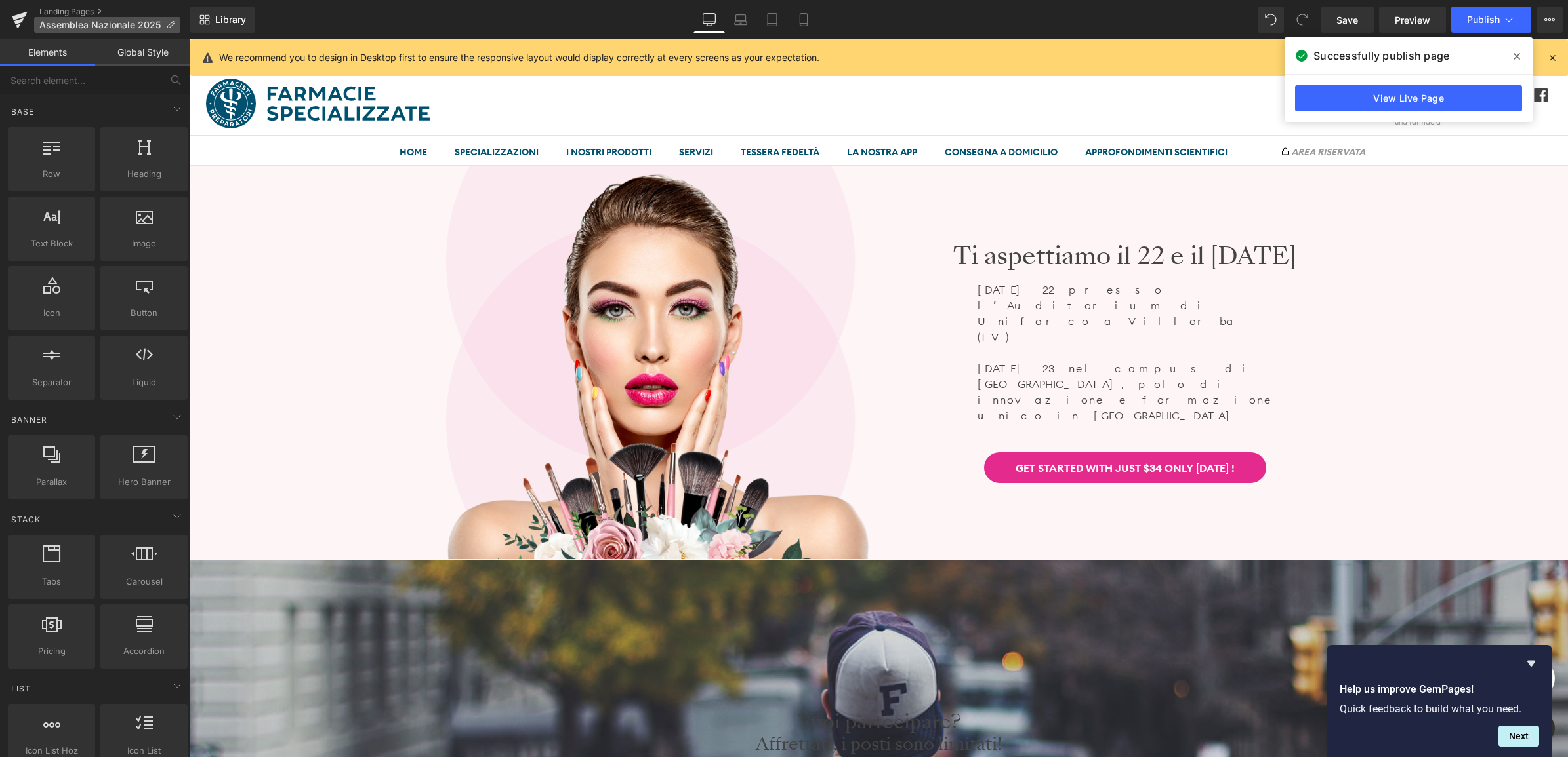
click at [56, 22] on span "Assemblea Nazionale 2025" at bounding box center [99, 25] width 121 height 11
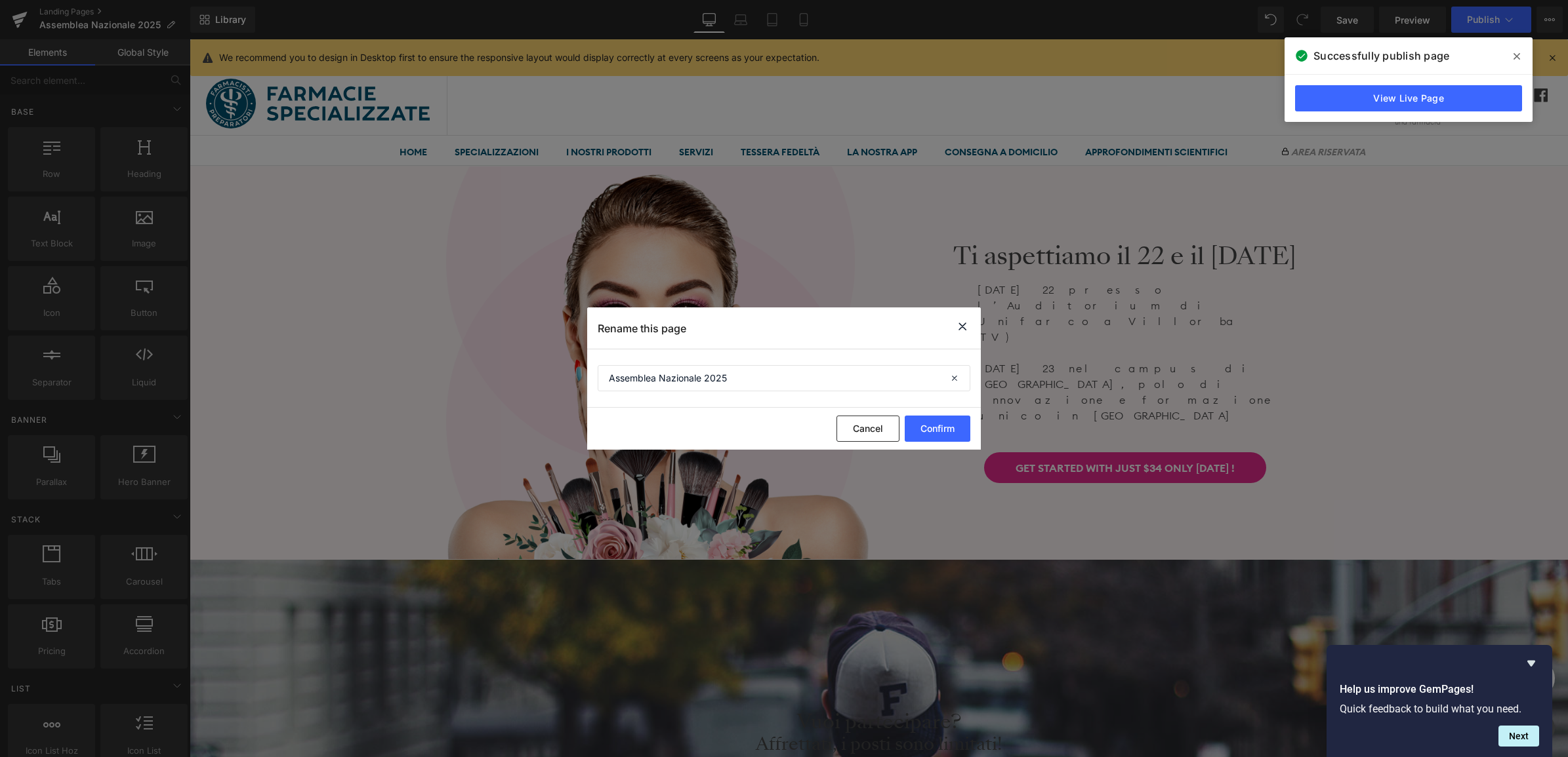
drag, startPoint x: 965, startPoint y: 325, endPoint x: 576, endPoint y: 267, distance: 393.3
click at [965, 325] on icon at bounding box center [962, 327] width 16 height 17
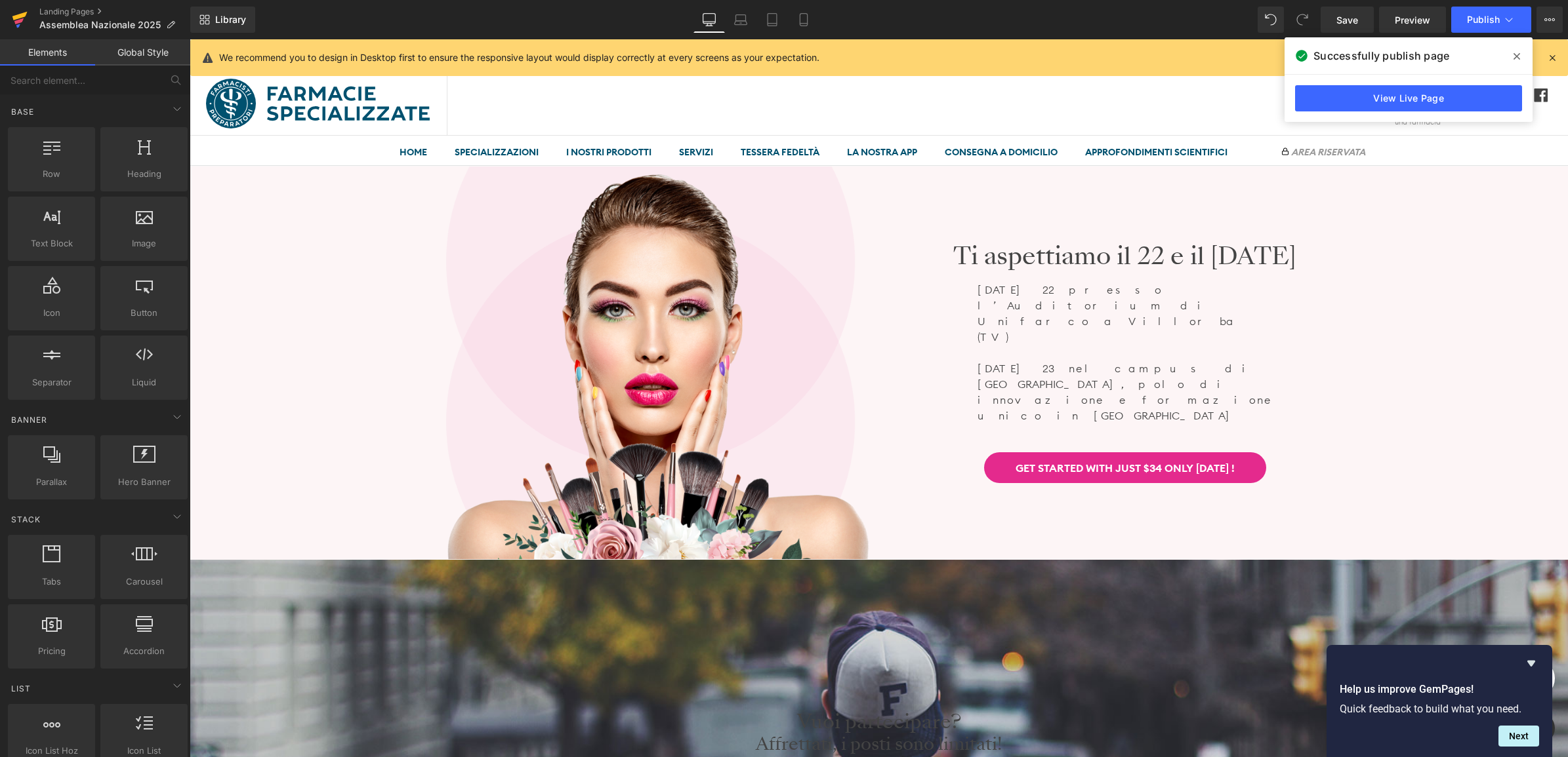
click at [17, 20] on icon at bounding box center [20, 19] width 16 height 32
